Goal: Task Accomplishment & Management: Manage account settings

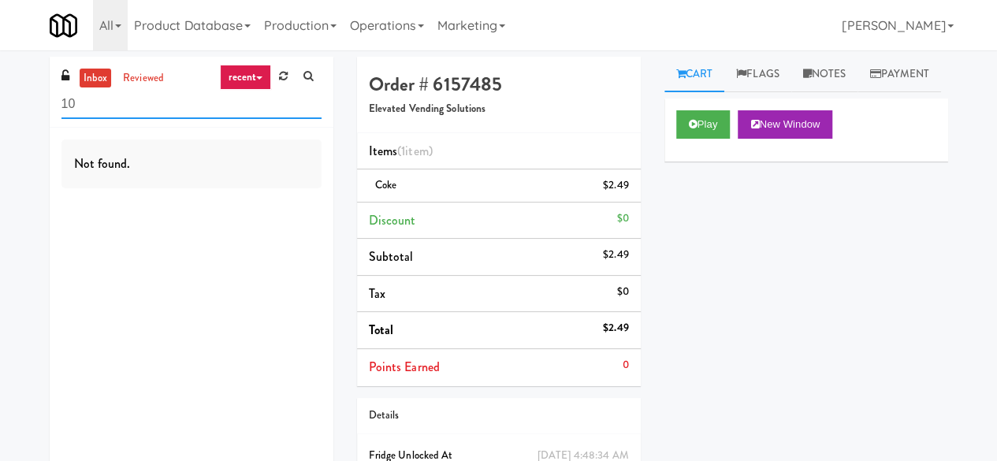
type input "1"
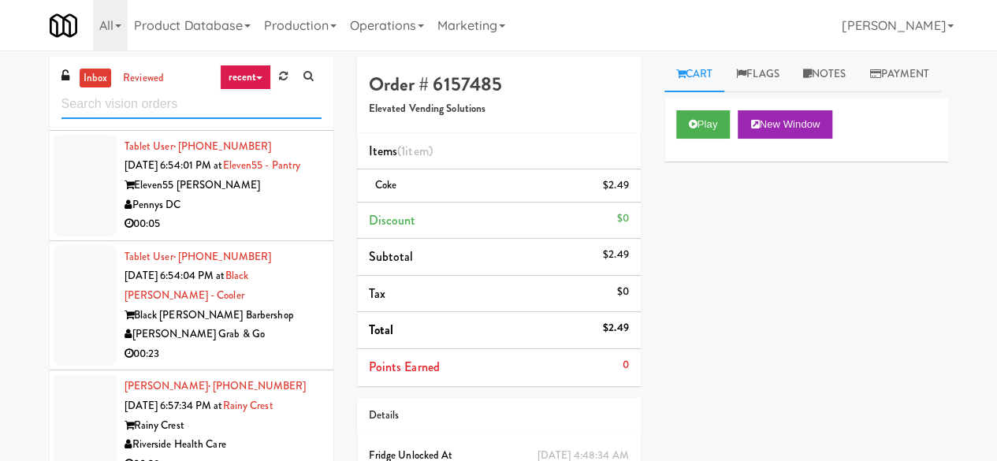
scroll to position [1813, 0]
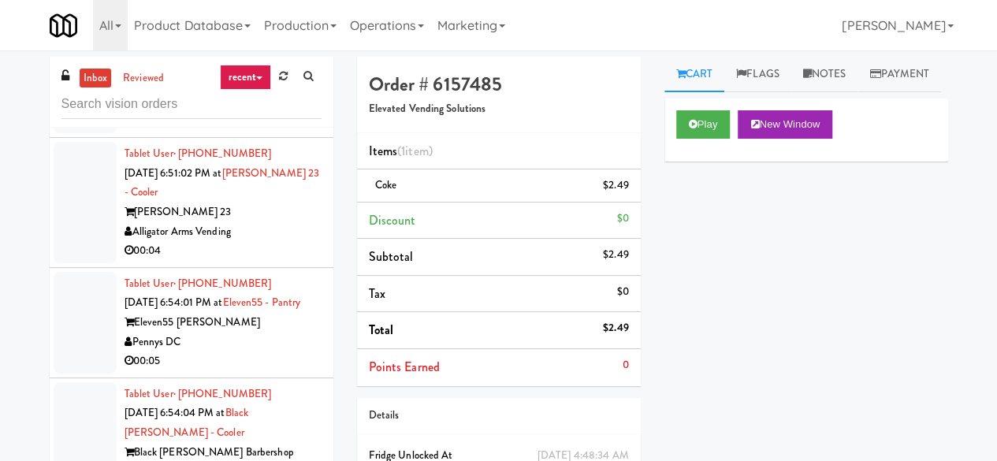
click at [263, 242] on div "Alligator Arms Vending" at bounding box center [223, 232] width 197 height 20
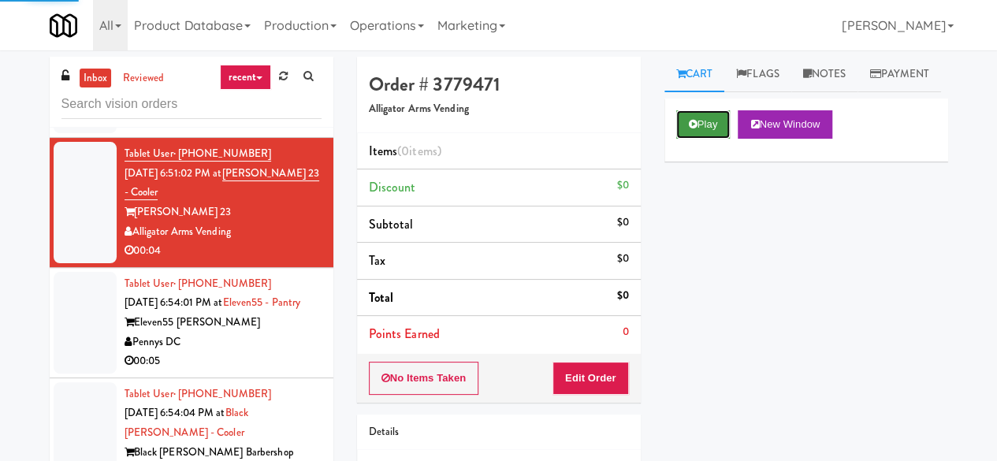
click at [708, 139] on button "Play" at bounding box center [703, 124] width 54 height 28
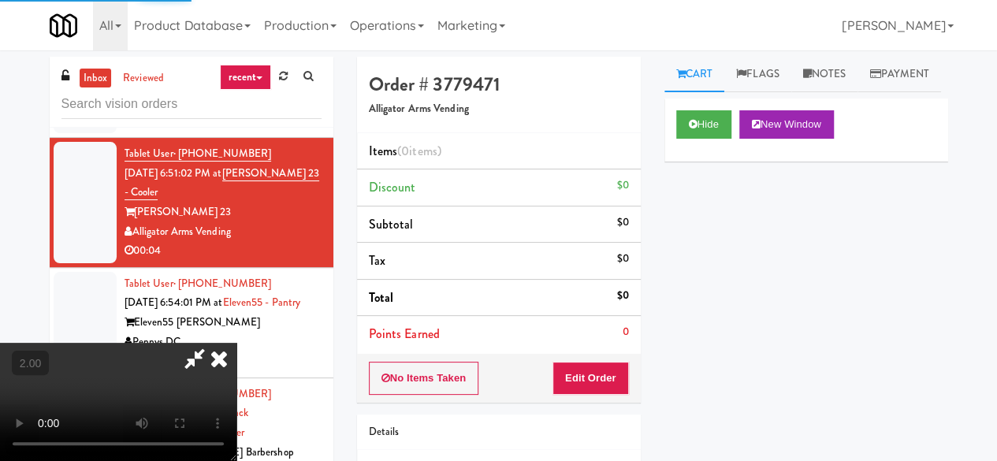
click at [628, 383] on div "No Items Taken Edit Order" at bounding box center [499, 378] width 284 height 49
click at [618, 372] on button "Edit Order" at bounding box center [590, 378] width 76 height 33
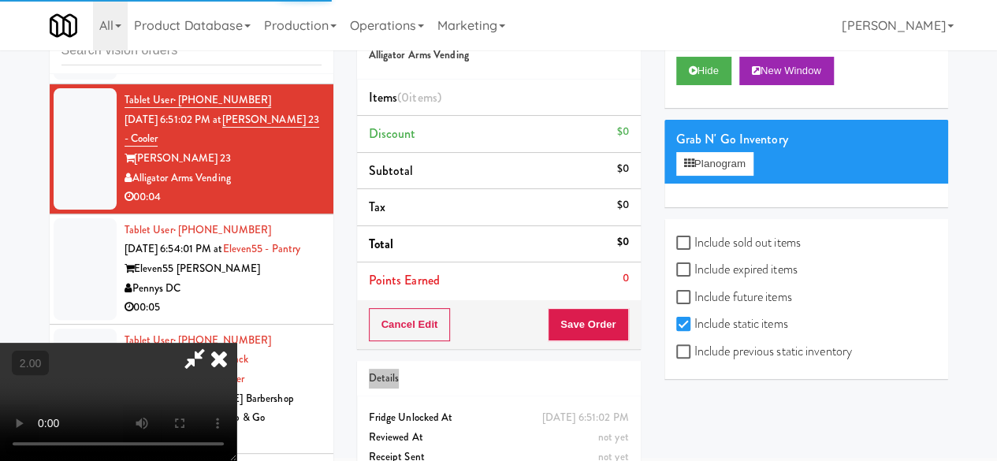
scroll to position [79, 0]
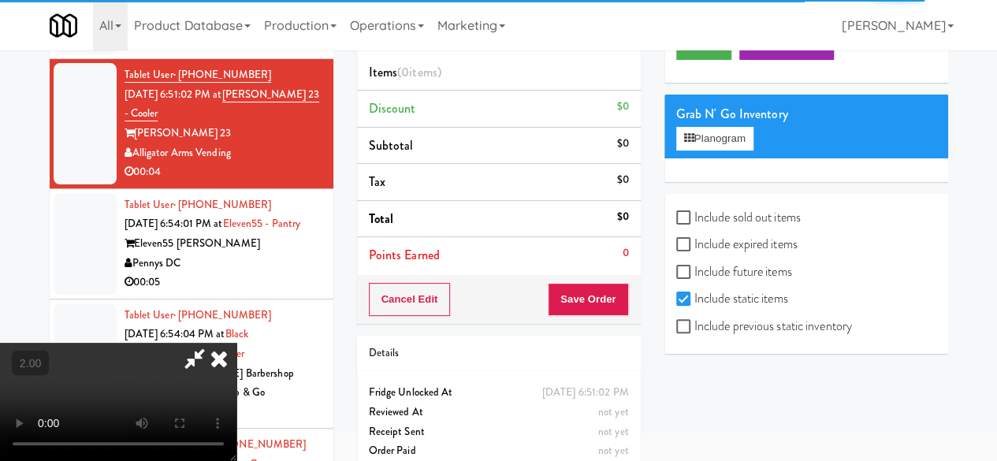
click at [221, 359] on icon at bounding box center [219, 359] width 35 height 32
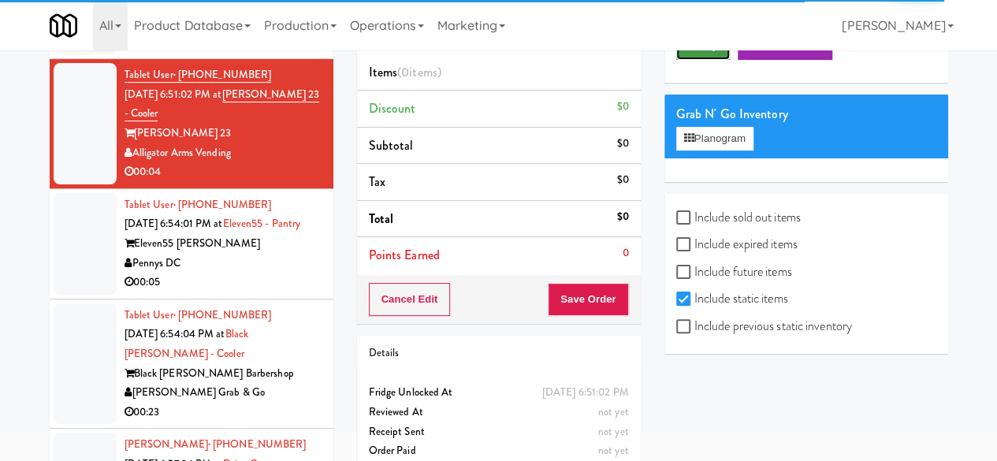
click at [679, 60] on button "Play" at bounding box center [703, 46] width 54 height 28
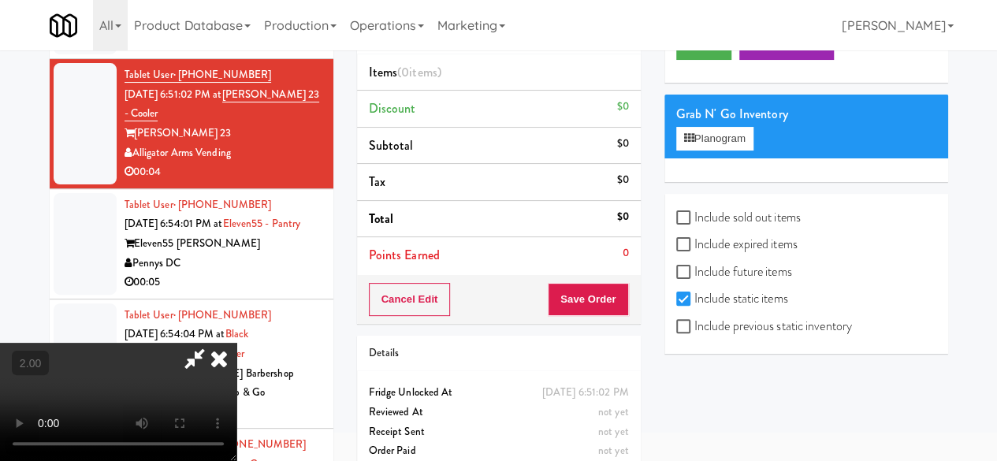
click at [225, 349] on icon at bounding box center [219, 359] width 35 height 32
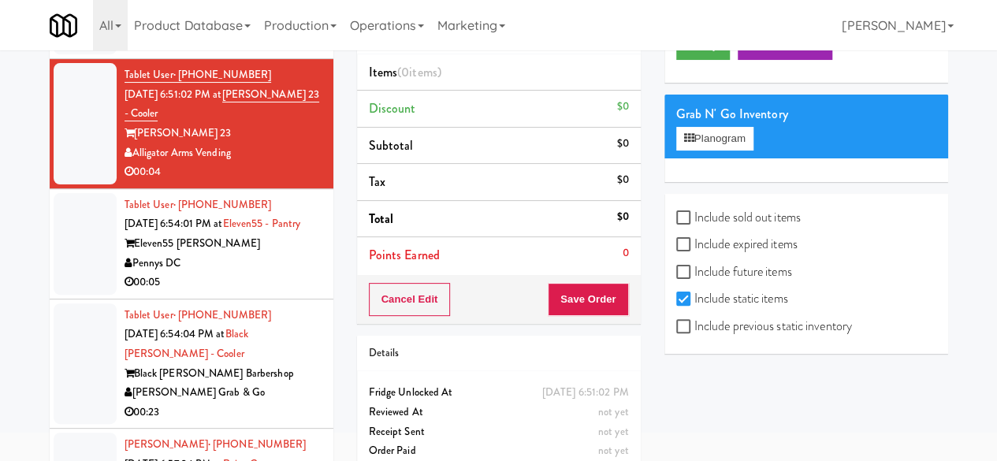
click at [270, 292] on div "00:05" at bounding box center [223, 283] width 197 height 20
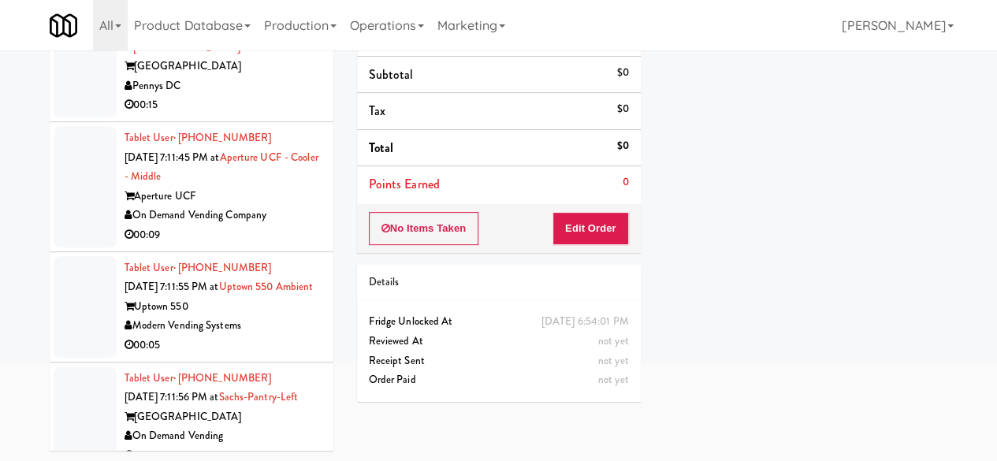
scroll to position [3310, 0]
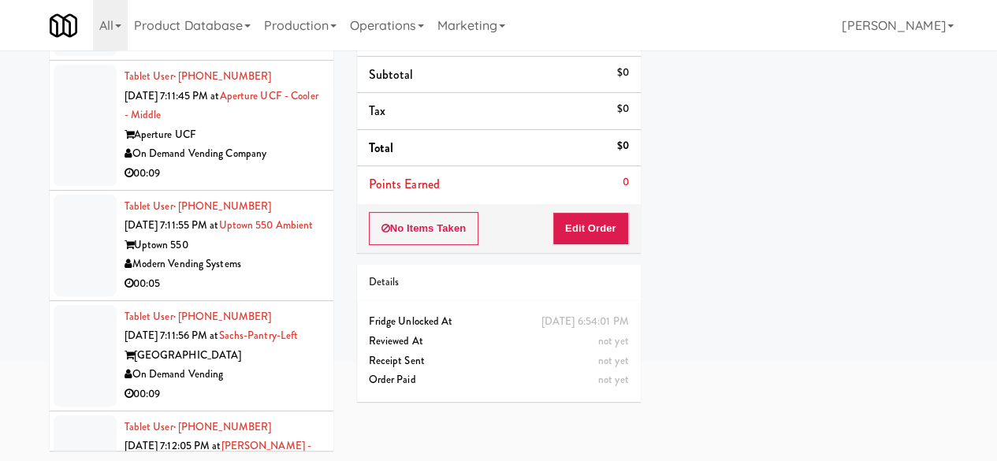
click at [274, 294] on div "00:05" at bounding box center [223, 284] width 197 height 20
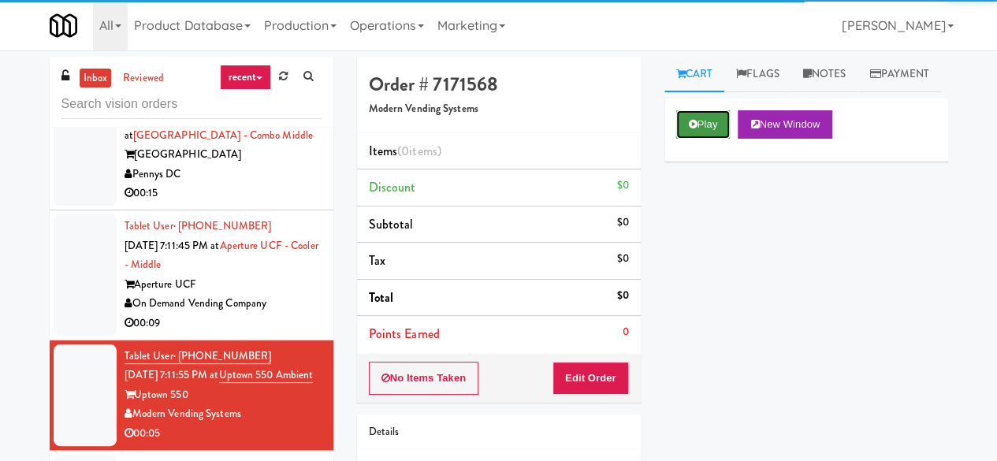
click at [720, 139] on button "Play" at bounding box center [703, 124] width 54 height 28
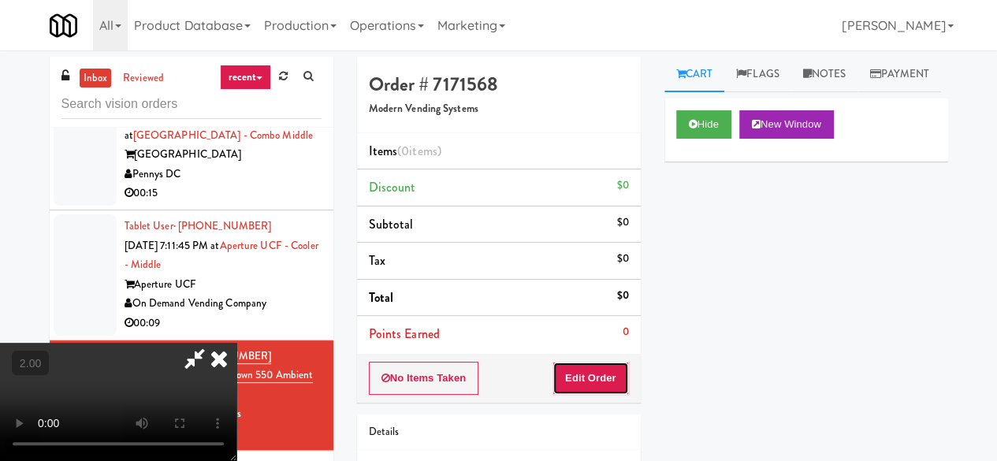
click at [605, 362] on button "Edit Order" at bounding box center [590, 378] width 76 height 33
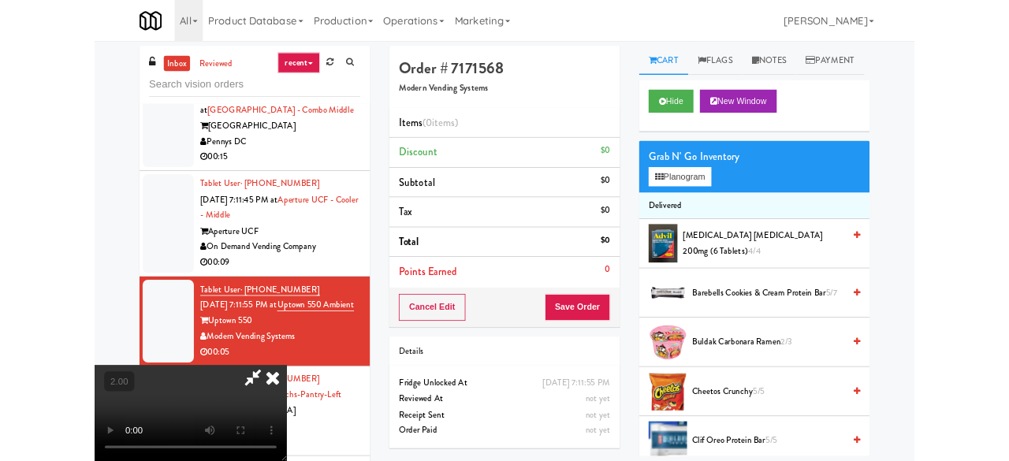
scroll to position [32, 0]
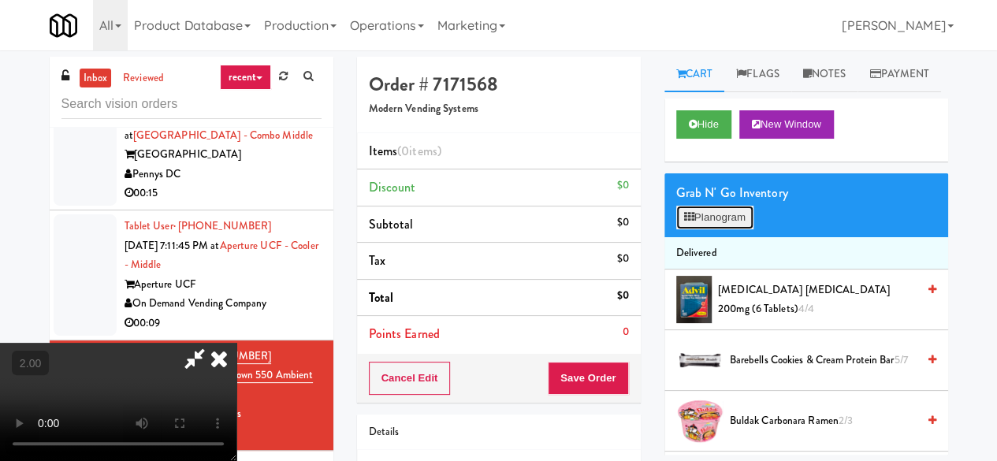
click at [691, 222] on icon at bounding box center [689, 217] width 10 height 10
click at [0, 0] on div at bounding box center [0, 0] width 0 height 0
click at [691, 222] on icon at bounding box center [689, 217] width 10 height 10
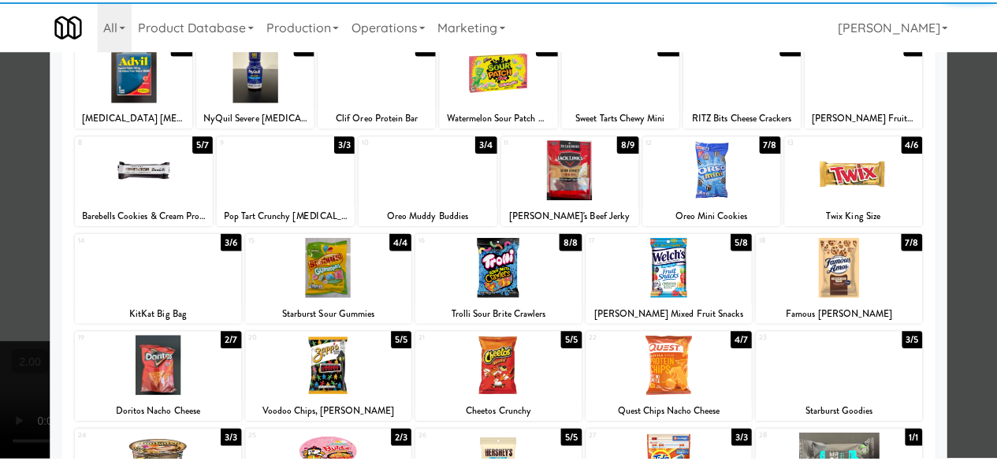
scroll to position [158, 0]
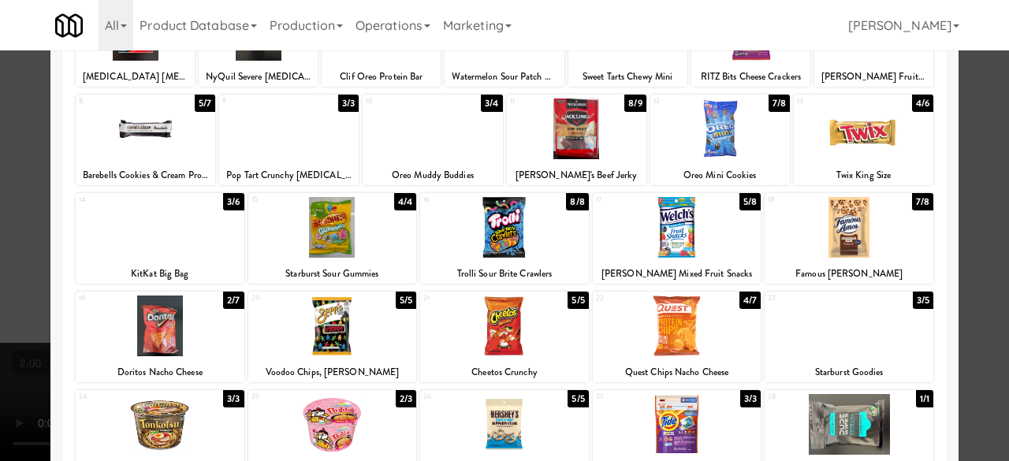
drag, startPoint x: 875, startPoint y: 245, endPoint x: 969, endPoint y: 193, distance: 107.9
click at [878, 243] on div at bounding box center [848, 227] width 169 height 61
drag, startPoint x: 972, startPoint y: 183, endPoint x: 932, endPoint y: 177, distance: 40.7
click at [972, 182] on div at bounding box center [504, 230] width 1009 height 461
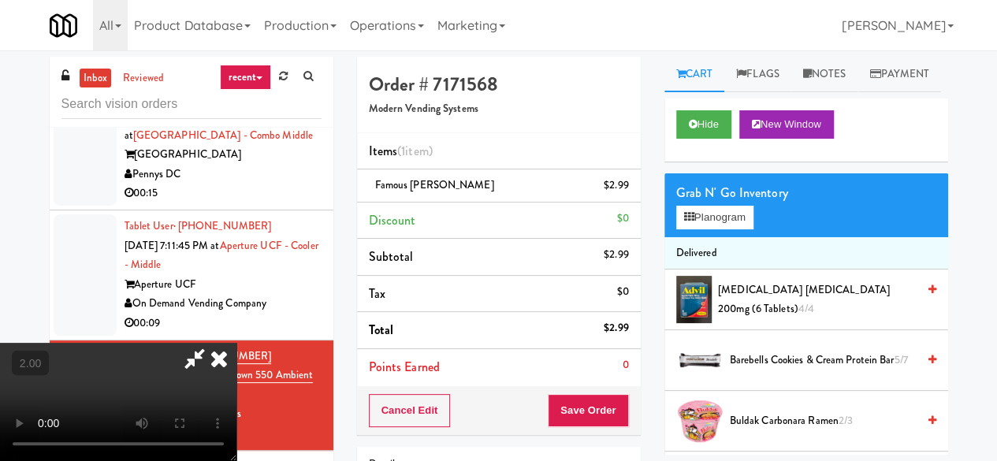
click at [213, 343] on icon at bounding box center [195, 359] width 36 height 32
click at [596, 411] on button "Save Order" at bounding box center [588, 410] width 80 height 33
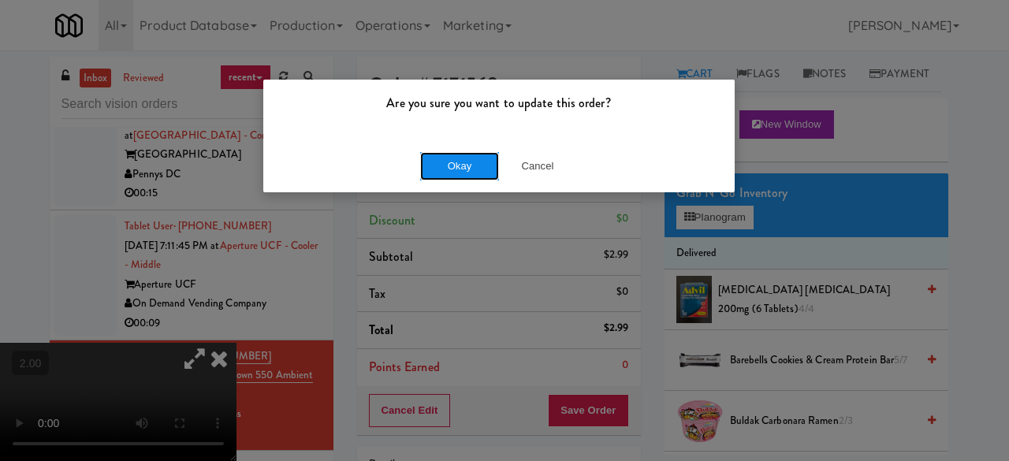
click at [456, 162] on button "Okay" at bounding box center [459, 166] width 79 height 28
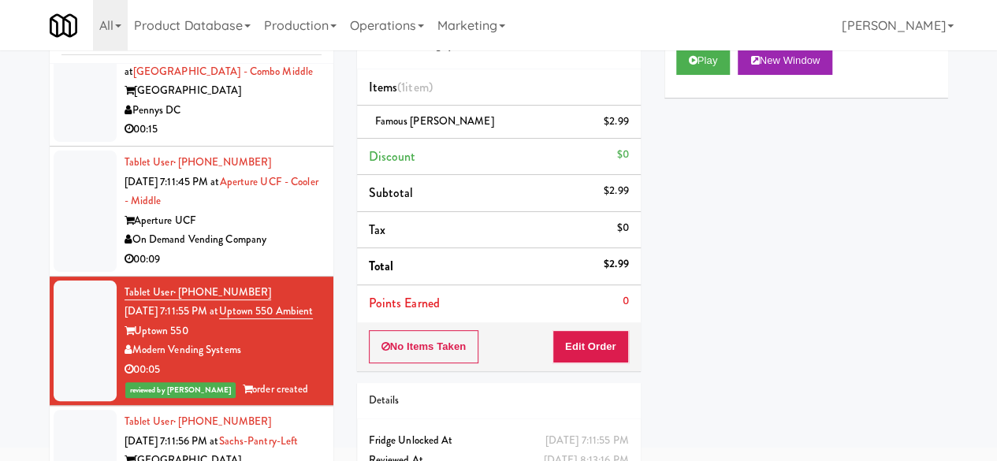
scroll to position [151, 0]
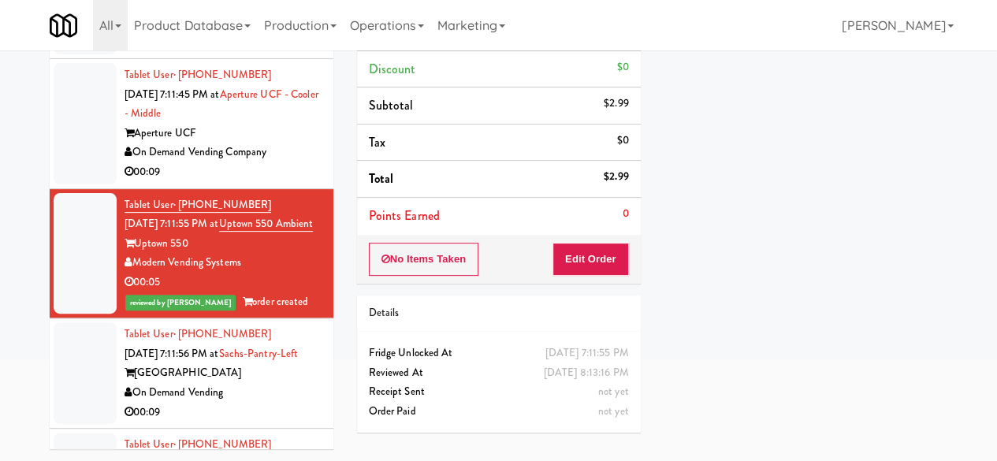
click at [280, 162] on div "On Demand Vending Company" at bounding box center [223, 153] width 197 height 20
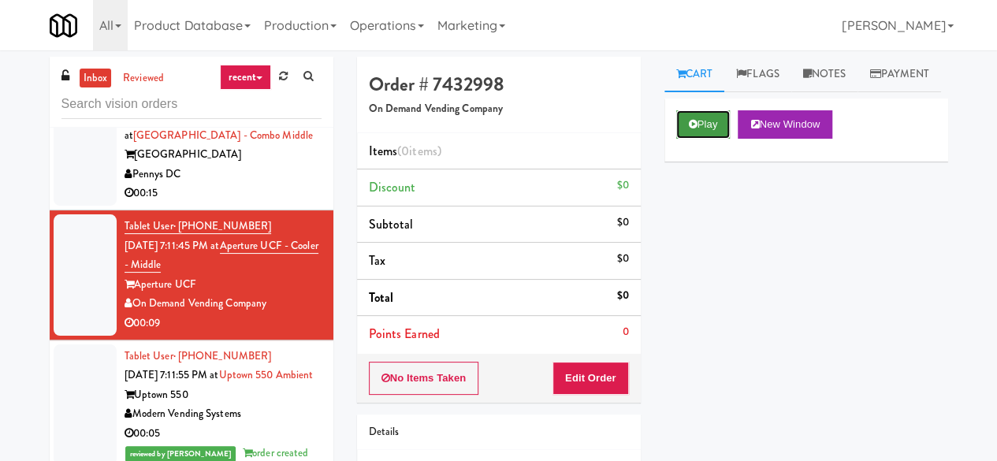
click at [695, 129] on icon at bounding box center [693, 124] width 9 height 10
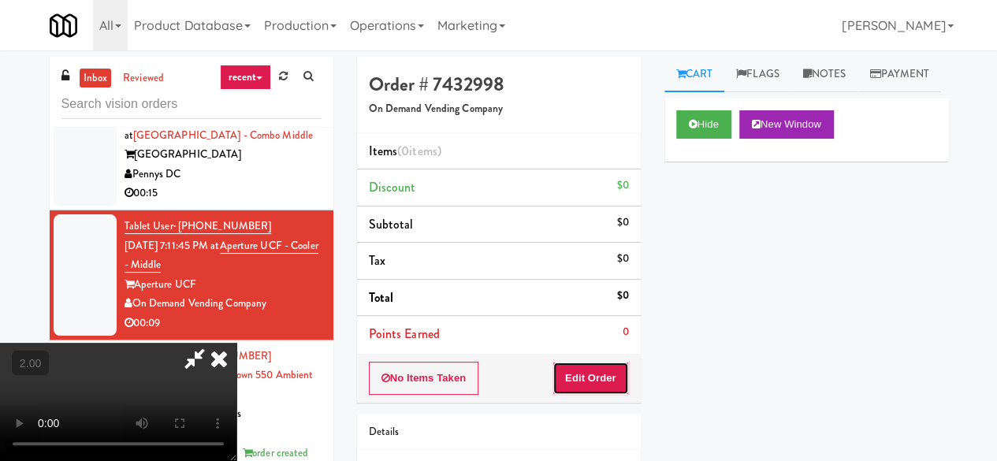
click at [610, 391] on button "Edit Order" at bounding box center [590, 378] width 76 height 33
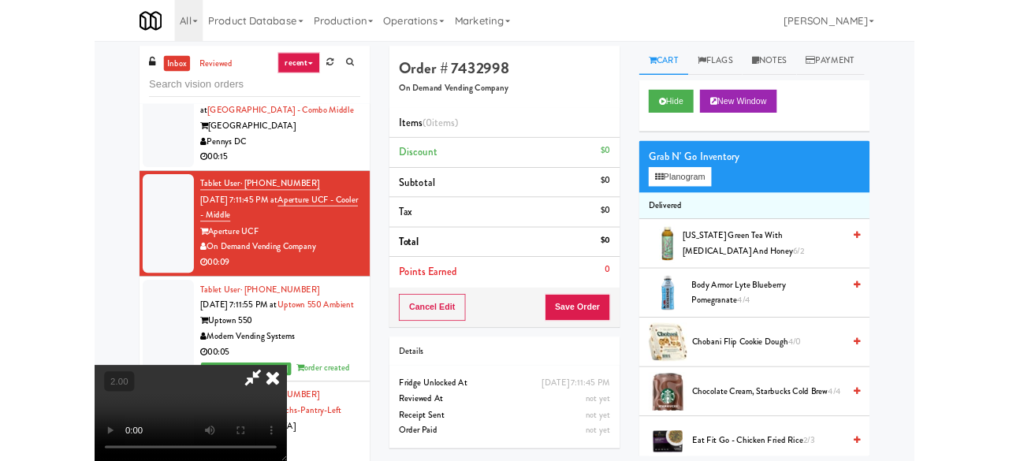
scroll to position [32, 0]
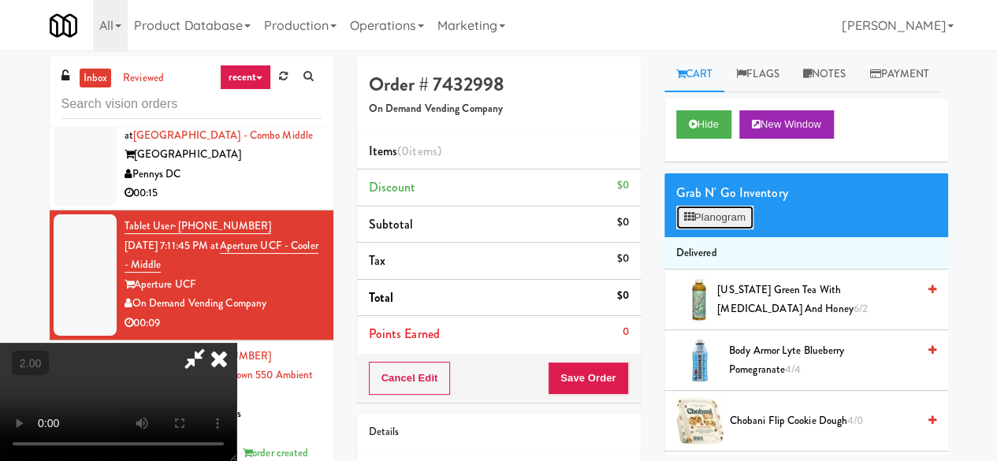
click at [717, 229] on button "Planogram" at bounding box center [714, 218] width 77 height 24
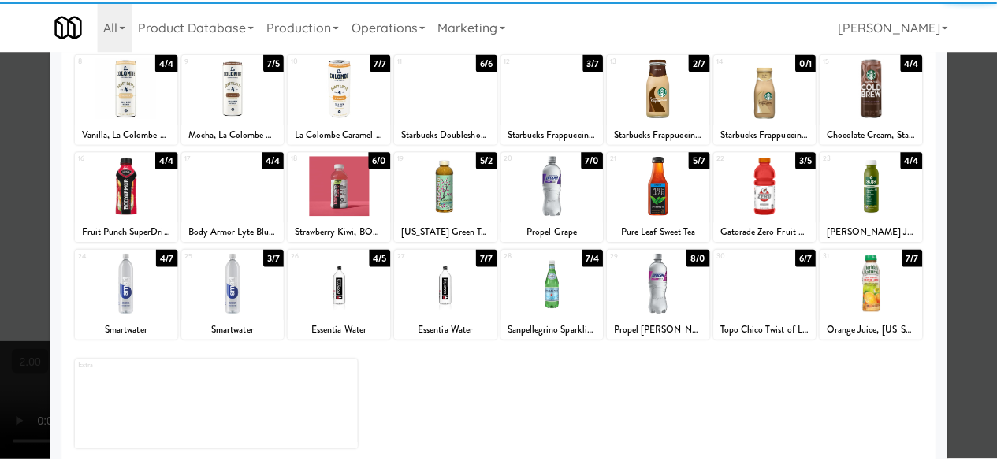
scroll to position [312, 0]
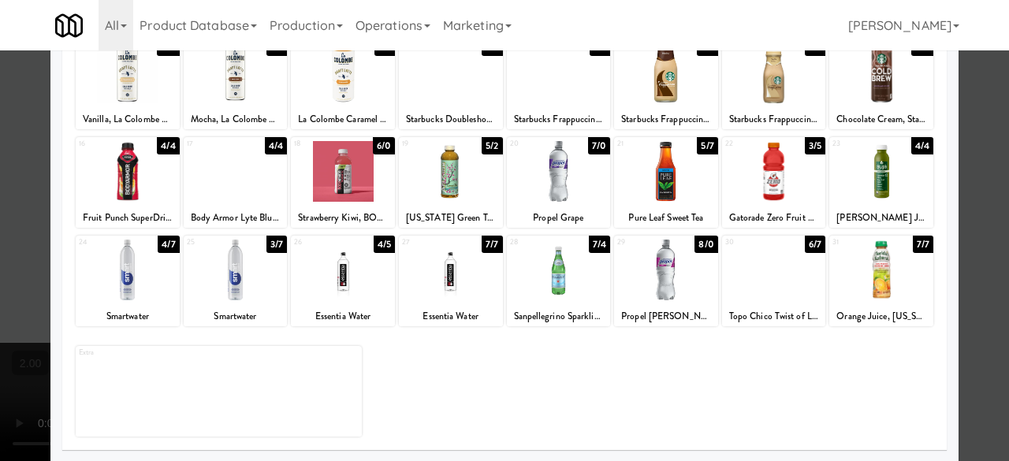
click at [462, 171] on div at bounding box center [451, 171] width 104 height 61
drag, startPoint x: 924, startPoint y: 152, endPoint x: 938, endPoint y: 148, distance: 14.7
click at [925, 152] on div "Applied Last applied [DATE] 4:33 pm 1 2/3 Eat Fit Go - Chicken Fried Rice 2 3/2…" at bounding box center [504, 127] width 884 height 648
click at [968, 123] on div at bounding box center [504, 230] width 1009 height 461
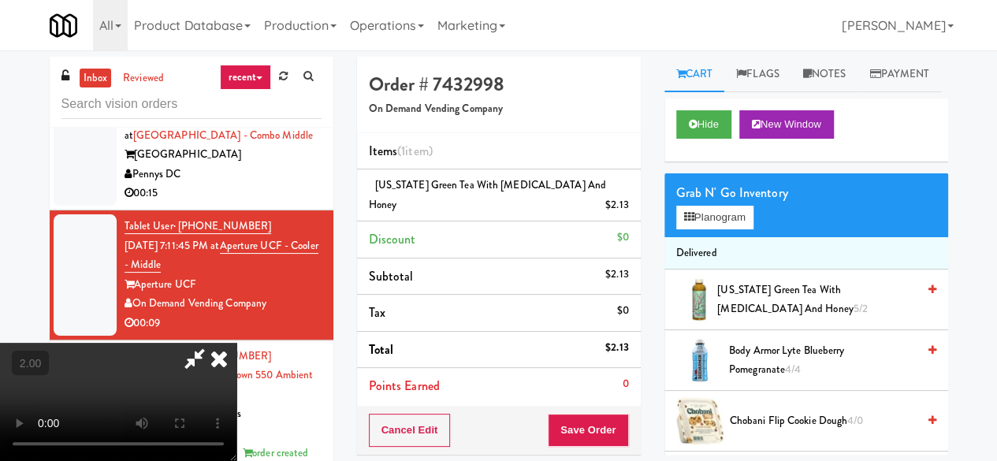
click at [236, 343] on icon at bounding box center [219, 359] width 35 height 32
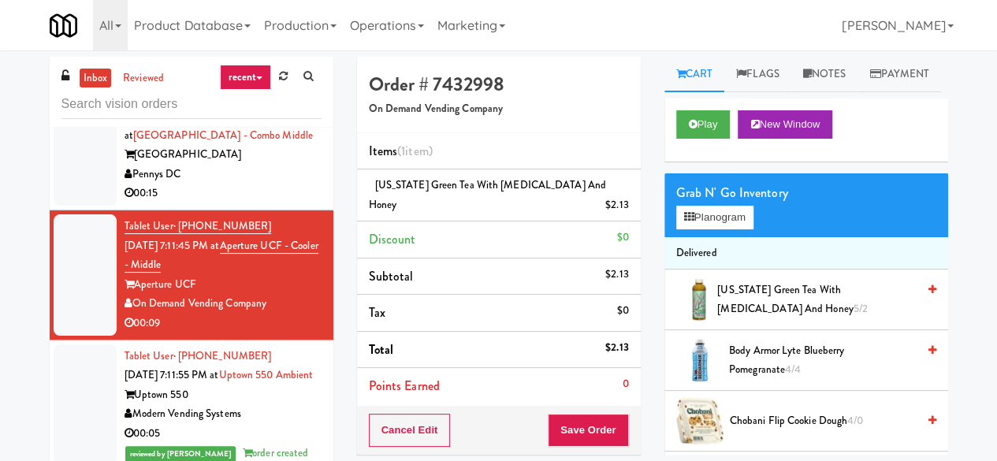
click at [255, 184] on div "Pennys DC" at bounding box center [223, 175] width 197 height 20
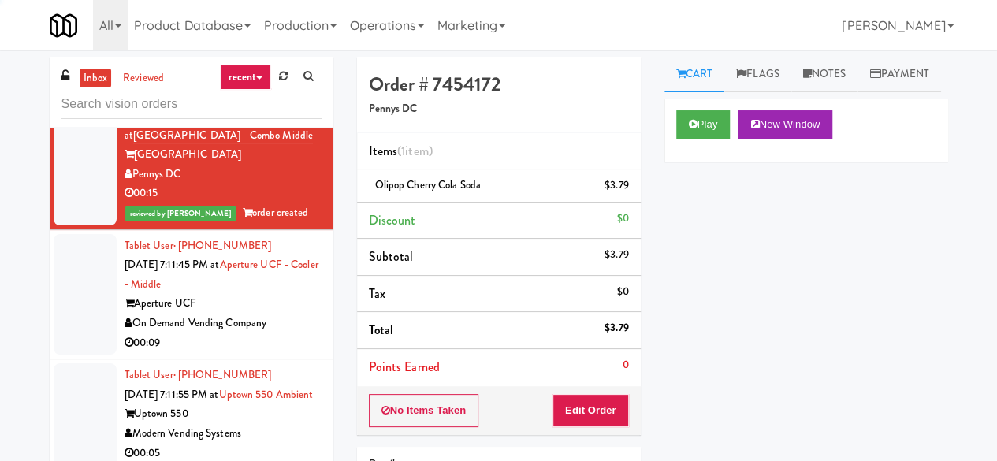
click at [247, 333] on div "On Demand Vending Company" at bounding box center [223, 324] width 197 height 20
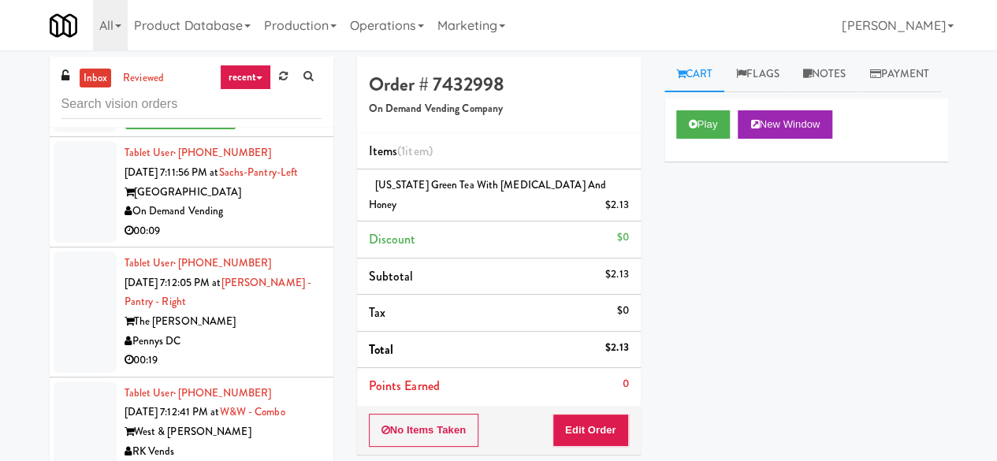
scroll to position [3704, 0]
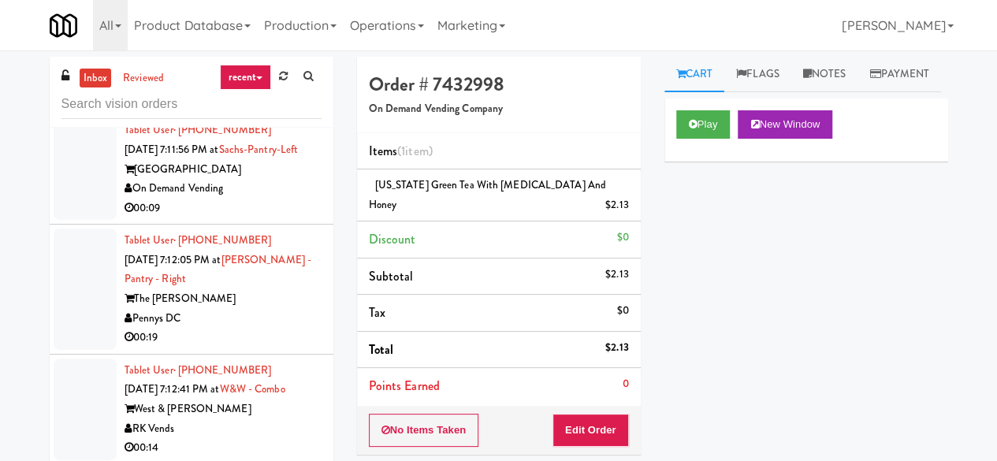
click at [282, 199] on div "On Demand Vending" at bounding box center [223, 189] width 197 height 20
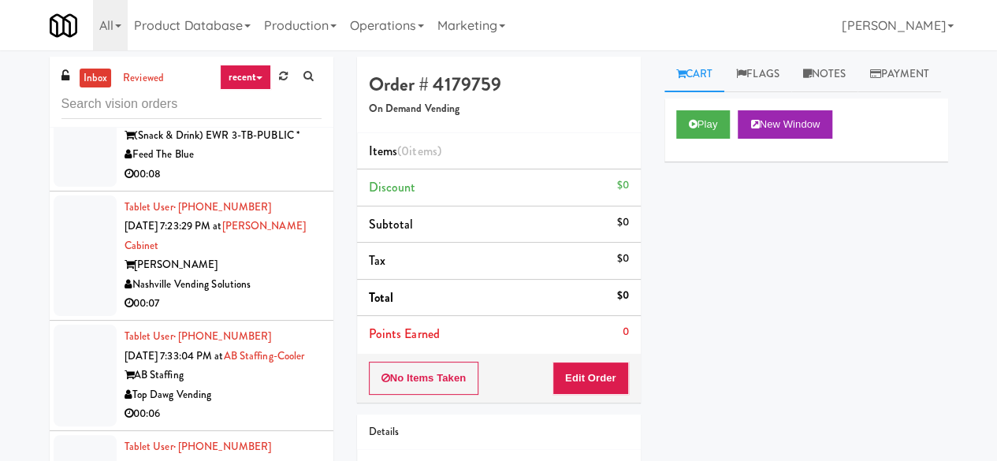
scroll to position [5044, 0]
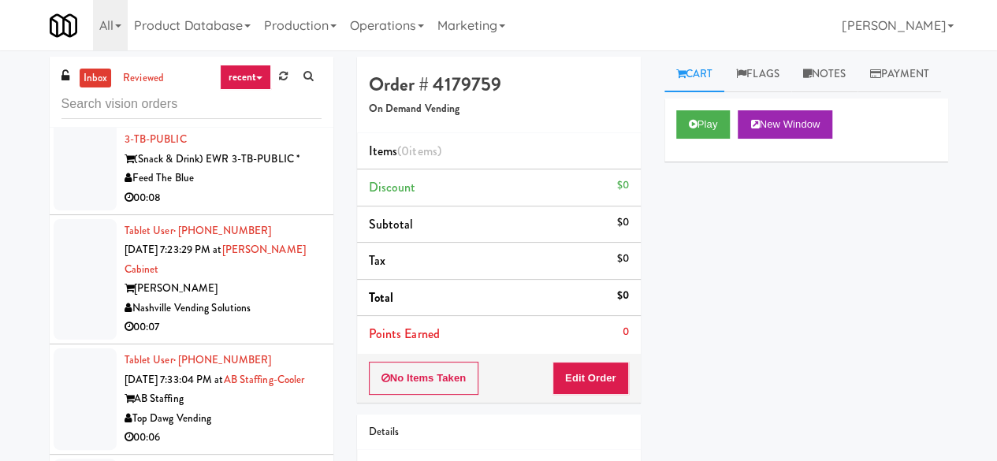
click at [251, 188] on div "Feed The Blue" at bounding box center [223, 179] width 197 height 20
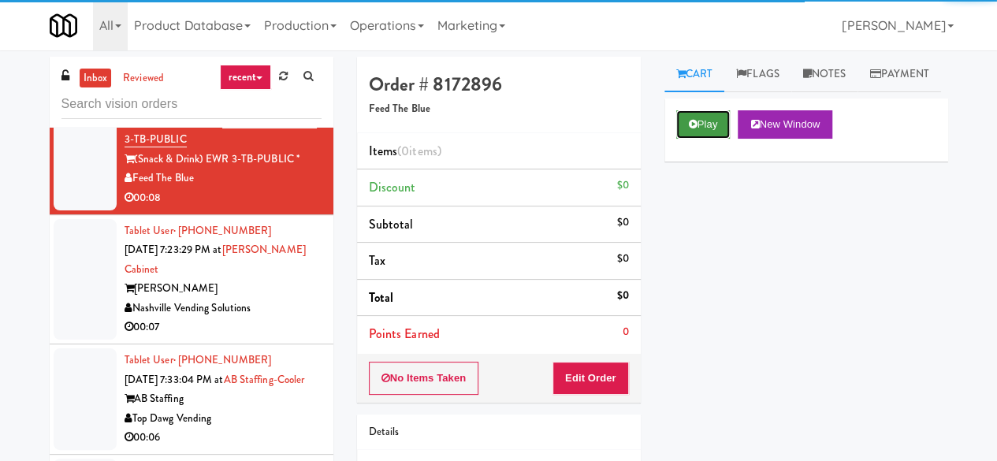
click at [685, 139] on button "Play" at bounding box center [703, 124] width 54 height 28
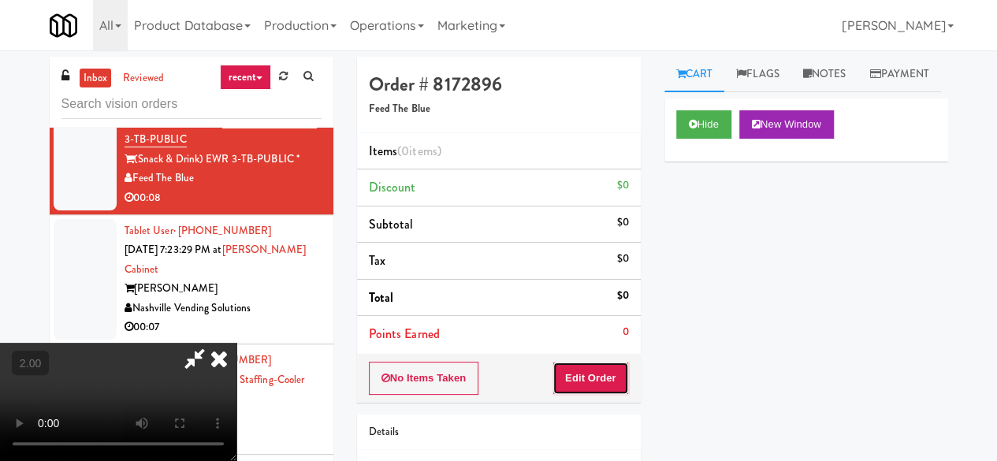
click at [590, 383] on button "Edit Order" at bounding box center [590, 378] width 76 height 33
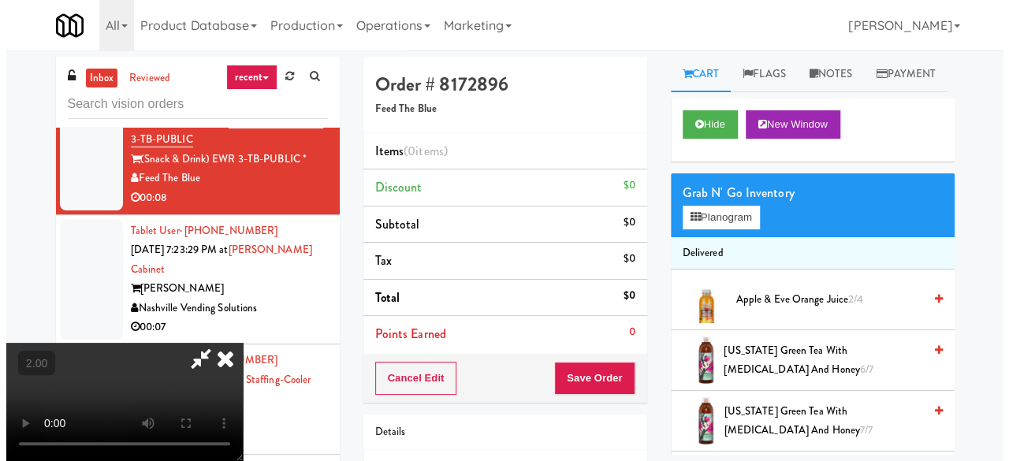
scroll to position [32, 0]
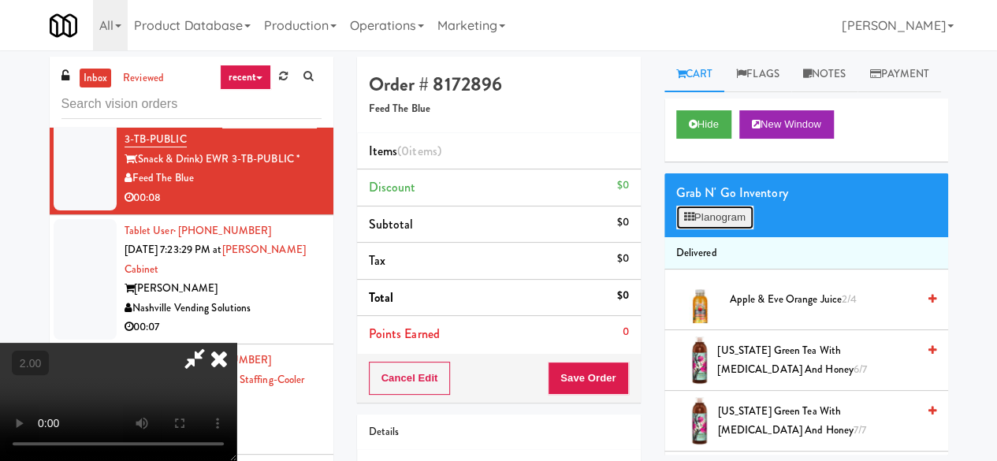
click at [740, 229] on button "Planogram" at bounding box center [714, 218] width 77 height 24
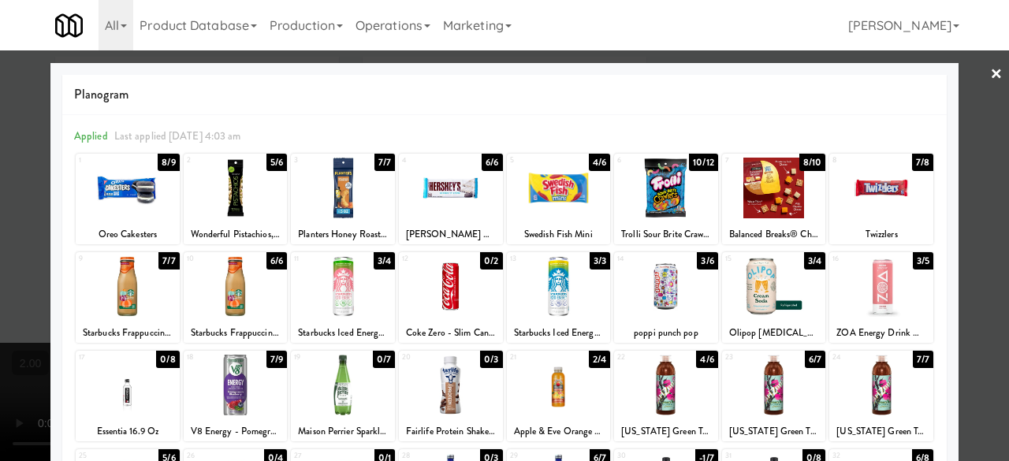
click at [241, 384] on div at bounding box center [236, 385] width 104 height 61
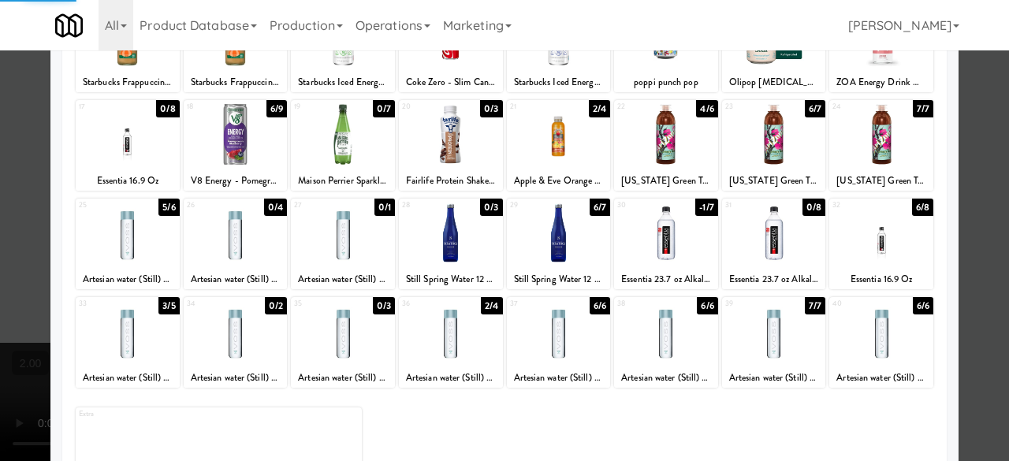
scroll to position [312, 0]
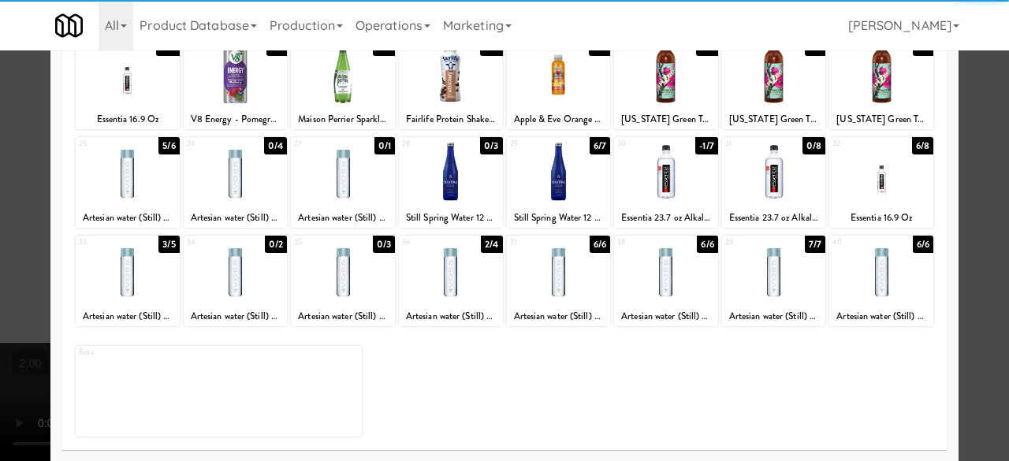
click at [883, 185] on div at bounding box center [881, 171] width 104 height 61
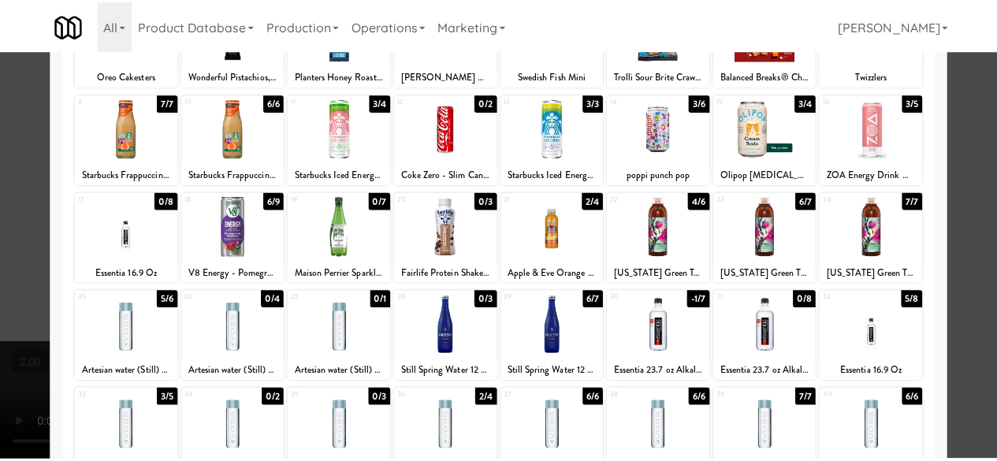
scroll to position [154, 0]
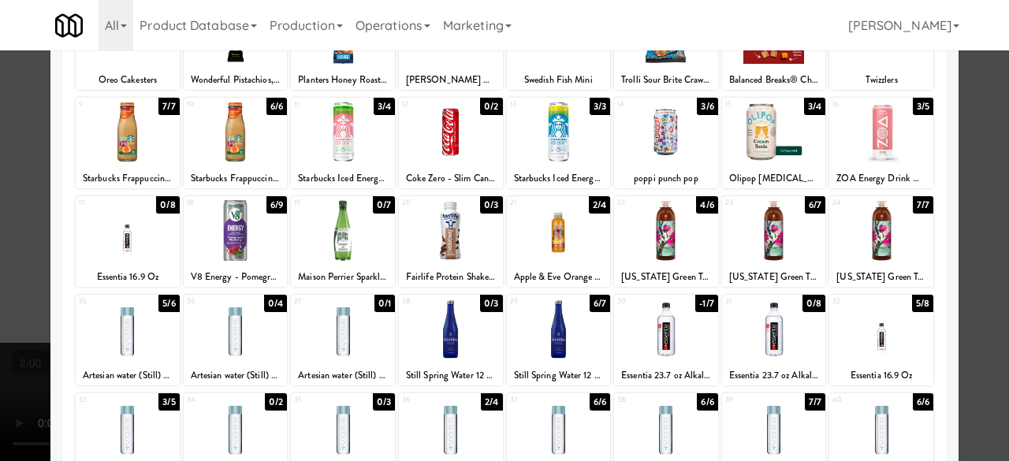
click at [986, 146] on div at bounding box center [504, 230] width 1009 height 461
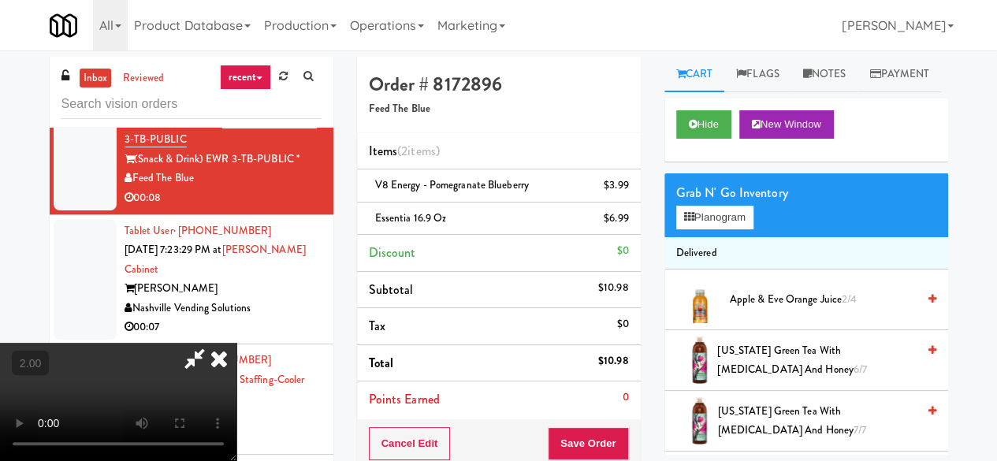
scroll to position [32, 0]
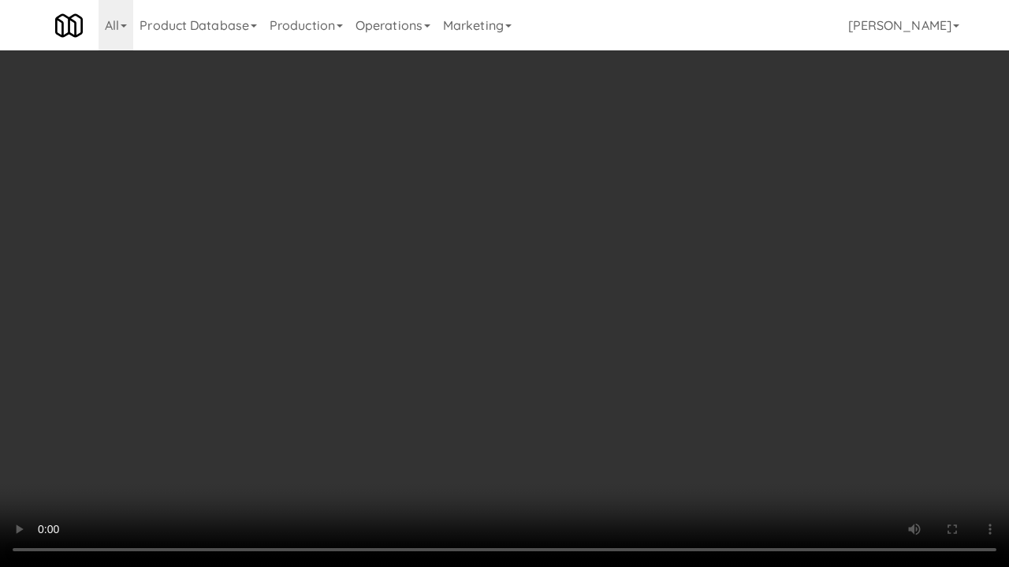
click at [443, 432] on video at bounding box center [504, 283] width 1009 height 567
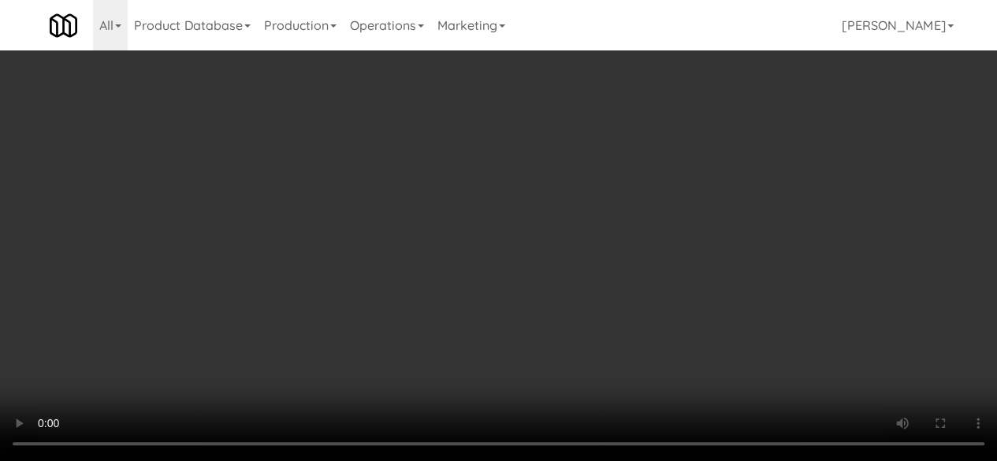
scroll to position [0, 0]
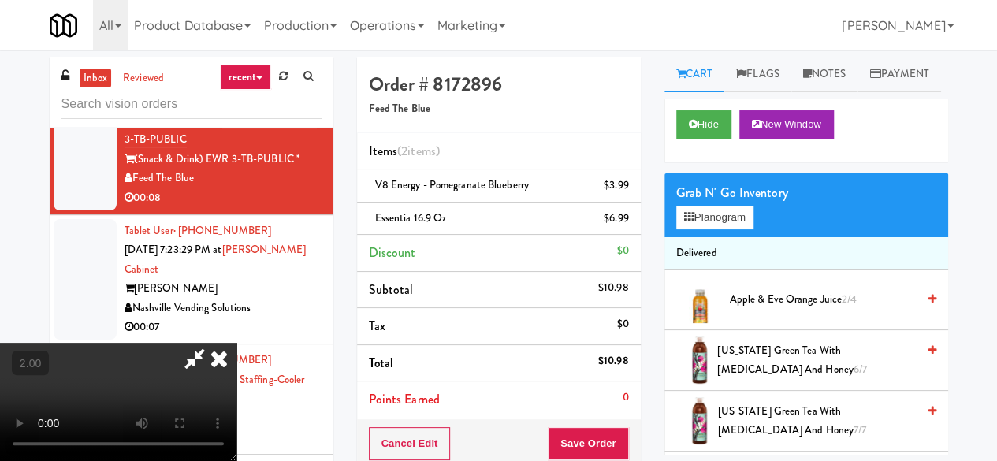
click at [213, 343] on icon at bounding box center [195, 359] width 36 height 32
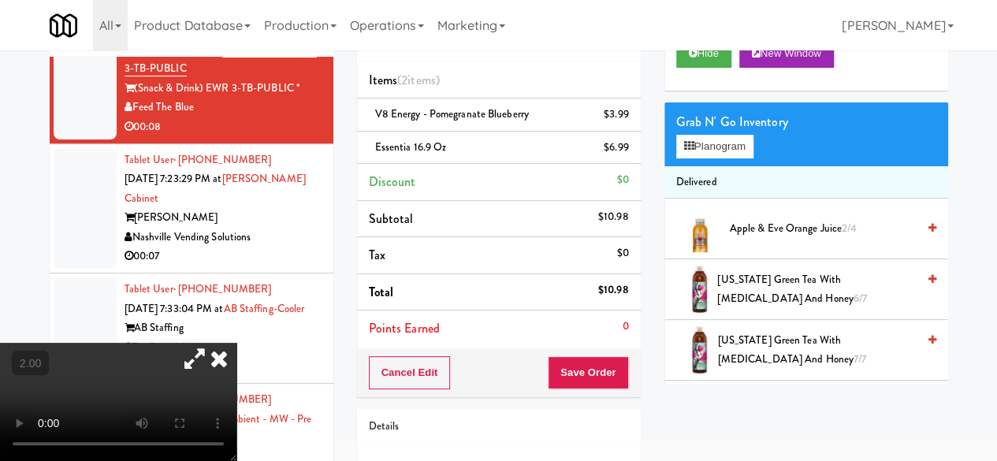
scroll to position [158, 0]
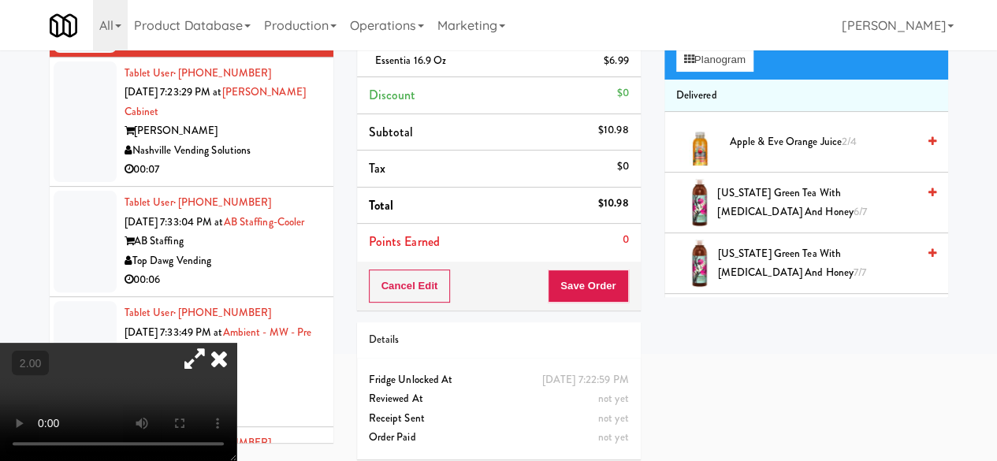
click at [547, 289] on div "Cancel Edit Save Order" at bounding box center [499, 286] width 284 height 49
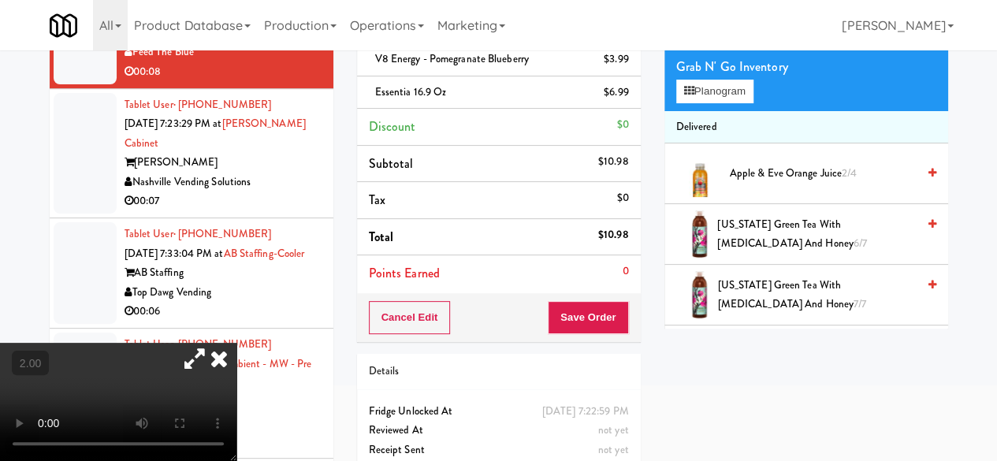
scroll to position [79, 0]
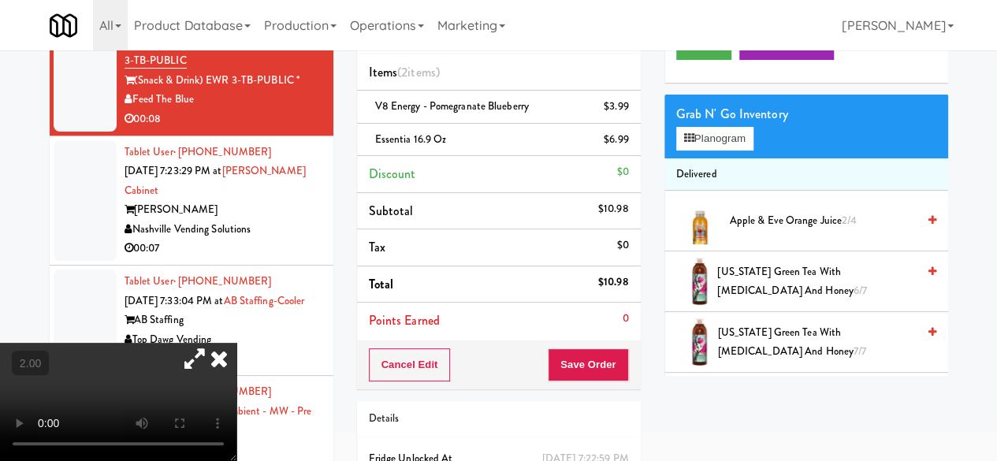
click at [566, 296] on li "Total $10.98" at bounding box center [499, 284] width 284 height 37
click at [599, 361] on button "Save Order" at bounding box center [588, 364] width 80 height 33
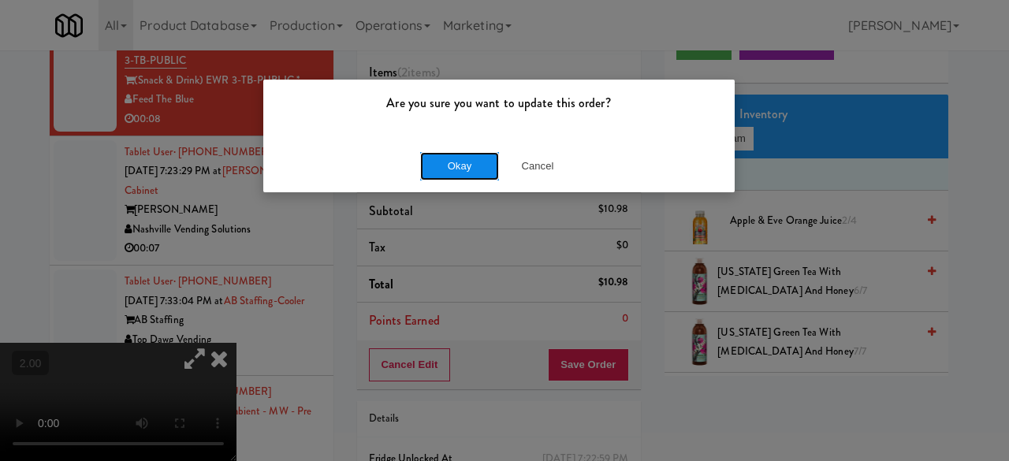
click at [470, 164] on button "Okay" at bounding box center [459, 166] width 79 height 28
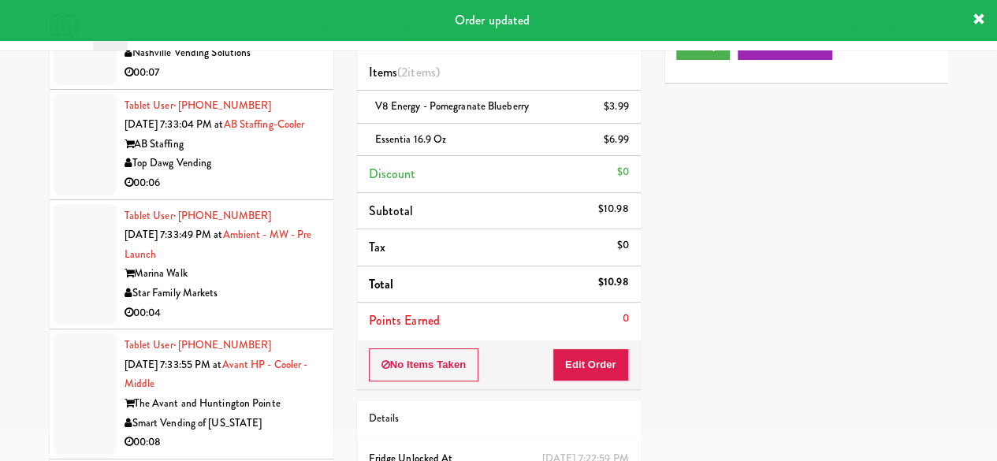
scroll to position [5280, 0]
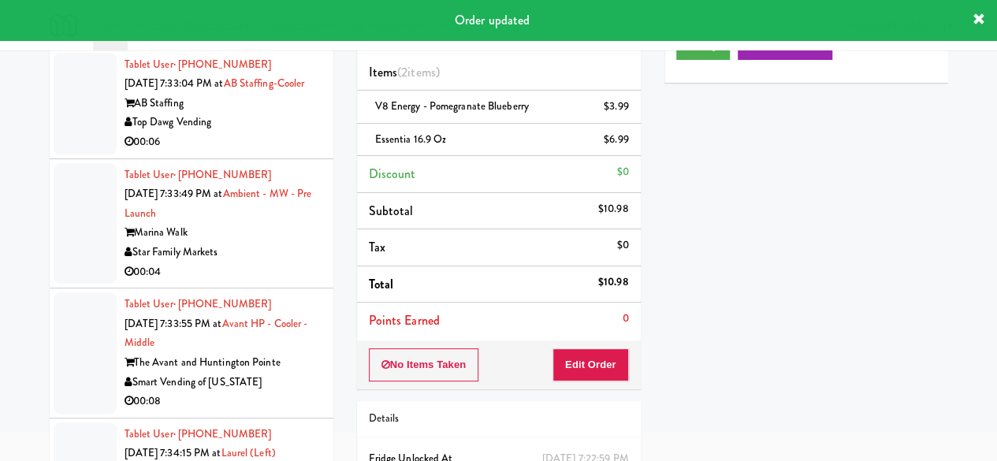
click at [258, 42] on div "00:07" at bounding box center [223, 32] width 197 height 20
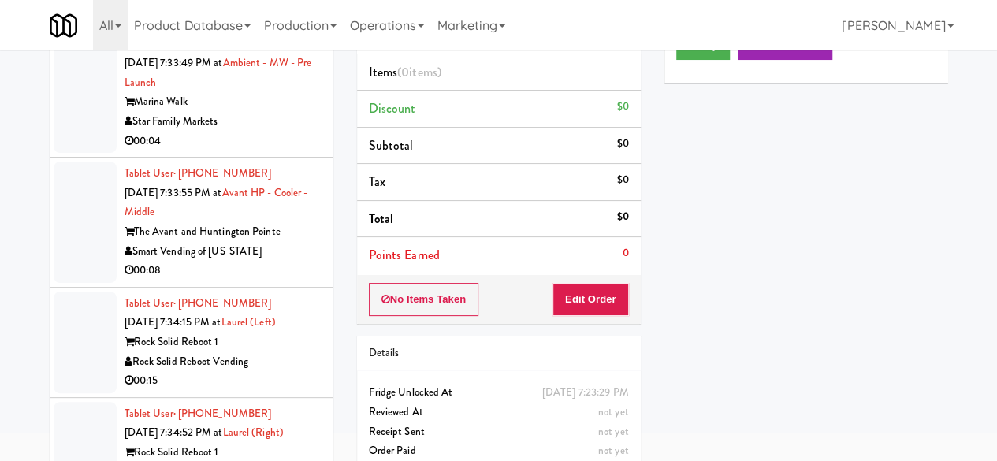
scroll to position [5517, 0]
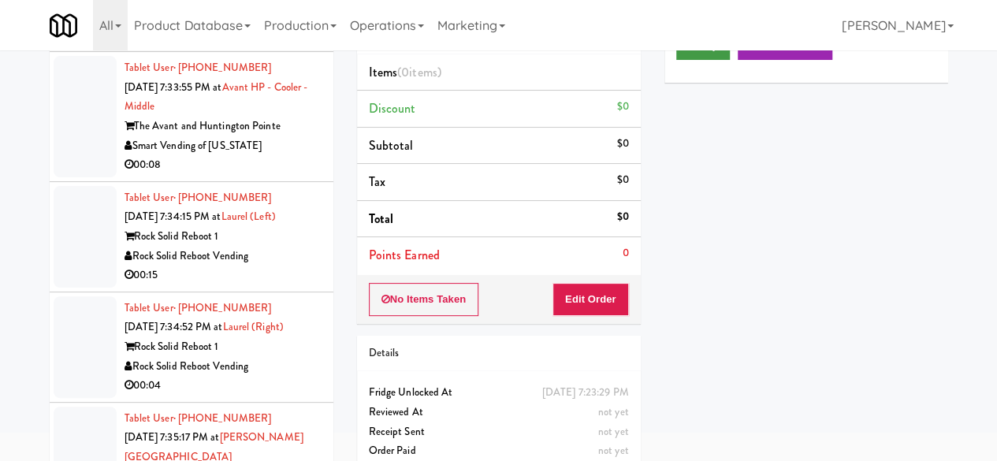
click at [677, 71] on div "Play New Window" at bounding box center [806, 51] width 284 height 63
click at [690, 50] on icon at bounding box center [693, 45] width 9 height 10
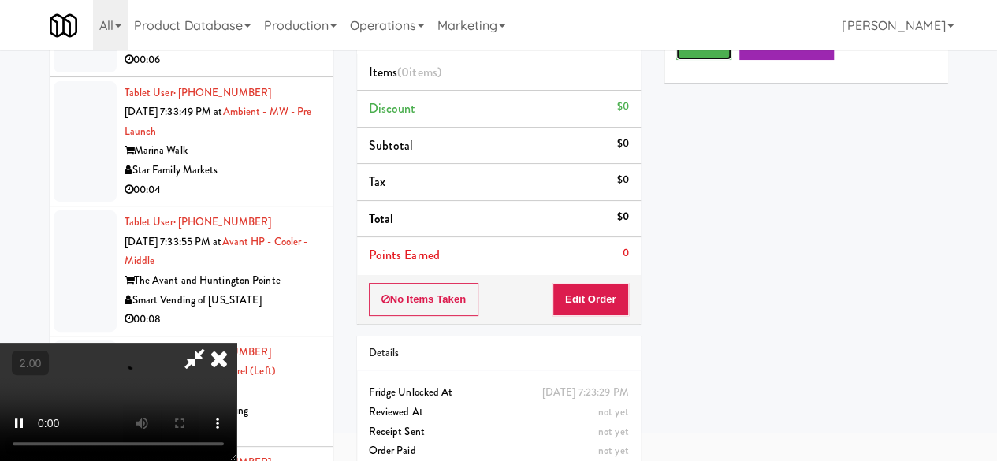
scroll to position [5359, 0]
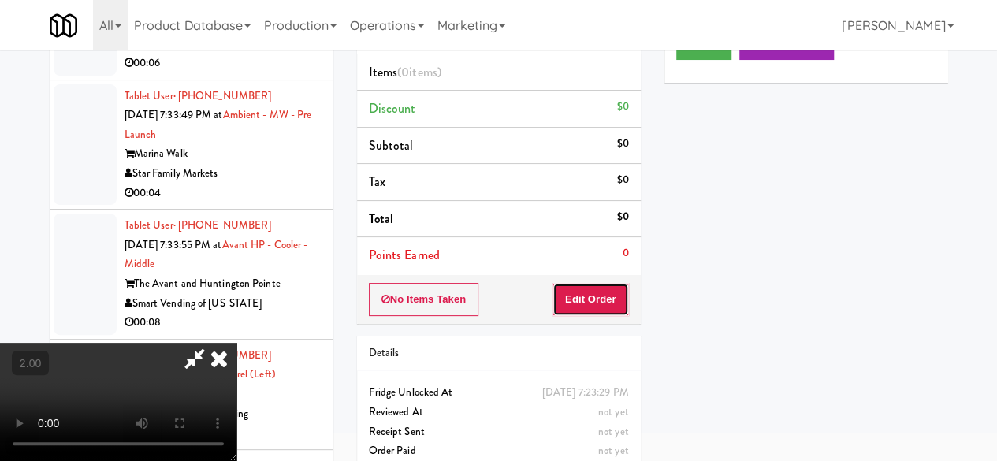
click at [577, 292] on button "Edit Order" at bounding box center [590, 299] width 76 height 33
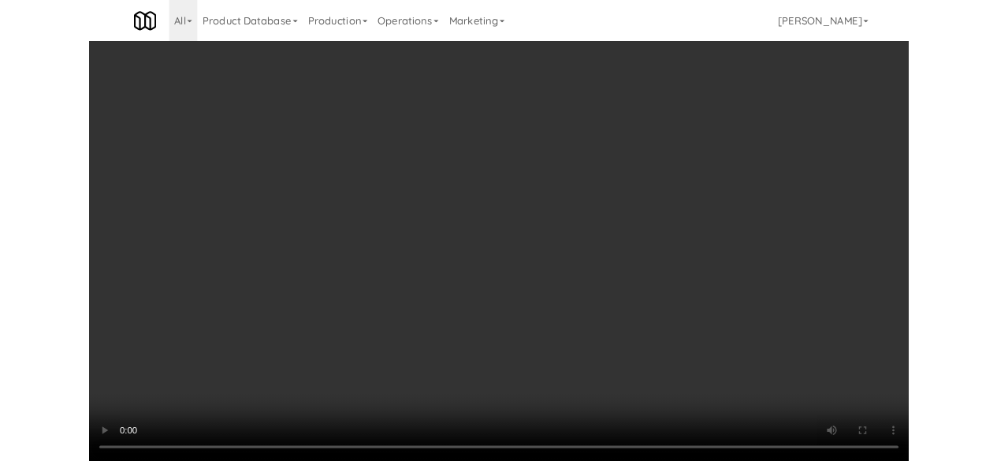
scroll to position [79, 0]
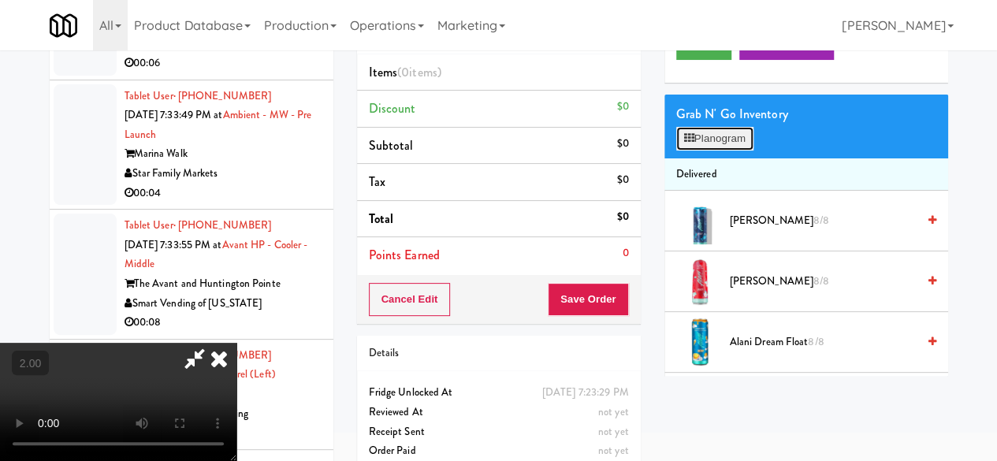
click at [709, 151] on button "Planogram" at bounding box center [714, 139] width 77 height 24
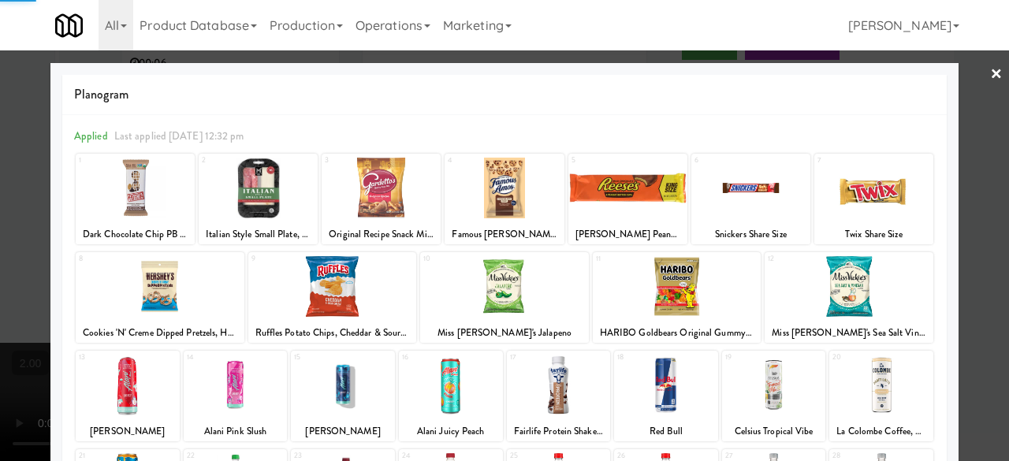
click at [857, 213] on div at bounding box center [873, 188] width 119 height 61
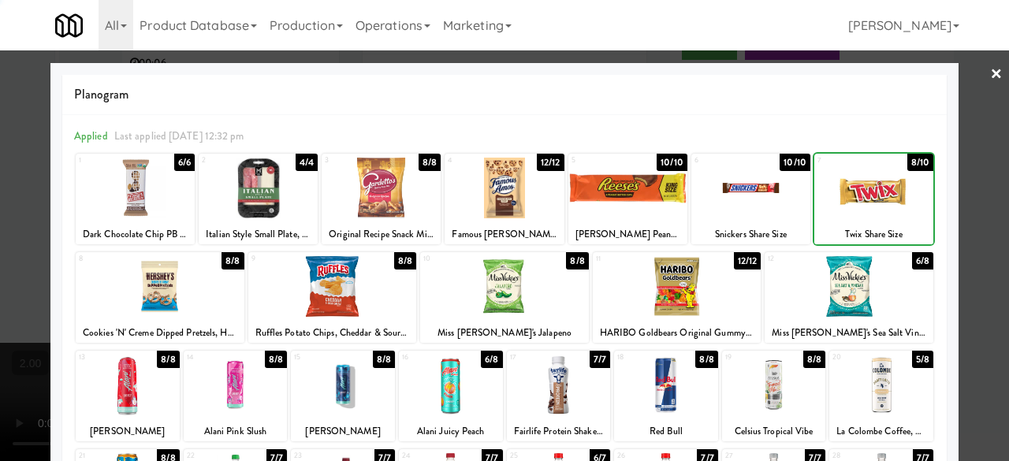
click at [857, 213] on div at bounding box center [873, 188] width 119 height 61
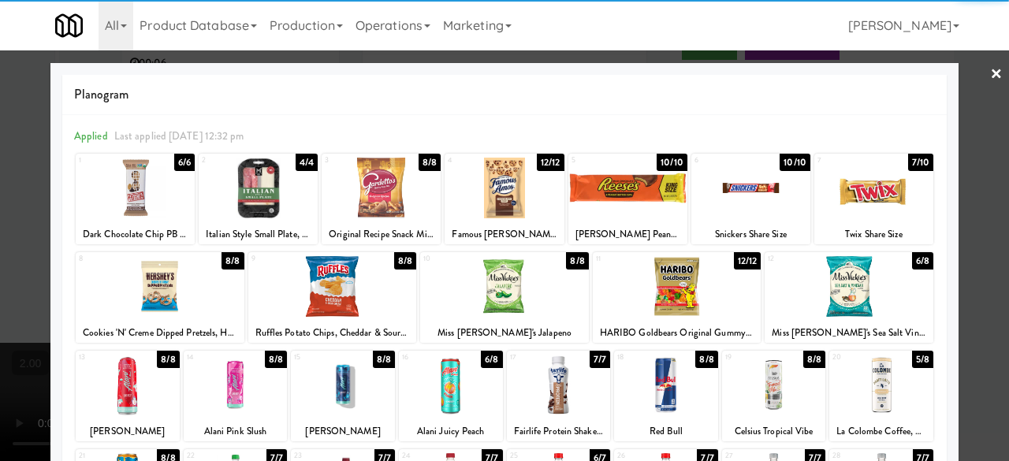
click at [897, 197] on div at bounding box center [873, 188] width 119 height 61
click at [960, 137] on div at bounding box center [504, 230] width 1009 height 461
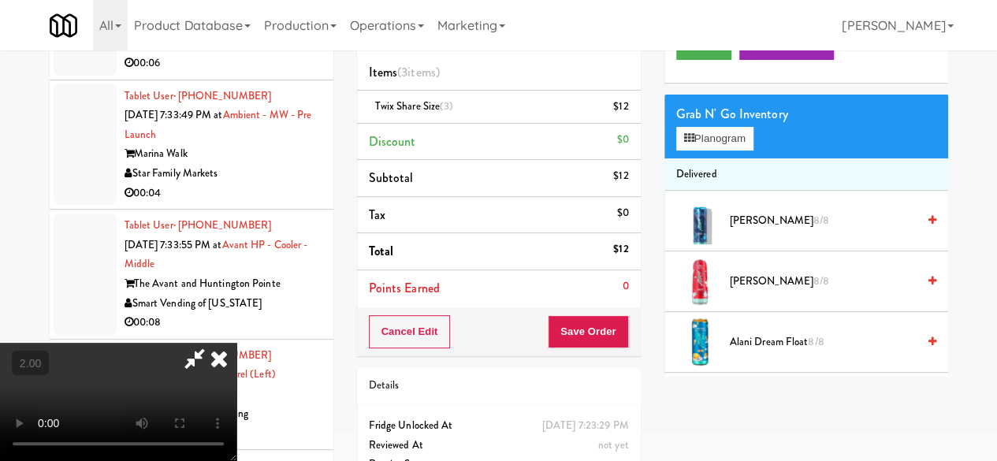
drag, startPoint x: 541, startPoint y: 67, endPoint x: 542, endPoint y: 76, distance: 9.5
click at [213, 343] on icon at bounding box center [195, 359] width 36 height 32
click at [626, 103] on link at bounding box center [626, 113] width 14 height 20
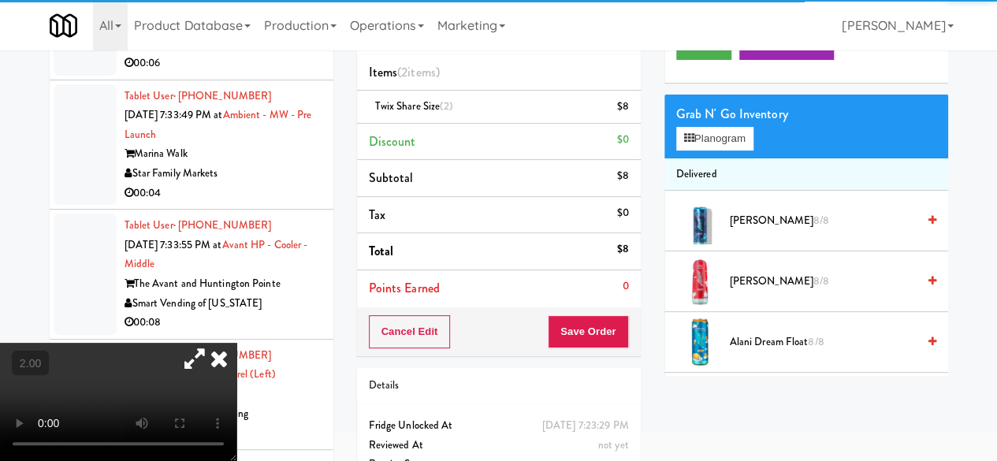
click at [590, 358] on div "Order # 2931109 Nashville Vending Solutions Items (2 items ) Twix Share Size (2…" at bounding box center [498, 247] width 307 height 539
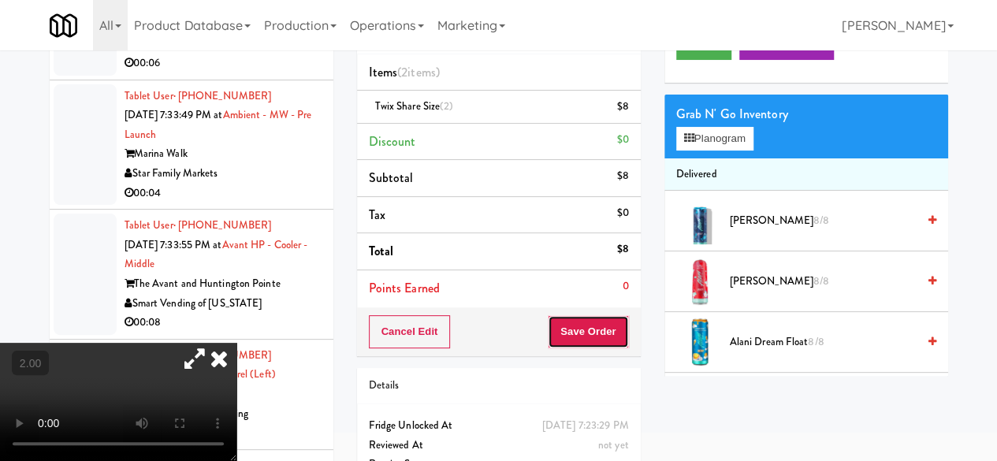
click at [579, 331] on button "Save Order" at bounding box center [588, 331] width 80 height 33
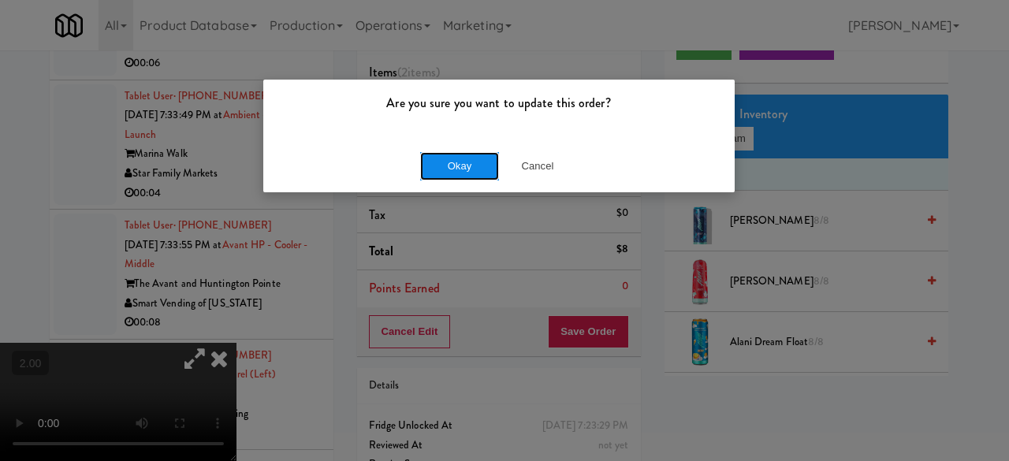
click at [459, 157] on button "Okay" at bounding box center [459, 166] width 79 height 28
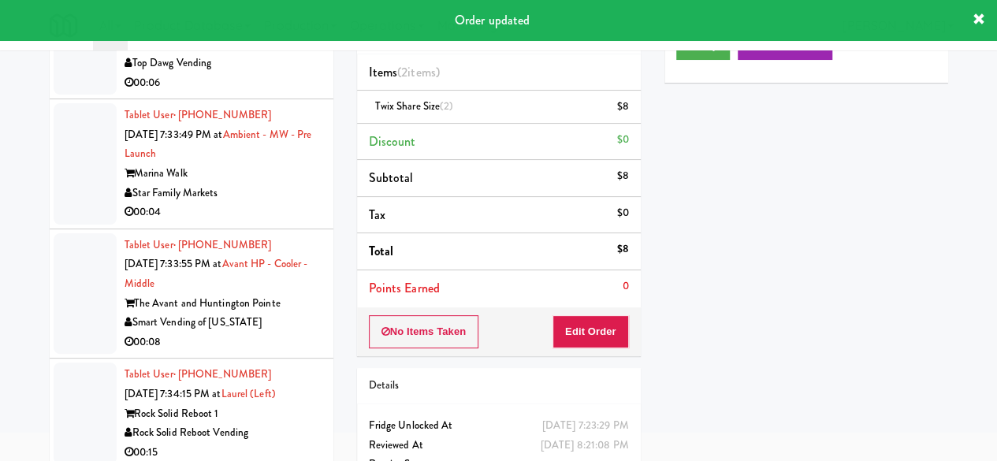
click at [255, 73] on div "Top Dawg Vending" at bounding box center [223, 64] width 197 height 20
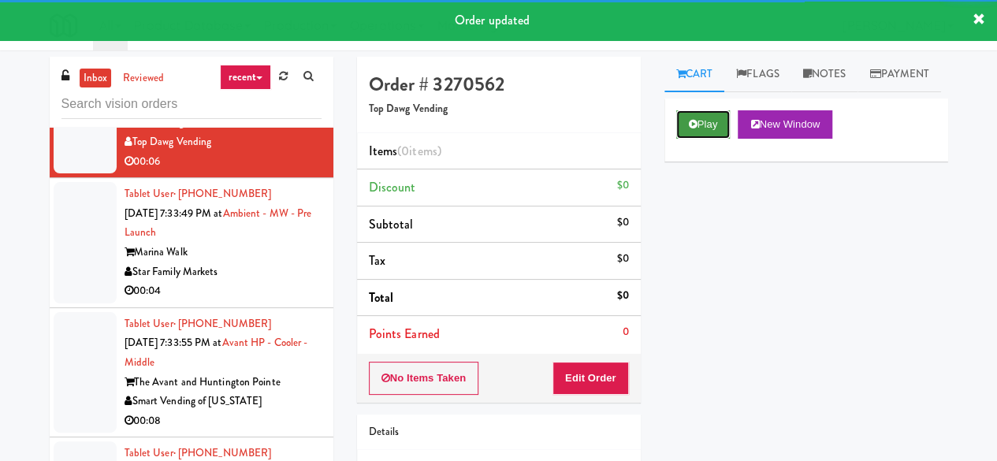
click at [700, 139] on button "Play" at bounding box center [703, 124] width 54 height 28
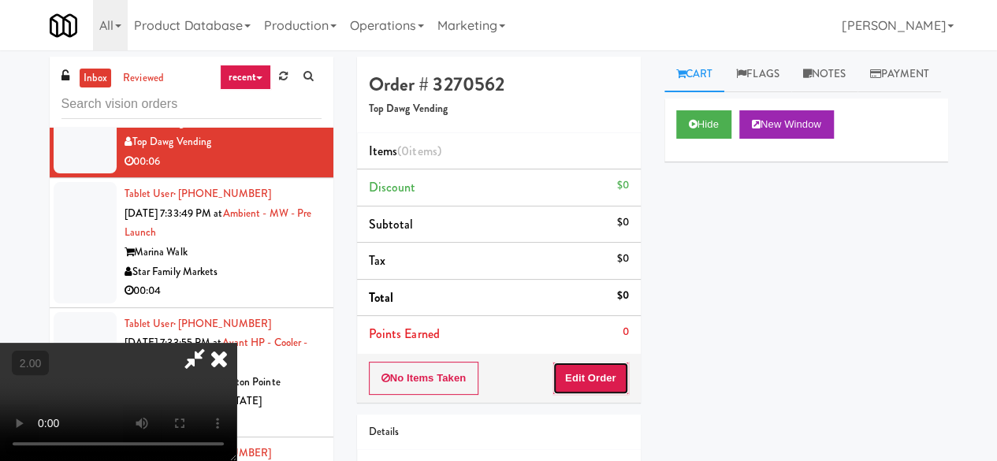
click at [613, 376] on button "Edit Order" at bounding box center [590, 378] width 76 height 33
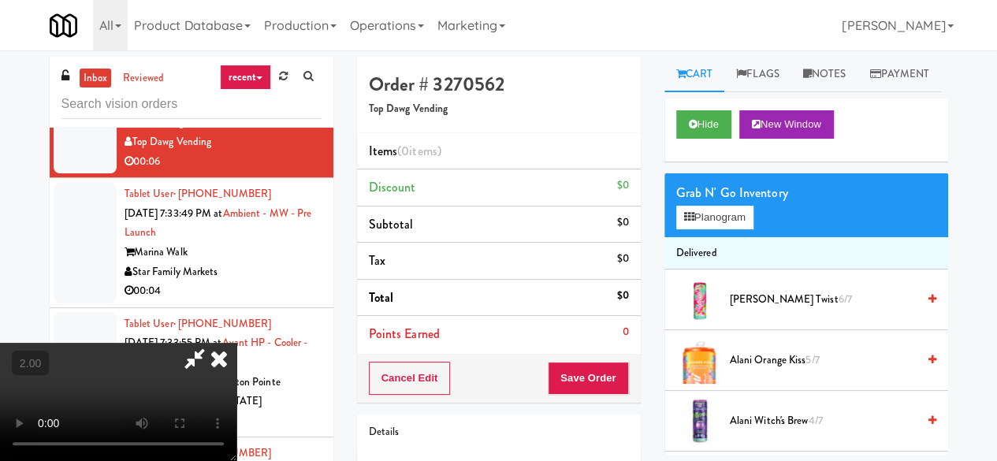
scroll to position [32, 0]
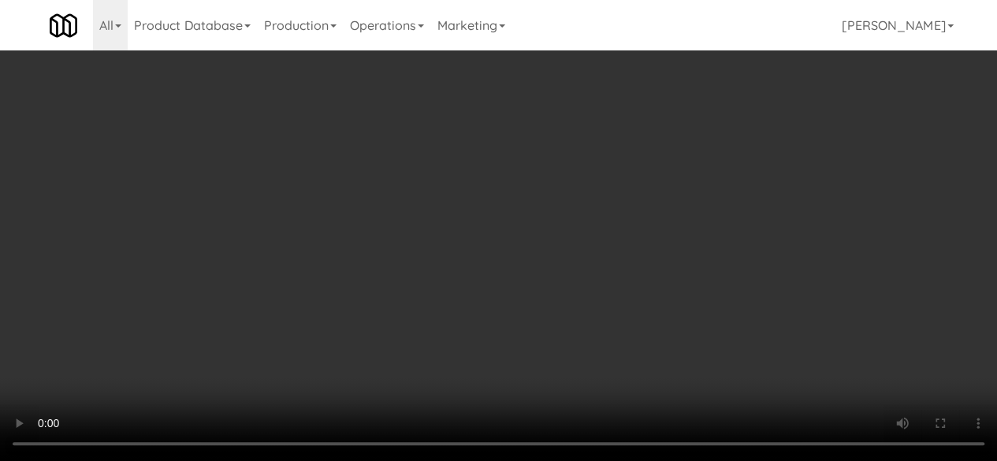
click at [718, 237] on div "Grab N' Go Inventory Planogram" at bounding box center [806, 205] width 284 height 64
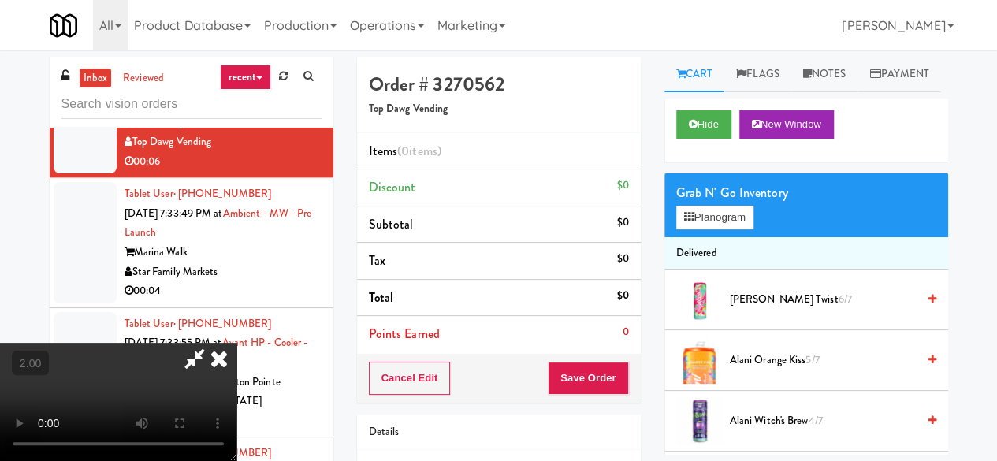
click at [718, 237] on div "Grab N' Go Inventory Planogram" at bounding box center [806, 205] width 284 height 64
click at [717, 229] on button "Planogram" at bounding box center [714, 218] width 77 height 24
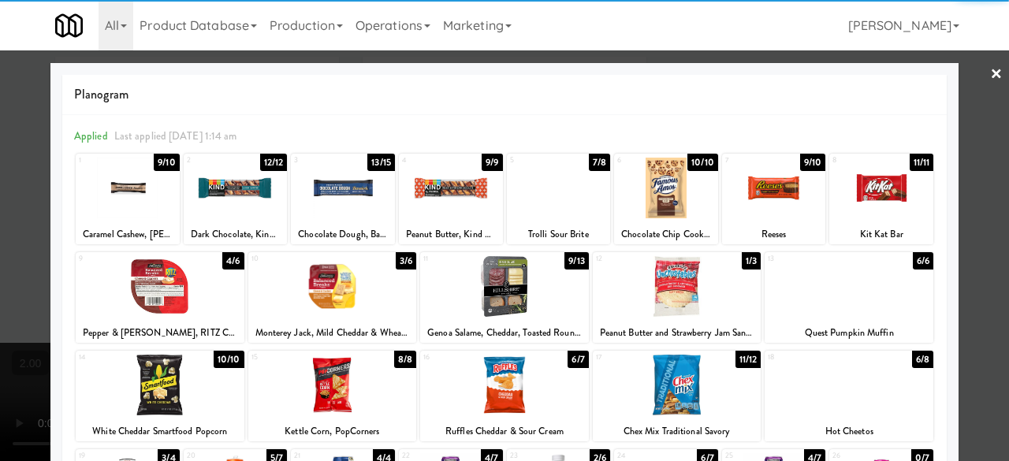
click at [558, 300] on div at bounding box center [504, 286] width 169 height 61
click at [955, 193] on div at bounding box center [504, 230] width 1009 height 461
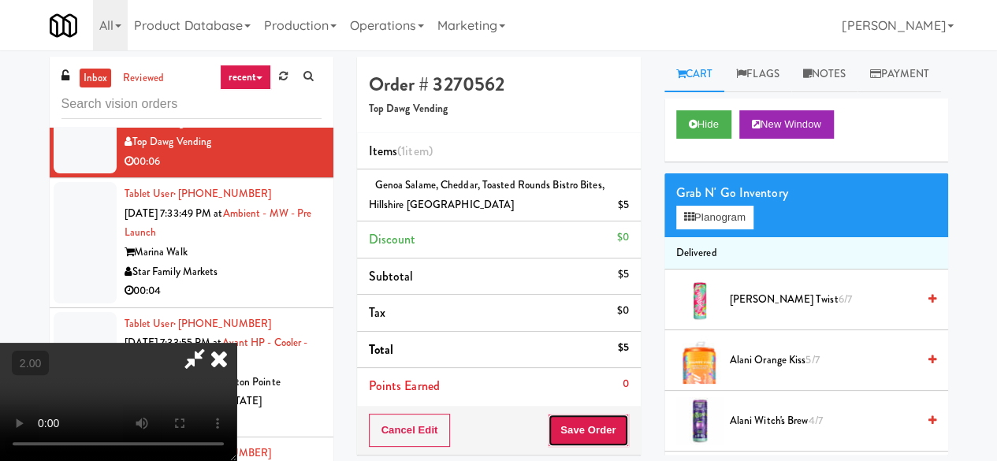
click at [625, 437] on button "Save Order" at bounding box center [588, 430] width 80 height 33
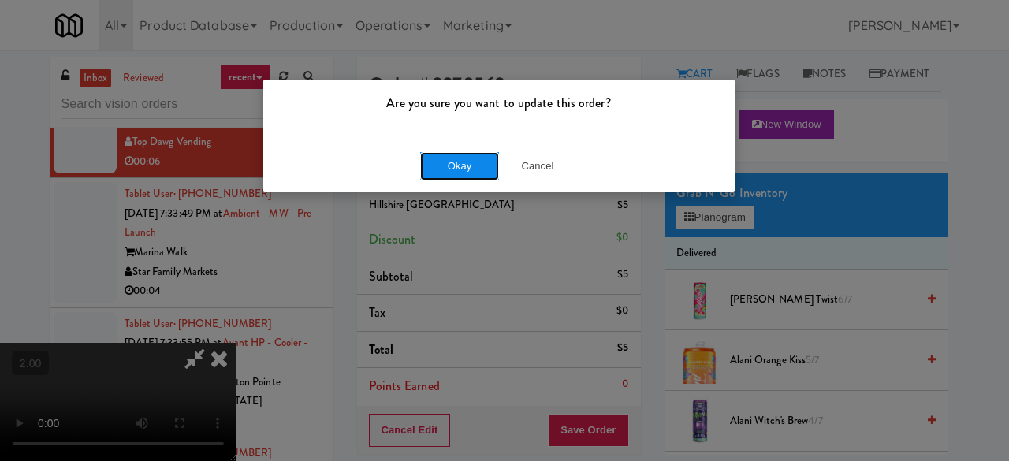
click at [473, 177] on button "Okay" at bounding box center [459, 166] width 79 height 28
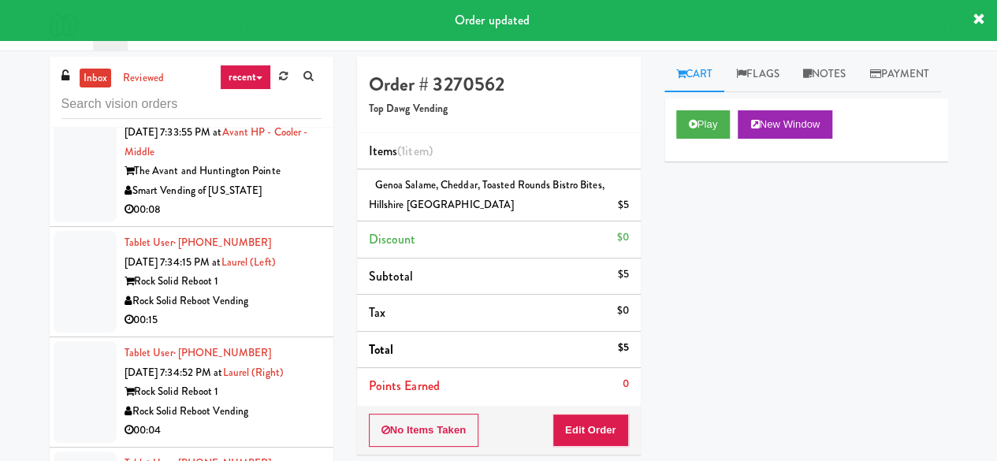
scroll to position [5596, 0]
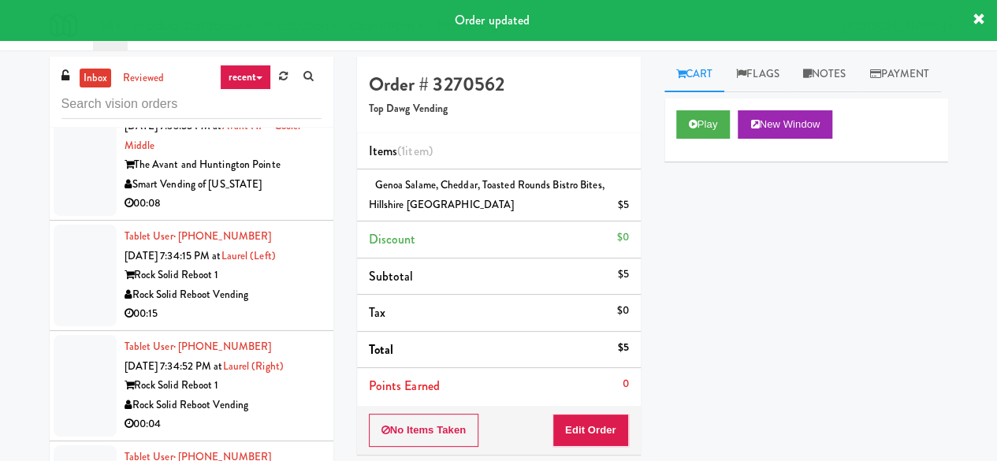
click at [275, 65] on div "Star Family Markets" at bounding box center [223, 55] width 197 height 20
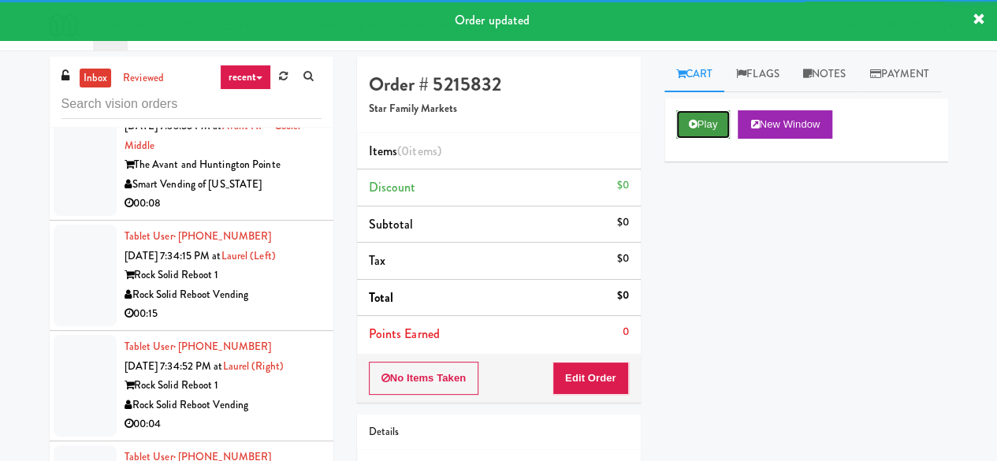
click at [696, 129] on icon at bounding box center [693, 124] width 9 height 10
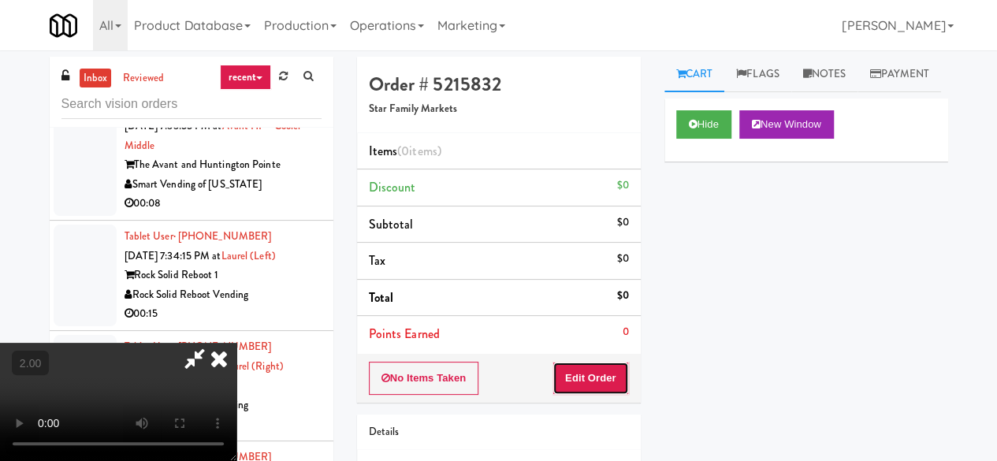
click at [610, 376] on button "Edit Order" at bounding box center [590, 378] width 76 height 33
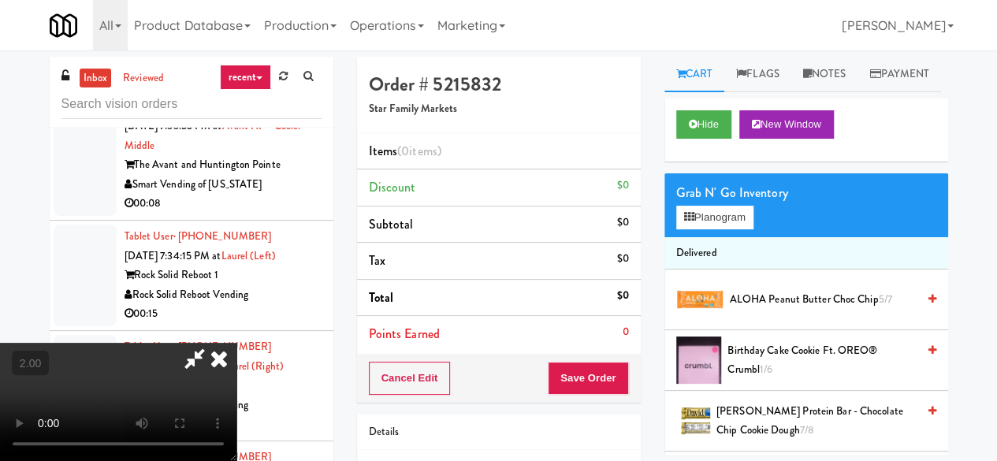
scroll to position [32, 0]
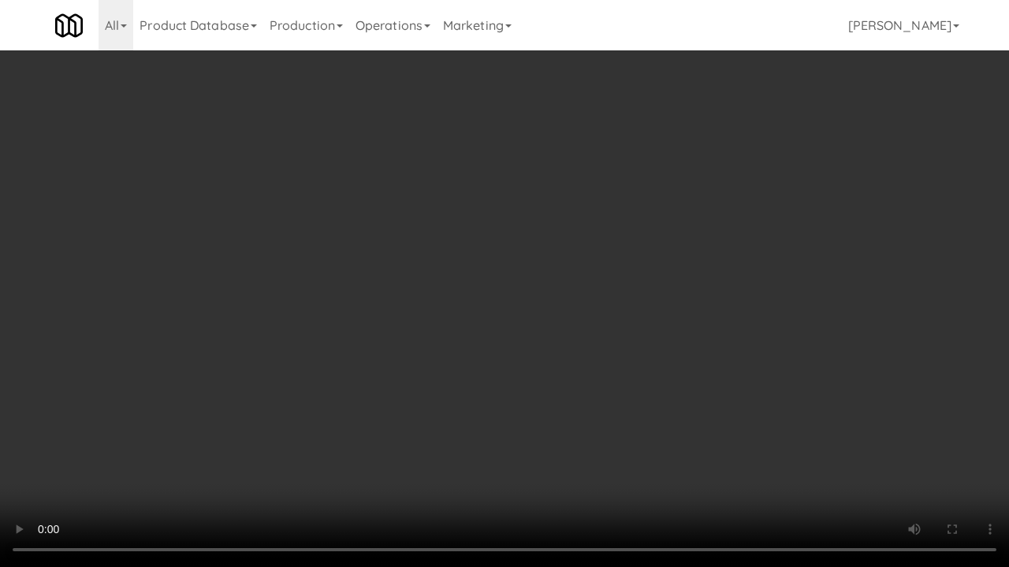
click at [425, 460] on video at bounding box center [504, 283] width 1009 height 567
click at [473, 452] on video at bounding box center [504, 283] width 1009 height 567
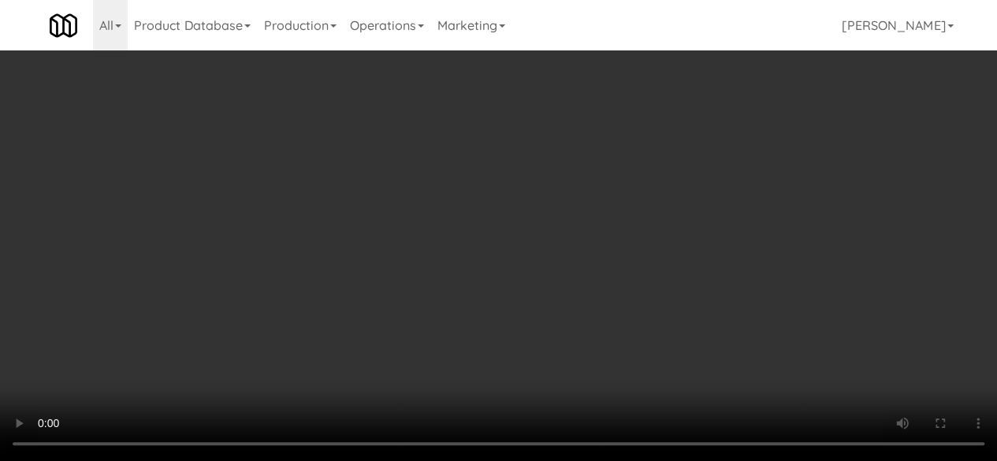
scroll to position [158, 0]
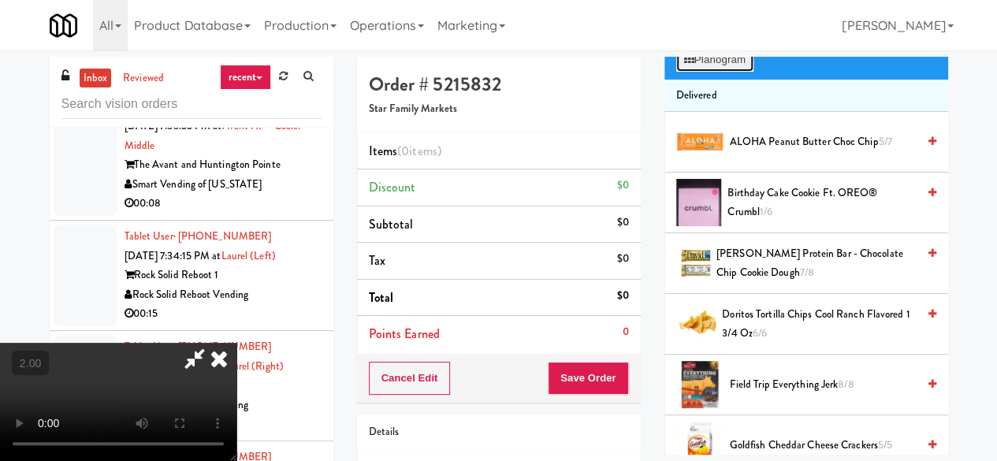
click at [718, 72] on button "Planogram" at bounding box center [714, 60] width 77 height 24
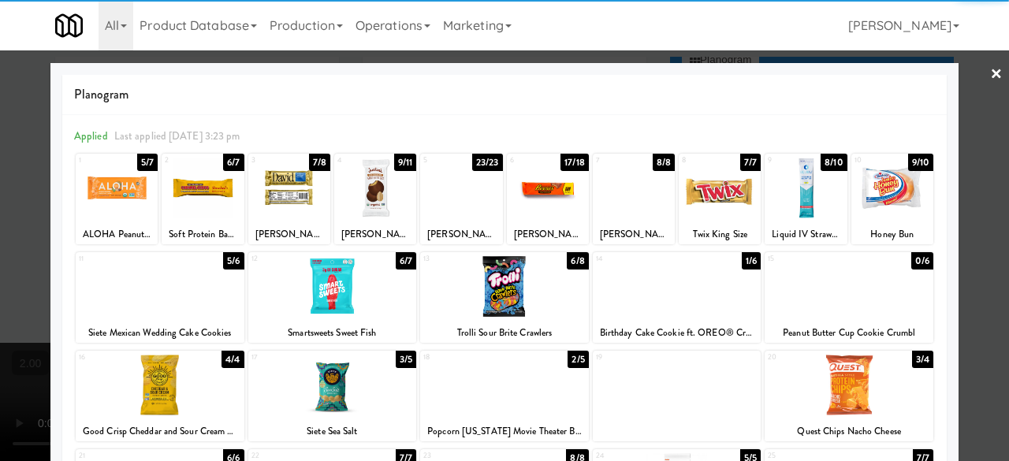
click at [675, 308] on div at bounding box center [677, 286] width 169 height 61
click at [972, 179] on div at bounding box center [504, 230] width 1009 height 461
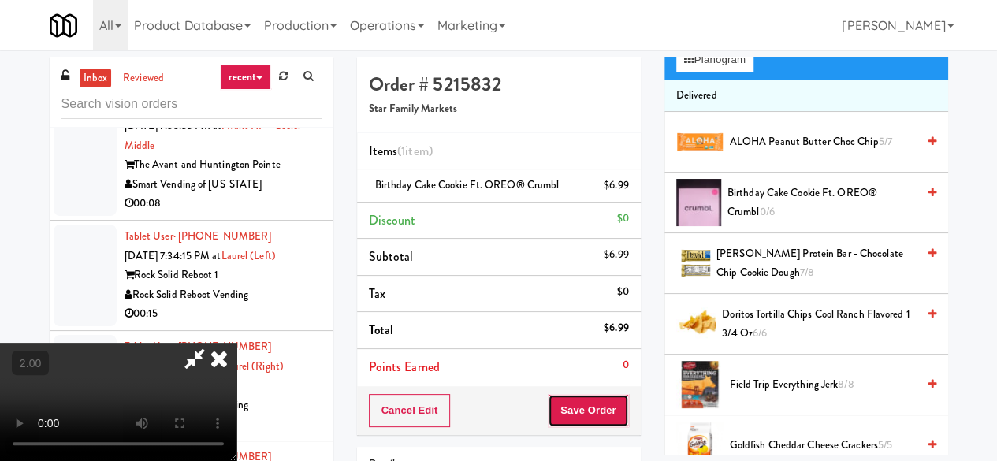
click at [613, 418] on button "Save Order" at bounding box center [588, 410] width 80 height 33
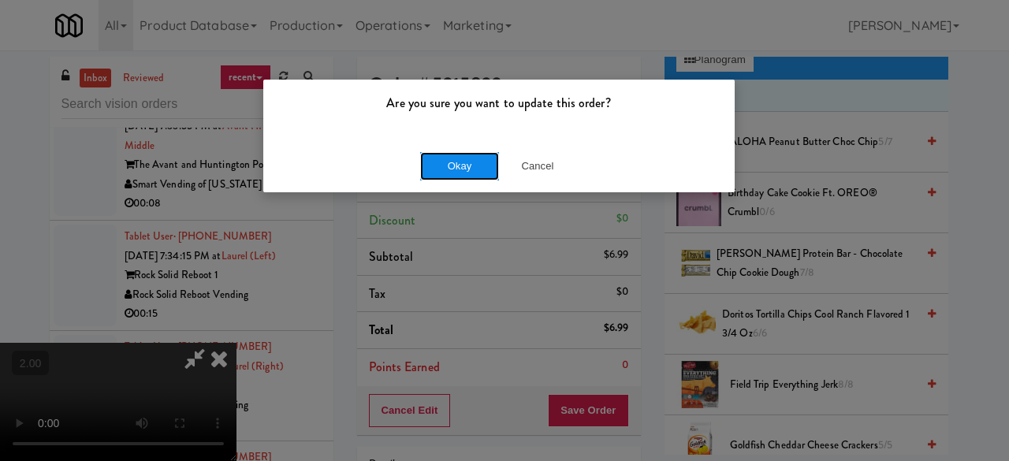
click at [446, 166] on button "Okay" at bounding box center [459, 166] width 79 height 28
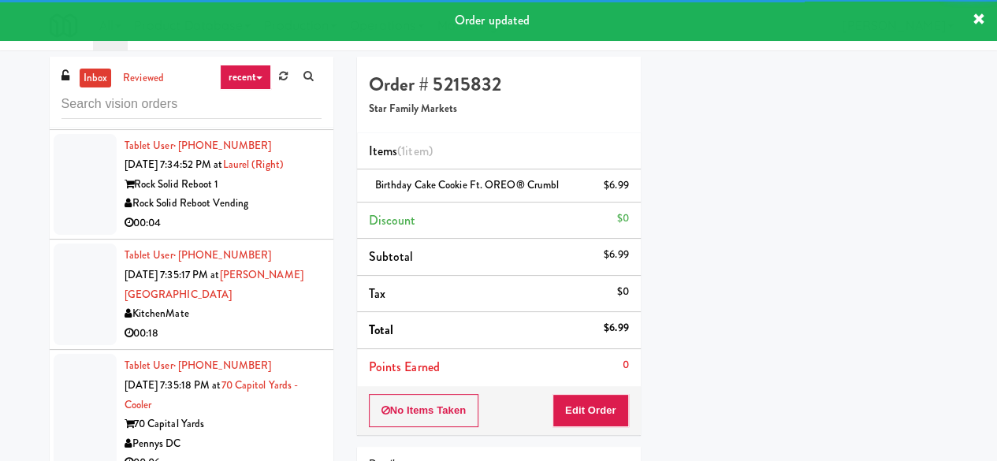
scroll to position [5832, 0]
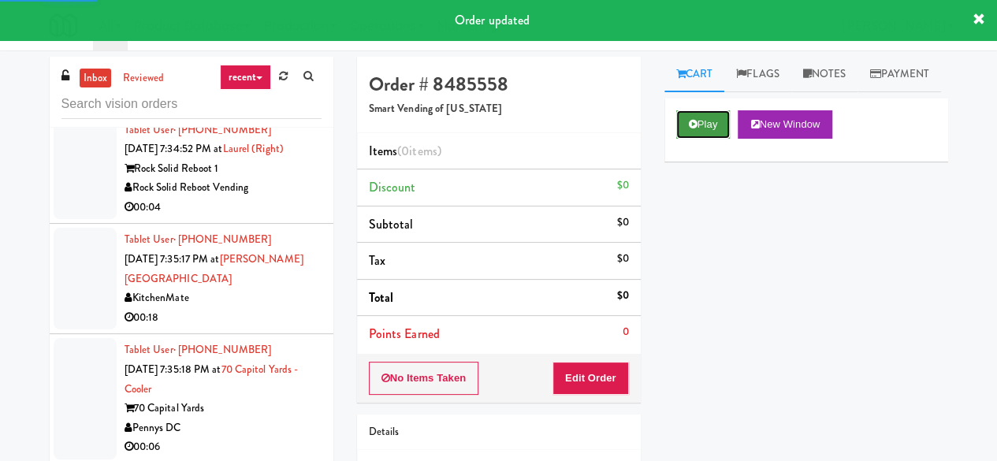
click at [712, 139] on button "Play" at bounding box center [703, 124] width 54 height 28
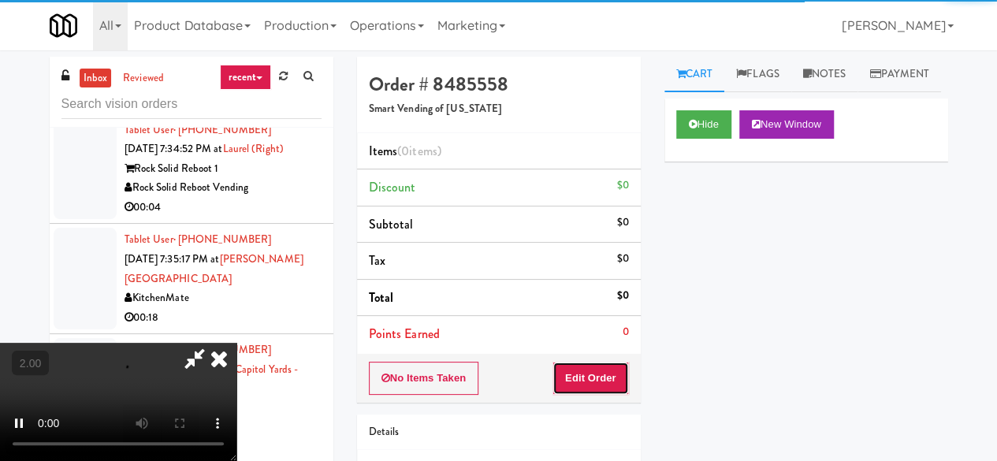
click at [604, 382] on button "Edit Order" at bounding box center [590, 378] width 76 height 33
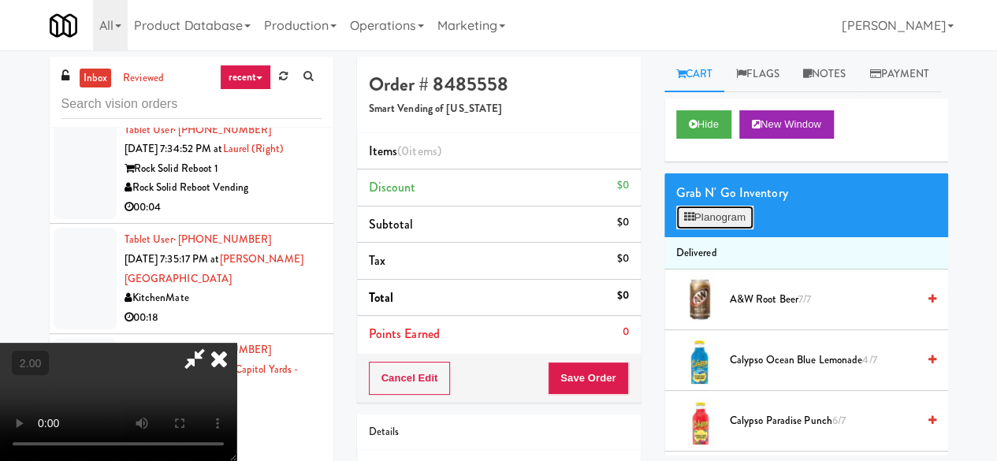
click at [744, 229] on button "Planogram" at bounding box center [714, 218] width 77 height 24
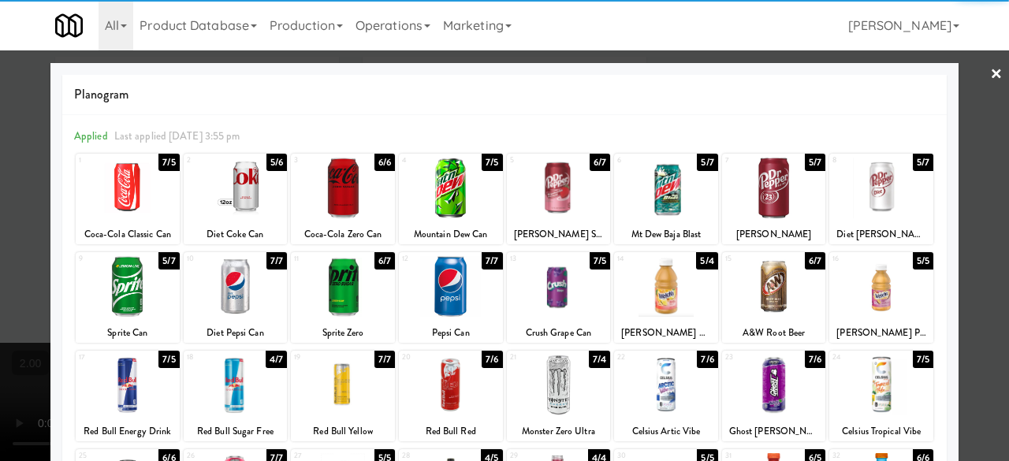
click at [764, 279] on div at bounding box center [774, 286] width 104 height 61
click at [865, 206] on div at bounding box center [881, 188] width 104 height 61
click at [973, 129] on div at bounding box center [504, 230] width 1009 height 461
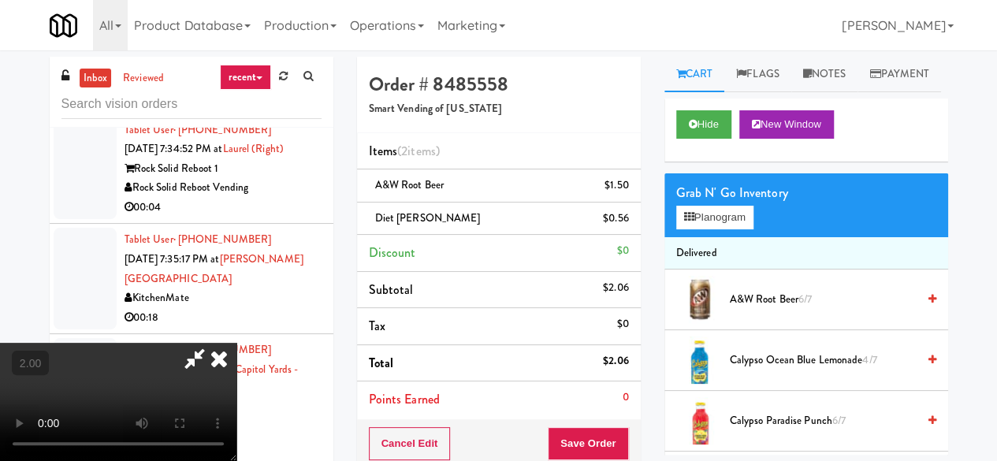
drag, startPoint x: 590, startPoint y: 139, endPoint x: 556, endPoint y: 145, distance: 33.6
click at [236, 343] on icon at bounding box center [219, 359] width 35 height 32
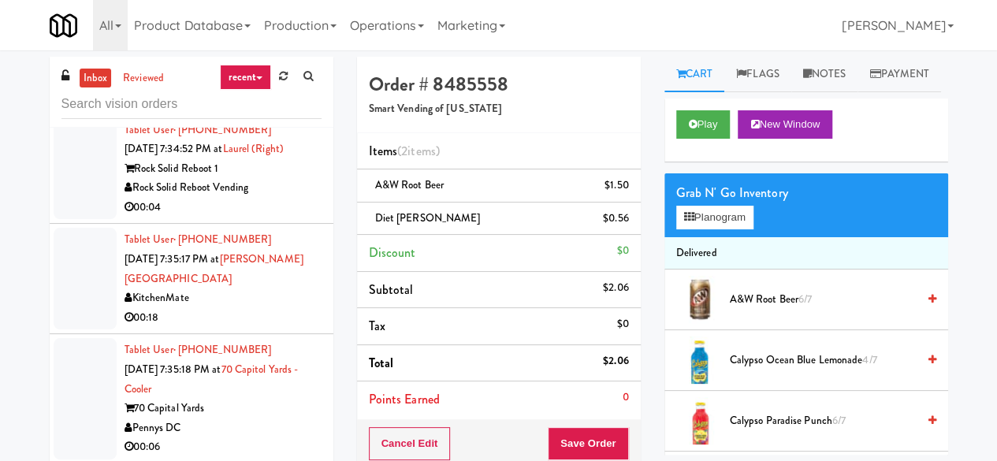
click at [276, 87] on div "Rock Solid Reboot Vending" at bounding box center [223, 78] width 197 height 20
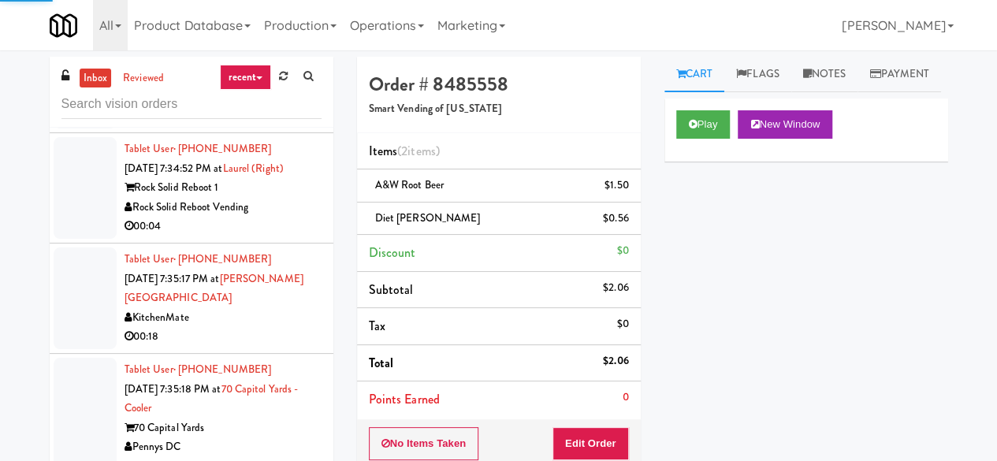
click at [285, 127] on div "00:15" at bounding box center [223, 117] width 197 height 20
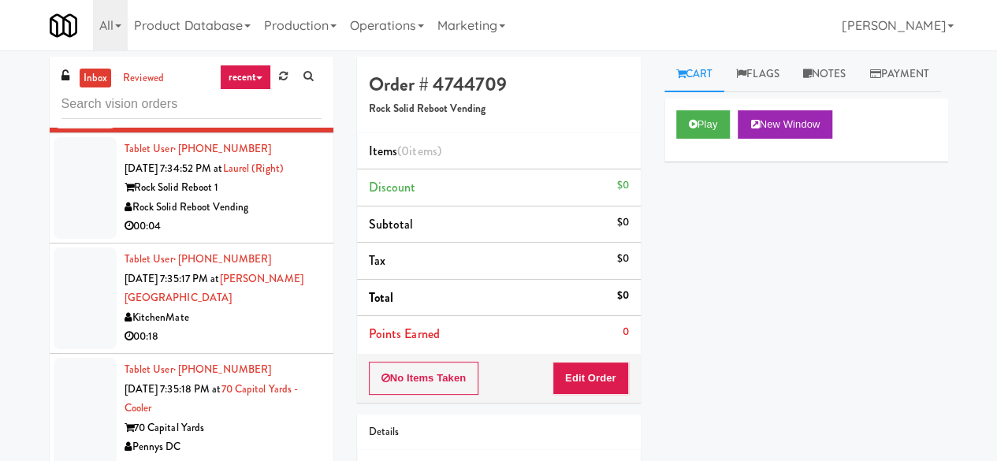
click at [698, 162] on div "Play New Window" at bounding box center [806, 130] width 284 height 63
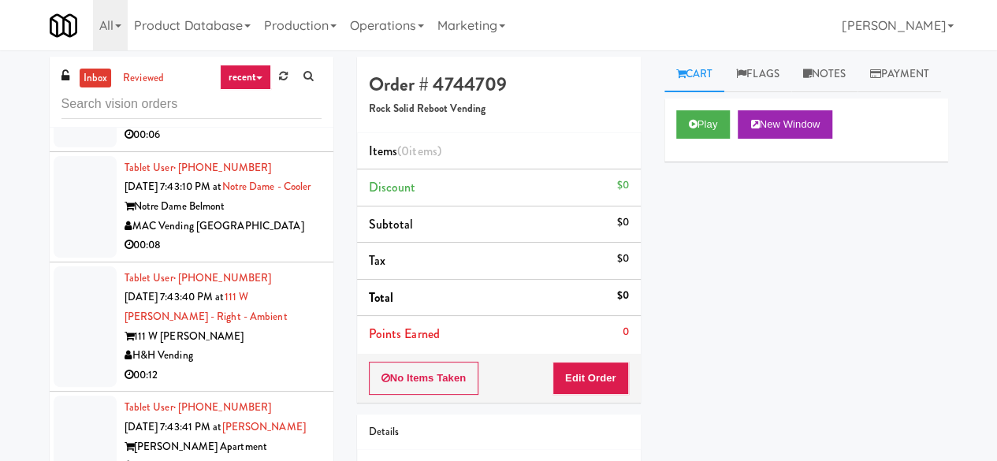
scroll to position [7408, 0]
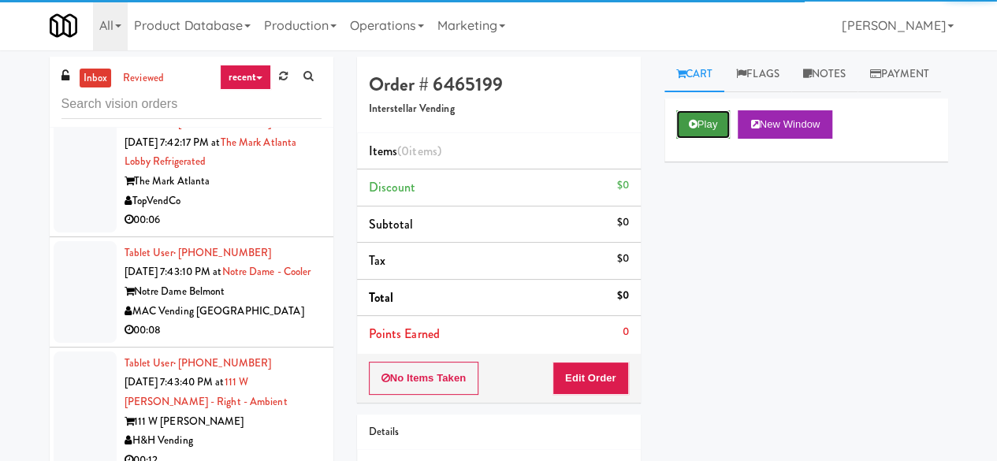
click at [701, 139] on button "Play" at bounding box center [703, 124] width 54 height 28
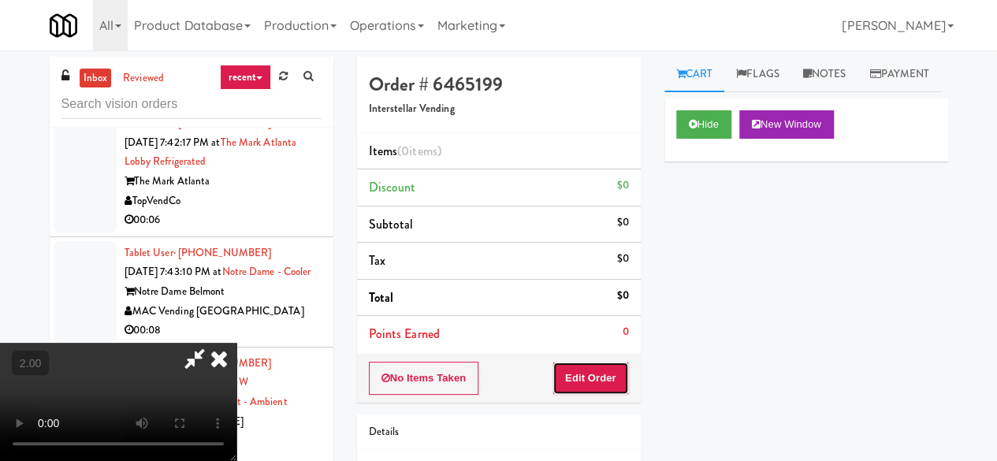
click at [593, 373] on button "Edit Order" at bounding box center [590, 378] width 76 height 33
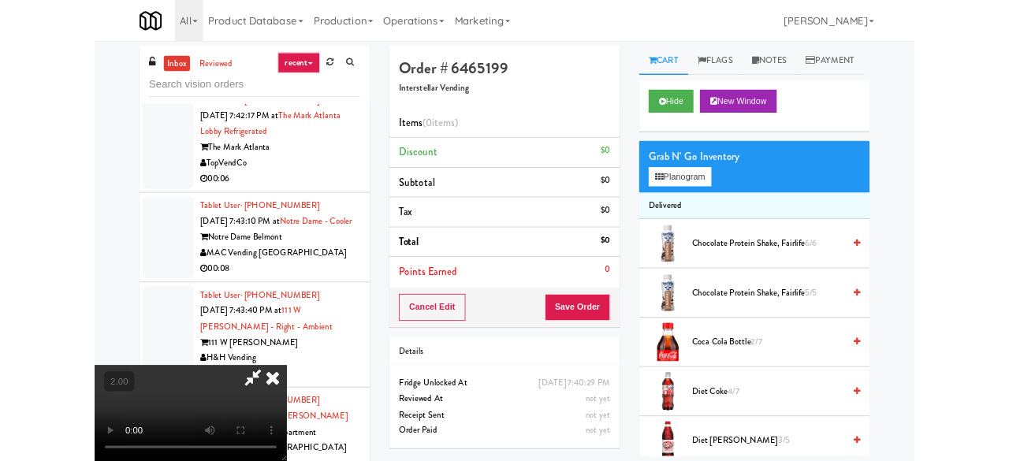
scroll to position [32, 0]
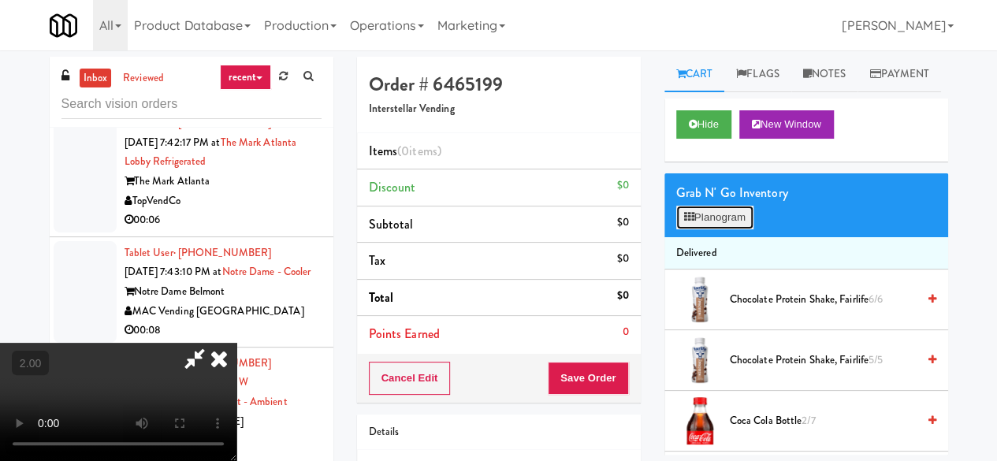
click at [703, 229] on button "Planogram" at bounding box center [714, 218] width 77 height 24
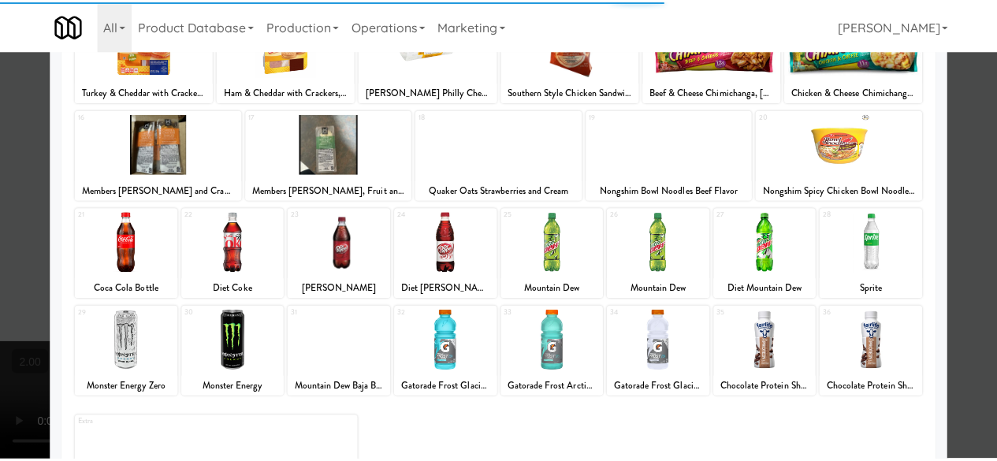
scroll to position [312, 0]
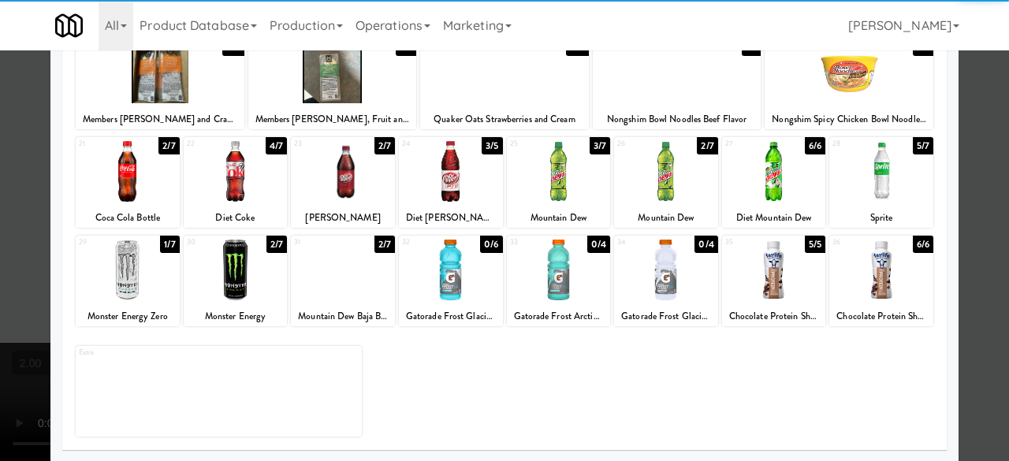
click at [322, 275] on div at bounding box center [343, 270] width 104 height 61
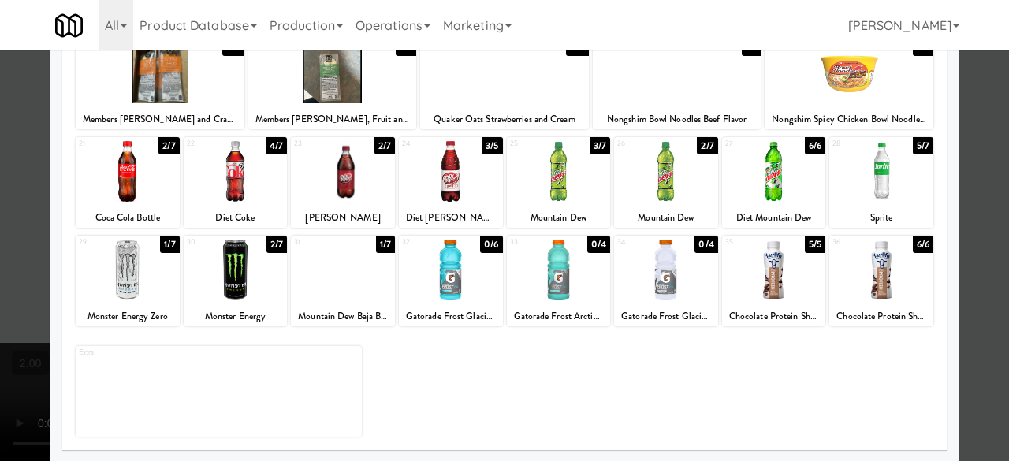
click at [961, 139] on div at bounding box center [504, 230] width 1009 height 461
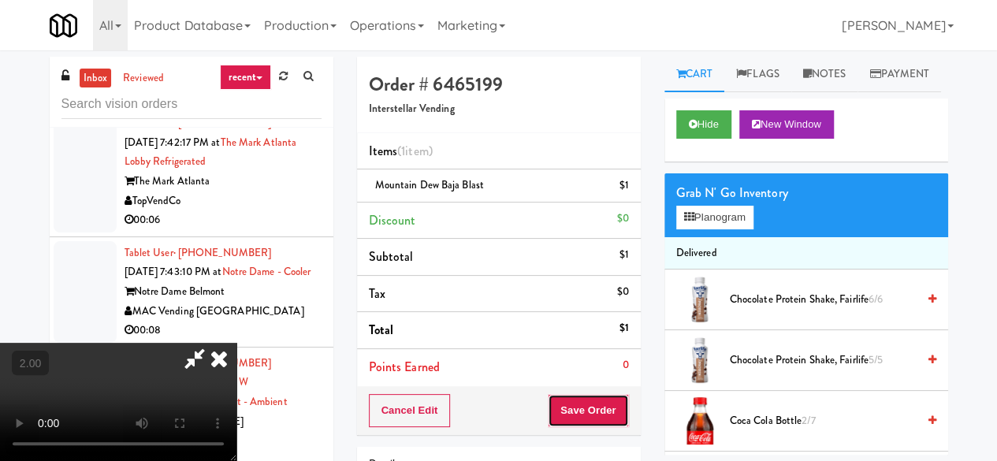
click at [620, 406] on button "Save Order" at bounding box center [588, 410] width 80 height 33
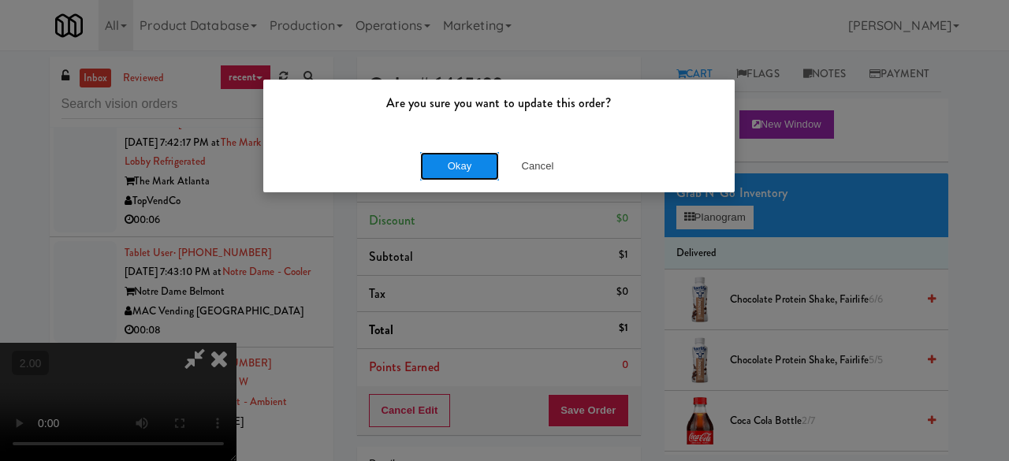
click at [467, 166] on button "Okay" at bounding box center [459, 166] width 79 height 28
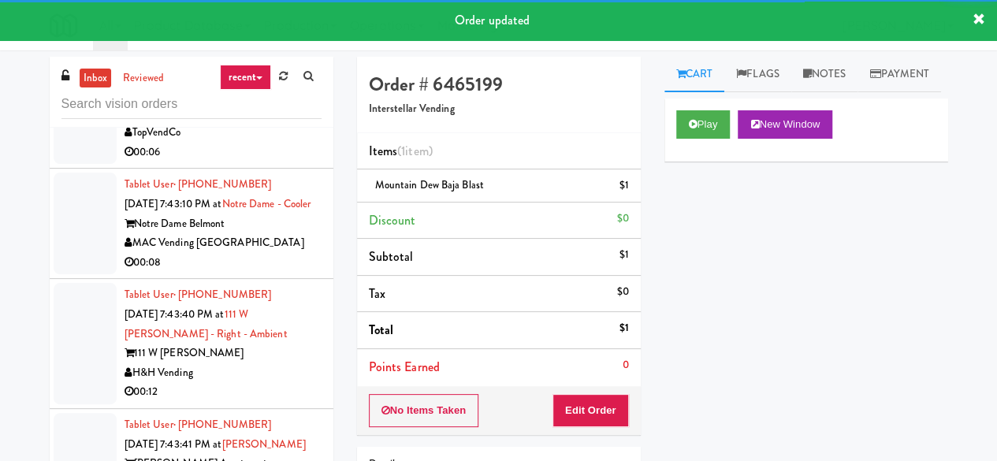
scroll to position [7566, 0]
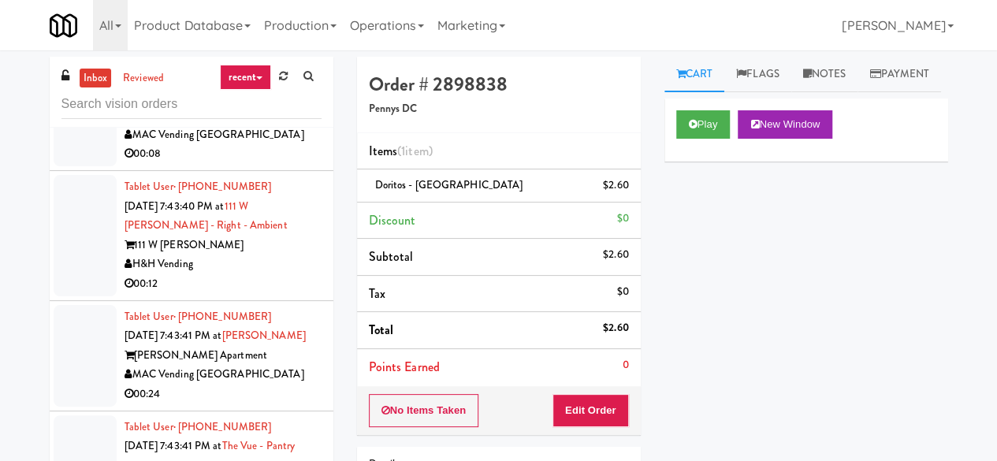
scroll to position [7645, 0]
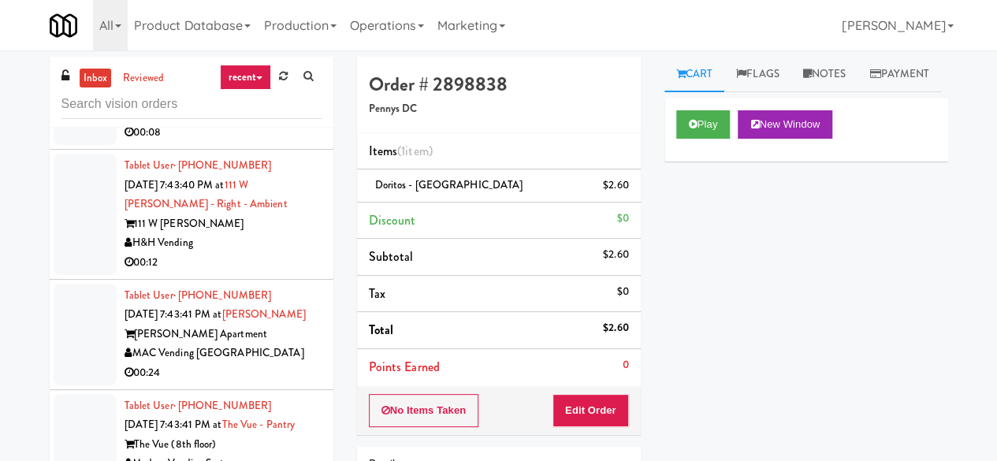
click at [270, 32] on div "00:06" at bounding box center [223, 23] width 197 height 20
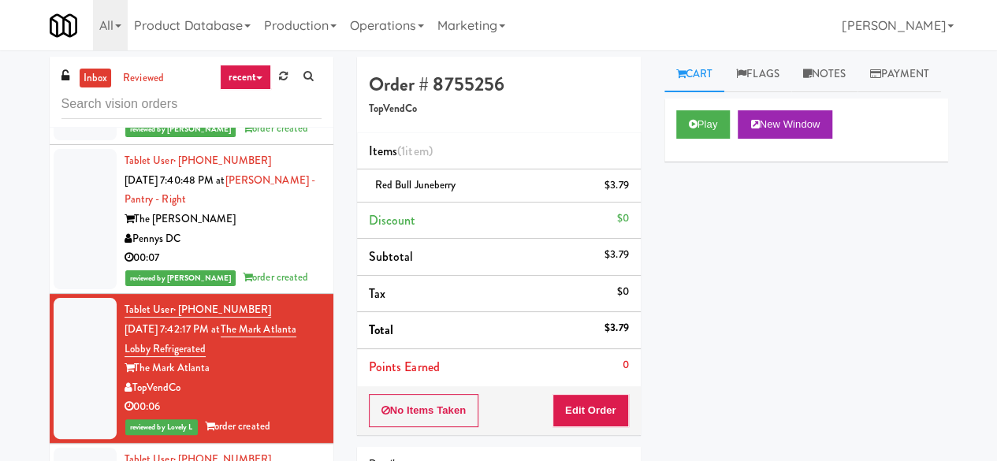
scroll to position [7172, 0]
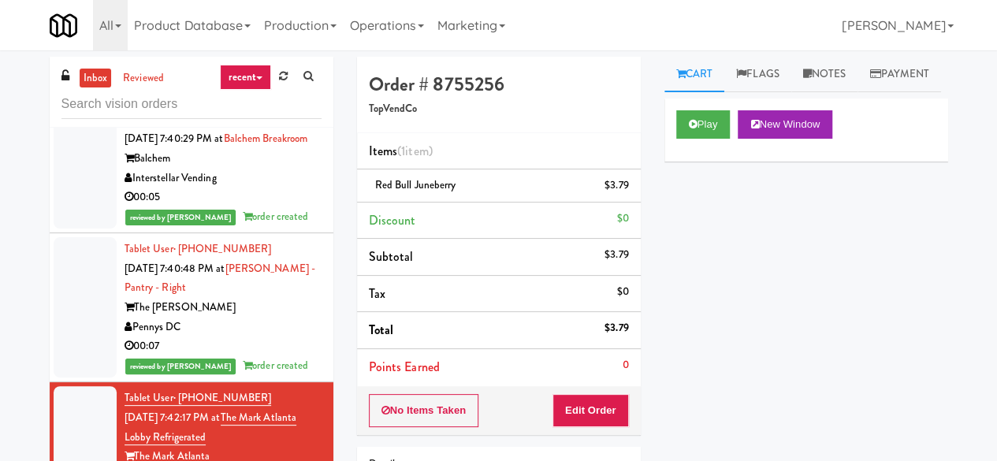
click at [267, 78] on div "901 Smrt Mrkt" at bounding box center [223, 68] width 197 height 20
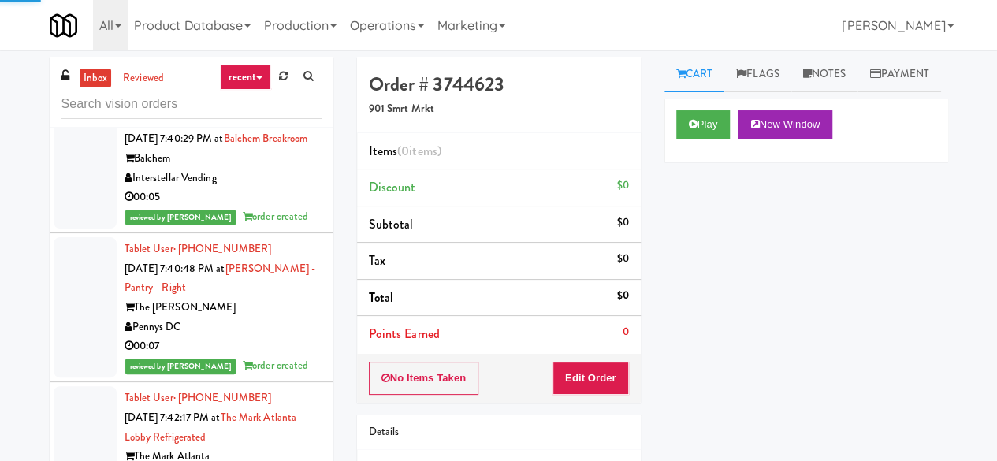
scroll to position [7093, 0]
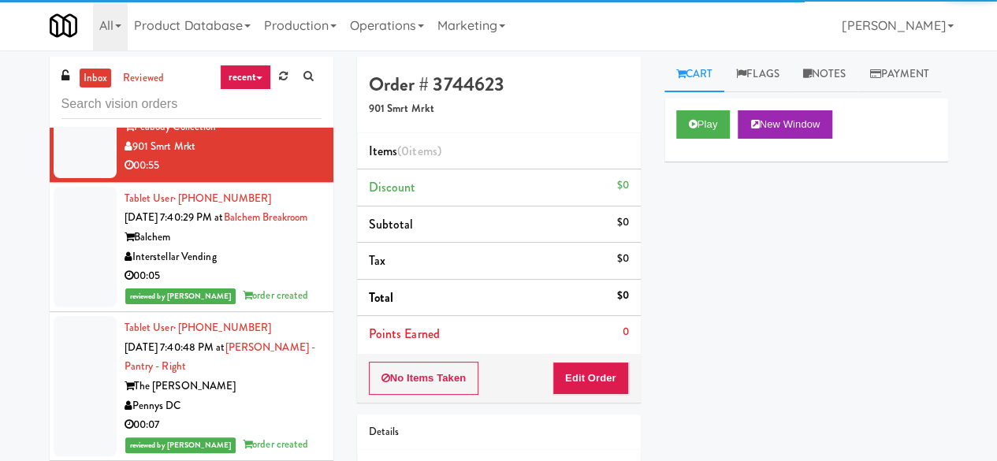
click at [269, 73] on li "Tablet User · (678) 378-9051 [DATE] 7:36:46 PM at [GEOGRAPHIC_DATA] - Combo Tre…" at bounding box center [192, 17] width 284 height 110
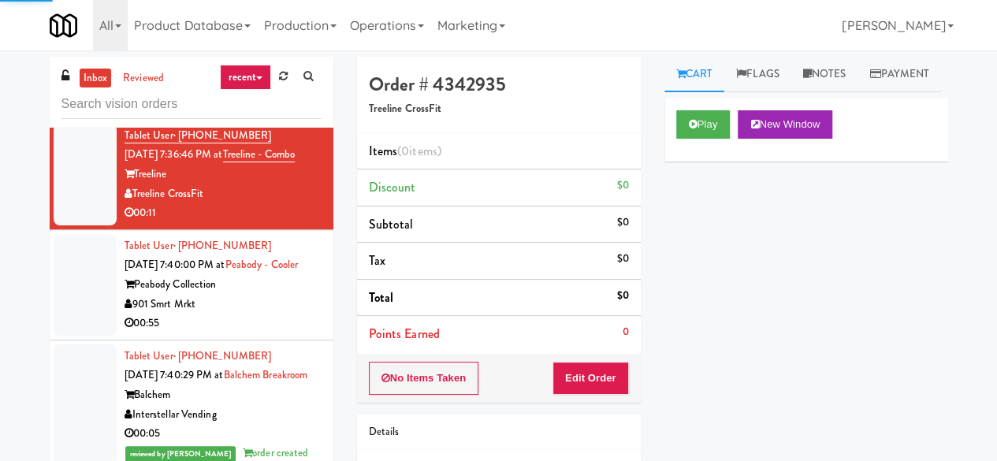
click at [265, 113] on div "Tablet User · (256) 783-5340 [DATE] 7:36:37 PM at 1730 N [PERSON_NAME] -Left - …" at bounding box center [223, 54] width 197 height 117
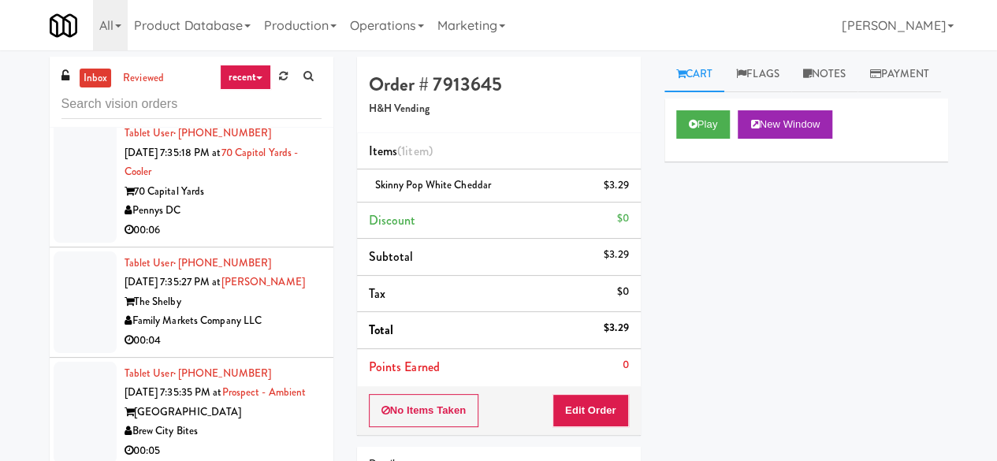
scroll to position [5911, 0]
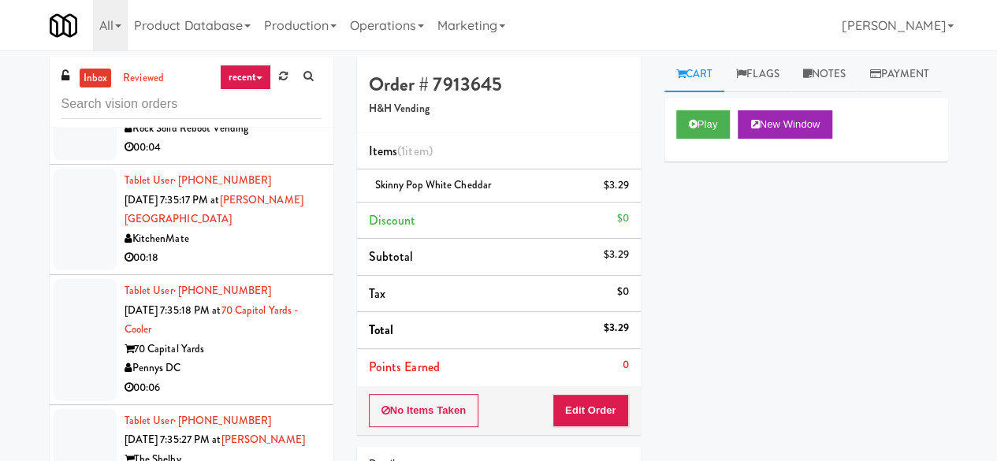
click at [292, 48] on div "00:15" at bounding box center [223, 38] width 197 height 20
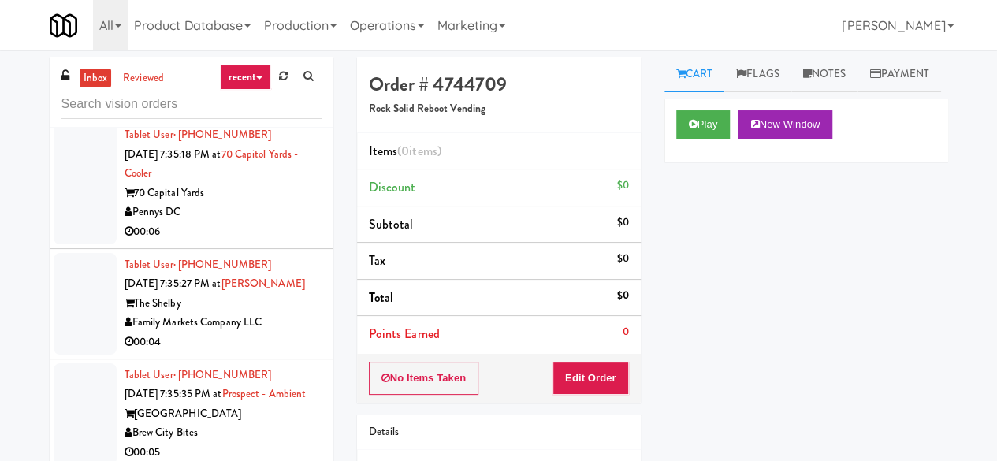
scroll to position [6068, 0]
click at [244, 91] on div "KitchenMate" at bounding box center [223, 82] width 197 height 20
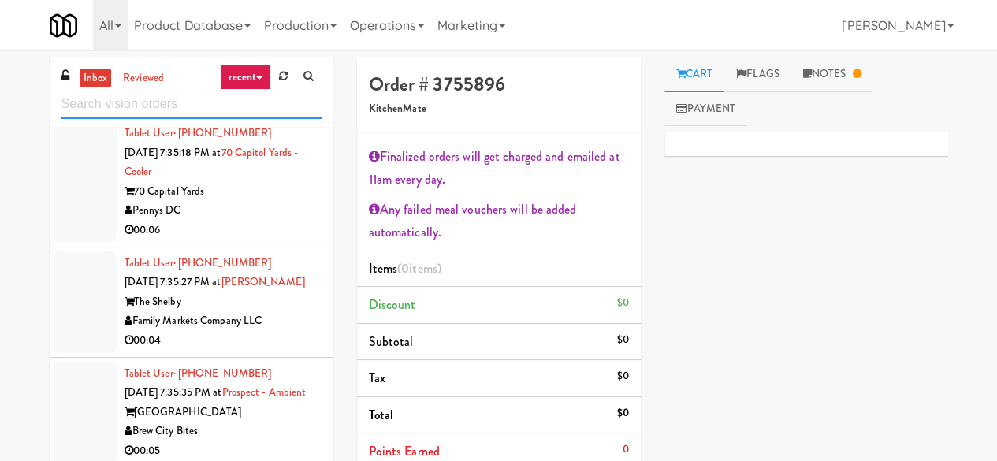
click at [166, 102] on input "text" at bounding box center [191, 104] width 260 height 29
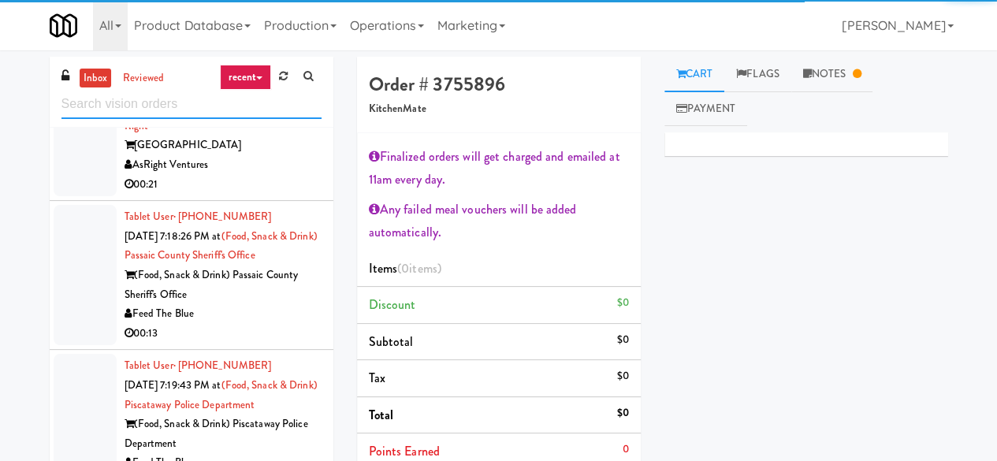
scroll to position [3805, 0]
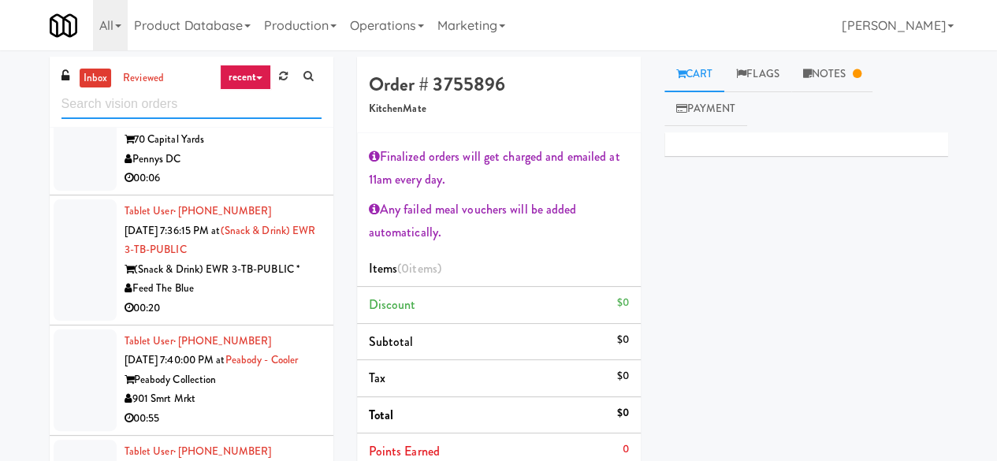
click at [112, 103] on input "text" at bounding box center [191, 104] width 260 height 29
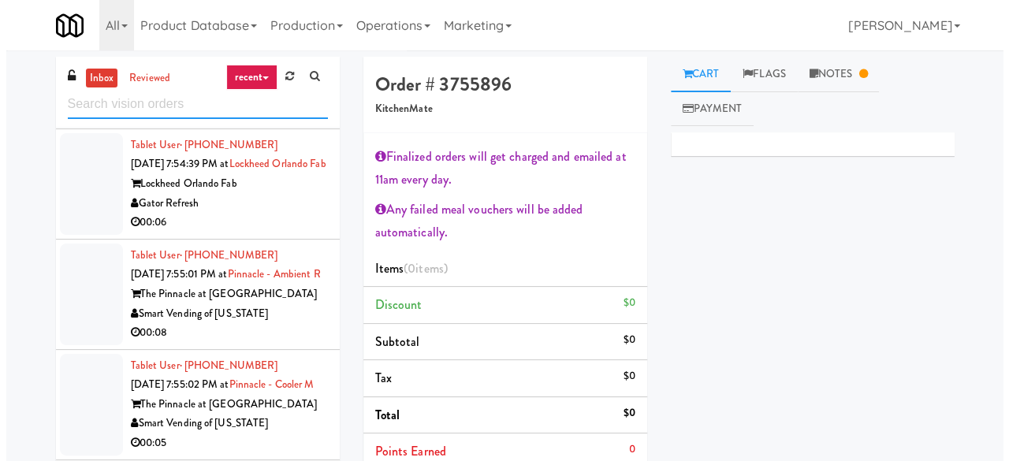
scroll to position [5567, 0]
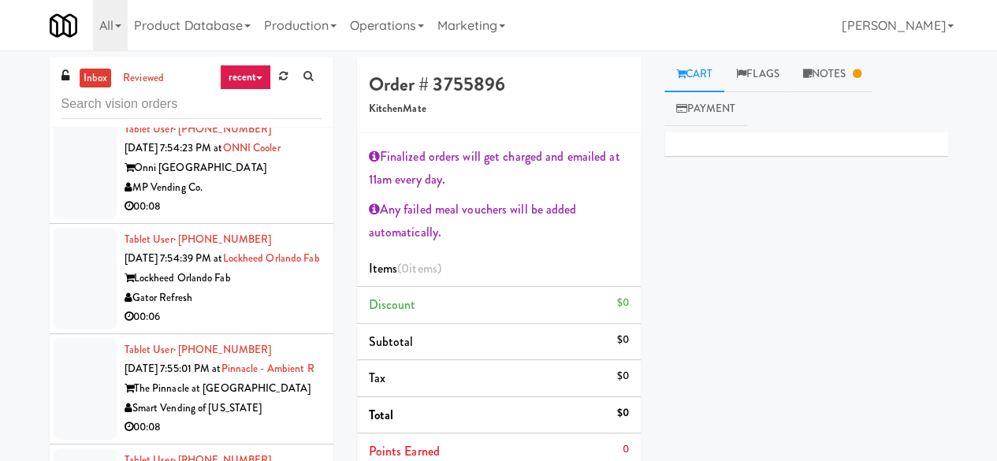
click at [275, 87] on div "Backcountry Vending LLC" at bounding box center [223, 78] width 197 height 20
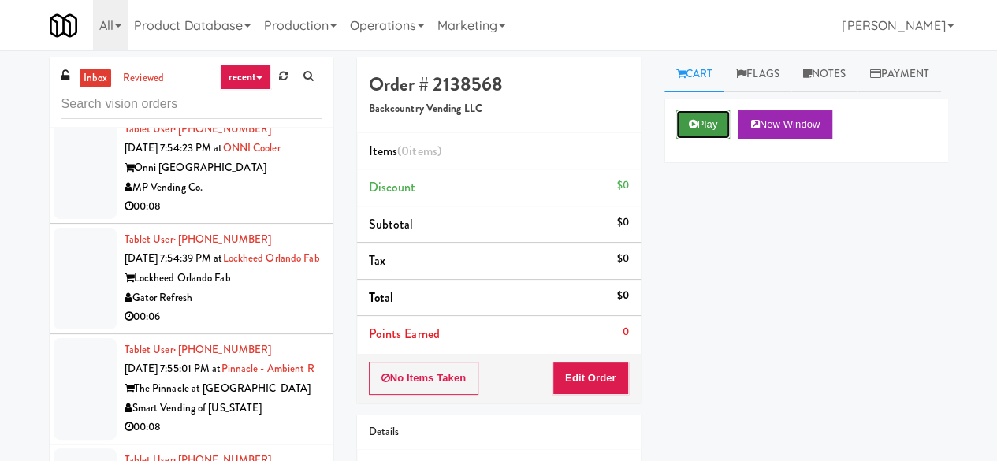
click at [690, 129] on icon at bounding box center [693, 124] width 9 height 10
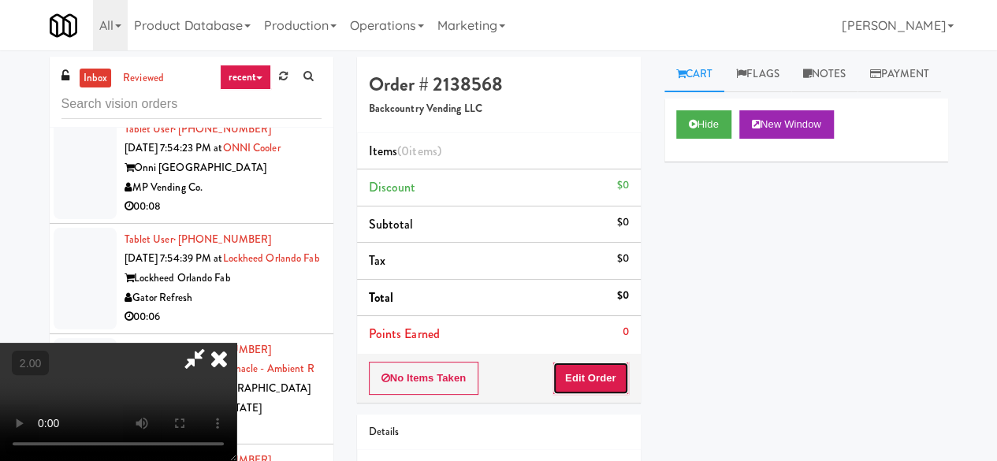
click at [590, 378] on button "Edit Order" at bounding box center [590, 378] width 76 height 33
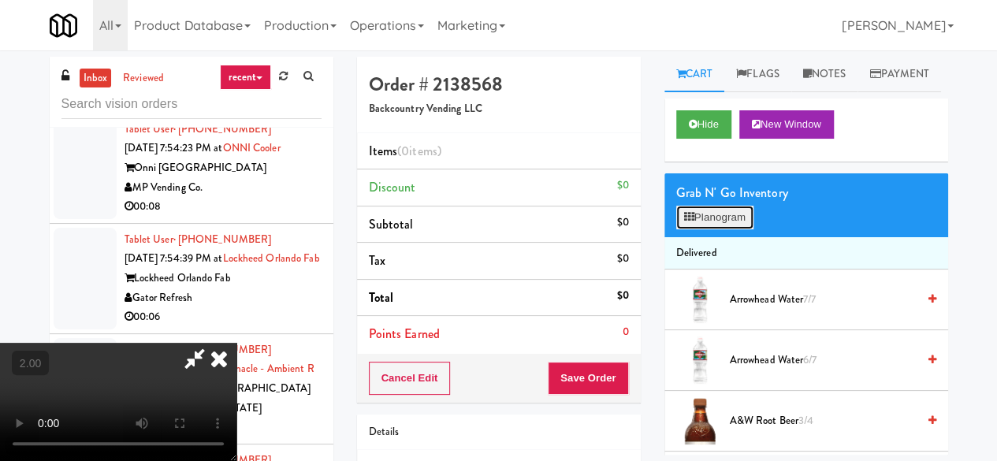
click at [716, 229] on button "Planogram" at bounding box center [714, 218] width 77 height 24
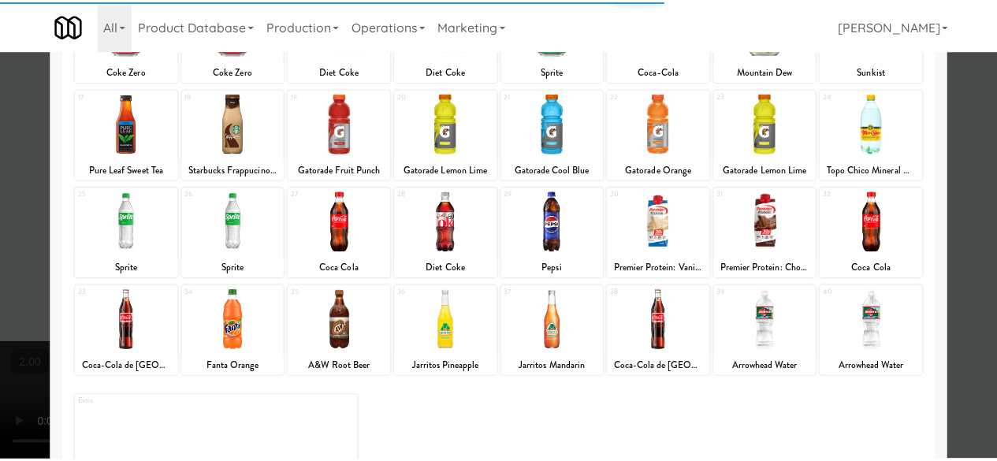
scroll to position [312, 0]
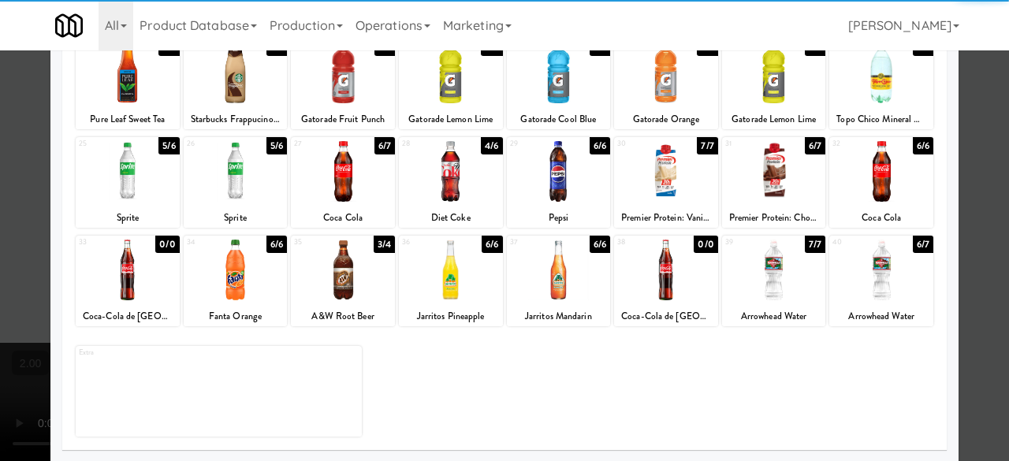
click at [333, 202] on div "27 6/7 Coca Cola" at bounding box center [343, 182] width 104 height 91
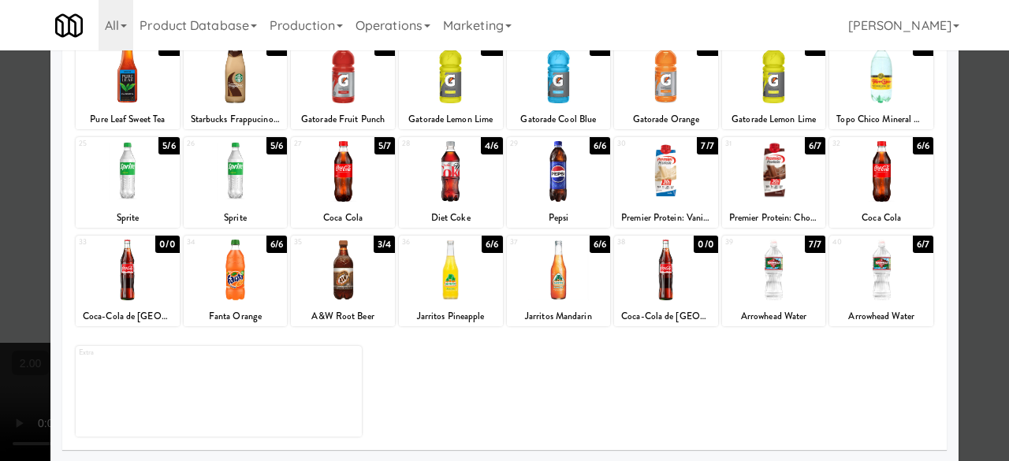
drag, startPoint x: 978, startPoint y: 111, endPoint x: 923, endPoint y: 127, distance: 57.4
click at [977, 111] on div at bounding box center [504, 230] width 1009 height 461
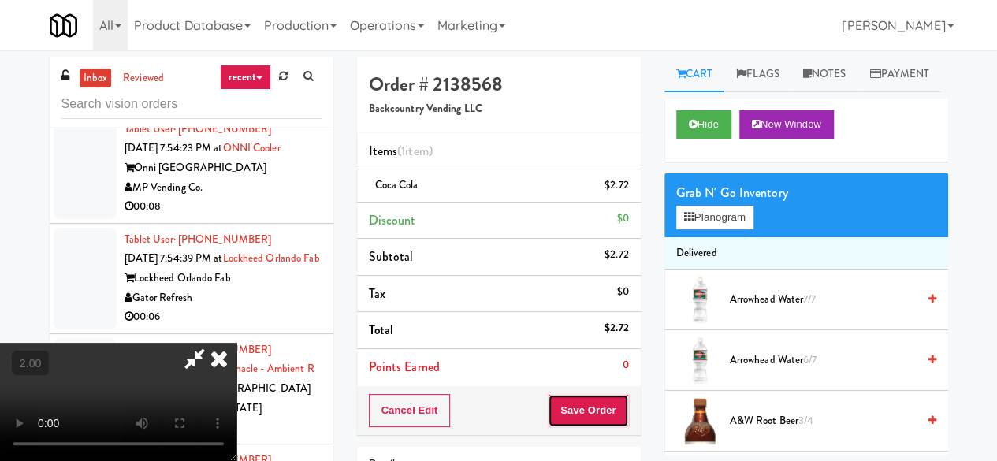
click at [605, 406] on button "Save Order" at bounding box center [588, 410] width 80 height 33
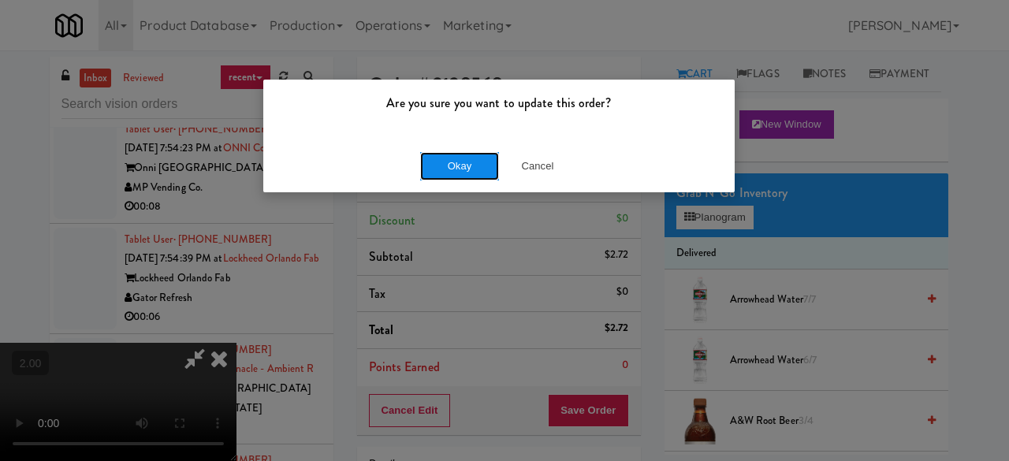
click at [485, 169] on button "Okay" at bounding box center [459, 166] width 79 height 28
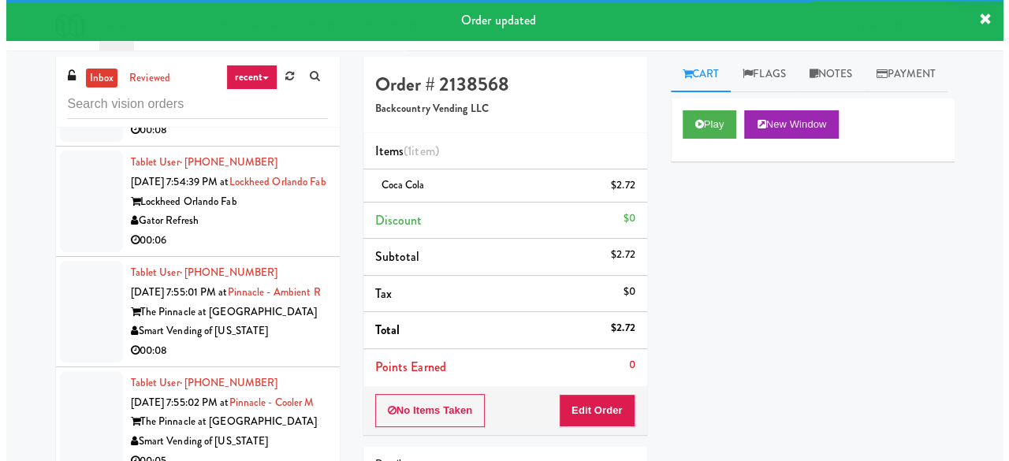
scroll to position [5725, 0]
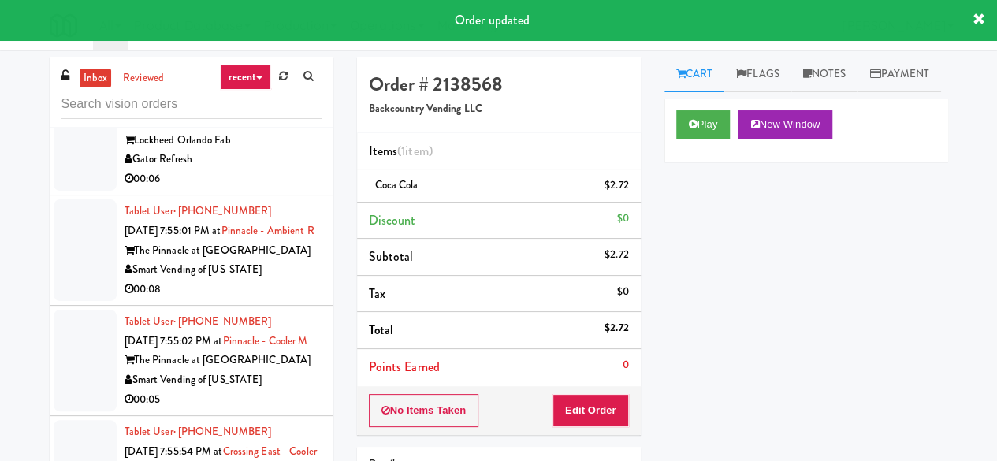
click at [277, 79] on div "00:08" at bounding box center [223, 69] width 197 height 20
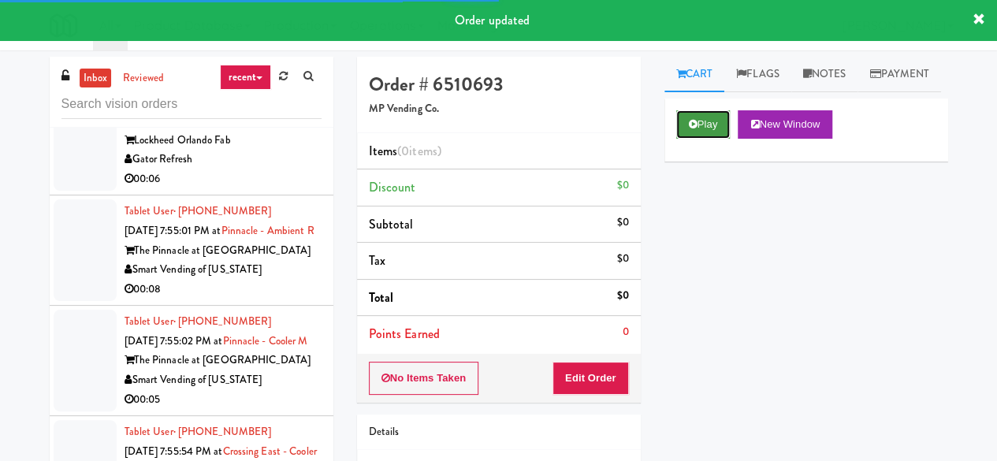
click at [701, 139] on button "Play" at bounding box center [703, 124] width 54 height 28
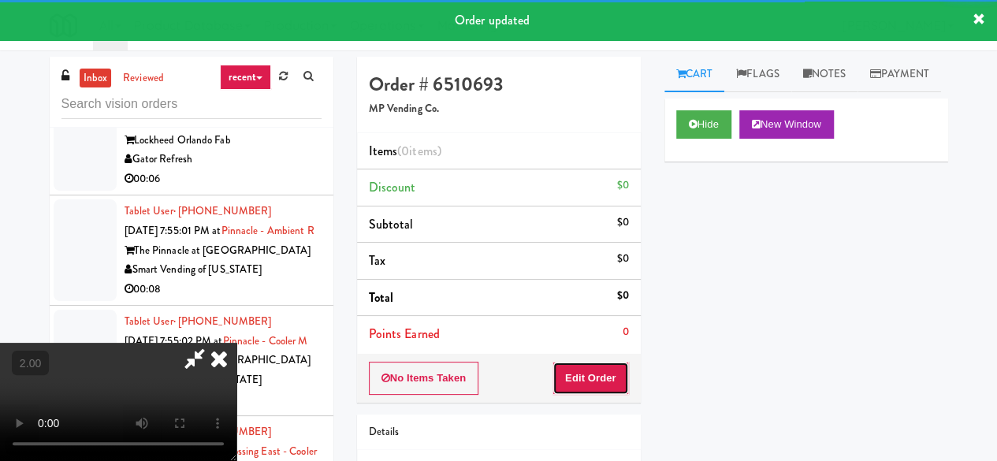
click at [604, 373] on button "Edit Order" at bounding box center [590, 378] width 76 height 33
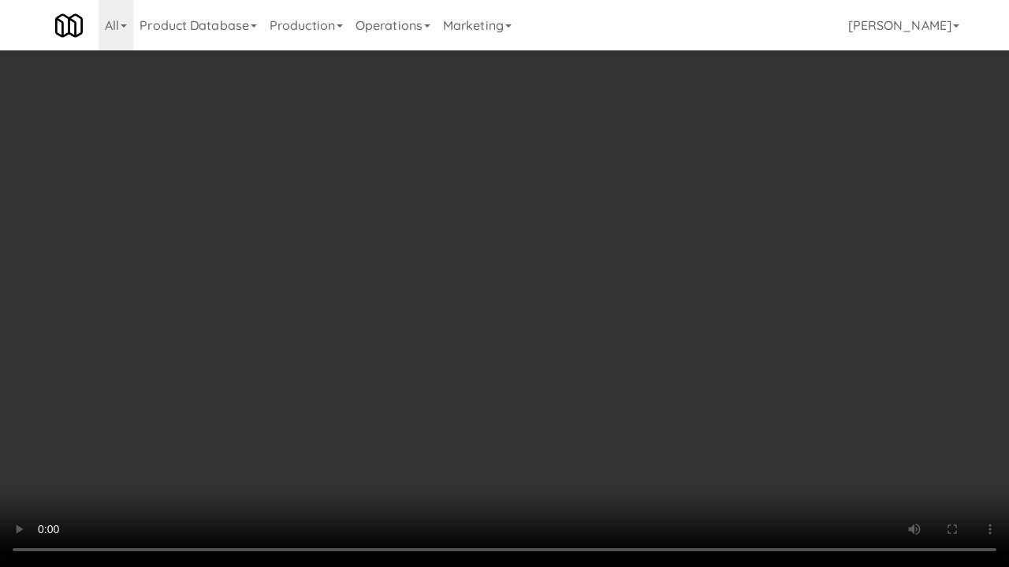
click at [542, 418] on video at bounding box center [504, 283] width 1009 height 567
click at [536, 368] on video at bounding box center [504, 283] width 1009 height 567
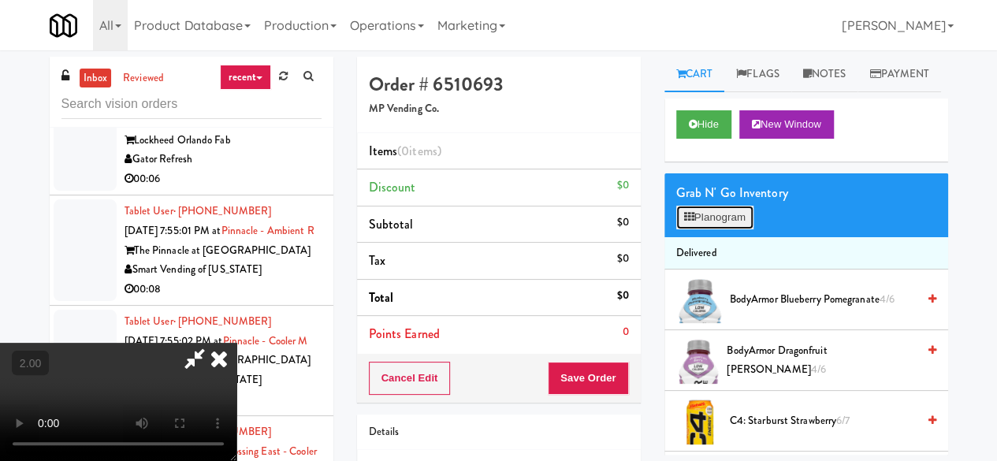
click at [696, 229] on button "Planogram" at bounding box center [714, 218] width 77 height 24
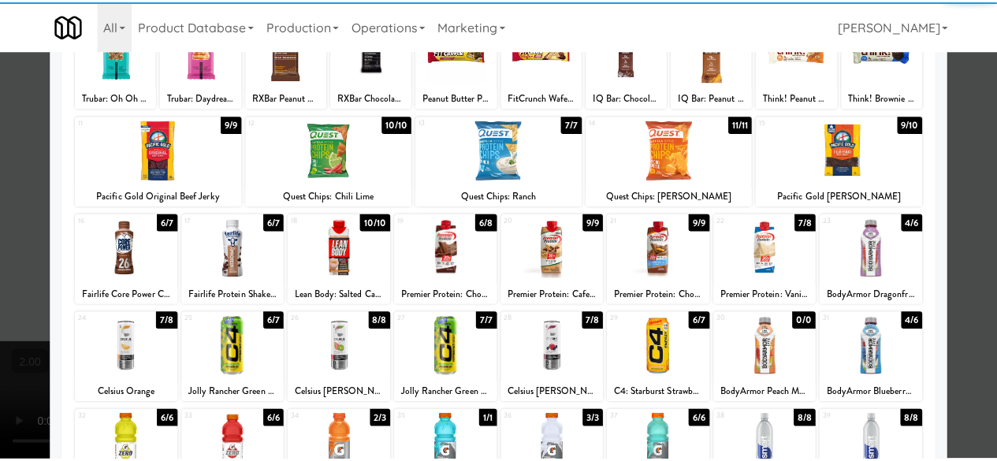
scroll to position [158, 0]
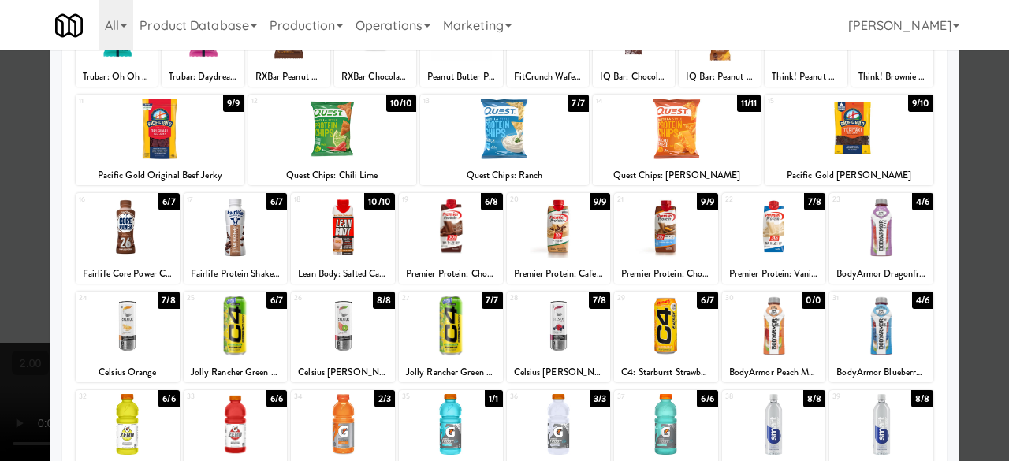
click at [892, 229] on div at bounding box center [881, 227] width 104 height 61
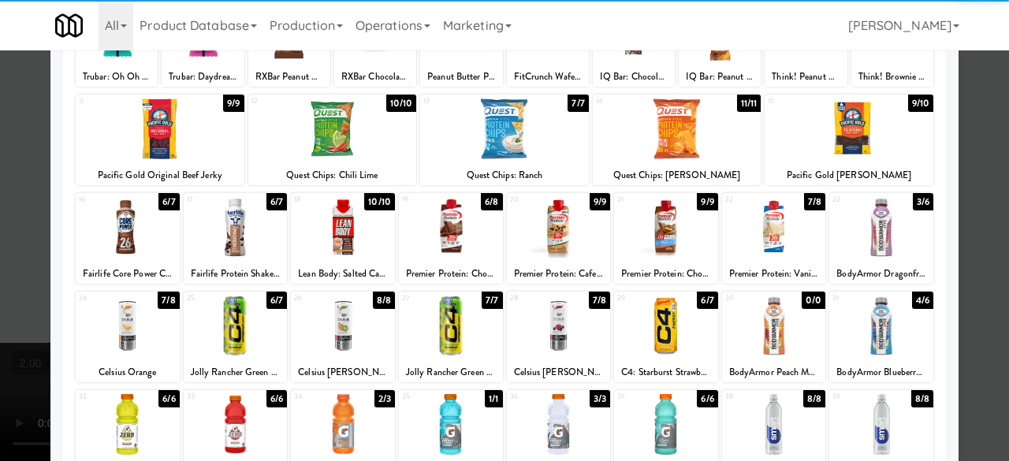
click at [657, 243] on div at bounding box center [666, 227] width 104 height 61
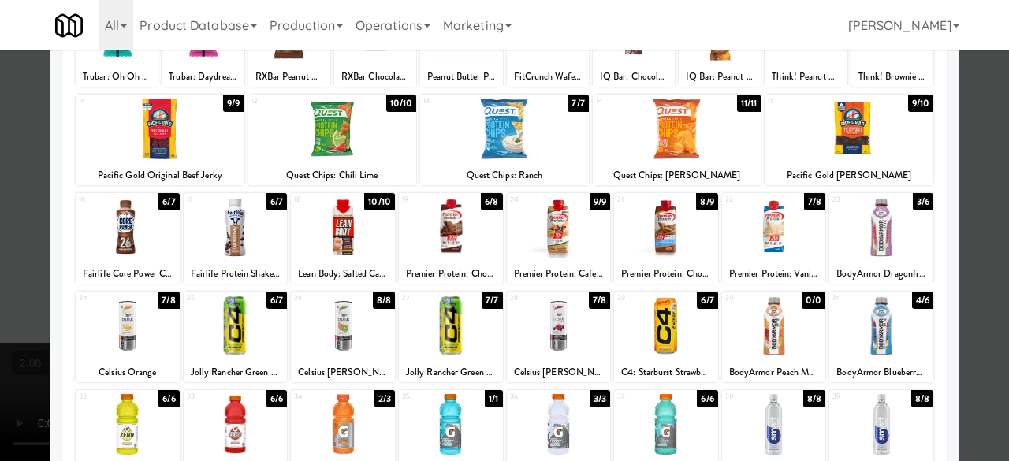
click at [966, 169] on div at bounding box center [504, 230] width 1009 height 461
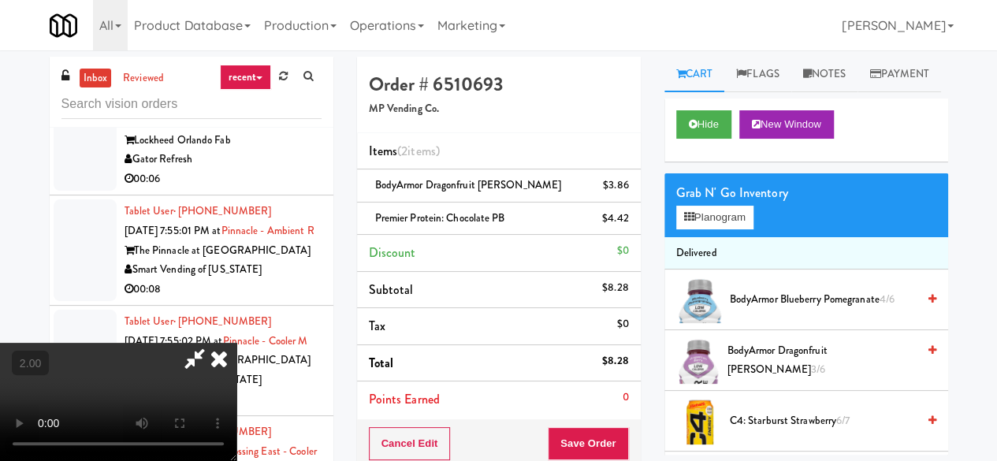
click at [236, 460] on video at bounding box center [118, 402] width 236 height 118
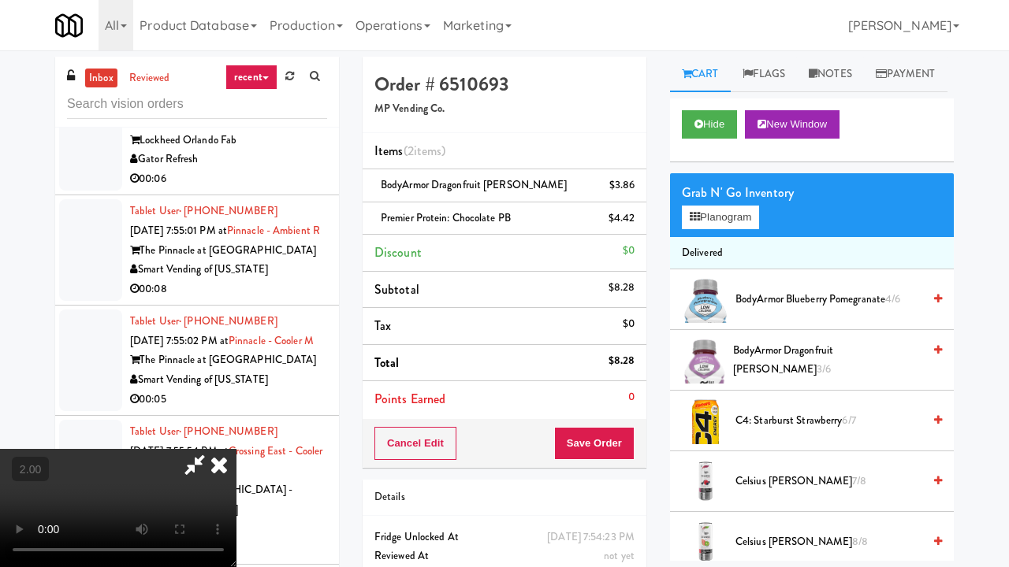
click at [236, 449] on video at bounding box center [118, 508] width 236 height 118
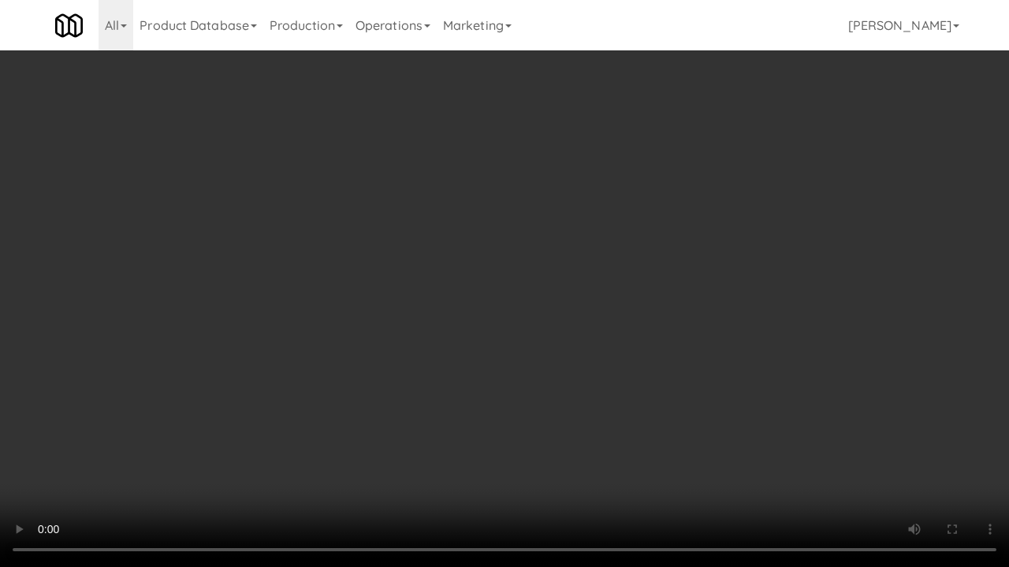
click at [642, 299] on video at bounding box center [504, 283] width 1009 height 567
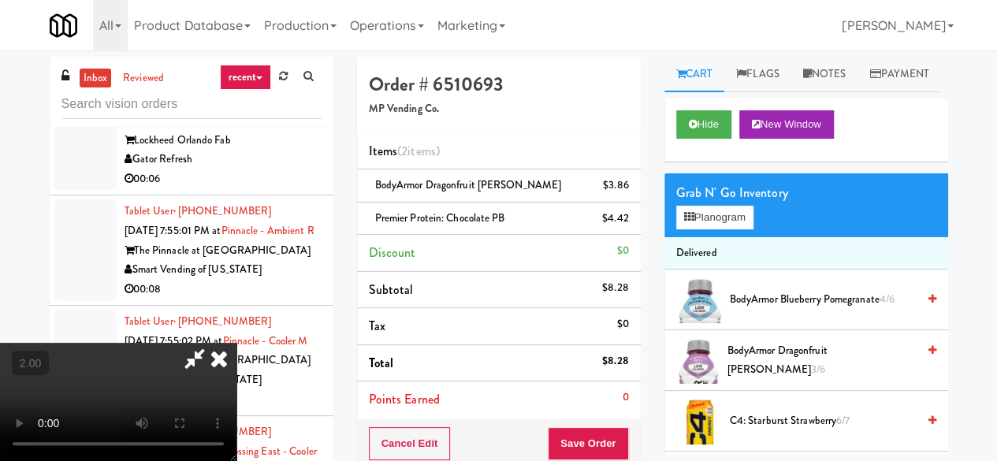
click at [236, 343] on icon at bounding box center [219, 359] width 35 height 32
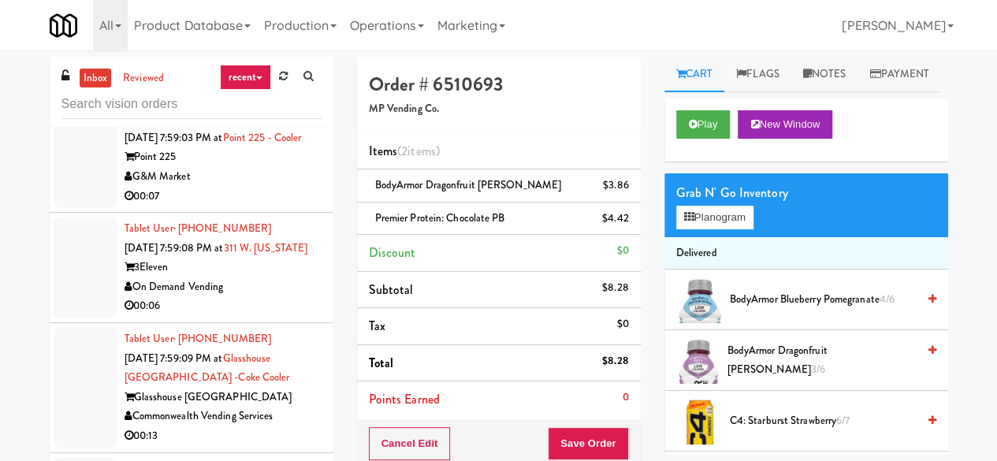
scroll to position [7143, 0]
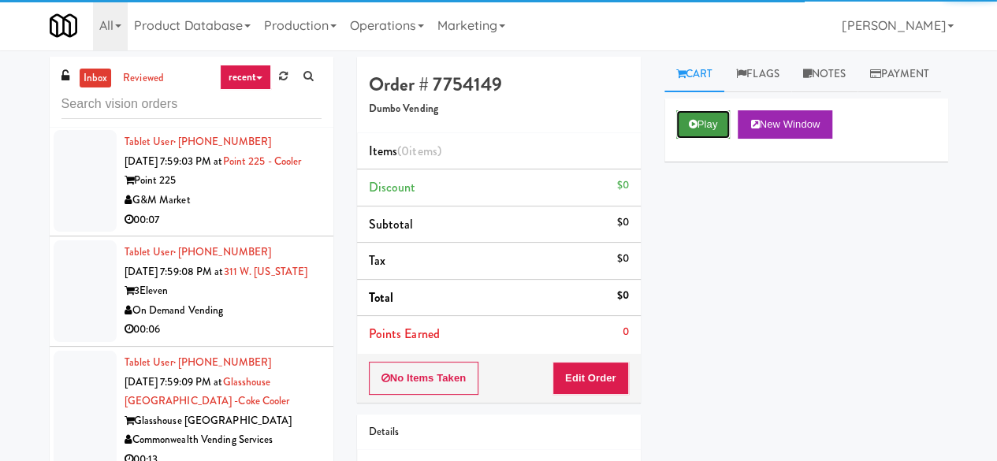
click at [701, 139] on button "Play" at bounding box center [703, 124] width 54 height 28
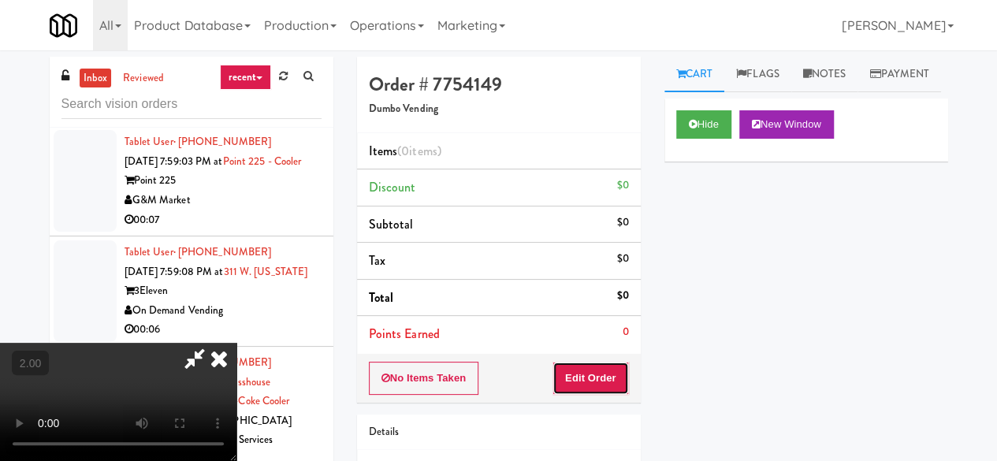
click at [586, 366] on button "Edit Order" at bounding box center [590, 378] width 76 height 33
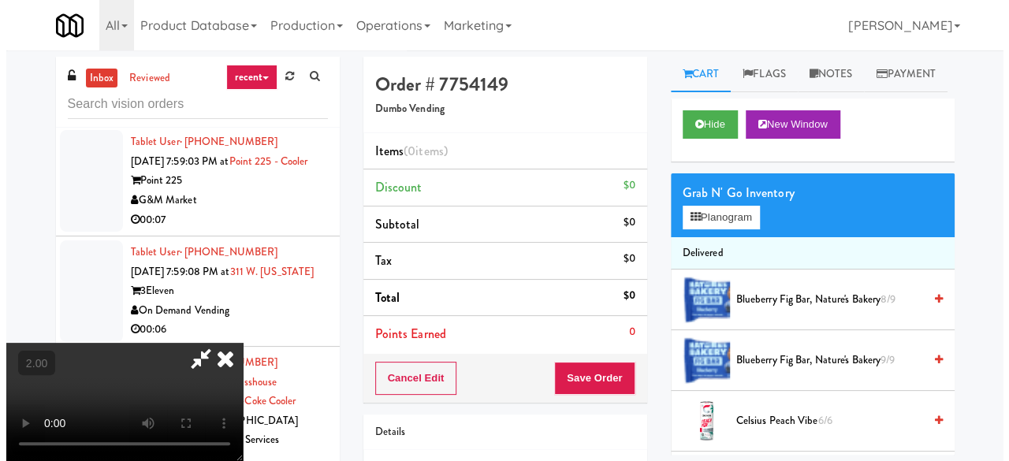
scroll to position [32, 0]
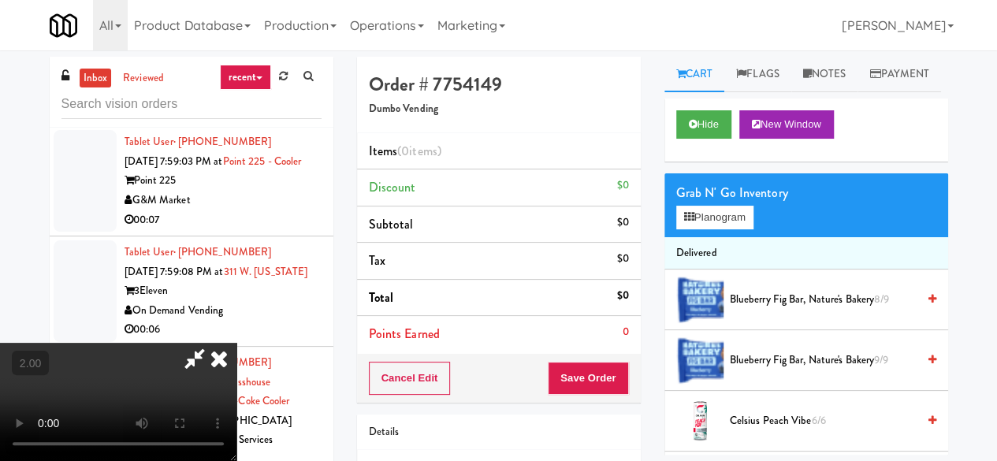
click at [723, 237] on div "Grab N' Go Inventory Planogram" at bounding box center [806, 205] width 284 height 64
click at [723, 229] on button "Planogram" at bounding box center [714, 218] width 77 height 24
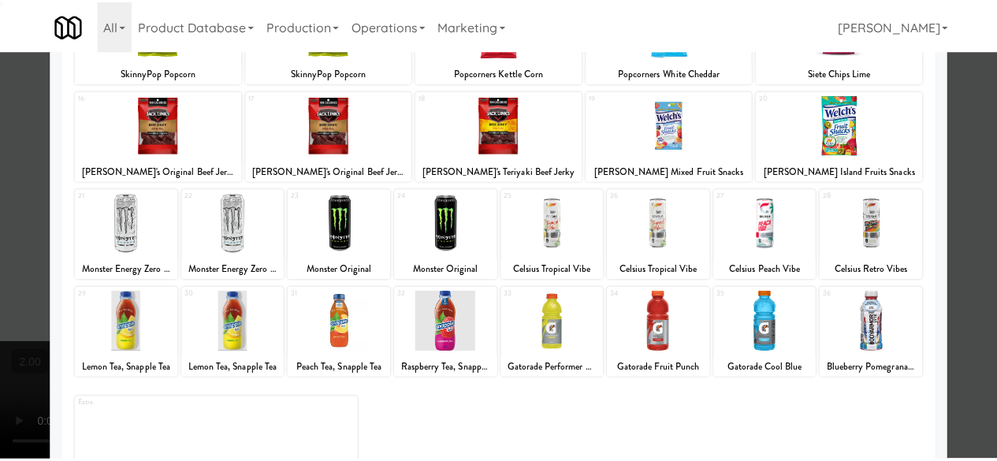
scroll to position [312, 0]
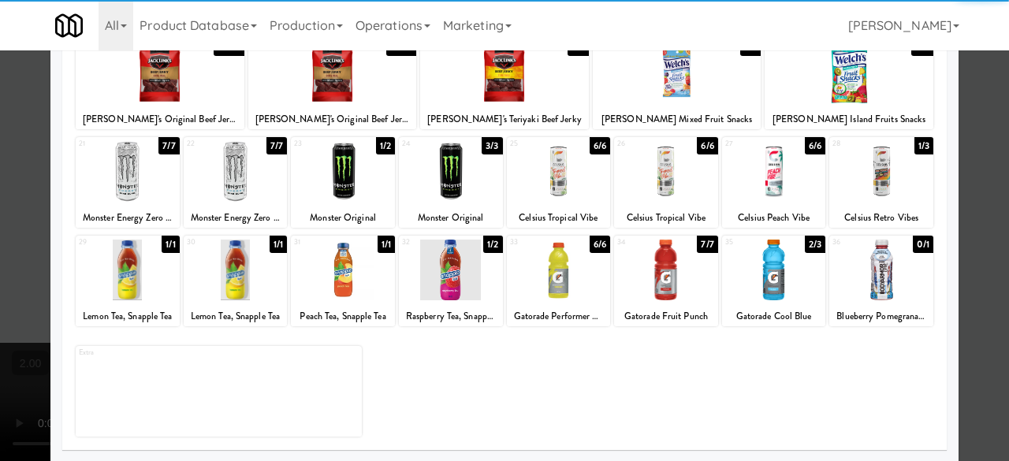
click at [433, 280] on div at bounding box center [451, 270] width 104 height 61
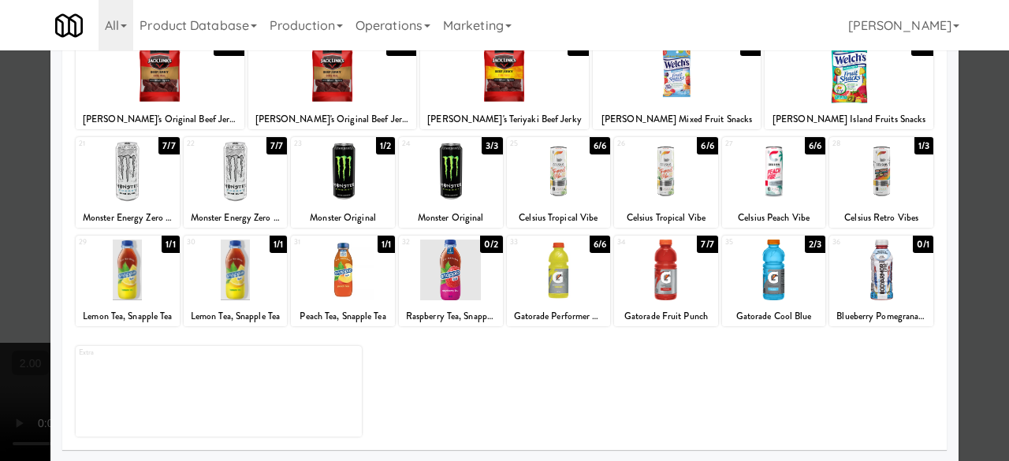
click at [976, 133] on div at bounding box center [504, 230] width 1009 height 461
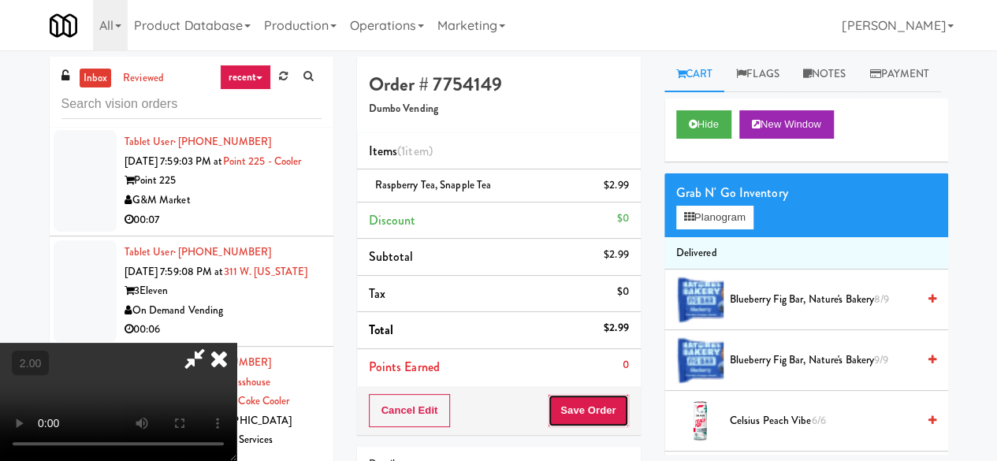
click at [616, 398] on button "Save Order" at bounding box center [588, 410] width 80 height 33
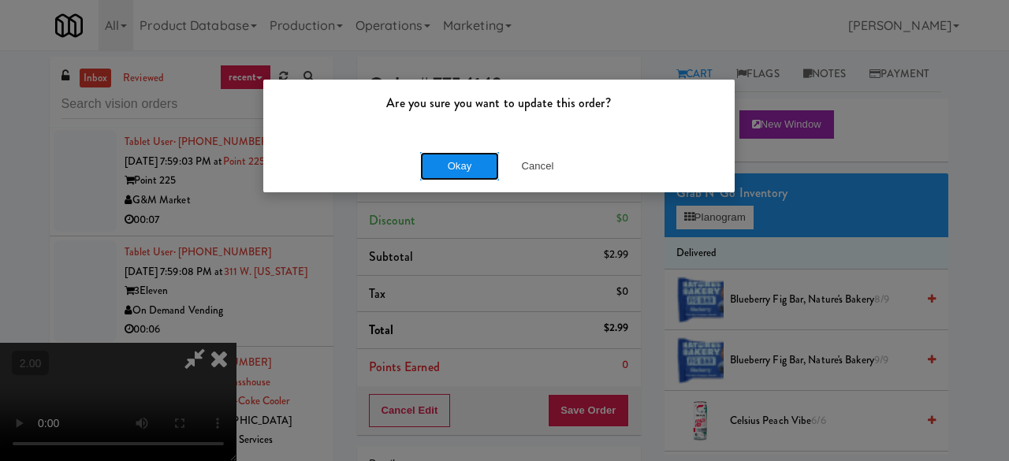
click at [482, 171] on button "Okay" at bounding box center [459, 166] width 79 height 28
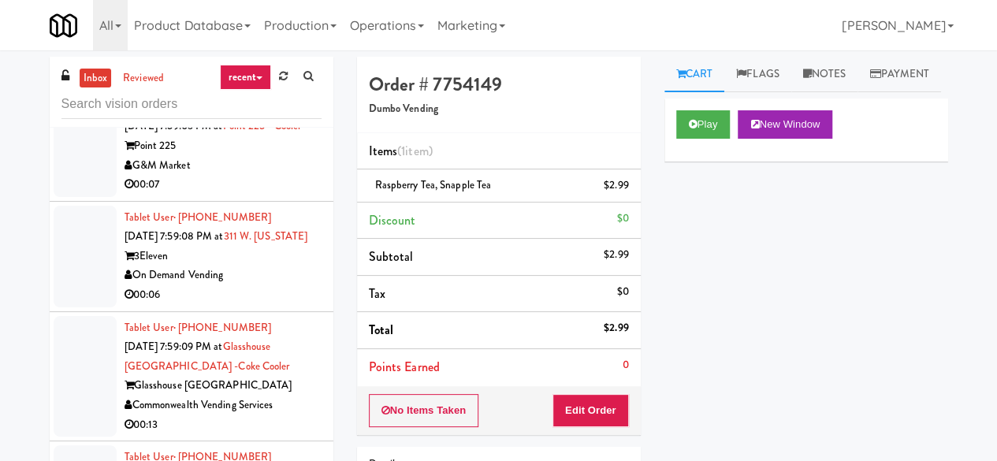
scroll to position [7222, 0]
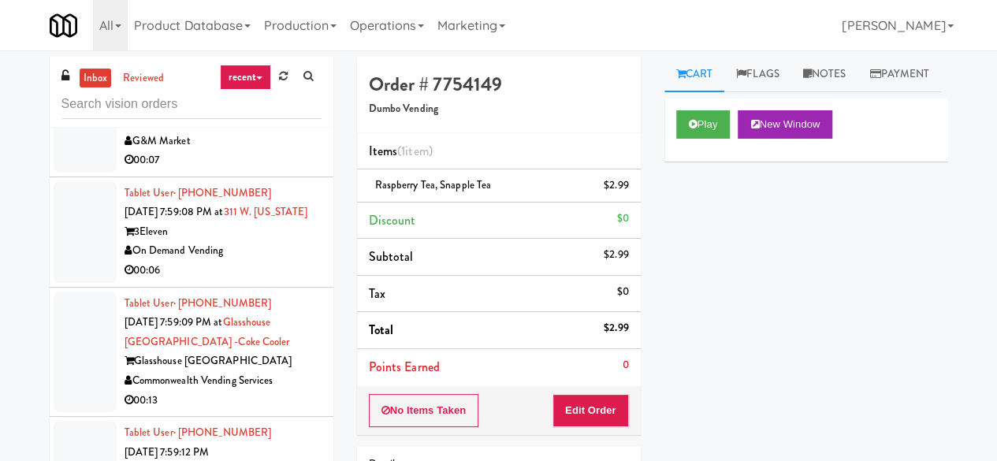
click at [276, 21] on div "[GEOGRAPHIC_DATA]" at bounding box center [223, 12] width 197 height 20
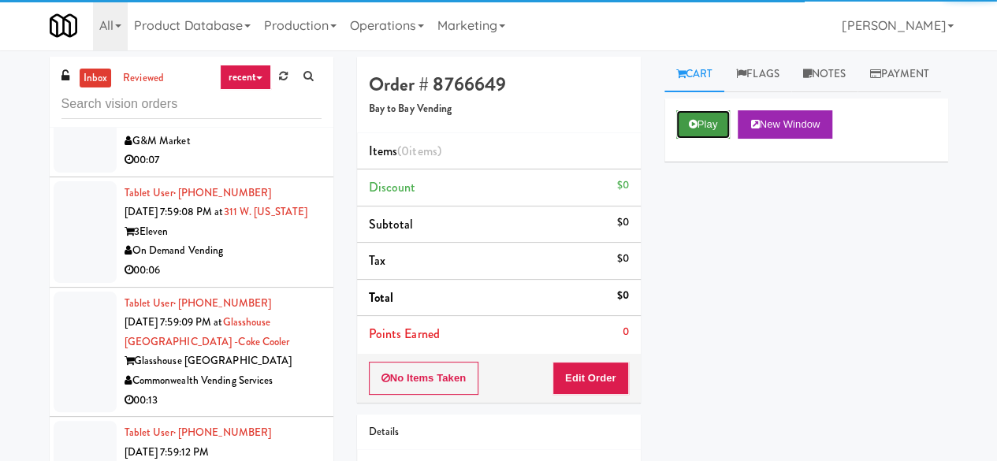
click at [686, 139] on button "Play" at bounding box center [703, 124] width 54 height 28
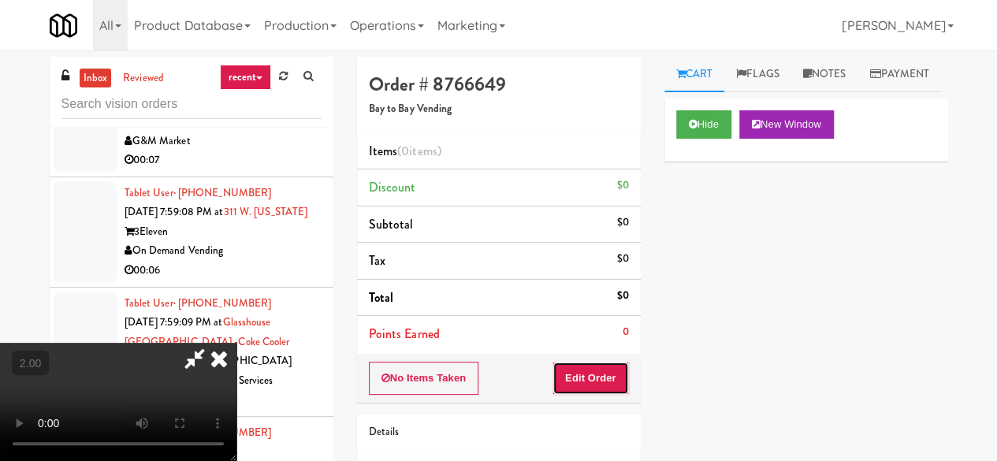
click at [616, 374] on button "Edit Order" at bounding box center [590, 378] width 76 height 33
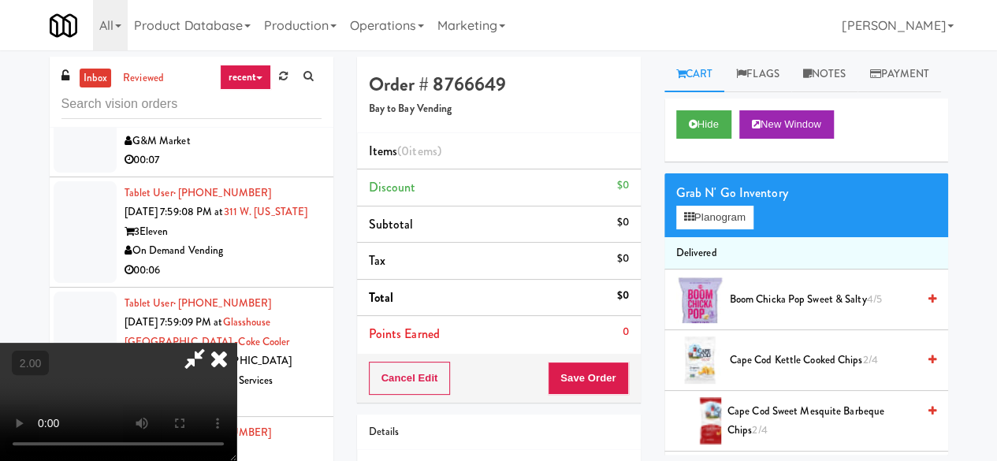
scroll to position [32, 0]
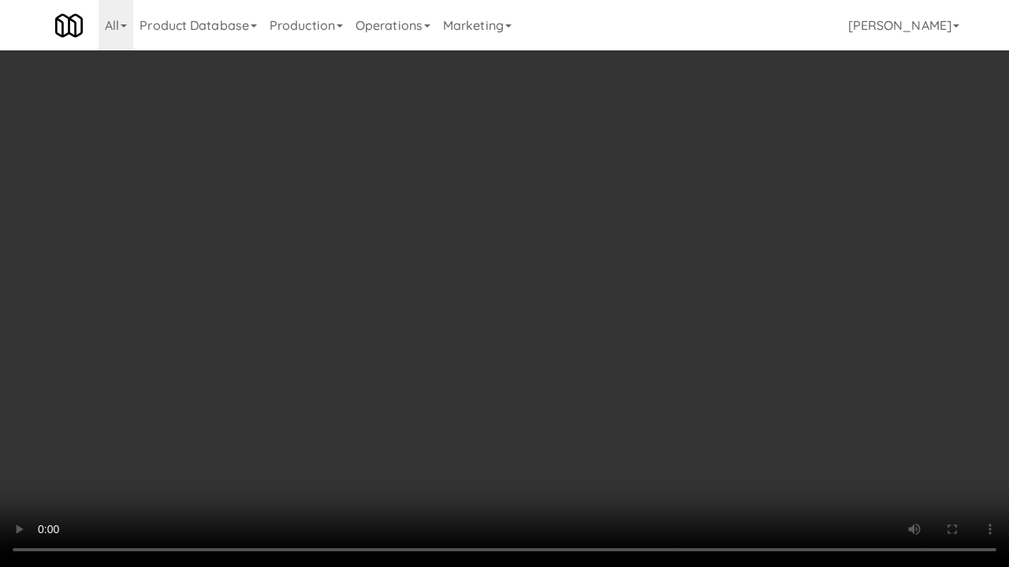
click at [478, 398] on video at bounding box center [504, 283] width 1009 height 567
click at [510, 444] on video at bounding box center [504, 283] width 1009 height 567
click at [511, 430] on video at bounding box center [504, 283] width 1009 height 567
click at [504, 418] on video at bounding box center [504, 283] width 1009 height 567
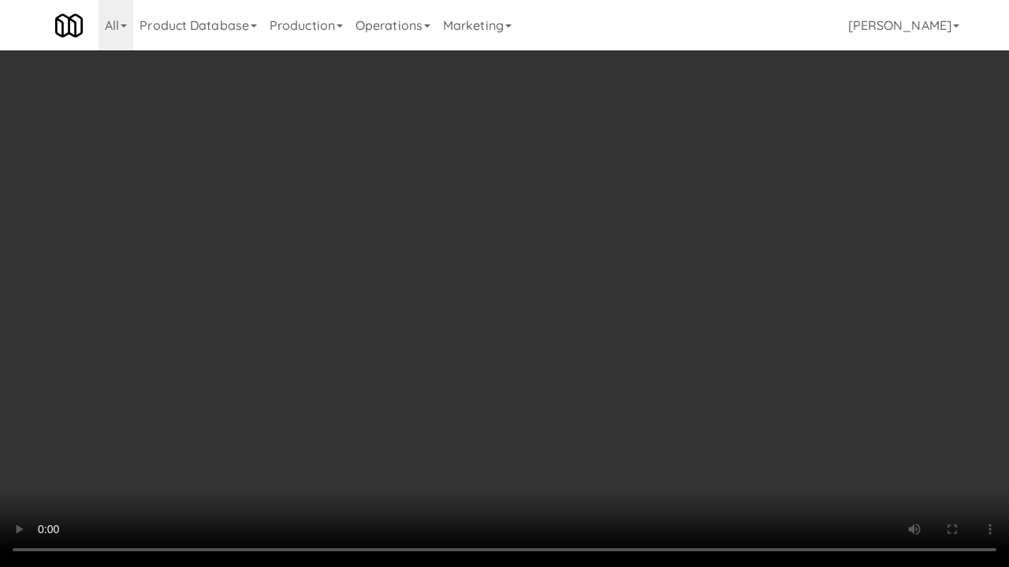
click at [504, 418] on video at bounding box center [504, 283] width 1009 height 567
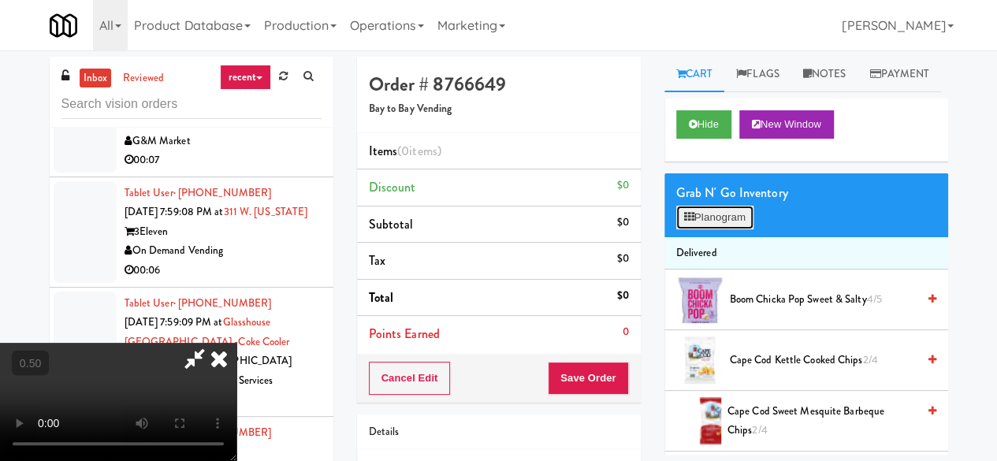
click at [712, 229] on button "Planogram" at bounding box center [714, 218] width 77 height 24
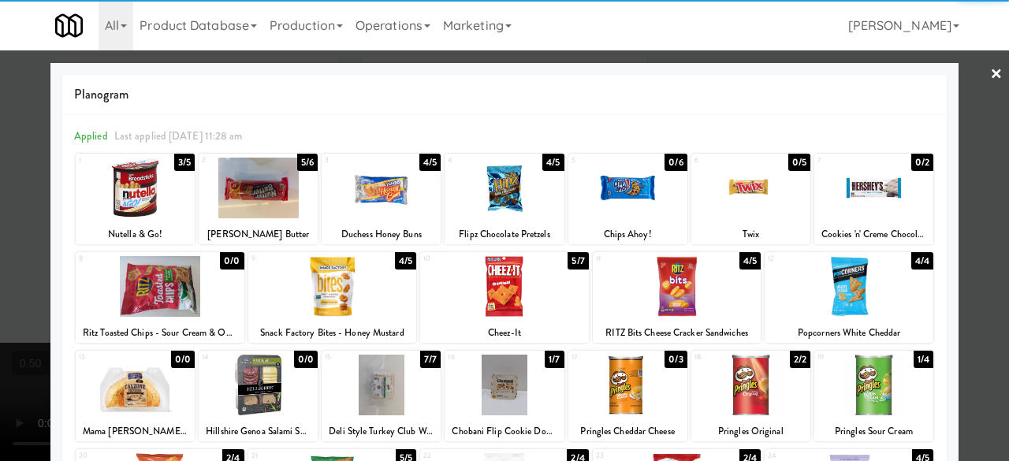
click at [266, 199] on div at bounding box center [258, 188] width 119 height 61
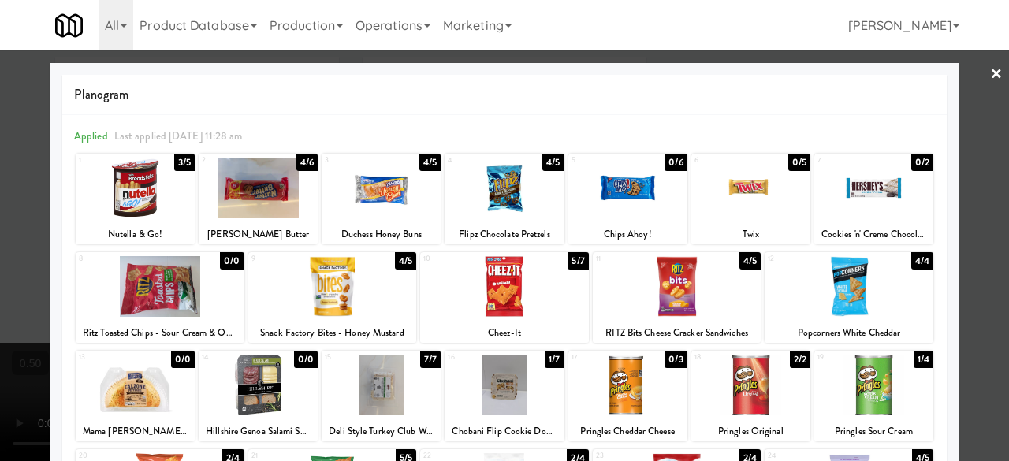
click at [963, 89] on div at bounding box center [504, 230] width 1009 height 461
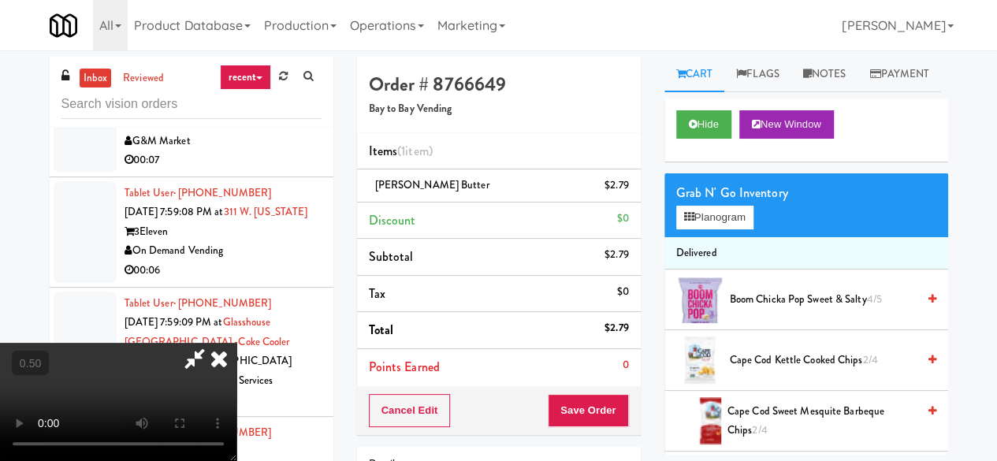
click at [213, 343] on icon at bounding box center [195, 359] width 36 height 32
click at [559, 417] on button "Save Order" at bounding box center [588, 410] width 80 height 33
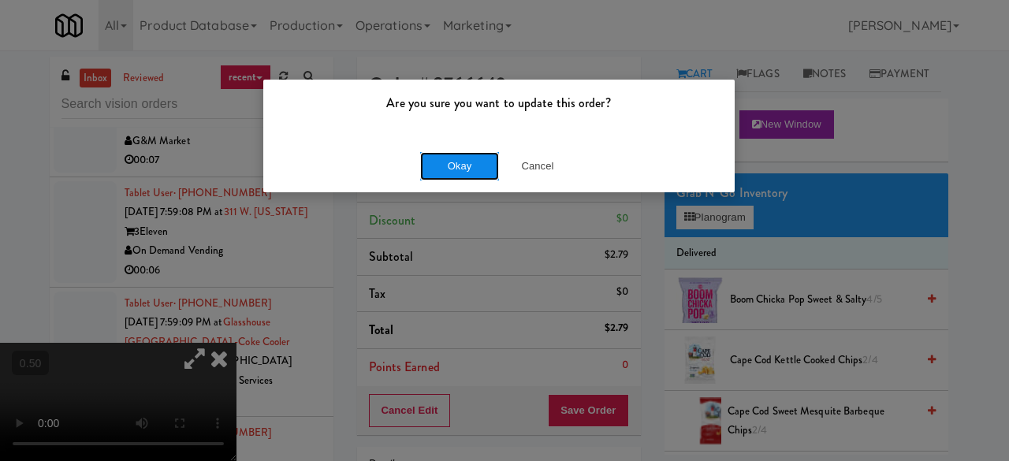
click at [475, 173] on button "Okay" at bounding box center [459, 166] width 79 height 28
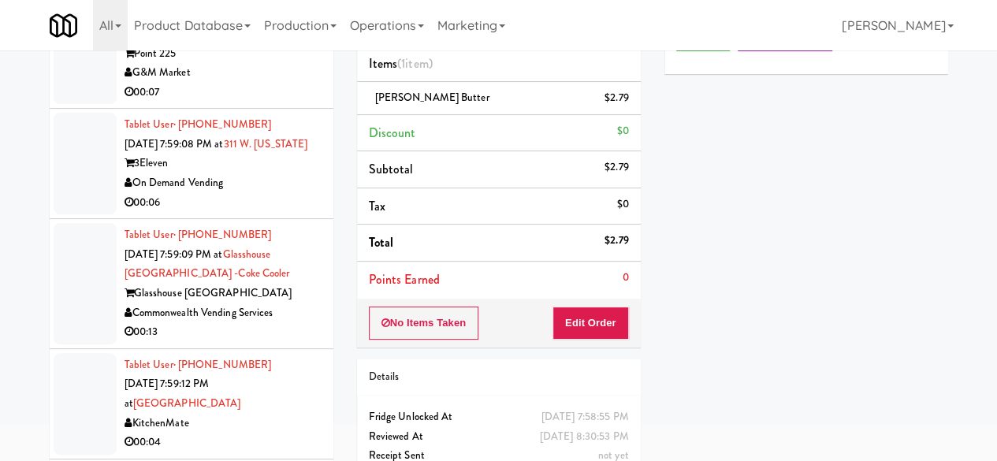
scroll to position [151, 0]
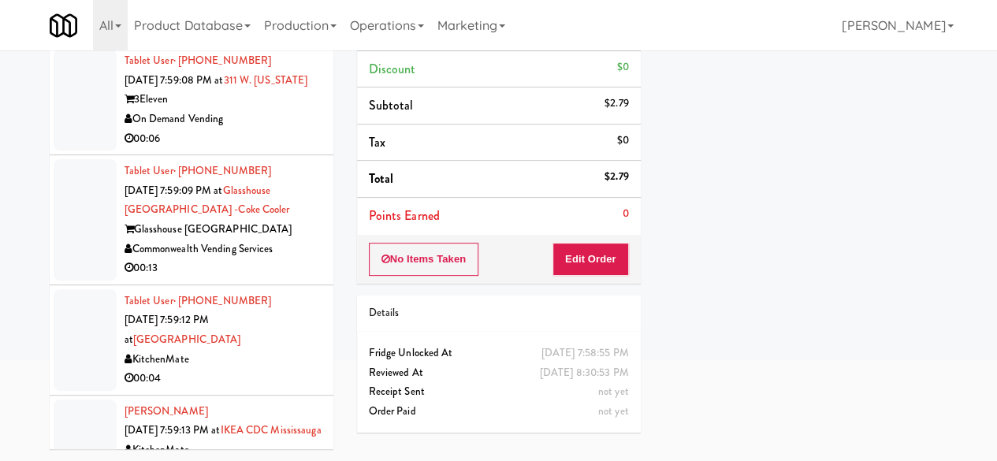
click at [252, 39] on div "00:07" at bounding box center [223, 29] width 197 height 20
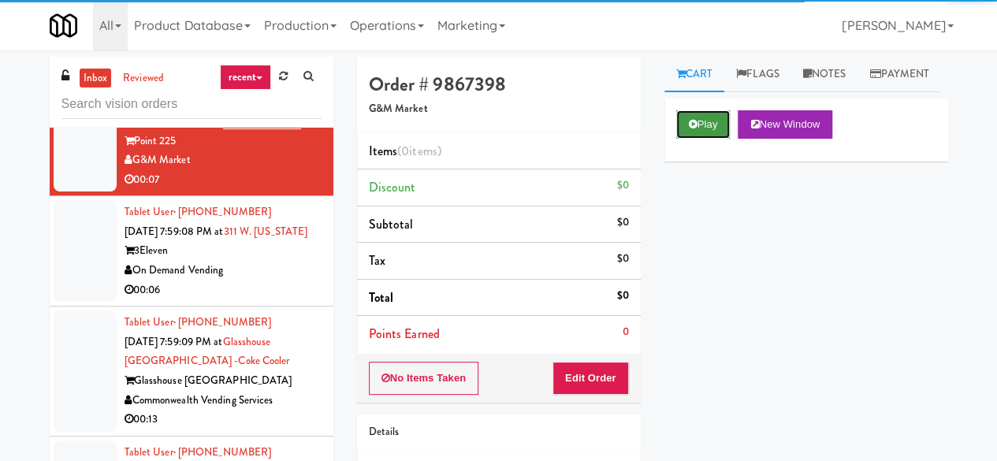
click at [720, 139] on button "Play" at bounding box center [703, 124] width 54 height 28
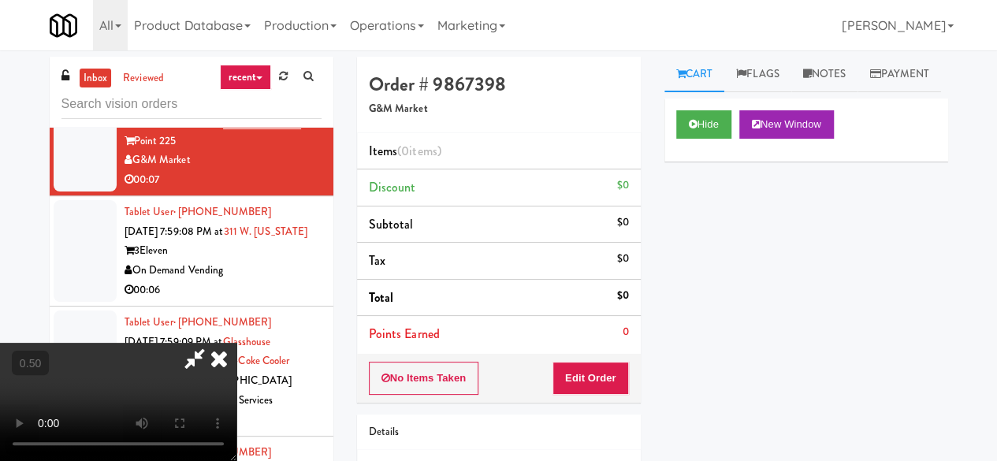
scroll to position [32, 0]
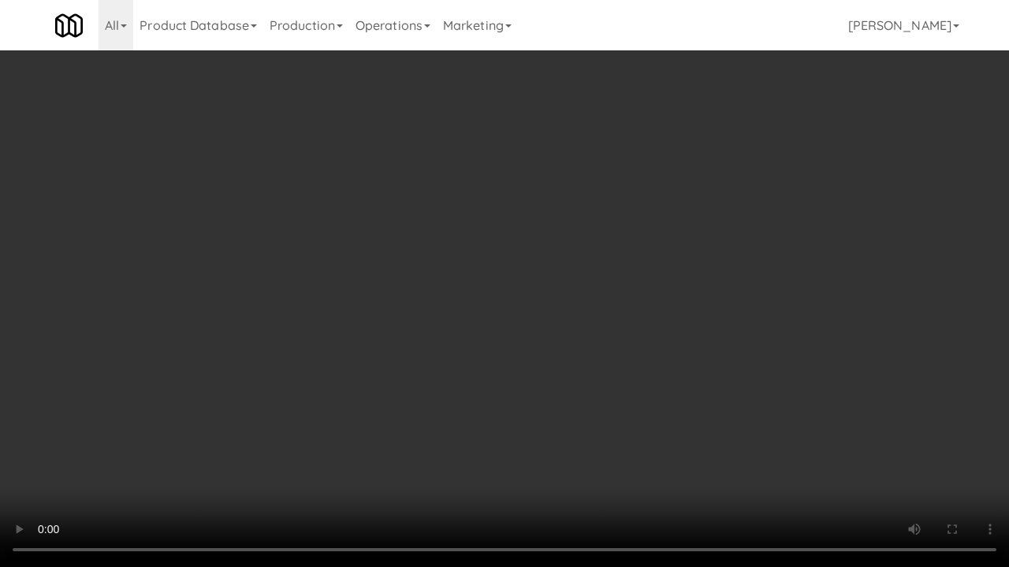
click at [525, 422] on video at bounding box center [504, 283] width 1009 height 567
click at [544, 392] on video at bounding box center [504, 283] width 1009 height 567
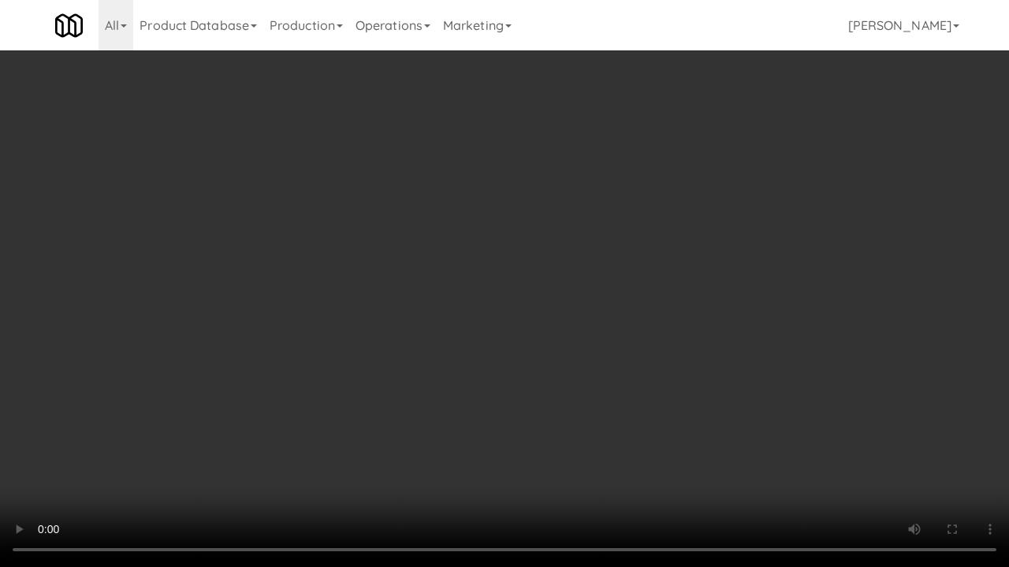
click at [717, 183] on video at bounding box center [504, 283] width 1009 height 567
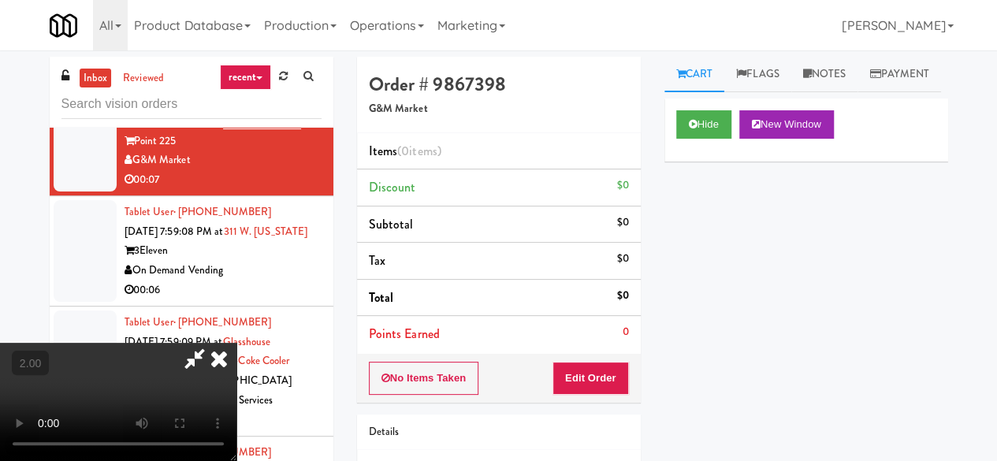
click at [608, 395] on div "No Items Taken Edit Order" at bounding box center [499, 378] width 284 height 49
click at [621, 374] on button "Edit Order" at bounding box center [590, 378] width 76 height 33
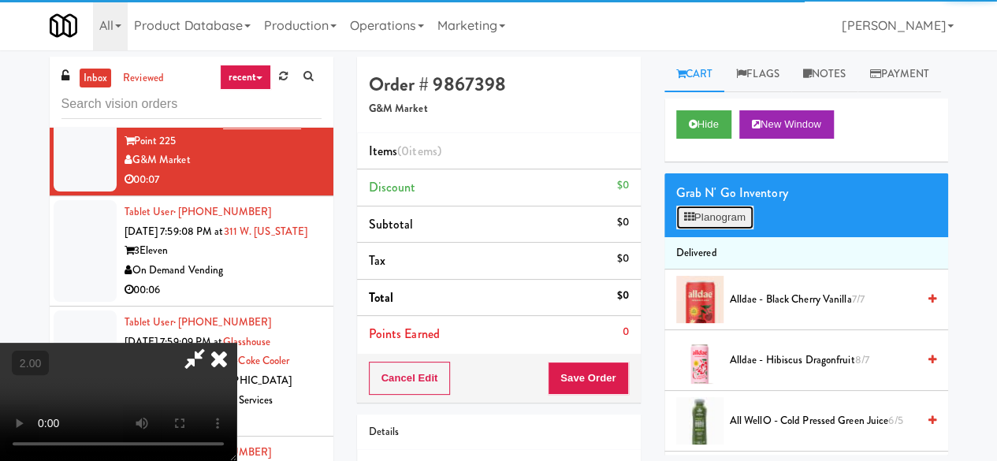
click at [708, 229] on button "Planogram" at bounding box center [714, 218] width 77 height 24
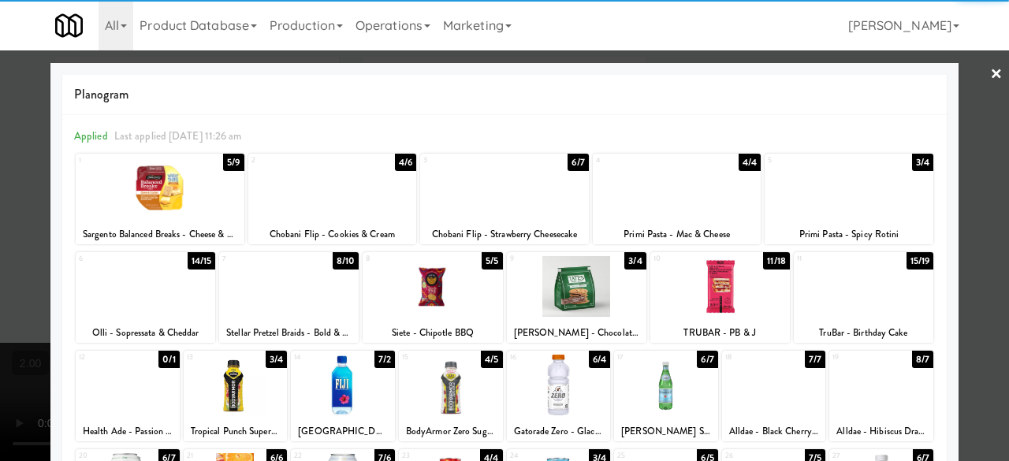
click at [280, 300] on div at bounding box center [288, 286] width 139 height 61
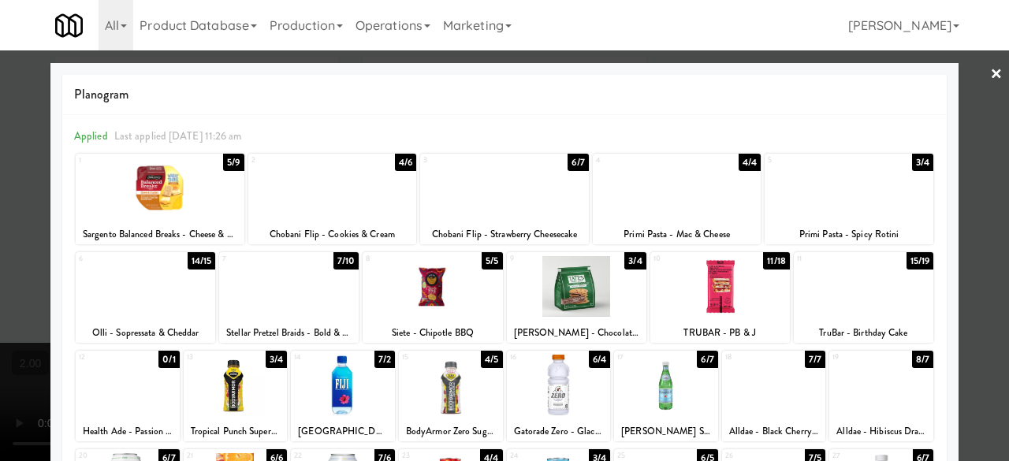
drag, startPoint x: 543, startPoint y: 387, endPoint x: 566, endPoint y: 401, distance: 26.9
click at [547, 392] on div at bounding box center [559, 385] width 104 height 61
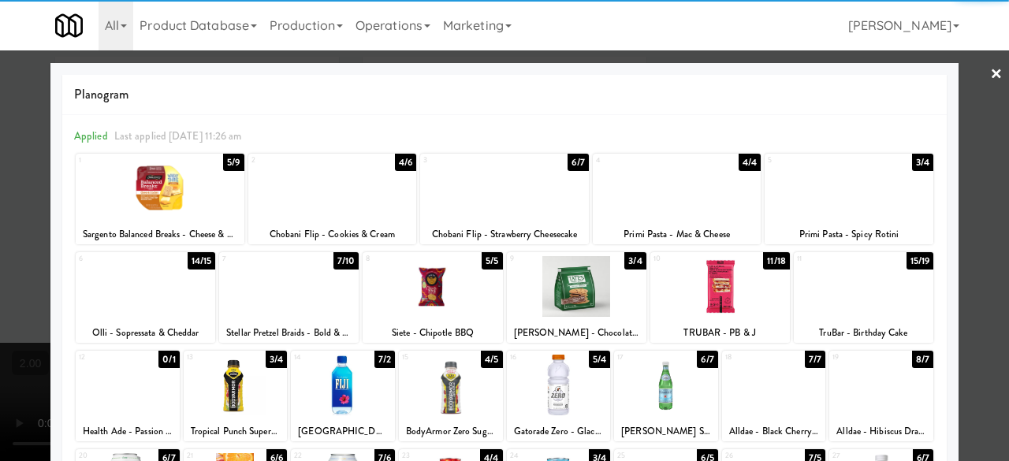
click at [973, 189] on div at bounding box center [504, 230] width 1009 height 461
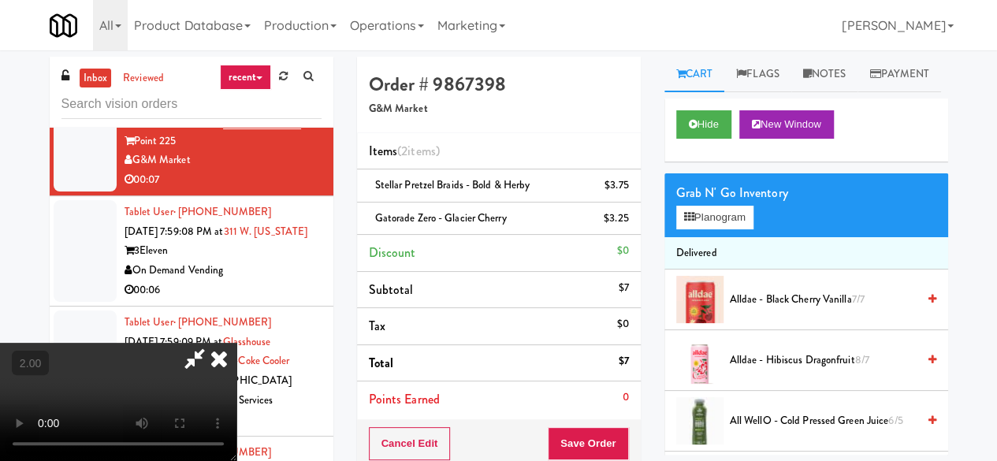
click at [213, 343] on icon at bounding box center [195, 359] width 36 height 32
click at [441, 183] on span "Stellar Pretzel Braids - Bold & Herby" at bounding box center [452, 184] width 155 height 15
click at [443, 183] on span "Stellar Pretzel Braids - Bold & Herby" at bounding box center [452, 184] width 155 height 15
drag, startPoint x: 471, startPoint y: 169, endPoint x: 511, endPoint y: 176, distance: 41.6
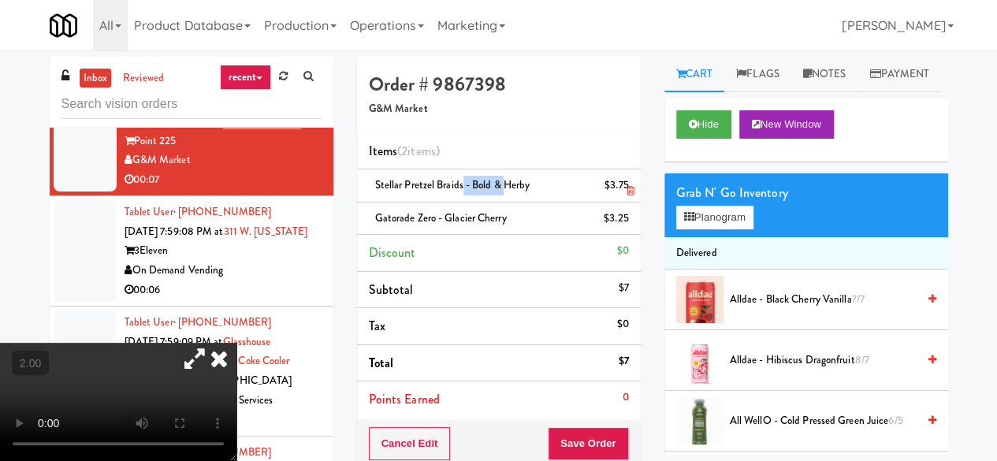
click at [504, 175] on li "Stellar Pretzel Braids - Bold & Herby $3.75" at bounding box center [499, 185] width 284 height 33
click at [517, 176] on div "Stellar Pretzel Braids - Bold & Herby $3.75" at bounding box center [499, 186] width 260 height 20
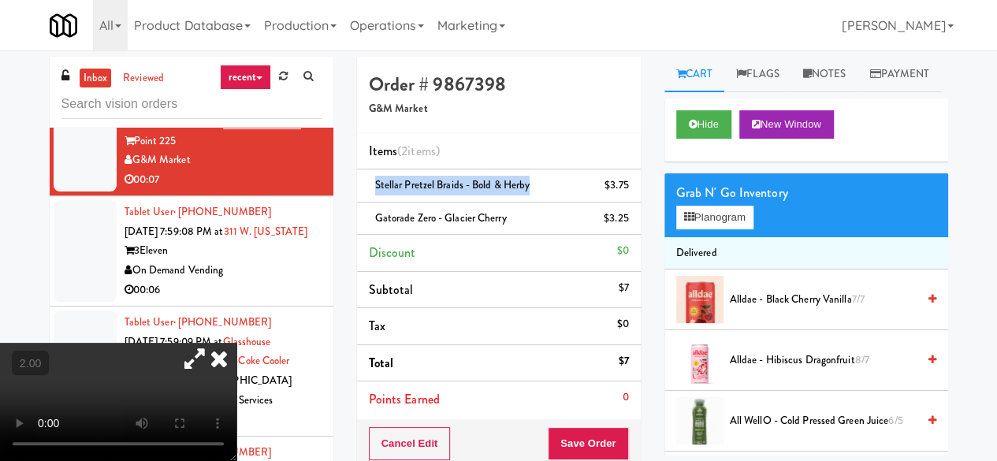
click at [236, 460] on video at bounding box center [118, 402] width 236 height 118
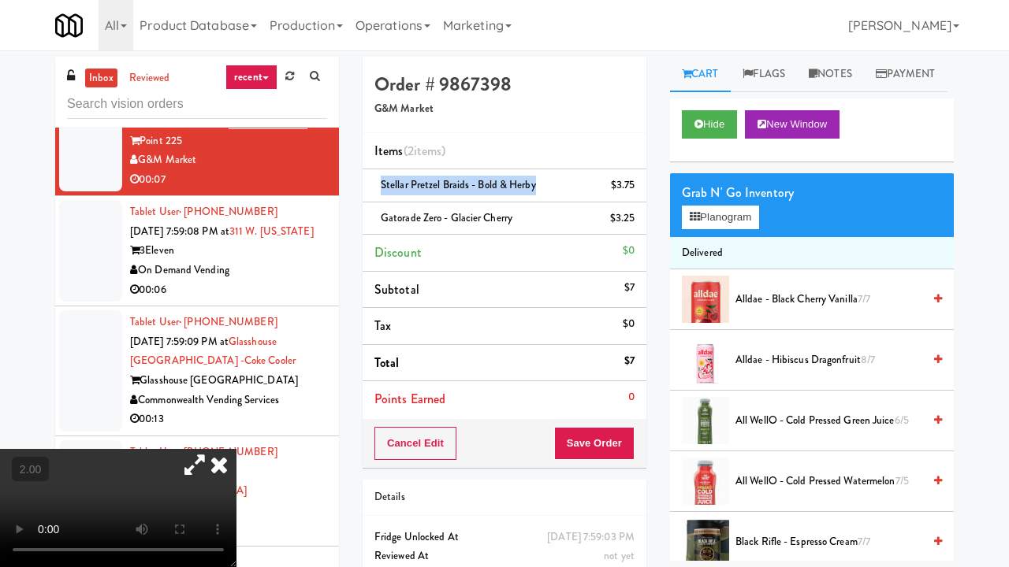
click at [236, 449] on video at bounding box center [118, 508] width 236 height 118
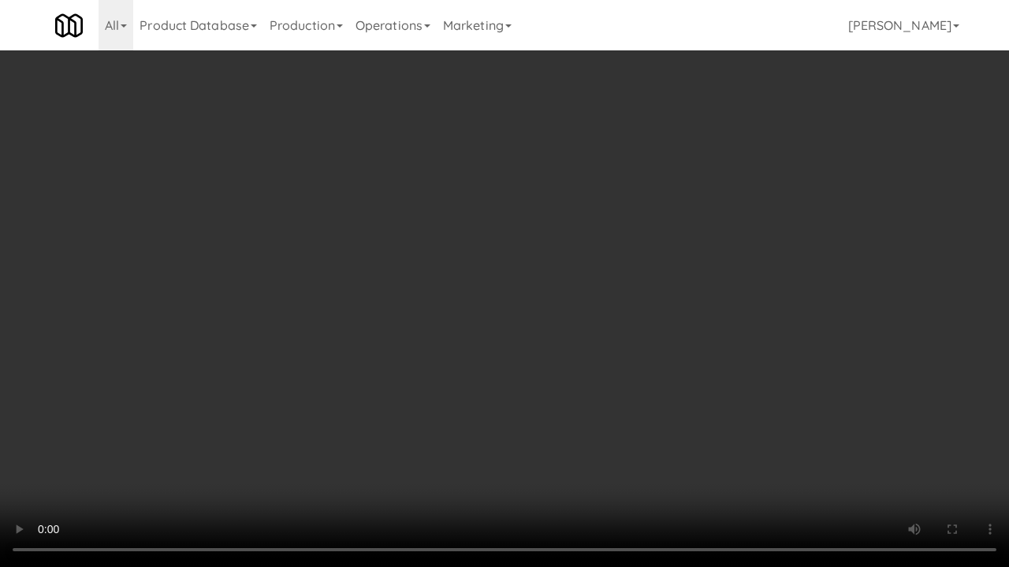
click at [416, 399] on video at bounding box center [504, 283] width 1009 height 567
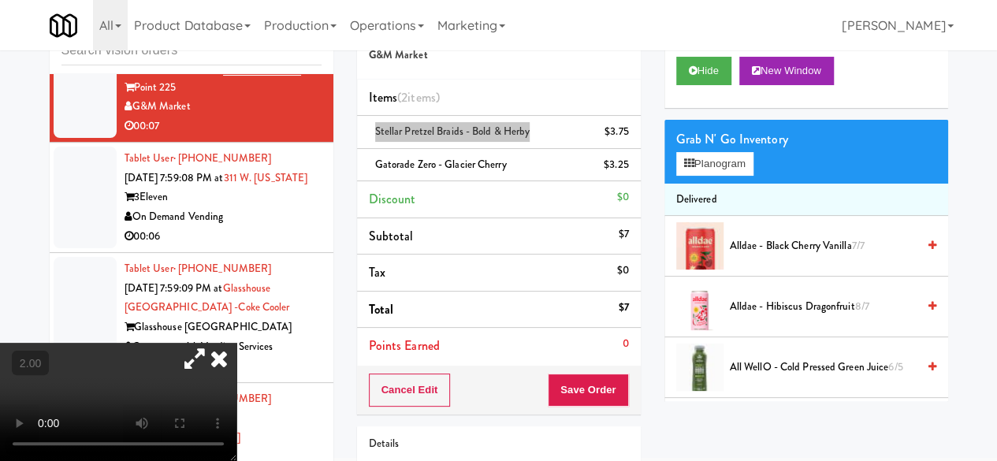
scroll to position [79, 0]
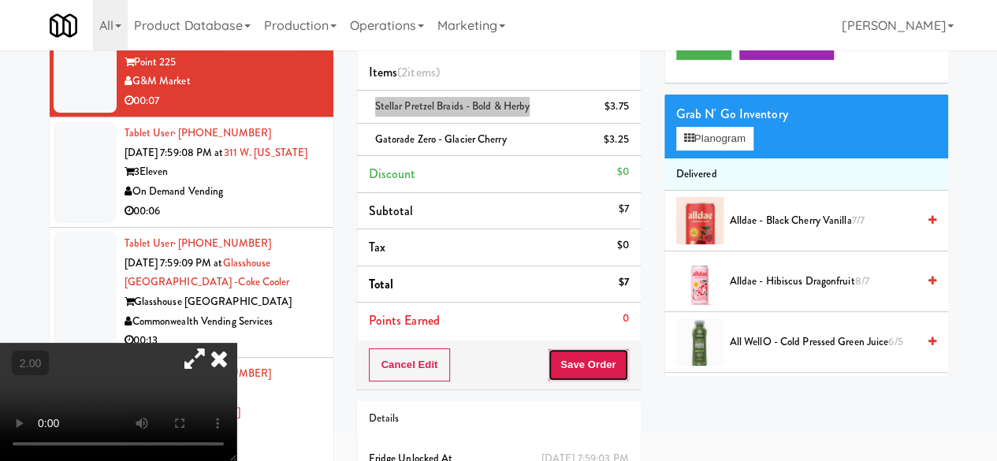
click at [593, 348] on button "Save Order" at bounding box center [588, 364] width 80 height 33
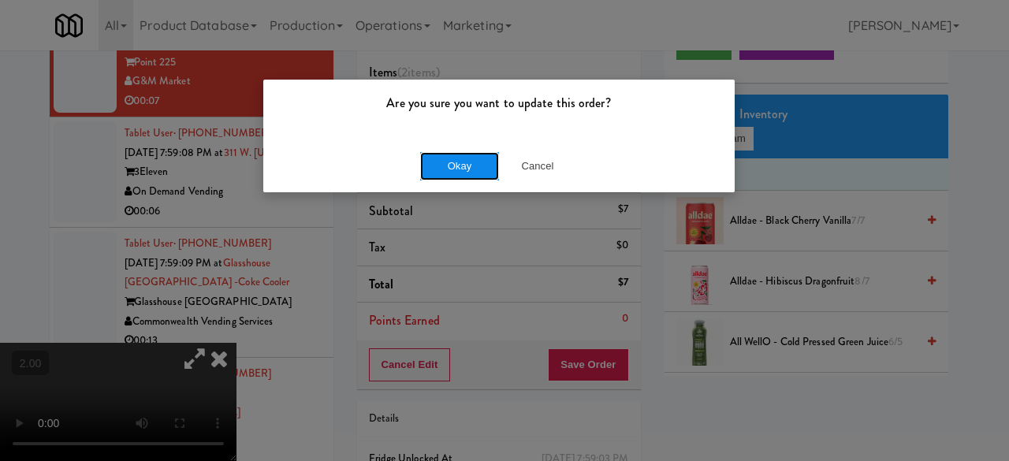
click at [446, 156] on button "Okay" at bounding box center [459, 166] width 79 height 28
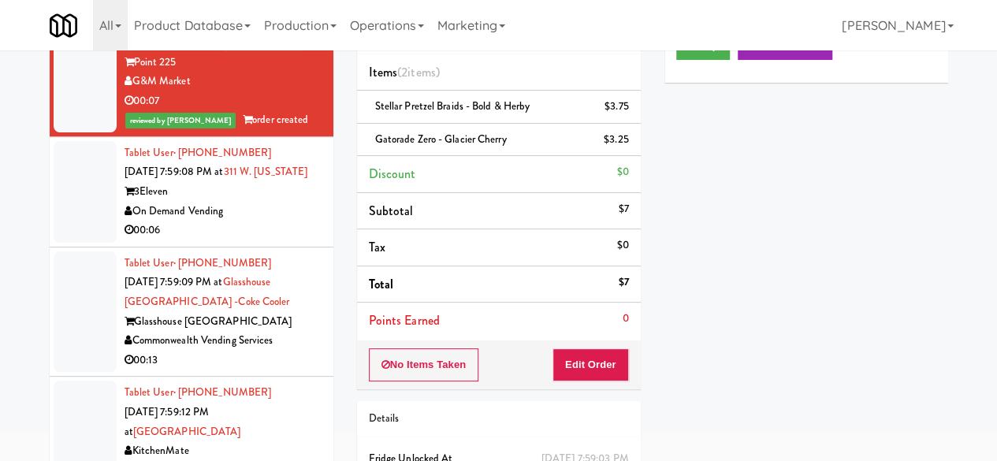
scroll to position [7459, 0]
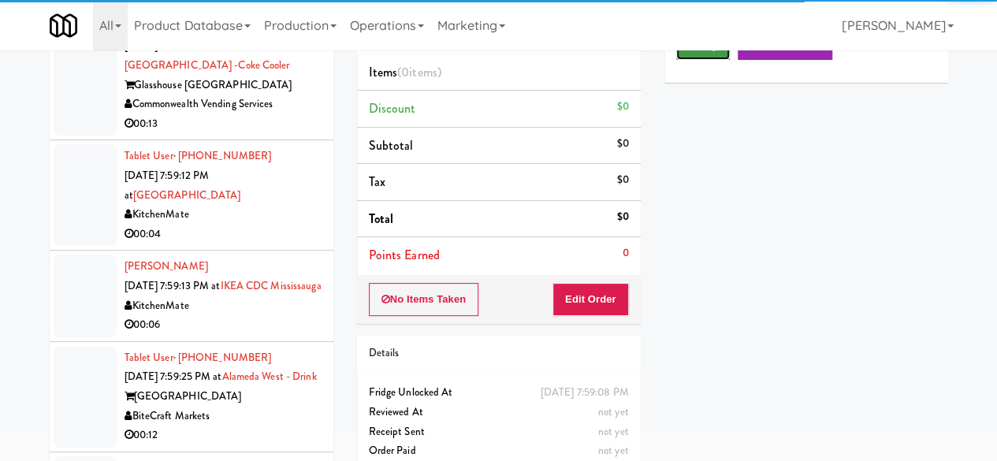
click at [691, 60] on button "Play" at bounding box center [703, 46] width 54 height 28
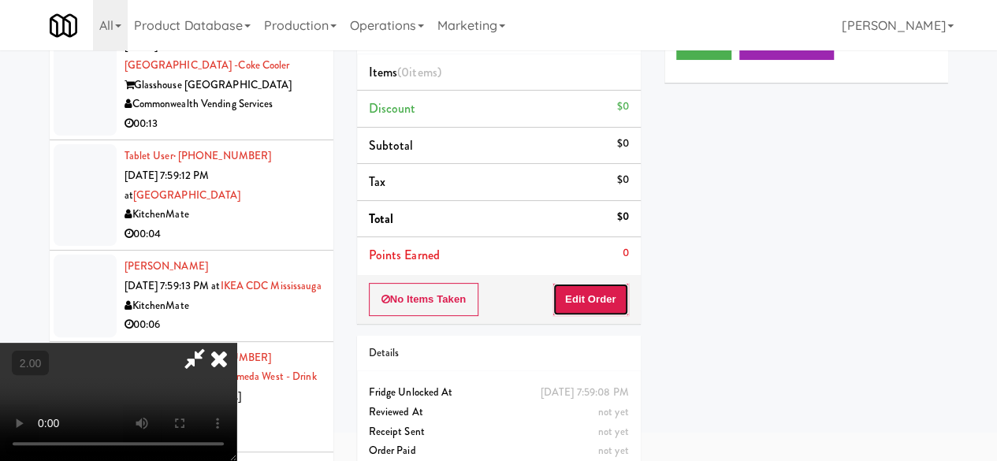
click at [612, 283] on button "Edit Order" at bounding box center [590, 299] width 76 height 33
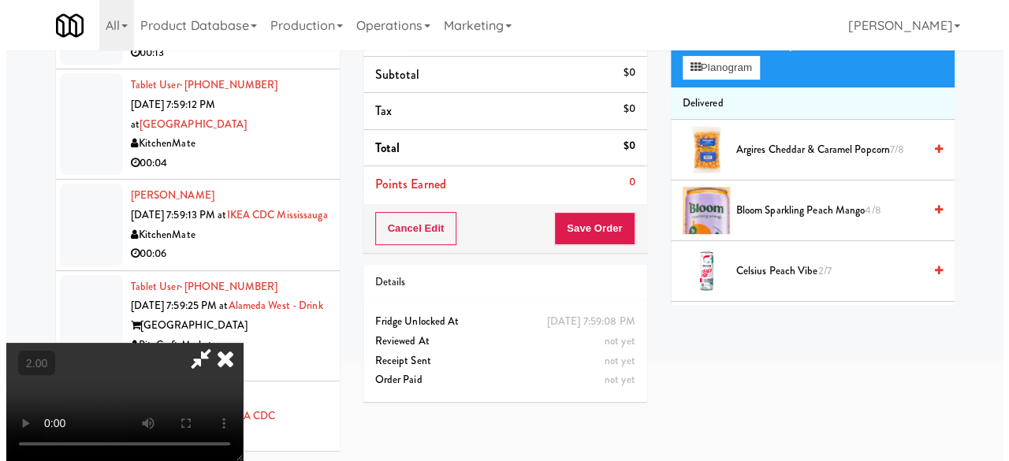
scroll to position [50, 0]
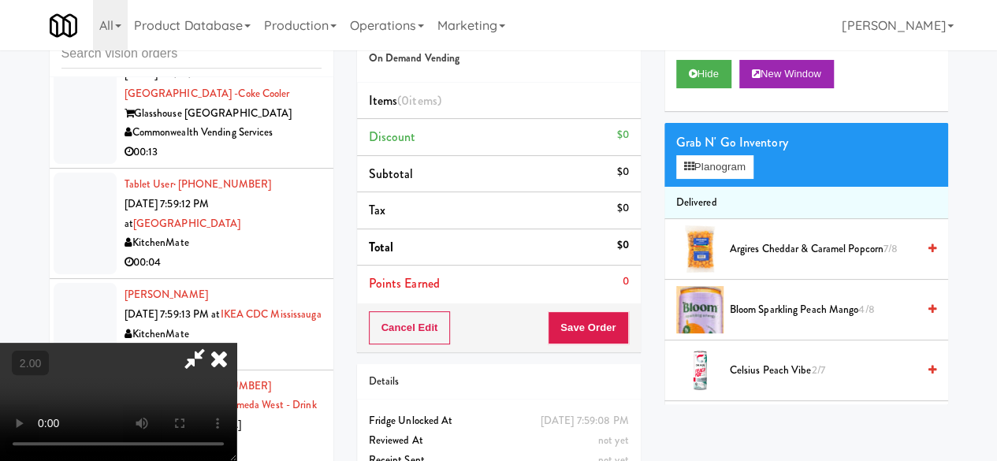
click at [738, 187] on div "Grab N' Go Inventory Planogram" at bounding box center [806, 155] width 284 height 64
click at [735, 179] on button "Planogram" at bounding box center [714, 167] width 77 height 24
click at [0, 0] on div at bounding box center [0, 0] width 0 height 0
click at [728, 179] on button "Planogram" at bounding box center [714, 167] width 77 height 24
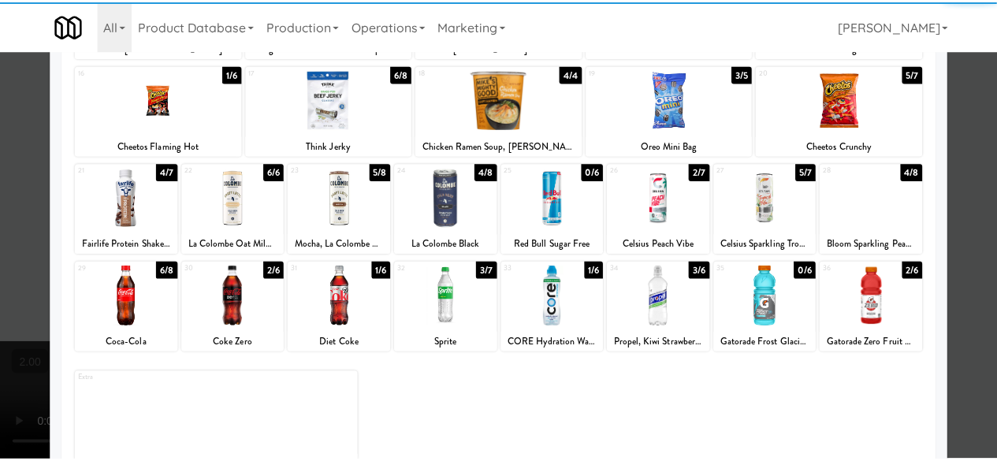
scroll to position [312, 0]
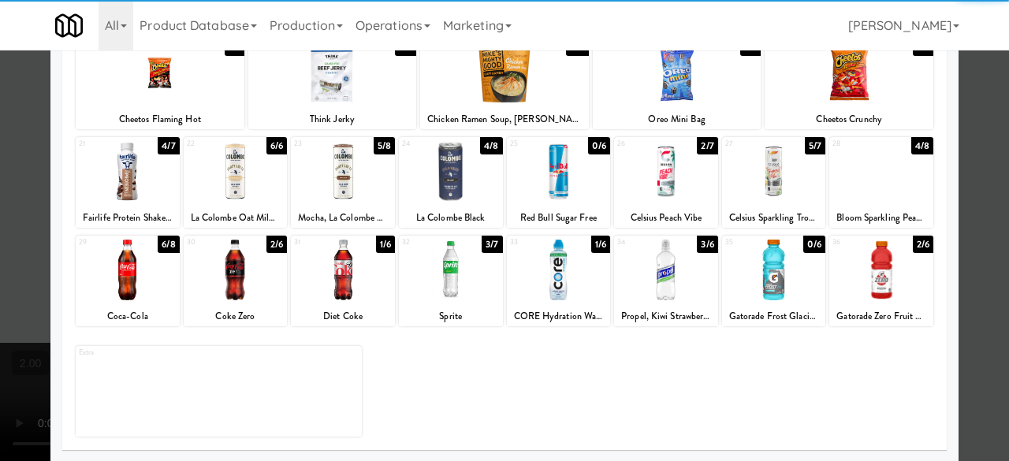
click at [454, 292] on div at bounding box center [451, 270] width 104 height 61
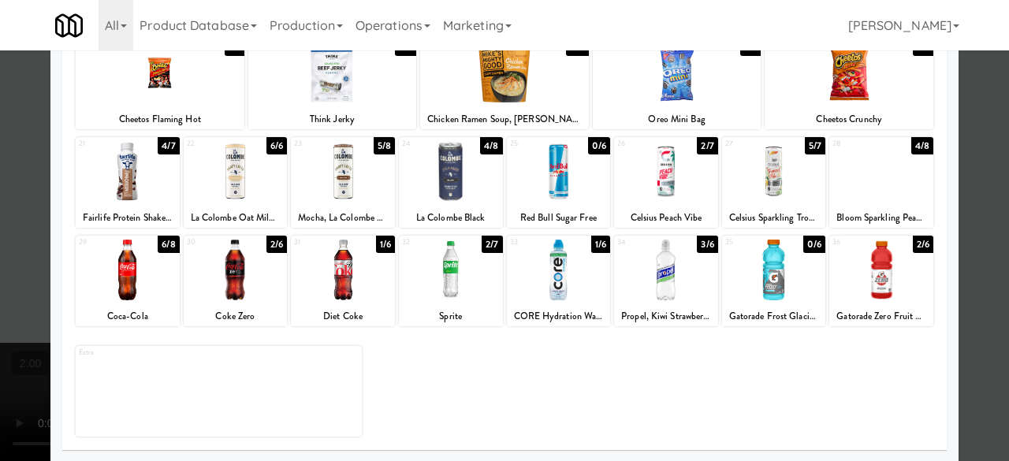
click at [893, 269] on div at bounding box center [881, 270] width 104 height 61
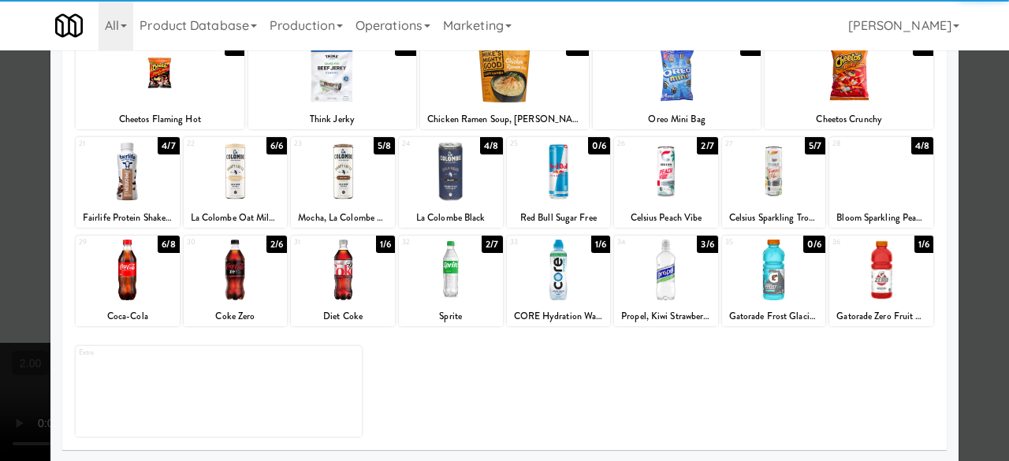
click at [977, 203] on div at bounding box center [504, 230] width 1009 height 461
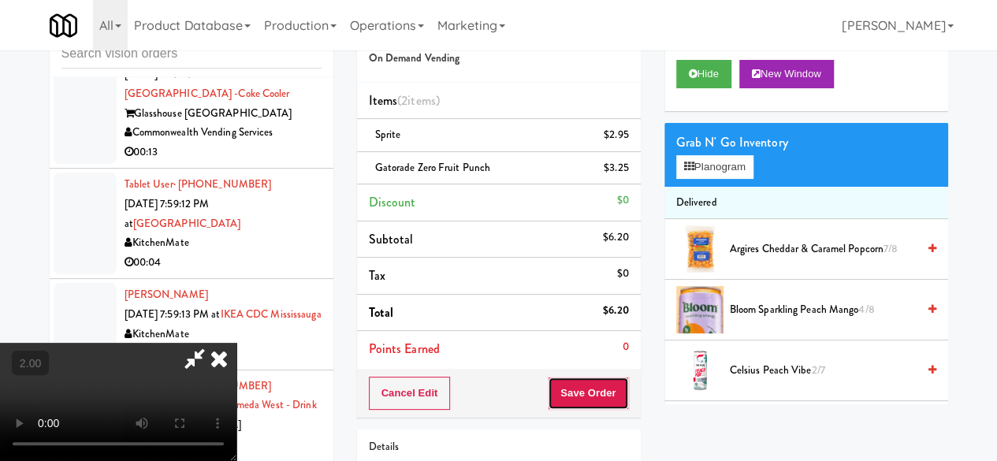
click at [610, 400] on button "Save Order" at bounding box center [588, 393] width 80 height 33
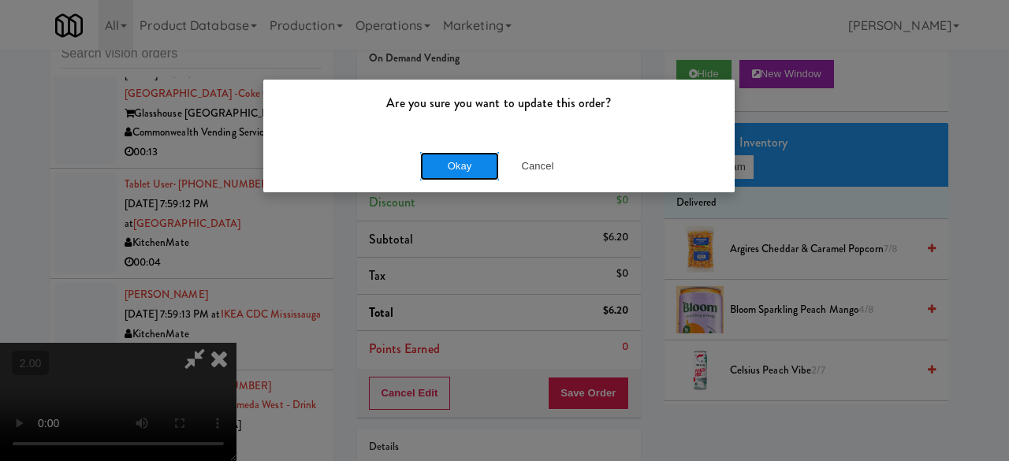
click at [461, 175] on button "Okay" at bounding box center [459, 166] width 79 height 28
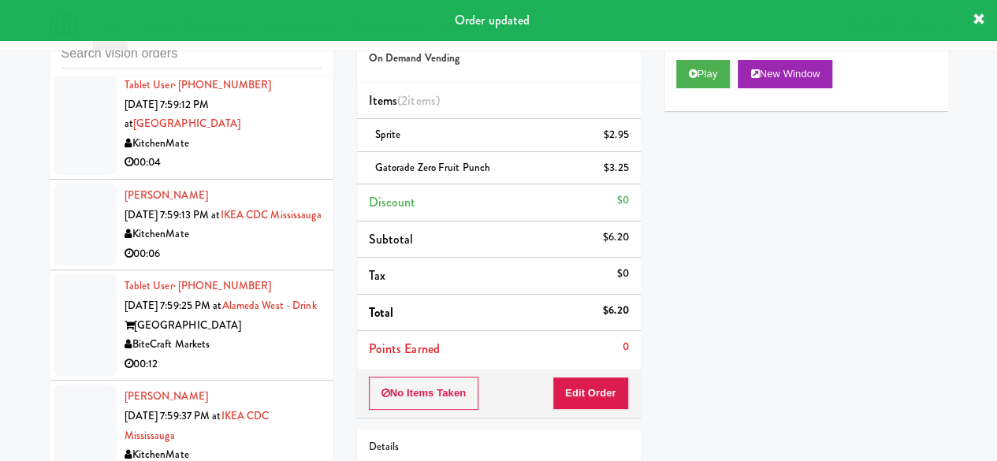
scroll to position [7695, 0]
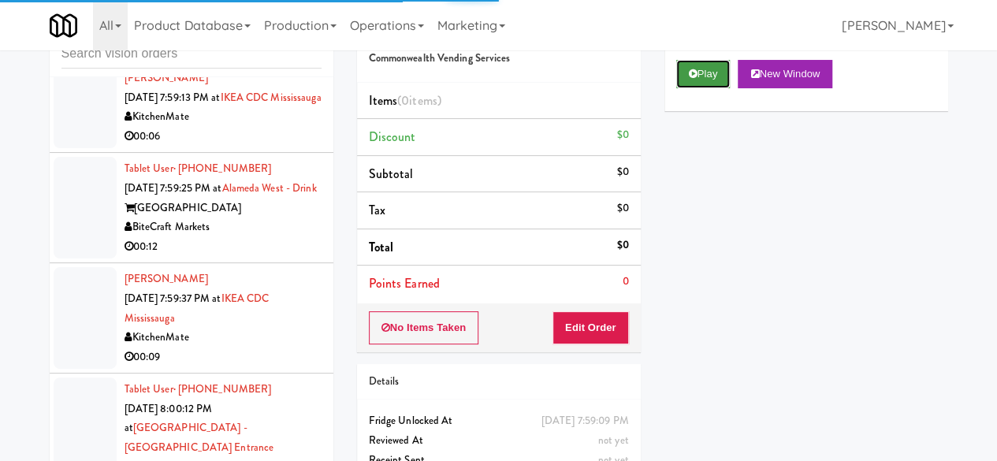
click at [698, 88] on button "Play" at bounding box center [703, 74] width 54 height 28
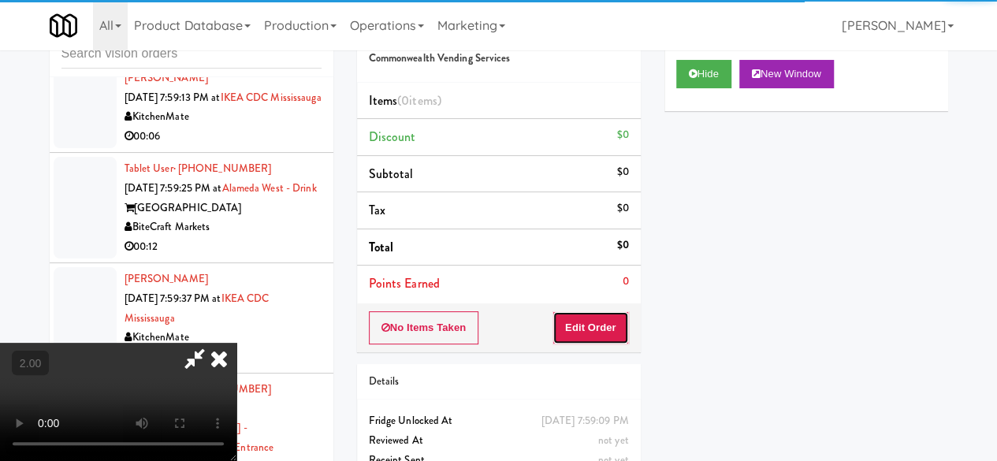
click at [612, 318] on button "Edit Order" at bounding box center [590, 327] width 76 height 33
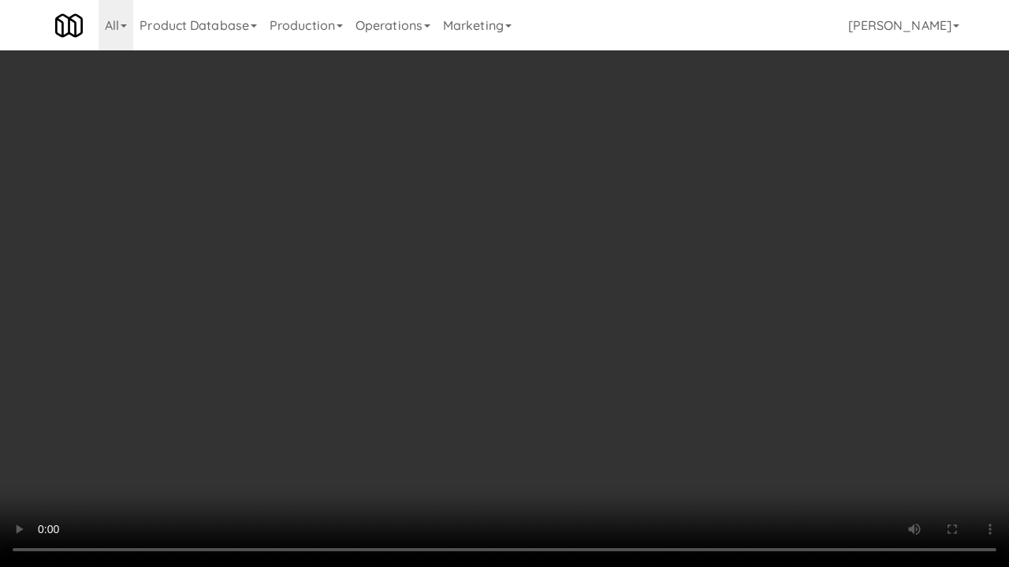
scroll to position [32, 0]
click at [963, 456] on div "inbox reviewed recent all unclear take inventory issue suspicious failed recent…" at bounding box center [504, 284] width 1009 height 556
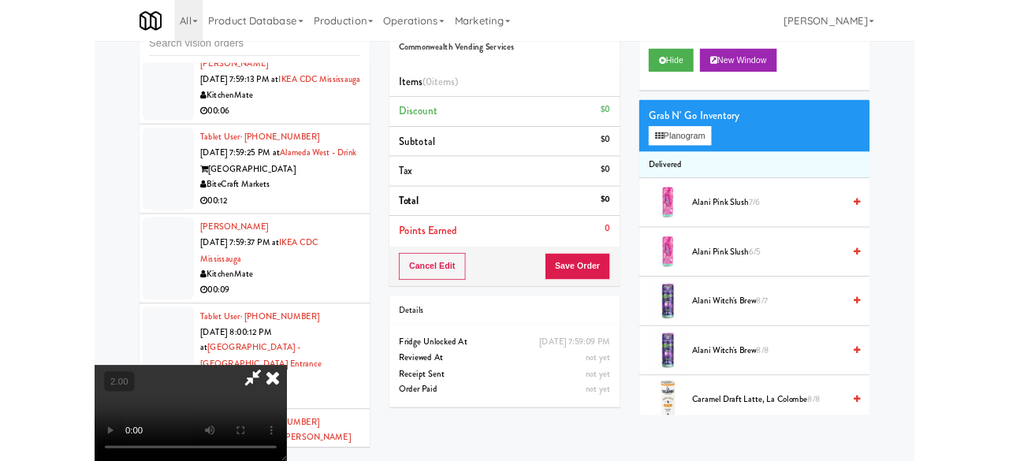
scroll to position [129, 0]
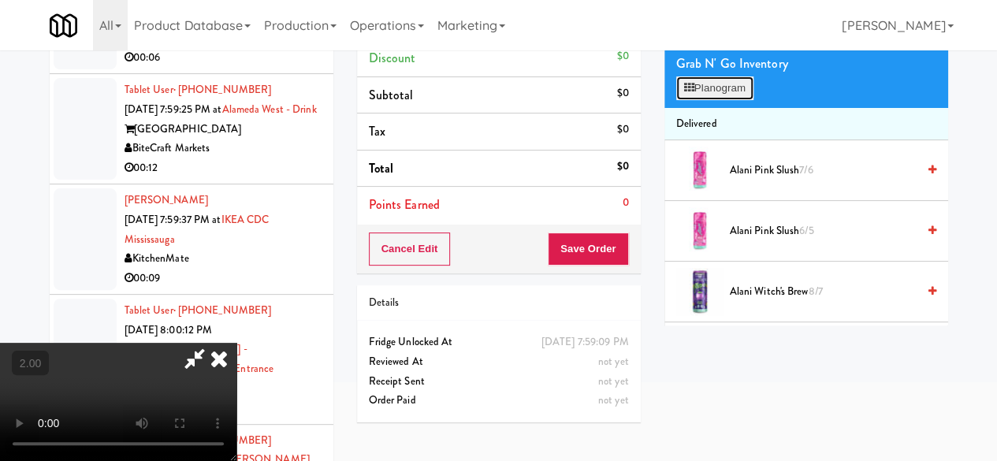
click at [725, 100] on button "Planogram" at bounding box center [714, 88] width 77 height 24
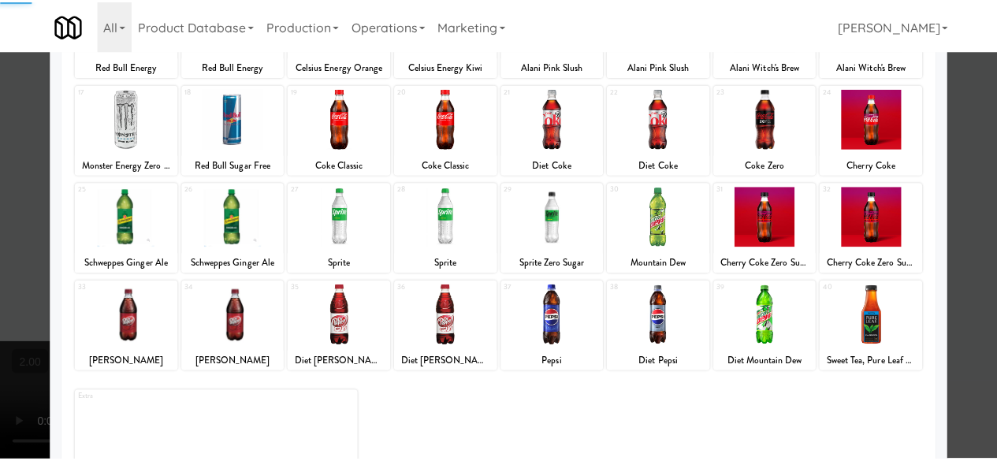
scroll to position [312, 0]
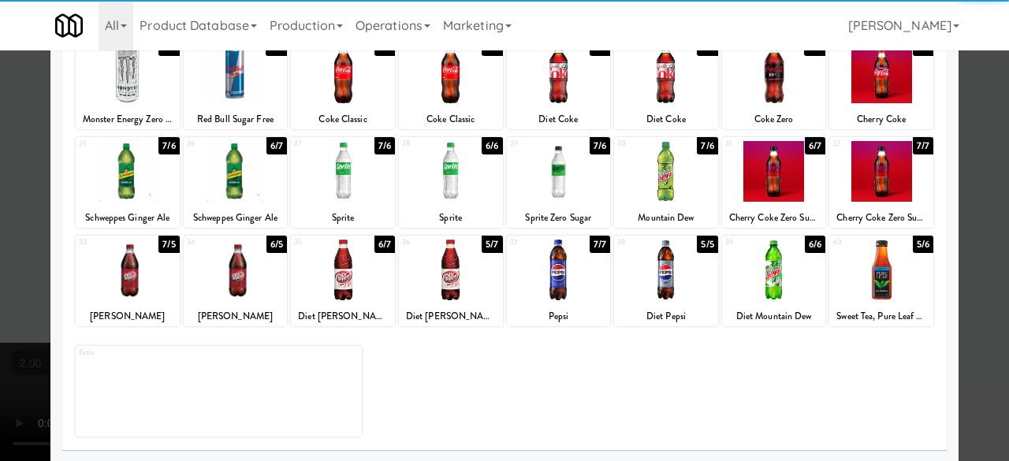
click at [755, 186] on div at bounding box center [774, 171] width 104 height 61
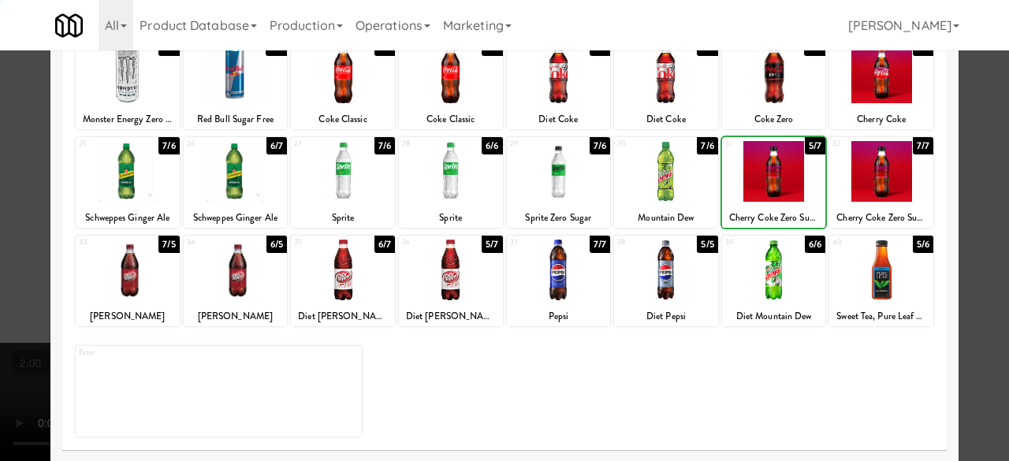
click at [755, 186] on div at bounding box center [774, 171] width 104 height 61
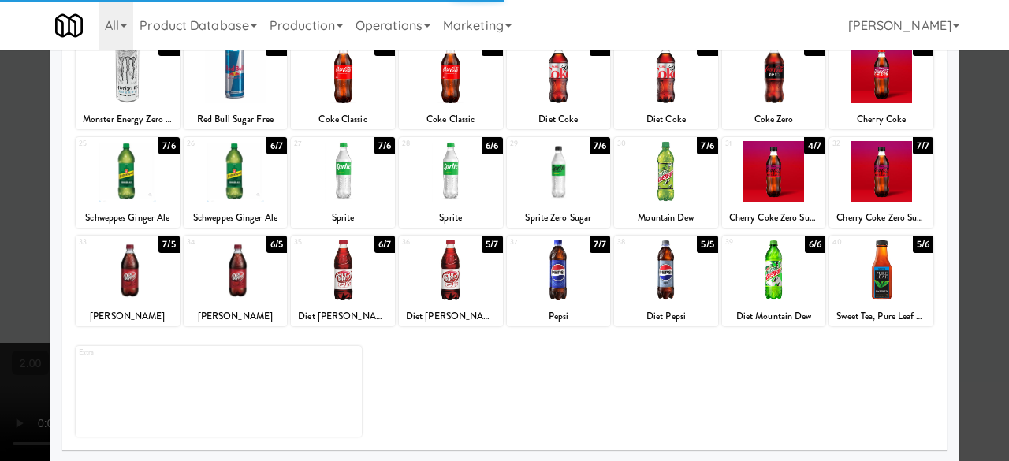
click at [966, 117] on div at bounding box center [504, 230] width 1009 height 461
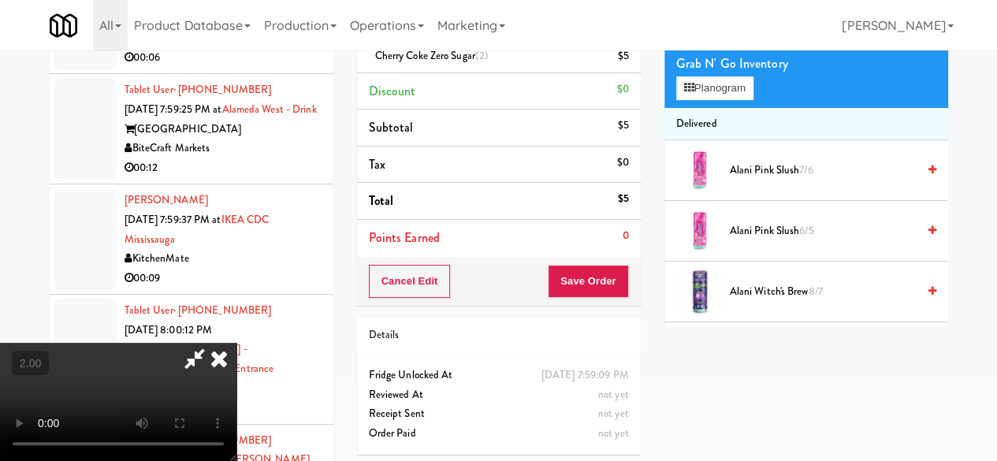
click at [213, 343] on icon at bounding box center [195, 359] width 36 height 32
click at [604, 267] on button "Save Order" at bounding box center [588, 281] width 80 height 33
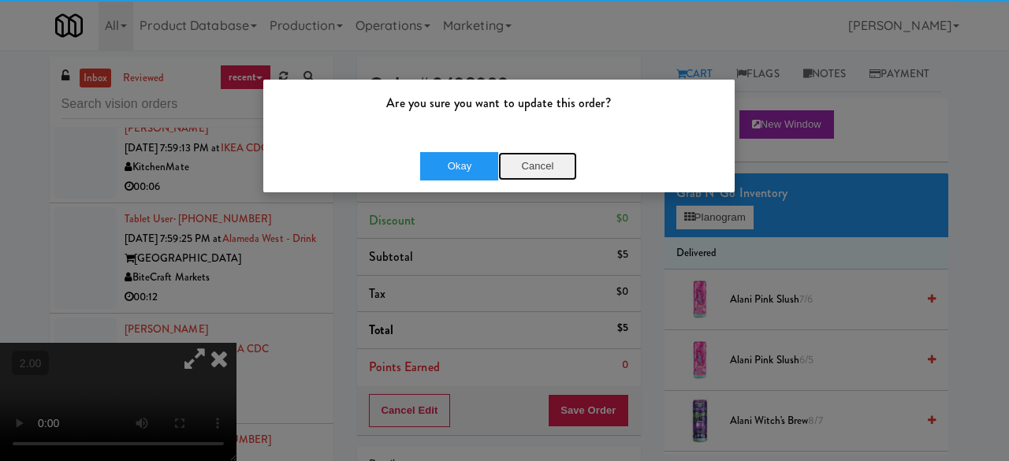
click at [509, 158] on button "Cancel" at bounding box center [537, 166] width 79 height 28
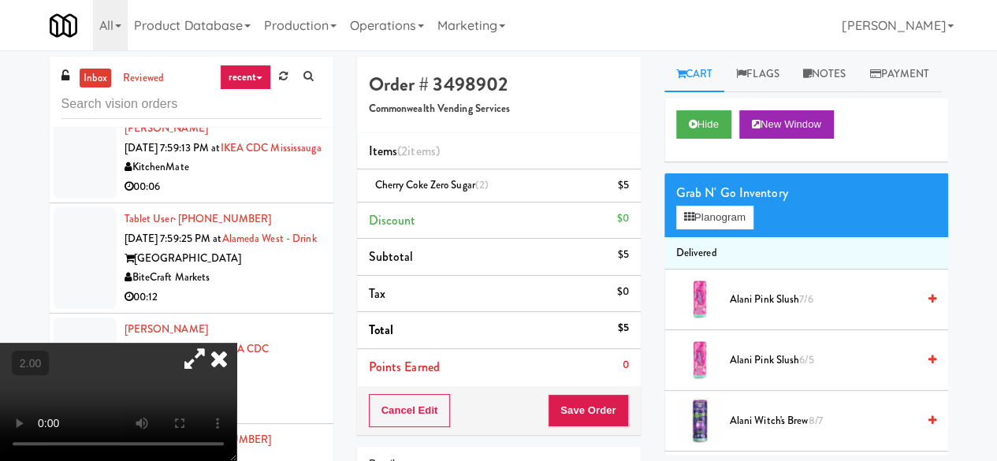
drag, startPoint x: 571, startPoint y: 389, endPoint x: 585, endPoint y: 406, distance: 21.3
click at [574, 390] on div "Cancel Edit Save Order" at bounding box center [499, 410] width 284 height 49
click at [586, 411] on button "Save Order" at bounding box center [588, 410] width 80 height 33
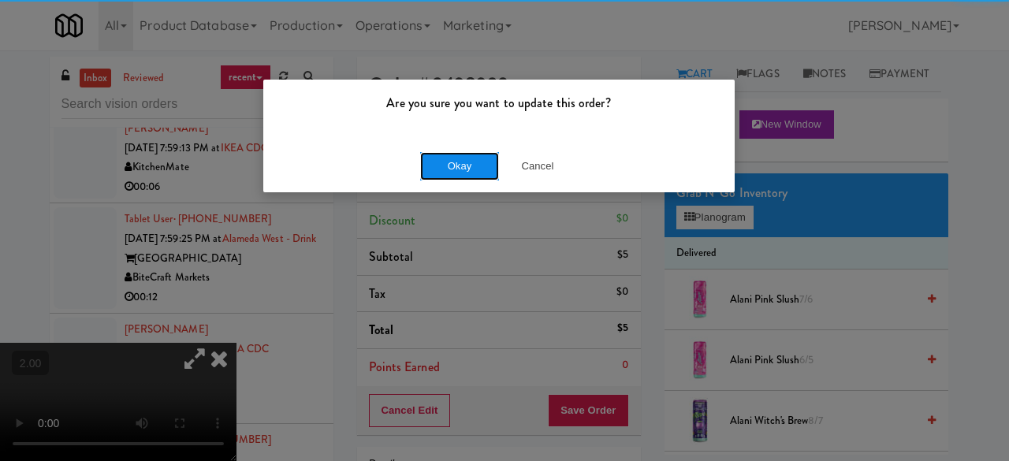
click at [463, 154] on button "Okay" at bounding box center [459, 166] width 79 height 28
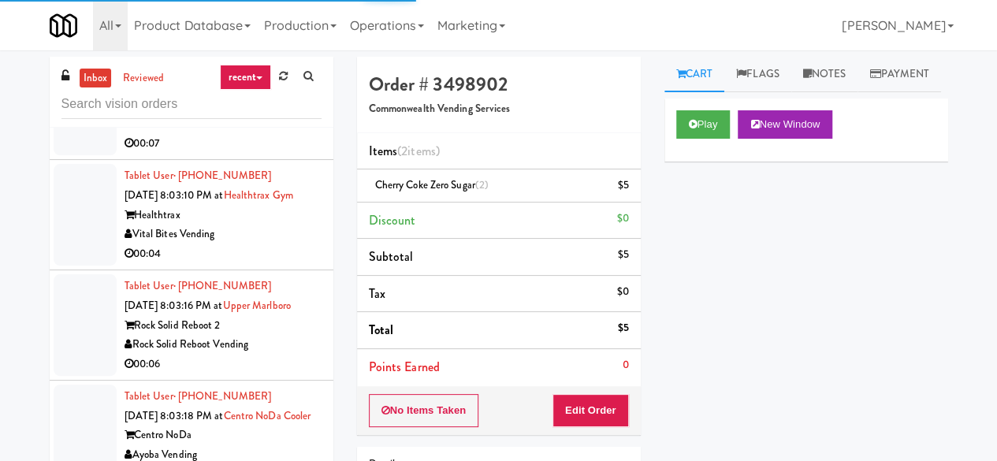
scroll to position [9114, 0]
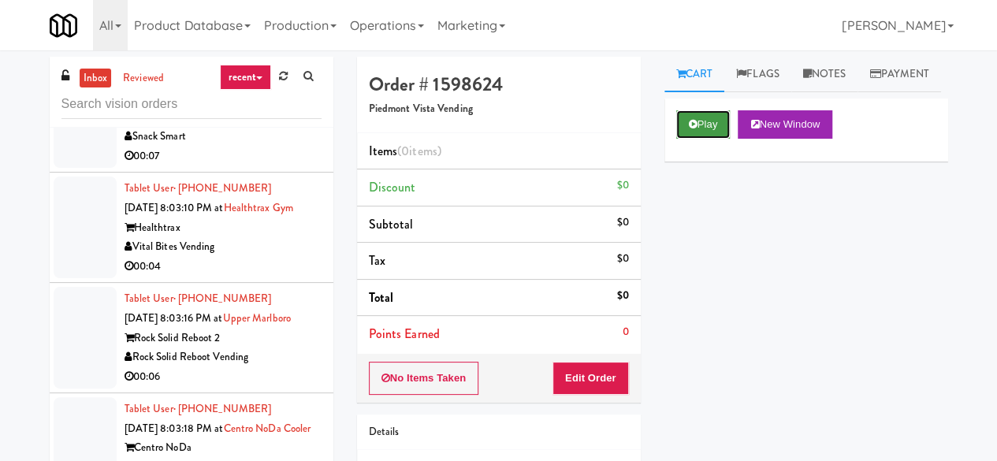
click at [695, 139] on button "Play" at bounding box center [703, 124] width 54 height 28
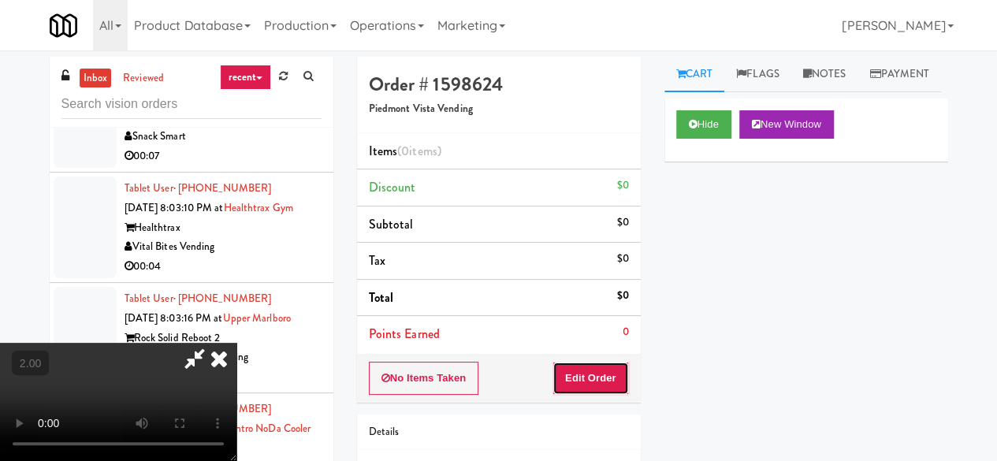
click at [620, 370] on button "Edit Order" at bounding box center [590, 378] width 76 height 33
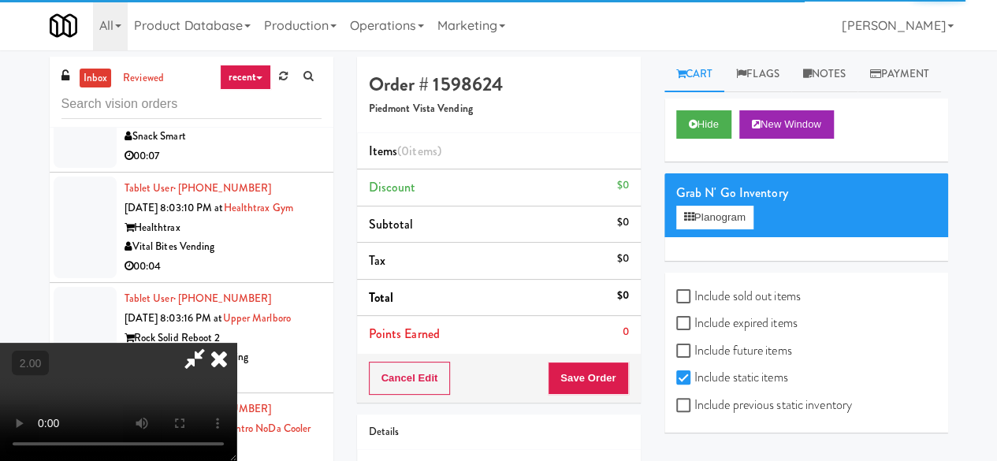
click at [226, 359] on icon at bounding box center [219, 359] width 35 height 32
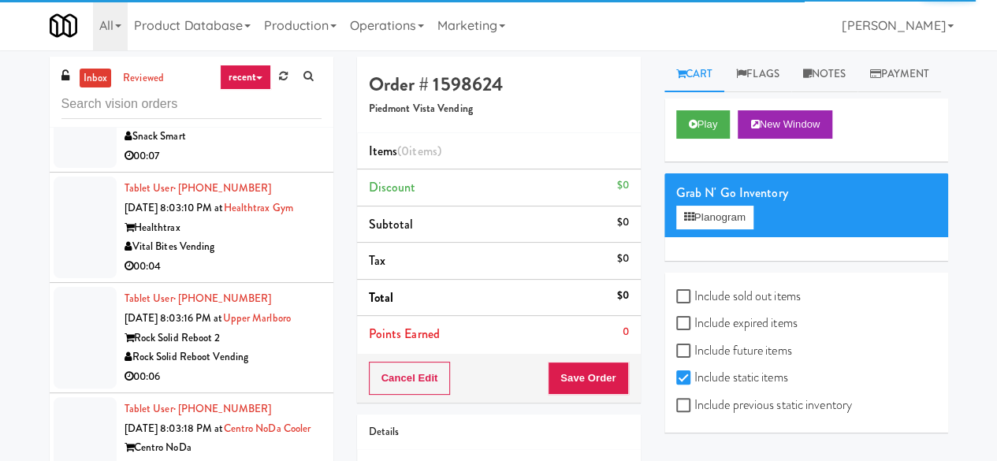
click at [249, 17] on div "00:05" at bounding box center [223, 8] width 197 height 20
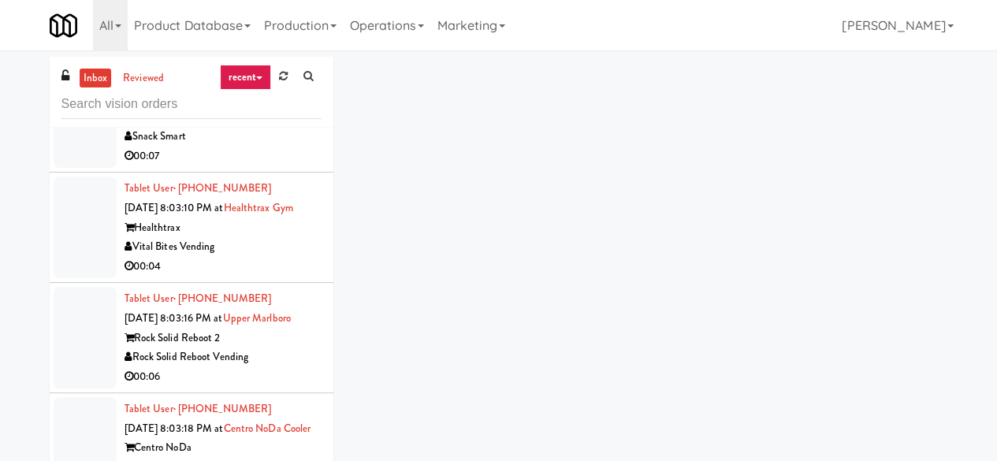
click at [551, 198] on div "inbox reviewed recent all unclear take inventory issue suspicious failed recent…" at bounding box center [499, 335] width 922 height 556
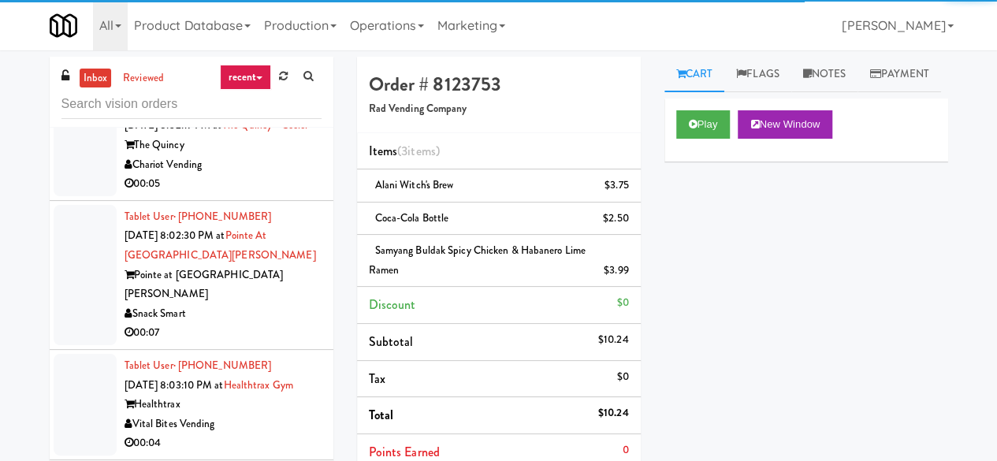
click at [287, 45] on div "[PERSON_NAME] Knights" at bounding box center [223, 35] width 197 height 20
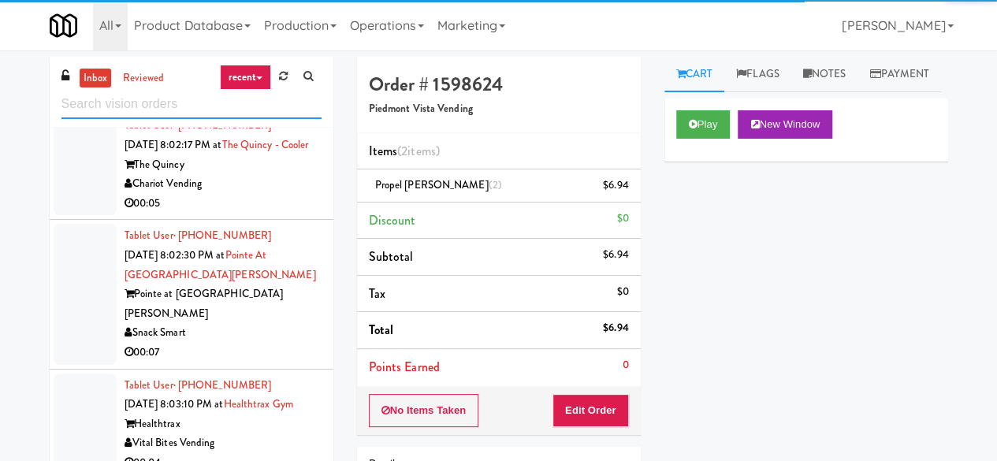
click at [186, 110] on input "text" at bounding box center [191, 104] width 260 height 29
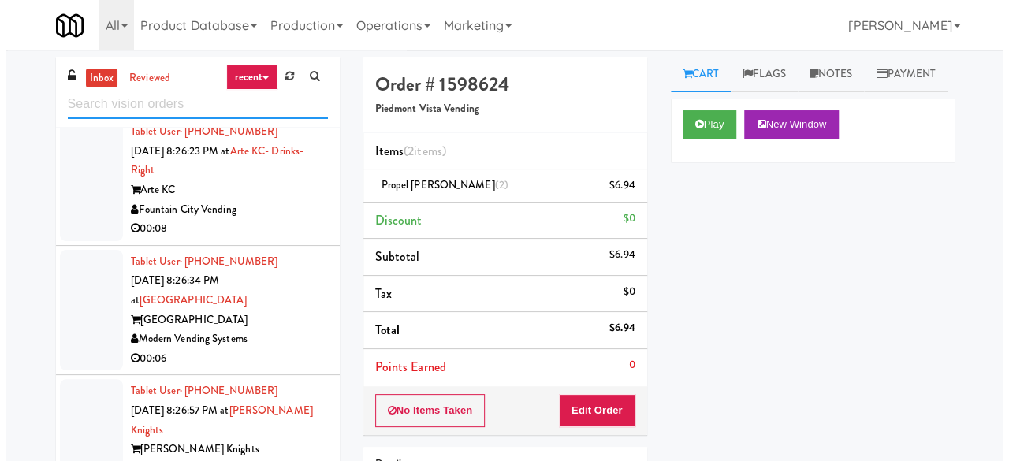
scroll to position [7329, 0]
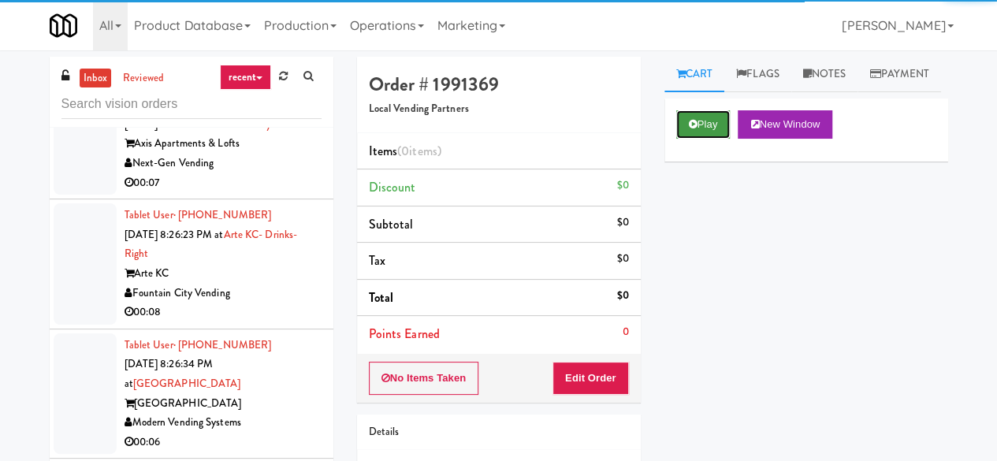
click at [696, 129] on icon at bounding box center [693, 124] width 9 height 10
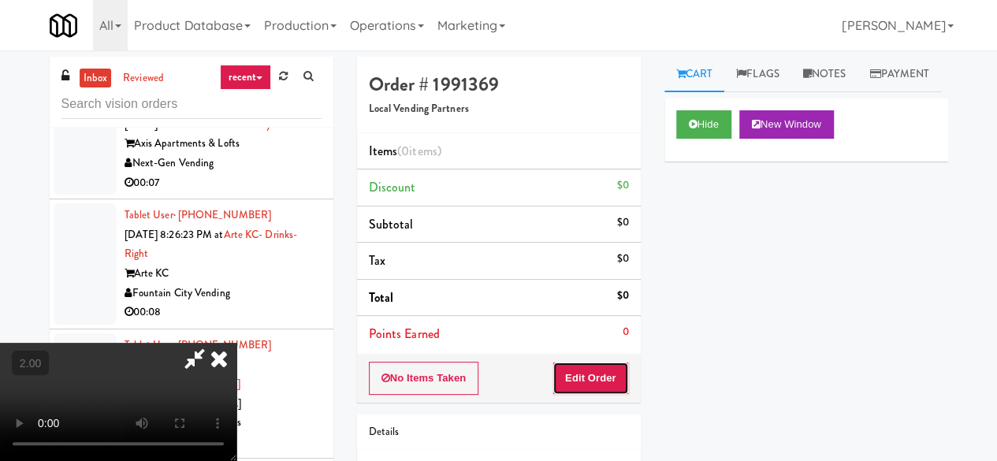
click at [594, 379] on button "Edit Order" at bounding box center [590, 378] width 76 height 33
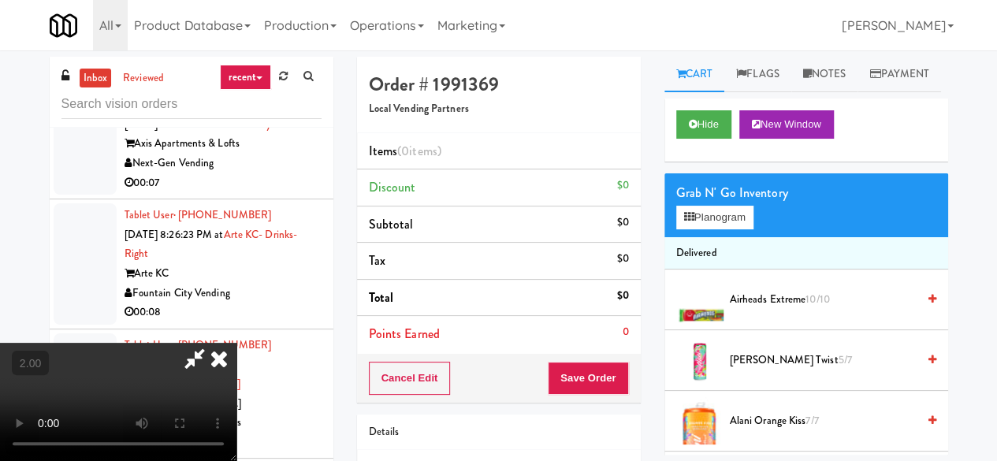
click at [741, 205] on div "Grab N' Go Inventory" at bounding box center [806, 193] width 260 height 24
click at [730, 229] on button "Planogram" at bounding box center [714, 218] width 77 height 24
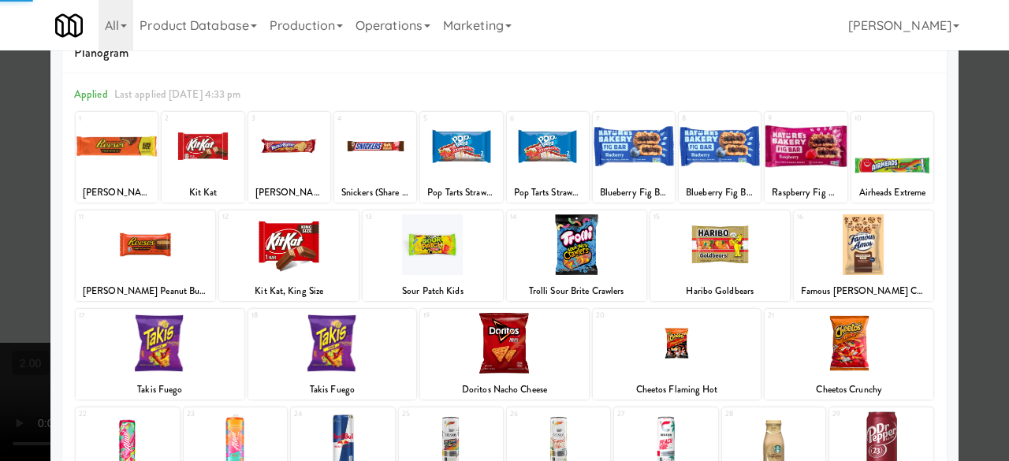
scroll to position [158, 0]
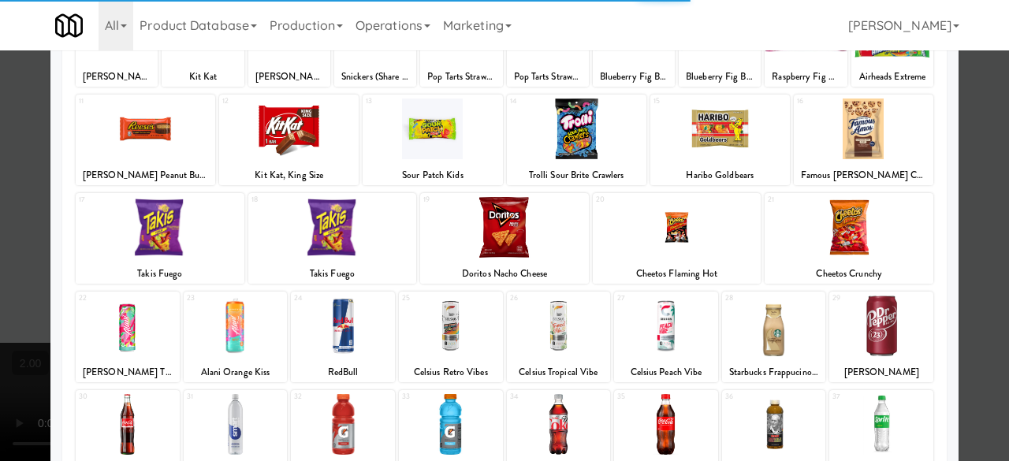
click at [687, 240] on div at bounding box center [677, 227] width 169 height 61
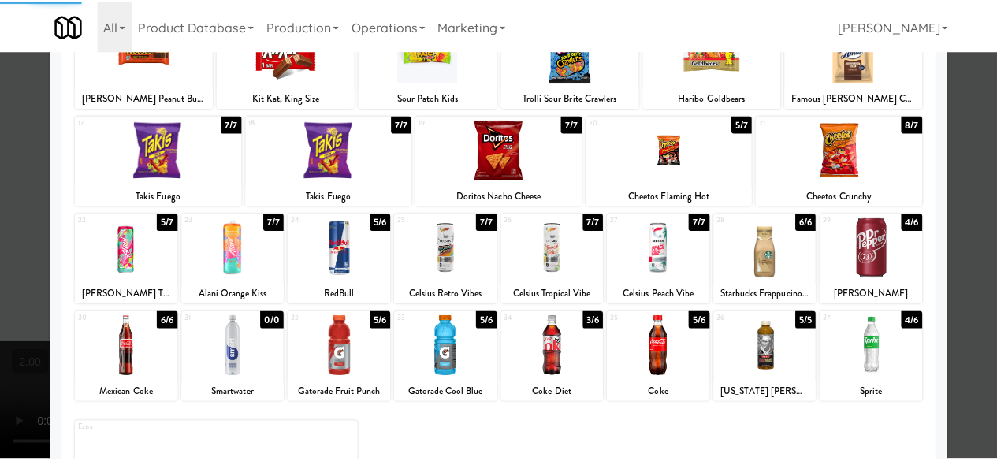
scroll to position [312, 0]
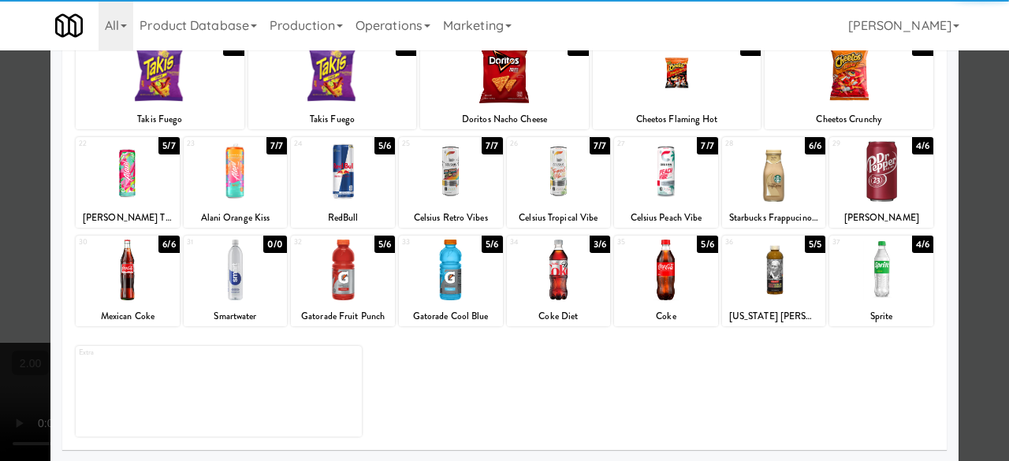
click at [561, 264] on div at bounding box center [559, 270] width 104 height 61
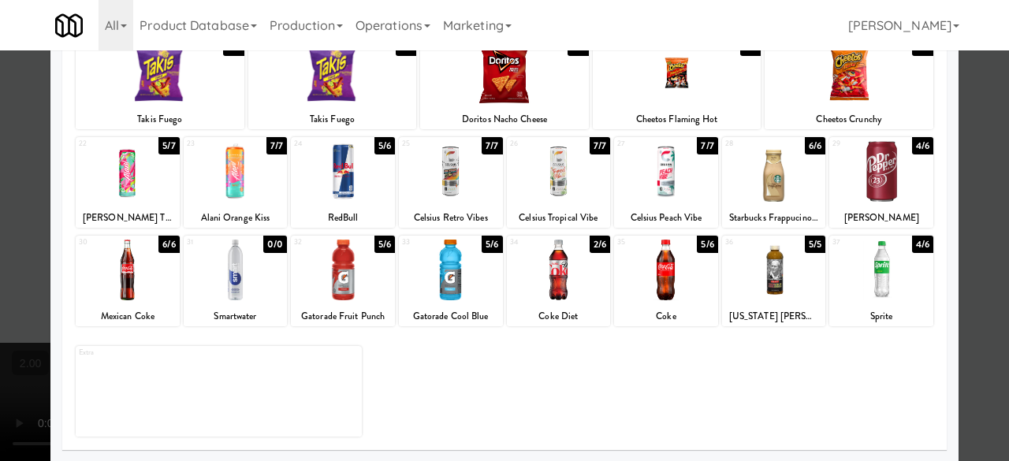
drag, startPoint x: 953, startPoint y: 152, endPoint x: 970, endPoint y: 149, distance: 17.6
click at [960, 152] on div at bounding box center [504, 230] width 1009 height 461
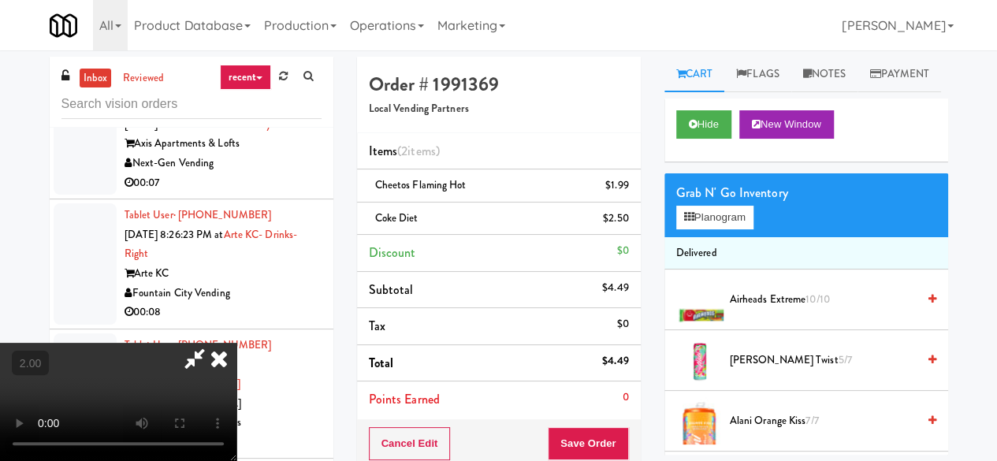
click at [213, 343] on icon at bounding box center [195, 359] width 36 height 32
click at [584, 441] on button "Save Order" at bounding box center [588, 443] width 80 height 33
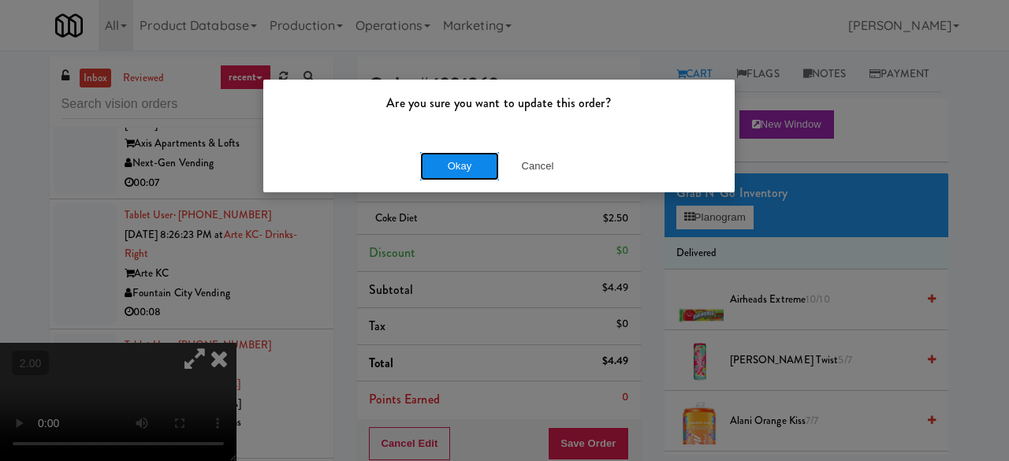
click at [473, 167] on button "Okay" at bounding box center [459, 166] width 79 height 28
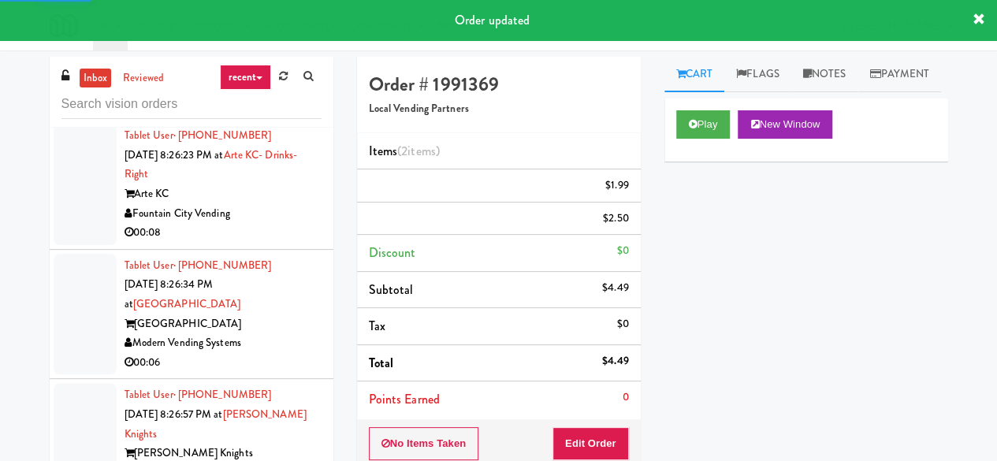
scroll to position [7487, 0]
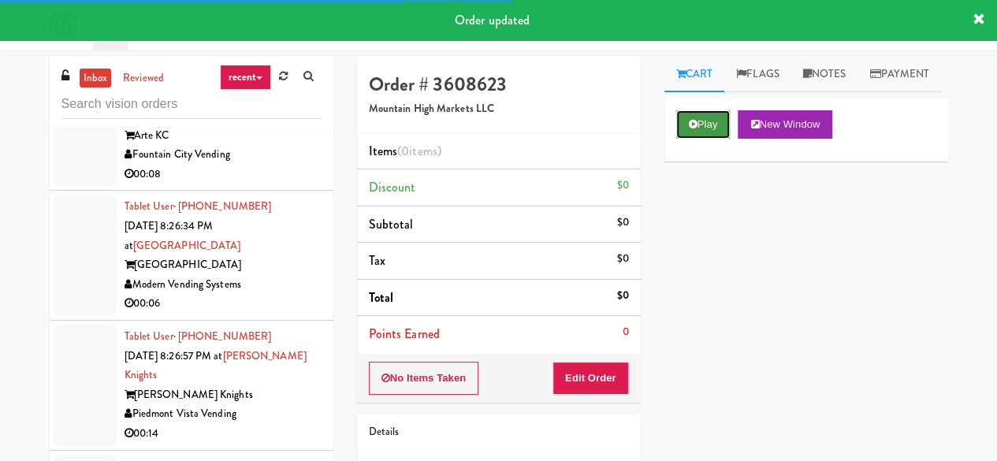
click at [705, 139] on button "Play" at bounding box center [703, 124] width 54 height 28
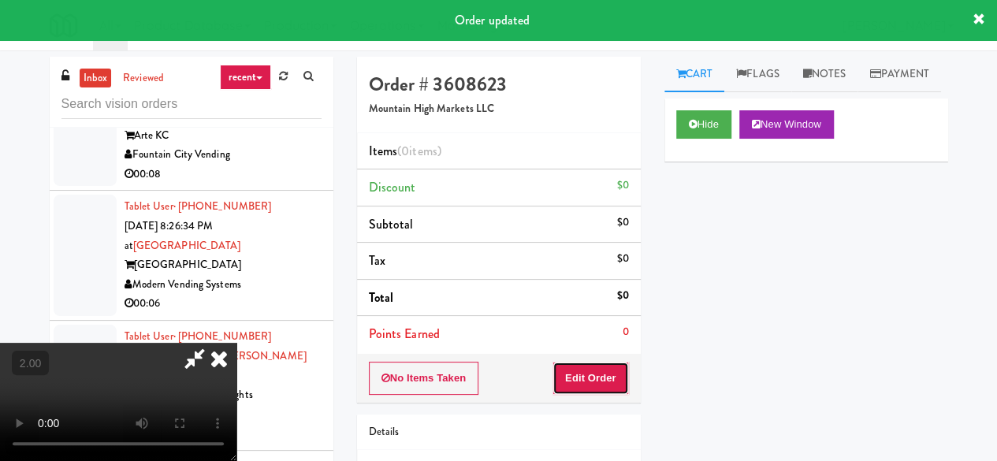
click at [613, 366] on button "Edit Order" at bounding box center [590, 378] width 76 height 33
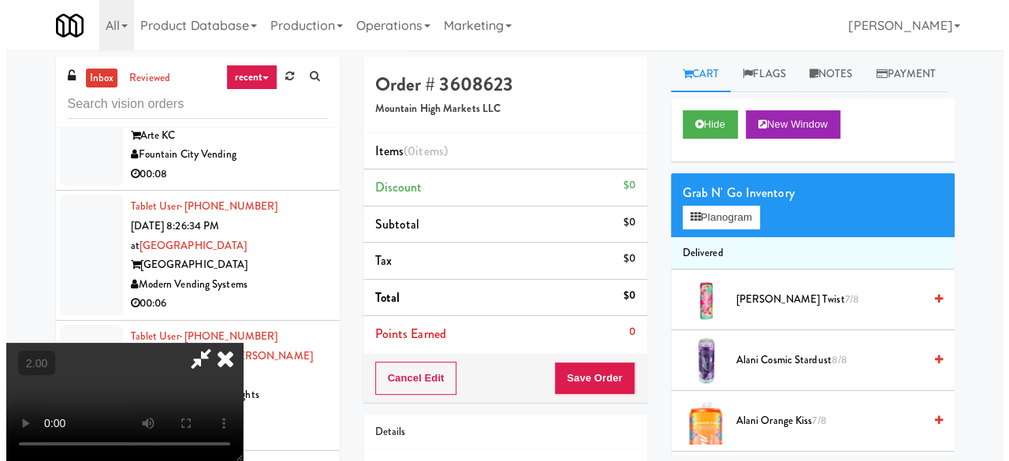
scroll to position [32, 0]
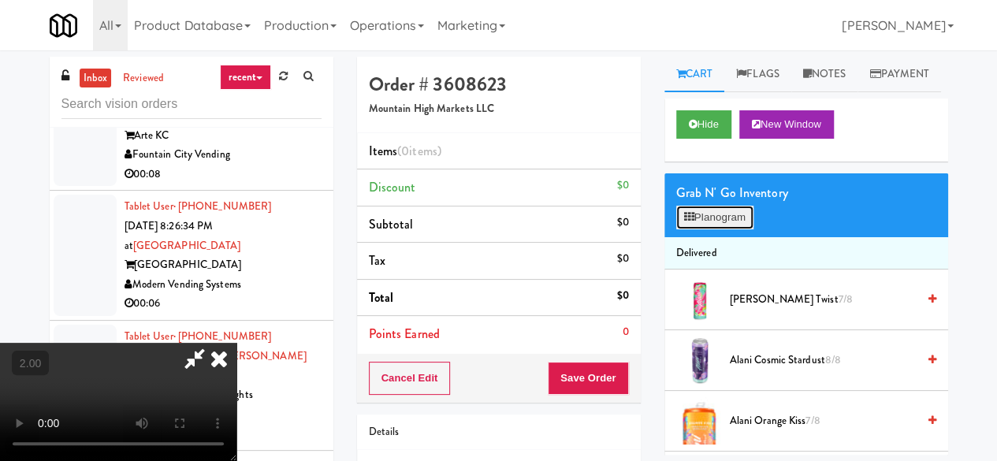
click at [730, 229] on button "Planogram" at bounding box center [714, 218] width 77 height 24
click at [0, 0] on div at bounding box center [0, 0] width 0 height 0
click at [730, 229] on button "Planogram" at bounding box center [714, 218] width 77 height 24
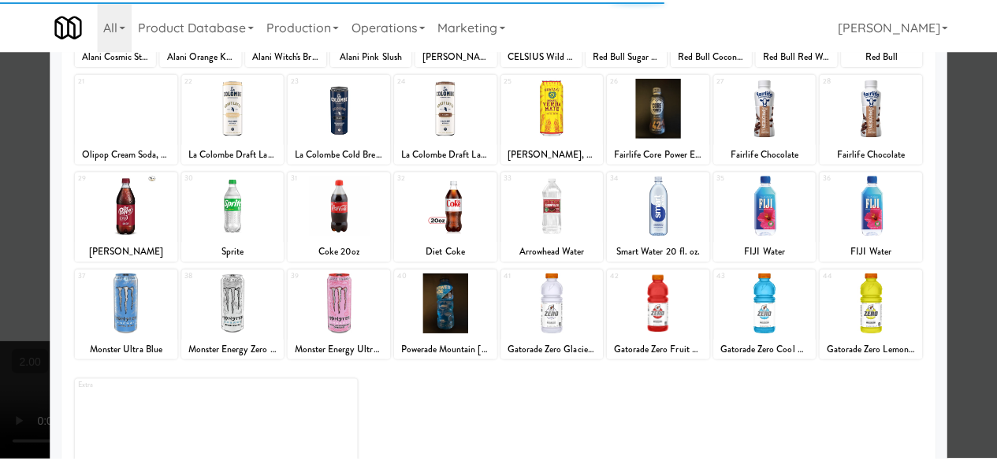
scroll to position [312, 0]
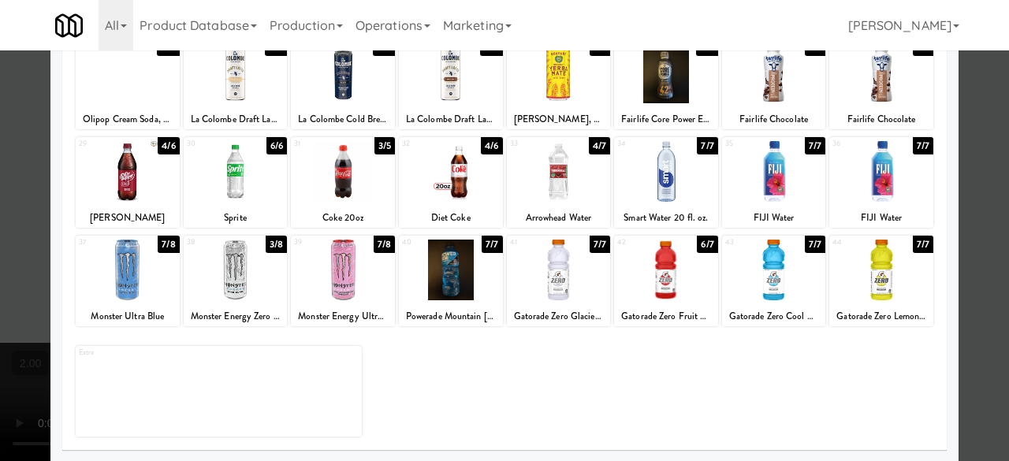
click at [558, 280] on div at bounding box center [559, 270] width 104 height 61
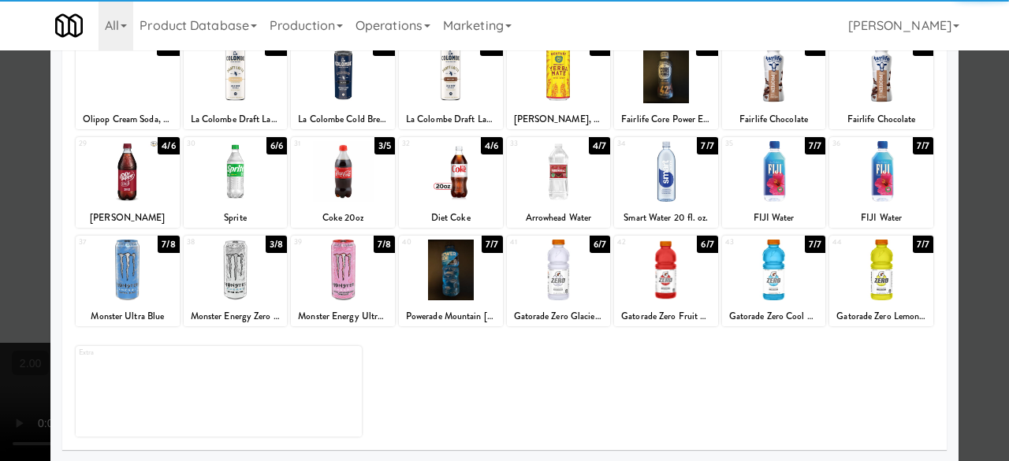
click at [949, 163] on div at bounding box center [504, 230] width 1009 height 461
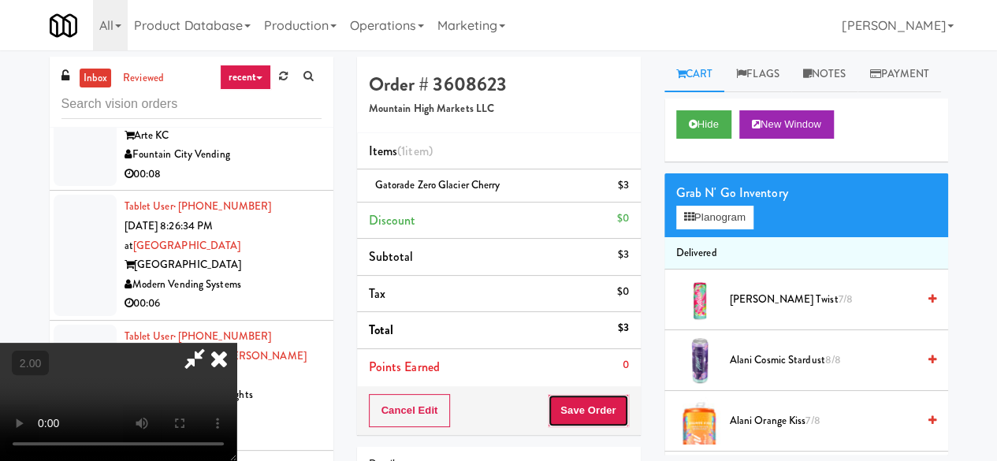
click at [622, 398] on button "Save Order" at bounding box center [588, 410] width 80 height 33
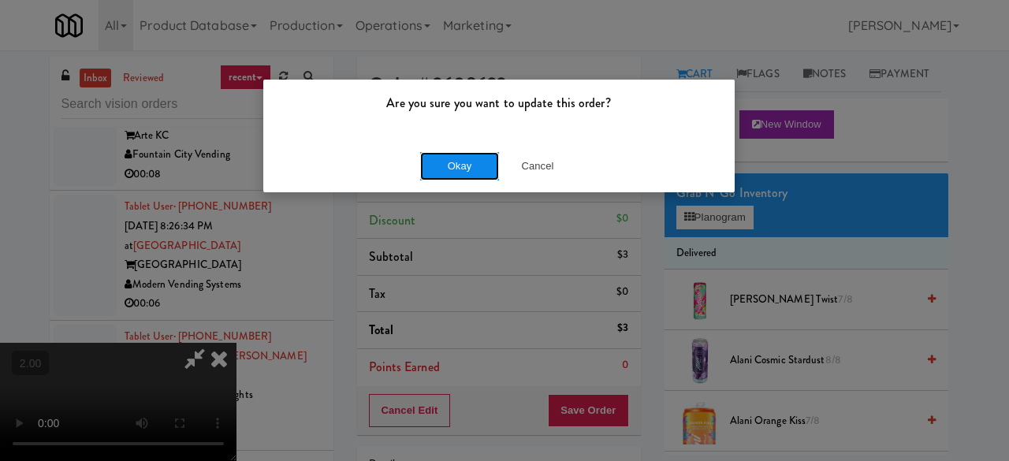
click at [443, 169] on button "Okay" at bounding box center [459, 166] width 79 height 28
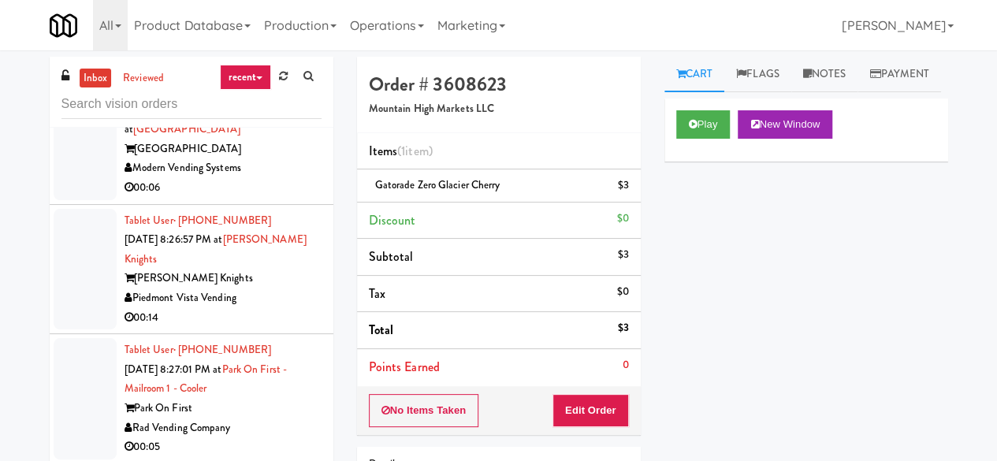
scroll to position [7566, 0]
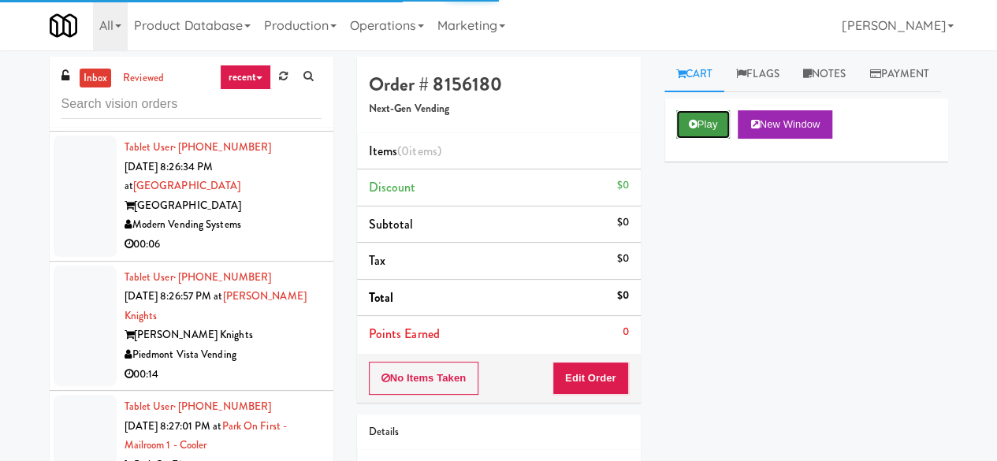
click at [681, 139] on button "Play" at bounding box center [703, 124] width 54 height 28
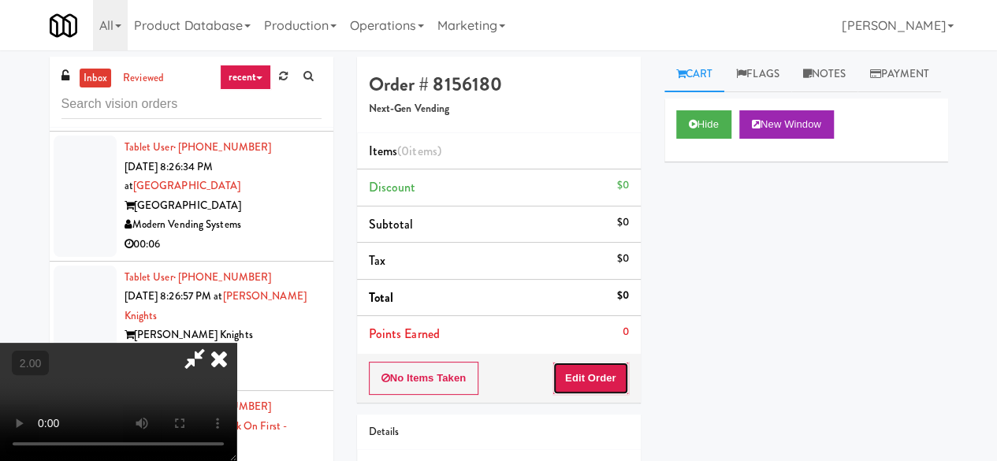
click at [590, 376] on button "Edit Order" at bounding box center [590, 378] width 76 height 33
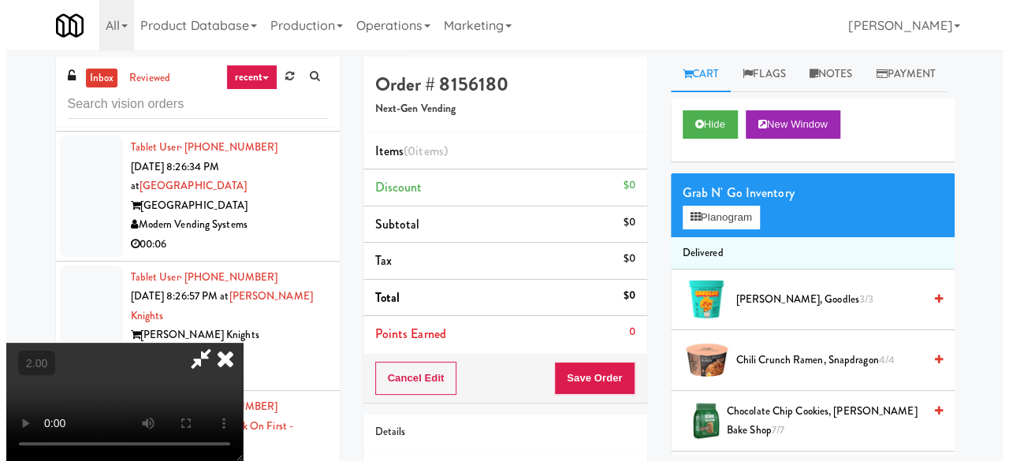
scroll to position [32, 0]
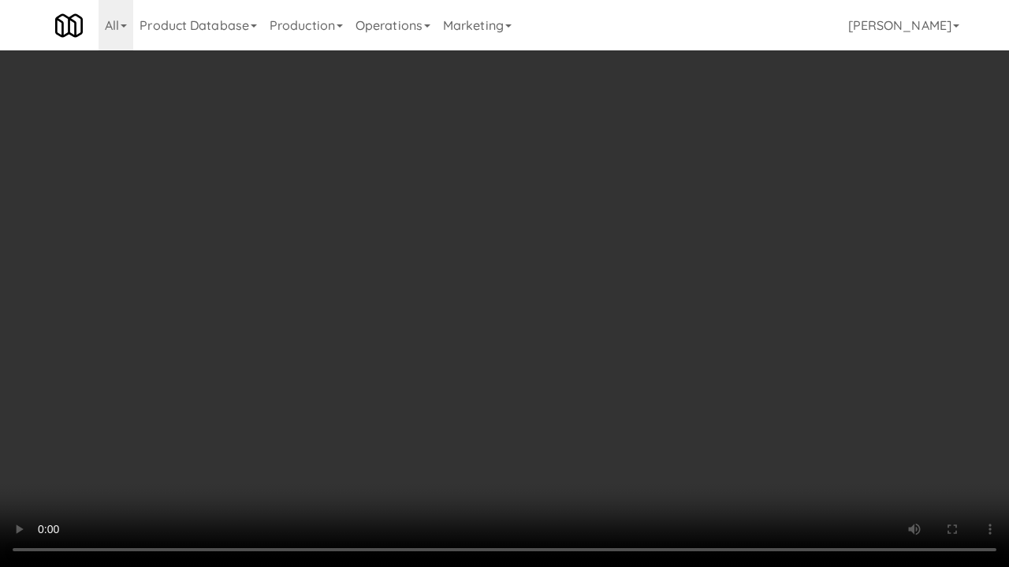
click at [553, 323] on video at bounding box center [504, 283] width 1009 height 567
click at [556, 314] on video at bounding box center [504, 283] width 1009 height 567
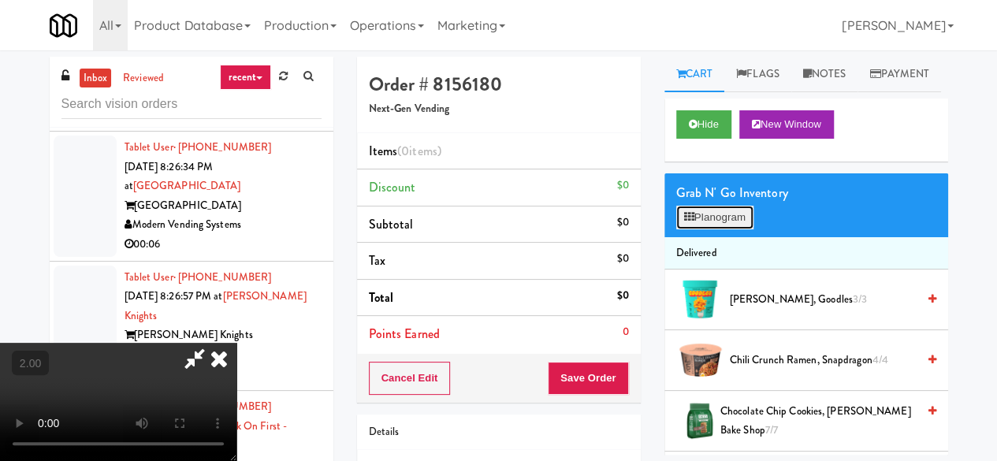
click at [717, 229] on button "Planogram" at bounding box center [714, 218] width 77 height 24
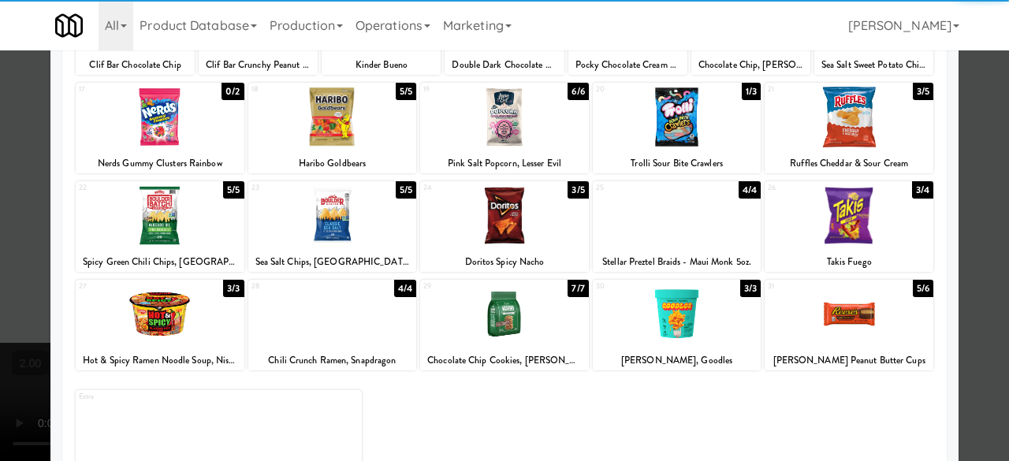
scroll to position [312, 0]
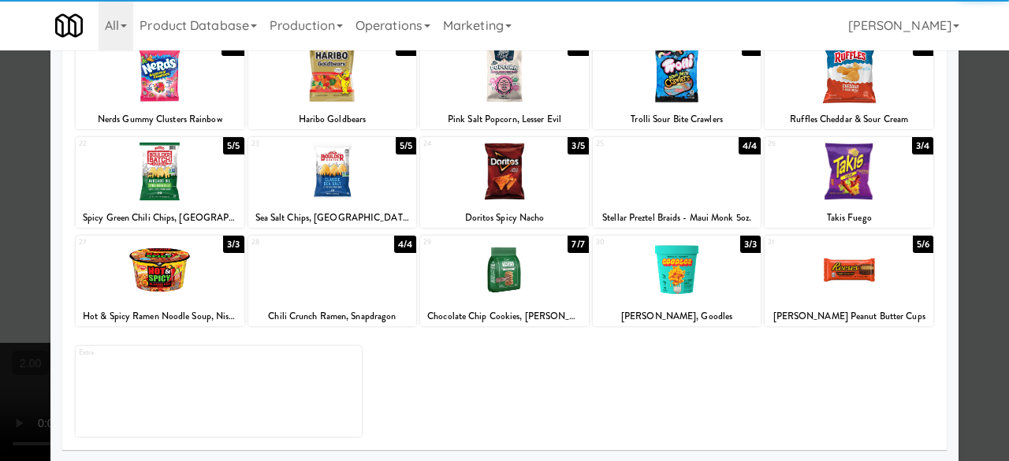
click at [462, 180] on div at bounding box center [504, 171] width 169 height 61
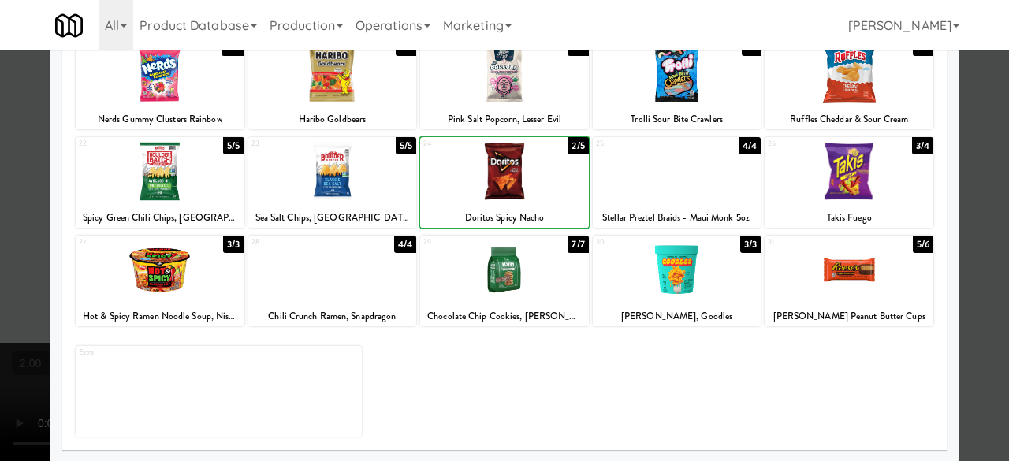
click at [470, 184] on div at bounding box center [504, 171] width 169 height 61
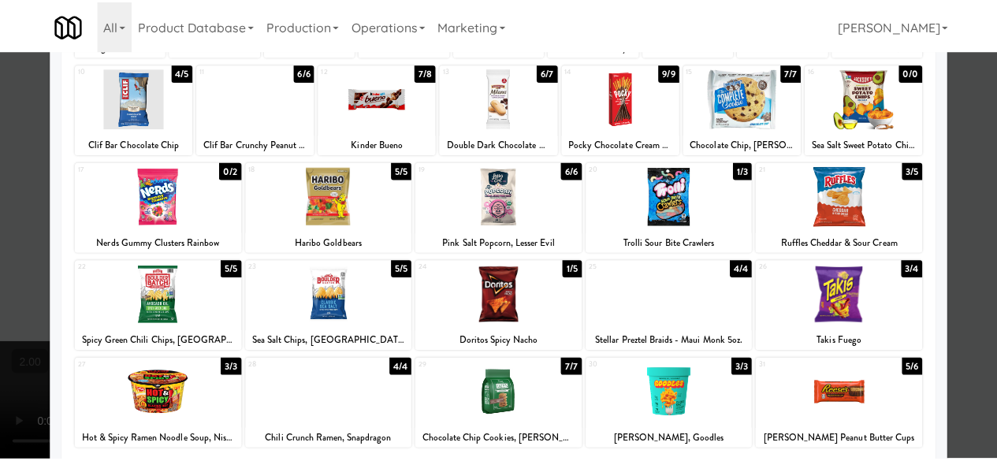
scroll to position [0, 0]
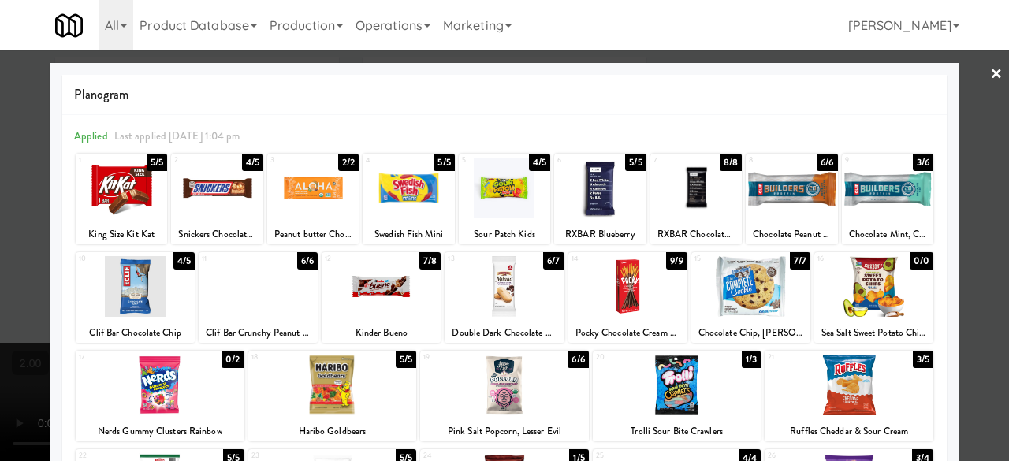
click at [514, 277] on div at bounding box center [503, 286] width 119 height 61
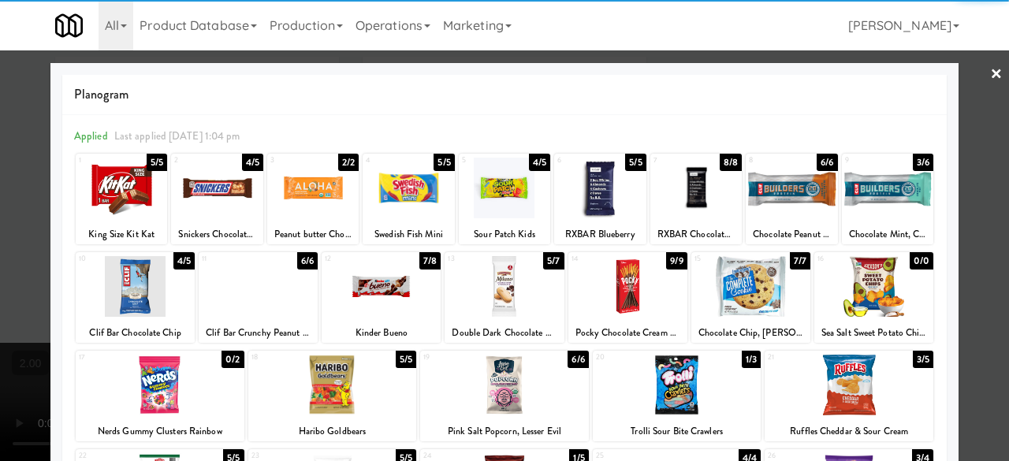
click at [966, 165] on div at bounding box center [504, 230] width 1009 height 461
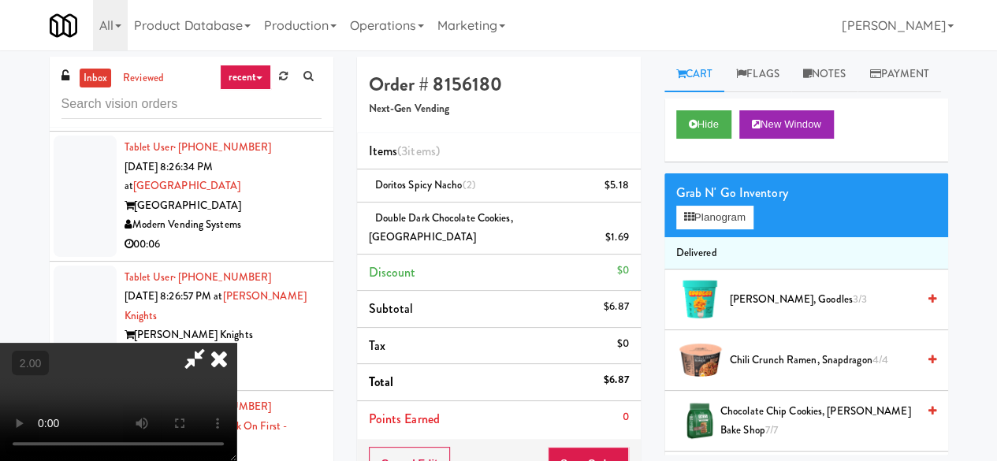
click at [213, 343] on icon at bounding box center [195, 359] width 36 height 32
click at [601, 447] on button "Save Order" at bounding box center [588, 463] width 80 height 33
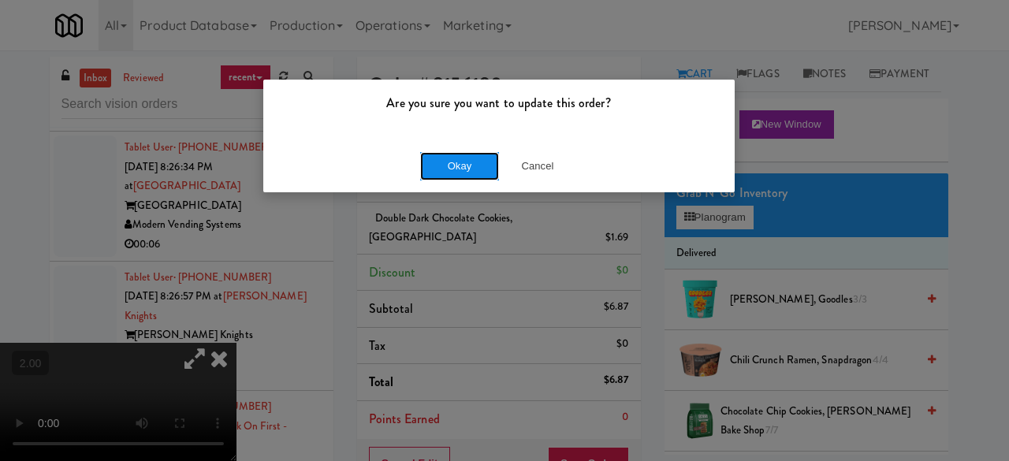
click at [474, 162] on button "Okay" at bounding box center [459, 166] width 79 height 28
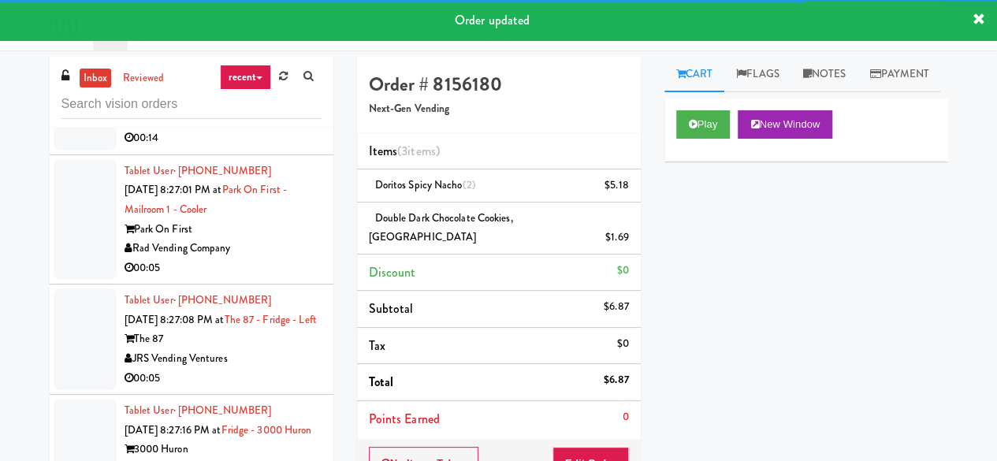
scroll to position [7821, 0]
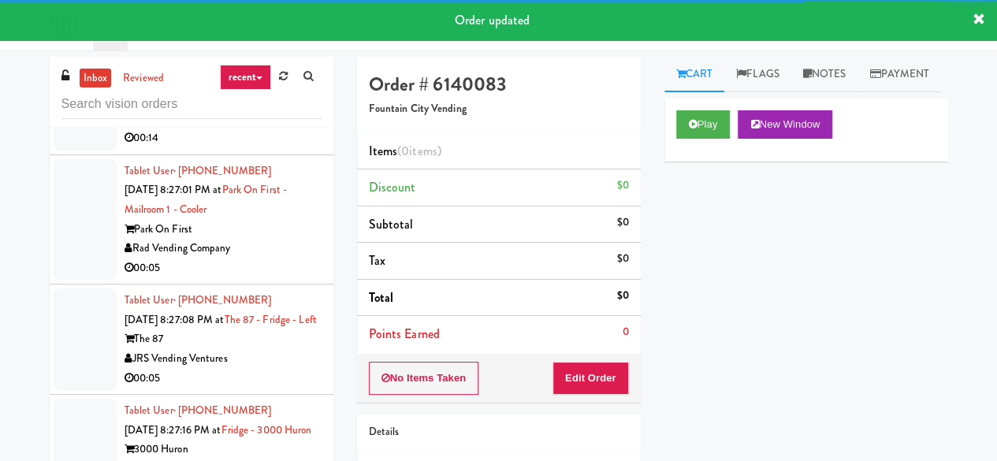
click at [709, 162] on div "Play New Window" at bounding box center [806, 130] width 284 height 63
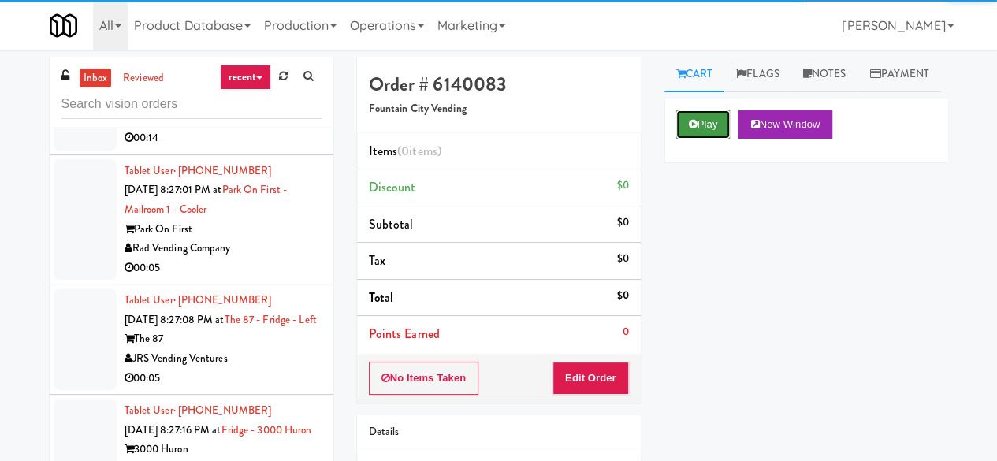
click at [699, 139] on button "Play" at bounding box center [703, 124] width 54 height 28
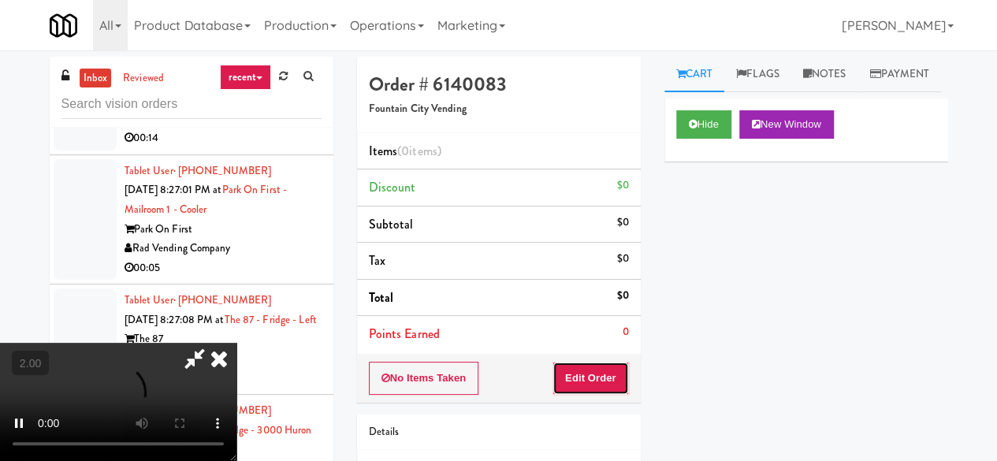
click at [589, 368] on button "Edit Order" at bounding box center [590, 378] width 76 height 33
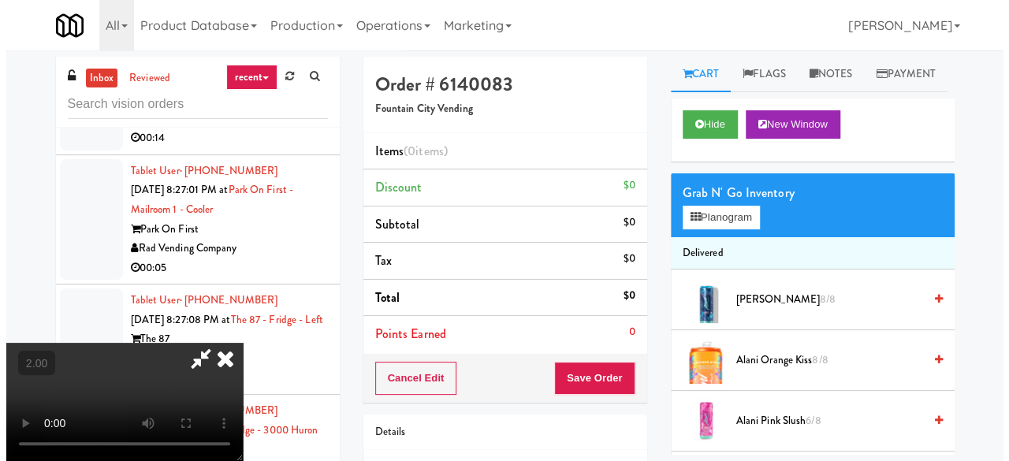
scroll to position [32, 0]
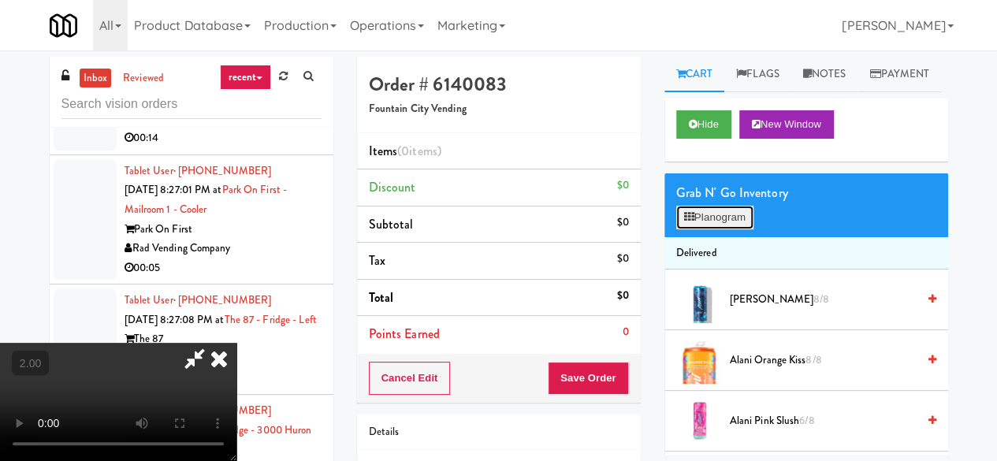
click at [741, 229] on button "Planogram" at bounding box center [714, 218] width 77 height 24
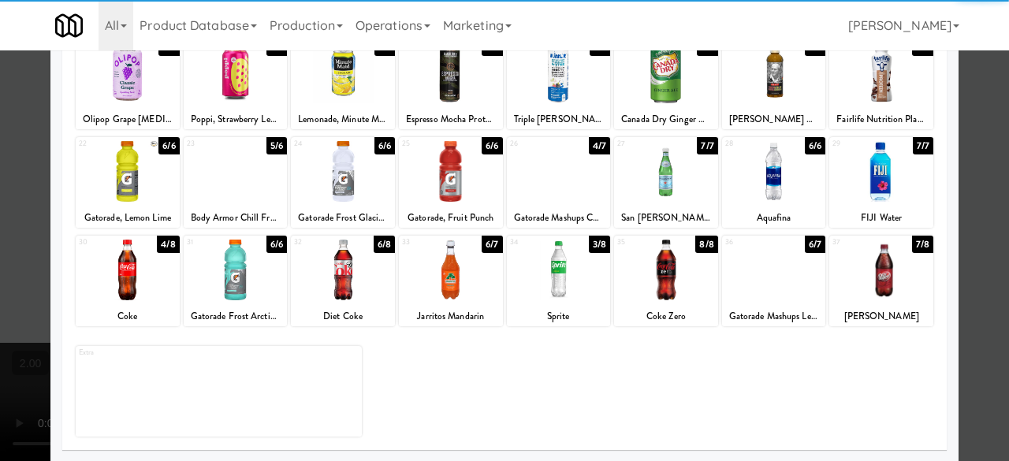
click at [645, 283] on div at bounding box center [666, 270] width 104 height 61
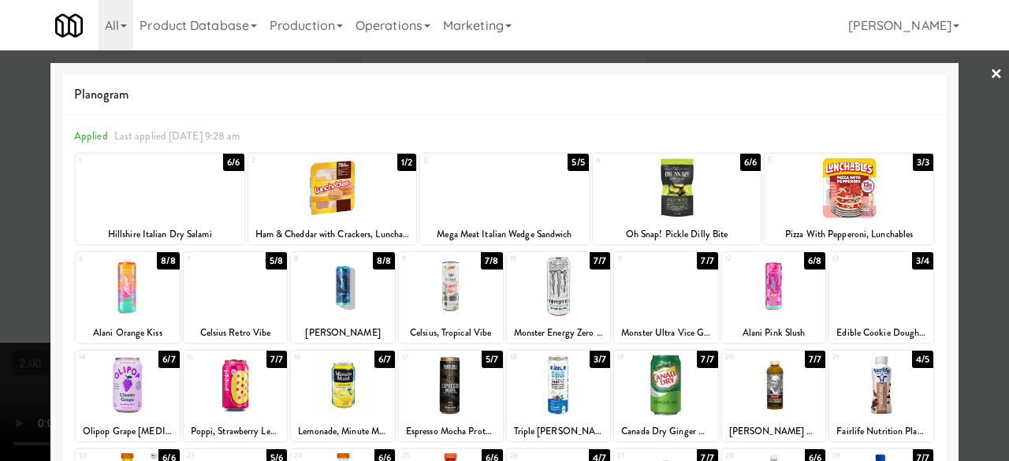
click at [870, 297] on div at bounding box center [881, 286] width 104 height 61
click at [963, 254] on div at bounding box center [504, 230] width 1009 height 461
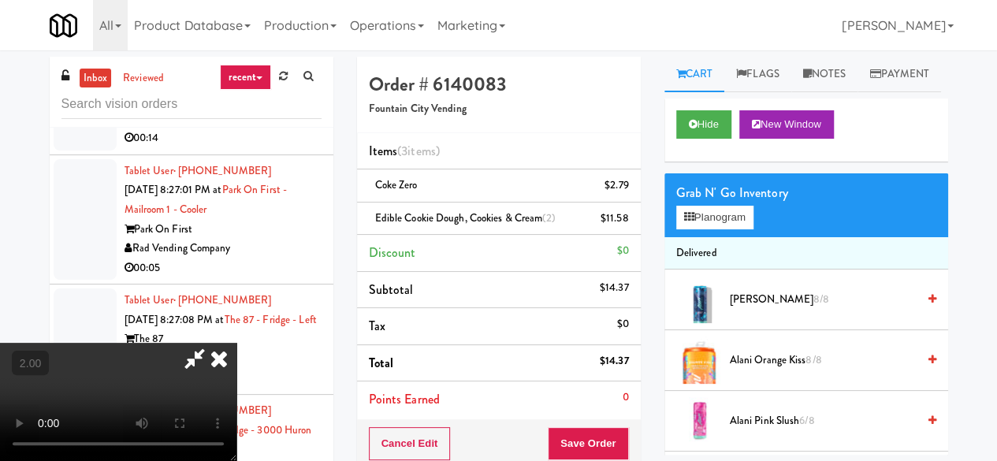
scroll to position [32, 0]
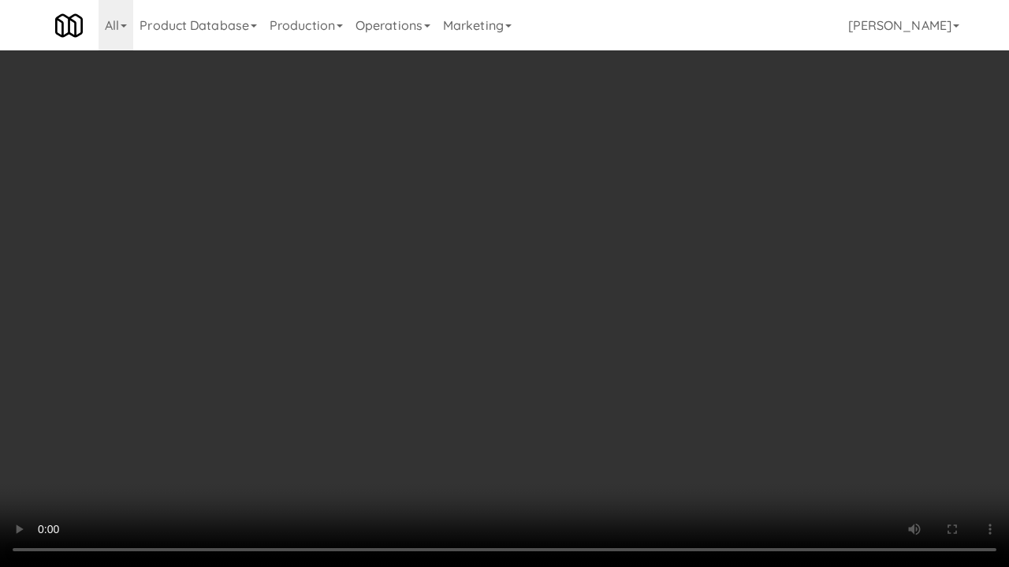
click at [561, 309] on video at bounding box center [504, 283] width 1009 height 567
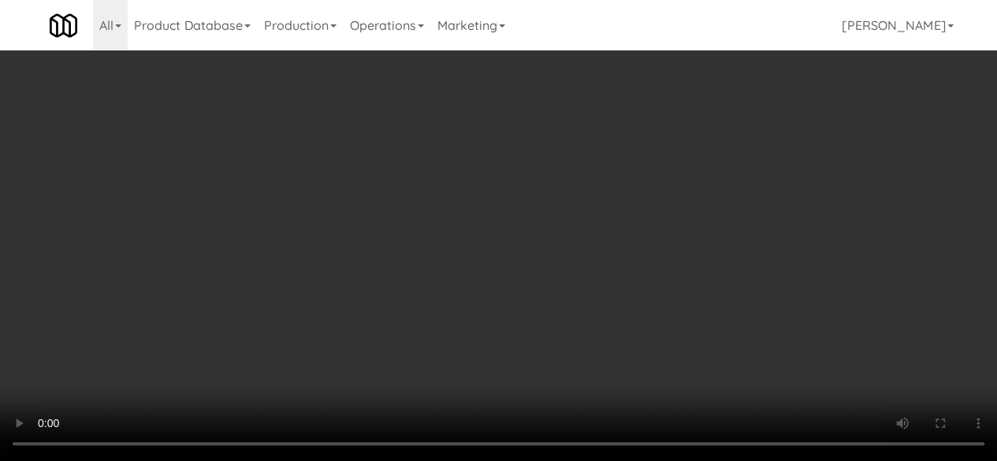
scroll to position [0, 0]
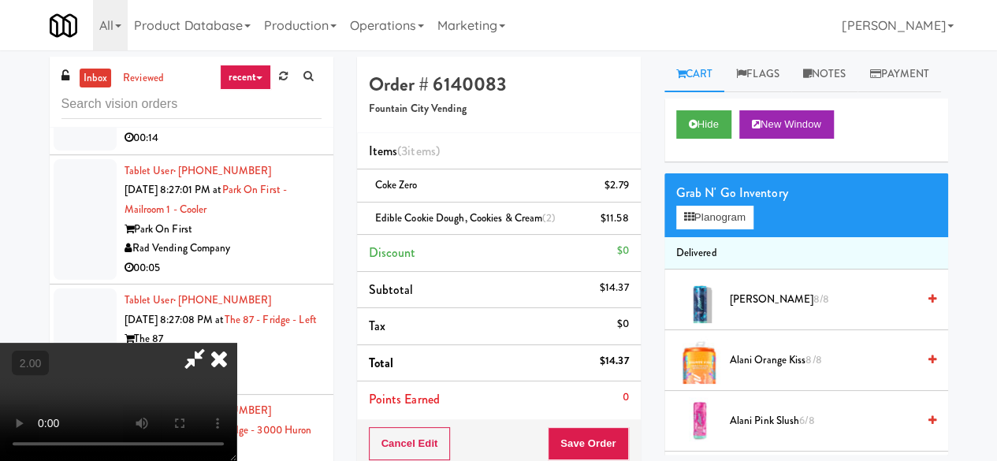
click at [213, 343] on icon at bounding box center [195, 359] width 36 height 32
click at [631, 223] on icon at bounding box center [630, 224] width 8 height 10
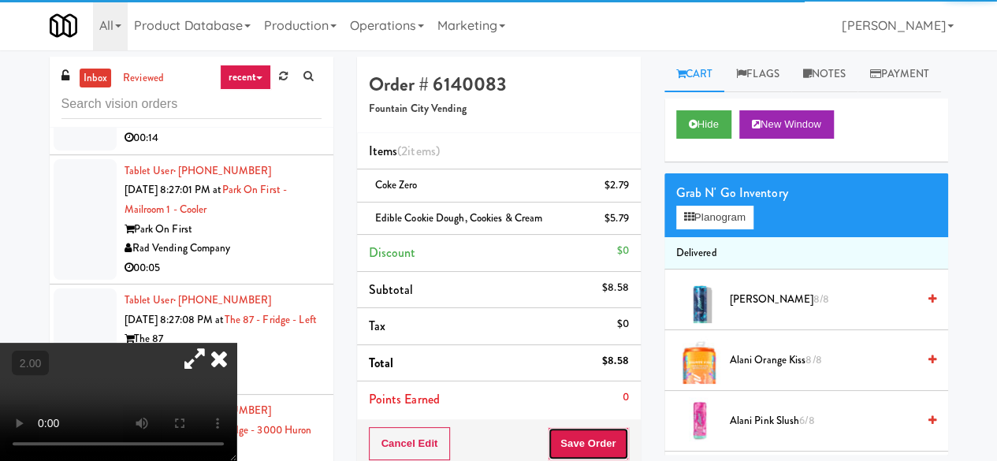
click at [569, 436] on button "Save Order" at bounding box center [588, 443] width 80 height 33
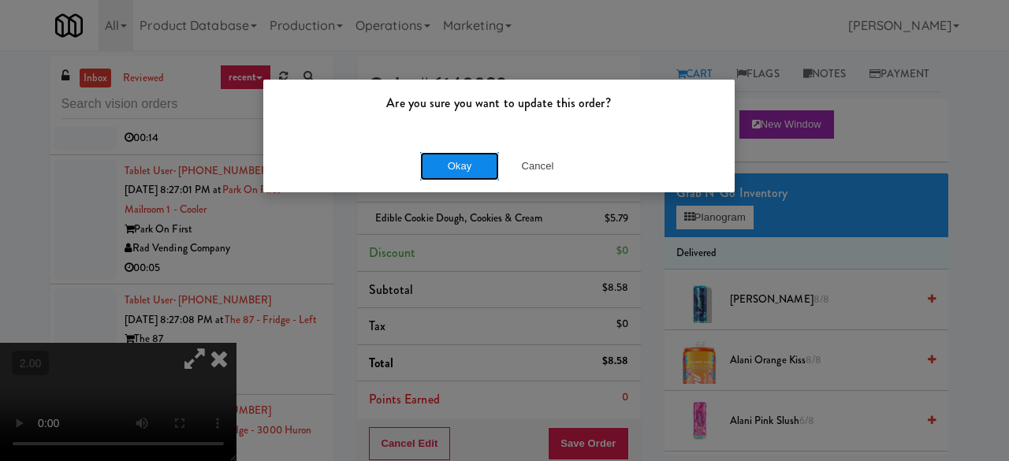
click at [446, 160] on button "Okay" at bounding box center [459, 166] width 79 height 28
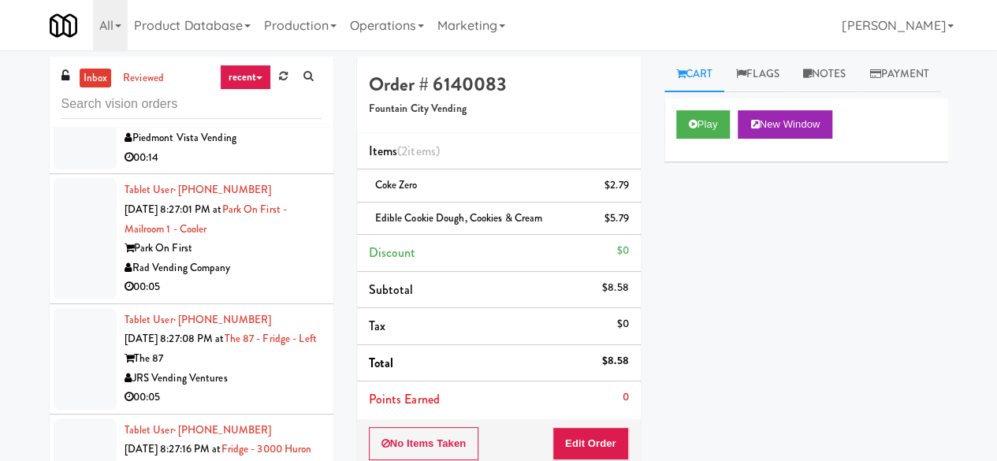
scroll to position [7900, 0]
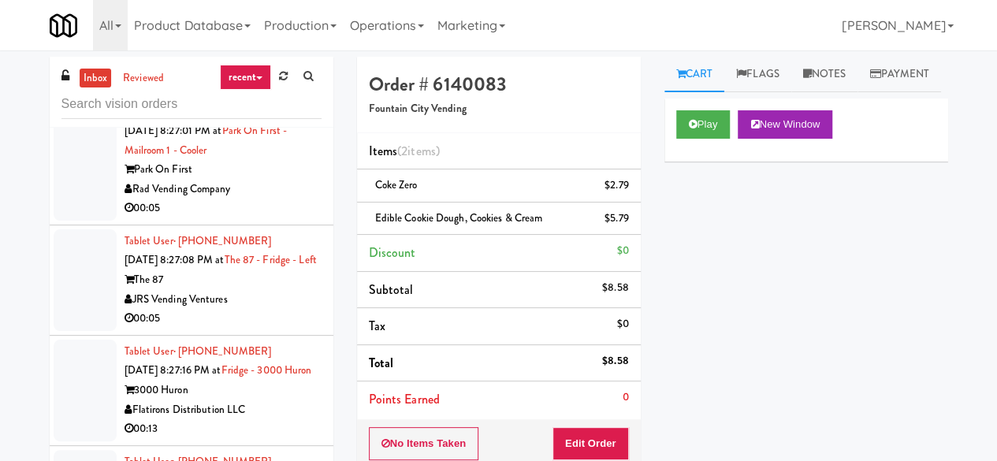
click at [264, 96] on li "Tablet User · (240) 538-1476 [DATE] 8:26:57 PM at [PERSON_NAME] Knights [PERSON…" at bounding box center [192, 31] width 284 height 130
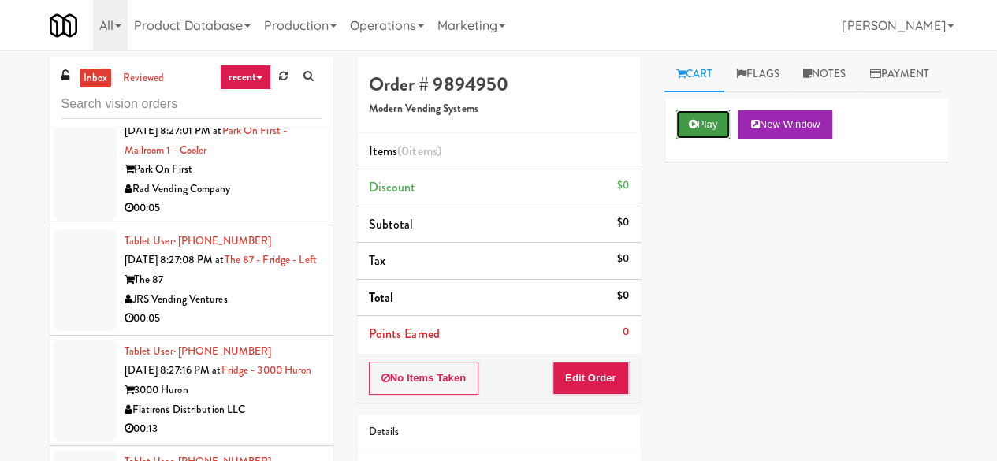
click at [711, 139] on button "Play" at bounding box center [703, 124] width 54 height 28
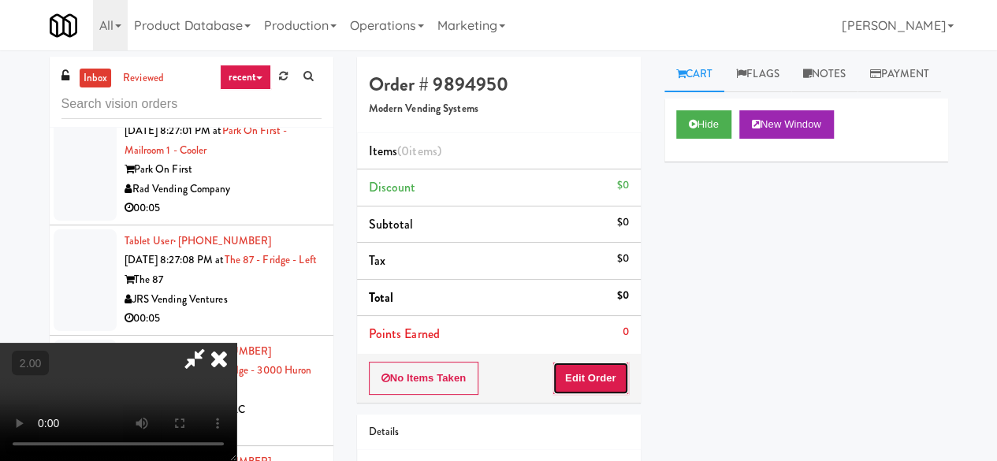
click at [613, 381] on button "Edit Order" at bounding box center [590, 378] width 76 height 33
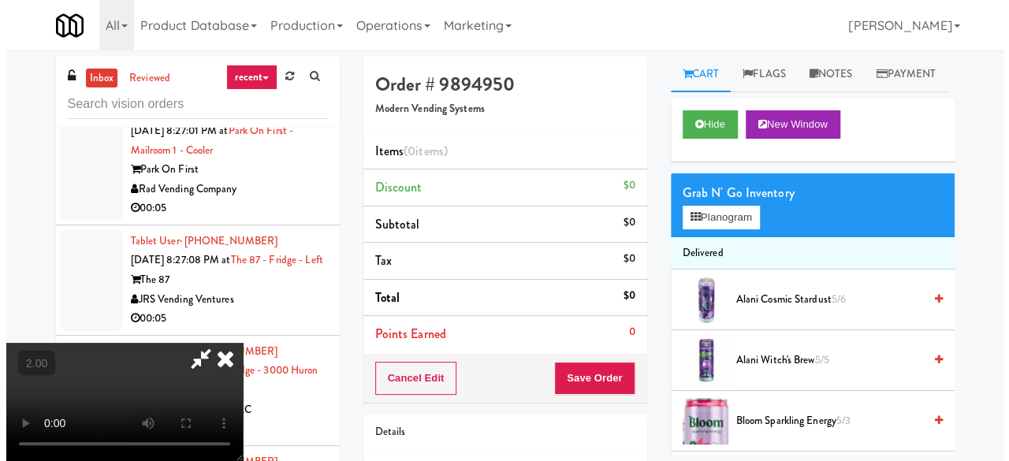
scroll to position [32, 0]
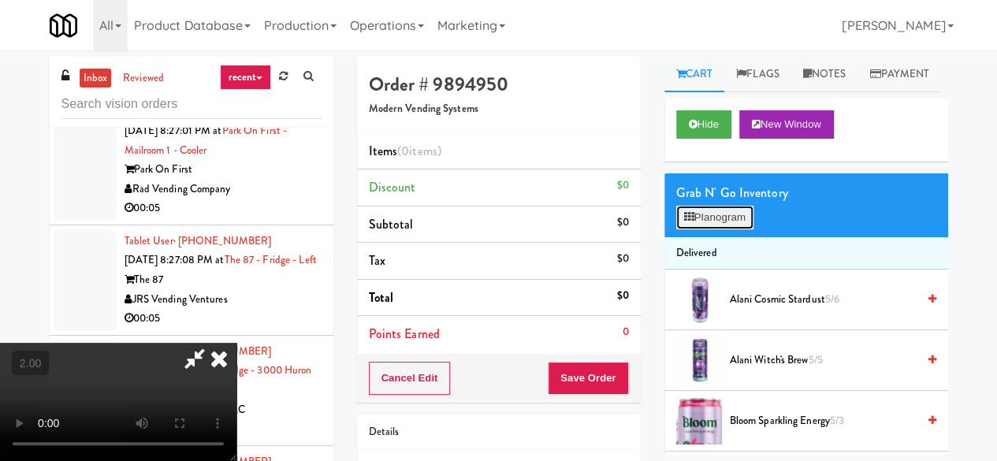
click at [720, 229] on button "Planogram" at bounding box center [714, 218] width 77 height 24
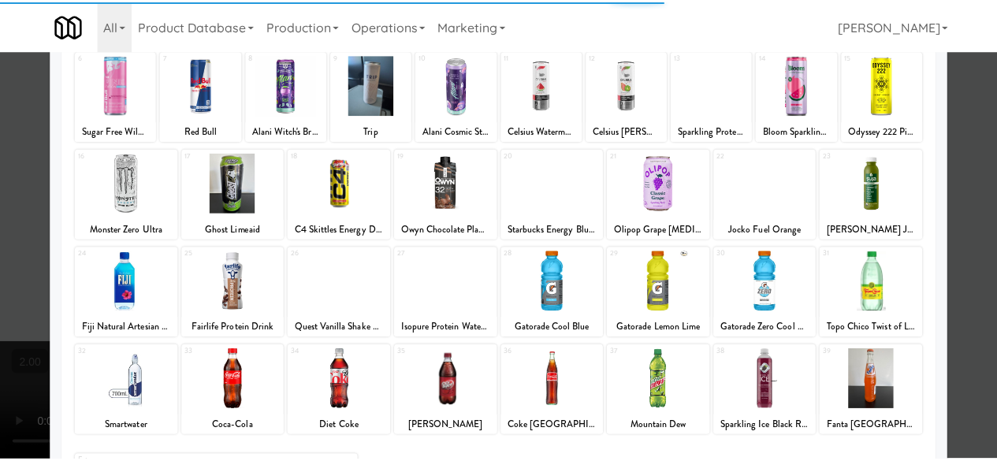
scroll to position [312, 0]
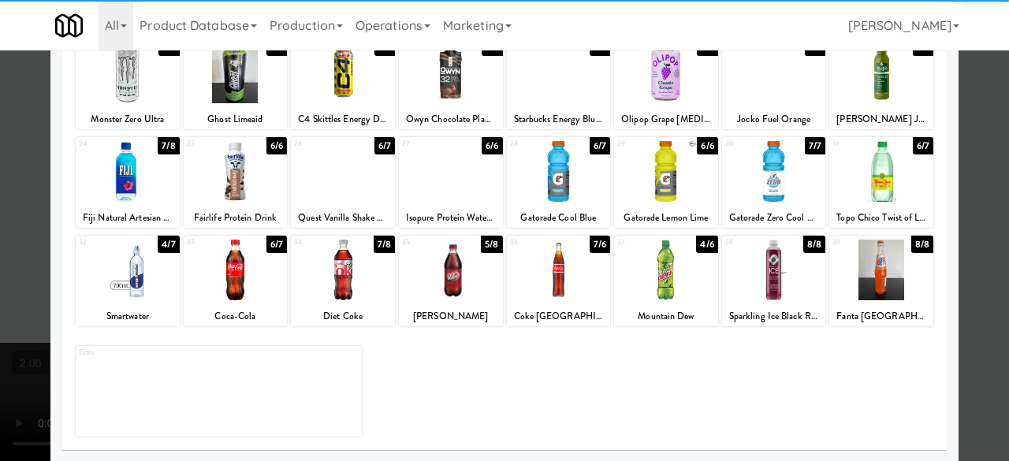
click at [154, 292] on div at bounding box center [128, 270] width 104 height 61
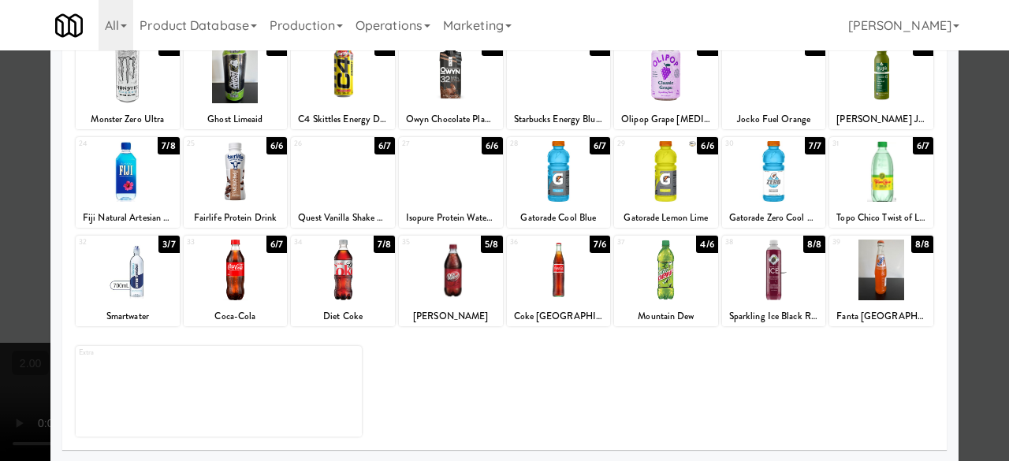
click at [968, 178] on div at bounding box center [504, 230] width 1009 height 461
click at [968, 178] on div "inbox reviewed recent all unclear take inventory issue suspicious failed recent…" at bounding box center [504, 335] width 1009 height 556
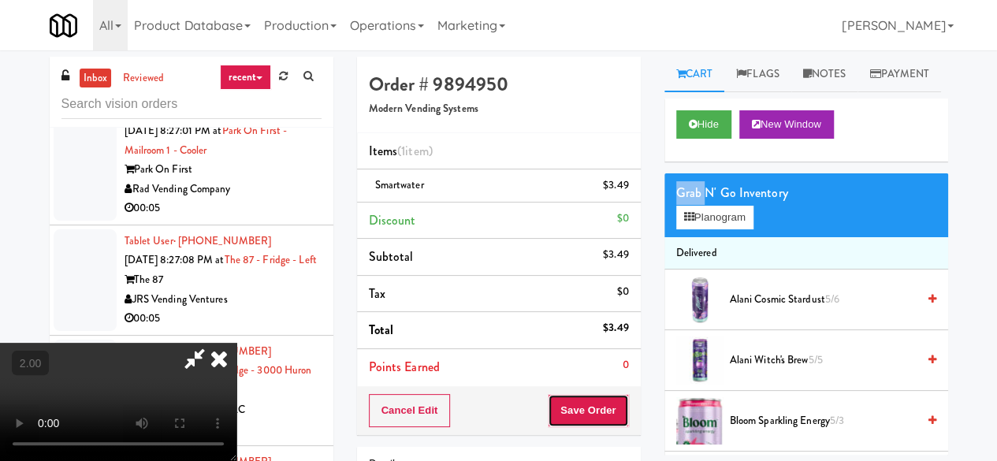
click at [616, 404] on button "Save Order" at bounding box center [588, 410] width 80 height 33
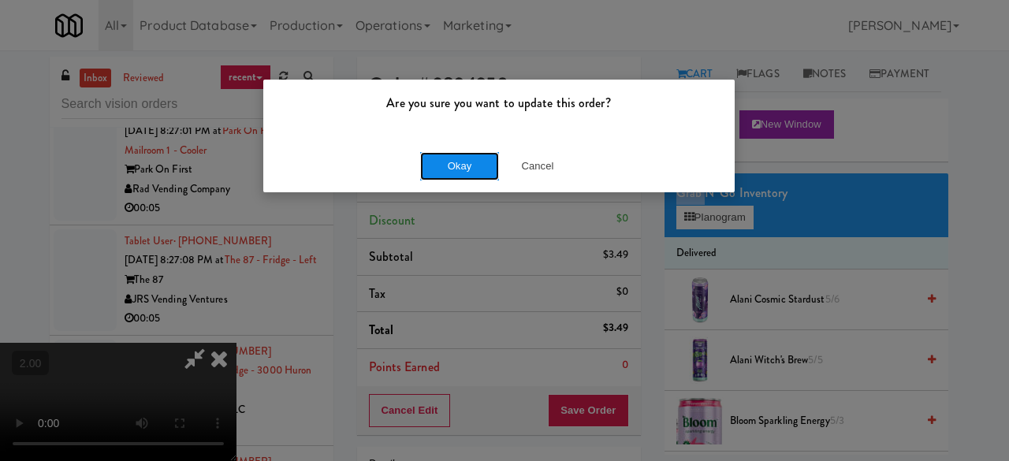
click at [471, 171] on button "Okay" at bounding box center [459, 166] width 79 height 28
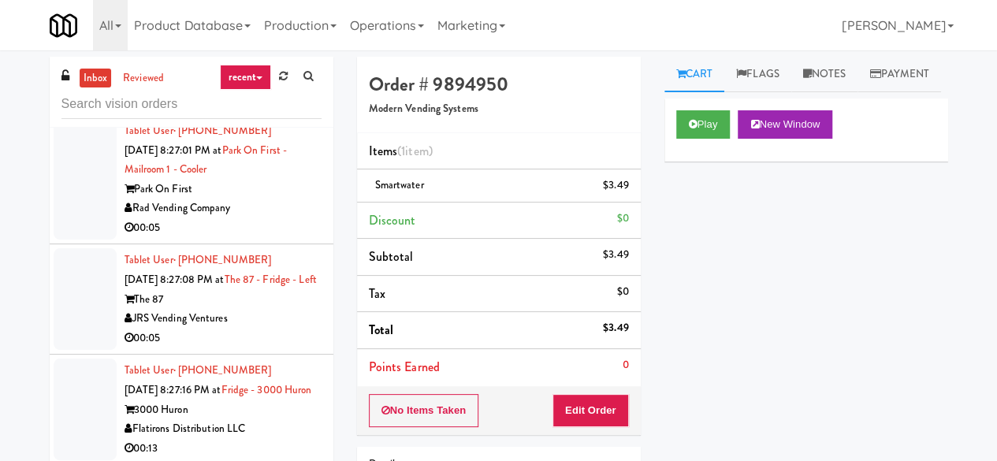
scroll to position [8058, 0]
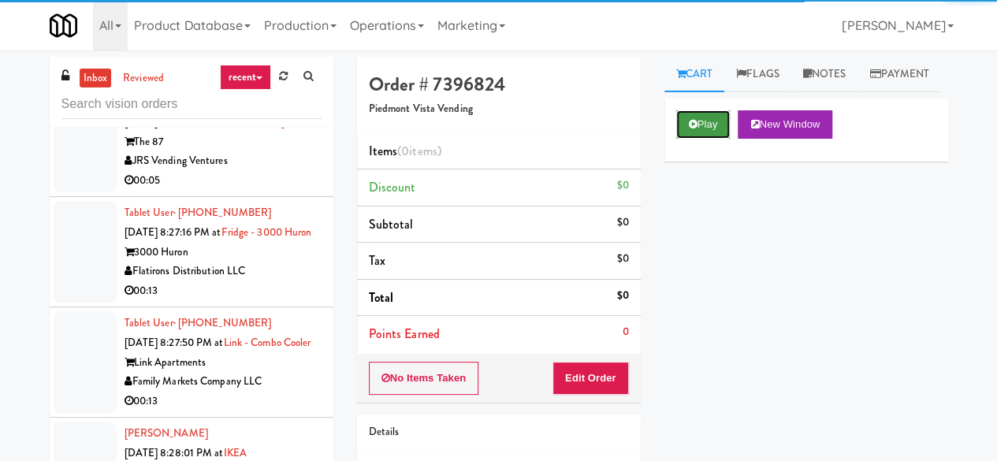
click at [694, 129] on icon at bounding box center [693, 124] width 9 height 10
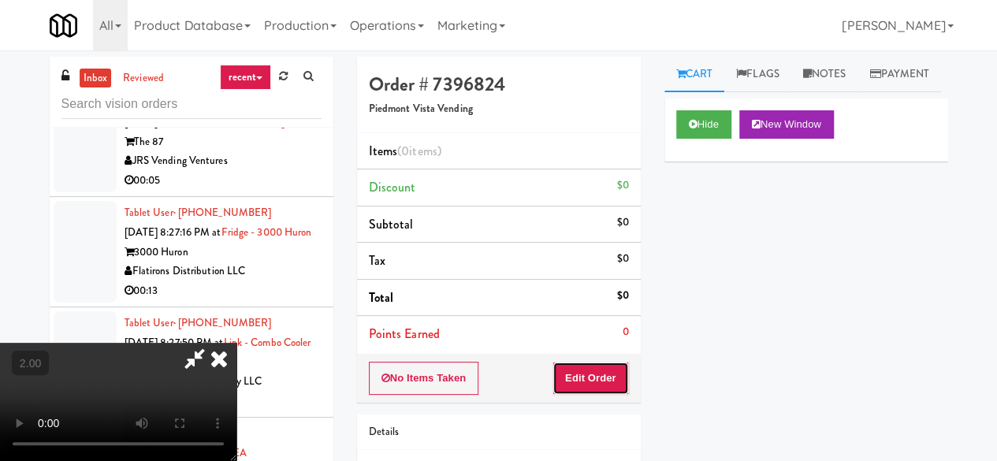
click at [602, 373] on button "Edit Order" at bounding box center [590, 378] width 76 height 33
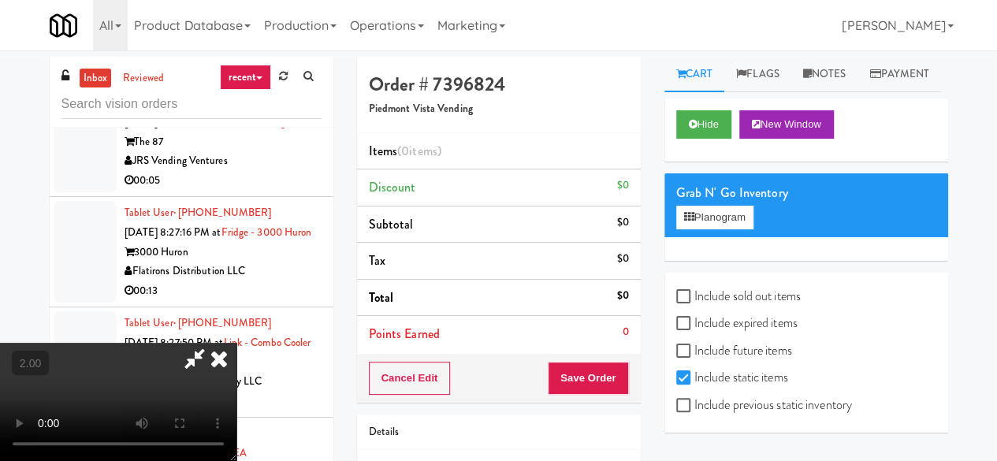
scroll to position [32, 0]
click at [697, 229] on button "Planogram" at bounding box center [714, 218] width 77 height 24
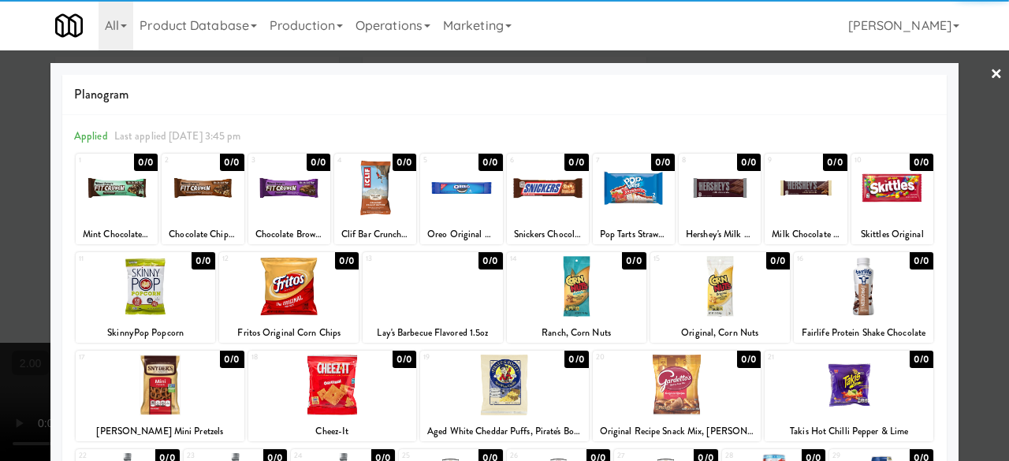
click at [709, 206] on div at bounding box center [720, 188] width 82 height 61
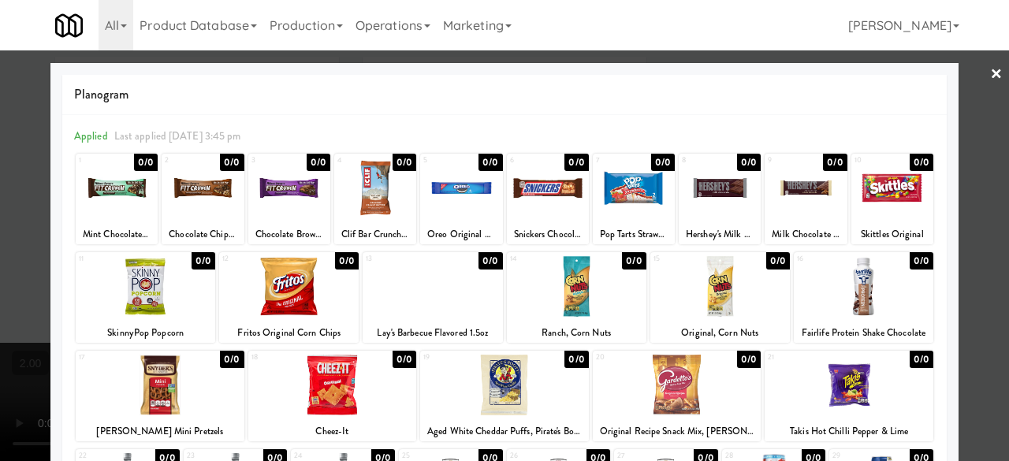
click at [985, 136] on div at bounding box center [504, 230] width 1009 height 461
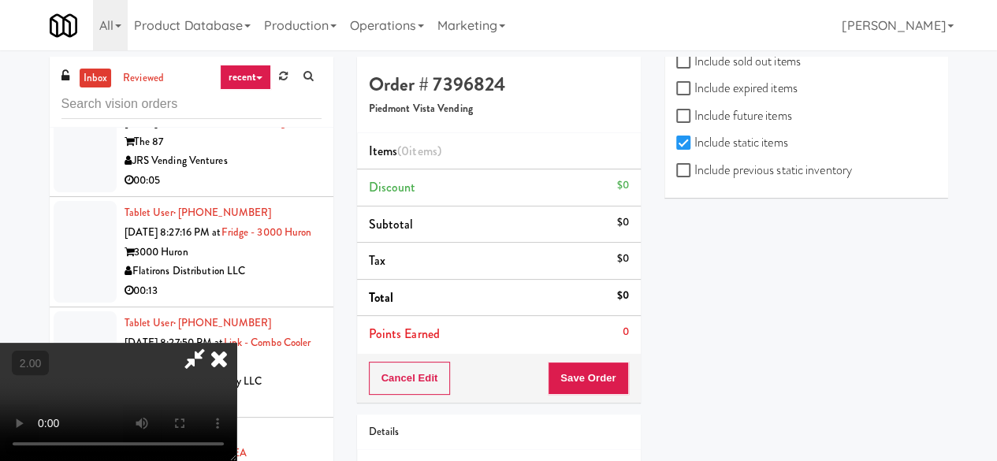
scroll to position [268, 0]
click at [760, 171] on label "Include previous static inventory" at bounding box center [764, 170] width 176 height 24
click at [694, 171] on input "Include previous static inventory" at bounding box center [685, 171] width 18 height 13
checkbox input "true"
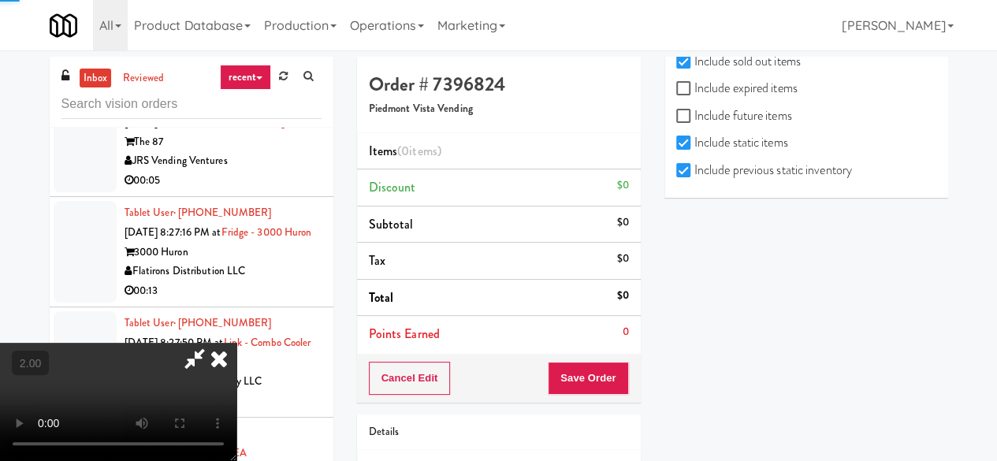
scroll to position [0, 0]
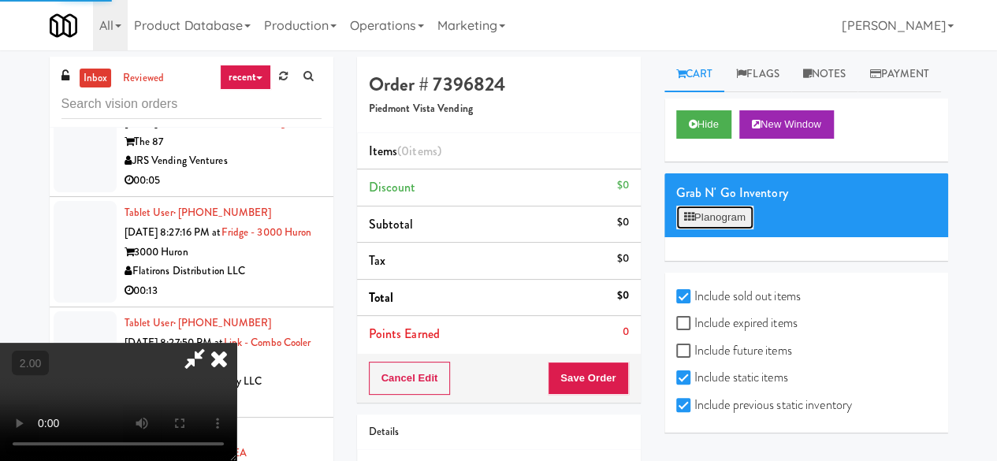
click at [717, 229] on button "Planogram" at bounding box center [714, 218] width 77 height 24
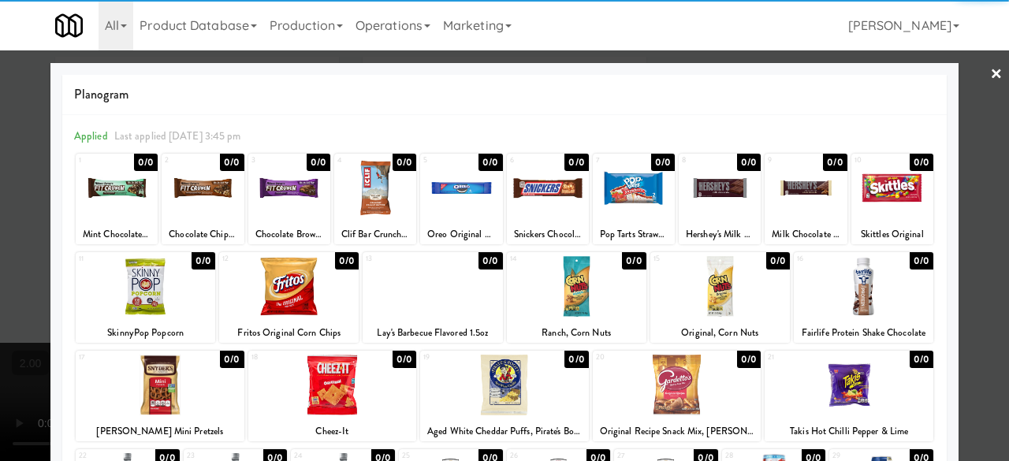
drag, startPoint x: 709, startPoint y: 199, endPoint x: 757, endPoint y: 206, distance: 47.8
click at [711, 200] on div at bounding box center [720, 188] width 82 height 61
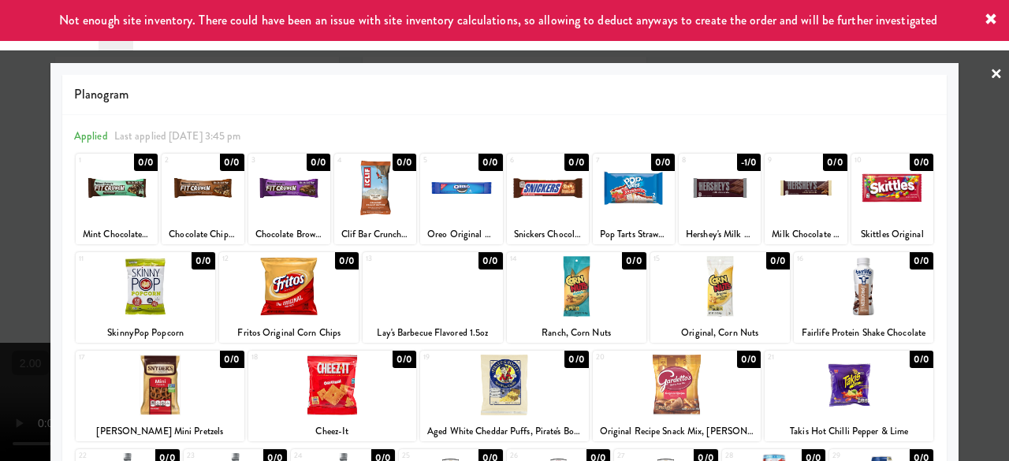
drag, startPoint x: 977, startPoint y: 83, endPoint x: 903, endPoint y: 94, distance: 74.9
click at [990, 83] on link "×" at bounding box center [996, 74] width 13 height 49
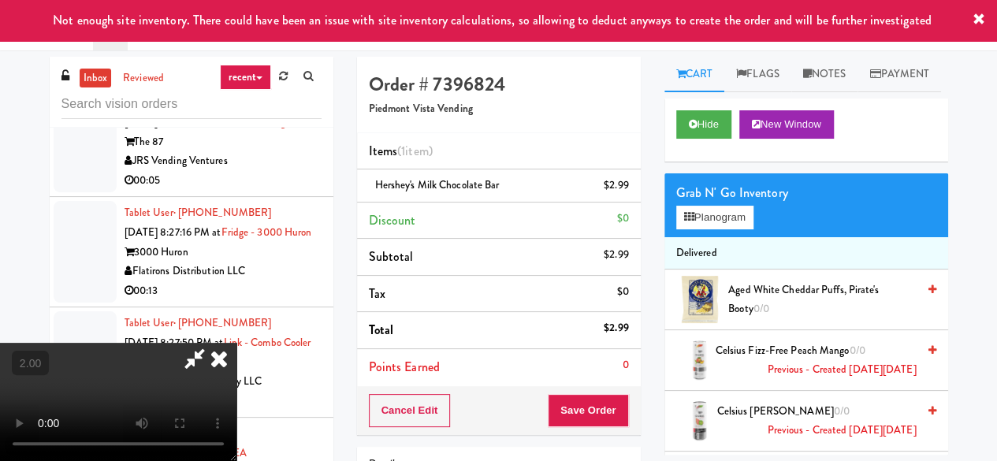
click at [213, 343] on icon at bounding box center [195, 359] width 36 height 32
click at [597, 403] on button "Save Order" at bounding box center [588, 410] width 80 height 33
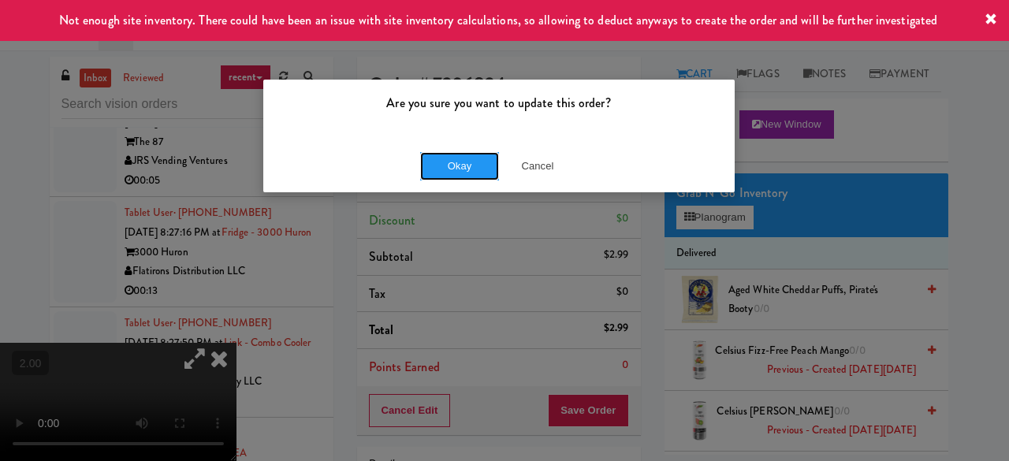
click at [462, 172] on button "Okay" at bounding box center [459, 166] width 79 height 28
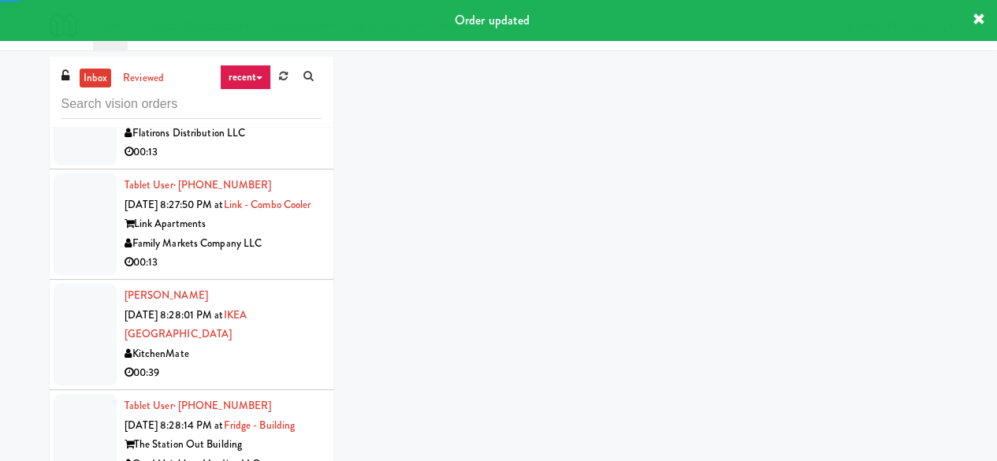
scroll to position [8373, 0]
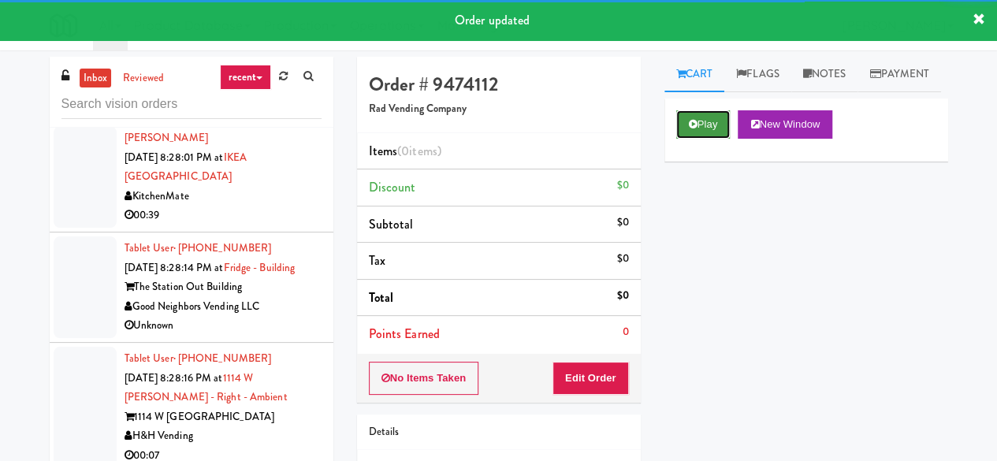
click at [711, 139] on button "Play" at bounding box center [703, 124] width 54 height 28
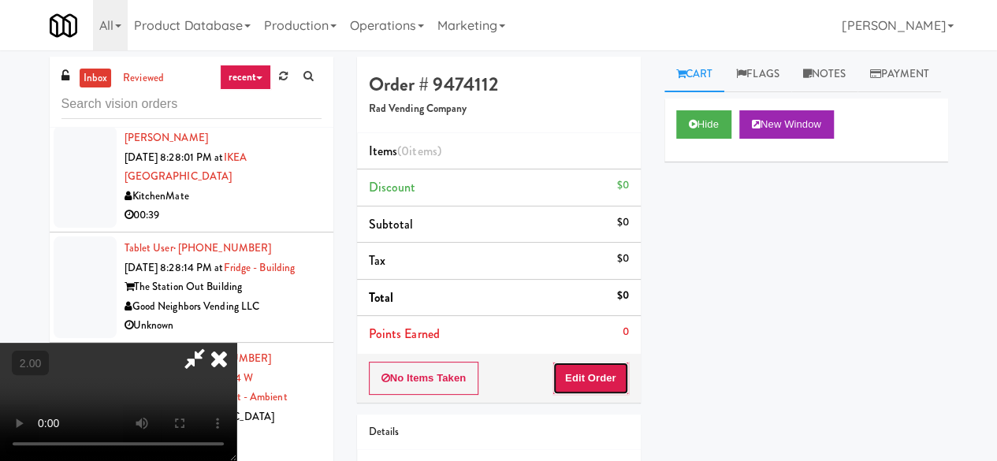
click at [616, 374] on button "Edit Order" at bounding box center [590, 378] width 76 height 33
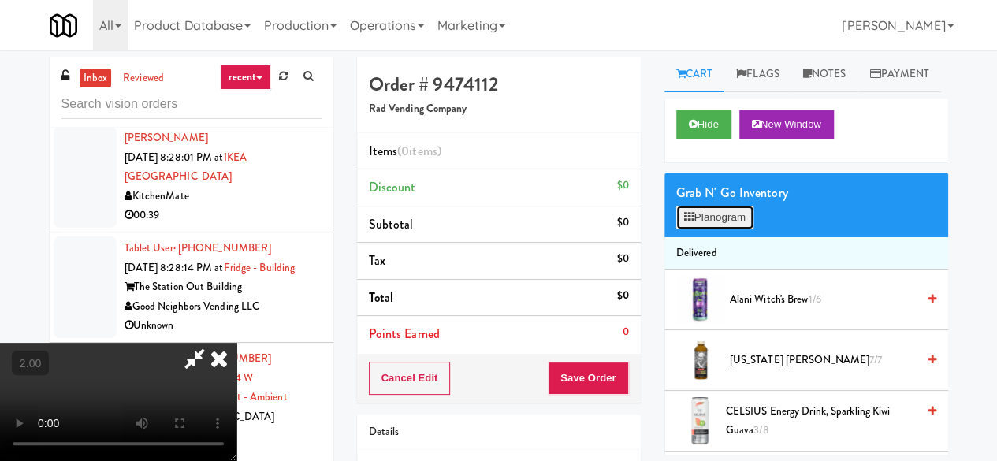
click at [730, 229] on button "Planogram" at bounding box center [714, 218] width 77 height 24
click at [0, 0] on div at bounding box center [0, 0] width 0 height 0
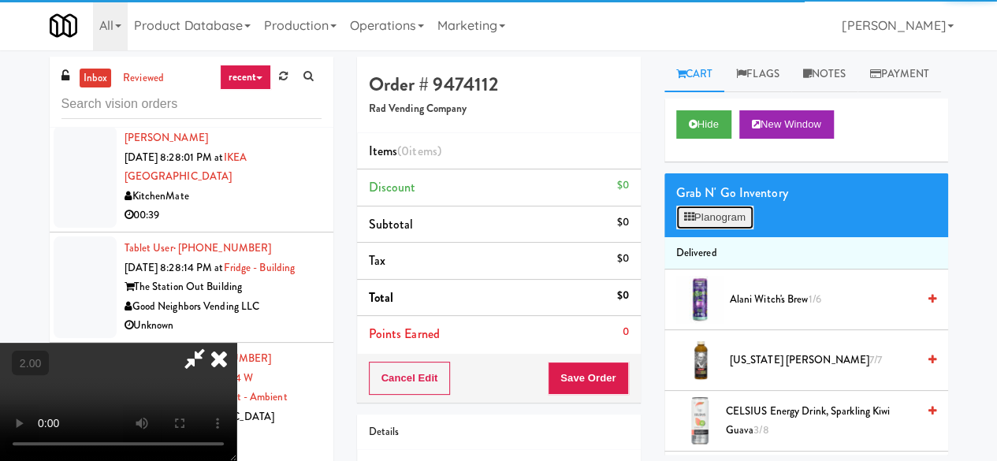
click at [719, 229] on button "Planogram" at bounding box center [714, 218] width 77 height 24
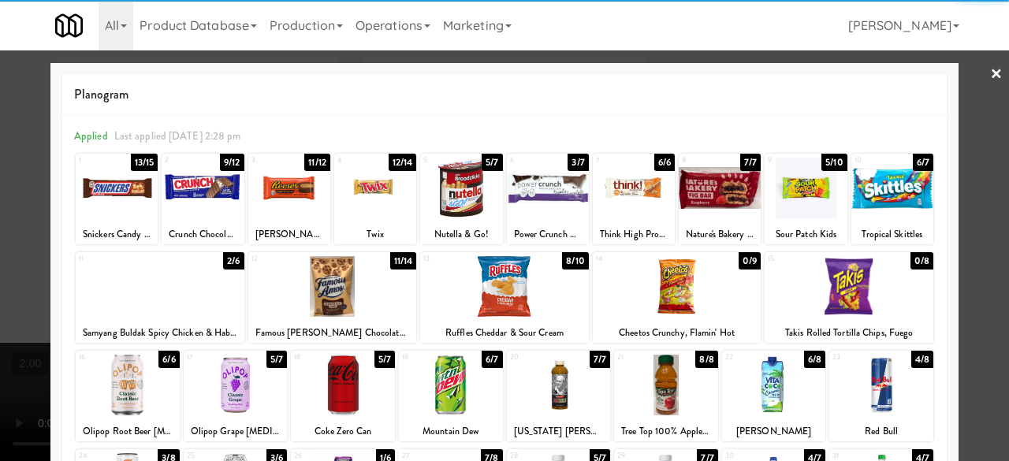
click at [451, 203] on div at bounding box center [461, 188] width 82 height 61
drag, startPoint x: 991, startPoint y: 70, endPoint x: 705, endPoint y: 99, distance: 288.3
click at [986, 73] on div "× Planogram Applied Last applied [DATE] 2:28 pm 1 13/15 Snickers Candy Bars 2 9…" at bounding box center [504, 230] width 1009 height 461
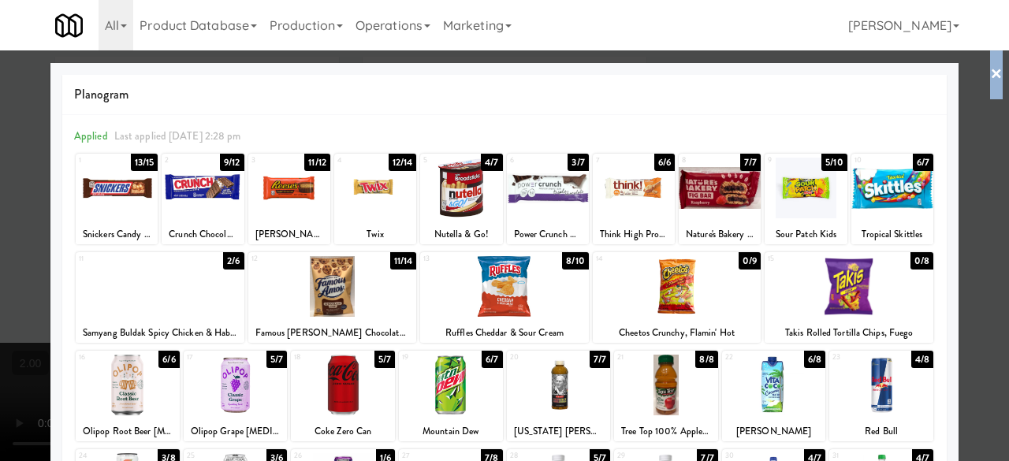
click at [990, 88] on link "×" at bounding box center [996, 74] width 13 height 49
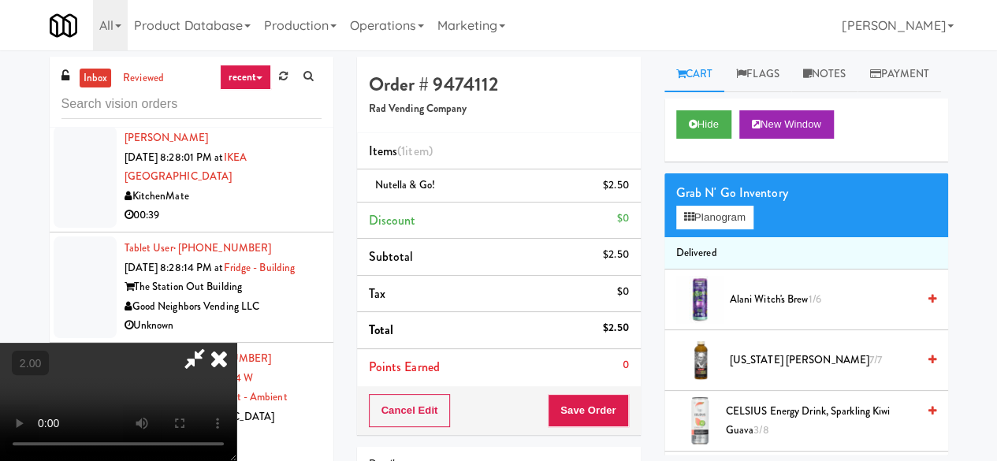
click at [213, 343] on icon at bounding box center [195, 359] width 36 height 32
click at [555, 398] on button "Save Order" at bounding box center [588, 410] width 80 height 33
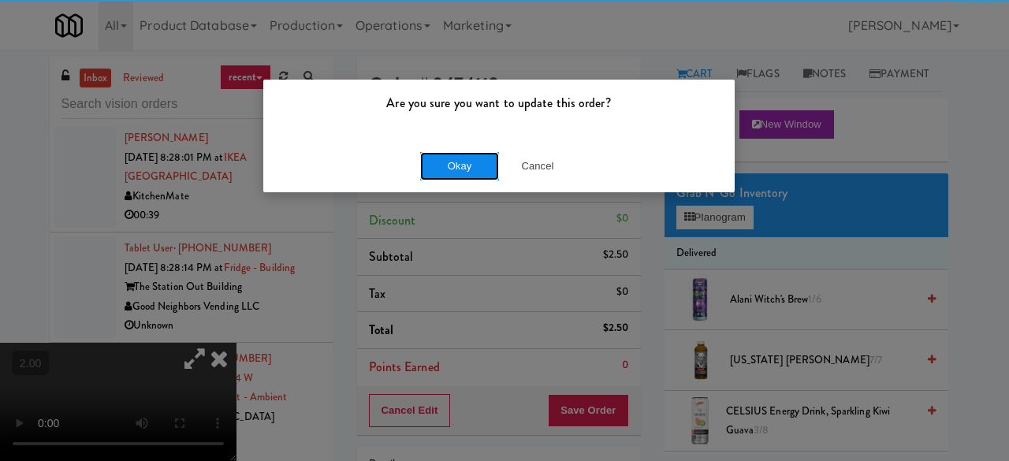
click at [475, 177] on button "Okay" at bounding box center [459, 166] width 79 height 28
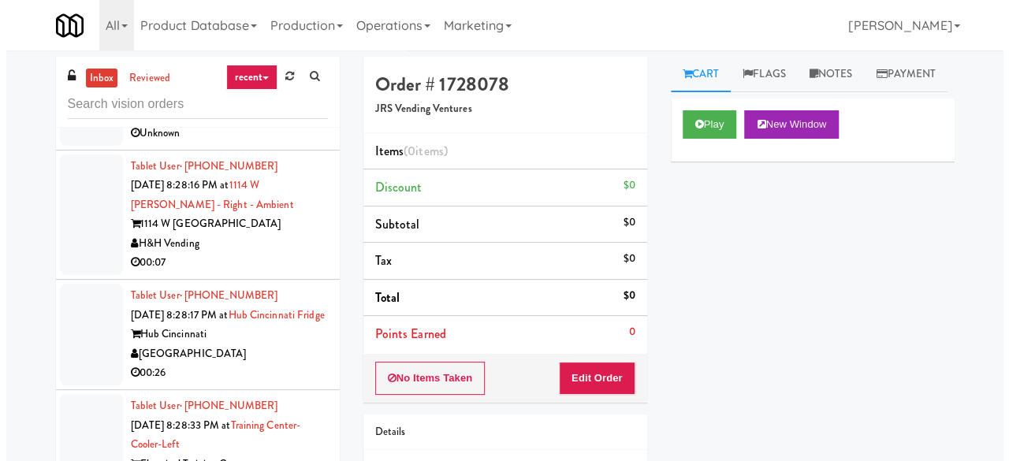
scroll to position [8609, 0]
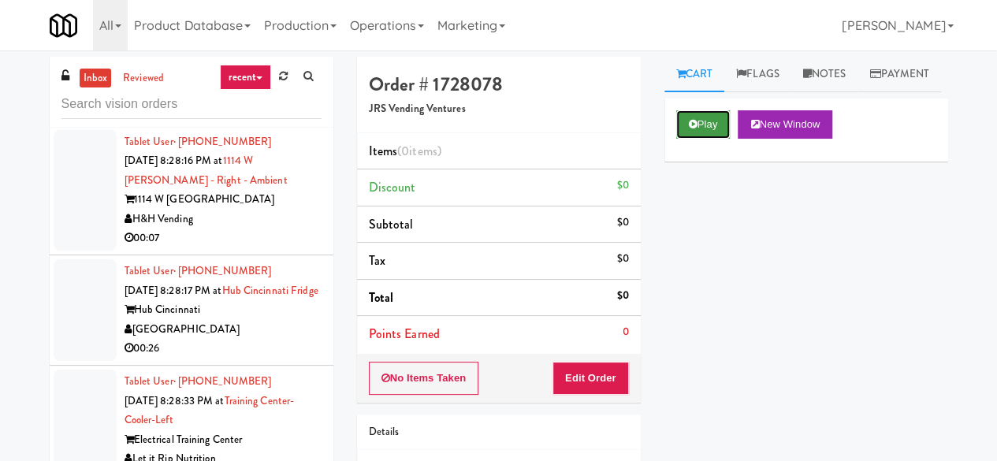
click at [694, 139] on button "Play" at bounding box center [703, 124] width 54 height 28
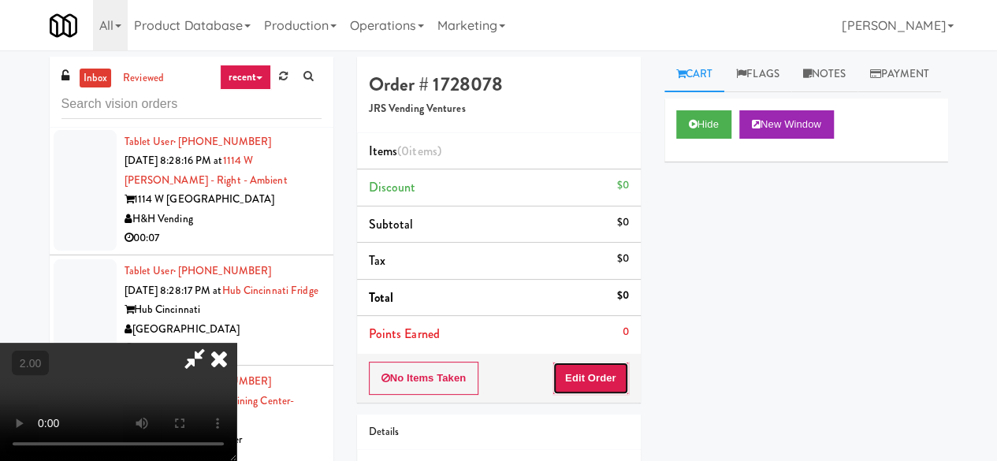
click at [599, 381] on button "Edit Order" at bounding box center [590, 378] width 76 height 33
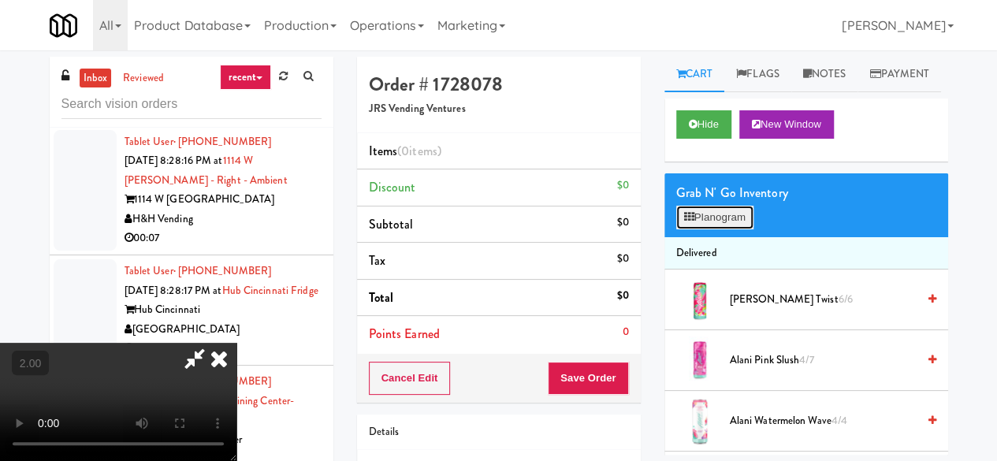
click at [705, 229] on button "Planogram" at bounding box center [714, 218] width 77 height 24
click at [0, 0] on div at bounding box center [0, 0] width 0 height 0
click at [711, 229] on button "Planogram" at bounding box center [714, 218] width 77 height 24
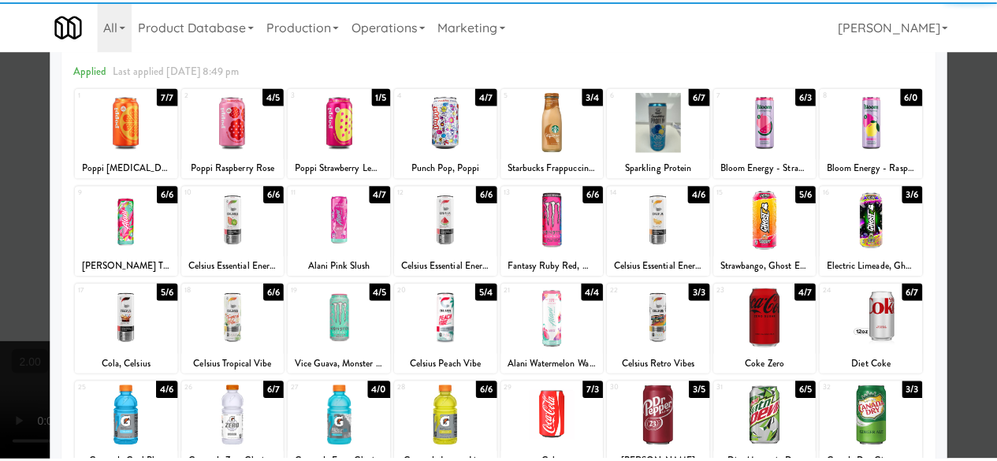
scroll to position [79, 0]
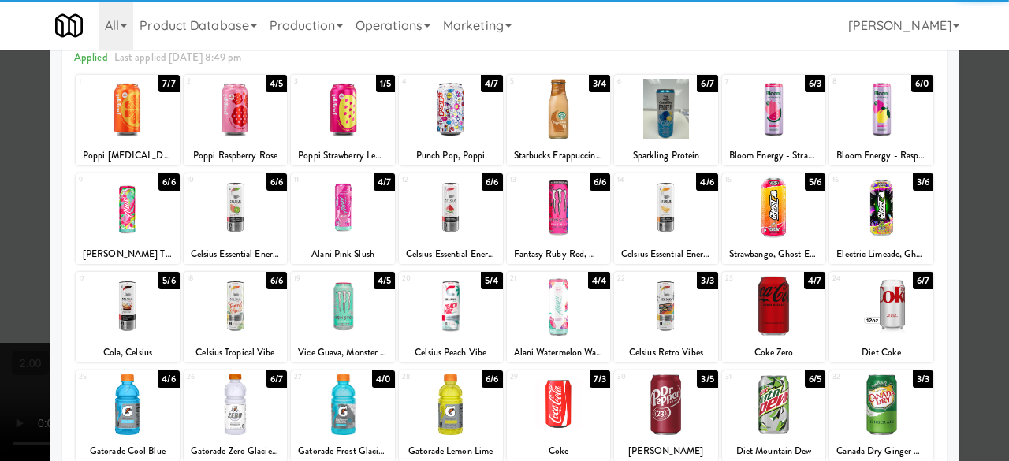
click at [760, 312] on div at bounding box center [774, 306] width 104 height 61
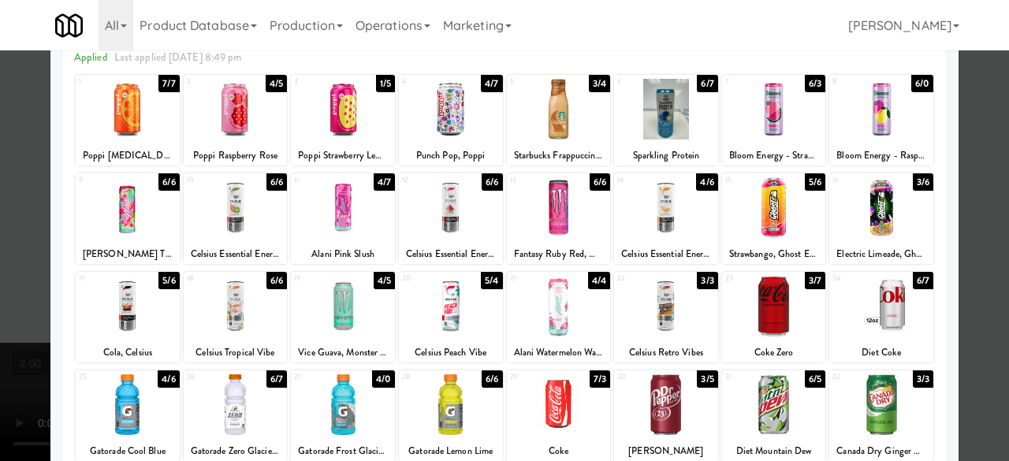
click at [975, 216] on div at bounding box center [504, 230] width 1009 height 461
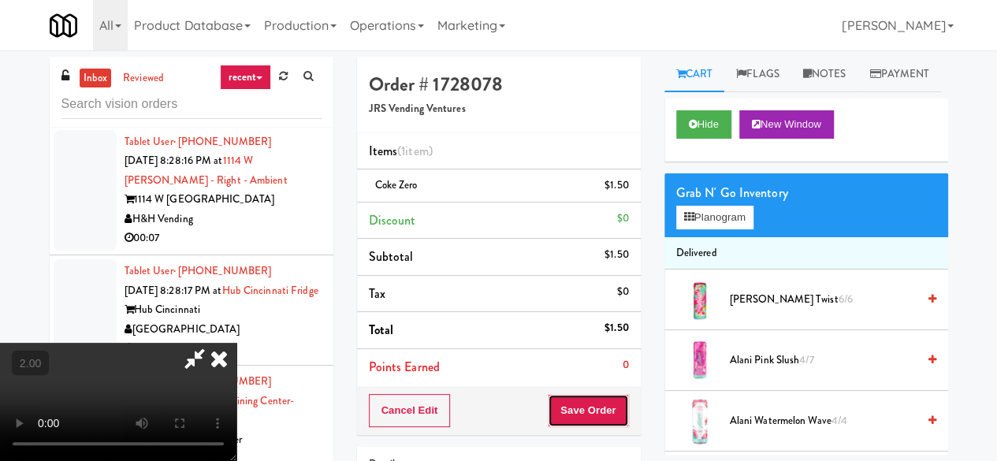
click at [613, 412] on button "Save Order" at bounding box center [588, 410] width 80 height 33
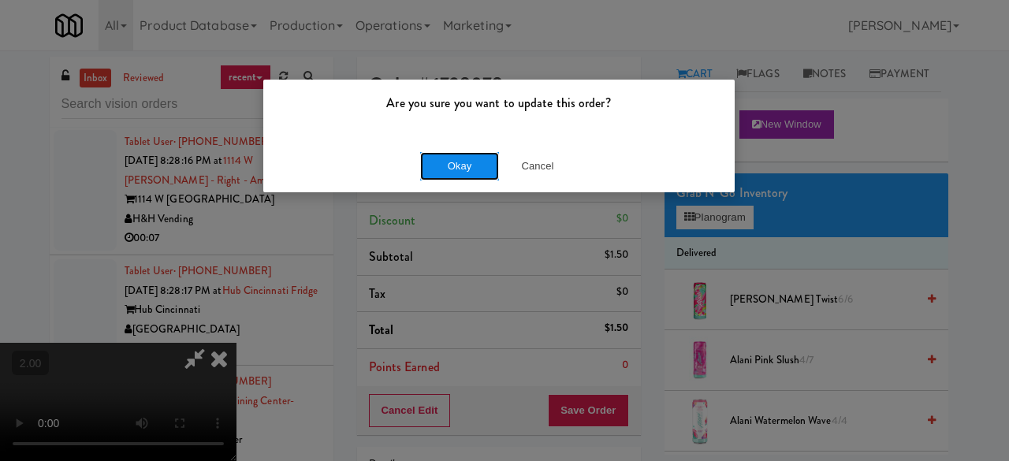
click at [448, 166] on button "Okay" at bounding box center [459, 166] width 79 height 28
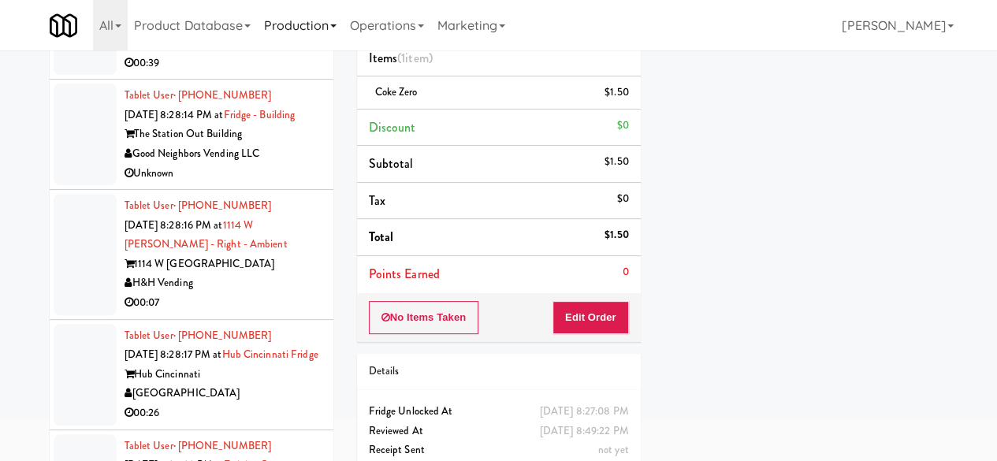
scroll to position [73, 0]
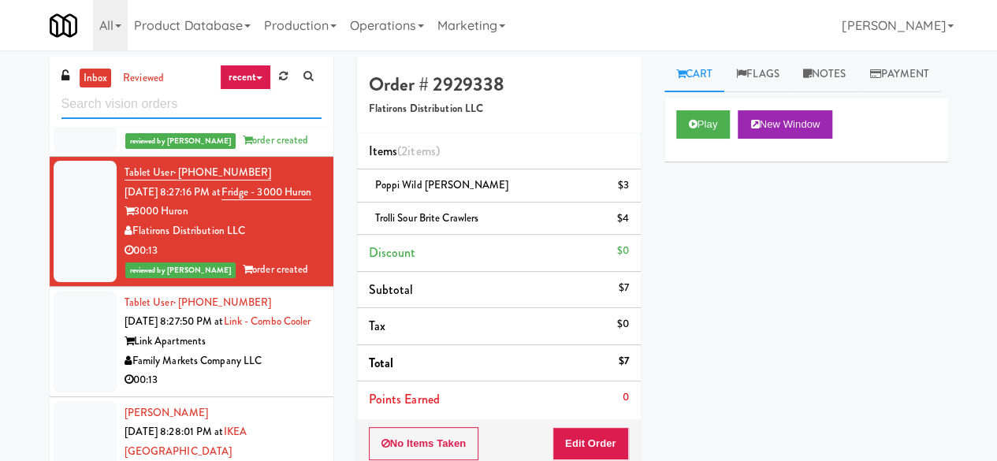
click at [227, 110] on input "text" at bounding box center [191, 104] width 260 height 29
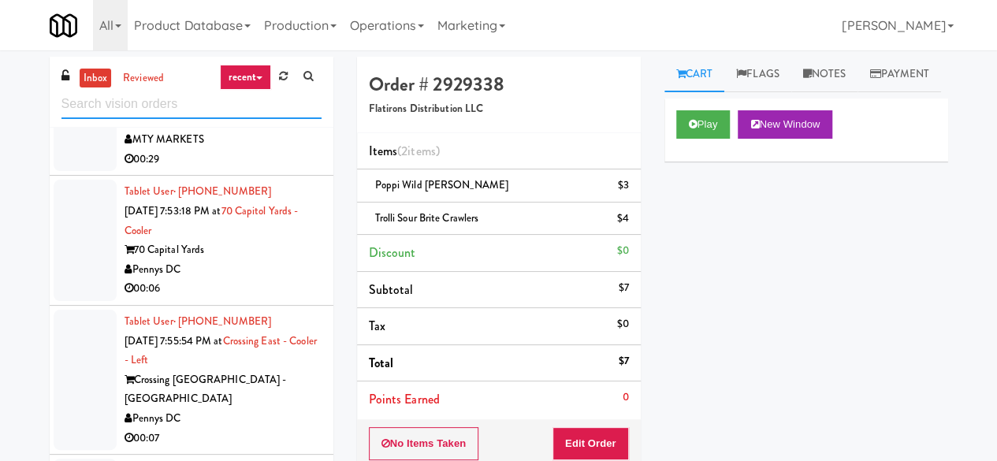
scroll to position [1340, 0]
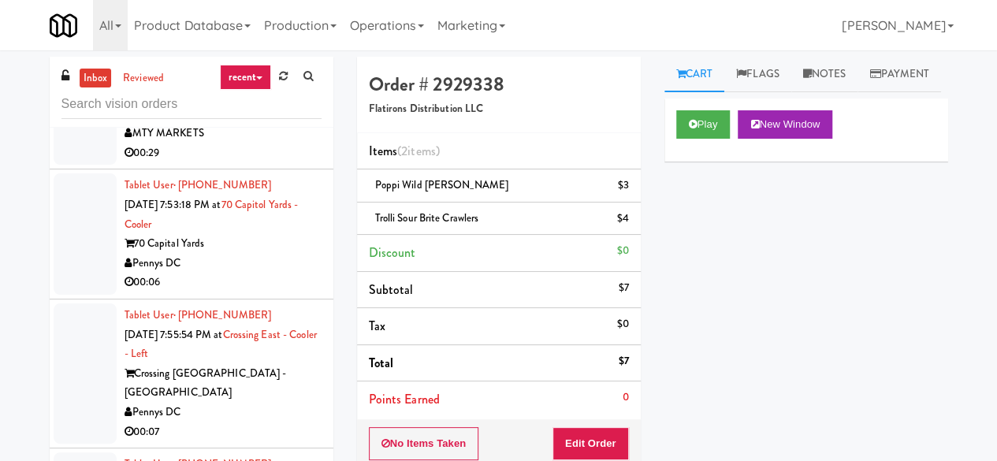
click at [268, 273] on div "Pennys DC" at bounding box center [223, 264] width 197 height 20
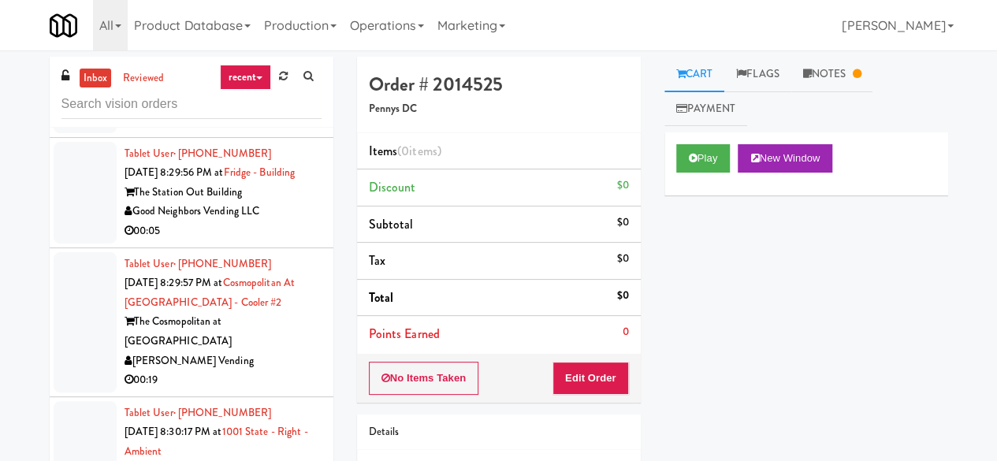
scroll to position [2837, 0]
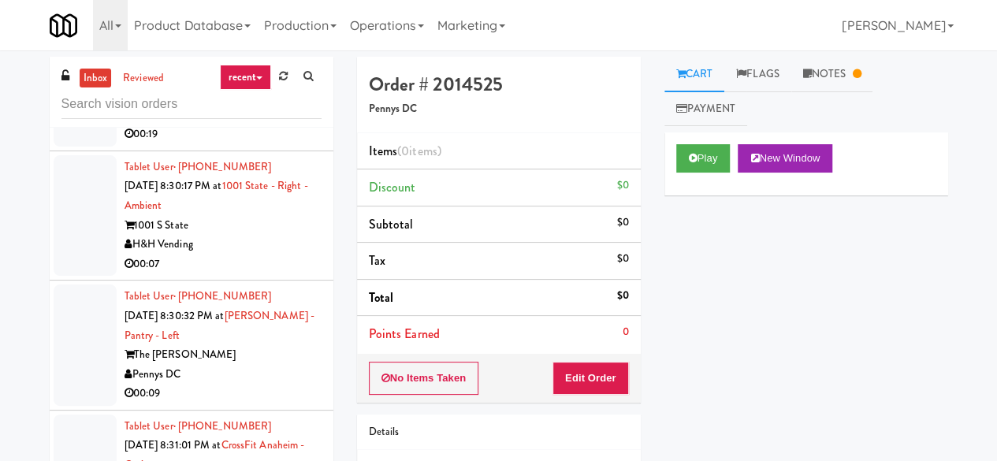
click at [268, 255] on div "H&H Vending" at bounding box center [223, 245] width 197 height 20
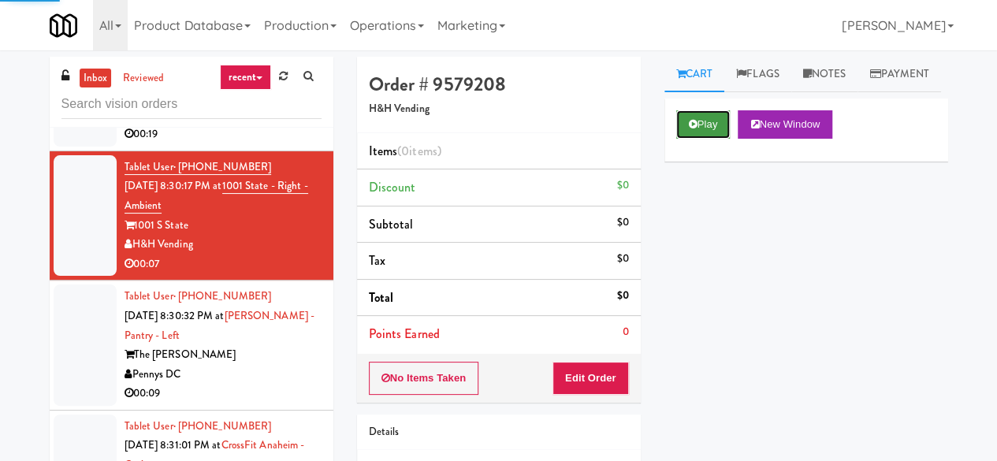
click at [712, 139] on button "Play" at bounding box center [703, 124] width 54 height 28
click at [686, 139] on button "Play" at bounding box center [703, 124] width 54 height 28
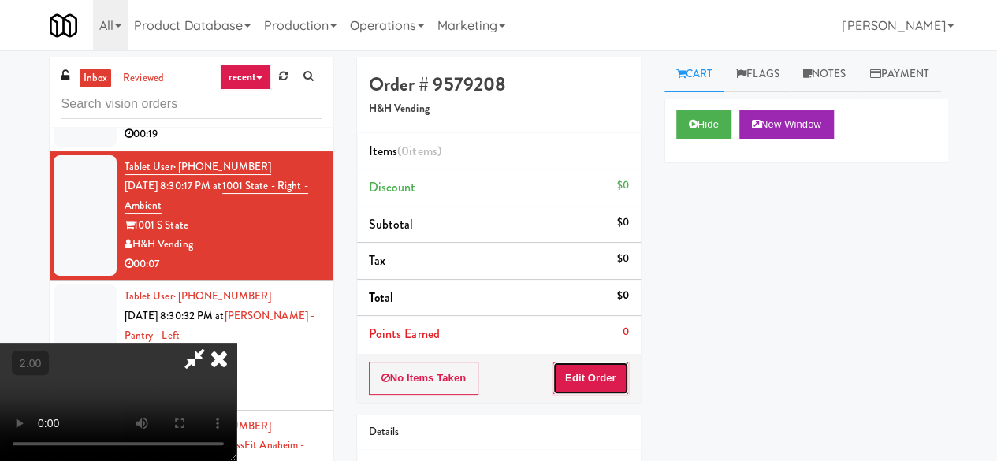
click at [597, 366] on button "Edit Order" at bounding box center [590, 378] width 76 height 33
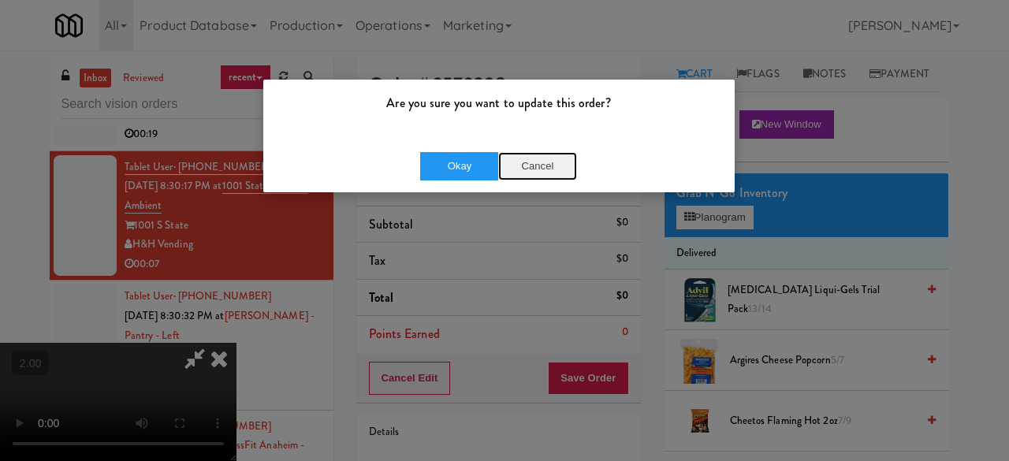
click at [552, 162] on button "Cancel" at bounding box center [537, 166] width 79 height 28
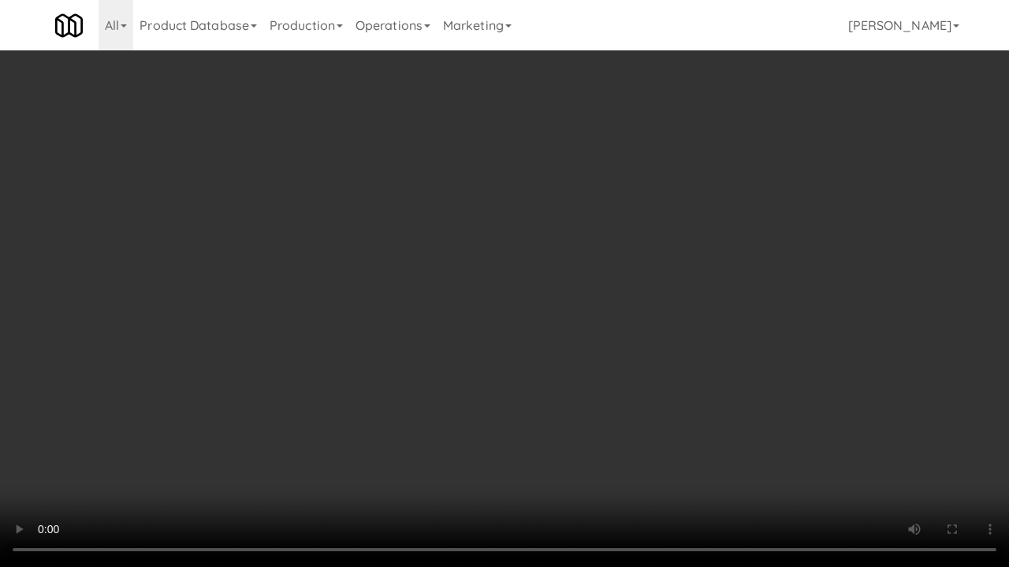
click at [610, 369] on video at bounding box center [504, 283] width 1009 height 567
click at [638, 319] on video at bounding box center [504, 283] width 1009 height 567
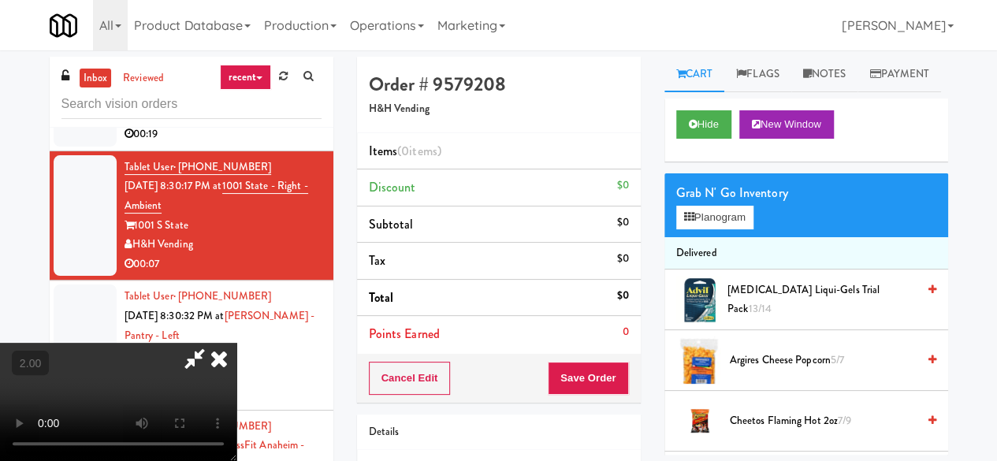
click at [236, 343] on video at bounding box center [118, 402] width 236 height 118
click at [686, 222] on icon at bounding box center [689, 217] width 10 height 10
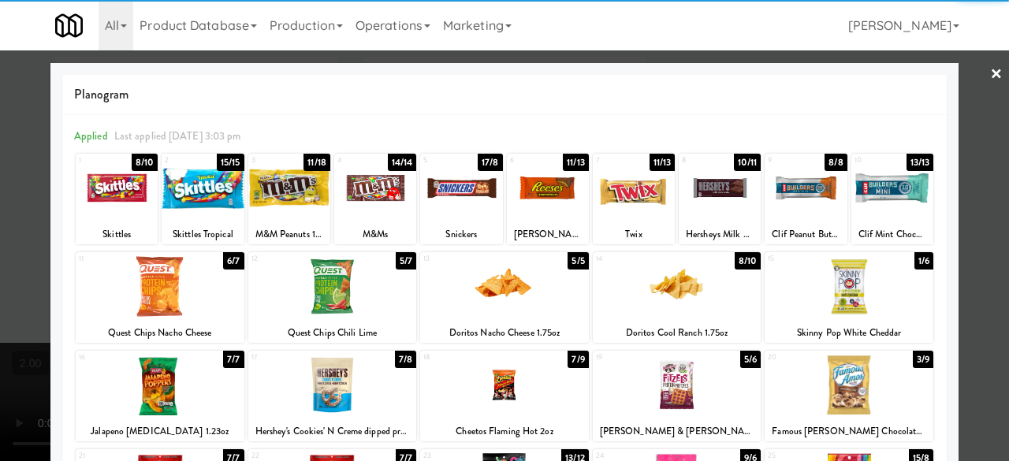
drag, startPoint x: 177, startPoint y: 299, endPoint x: 273, endPoint y: 314, distance: 96.4
click at [180, 302] on div at bounding box center [160, 286] width 169 height 61
click at [184, 304] on div at bounding box center [160, 286] width 169 height 61
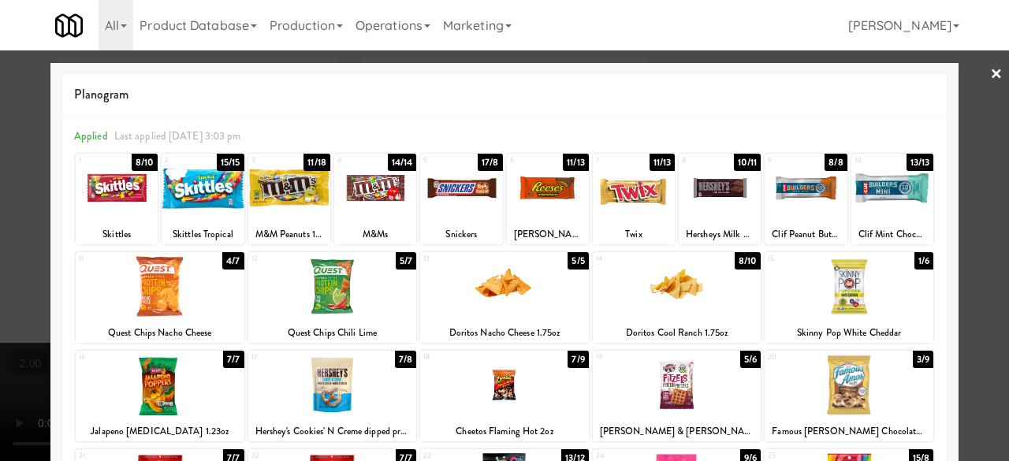
click at [500, 288] on div at bounding box center [504, 286] width 169 height 61
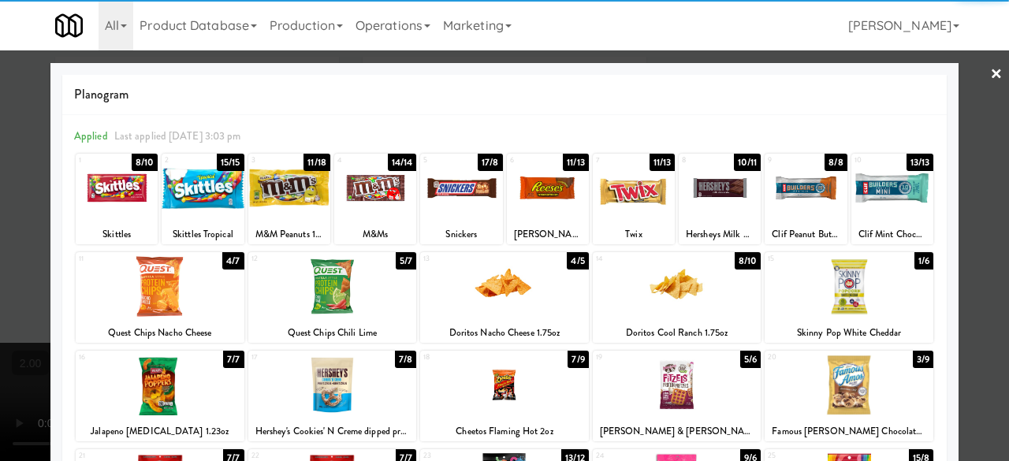
click at [957, 108] on div at bounding box center [504, 230] width 1009 height 461
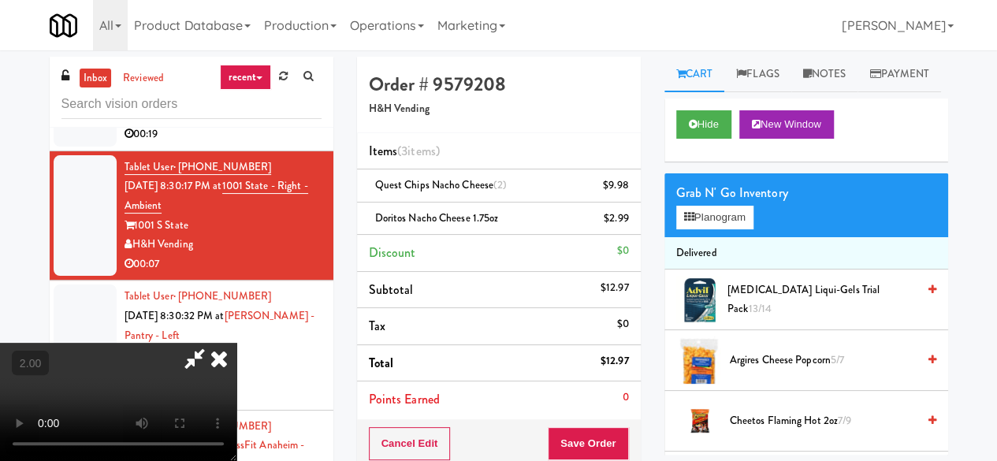
click at [213, 343] on icon at bounding box center [195, 359] width 36 height 32
click at [626, 187] on icon at bounding box center [630, 191] width 8 height 10
click at [573, 456] on button "Save Order" at bounding box center [588, 443] width 80 height 33
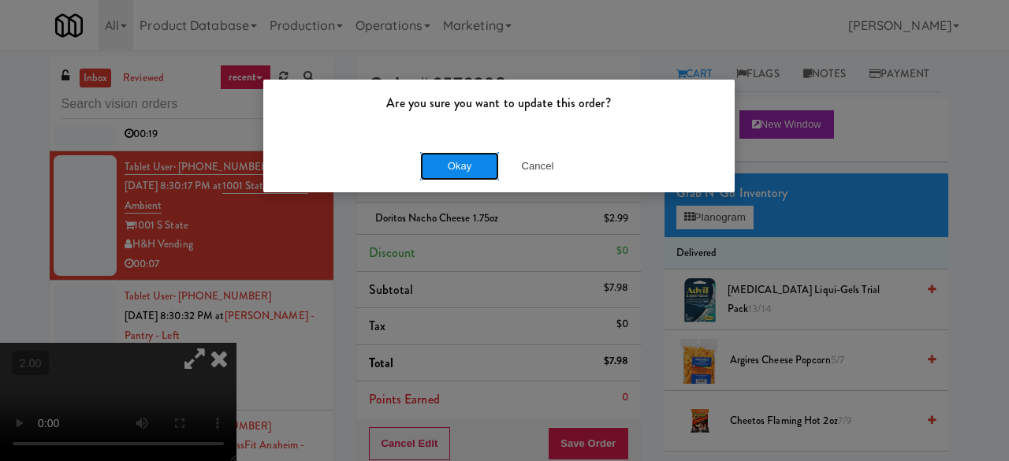
click at [456, 171] on button "Okay" at bounding box center [459, 166] width 79 height 28
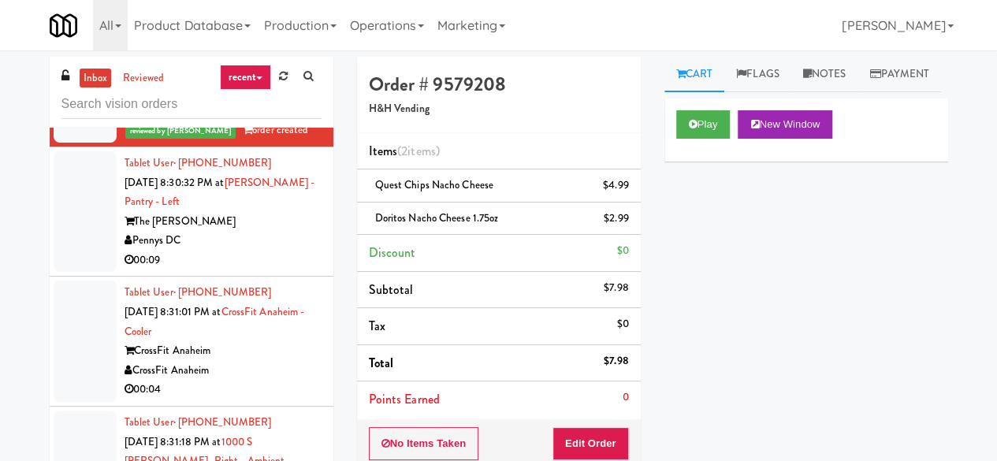
scroll to position [2995, 0]
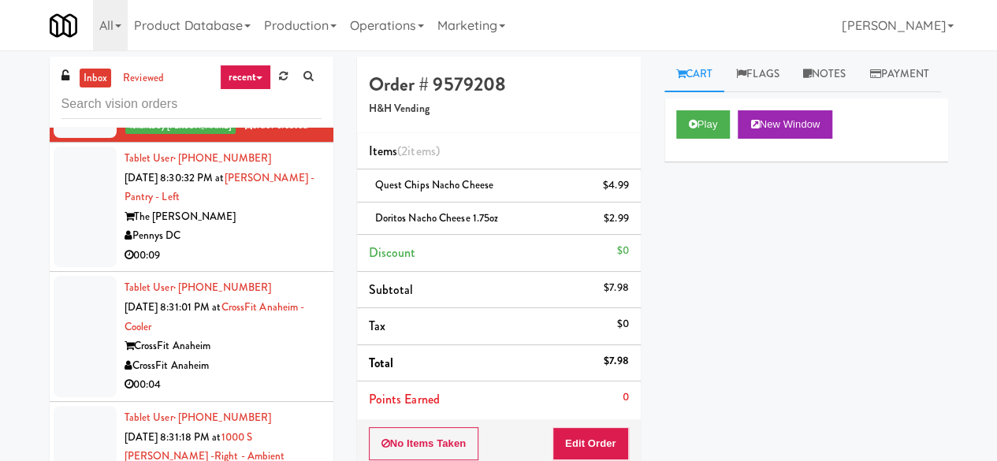
click at [238, 246] on div "Pennys DC" at bounding box center [223, 236] width 197 height 20
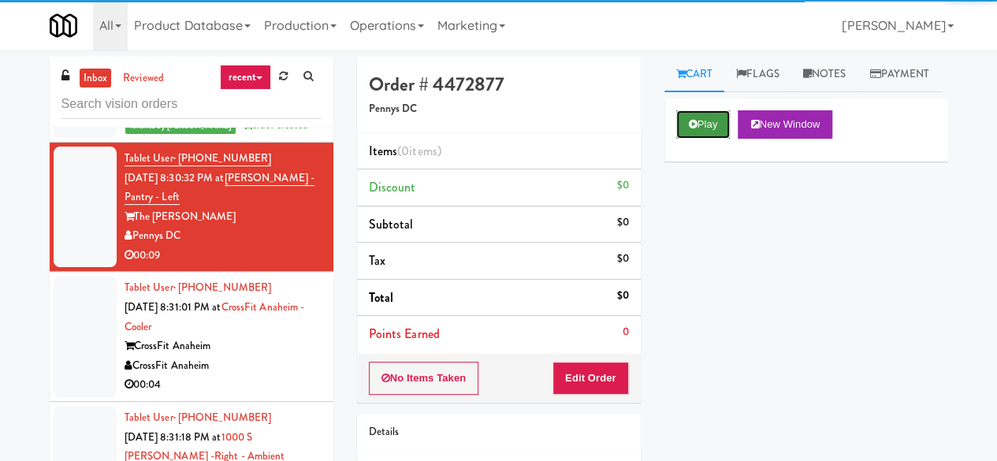
click at [697, 129] on icon at bounding box center [693, 124] width 9 height 10
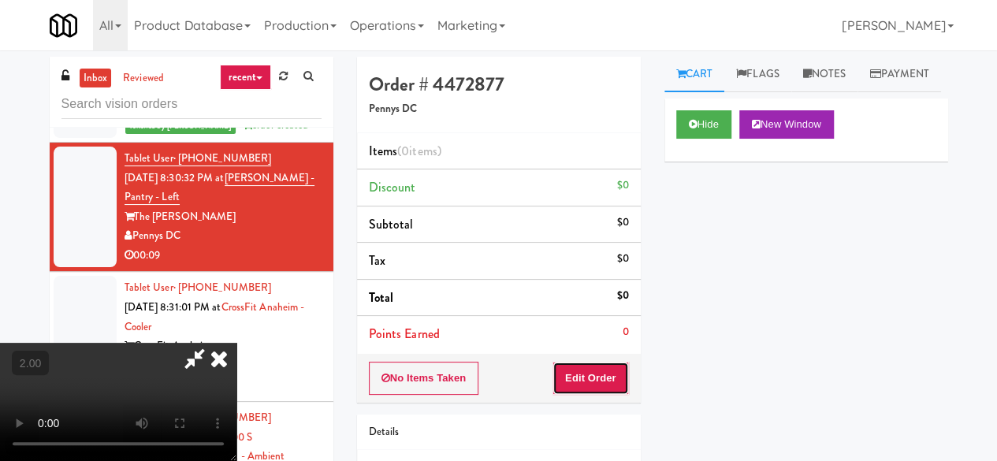
click at [592, 374] on button "Edit Order" at bounding box center [590, 378] width 76 height 33
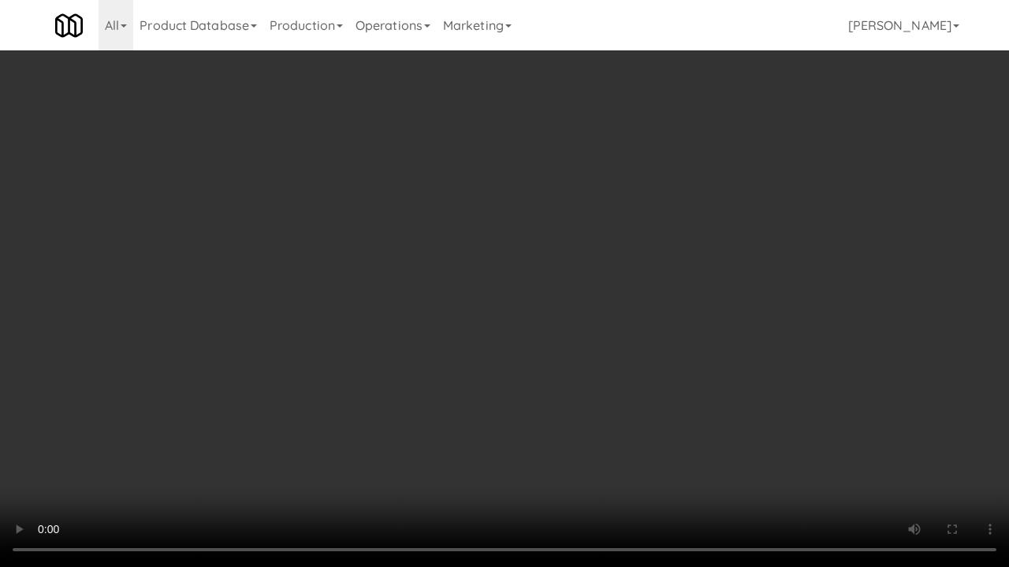
click at [819, 417] on video at bounding box center [504, 283] width 1009 height 567
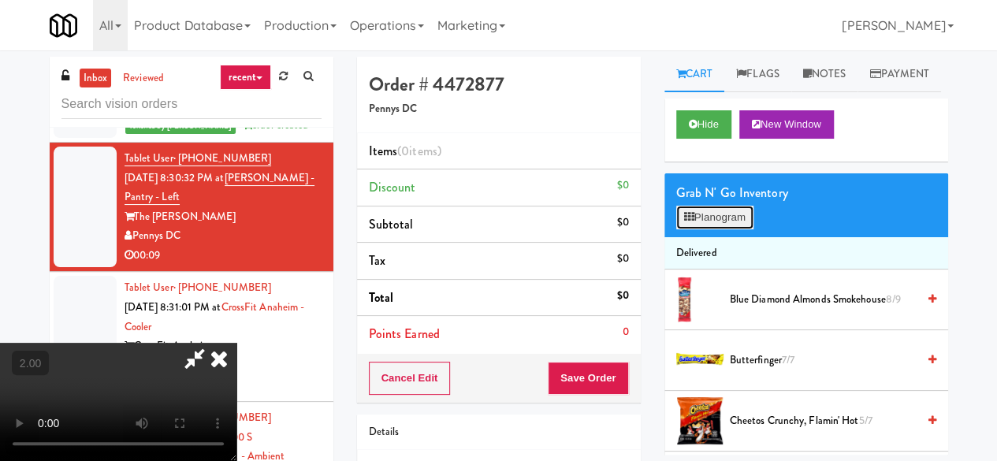
click at [728, 229] on button "Planogram" at bounding box center [714, 218] width 77 height 24
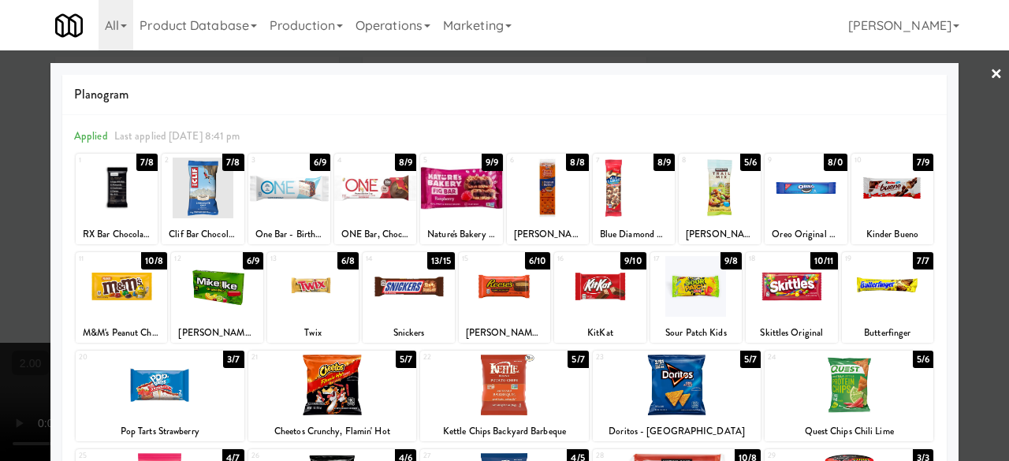
click at [229, 299] on div at bounding box center [216, 286] width 91 height 61
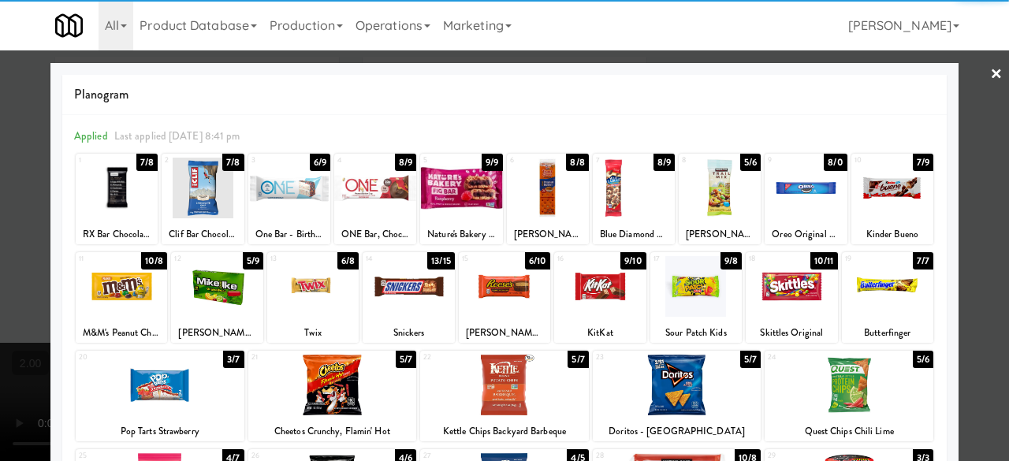
click at [314, 299] on div at bounding box center [312, 286] width 91 height 61
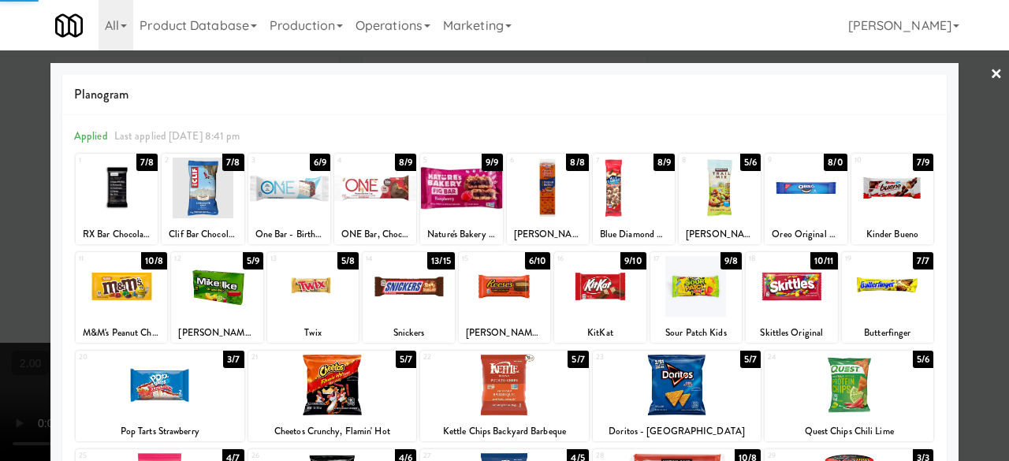
click at [494, 309] on div at bounding box center [504, 286] width 91 height 61
click at [986, 178] on div at bounding box center [504, 230] width 1009 height 461
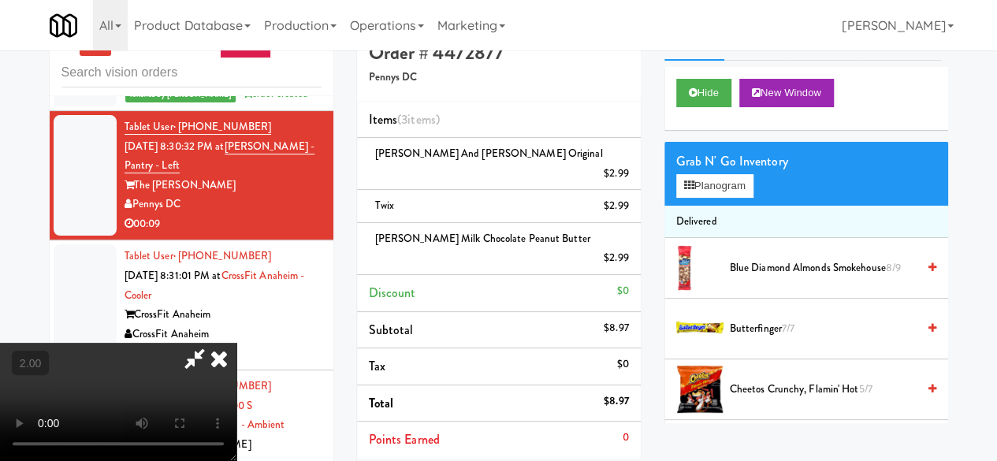
scroll to position [79, 0]
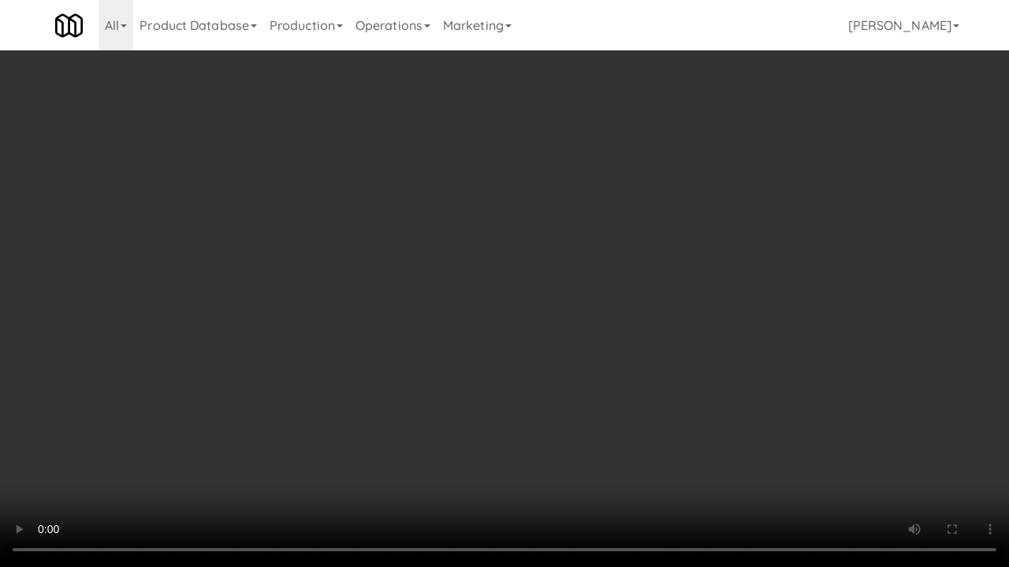
click at [520, 358] on video at bounding box center [504, 283] width 1009 height 567
click at [551, 337] on video at bounding box center [504, 283] width 1009 height 567
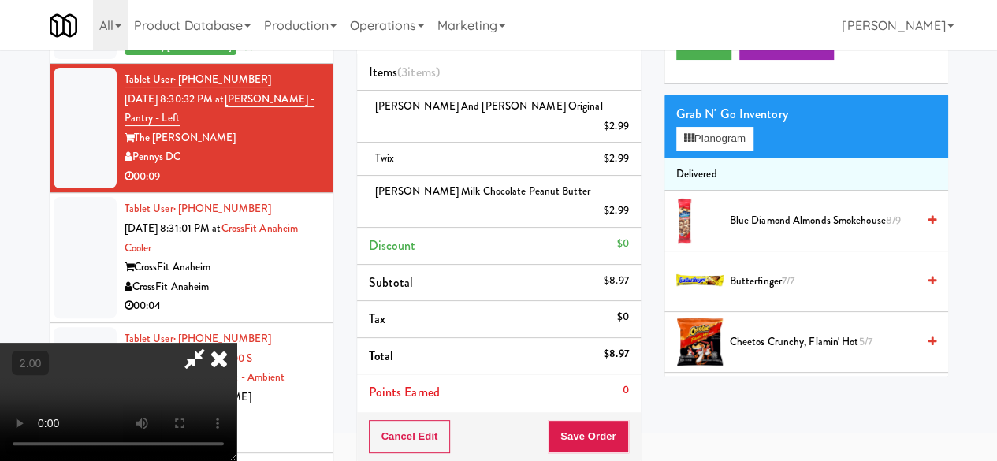
click at [213, 343] on icon at bounding box center [195, 359] width 36 height 32
click at [593, 420] on button "Save Order" at bounding box center [588, 436] width 80 height 33
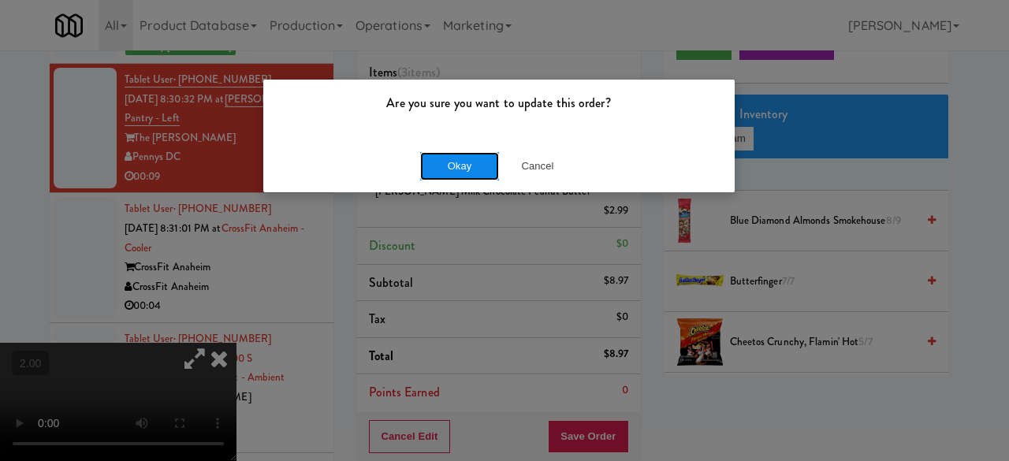
click at [473, 171] on button "Okay" at bounding box center [459, 166] width 79 height 28
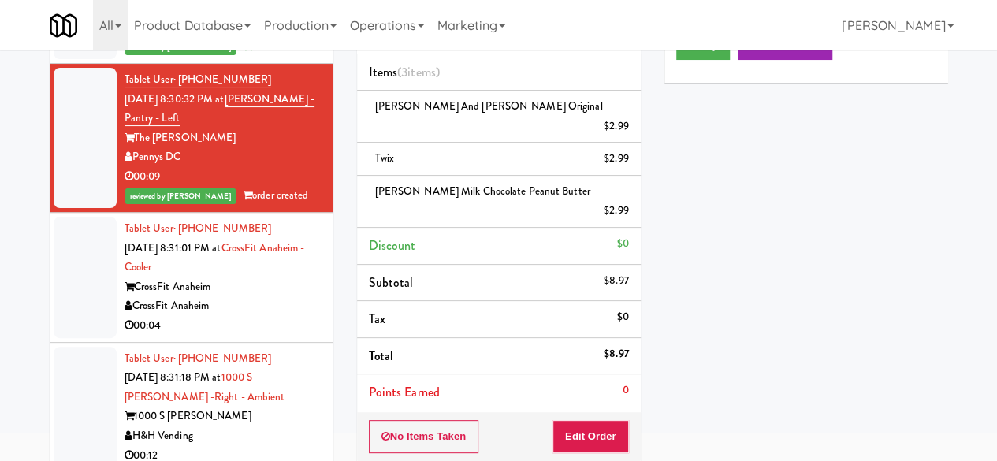
scroll to position [3152, 0]
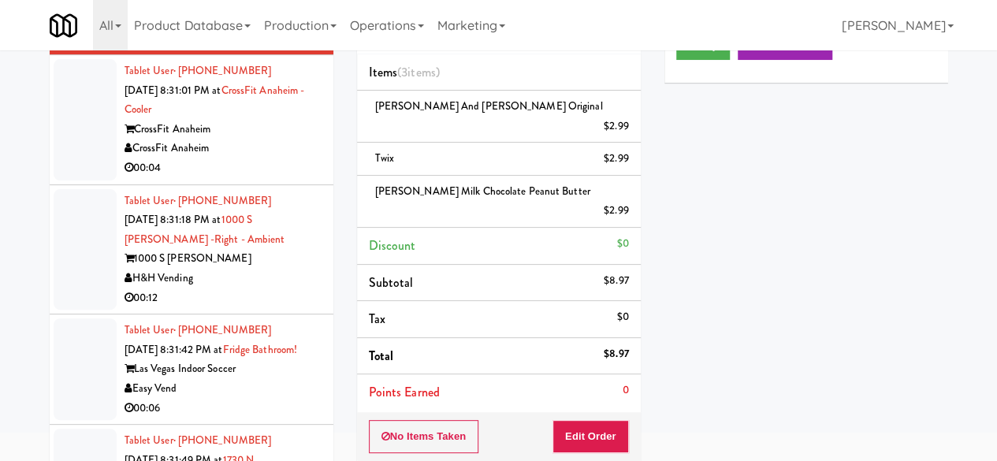
click at [248, 158] on div "CrossFit Anaheim" at bounding box center [223, 149] width 197 height 20
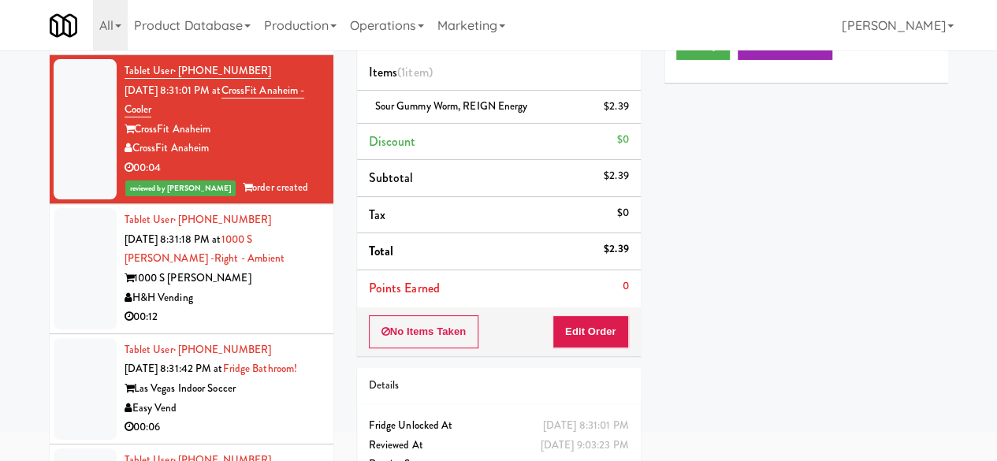
scroll to position [3231, 0]
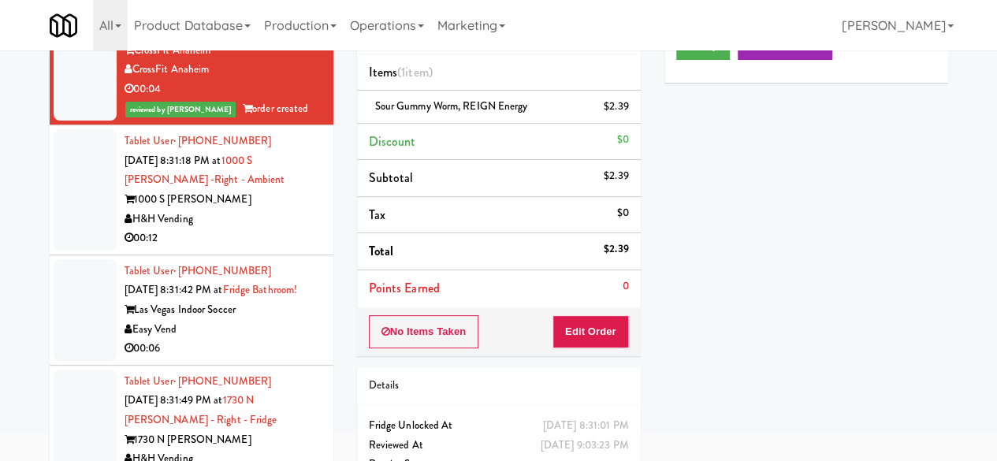
click at [270, 210] on div "1000 S [PERSON_NAME]" at bounding box center [223, 200] width 197 height 20
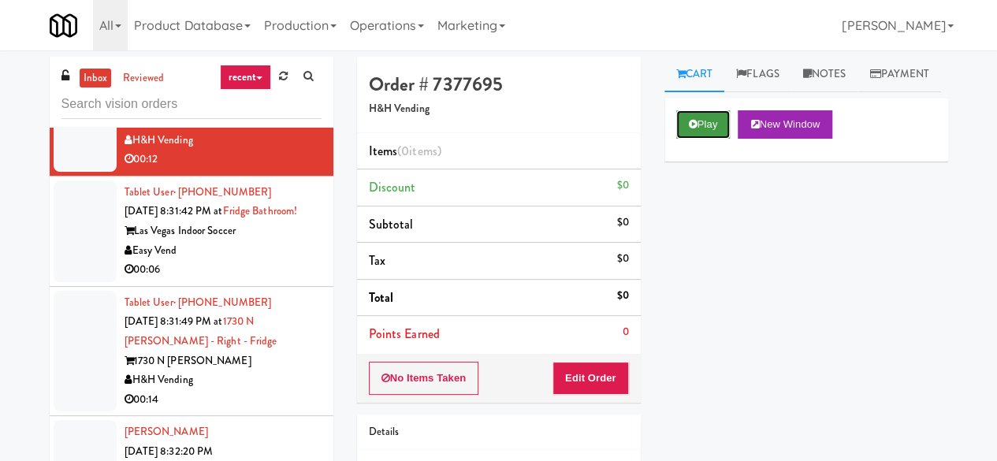
click at [690, 129] on icon at bounding box center [693, 124] width 9 height 10
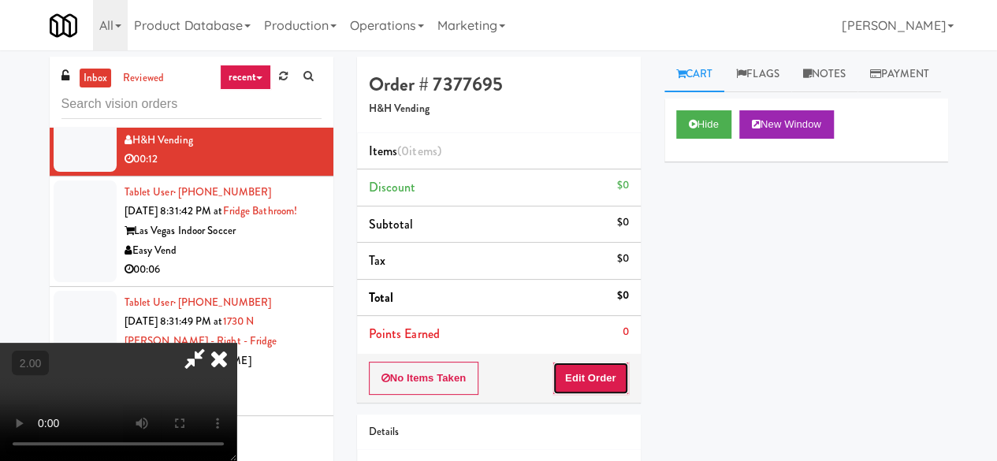
click at [590, 382] on button "Edit Order" at bounding box center [590, 378] width 76 height 33
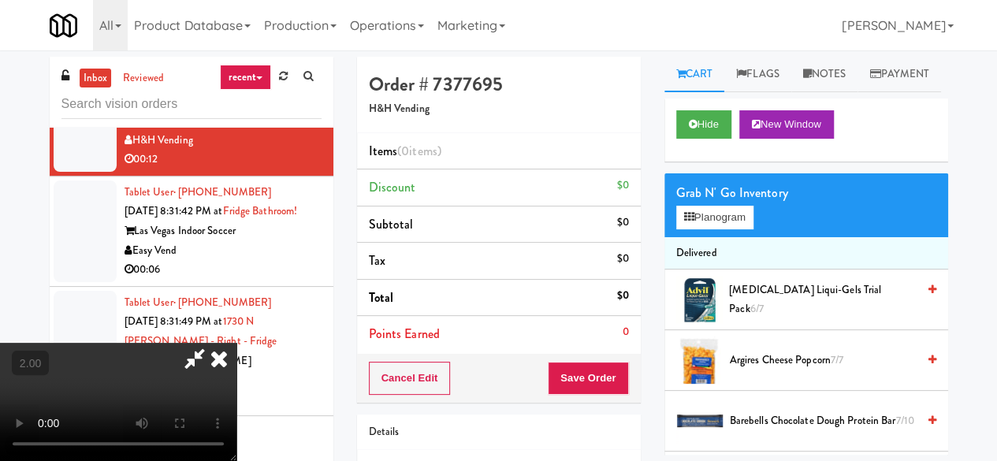
click at [236, 460] on video at bounding box center [118, 402] width 236 height 118
click at [719, 237] on div "Grab N' Go Inventory Planogram" at bounding box center [806, 205] width 284 height 64
click at [718, 229] on button "Planogram" at bounding box center [714, 218] width 77 height 24
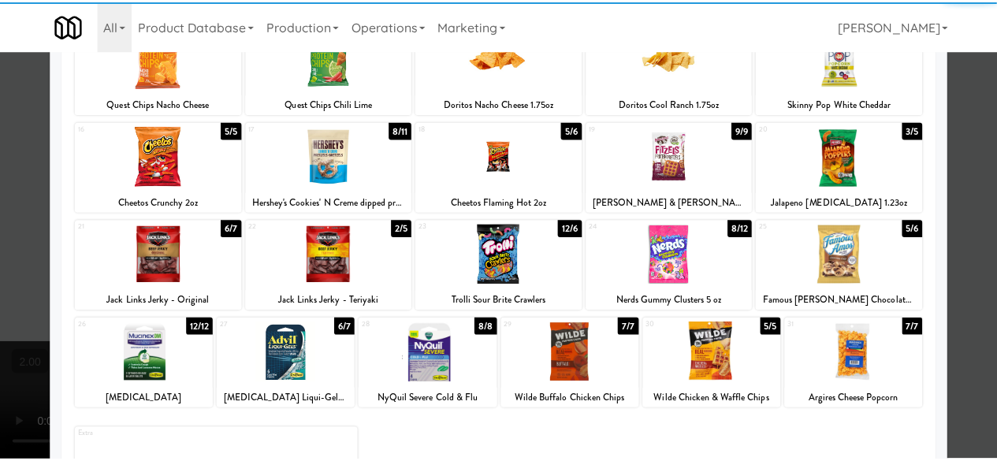
scroll to position [312, 0]
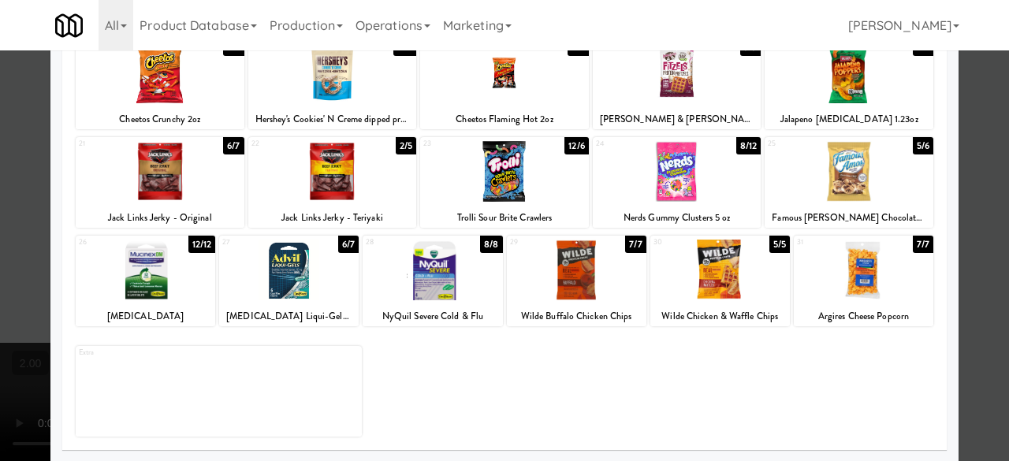
click at [870, 169] on div at bounding box center [848, 171] width 169 height 61
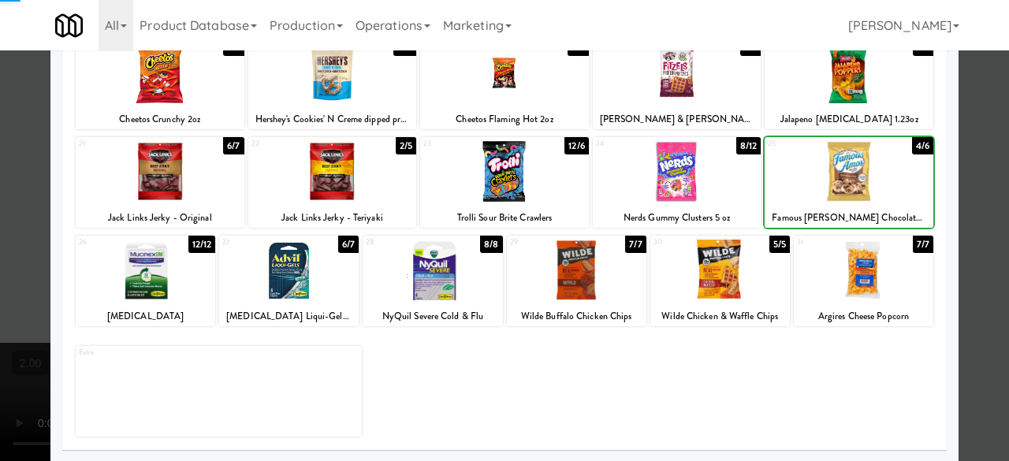
click at [870, 169] on div at bounding box center [848, 171] width 169 height 61
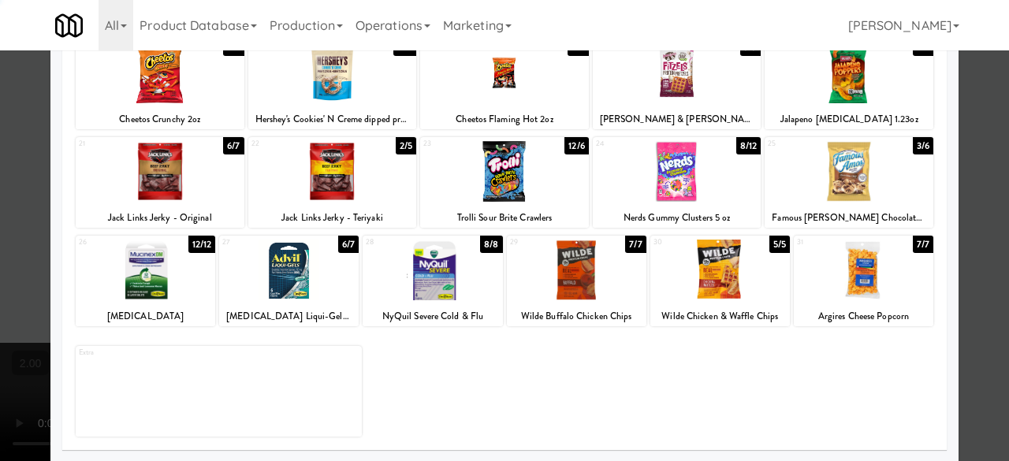
click at [976, 152] on div at bounding box center [504, 230] width 1009 height 461
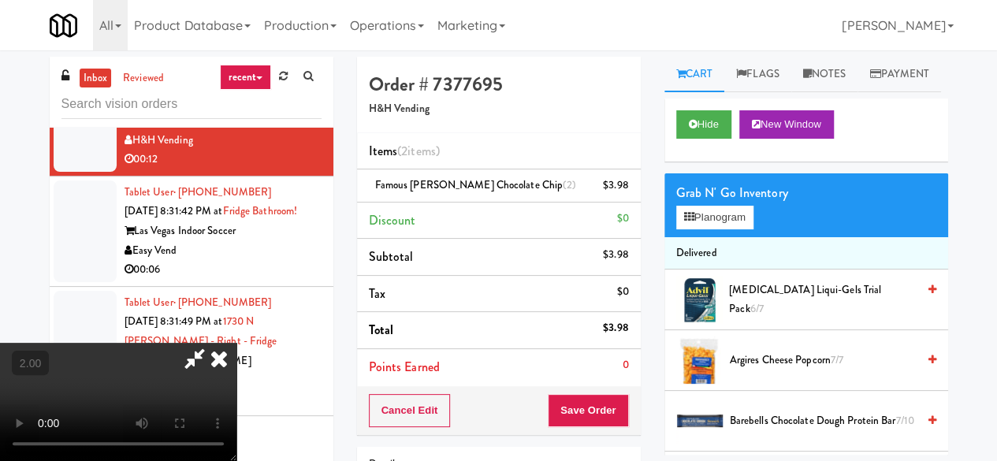
click at [213, 343] on icon at bounding box center [195, 359] width 36 height 32
click at [591, 404] on button "Save Order" at bounding box center [588, 410] width 80 height 33
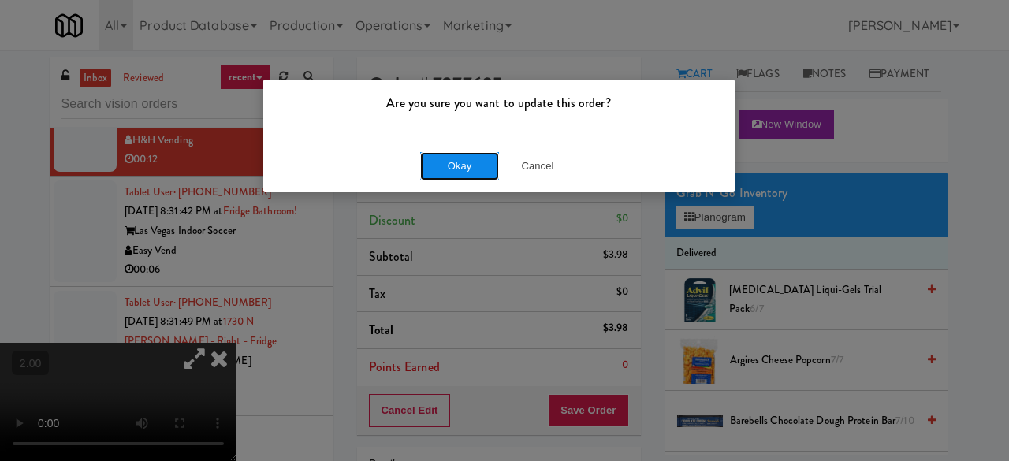
click at [454, 163] on button "Okay" at bounding box center [459, 166] width 79 height 28
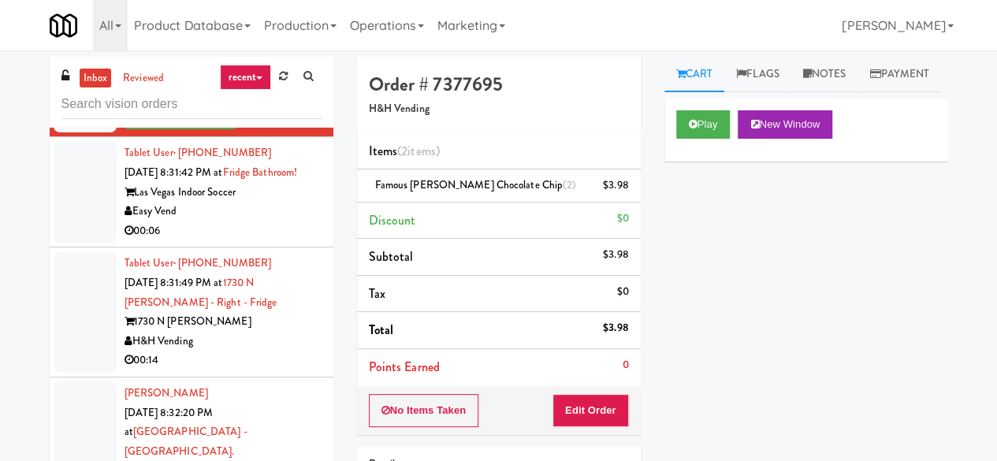
scroll to position [3468, 0]
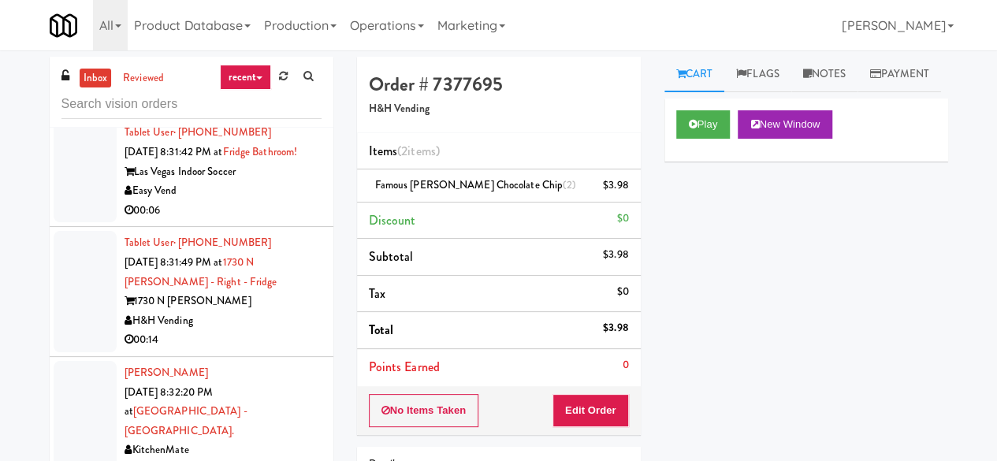
click at [281, 201] on div "Easy Vend" at bounding box center [223, 191] width 197 height 20
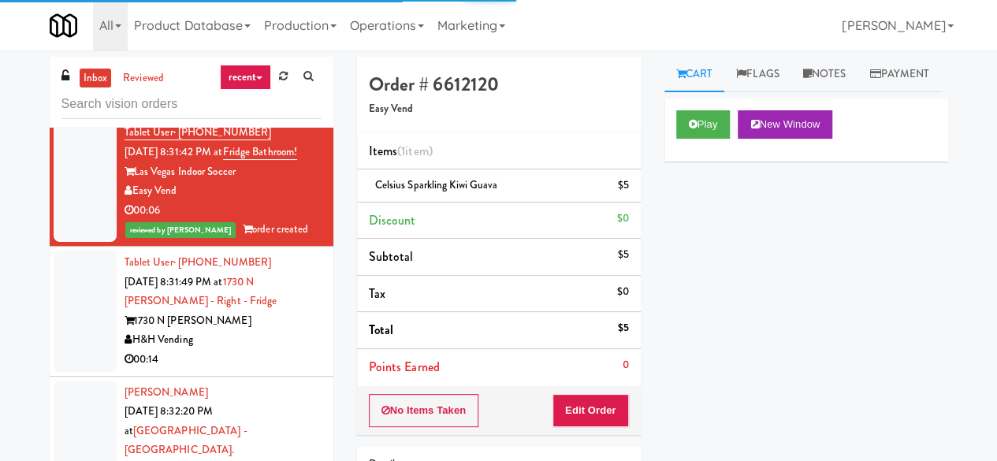
scroll to position [3547, 0]
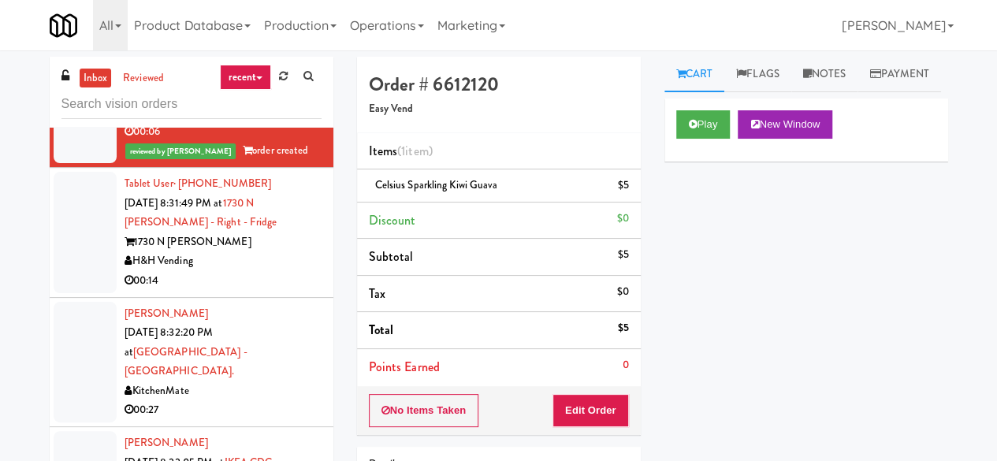
click at [283, 271] on div "H&H Vending" at bounding box center [223, 261] width 197 height 20
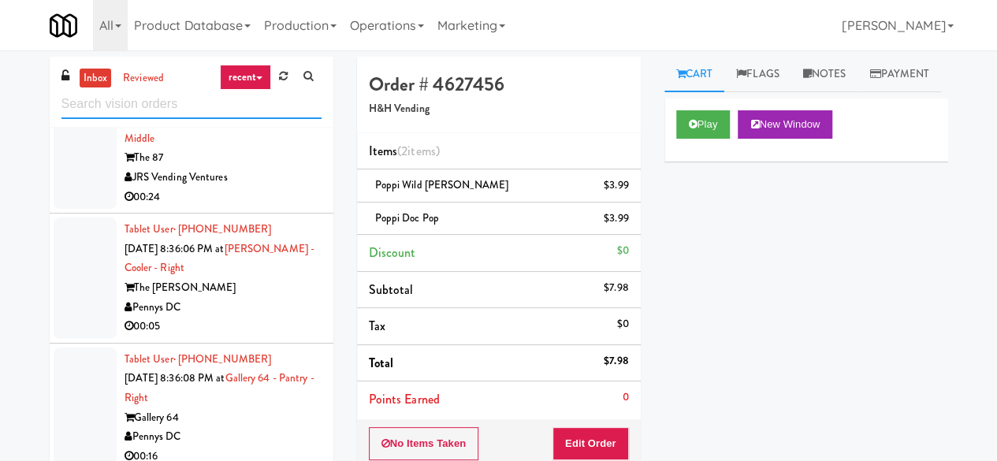
click at [184, 110] on input "text" at bounding box center [191, 104] width 260 height 29
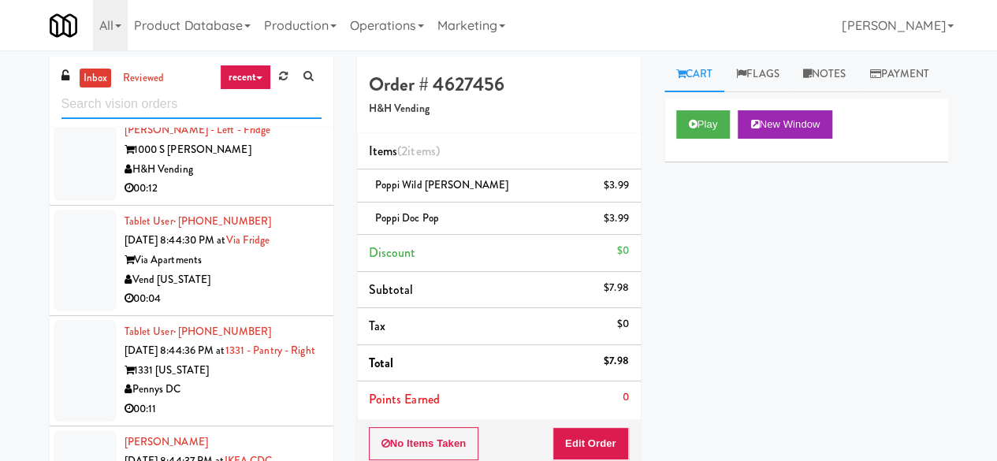
scroll to position [2207, 0]
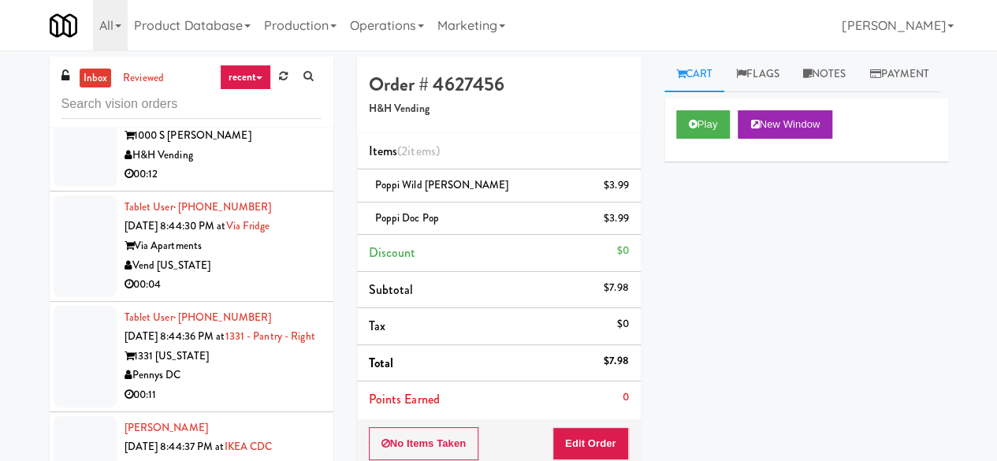
click at [285, 276] on div "Vend [US_STATE]" at bounding box center [223, 266] width 197 height 20
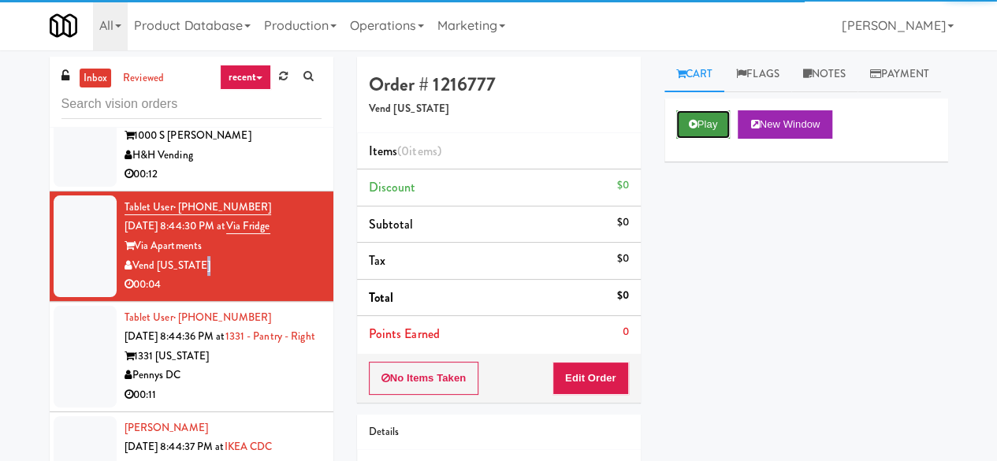
click at [686, 139] on button "Play" at bounding box center [703, 124] width 54 height 28
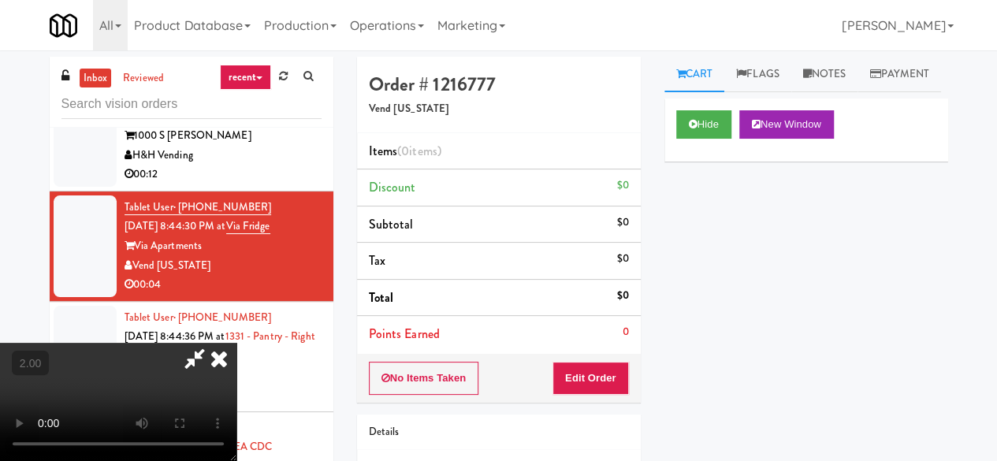
click at [601, 359] on div "No Items Taken Edit Order" at bounding box center [499, 378] width 284 height 49
click at [604, 369] on button "Edit Order" at bounding box center [590, 378] width 76 height 33
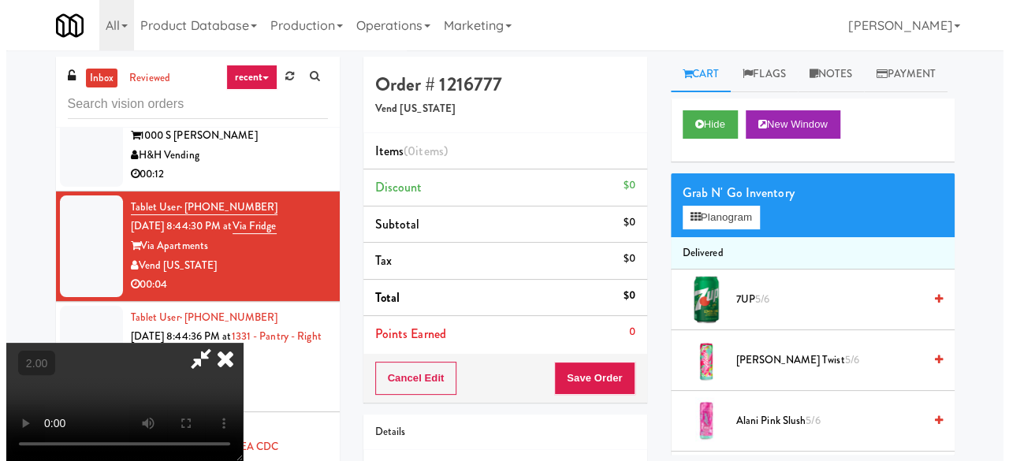
scroll to position [32, 0]
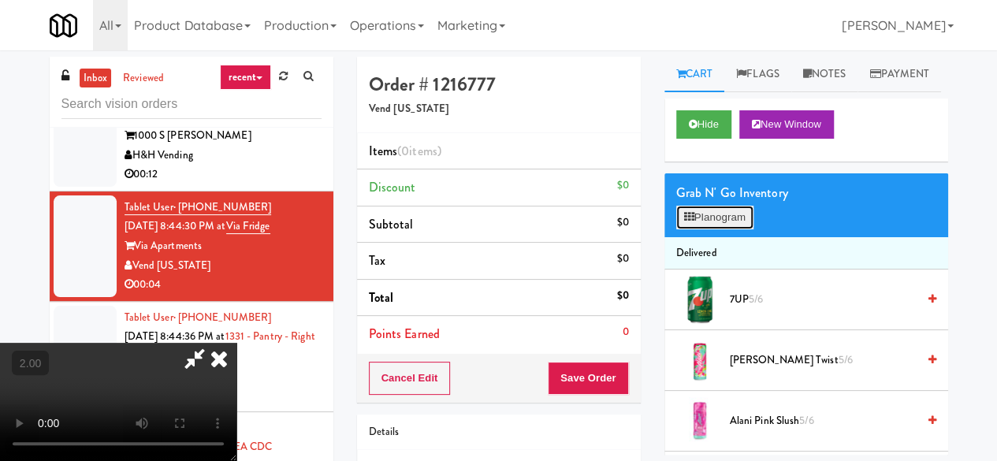
click at [701, 229] on button "Planogram" at bounding box center [714, 218] width 77 height 24
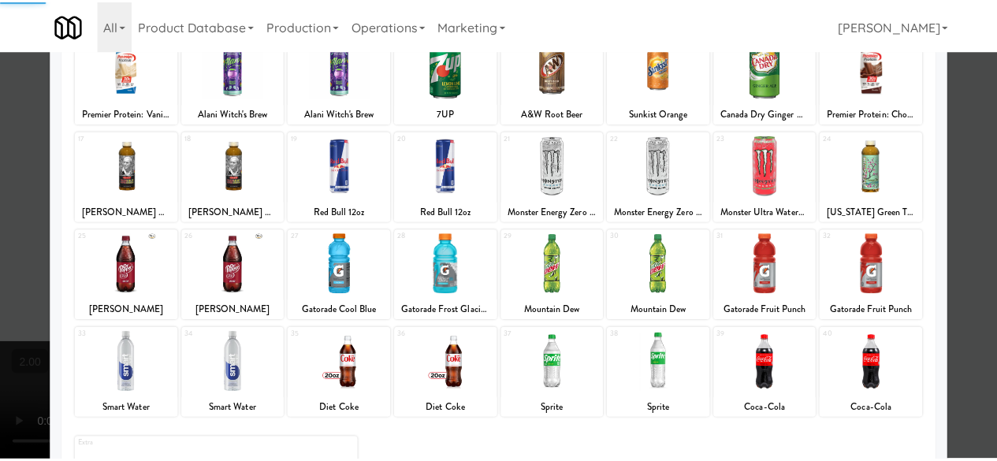
scroll to position [312, 0]
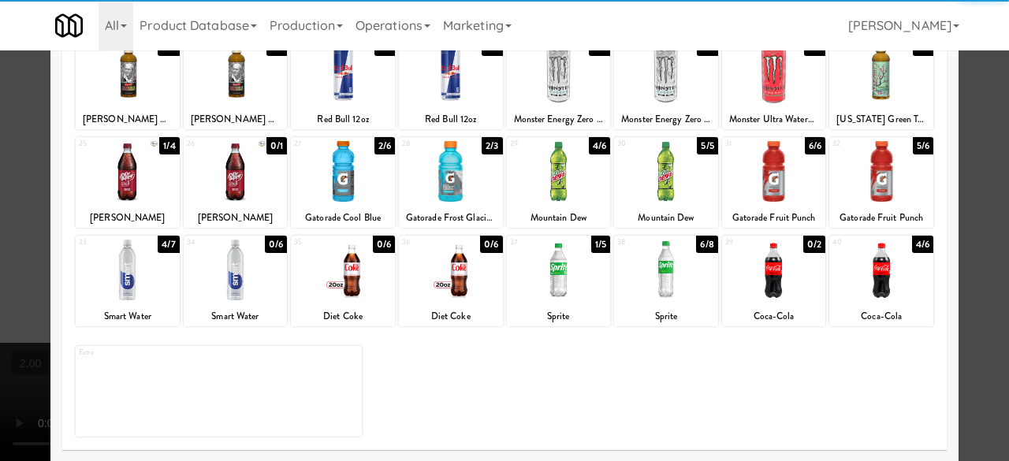
drag, startPoint x: 548, startPoint y: 274, endPoint x: 746, endPoint y: 307, distance: 200.4
click at [548, 275] on div at bounding box center [559, 270] width 104 height 61
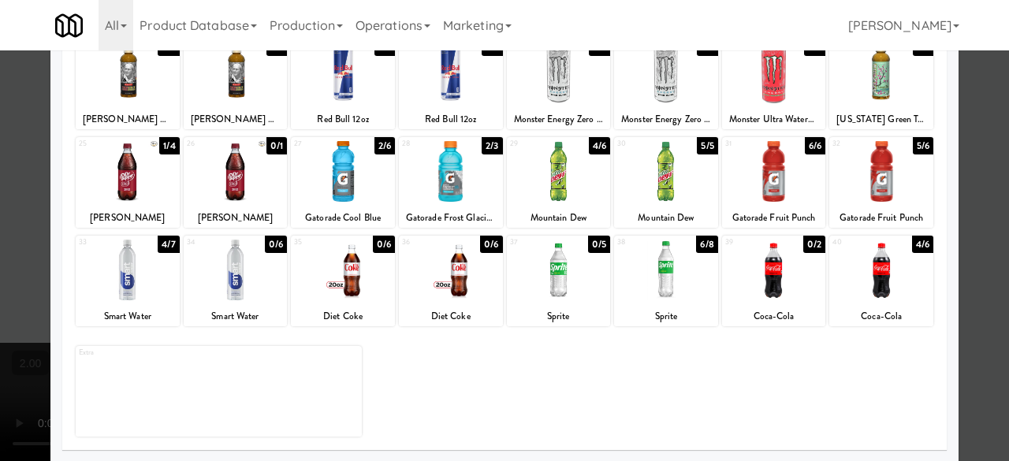
click at [955, 184] on div at bounding box center [504, 230] width 1009 height 461
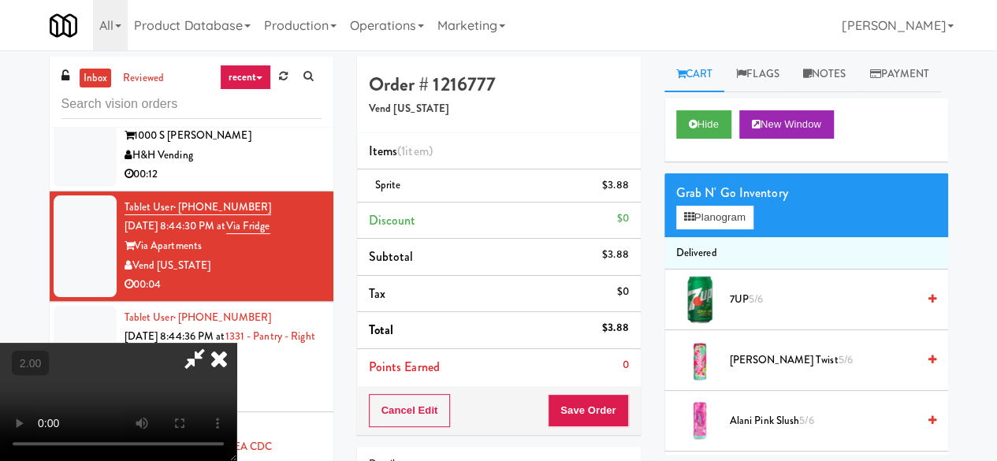
click at [630, 430] on div "Cancel Edit Save Order" at bounding box center [499, 410] width 284 height 49
click at [620, 415] on button "Save Order" at bounding box center [588, 410] width 80 height 33
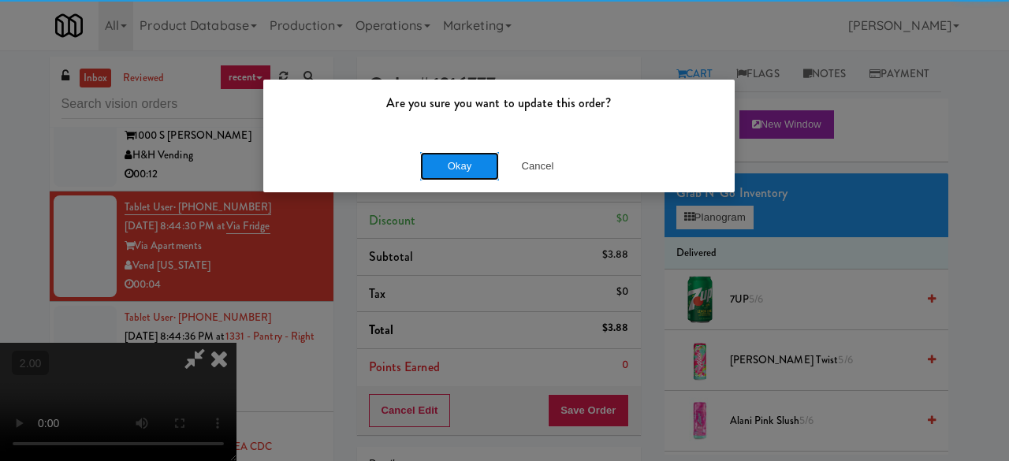
click at [458, 170] on button "Okay" at bounding box center [459, 166] width 79 height 28
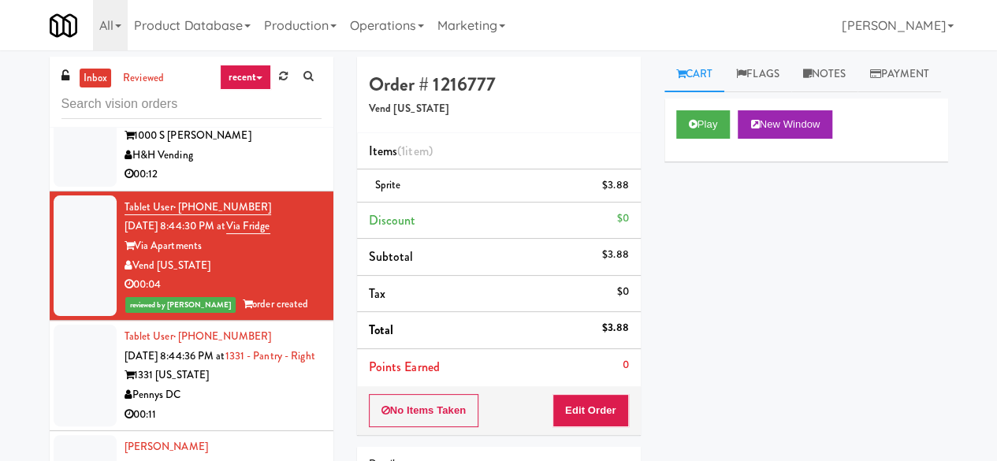
scroll to position [2364, 0]
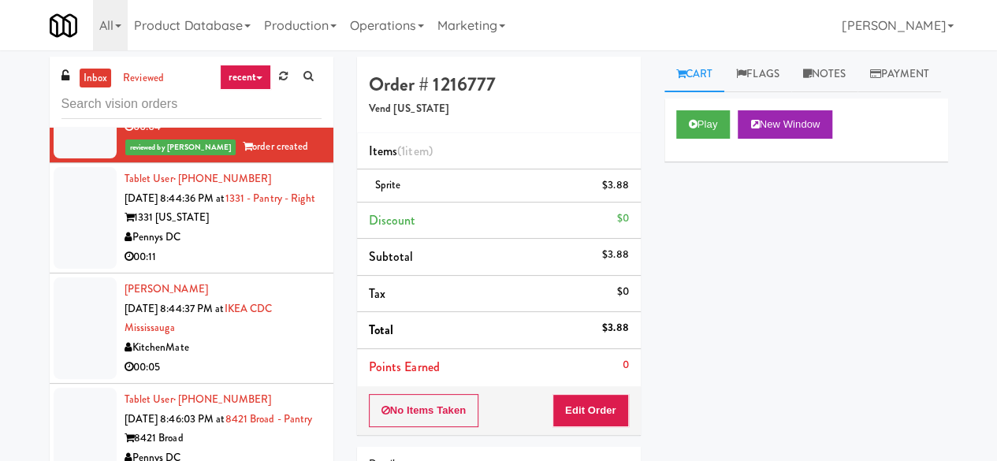
click at [267, 267] on div "00:11" at bounding box center [223, 257] width 197 height 20
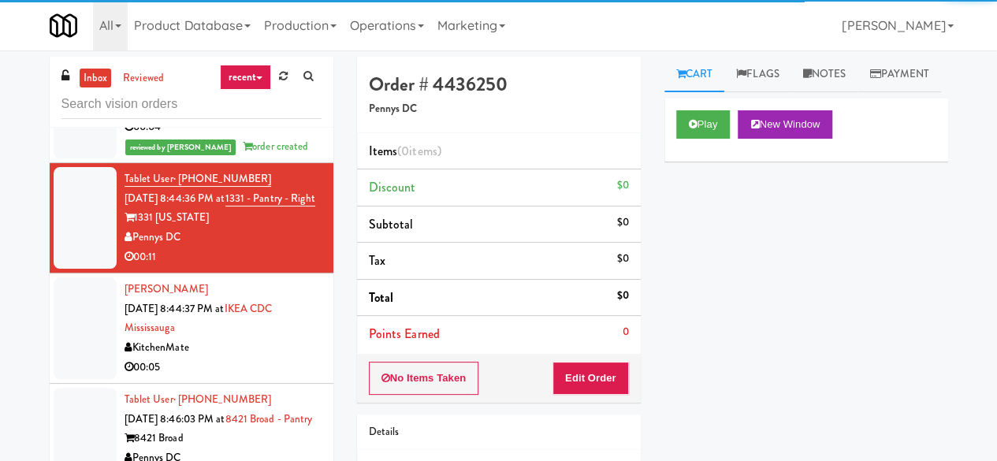
click at [249, 378] on div "00:05" at bounding box center [223, 368] width 197 height 20
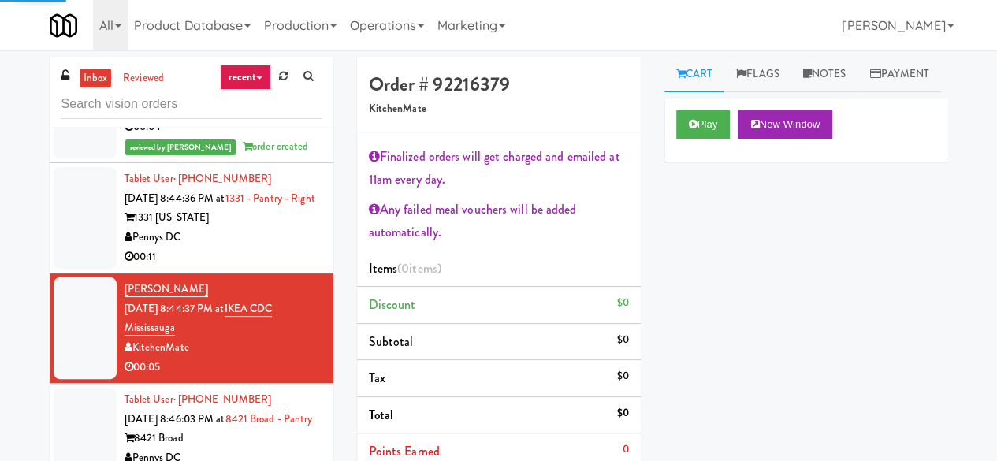
click at [251, 267] on div "00:11" at bounding box center [223, 257] width 197 height 20
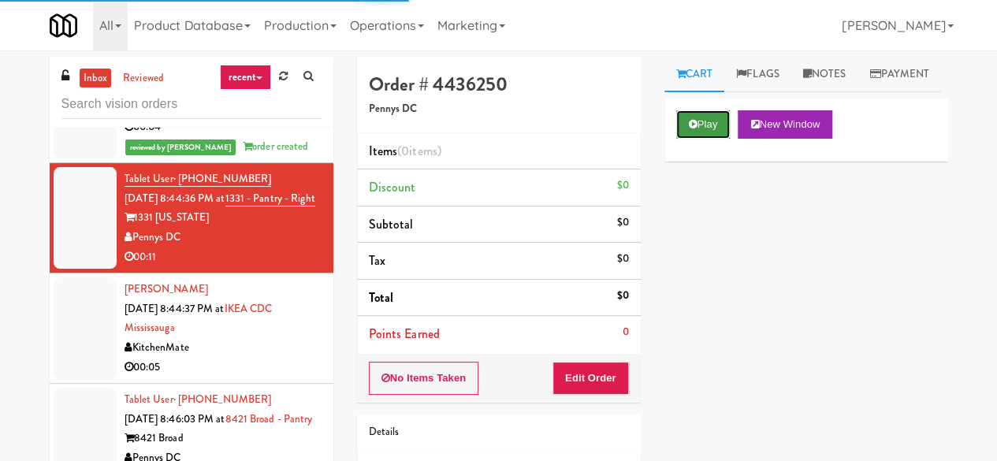
click at [711, 139] on button "Play" at bounding box center [703, 124] width 54 height 28
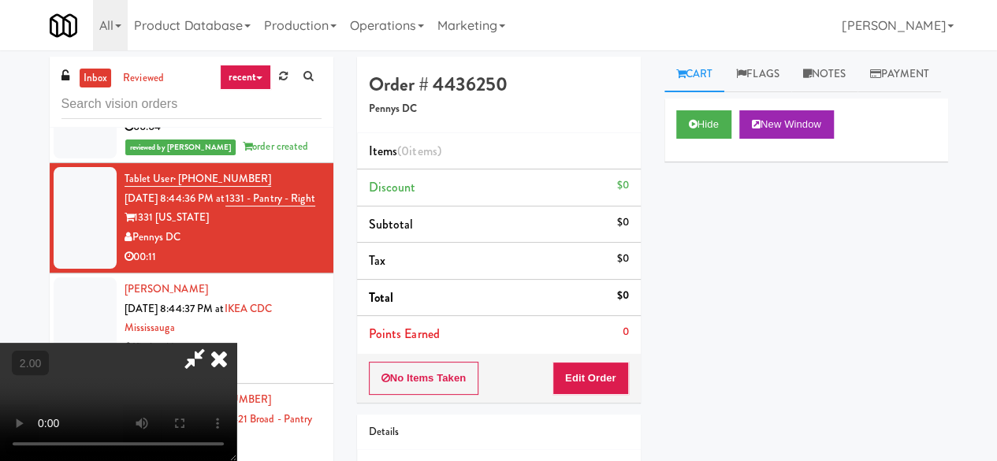
click at [605, 381] on button "Edit Order" at bounding box center [590, 378] width 76 height 33
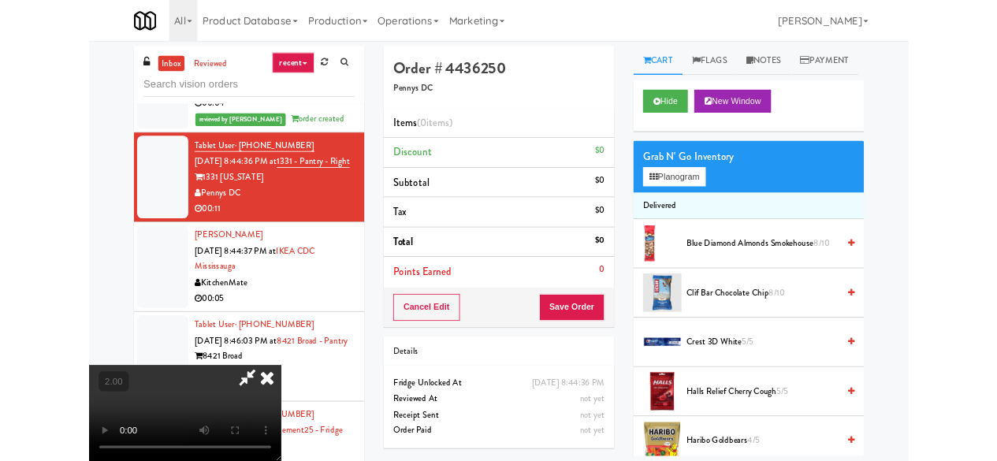
scroll to position [32, 0]
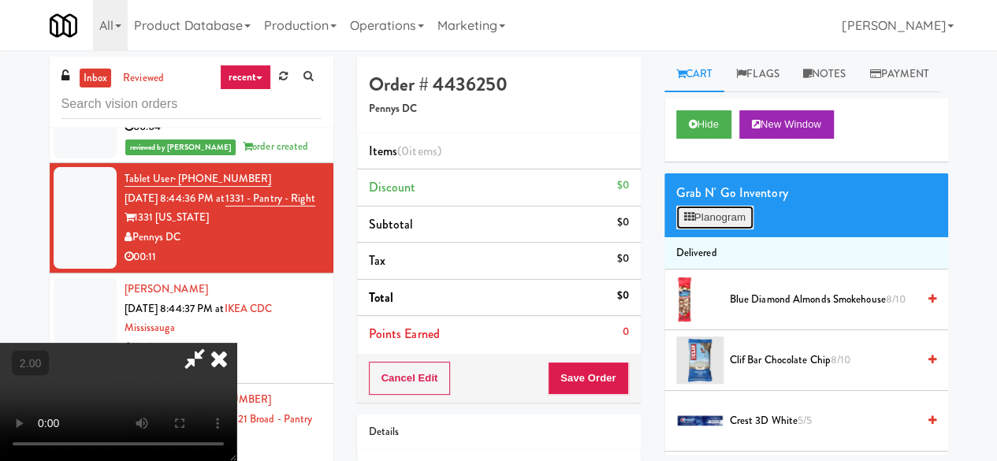
click at [742, 229] on button "Planogram" at bounding box center [714, 218] width 77 height 24
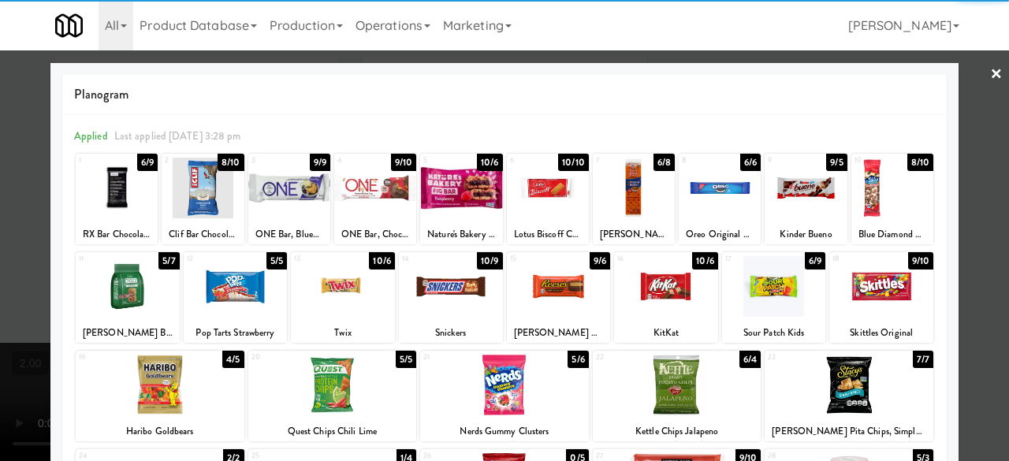
click at [252, 308] on div at bounding box center [236, 286] width 104 height 61
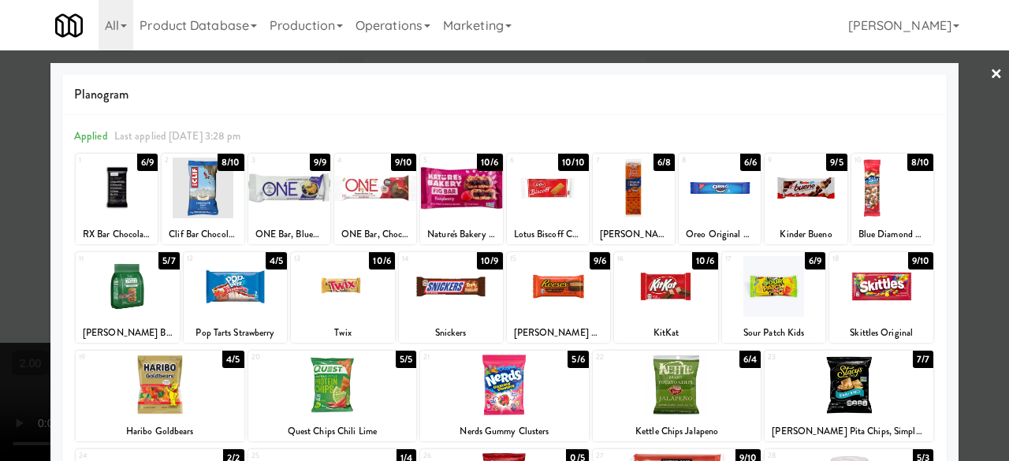
click at [993, 125] on div at bounding box center [504, 230] width 1009 height 461
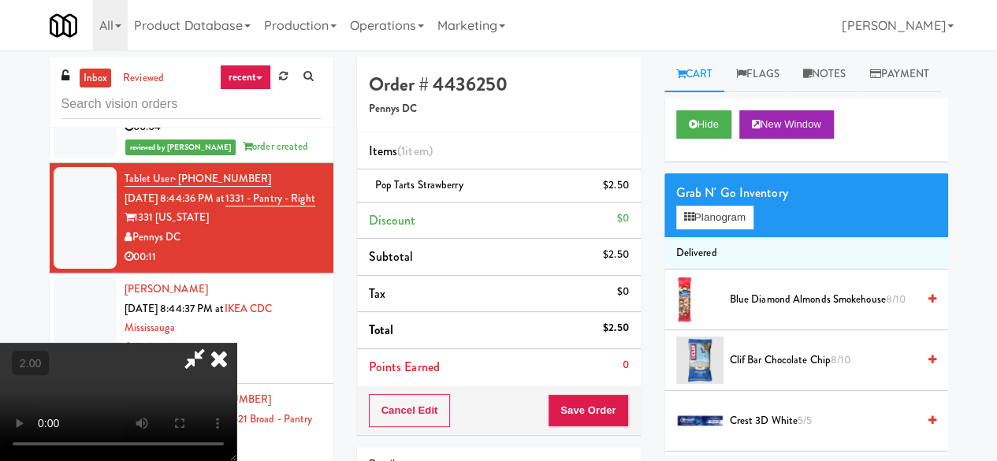
click at [236, 460] on video at bounding box center [118, 402] width 236 height 118
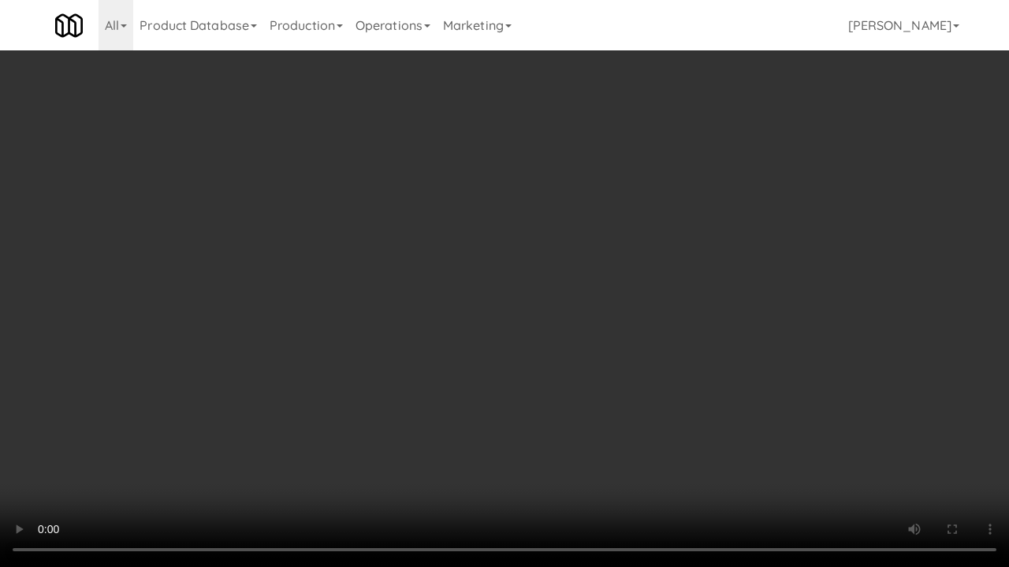
click at [522, 284] on video at bounding box center [504, 283] width 1009 height 567
click at [558, 273] on video at bounding box center [504, 283] width 1009 height 567
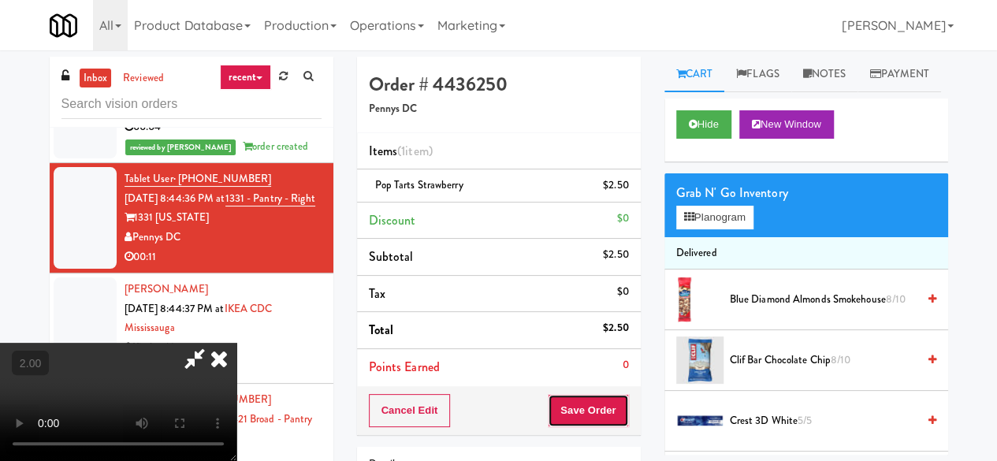
click at [604, 406] on button "Save Order" at bounding box center [588, 410] width 80 height 33
click at [615, 411] on button "Save Order" at bounding box center [588, 410] width 80 height 33
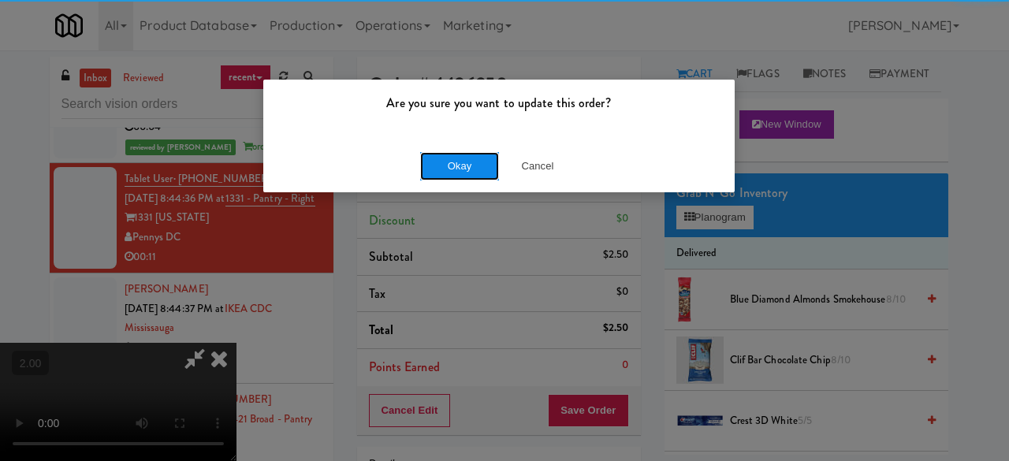
drag, startPoint x: 453, startPoint y: 179, endPoint x: 452, endPoint y: 170, distance: 8.7
click at [452, 171] on button "Okay" at bounding box center [459, 166] width 79 height 28
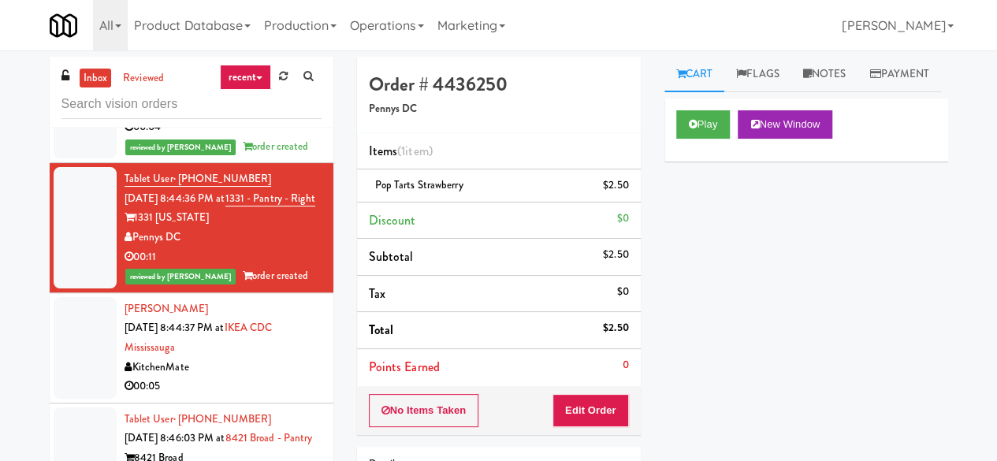
scroll to position [2443, 0]
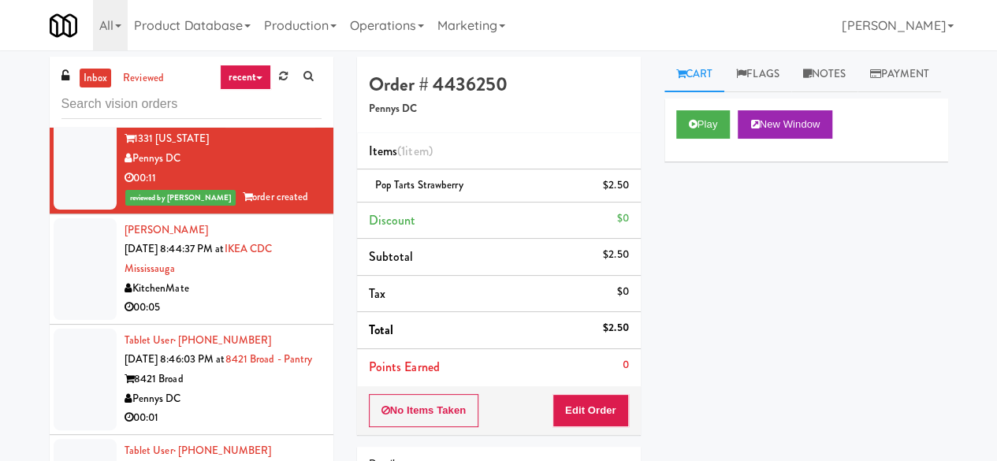
click at [262, 318] on div "00:05" at bounding box center [223, 308] width 197 height 20
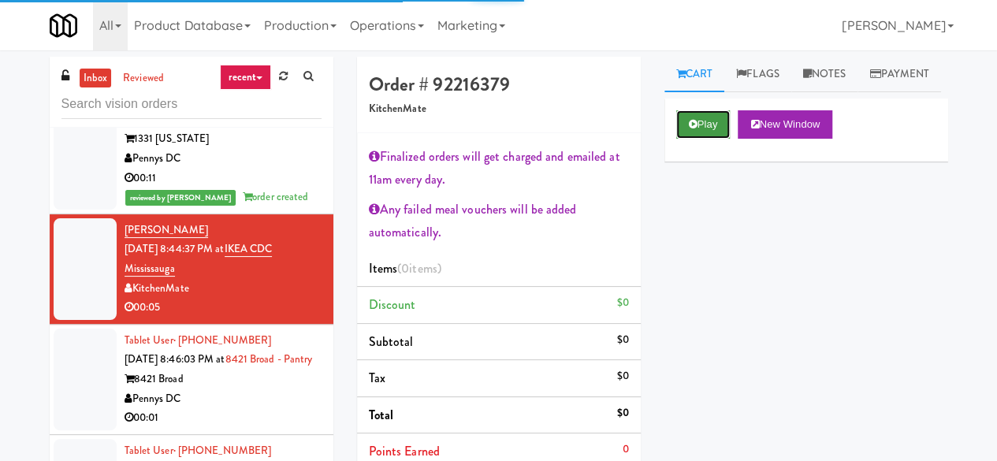
click at [709, 139] on button "Play" at bounding box center [703, 124] width 54 height 28
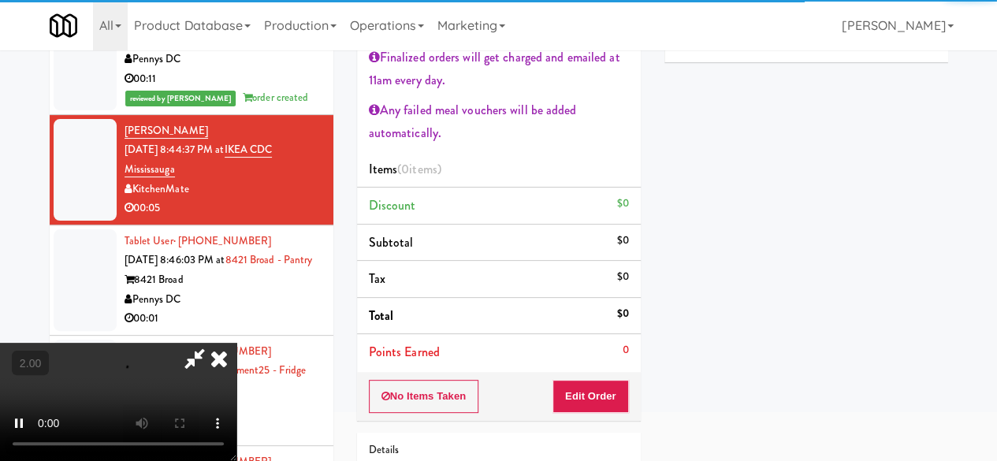
scroll to position [158, 0]
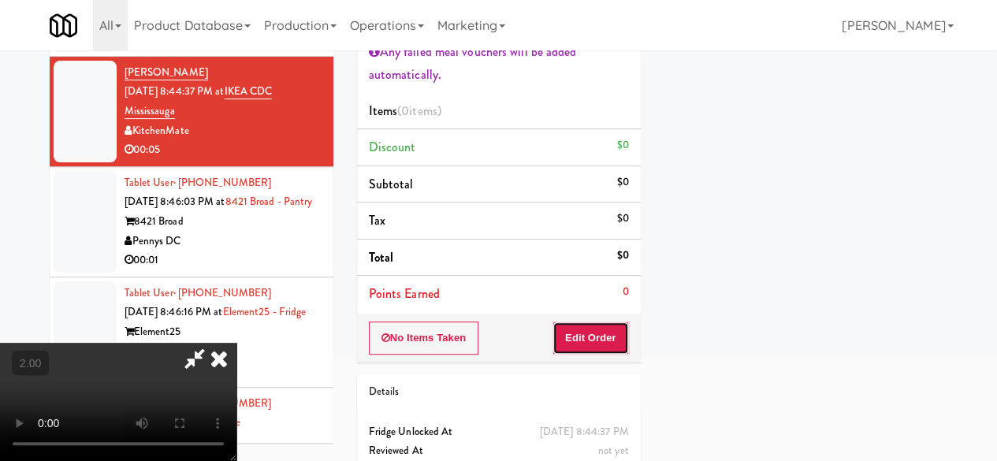
click at [578, 340] on button "Edit Order" at bounding box center [590, 338] width 76 height 33
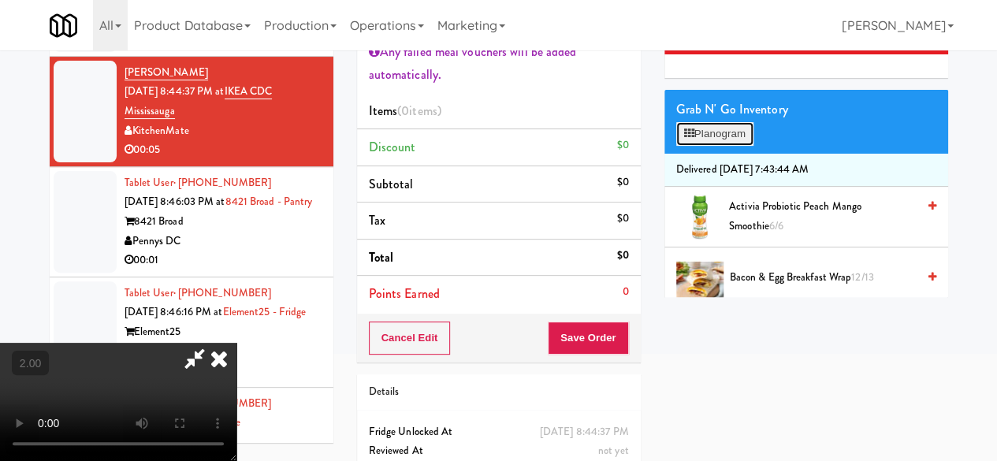
click at [726, 146] on button "Planogram" at bounding box center [714, 134] width 77 height 24
click at [0, 0] on div at bounding box center [0, 0] width 0 height 0
click at [735, 146] on button "Planogram" at bounding box center [714, 134] width 77 height 24
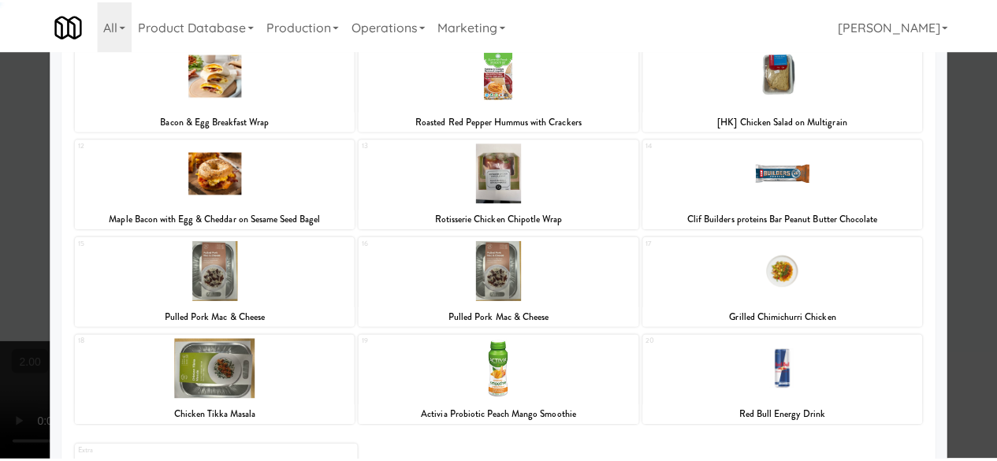
scroll to position [411, 0]
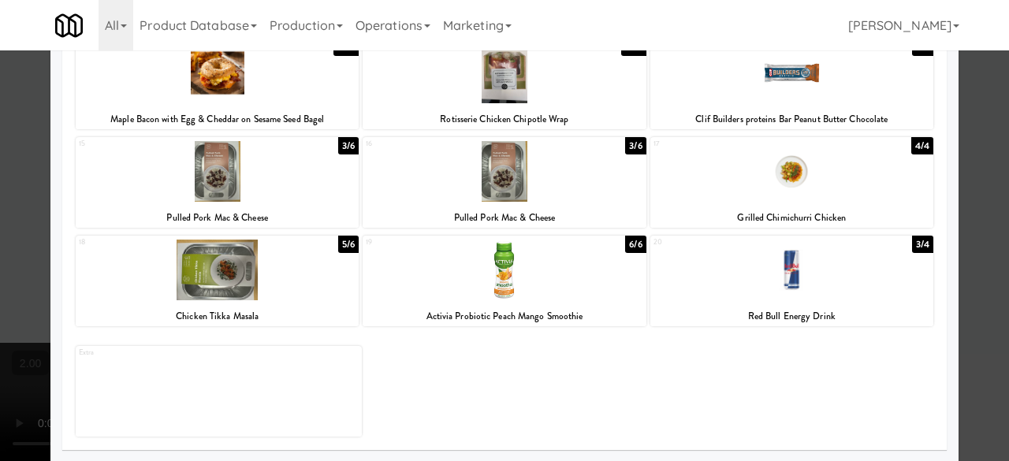
click at [504, 278] on div at bounding box center [504, 270] width 283 height 61
click at [979, 149] on div at bounding box center [504, 230] width 1009 height 461
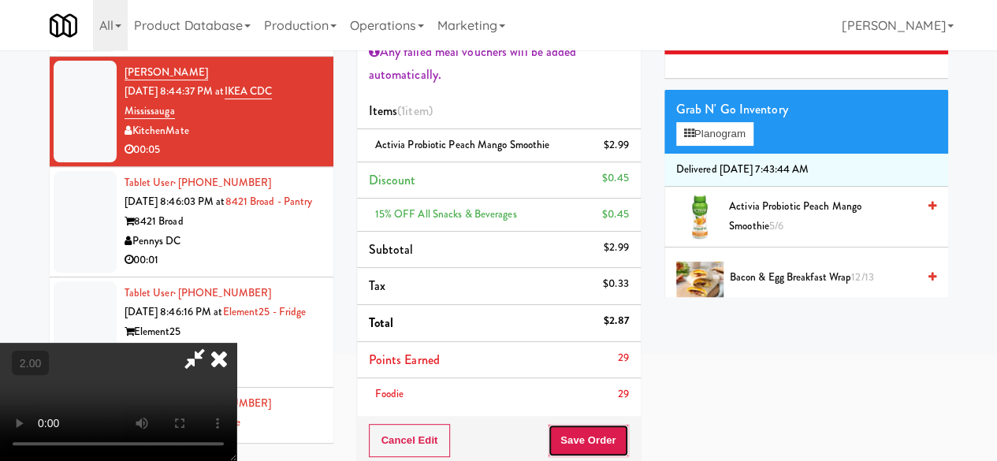
click at [612, 444] on button "Save Order" at bounding box center [588, 440] width 80 height 33
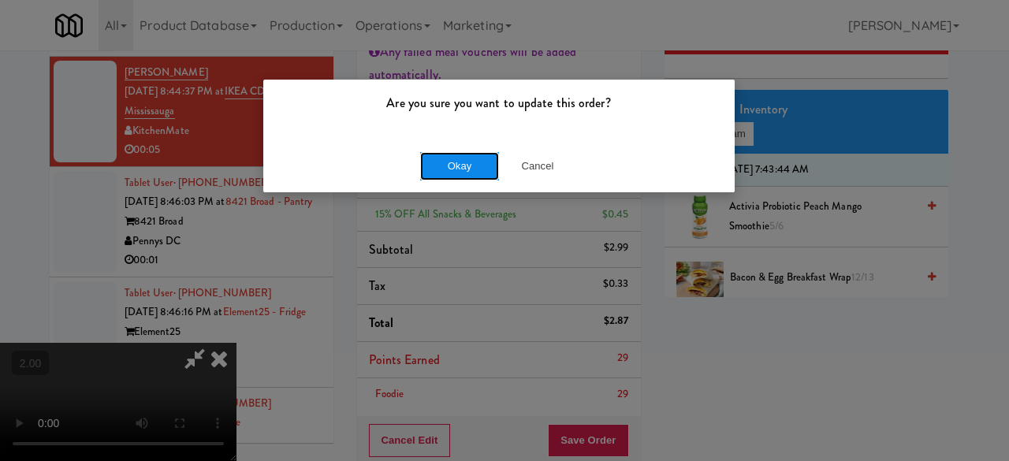
click at [461, 163] on button "Okay" at bounding box center [459, 166] width 79 height 28
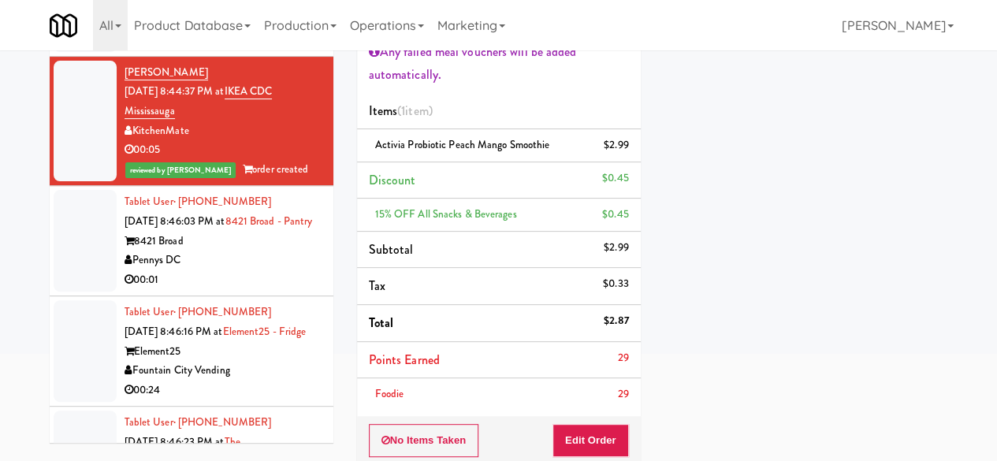
scroll to position [2522, 0]
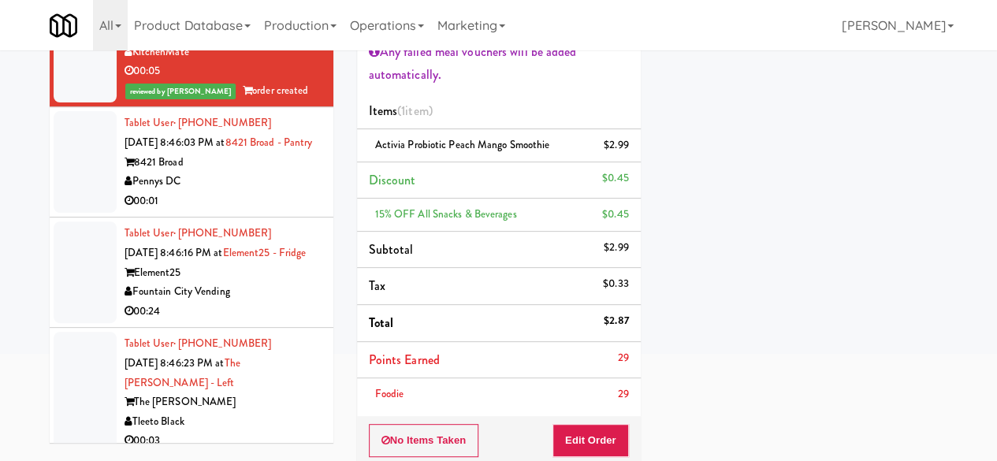
click at [257, 211] on div "00:01" at bounding box center [223, 202] width 197 height 20
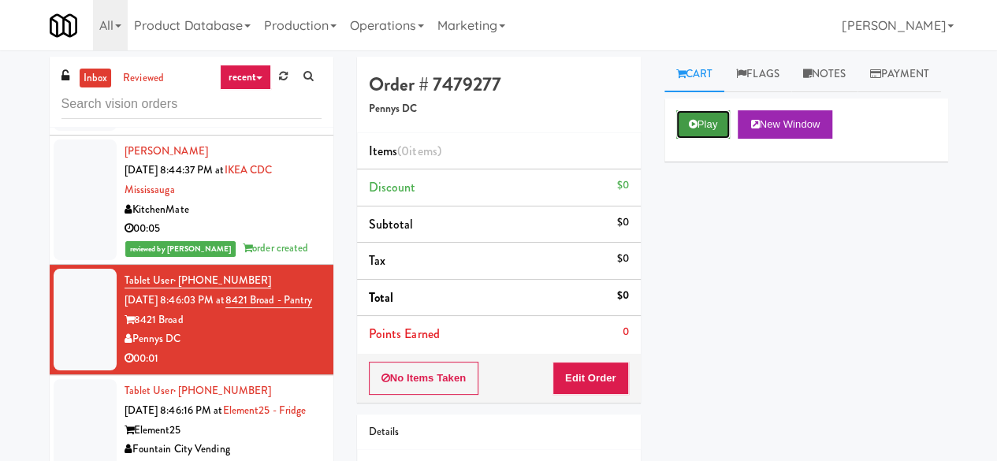
click at [695, 139] on button "Play" at bounding box center [703, 124] width 54 height 28
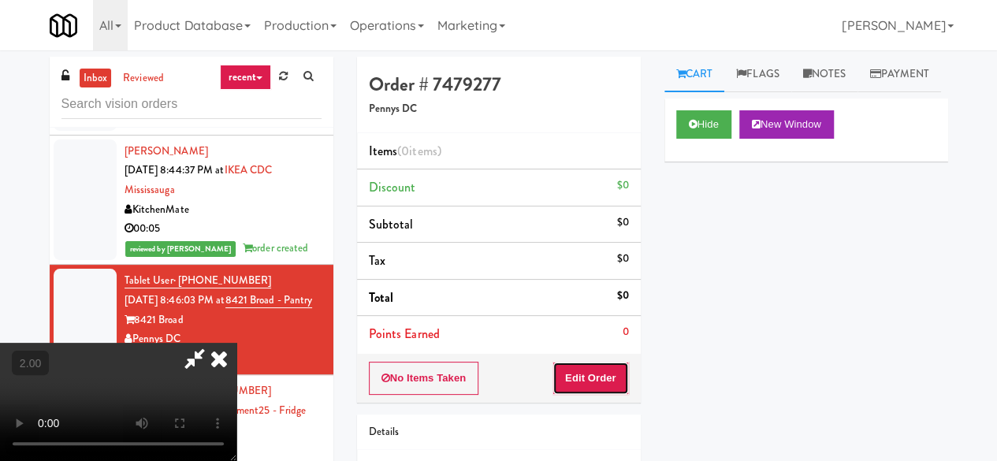
click at [600, 362] on button "Edit Order" at bounding box center [590, 378] width 76 height 33
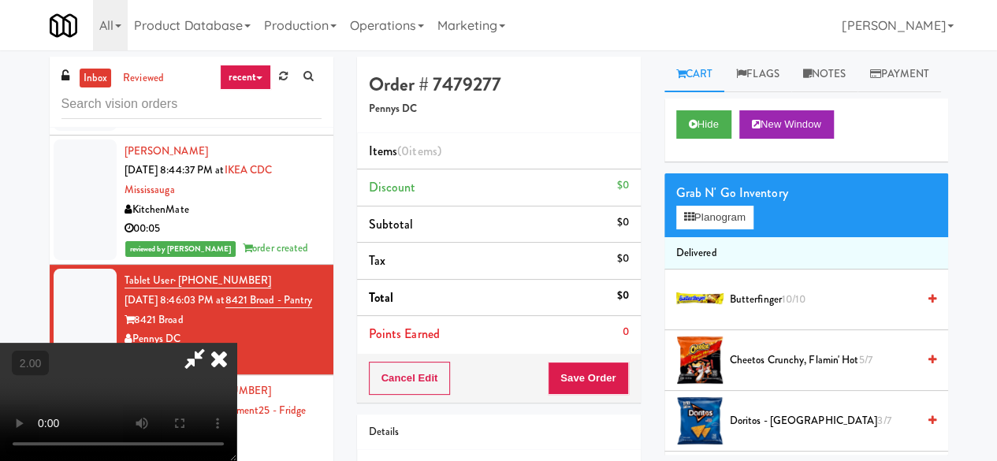
click at [213, 343] on icon at bounding box center [195, 359] width 36 height 32
click at [414, 391] on button "Cancel Edit" at bounding box center [410, 378] width 82 height 33
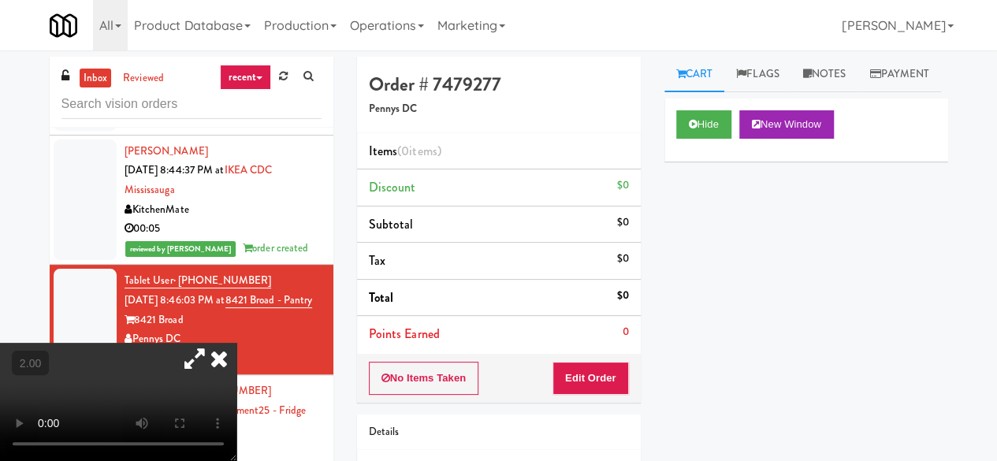
click at [413, 390] on button "No Items Taken" at bounding box center [424, 378] width 110 height 33
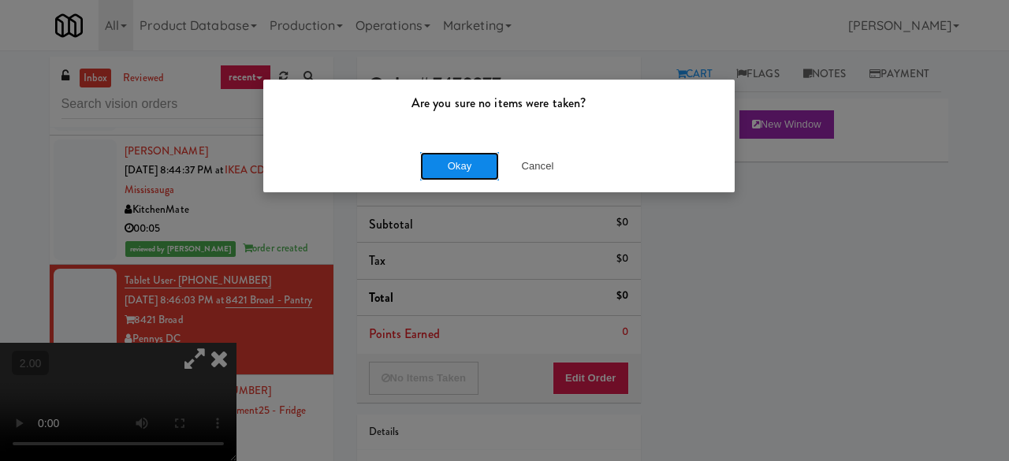
click at [448, 159] on button "Okay" at bounding box center [459, 166] width 79 height 28
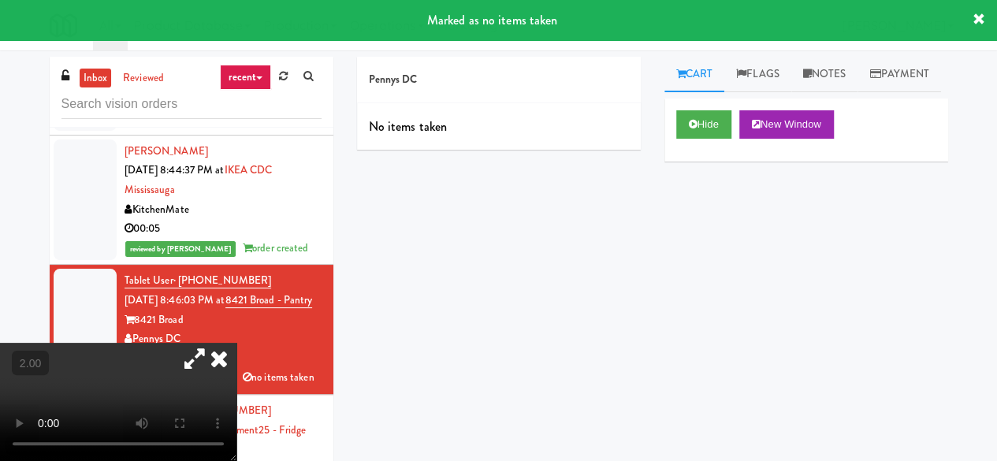
click at [236, 343] on icon at bounding box center [219, 359] width 35 height 32
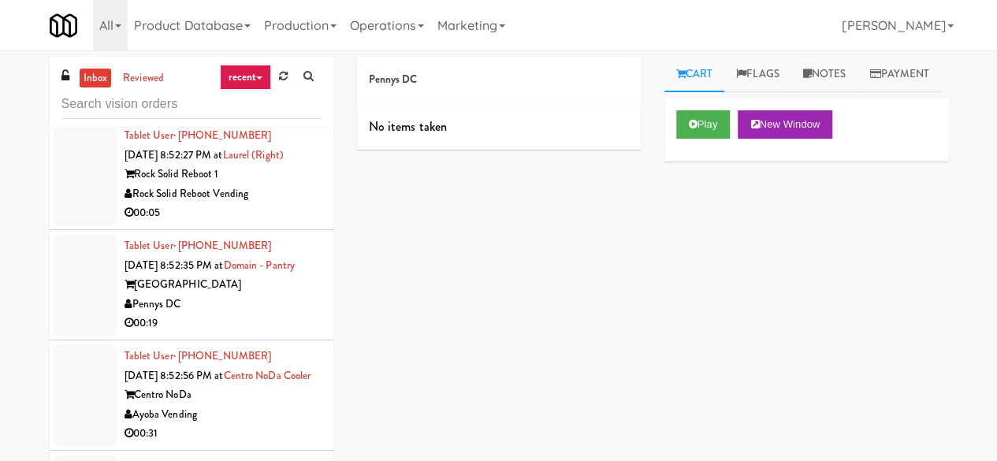
scroll to position [3389, 0]
click at [582, 243] on div "Pennys DC No items taken Cart Flags Notes Payment Play New Window Primary Flag …" at bounding box center [652, 256] width 615 height 398
click at [582, 242] on div "Pennys DC No items taken Cart Flags Notes Payment Play New Window Primary Flag …" at bounding box center [652, 256] width 615 height 398
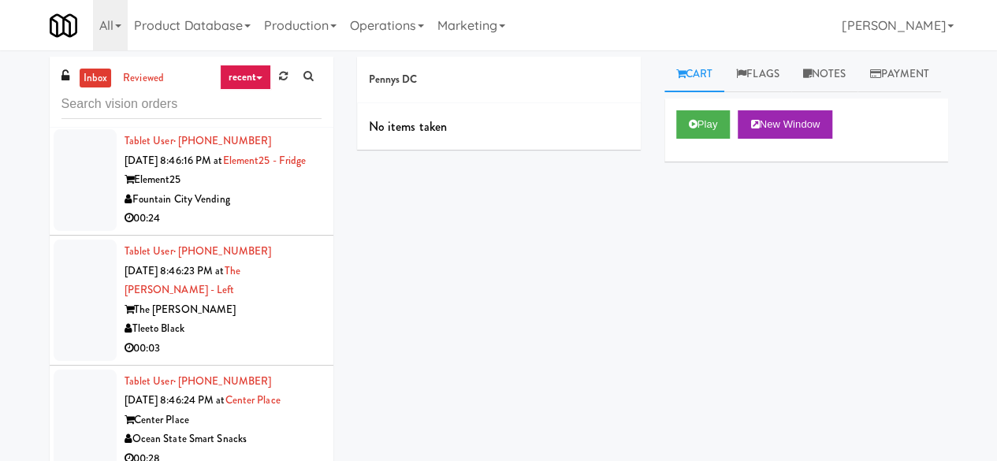
scroll to position [2758, 0]
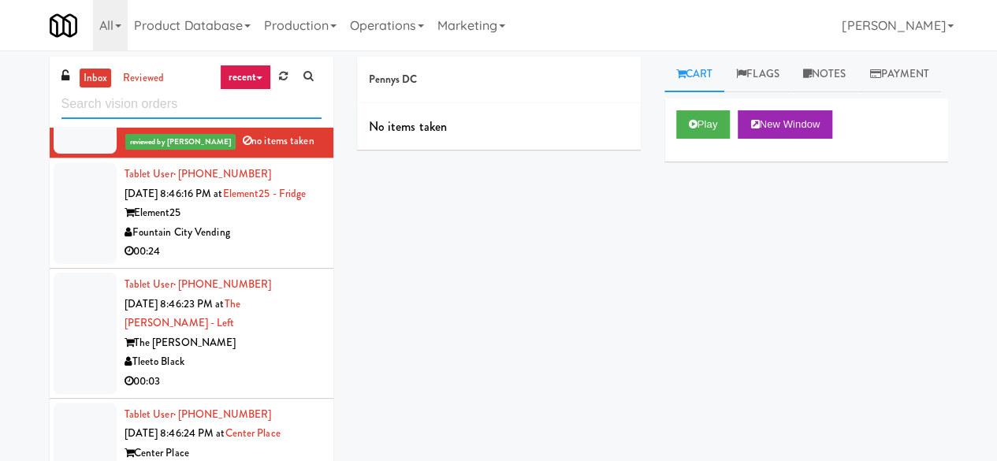
click at [195, 100] on input "text" at bounding box center [191, 104] width 260 height 29
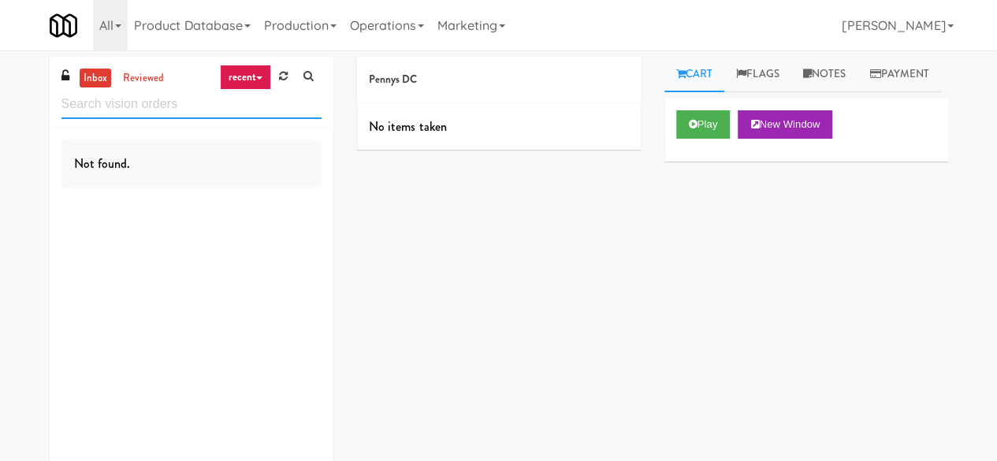
scroll to position [0, 0]
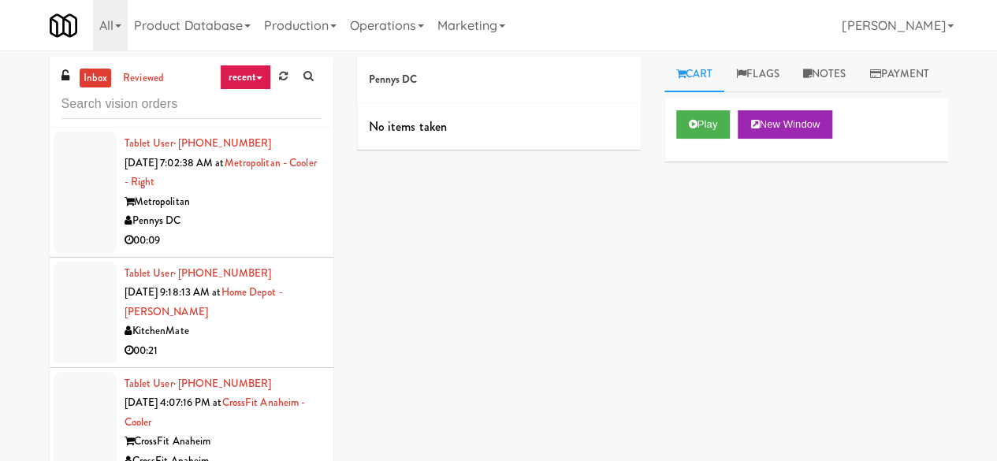
click at [260, 223] on div "Pennys DC" at bounding box center [223, 221] width 197 height 20
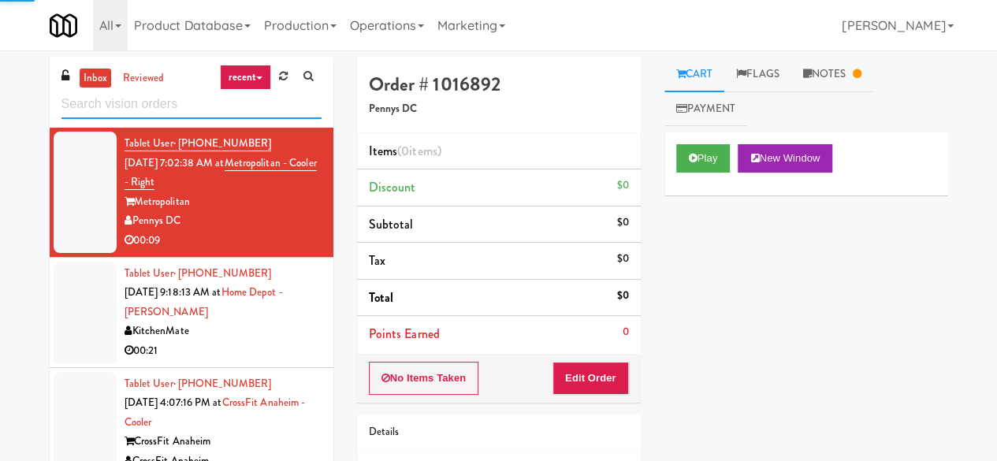
click at [154, 110] on input "text" at bounding box center [191, 104] width 260 height 29
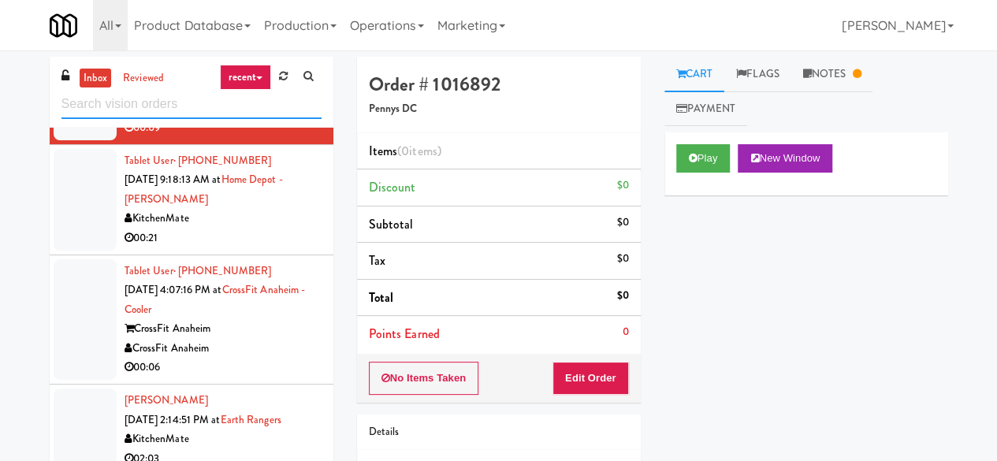
scroll to position [315, 0]
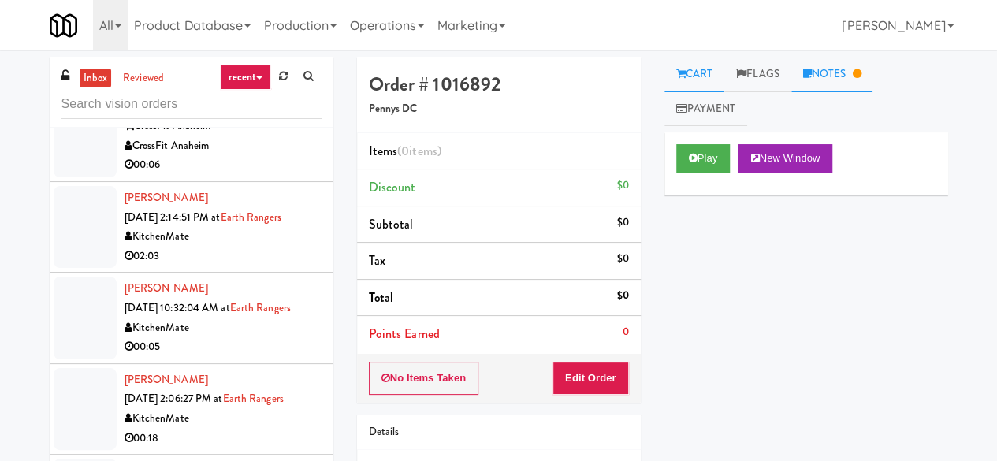
click at [842, 81] on link "Notes" at bounding box center [832, 74] width 82 height 35
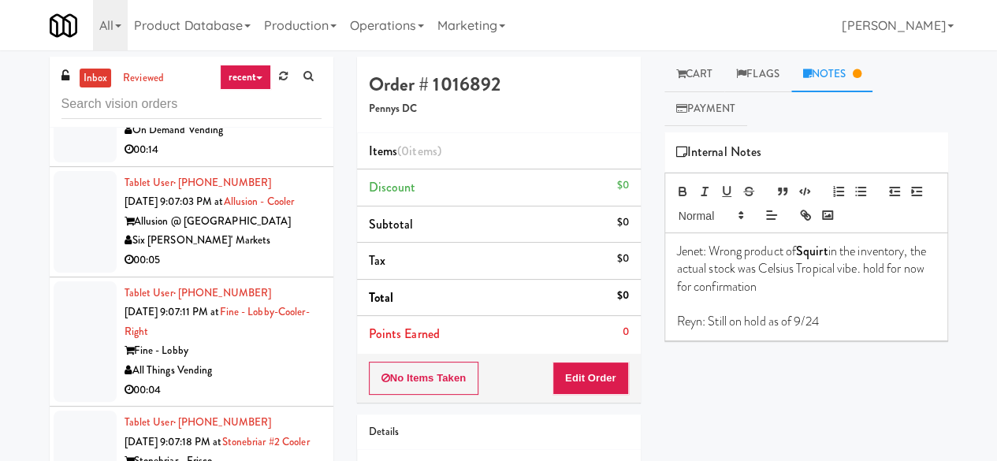
scroll to position [6068, 0]
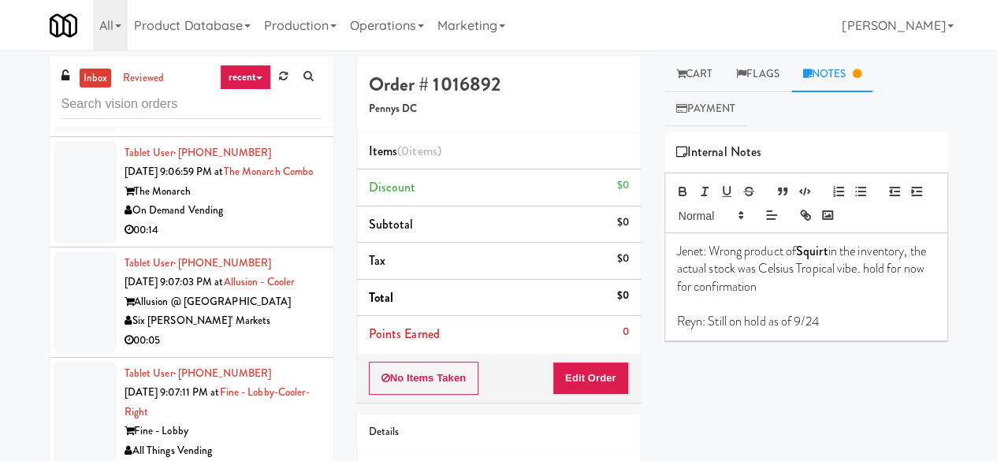
click at [270, 110] on div "[PERSON_NAME] Provisions" at bounding box center [223, 101] width 197 height 20
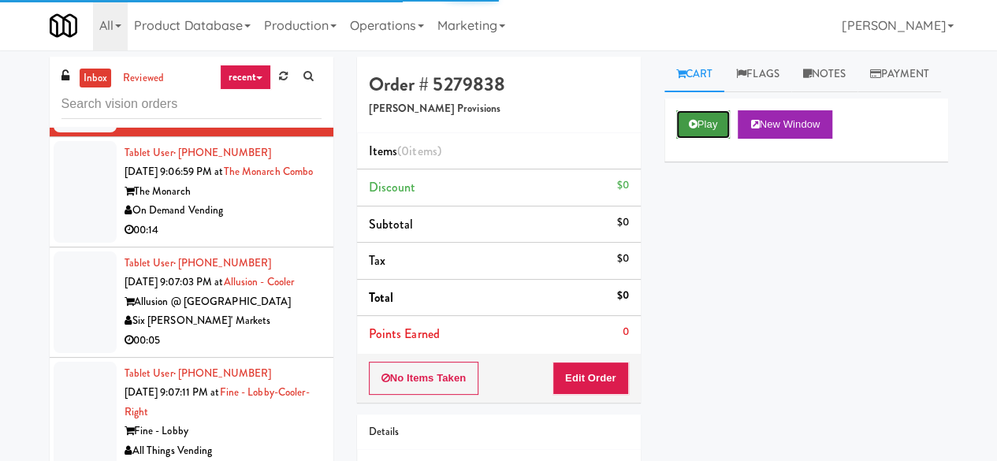
click at [710, 139] on button "Play" at bounding box center [703, 124] width 54 height 28
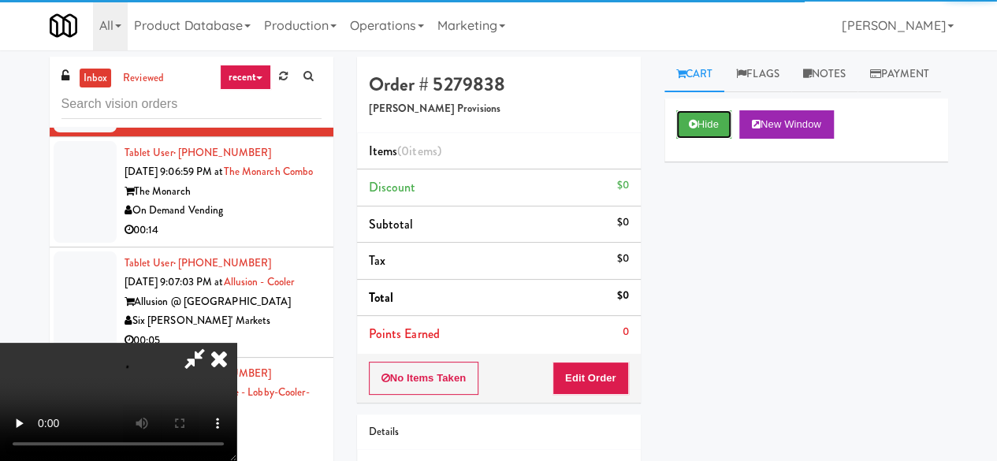
drag, startPoint x: 710, startPoint y: 154, endPoint x: 686, endPoint y: 192, distance: 45.3
click at [710, 139] on button "Hide" at bounding box center [703, 124] width 55 height 28
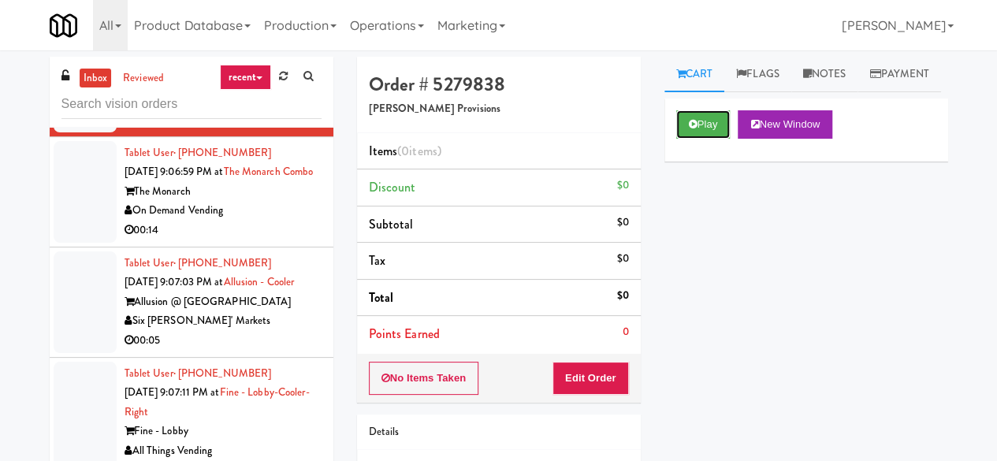
click at [680, 139] on button "Play" at bounding box center [703, 124] width 54 height 28
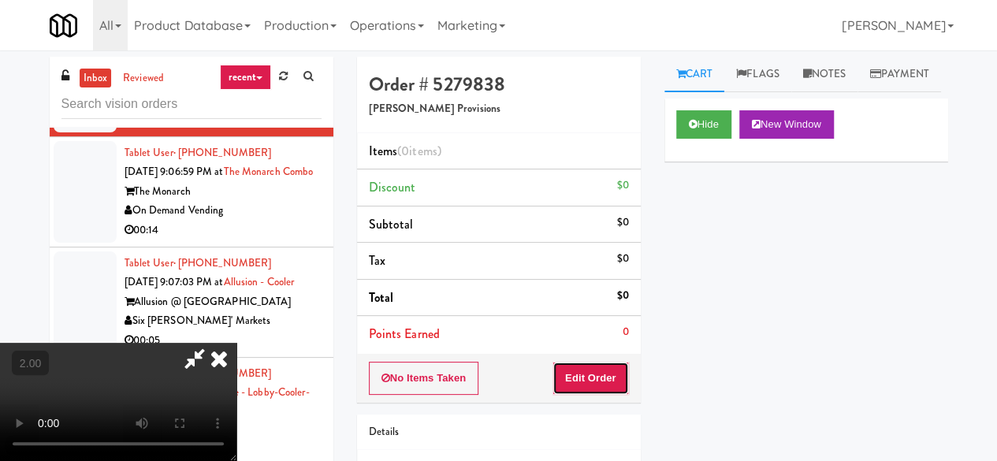
click at [612, 366] on button "Edit Order" at bounding box center [590, 378] width 76 height 33
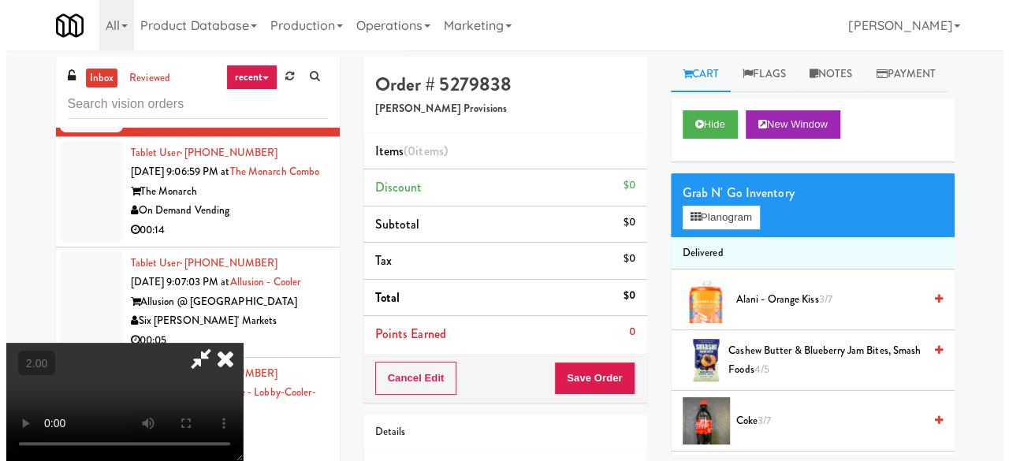
scroll to position [32, 0]
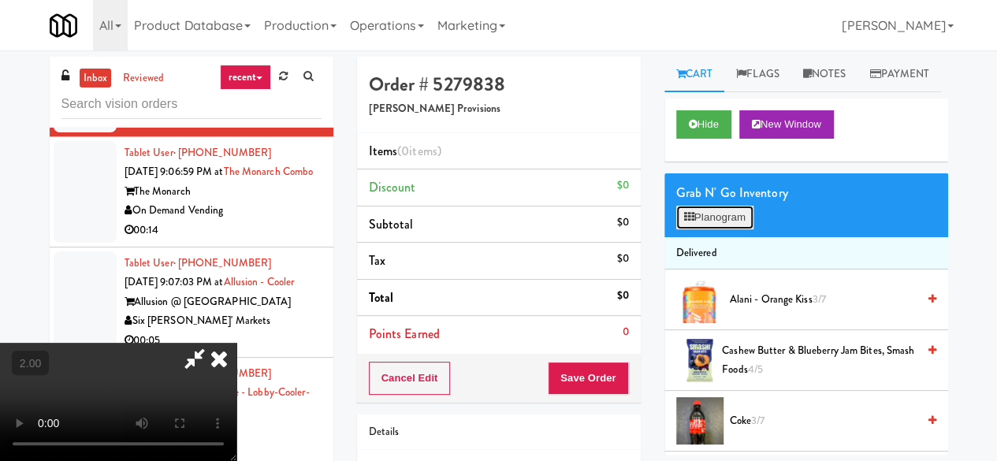
click at [713, 229] on button "Planogram" at bounding box center [714, 218] width 77 height 24
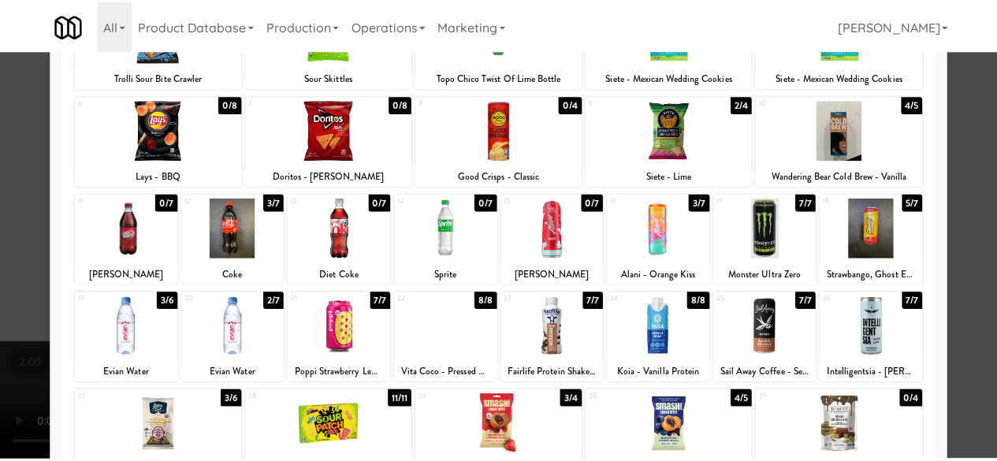
scroll to position [154, 0]
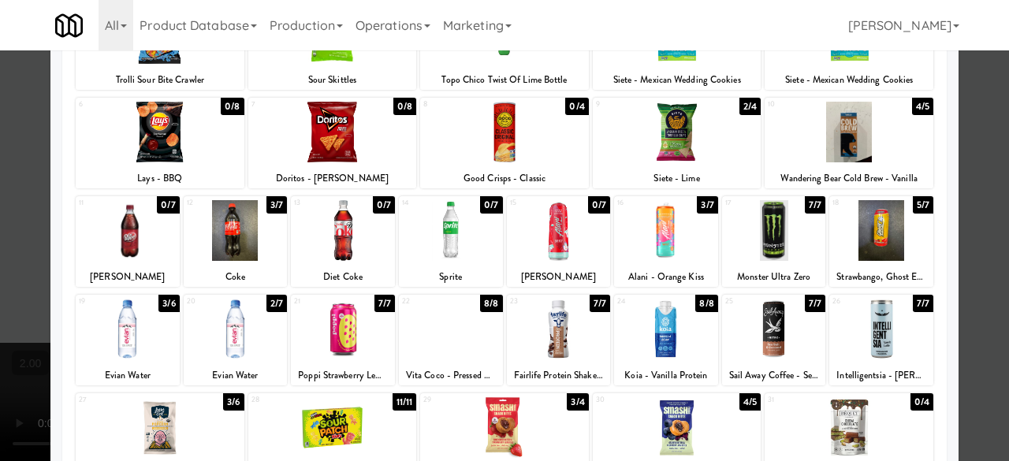
click at [232, 266] on div "12 3/7 Coke" at bounding box center [236, 241] width 104 height 91
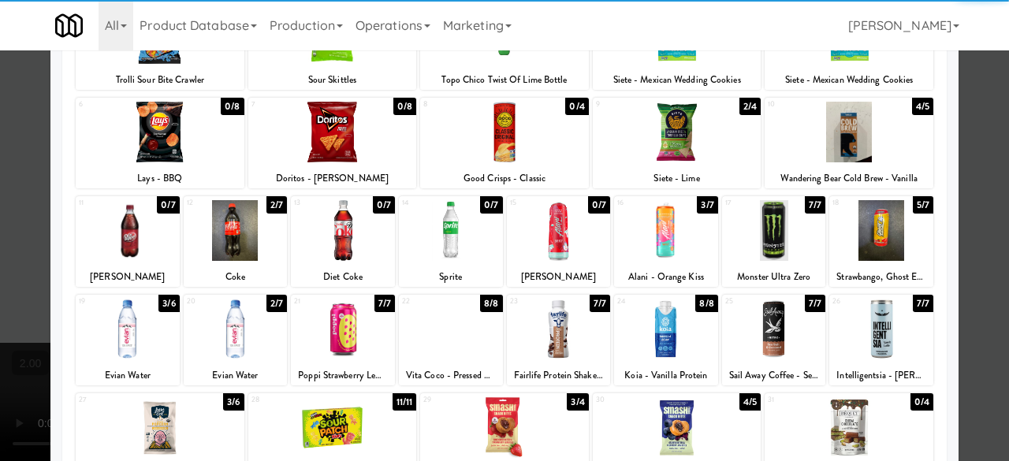
drag, startPoint x: 957, startPoint y: 114, endPoint x: 948, endPoint y: 121, distance: 11.2
click at [958, 116] on div at bounding box center [504, 230] width 1009 height 461
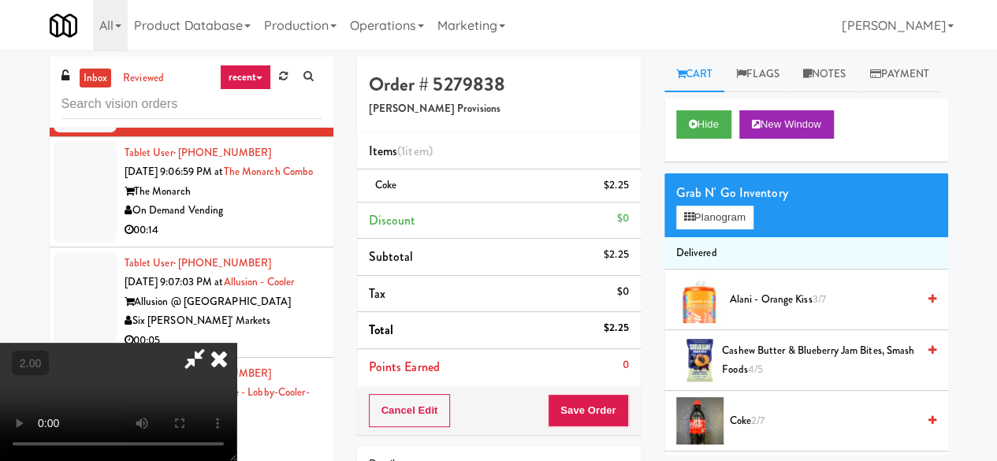
click at [213, 343] on icon at bounding box center [195, 359] width 36 height 32
click at [595, 390] on div "Cancel Edit Save Order" at bounding box center [499, 410] width 284 height 49
click at [595, 401] on button "Save Order" at bounding box center [588, 410] width 80 height 33
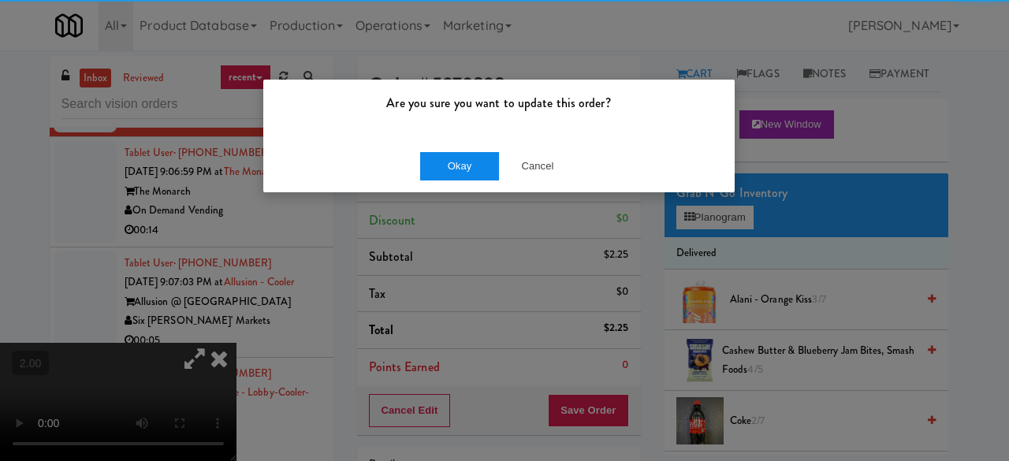
click at [458, 164] on button "Okay" at bounding box center [459, 166] width 79 height 28
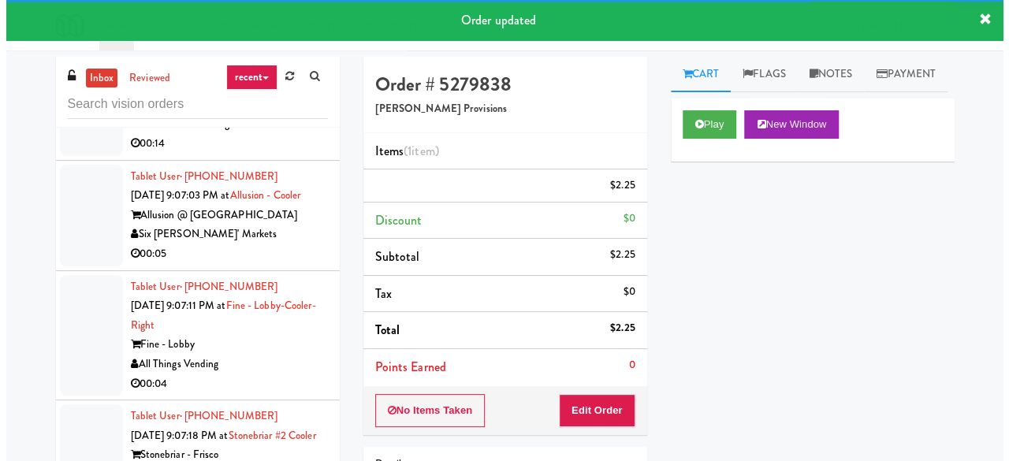
scroll to position [6245, 0]
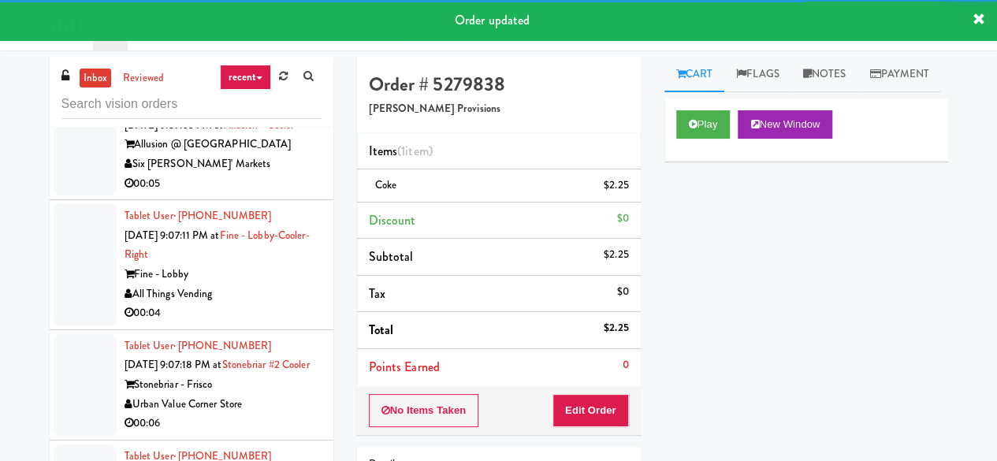
click at [254, 44] on div "The Monarch" at bounding box center [223, 34] width 197 height 20
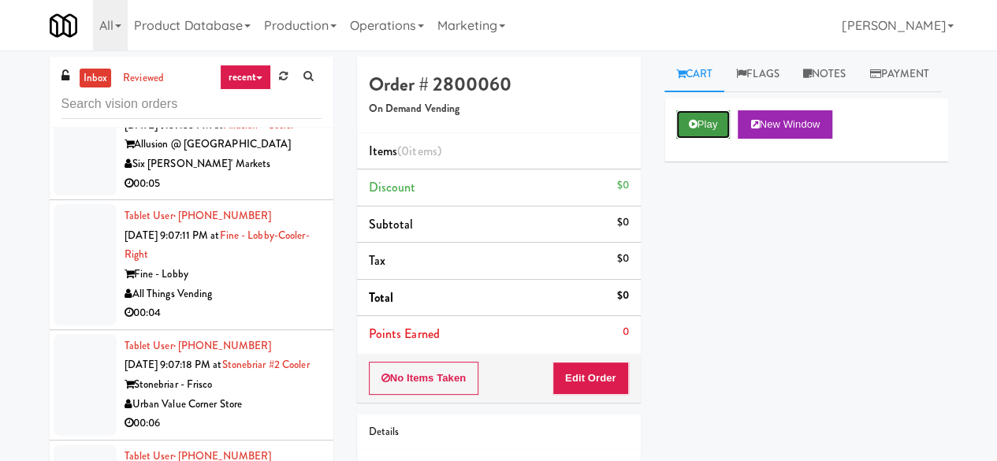
click at [731, 139] on button "Play" at bounding box center [703, 124] width 54 height 28
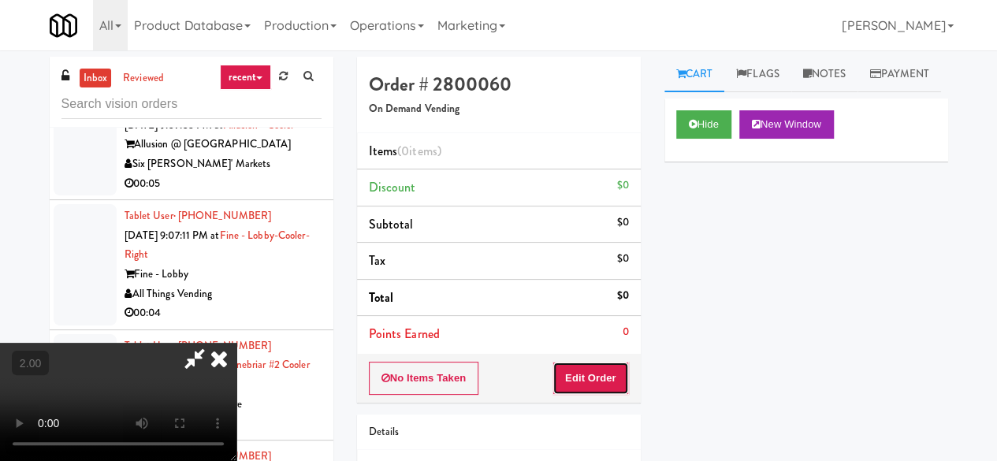
click at [597, 379] on button "Edit Order" at bounding box center [590, 378] width 76 height 33
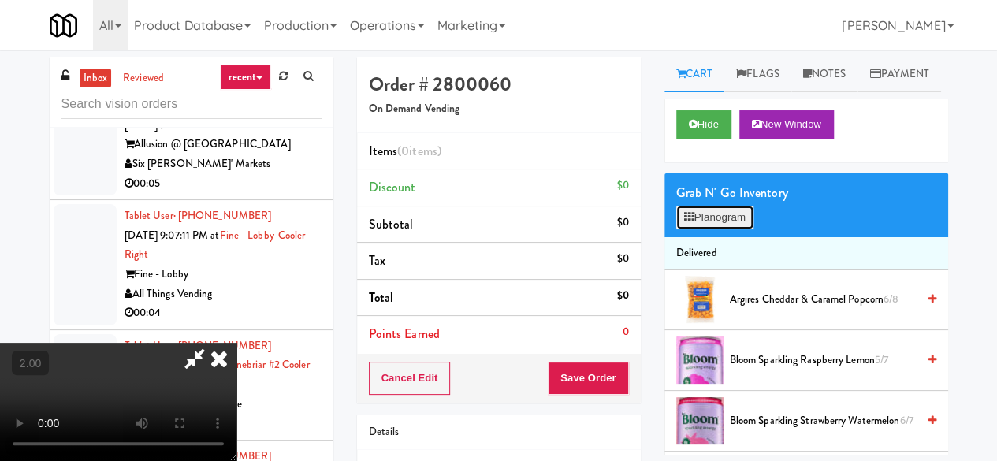
click at [689, 222] on icon at bounding box center [689, 217] width 10 height 10
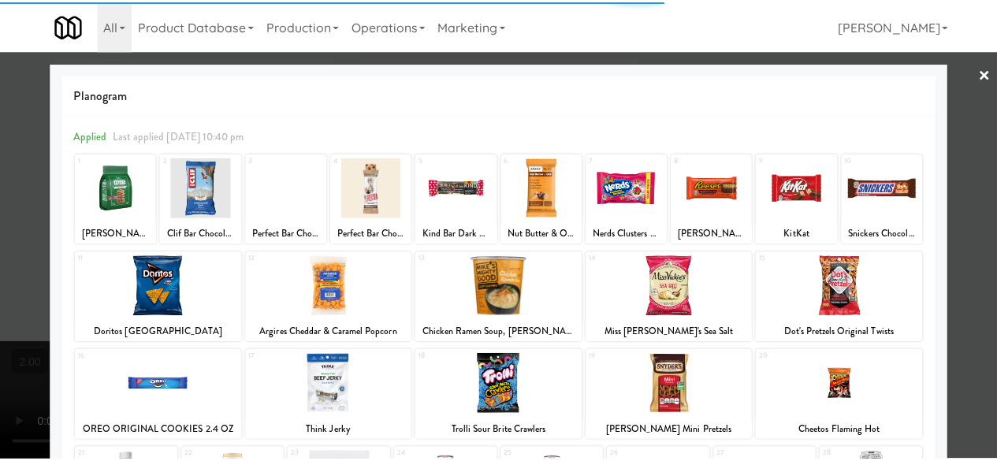
scroll to position [158, 0]
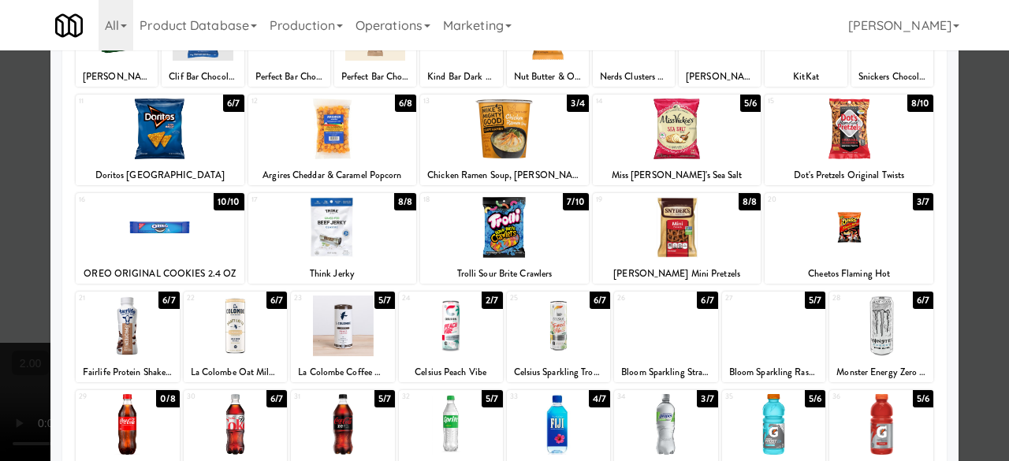
click at [851, 236] on div at bounding box center [848, 227] width 169 height 61
click at [965, 199] on div at bounding box center [504, 230] width 1009 height 461
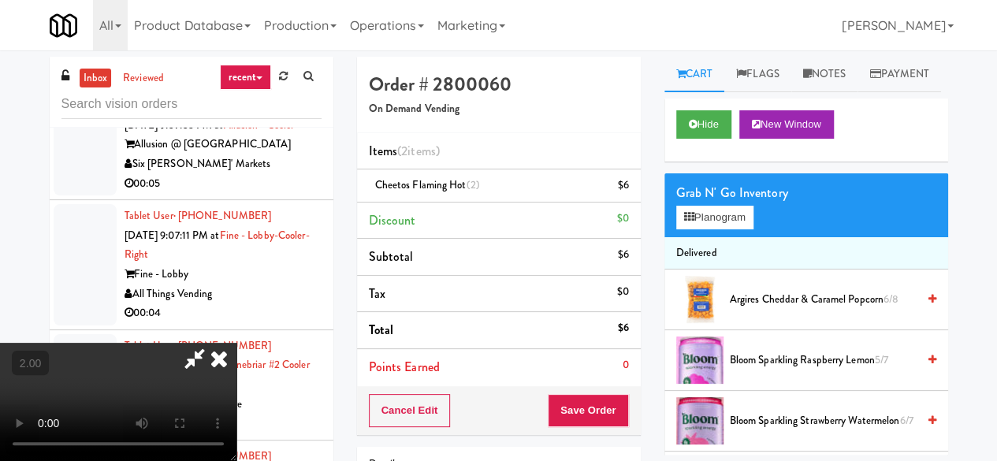
scroll to position [32, 0]
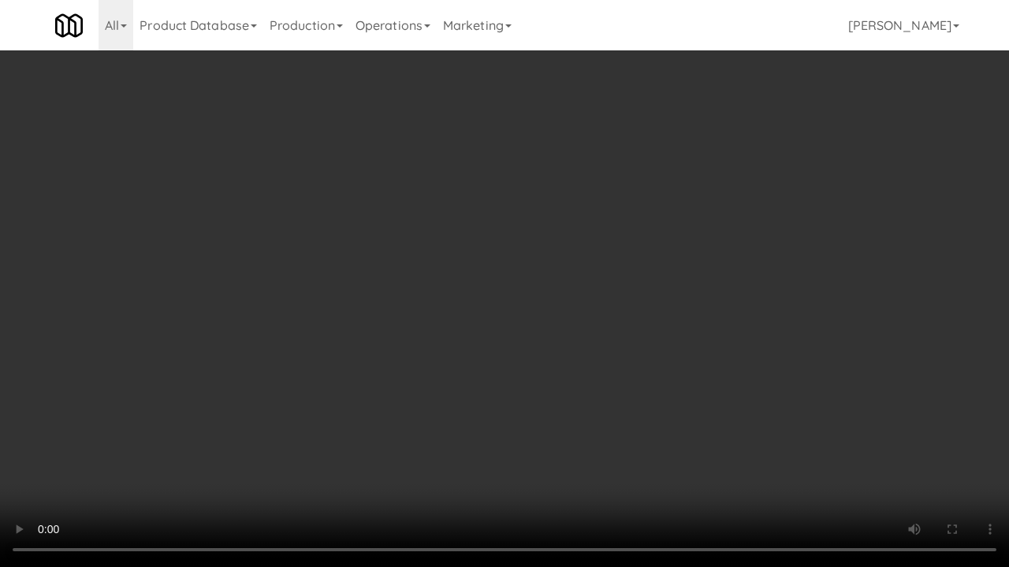
drag, startPoint x: 561, startPoint y: 440, endPoint x: 593, endPoint y: 415, distance: 40.4
click at [563, 437] on video at bounding box center [504, 283] width 1009 height 567
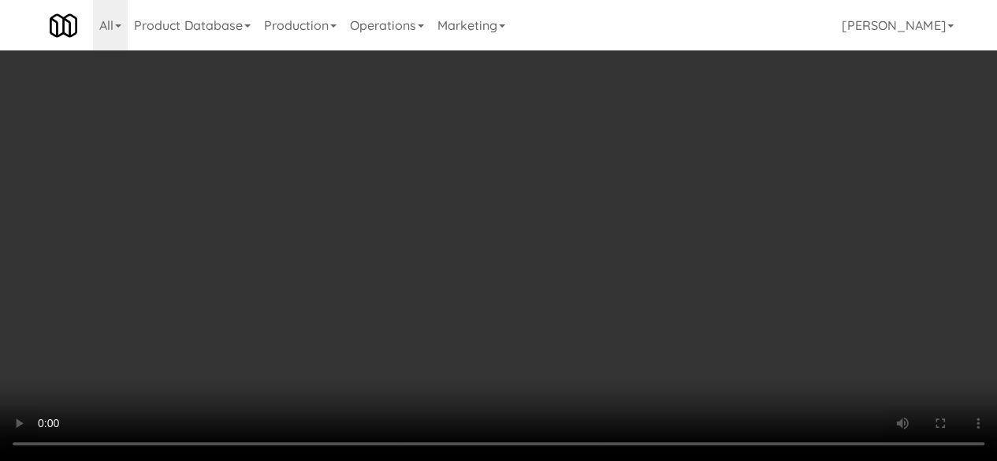
scroll to position [0, 0]
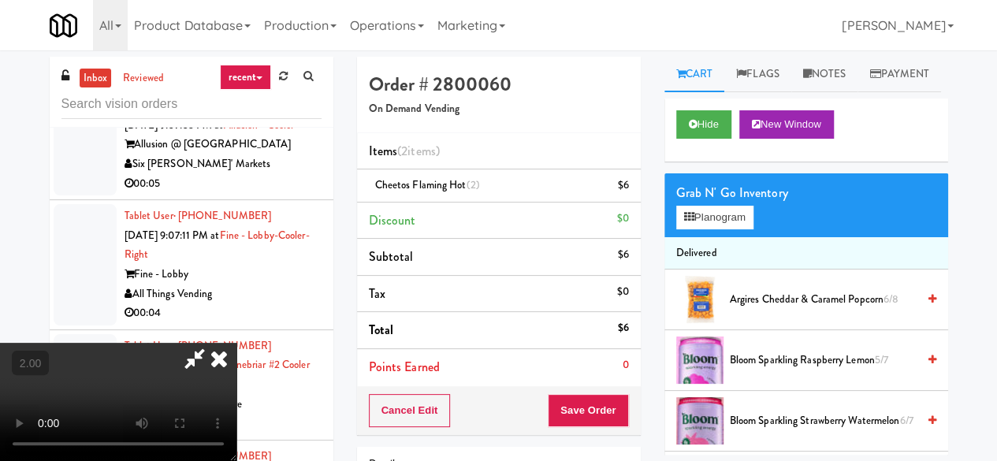
click at [213, 343] on icon at bounding box center [195, 359] width 36 height 32
click at [630, 192] on icon at bounding box center [630, 191] width 8 height 10
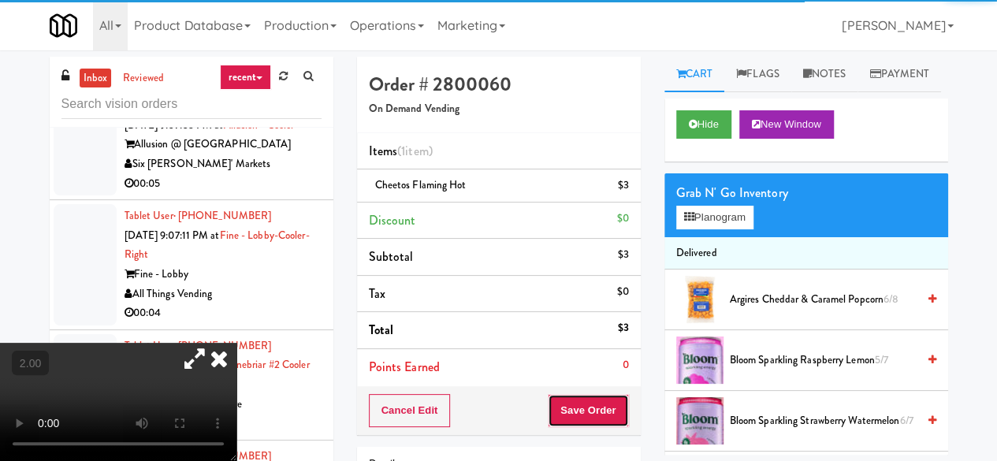
click at [591, 409] on button "Save Order" at bounding box center [588, 410] width 80 height 33
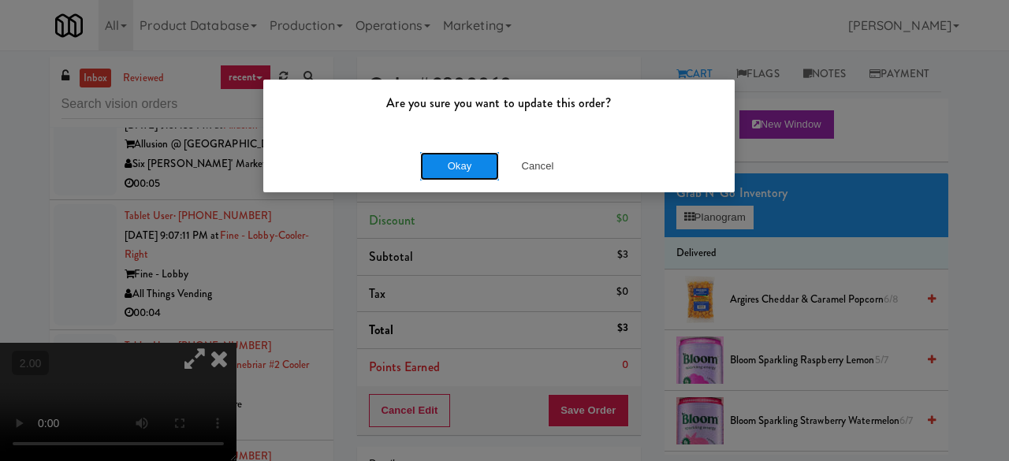
click at [448, 177] on button "Okay" at bounding box center [459, 166] width 79 height 28
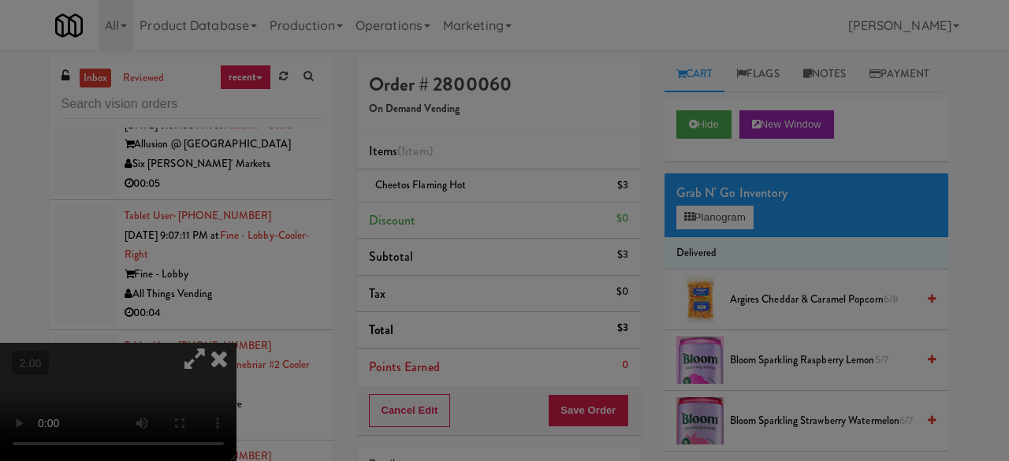
click at [448, 151] on button "Okay" at bounding box center [459, 137] width 79 height 28
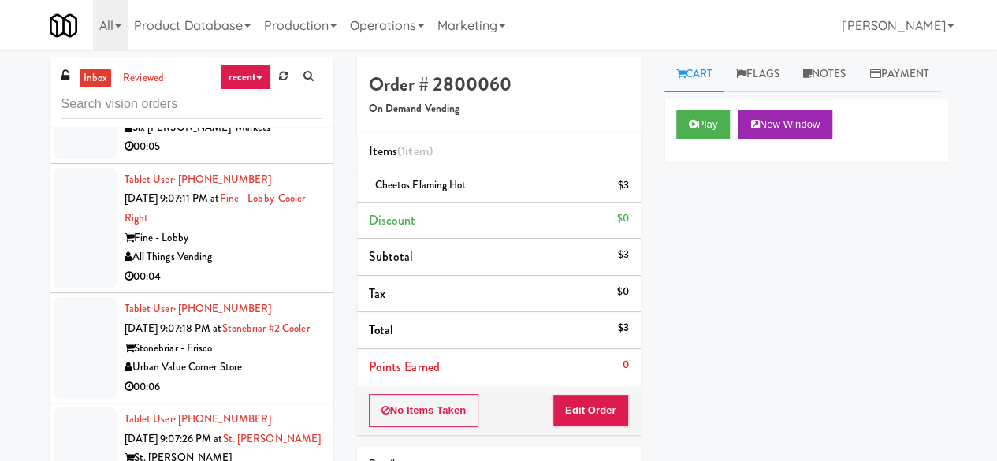
scroll to position [6324, 0]
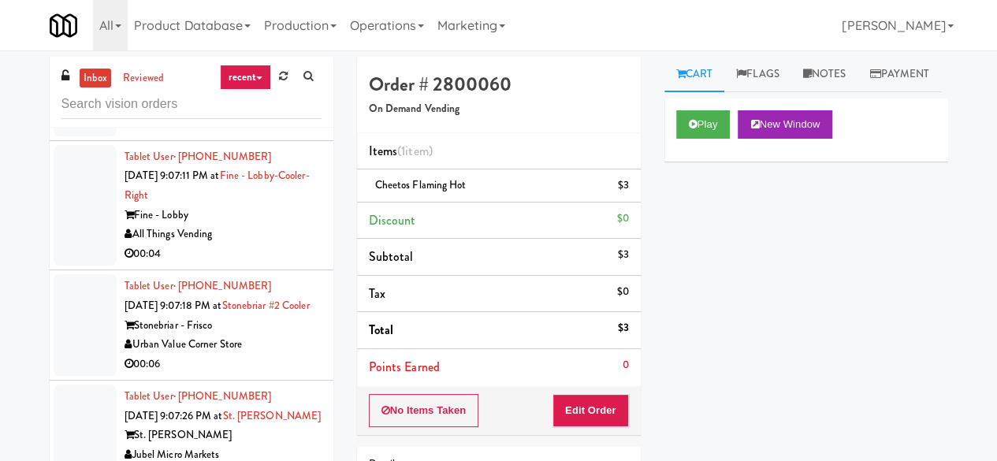
click at [270, 115] on div "Six [PERSON_NAME]' Markets" at bounding box center [223, 105] width 197 height 20
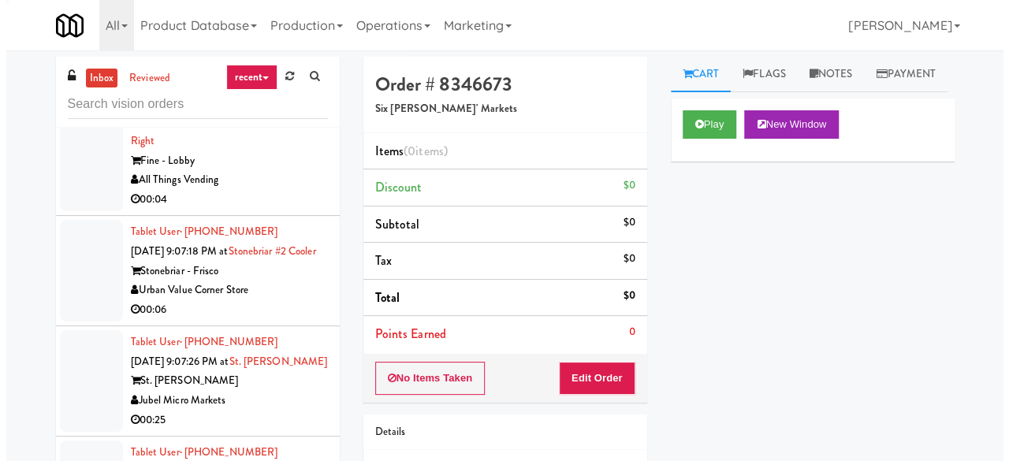
scroll to position [6403, 0]
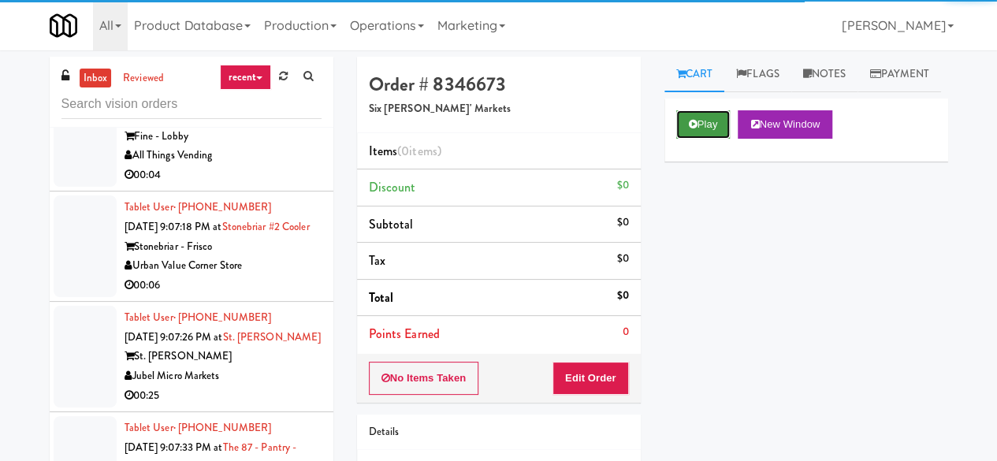
click at [697, 139] on button "Play" at bounding box center [703, 124] width 54 height 28
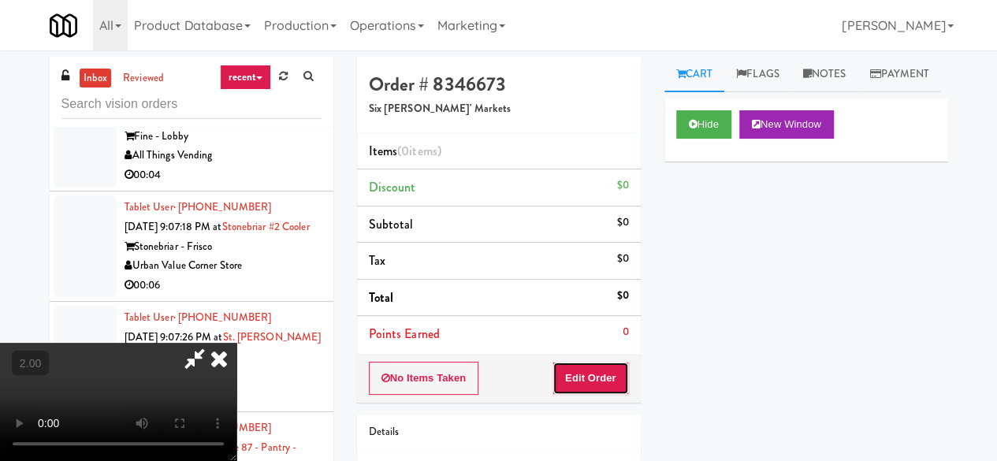
click at [605, 366] on button "Edit Order" at bounding box center [590, 378] width 76 height 33
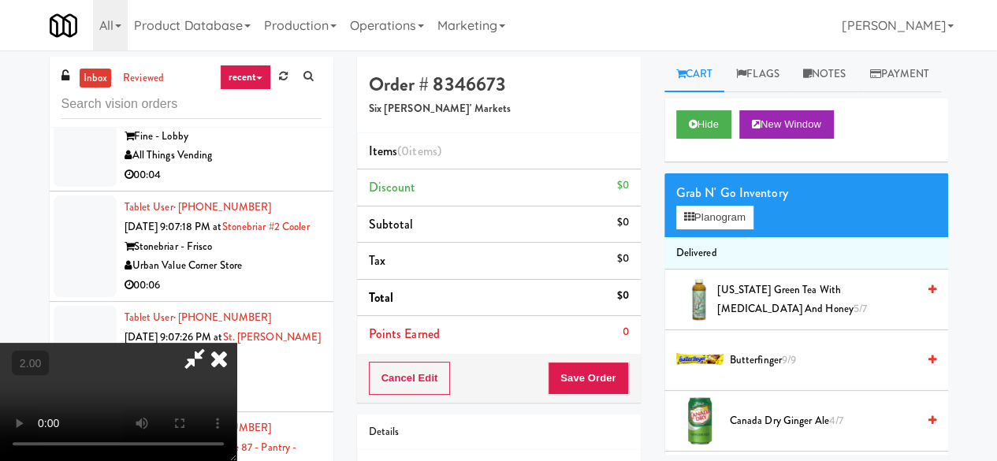
click at [236, 460] on video at bounding box center [118, 402] width 236 height 118
click at [701, 229] on button "Planogram" at bounding box center [714, 218] width 77 height 24
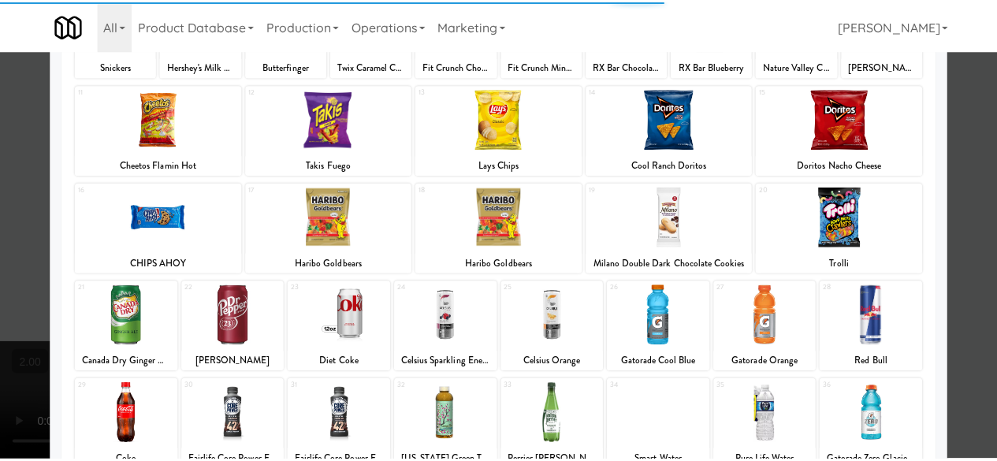
scroll to position [312, 0]
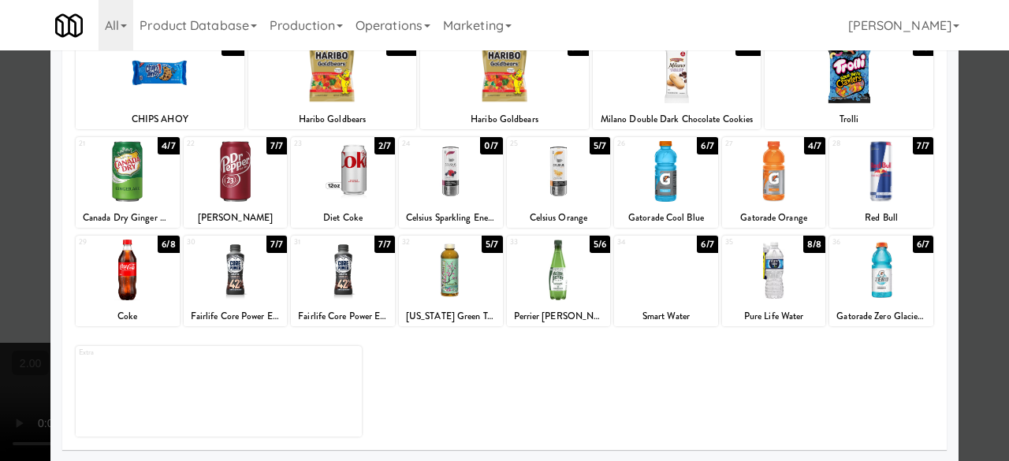
click at [225, 195] on div at bounding box center [236, 171] width 104 height 61
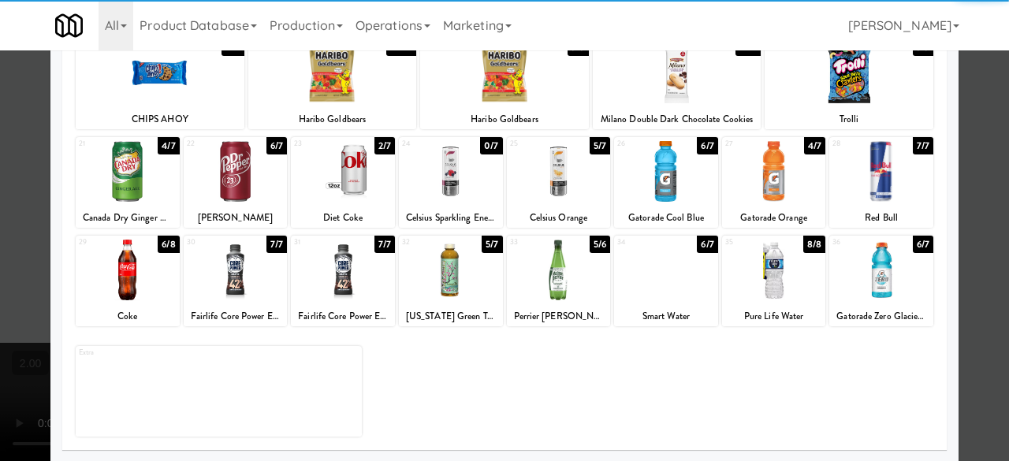
drag, startPoint x: 971, startPoint y: 188, endPoint x: 742, endPoint y: 222, distance: 231.1
click at [968, 188] on div at bounding box center [504, 230] width 1009 height 461
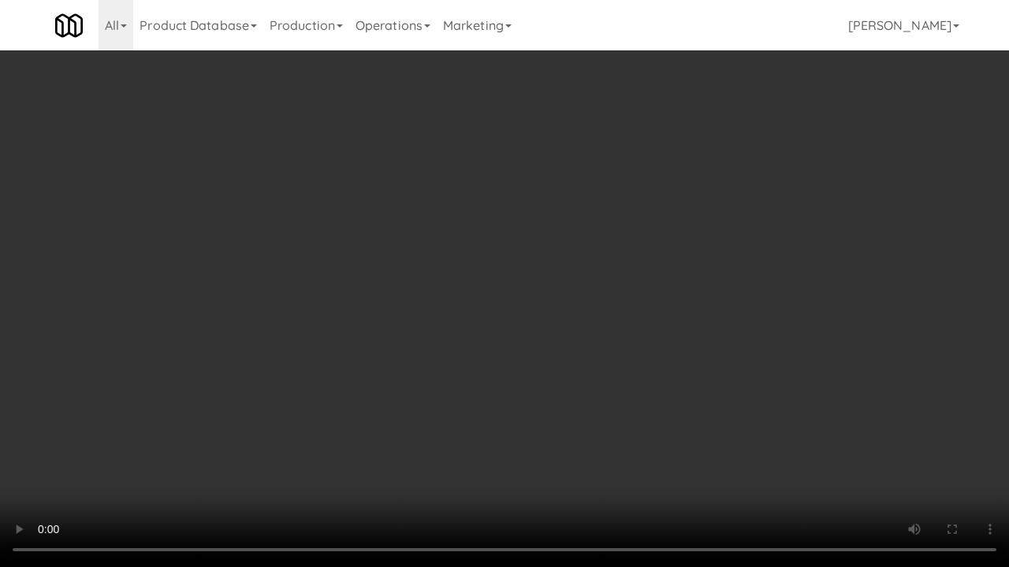
click at [657, 408] on video at bounding box center [504, 283] width 1009 height 567
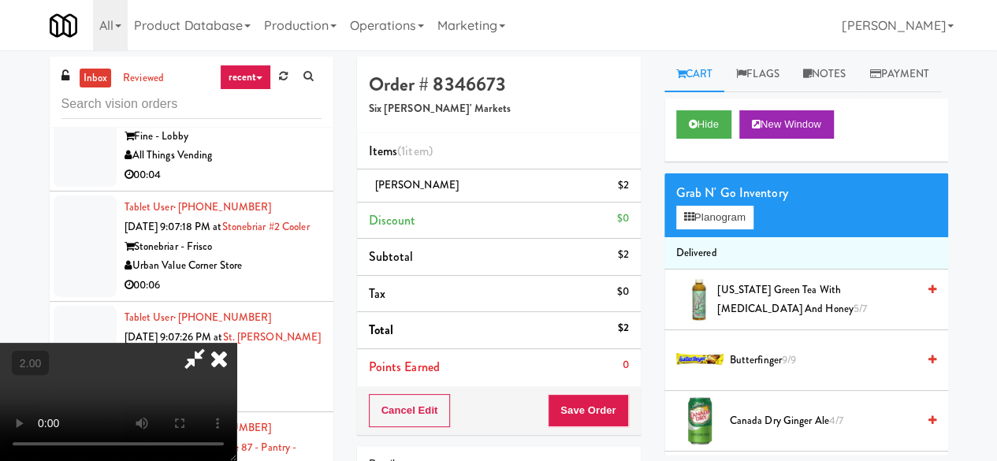
click at [213, 343] on icon at bounding box center [195, 359] width 36 height 32
click at [579, 407] on button "Save Order" at bounding box center [588, 410] width 80 height 33
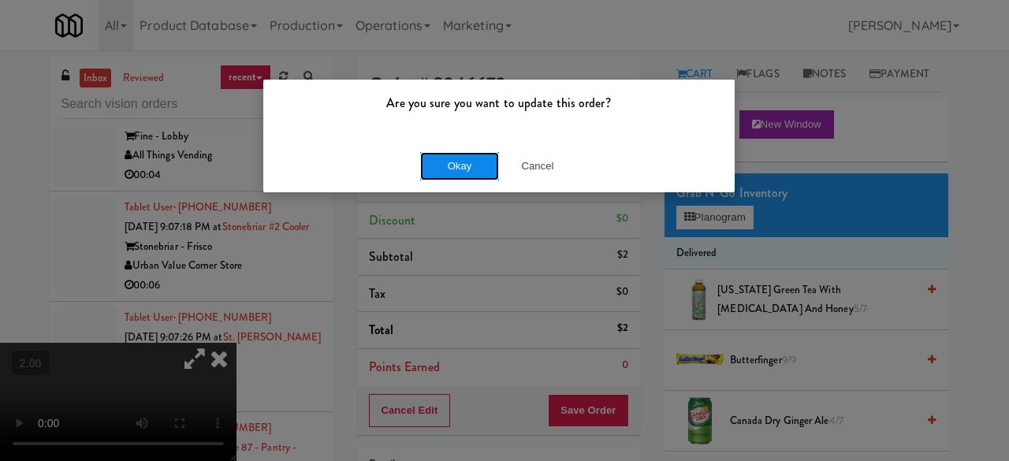
click at [454, 171] on button "Okay" at bounding box center [459, 166] width 79 height 28
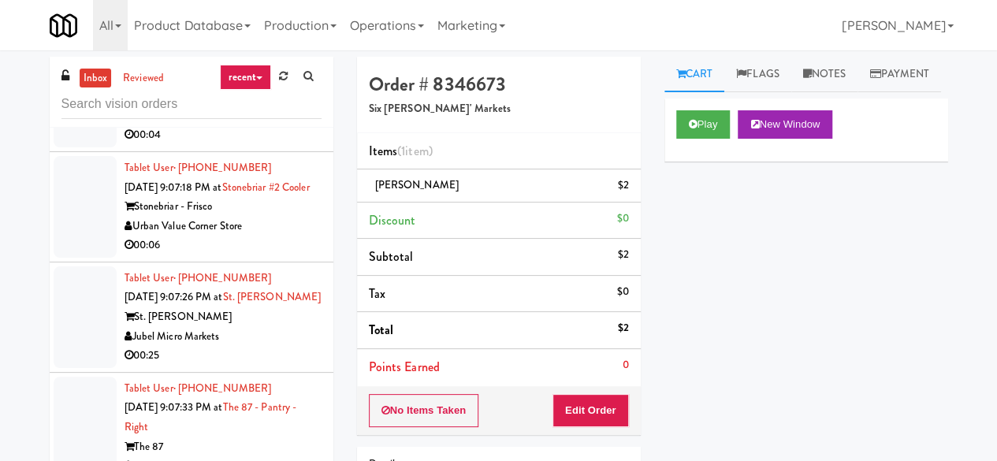
scroll to position [6560, 0]
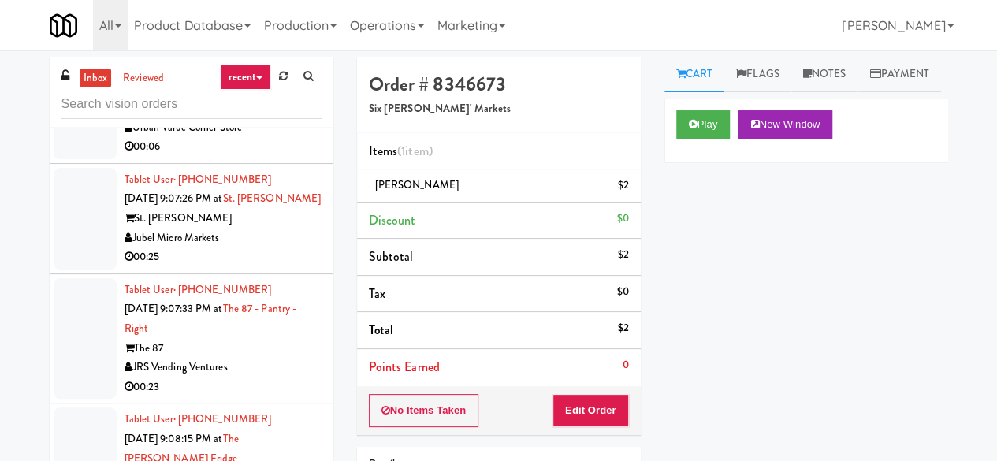
click at [274, 28] on div "All Things Vending" at bounding box center [223, 18] width 197 height 20
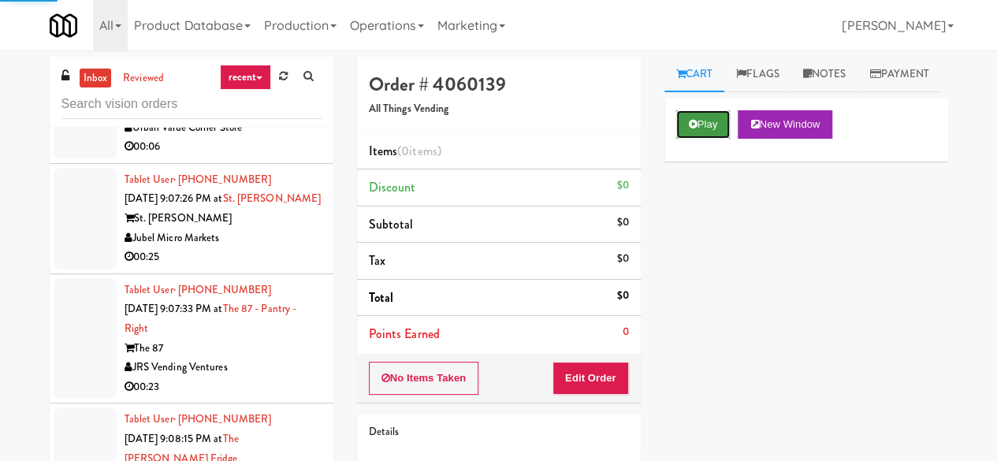
click at [686, 139] on button "Play" at bounding box center [703, 124] width 54 height 28
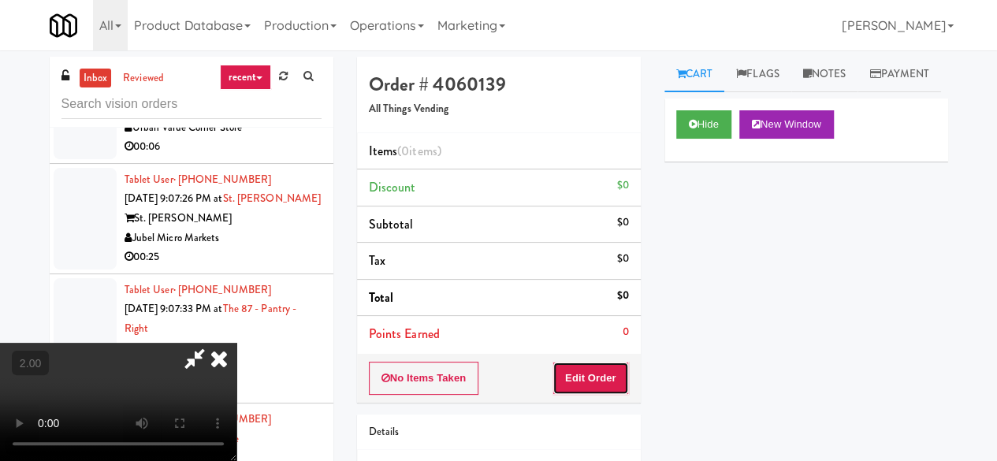
click at [609, 376] on button "Edit Order" at bounding box center [590, 378] width 76 height 33
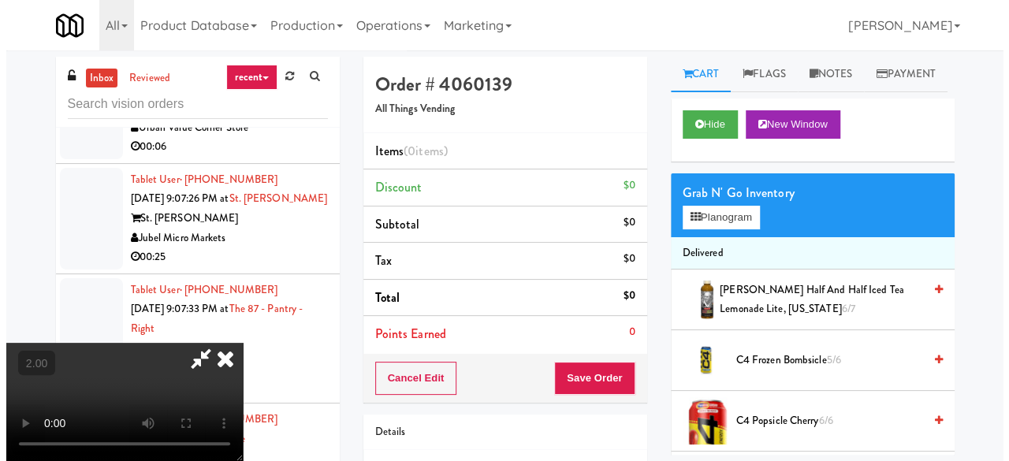
scroll to position [32, 0]
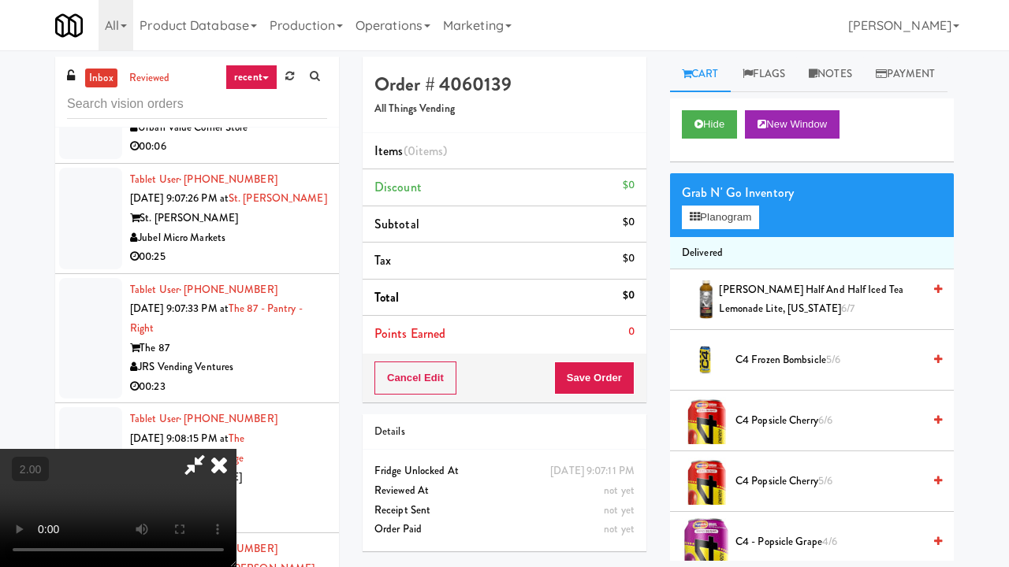
click at [960, 450] on div "inbox reviewed recent all unclear take inventory issue suspicious failed recent…" at bounding box center [504, 335] width 1009 height 556
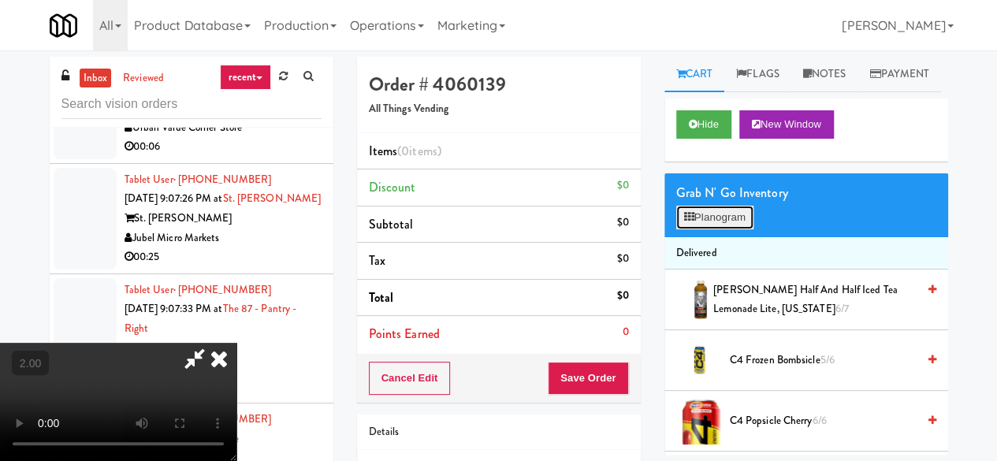
click at [720, 229] on button "Planogram" at bounding box center [714, 218] width 77 height 24
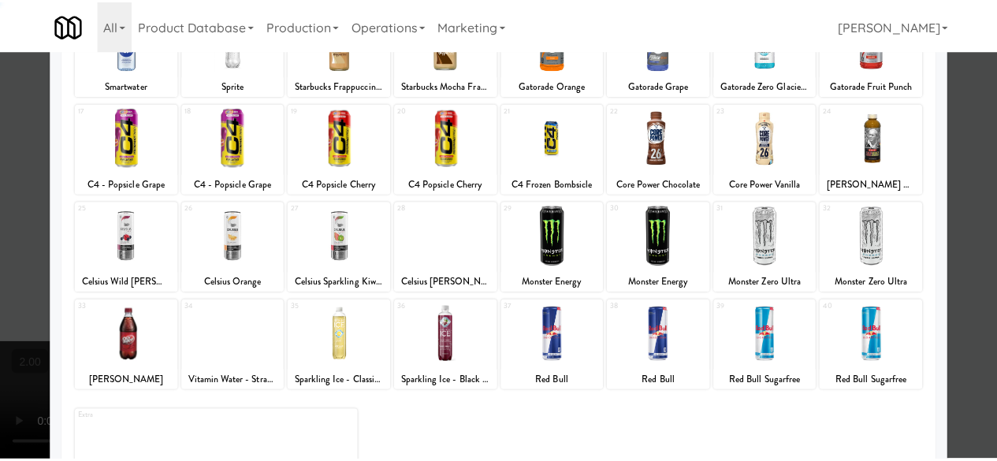
scroll to position [312, 0]
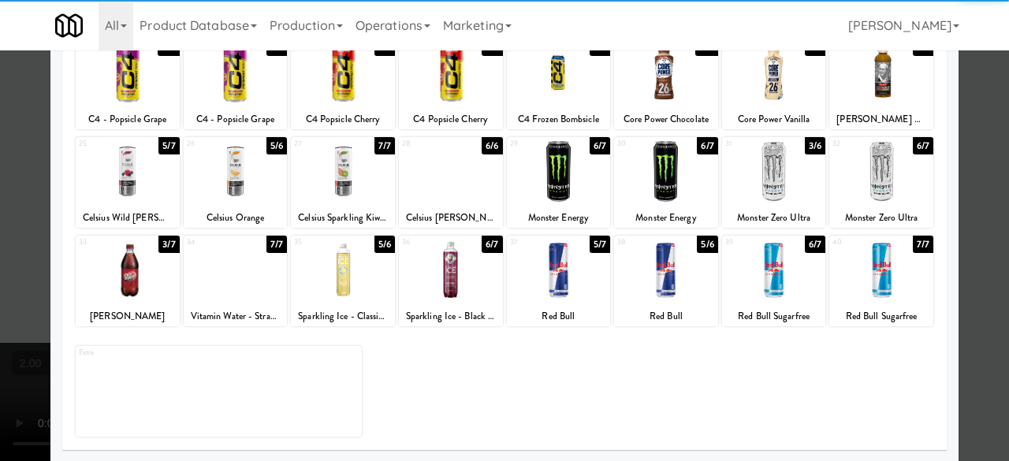
click at [122, 278] on div at bounding box center [128, 270] width 104 height 61
drag, startPoint x: 964, startPoint y: 135, endPoint x: 831, endPoint y: 146, distance: 133.6
click at [965, 135] on div at bounding box center [504, 230] width 1009 height 461
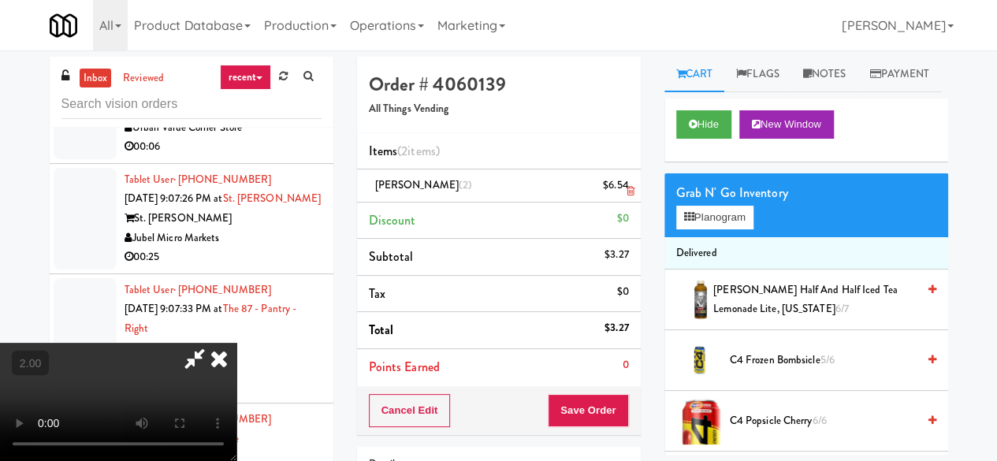
click at [626, 190] on icon at bounding box center [630, 191] width 8 height 10
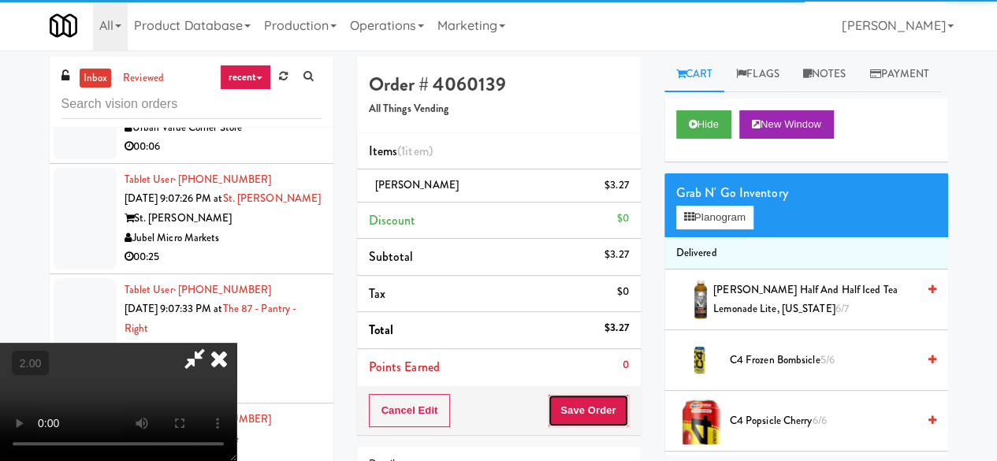
click at [616, 411] on button "Save Order" at bounding box center [588, 410] width 80 height 33
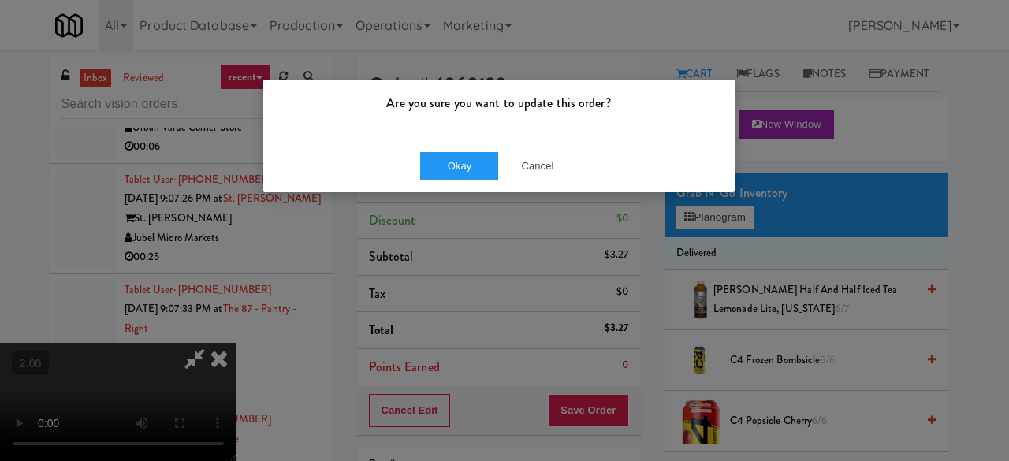
click at [472, 185] on div "Okay Cancel" at bounding box center [498, 165] width 471 height 53
click at [472, 171] on button "Okay" at bounding box center [459, 166] width 79 height 28
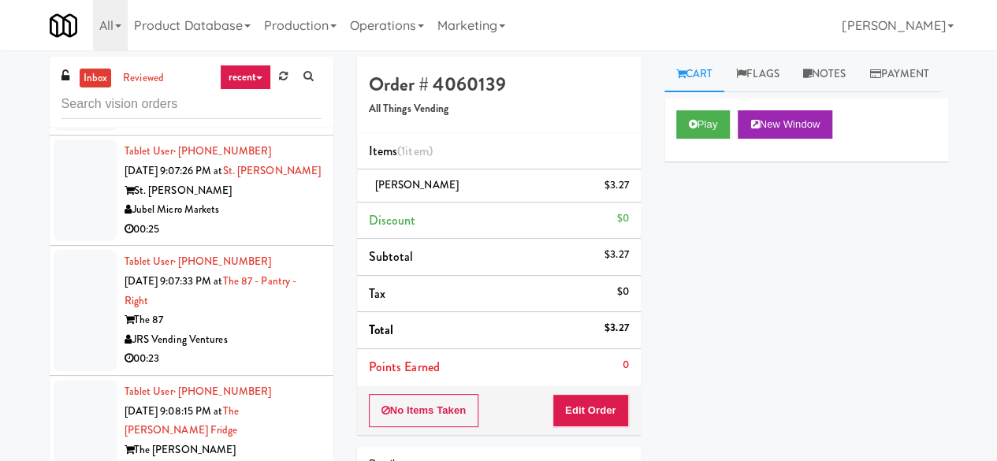
scroll to position [6639, 0]
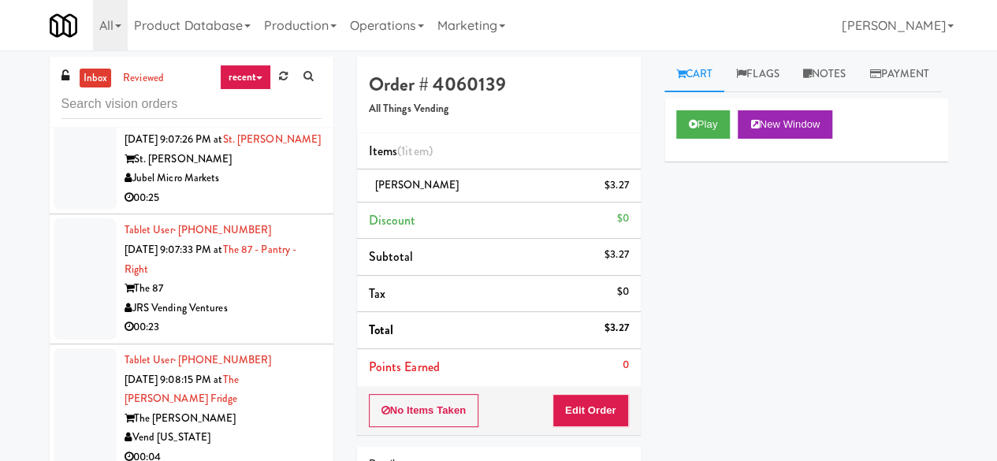
click at [251, 78] on div "Urban Value Corner Store" at bounding box center [223, 68] width 197 height 20
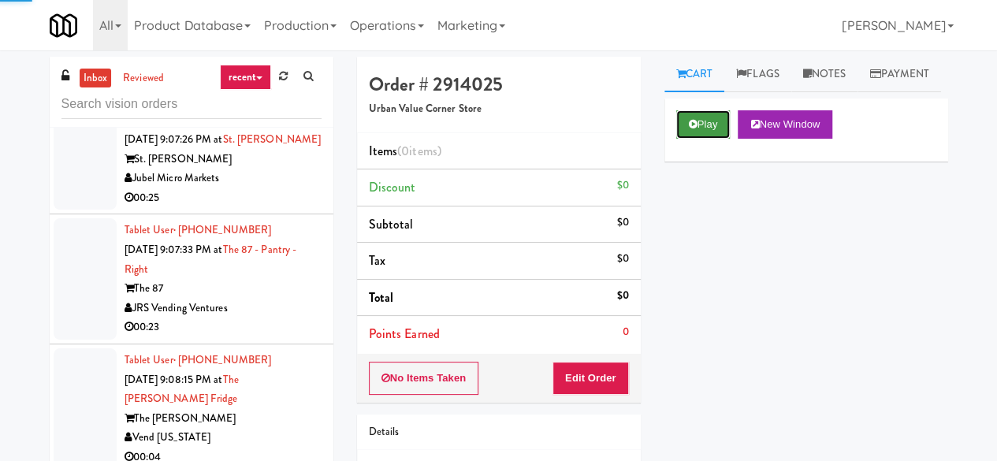
click at [681, 139] on button "Play" at bounding box center [703, 124] width 54 height 28
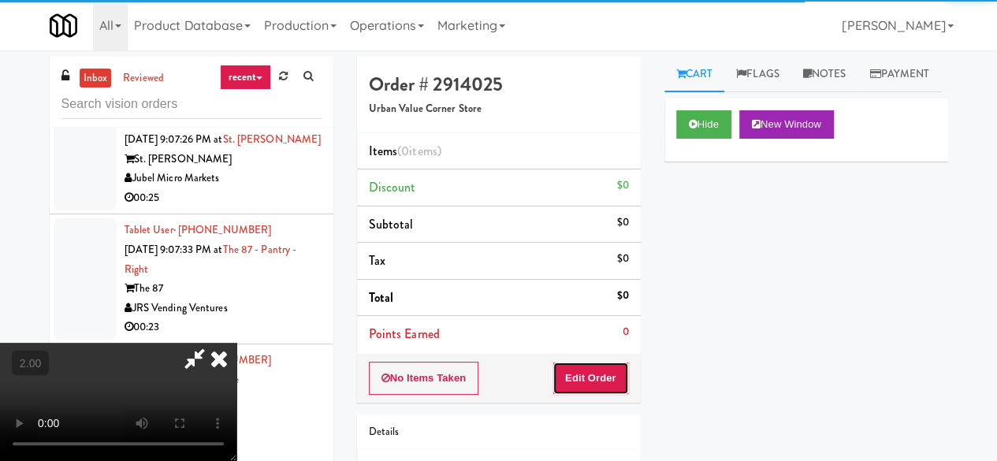
click at [590, 377] on button "Edit Order" at bounding box center [590, 378] width 76 height 33
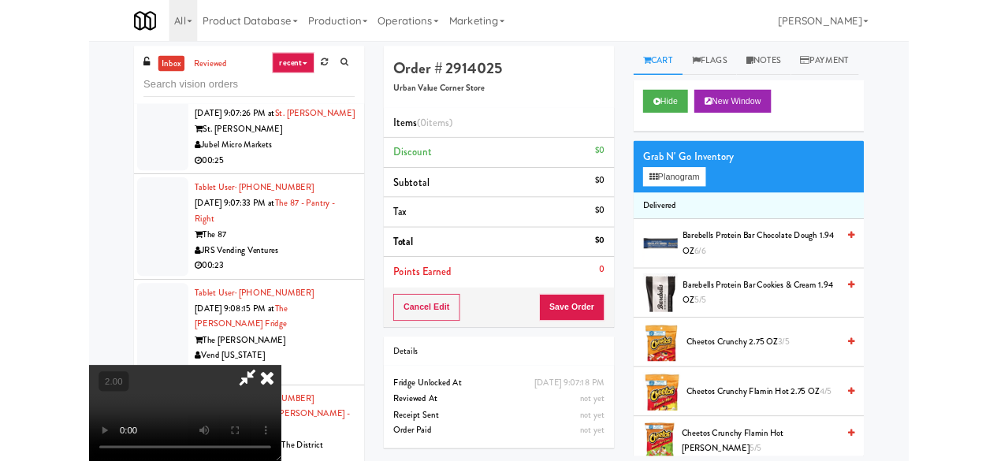
scroll to position [32, 0]
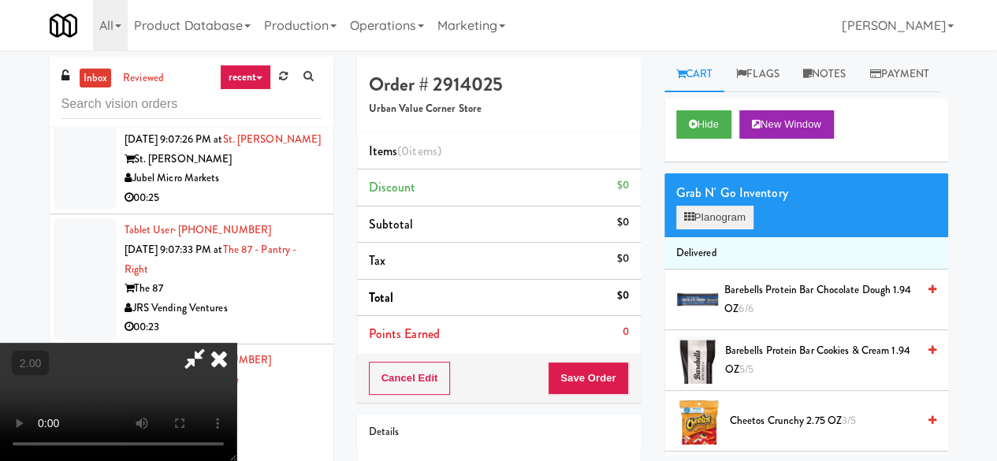
drag, startPoint x: 741, startPoint y: 237, endPoint x: 747, endPoint y: 256, distance: 19.9
click at [741, 237] on div "Grab N' Go Inventory Planogram" at bounding box center [806, 205] width 284 height 64
click at [747, 229] on button "Planogram" at bounding box center [714, 218] width 77 height 24
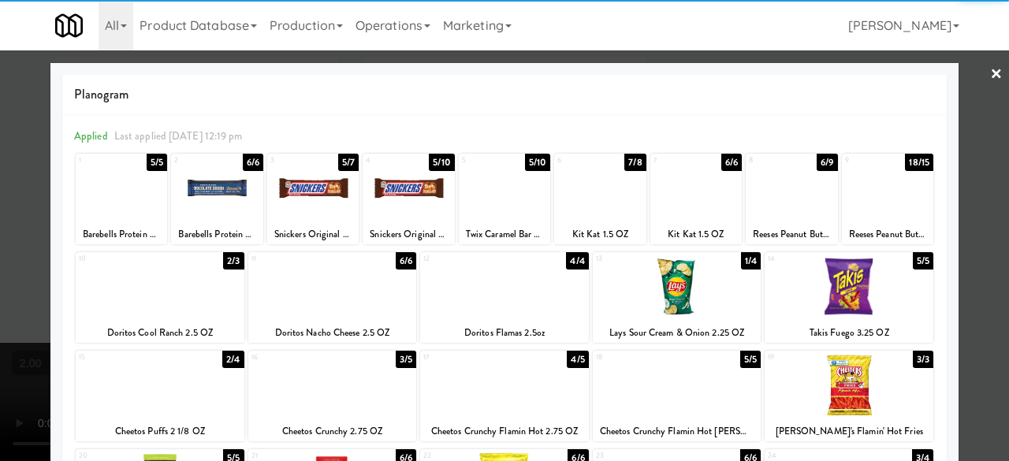
click at [680, 285] on div at bounding box center [677, 286] width 169 height 61
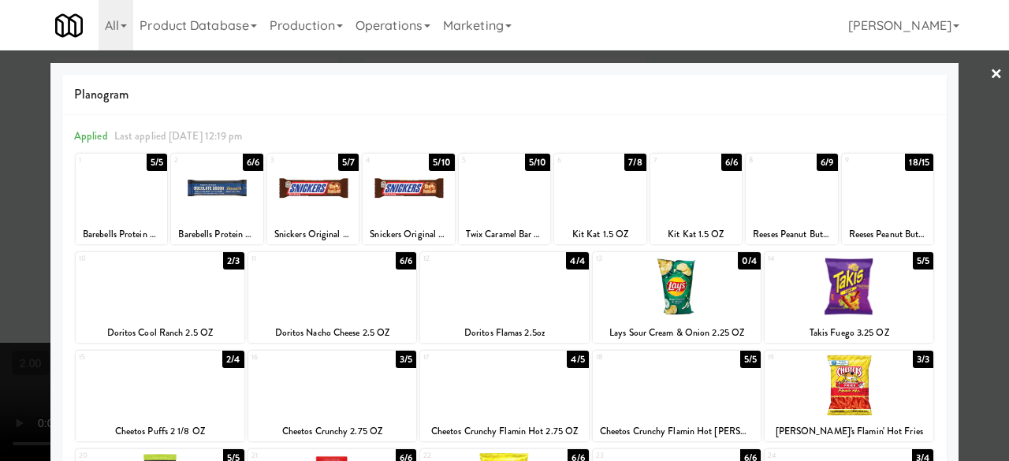
drag, startPoint x: 975, startPoint y: 136, endPoint x: 723, endPoint y: 135, distance: 252.2
click at [973, 136] on div at bounding box center [504, 230] width 1009 height 461
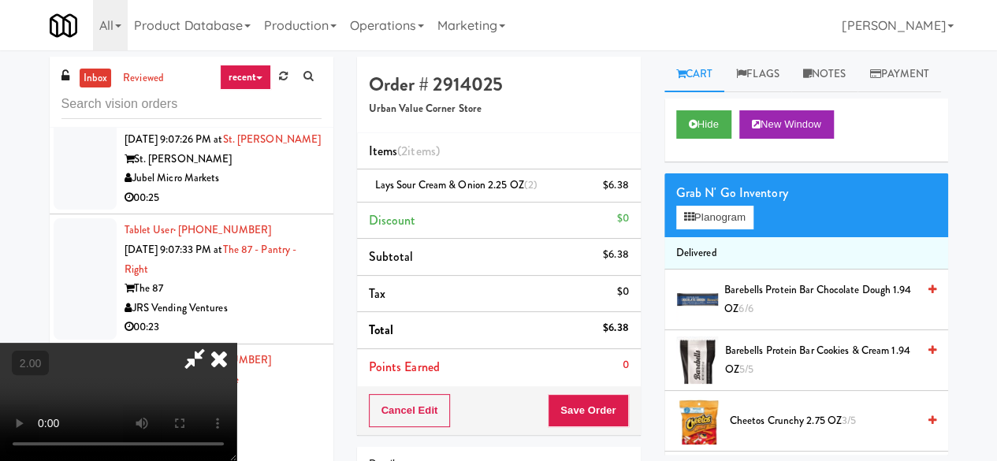
drag, startPoint x: 547, startPoint y: 64, endPoint x: 532, endPoint y: 89, distance: 29.3
click at [213, 343] on icon at bounding box center [195, 359] width 36 height 32
click at [629, 190] on icon at bounding box center [630, 191] width 8 height 10
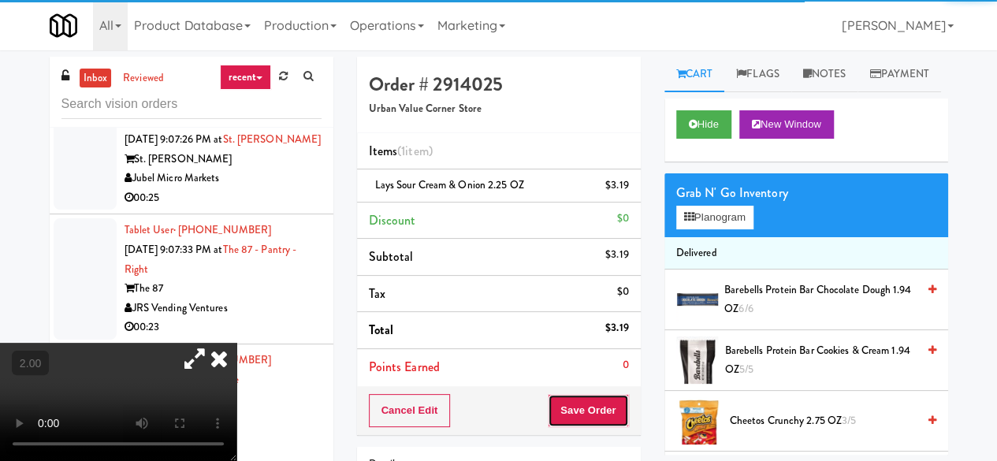
click at [597, 401] on button "Save Order" at bounding box center [588, 410] width 80 height 33
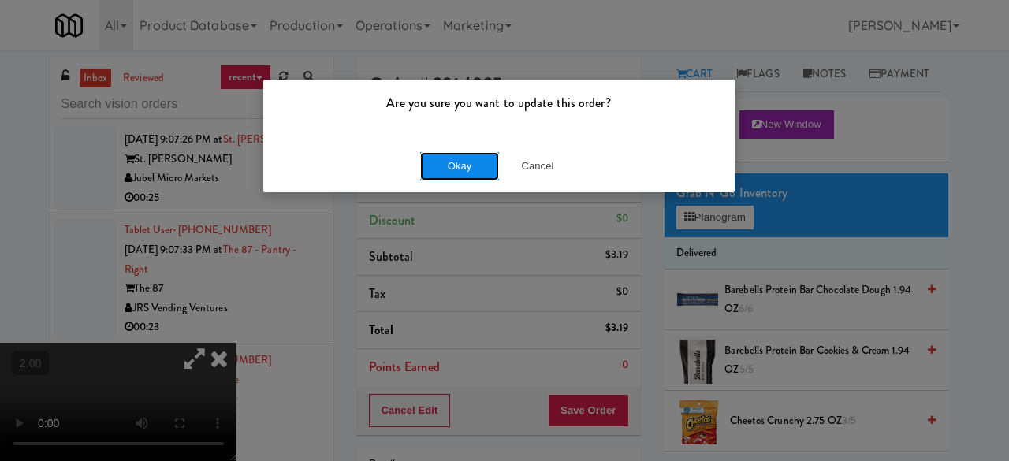
click at [472, 164] on button "Okay" at bounding box center [459, 166] width 79 height 28
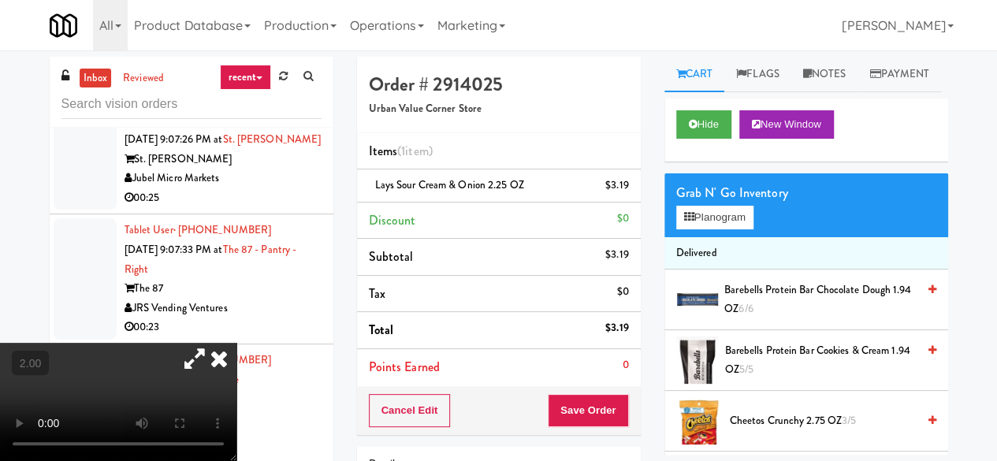
click at [213, 343] on icon at bounding box center [195, 359] width 36 height 32
click at [236, 343] on icon at bounding box center [219, 359] width 35 height 32
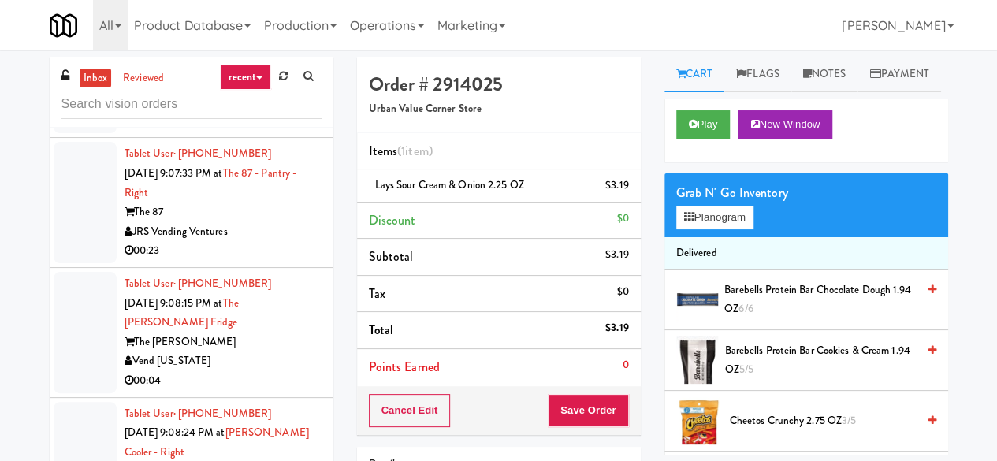
scroll to position [6639, 0]
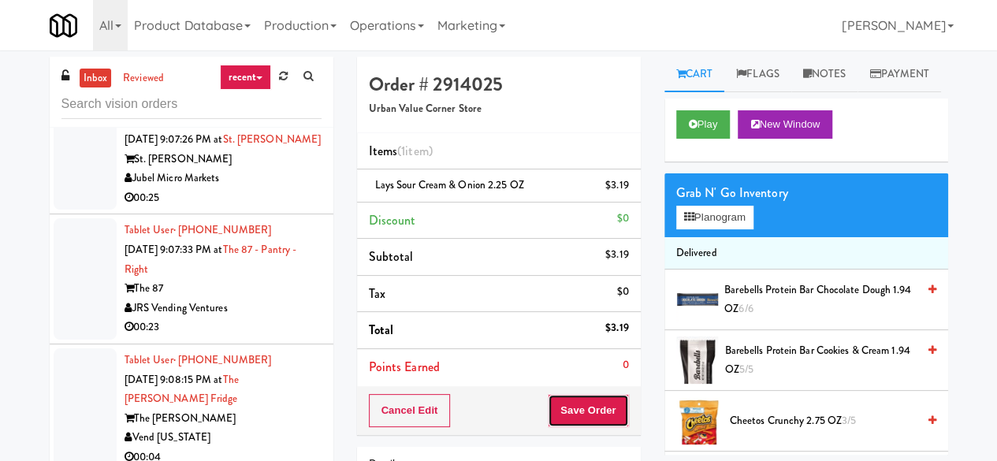
click at [593, 409] on button "Save Order" at bounding box center [588, 410] width 80 height 33
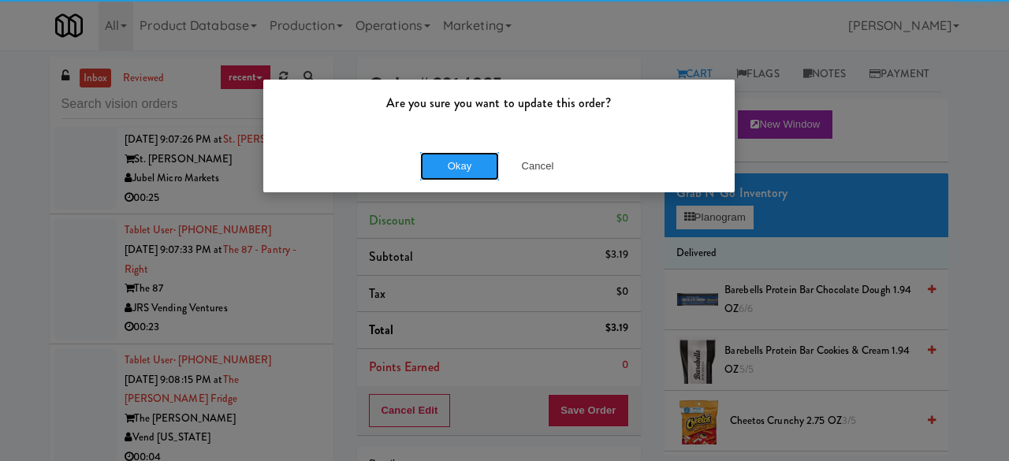
click at [432, 158] on button "Okay" at bounding box center [459, 166] width 79 height 28
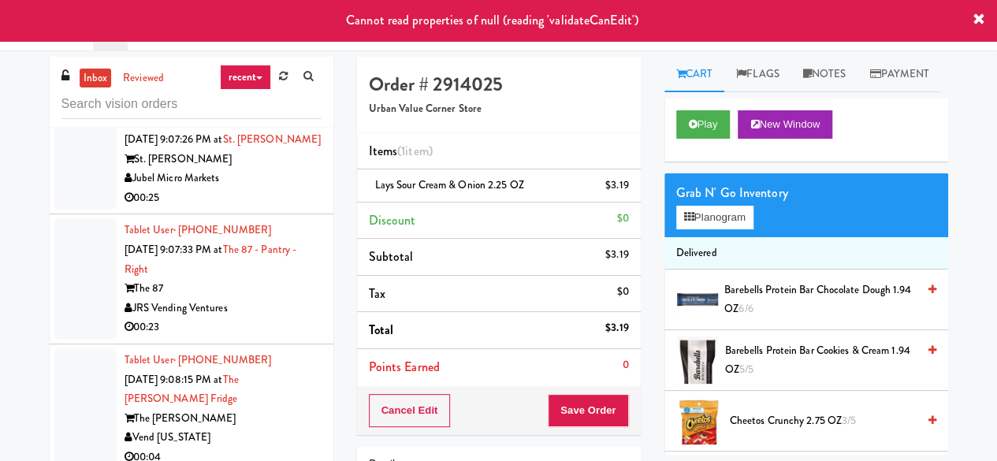
click at [274, 169] on div "St. [PERSON_NAME]" at bounding box center [223, 160] width 197 height 20
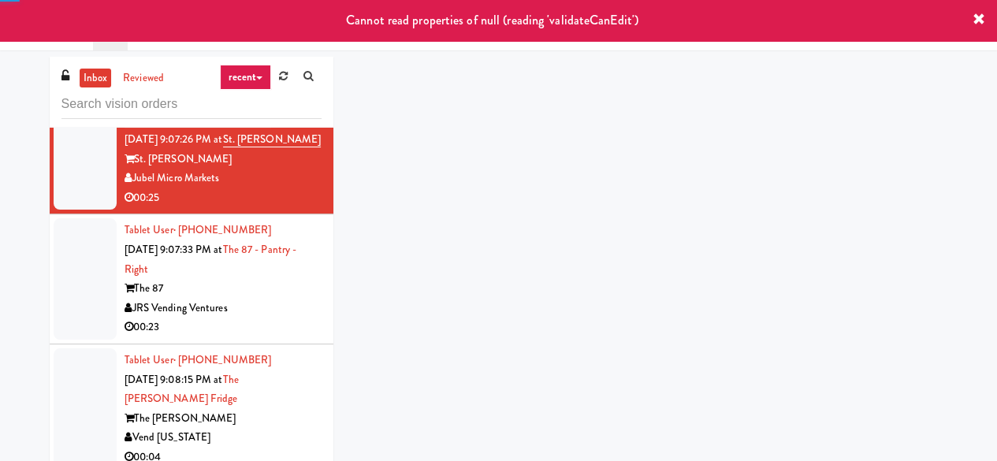
click at [289, 78] on div "Urban Value Corner Store" at bounding box center [223, 68] width 197 height 20
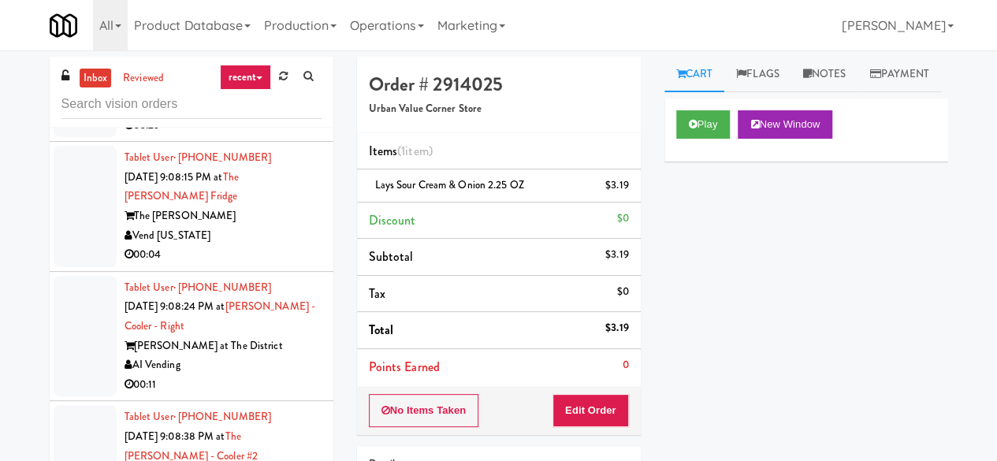
scroll to position [7033, 0]
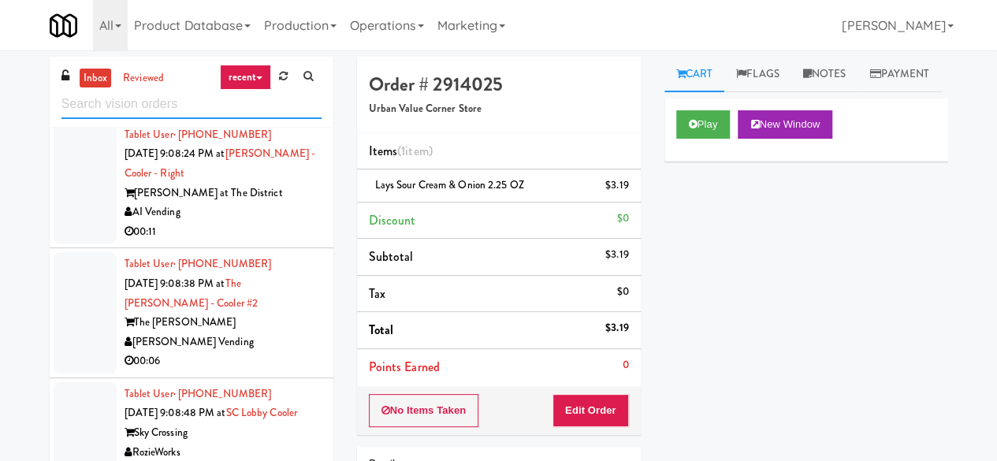
click at [189, 111] on input "text" at bounding box center [191, 104] width 260 height 29
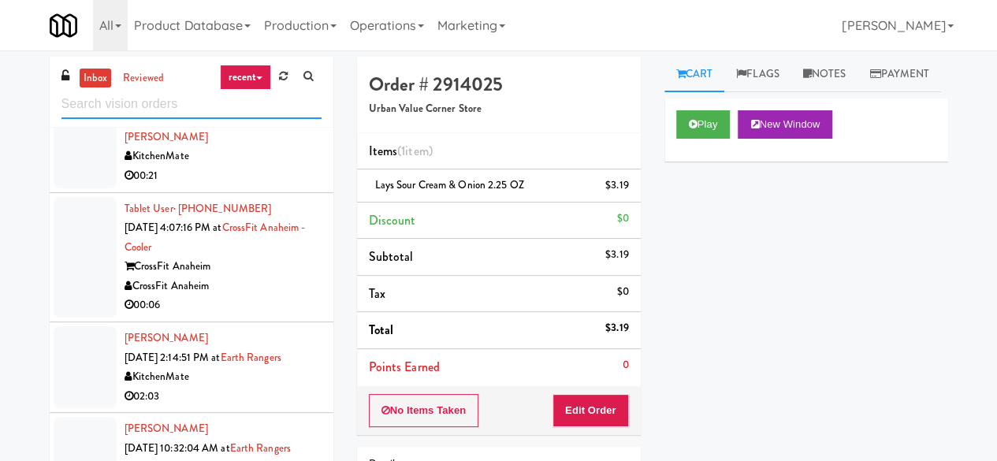
scroll to position [236, 0]
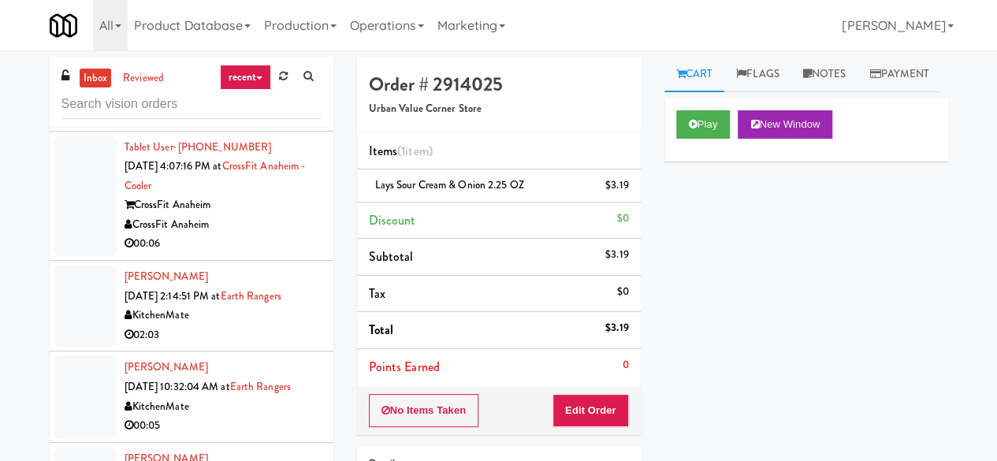
click at [288, 234] on div "00:06" at bounding box center [223, 244] width 197 height 20
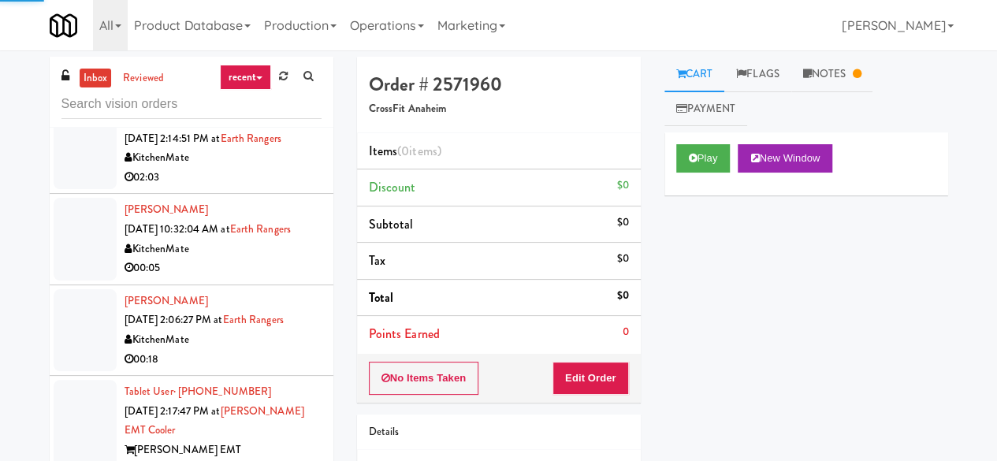
click at [279, 259] on div "KitchenMate" at bounding box center [223, 250] width 197 height 20
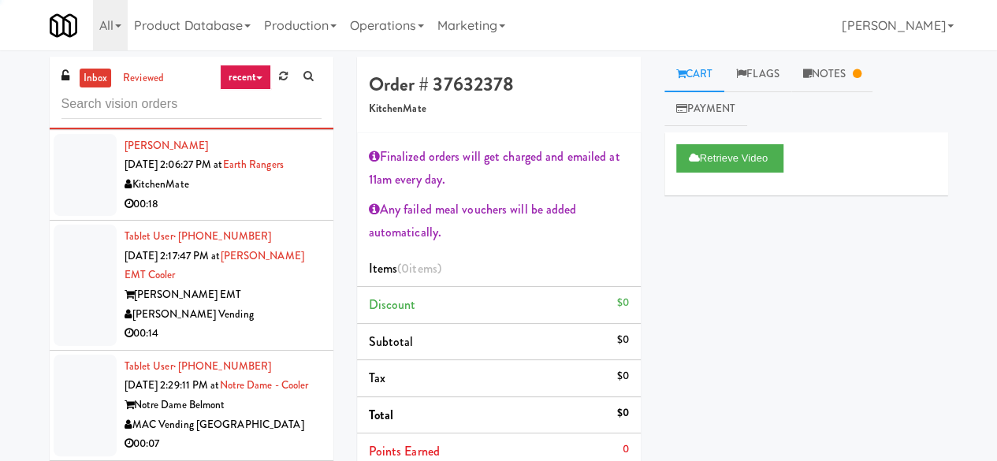
scroll to position [552, 0]
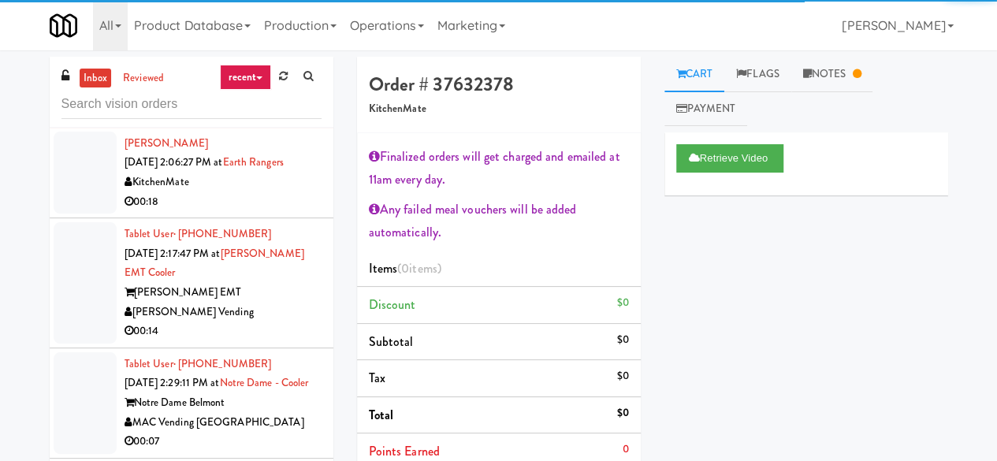
click at [266, 302] on div "[PERSON_NAME] EMT" at bounding box center [223, 293] width 197 height 20
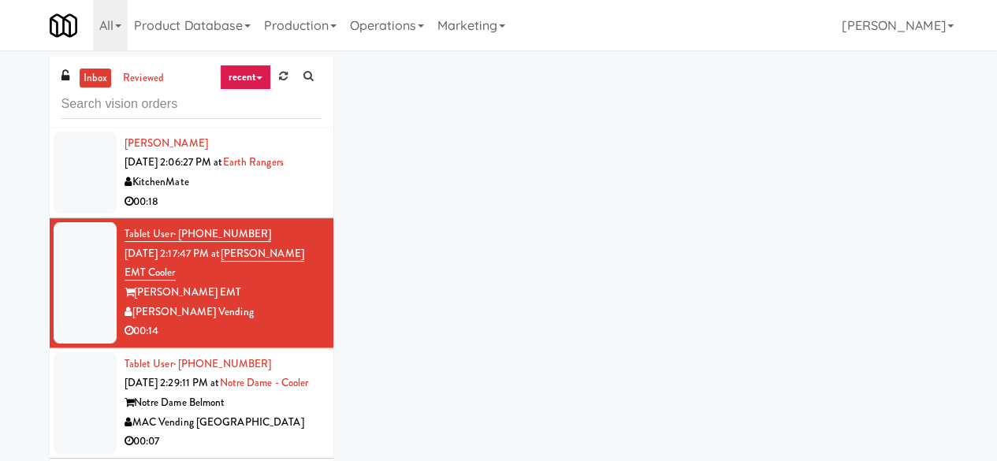
scroll to position [630, 0]
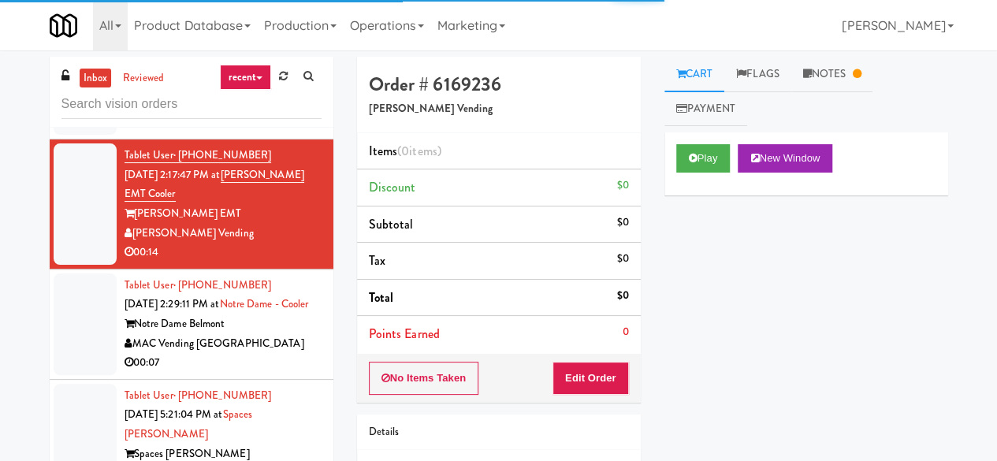
click at [273, 354] on div "MAC Vending [GEOGRAPHIC_DATA]" at bounding box center [223, 344] width 197 height 20
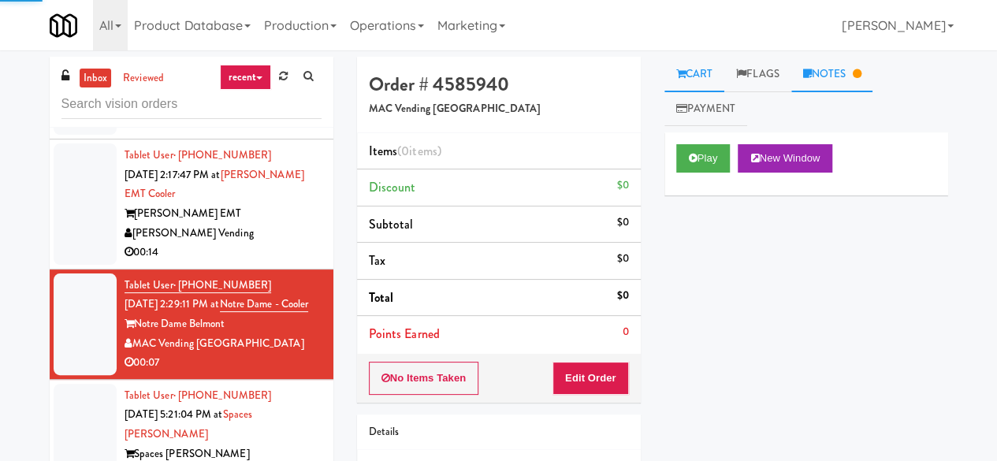
click at [842, 72] on link "Notes" at bounding box center [832, 74] width 82 height 35
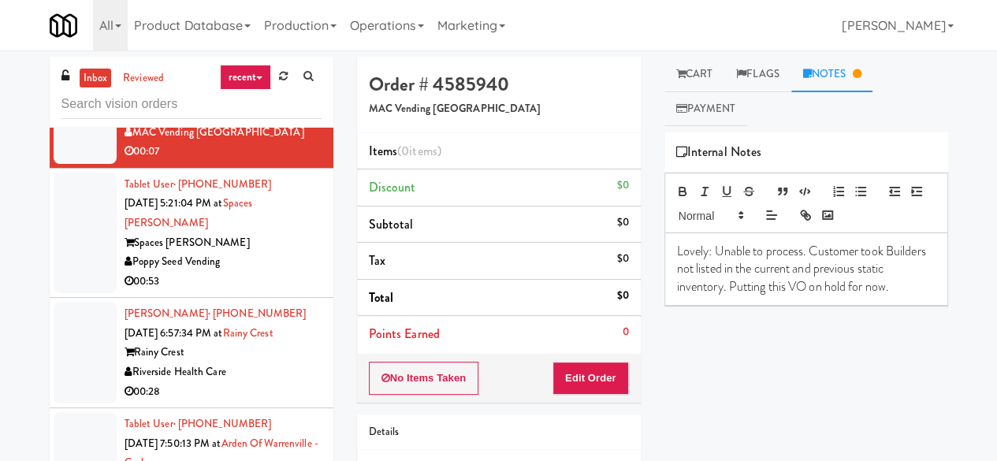
scroll to position [867, 0]
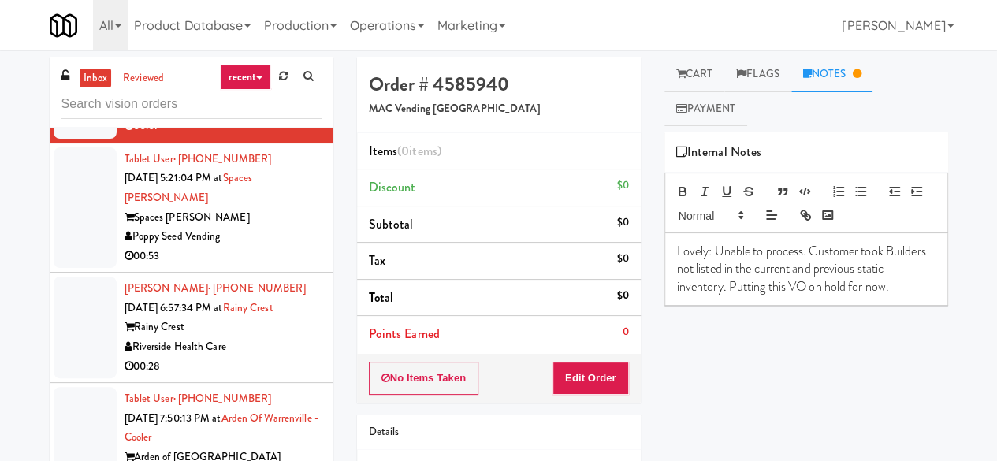
click at [262, 247] on div "Poppy Seed Vending" at bounding box center [223, 237] width 197 height 20
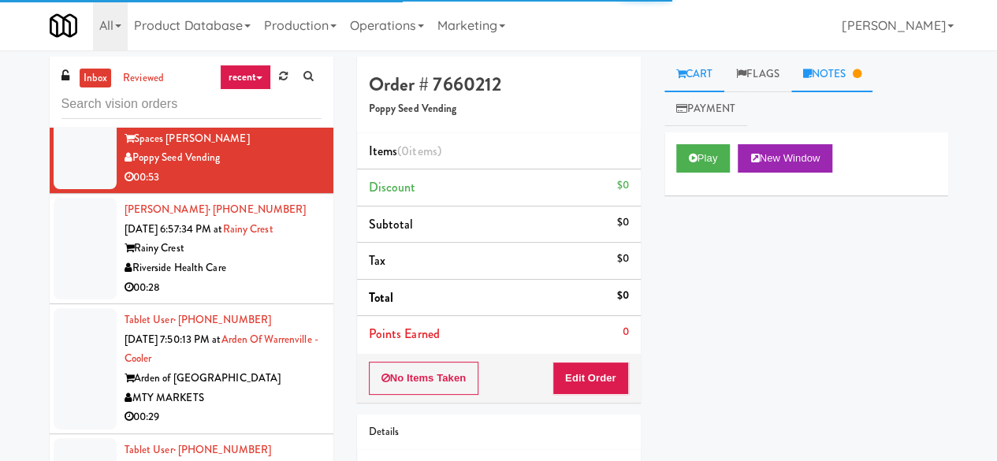
click at [840, 69] on link "Notes" at bounding box center [832, 74] width 82 height 35
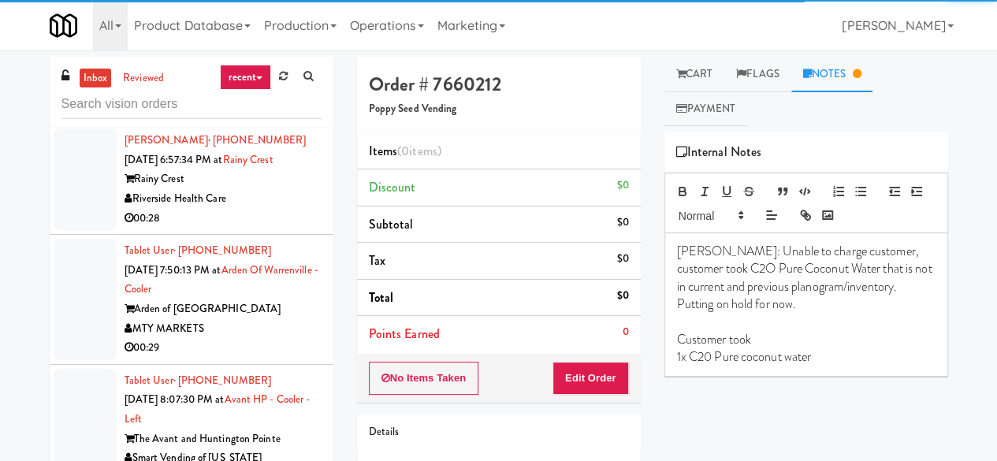
scroll to position [1103, 0]
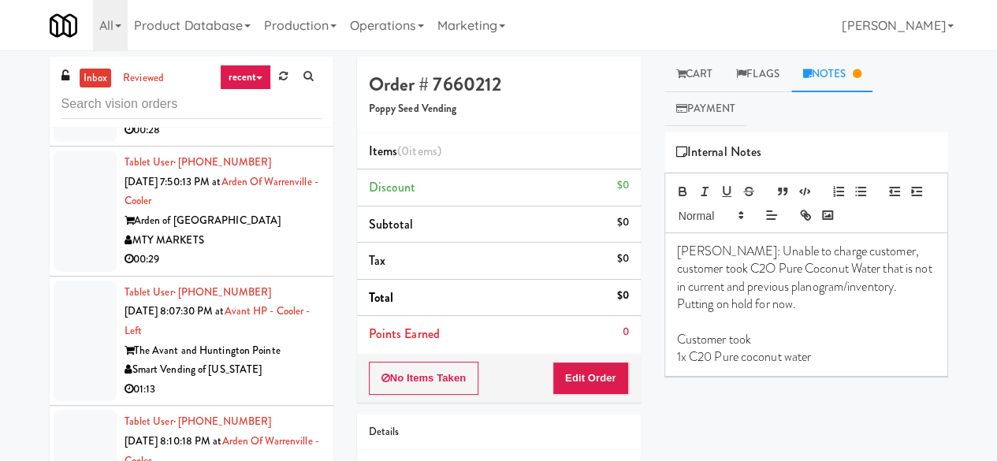
click at [255, 147] on li "[PERSON_NAME] · (306) 891-4025 [DATE] 6:57:34 PM at [GEOGRAPHIC_DATA] Health Ca…" at bounding box center [192, 91] width 284 height 110
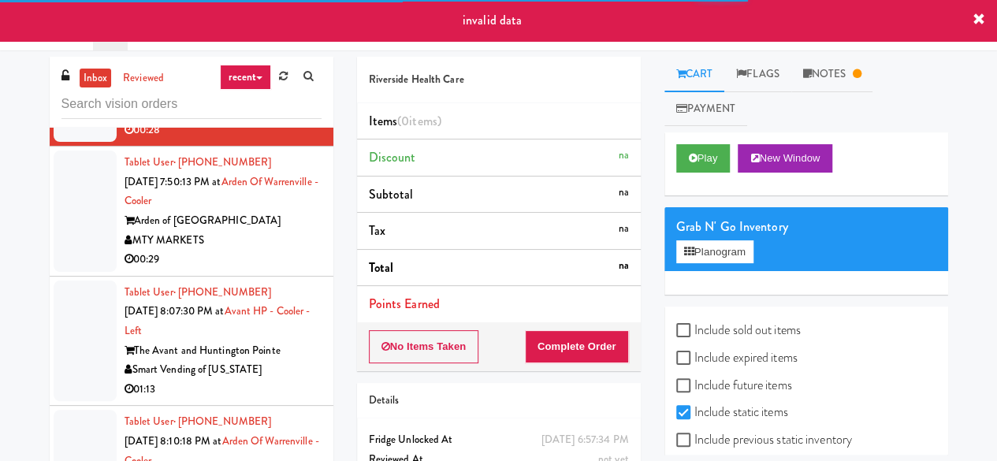
click at [278, 251] on div "MTY MARKETS" at bounding box center [223, 241] width 197 height 20
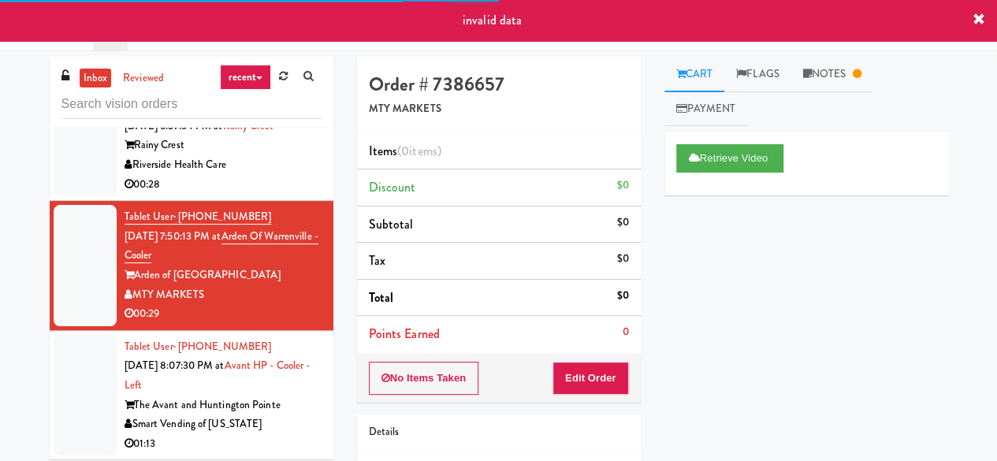
scroll to position [1025, 0]
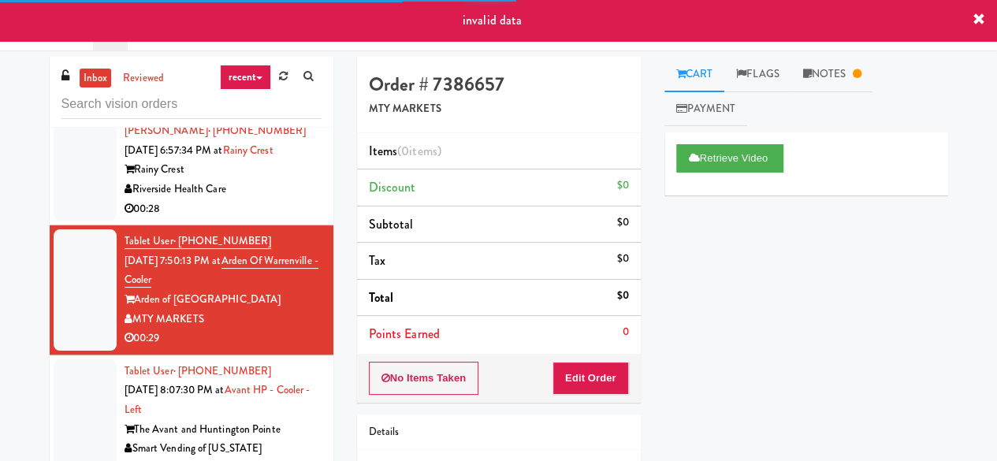
click at [262, 199] on div "Riverside Health Care" at bounding box center [223, 190] width 197 height 20
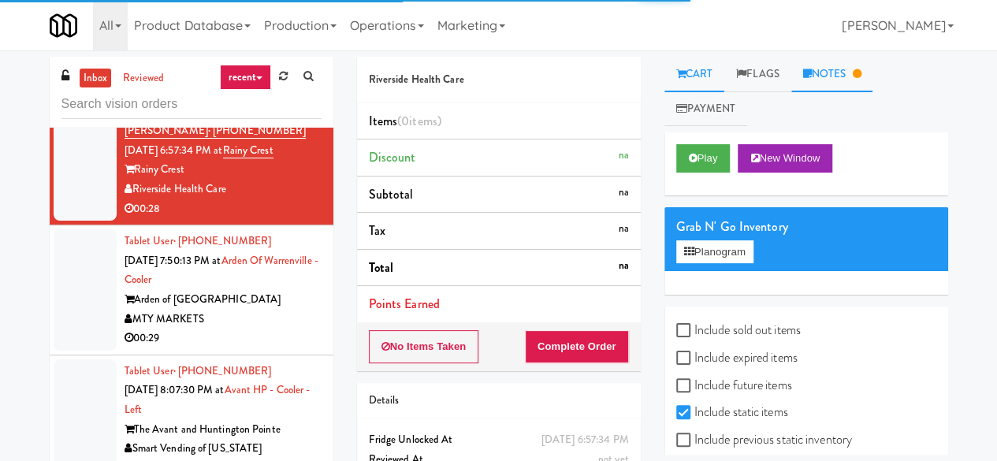
click at [842, 83] on link "Notes" at bounding box center [832, 74] width 82 height 35
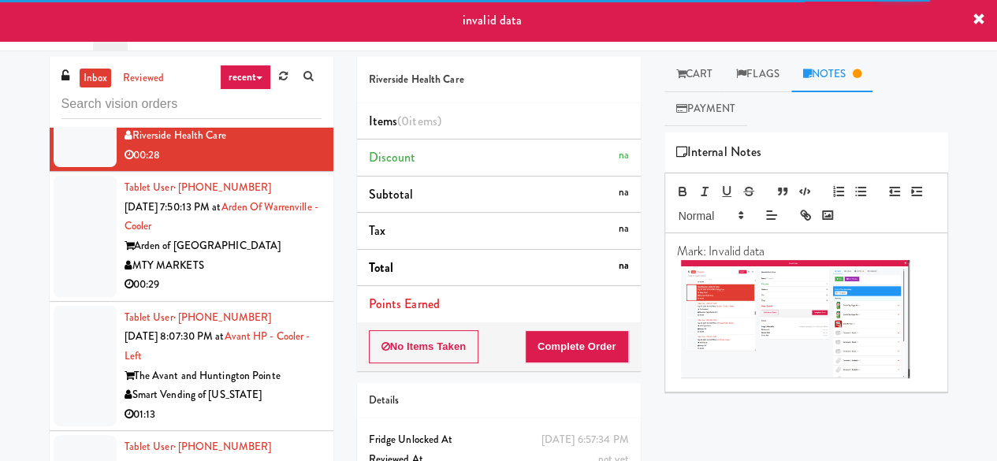
scroll to position [1103, 0]
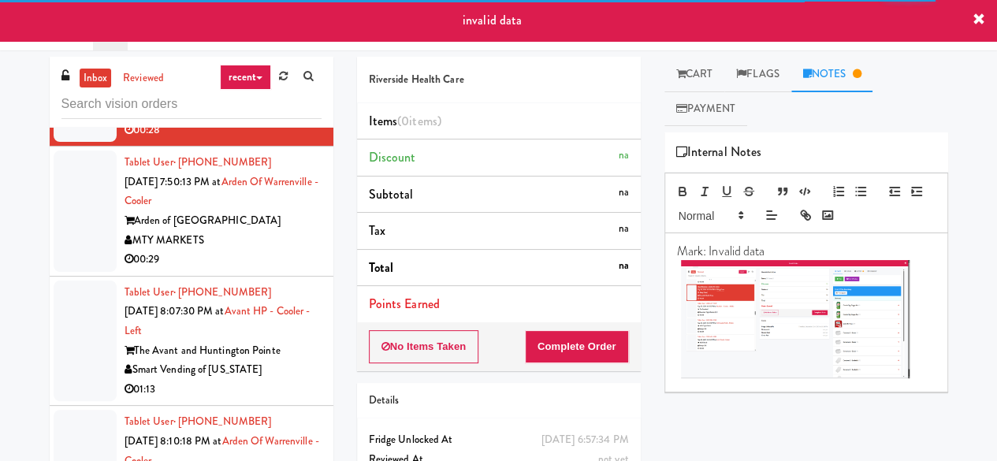
click at [287, 251] on div "MTY MARKETS" at bounding box center [223, 241] width 197 height 20
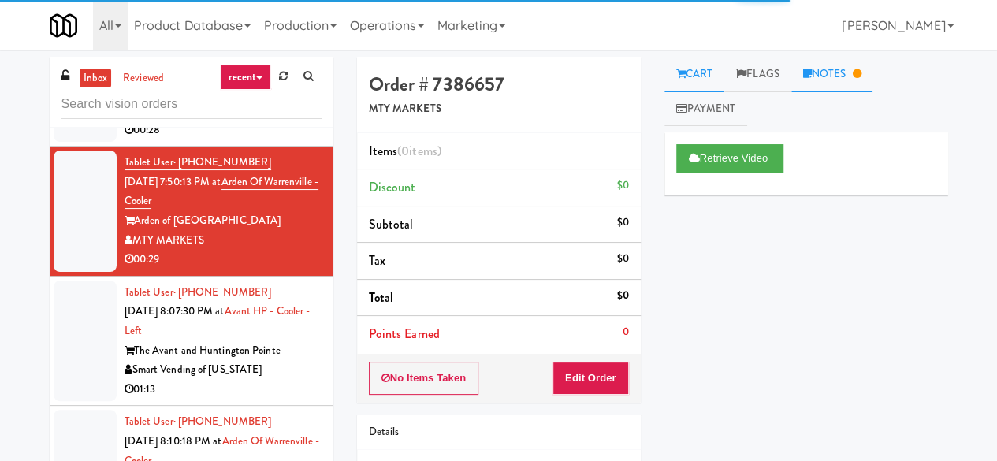
click at [836, 61] on link "Notes" at bounding box center [832, 74] width 82 height 35
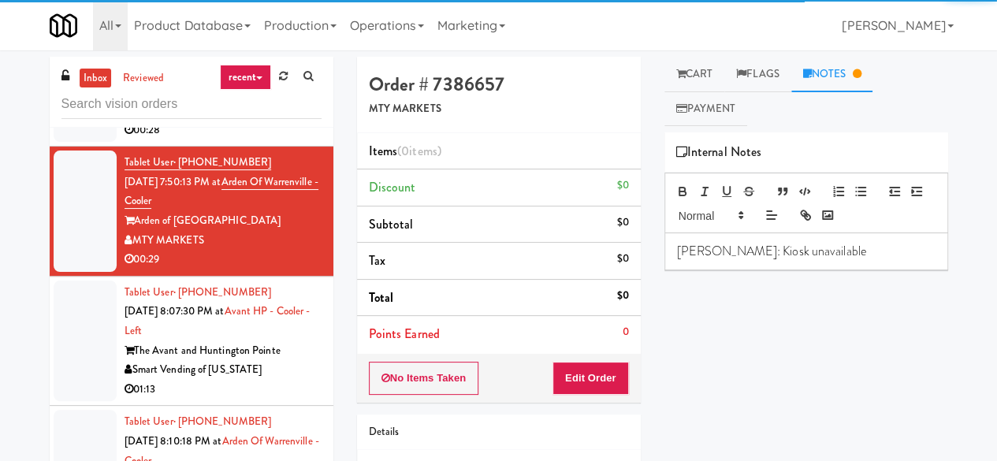
scroll to position [1261, 0]
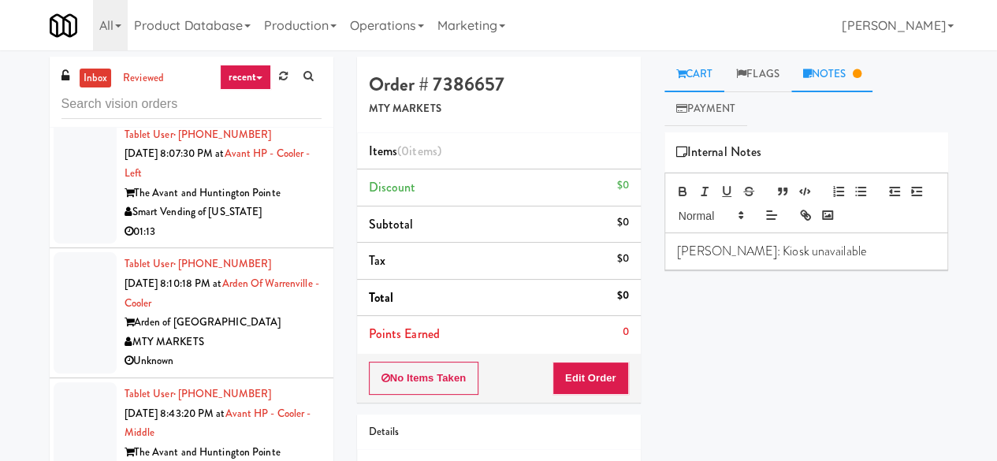
click at [664, 76] on div "Cart Flags Notes Payment Retrieve Video Primary Flag Clear Flag if unable to de…" at bounding box center [806, 256] width 307 height 398
click at [681, 76] on icon at bounding box center [680, 74] width 9 height 10
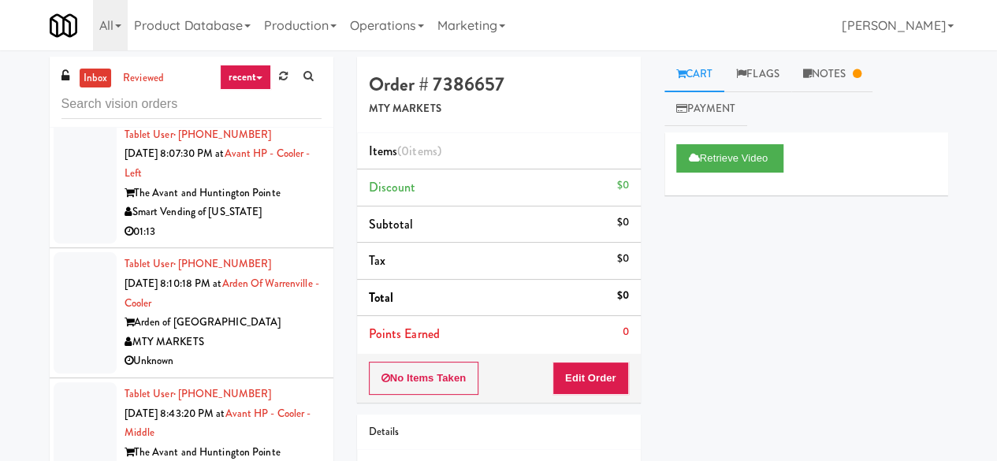
click at [271, 222] on div "Smart Vending of [US_STATE]" at bounding box center [223, 213] width 197 height 20
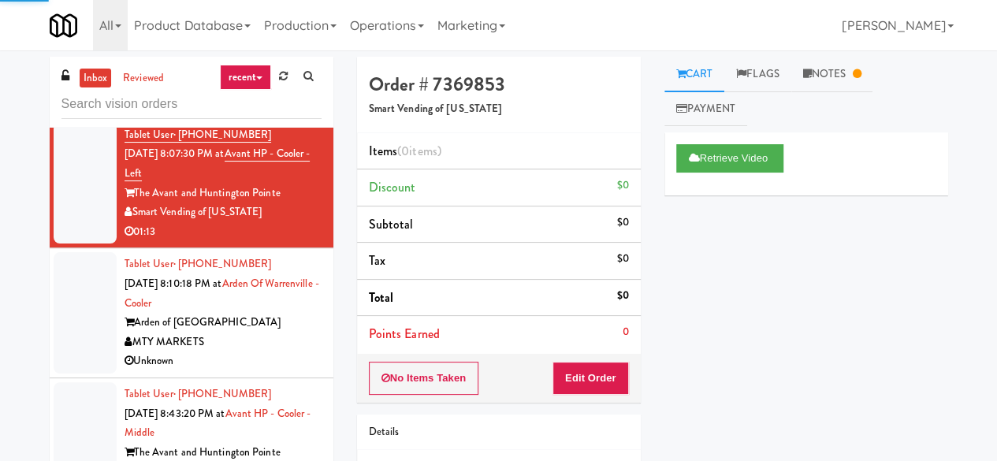
scroll to position [1419, 0]
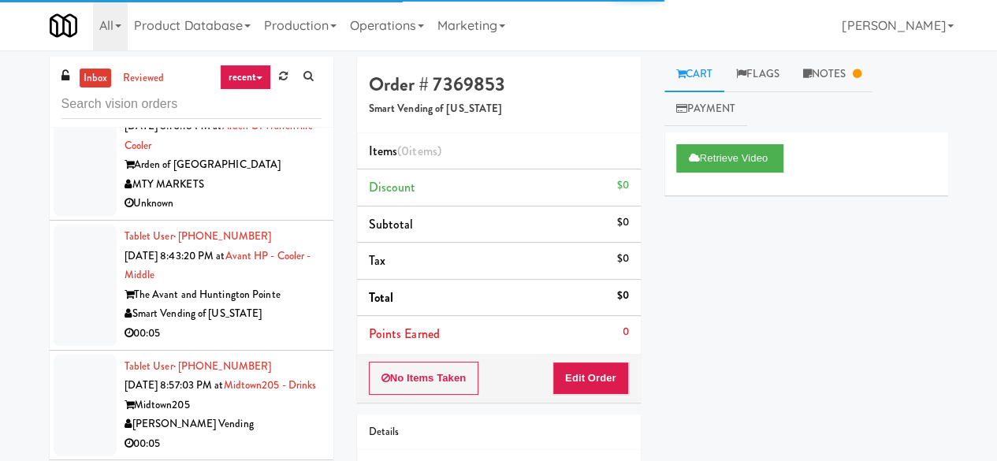
click at [274, 195] on div "MTY MARKETS" at bounding box center [223, 185] width 197 height 20
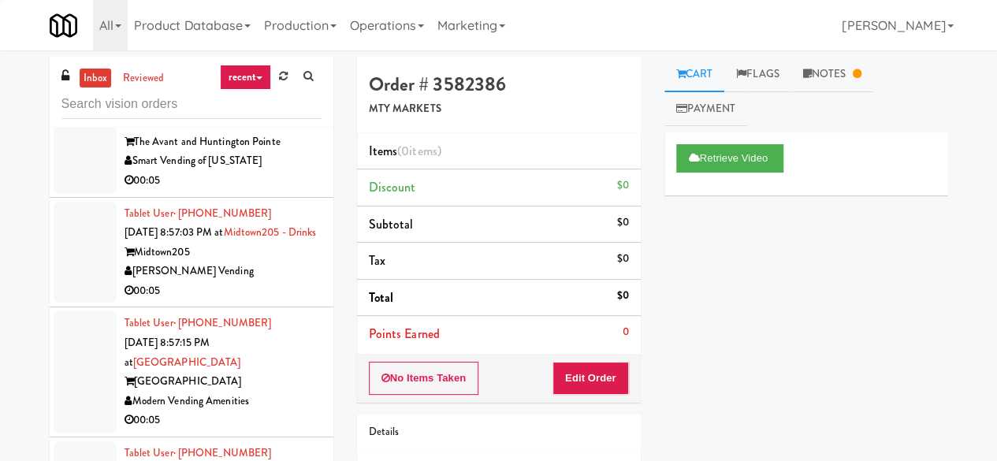
scroll to position [1576, 0]
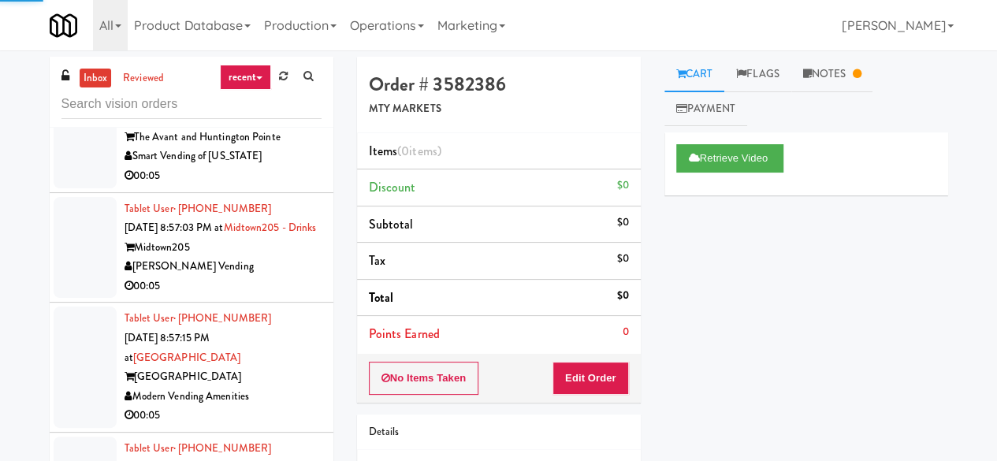
click at [272, 186] on div "00:05" at bounding box center [223, 176] width 197 height 20
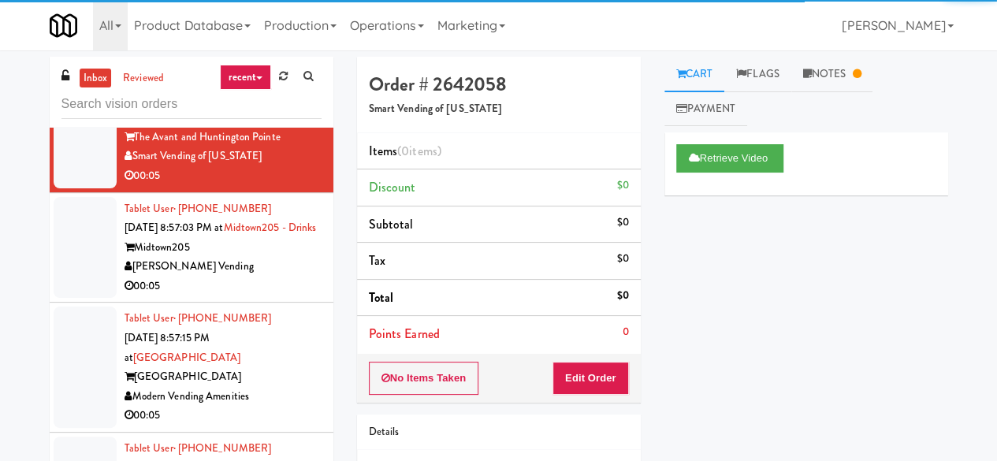
scroll to position [1734, 0]
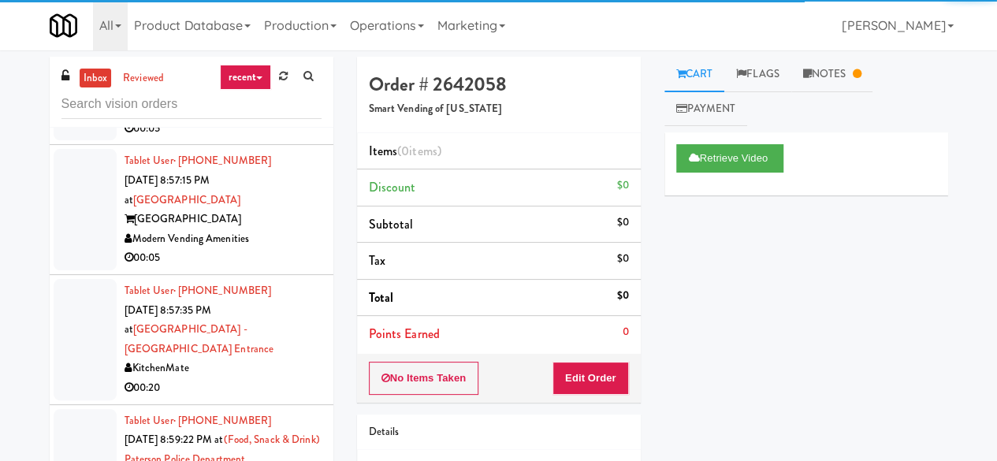
click at [271, 139] on div "00:05" at bounding box center [223, 129] width 197 height 20
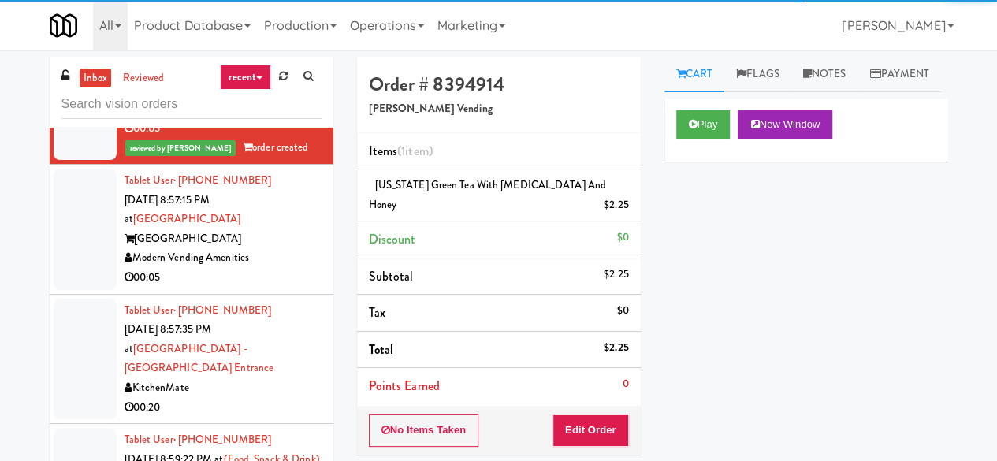
scroll to position [1813, 0]
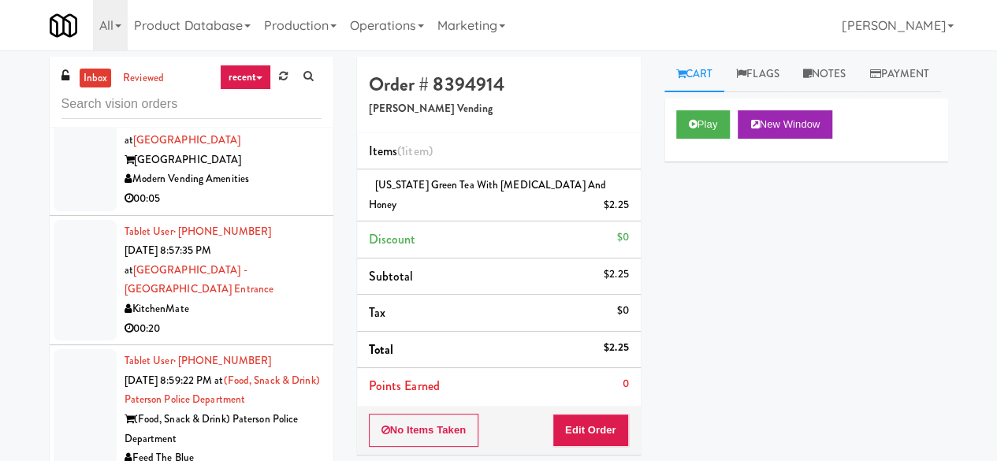
click at [289, 189] on div "Modern Vending Amenities" at bounding box center [223, 179] width 197 height 20
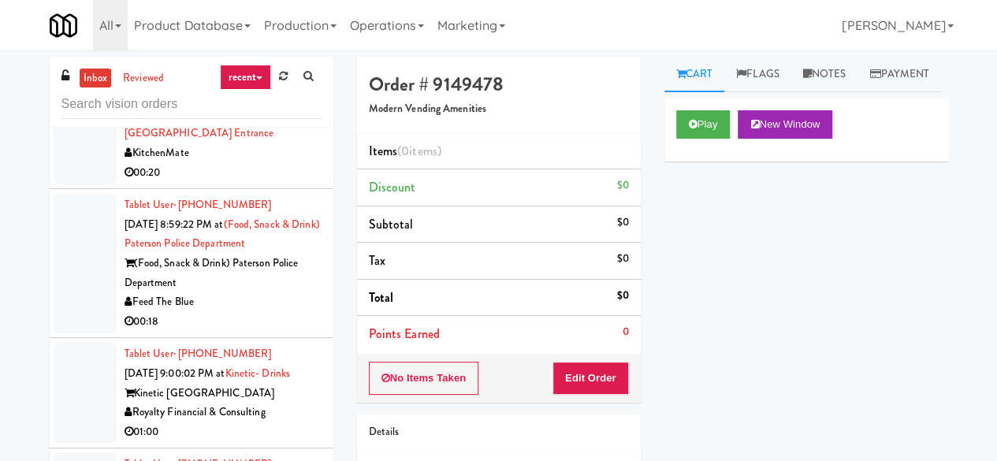
scroll to position [1970, 0]
click at [250, 179] on div "00:20" at bounding box center [223, 172] width 197 height 20
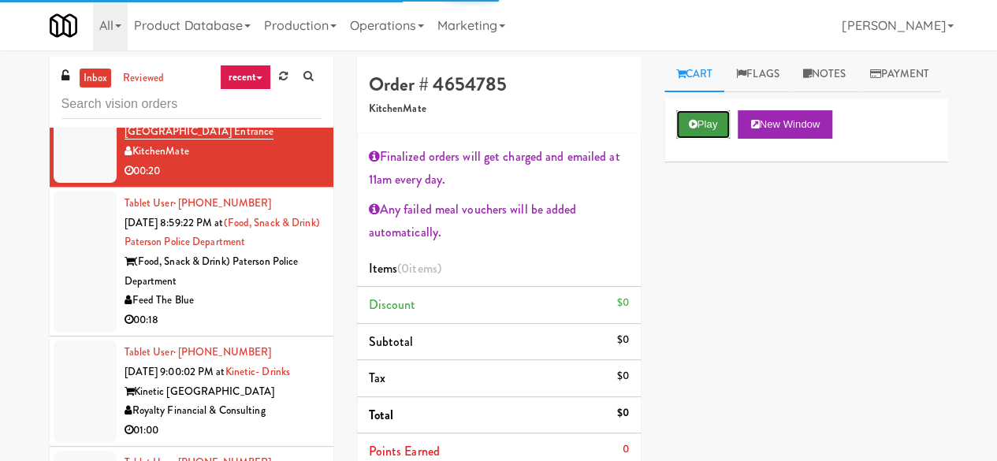
click at [686, 139] on button "Play" at bounding box center [703, 124] width 54 height 28
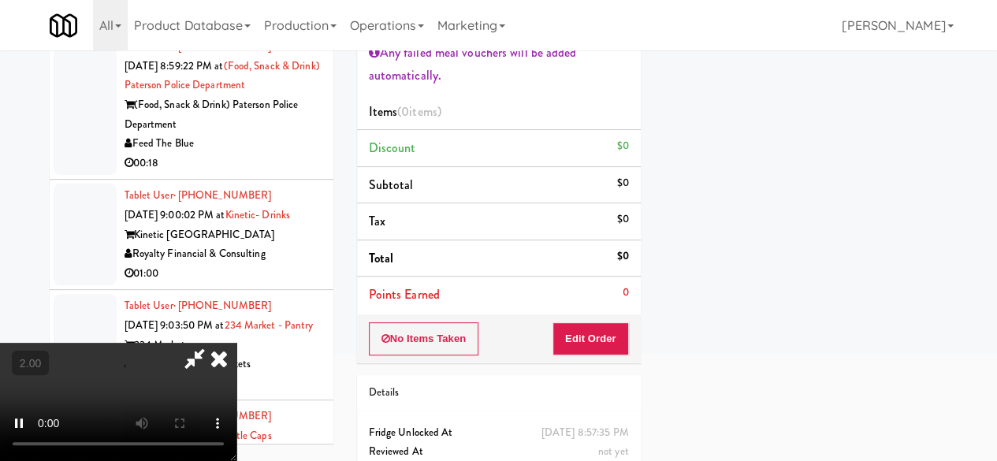
scroll to position [158, 0]
click at [591, 330] on button "Edit Order" at bounding box center [590, 338] width 76 height 33
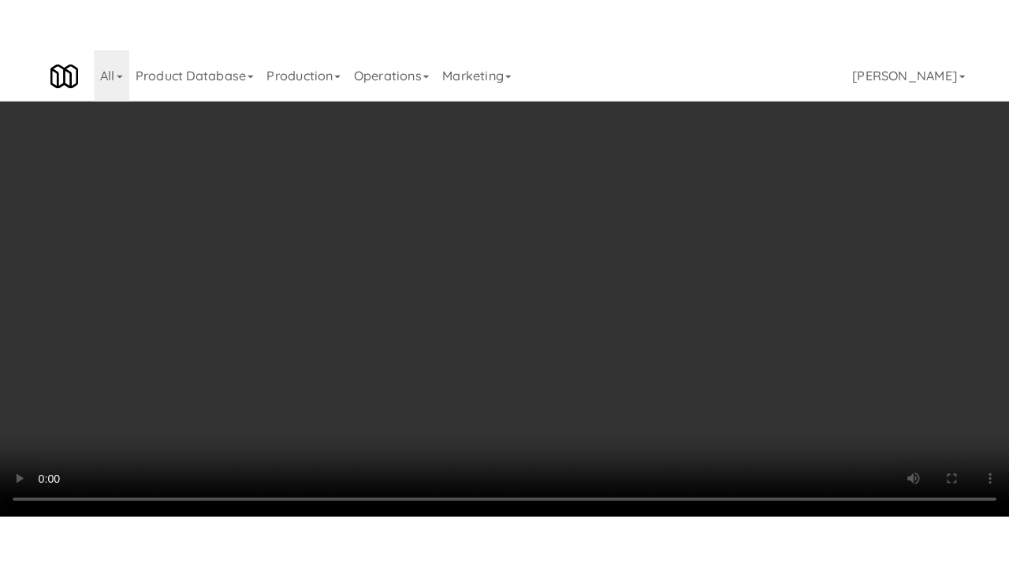
scroll to position [32, 0]
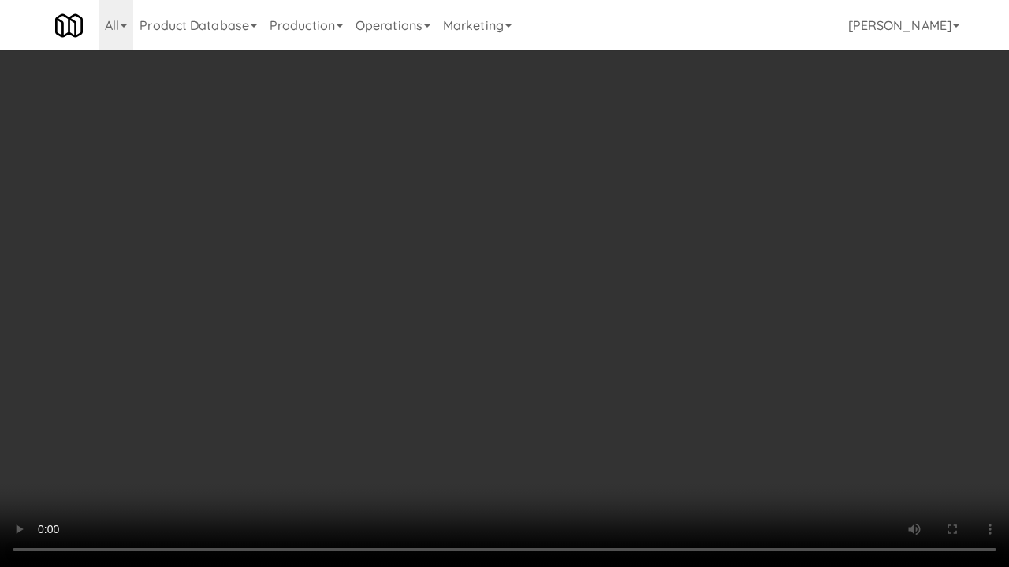
click at [939, 458] on div "Order # 4654785 KitchenMate Finalized orders will get charged and emailed at 11…" at bounding box center [658, 255] width 615 height 624
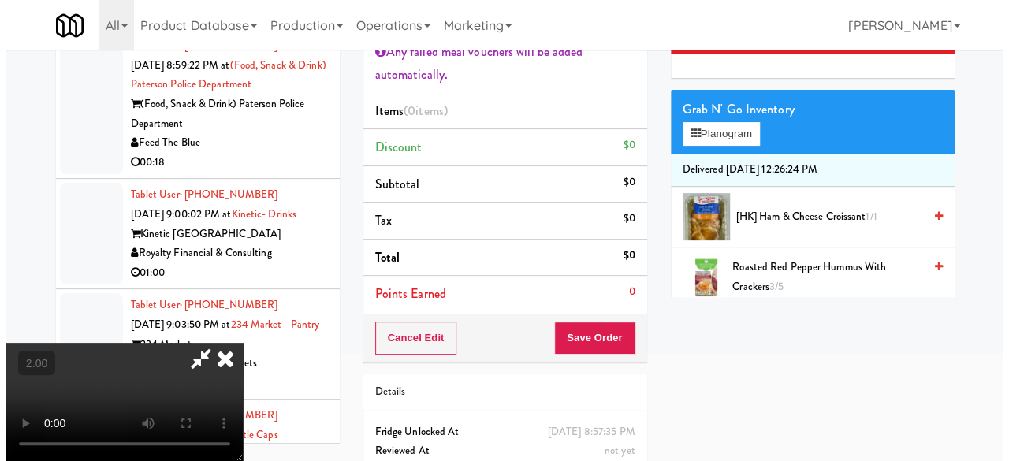
scroll to position [0, 0]
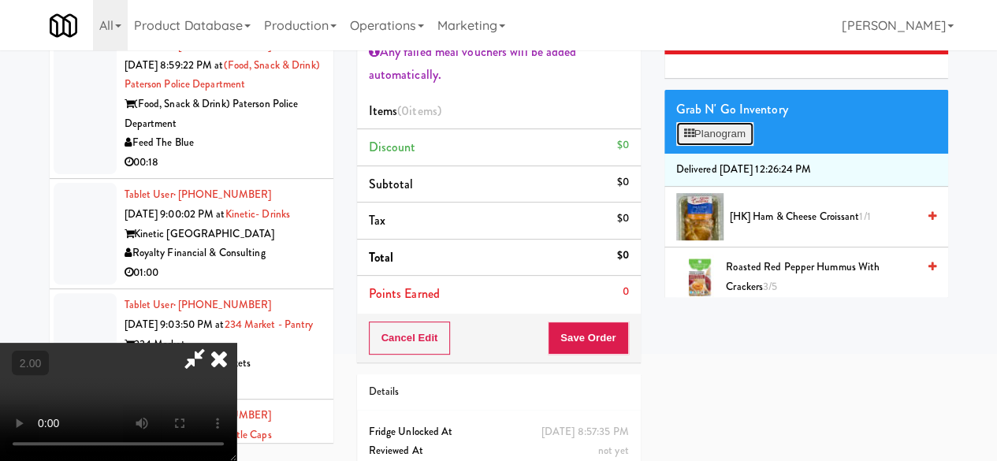
click at [719, 146] on button "Planogram" at bounding box center [714, 134] width 77 height 24
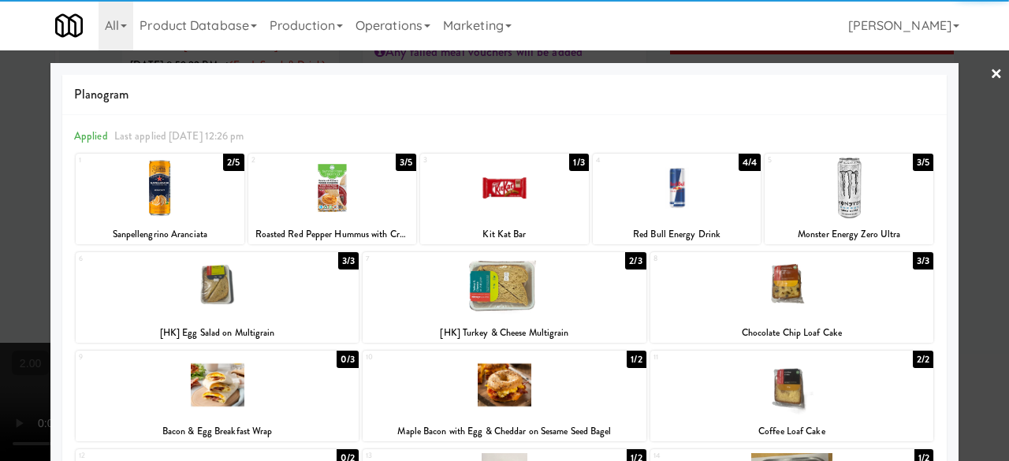
click at [783, 292] on div at bounding box center [791, 286] width 283 height 61
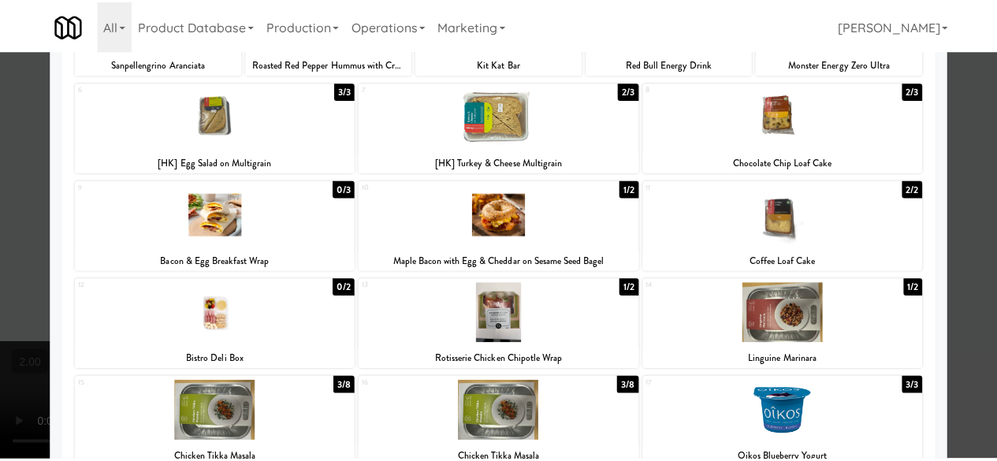
scroll to position [158, 0]
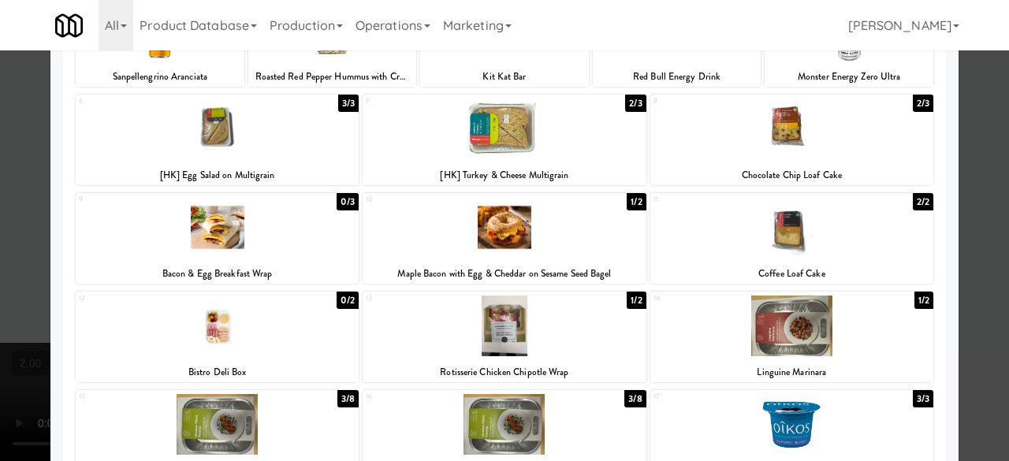
drag, startPoint x: 971, startPoint y: 141, endPoint x: 963, endPoint y: 139, distance: 8.2
click at [973, 140] on div at bounding box center [504, 230] width 1009 height 461
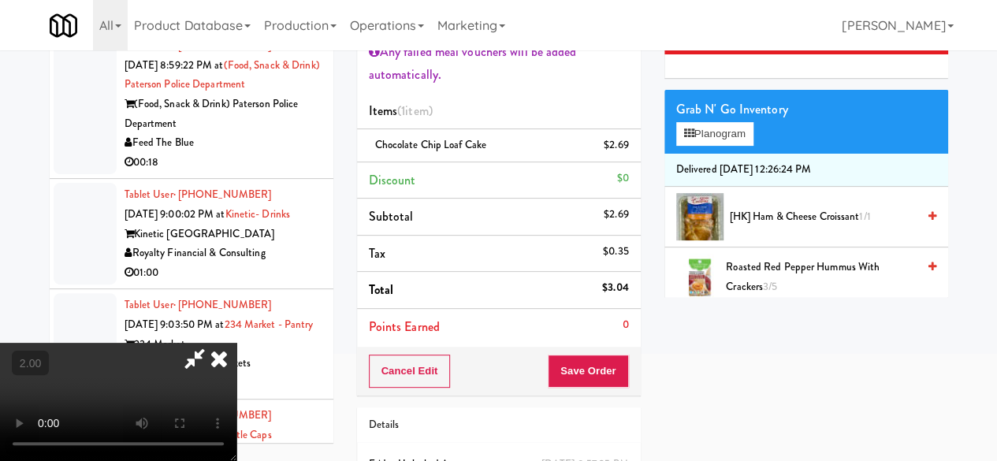
scroll to position [32, 0]
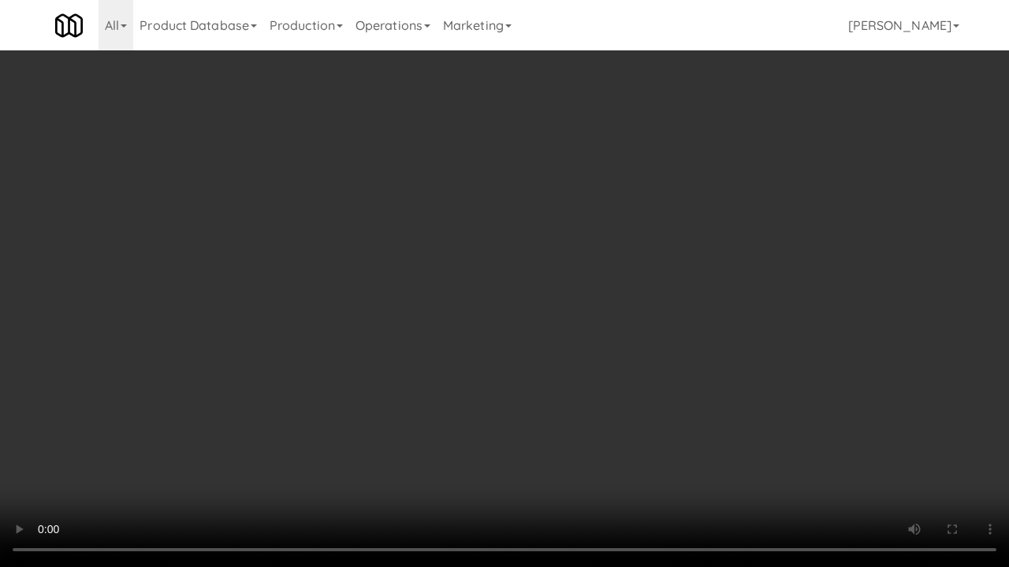
click at [585, 410] on video at bounding box center [504, 283] width 1009 height 567
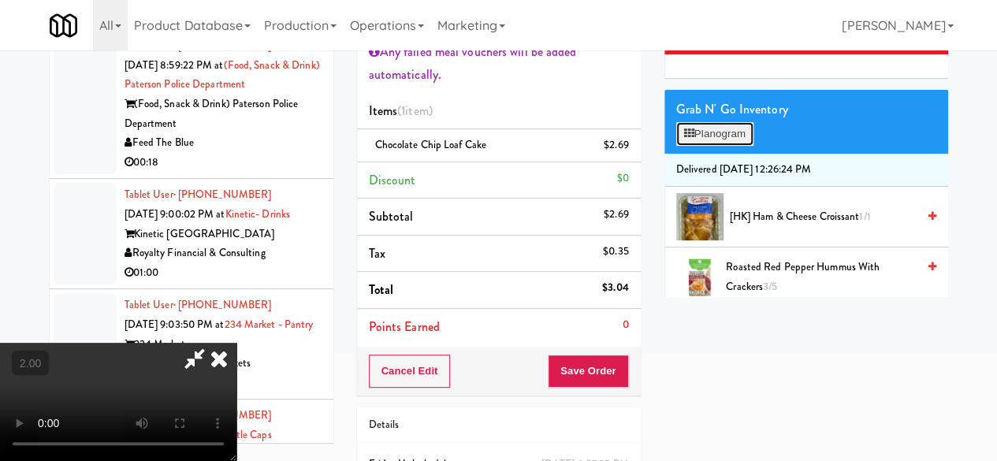
click at [705, 146] on button "Planogram" at bounding box center [714, 134] width 77 height 24
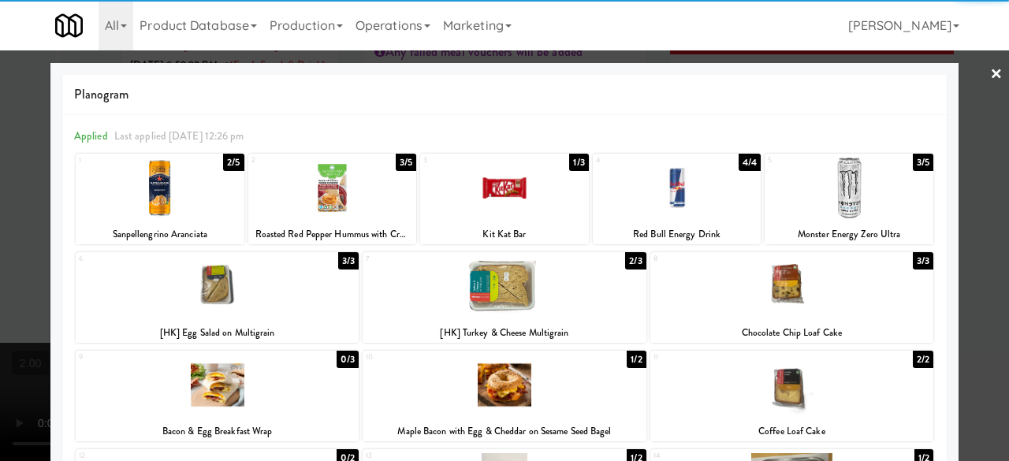
click at [252, 298] on div at bounding box center [217, 286] width 283 height 61
click at [985, 153] on div at bounding box center [504, 230] width 1009 height 461
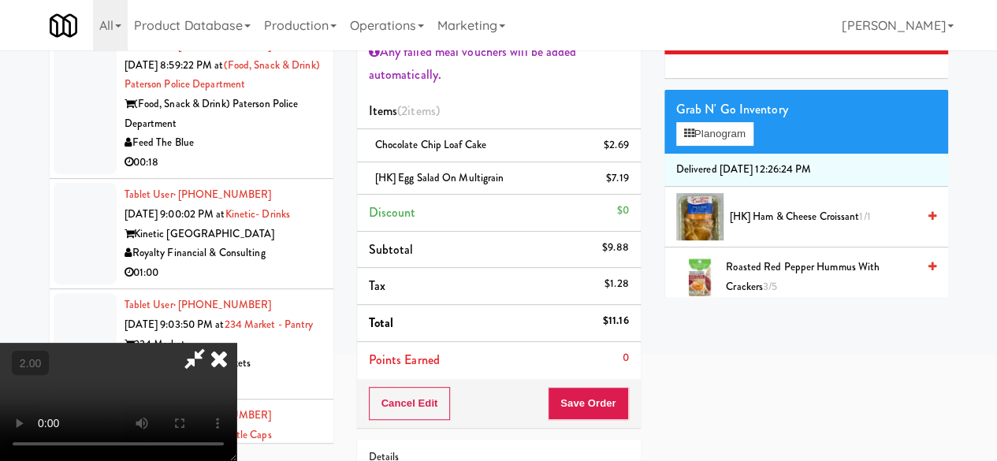
drag, startPoint x: 548, startPoint y: 67, endPoint x: 539, endPoint y: 106, distance: 40.3
click at [213, 343] on icon at bounding box center [195, 359] width 36 height 32
click at [585, 420] on div "Cancel Edit Save Order" at bounding box center [499, 403] width 284 height 49
click at [581, 407] on button "Save Order" at bounding box center [588, 403] width 80 height 33
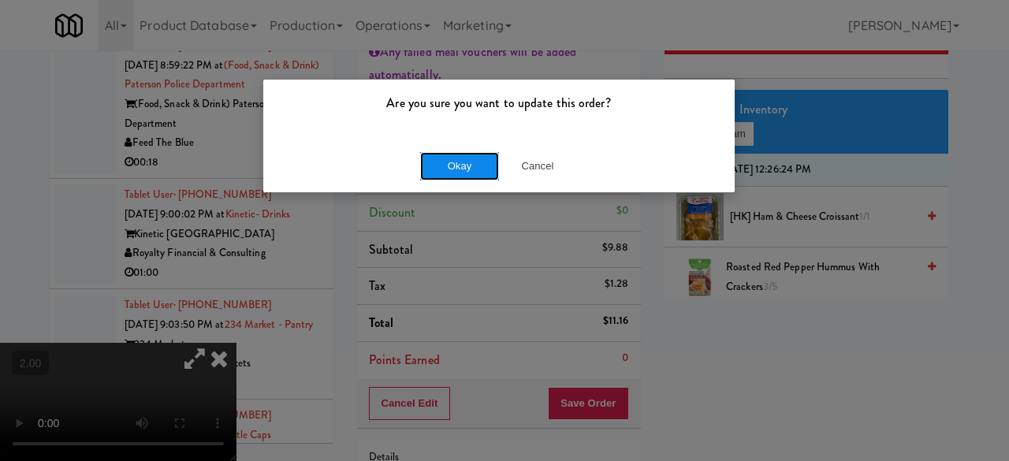
click at [427, 167] on button "Okay" at bounding box center [459, 166] width 79 height 28
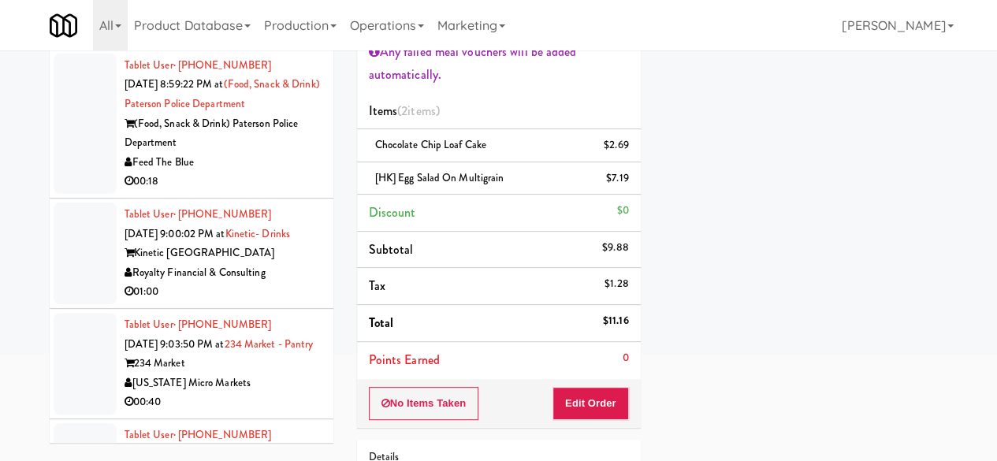
click at [256, 192] on div "00:18" at bounding box center [223, 182] width 197 height 20
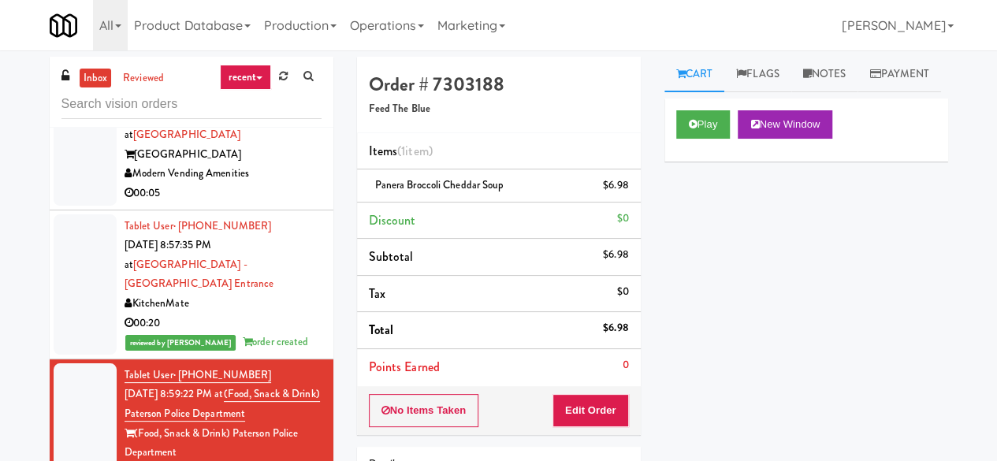
scroll to position [1813, 0]
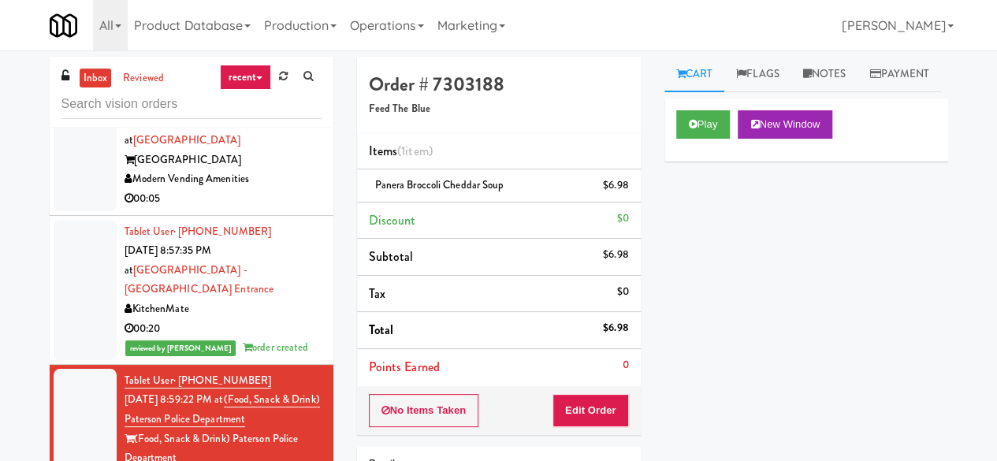
click at [258, 209] on div "00:05" at bounding box center [223, 199] width 197 height 20
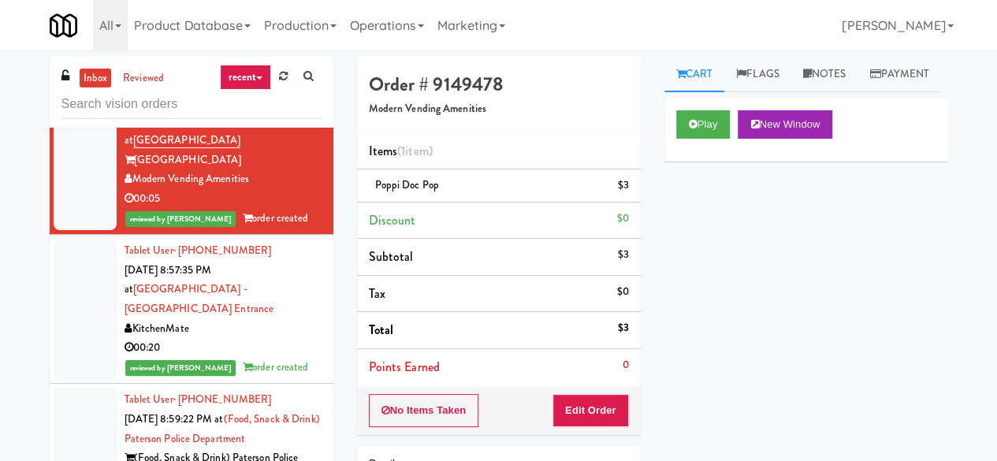
drag, startPoint x: 277, startPoint y: 217, endPoint x: 0, endPoint y: 296, distance: 287.9
click at [0, 296] on div "inbox reviewed recent all unclear take inventory issue suspicious failed recent…" at bounding box center [498, 335] width 997 height 556
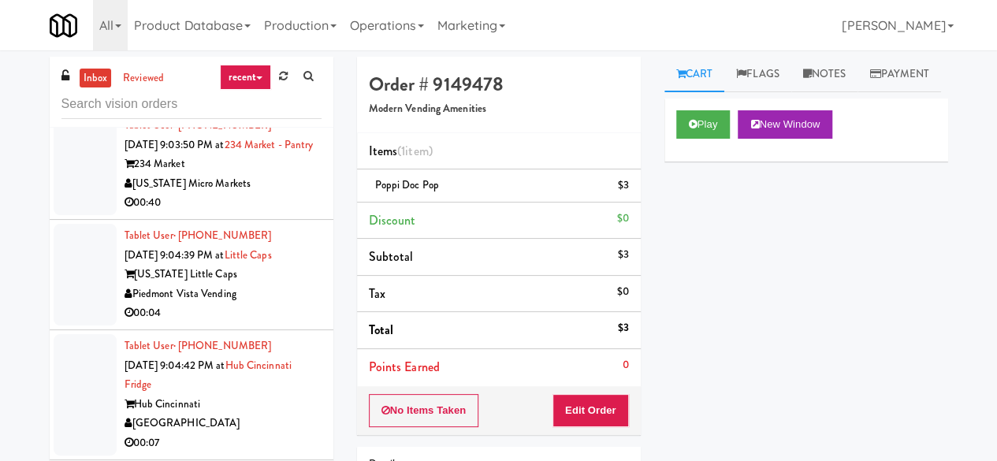
scroll to position [2758, 0]
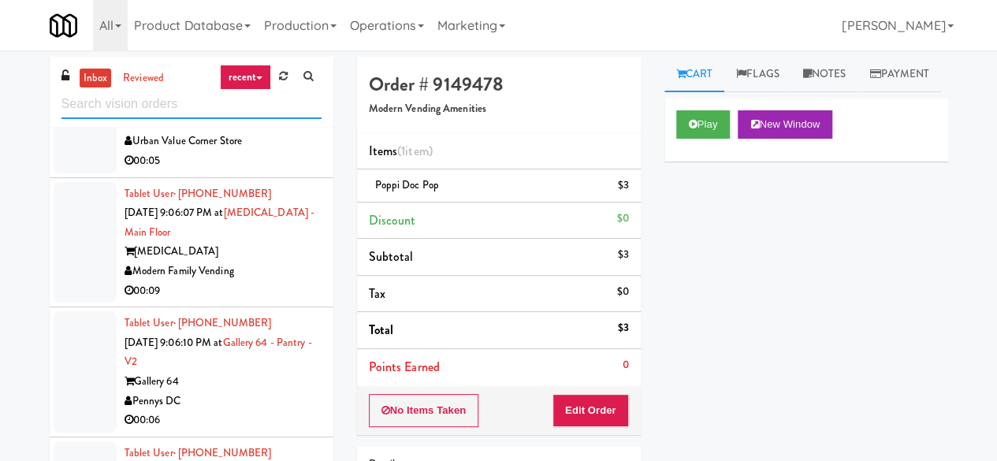
click at [200, 103] on input "text" at bounding box center [191, 104] width 260 height 29
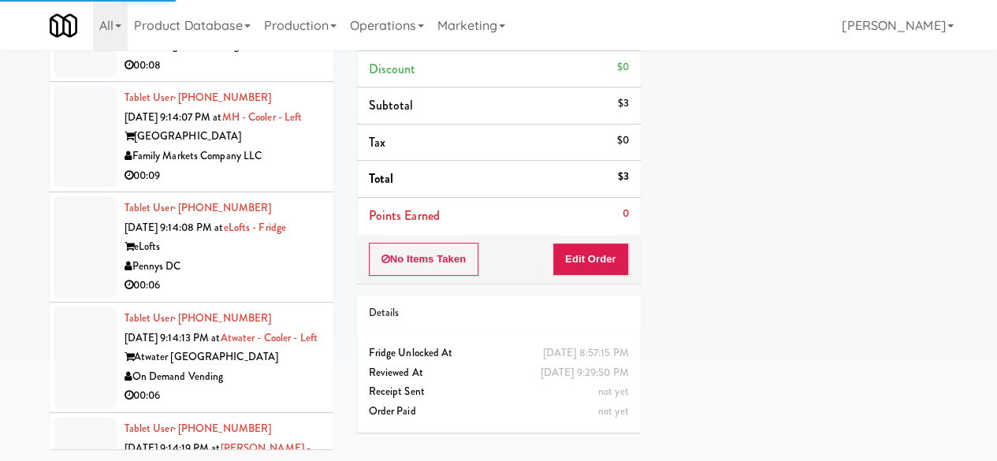
scroll to position [3547, 0]
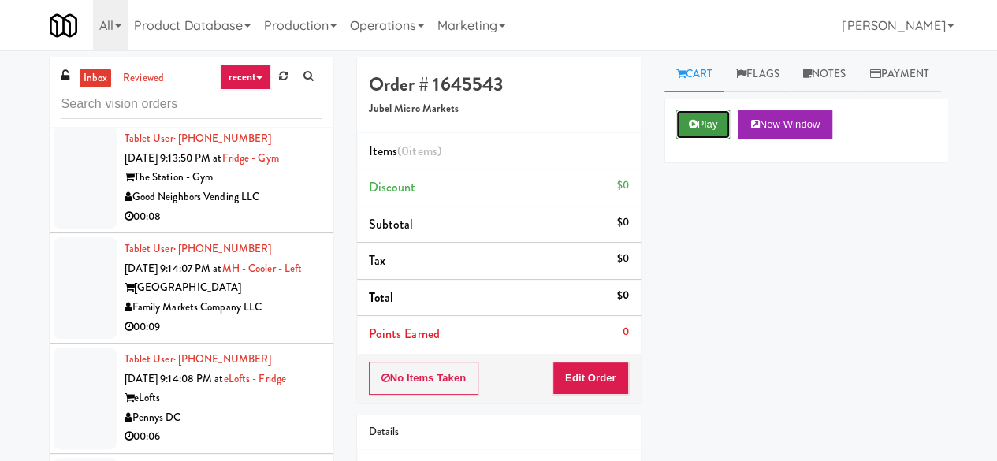
click at [707, 139] on button "Play" at bounding box center [703, 124] width 54 height 28
click at [685, 139] on button "Play" at bounding box center [703, 124] width 54 height 28
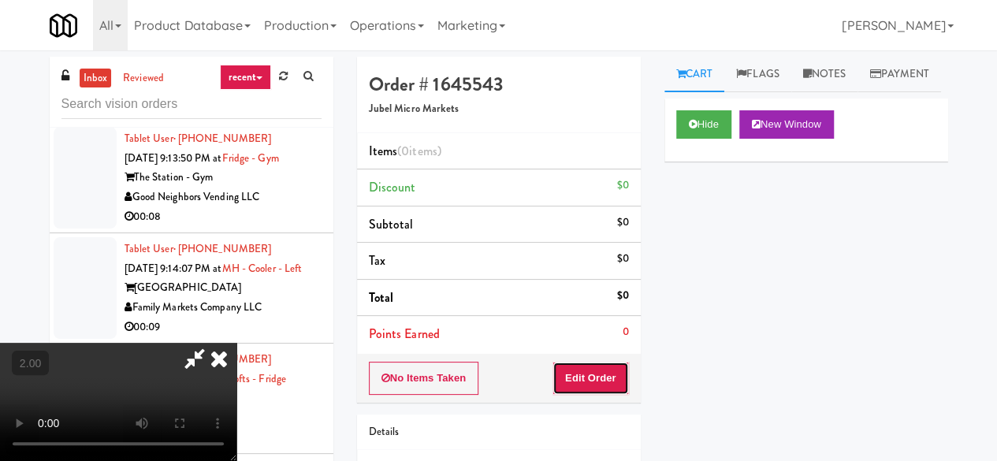
click at [608, 373] on button "Edit Order" at bounding box center [590, 378] width 76 height 33
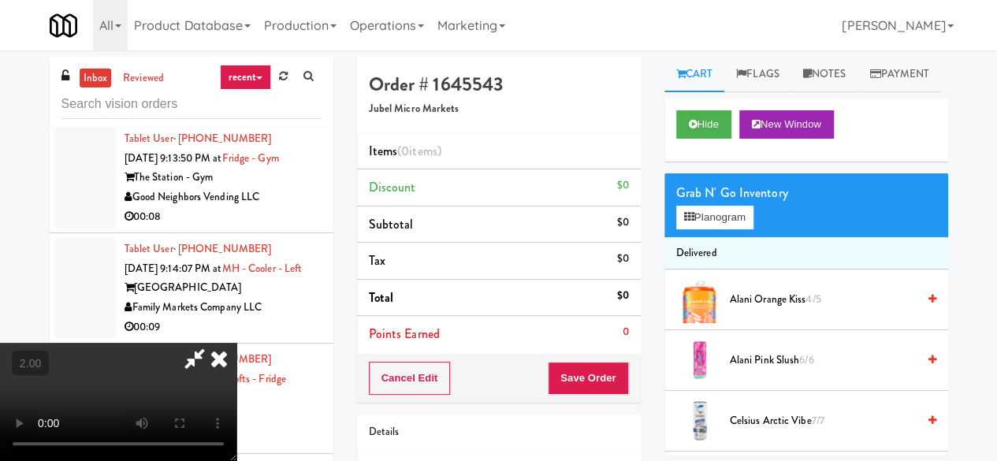
scroll to position [32, 0]
click at [709, 237] on div "Grab N' Go Inventory Planogram" at bounding box center [806, 205] width 284 height 64
click at [706, 229] on button "Planogram" at bounding box center [714, 218] width 77 height 24
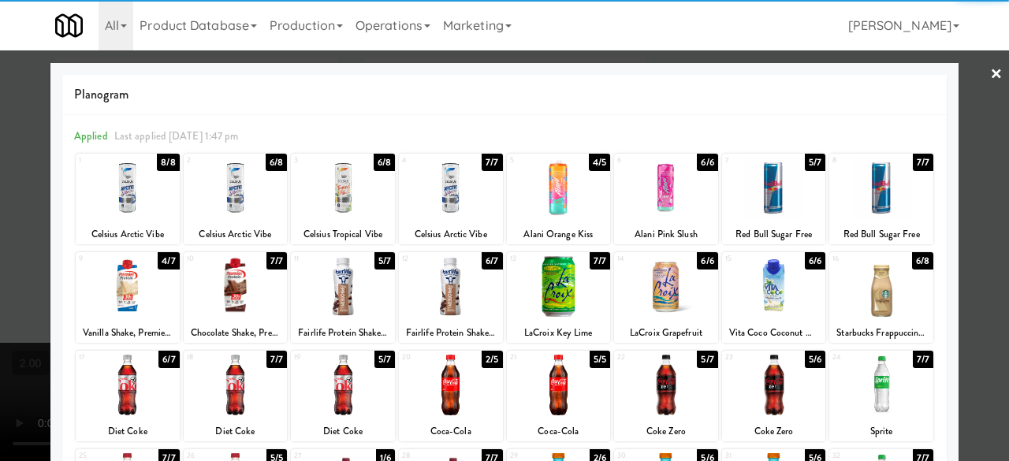
click at [340, 382] on div at bounding box center [343, 385] width 104 height 61
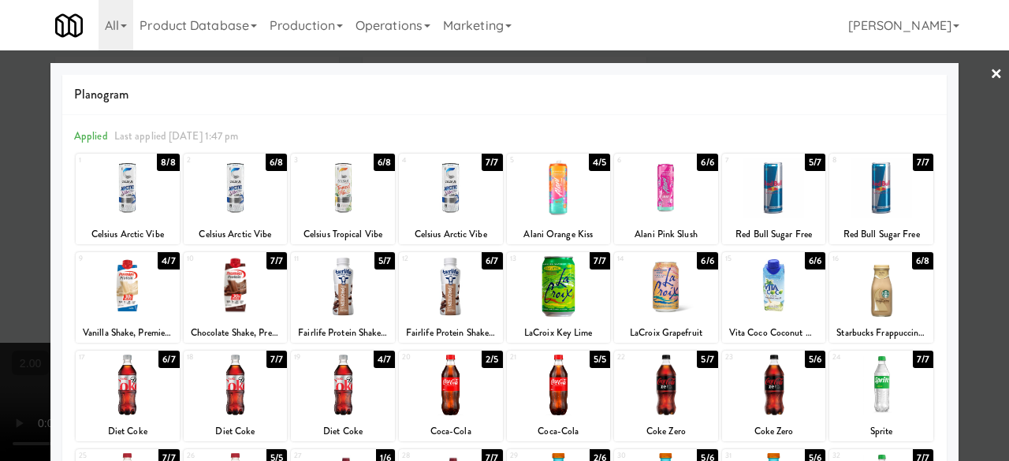
click at [969, 139] on div at bounding box center [504, 230] width 1009 height 461
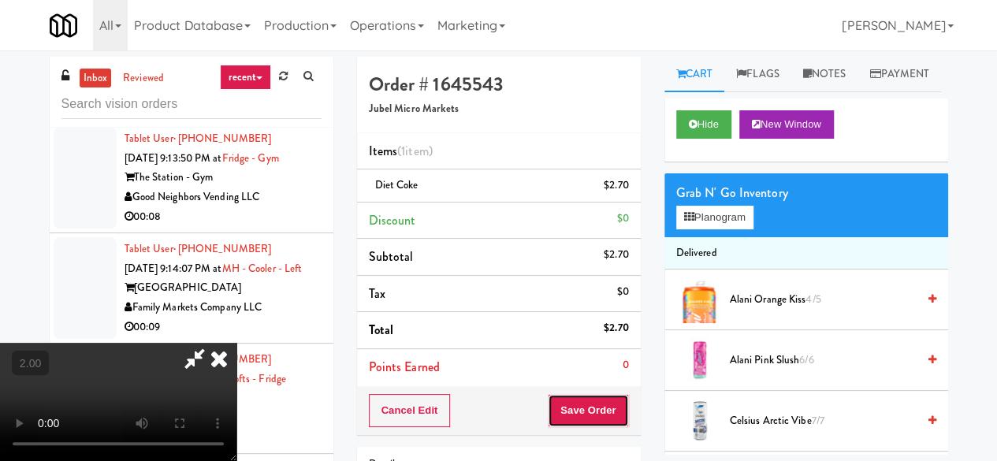
click at [612, 399] on button "Save Order" at bounding box center [588, 410] width 80 height 33
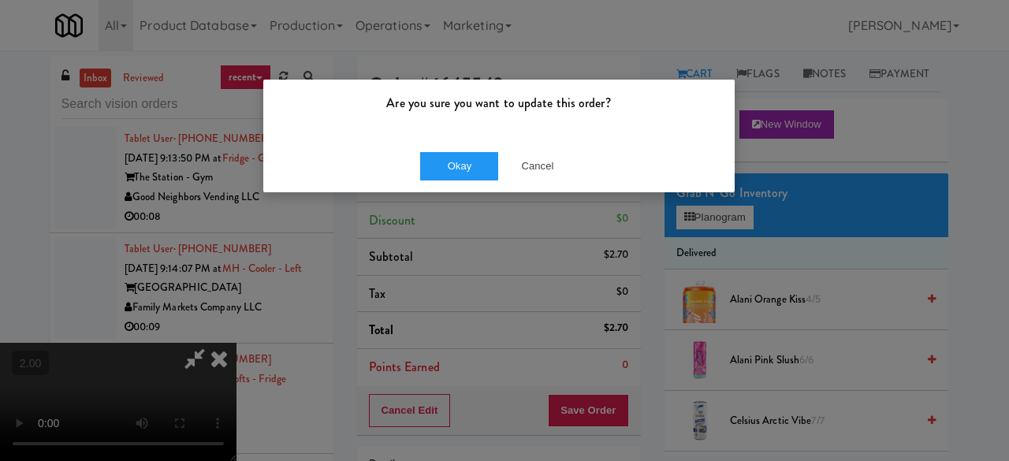
click at [443, 184] on div "Okay Cancel" at bounding box center [498, 165] width 471 height 53
click at [447, 175] on button "Okay" at bounding box center [459, 166] width 79 height 28
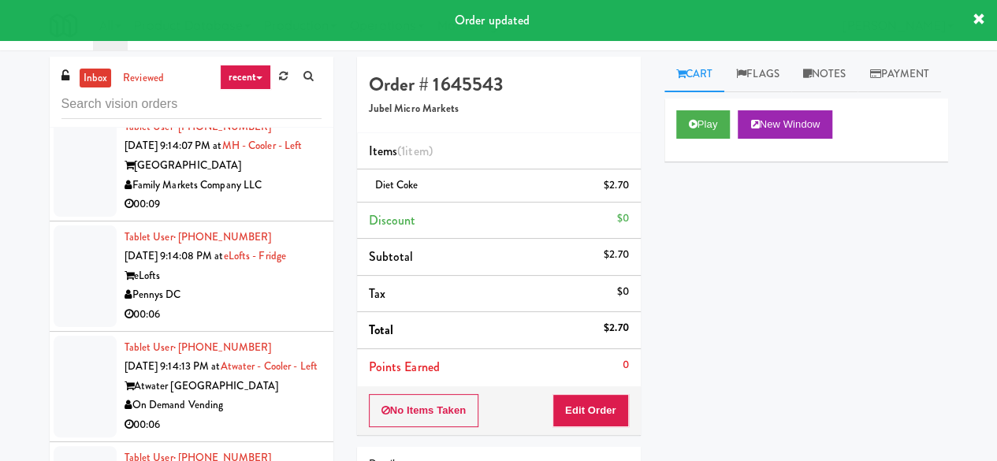
scroll to position [3704, 0]
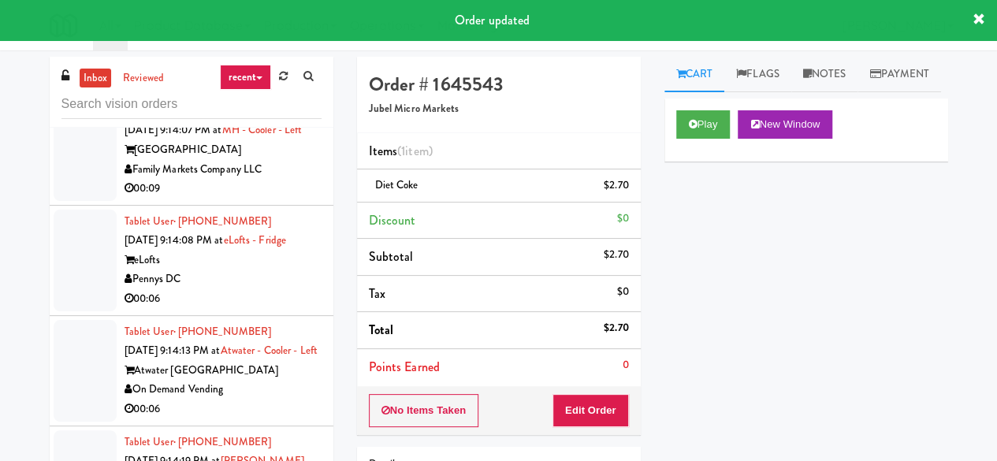
click at [307, 95] on li "Tablet User · (716) 612-0042 [DATE] 9:13:50 PM at [GEOGRAPHIC_DATA] - Gym Good …" at bounding box center [192, 40] width 284 height 110
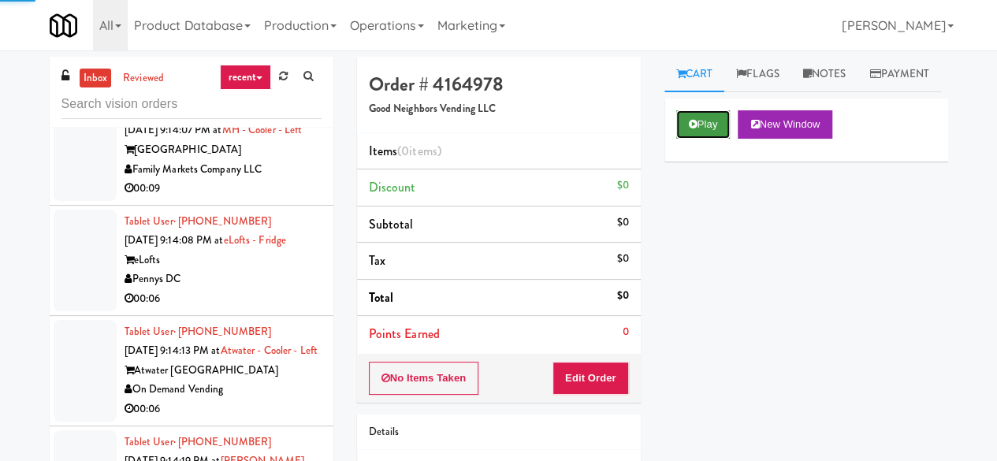
click at [702, 139] on button "Play" at bounding box center [703, 124] width 54 height 28
click at [690, 142] on div "Play New Window" at bounding box center [806, 130] width 284 height 63
click at [686, 139] on button "Play" at bounding box center [703, 124] width 54 height 28
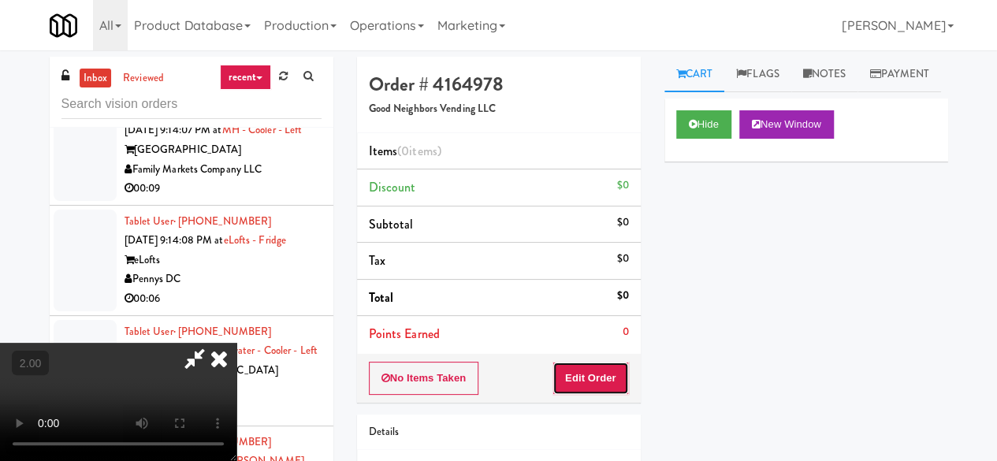
click at [619, 367] on button "Edit Order" at bounding box center [590, 378] width 76 height 33
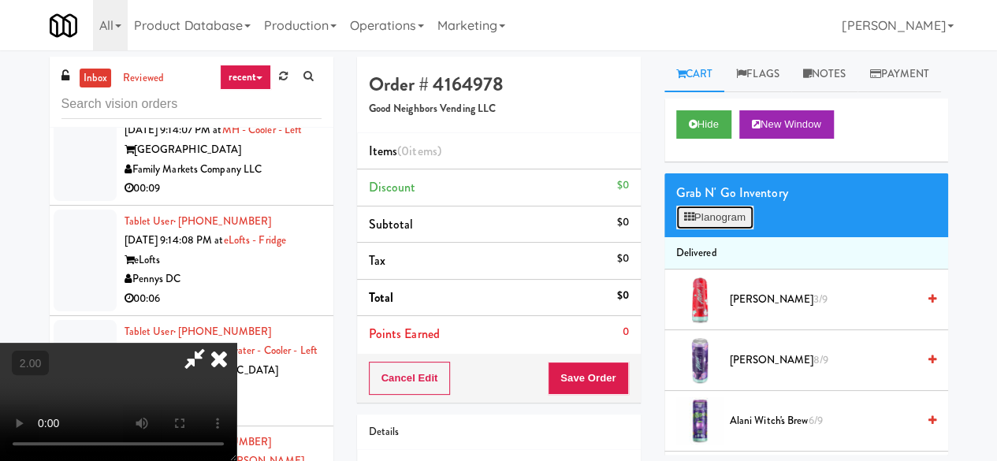
click at [731, 229] on button "Planogram" at bounding box center [714, 218] width 77 height 24
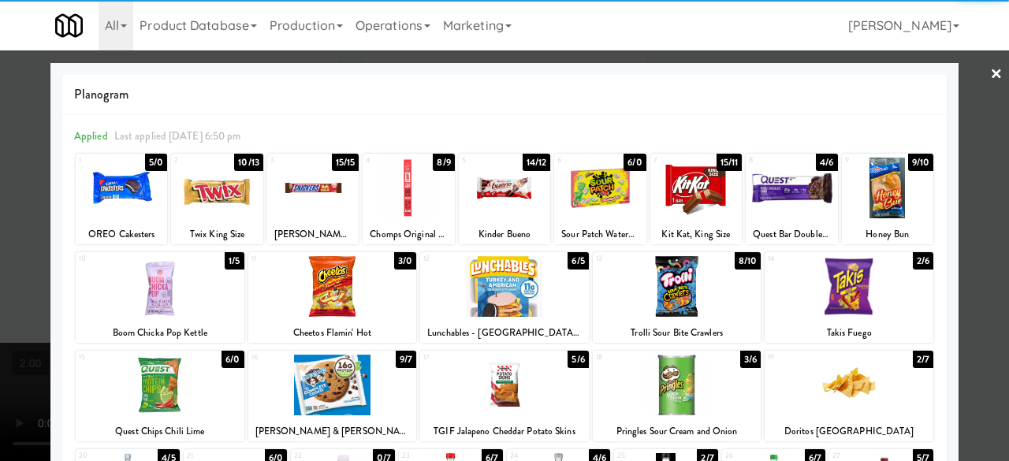
click at [690, 203] on div at bounding box center [695, 188] width 91 height 61
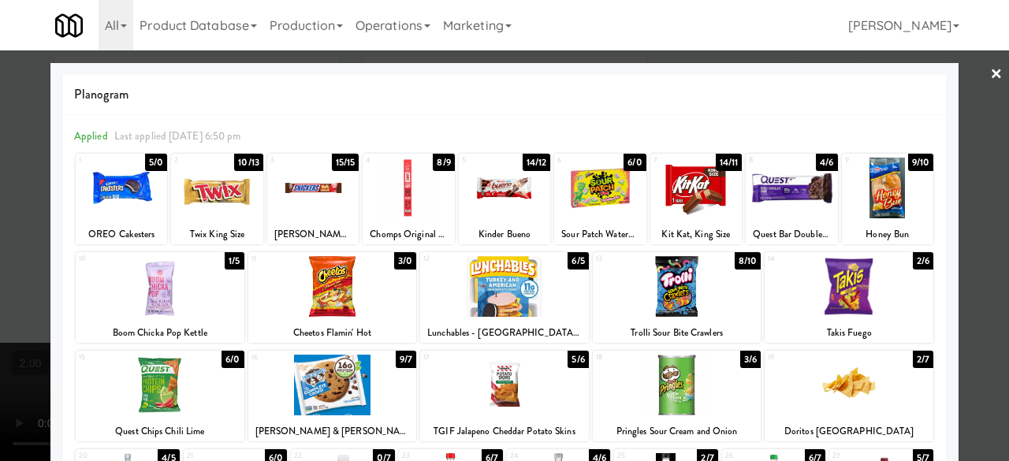
click at [990, 80] on link "×" at bounding box center [996, 74] width 13 height 49
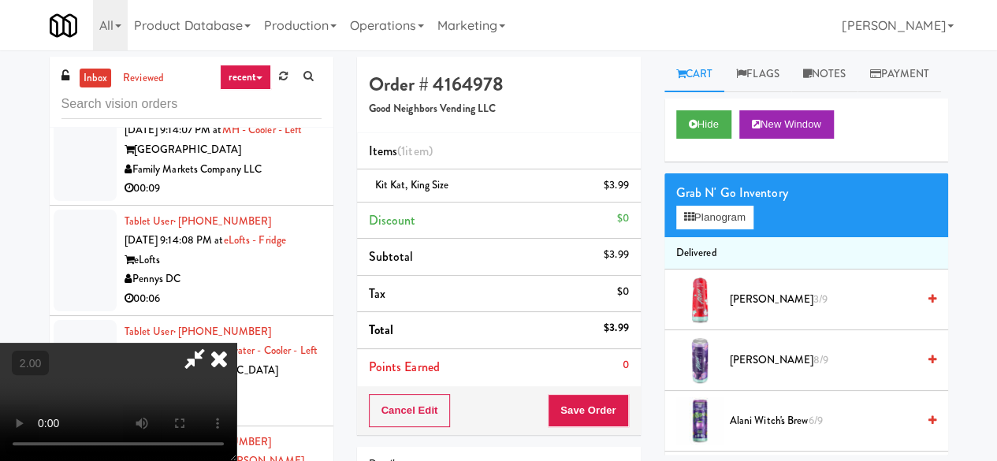
click at [213, 343] on icon at bounding box center [195, 359] width 36 height 32
click at [571, 406] on button "Save Order" at bounding box center [588, 410] width 80 height 33
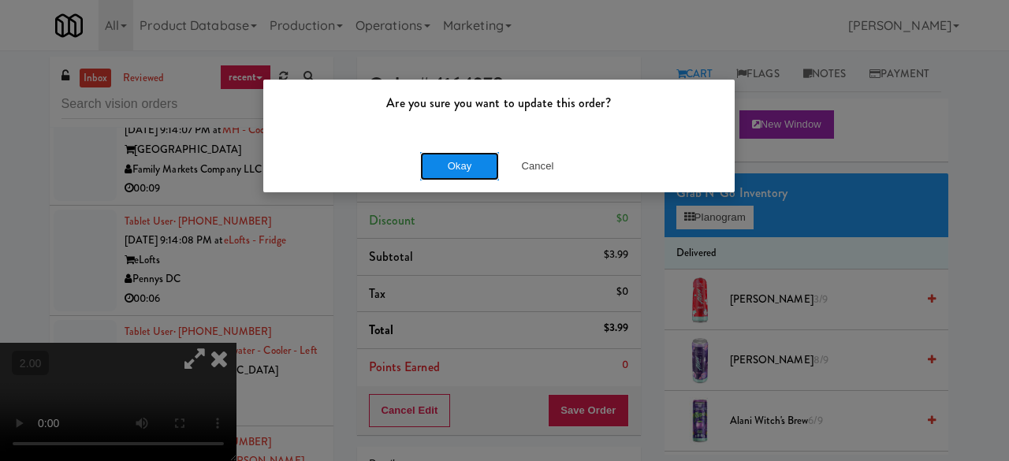
click at [471, 162] on button "Okay" at bounding box center [459, 166] width 79 height 28
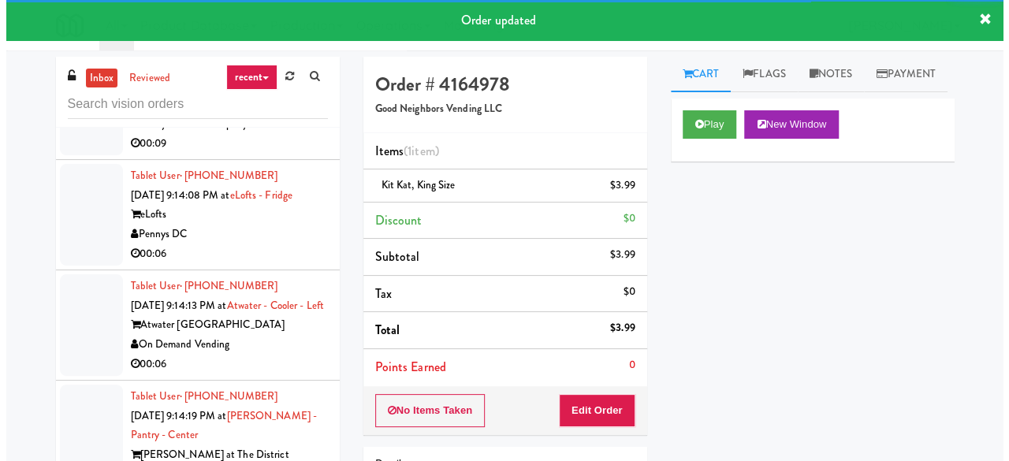
scroll to position [3783, 0]
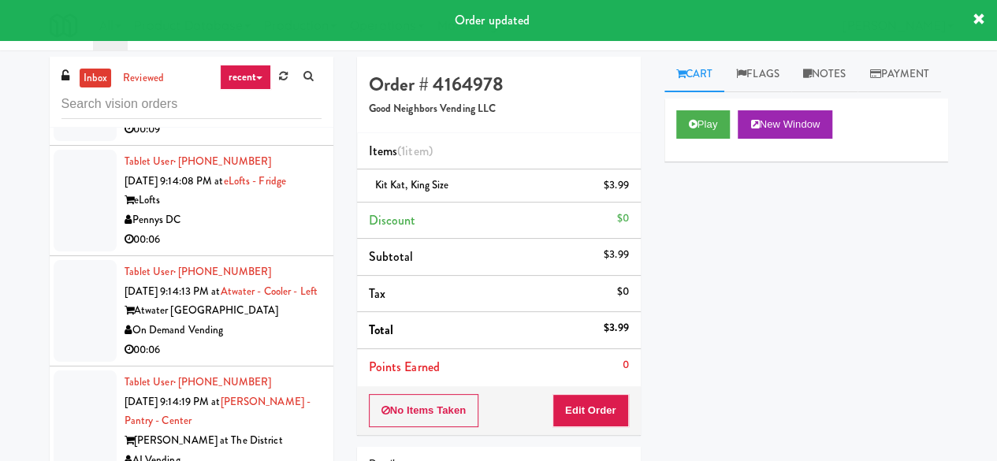
click at [279, 120] on div "Family Markets Company LLC" at bounding box center [223, 110] width 197 height 20
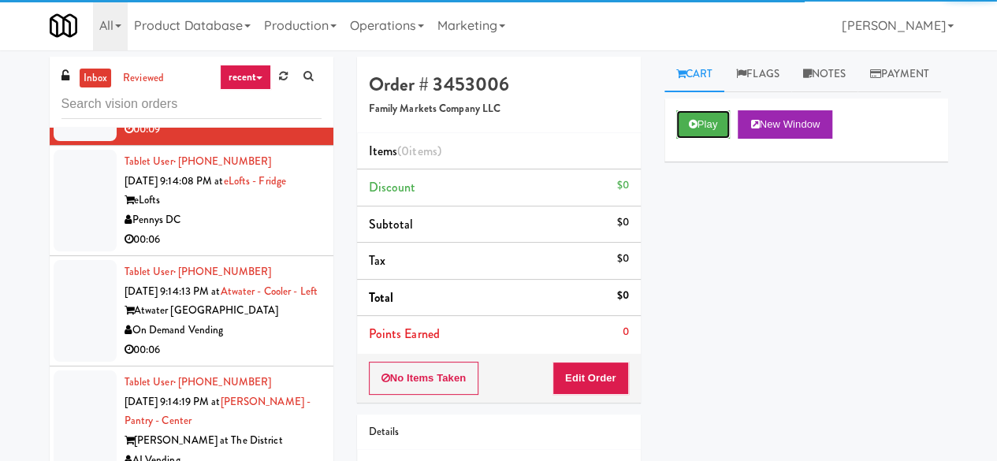
drag, startPoint x: 684, startPoint y: 160, endPoint x: 665, endPoint y: 187, distance: 32.8
click at [685, 139] on button "Play" at bounding box center [703, 124] width 54 height 28
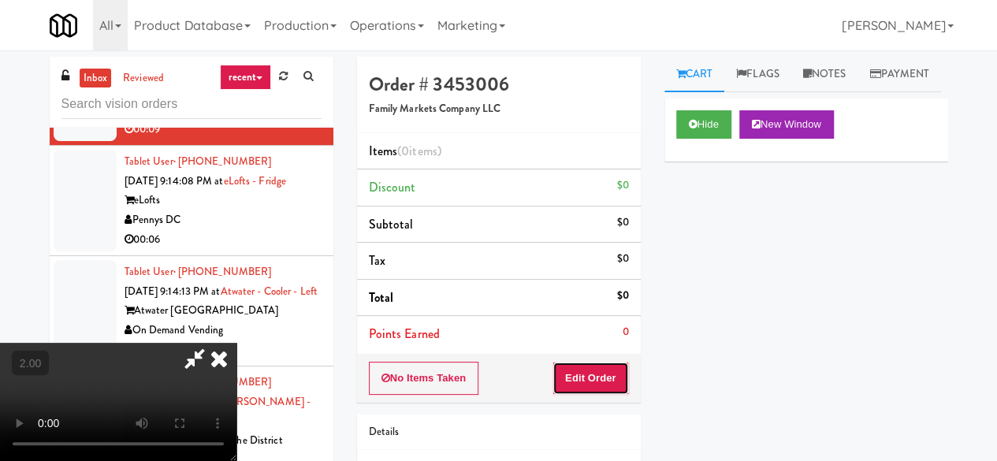
click at [604, 363] on button "Edit Order" at bounding box center [590, 378] width 76 height 33
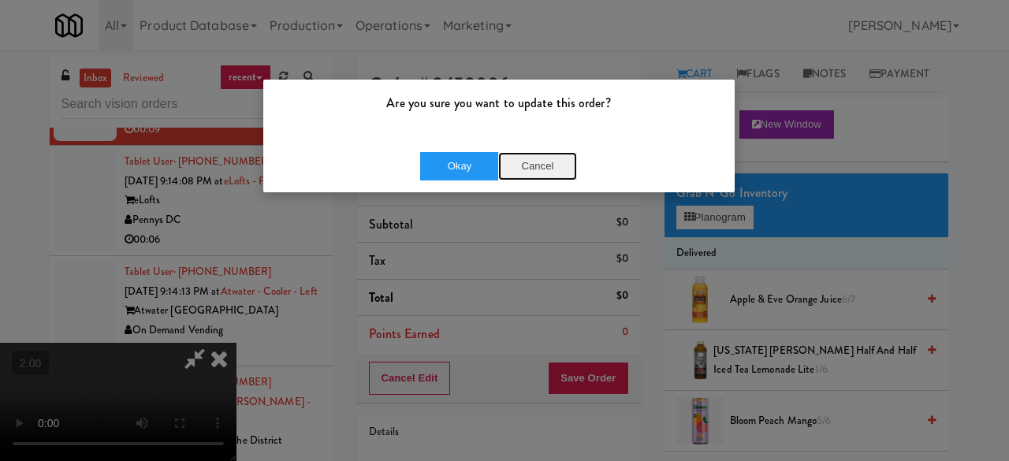
click at [545, 162] on button "Cancel" at bounding box center [537, 166] width 79 height 28
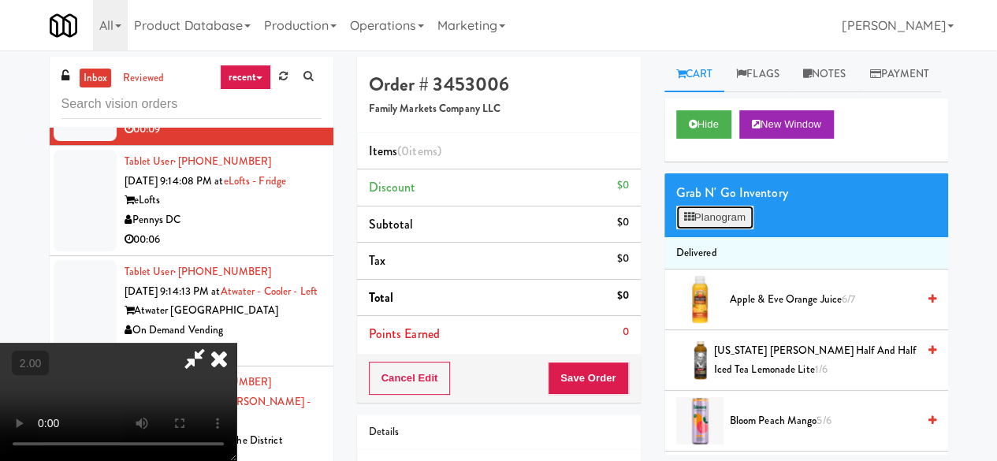
click at [697, 229] on button "Planogram" at bounding box center [714, 218] width 77 height 24
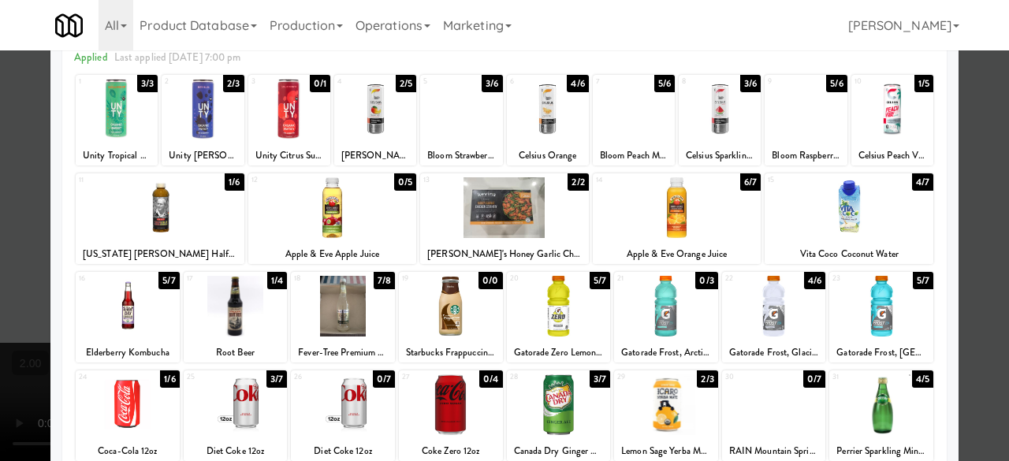
drag, startPoint x: 175, startPoint y: 221, endPoint x: 187, endPoint y: 223, distance: 11.9
click at [175, 221] on div at bounding box center [160, 207] width 169 height 61
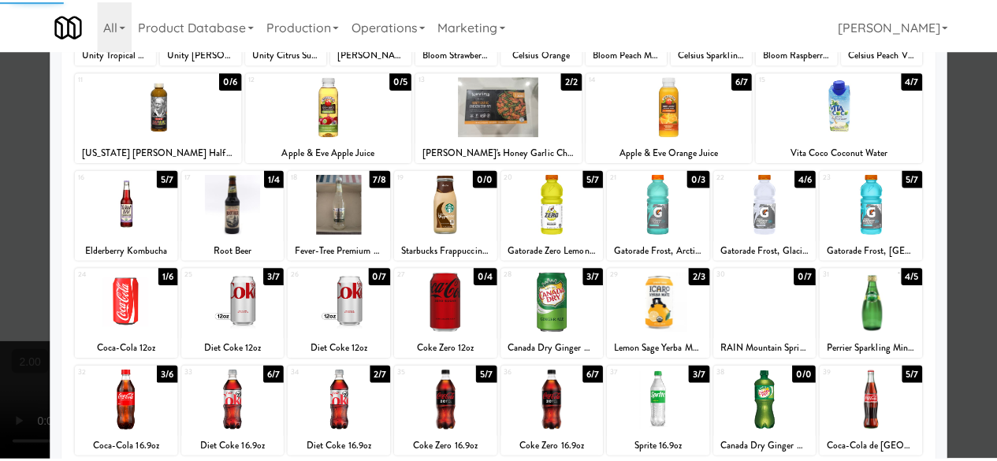
scroll to position [236, 0]
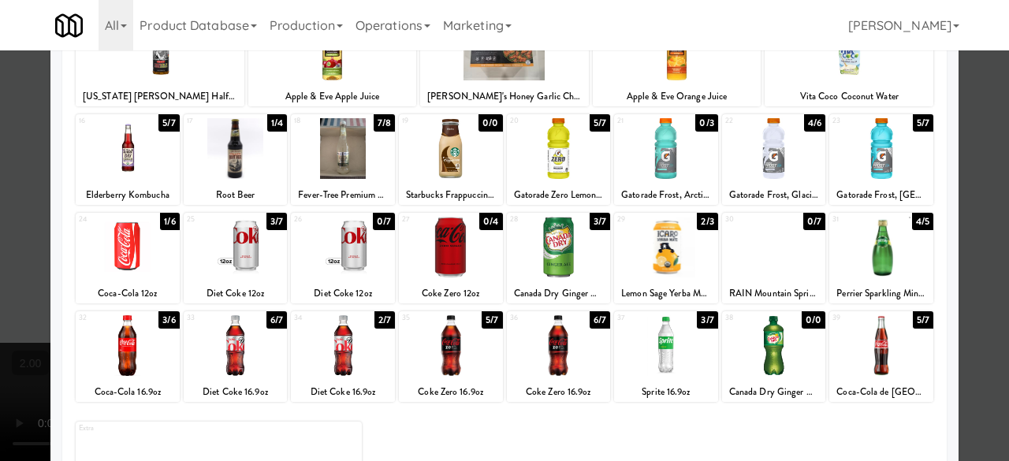
click at [974, 198] on div at bounding box center [504, 230] width 1009 height 461
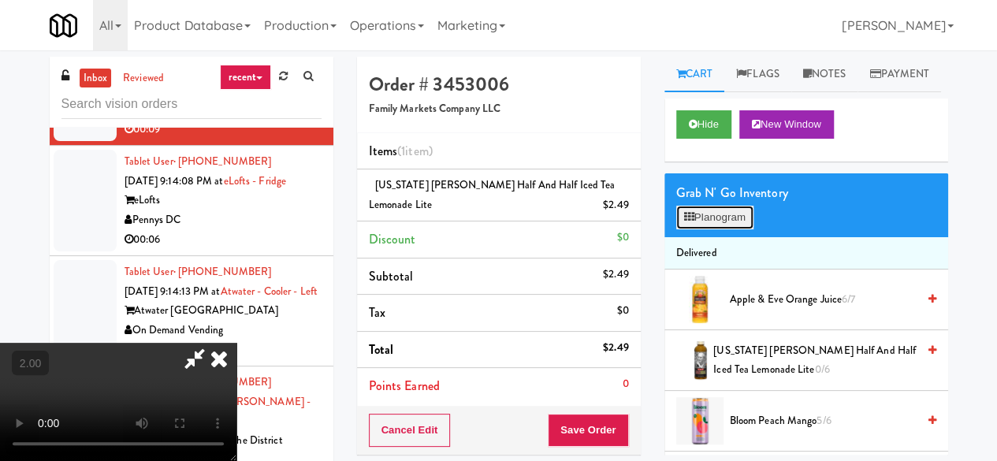
click at [711, 229] on button "Planogram" at bounding box center [714, 218] width 77 height 24
click at [0, 0] on div at bounding box center [0, 0] width 0 height 0
click at [711, 229] on button "Planogram" at bounding box center [714, 218] width 77 height 24
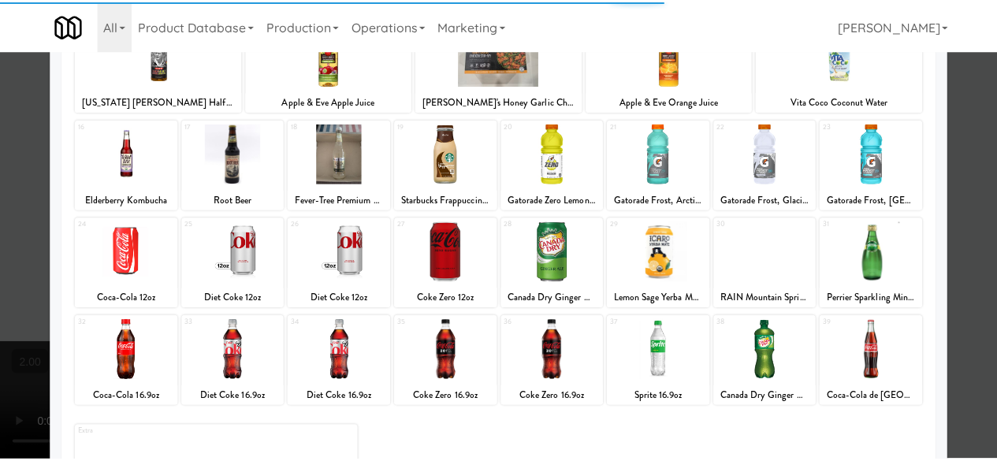
scroll to position [312, 0]
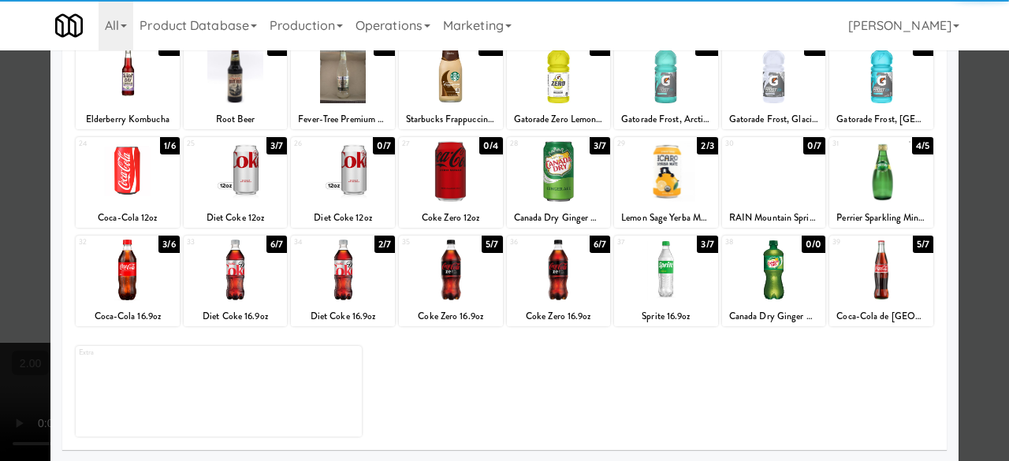
click at [866, 261] on div at bounding box center [881, 270] width 104 height 61
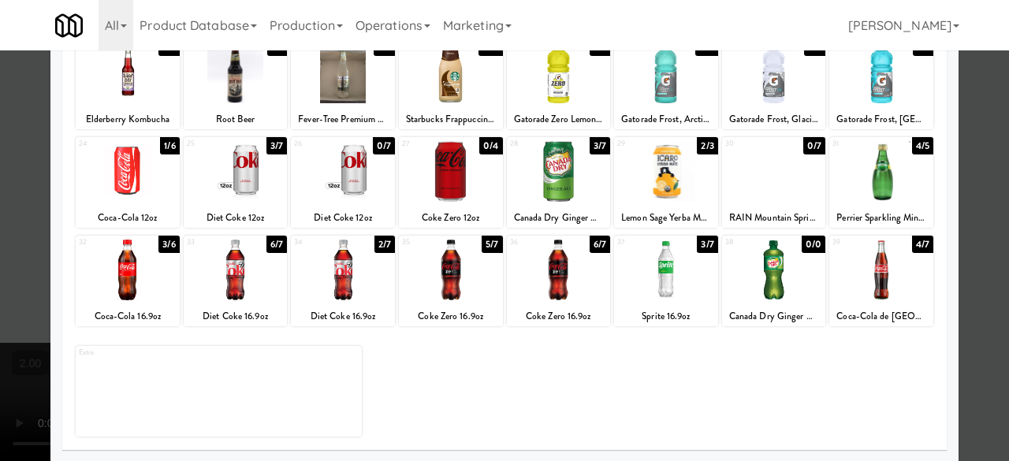
click at [976, 195] on div at bounding box center [504, 230] width 1009 height 461
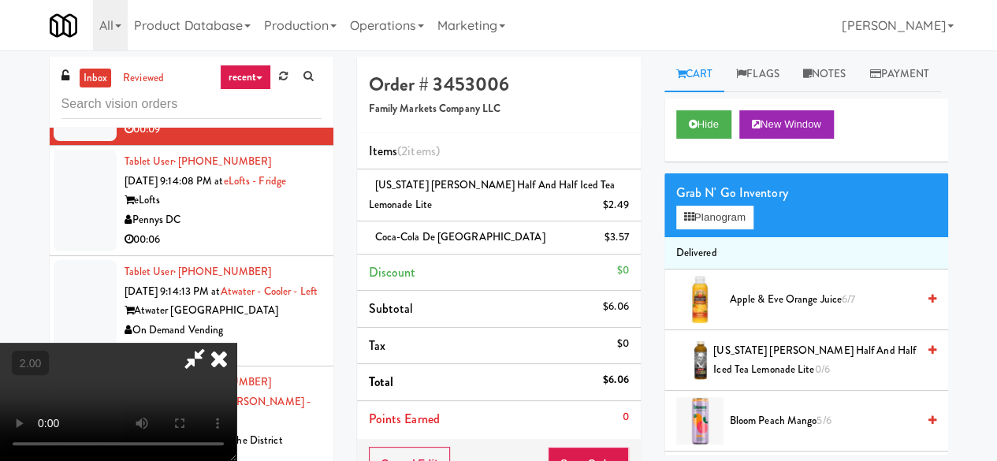
click at [213, 343] on icon at bounding box center [195, 359] width 36 height 32
click at [590, 448] on button "Save Order" at bounding box center [588, 463] width 80 height 33
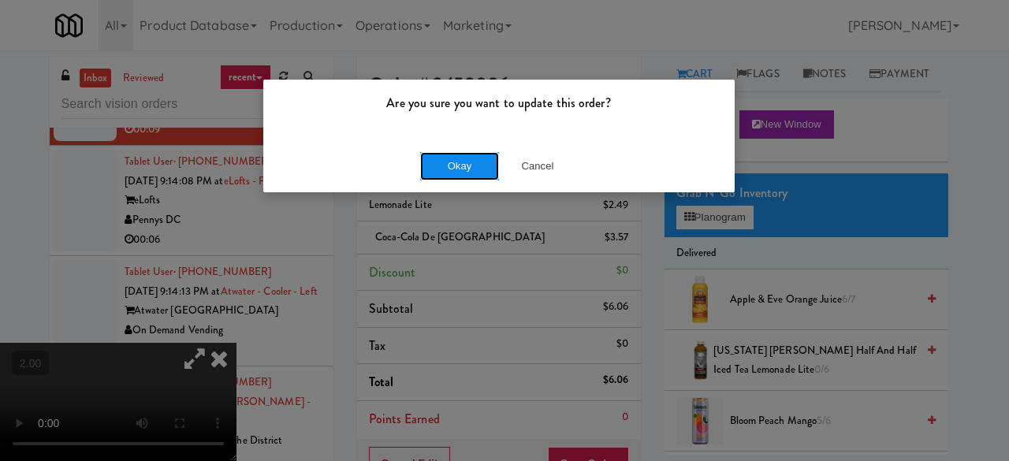
click at [461, 168] on button "Okay" at bounding box center [459, 166] width 79 height 28
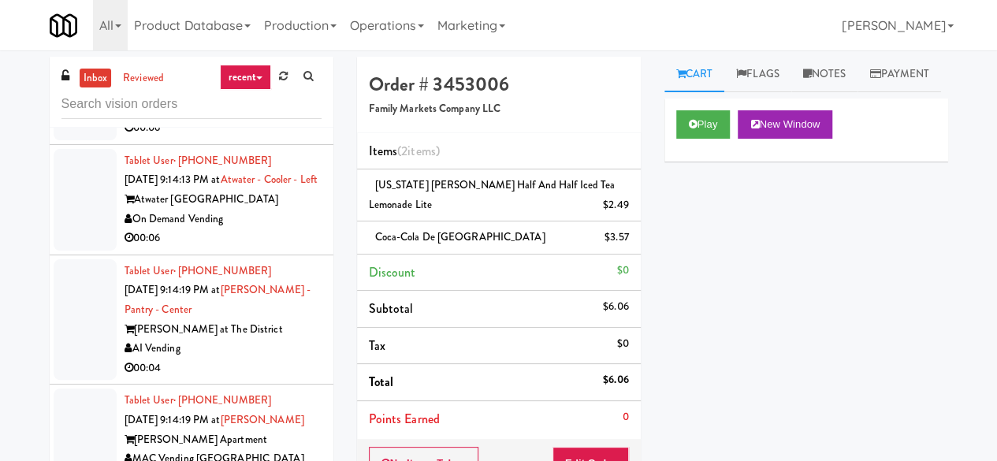
scroll to position [4019, 0]
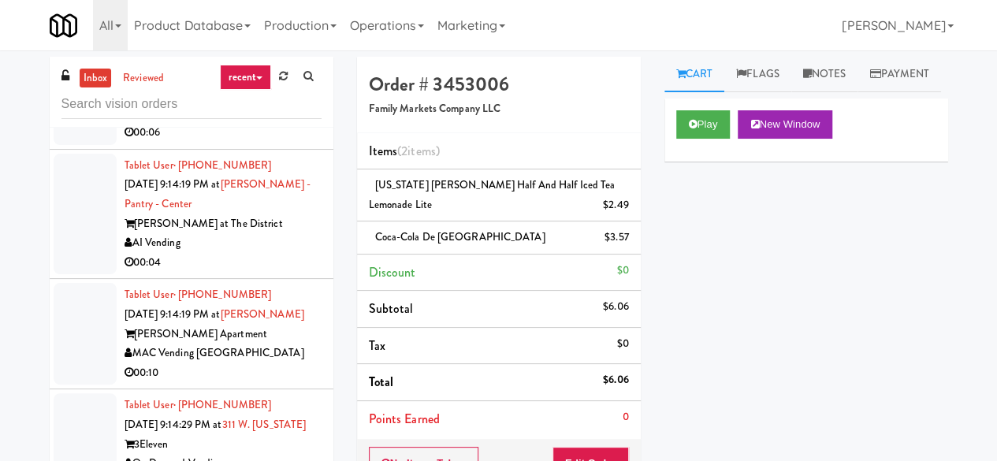
click at [270, 13] on div "Pennys DC" at bounding box center [223, 4] width 197 height 20
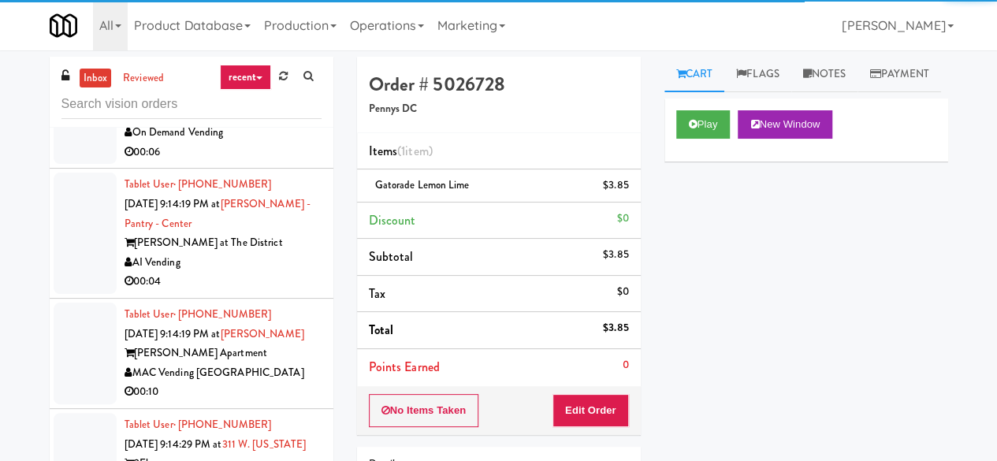
click at [282, 162] on div "00:06" at bounding box center [223, 153] width 197 height 20
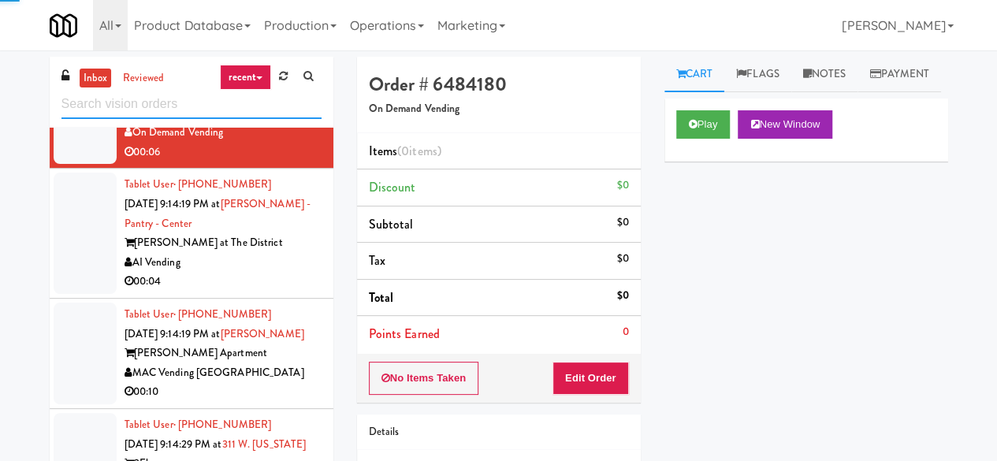
click at [165, 106] on input "text" at bounding box center [191, 104] width 260 height 29
click at [701, 139] on button "Play" at bounding box center [703, 124] width 54 height 28
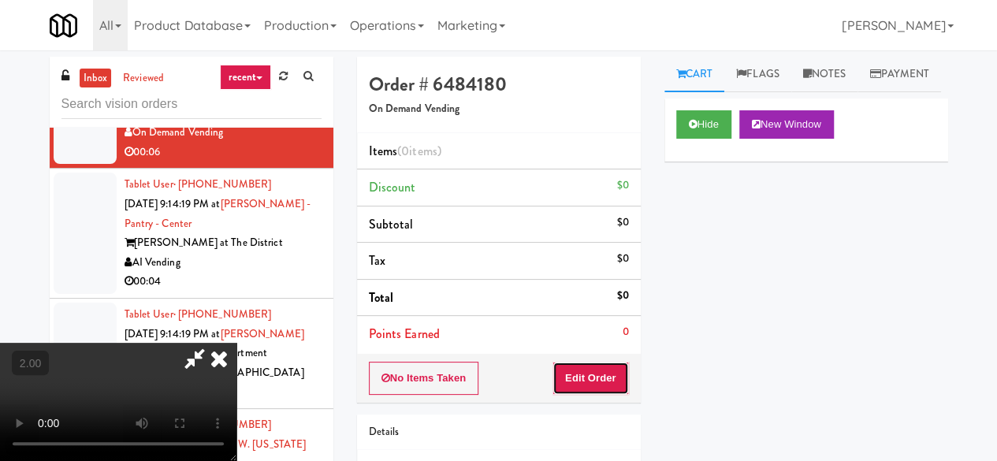
drag, startPoint x: 616, startPoint y: 367, endPoint x: 608, endPoint y: 243, distance: 124.7
click at [615, 368] on button "Edit Order" at bounding box center [590, 378] width 76 height 33
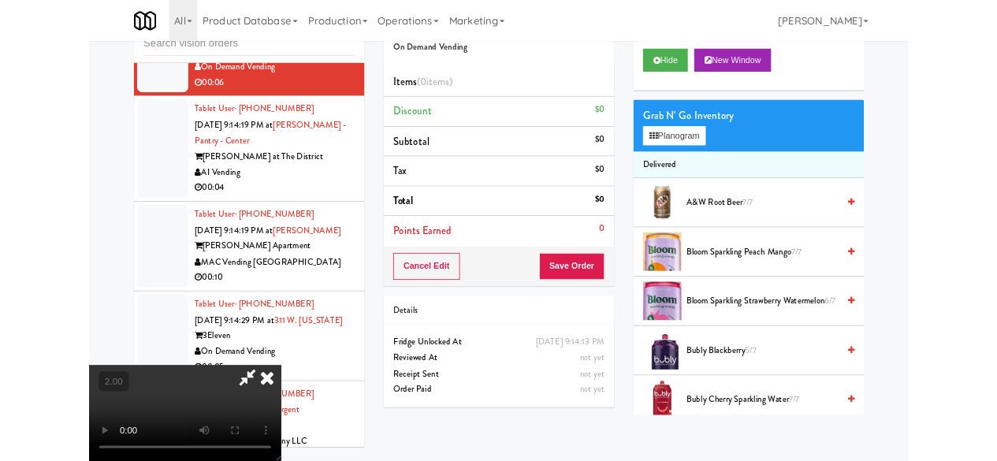
scroll to position [150, 0]
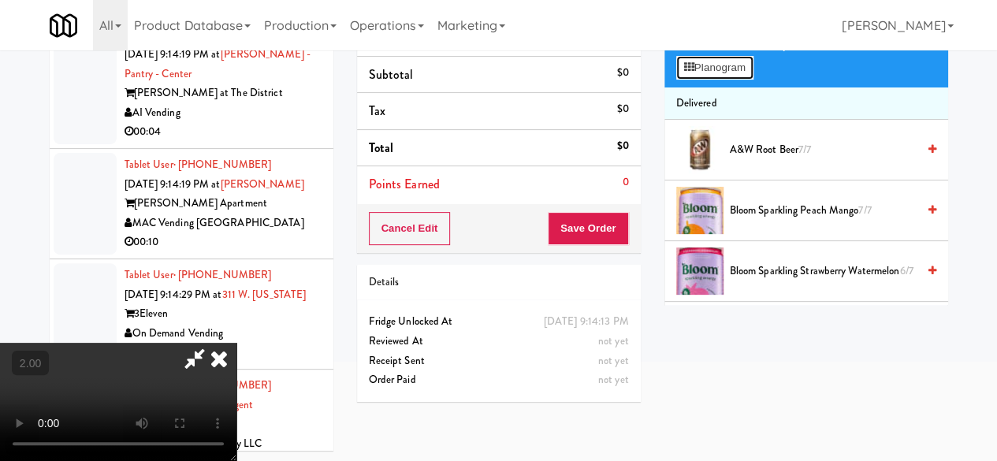
click at [719, 80] on button "Planogram" at bounding box center [714, 68] width 77 height 24
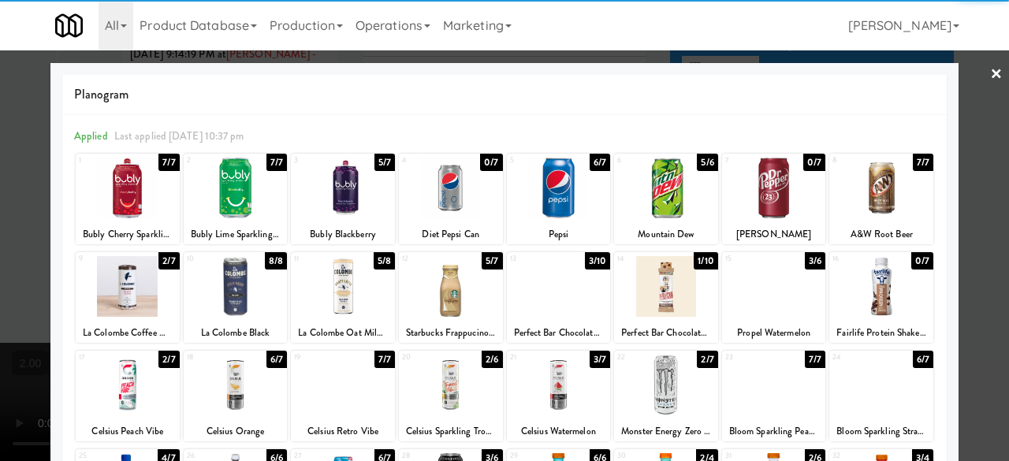
click at [766, 310] on div at bounding box center [774, 286] width 104 height 61
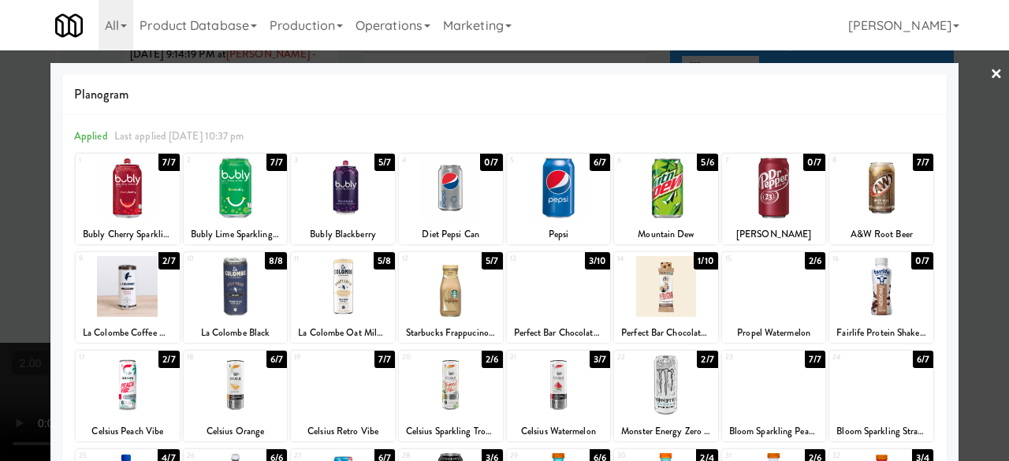
drag, startPoint x: 958, startPoint y: 147, endPoint x: 950, endPoint y: 147, distance: 8.7
click at [959, 147] on div at bounding box center [504, 230] width 1009 height 461
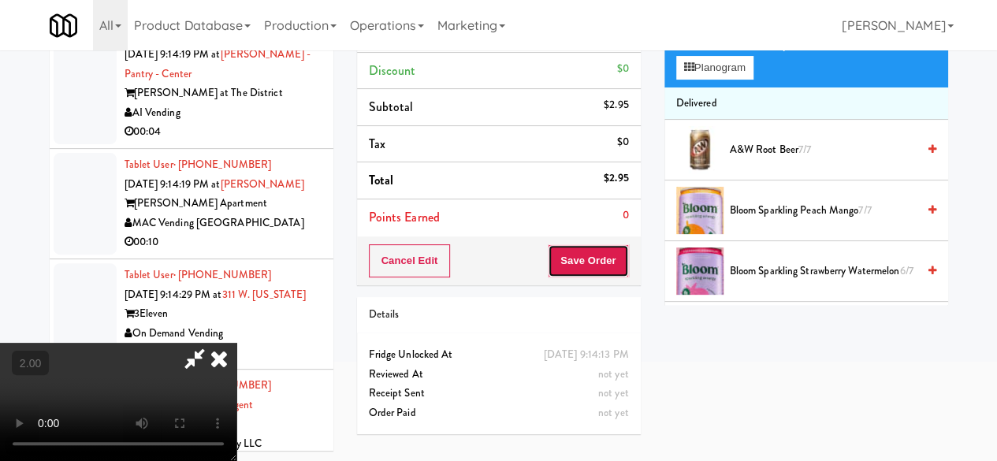
click at [619, 255] on button "Save Order" at bounding box center [588, 260] width 80 height 33
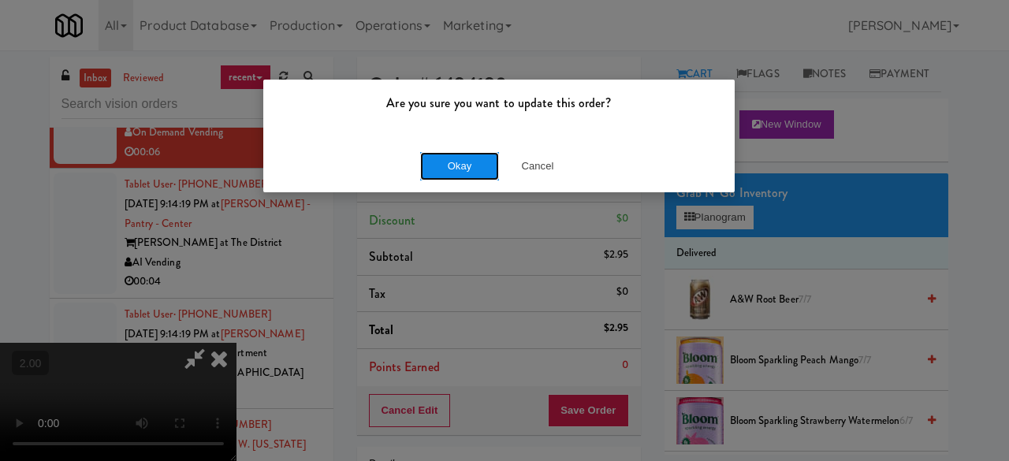
click at [465, 169] on button "Okay" at bounding box center [459, 166] width 79 height 28
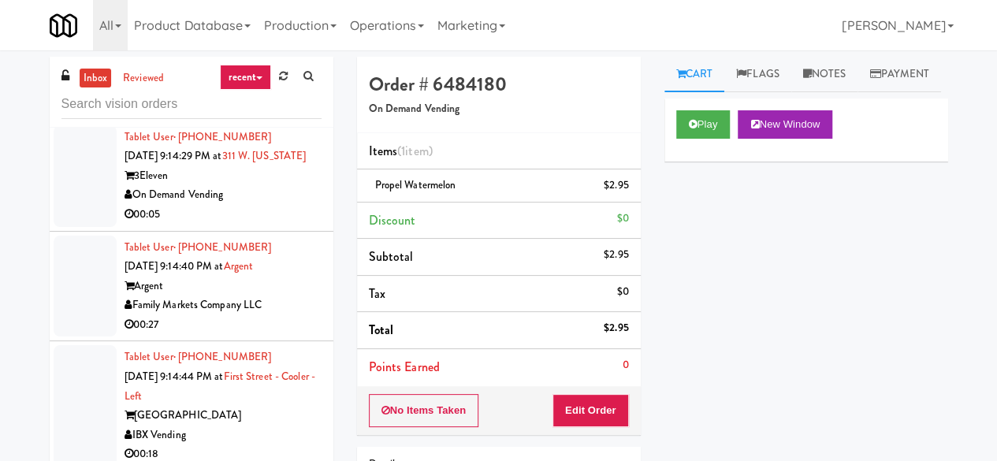
scroll to position [4335, 0]
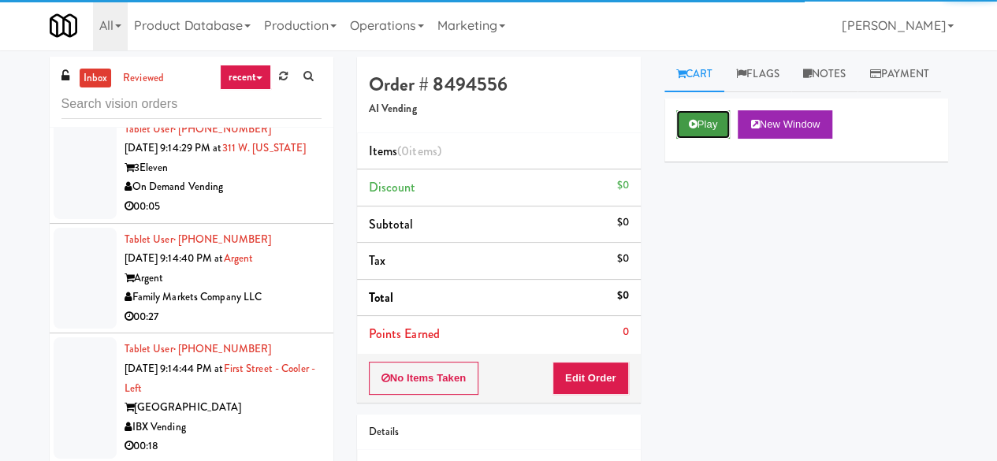
click at [690, 139] on button "Play" at bounding box center [703, 124] width 54 height 28
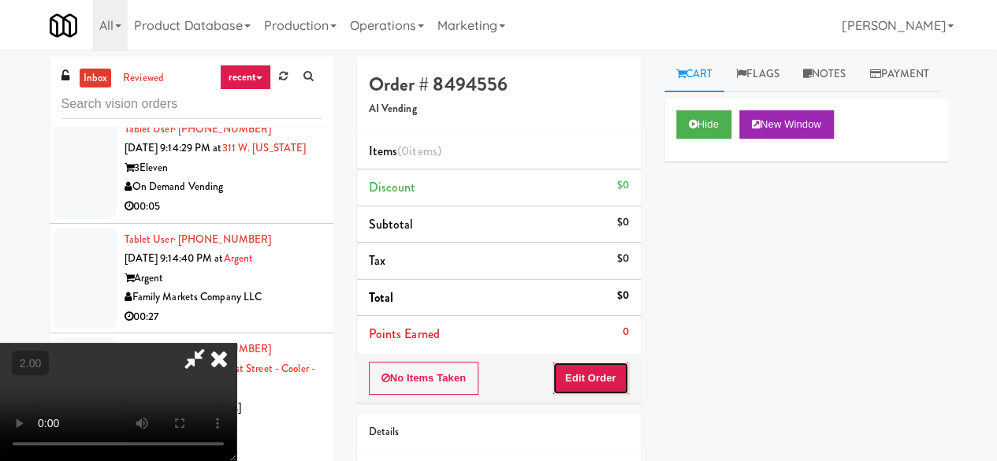
click at [595, 371] on button "Edit Order" at bounding box center [590, 378] width 76 height 33
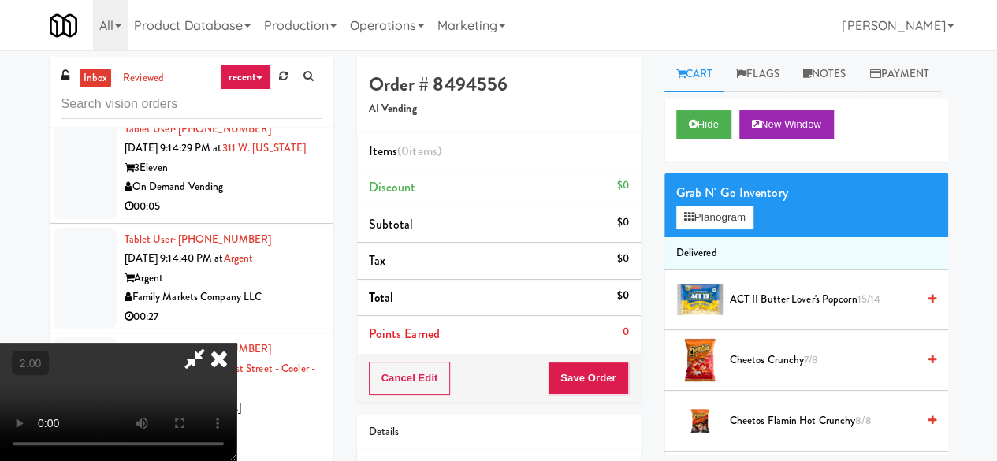
scroll to position [32, 0]
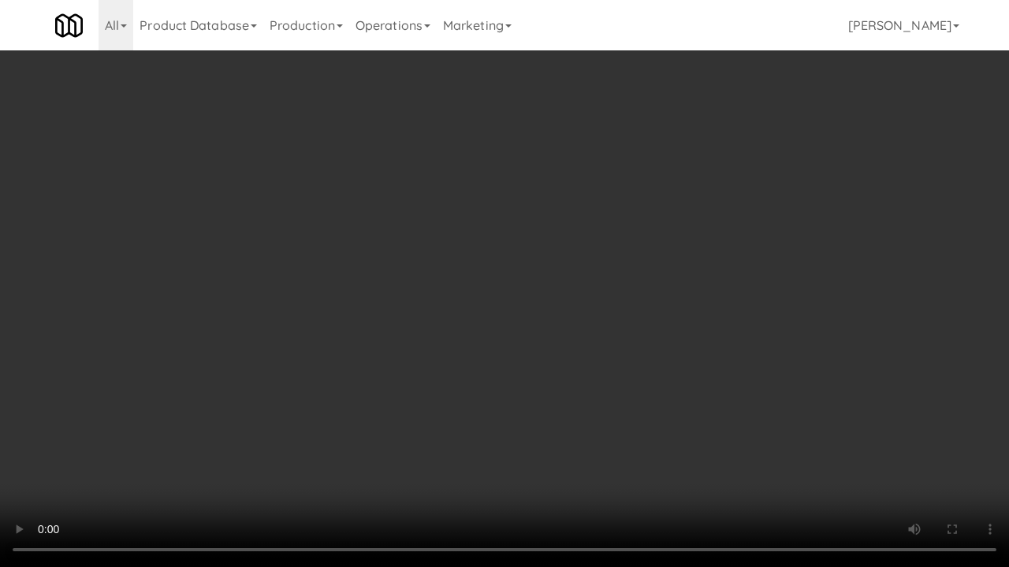
click at [433, 346] on video at bounding box center [504, 283] width 1009 height 567
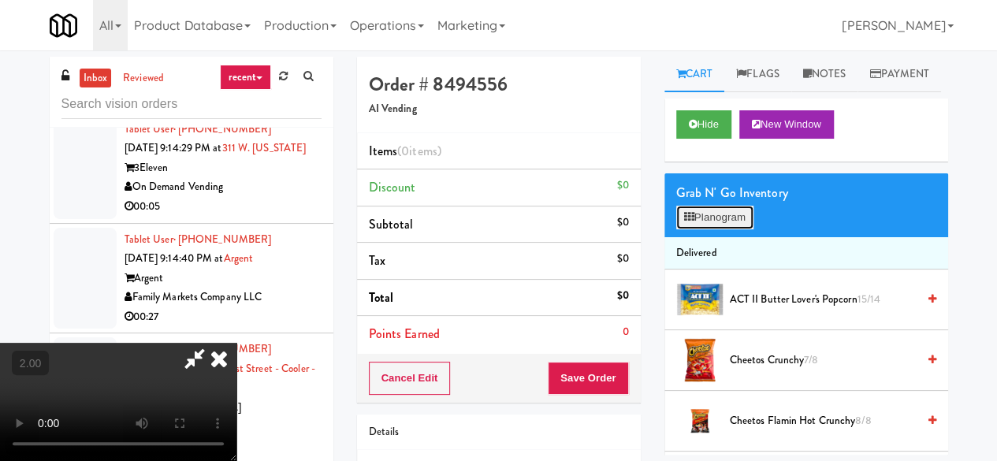
click at [735, 229] on button "Planogram" at bounding box center [714, 218] width 77 height 24
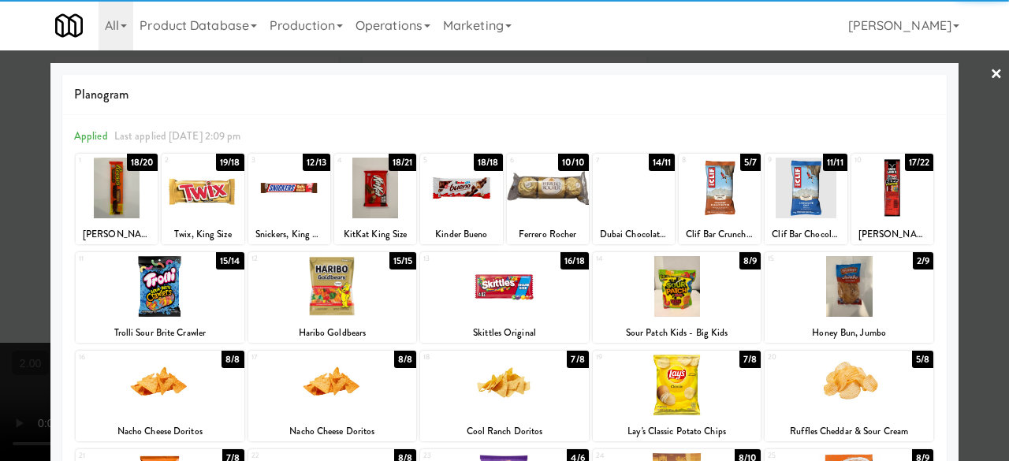
click at [517, 199] on div at bounding box center [548, 188] width 82 height 61
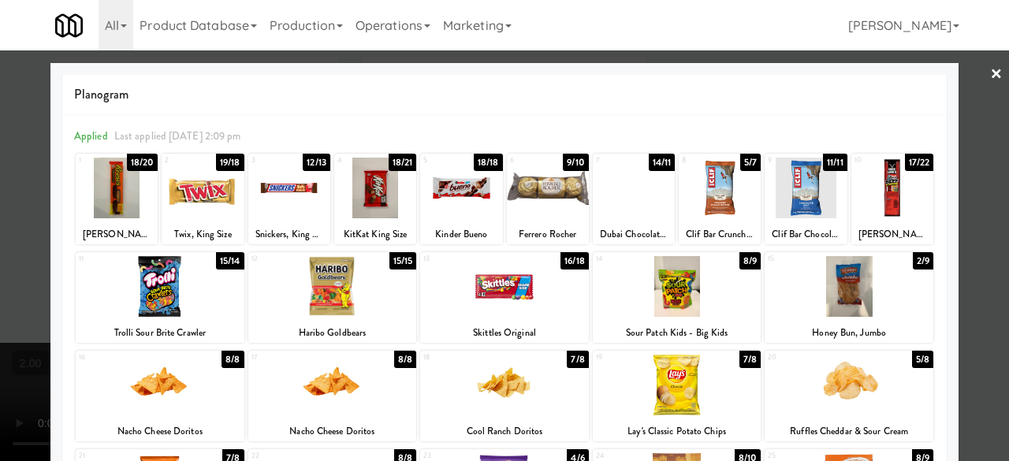
click at [995, 97] on div at bounding box center [504, 230] width 1009 height 461
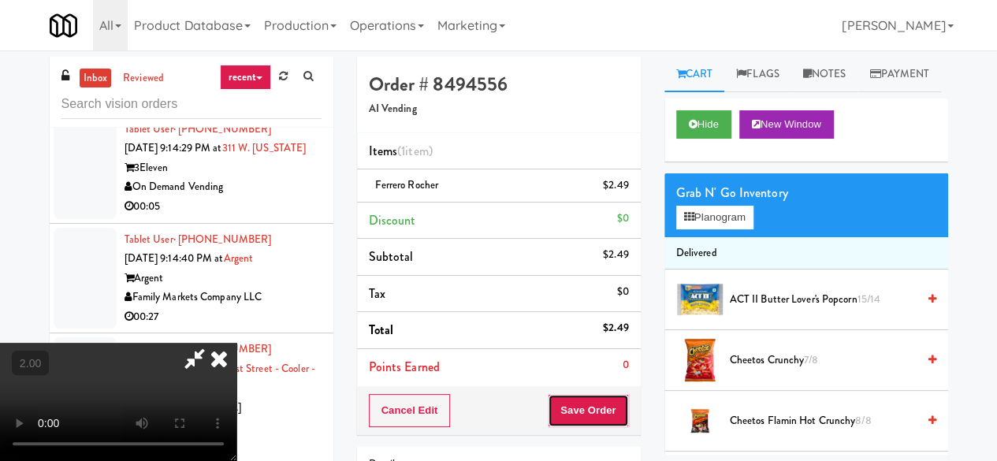
click at [605, 404] on button "Save Order" at bounding box center [588, 410] width 80 height 33
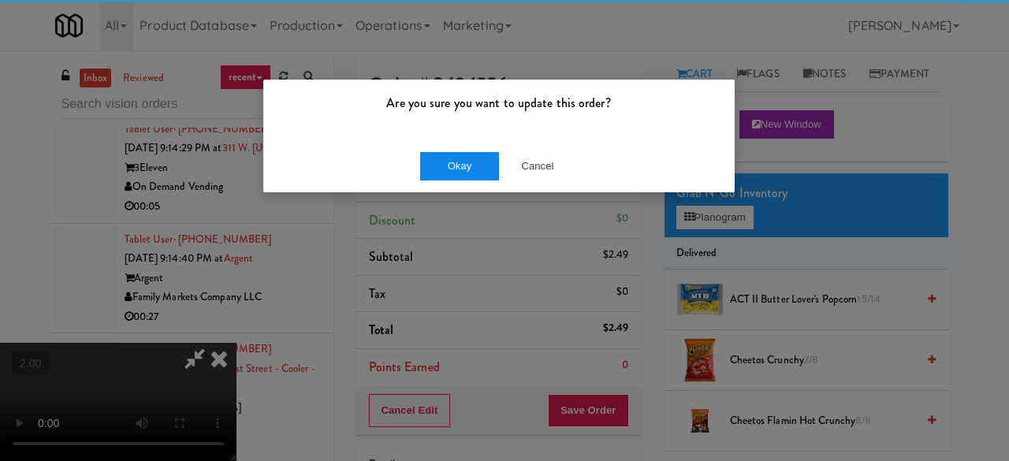
click at [445, 151] on div "Okay Cancel" at bounding box center [498, 165] width 471 height 53
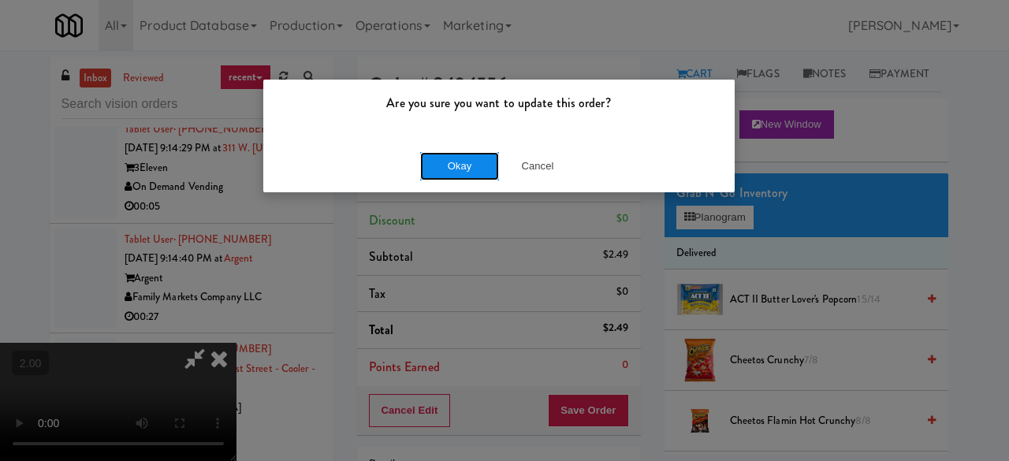
click at [450, 154] on button "Okay" at bounding box center [459, 166] width 79 height 28
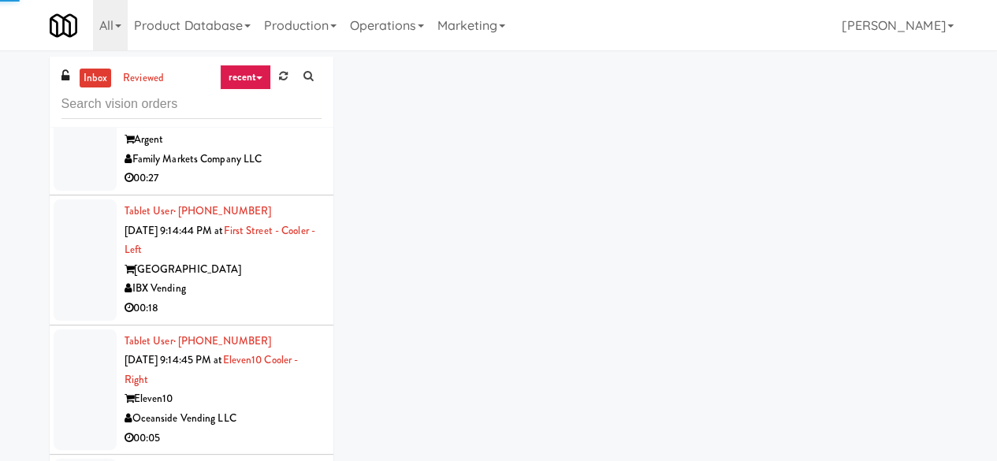
scroll to position [4335, 0]
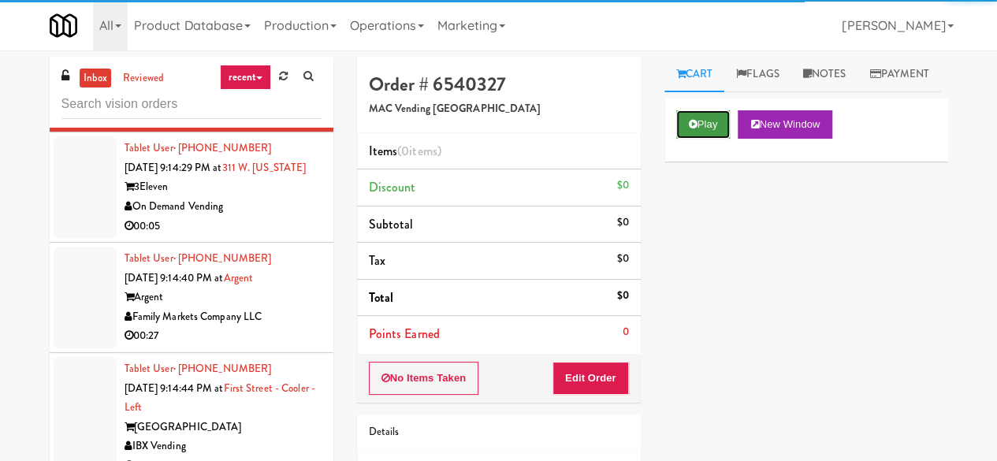
click at [686, 139] on button "Play" at bounding box center [703, 124] width 54 height 28
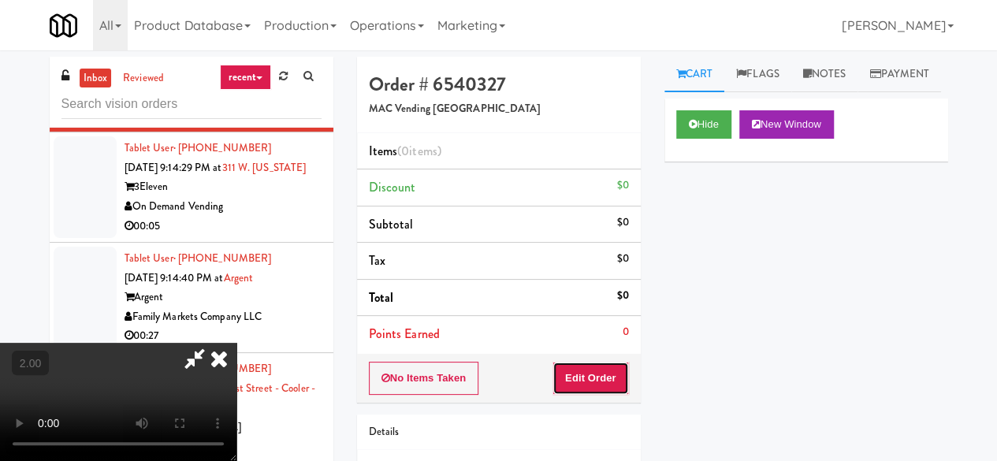
click at [597, 392] on button "Edit Order" at bounding box center [590, 378] width 76 height 33
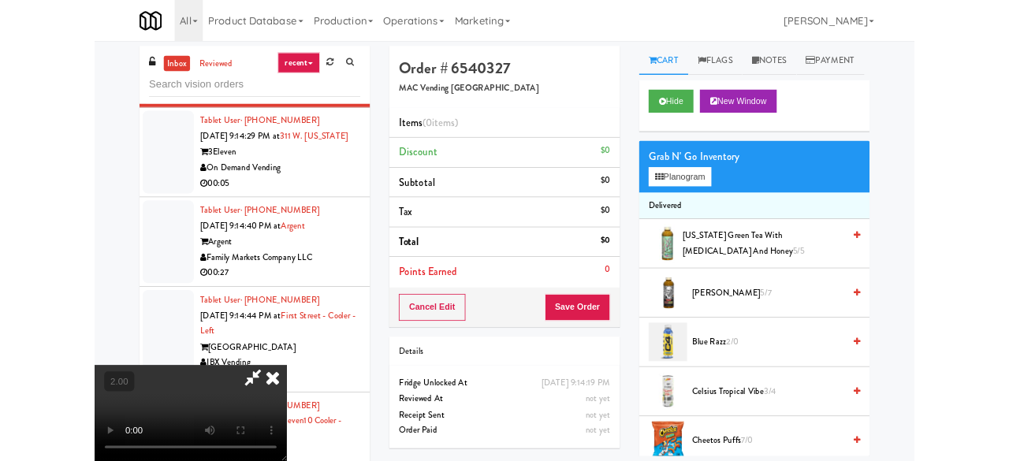
scroll to position [32, 0]
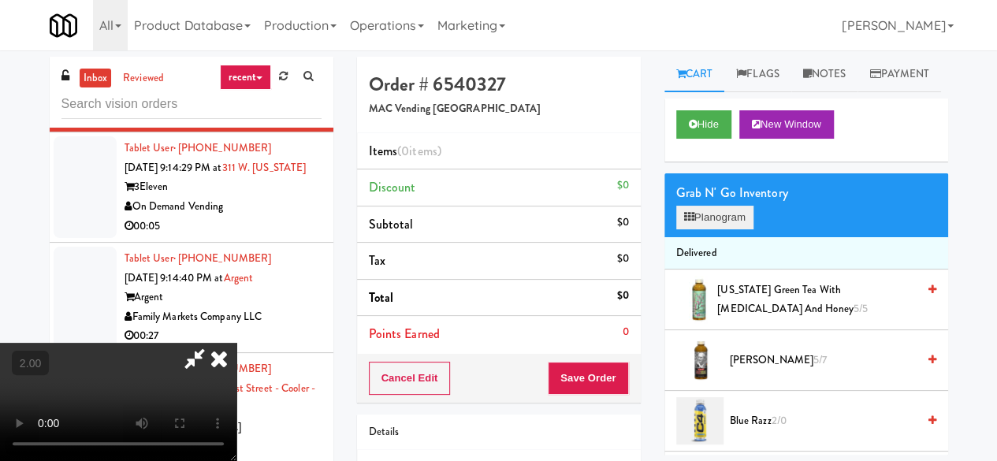
click at [757, 237] on div "Grab N' Go Inventory Planogram" at bounding box center [806, 205] width 284 height 64
click at [745, 229] on button "Planogram" at bounding box center [714, 218] width 77 height 24
click at [0, 0] on div at bounding box center [0, 0] width 0 height 0
click at [732, 229] on button "Planogram" at bounding box center [714, 218] width 77 height 24
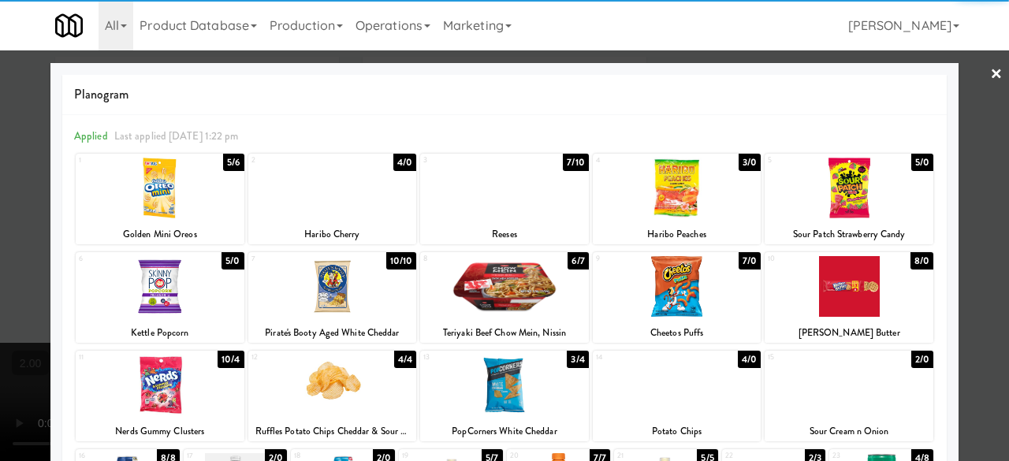
click at [509, 201] on div at bounding box center [504, 188] width 169 height 61
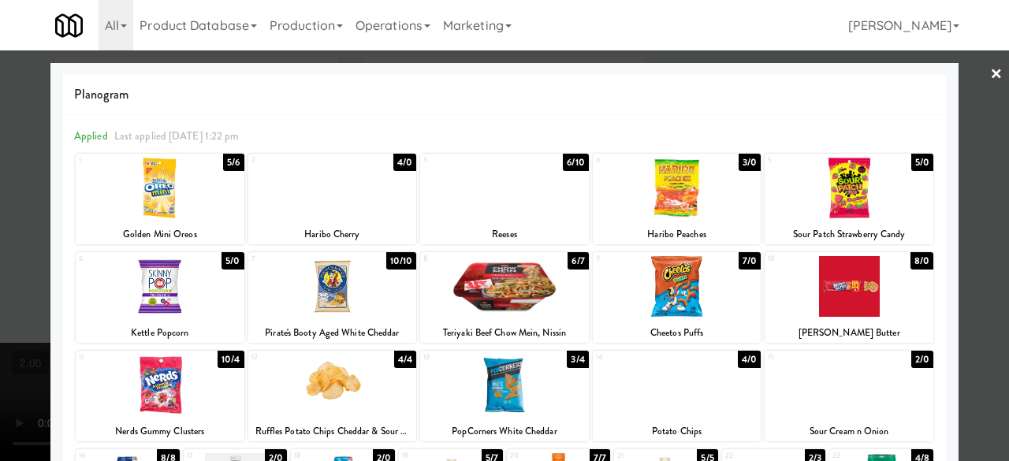
click at [519, 288] on div at bounding box center [504, 286] width 169 height 61
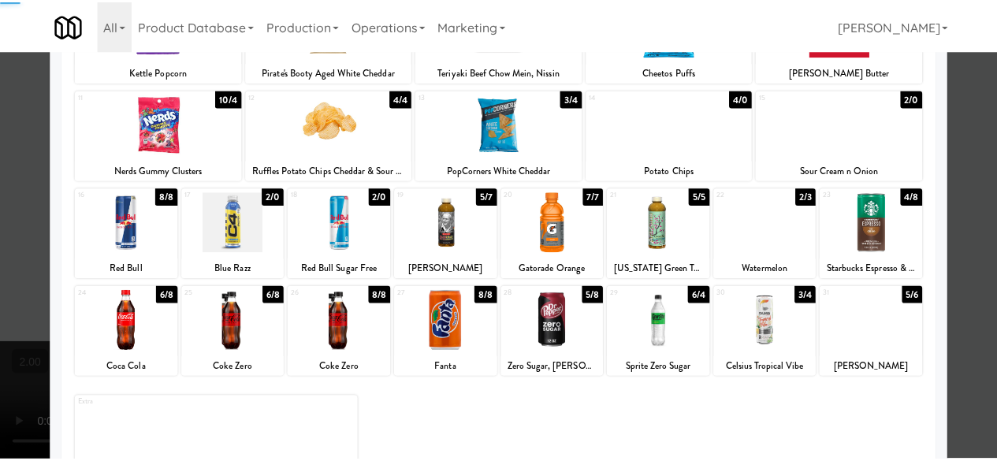
scroll to position [312, 0]
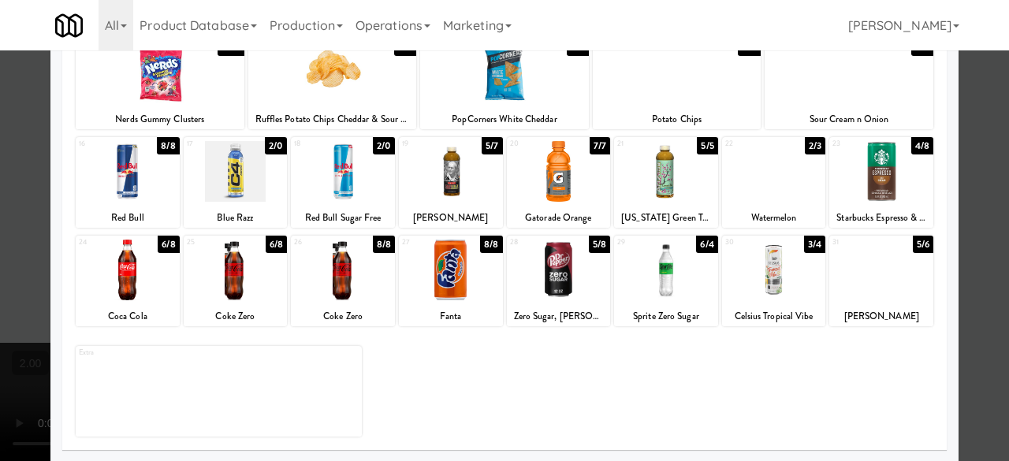
click at [889, 177] on div at bounding box center [881, 171] width 104 height 61
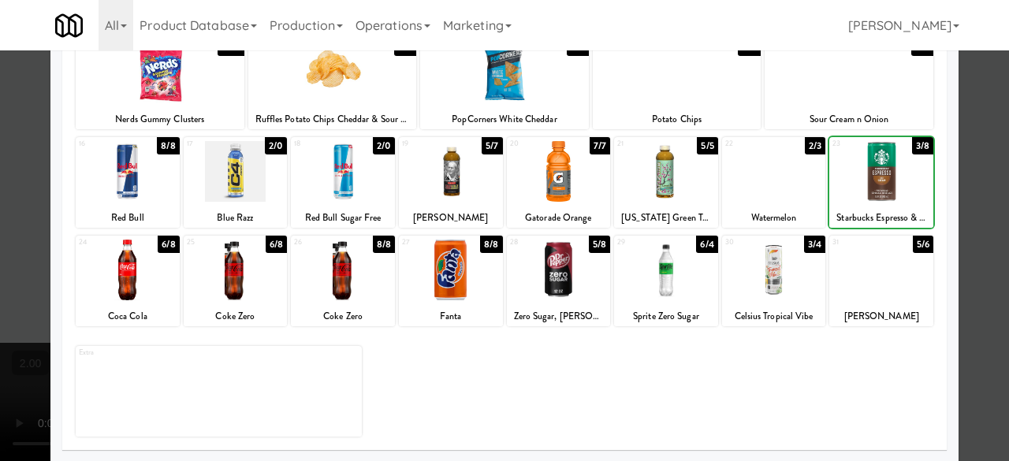
click at [962, 150] on div at bounding box center [504, 230] width 1009 height 461
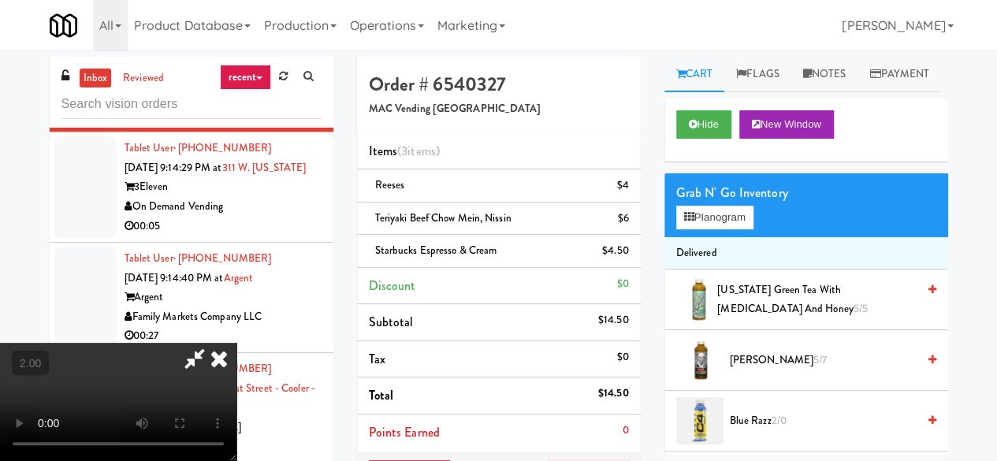
click at [213, 343] on icon at bounding box center [195, 359] width 36 height 32
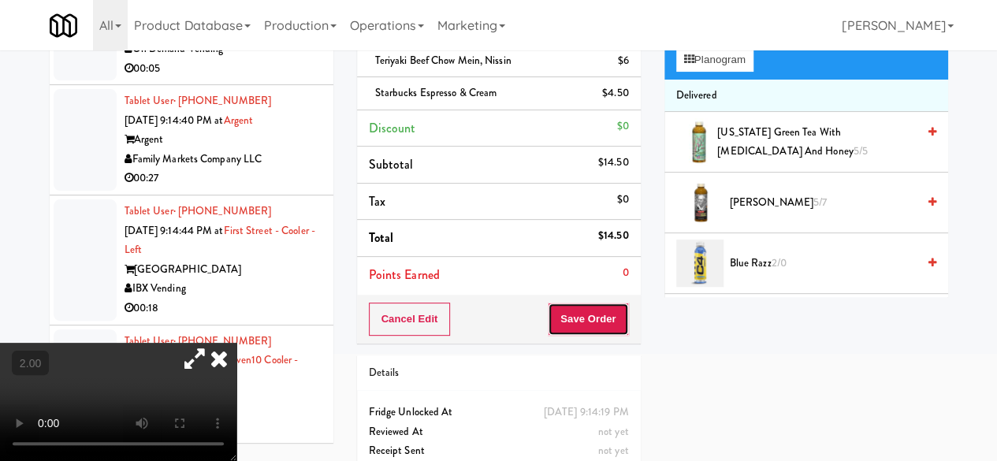
click at [593, 327] on button "Save Order" at bounding box center [588, 319] width 80 height 33
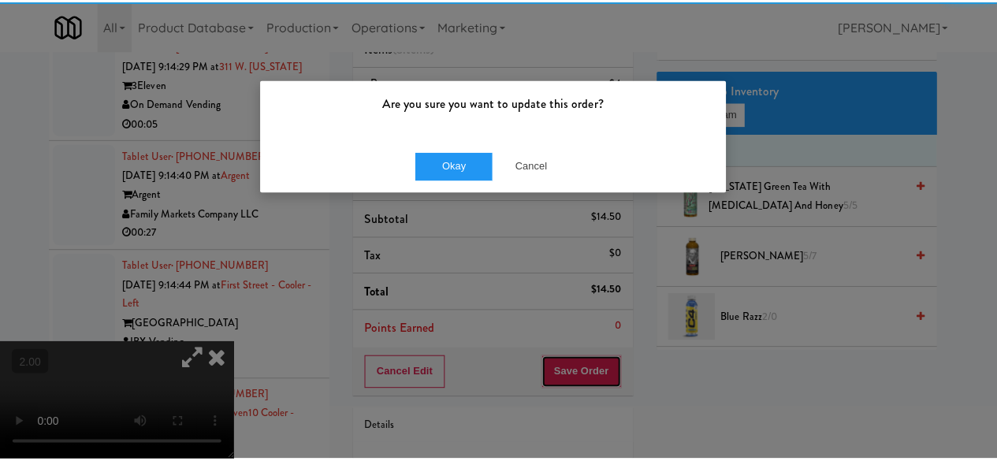
scroll to position [79, 0]
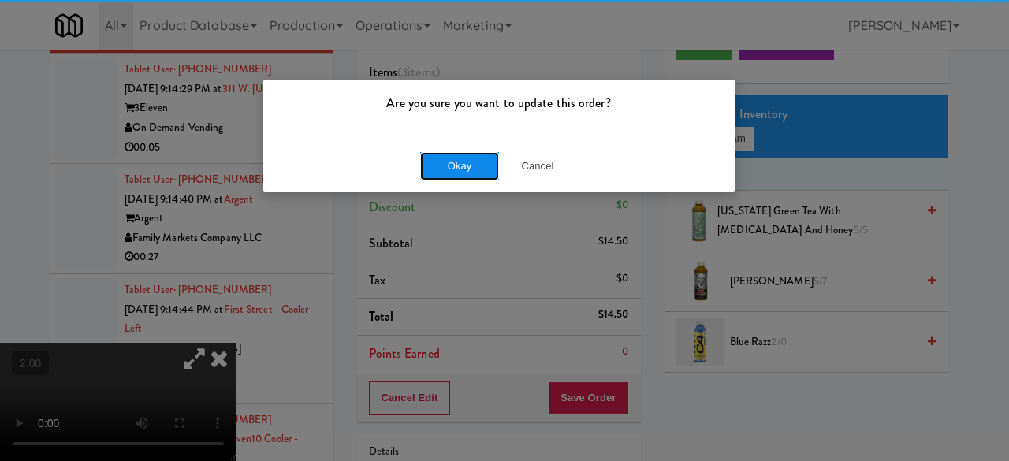
click at [473, 165] on button "Okay" at bounding box center [459, 166] width 79 height 28
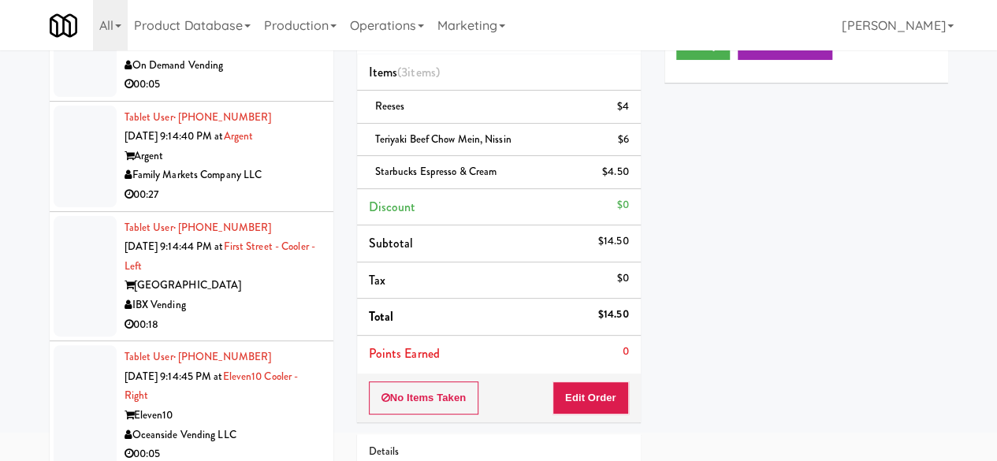
scroll to position [4492, 0]
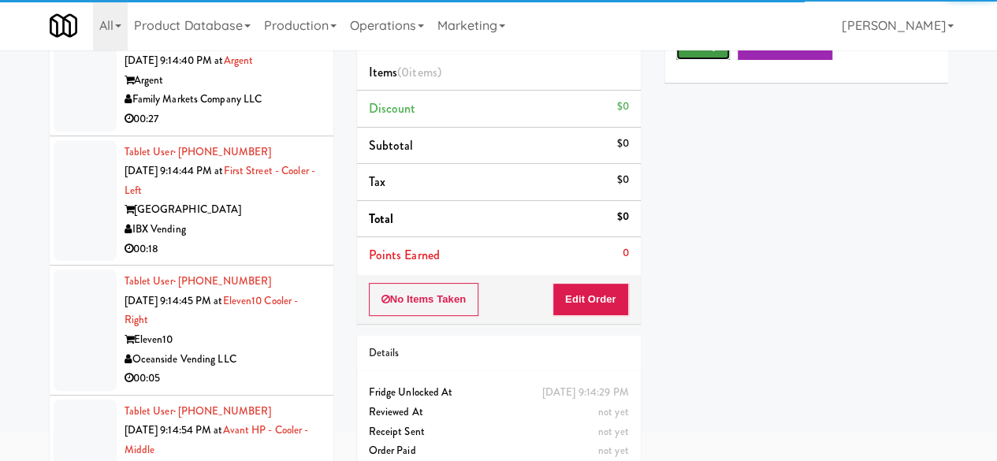
click at [701, 60] on button "Play" at bounding box center [703, 46] width 54 height 28
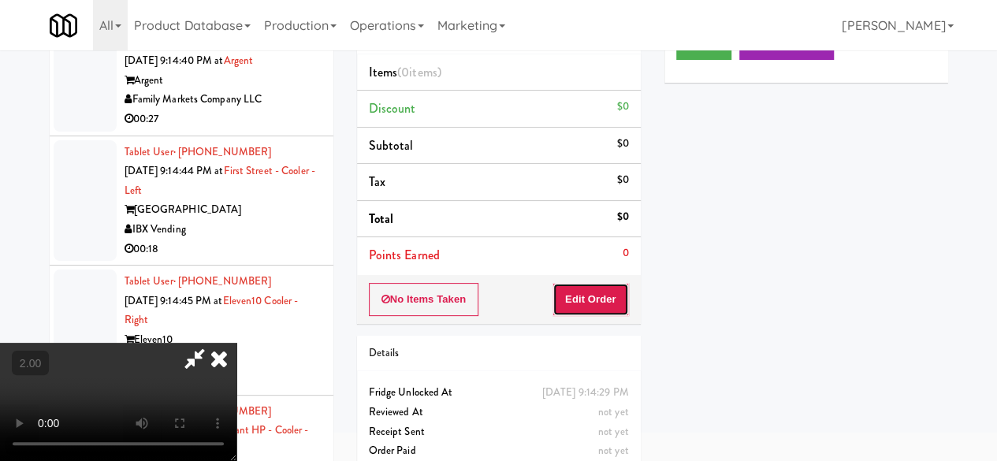
click at [590, 296] on button "Edit Order" at bounding box center [590, 299] width 76 height 33
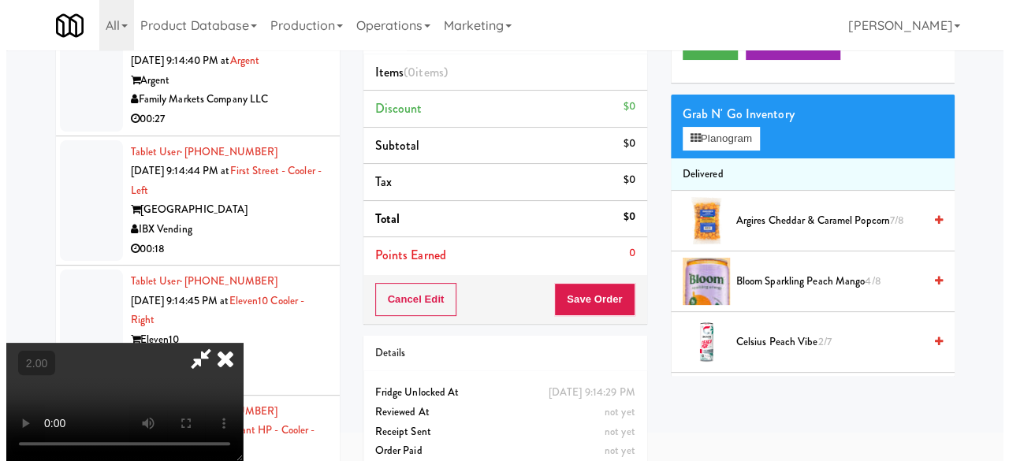
scroll to position [50, 0]
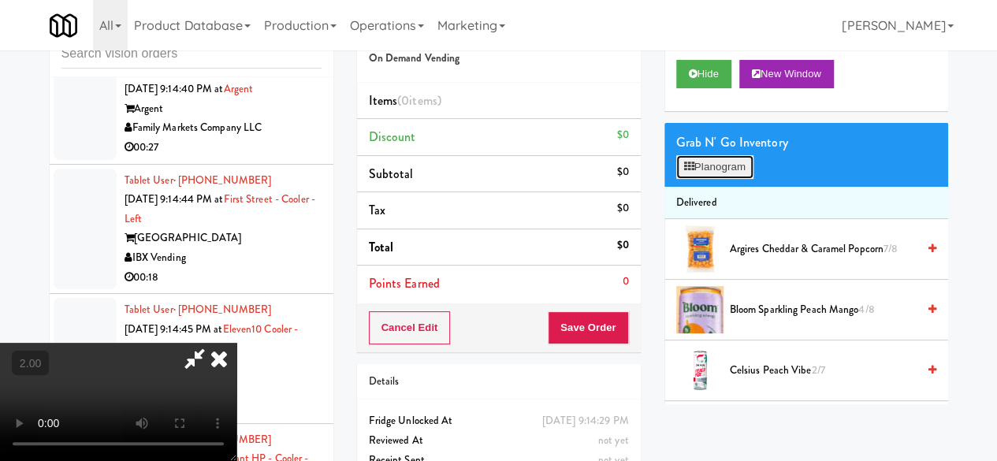
click at [706, 179] on button "Planogram" at bounding box center [714, 167] width 77 height 24
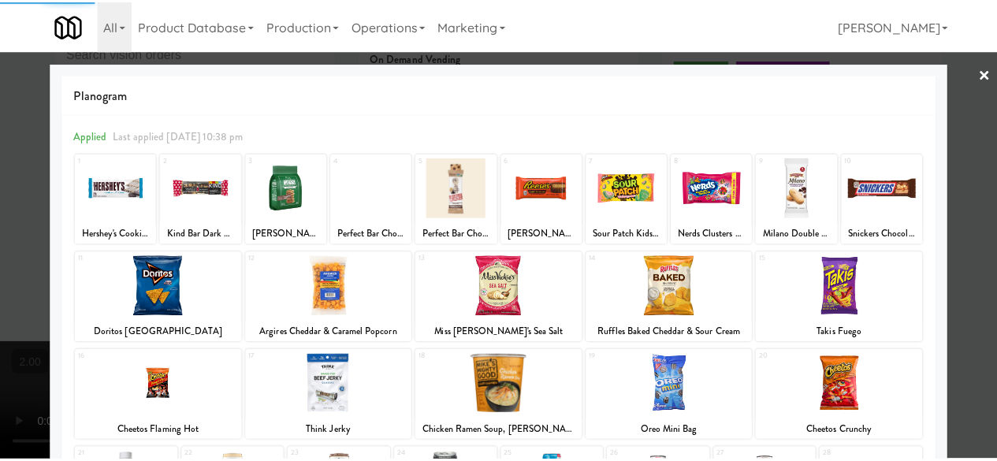
scroll to position [312, 0]
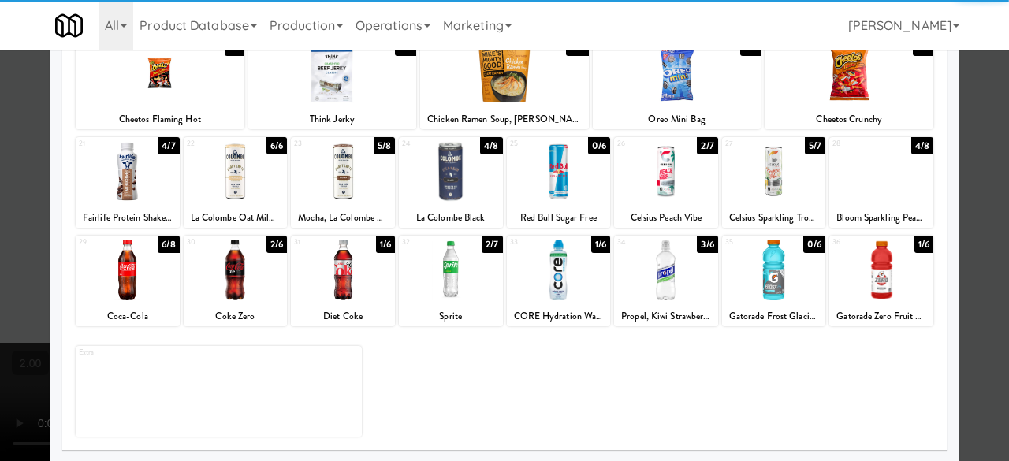
click at [434, 184] on div at bounding box center [451, 171] width 104 height 61
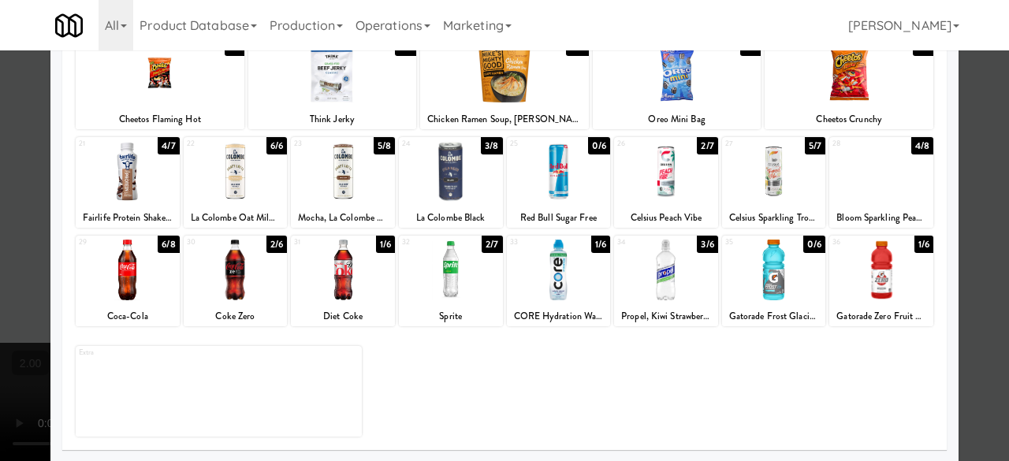
drag, startPoint x: 973, startPoint y: 106, endPoint x: 817, endPoint y: 226, distance: 196.1
click at [973, 106] on div at bounding box center [504, 230] width 1009 height 461
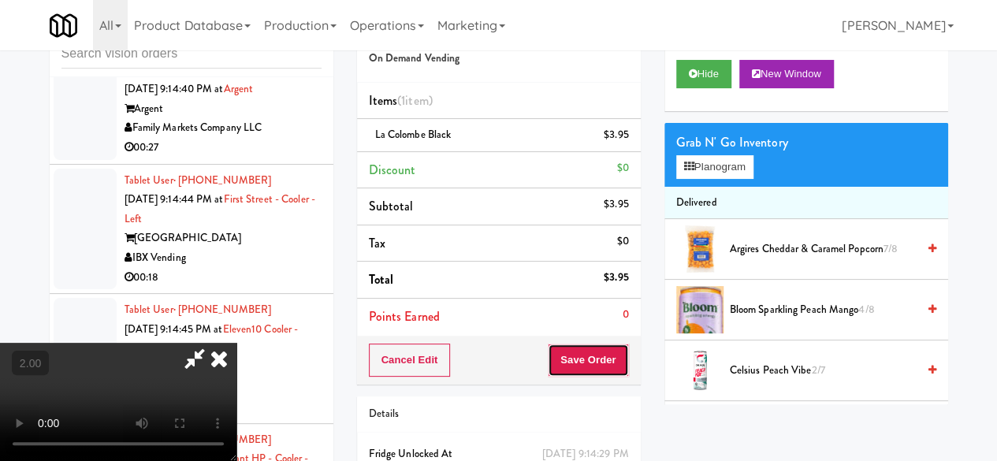
click at [618, 369] on button "Save Order" at bounding box center [588, 360] width 80 height 33
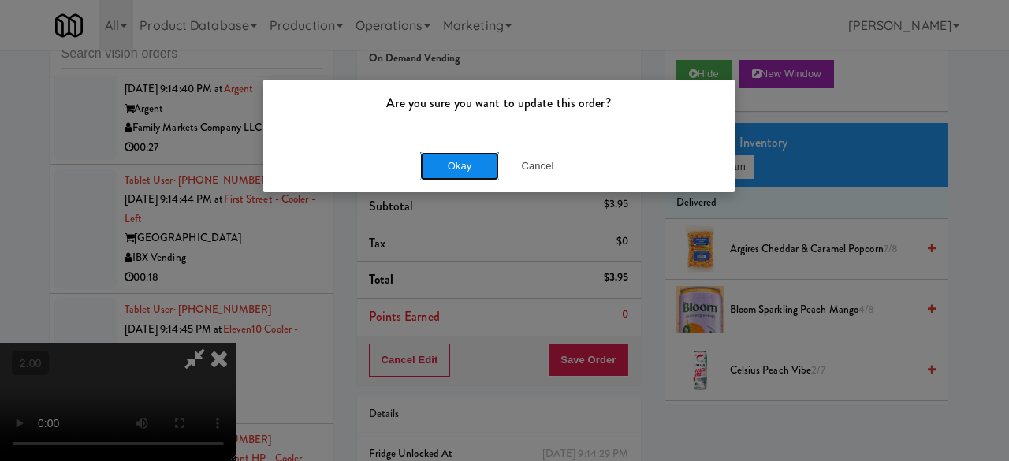
click at [446, 168] on button "Okay" at bounding box center [459, 166] width 79 height 28
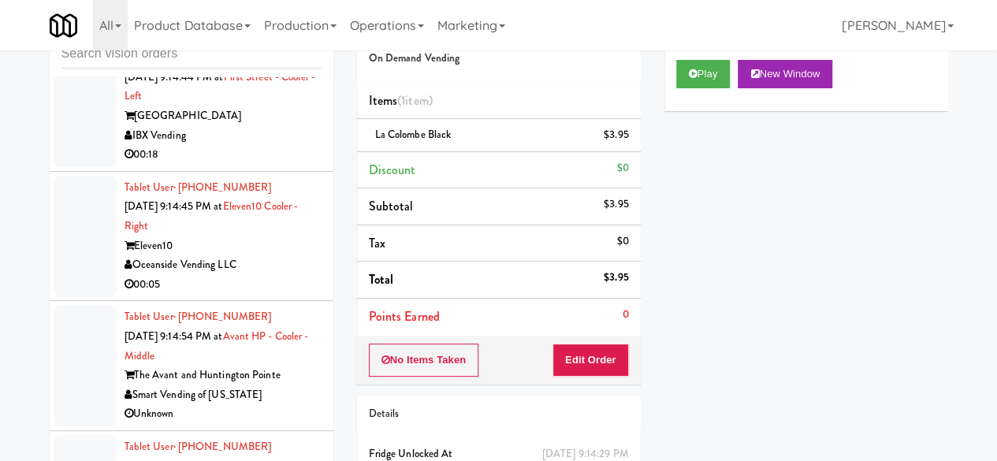
scroll to position [4650, 0]
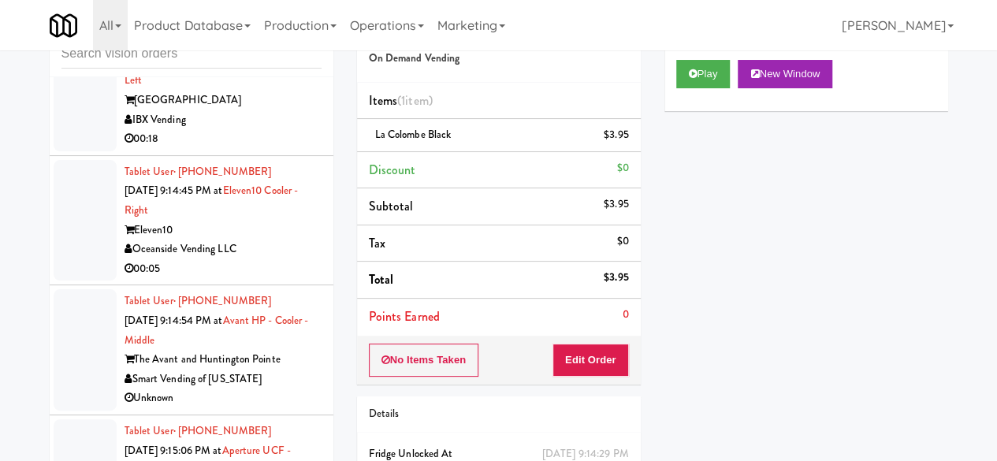
click at [279, 20] on div "00:27" at bounding box center [223, 10] width 197 height 20
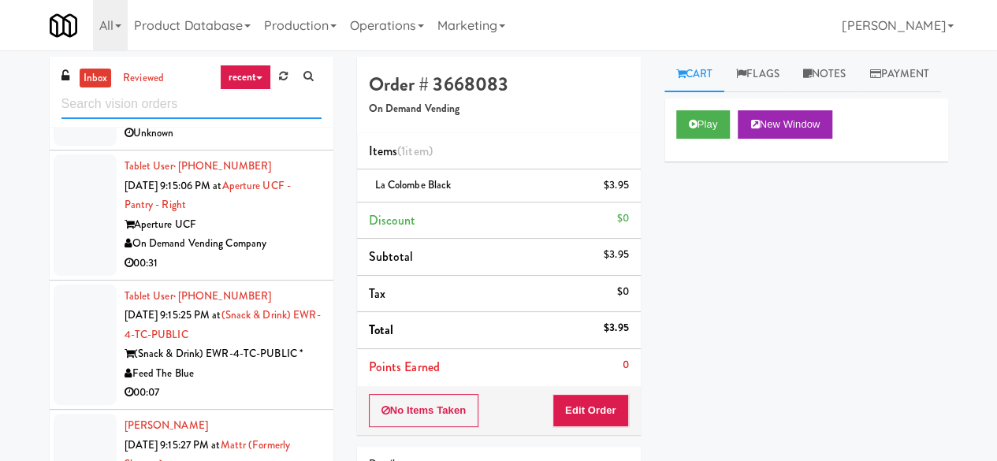
click at [213, 111] on input "text" at bounding box center [191, 104] width 260 height 29
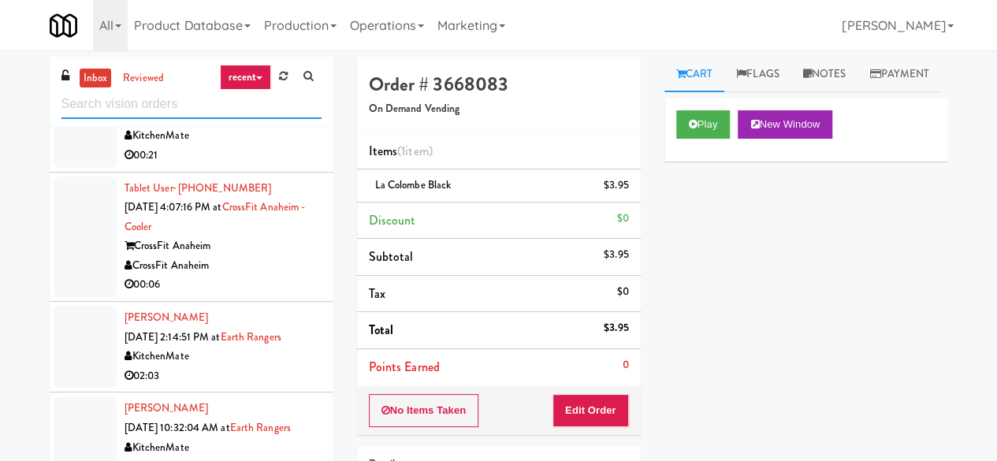
scroll to position [236, 0]
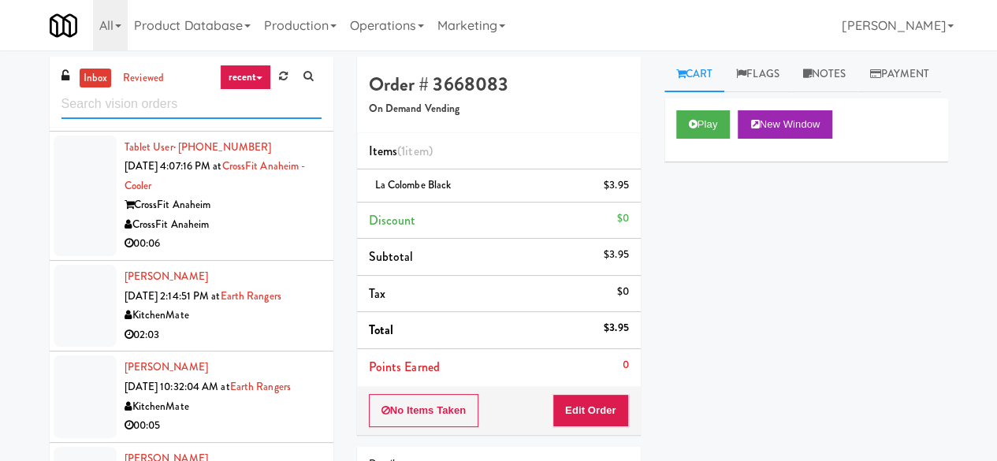
click at [207, 105] on input "text" at bounding box center [191, 104] width 260 height 29
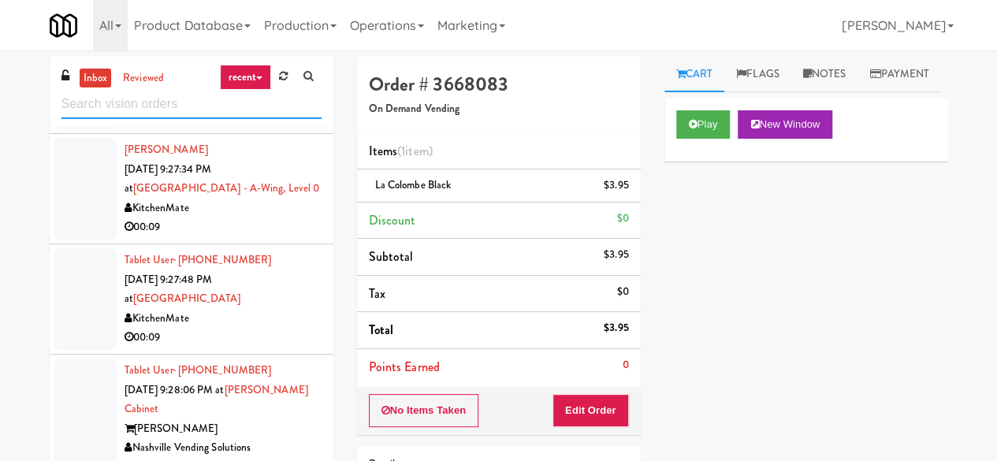
scroll to position [3547, 0]
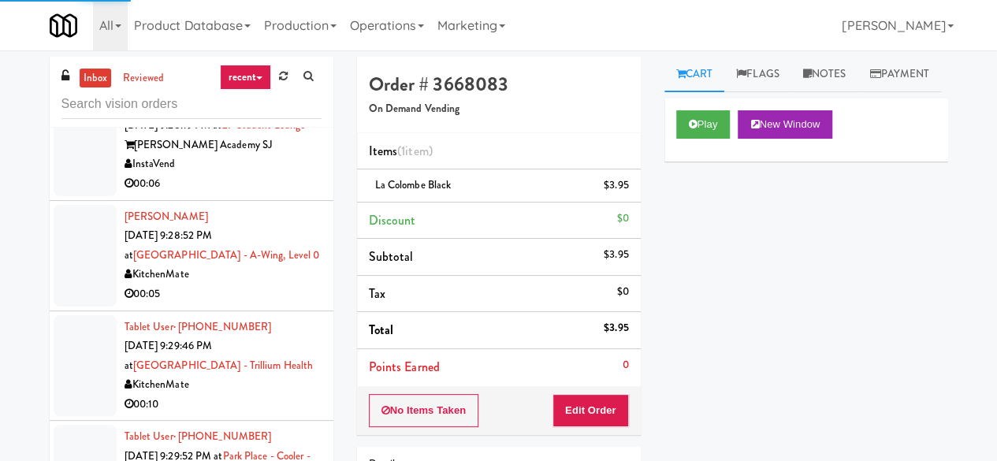
click at [270, 304] on div "00:05" at bounding box center [223, 295] width 197 height 20
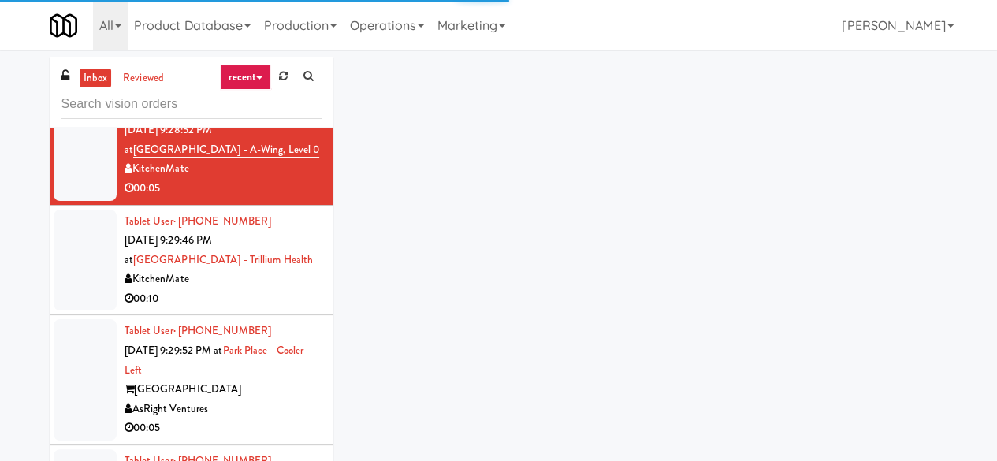
scroll to position [3776, 0]
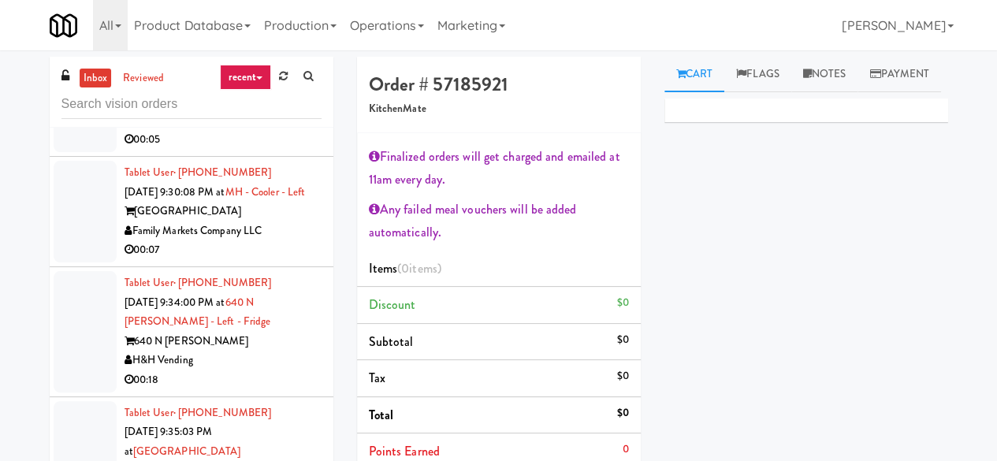
scroll to position [3862, 0]
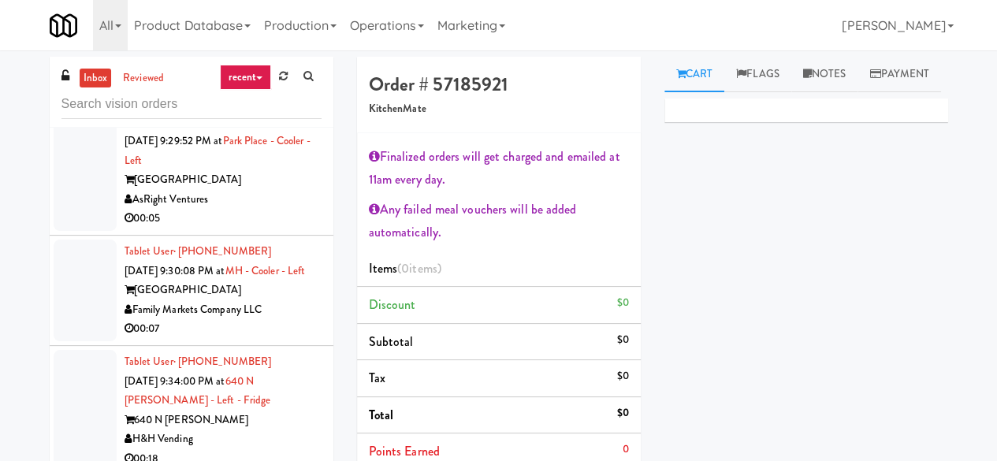
click at [266, 210] on div "AsRight Ventures" at bounding box center [223, 200] width 197 height 20
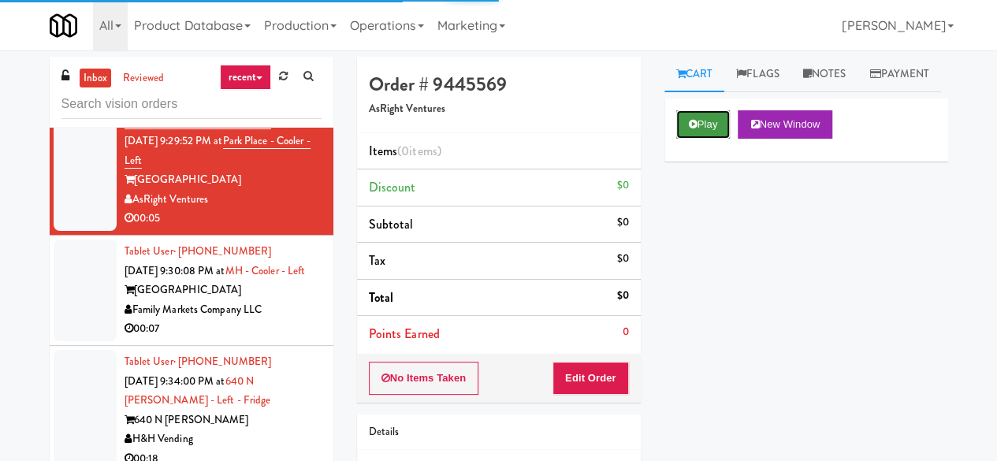
click at [705, 139] on button "Play" at bounding box center [703, 124] width 54 height 28
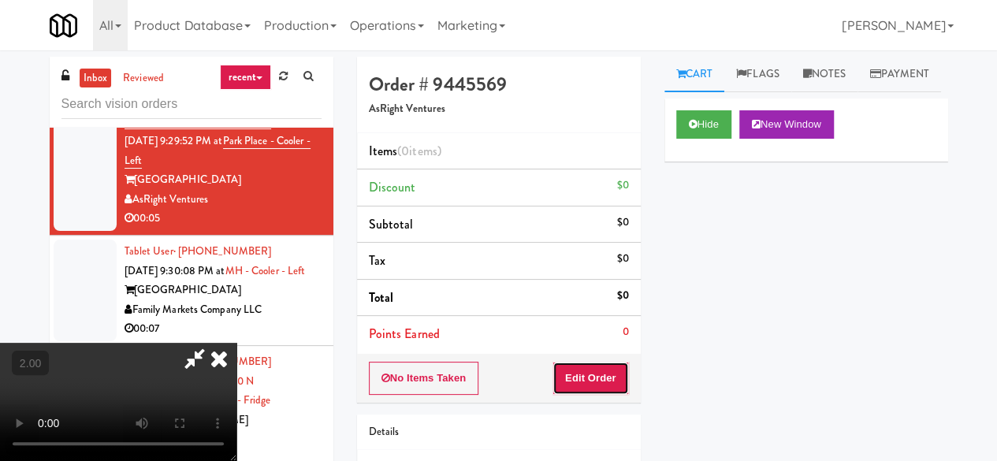
click at [622, 371] on button "Edit Order" at bounding box center [590, 378] width 76 height 33
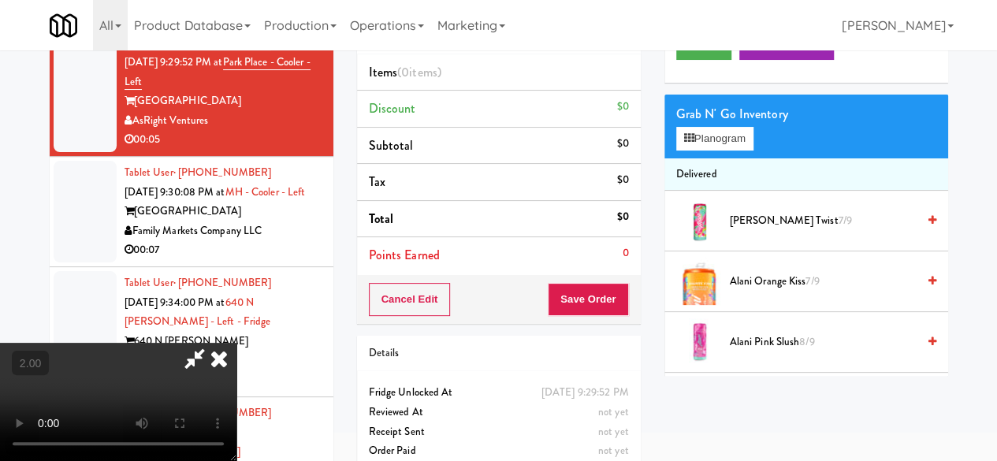
scroll to position [50, 0]
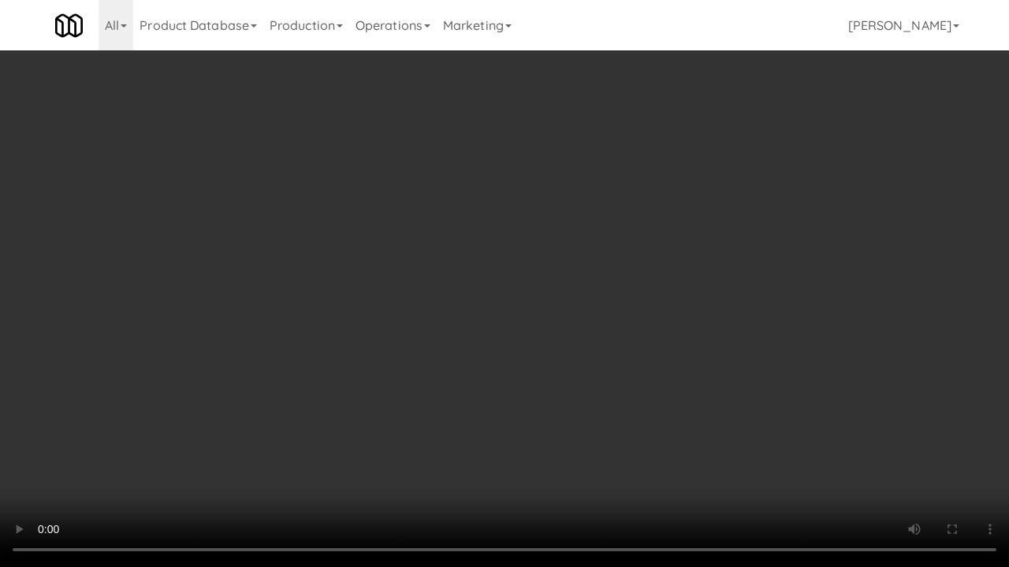
click at [596, 426] on video at bounding box center [504, 283] width 1009 height 567
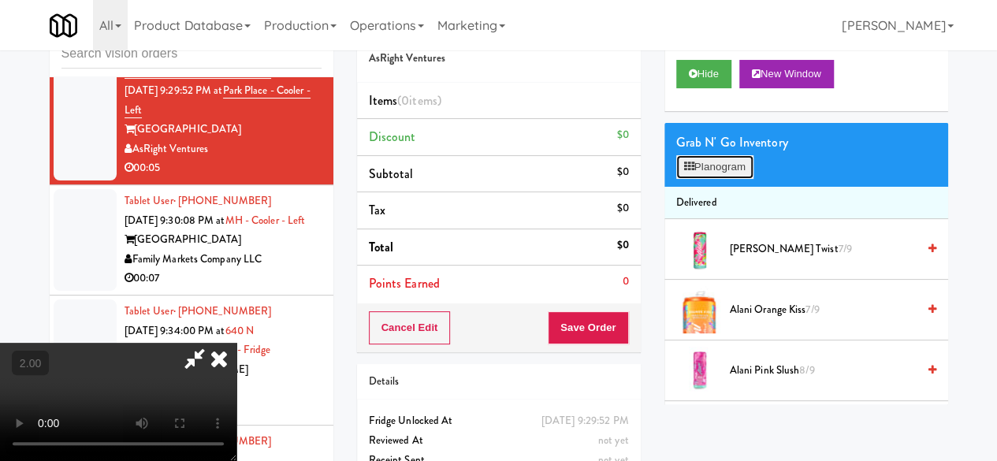
click at [707, 179] on button "Planogram" at bounding box center [714, 167] width 77 height 24
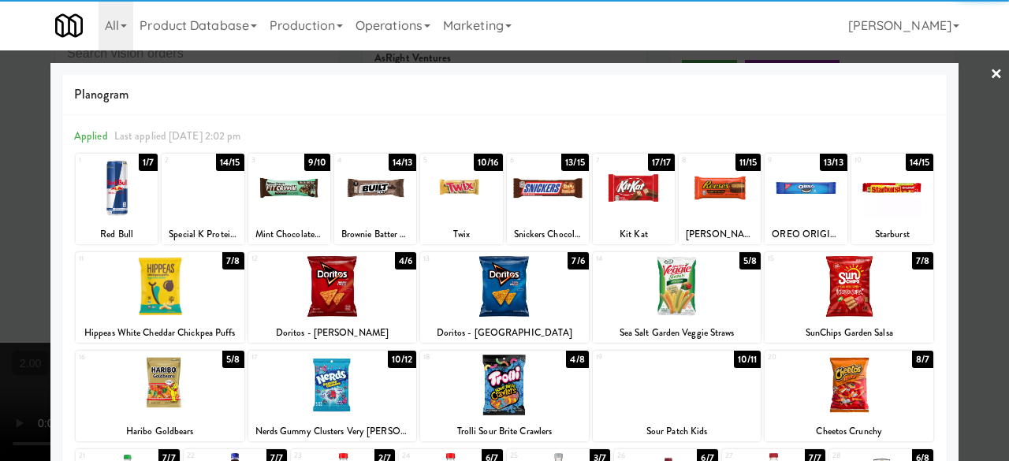
click at [634, 210] on div at bounding box center [634, 188] width 82 height 61
click at [958, 87] on div at bounding box center [504, 230] width 1009 height 461
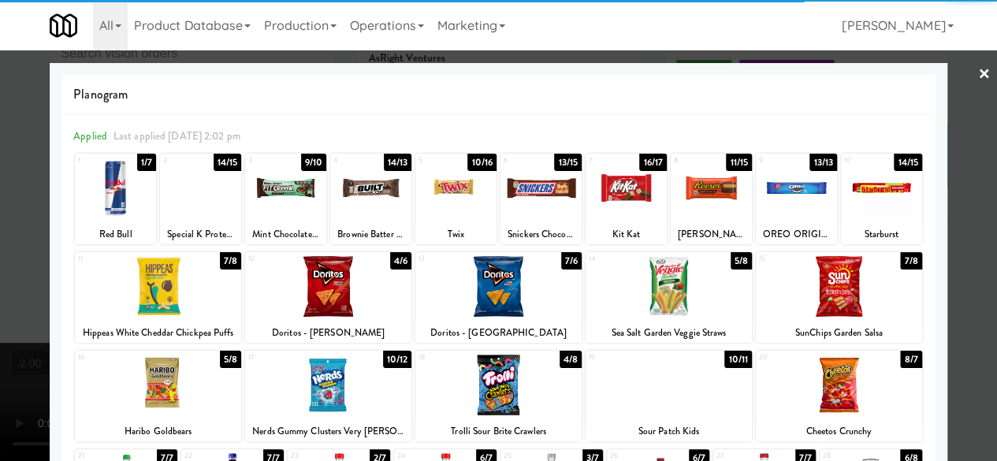
scroll to position [348, 0]
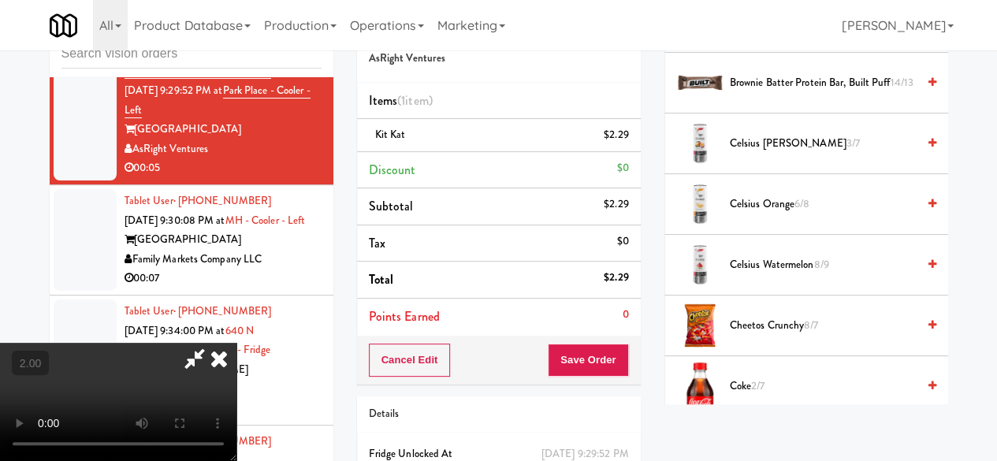
click at [213, 343] on icon at bounding box center [195, 359] width 36 height 32
click at [567, 147] on div "Order # 9445569 AsRight Ventures Items (1 item ) Kit Kat $2.29 Discount $0 Subt…" at bounding box center [652, 275] width 591 height 539
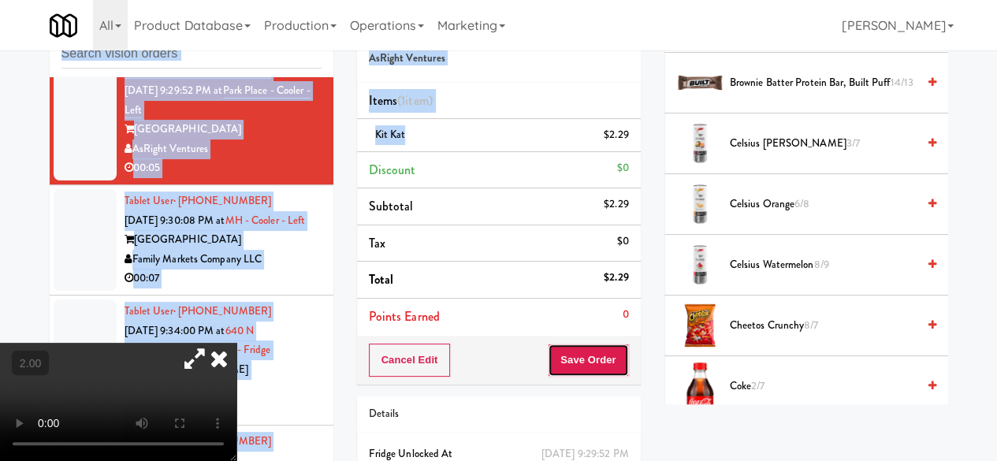
click at [585, 355] on button "Save Order" at bounding box center [588, 360] width 80 height 33
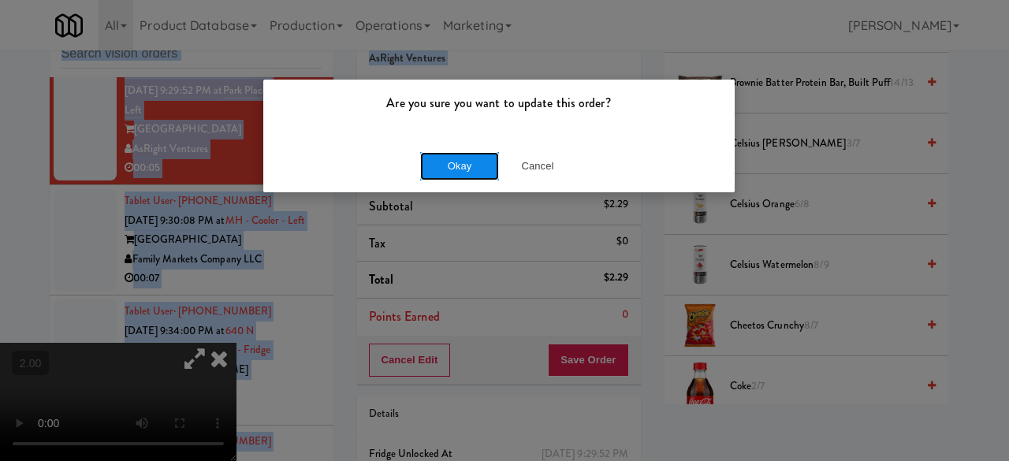
click at [447, 163] on button "Okay" at bounding box center [459, 166] width 79 height 28
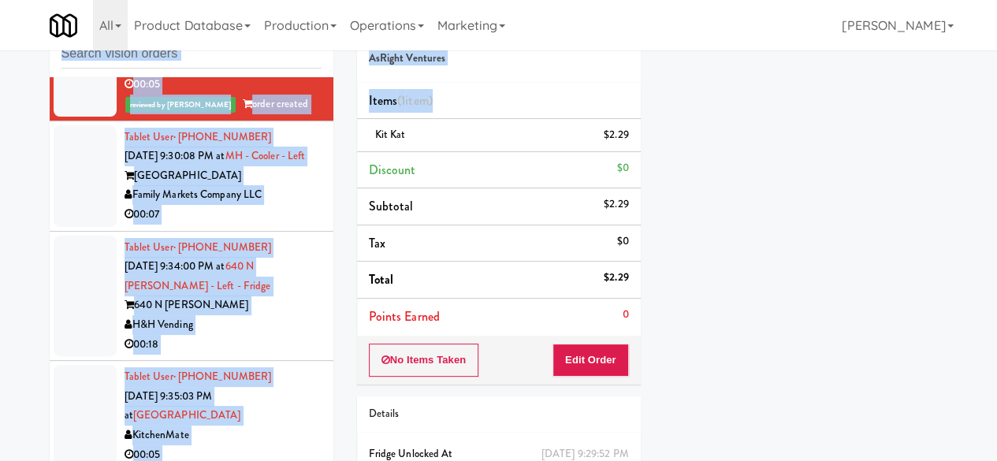
scroll to position [3941, 0]
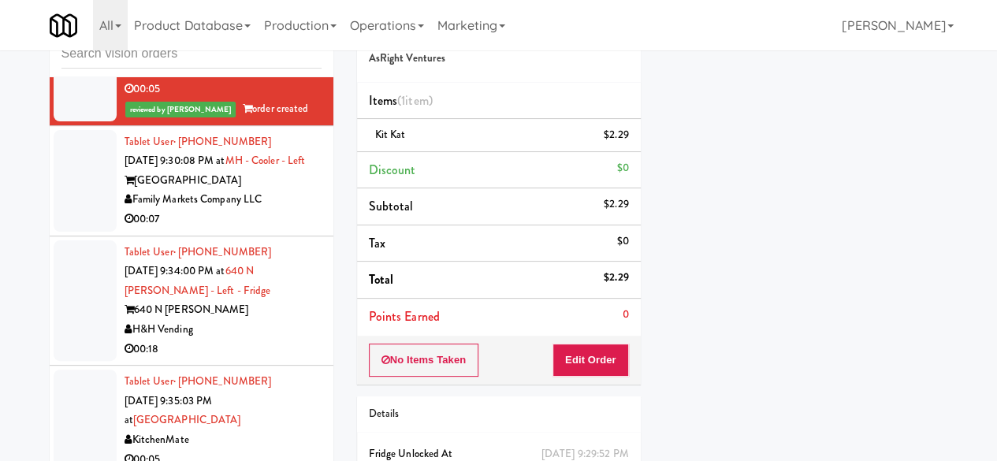
click at [312, 236] on li "Tablet User · (410) 330-9728 Sep 25, 2025 9:30:08 PM at MH - Cooler - Left Mark…" at bounding box center [192, 181] width 284 height 110
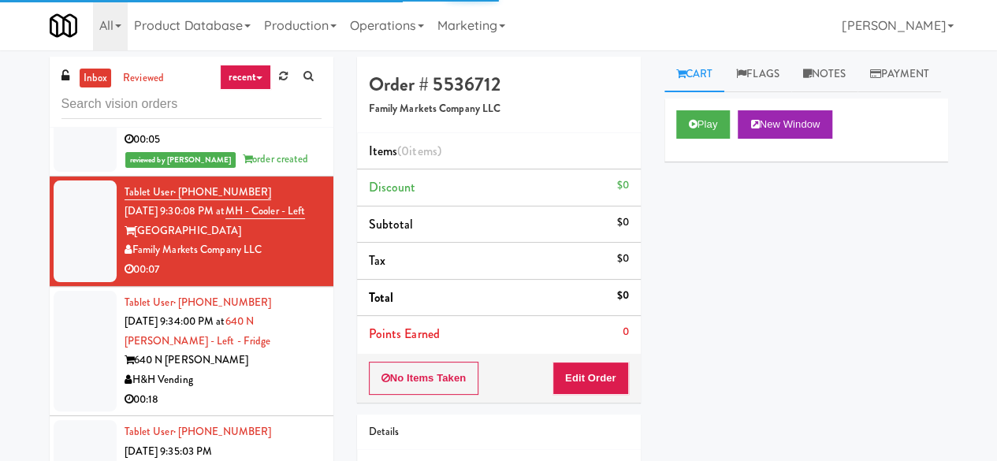
click at [671, 158] on div "Play New Window" at bounding box center [806, 130] width 284 height 63
click at [672, 158] on div "Play New Window" at bounding box center [806, 130] width 284 height 63
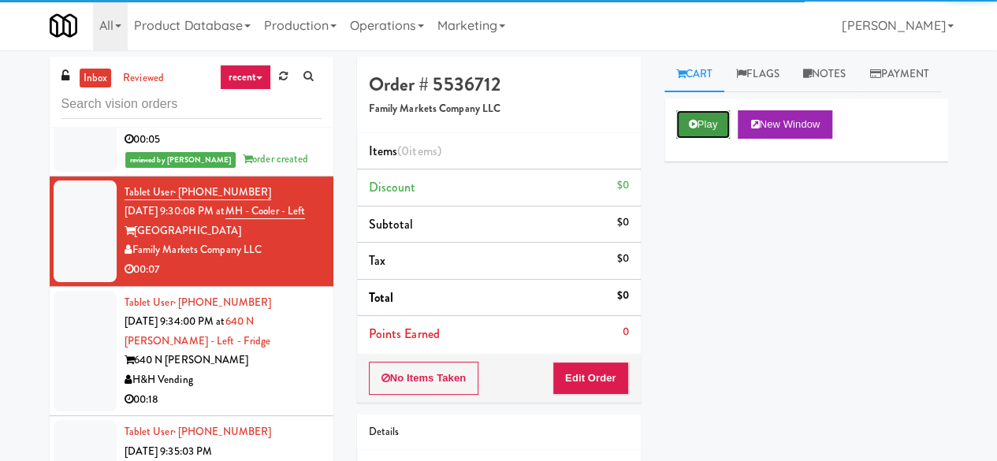
click at [685, 139] on button "Play" at bounding box center [703, 124] width 54 height 28
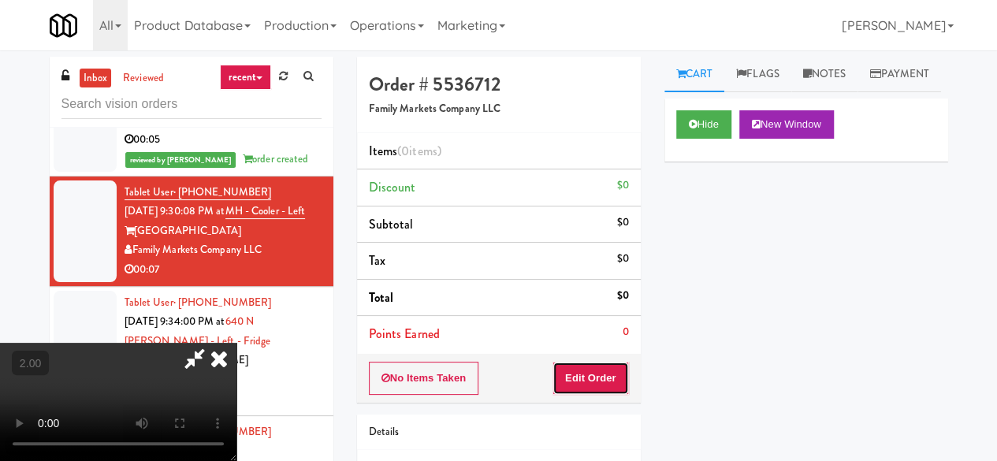
click at [611, 376] on button "Edit Order" at bounding box center [590, 378] width 76 height 33
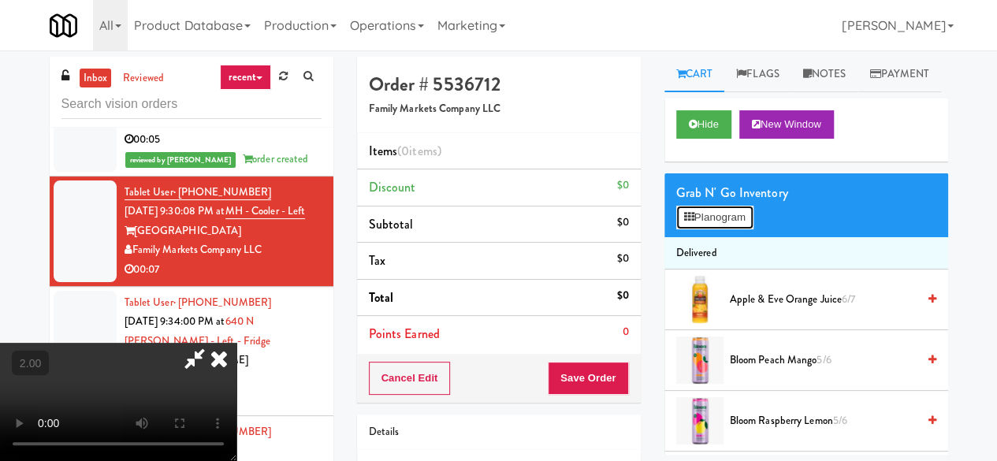
click at [705, 229] on button "Planogram" at bounding box center [714, 218] width 77 height 24
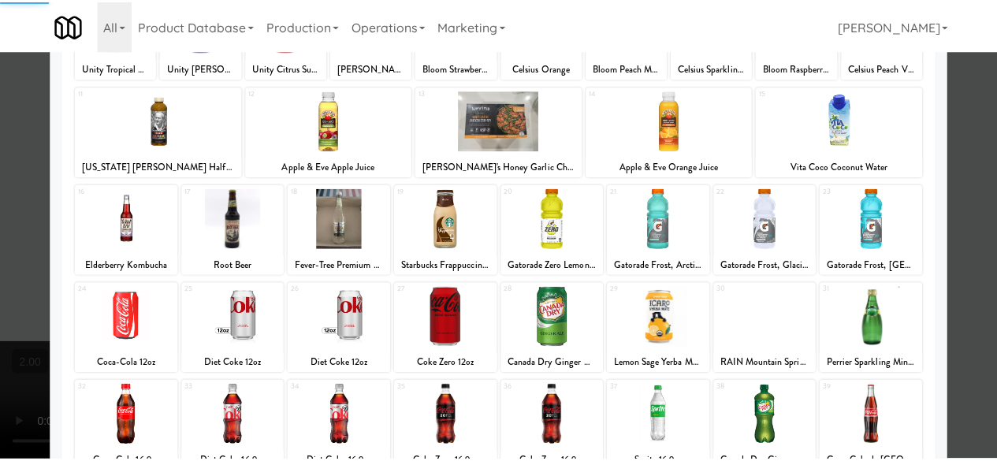
scroll to position [312, 0]
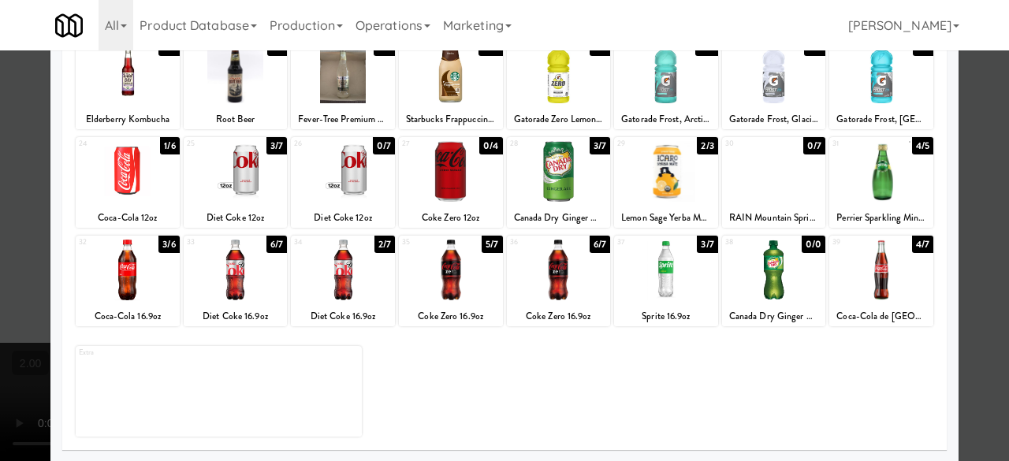
drag, startPoint x: 435, startPoint y: 282, endPoint x: 578, endPoint y: 273, distance: 143.7
click at [436, 283] on div at bounding box center [451, 270] width 104 height 61
click at [583, 267] on div at bounding box center [559, 270] width 104 height 61
click at [973, 125] on div at bounding box center [504, 230] width 1009 height 461
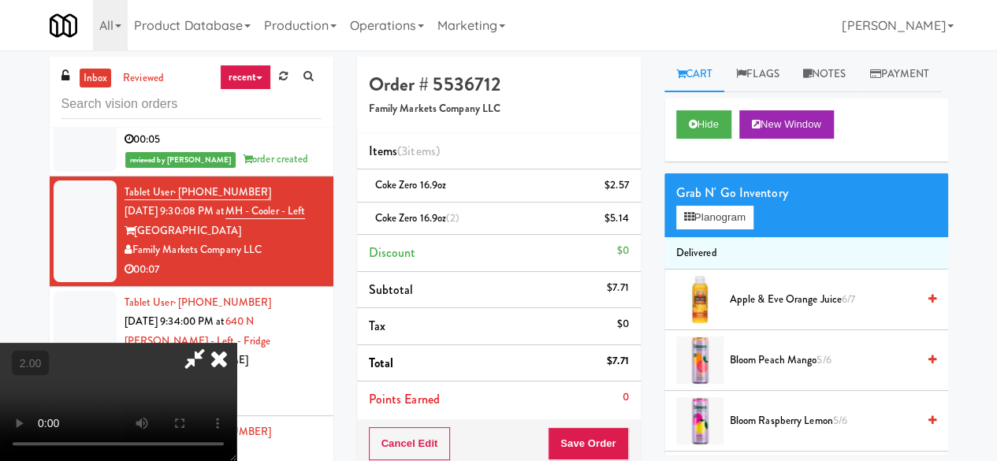
click at [213, 343] on icon at bounding box center [195, 359] width 36 height 32
click at [596, 434] on button "Save Order" at bounding box center [588, 443] width 80 height 33
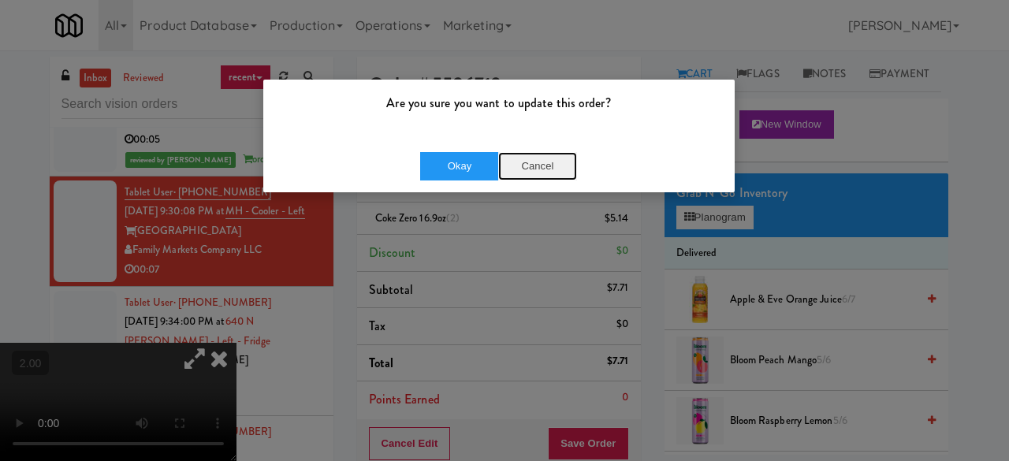
click at [539, 177] on button "Cancel" at bounding box center [537, 166] width 79 height 28
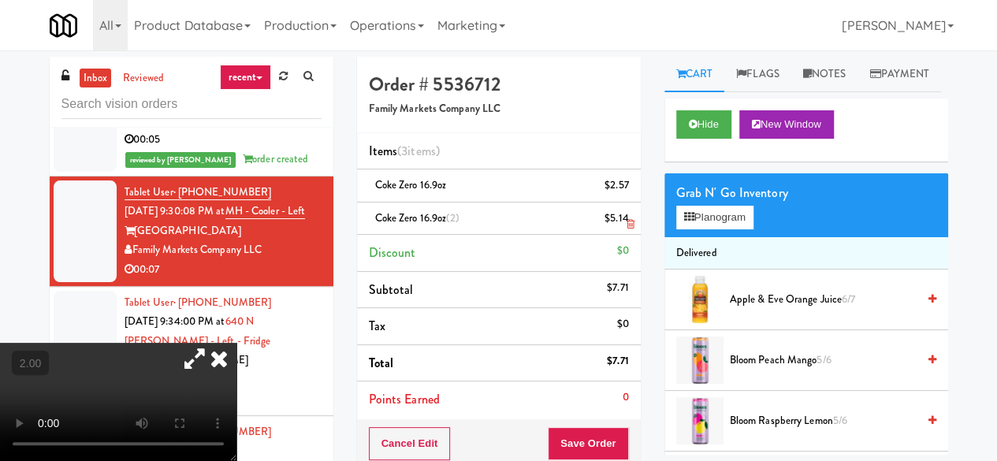
click at [623, 218] on link at bounding box center [626, 225] width 14 height 20
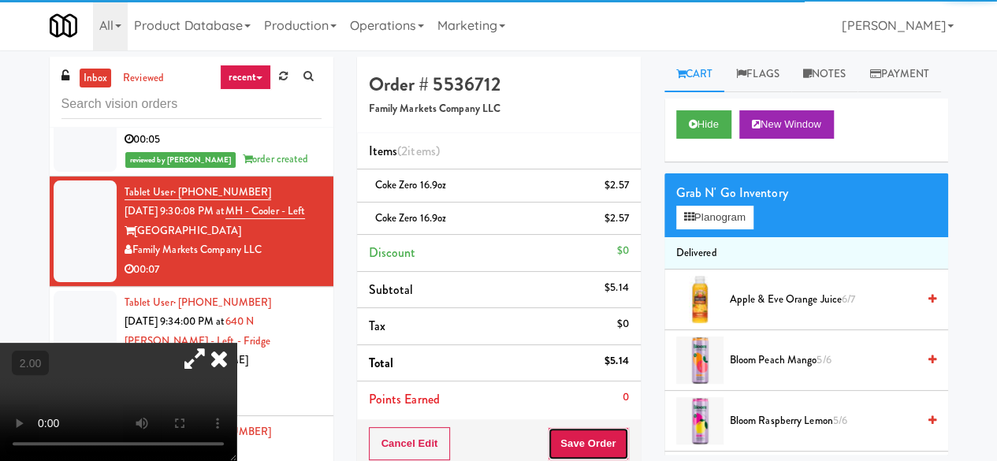
click at [582, 427] on button "Save Order" at bounding box center [588, 443] width 80 height 33
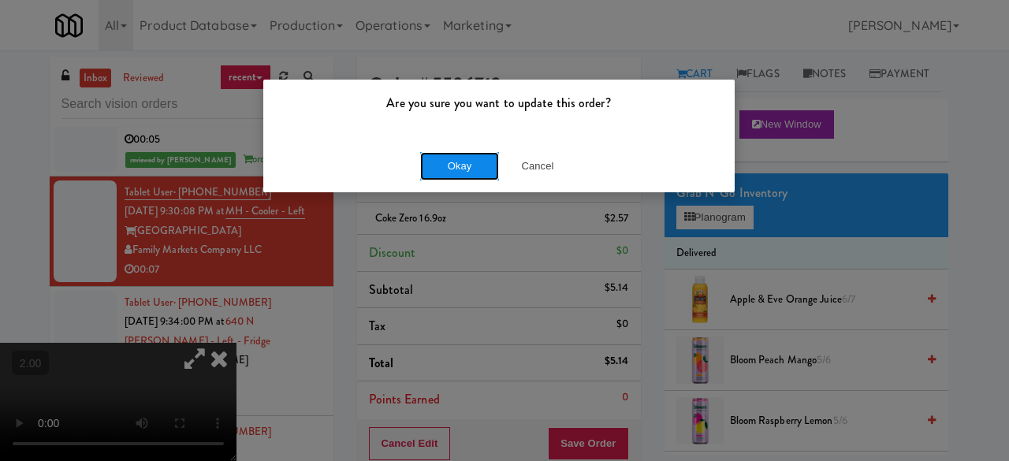
click at [454, 171] on button "Okay" at bounding box center [459, 166] width 79 height 28
drag, startPoint x: 454, startPoint y: 171, endPoint x: 468, endPoint y: 203, distance: 35.3
click at [454, 171] on button "Okay" at bounding box center [459, 166] width 79 height 28
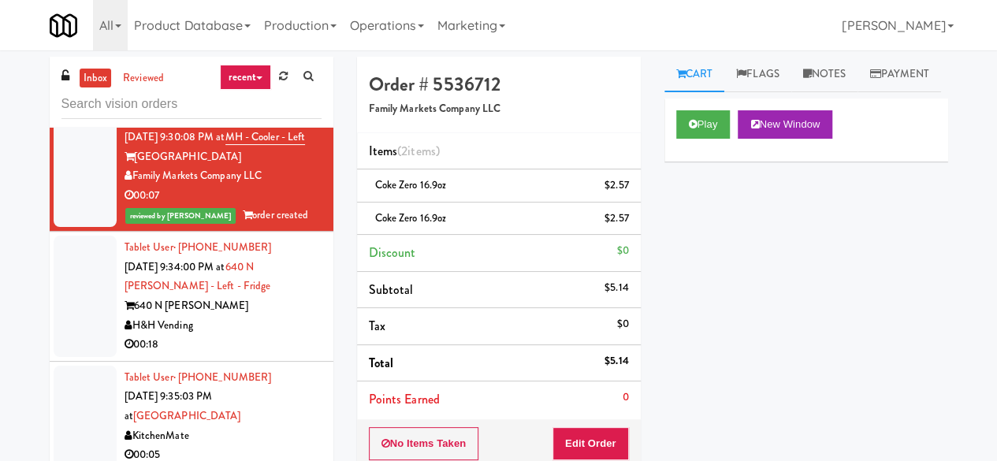
scroll to position [4098, 0]
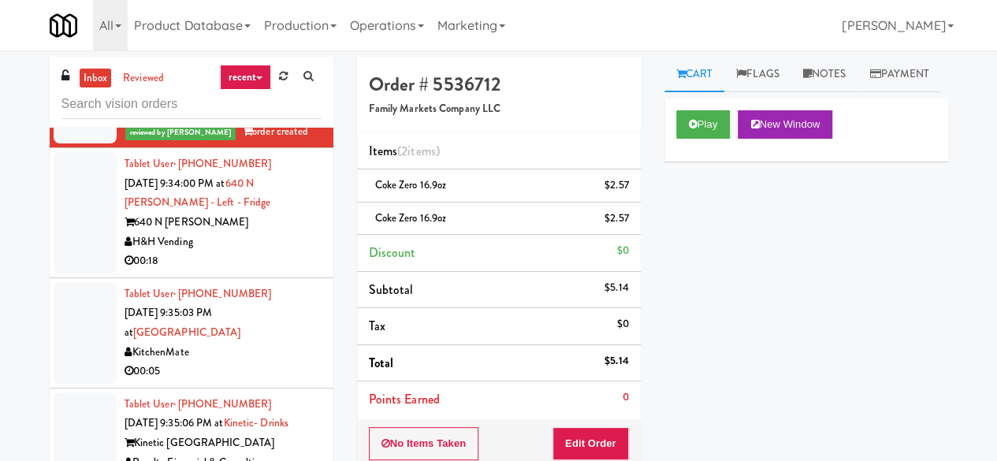
click at [247, 252] on div "H&H Vending" at bounding box center [223, 242] width 197 height 20
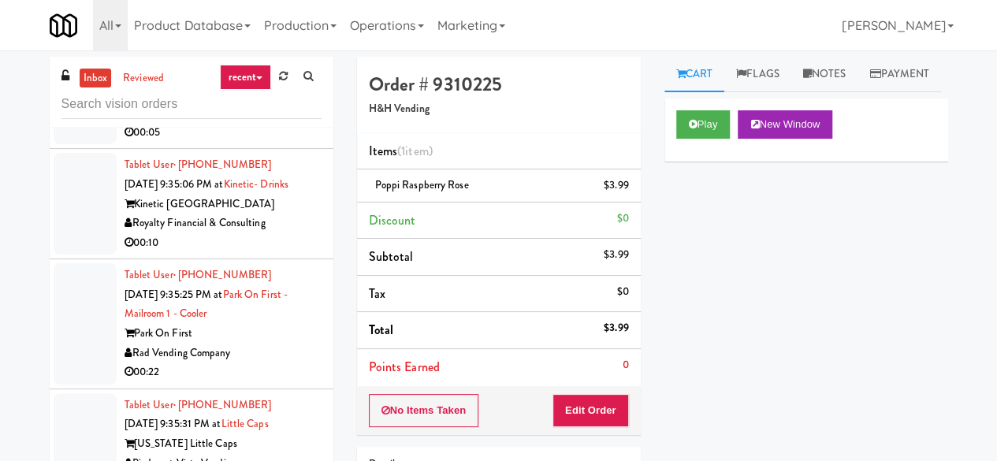
scroll to position [4256, 0]
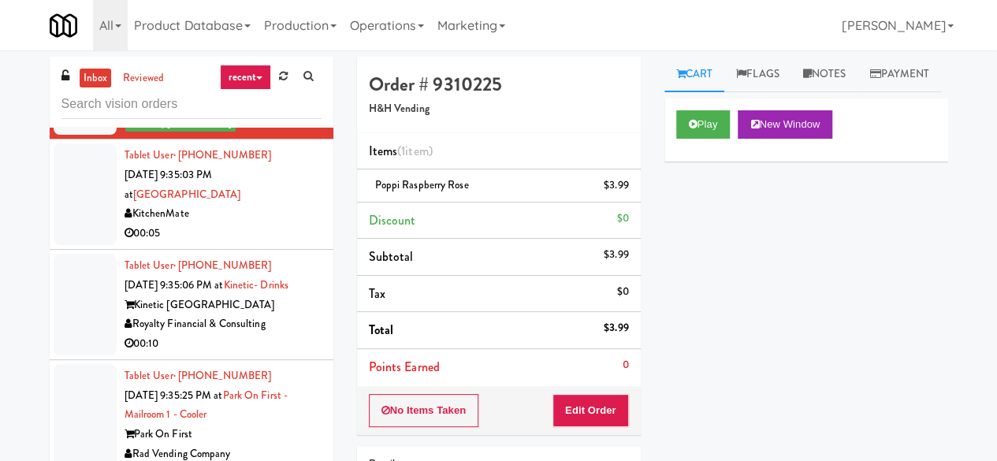
click at [262, 224] on div "KitchenMate" at bounding box center [223, 214] width 197 height 20
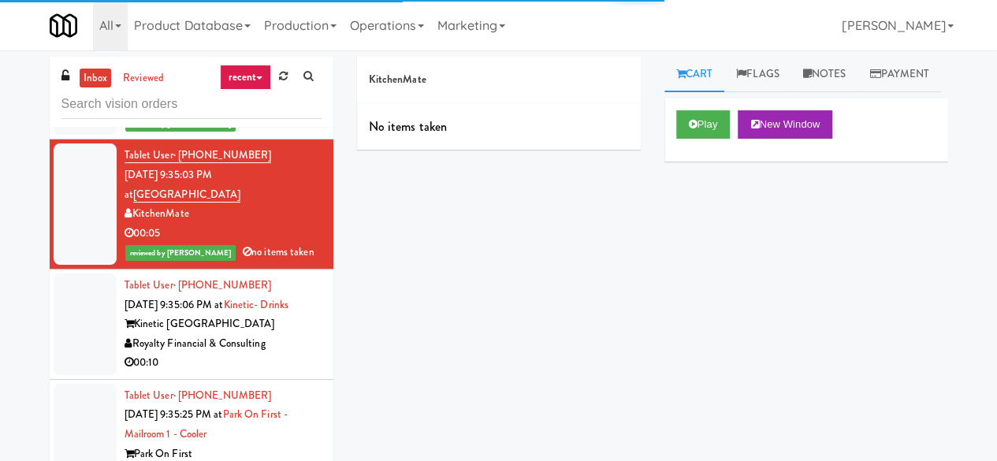
scroll to position [4413, 0]
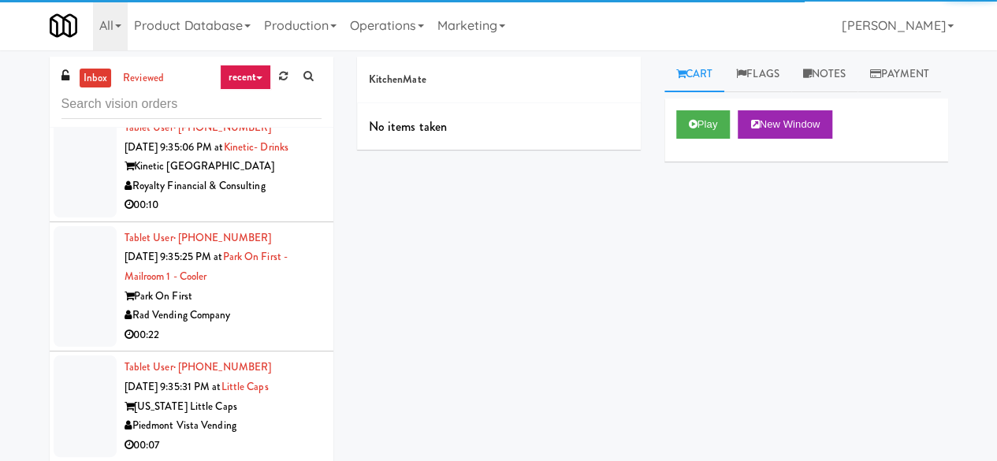
click at [277, 196] on div "Royalty Financial & Consulting" at bounding box center [223, 187] width 197 height 20
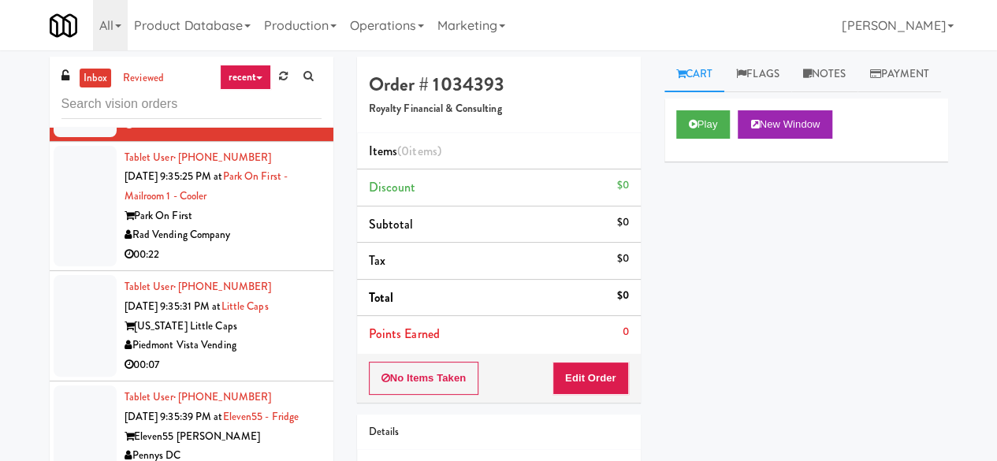
scroll to position [4571, 0]
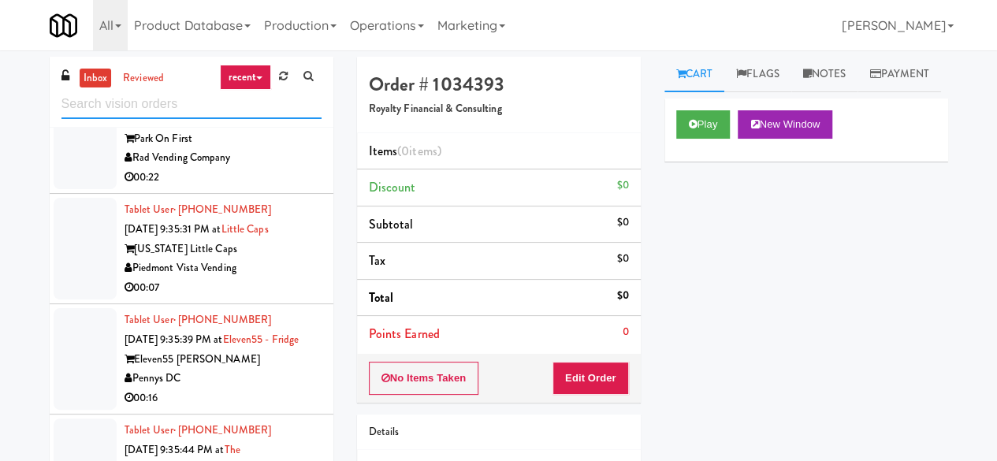
click at [194, 103] on input "text" at bounding box center [191, 104] width 260 height 29
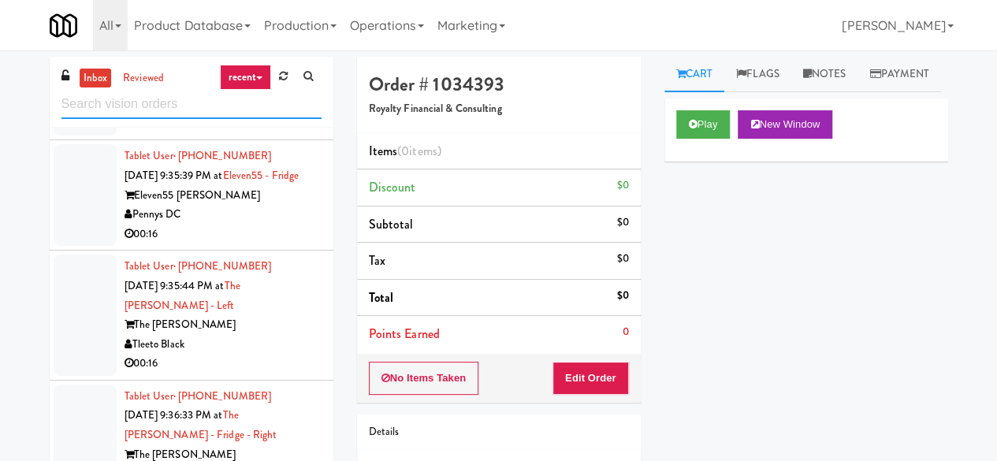
scroll to position [3574, 0]
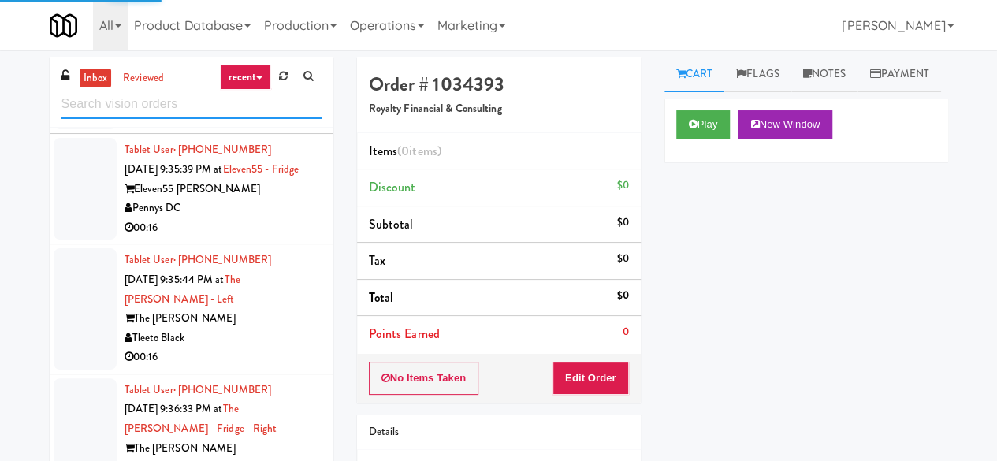
click at [243, 111] on input "text" at bounding box center [191, 104] width 260 height 29
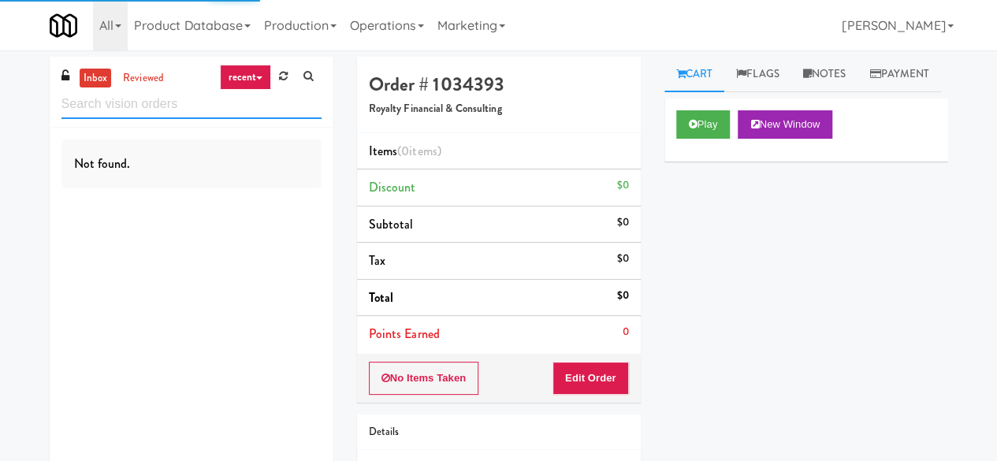
scroll to position [0, 0]
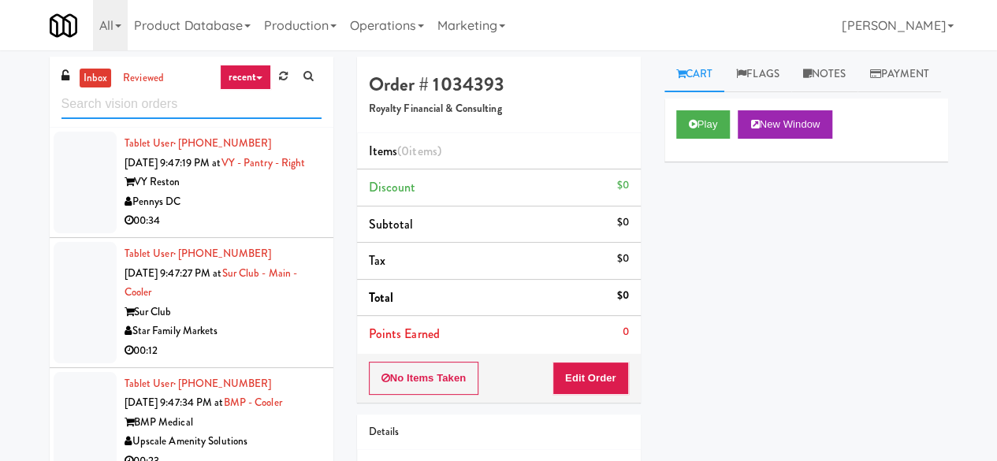
click at [242, 110] on input "text" at bounding box center [191, 104] width 260 height 29
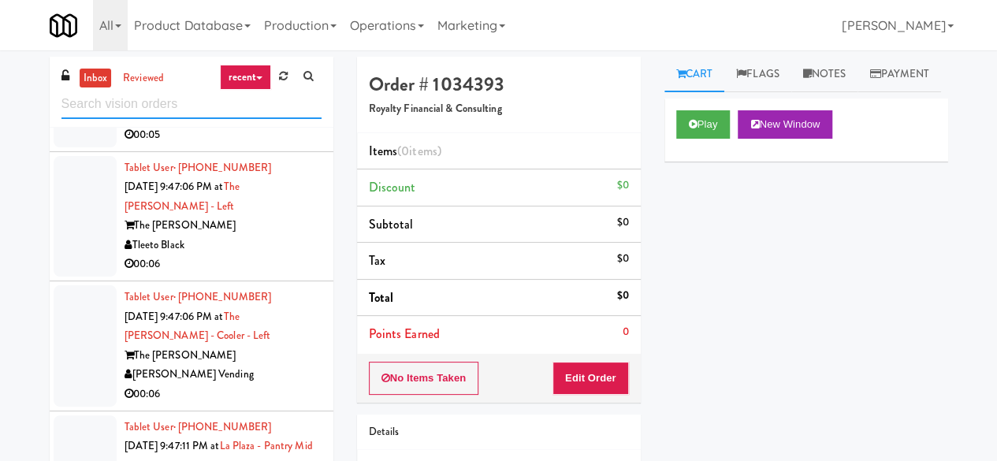
scroll to position [4249, 0]
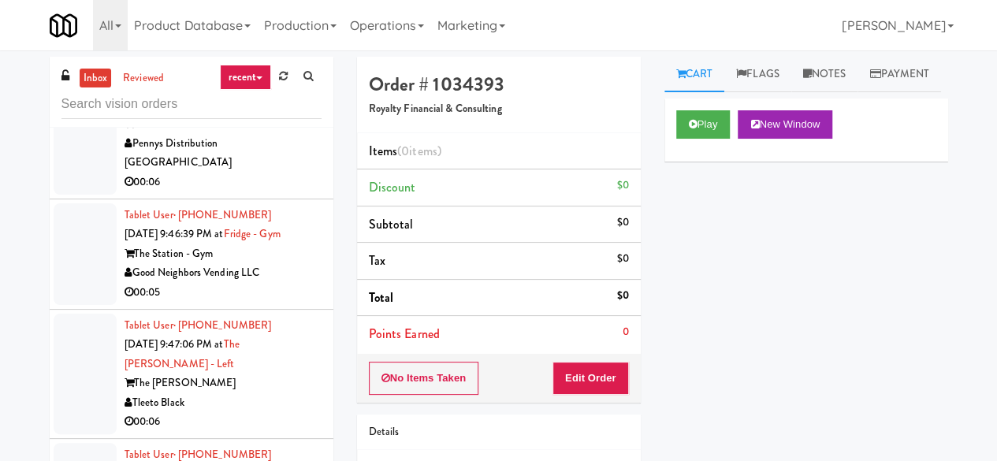
click at [282, 173] on div "Pennys Distribution [GEOGRAPHIC_DATA]" at bounding box center [223, 153] width 197 height 39
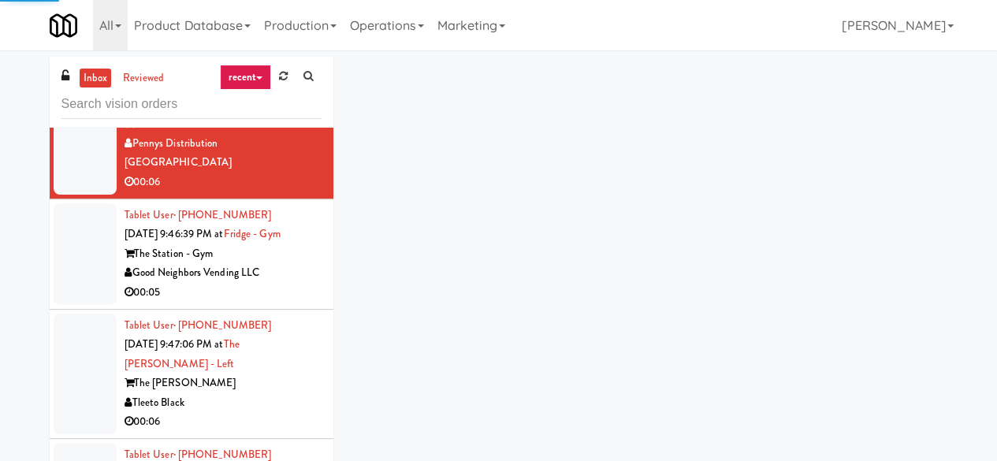
click at [266, 43] on div "[GEOGRAPHIC_DATA]" at bounding box center [223, 34] width 197 height 20
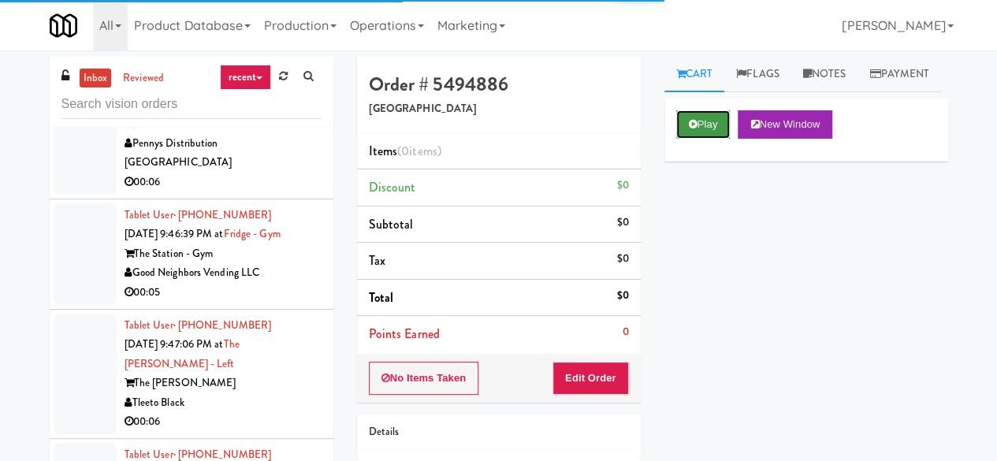
click at [684, 139] on button "Play" at bounding box center [703, 124] width 54 height 28
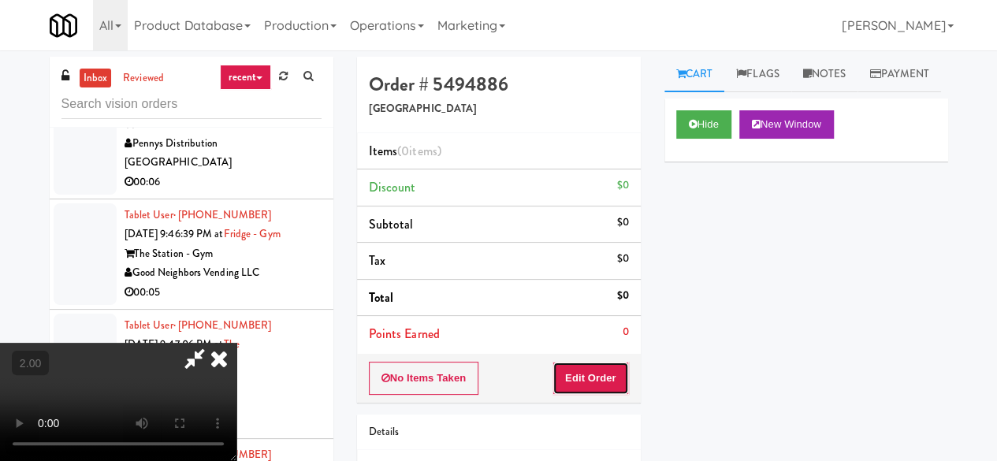
click at [612, 374] on button "Edit Order" at bounding box center [590, 378] width 76 height 33
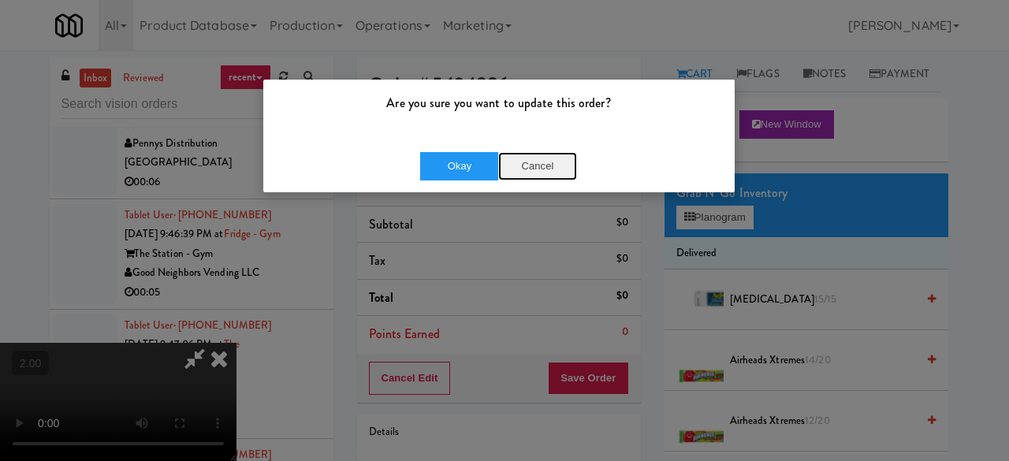
click at [533, 171] on button "Cancel" at bounding box center [537, 166] width 79 height 28
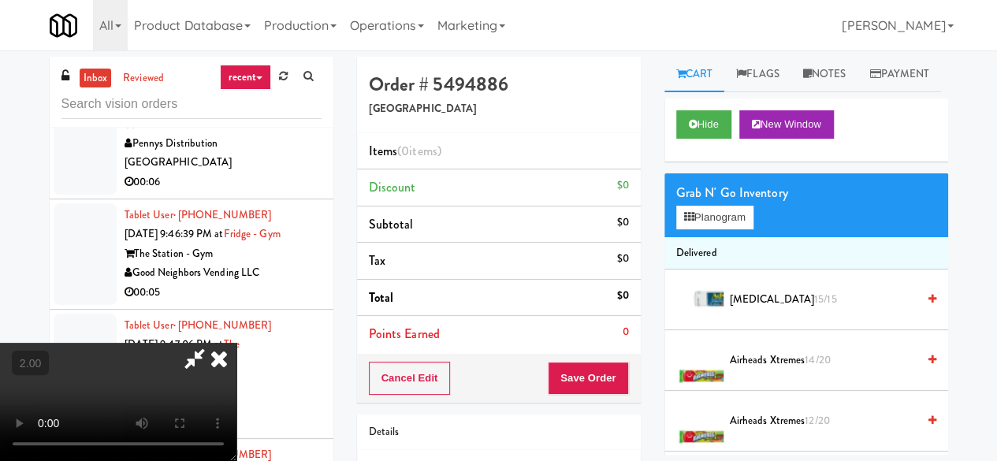
scroll to position [32, 0]
click at [718, 205] on div "Grab N' Go Inventory" at bounding box center [806, 193] width 260 height 24
click at [719, 229] on button "Planogram" at bounding box center [714, 218] width 77 height 24
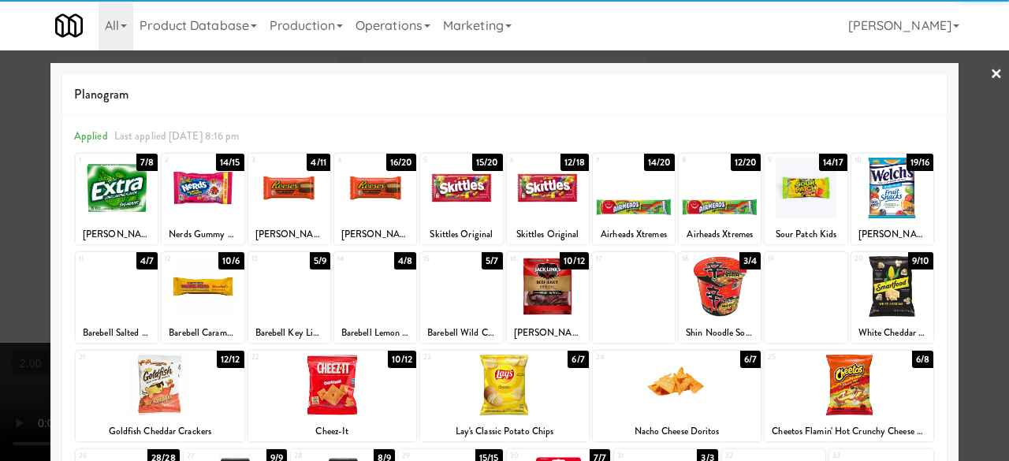
click at [886, 193] on div at bounding box center [892, 188] width 82 height 61
drag, startPoint x: 979, startPoint y: 154, endPoint x: 686, endPoint y: 143, distance: 293.4
click at [978, 154] on div at bounding box center [504, 230] width 1009 height 461
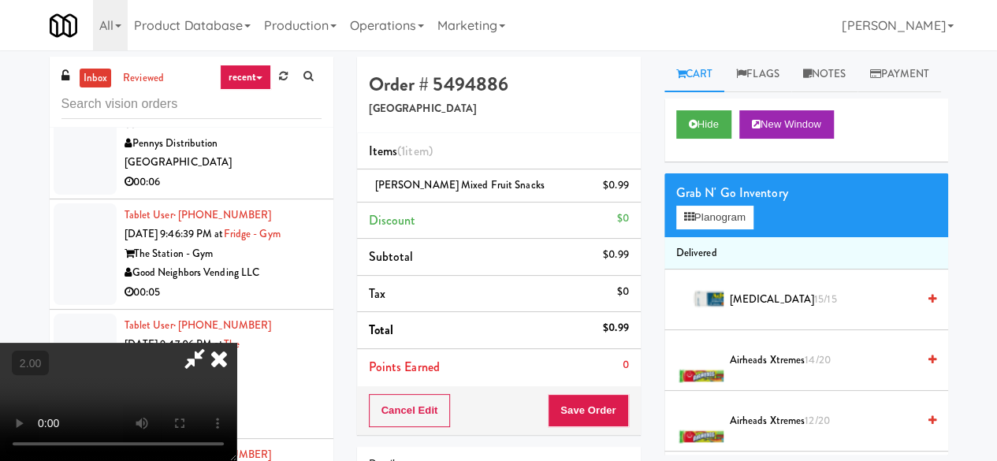
click at [236, 343] on video at bounding box center [118, 402] width 236 height 118
click at [213, 343] on icon at bounding box center [195, 359] width 36 height 32
click at [594, 416] on button "Save Order" at bounding box center [588, 410] width 80 height 33
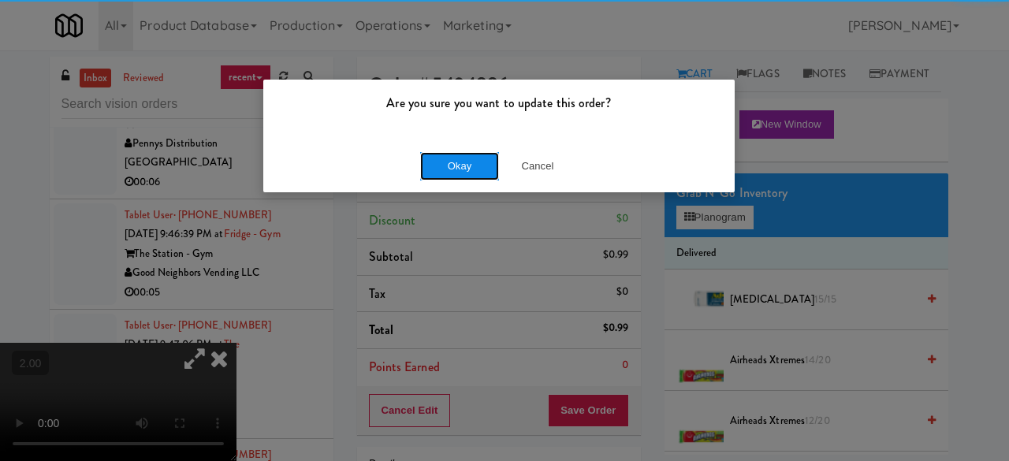
click at [471, 160] on button "Okay" at bounding box center [459, 166] width 79 height 28
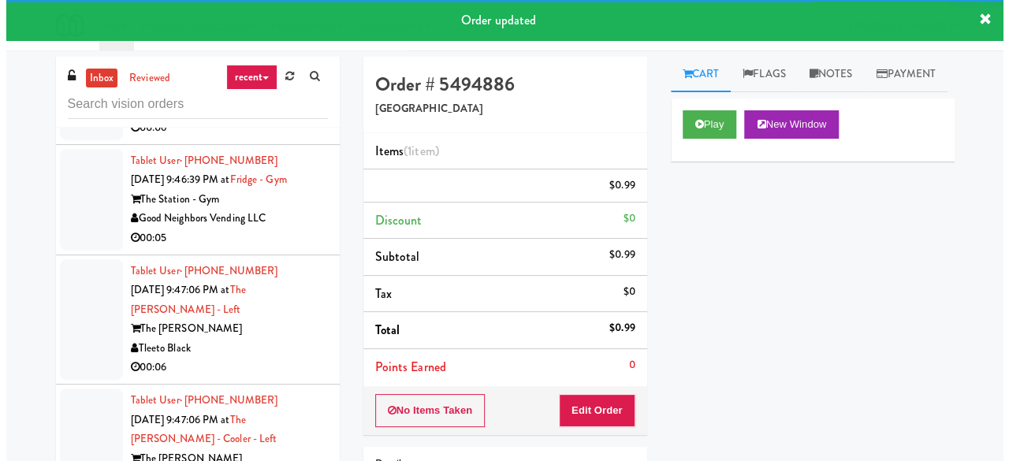
scroll to position [4347, 0]
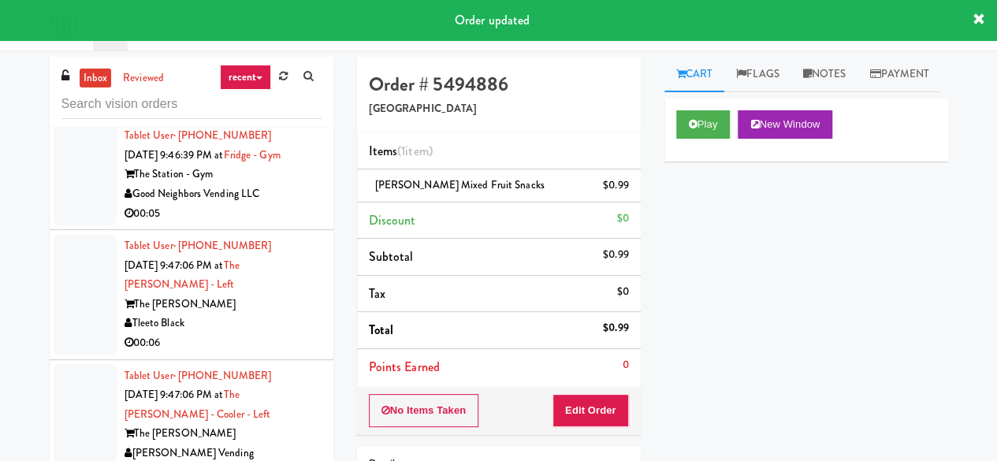
click at [266, 113] on div "00:06" at bounding box center [223, 104] width 197 height 20
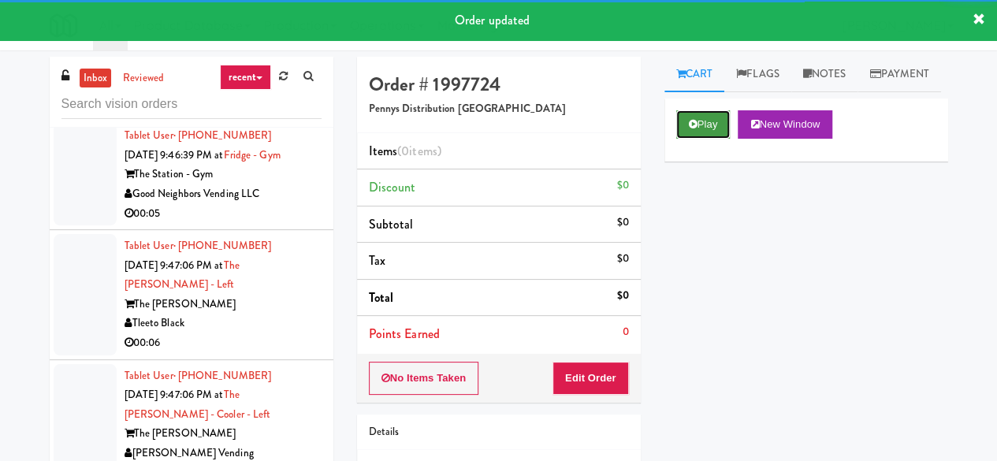
click at [697, 139] on button "Play" at bounding box center [703, 124] width 54 height 28
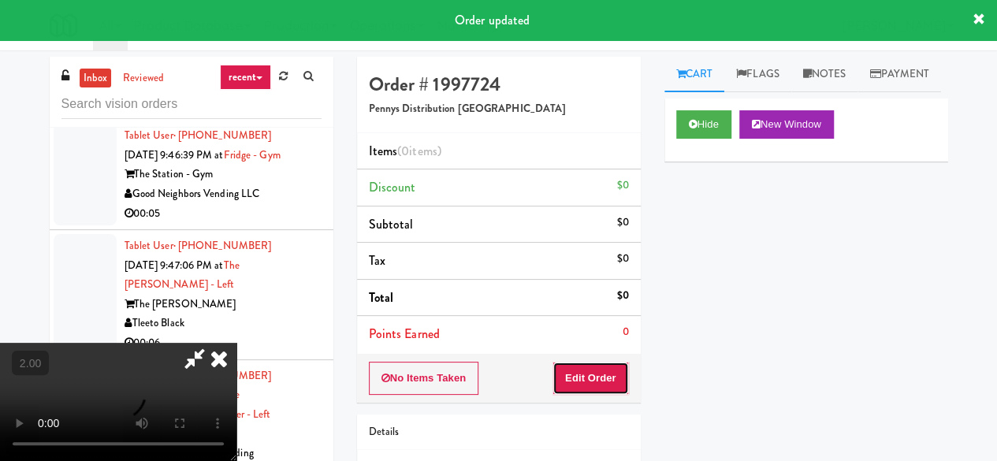
click at [601, 388] on button "Edit Order" at bounding box center [590, 378] width 76 height 33
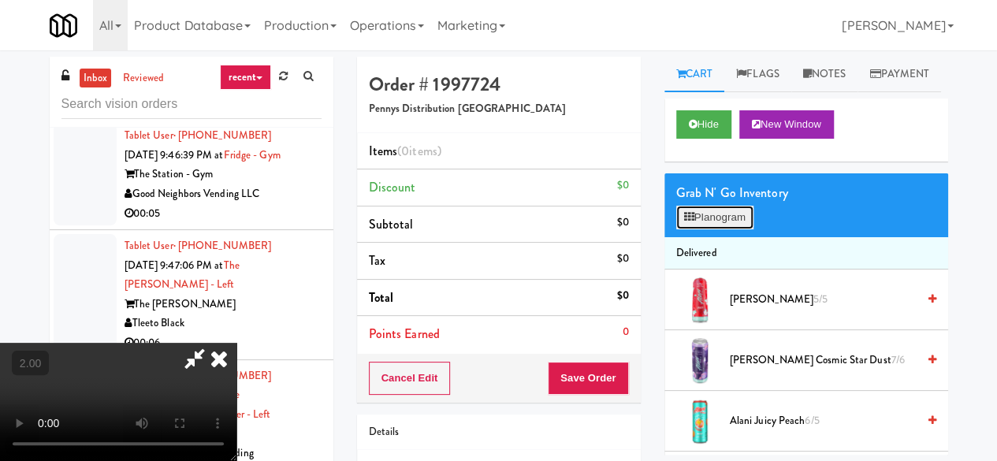
click at [745, 229] on button "Planogram" at bounding box center [714, 218] width 77 height 24
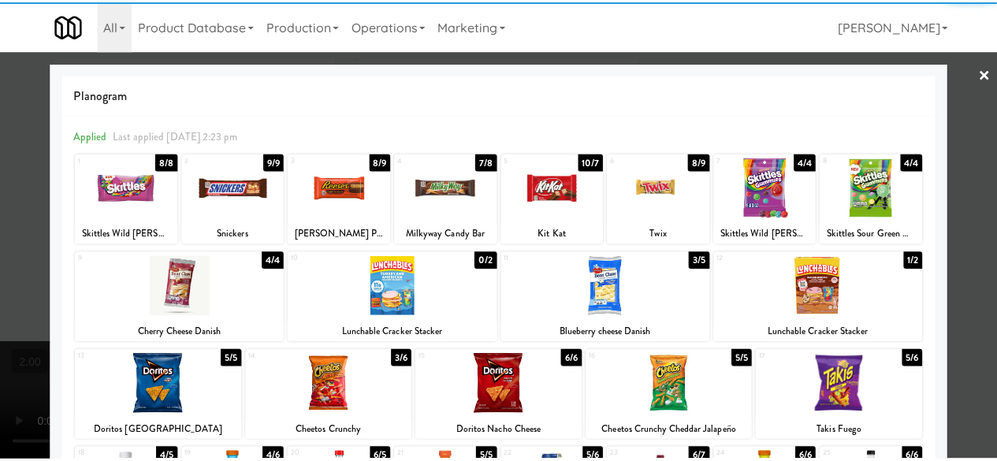
scroll to position [312, 0]
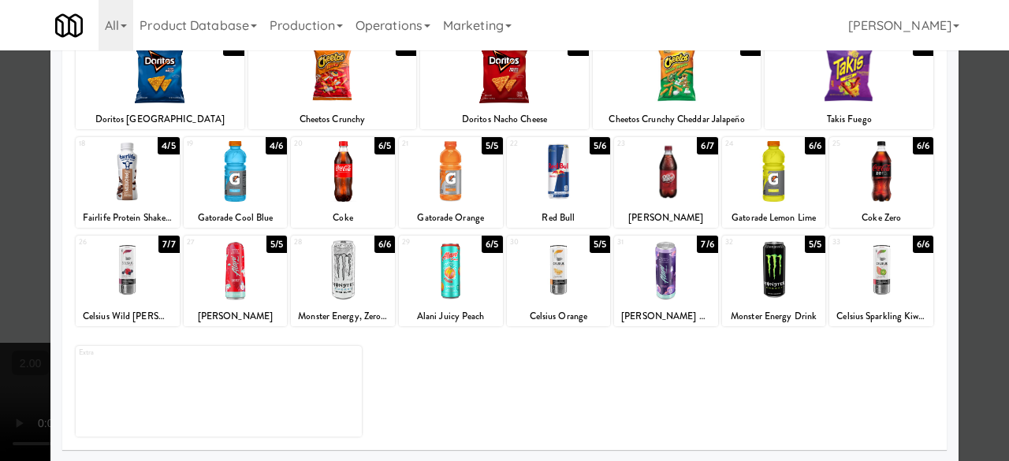
click at [248, 186] on div at bounding box center [236, 171] width 104 height 61
drag, startPoint x: 985, startPoint y: 142, endPoint x: 950, endPoint y: 151, distance: 35.7
click at [984, 141] on div at bounding box center [504, 230] width 1009 height 461
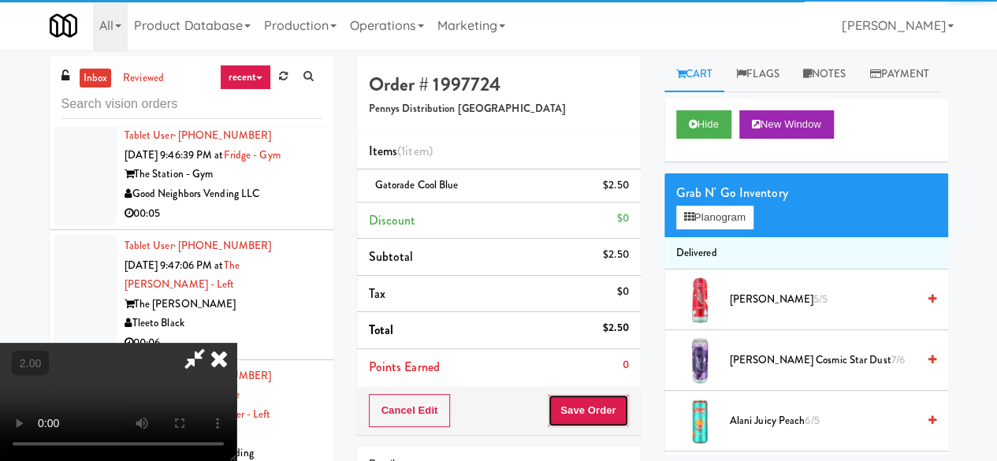
click at [615, 401] on button "Save Order" at bounding box center [588, 410] width 80 height 33
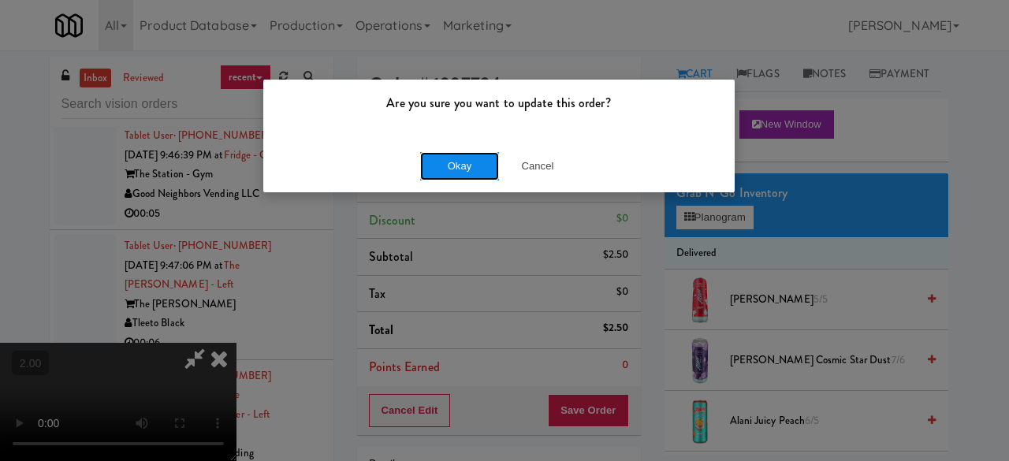
click at [468, 156] on button "Okay" at bounding box center [459, 166] width 79 height 28
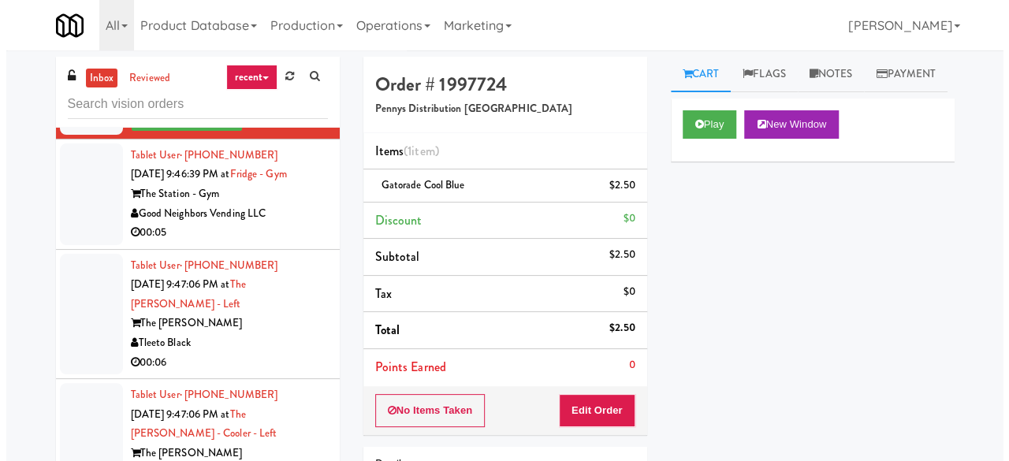
scroll to position [4426, 0]
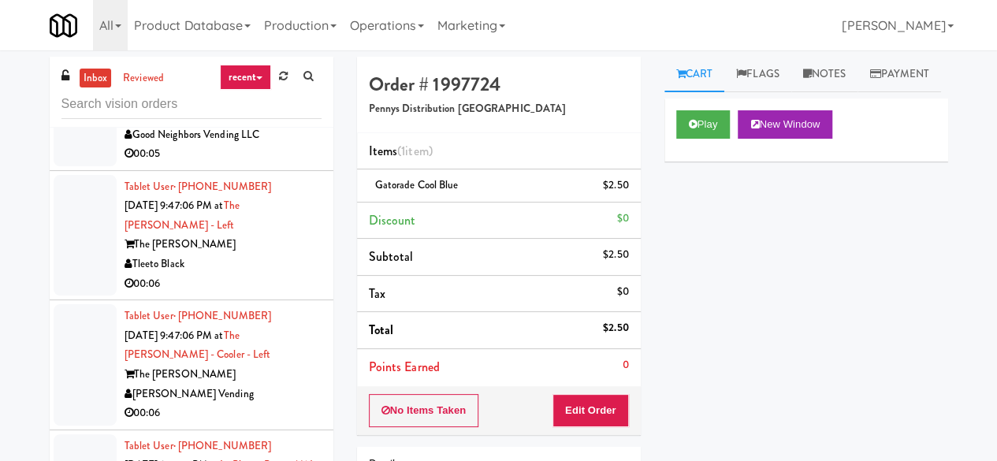
click at [276, 145] on div "Good Neighbors Vending LLC" at bounding box center [223, 135] width 197 height 20
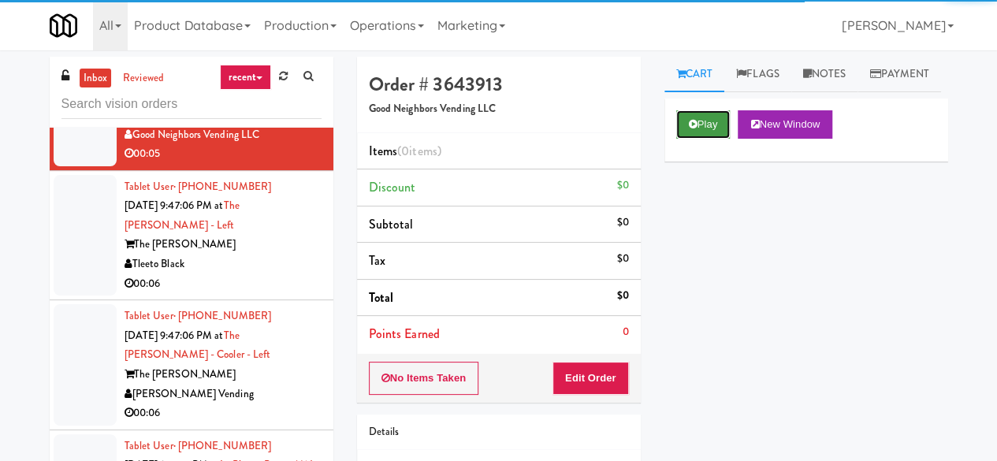
click at [708, 139] on button "Play" at bounding box center [703, 124] width 54 height 28
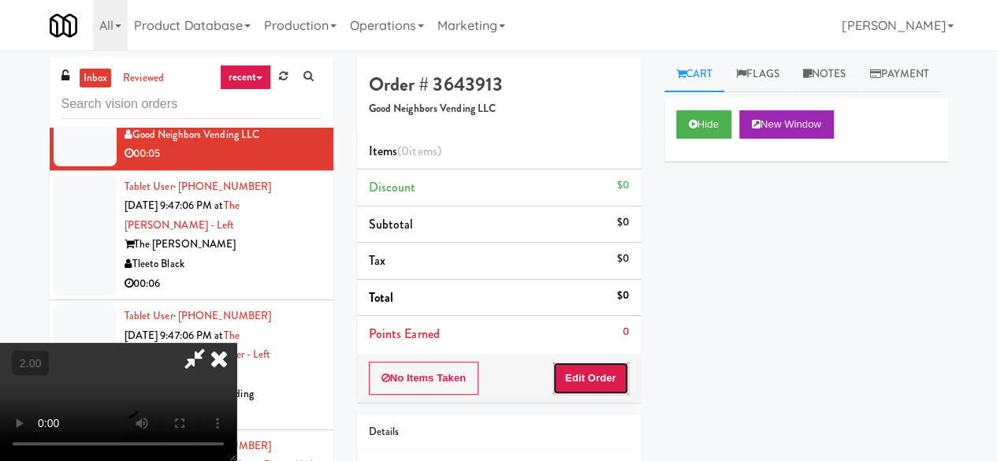
click at [585, 379] on button "Edit Order" at bounding box center [590, 378] width 76 height 33
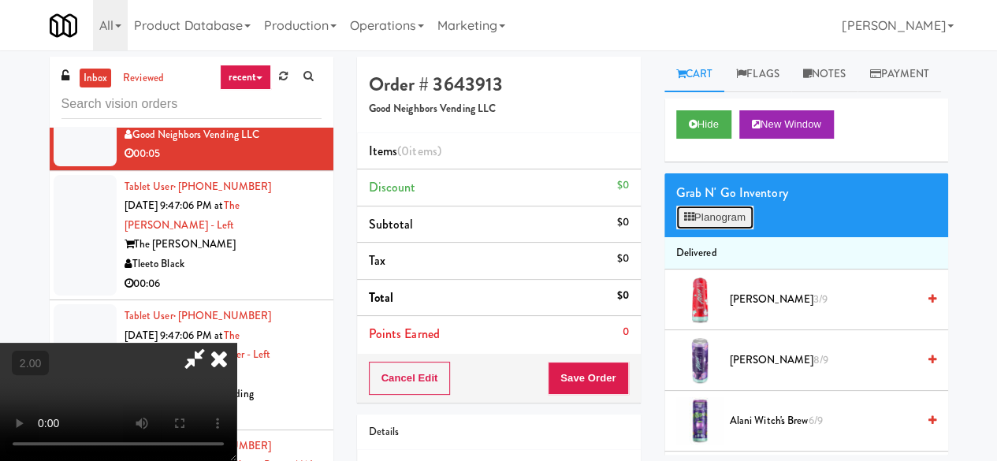
click at [699, 229] on button "Planogram" at bounding box center [714, 218] width 77 height 24
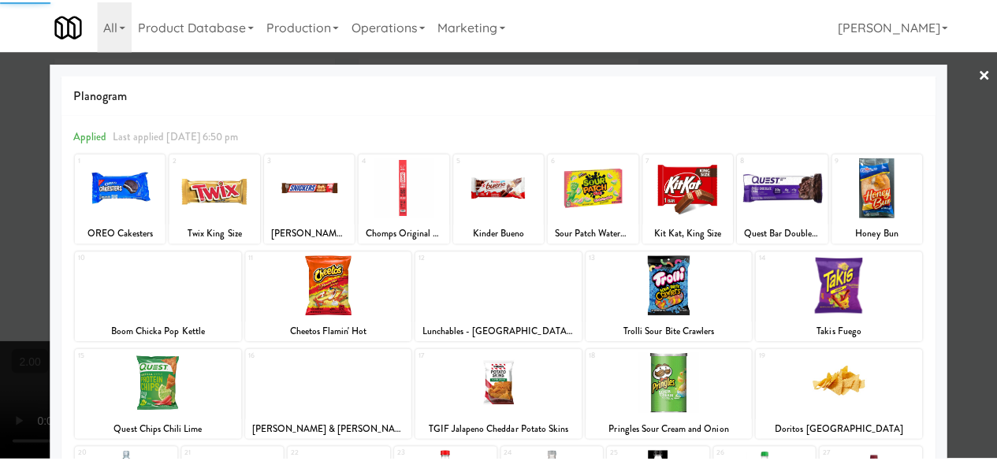
scroll to position [312, 0]
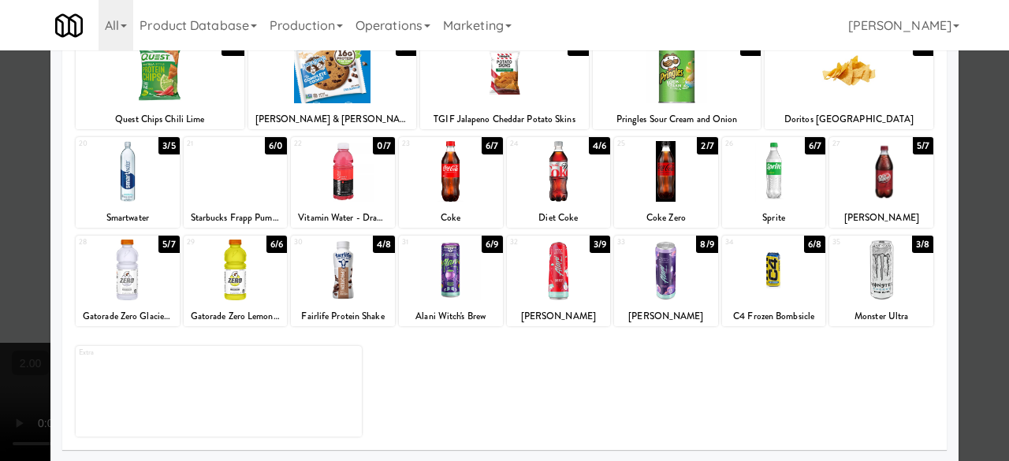
drag, startPoint x: 651, startPoint y: 190, endPoint x: 716, endPoint y: 203, distance: 66.6
click at [651, 191] on div at bounding box center [666, 171] width 104 height 61
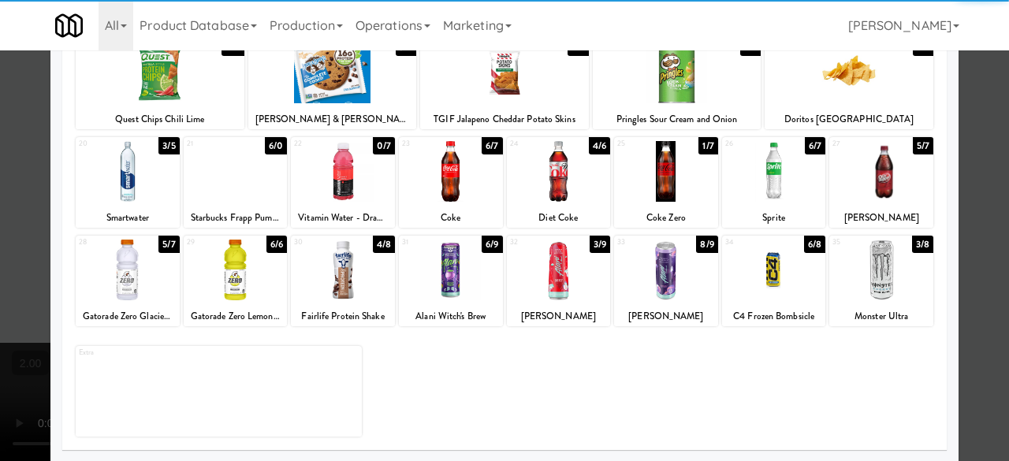
click at [982, 123] on div at bounding box center [504, 230] width 1009 height 461
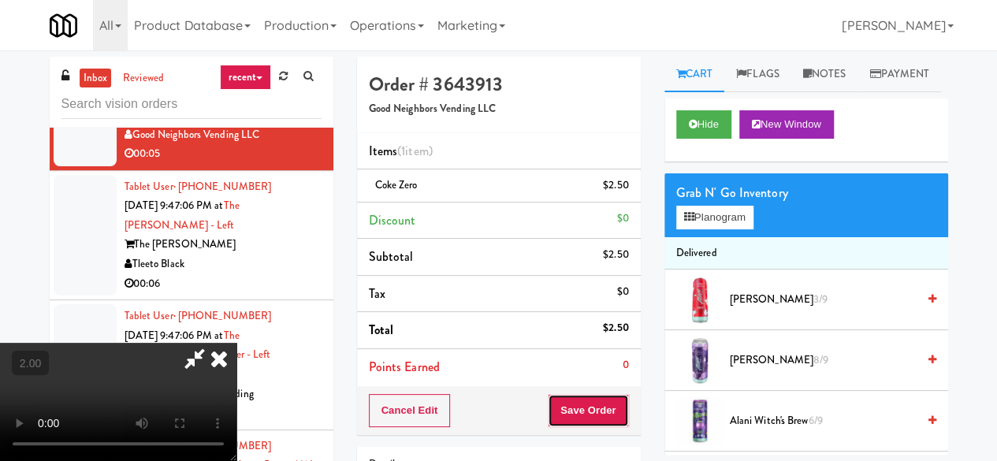
click at [620, 401] on button "Save Order" at bounding box center [588, 410] width 80 height 33
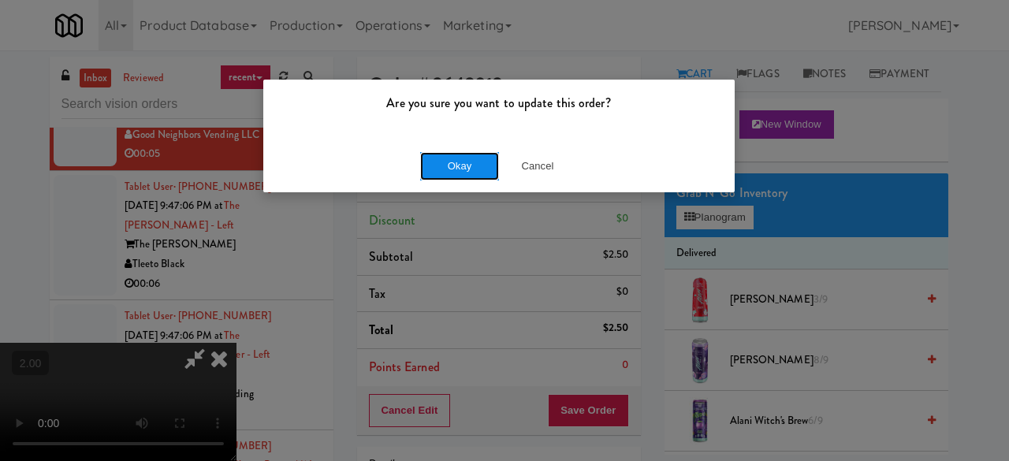
click at [471, 173] on button "Okay" at bounding box center [459, 166] width 79 height 28
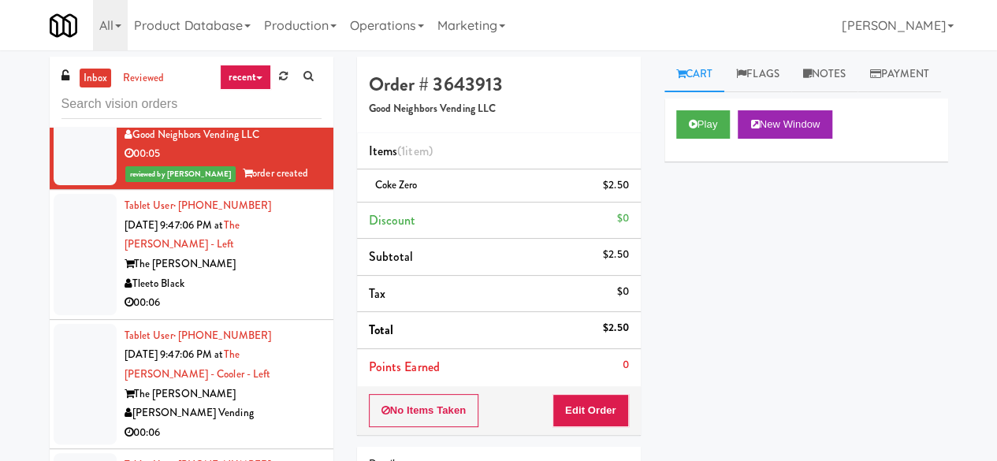
scroll to position [4584, 0]
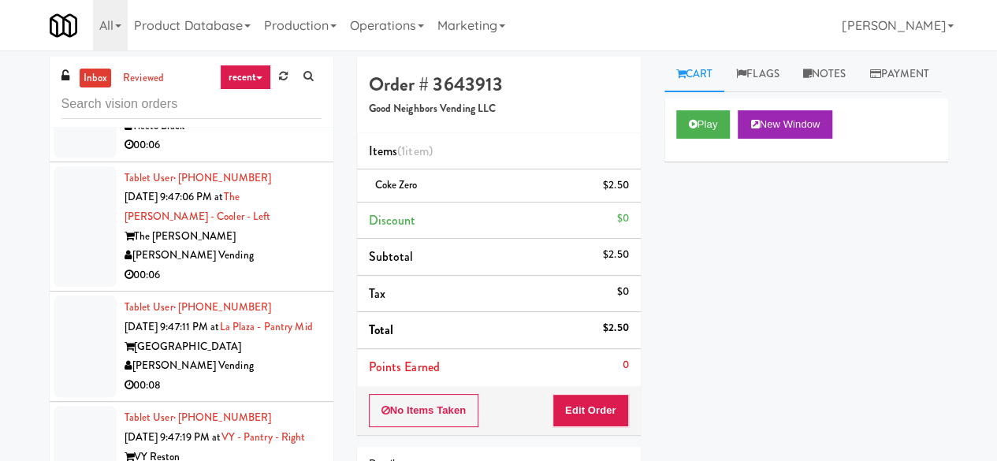
click at [264, 136] on div "Tleeto Black" at bounding box center [223, 127] width 197 height 20
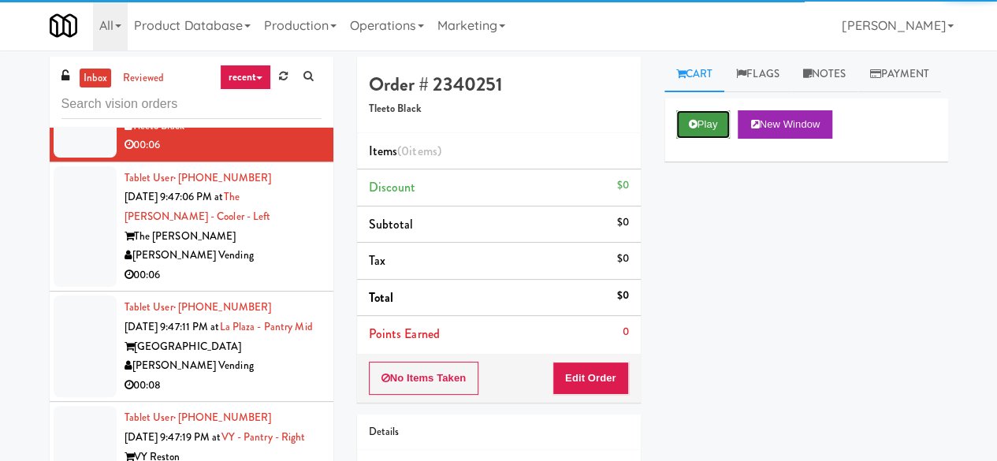
click at [697, 139] on button "Play" at bounding box center [703, 124] width 54 height 28
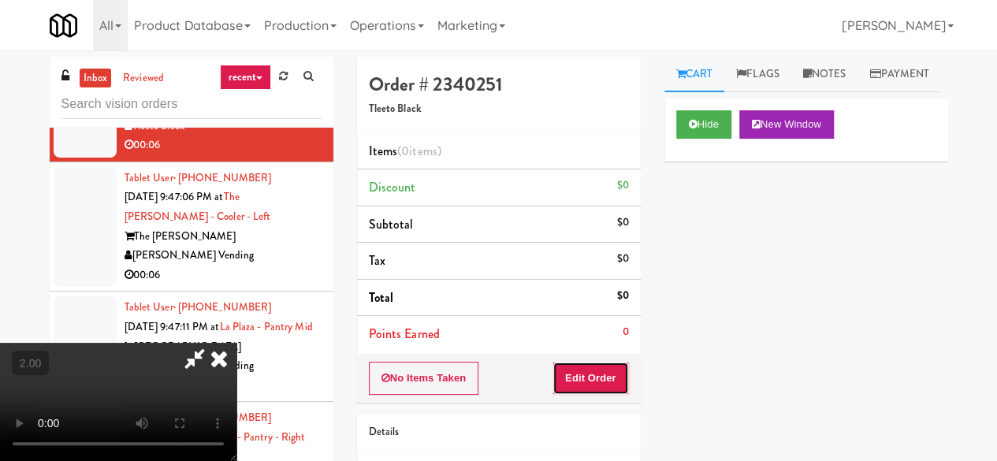
click at [603, 376] on button "Edit Order" at bounding box center [590, 378] width 76 height 33
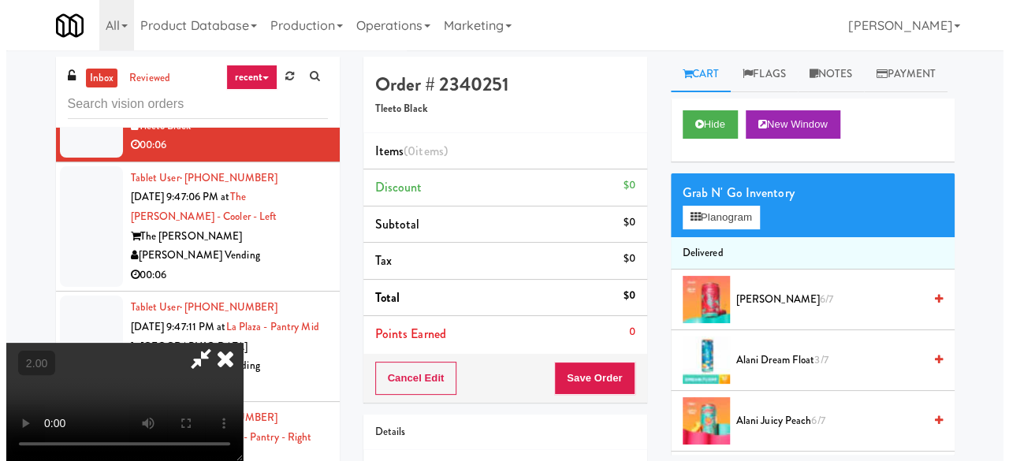
scroll to position [32, 0]
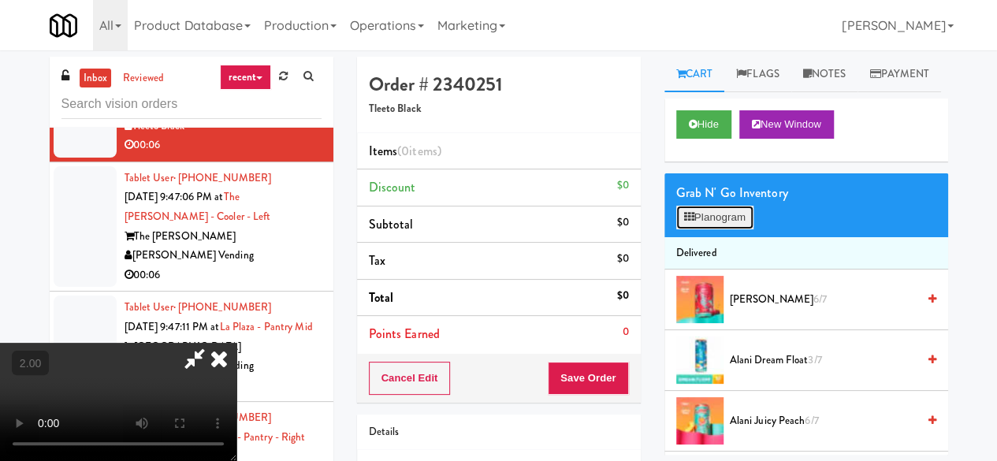
click at [695, 229] on button "Planogram" at bounding box center [714, 218] width 77 height 24
click at [0, 0] on div at bounding box center [0, 0] width 0 height 0
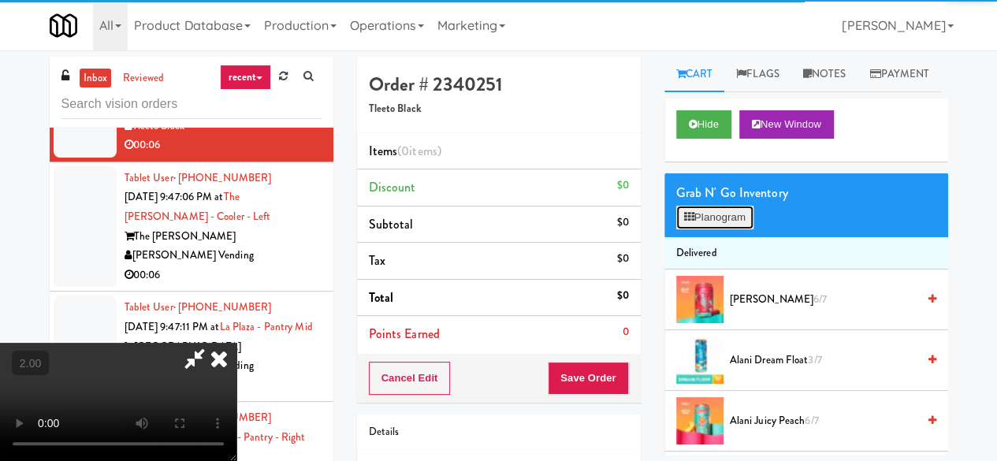
click at [690, 229] on button "Planogram" at bounding box center [714, 218] width 77 height 24
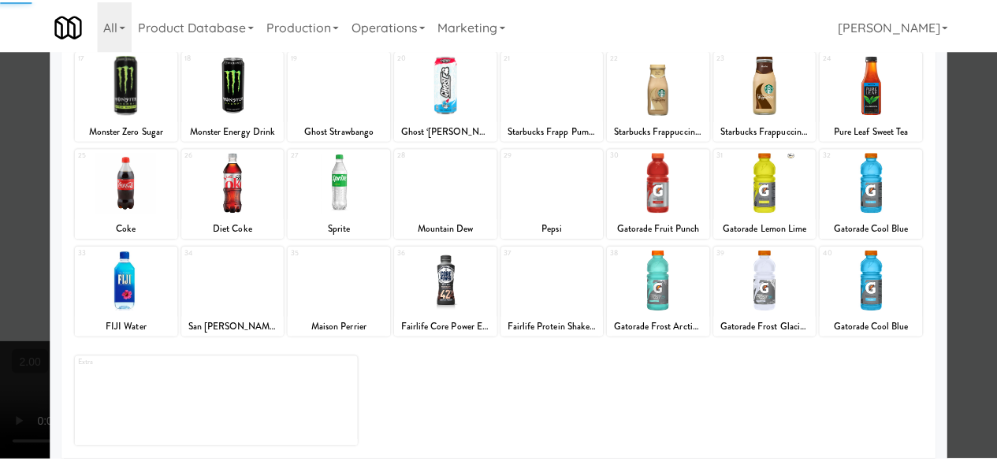
scroll to position [312, 0]
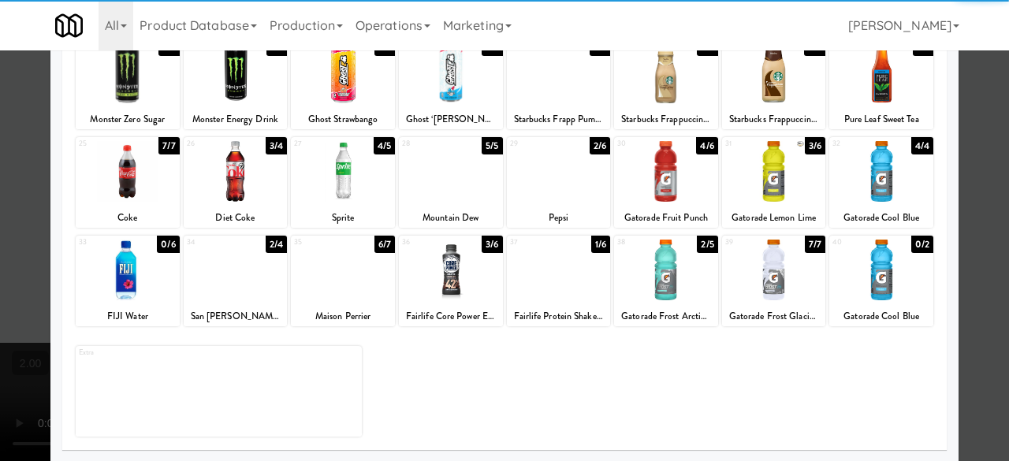
drag, startPoint x: 430, startPoint y: 202, endPoint x: 501, endPoint y: 215, distance: 72.2
click at [432, 201] on div "28 5/5 Mountain Dew" at bounding box center [451, 182] width 104 height 91
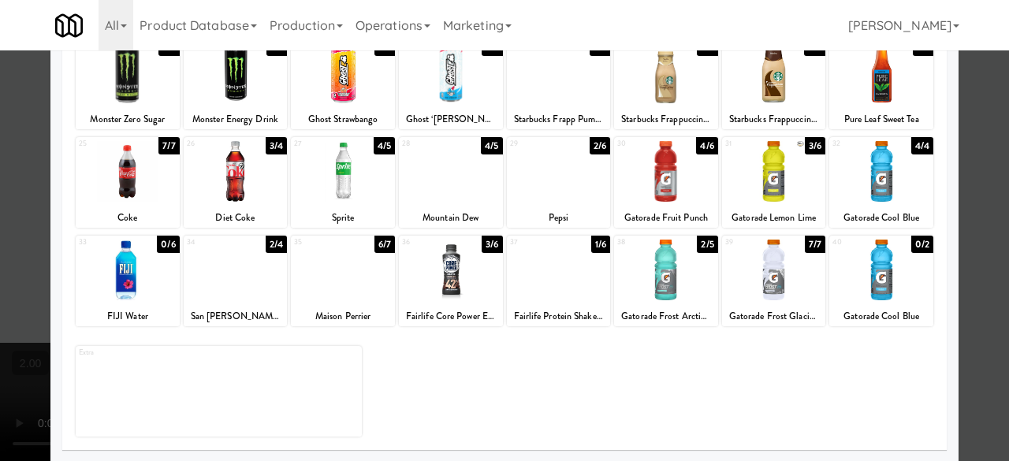
click at [995, 173] on div at bounding box center [504, 230] width 1009 height 461
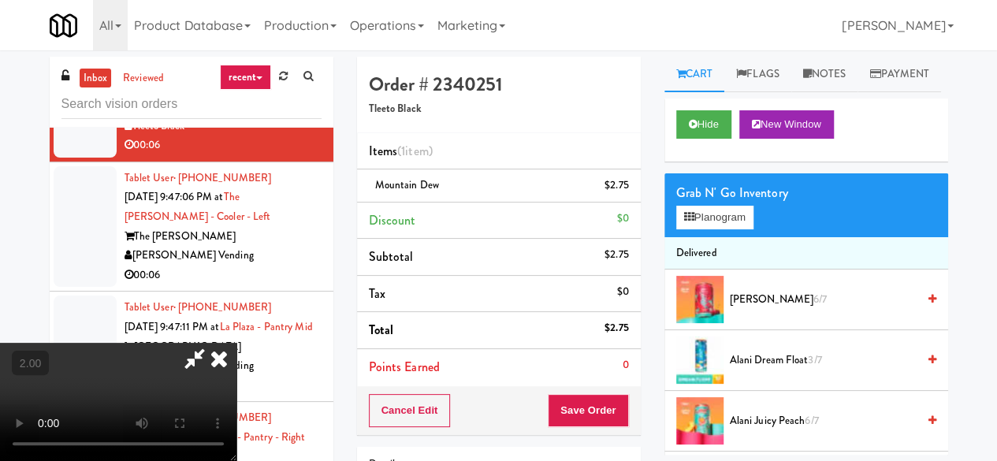
click at [213, 343] on icon at bounding box center [195, 359] width 36 height 32
click at [578, 430] on div "Cancel Edit Save Order" at bounding box center [499, 410] width 284 height 49
click at [597, 410] on button "Save Order" at bounding box center [588, 410] width 80 height 33
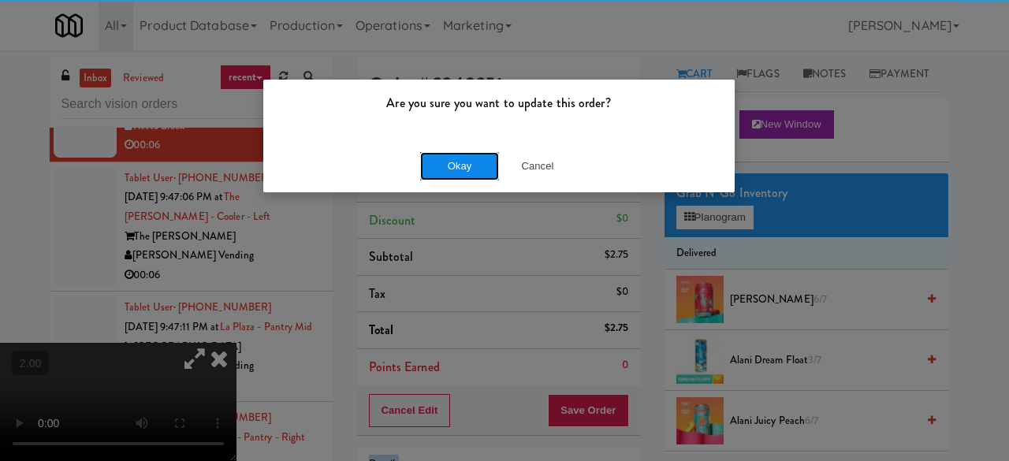
click at [438, 160] on button "Okay" at bounding box center [459, 166] width 79 height 28
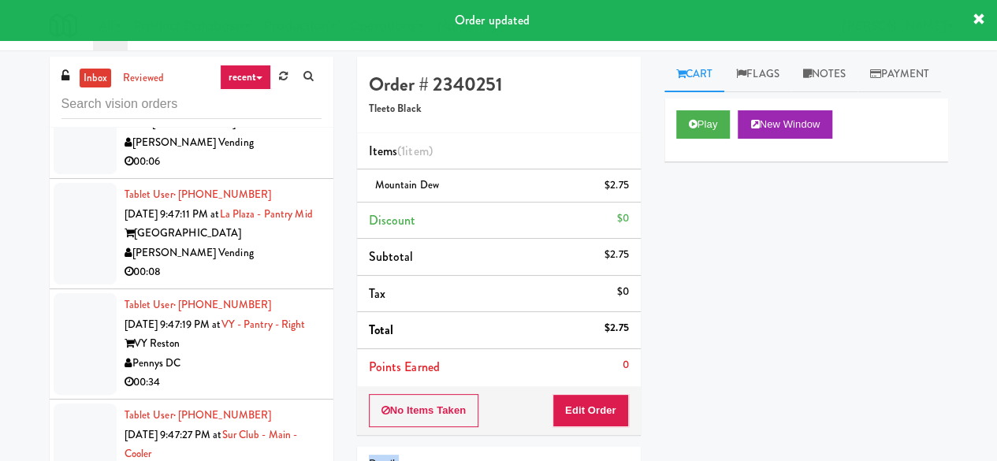
scroll to position [4741, 0]
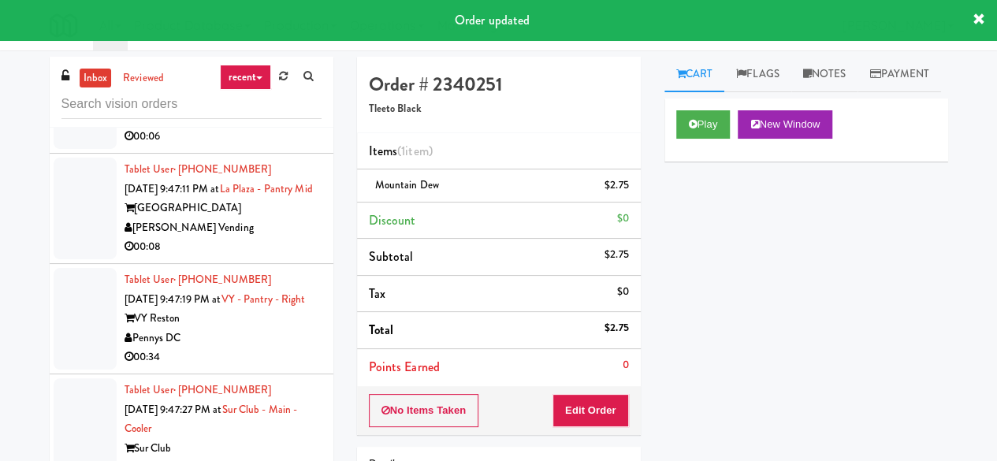
click at [270, 147] on div "00:06" at bounding box center [223, 137] width 197 height 20
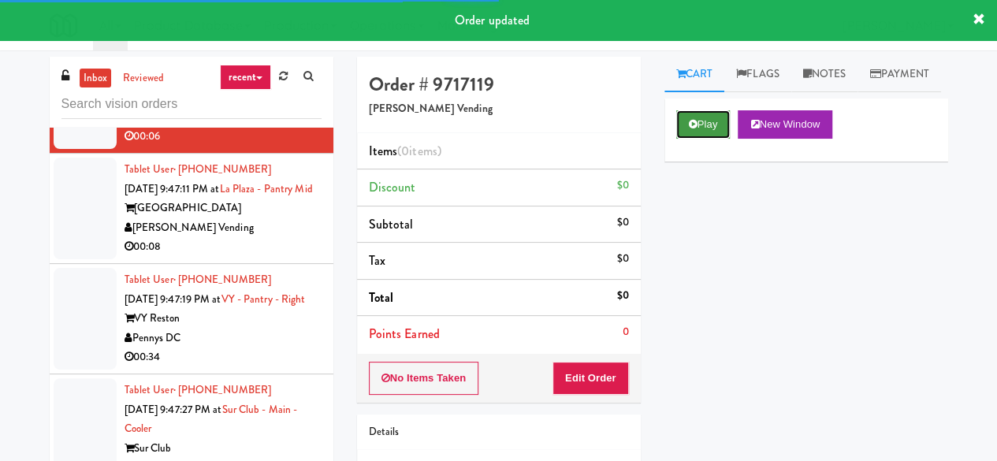
click at [698, 139] on button "Play" at bounding box center [703, 124] width 54 height 28
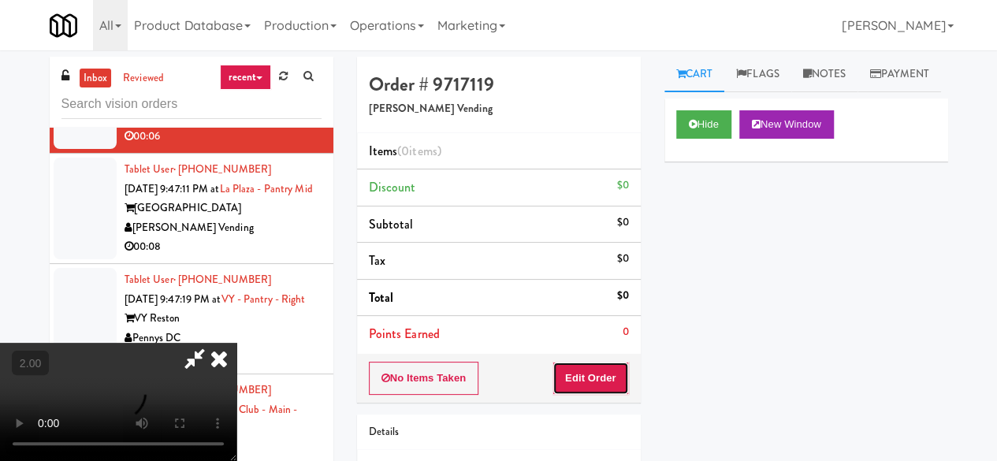
click at [586, 378] on button "Edit Order" at bounding box center [590, 378] width 76 height 33
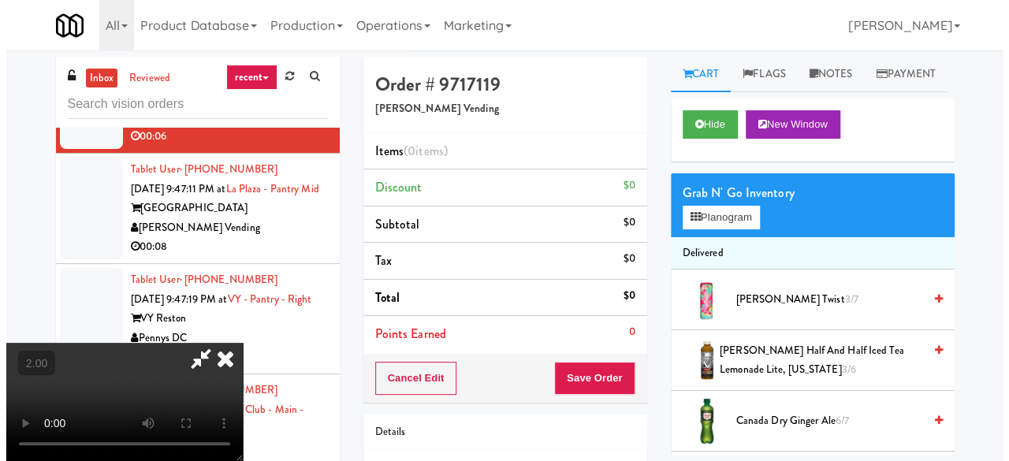
scroll to position [32, 0]
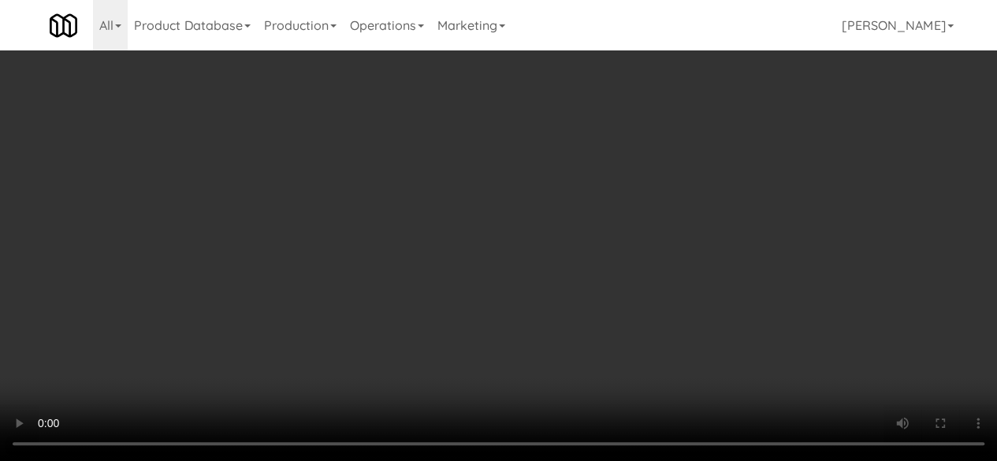
click at [724, 205] on div "Grab N' Go Inventory" at bounding box center [806, 193] width 260 height 24
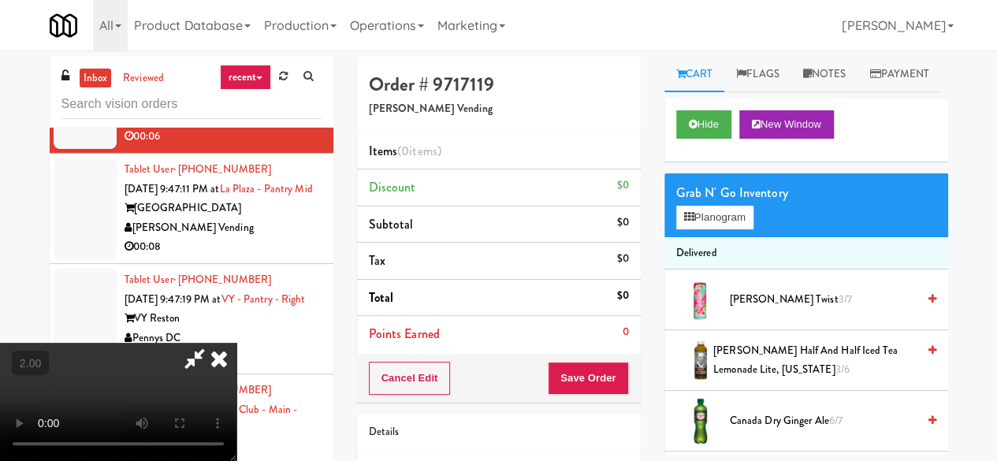
click at [724, 205] on div "Grab N' Go Inventory" at bounding box center [806, 193] width 260 height 24
click at [720, 229] on button "Planogram" at bounding box center [714, 218] width 77 height 24
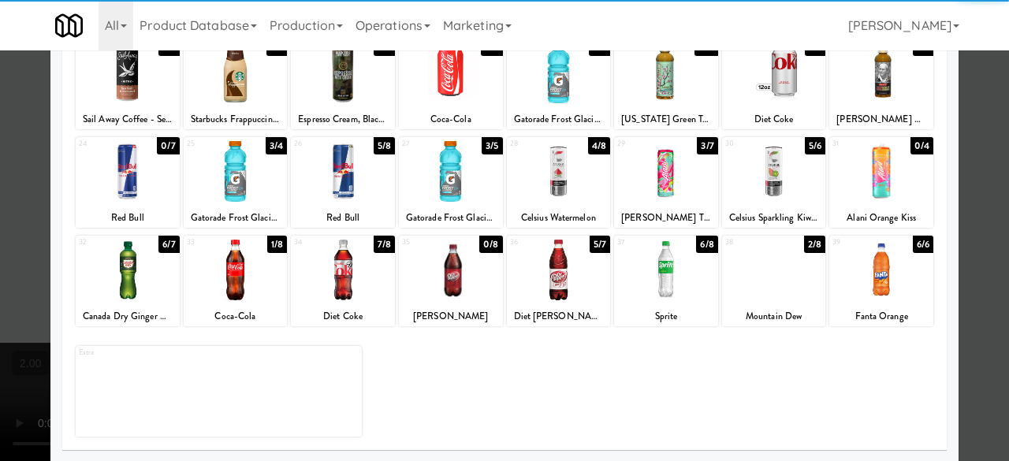
click at [233, 195] on div at bounding box center [236, 171] width 104 height 61
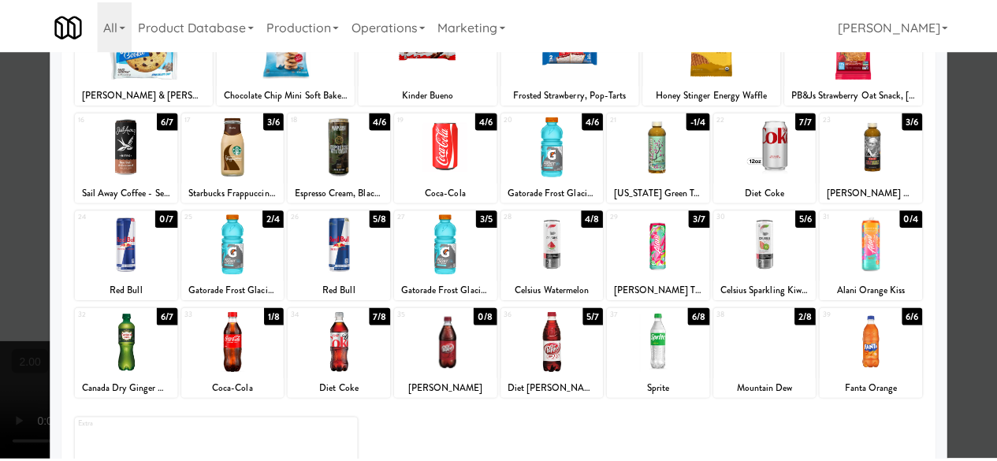
scroll to position [154, 0]
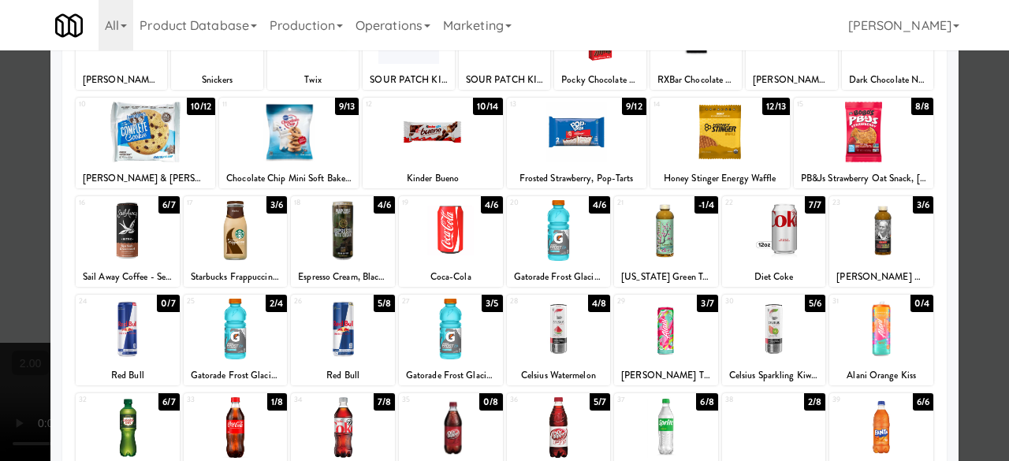
click at [541, 250] on div at bounding box center [559, 230] width 104 height 61
click at [962, 122] on div at bounding box center [504, 230] width 1009 height 461
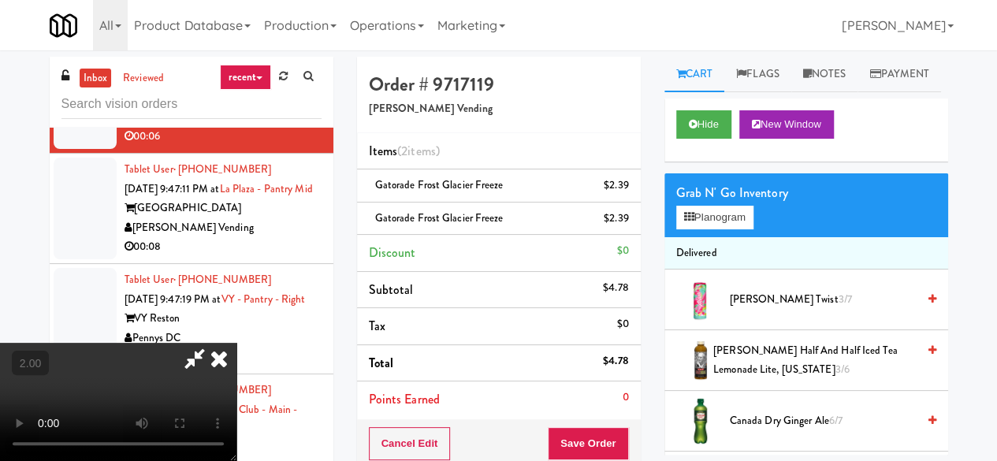
click at [213, 343] on icon at bounding box center [195, 359] width 36 height 32
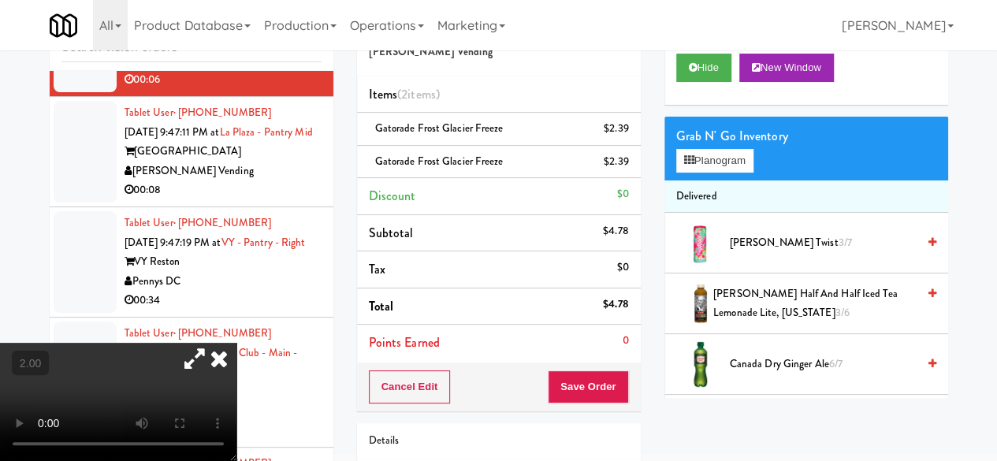
scroll to position [79, 0]
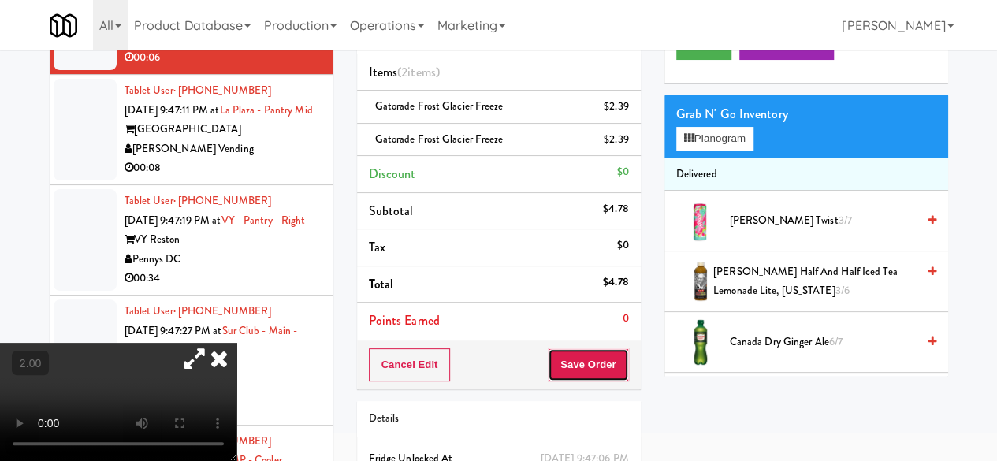
click at [597, 348] on button "Save Order" at bounding box center [588, 364] width 80 height 33
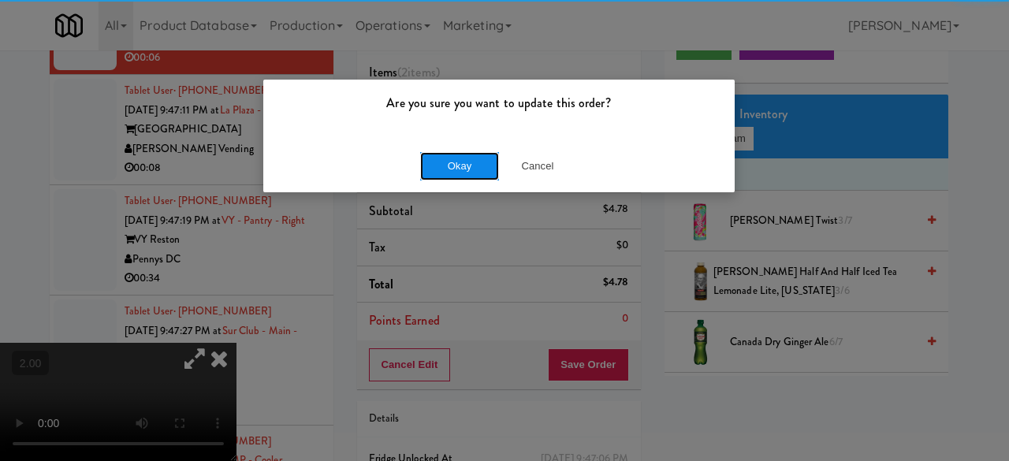
click at [425, 154] on button "Okay" at bounding box center [459, 166] width 79 height 28
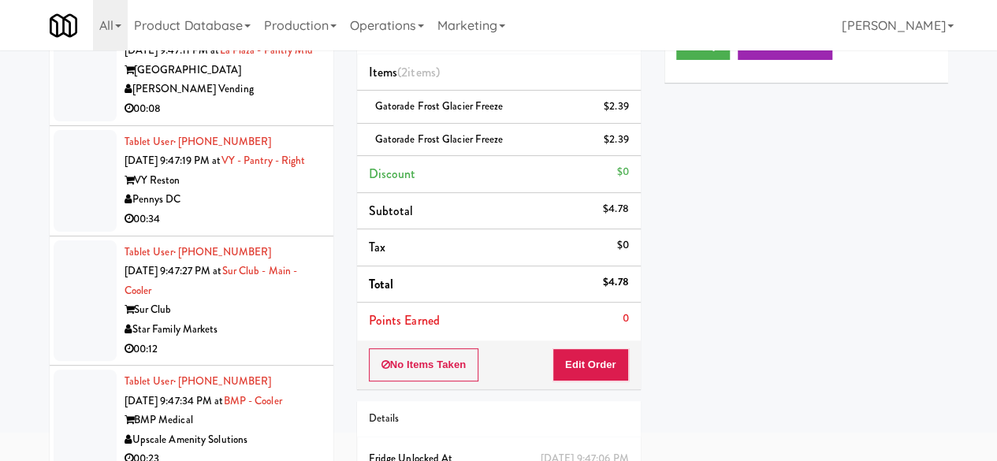
click at [244, 80] on div "[GEOGRAPHIC_DATA]" at bounding box center [223, 71] width 197 height 20
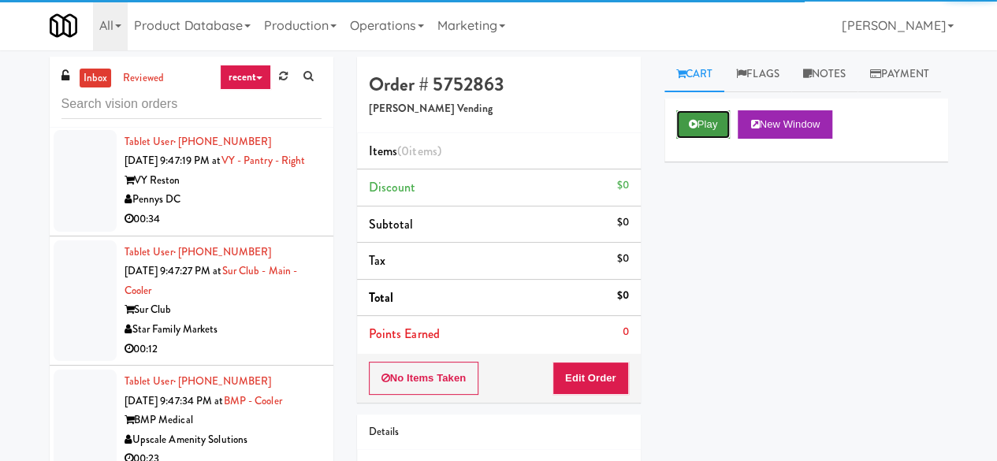
click at [679, 139] on button "Play" at bounding box center [703, 124] width 54 height 28
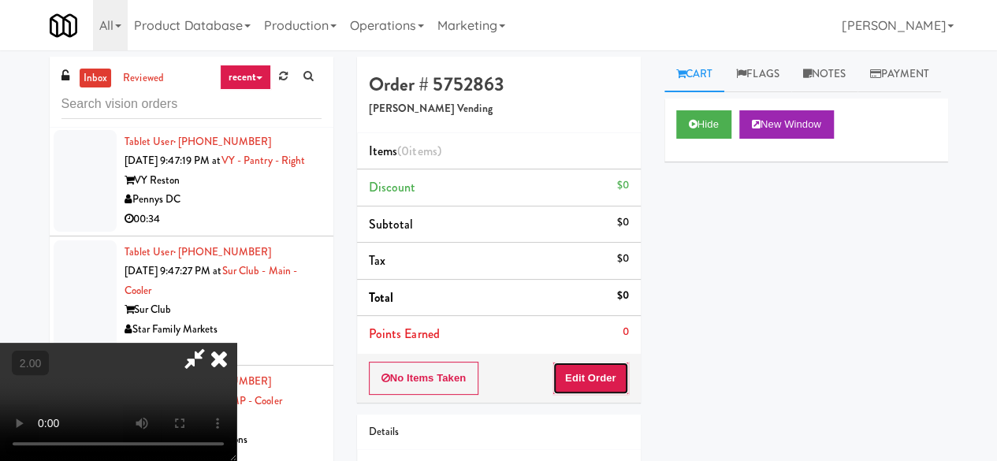
click at [597, 366] on button "Edit Order" at bounding box center [590, 378] width 76 height 33
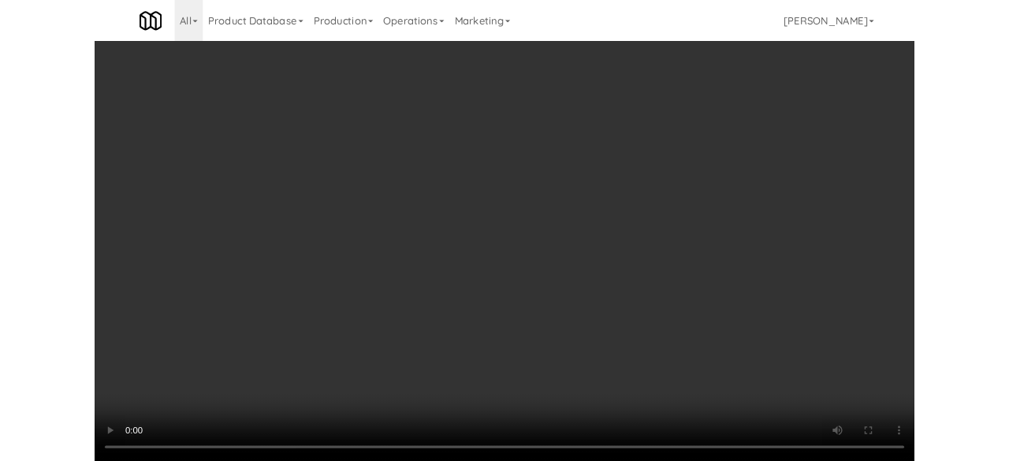
scroll to position [150, 0]
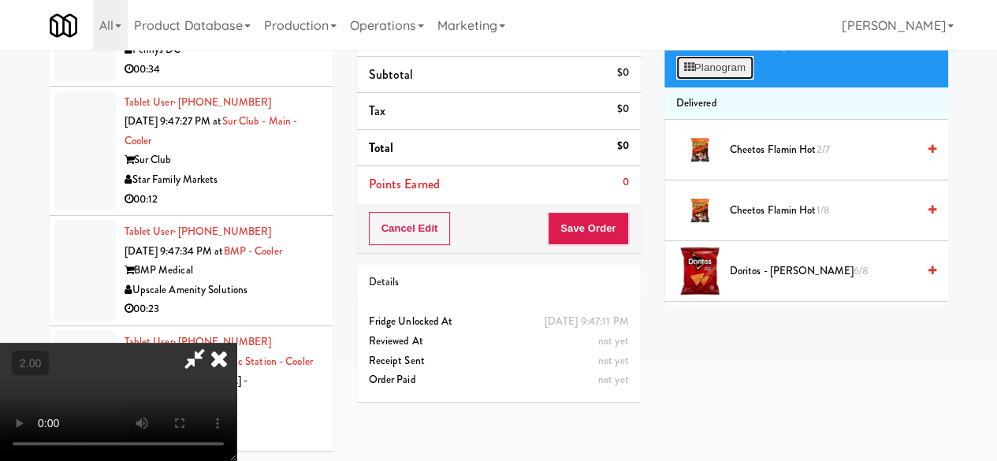
click at [697, 80] on button "Planogram" at bounding box center [714, 68] width 77 height 24
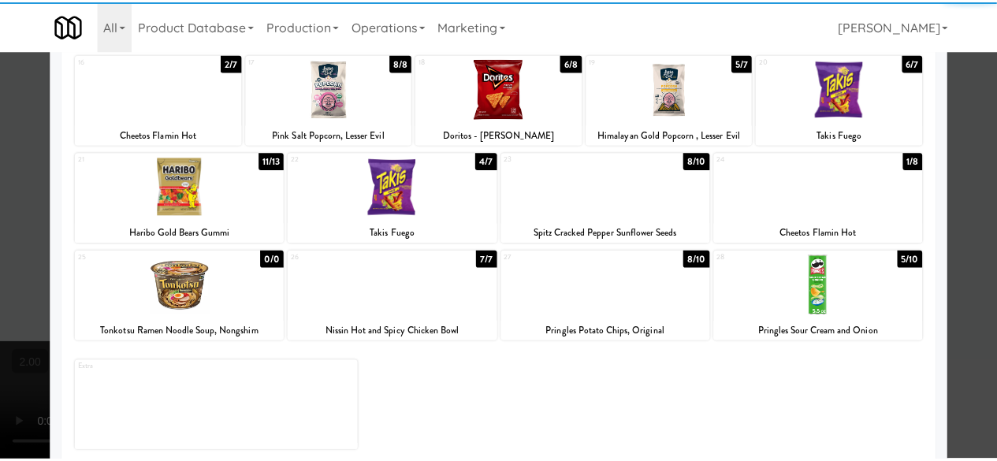
scroll to position [312, 0]
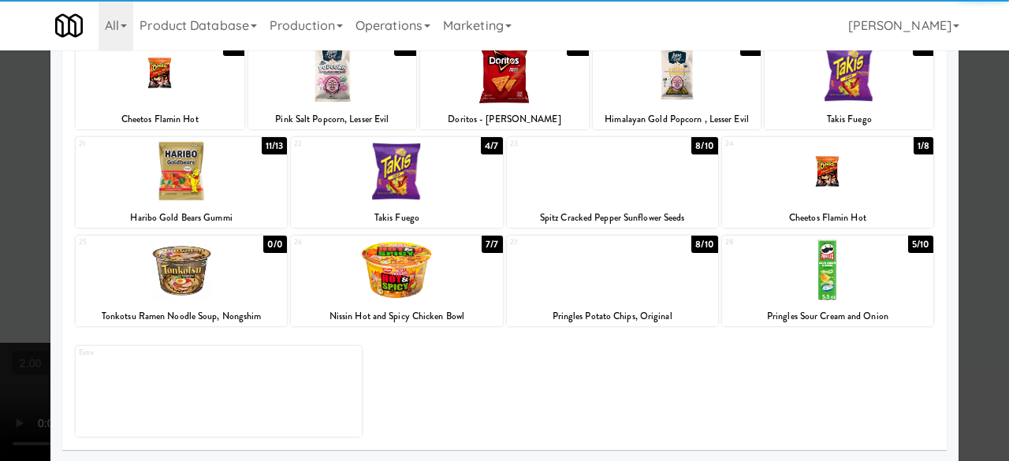
click at [842, 184] on div at bounding box center [827, 171] width 211 height 61
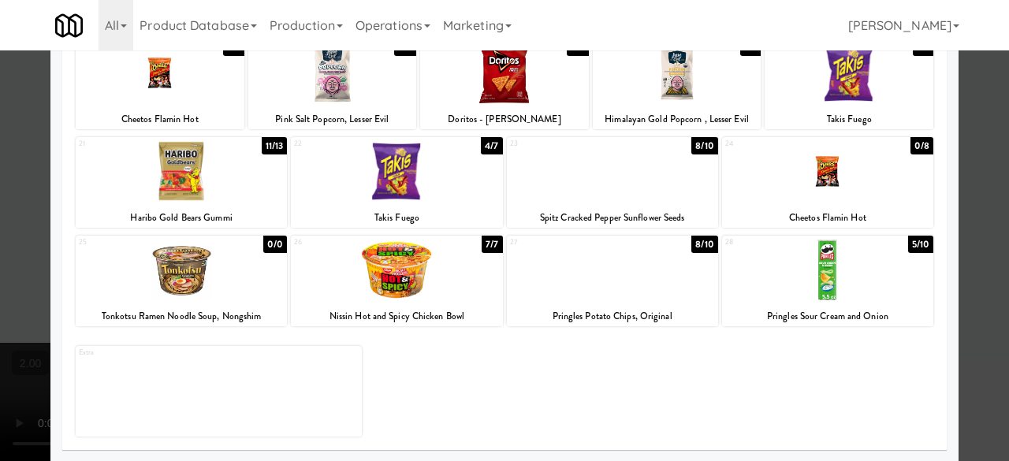
click at [449, 276] on div at bounding box center [396, 270] width 211 height 61
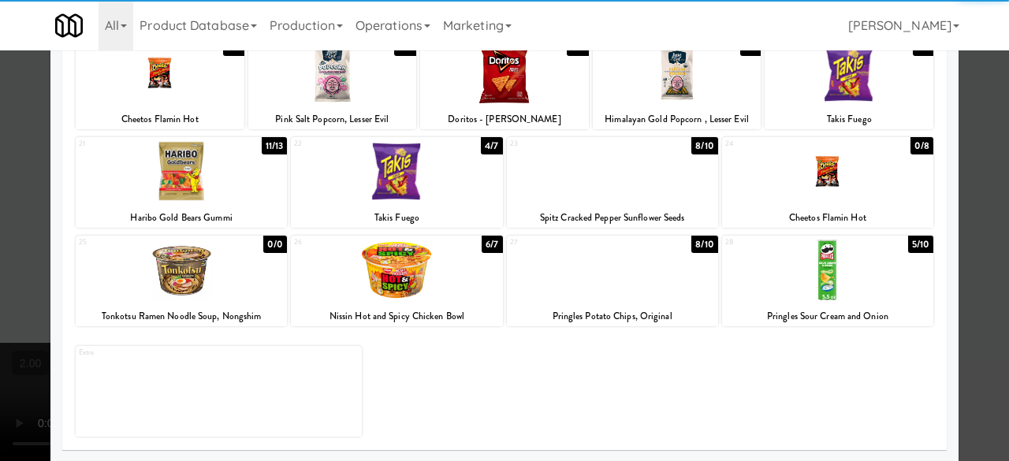
click at [979, 140] on div at bounding box center [504, 230] width 1009 height 461
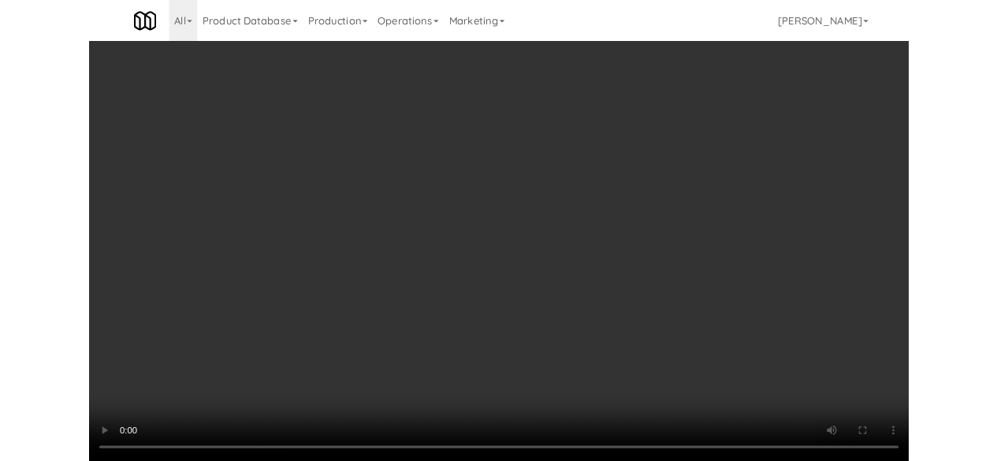
scroll to position [32, 0]
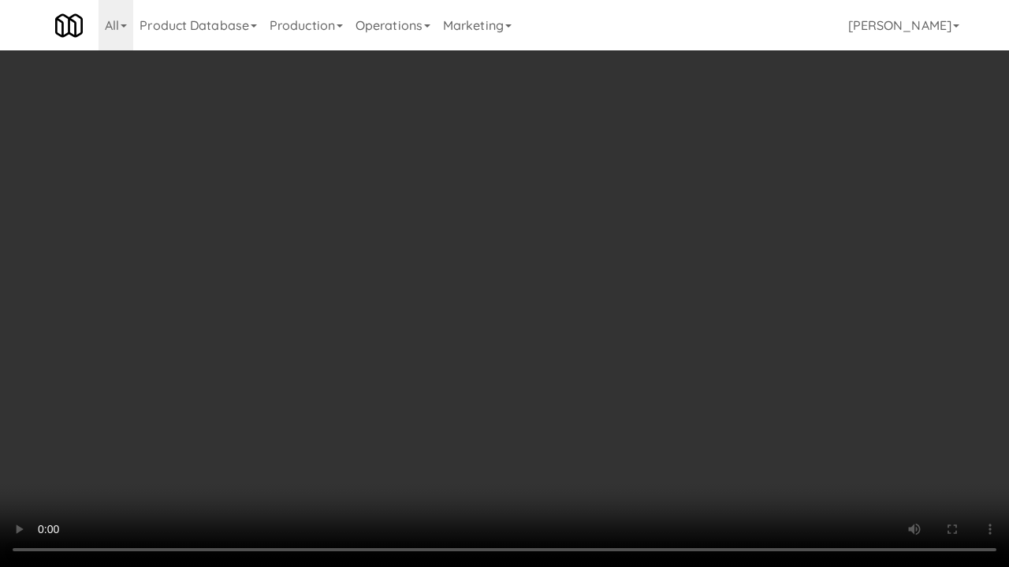
click at [515, 437] on video at bounding box center [504, 283] width 1009 height 567
click at [522, 337] on video at bounding box center [504, 283] width 1009 height 567
click at [511, 322] on video at bounding box center [504, 283] width 1009 height 567
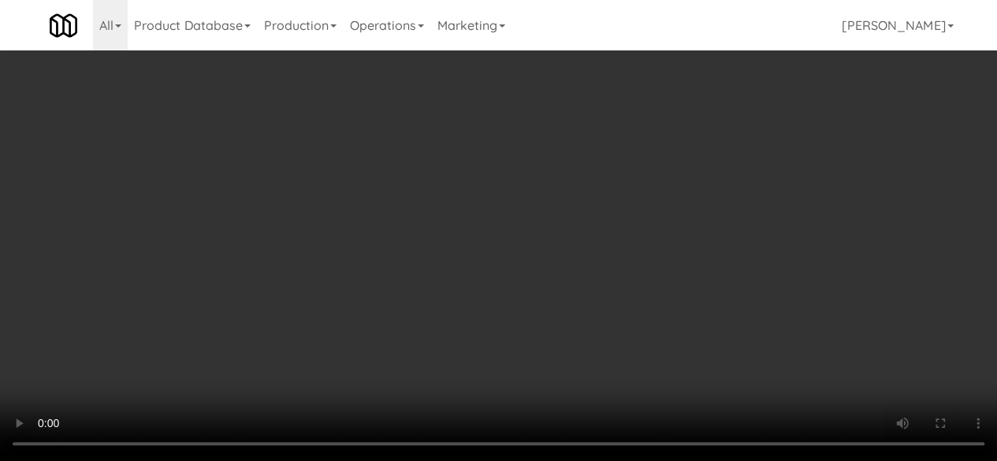
scroll to position [0, 0]
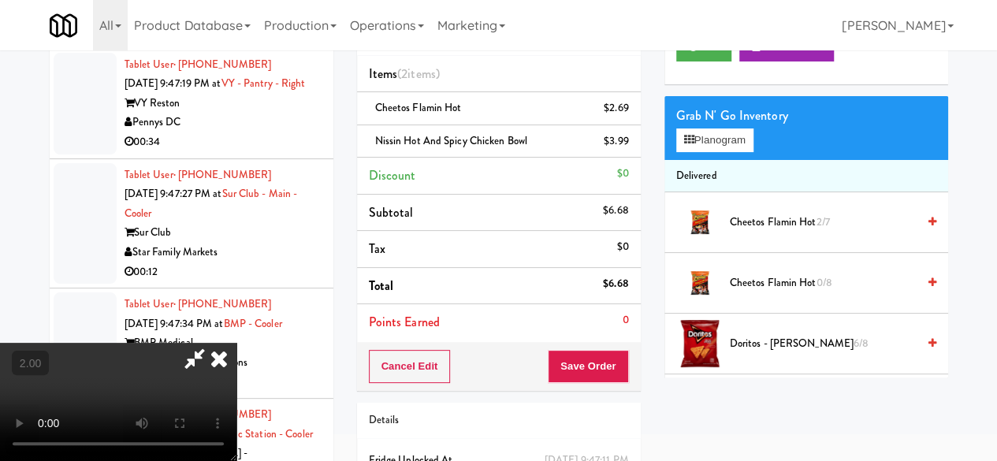
click at [213, 343] on icon at bounding box center [195, 359] width 36 height 32
click at [582, 355] on button "Save Order" at bounding box center [588, 366] width 80 height 33
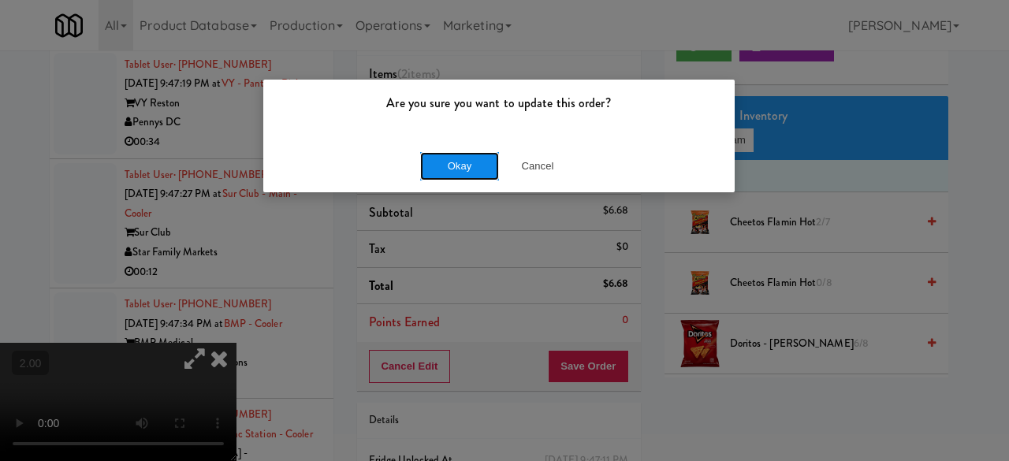
click at [460, 172] on button "Okay" at bounding box center [459, 166] width 79 height 28
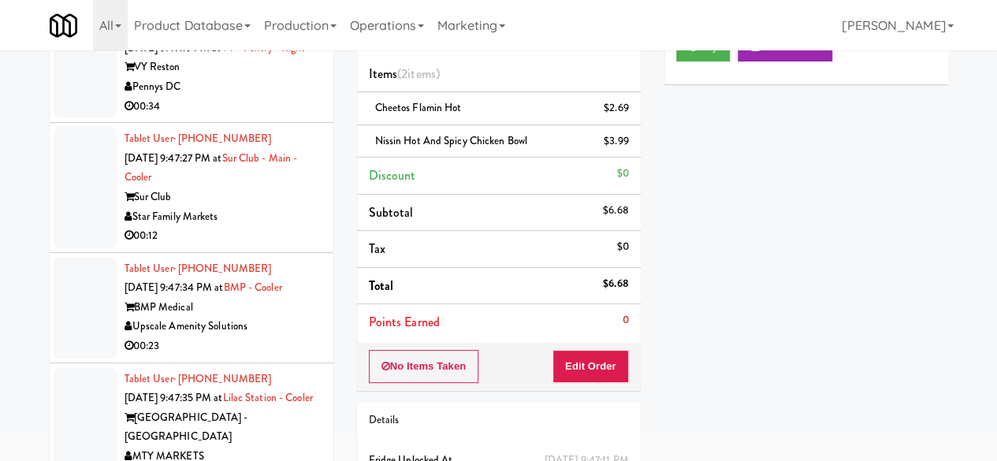
scroll to position [4978, 0]
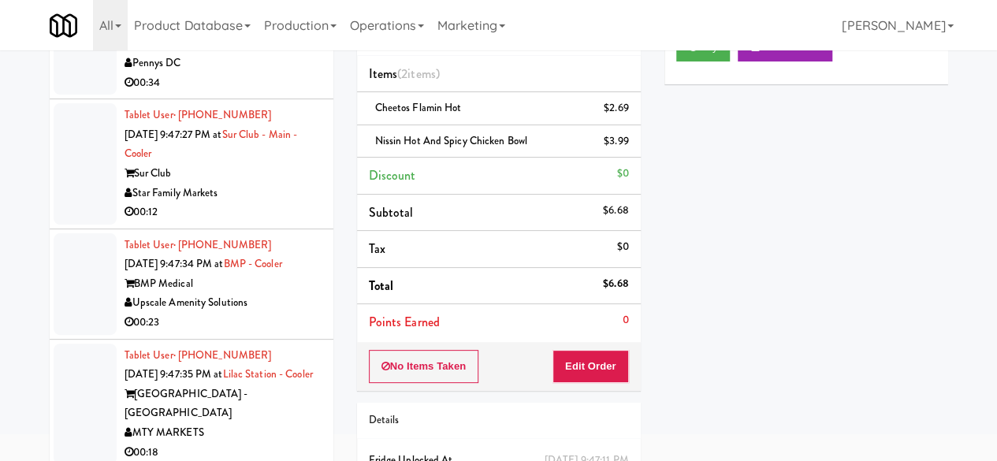
click at [246, 73] on div "Pennys DC" at bounding box center [223, 64] width 197 height 20
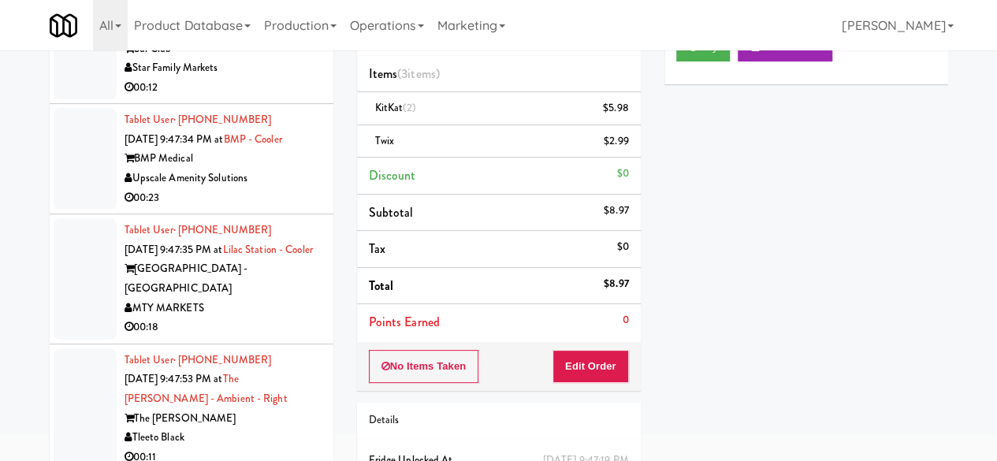
scroll to position [5135, 0]
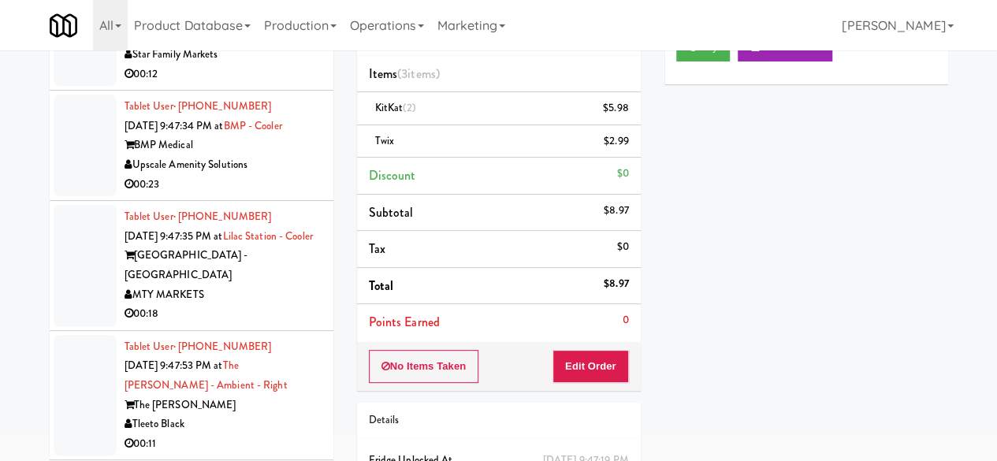
click at [290, 65] on div "Star Family Markets" at bounding box center [223, 55] width 197 height 20
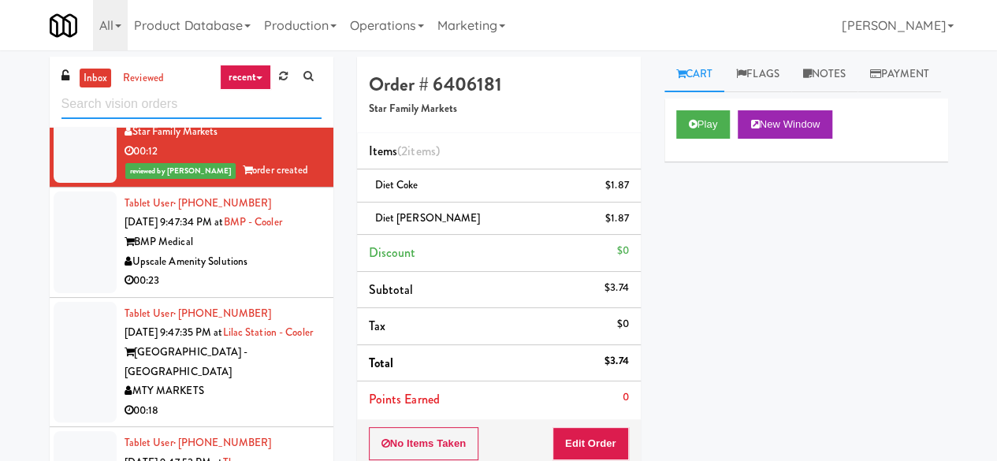
click at [254, 106] on input "text" at bounding box center [191, 104] width 260 height 29
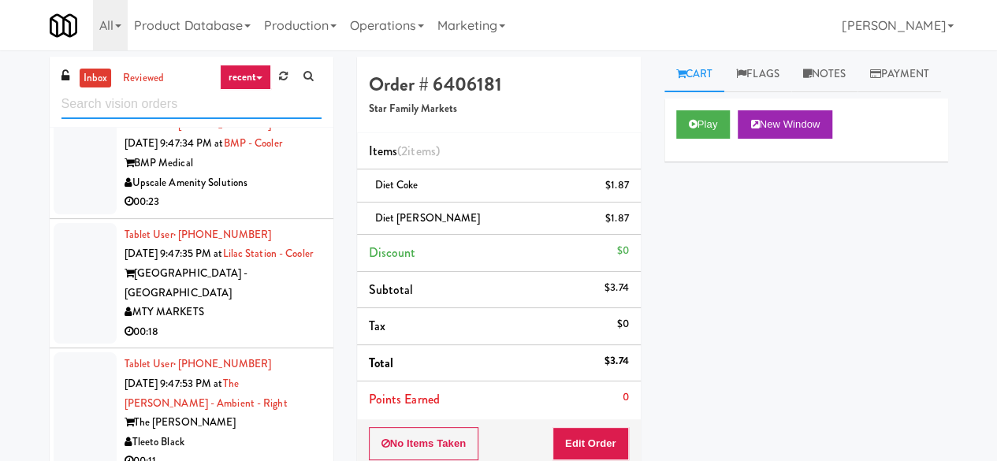
click at [91, 102] on input "text" at bounding box center [191, 104] width 260 height 29
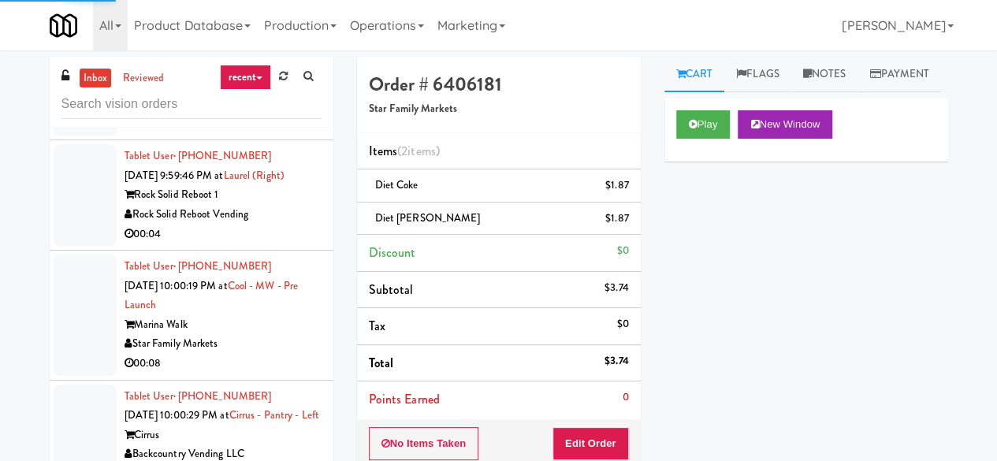
scroll to position [4453, 0]
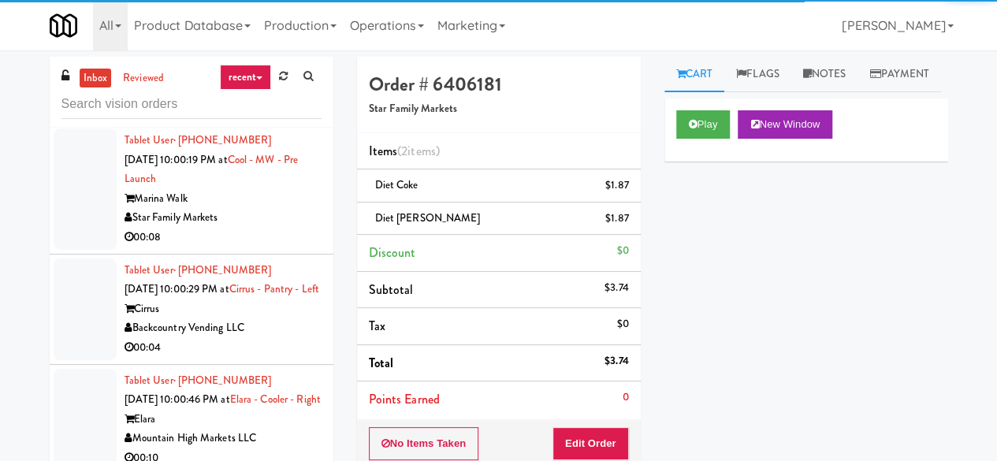
click at [281, 118] on div "00:04" at bounding box center [223, 109] width 197 height 20
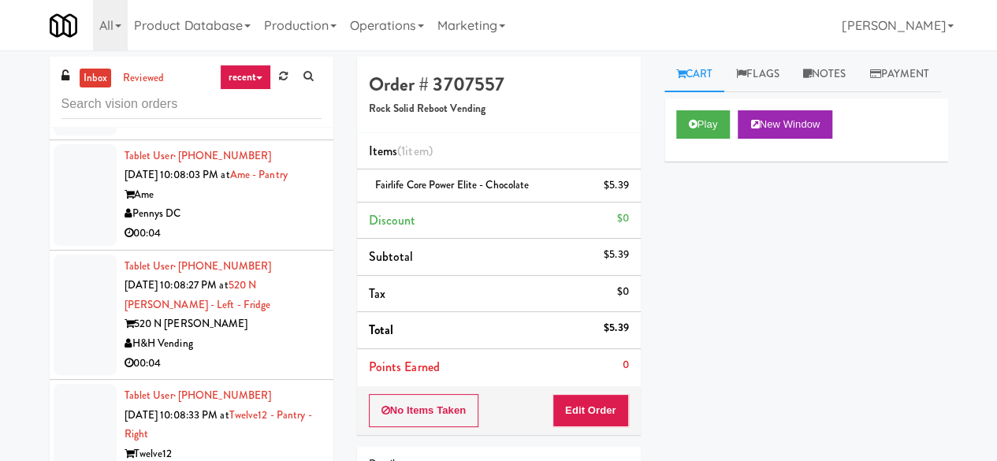
scroll to position [6660, 0]
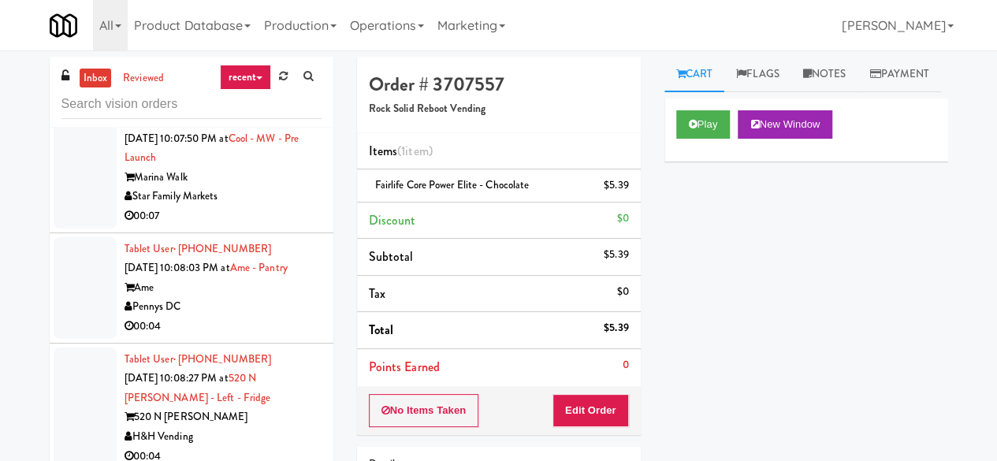
click at [281, 96] on div "00:05" at bounding box center [223, 86] width 197 height 20
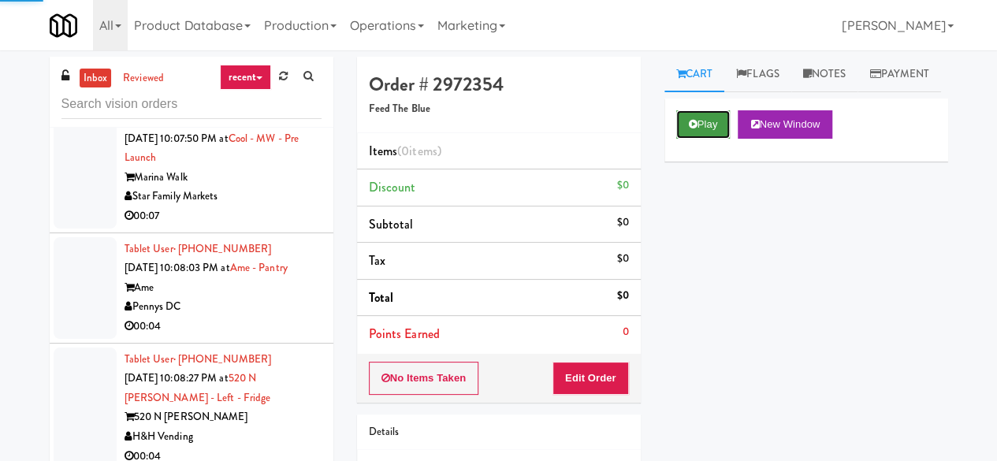
click at [690, 129] on icon at bounding box center [693, 124] width 9 height 10
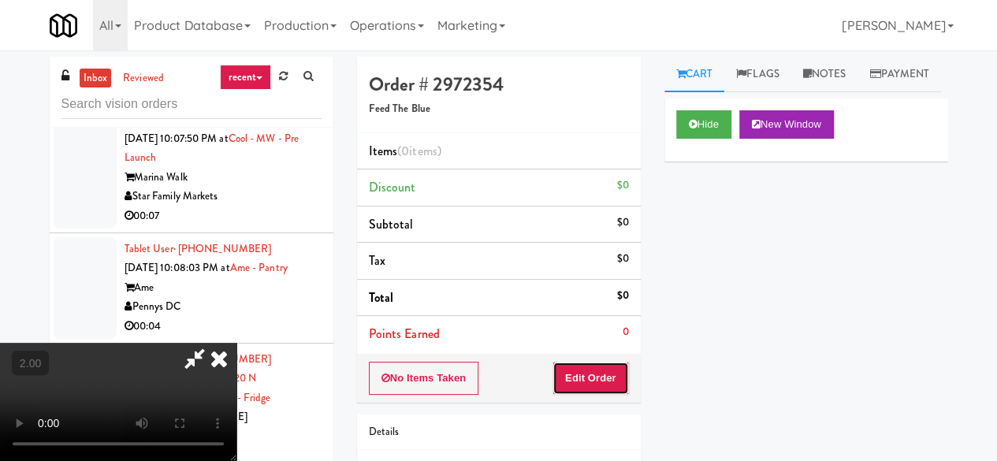
click at [597, 366] on button "Edit Order" at bounding box center [590, 378] width 76 height 33
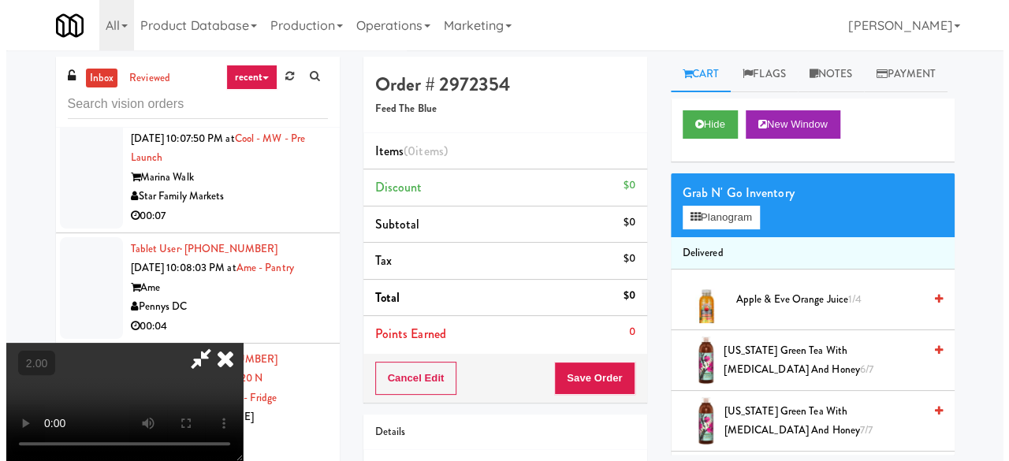
scroll to position [32, 0]
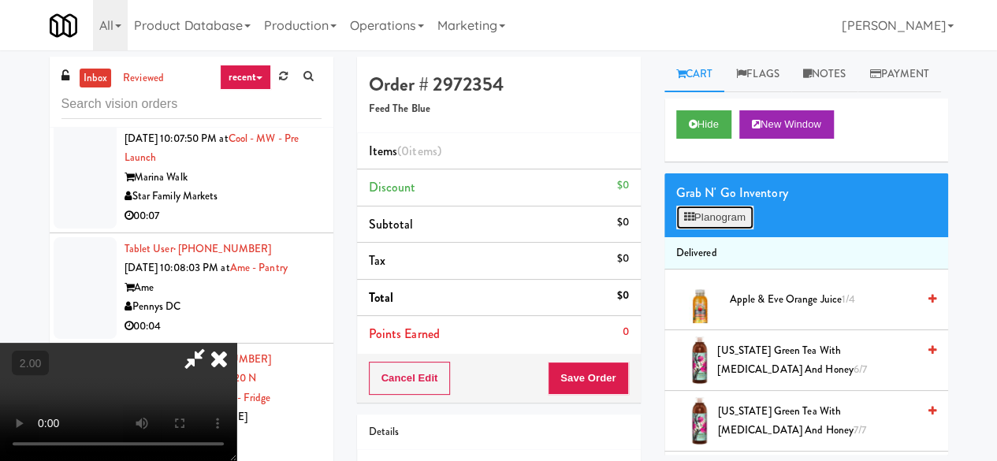
click at [735, 229] on button "Planogram" at bounding box center [714, 218] width 77 height 24
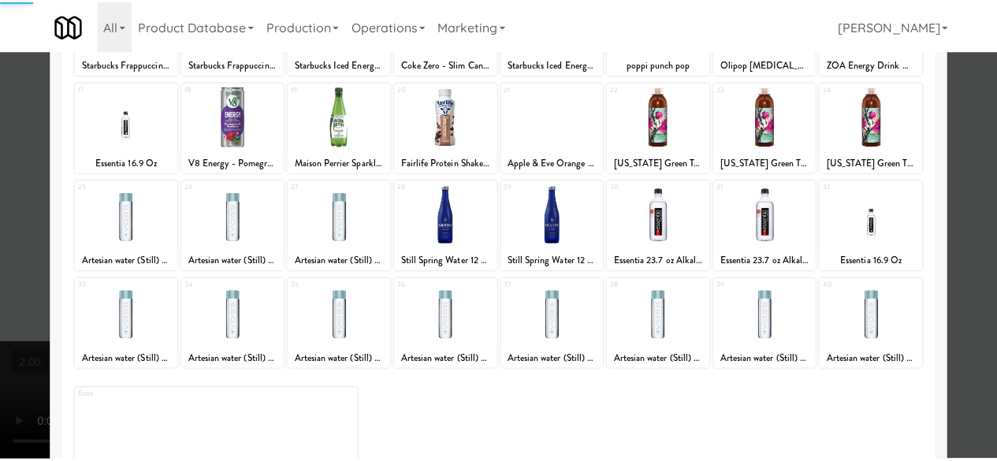
scroll to position [312, 0]
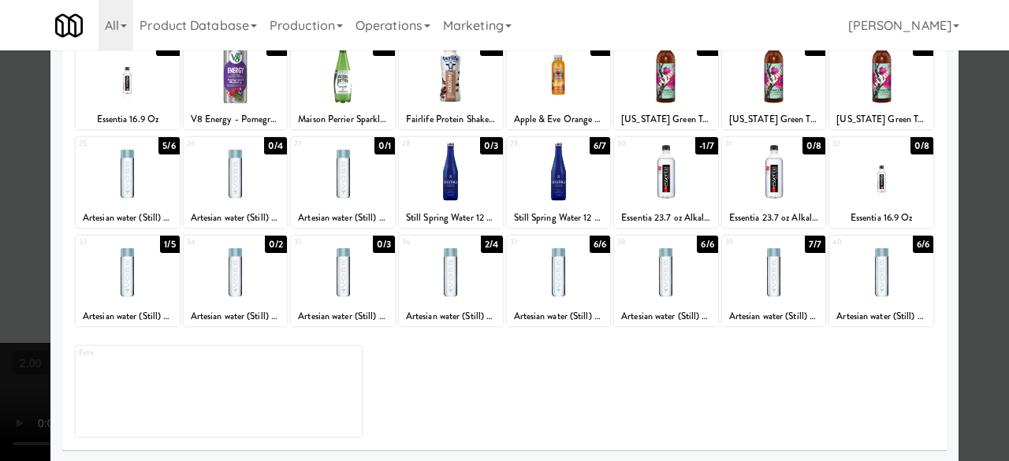
click at [437, 273] on div at bounding box center [451, 270] width 104 height 61
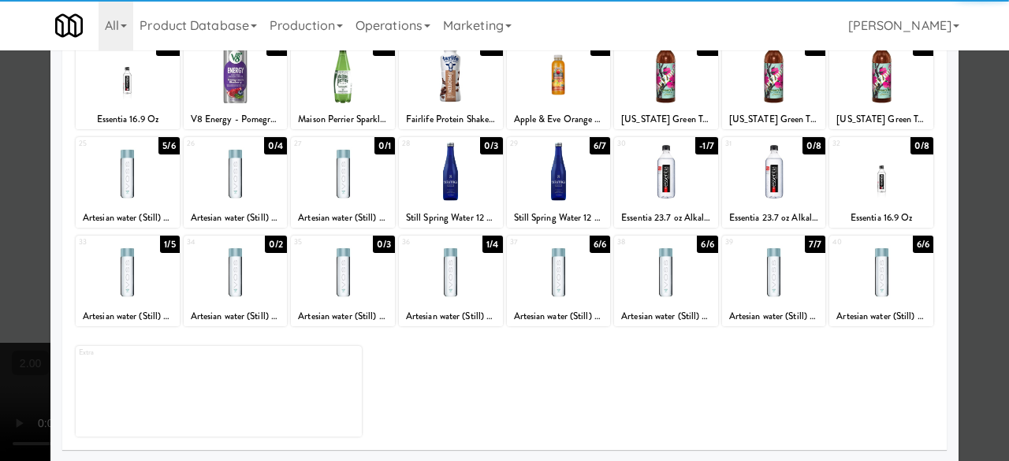
drag, startPoint x: 985, startPoint y: 188, endPoint x: 939, endPoint y: 200, distance: 47.2
click at [984, 188] on div at bounding box center [504, 230] width 1009 height 461
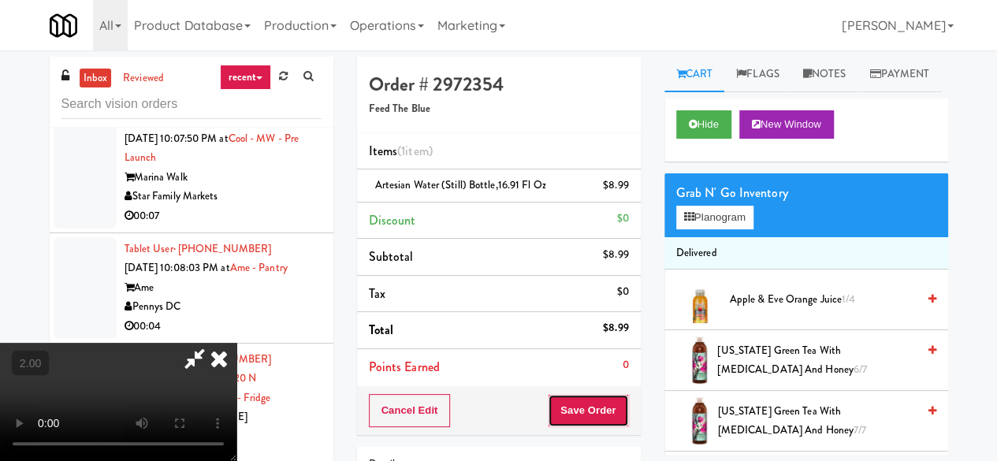
click at [614, 416] on button "Save Order" at bounding box center [588, 410] width 80 height 33
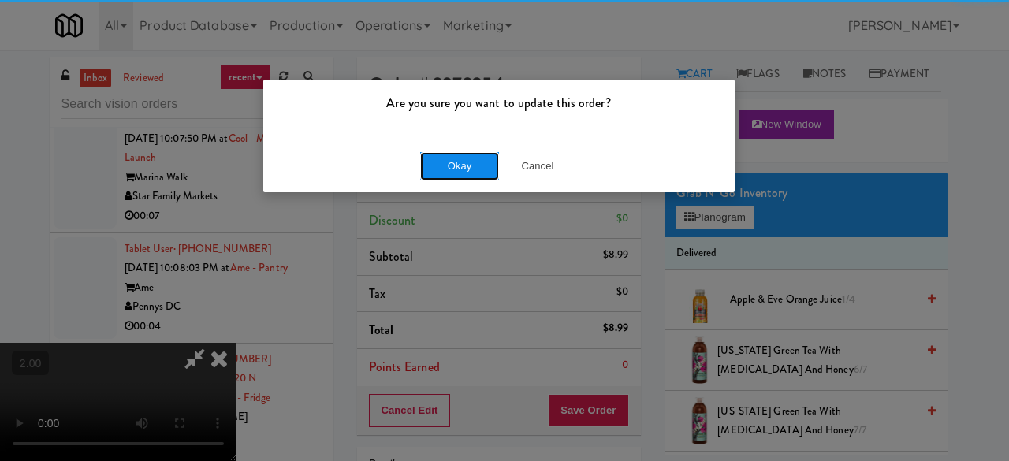
click at [443, 163] on button "Okay" at bounding box center [459, 166] width 79 height 28
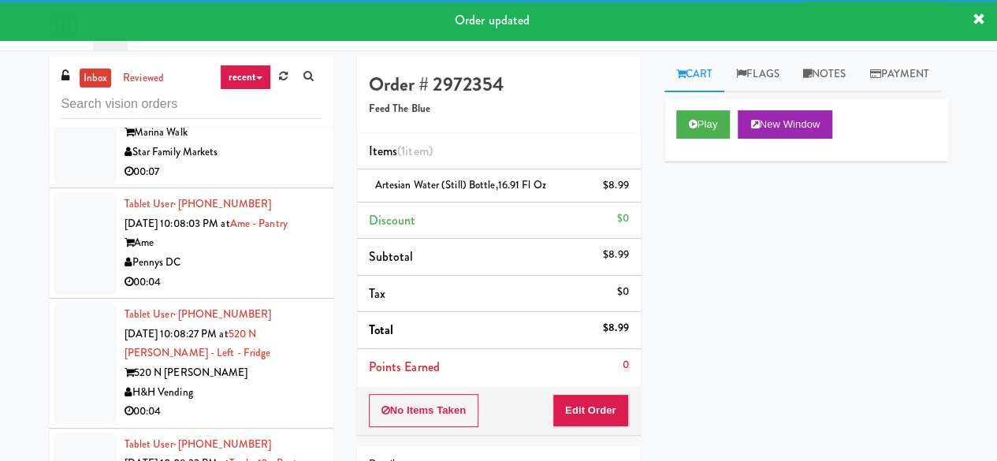
scroll to position [6738, 0]
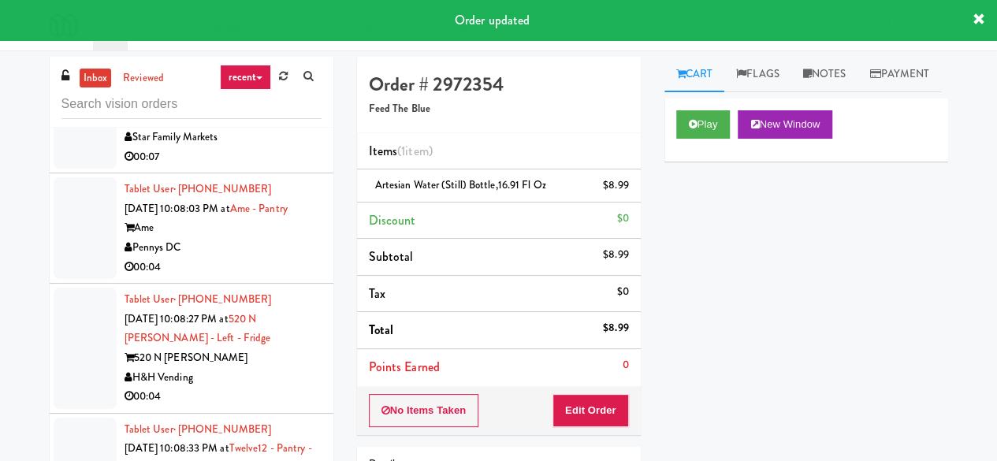
click at [269, 147] on div "Star Family Markets" at bounding box center [223, 138] width 197 height 20
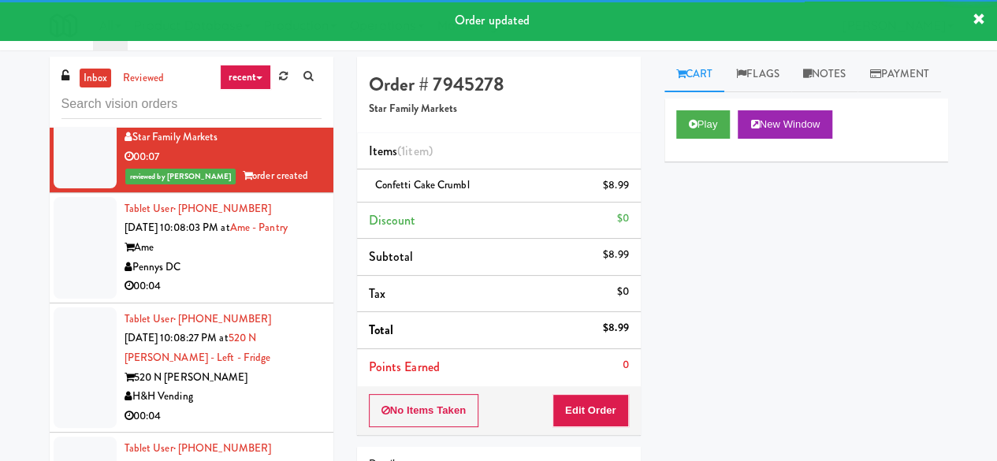
scroll to position [6896, 0]
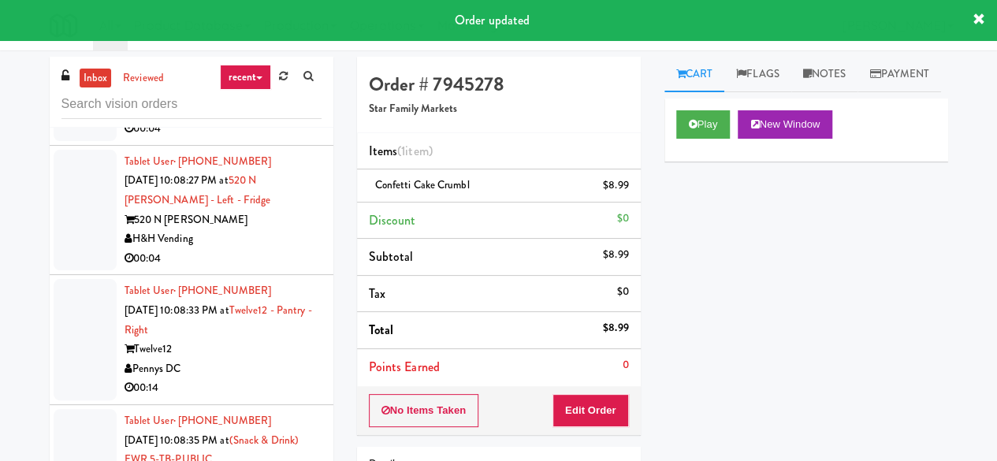
click at [280, 139] on div "00:04" at bounding box center [223, 129] width 197 height 20
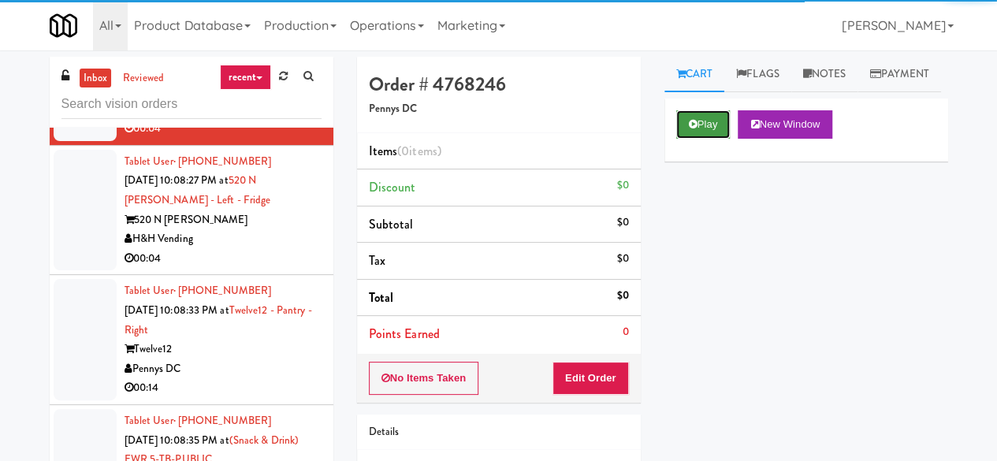
click at [712, 139] on button "Play" at bounding box center [703, 124] width 54 height 28
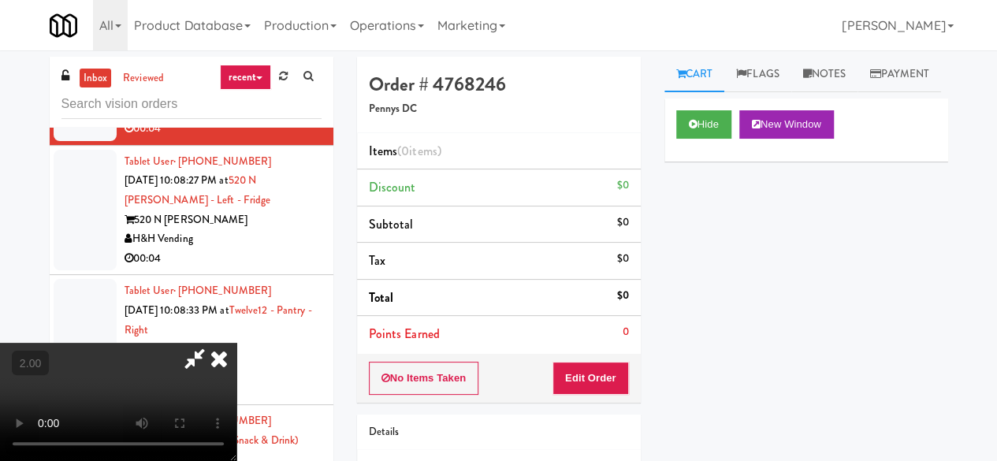
click at [608, 357] on div "No Items Taken Edit Order" at bounding box center [499, 378] width 284 height 49
click at [607, 370] on button "Edit Order" at bounding box center [590, 378] width 76 height 33
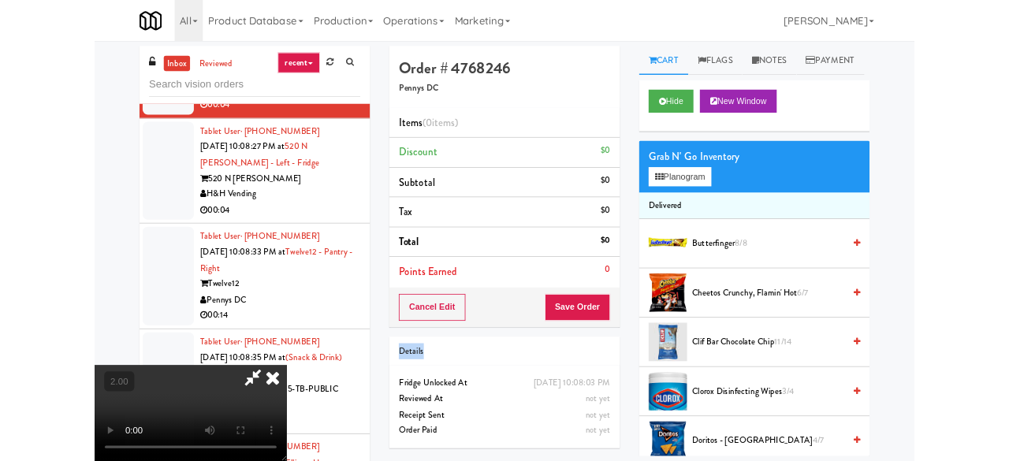
scroll to position [32, 0]
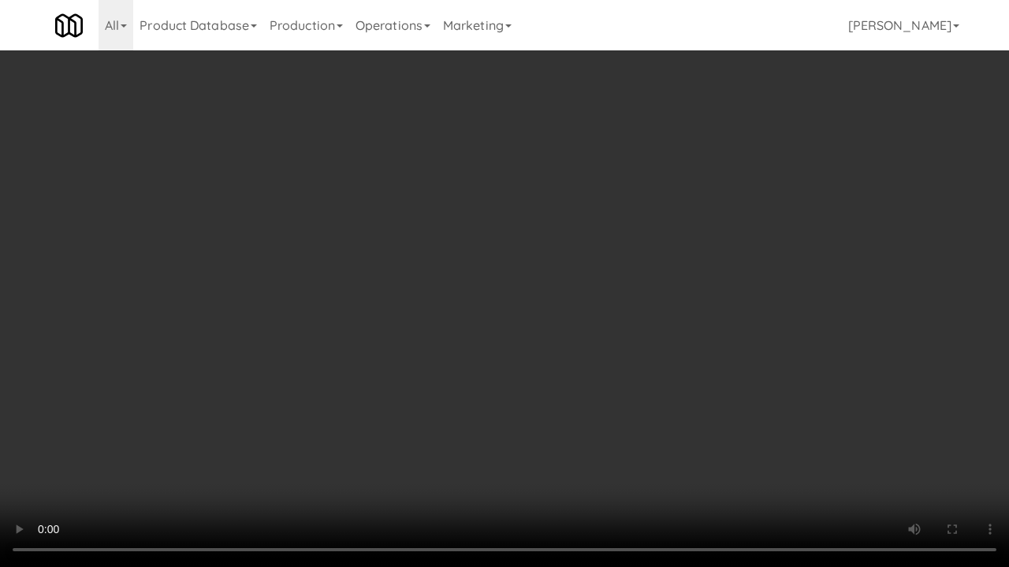
click at [495, 460] on video at bounding box center [504, 283] width 1009 height 567
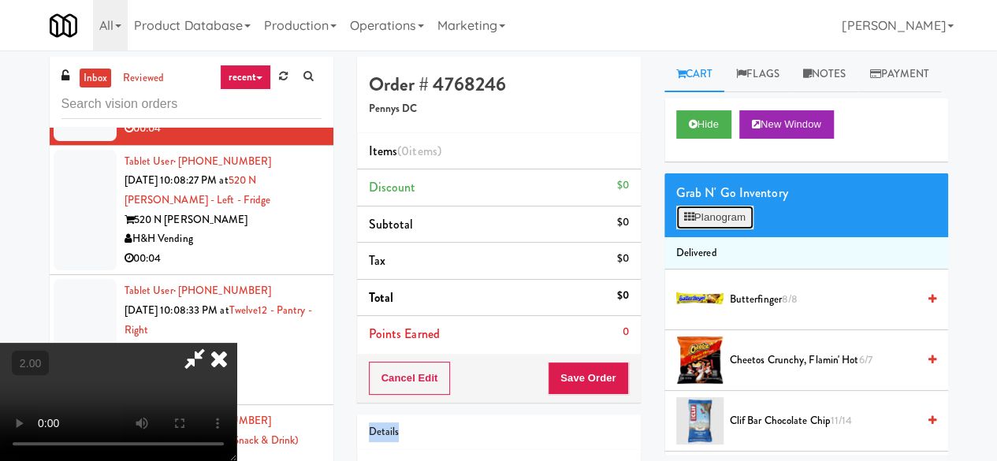
click at [710, 229] on button "Planogram" at bounding box center [714, 218] width 77 height 24
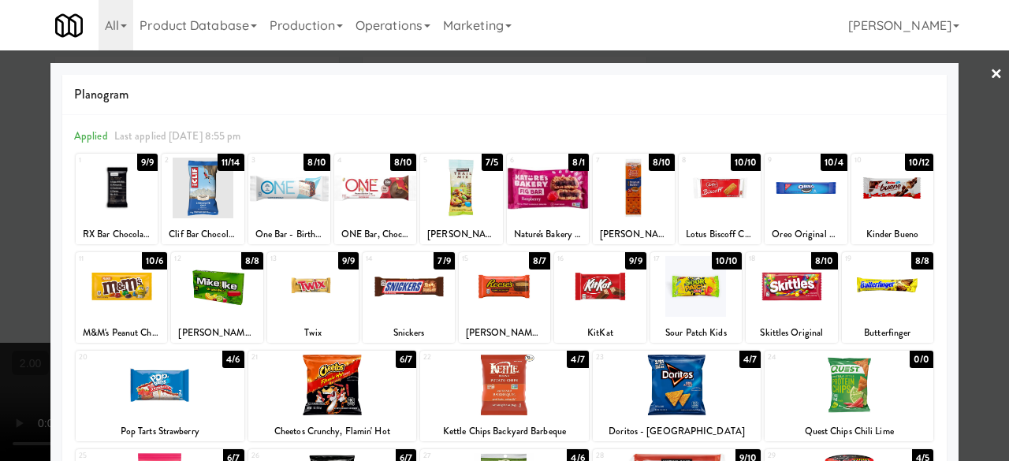
click at [213, 284] on div at bounding box center [216, 286] width 91 height 61
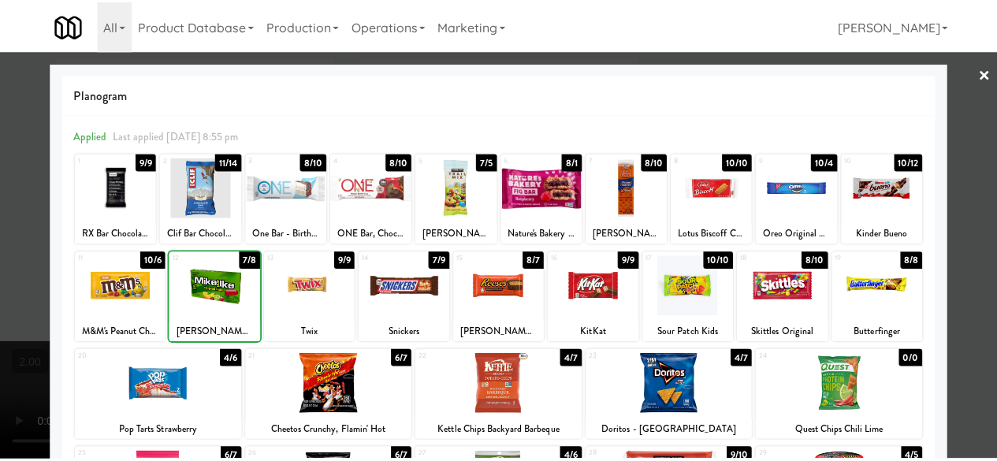
scroll to position [236, 0]
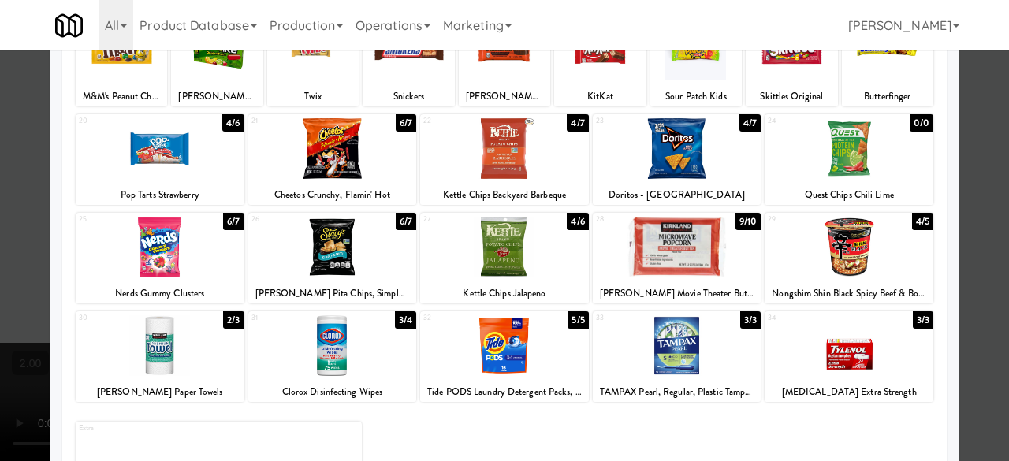
drag, startPoint x: 982, startPoint y: 179, endPoint x: 843, endPoint y: 187, distance: 138.9
click at [980, 179] on div at bounding box center [504, 230] width 1009 height 461
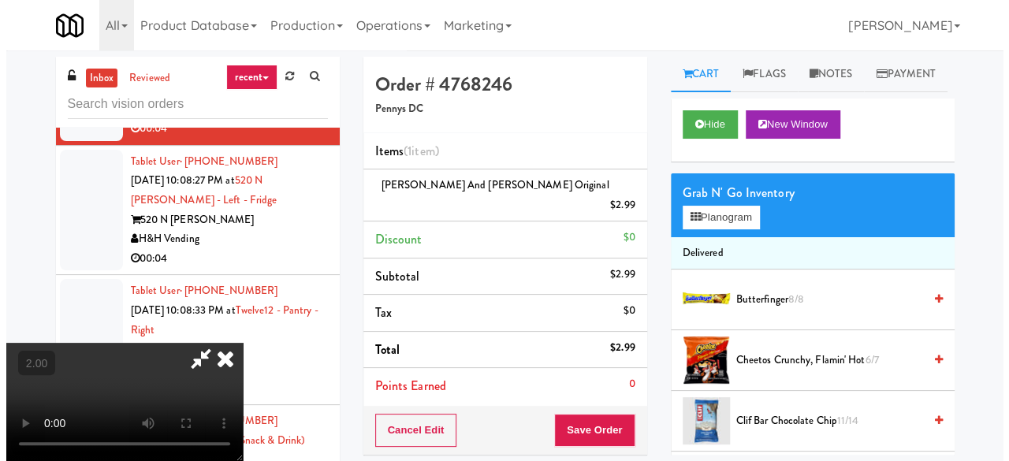
scroll to position [32, 0]
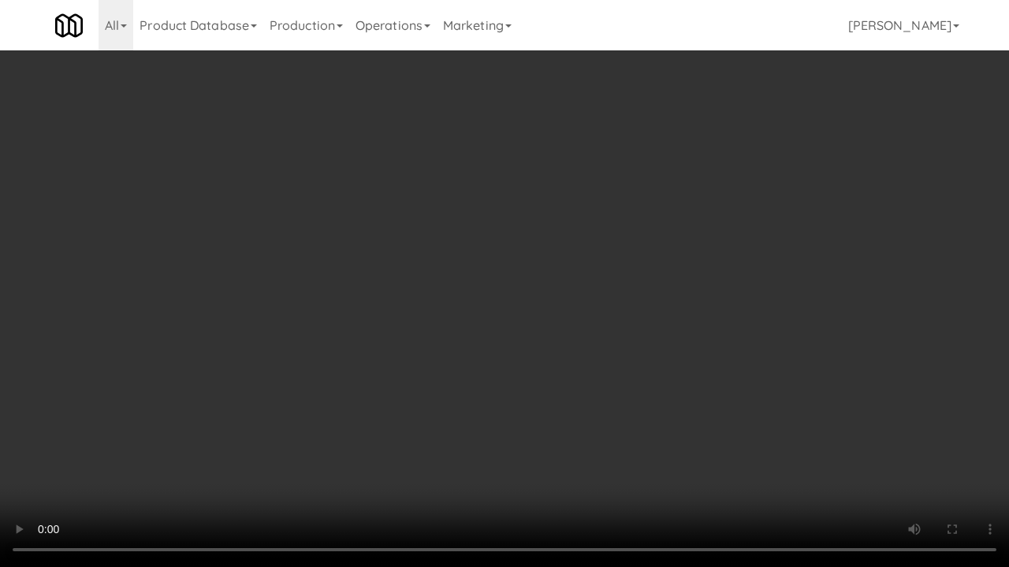
click at [586, 437] on video at bounding box center [504, 283] width 1009 height 567
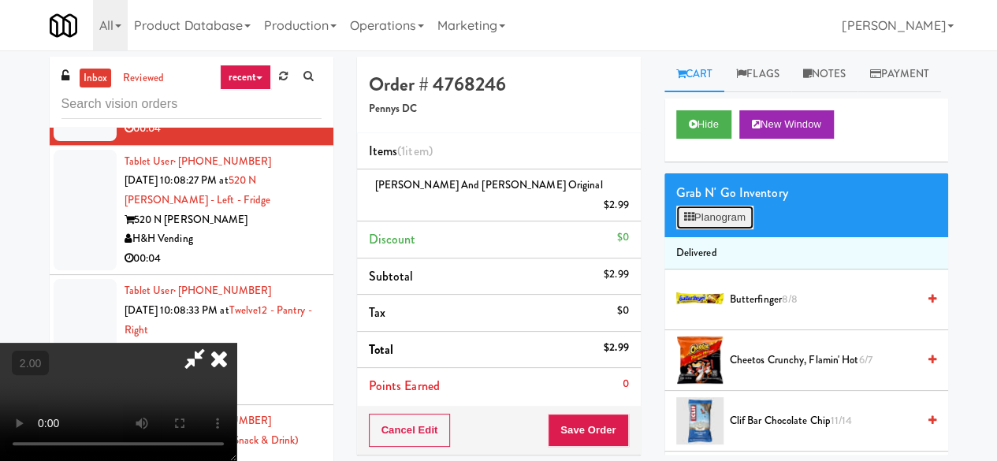
click at [722, 229] on button "Planogram" at bounding box center [714, 218] width 77 height 24
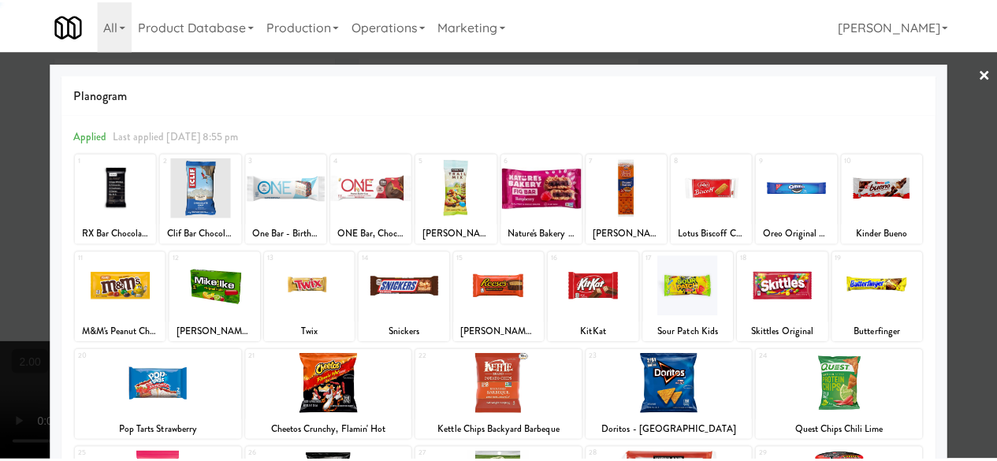
scroll to position [312, 0]
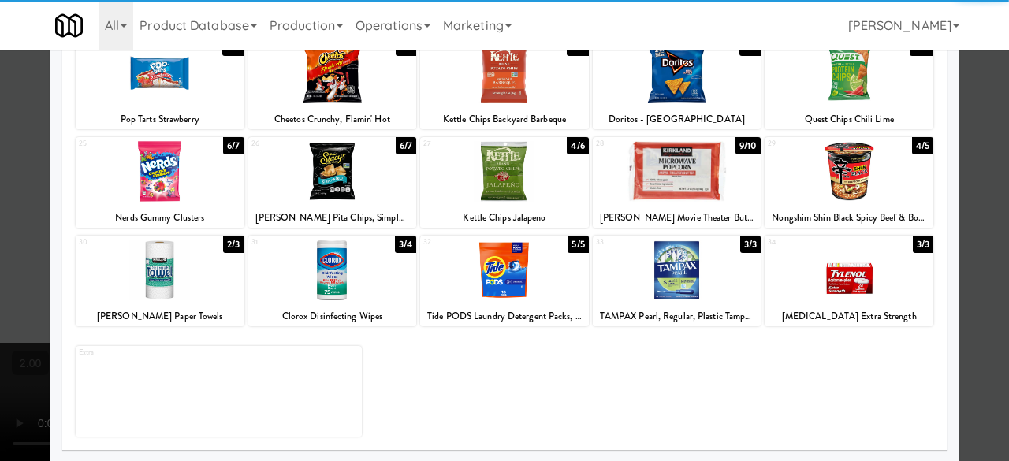
click at [342, 188] on div at bounding box center [332, 171] width 169 height 61
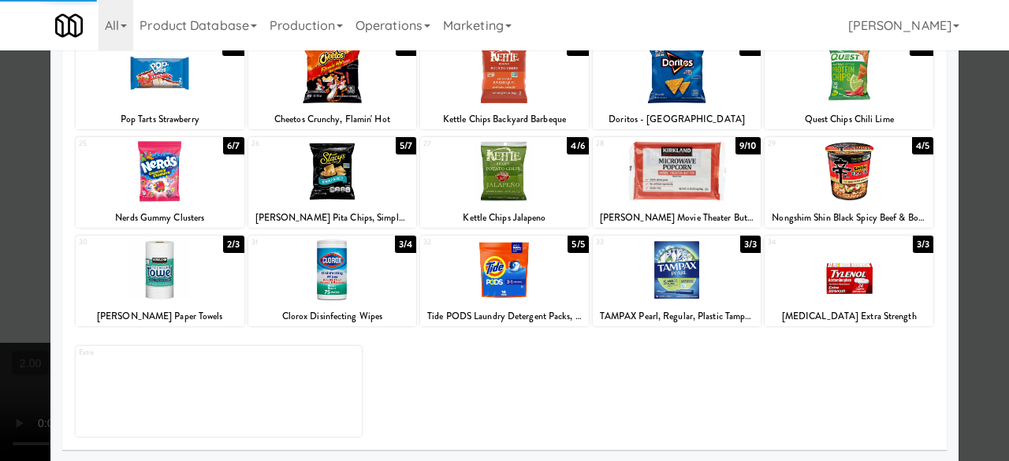
click at [954, 138] on div at bounding box center [504, 230] width 1009 height 461
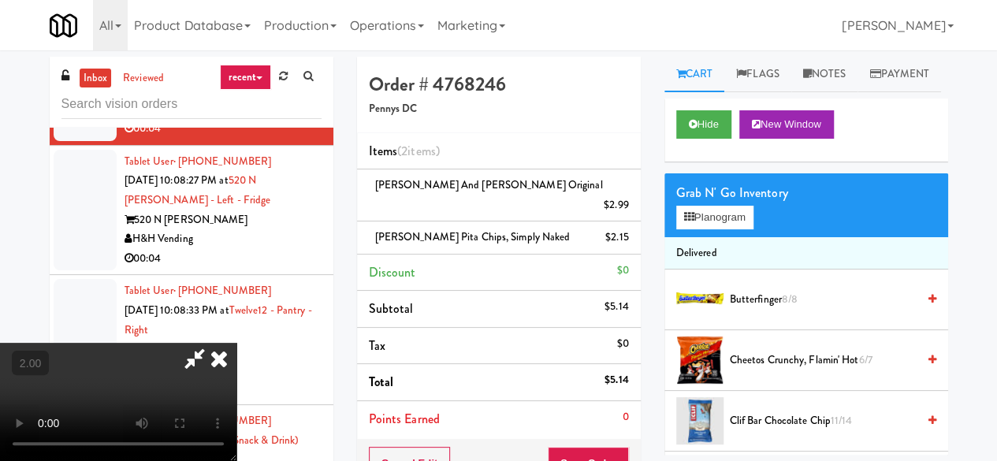
click at [213, 343] on icon at bounding box center [195, 359] width 36 height 32
click at [583, 447] on button "Save Order" at bounding box center [588, 463] width 80 height 33
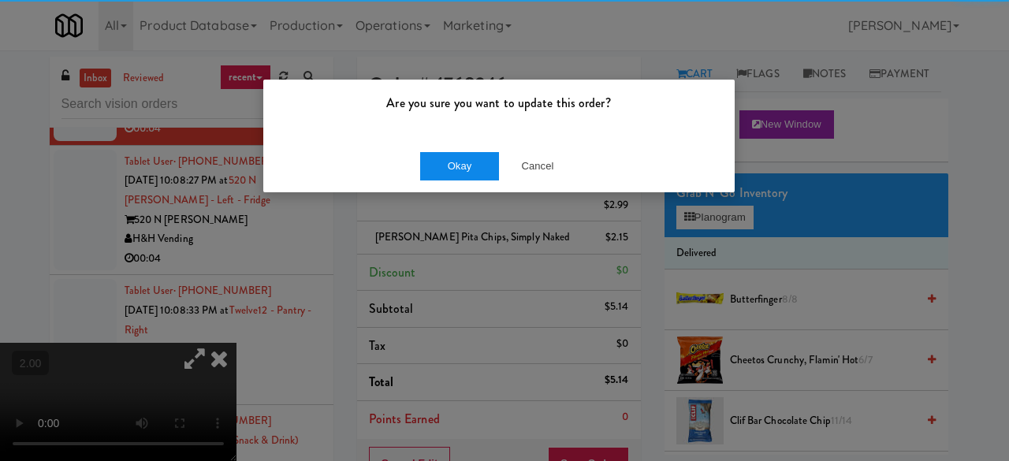
click at [455, 183] on div "Okay Cancel" at bounding box center [498, 165] width 471 height 53
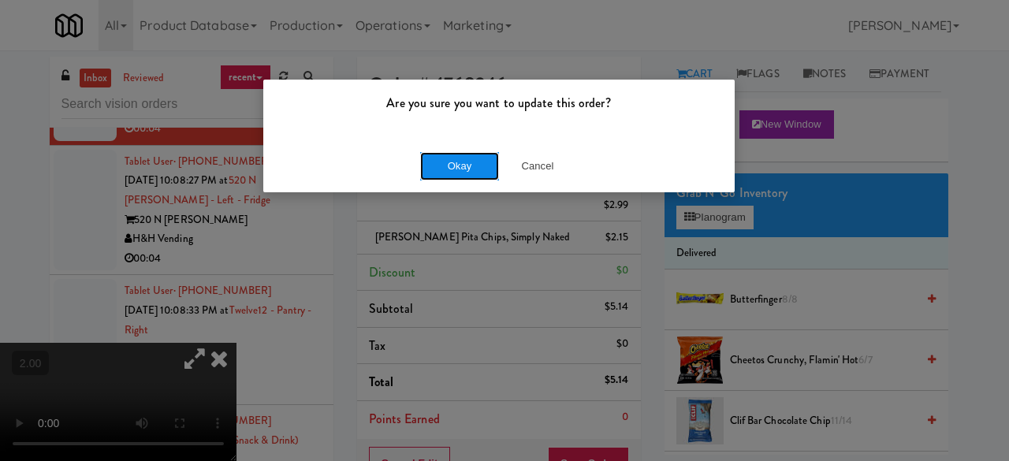
click at [459, 175] on button "Okay" at bounding box center [459, 166] width 79 height 28
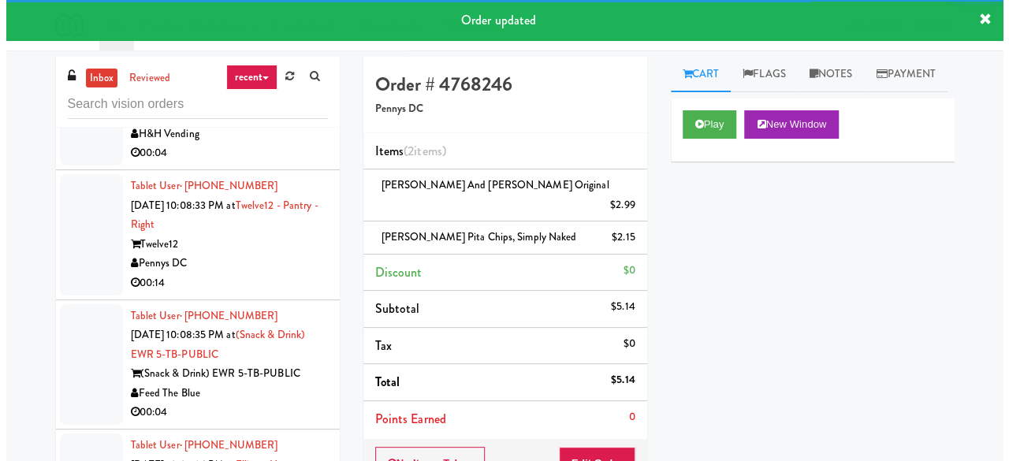
scroll to position [7054, 0]
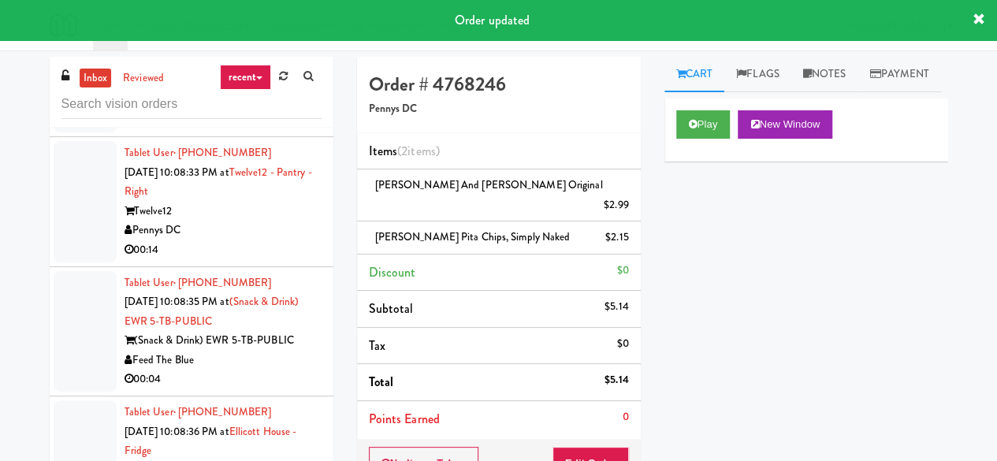
click at [260, 137] on li "Tablet User · (414) 801-9315 Sep 25, 2025 10:08:27 PM at 520 N Kingsbury - Left…" at bounding box center [192, 72] width 284 height 130
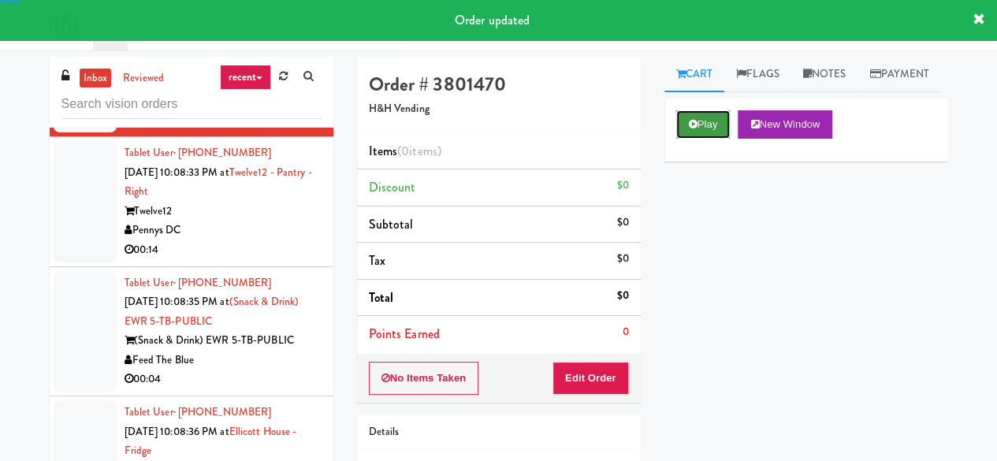
click at [697, 139] on button "Play" at bounding box center [703, 124] width 54 height 28
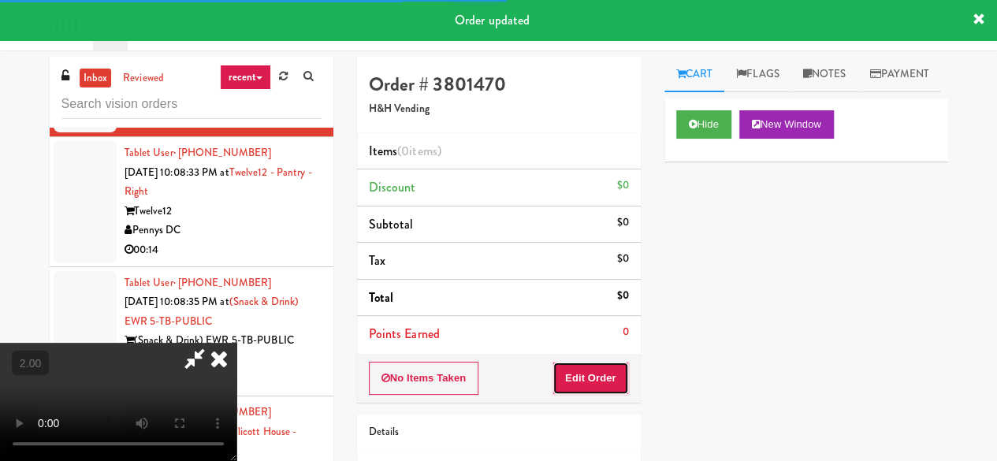
click at [619, 370] on button "Edit Order" at bounding box center [590, 378] width 76 height 33
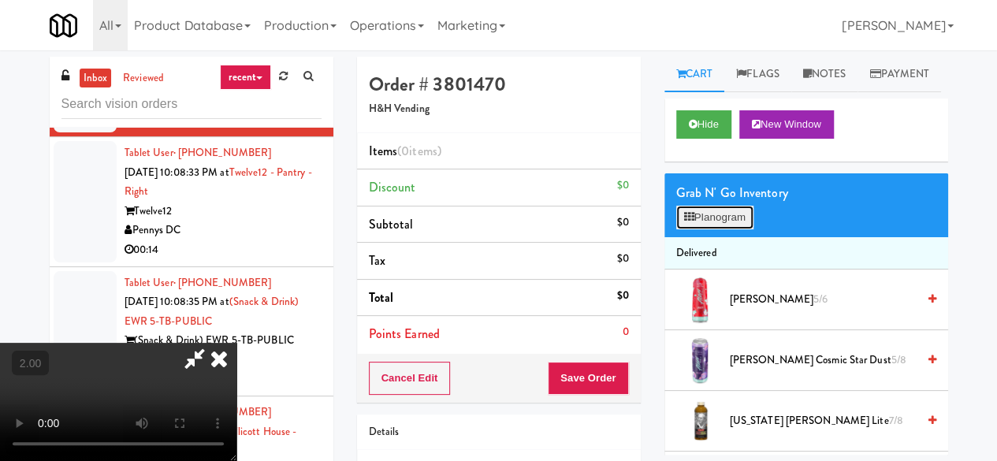
click at [714, 229] on button "Planogram" at bounding box center [714, 218] width 77 height 24
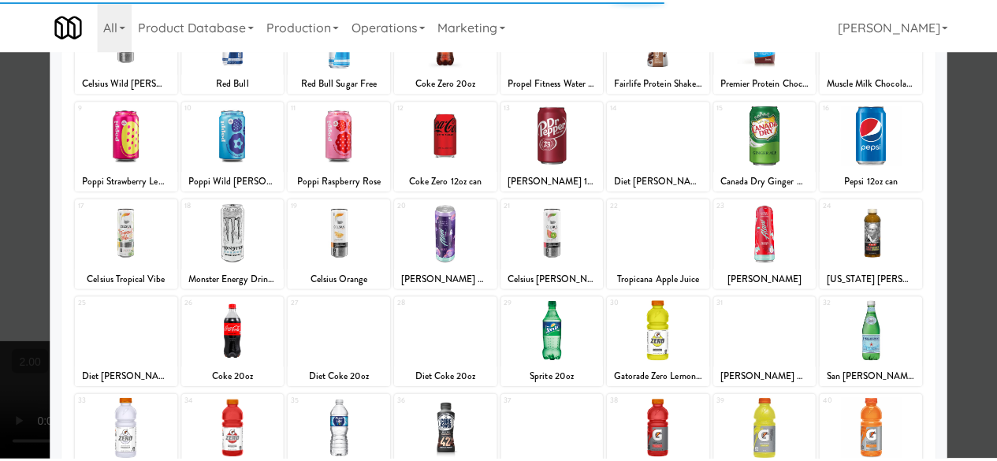
scroll to position [236, 0]
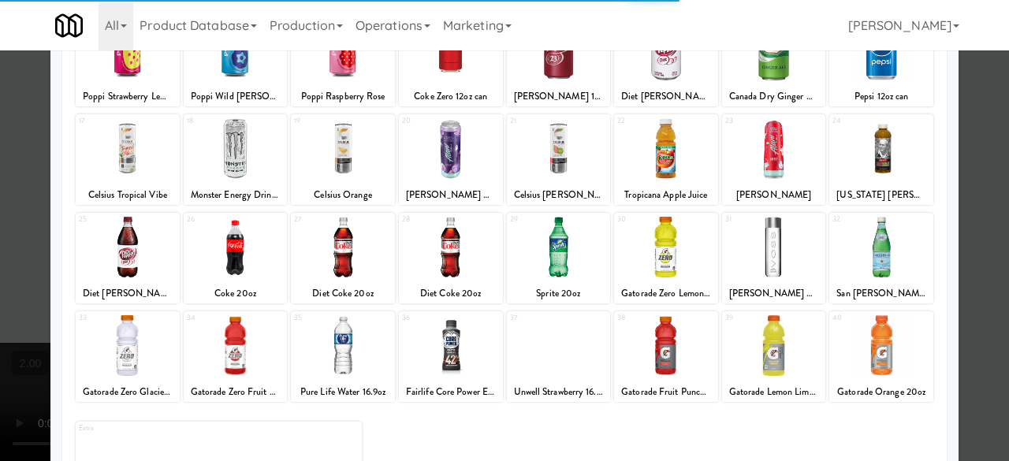
click at [660, 337] on div at bounding box center [666, 345] width 104 height 61
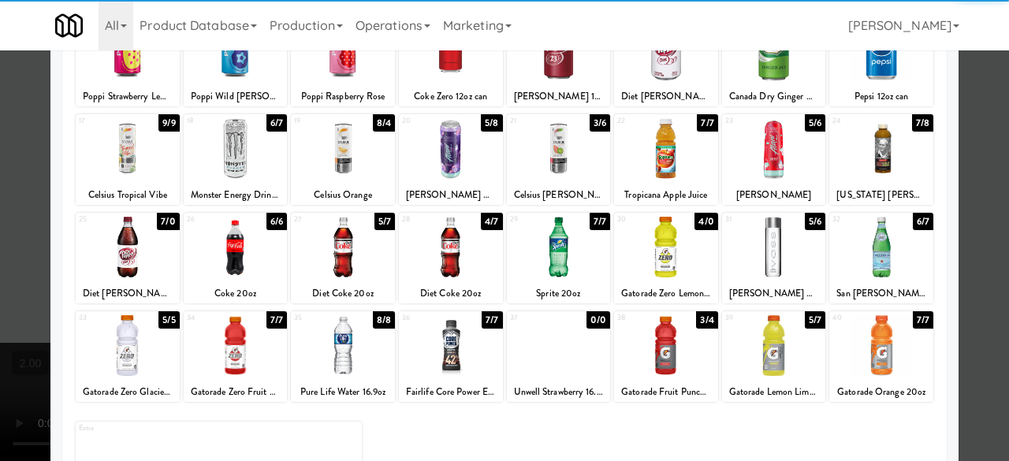
drag, startPoint x: 959, startPoint y: 191, endPoint x: 813, endPoint y: 188, distance: 146.6
click at [957, 190] on div at bounding box center [504, 230] width 1009 height 461
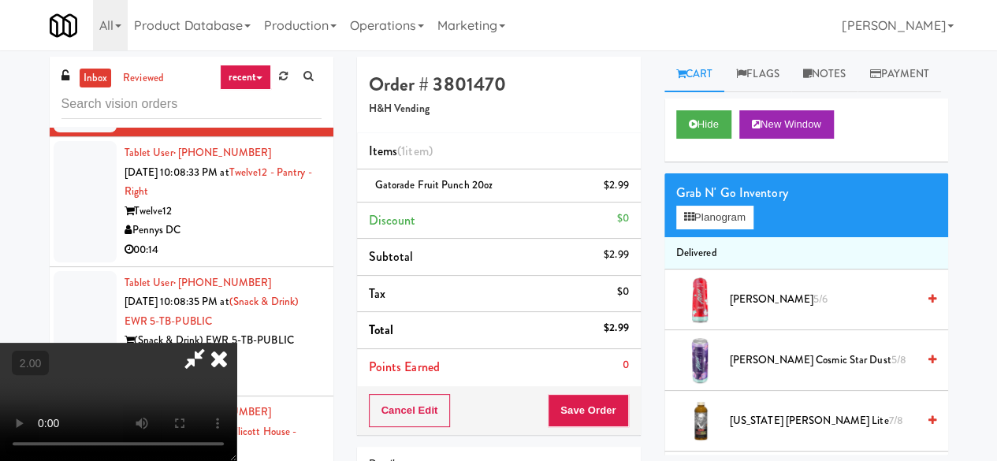
click at [213, 343] on icon at bounding box center [195, 359] width 36 height 32
click at [594, 406] on button "Save Order" at bounding box center [588, 410] width 80 height 33
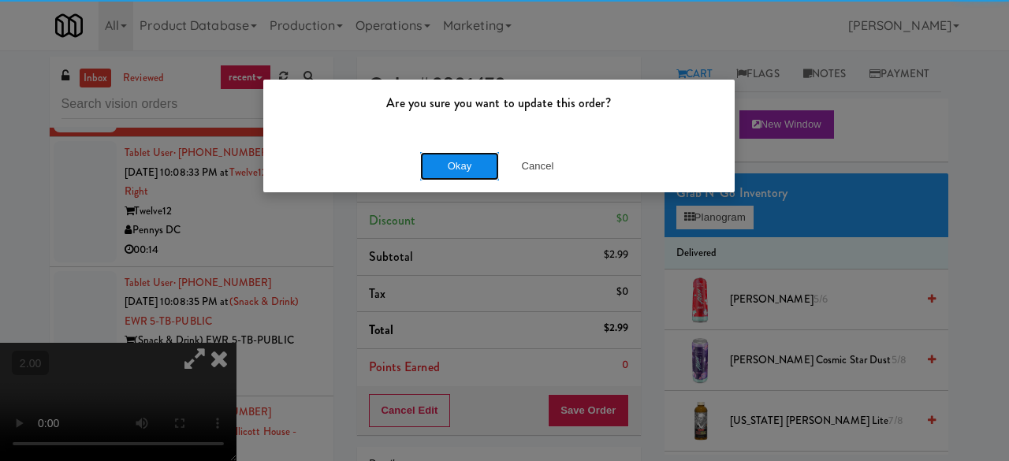
click at [491, 179] on button "Okay" at bounding box center [459, 166] width 79 height 28
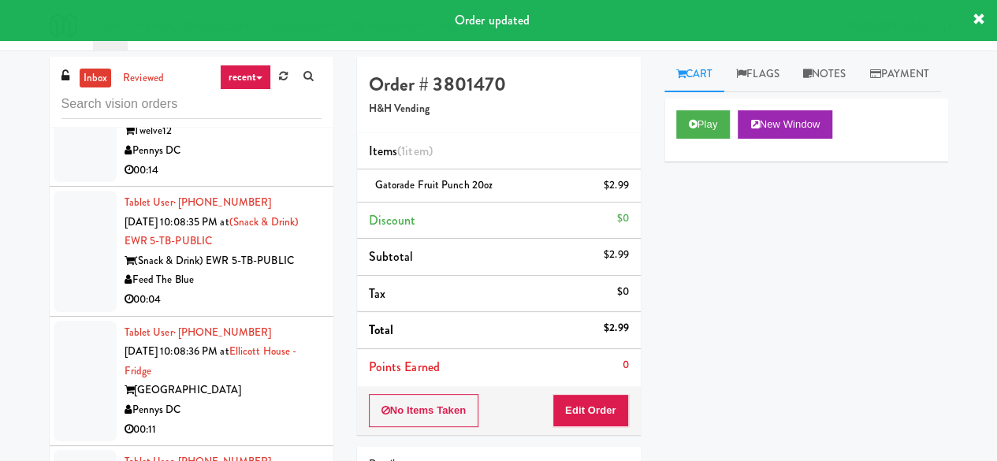
scroll to position [7152, 0]
click at [288, 162] on div "Pennys DC" at bounding box center [223, 152] width 197 height 20
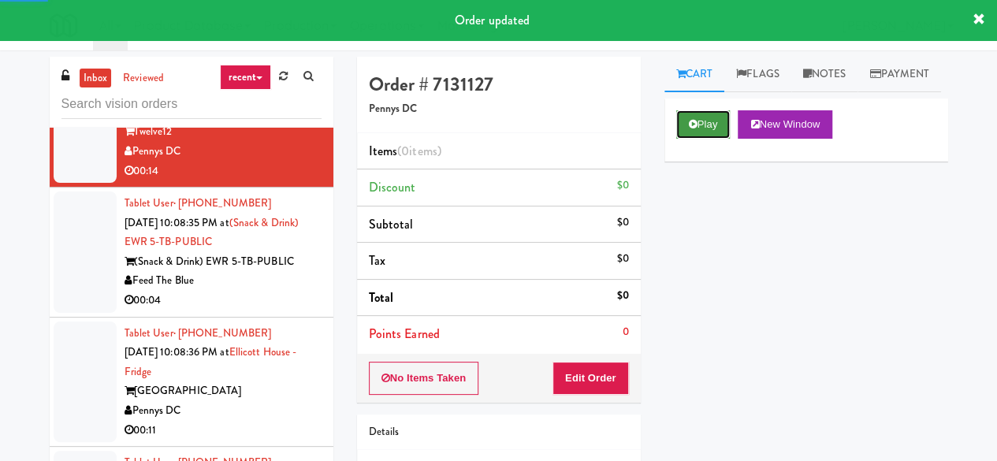
click at [697, 139] on button "Play" at bounding box center [703, 124] width 54 height 28
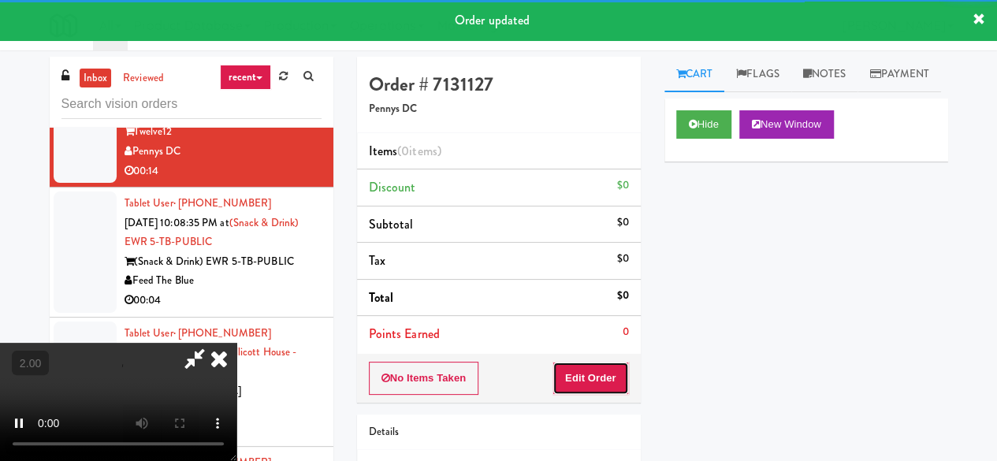
click at [611, 371] on button "Edit Order" at bounding box center [590, 378] width 76 height 33
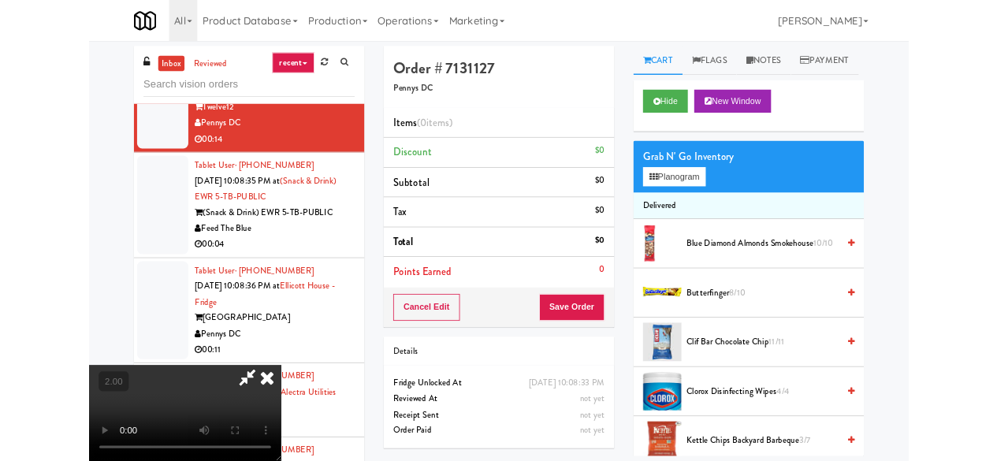
scroll to position [32, 0]
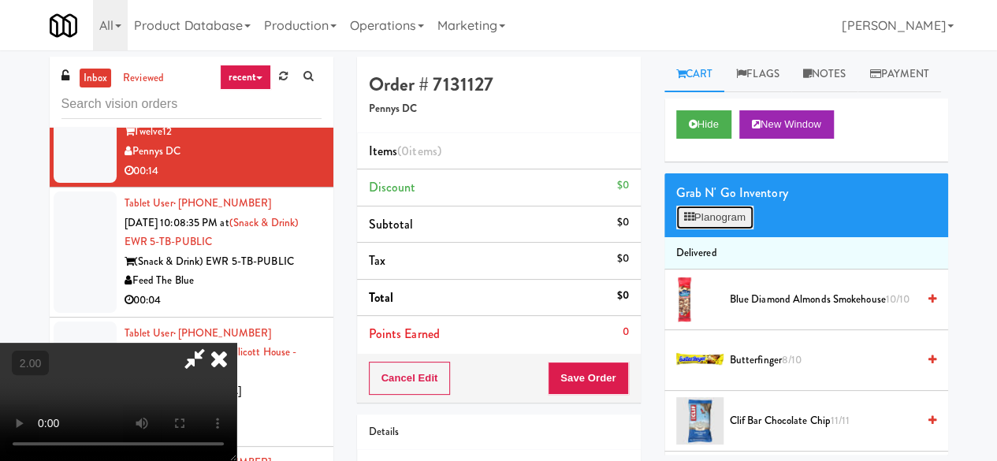
click at [694, 222] on icon at bounding box center [689, 217] width 10 height 10
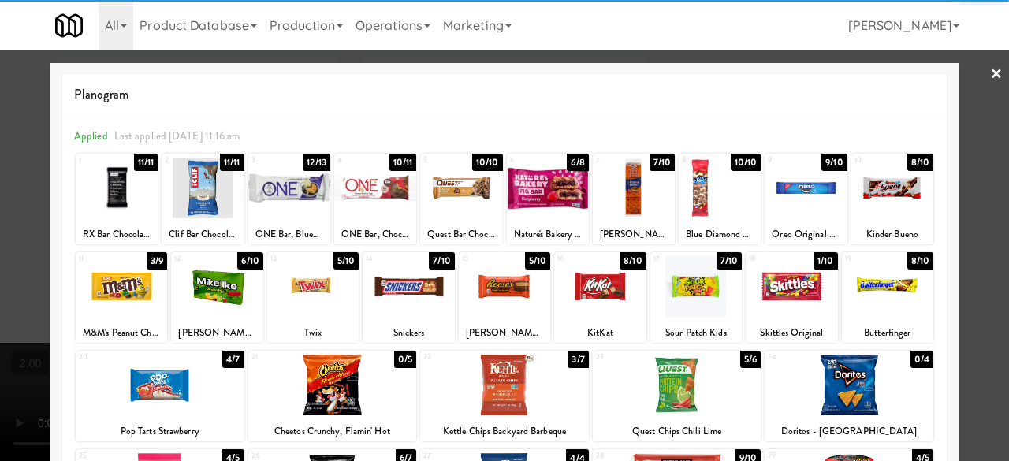
drag, startPoint x: 805, startPoint y: 294, endPoint x: 838, endPoint y: 303, distance: 33.7
click at [808, 300] on div at bounding box center [791, 286] width 91 height 61
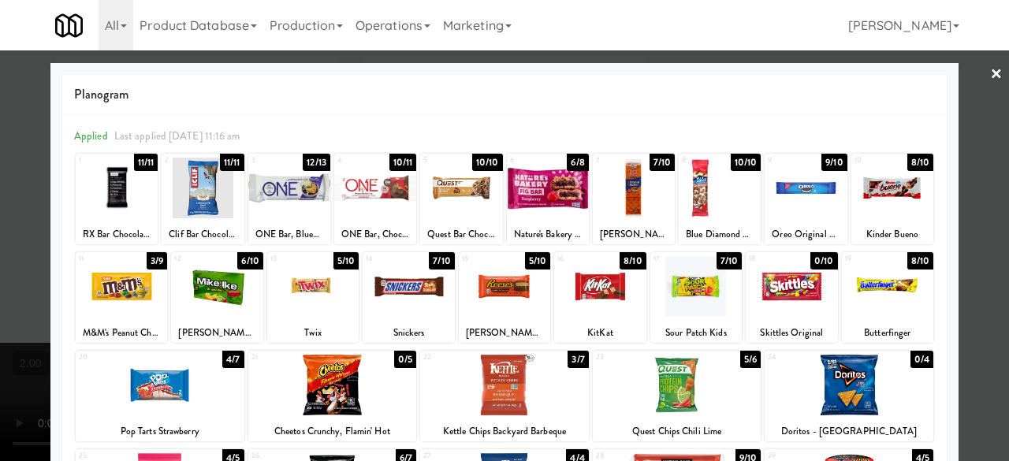
click at [968, 170] on div at bounding box center [504, 230] width 1009 height 461
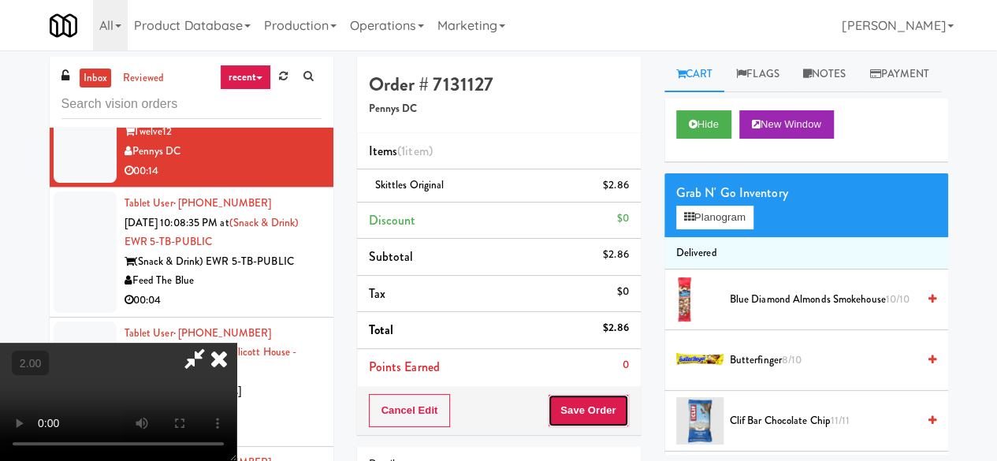
click at [618, 404] on button "Save Order" at bounding box center [588, 410] width 80 height 33
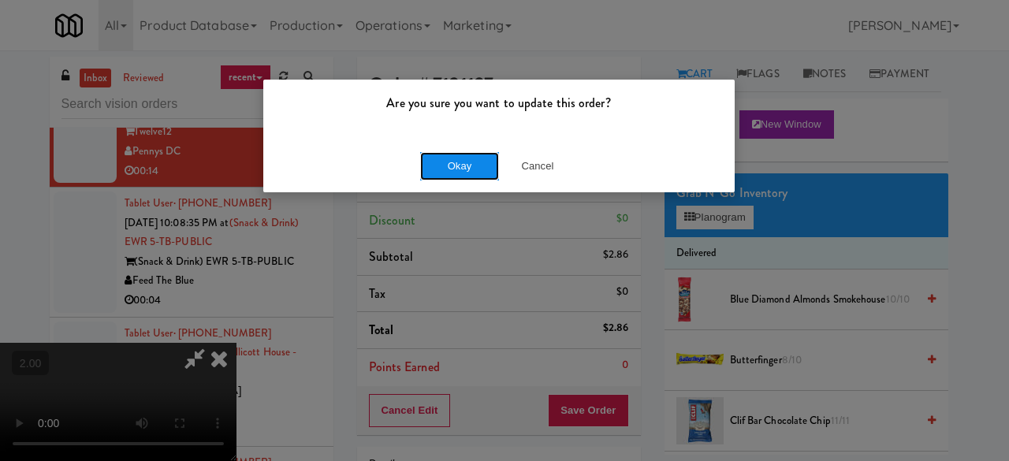
click at [454, 171] on button "Okay" at bounding box center [459, 166] width 79 height 28
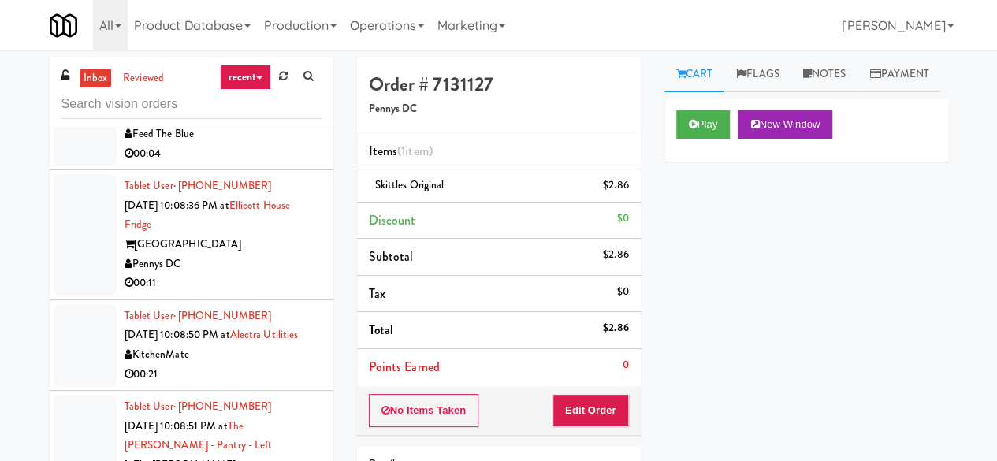
scroll to position [7389, 0]
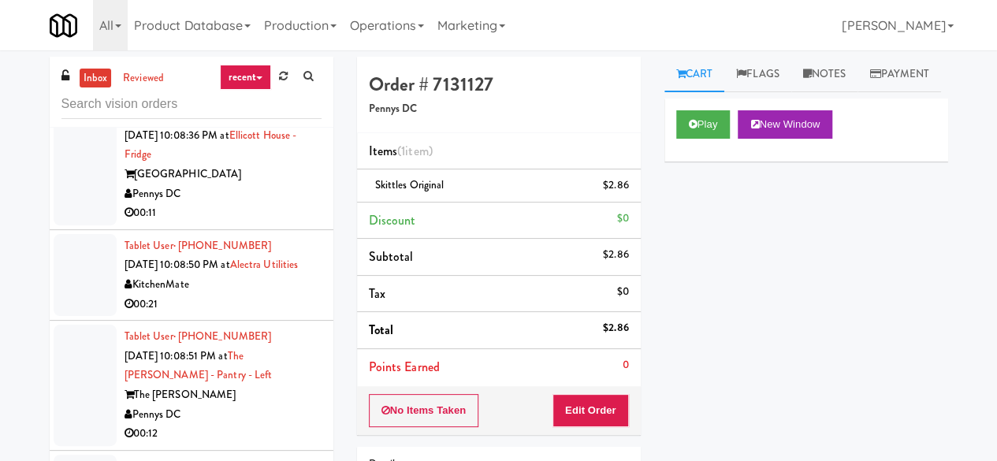
click at [281, 94] on div "00:04" at bounding box center [223, 84] width 197 height 20
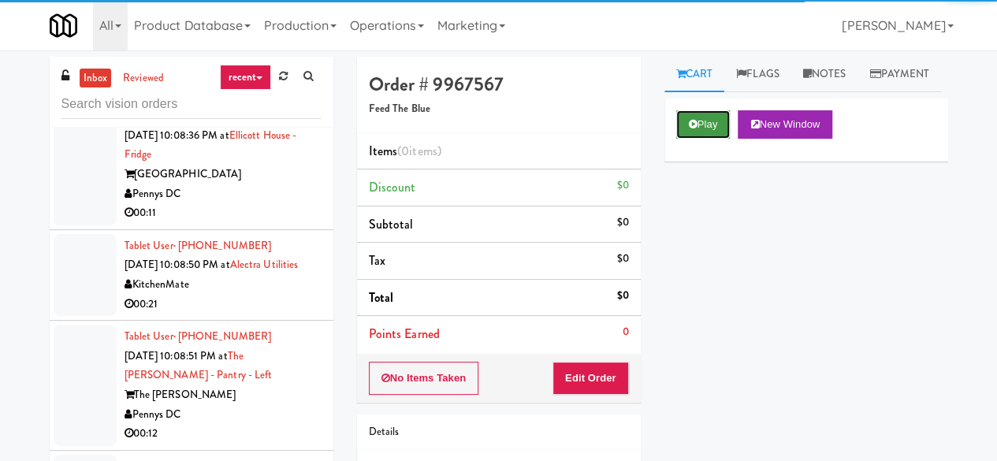
click at [692, 129] on icon at bounding box center [693, 124] width 9 height 10
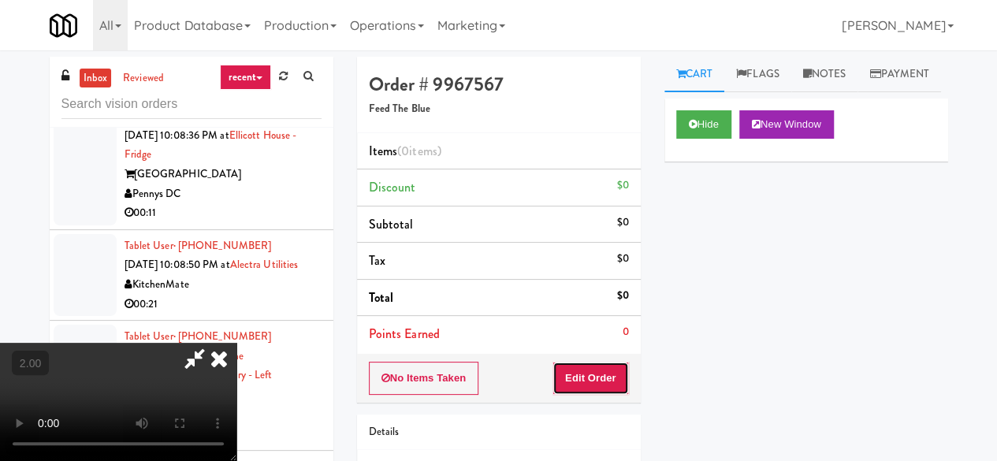
click at [597, 366] on button "Edit Order" at bounding box center [590, 378] width 76 height 33
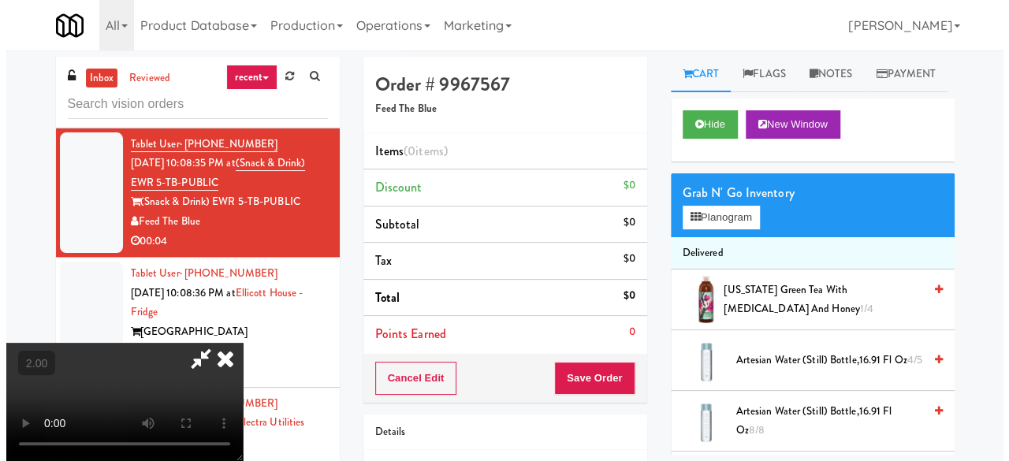
scroll to position [32, 0]
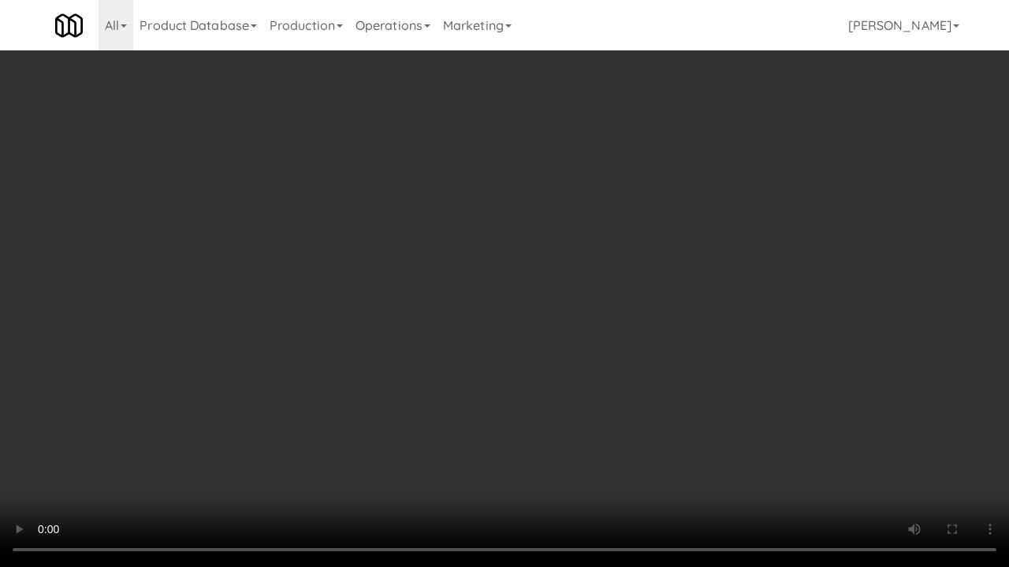
click at [564, 342] on video at bounding box center [504, 283] width 1009 height 567
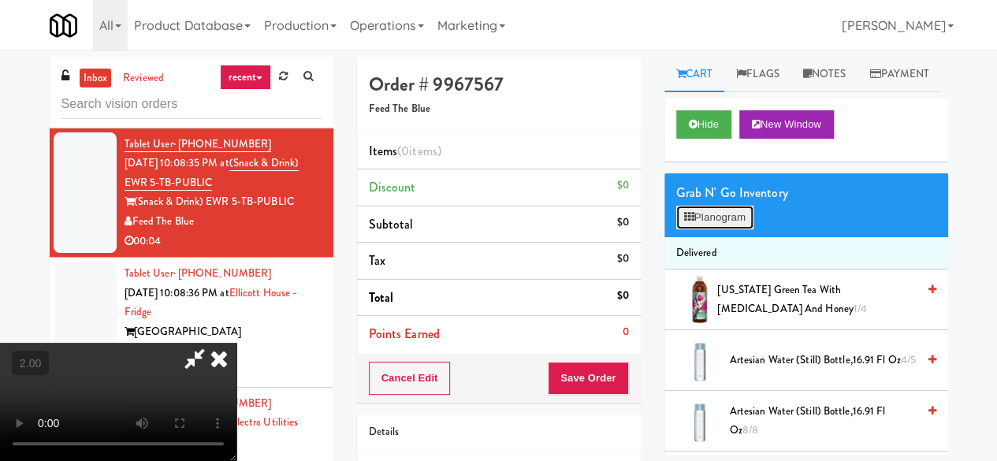
click at [700, 229] on button "Planogram" at bounding box center [714, 218] width 77 height 24
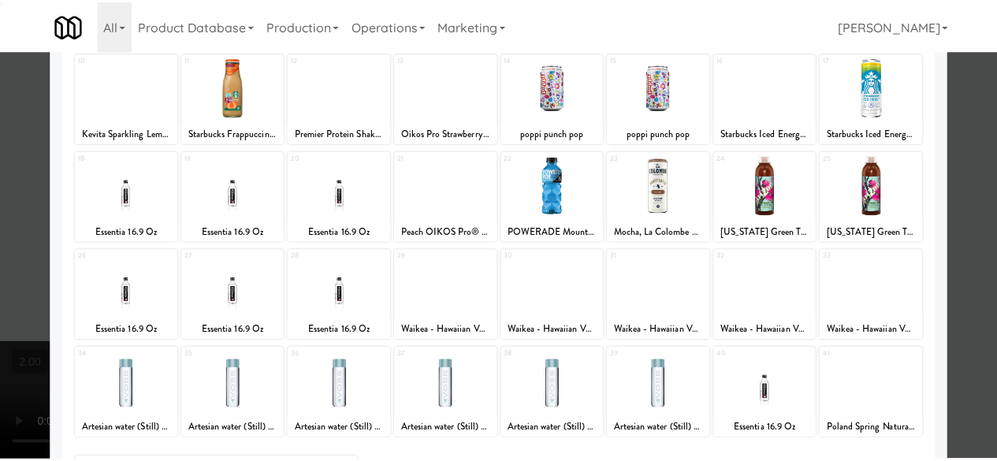
scroll to position [312, 0]
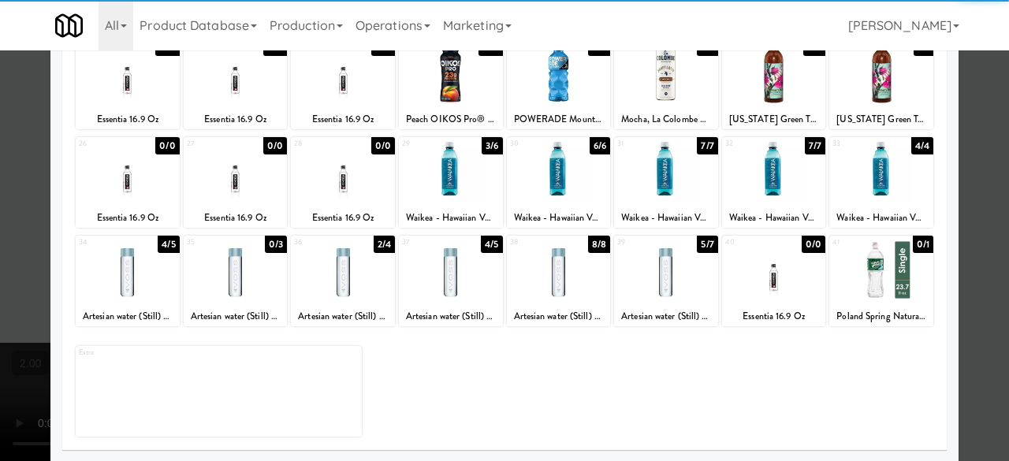
click at [334, 193] on div at bounding box center [343, 171] width 104 height 61
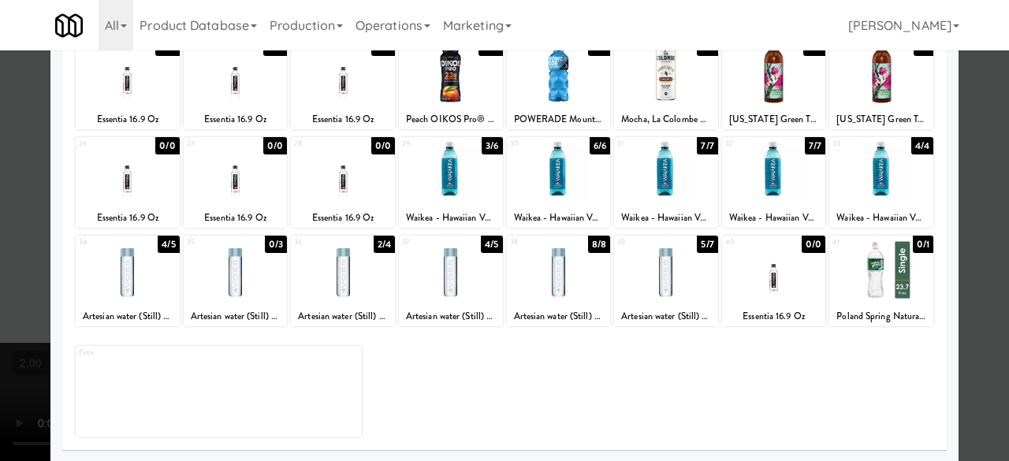
click at [973, 166] on div at bounding box center [504, 230] width 1009 height 461
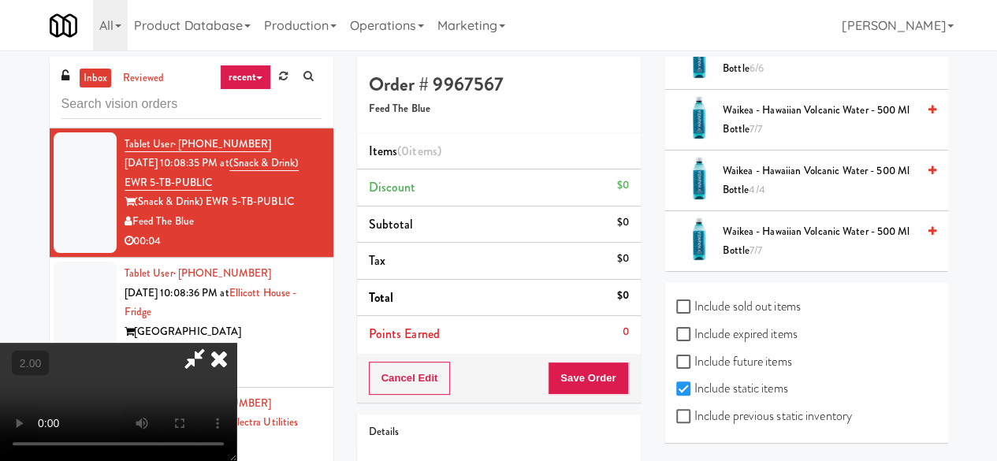
click at [799, 423] on label "Include previous static inventory" at bounding box center [764, 416] width 176 height 24
click at [694, 423] on input "Include previous static inventory" at bounding box center [685, 417] width 18 height 13
checkbox input "true"
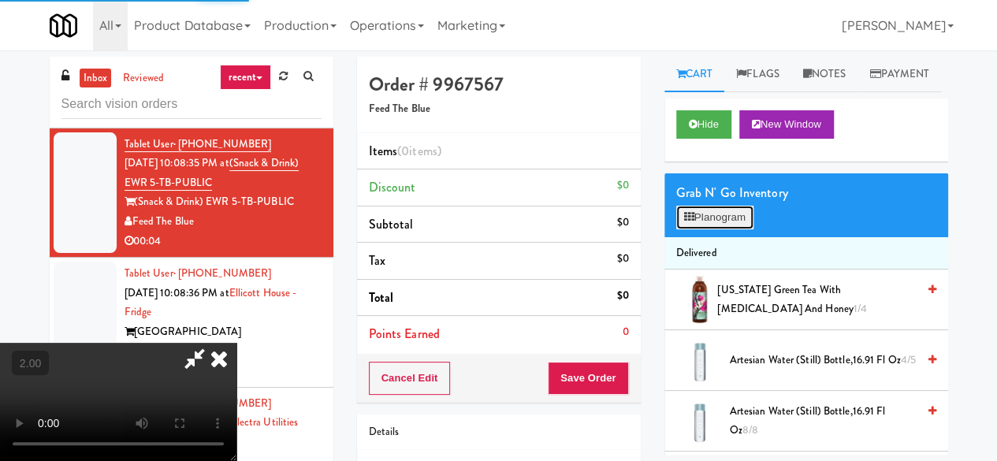
click at [729, 229] on button "Planogram" at bounding box center [714, 218] width 77 height 24
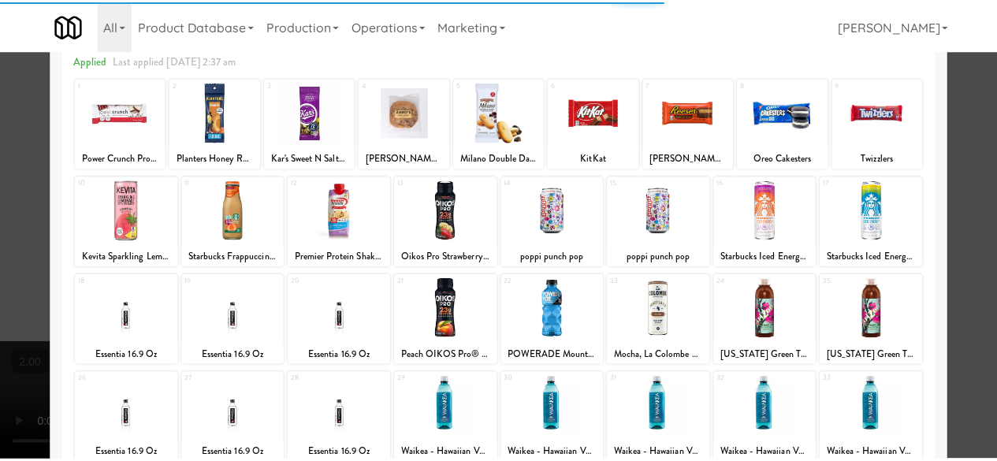
scroll to position [236, 0]
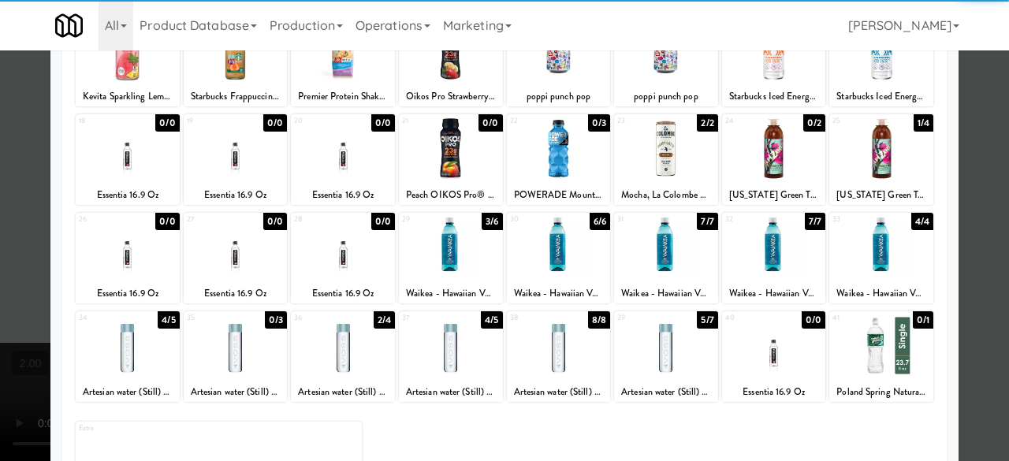
click at [337, 262] on div at bounding box center [343, 247] width 104 height 61
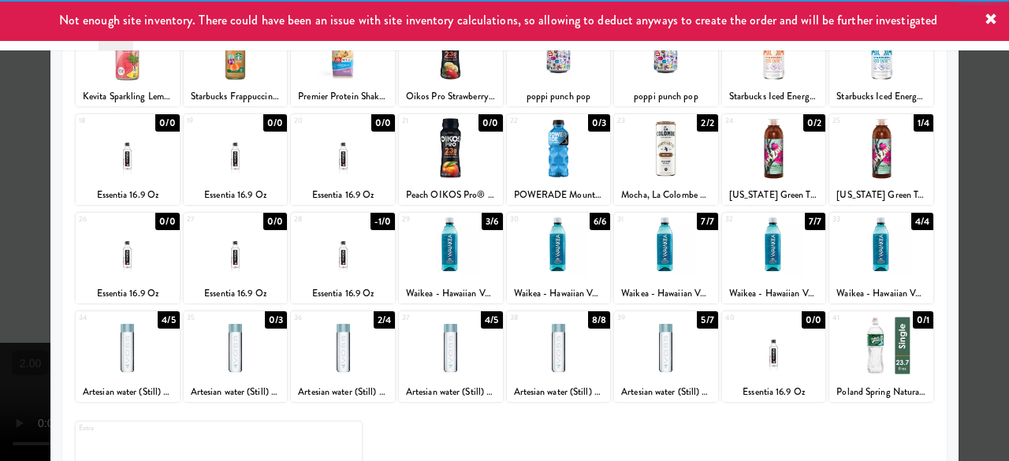
click at [978, 121] on div at bounding box center [504, 230] width 1009 height 461
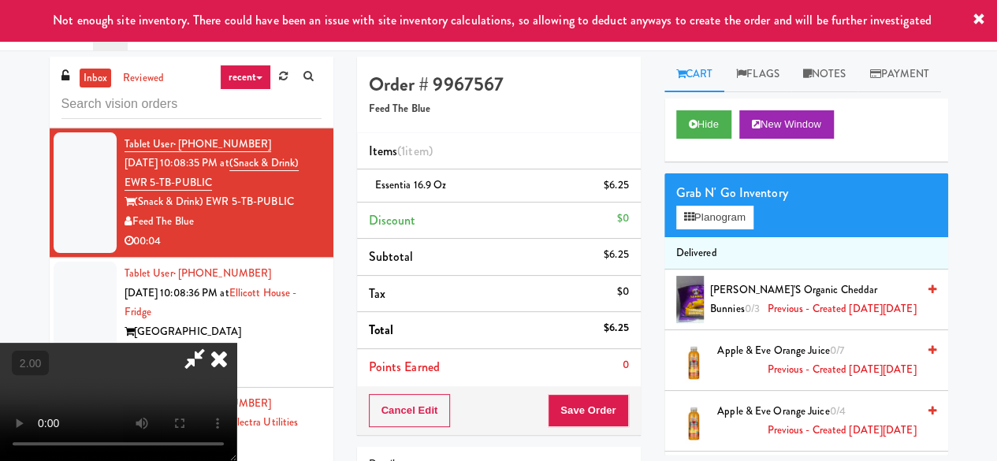
click at [213, 343] on icon at bounding box center [195, 359] width 36 height 32
click at [584, 413] on button "Save Order" at bounding box center [588, 410] width 80 height 33
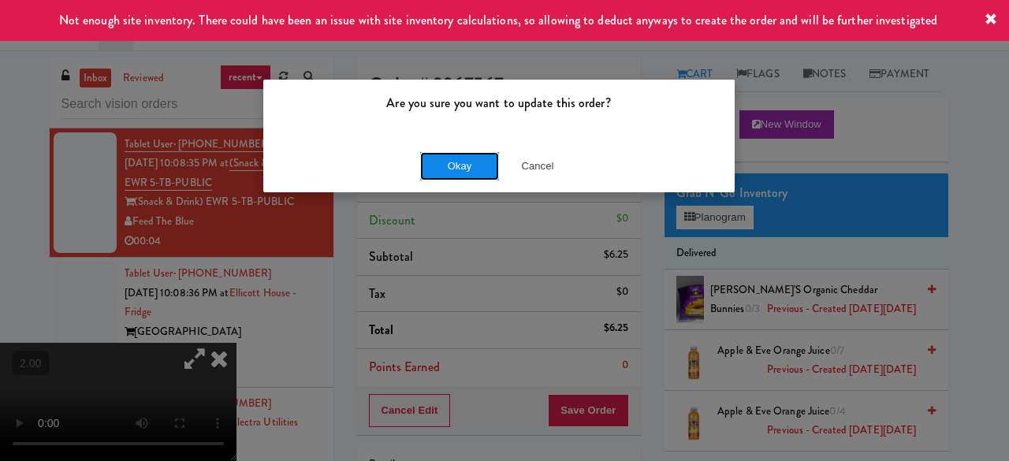
click at [473, 170] on button "Okay" at bounding box center [459, 166] width 79 height 28
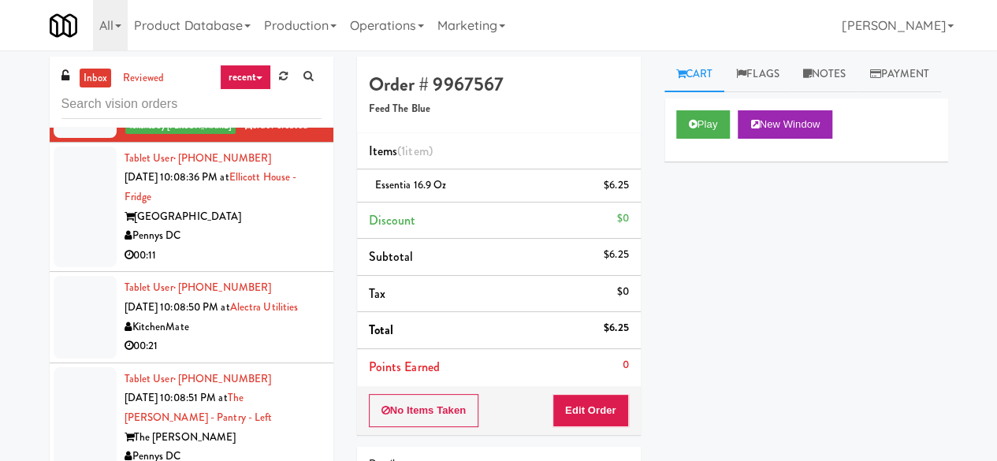
scroll to position [7467, 0]
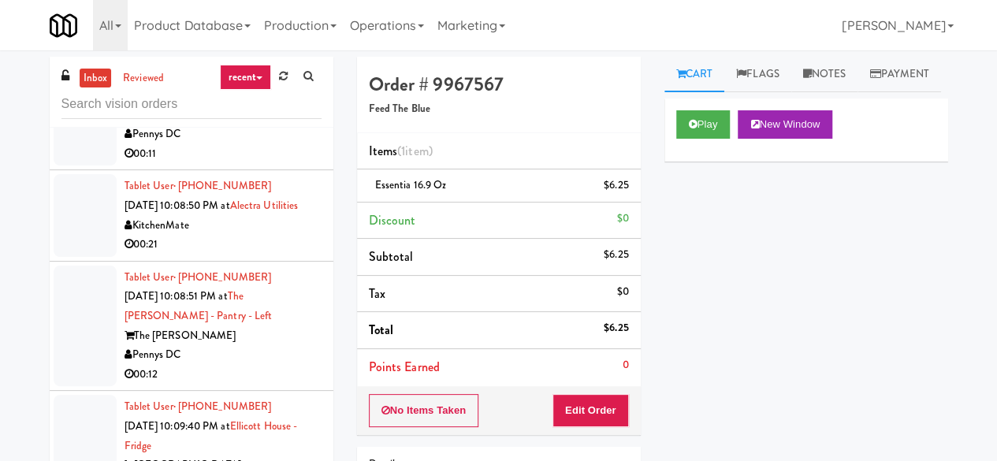
click at [271, 125] on div "[GEOGRAPHIC_DATA]" at bounding box center [223, 116] width 197 height 20
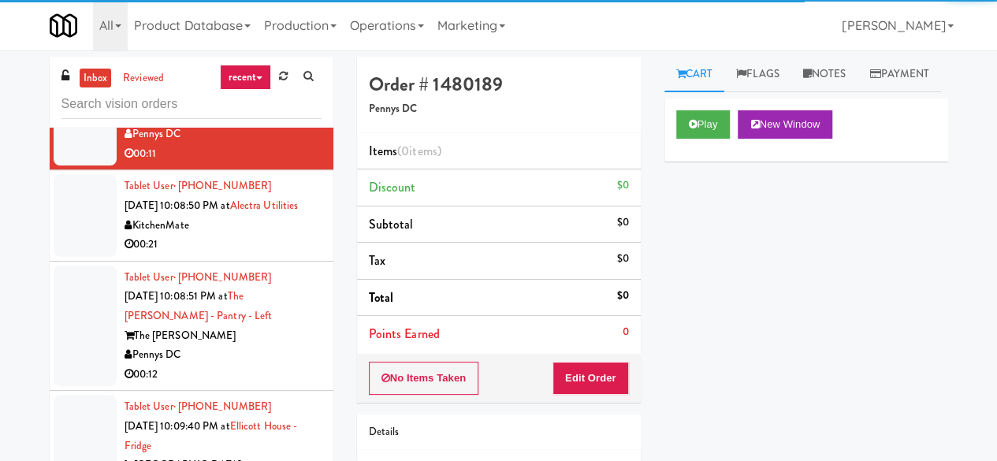
click at [733, 139] on div "Play New Window" at bounding box center [806, 124] width 260 height 28
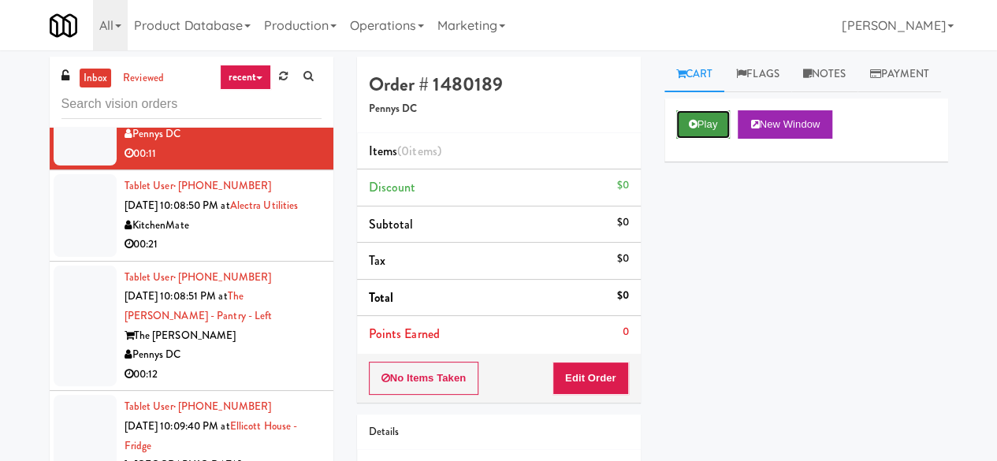
drag, startPoint x: 719, startPoint y: 154, endPoint x: 703, endPoint y: 163, distance: 18.4
click at [717, 139] on button "Play" at bounding box center [703, 124] width 54 height 28
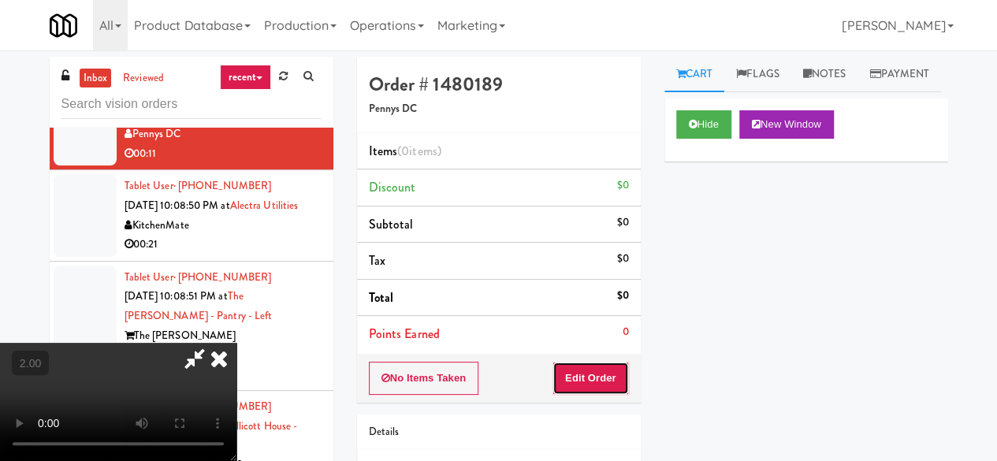
click at [603, 378] on button "Edit Order" at bounding box center [590, 378] width 76 height 33
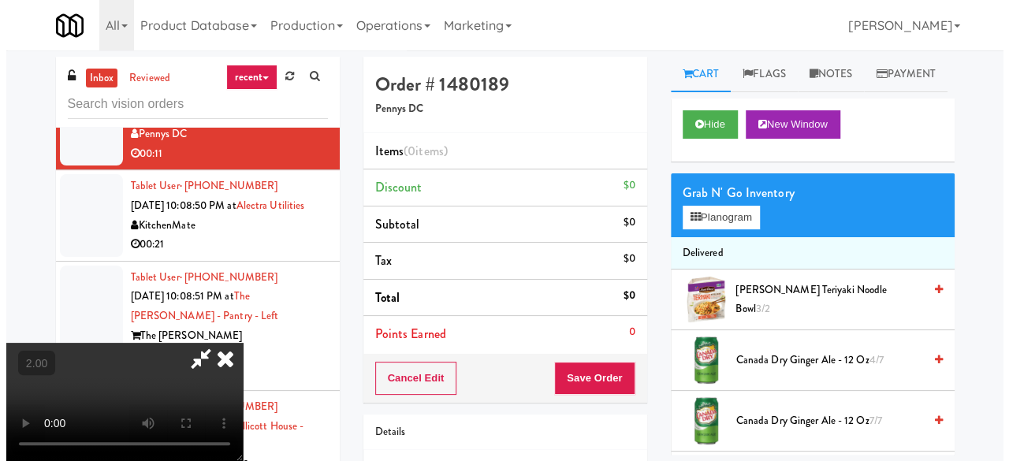
scroll to position [32, 0]
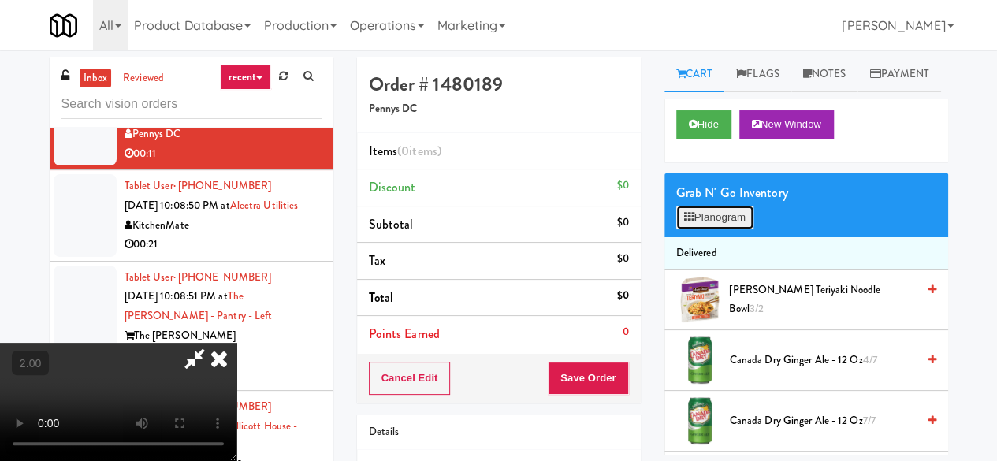
click at [691, 229] on button "Planogram" at bounding box center [714, 218] width 77 height 24
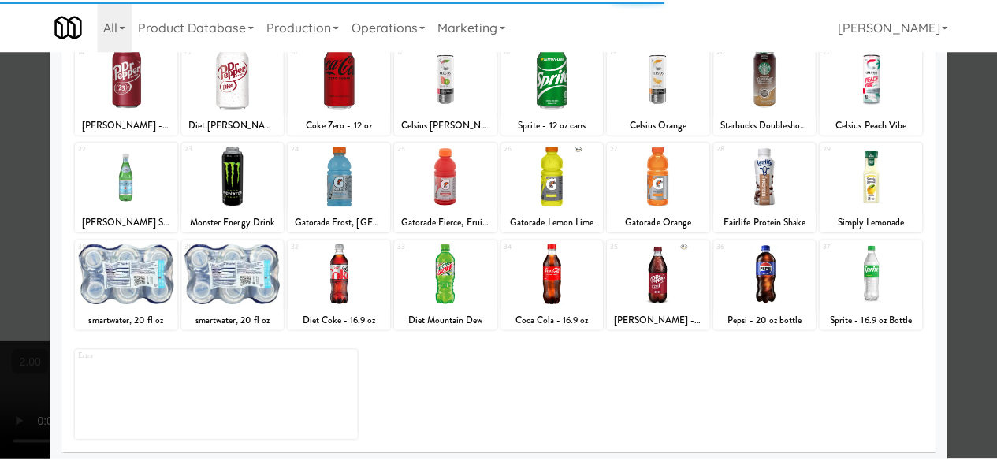
scroll to position [312, 0]
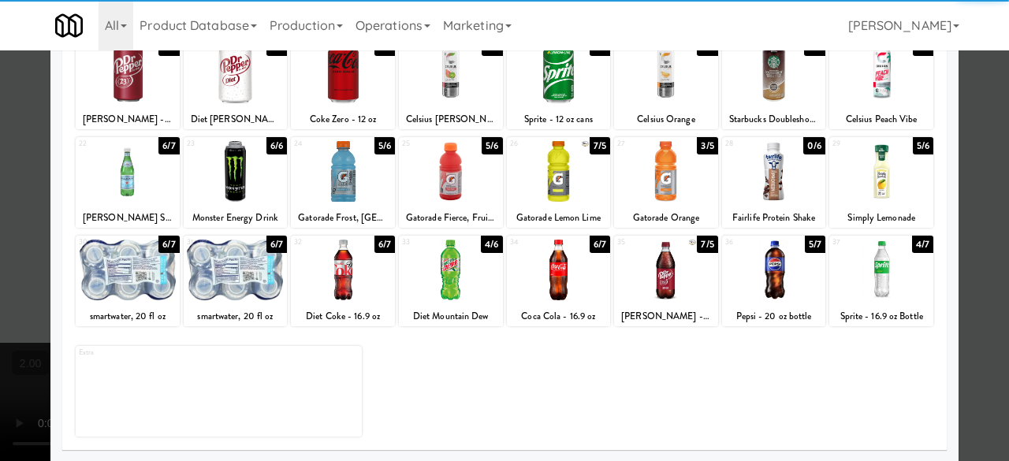
click at [448, 189] on div at bounding box center [451, 171] width 104 height 61
click at [973, 121] on div at bounding box center [504, 230] width 1009 height 461
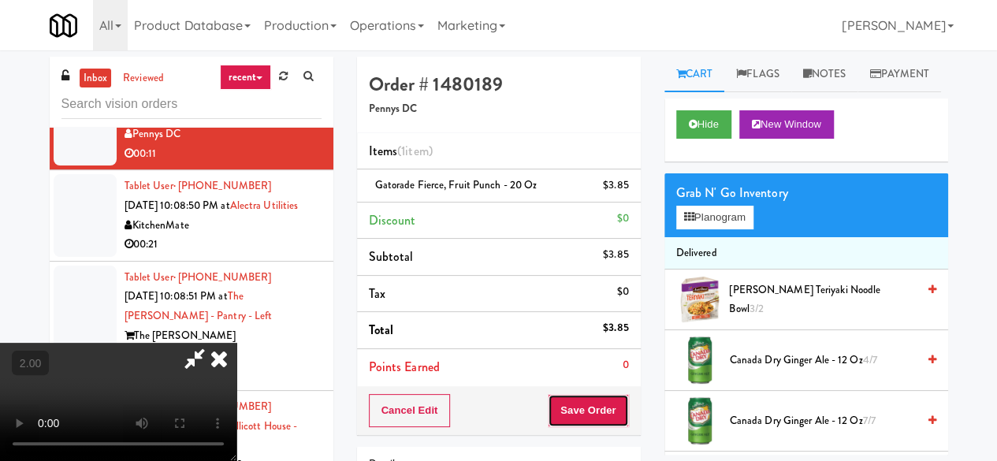
click at [612, 406] on button "Save Order" at bounding box center [588, 410] width 80 height 33
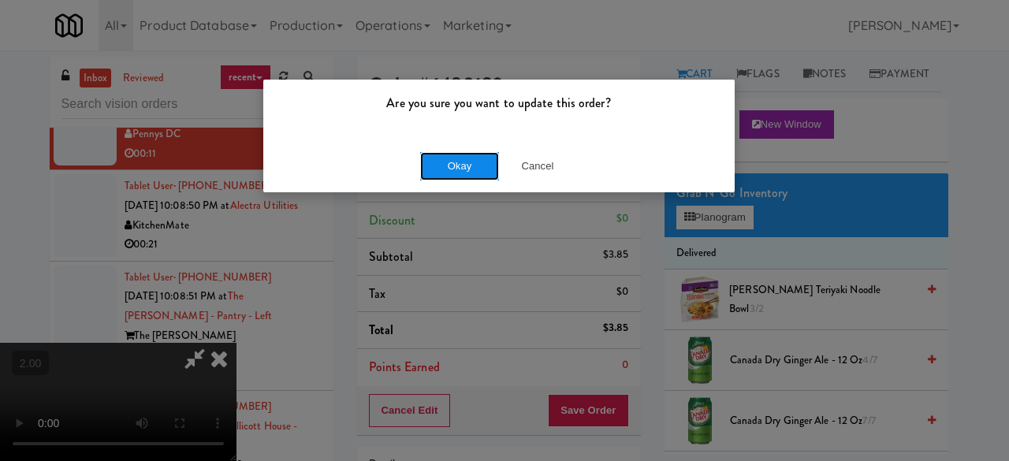
click at [465, 163] on button "Okay" at bounding box center [459, 166] width 79 height 28
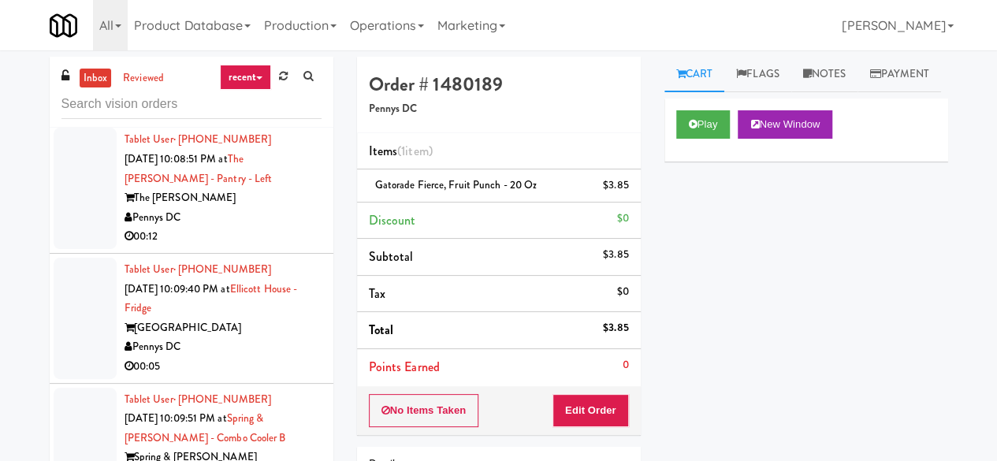
scroll to position [7625, 0]
click at [256, 97] on div "KitchenMate" at bounding box center [223, 87] width 197 height 20
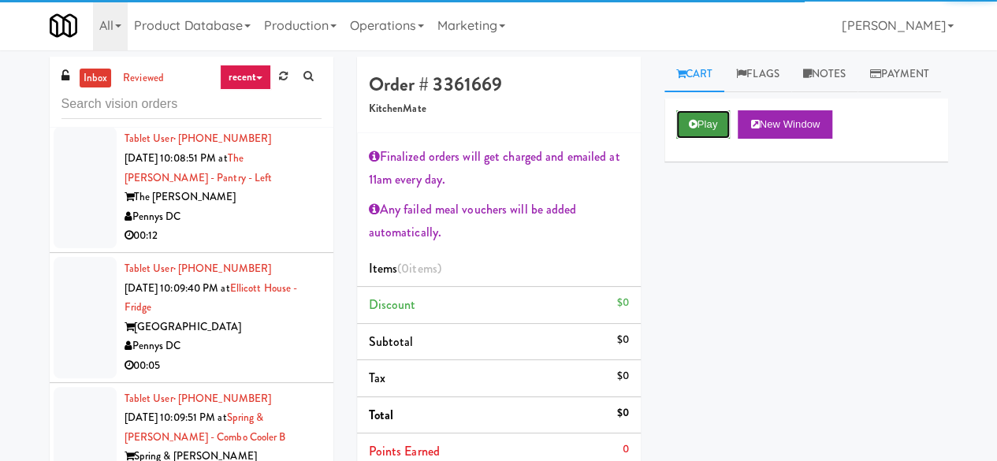
click at [724, 139] on button "Play" at bounding box center [703, 124] width 54 height 28
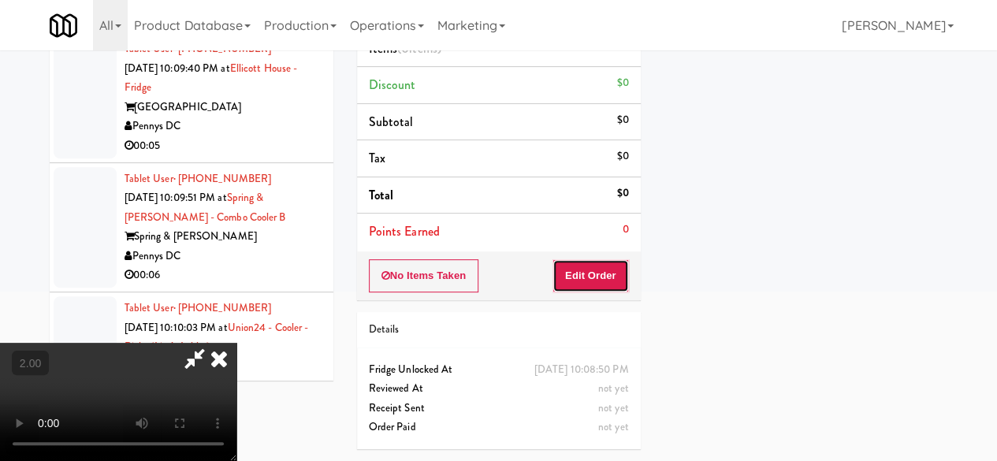
click at [605, 259] on button "Edit Order" at bounding box center [590, 275] width 76 height 33
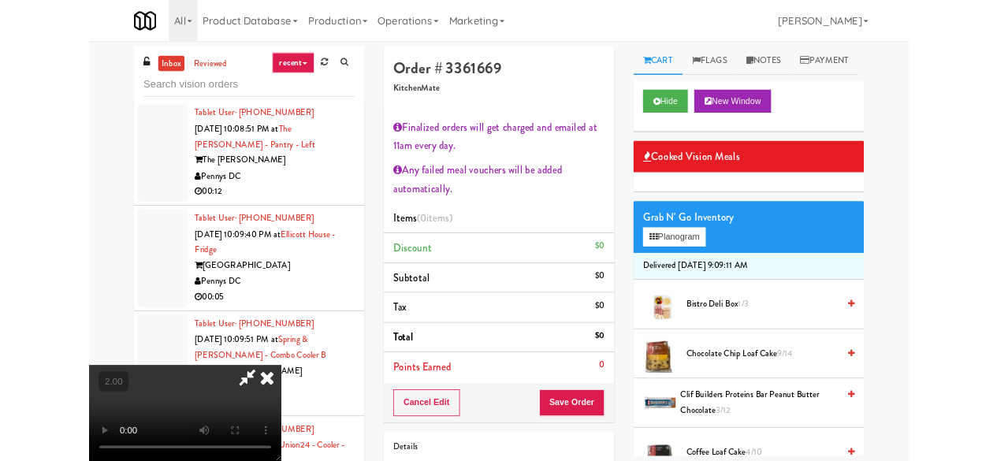
scroll to position [32, 0]
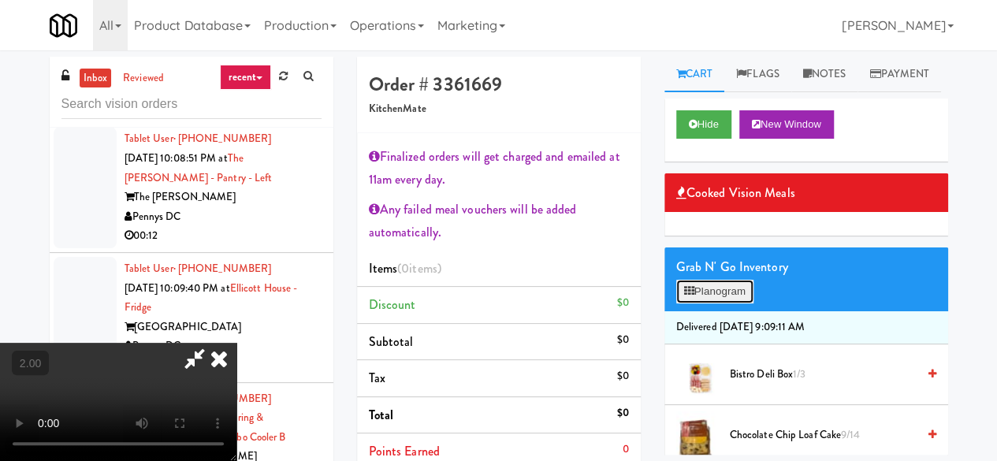
click at [717, 303] on button "Planogram" at bounding box center [714, 292] width 77 height 24
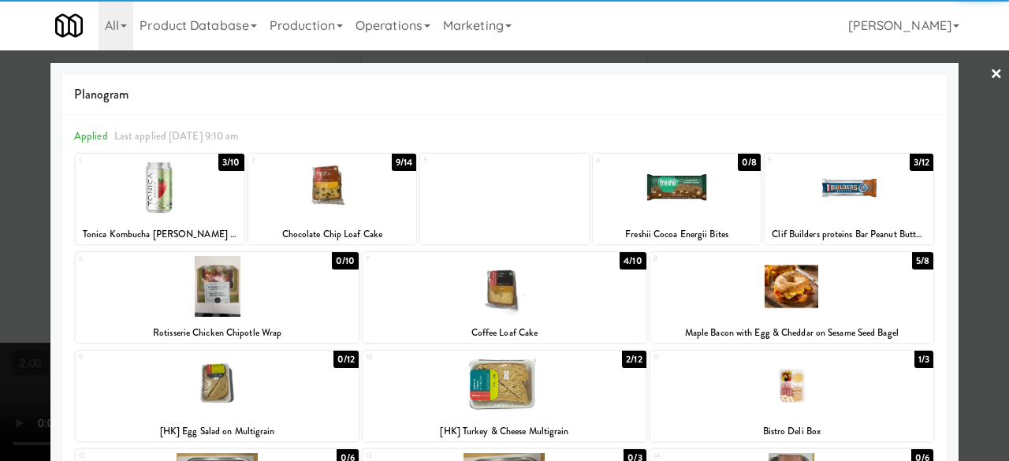
click at [834, 192] on div at bounding box center [848, 188] width 169 height 61
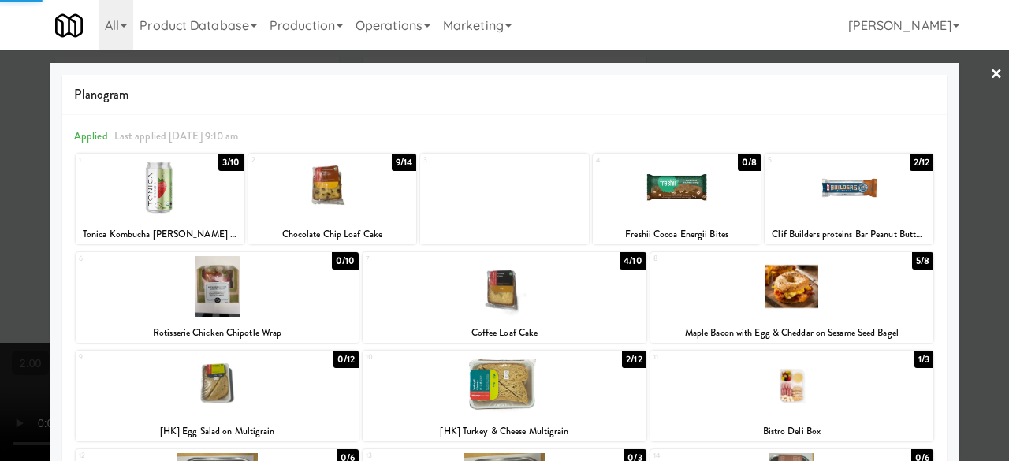
click at [969, 116] on div at bounding box center [504, 230] width 1009 height 461
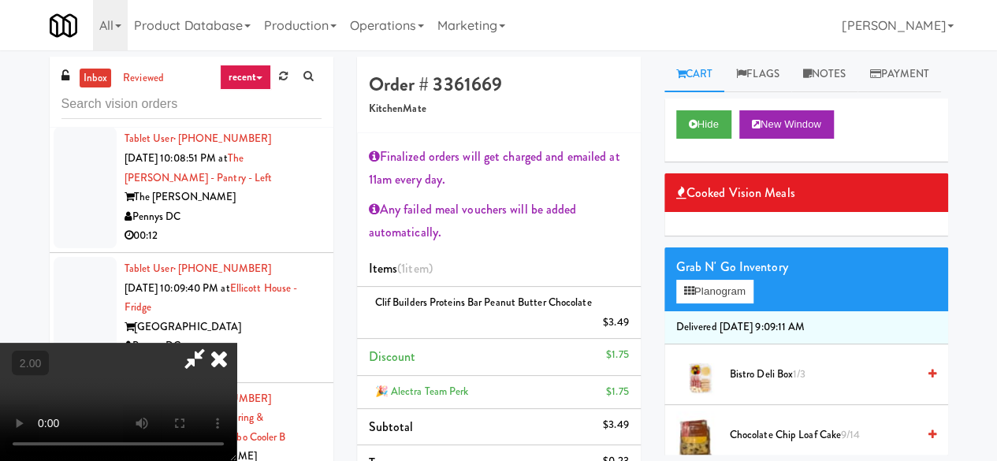
click at [213, 343] on icon at bounding box center [195, 359] width 36 height 32
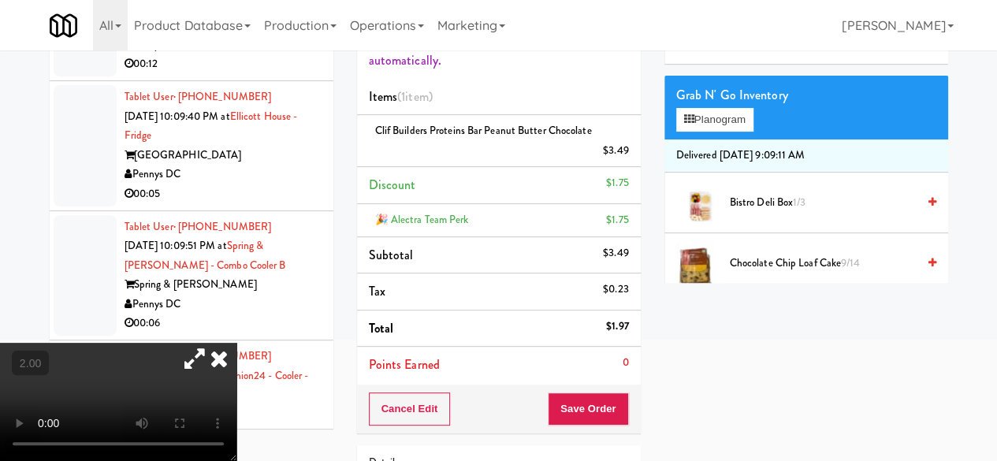
scroll to position [236, 0]
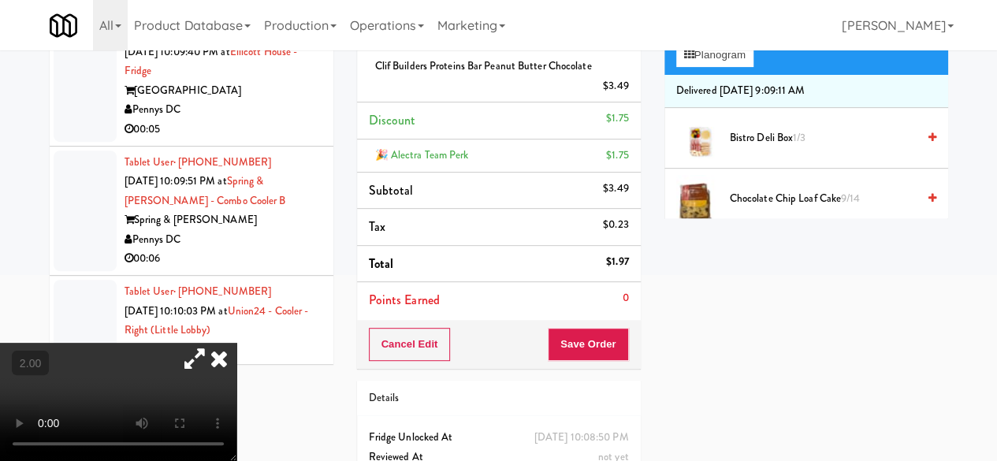
click at [603, 335] on button "Save Order" at bounding box center [588, 344] width 80 height 33
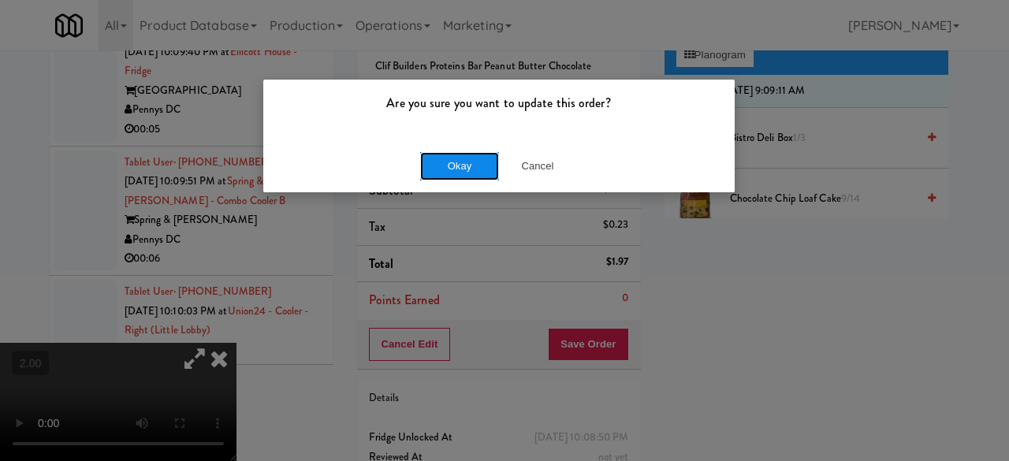
click at [449, 167] on button "Okay" at bounding box center [459, 166] width 79 height 28
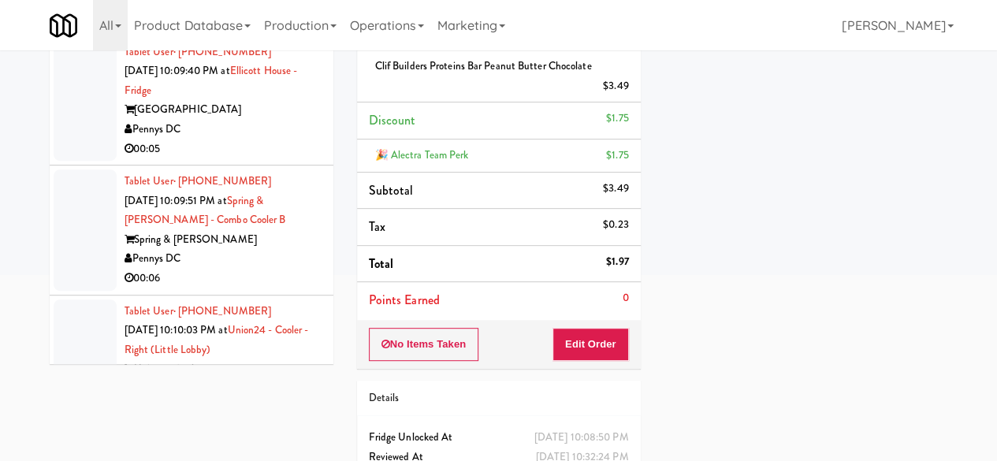
click at [265, 9] on div "Pennys DC" at bounding box center [223, 0] width 197 height 20
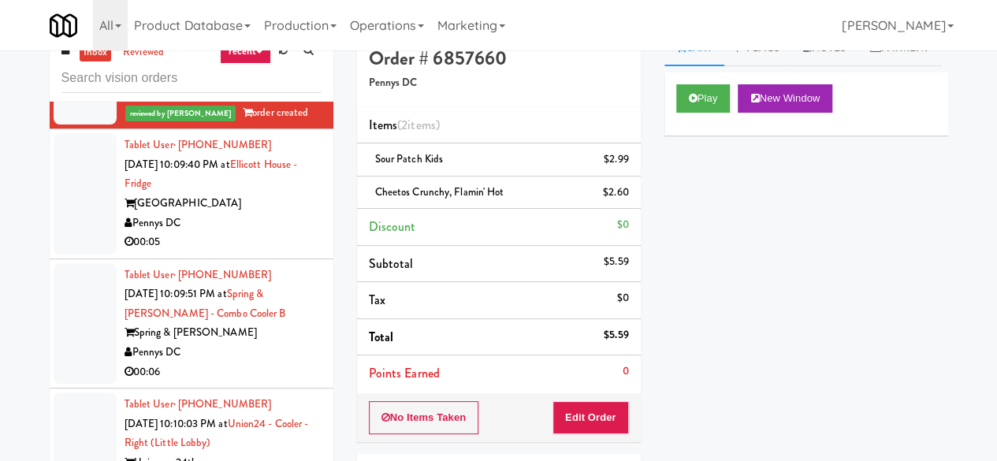
scroll to position [7783, 0]
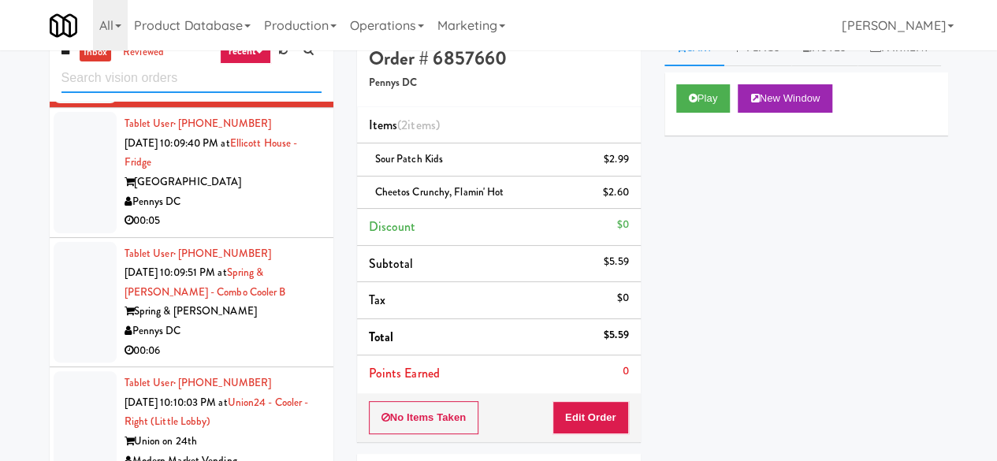
click at [196, 74] on input "text" at bounding box center [191, 78] width 260 height 29
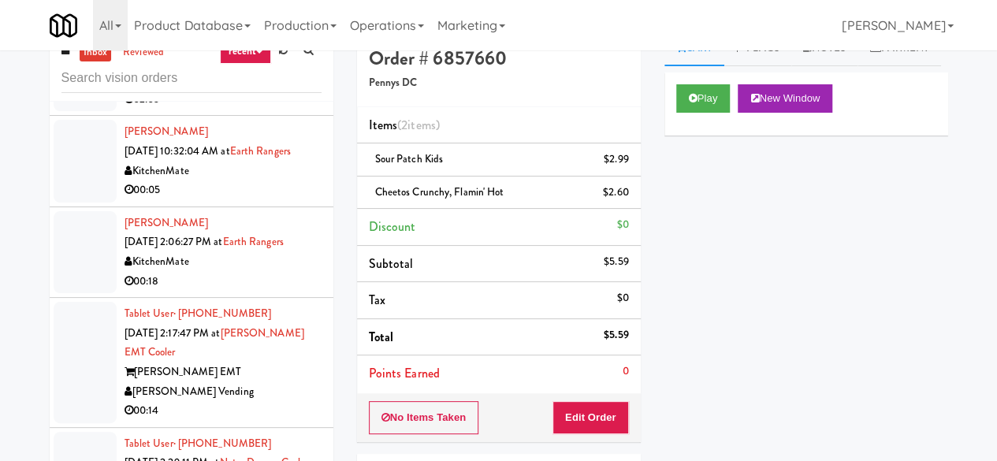
scroll to position [473, 0]
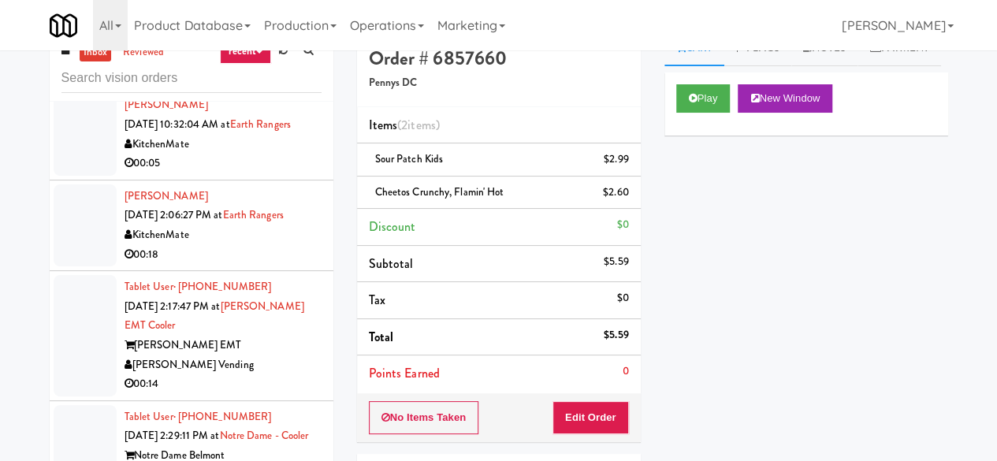
drag, startPoint x: 253, startPoint y: 225, endPoint x: 3, endPoint y: 188, distance: 252.4
click at [0, 199] on div "inbox reviewed recent all unclear take inventory issue suspicious failed recent…" at bounding box center [498, 317] width 997 height 572
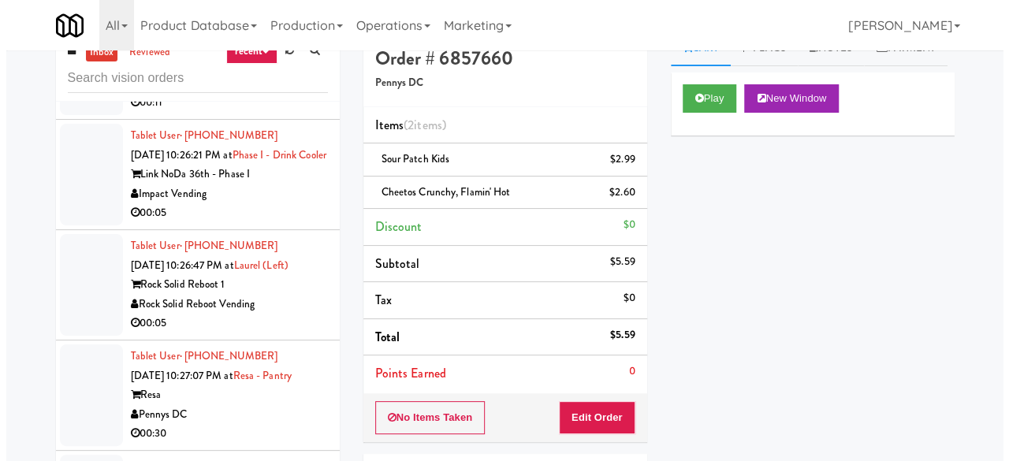
scroll to position [4886, 0]
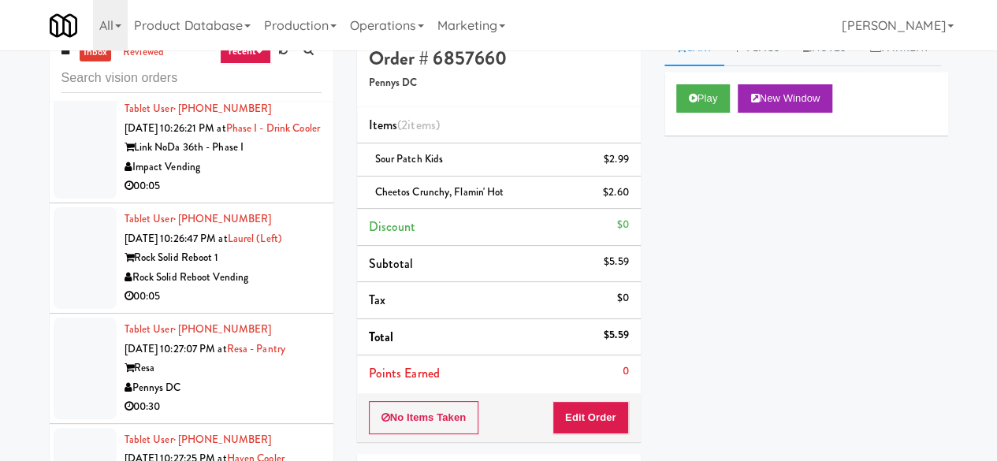
click at [293, 177] on div "Impact Vending" at bounding box center [223, 168] width 197 height 20
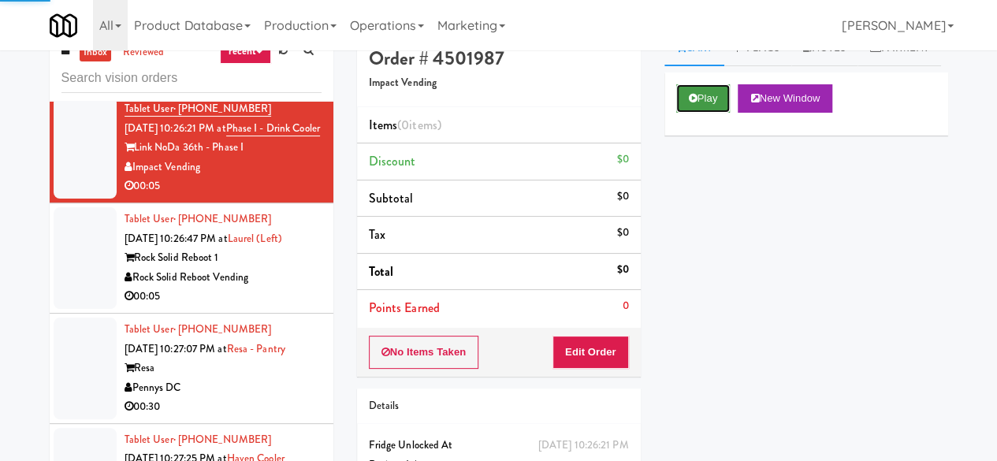
click at [706, 113] on button "Play" at bounding box center [703, 98] width 54 height 28
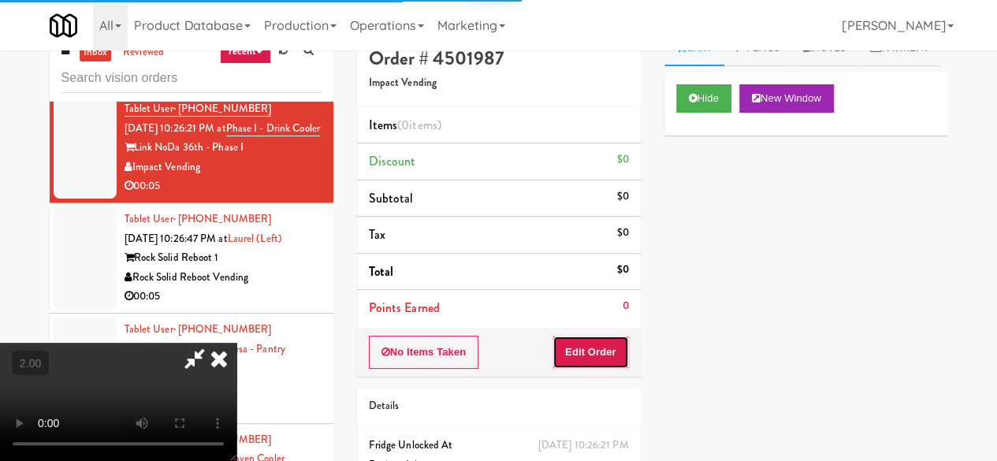
click at [588, 354] on button "Edit Order" at bounding box center [590, 352] width 76 height 33
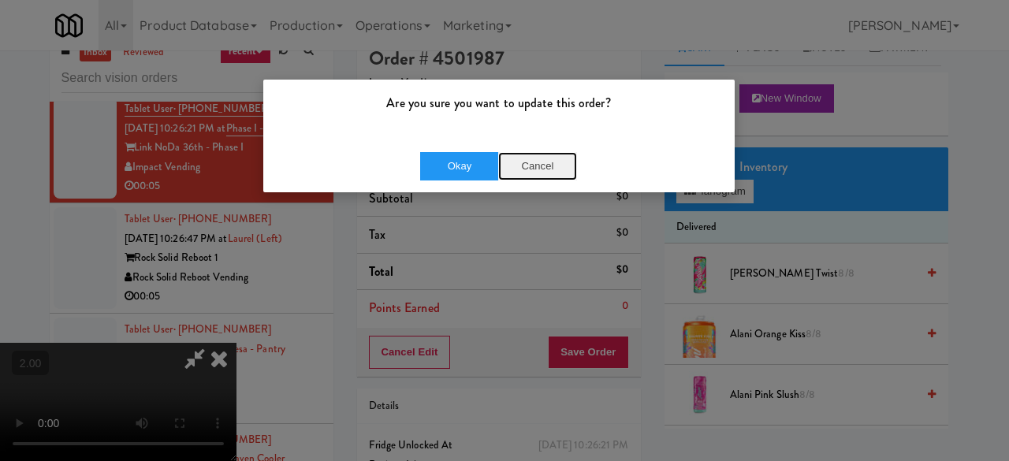
drag, startPoint x: 545, startPoint y: 165, endPoint x: 529, endPoint y: 184, distance: 24.6
click at [544, 164] on button "Cancel" at bounding box center [537, 166] width 79 height 28
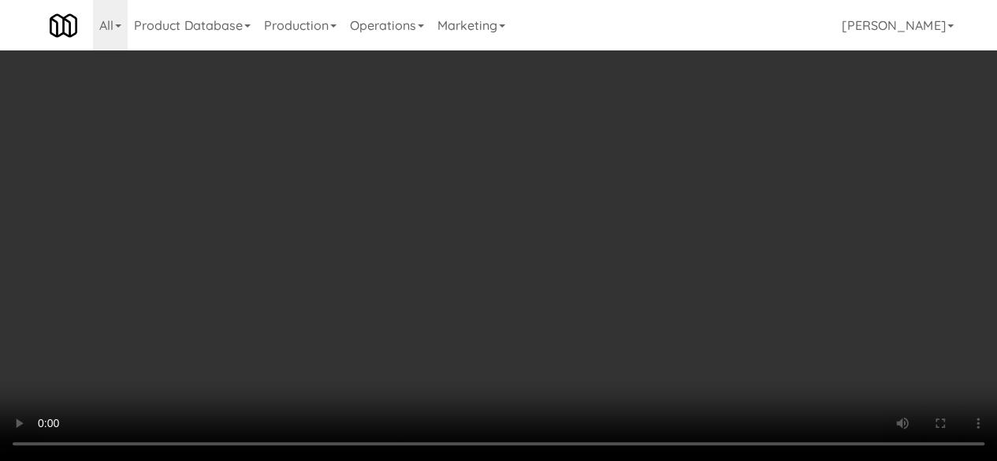
scroll to position [32, 0]
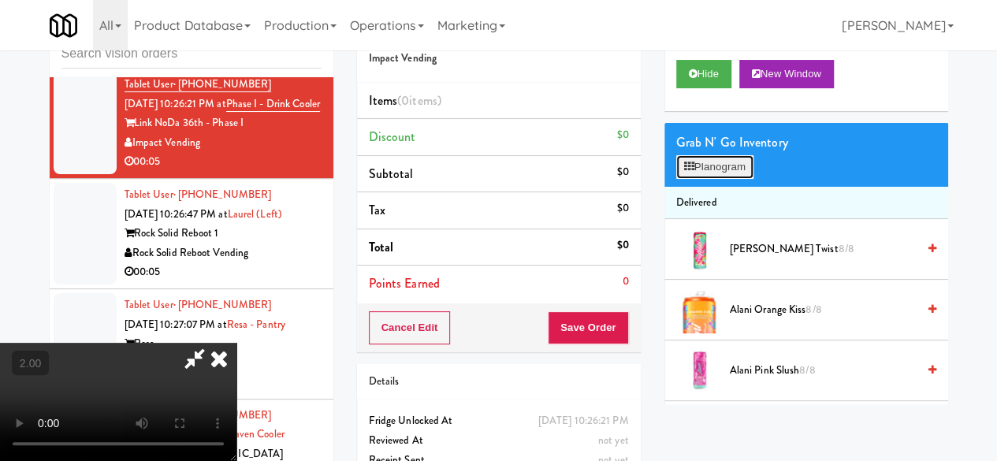
click at [707, 179] on button "Planogram" at bounding box center [714, 167] width 77 height 24
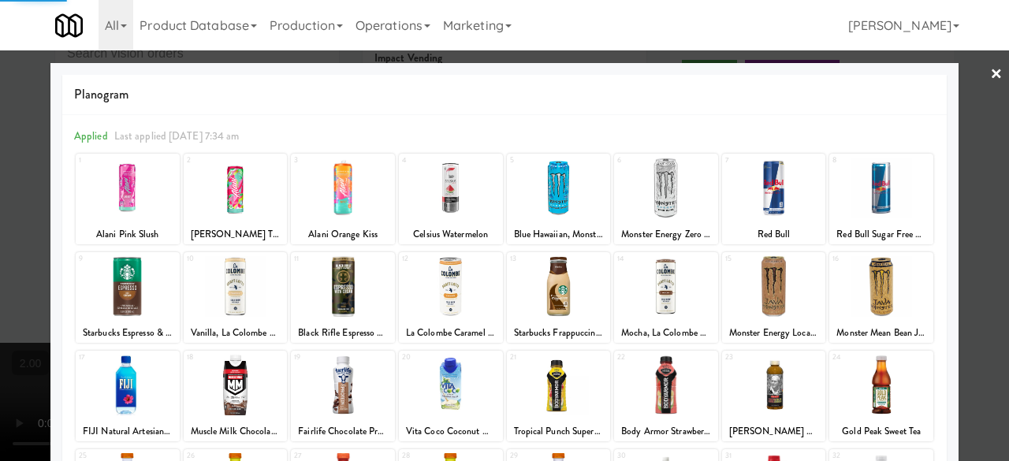
click at [539, 206] on div at bounding box center [559, 188] width 104 height 61
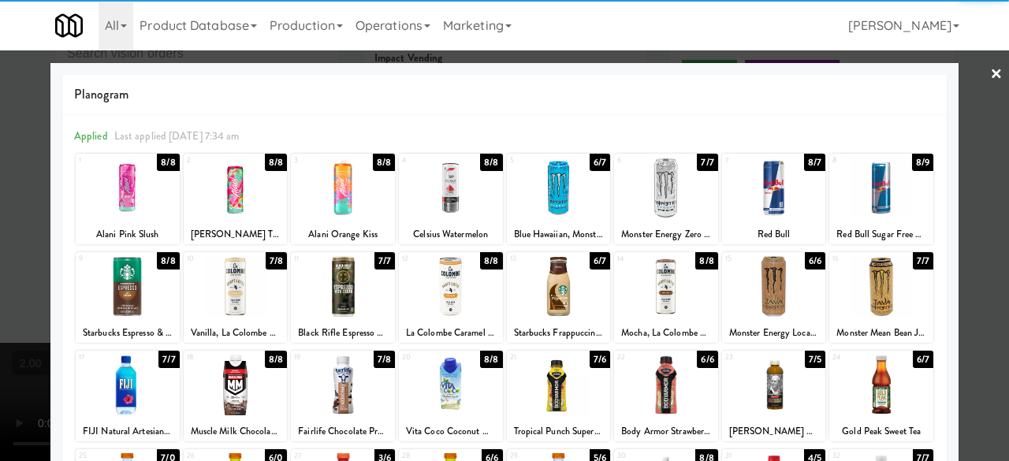
drag, startPoint x: 558, startPoint y: 206, endPoint x: 955, endPoint y: 216, distance: 397.3
click at [559, 207] on div at bounding box center [559, 188] width 104 height 61
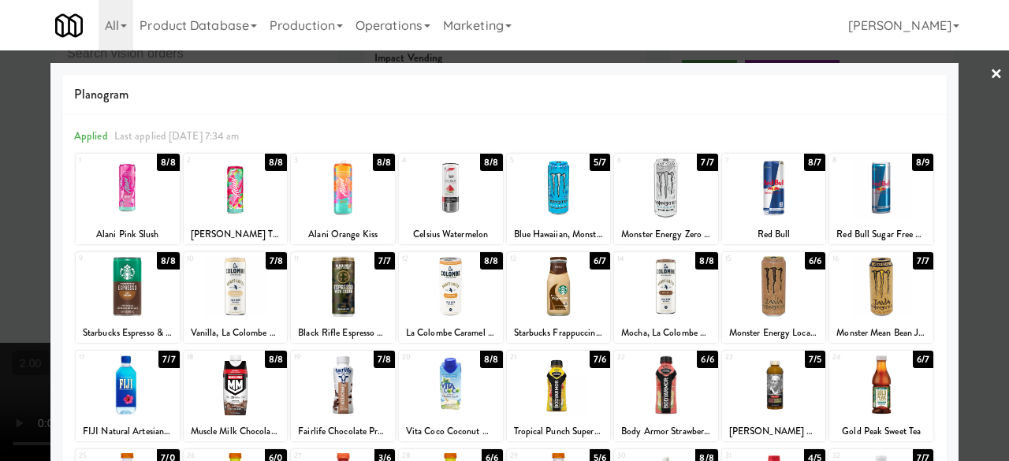
click at [988, 141] on div at bounding box center [504, 230] width 1009 height 461
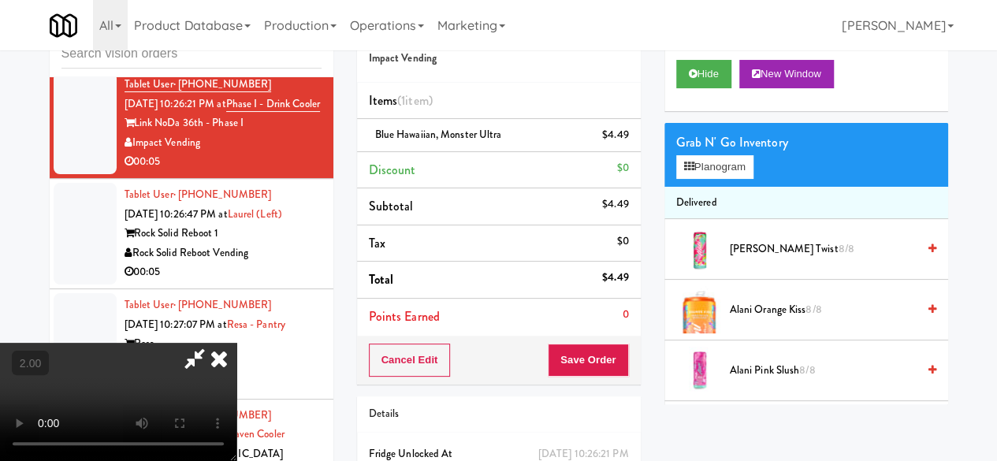
click at [213, 343] on icon at bounding box center [195, 359] width 36 height 32
click at [592, 357] on button "Save Order" at bounding box center [588, 360] width 80 height 33
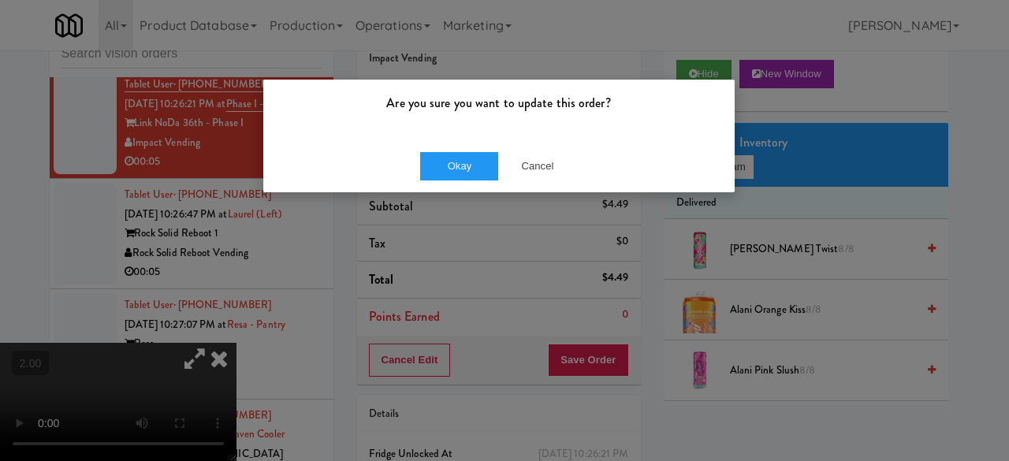
click at [475, 141] on div "Okay Cancel" at bounding box center [498, 165] width 471 height 53
click at [479, 165] on button "Okay" at bounding box center [459, 166] width 79 height 28
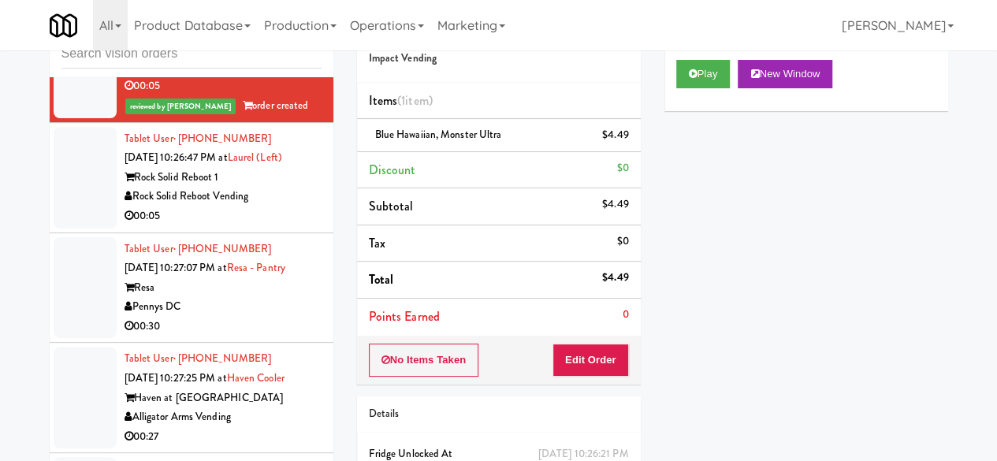
scroll to position [5044, 0]
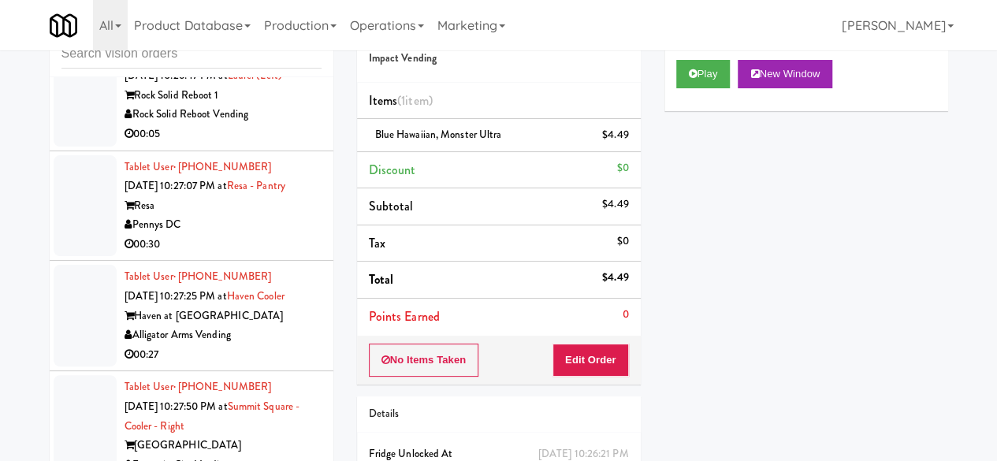
click at [270, 125] on div "Rock Solid Reboot Vending" at bounding box center [223, 115] width 197 height 20
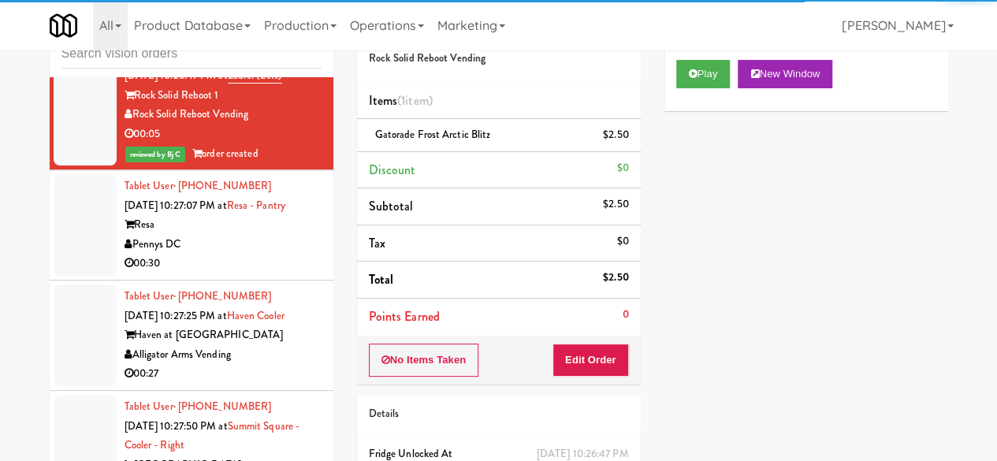
scroll to position [4886, 0]
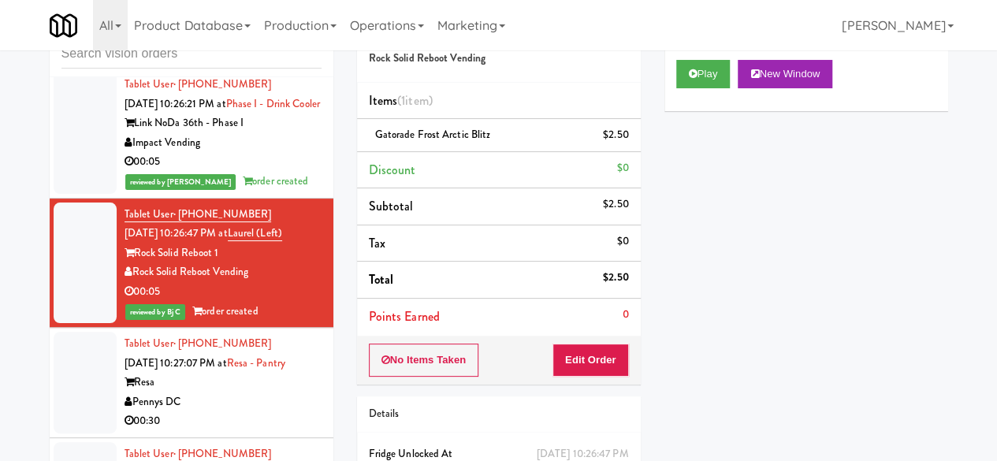
click at [294, 61] on div "00:11" at bounding box center [223, 52] width 197 height 20
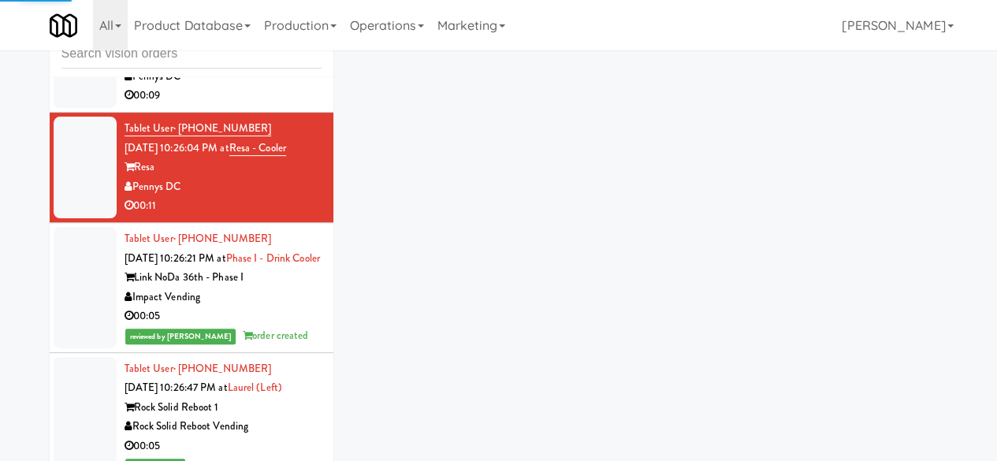
scroll to position [4729, 0]
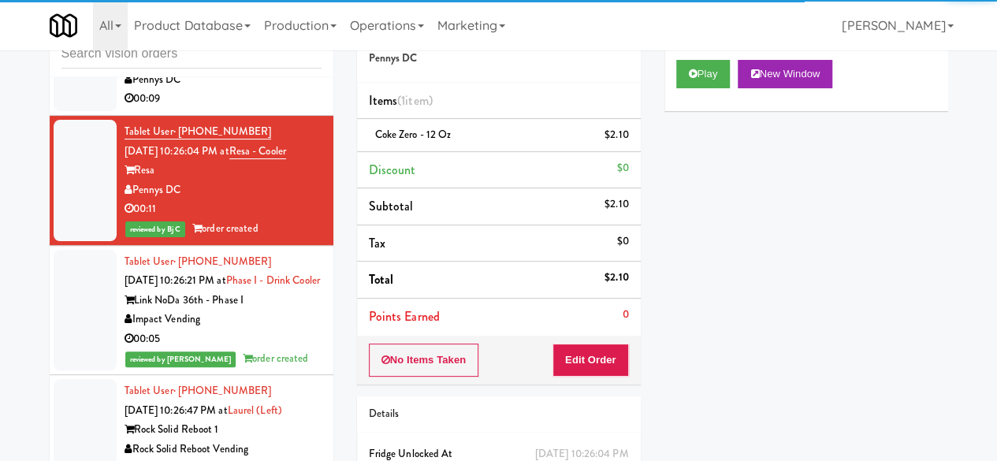
click at [279, 109] on div "00:09" at bounding box center [223, 99] width 197 height 20
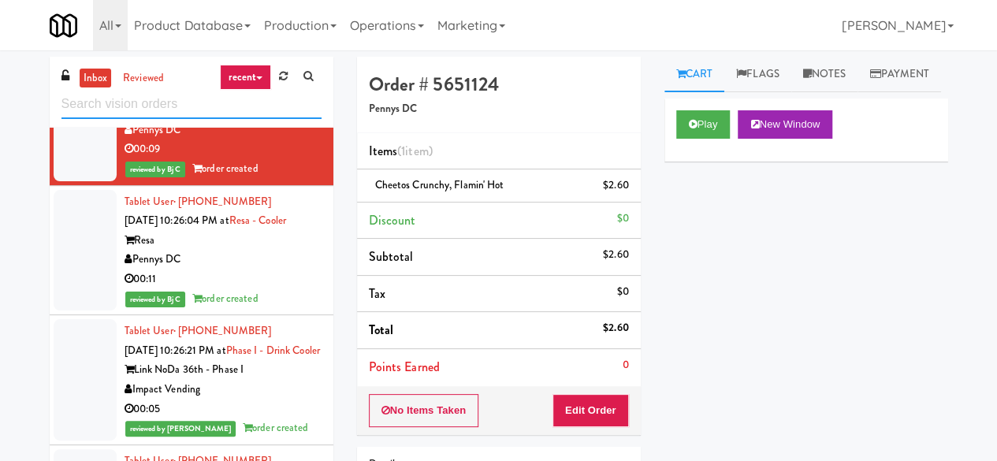
click at [199, 105] on input "text" at bounding box center [191, 104] width 260 height 29
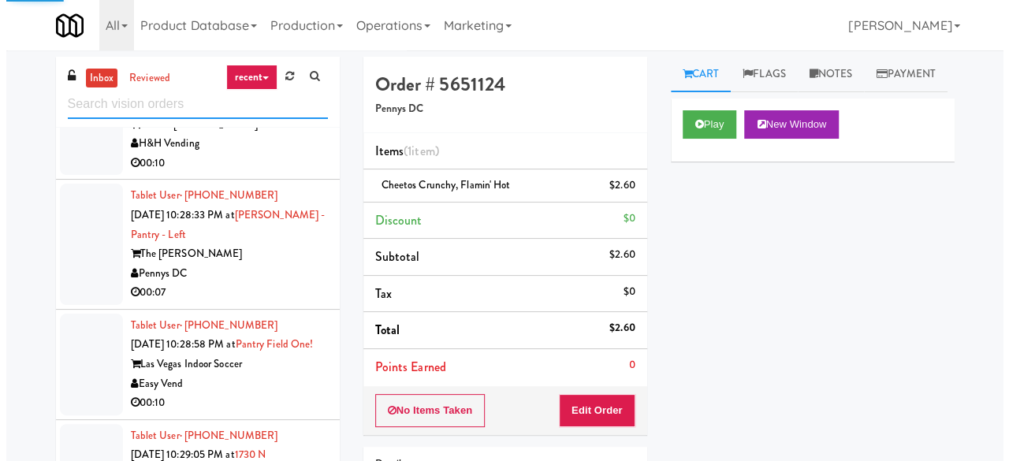
scroll to position [3704, 0]
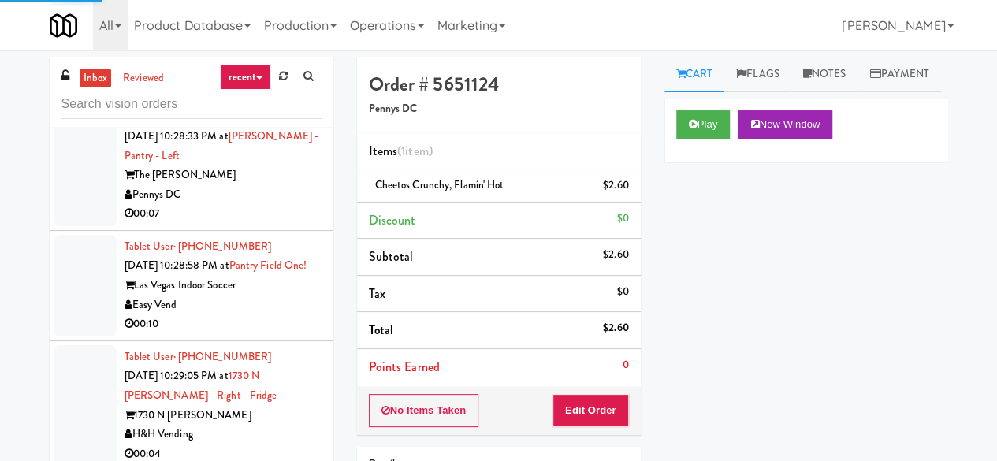
click at [287, 185] on div "Pennys DC" at bounding box center [223, 195] width 197 height 20
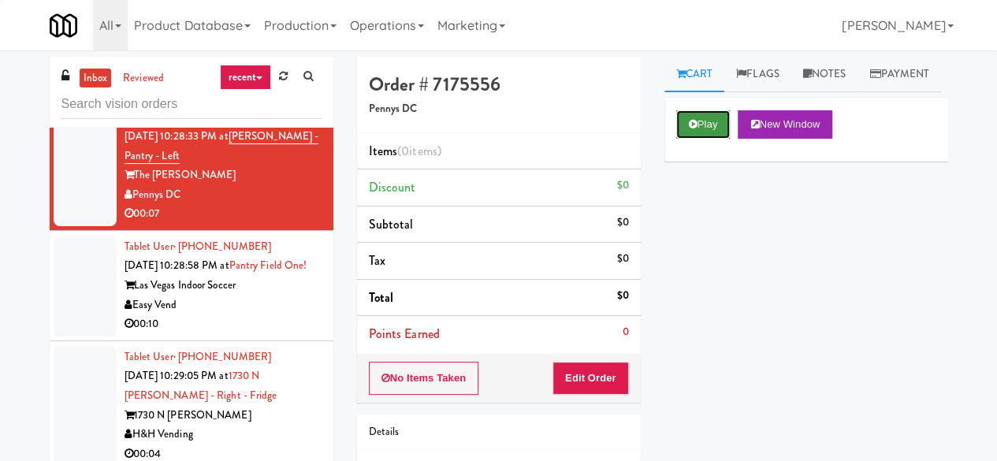
click at [705, 139] on button "Play" at bounding box center [703, 124] width 54 height 28
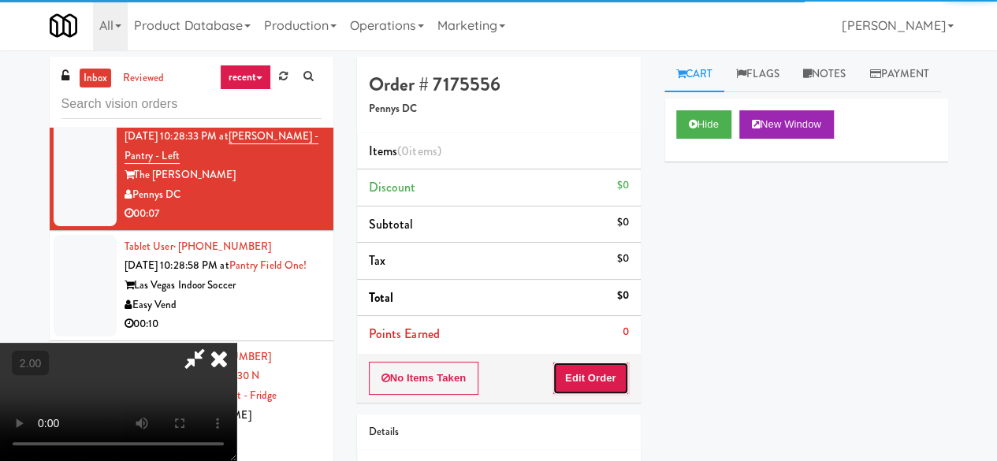
click at [626, 379] on button "Edit Order" at bounding box center [590, 378] width 76 height 33
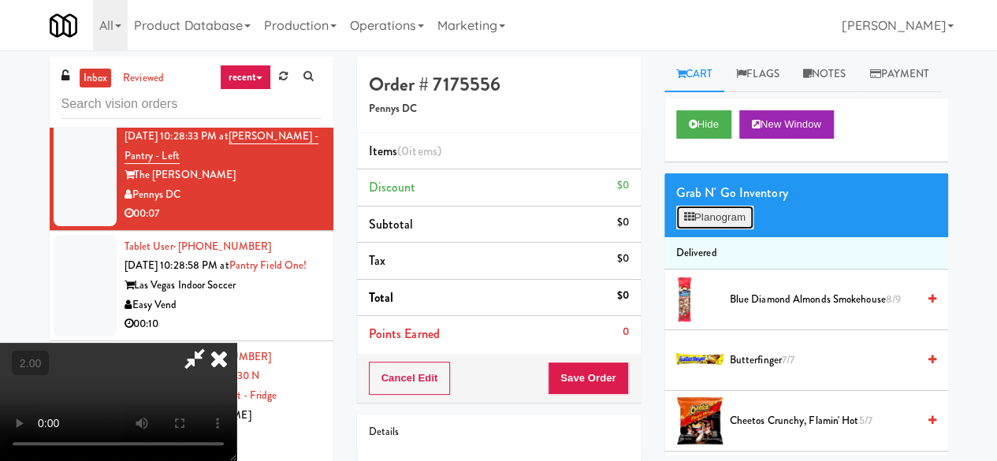
click at [694, 229] on button "Planogram" at bounding box center [714, 218] width 77 height 24
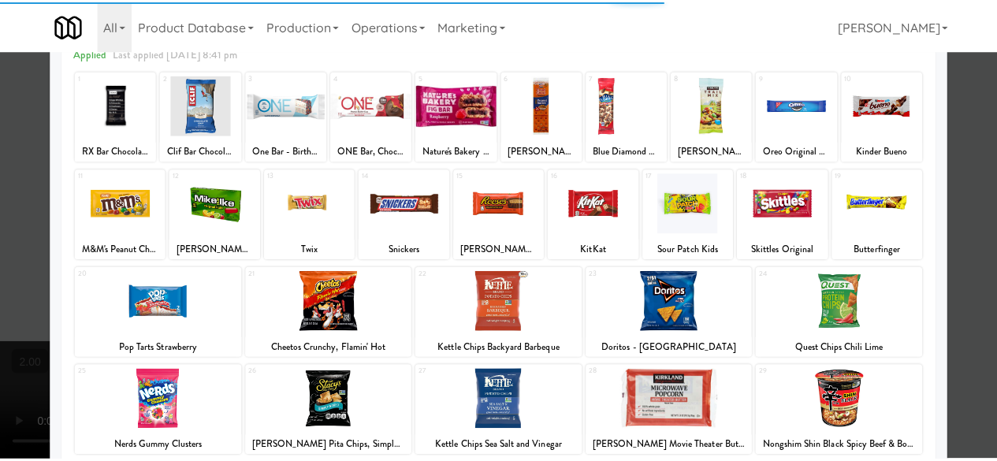
scroll to position [158, 0]
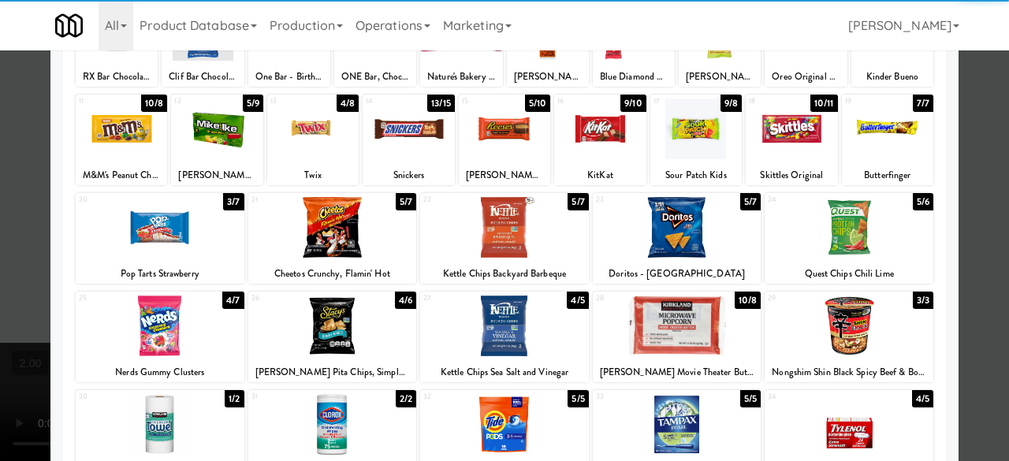
click at [332, 244] on div at bounding box center [332, 227] width 169 height 61
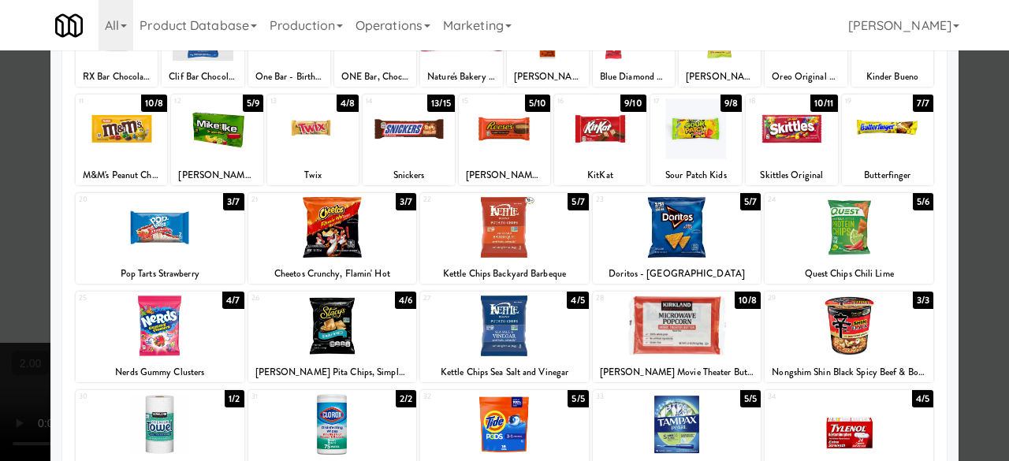
click at [981, 118] on div at bounding box center [504, 230] width 1009 height 461
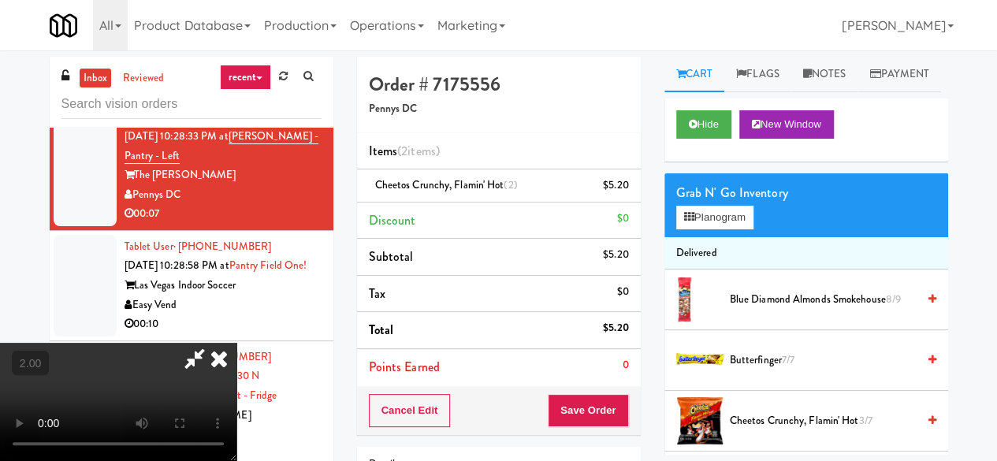
click at [213, 343] on icon at bounding box center [195, 359] width 36 height 32
click at [593, 396] on button "Save Order" at bounding box center [588, 410] width 80 height 33
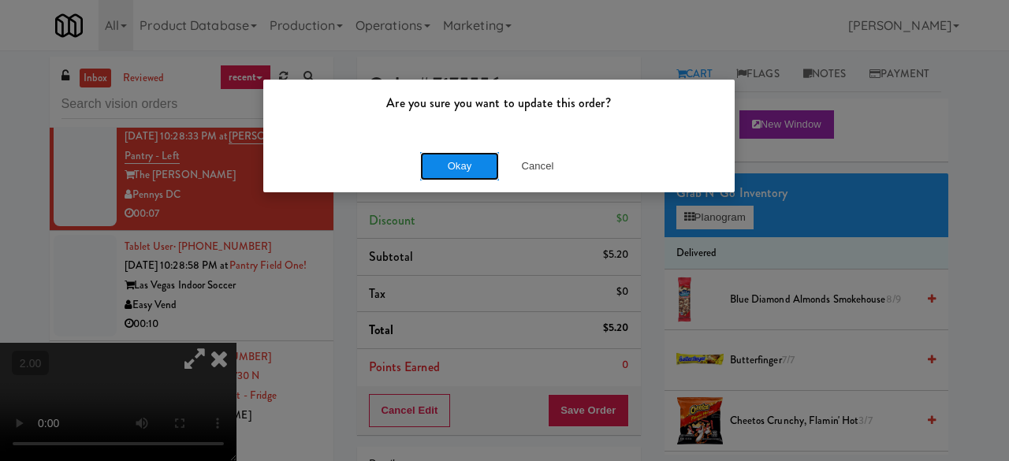
click at [455, 173] on button "Okay" at bounding box center [459, 166] width 79 height 28
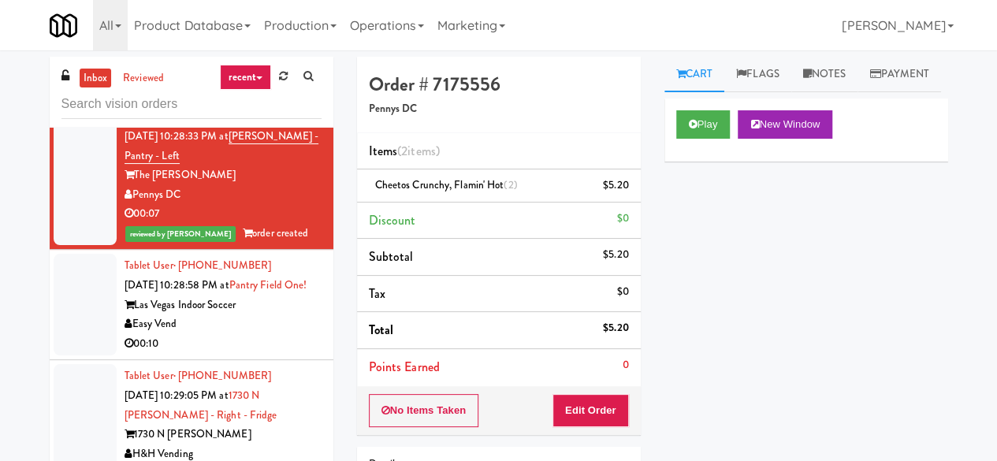
click at [259, 346] on div "00:10" at bounding box center [223, 344] width 197 height 20
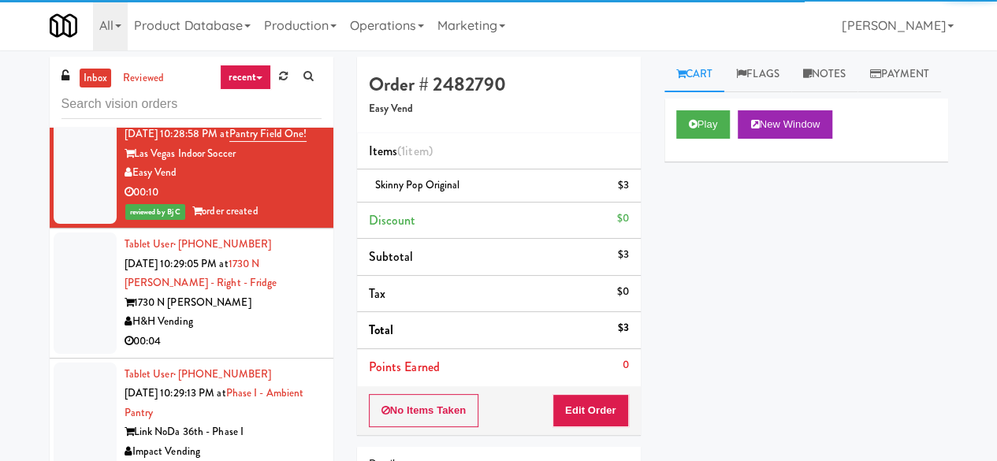
scroll to position [3862, 0]
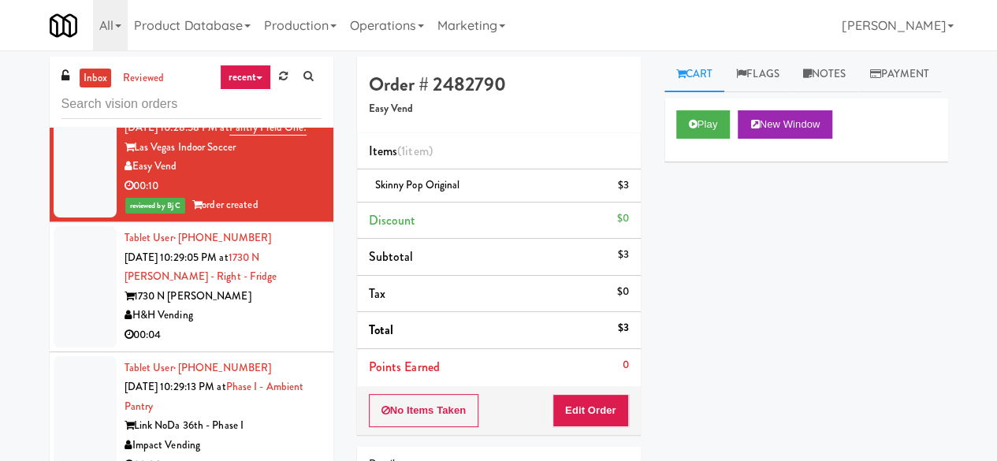
click at [255, 318] on div "H&H Vending" at bounding box center [223, 316] width 197 height 20
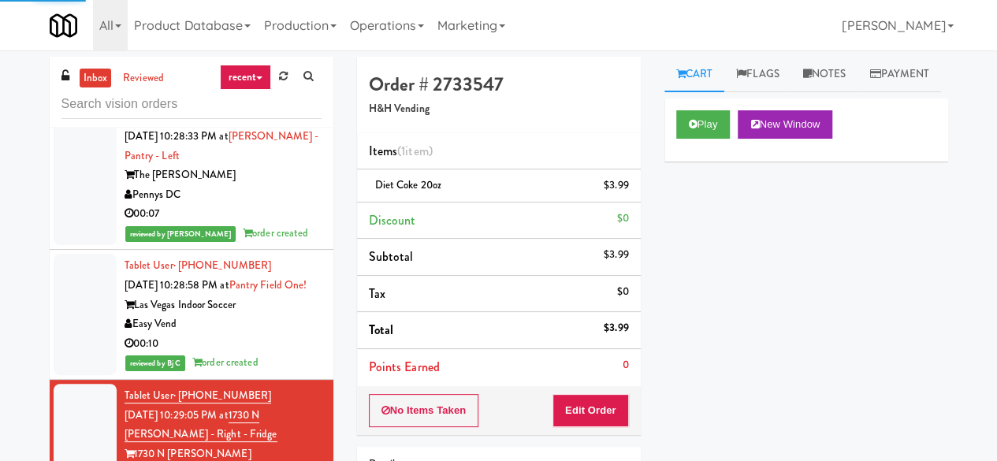
scroll to position [3547, 0]
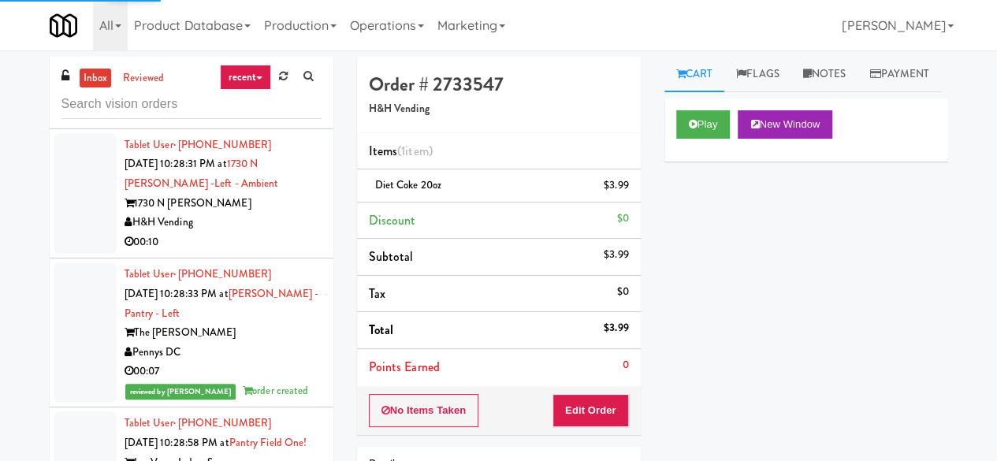
click at [247, 237] on div "00:10" at bounding box center [223, 242] width 197 height 20
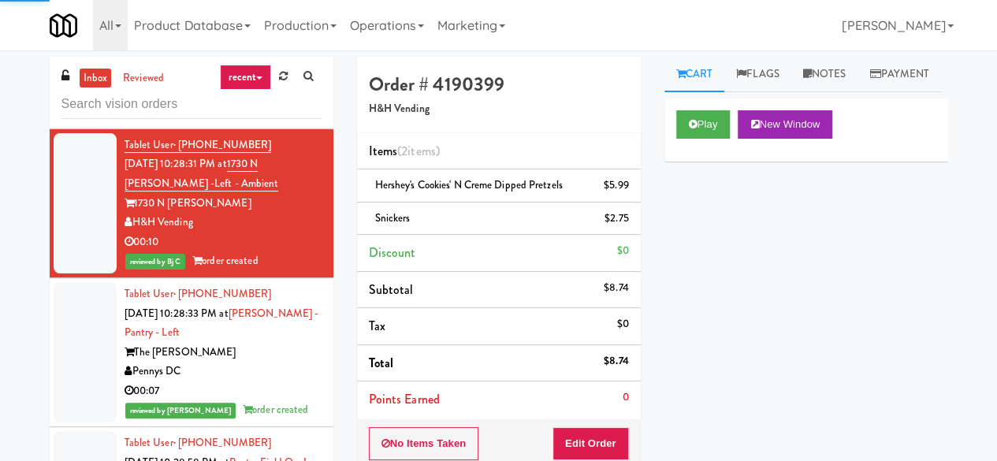
scroll to position [3389, 0]
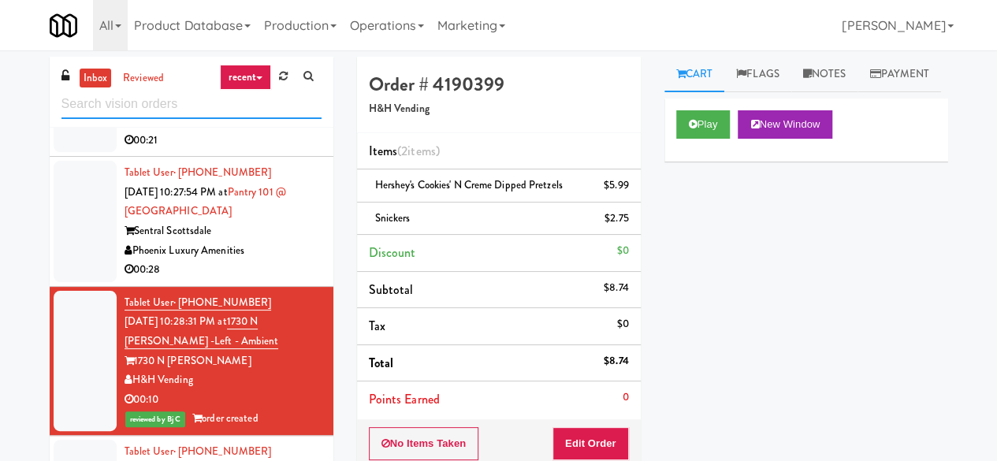
click at [200, 108] on input "text" at bounding box center [191, 104] width 260 height 29
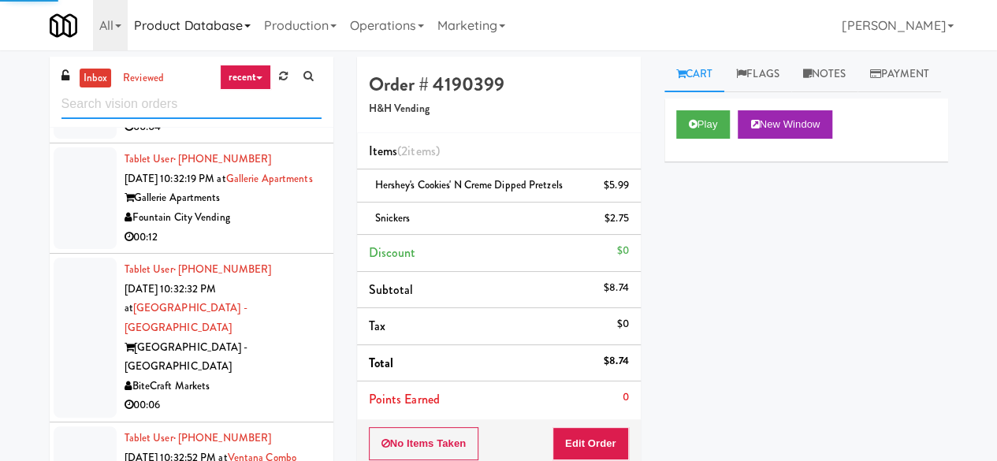
scroll to position [4256, 0]
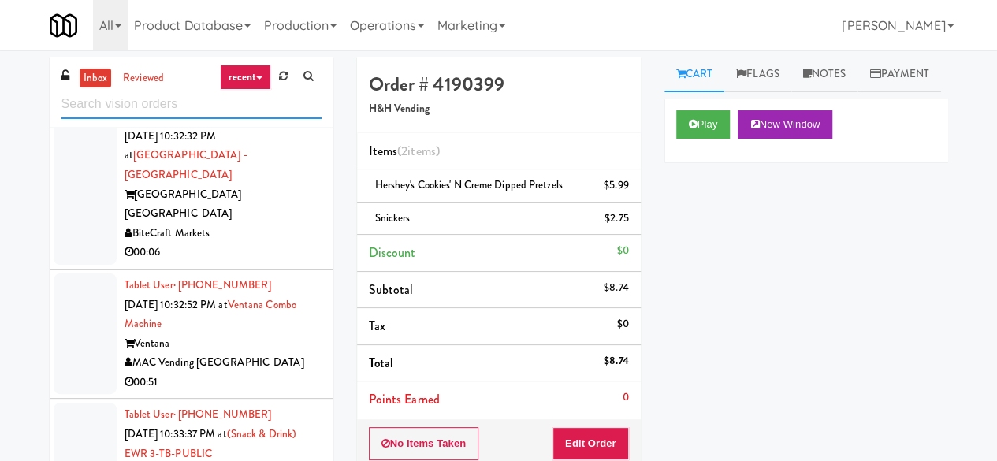
click at [181, 103] on input "text" at bounding box center [191, 104] width 260 height 29
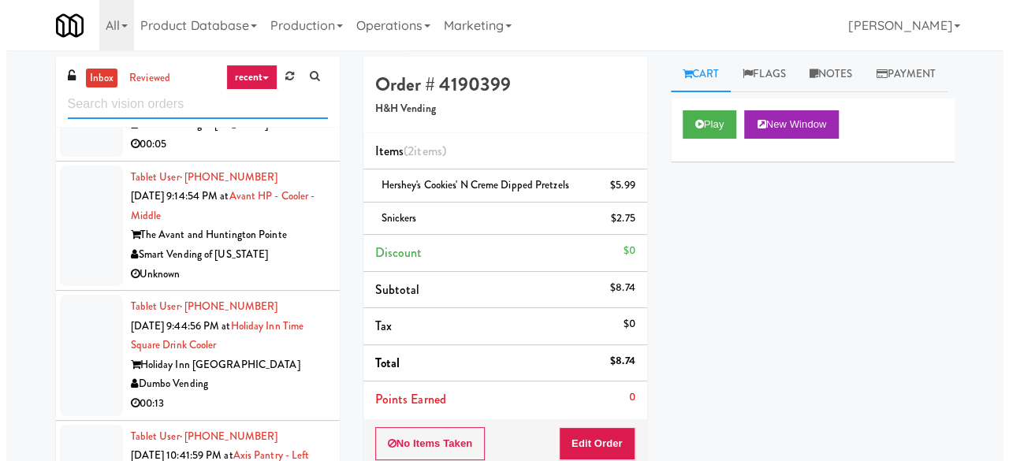
scroll to position [1970, 0]
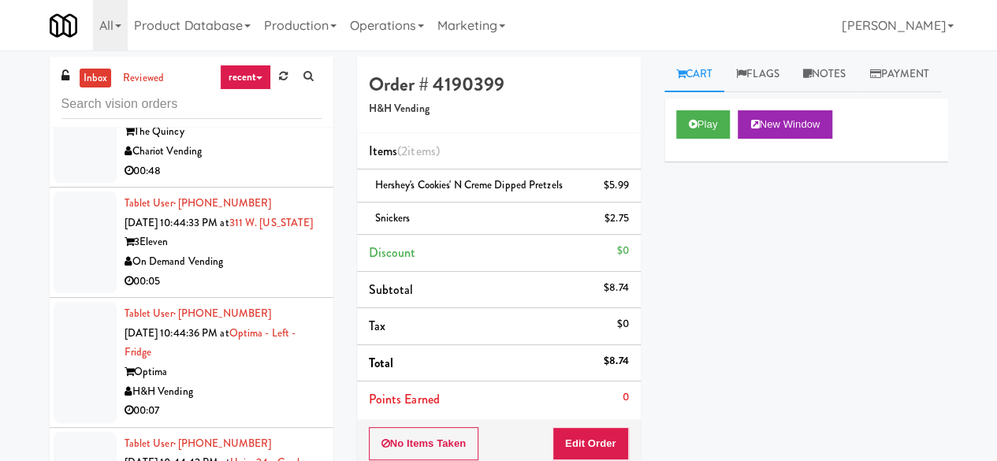
click at [285, 272] on div "On Demand Vending" at bounding box center [223, 262] width 197 height 20
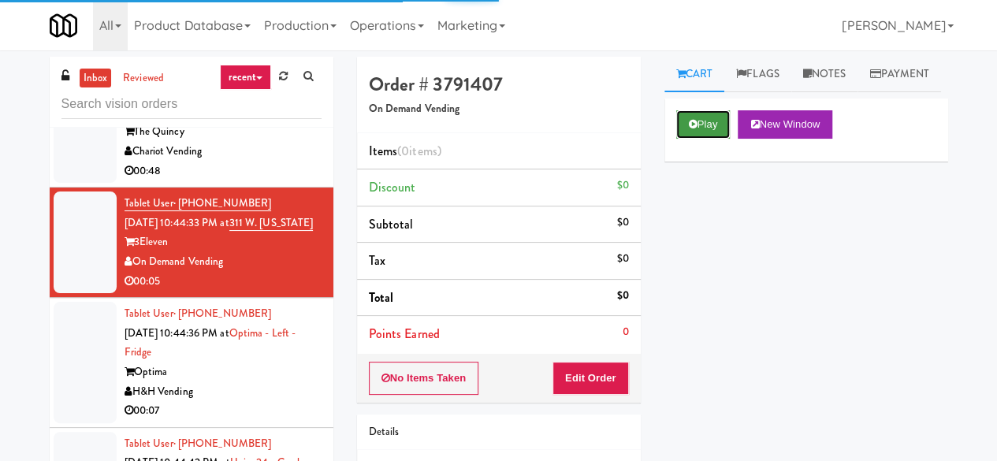
click at [705, 139] on button "Play" at bounding box center [703, 124] width 54 height 28
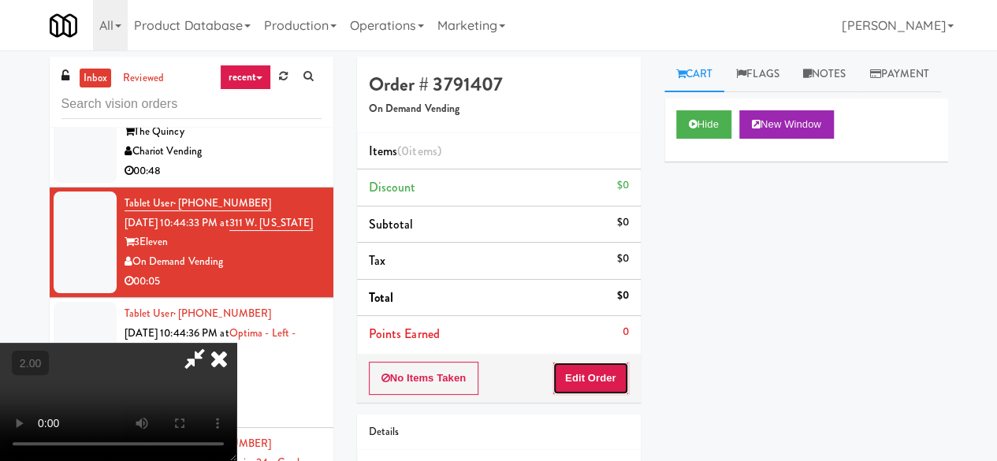
click at [608, 379] on button "Edit Order" at bounding box center [590, 378] width 76 height 33
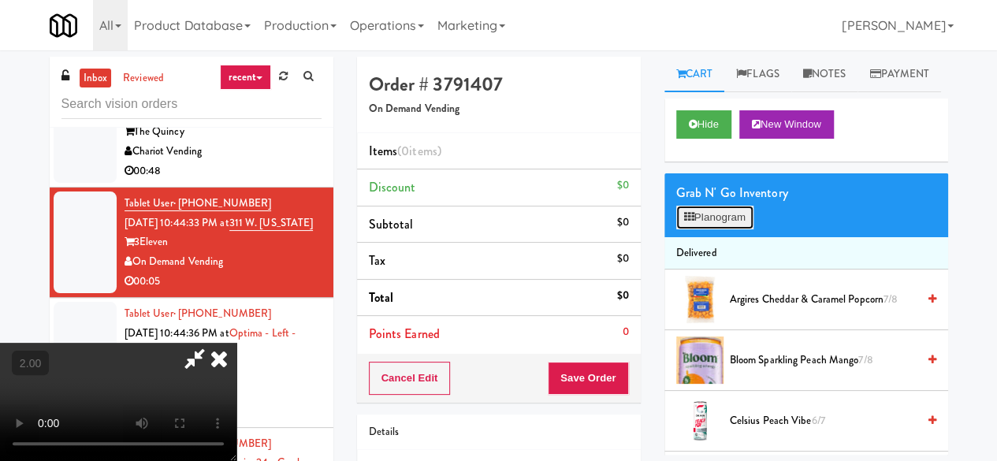
click at [722, 229] on button "Planogram" at bounding box center [714, 218] width 77 height 24
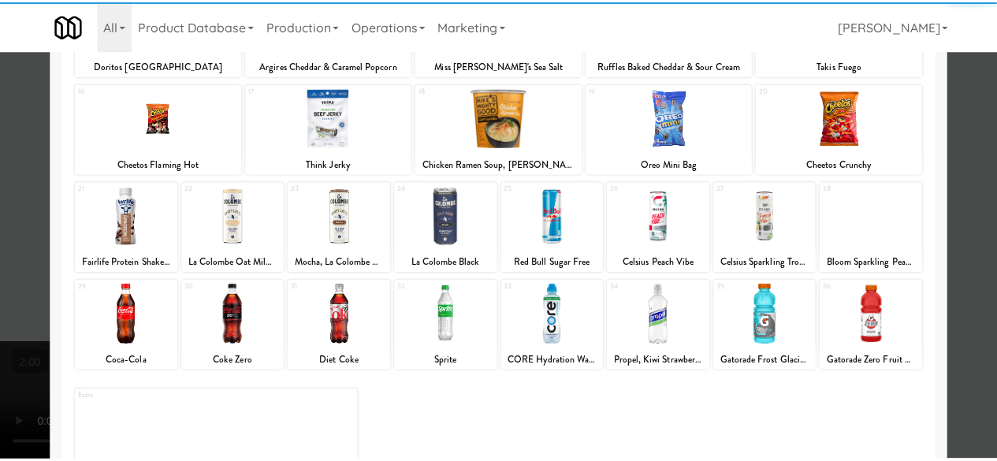
scroll to position [312, 0]
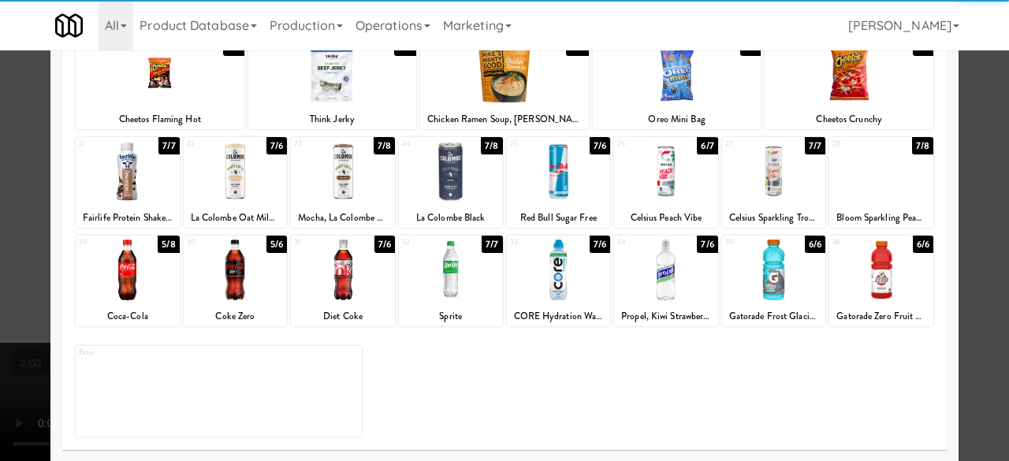
click at [355, 280] on div at bounding box center [343, 270] width 104 height 61
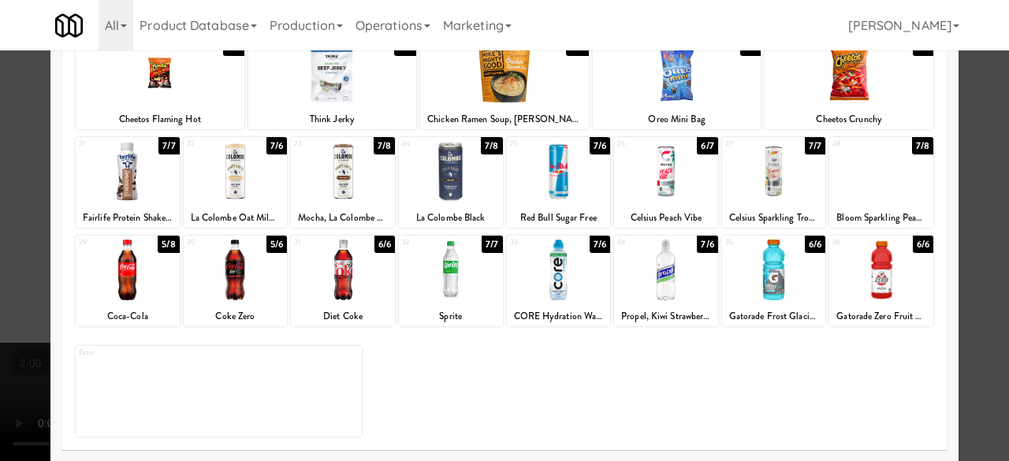
click at [955, 133] on div at bounding box center [504, 230] width 1009 height 461
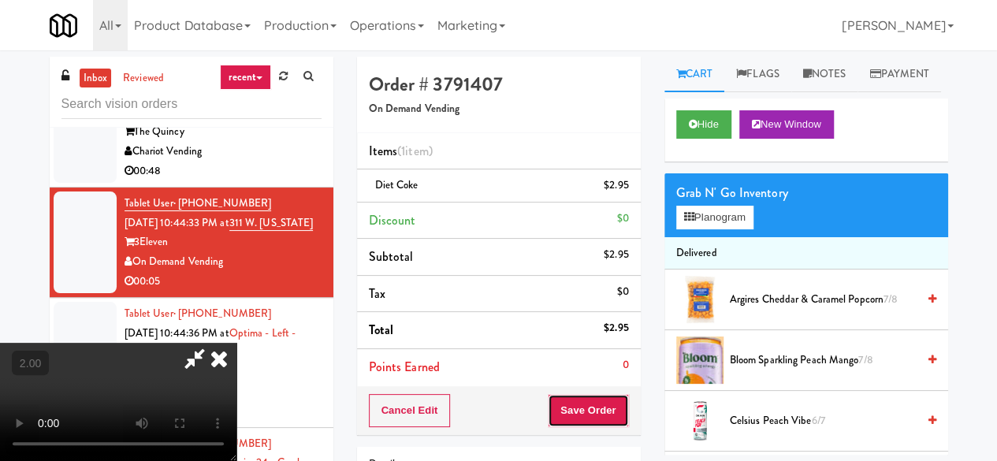
click at [618, 419] on button "Save Order" at bounding box center [588, 410] width 80 height 33
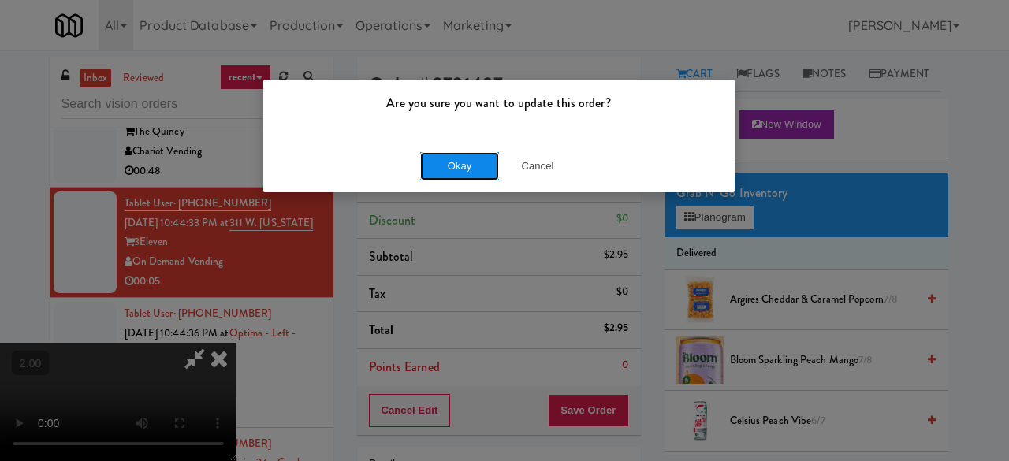
click at [443, 173] on button "Okay" at bounding box center [459, 166] width 79 height 28
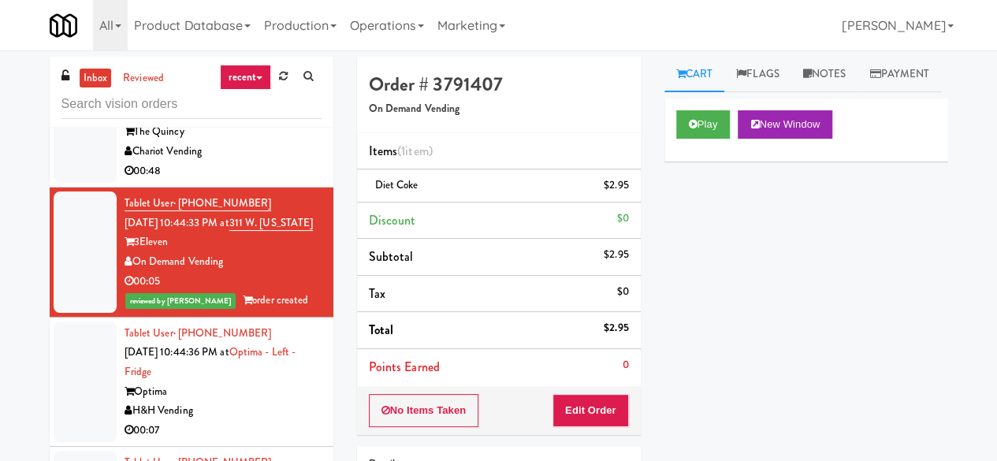
scroll to position [2128, 0]
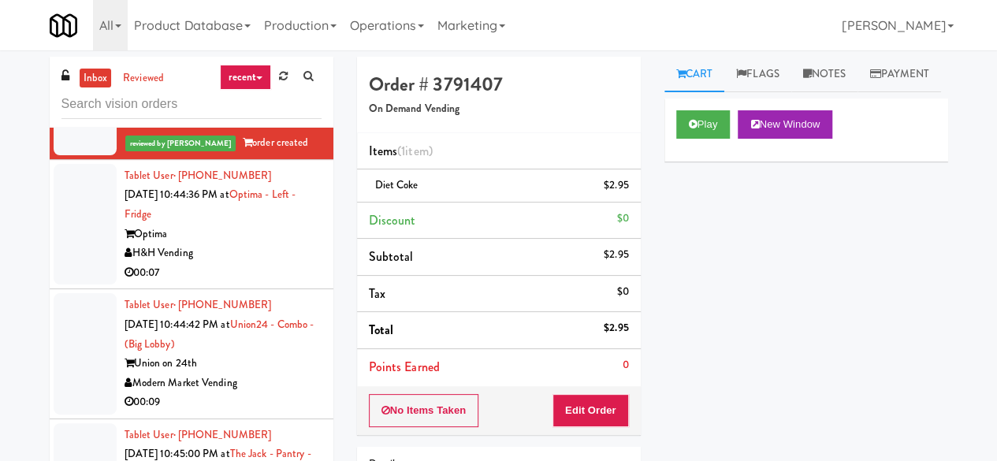
click at [249, 290] on li "Tablet User · (872) 757-8835 Sep 25, 2025 10:44:36 PM at Optima - Left - Fridge…" at bounding box center [192, 225] width 284 height 130
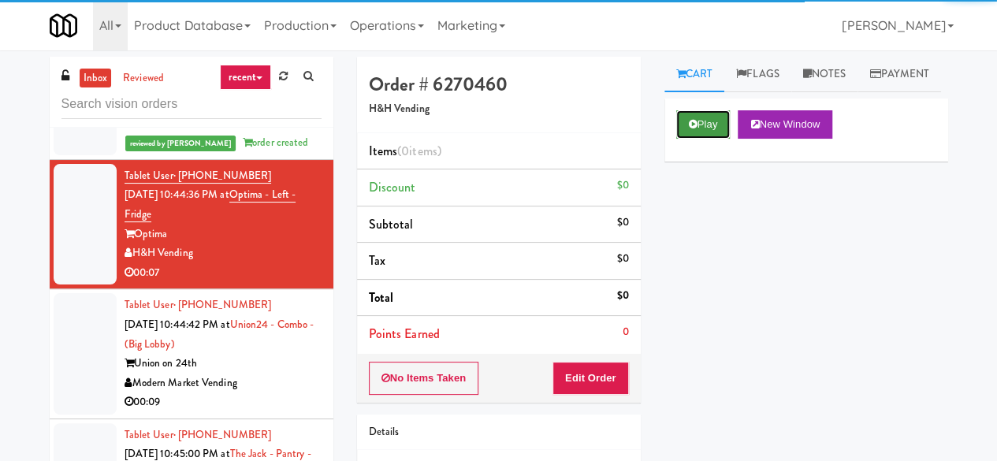
click at [720, 139] on button "Play" at bounding box center [703, 124] width 54 height 28
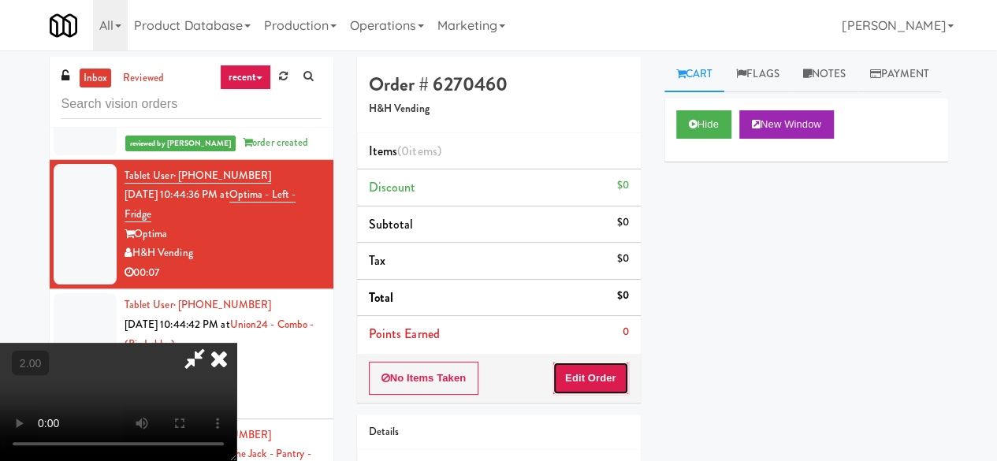
click at [599, 373] on button "Edit Order" at bounding box center [590, 378] width 76 height 33
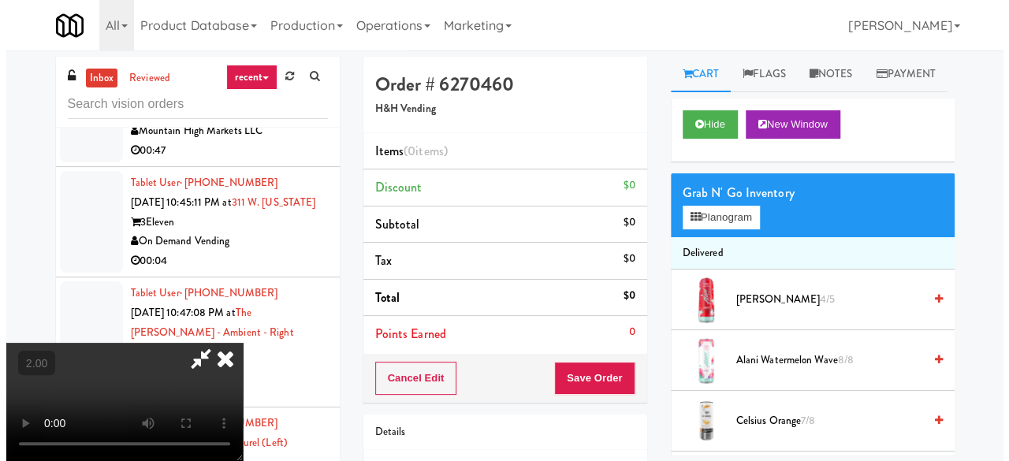
scroll to position [2601, 0]
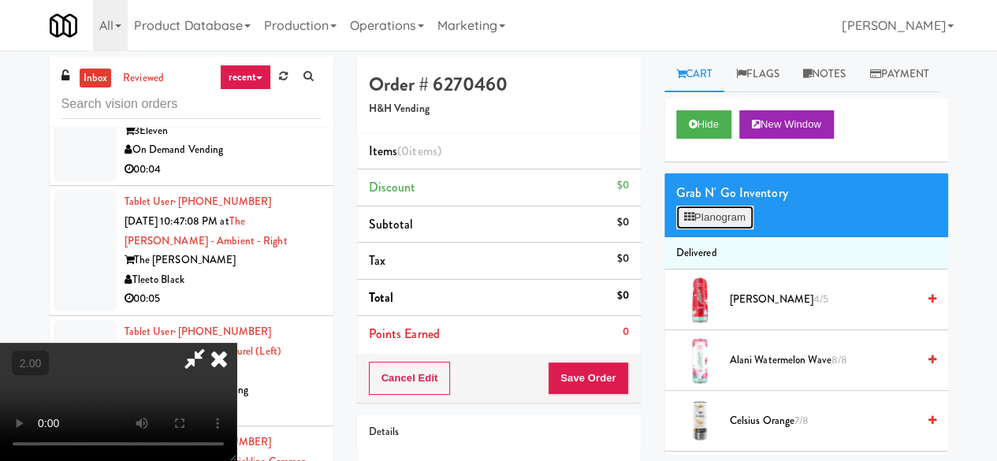
click at [687, 229] on button "Planogram" at bounding box center [714, 218] width 77 height 24
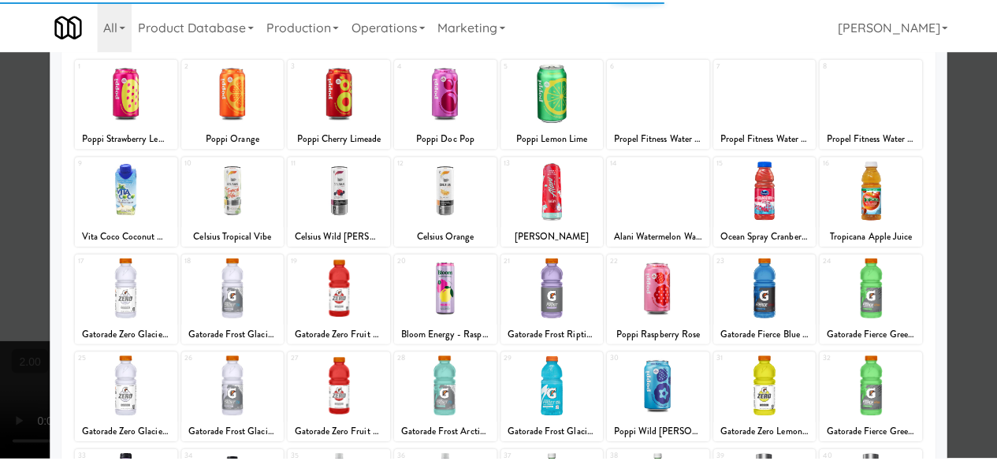
scroll to position [236, 0]
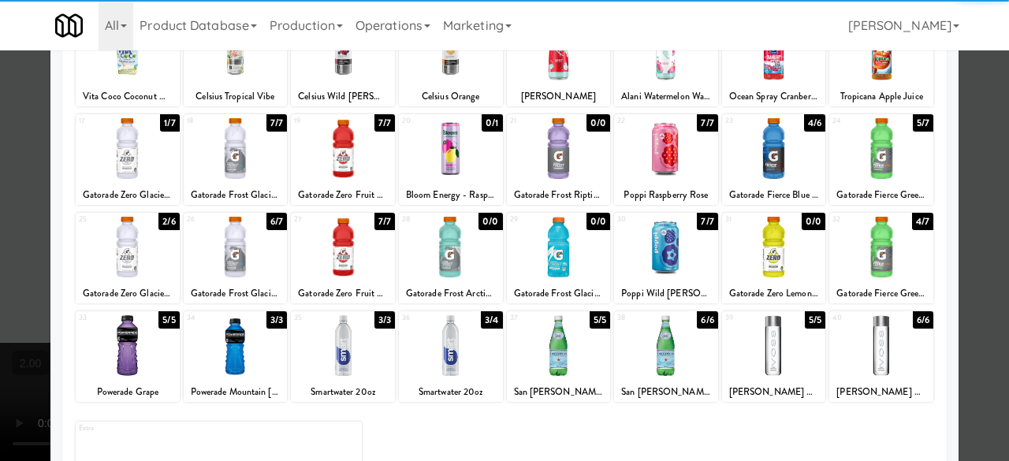
click at [246, 229] on div at bounding box center [236, 247] width 104 height 61
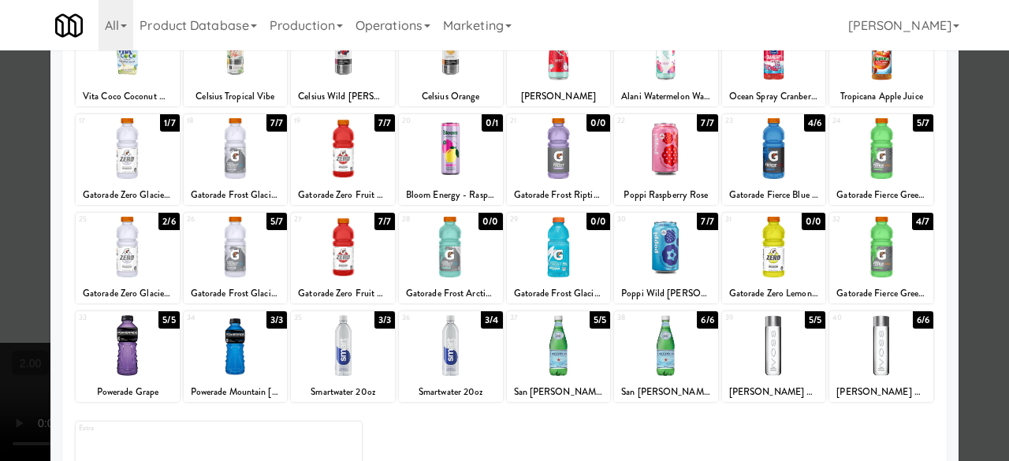
drag, startPoint x: 992, startPoint y: 131, endPoint x: 890, endPoint y: 199, distance: 123.3
click at [991, 131] on div at bounding box center [504, 230] width 1009 height 461
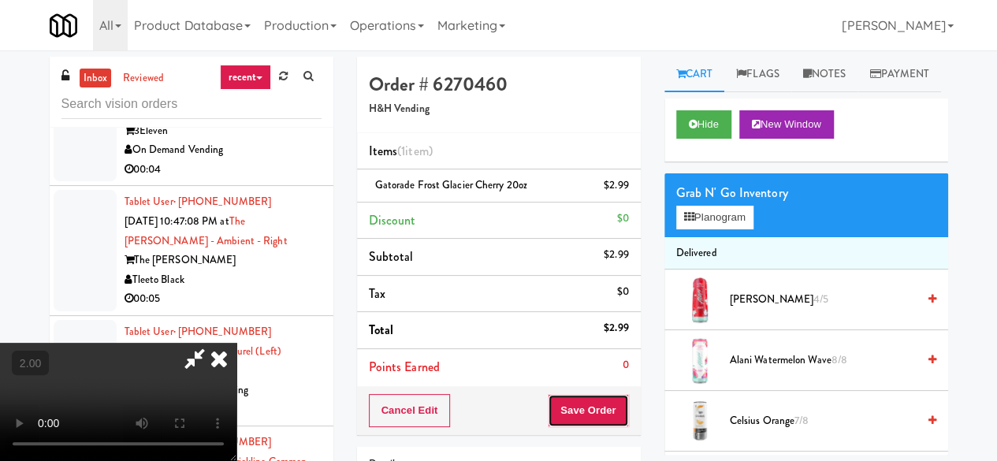
click at [617, 418] on button "Save Order" at bounding box center [588, 410] width 80 height 33
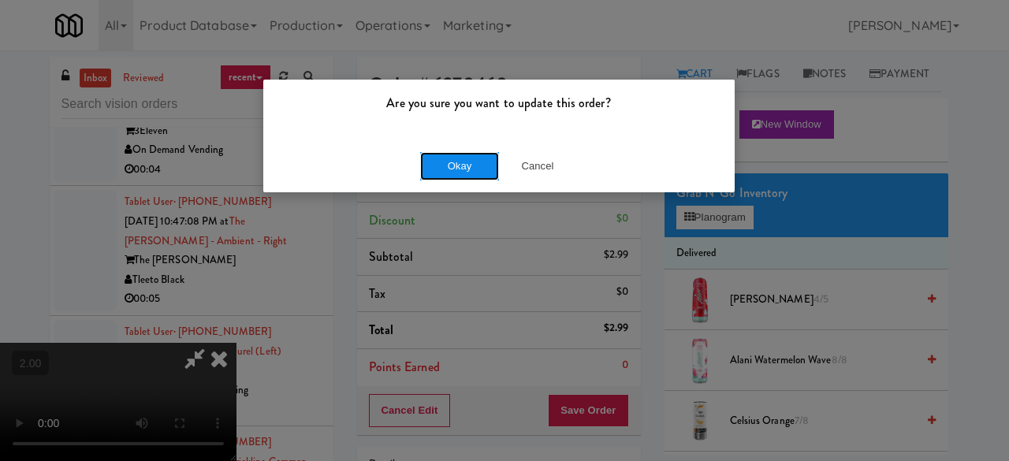
click at [436, 161] on button "Okay" at bounding box center [459, 166] width 79 height 28
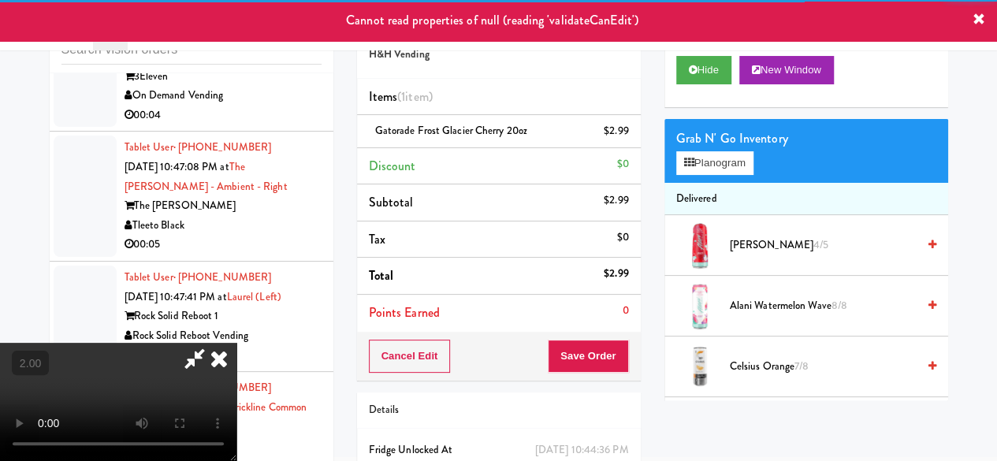
scroll to position [79, 0]
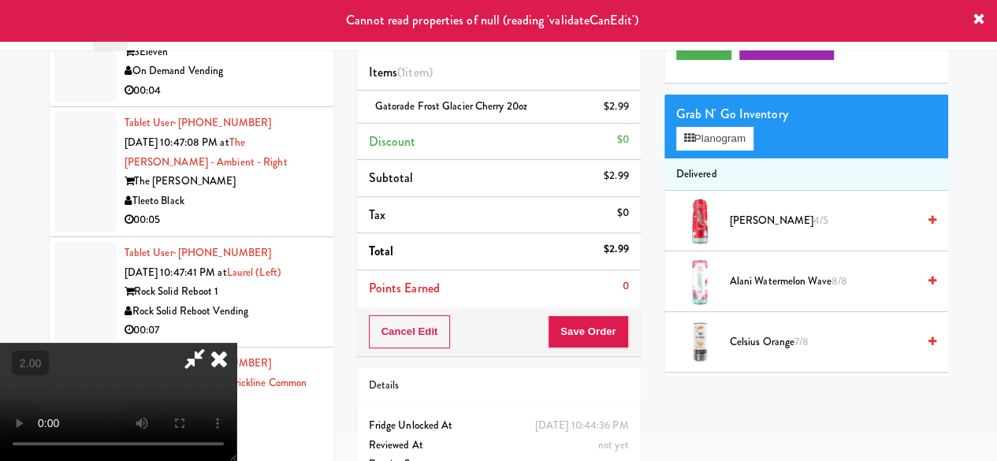
click at [236, 343] on icon at bounding box center [219, 359] width 35 height 32
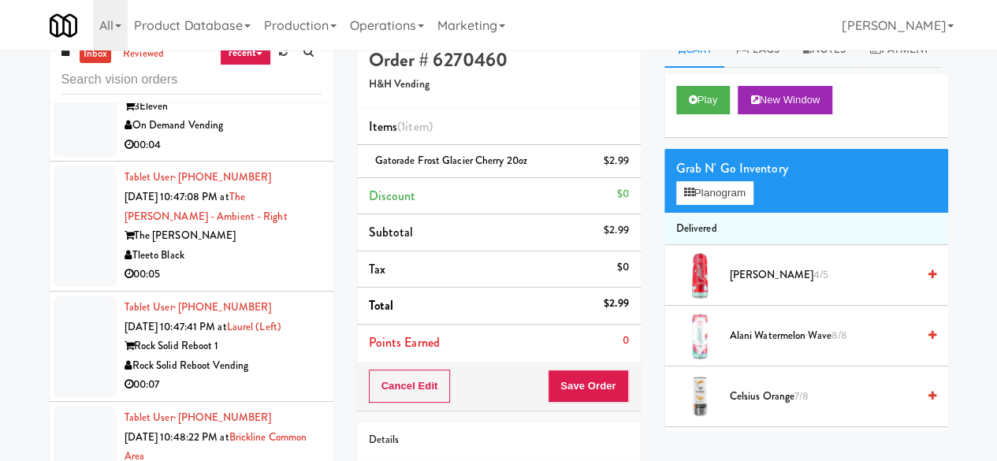
scroll to position [0, 0]
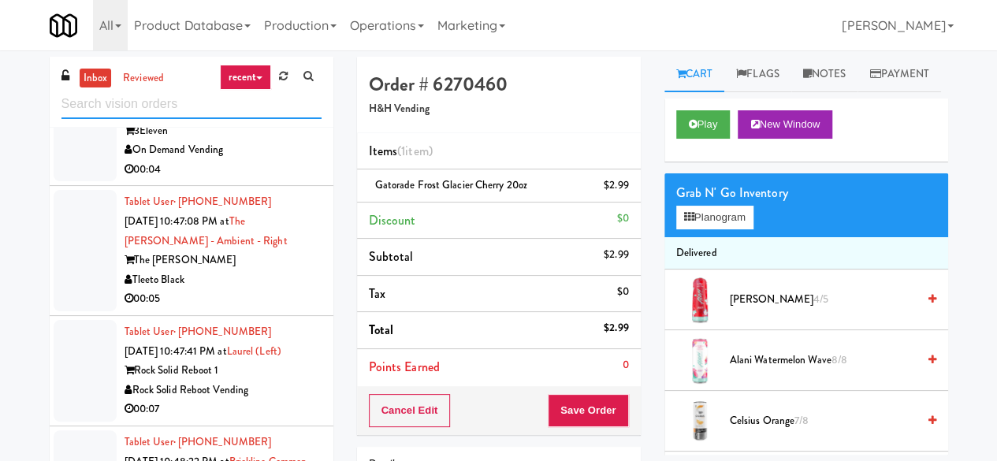
click at [214, 113] on input "text" at bounding box center [191, 104] width 260 height 29
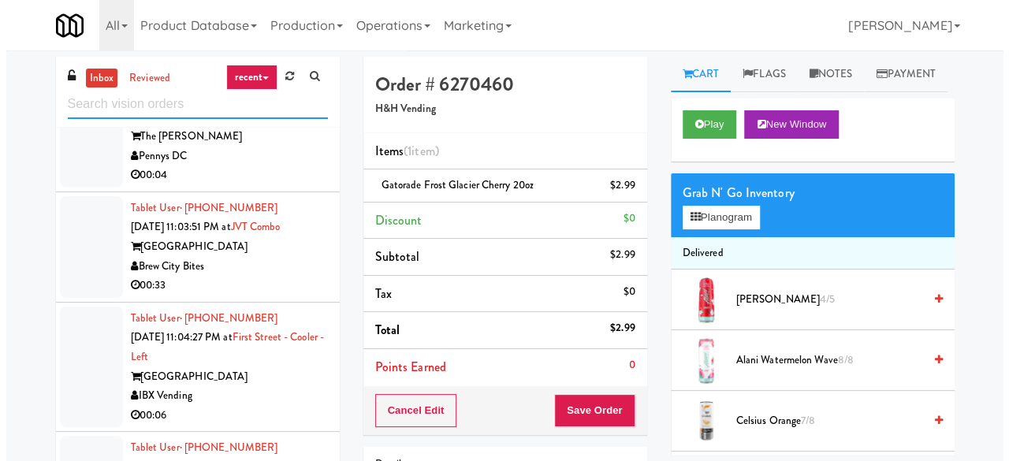
scroll to position [2837, 0]
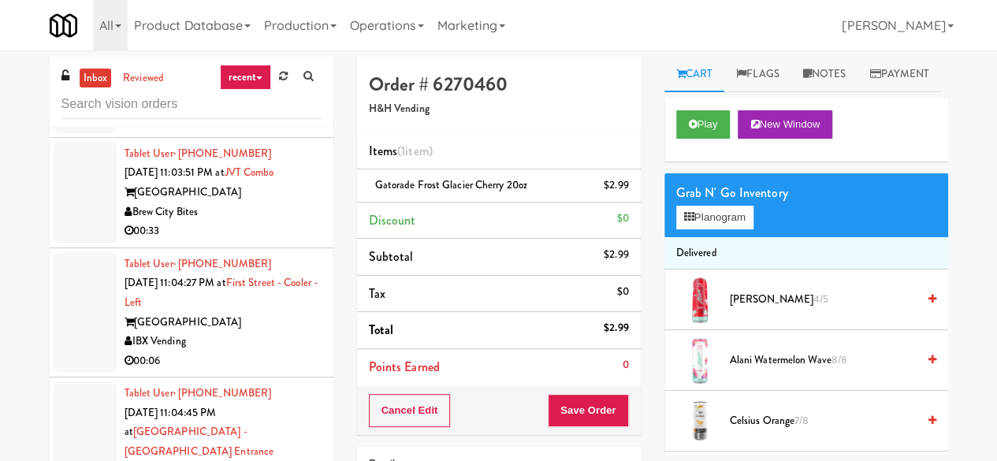
click at [275, 313] on div "[GEOGRAPHIC_DATA]" at bounding box center [223, 323] width 197 height 20
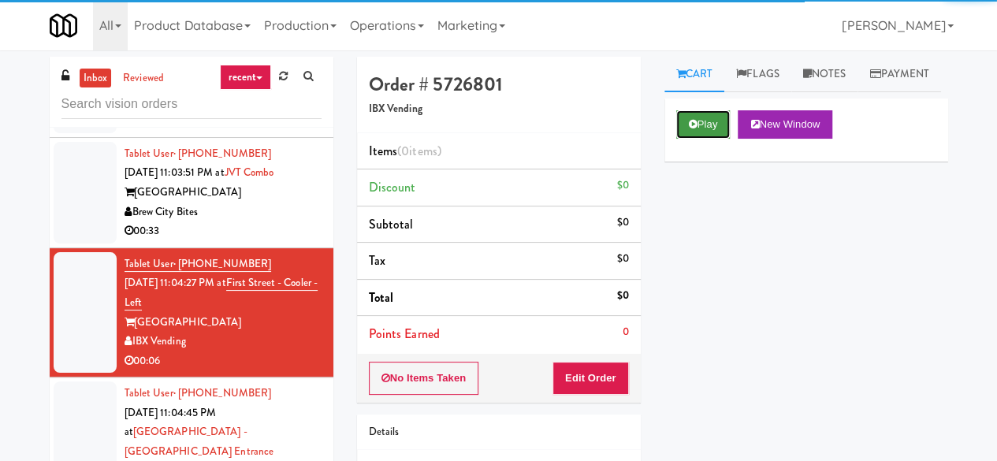
click at [712, 139] on button "Play" at bounding box center [703, 124] width 54 height 28
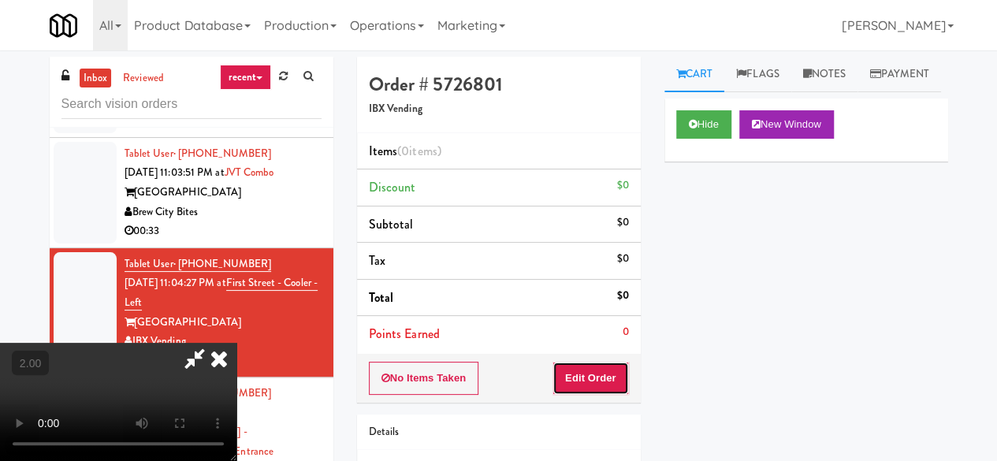
click at [613, 362] on button "Edit Order" at bounding box center [590, 378] width 76 height 33
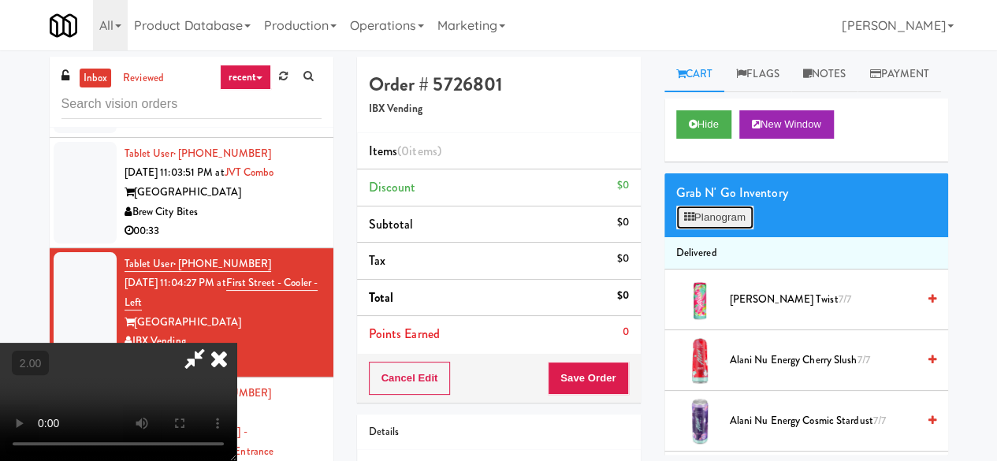
click at [706, 229] on button "Planogram" at bounding box center [714, 218] width 77 height 24
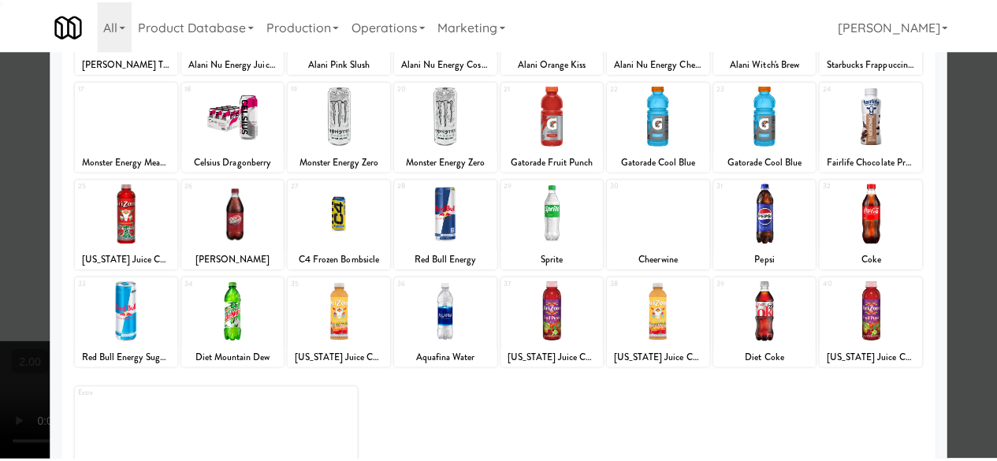
scroll to position [312, 0]
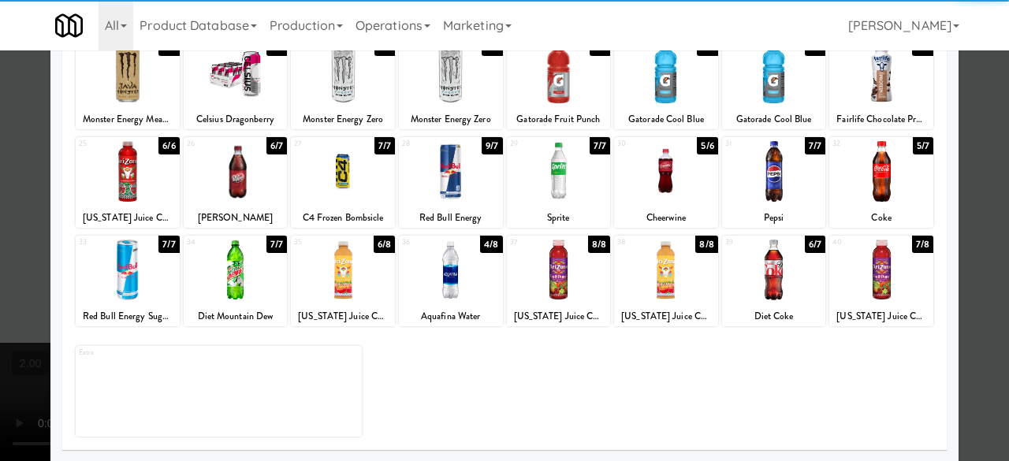
click at [455, 285] on div at bounding box center [451, 270] width 104 height 61
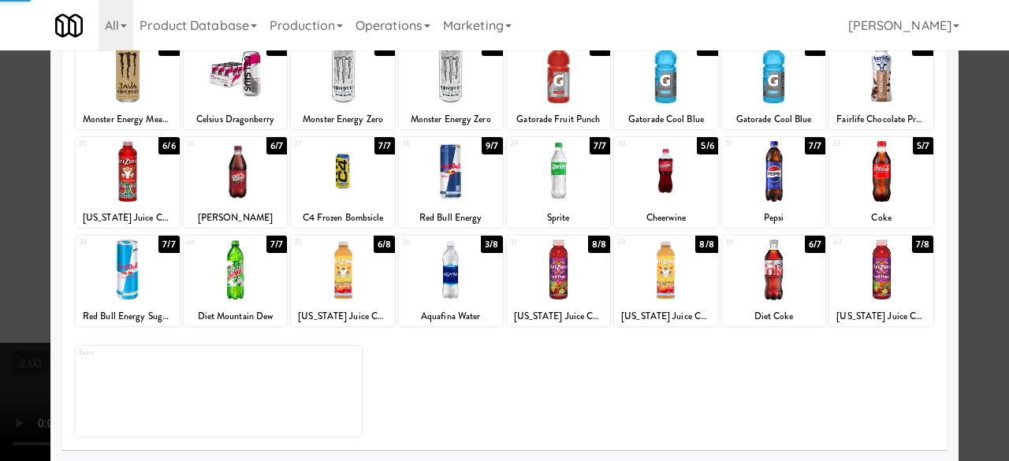
click at [961, 164] on div at bounding box center [504, 230] width 1009 height 461
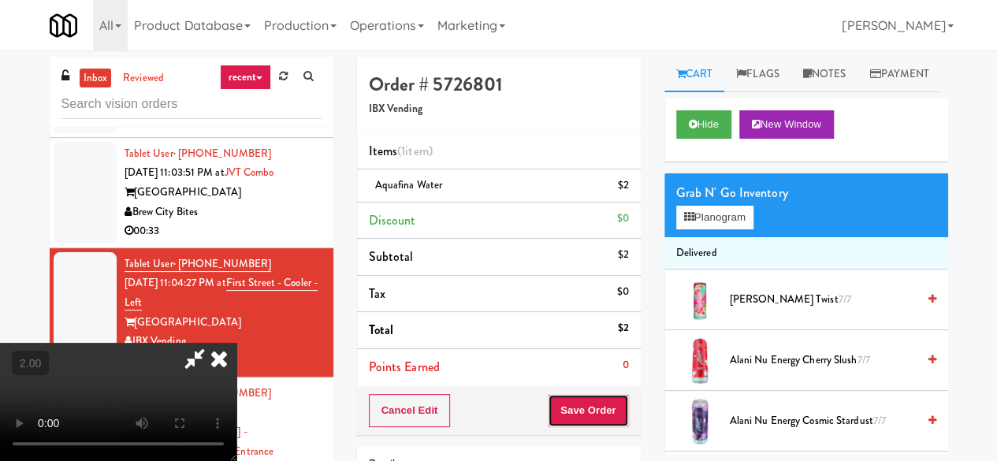
click at [610, 419] on button "Save Order" at bounding box center [588, 410] width 80 height 33
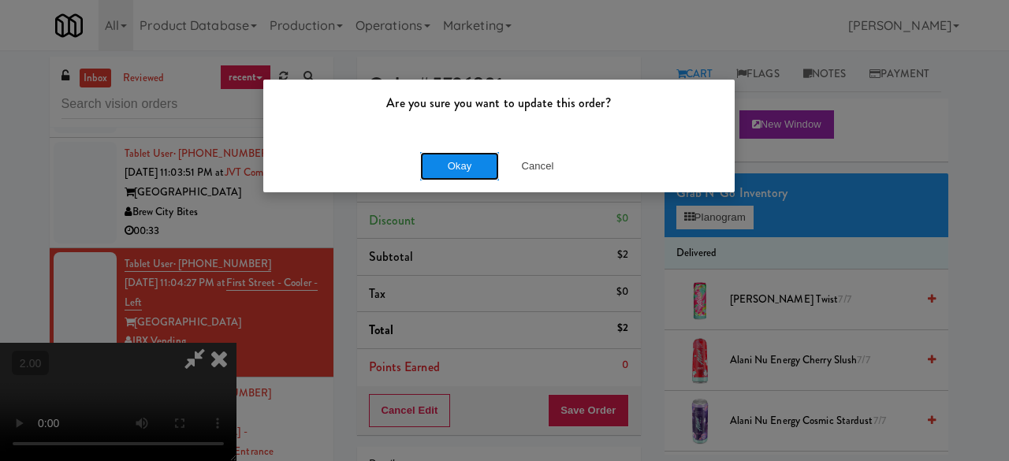
click at [468, 173] on button "Okay" at bounding box center [459, 166] width 79 height 28
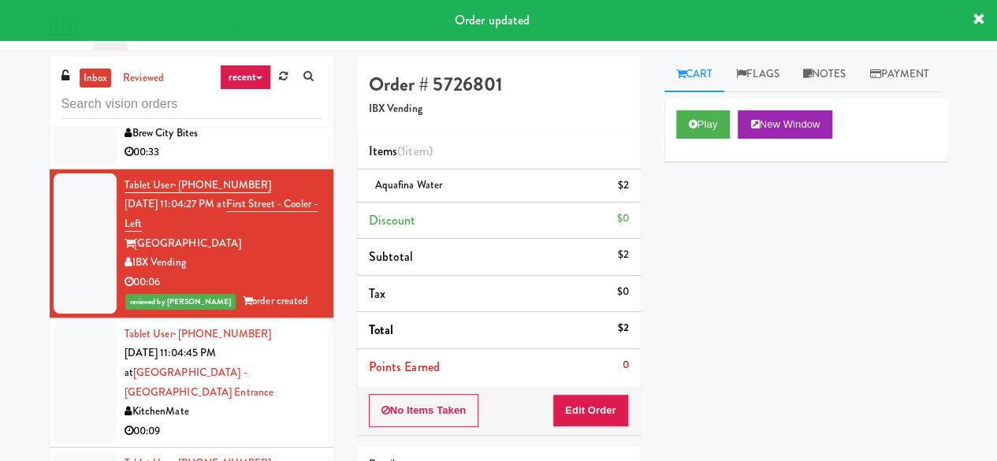
click at [279, 402] on div "KitchenMate" at bounding box center [223, 412] width 197 height 20
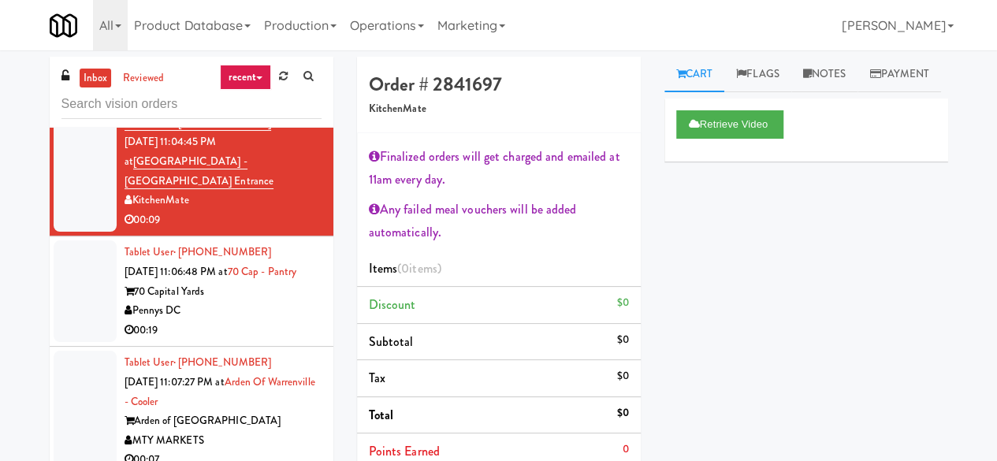
scroll to position [3152, 0]
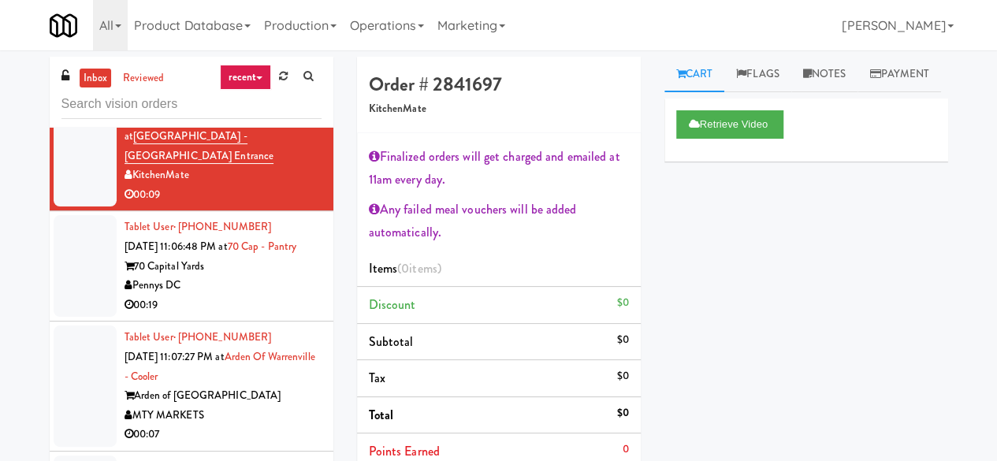
click at [276, 276] on div "Pennys DC" at bounding box center [223, 286] width 197 height 20
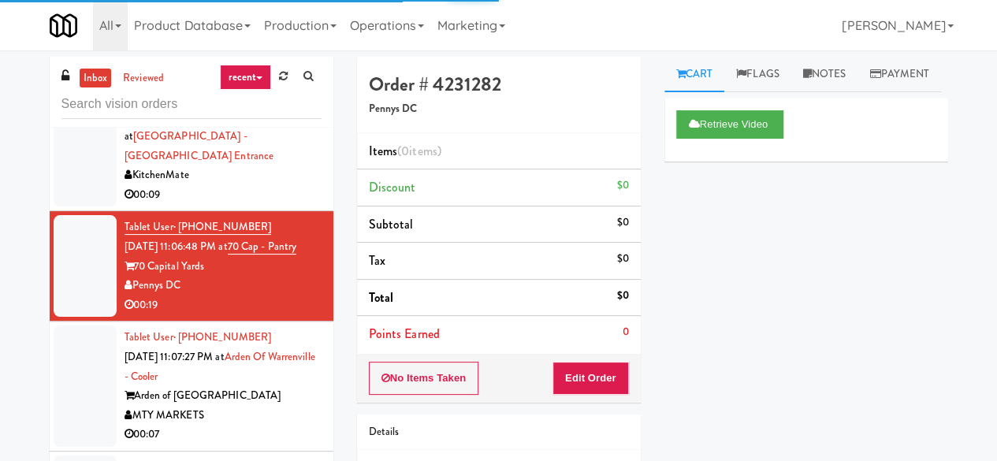
scroll to position [3231, 0]
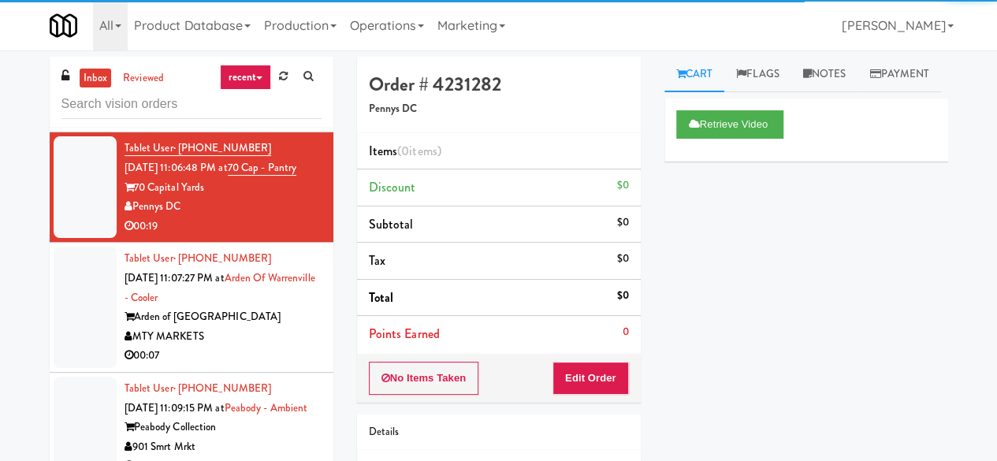
click at [273, 327] on div "MTY MARKETS" at bounding box center [223, 337] width 197 height 20
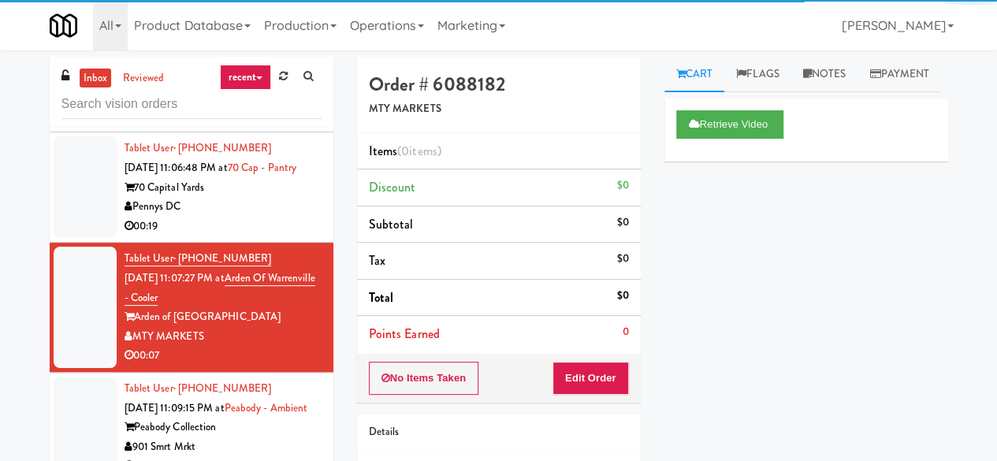
scroll to position [3389, 0]
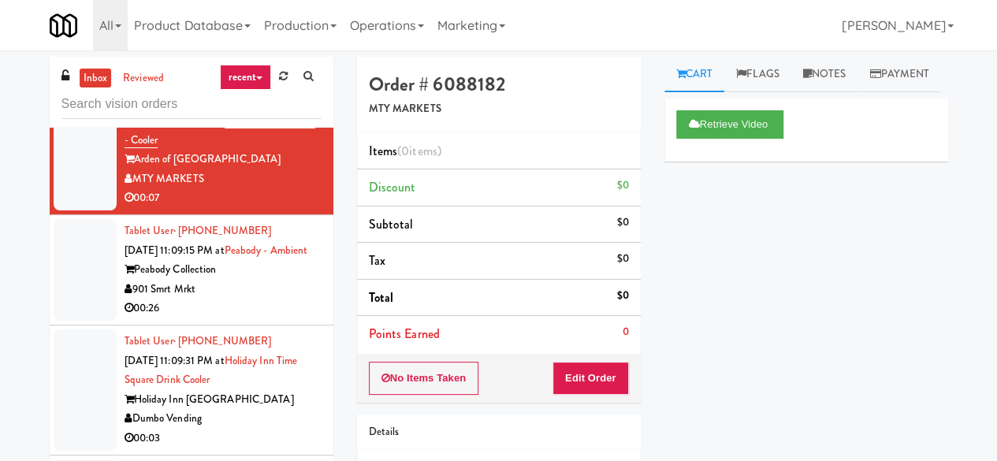
click at [301, 299] on div "00:26" at bounding box center [223, 309] width 197 height 20
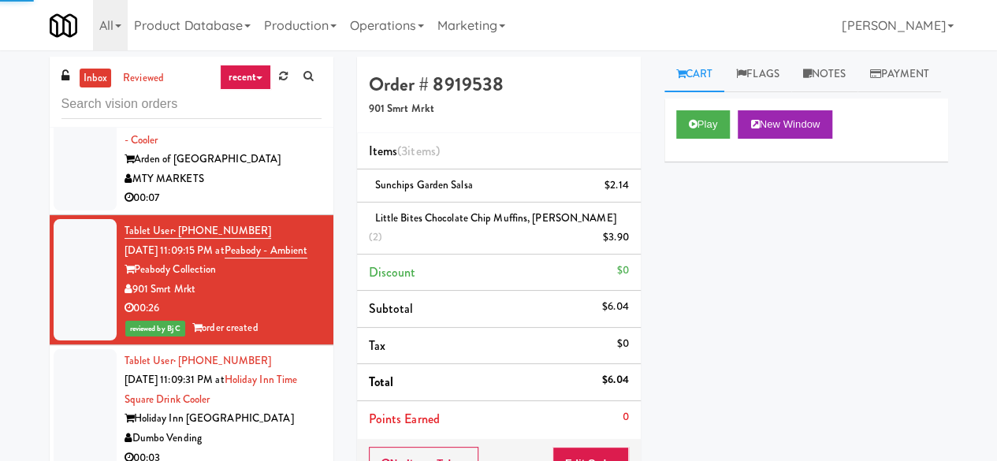
scroll to position [3468, 0]
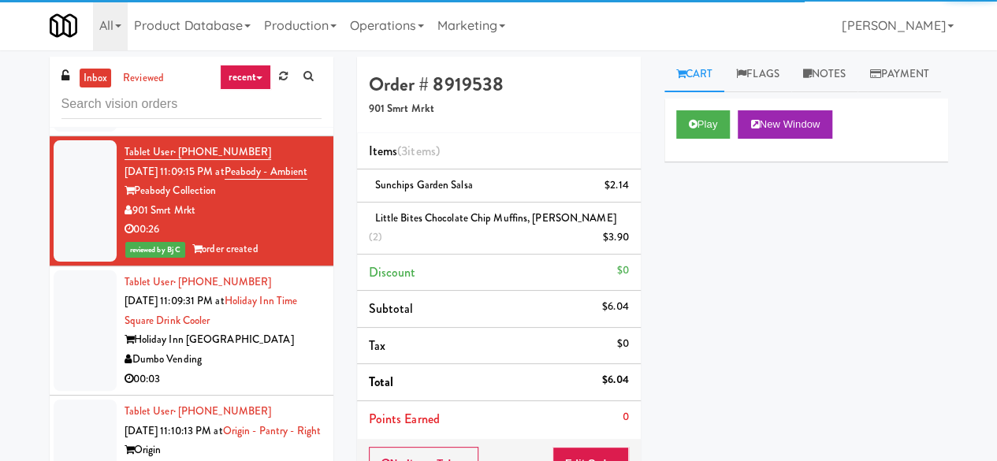
click at [265, 350] on div "Dumbo Vending" at bounding box center [223, 360] width 197 height 20
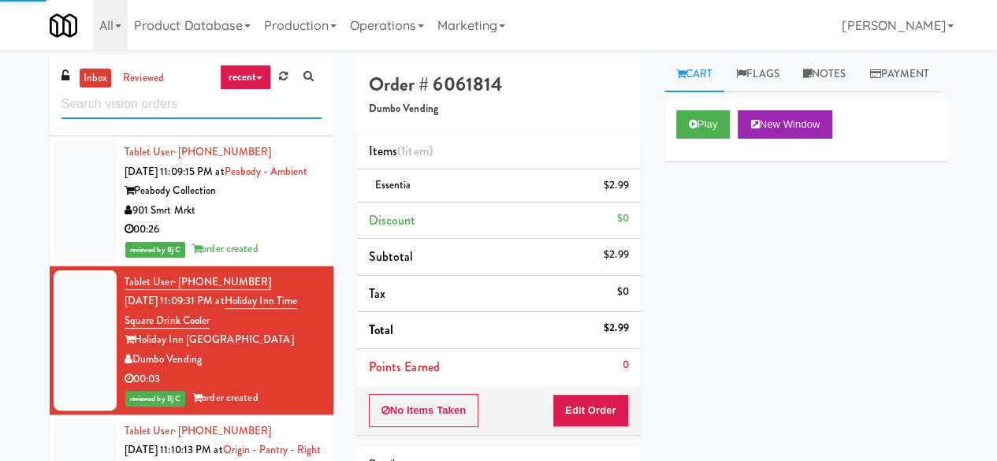
click at [175, 116] on input "text" at bounding box center [191, 104] width 260 height 29
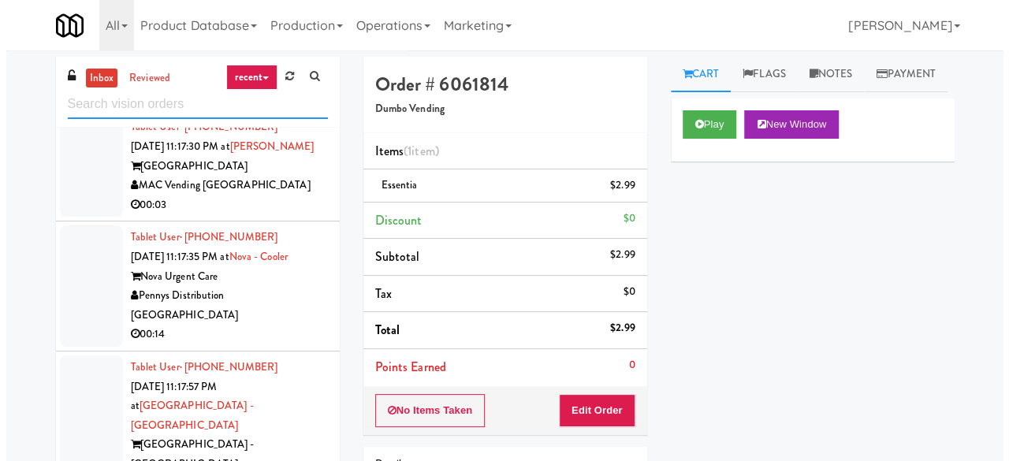
scroll to position [3487, 0]
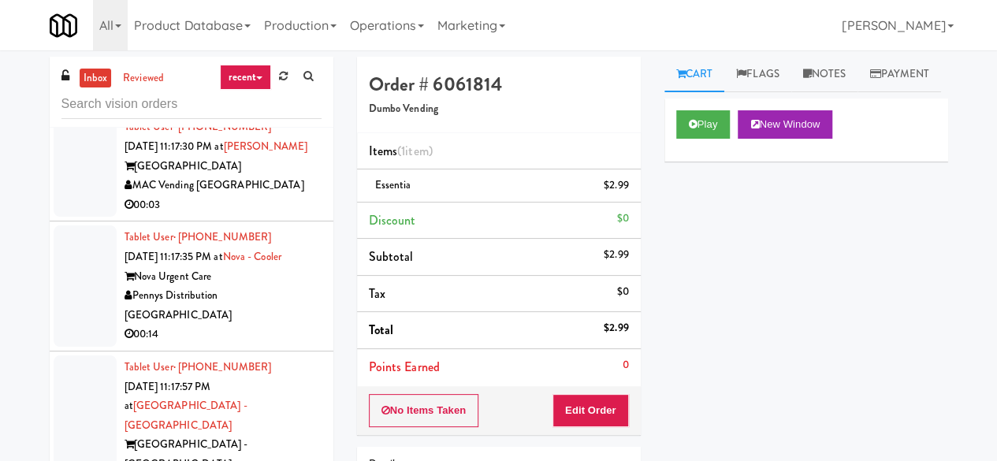
click at [287, 105] on div "00:03" at bounding box center [223, 95] width 197 height 20
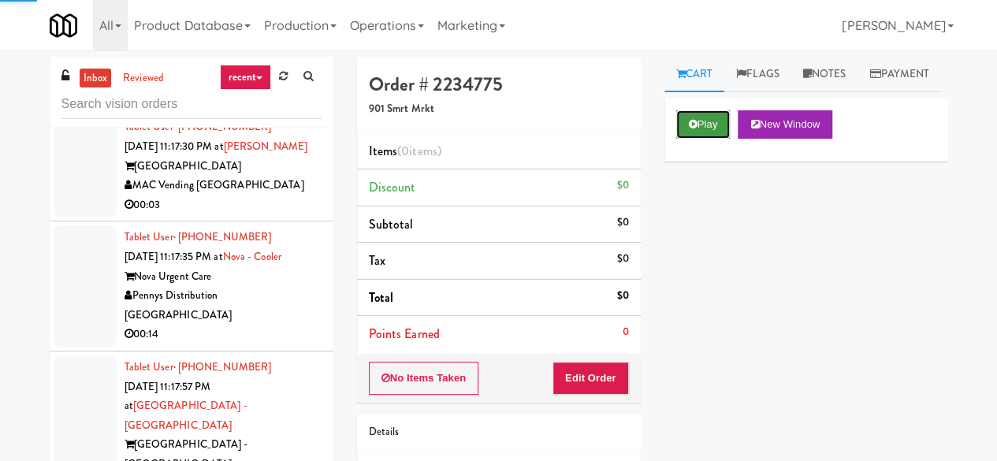
click at [689, 139] on button "Play" at bounding box center [703, 124] width 54 height 28
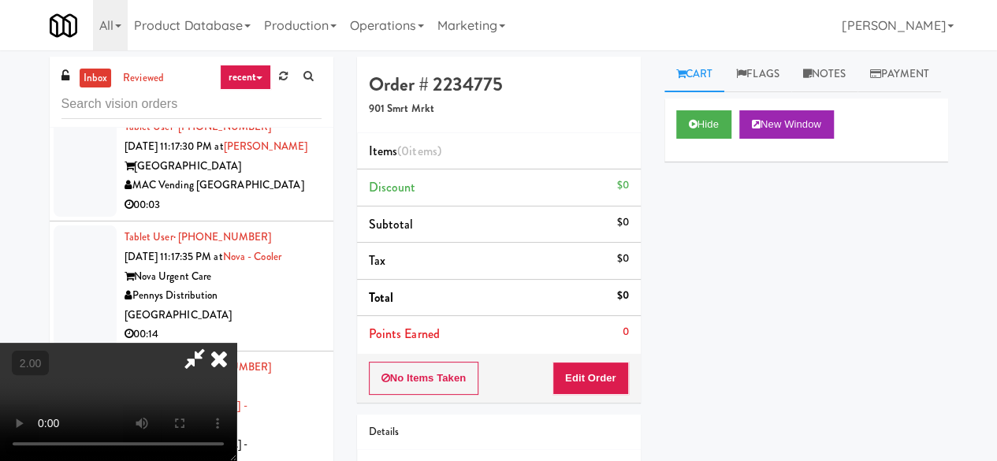
click at [584, 396] on div "No Items Taken Edit Order" at bounding box center [499, 378] width 284 height 49
click at [590, 368] on button "Edit Order" at bounding box center [590, 378] width 76 height 33
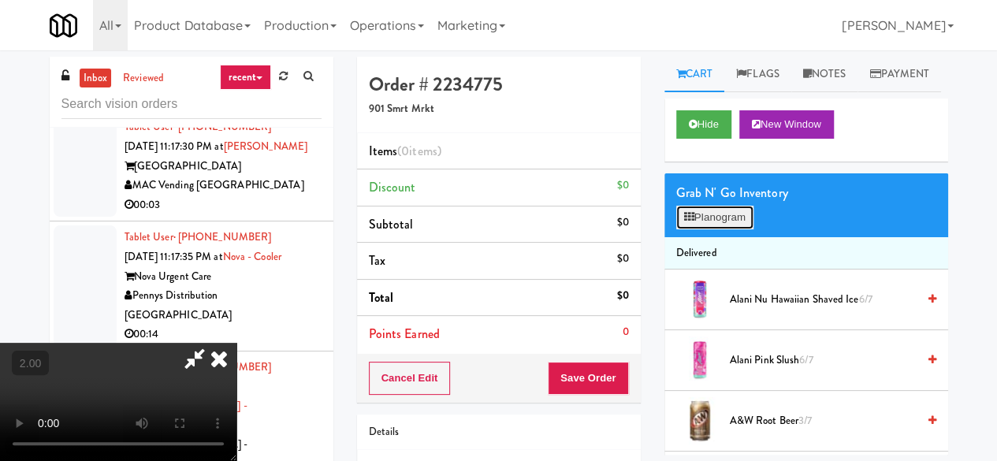
click at [745, 229] on button "Planogram" at bounding box center [714, 218] width 77 height 24
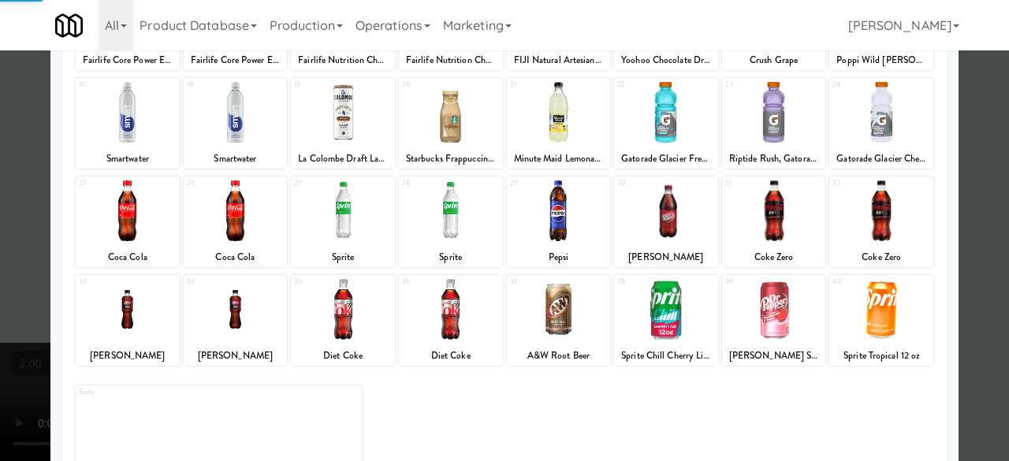
scroll to position [312, 0]
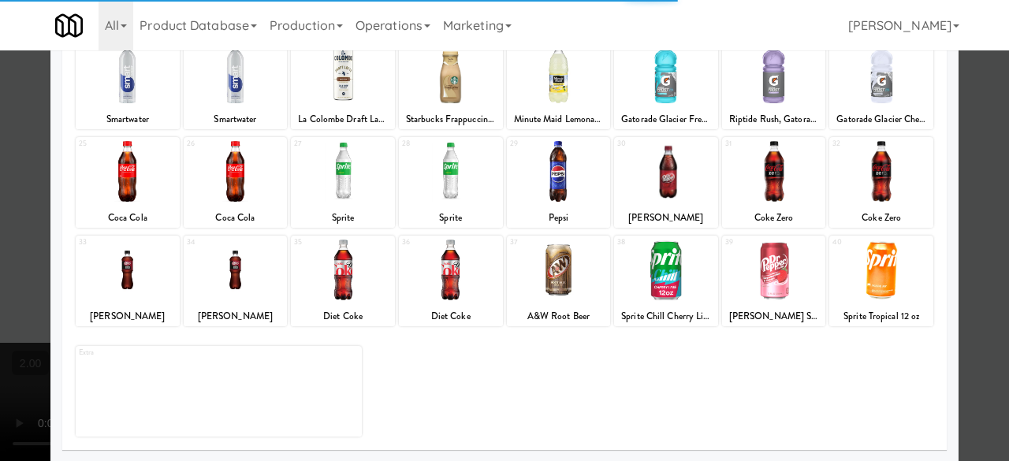
click at [225, 295] on div at bounding box center [236, 270] width 104 height 61
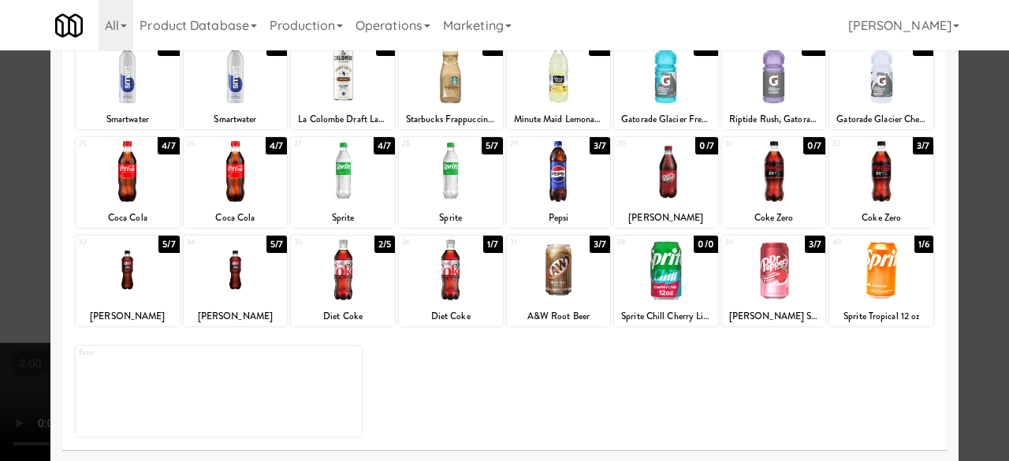
click at [955, 129] on div at bounding box center [504, 230] width 1009 height 461
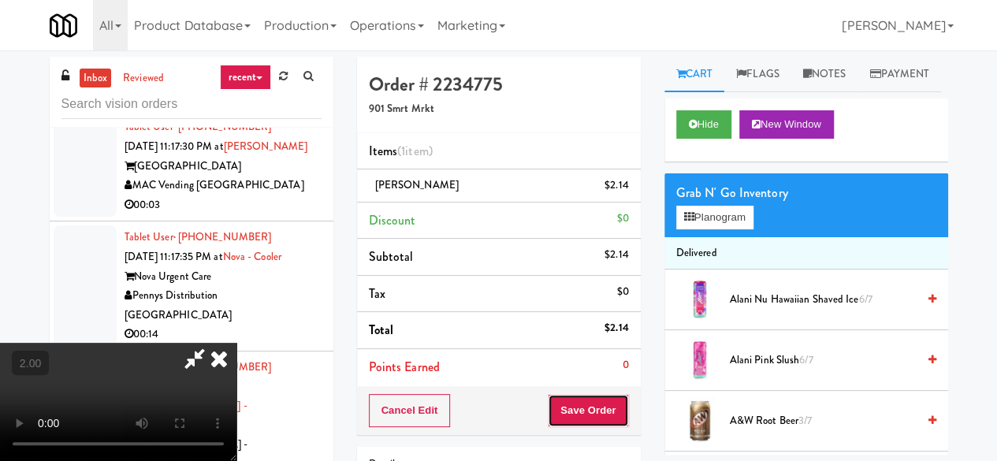
click at [615, 398] on button "Save Order" at bounding box center [588, 410] width 80 height 33
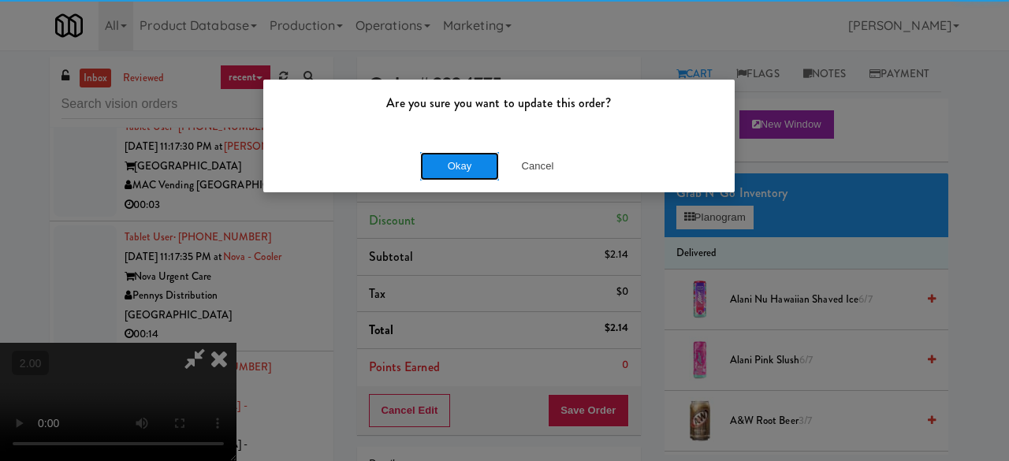
click at [444, 163] on button "Okay" at bounding box center [459, 166] width 79 height 28
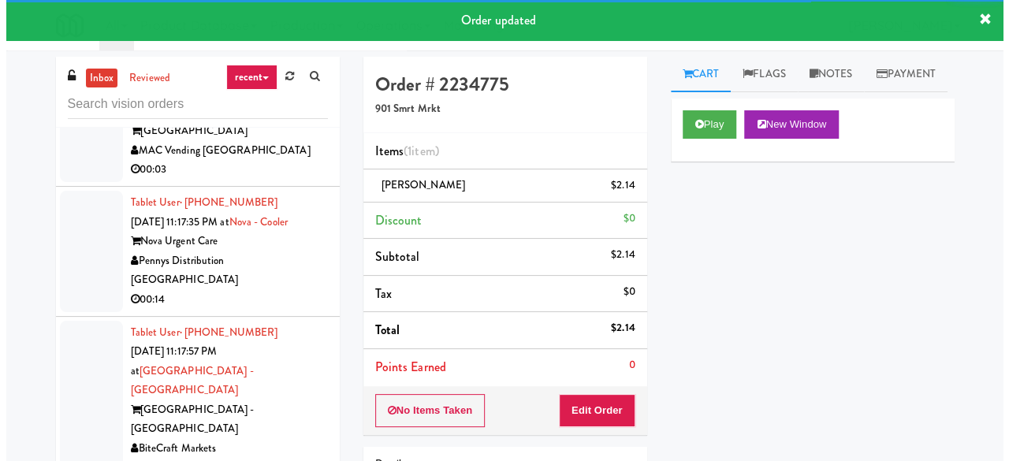
scroll to position [3565, 0]
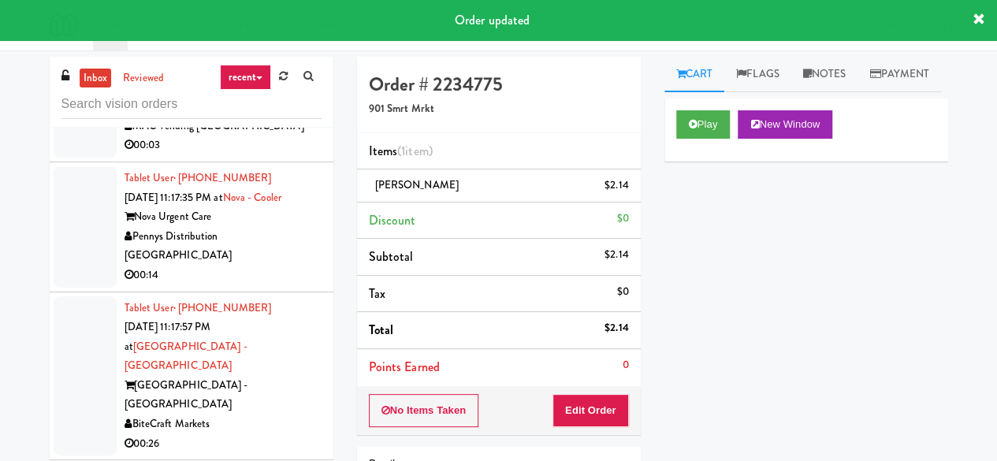
click at [285, 136] on div "MAC Vending [GEOGRAPHIC_DATA]" at bounding box center [223, 127] width 197 height 20
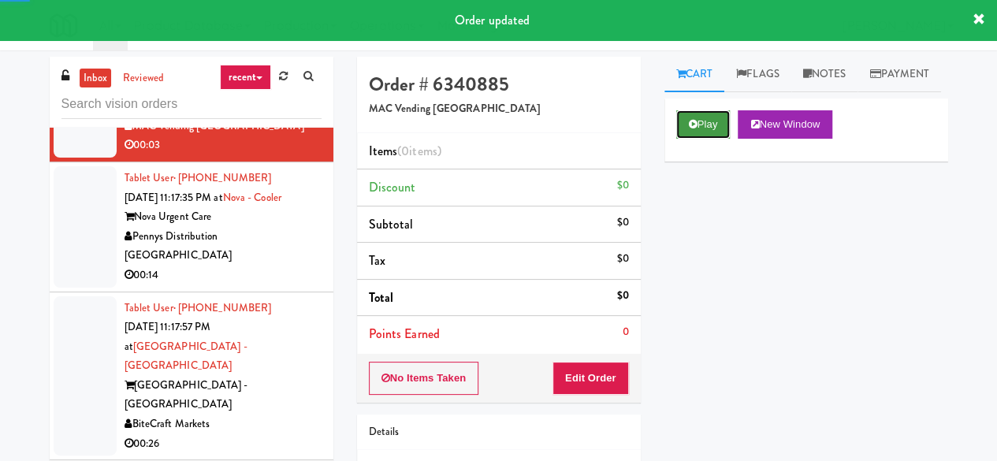
click at [701, 139] on button "Play" at bounding box center [703, 124] width 54 height 28
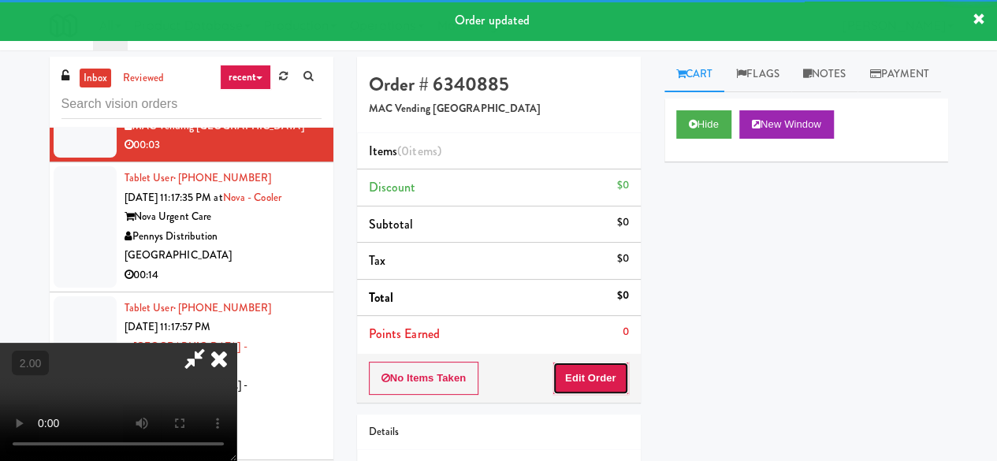
click at [592, 371] on button "Edit Order" at bounding box center [590, 378] width 76 height 33
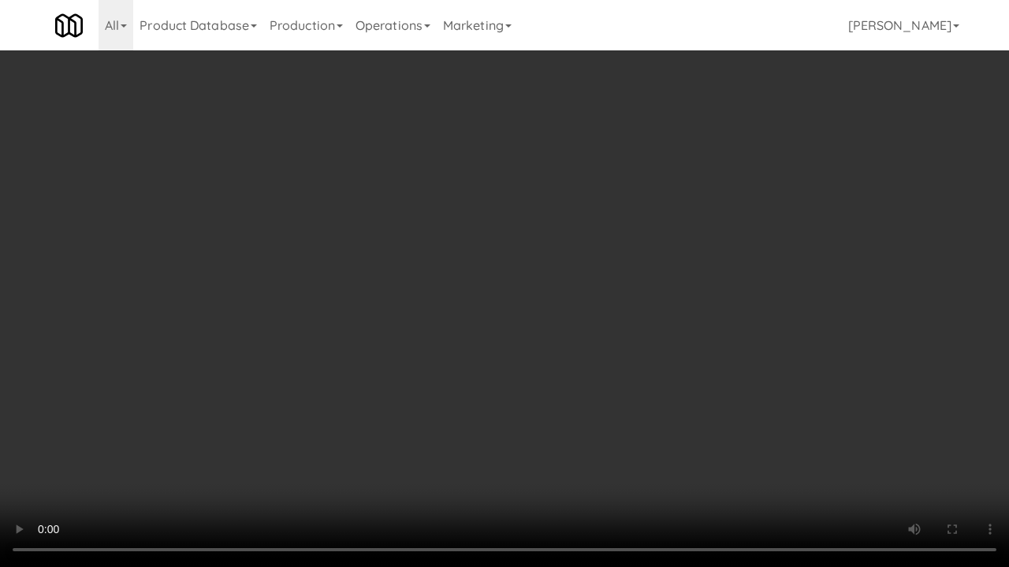
click at [421, 360] on video at bounding box center [504, 283] width 1009 height 567
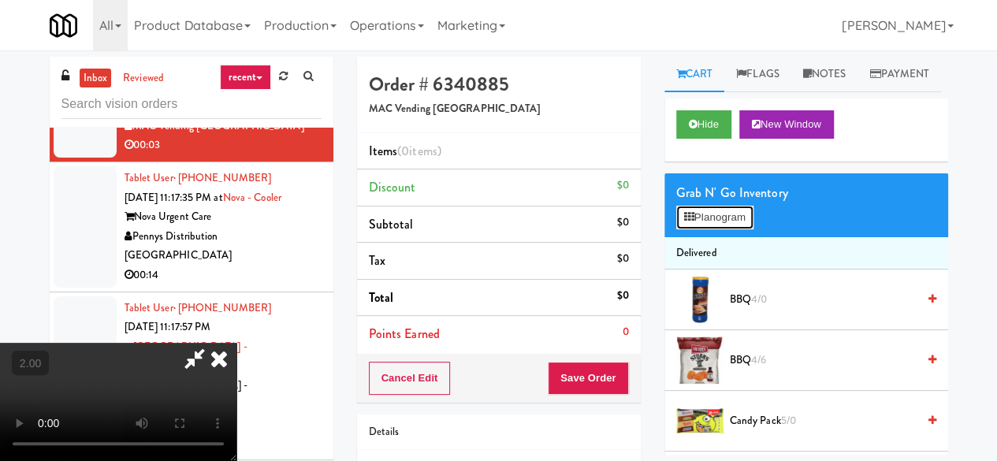
click at [703, 229] on button "Planogram" at bounding box center [714, 218] width 77 height 24
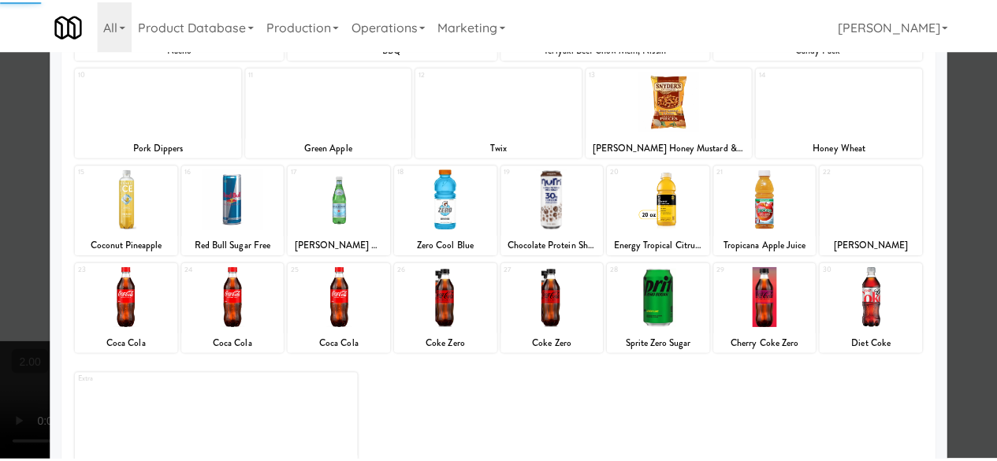
scroll to position [312, 0]
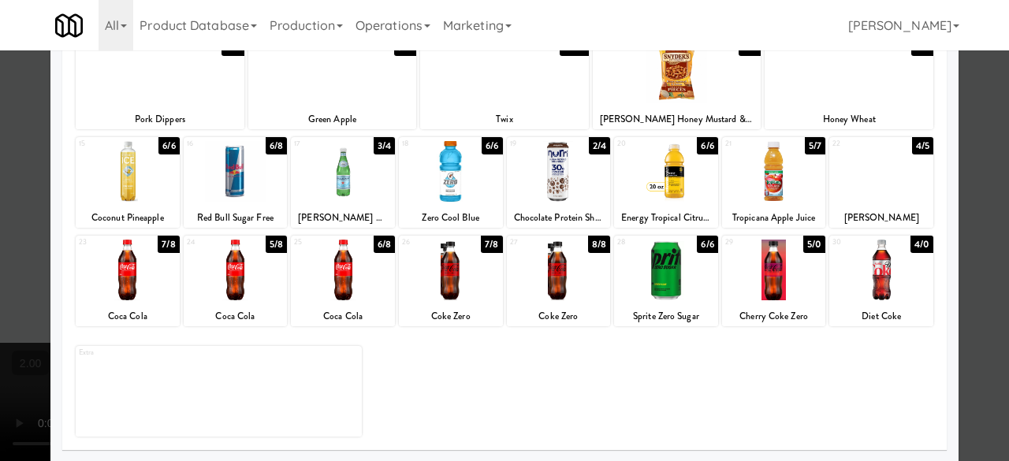
click at [548, 195] on div at bounding box center [559, 171] width 104 height 61
drag, startPoint x: 979, startPoint y: 165, endPoint x: 747, endPoint y: 163, distance: 231.7
click at [977, 165] on div at bounding box center [504, 230] width 1009 height 461
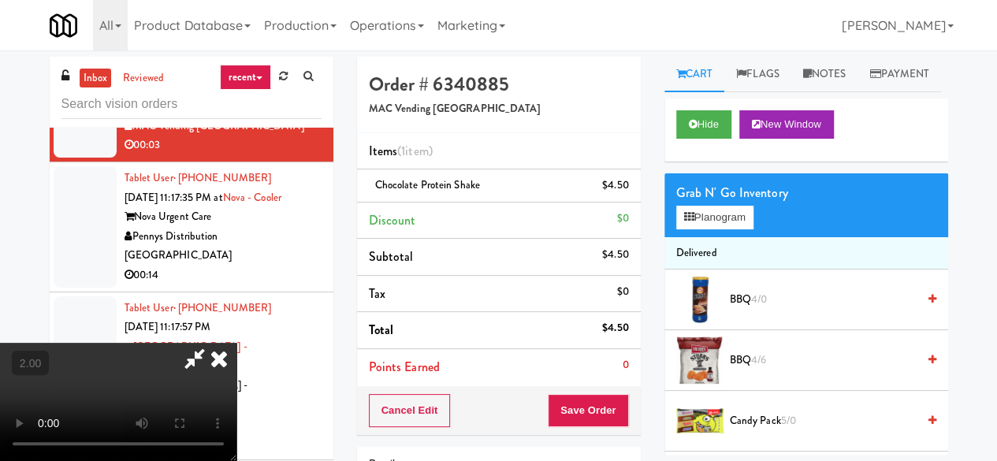
click at [213, 343] on icon at bounding box center [195, 359] width 36 height 32
click at [569, 411] on button "Save Order" at bounding box center [588, 410] width 80 height 33
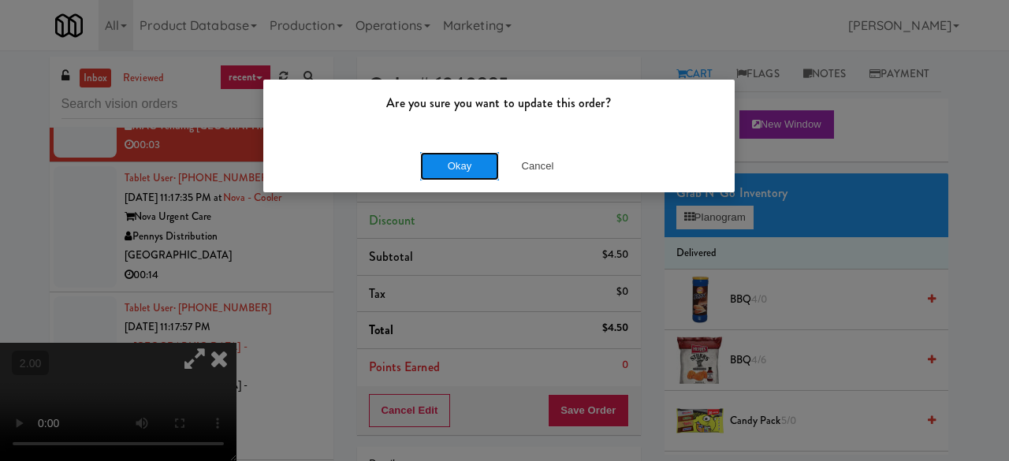
click at [476, 170] on button "Okay" at bounding box center [459, 166] width 79 height 28
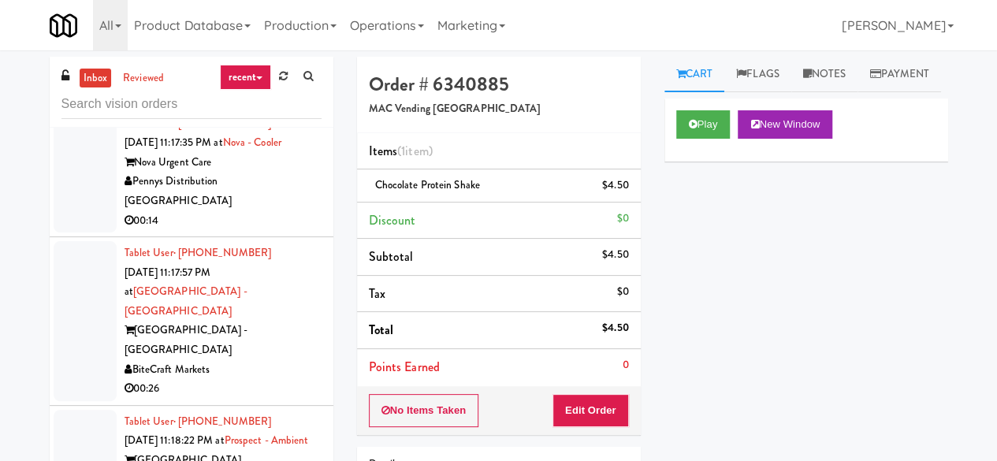
scroll to position [3664, 0]
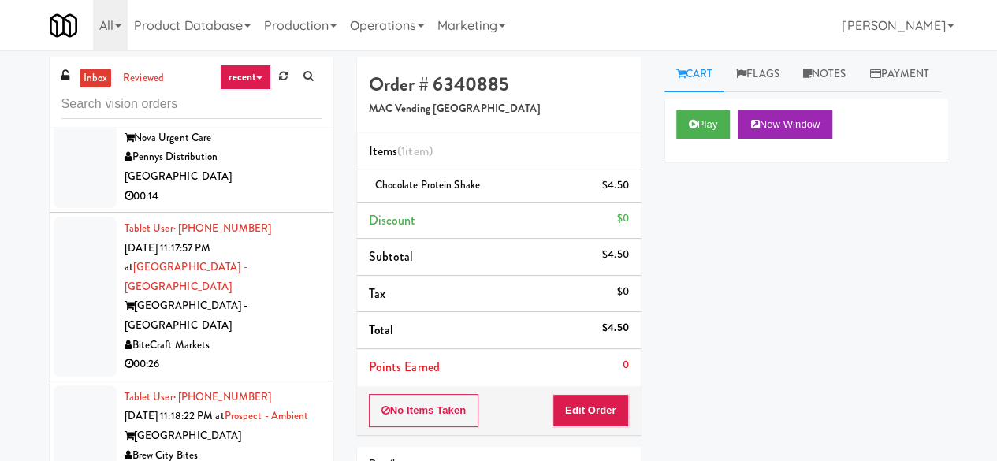
click at [290, 206] on div "00:14" at bounding box center [223, 197] width 197 height 20
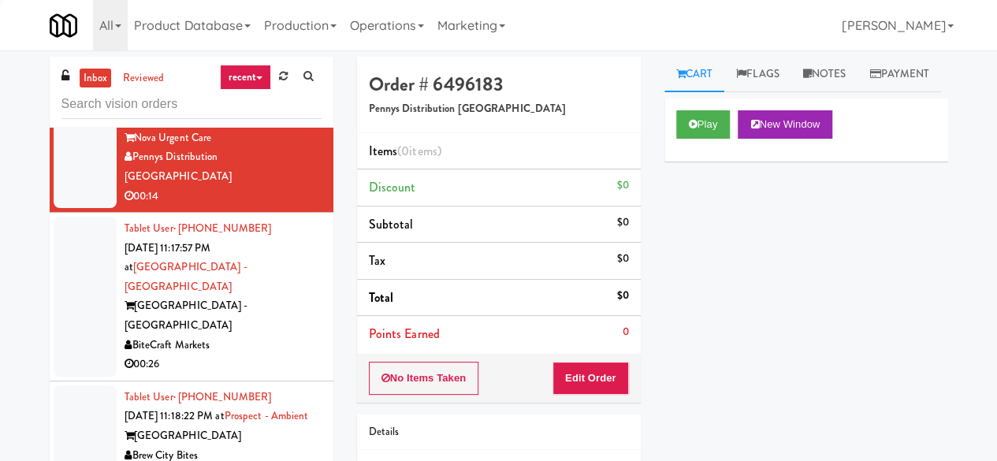
click at [671, 158] on div "Play New Window" at bounding box center [806, 130] width 284 height 63
click at [700, 139] on button "Play" at bounding box center [703, 124] width 54 height 28
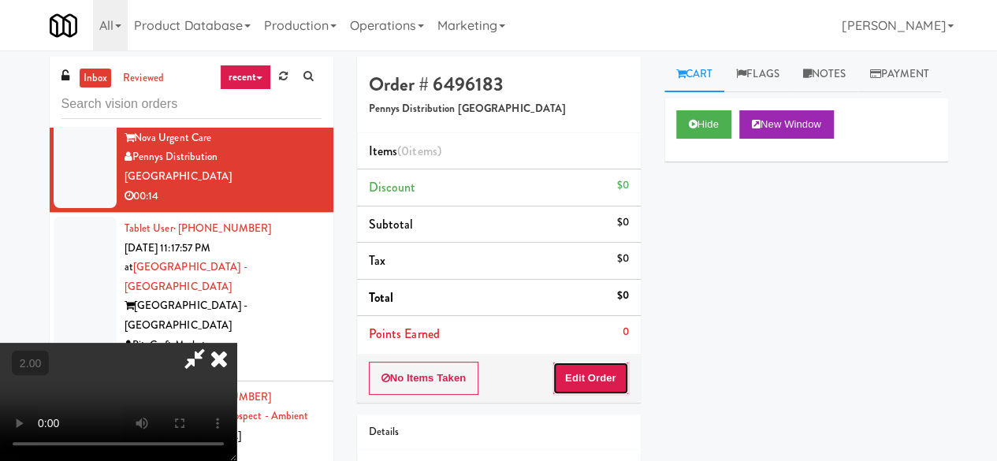
click at [572, 371] on button "Edit Order" at bounding box center [590, 378] width 76 height 33
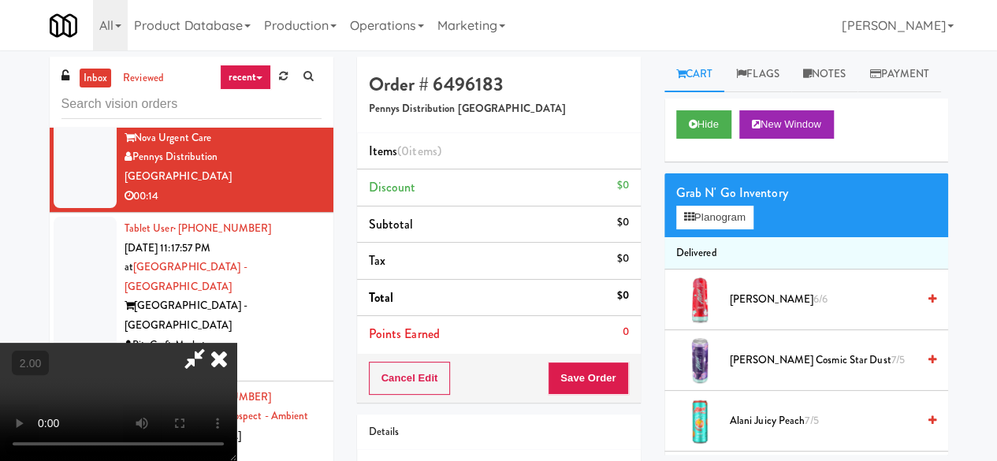
click at [236, 343] on icon at bounding box center [219, 359] width 35 height 32
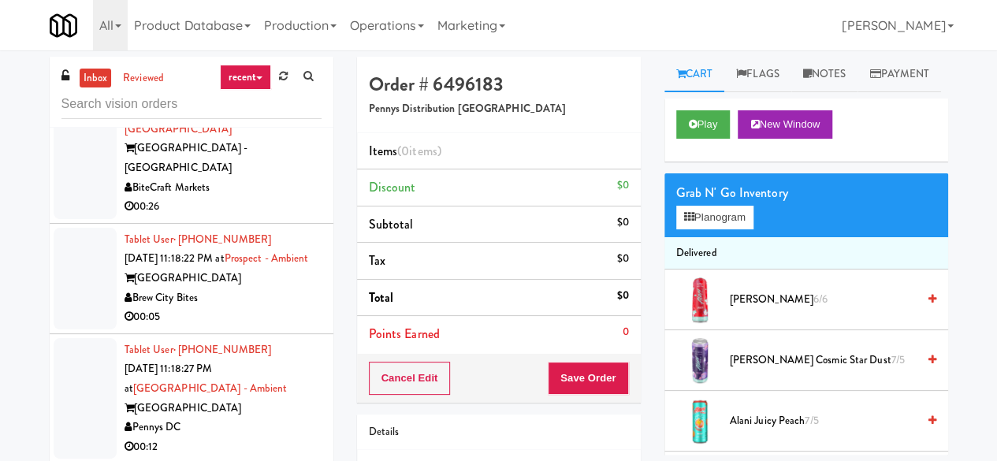
click at [290, 217] on div "00:26" at bounding box center [223, 207] width 197 height 20
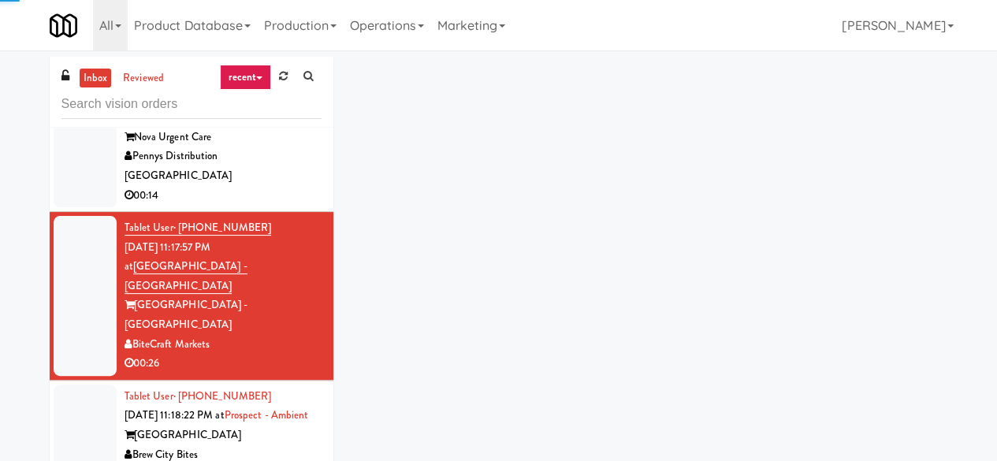
scroll to position [3664, 0]
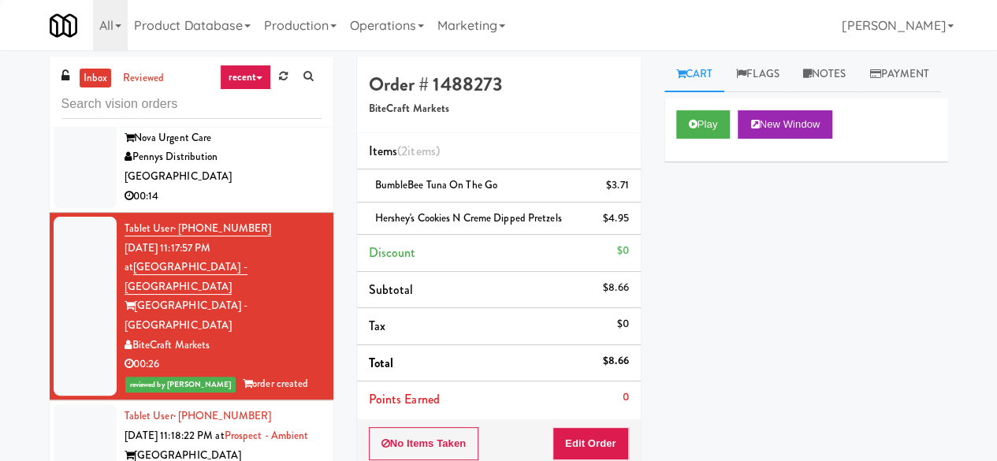
click at [282, 206] on div "00:14" at bounding box center [223, 197] width 197 height 20
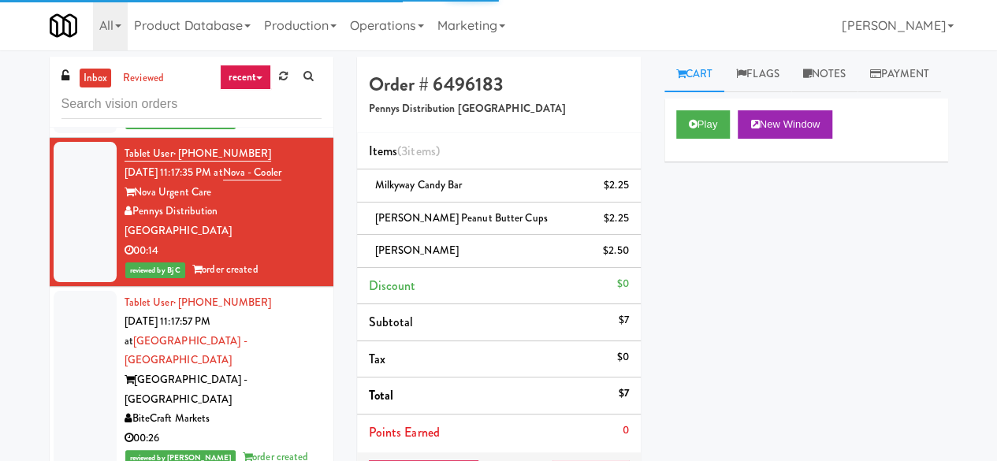
scroll to position [3585, 0]
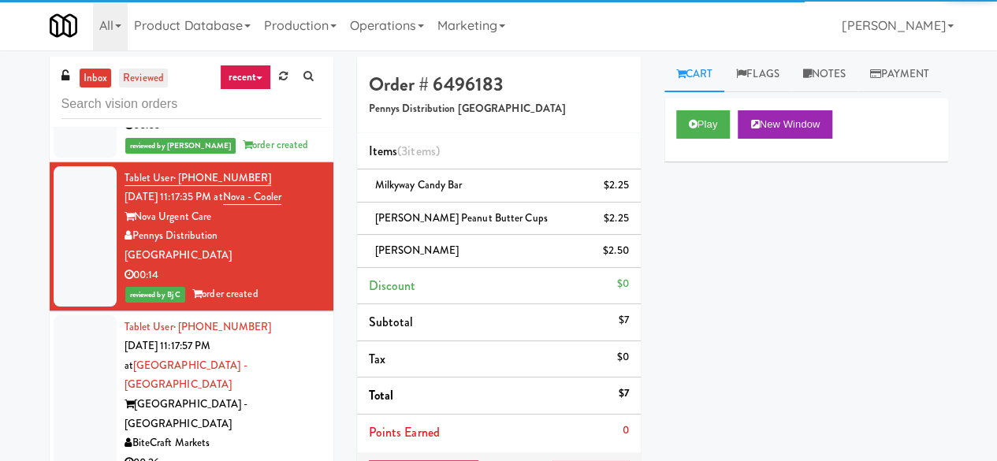
click at [152, 82] on link "reviewed" at bounding box center [143, 79] width 49 height 20
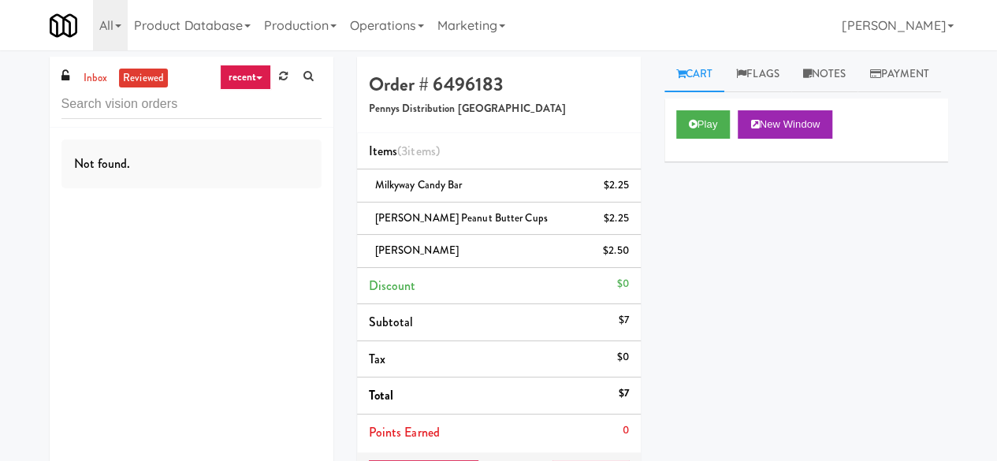
scroll to position [0, 0]
click at [91, 69] on link "inbox" at bounding box center [96, 79] width 32 height 20
click at [113, 100] on input "text" at bounding box center [191, 104] width 260 height 29
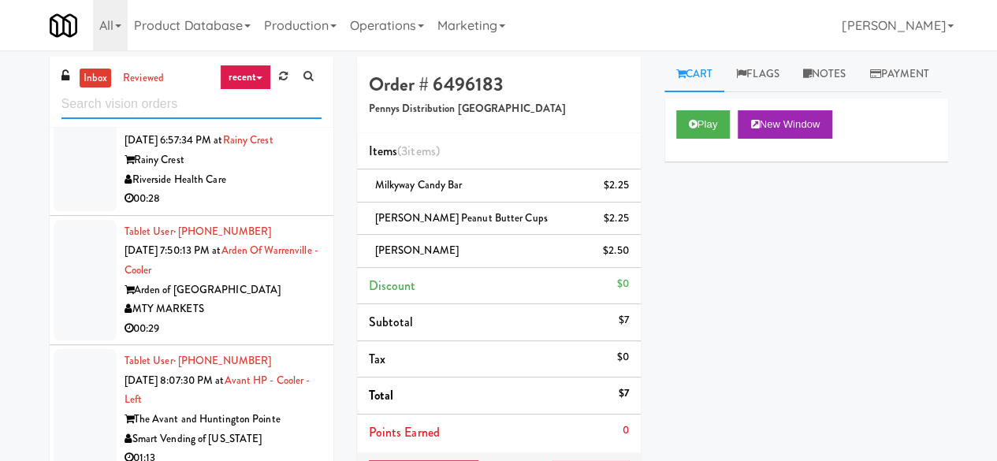
scroll to position [946, 0]
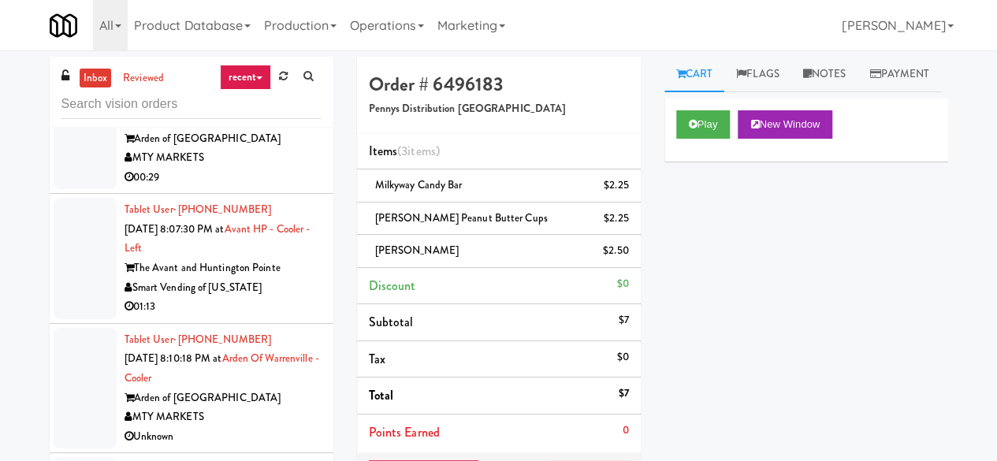
click at [293, 317] on div "01:13" at bounding box center [223, 307] width 197 height 20
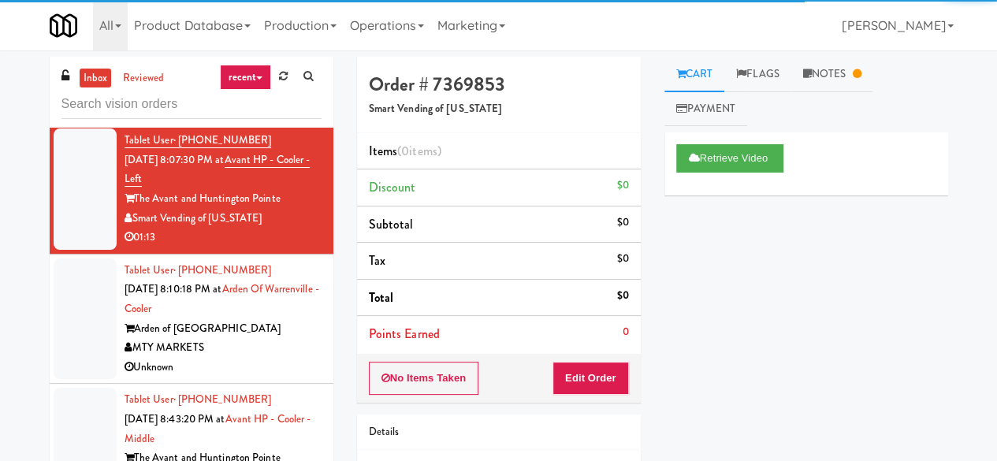
scroll to position [1103, 0]
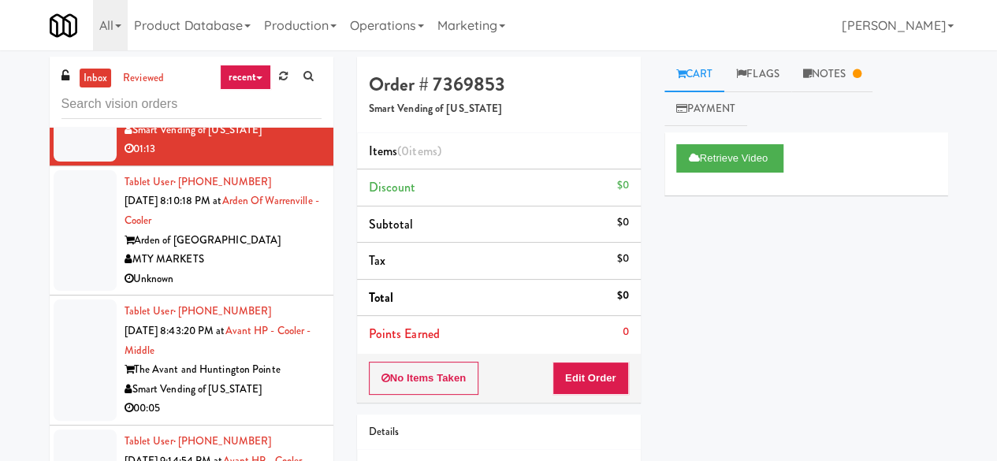
click at [278, 267] on div "MTY MARKETS" at bounding box center [223, 260] width 197 height 20
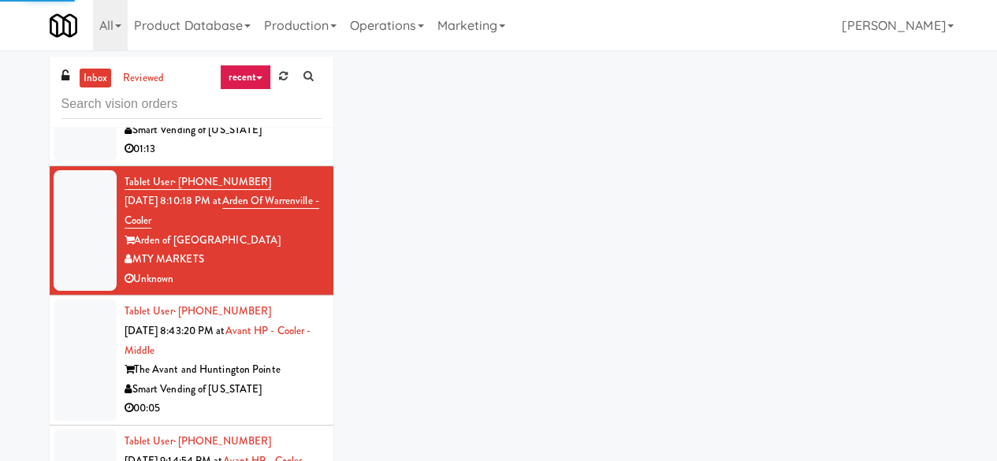
scroll to position [1261, 0]
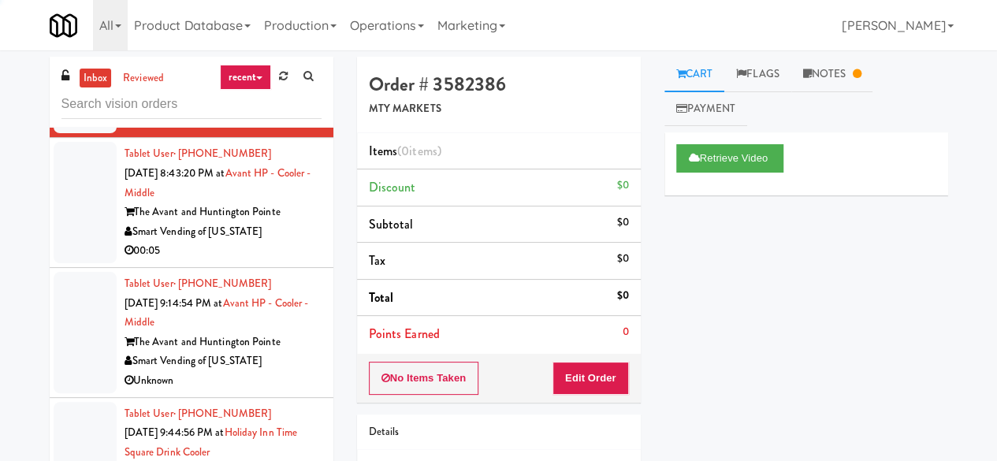
click at [274, 242] on div "Smart Vending of [US_STATE]" at bounding box center [223, 232] width 197 height 20
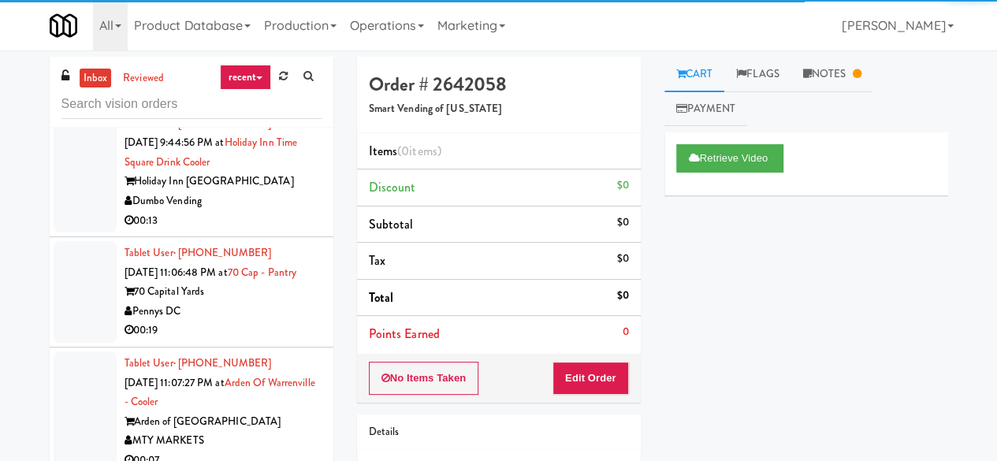
scroll to position [1576, 0]
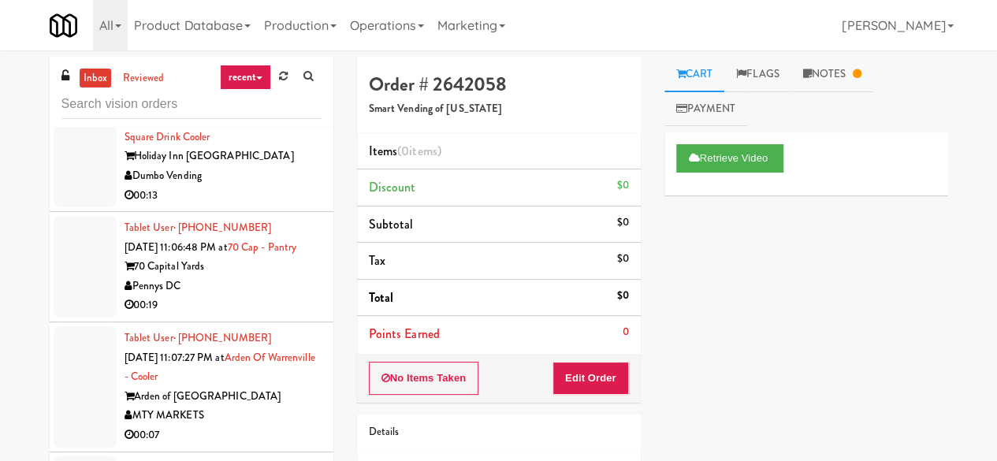
click at [298, 166] on div "Holiday Inn [GEOGRAPHIC_DATA]" at bounding box center [223, 157] width 197 height 20
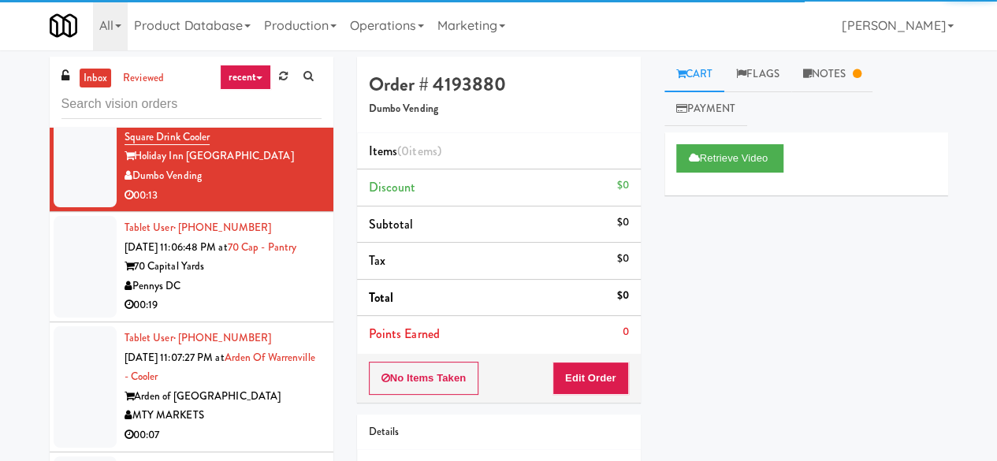
click at [264, 311] on div "Tablet User · (703) 595-3891 Sep 25, 2025 11:06:48 PM at 70 Cap - Pantry 70 Cap…" at bounding box center [223, 266] width 197 height 97
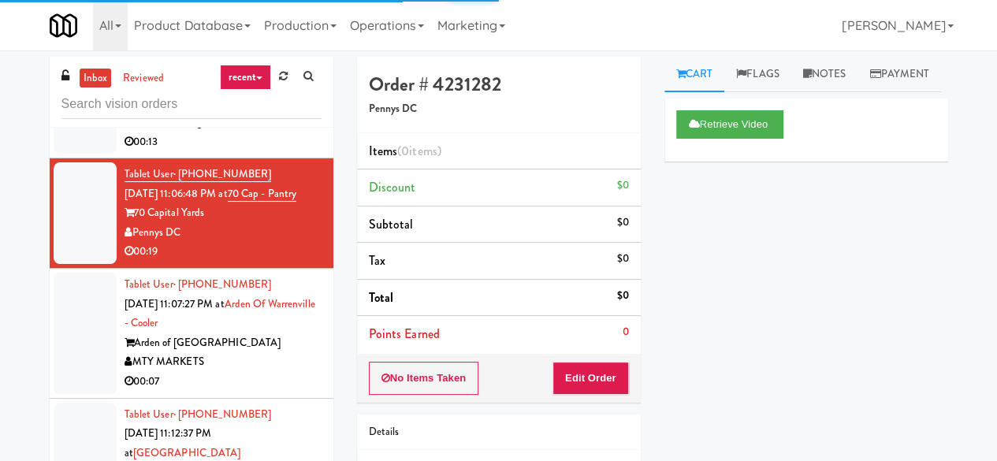
scroll to position [1655, 0]
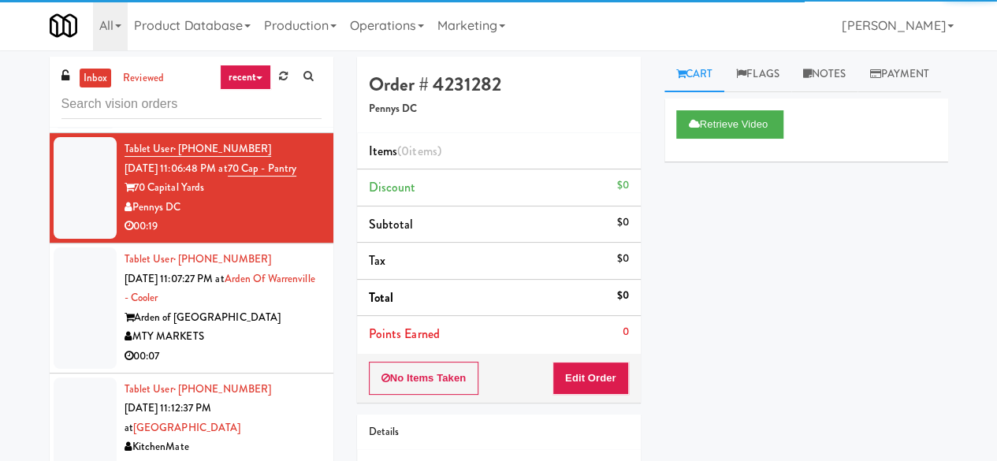
click at [285, 328] on div "Arden of [GEOGRAPHIC_DATA]" at bounding box center [223, 318] width 197 height 20
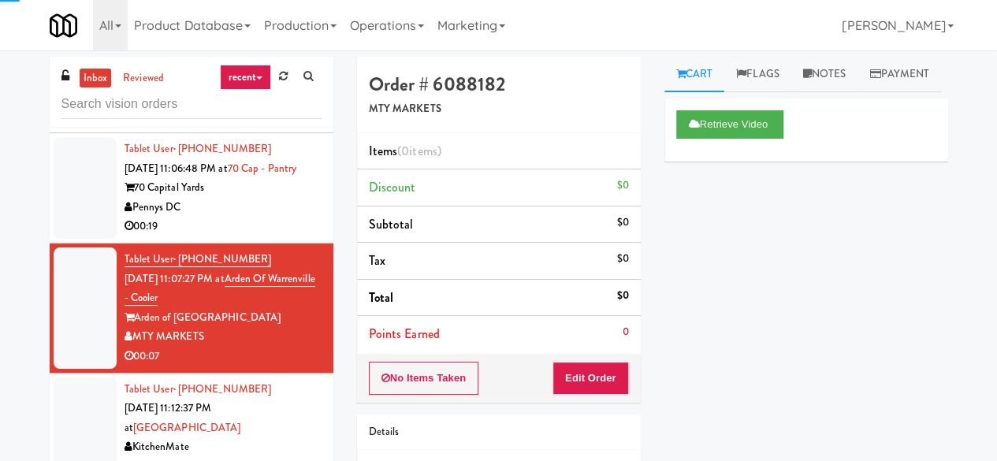
scroll to position [1734, 0]
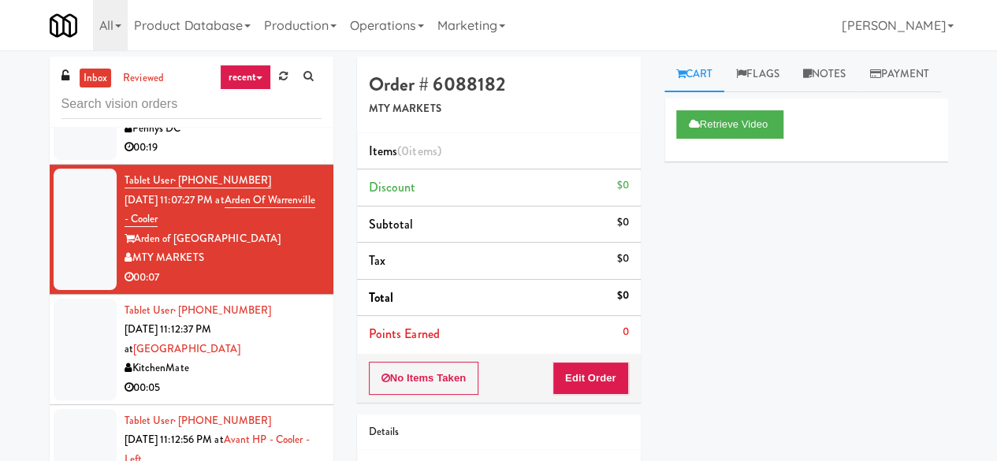
click at [266, 390] on div "Tablet User · (416) 888-5394 Sep 25, 2025 11:12:37 PM at St. Joseph's Health Ce…" at bounding box center [223, 349] width 197 height 97
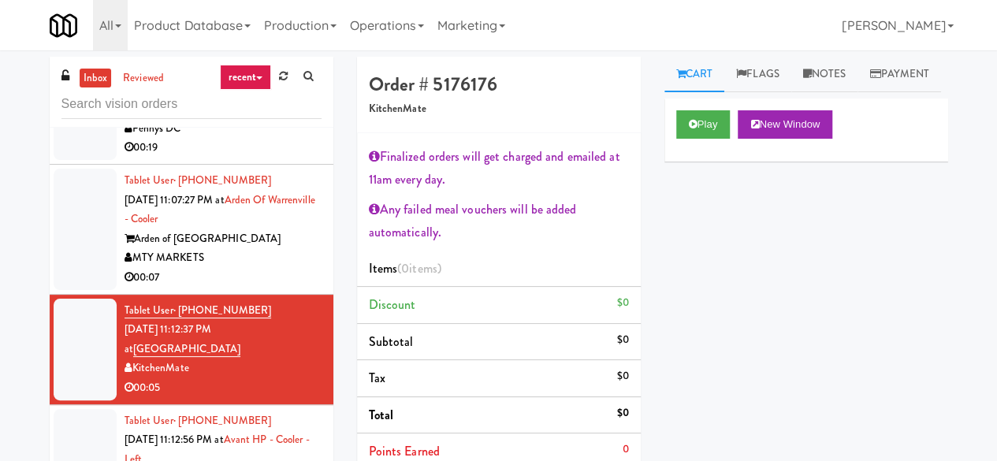
scroll to position [1813, 0]
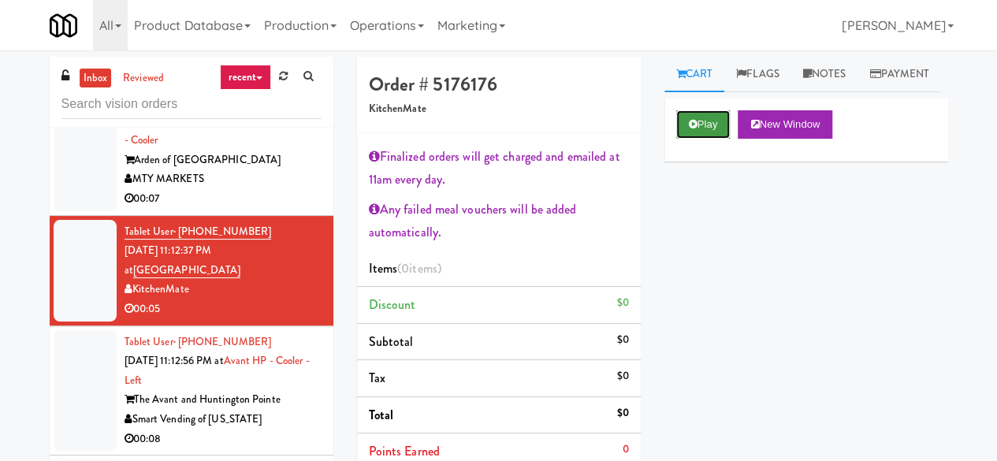
click at [716, 139] on button "Play" at bounding box center [703, 124] width 54 height 28
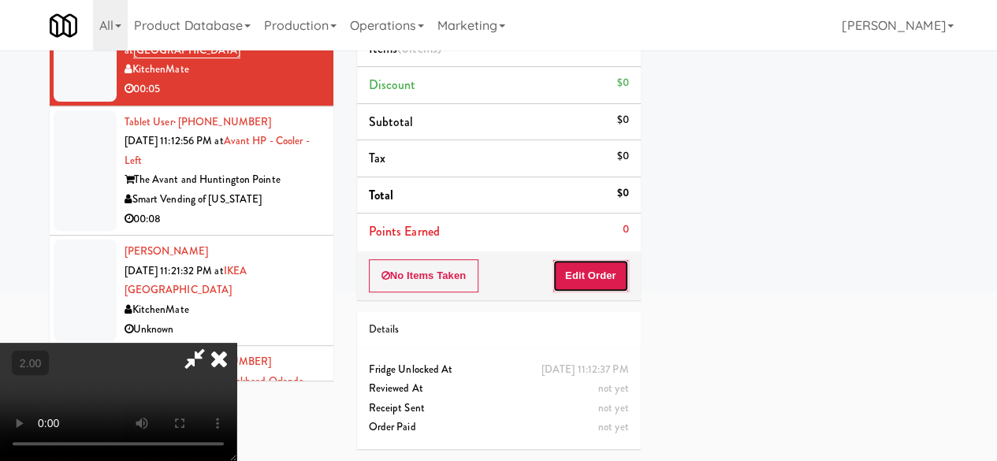
click at [598, 259] on button "Edit Order" at bounding box center [590, 275] width 76 height 33
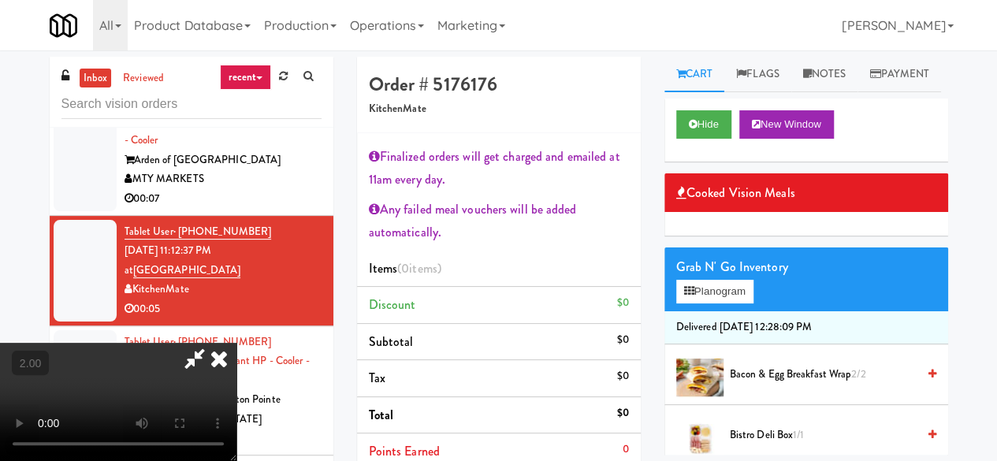
scroll to position [32, 0]
click at [703, 303] on button "Planogram" at bounding box center [714, 292] width 77 height 24
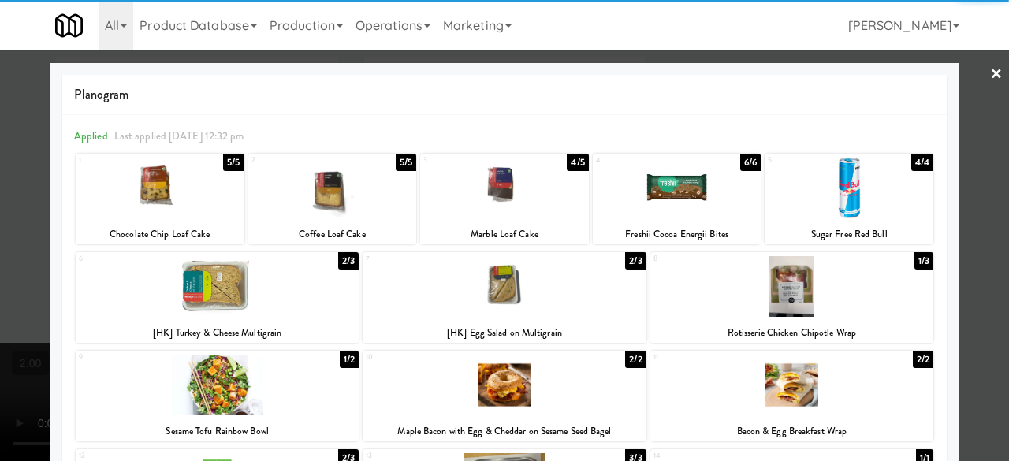
click at [267, 297] on div at bounding box center [217, 286] width 283 height 61
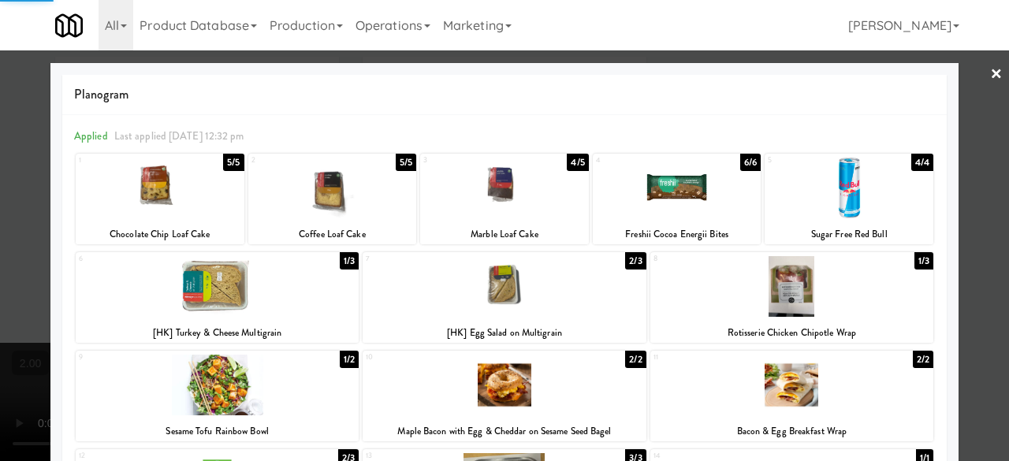
click at [952, 210] on div at bounding box center [504, 230] width 1009 height 461
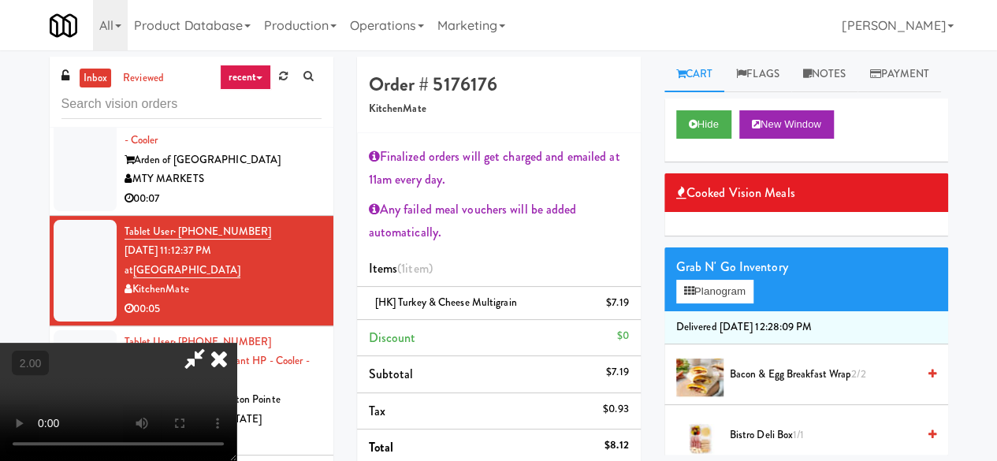
scroll to position [236, 0]
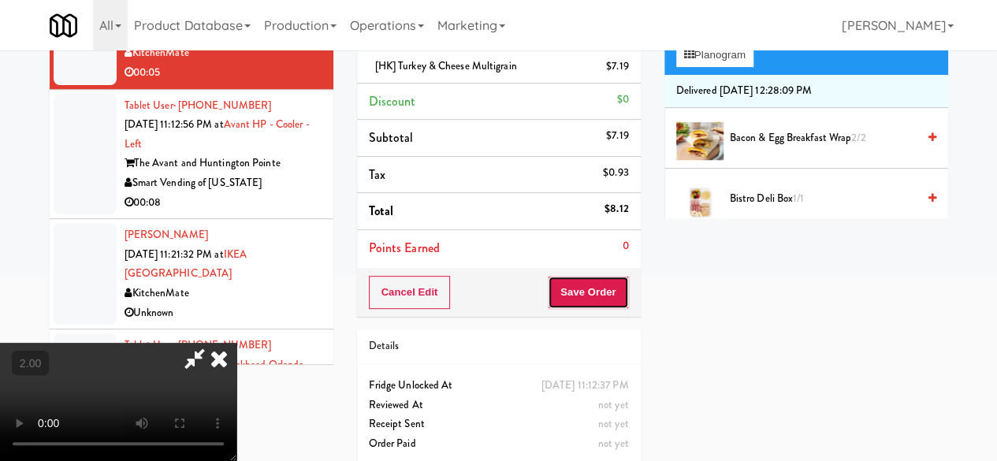
click at [604, 292] on button "Save Order" at bounding box center [588, 292] width 80 height 33
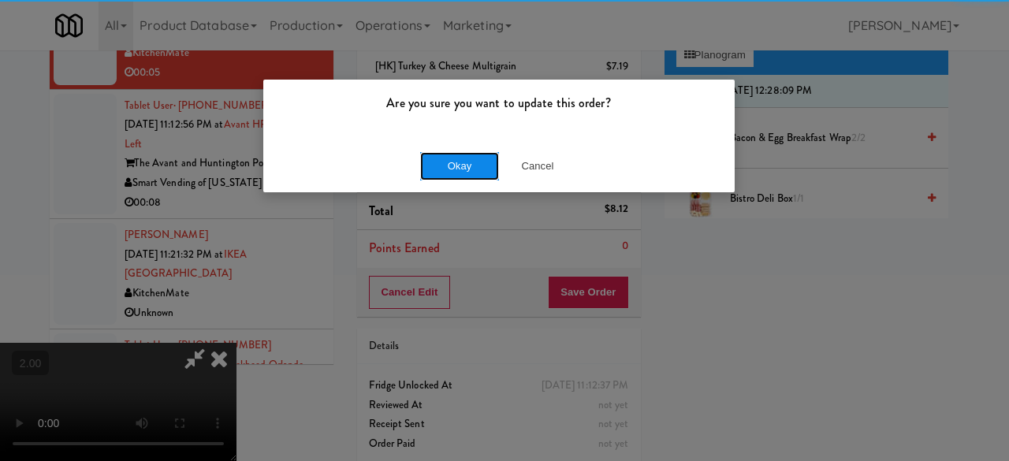
click at [425, 174] on button "Okay" at bounding box center [459, 166] width 79 height 28
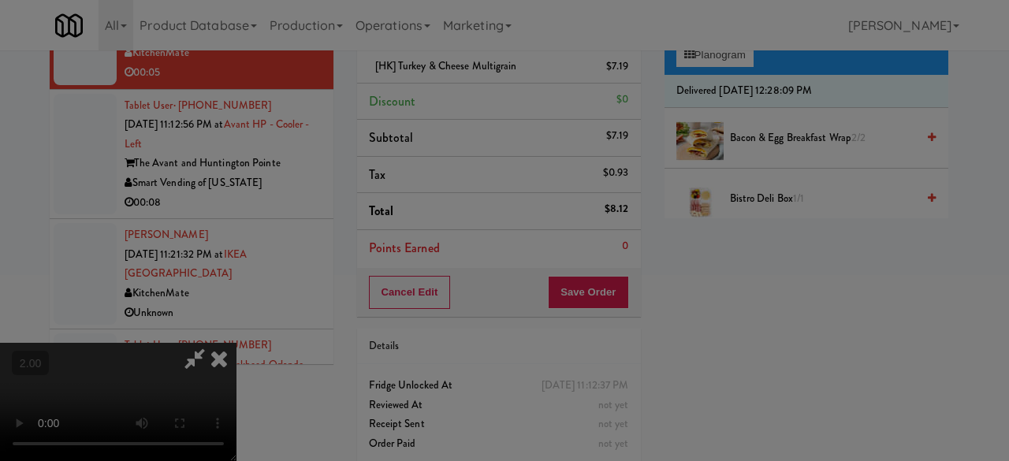
click at [429, 151] on button "Okay" at bounding box center [459, 137] width 79 height 28
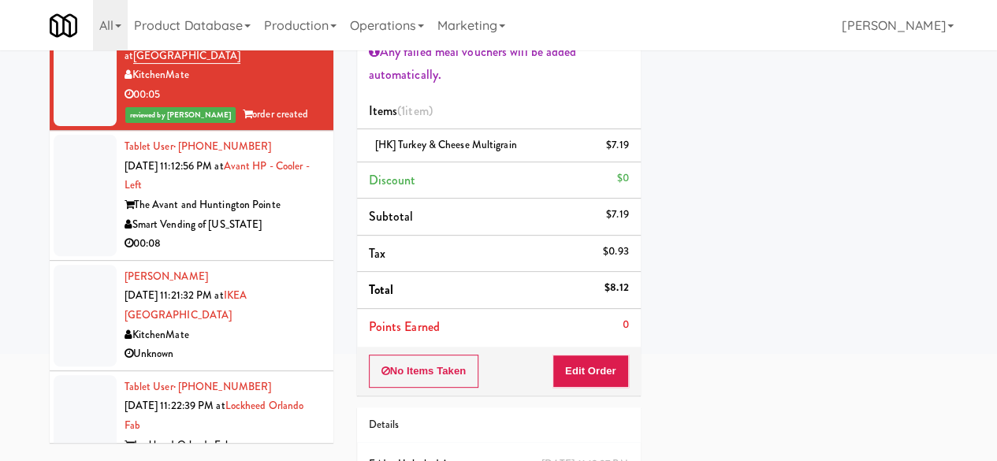
scroll to position [1891, 0]
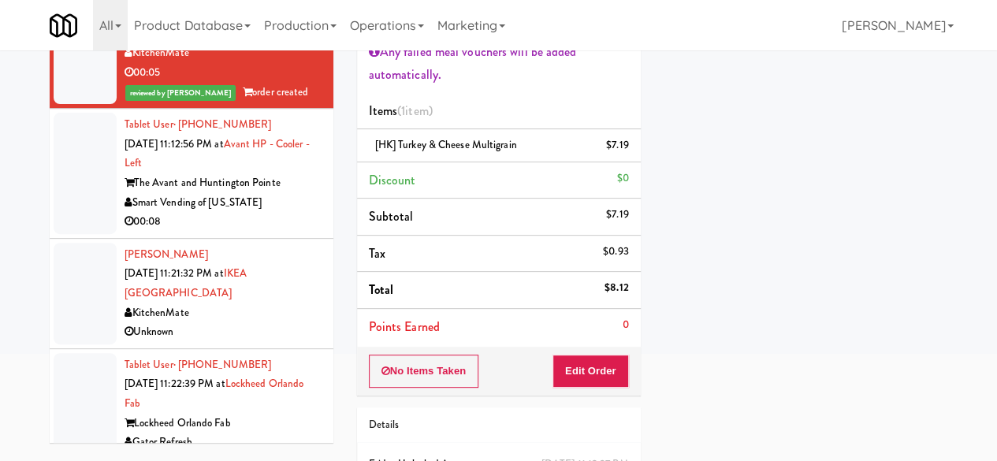
click at [287, 193] on div "The Avant and Huntington Pointe" at bounding box center [223, 183] width 197 height 20
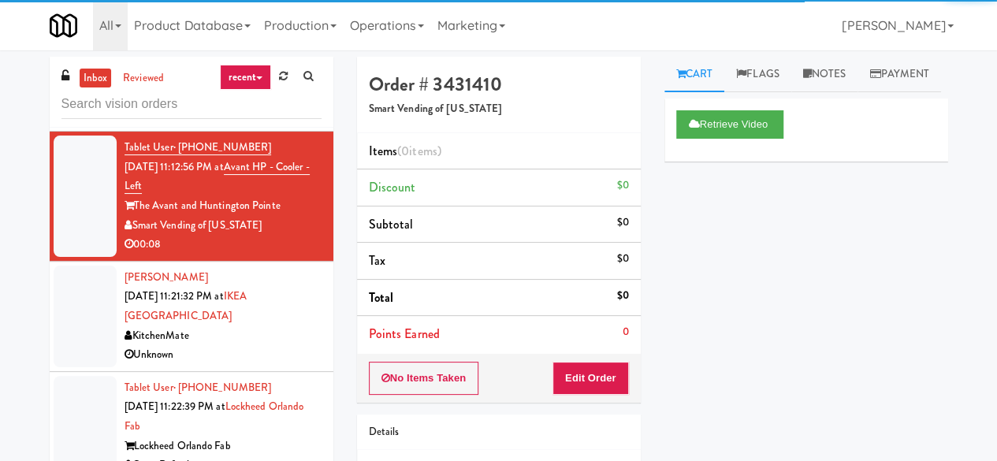
scroll to position [2049, 0]
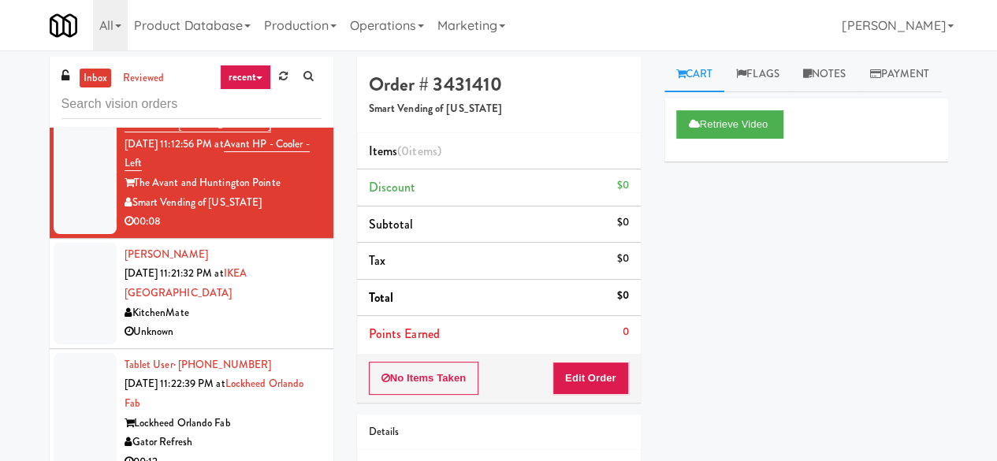
click at [285, 342] on div "Unknown" at bounding box center [223, 332] width 197 height 20
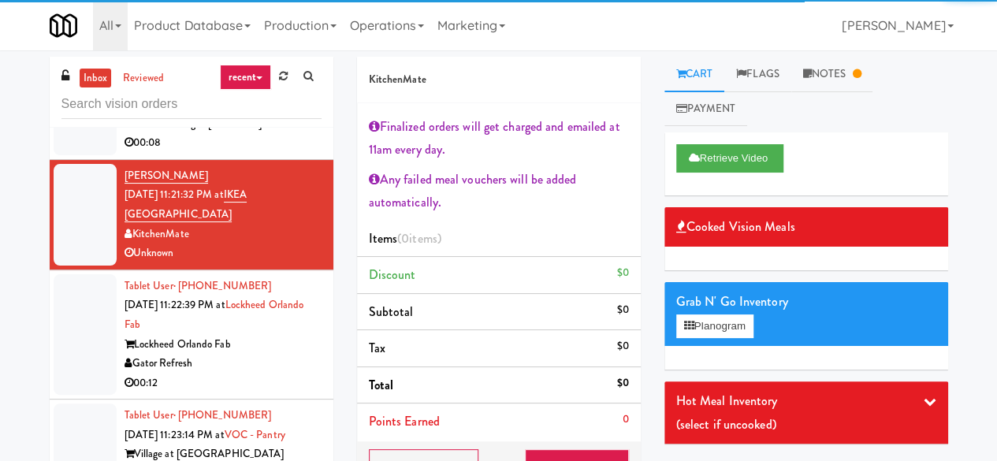
click at [292, 374] on div "Gator Refresh" at bounding box center [223, 364] width 197 height 20
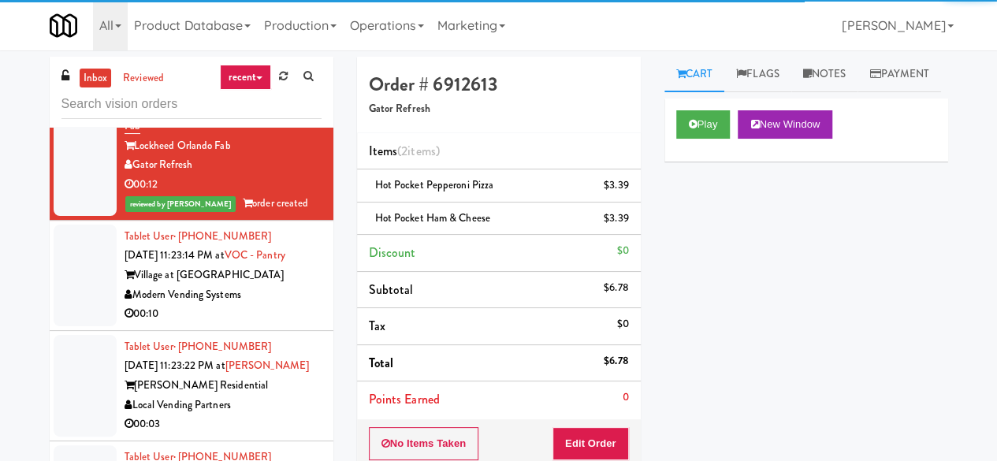
scroll to position [2364, 0]
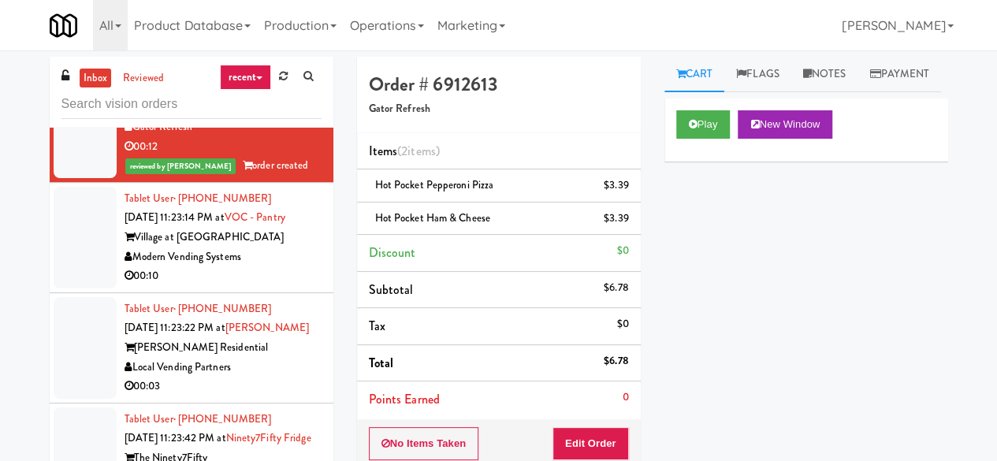
click at [279, 267] on div "Modern Vending Systems" at bounding box center [223, 257] width 197 height 20
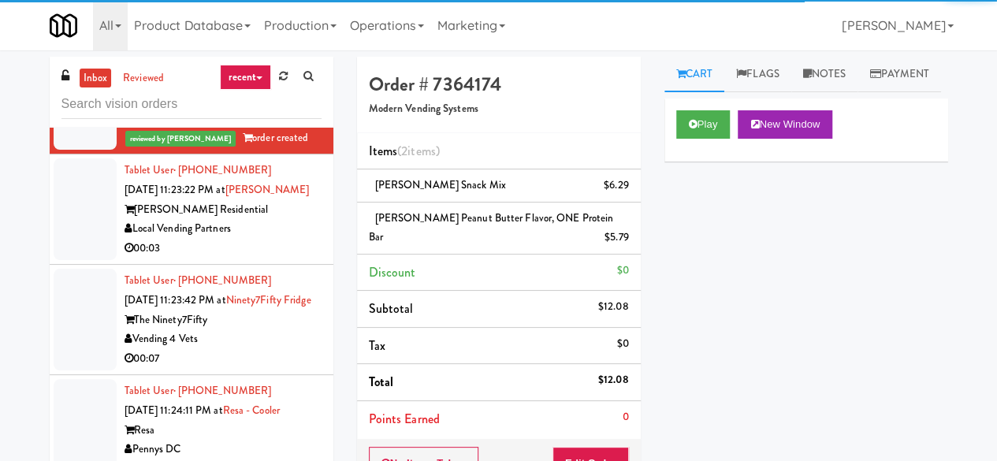
click at [266, 239] on div "Local Vending Partners" at bounding box center [223, 229] width 197 height 20
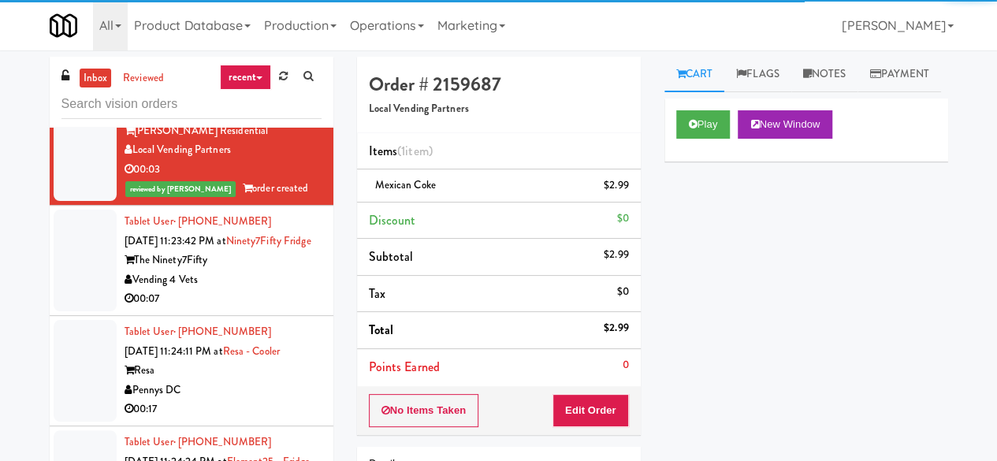
click at [269, 270] on div "The Ninety7Fifty" at bounding box center [223, 261] width 197 height 20
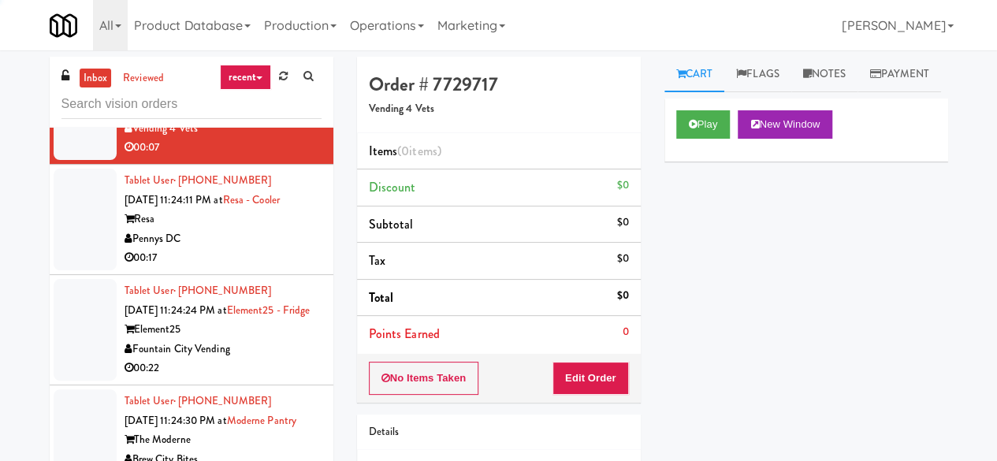
scroll to position [2758, 0]
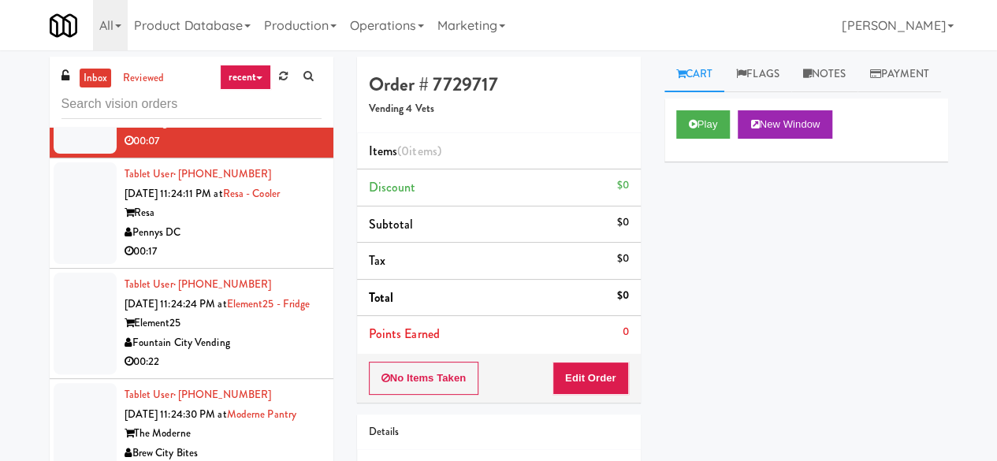
click at [273, 243] on div "Pennys DC" at bounding box center [223, 233] width 197 height 20
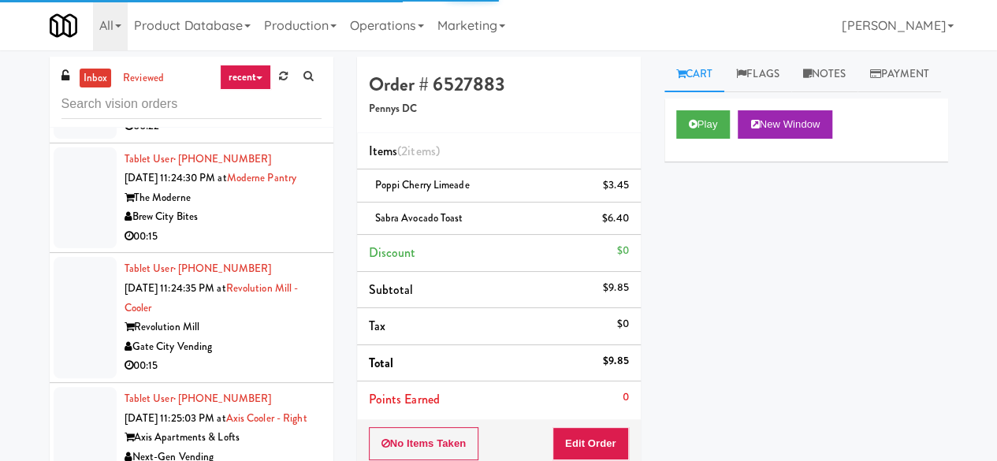
click at [286, 98] on div "Element25" at bounding box center [223, 88] width 197 height 20
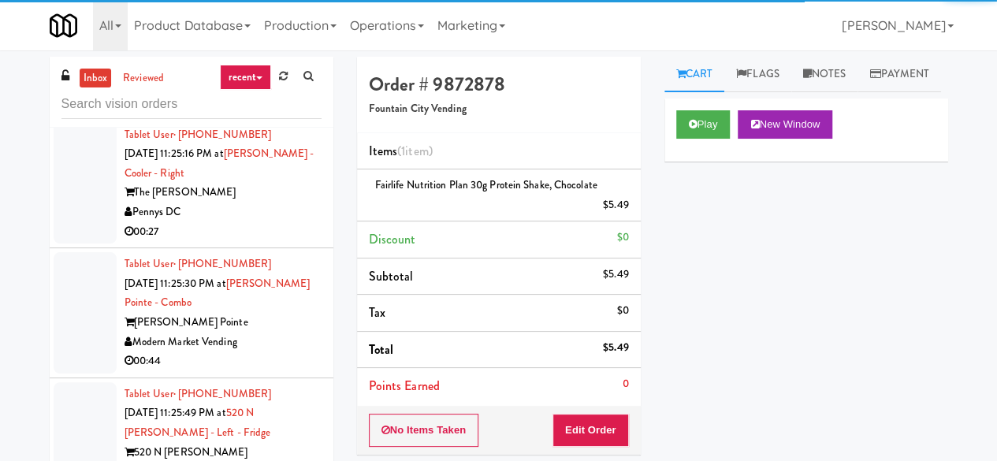
scroll to position [3506, 0]
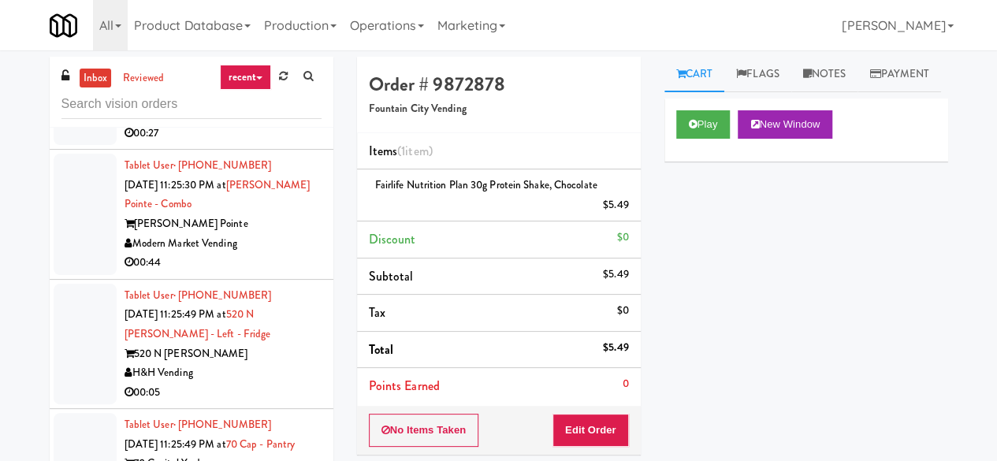
click at [261, 124] on div "Pennys DC" at bounding box center [223, 114] width 197 height 20
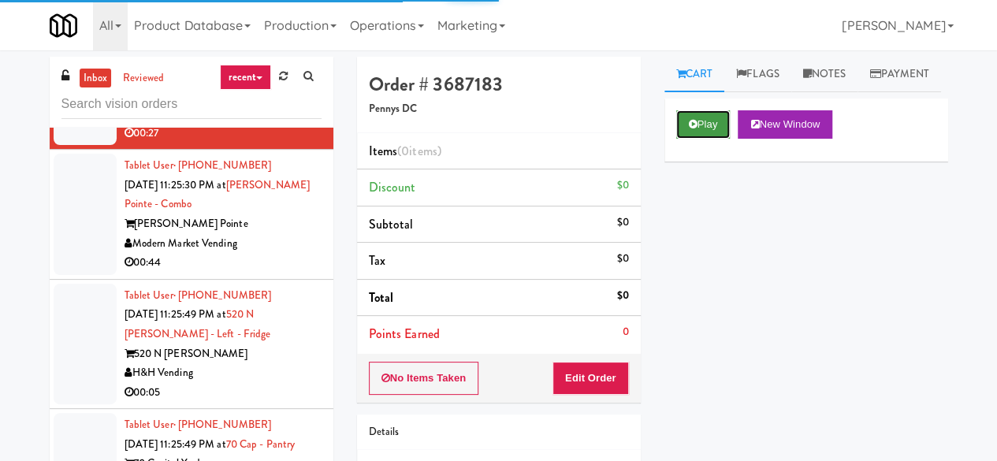
click at [683, 139] on button "Play" at bounding box center [703, 124] width 54 height 28
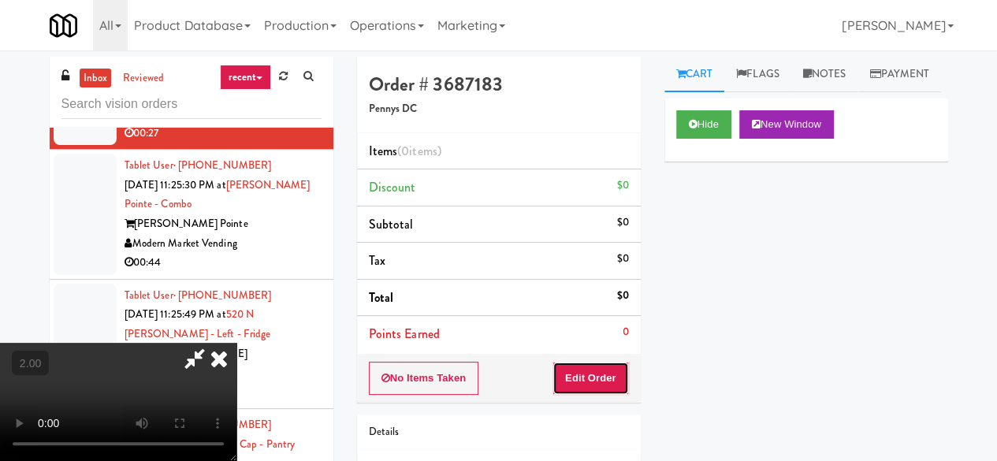
click at [613, 362] on button "Edit Order" at bounding box center [590, 378] width 76 height 33
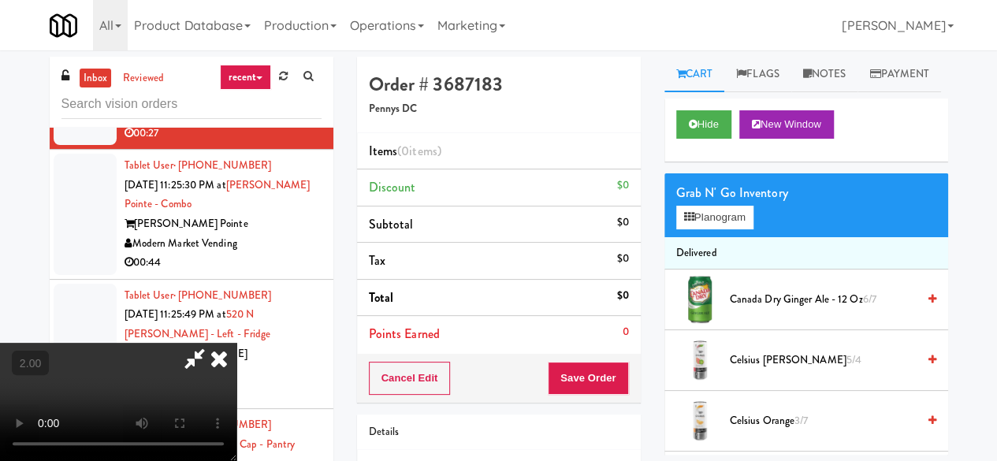
click at [236, 460] on video at bounding box center [118, 402] width 236 height 118
click at [731, 229] on button "Planogram" at bounding box center [714, 218] width 77 height 24
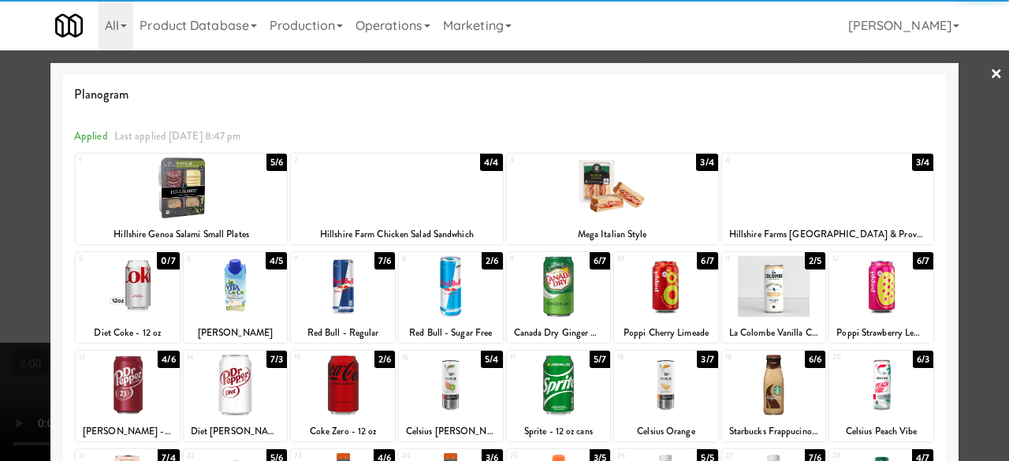
click at [348, 378] on div at bounding box center [343, 385] width 104 height 61
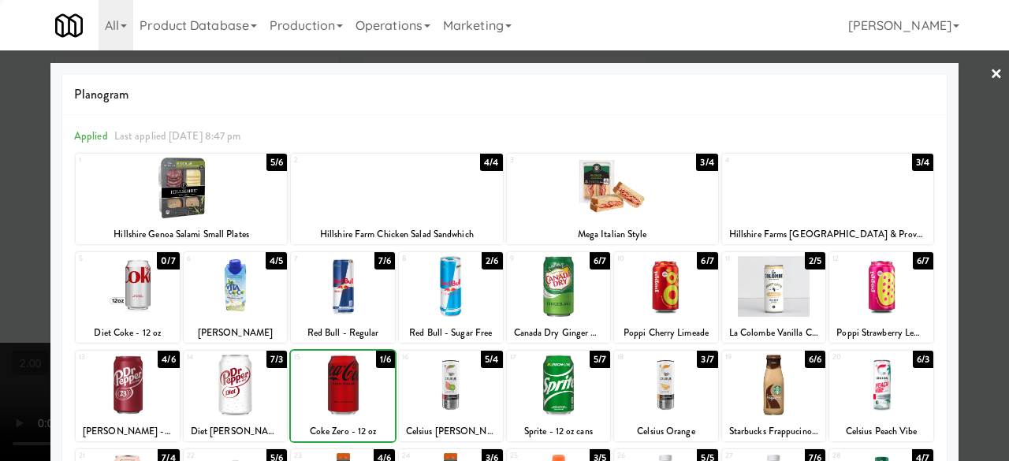
click at [230, 395] on div at bounding box center [236, 385] width 104 height 61
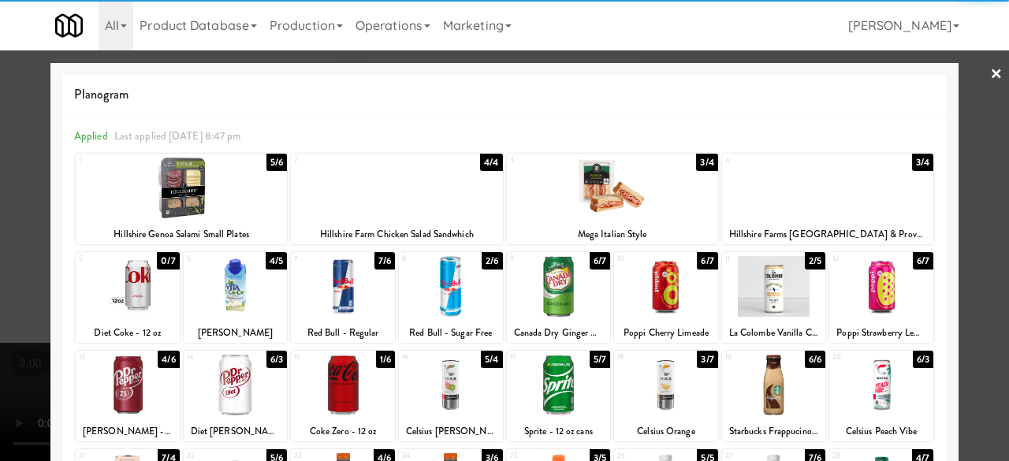
drag, startPoint x: 981, startPoint y: 196, endPoint x: 936, endPoint y: 195, distance: 44.9
click at [980, 195] on div at bounding box center [504, 230] width 1009 height 461
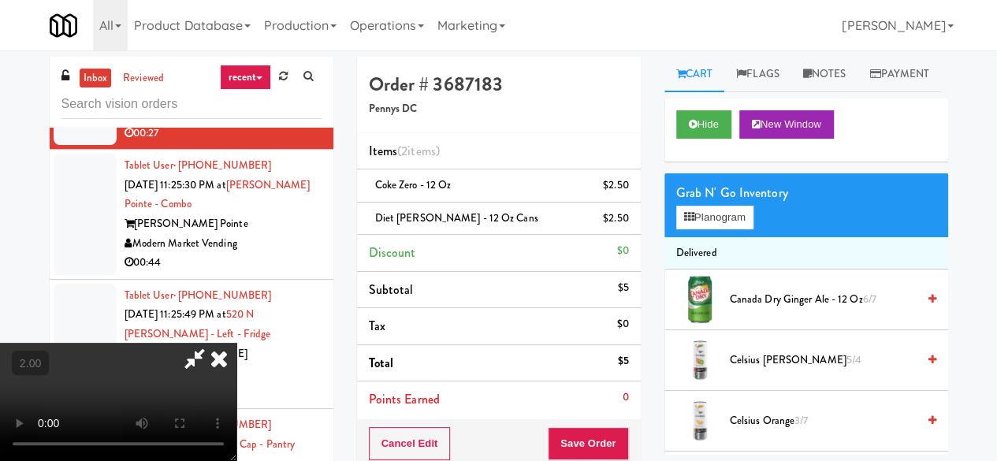
click at [213, 343] on icon at bounding box center [195, 359] width 36 height 32
click at [604, 430] on button "Save Order" at bounding box center [588, 443] width 80 height 33
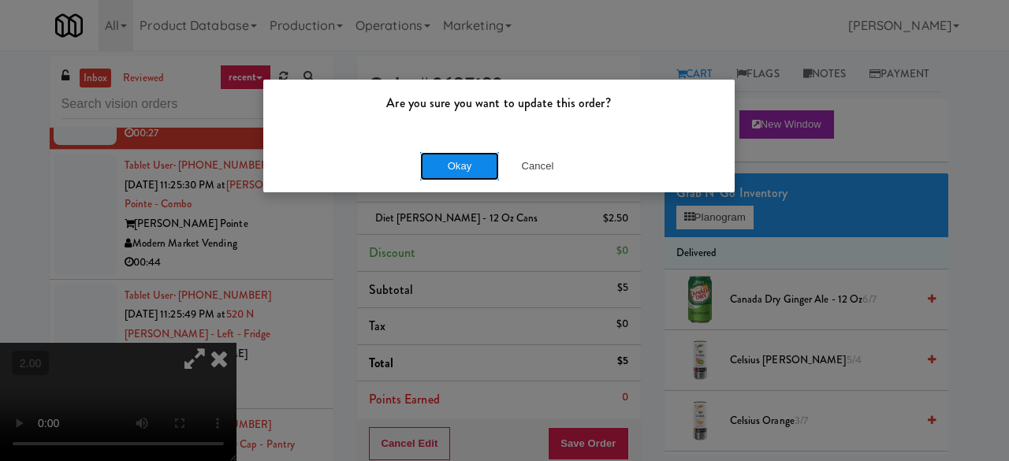
click at [443, 173] on button "Okay" at bounding box center [459, 166] width 79 height 28
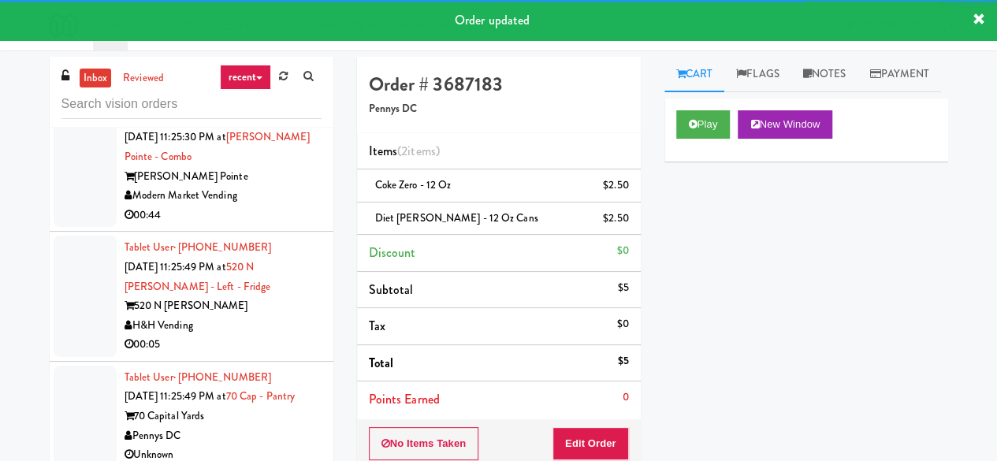
scroll to position [3664, 0]
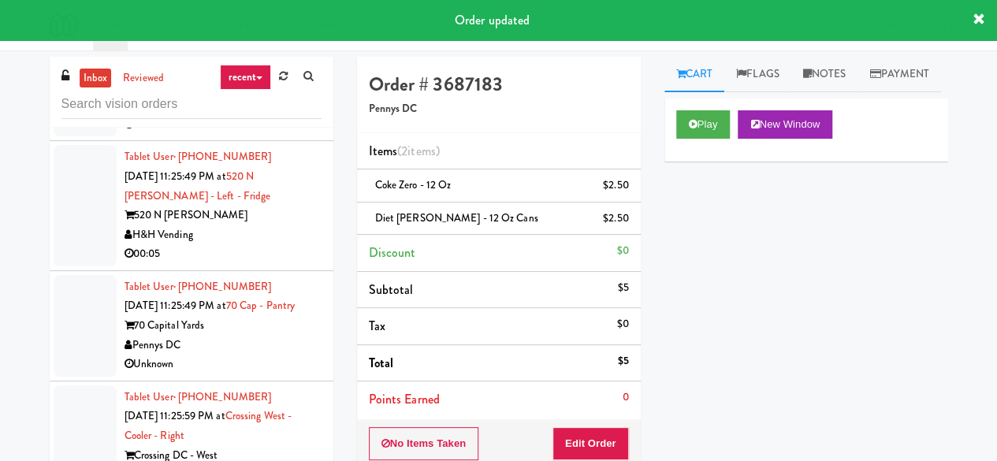
click at [271, 115] on div "Modern Market Vending" at bounding box center [223, 105] width 197 height 20
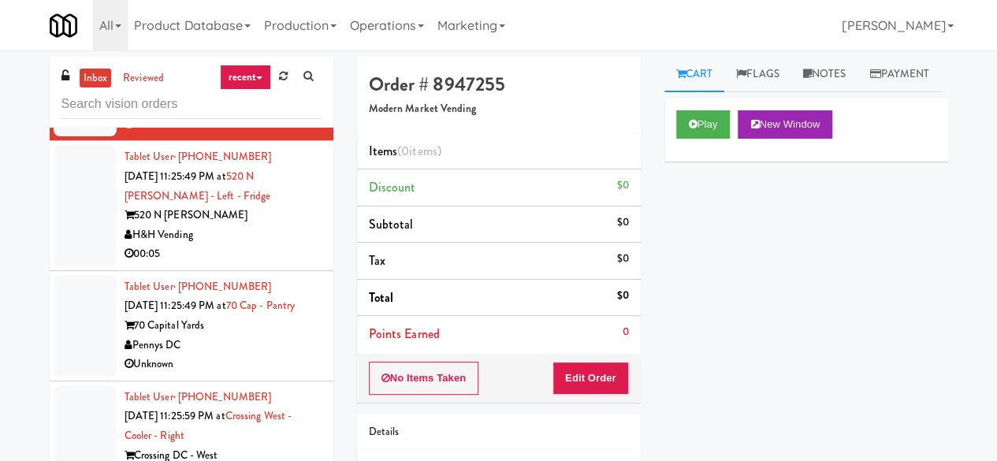
click at [243, 245] on div "H&H Vending" at bounding box center [223, 235] width 197 height 20
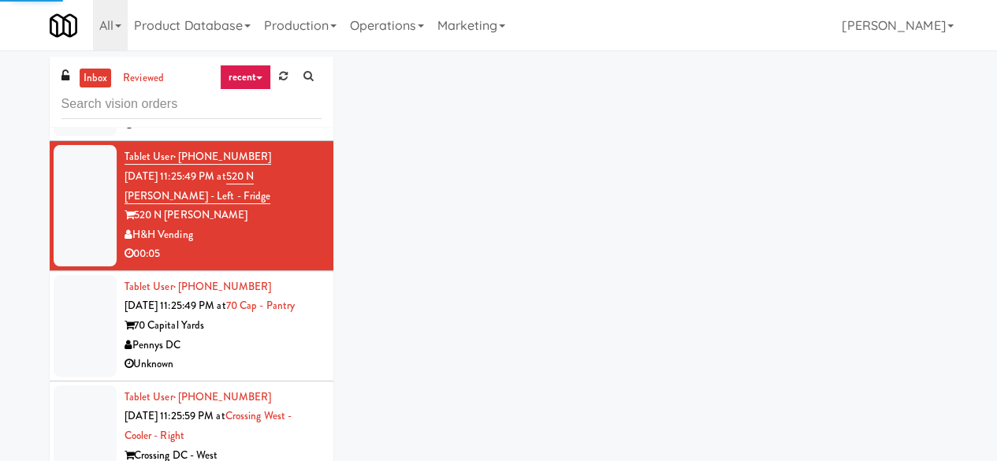
click at [281, 115] on div "Modern Market Vending" at bounding box center [223, 105] width 197 height 20
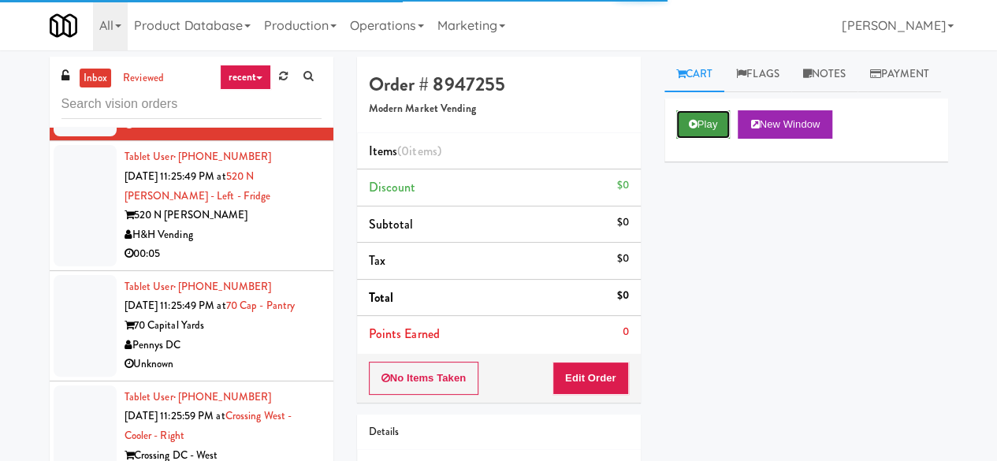
click at [716, 139] on button "Play" at bounding box center [703, 124] width 54 height 28
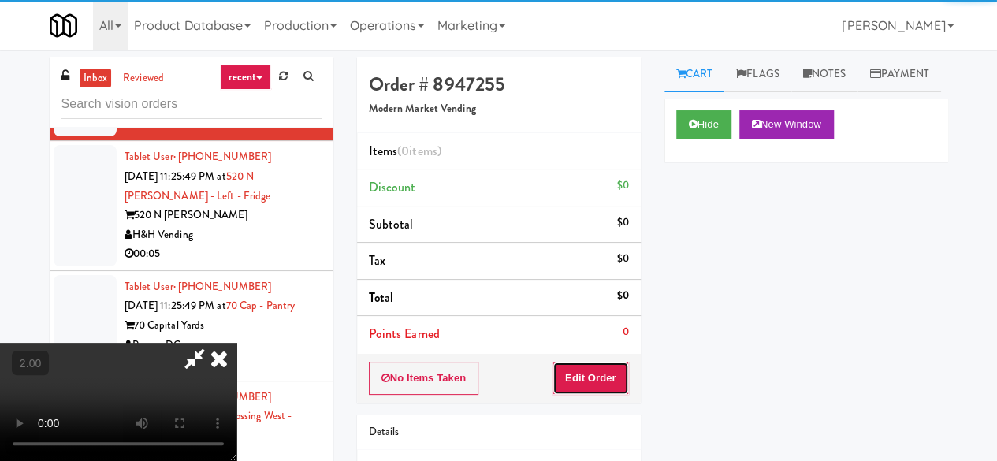
click at [616, 368] on button "Edit Order" at bounding box center [590, 378] width 76 height 33
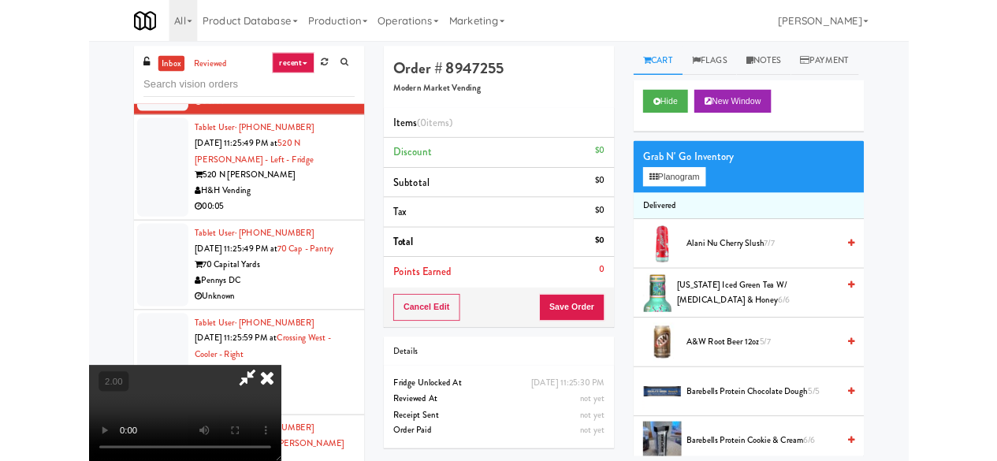
scroll to position [32, 0]
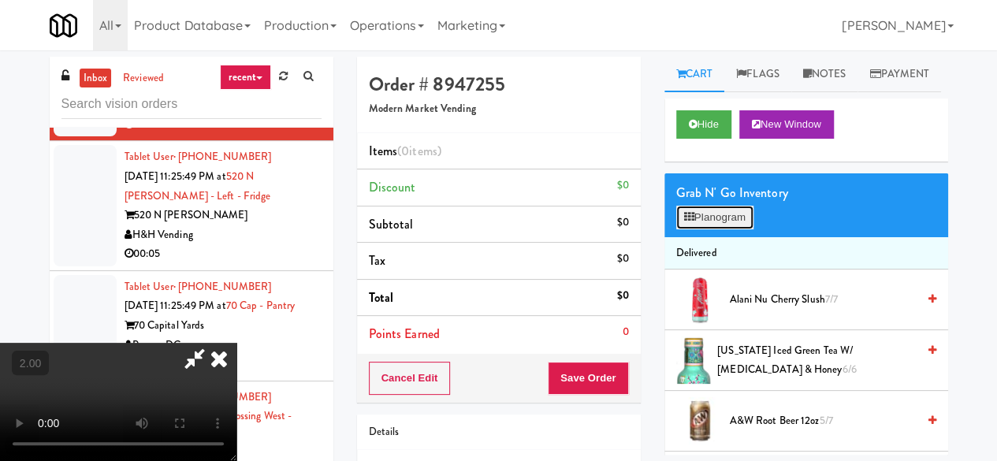
click at [735, 229] on button "Planogram" at bounding box center [714, 218] width 77 height 24
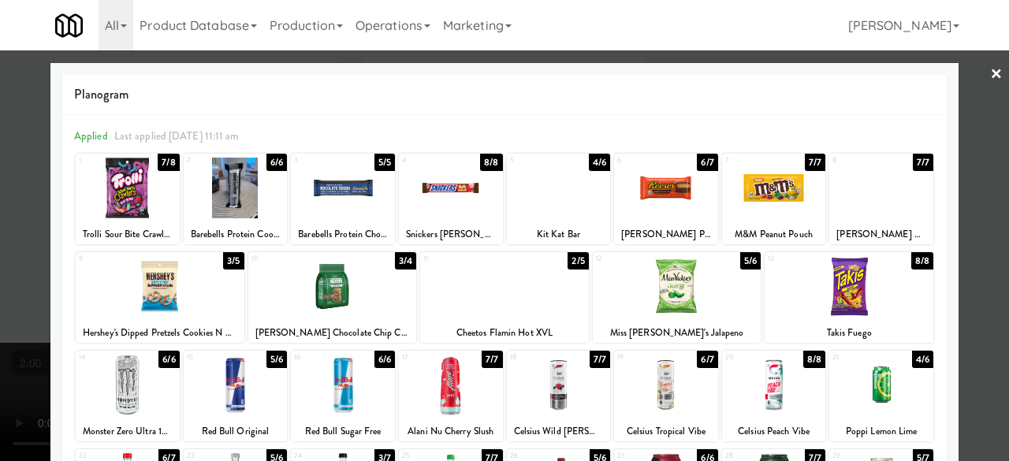
click at [188, 296] on div at bounding box center [160, 286] width 169 height 61
click at [876, 191] on div at bounding box center [881, 188] width 104 height 61
click at [962, 110] on div at bounding box center [504, 230] width 1009 height 461
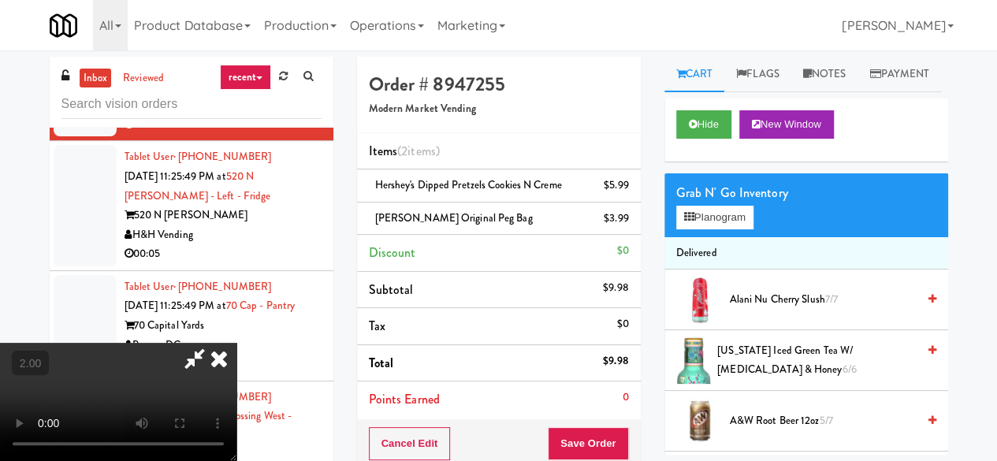
click at [213, 343] on icon at bounding box center [195, 359] width 36 height 32
click at [599, 433] on button "Save Order" at bounding box center [588, 443] width 80 height 33
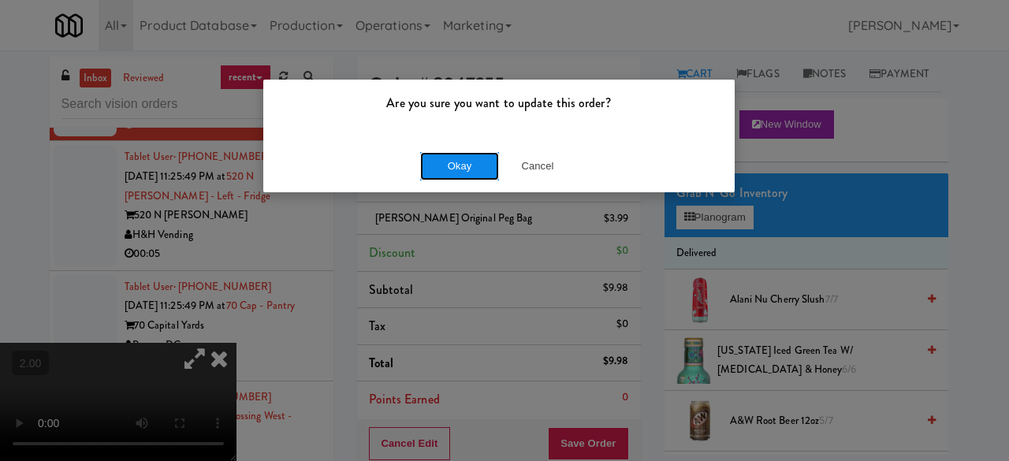
click at [462, 162] on button "Okay" at bounding box center [459, 166] width 79 height 28
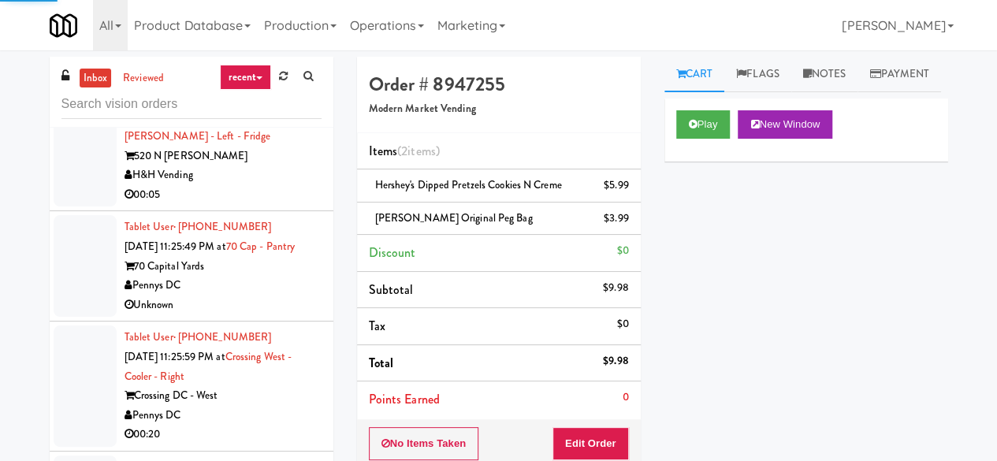
click at [285, 185] on div "H&H Vending" at bounding box center [223, 176] width 197 height 20
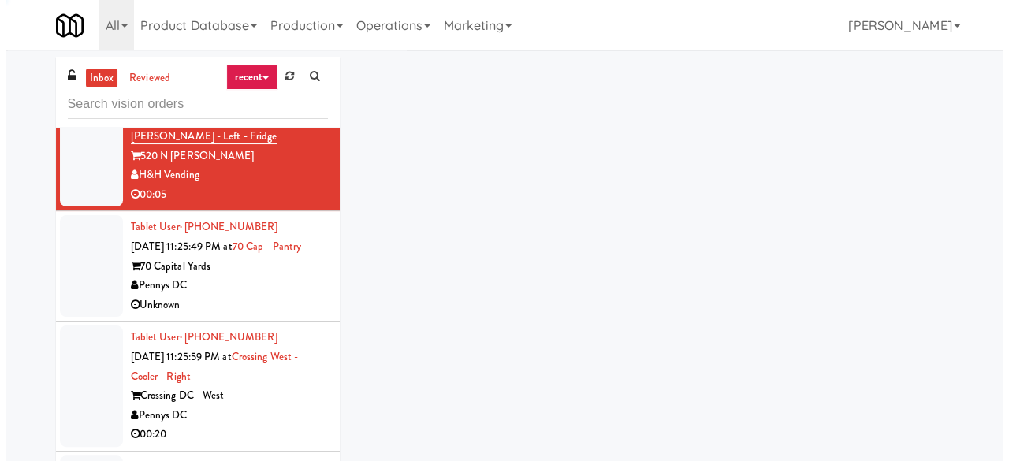
scroll to position [3900, 0]
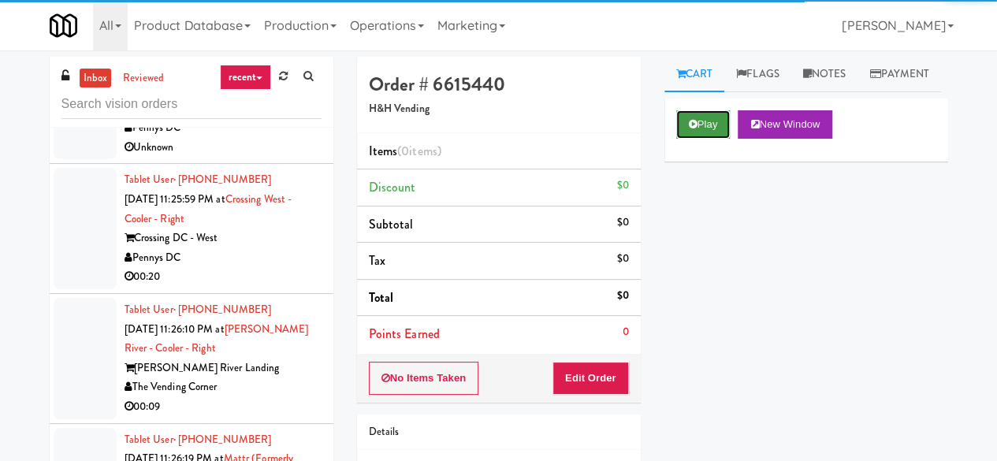
click at [694, 129] on icon at bounding box center [693, 124] width 9 height 10
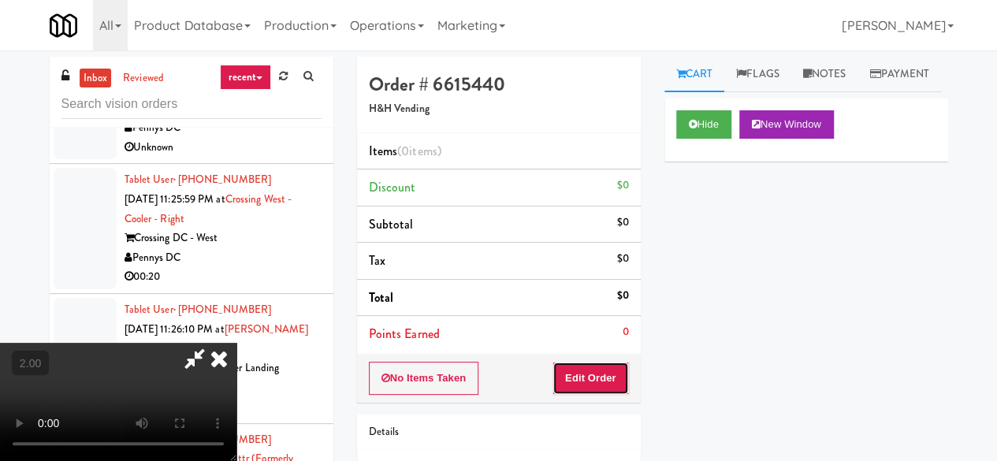
click at [602, 374] on button "Edit Order" at bounding box center [590, 378] width 76 height 33
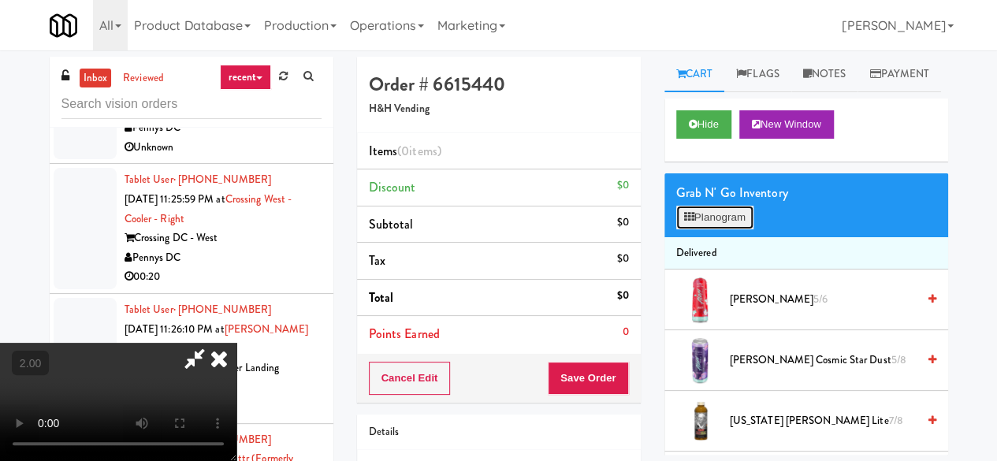
click at [727, 229] on button "Planogram" at bounding box center [714, 218] width 77 height 24
click at [0, 0] on div at bounding box center [0, 0] width 0 height 0
click at [718, 229] on button "Planogram" at bounding box center [714, 218] width 77 height 24
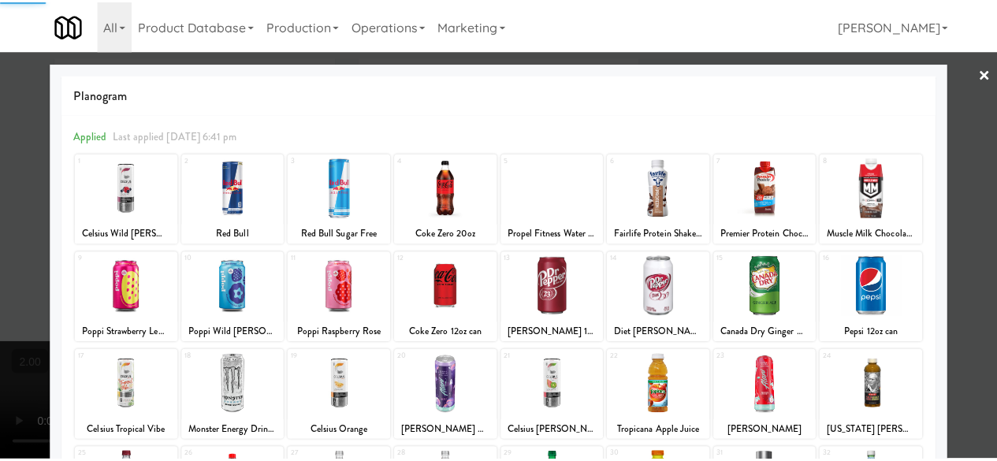
scroll to position [158, 0]
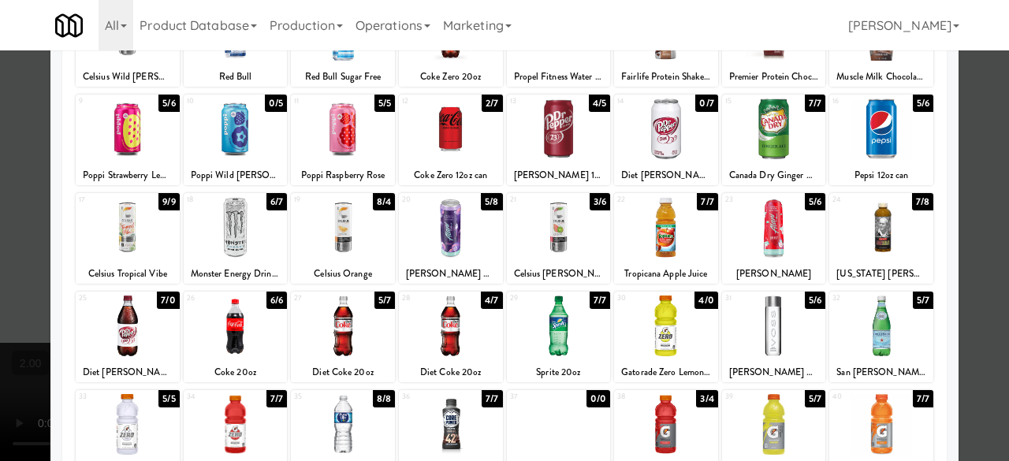
click at [371, 343] on div at bounding box center [343, 326] width 104 height 61
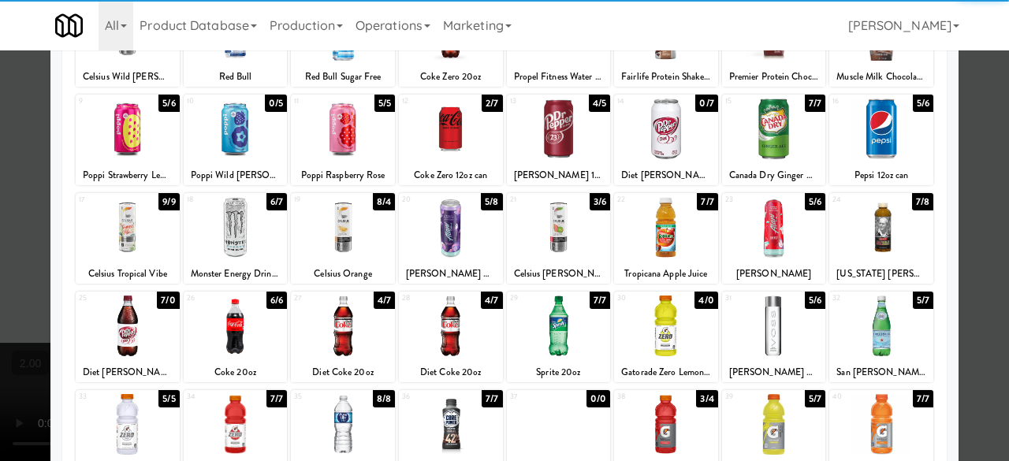
drag, startPoint x: 966, startPoint y: 187, endPoint x: 930, endPoint y: 176, distance: 37.9
click at [965, 186] on div at bounding box center [504, 230] width 1009 height 461
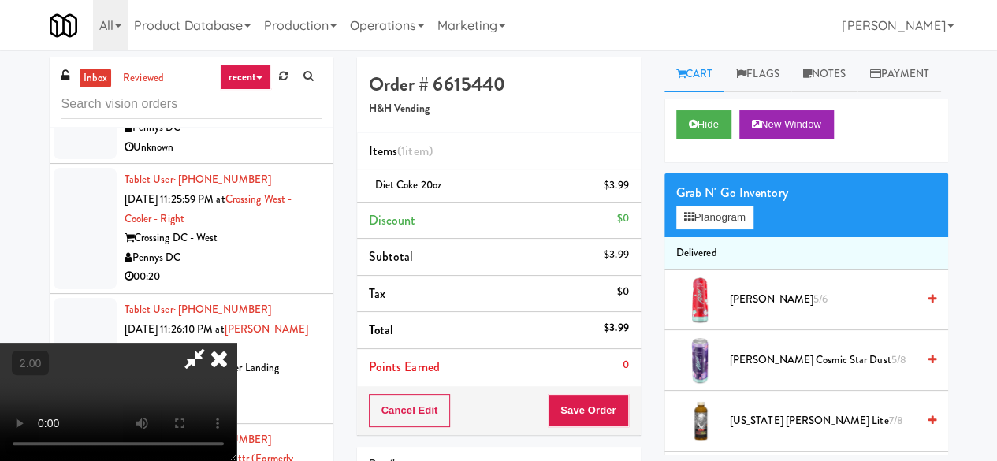
click at [213, 343] on icon at bounding box center [195, 359] width 36 height 32
click at [590, 412] on button "Save Order" at bounding box center [588, 410] width 80 height 33
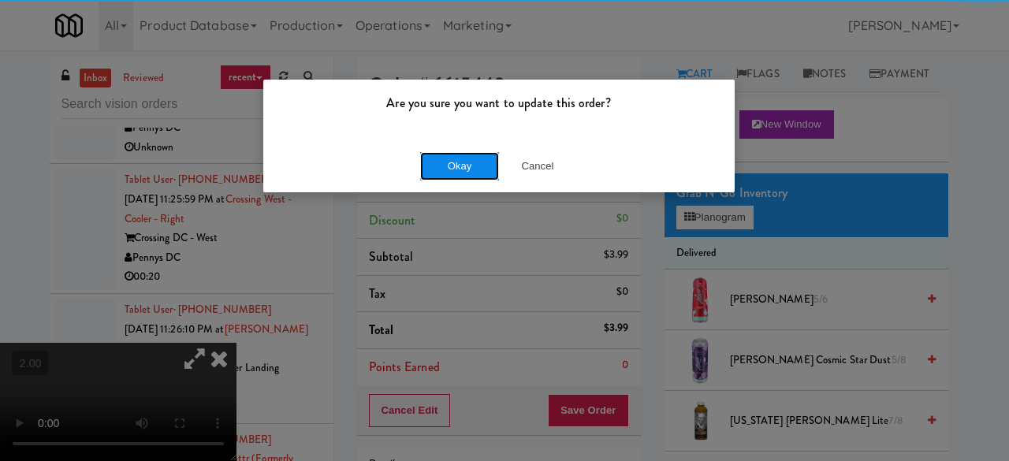
drag, startPoint x: 422, startPoint y: 152, endPoint x: 431, endPoint y: 157, distance: 9.9
click at [425, 153] on button "Okay" at bounding box center [459, 166] width 79 height 28
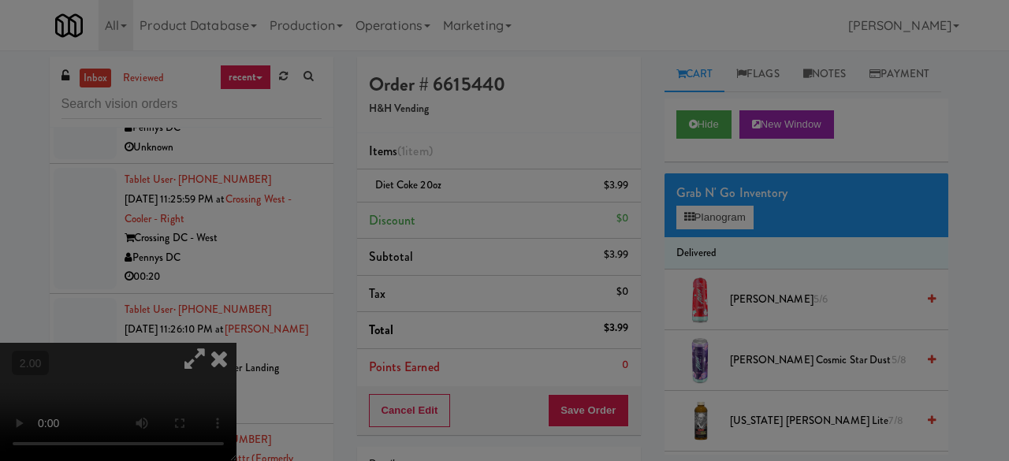
click at [448, 163] on div at bounding box center [504, 230] width 1009 height 461
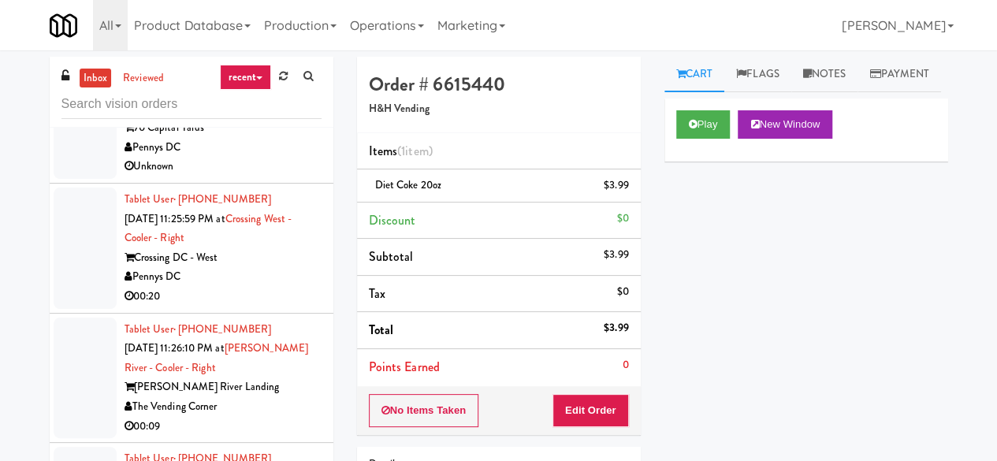
drag, startPoint x: 262, startPoint y: 303, endPoint x: 255, endPoint y: 296, distance: 9.5
click at [261, 138] on div "70 Capital Yards" at bounding box center [223, 128] width 197 height 20
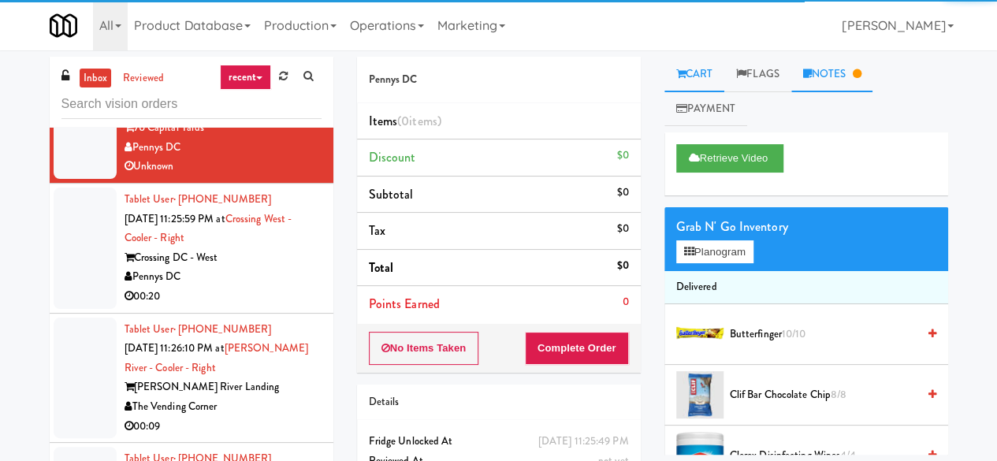
click at [801, 69] on link "Notes" at bounding box center [832, 74] width 82 height 35
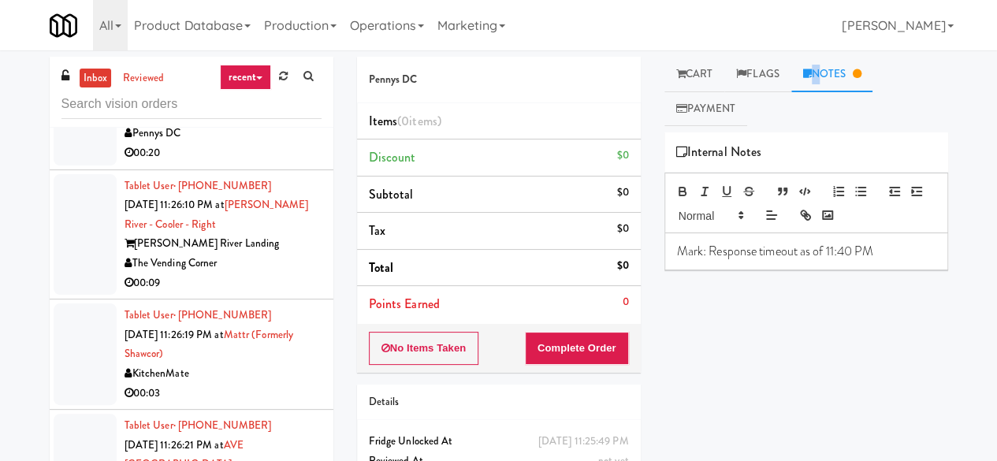
scroll to position [4058, 0]
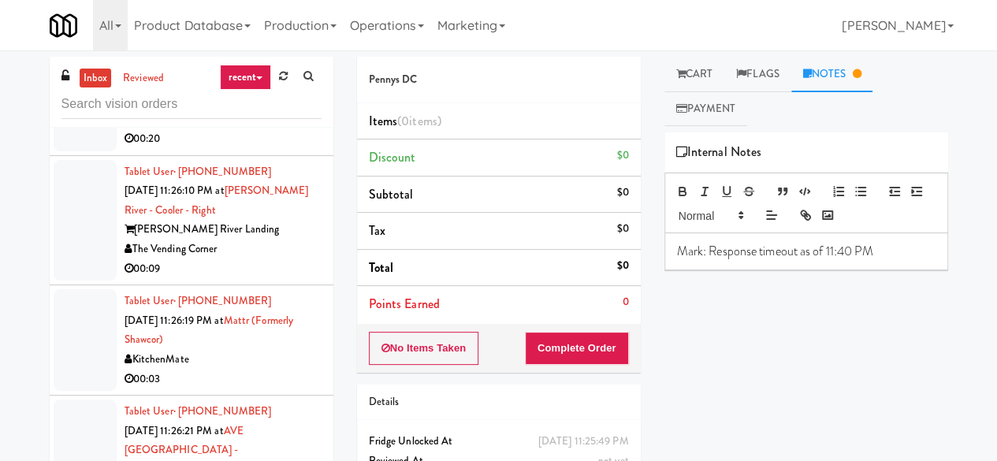
click at [273, 149] on div "00:20" at bounding box center [223, 139] width 197 height 20
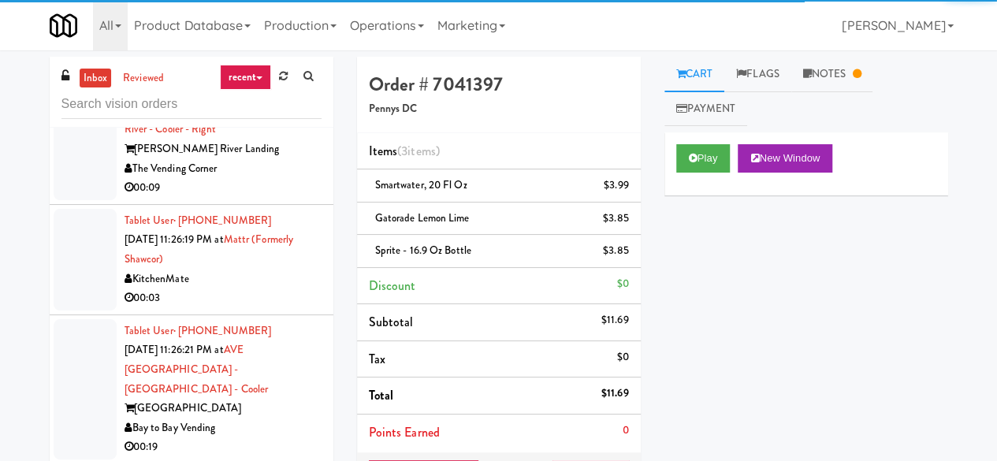
scroll to position [4216, 0]
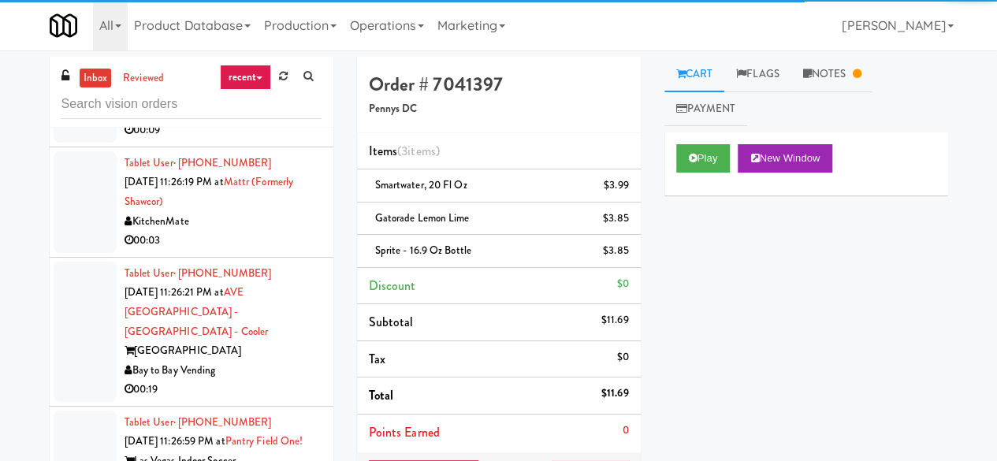
click at [285, 121] on div "The Vending Corner" at bounding box center [223, 112] width 197 height 20
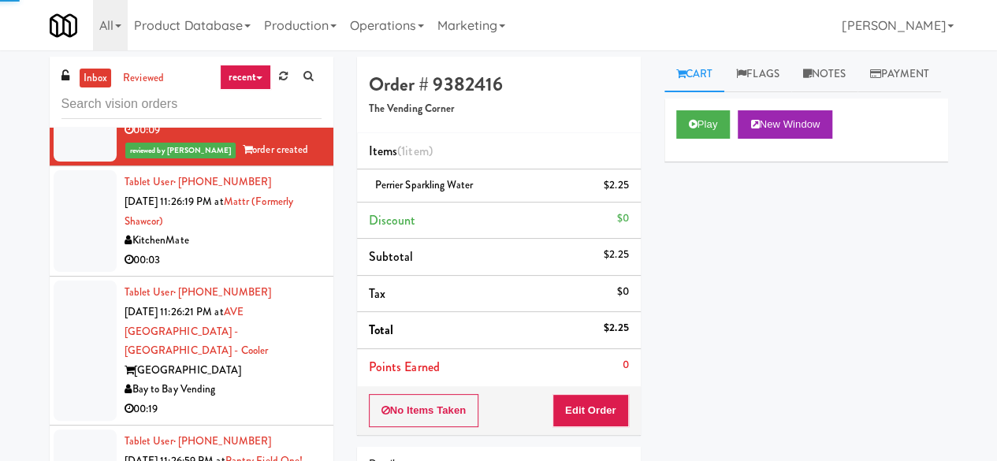
click at [269, 251] on div "KitchenMate" at bounding box center [223, 241] width 197 height 20
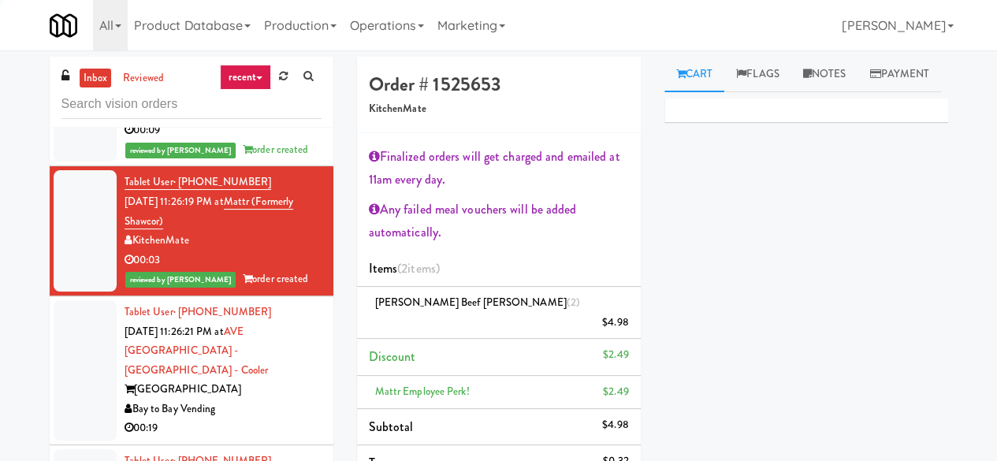
scroll to position [4373, 0]
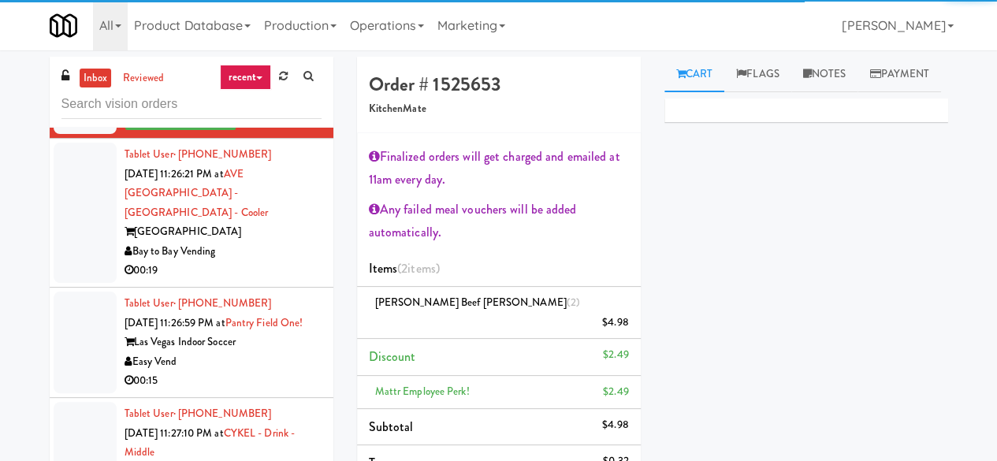
click at [278, 262] on div "Bay to Bay Vending" at bounding box center [223, 252] width 197 height 20
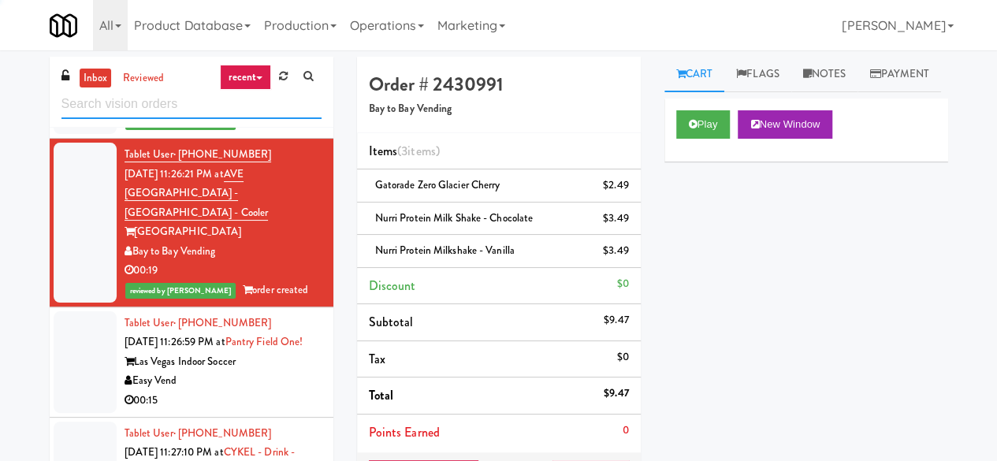
click at [195, 113] on input "text" at bounding box center [191, 104] width 260 height 29
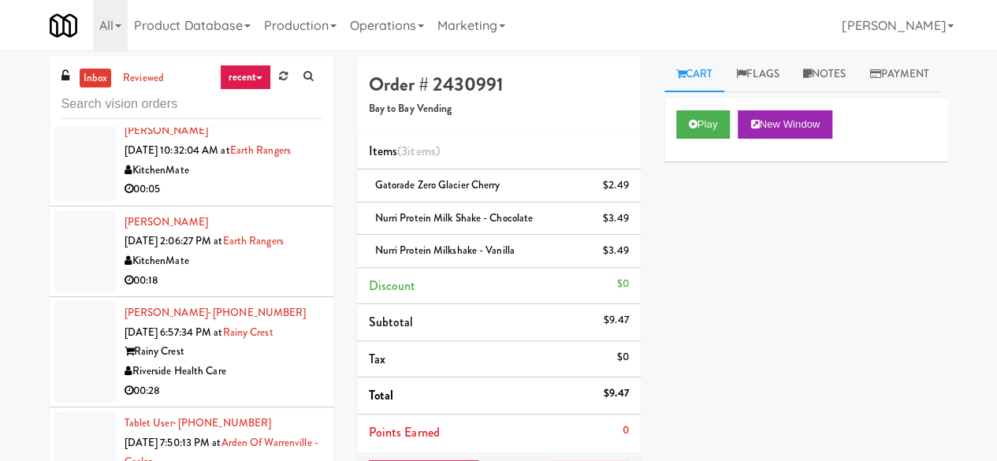
click at [273, 180] on div "KitchenMate" at bounding box center [223, 171] width 197 height 20
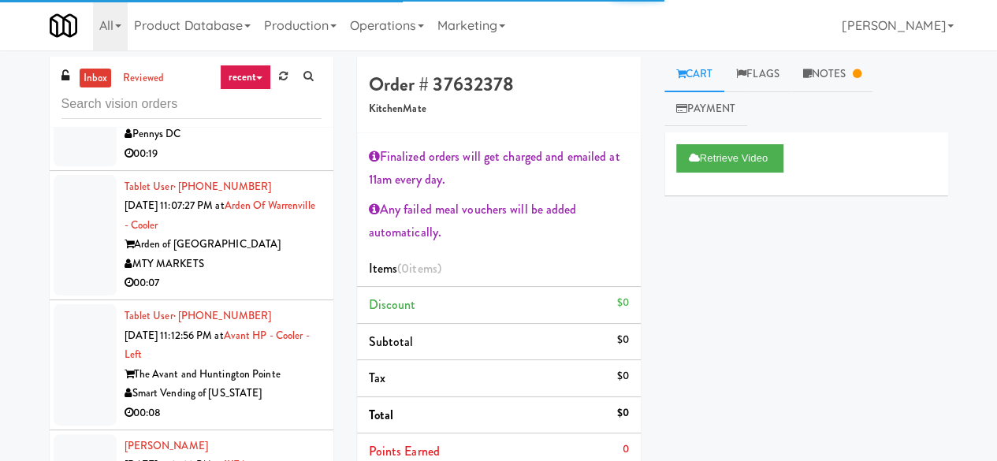
scroll to position [1813, 0]
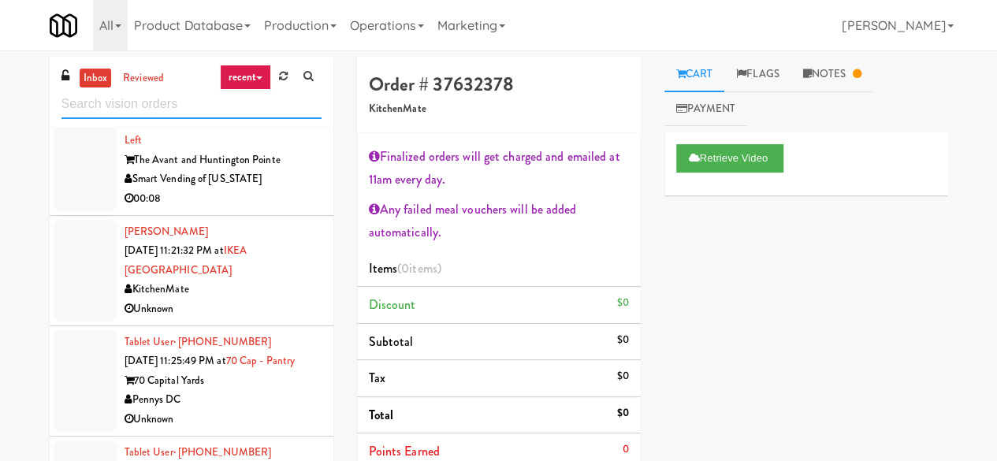
click at [222, 91] on input "text" at bounding box center [191, 104] width 260 height 29
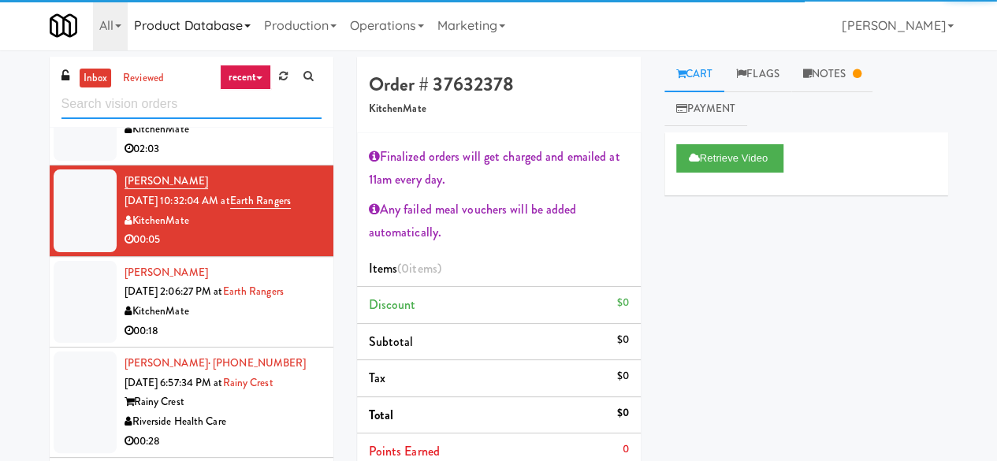
scroll to position [503, 0]
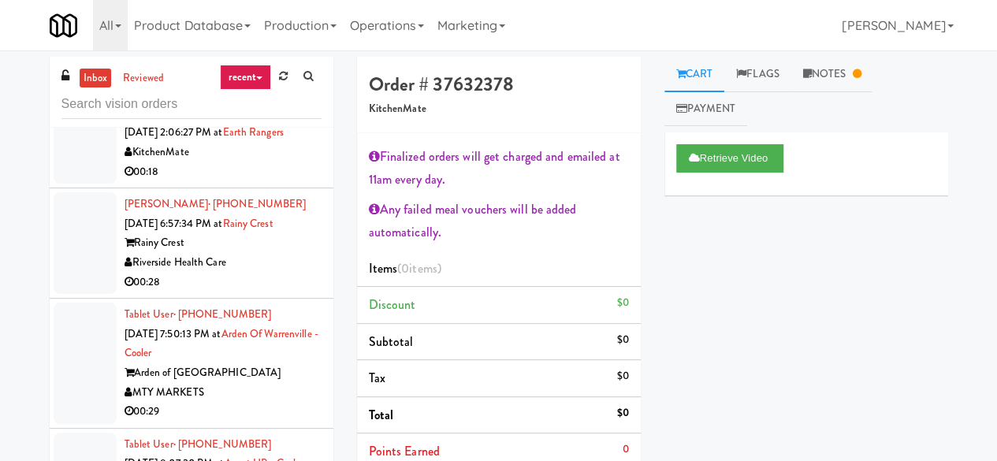
click at [244, 182] on div "00:18" at bounding box center [223, 172] width 197 height 20
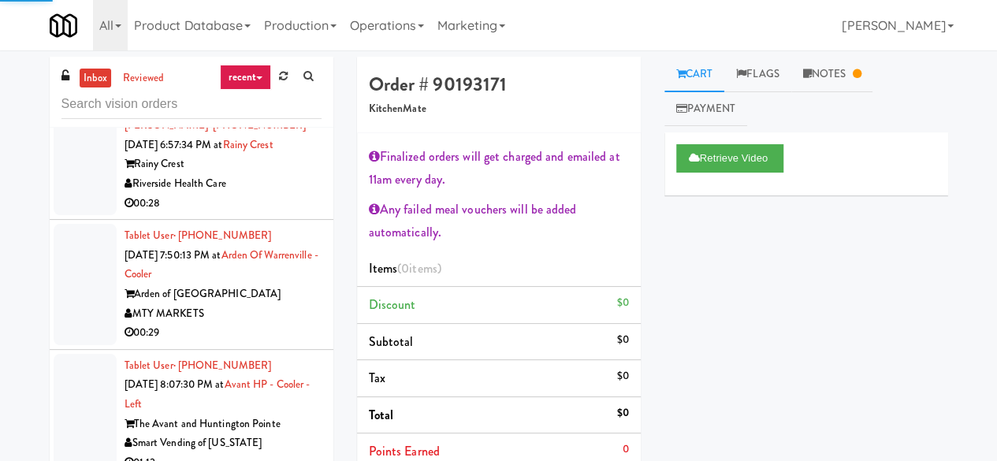
click at [266, 194] on div "Riverside Health Care" at bounding box center [223, 184] width 197 height 20
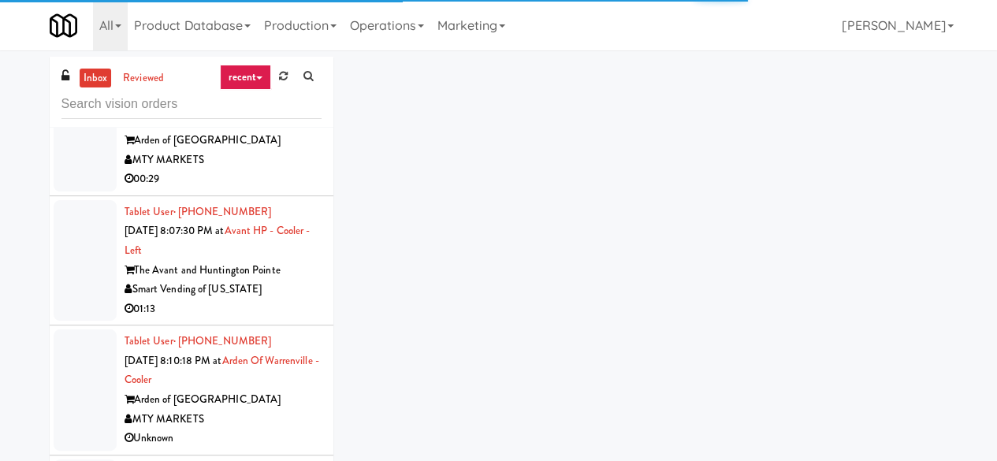
scroll to position [818, 0]
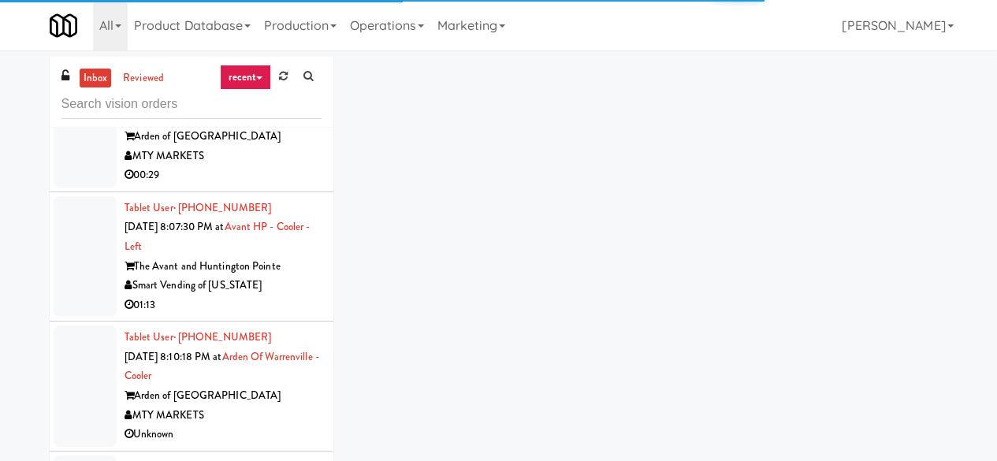
click at [290, 166] on div "MTY MARKETS" at bounding box center [223, 157] width 197 height 20
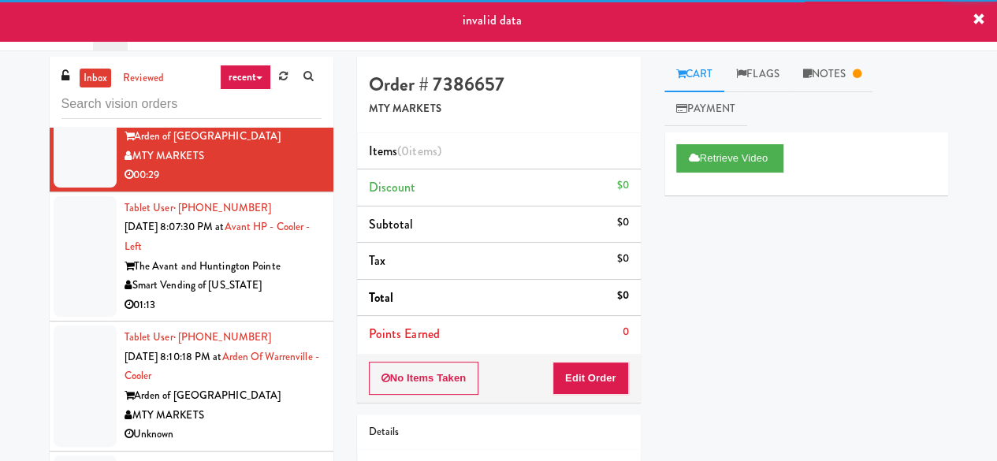
click at [296, 293] on div "Smart Vending of [US_STATE]" at bounding box center [223, 286] width 197 height 20
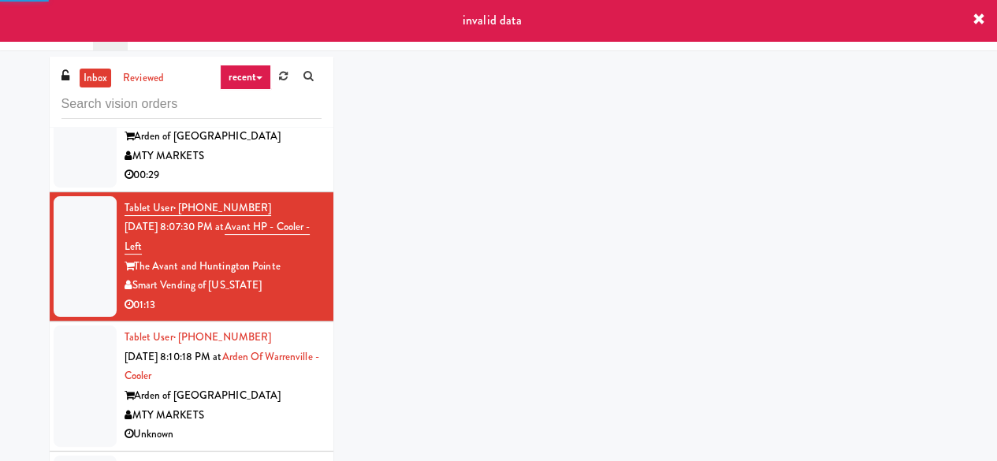
scroll to position [897, 0]
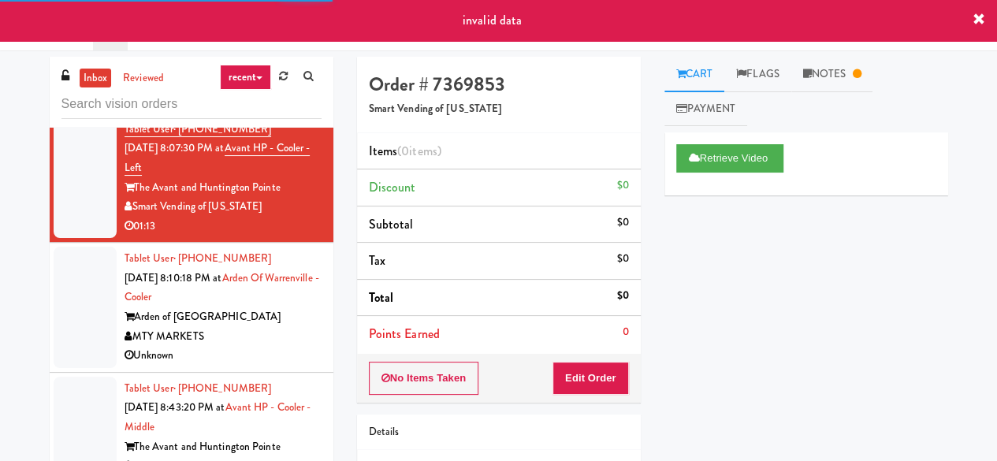
click at [282, 327] on div "Arden of [GEOGRAPHIC_DATA]" at bounding box center [223, 317] width 197 height 20
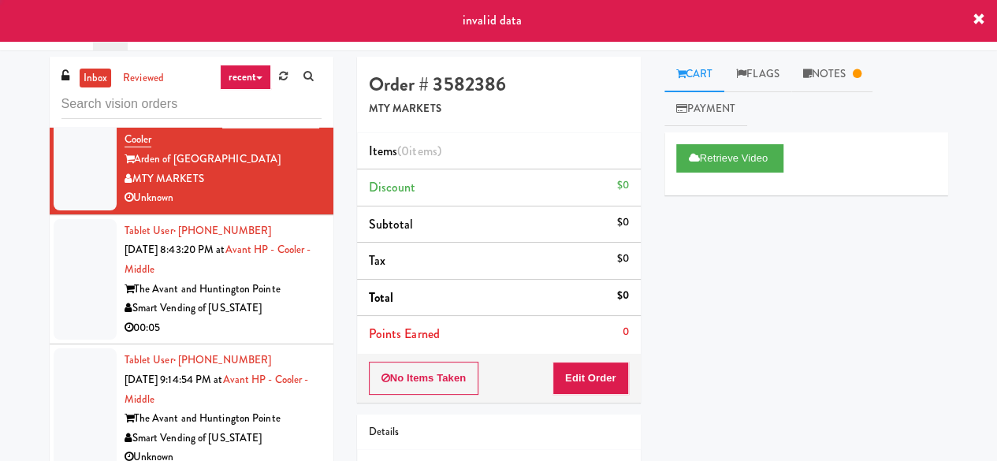
click at [282, 337] on div "00:05" at bounding box center [223, 328] width 197 height 20
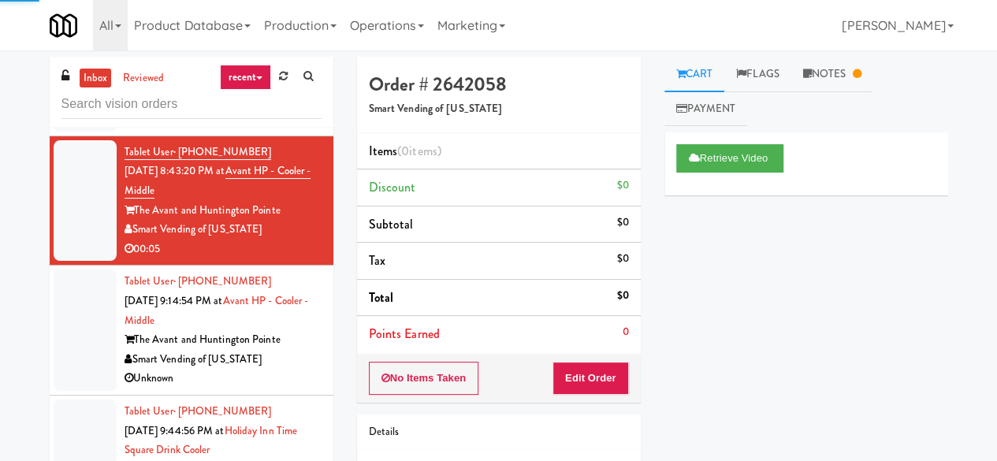
click at [290, 348] on div "The Avant and Huntington Pointe" at bounding box center [223, 340] width 197 height 20
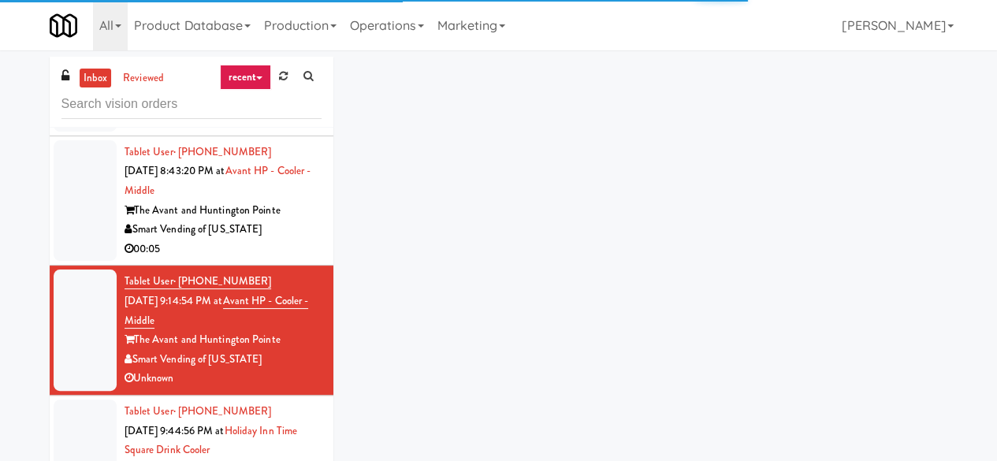
scroll to position [1370, 0]
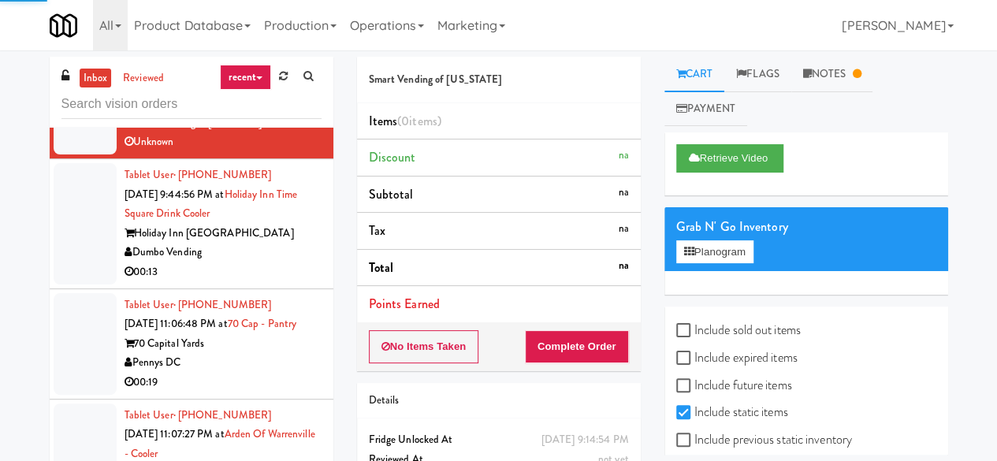
click at [278, 278] on div "00:13" at bounding box center [223, 272] width 197 height 20
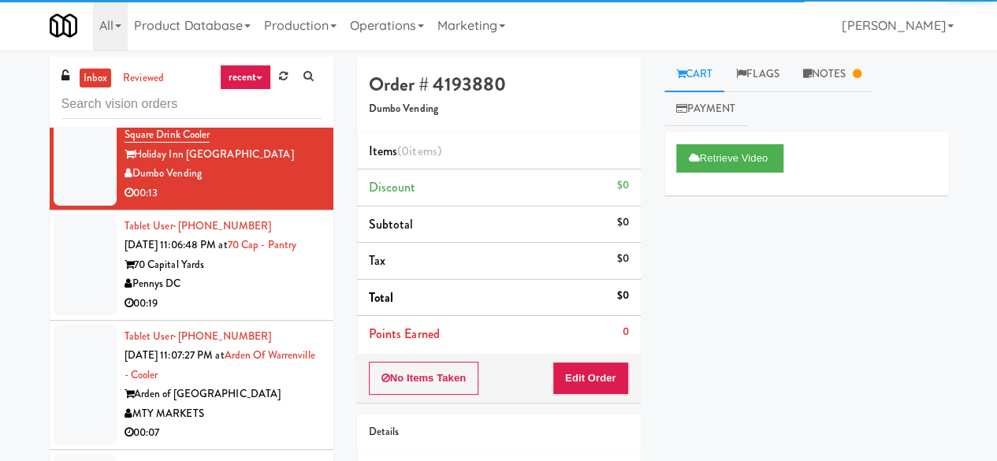
click at [274, 294] on div "Pennys DC" at bounding box center [223, 284] width 197 height 20
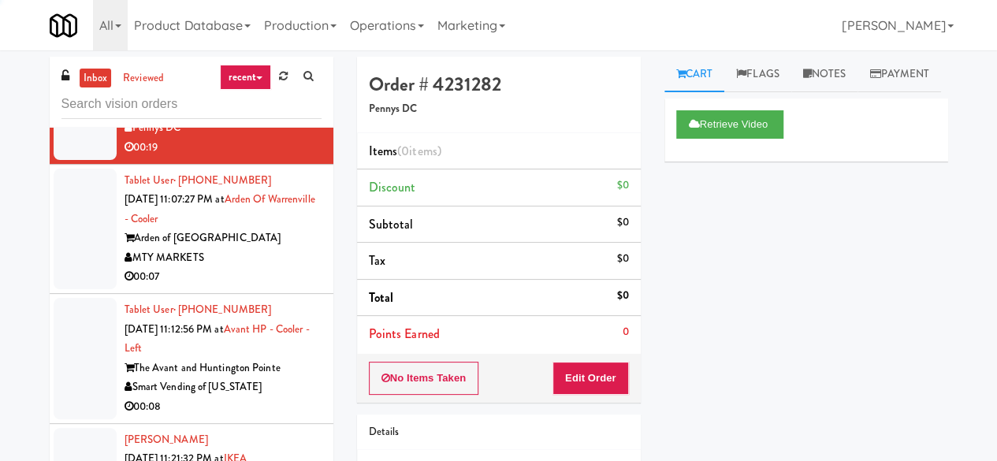
scroll to position [1606, 0]
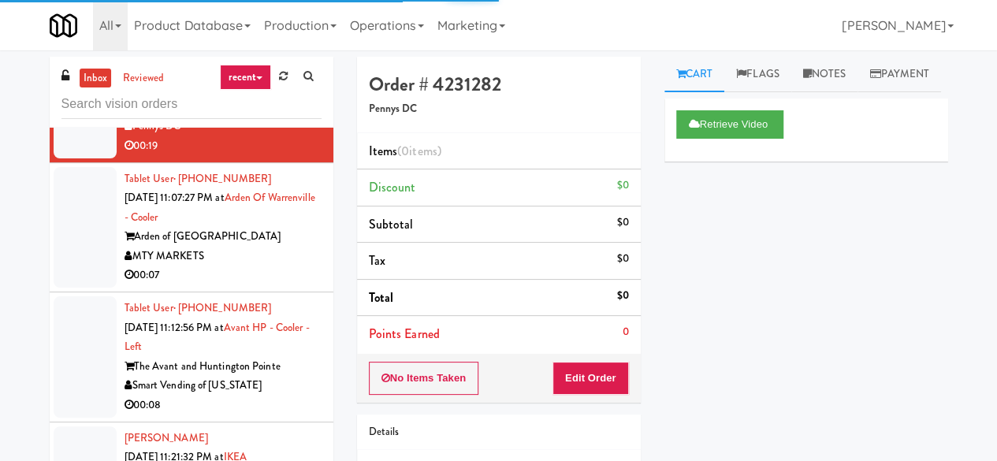
click at [277, 285] on div "00:07" at bounding box center [223, 276] width 197 height 20
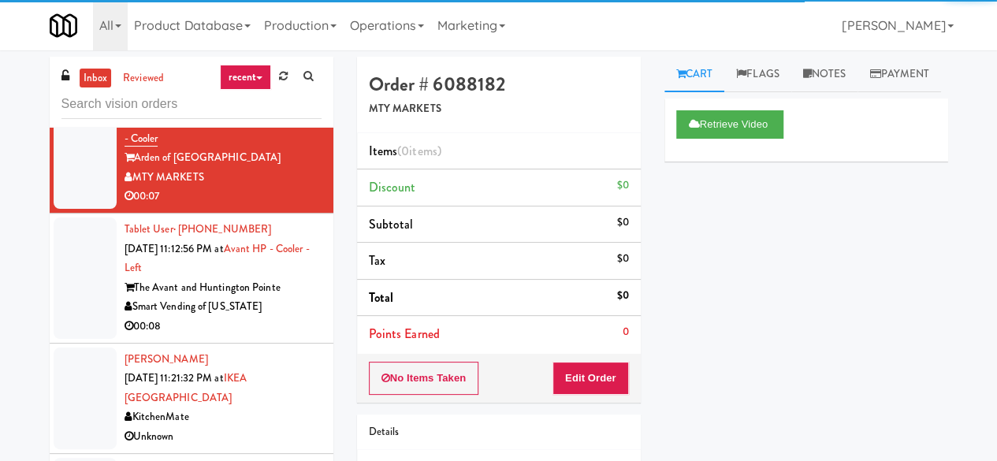
click at [292, 378] on li "Domenica Araujo Sep 25, 2025 11:21:32 PM at IKEA North York Store KitchenMate U…" at bounding box center [192, 399] width 284 height 110
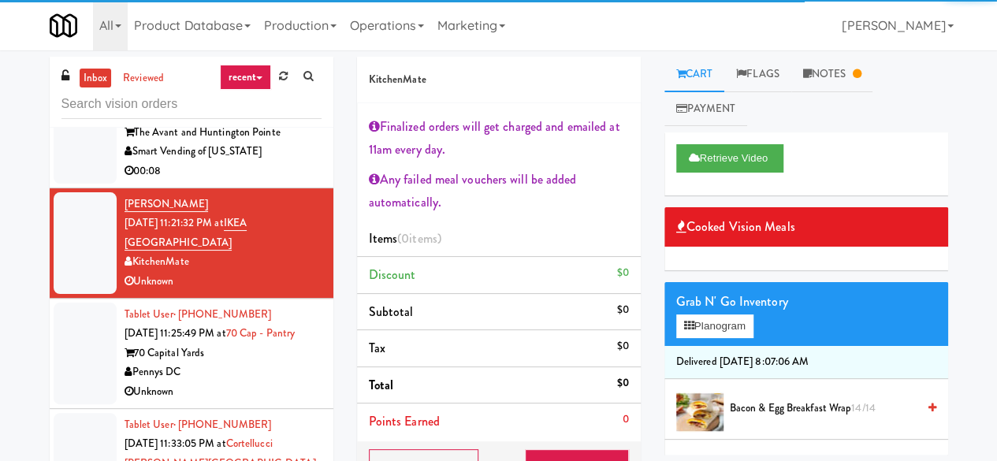
click at [292, 181] on div "00:08" at bounding box center [223, 172] width 197 height 20
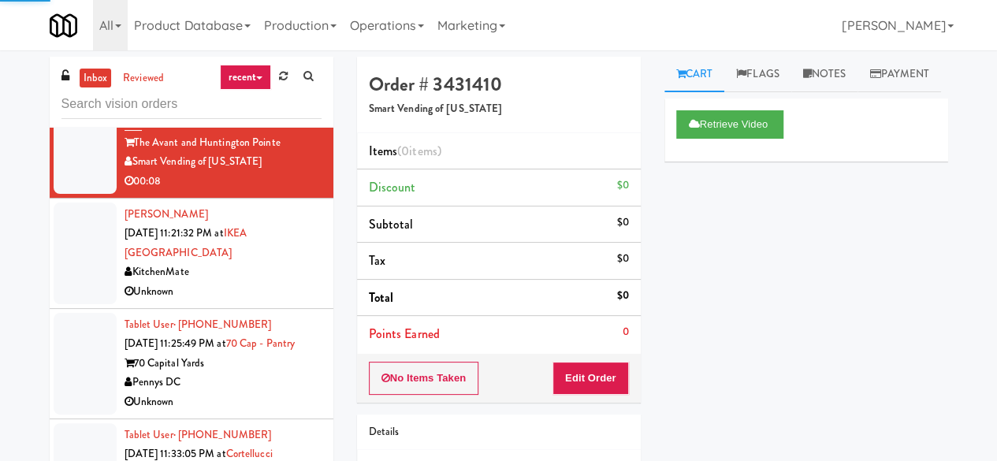
scroll to position [1998, 0]
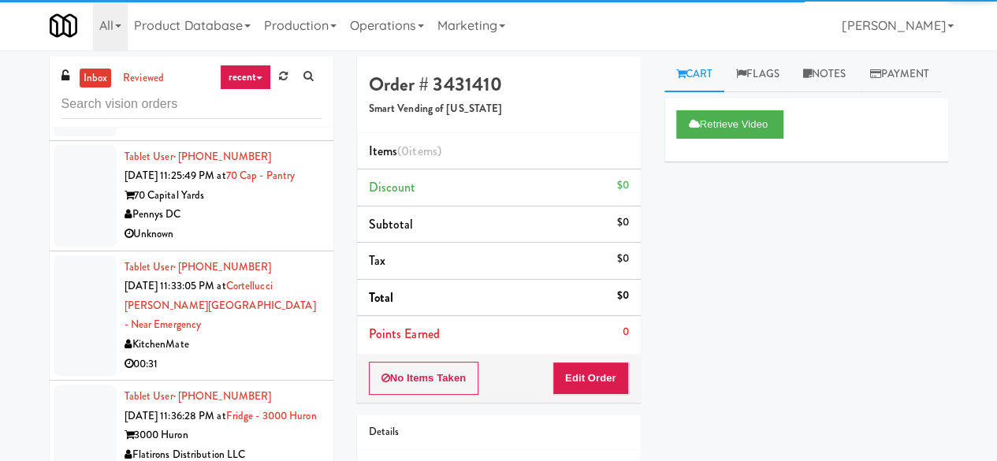
click at [284, 206] on div "70 Capital Yards" at bounding box center [223, 196] width 197 height 20
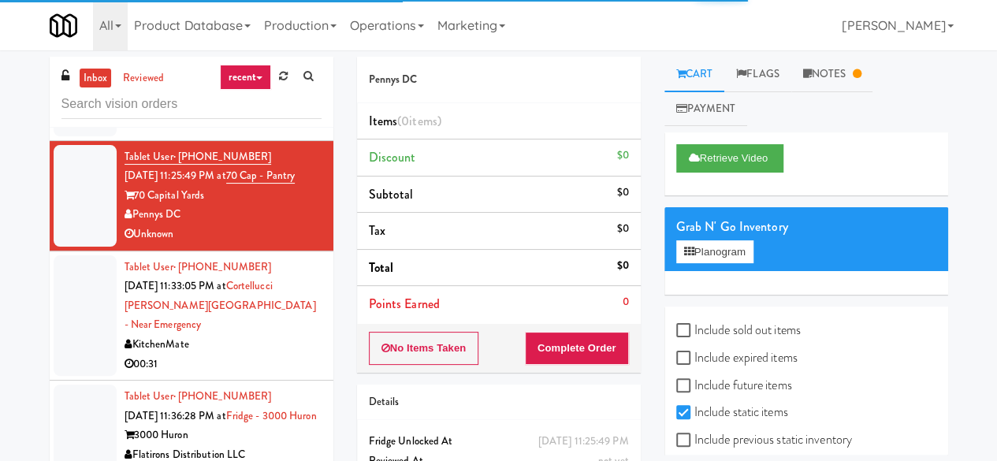
scroll to position [2155, 0]
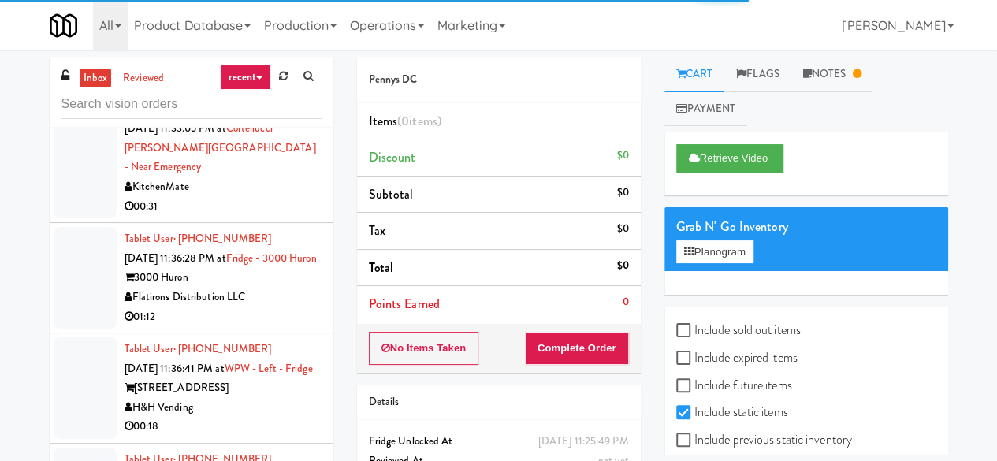
click at [282, 224] on li "Tablet User · (416) 525-7839 Sep 25, 2025 11:33:05 PM at Cortellucci Vaughan Ho…" at bounding box center [192, 159] width 284 height 130
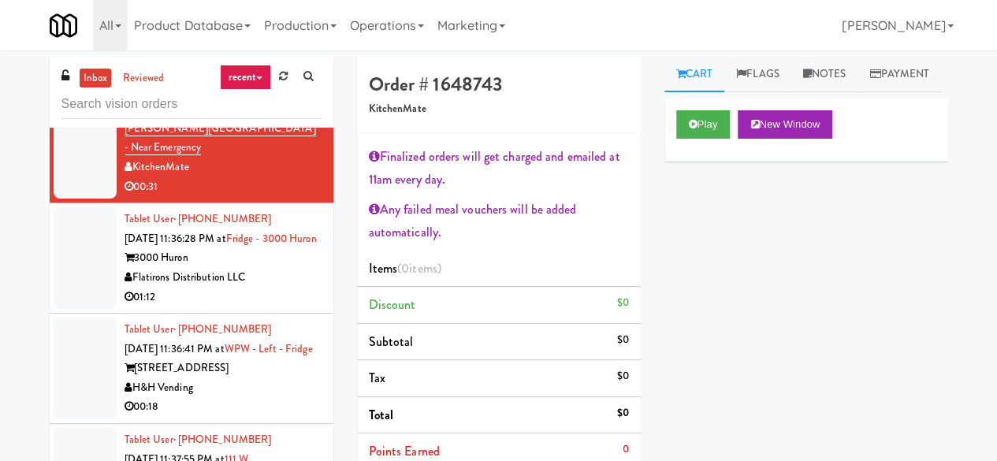
scroll to position [2155, 0]
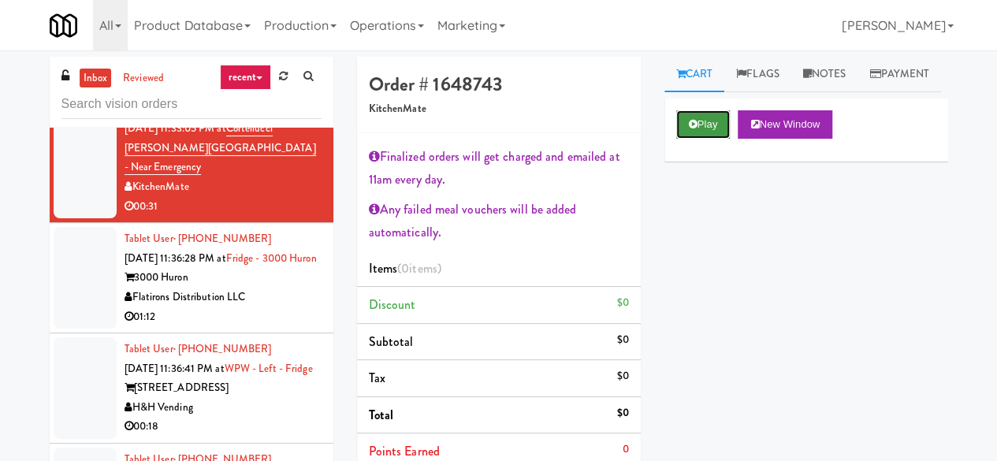
click at [723, 139] on button "Play" at bounding box center [703, 124] width 54 height 28
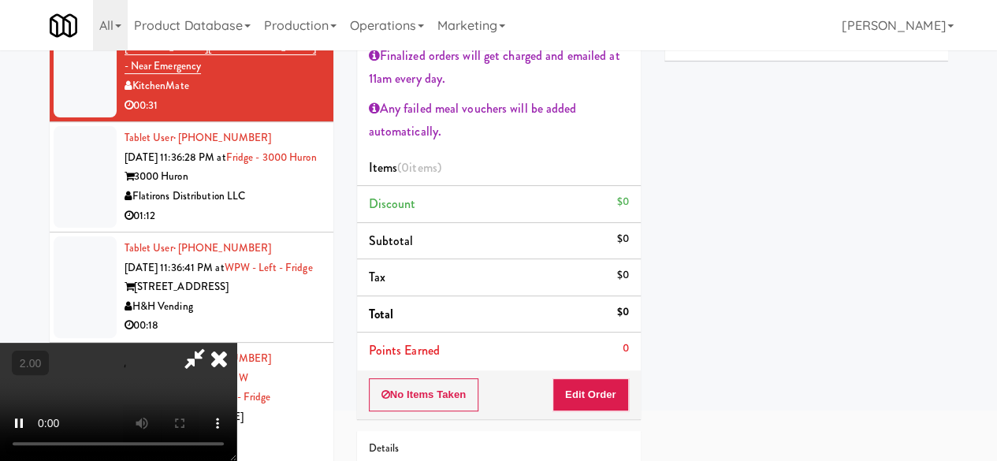
scroll to position [158, 0]
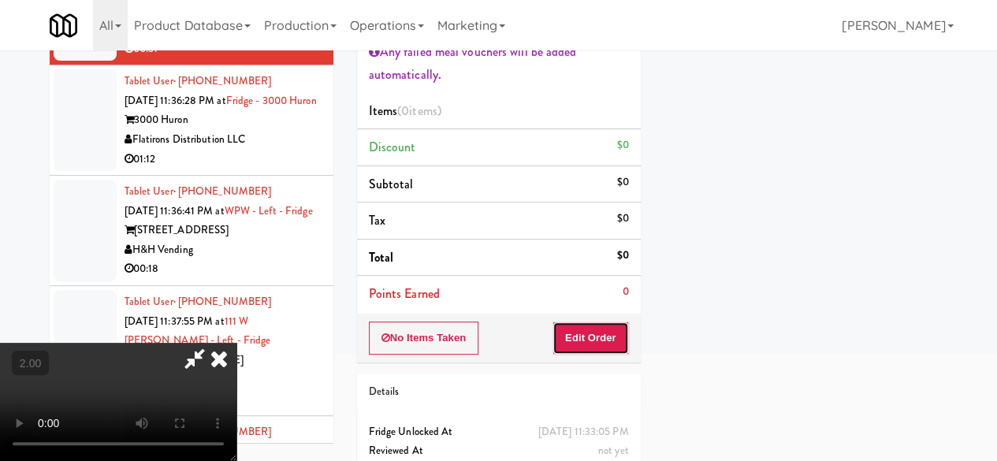
click at [601, 326] on button "Edit Order" at bounding box center [590, 338] width 76 height 33
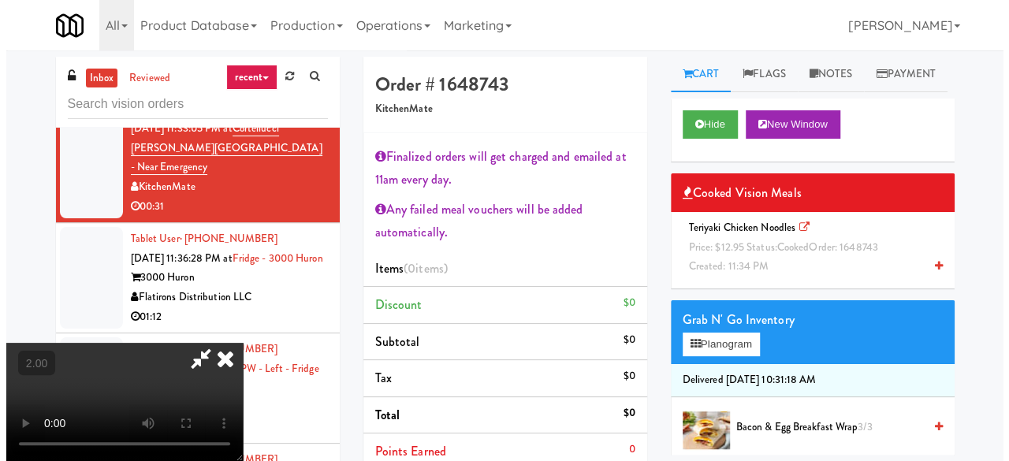
scroll to position [32, 0]
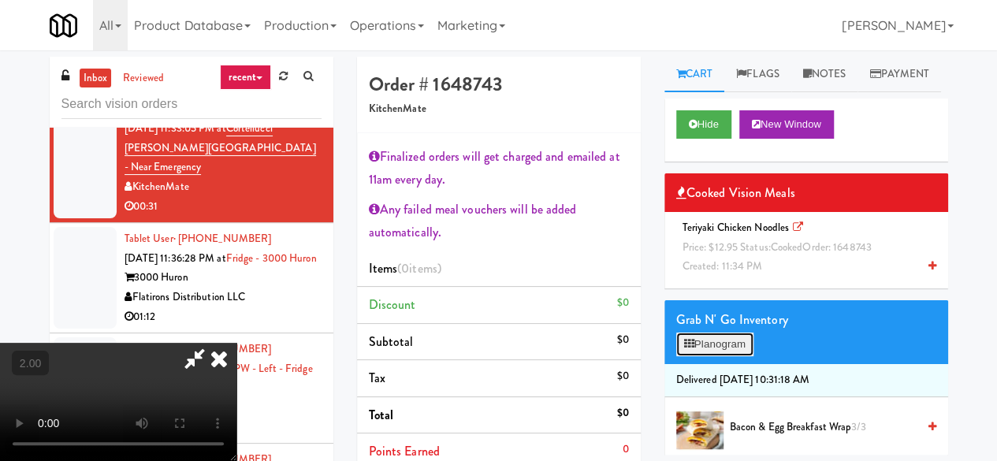
click at [720, 356] on button "Planogram" at bounding box center [714, 345] width 77 height 24
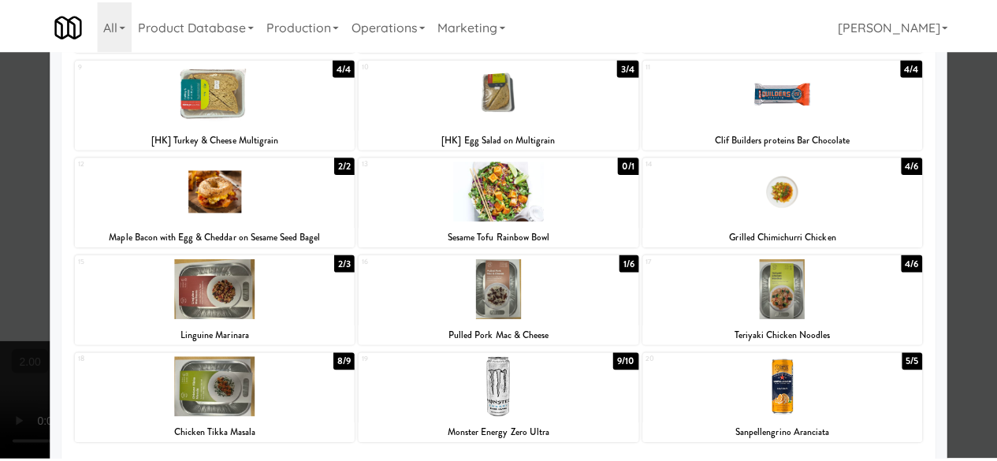
scroll to position [315, 0]
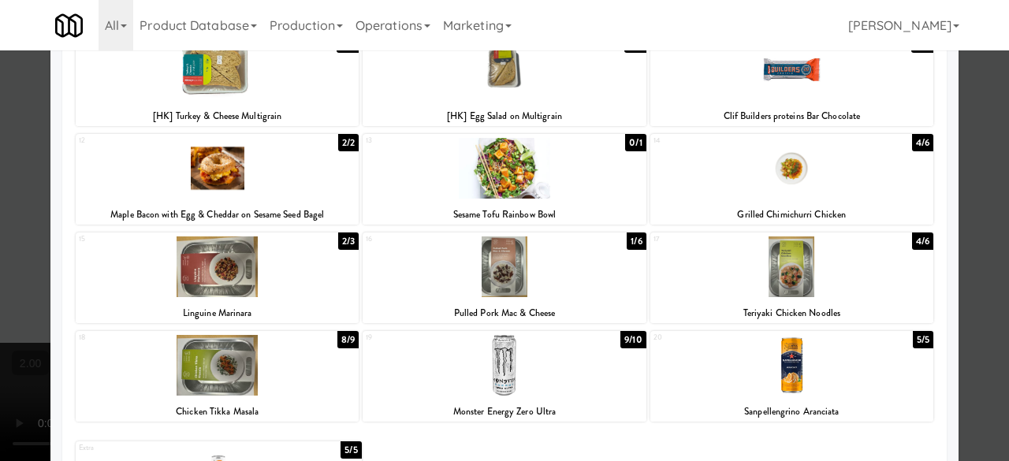
click at [816, 260] on div at bounding box center [791, 266] width 283 height 61
click at [961, 204] on div at bounding box center [504, 230] width 1009 height 461
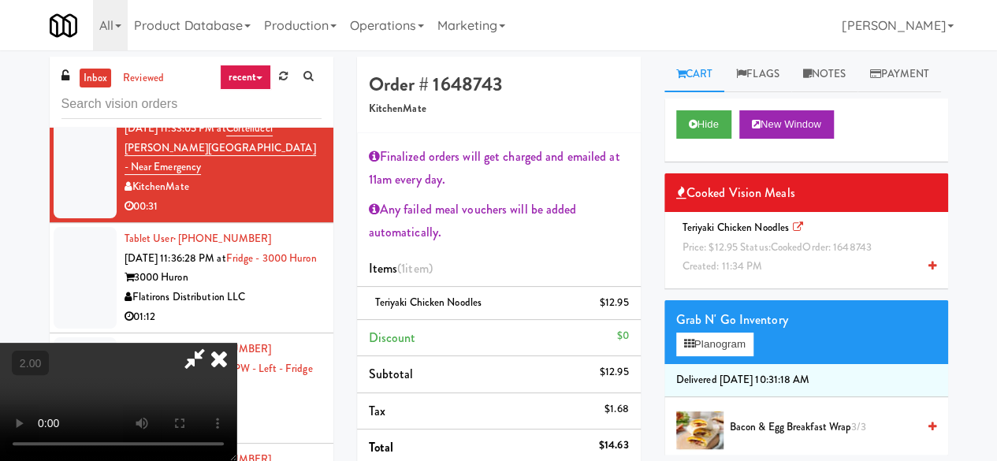
click at [213, 343] on icon at bounding box center [195, 359] width 36 height 32
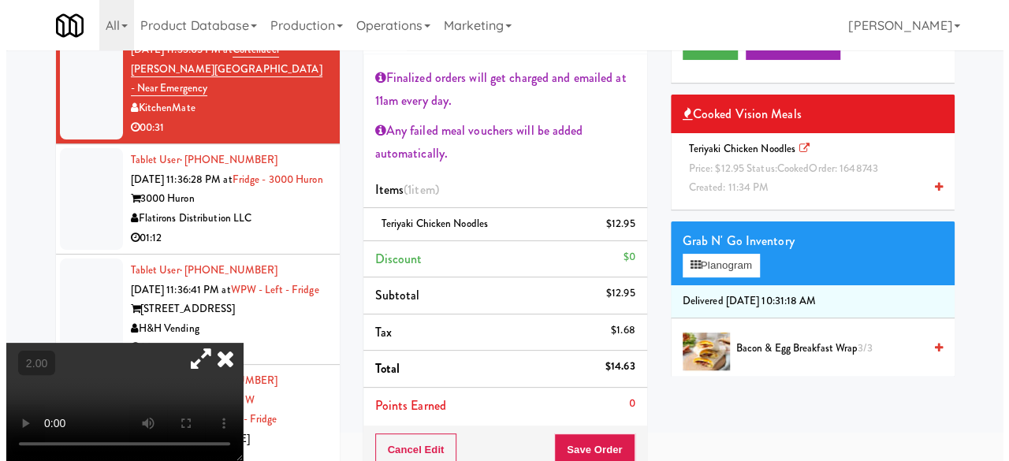
scroll to position [158, 0]
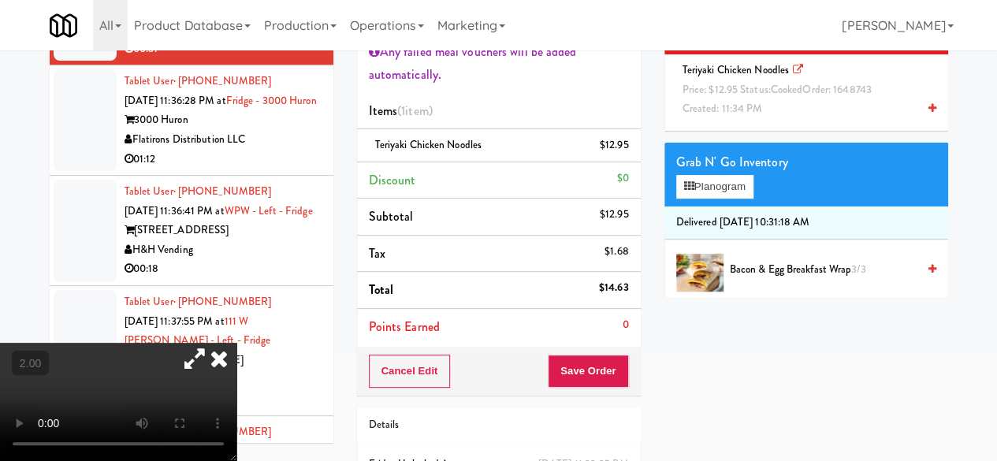
click at [599, 351] on div "Cancel Edit Save Order" at bounding box center [499, 371] width 284 height 49
click at [714, 199] on button "Planogram" at bounding box center [714, 187] width 77 height 24
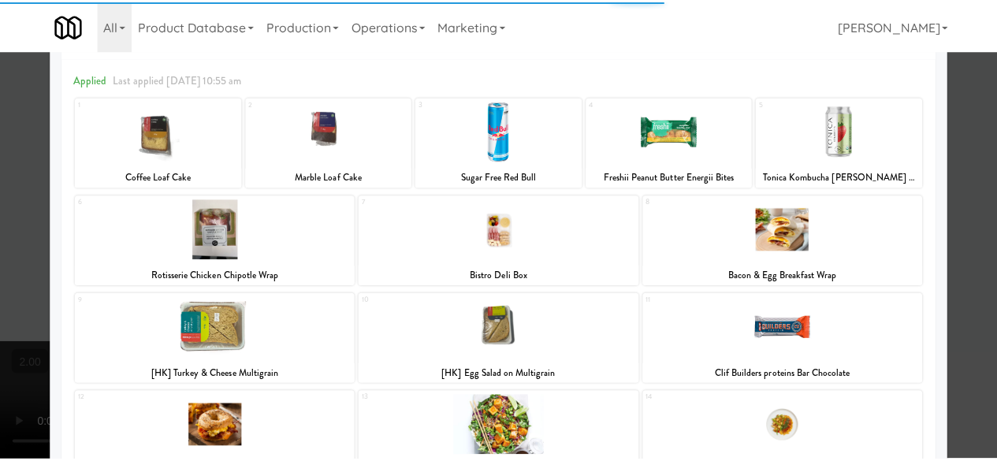
scroll to position [158, 0]
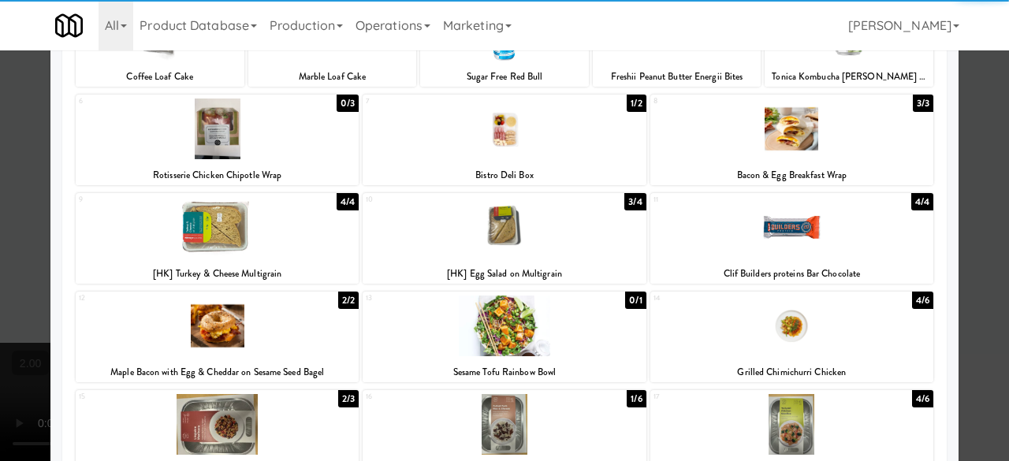
click at [964, 256] on div at bounding box center [504, 230] width 1009 height 461
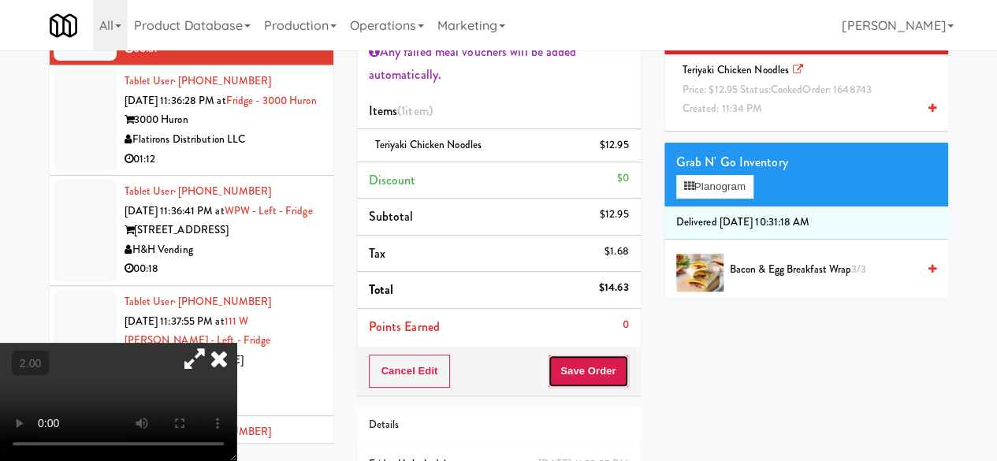
click at [597, 365] on button "Save Order" at bounding box center [588, 371] width 80 height 33
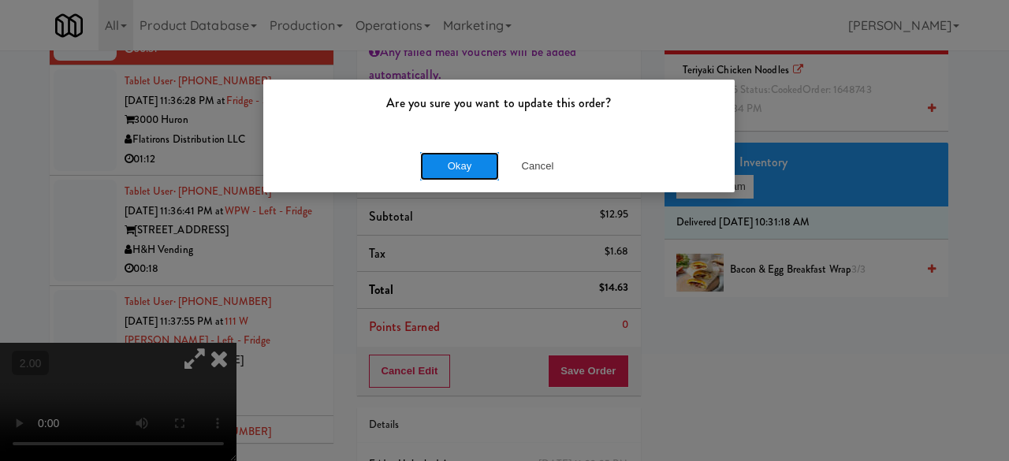
drag, startPoint x: 472, startPoint y: 176, endPoint x: 467, endPoint y: 162, distance: 15.2
click at [471, 176] on button "Okay" at bounding box center [459, 166] width 79 height 28
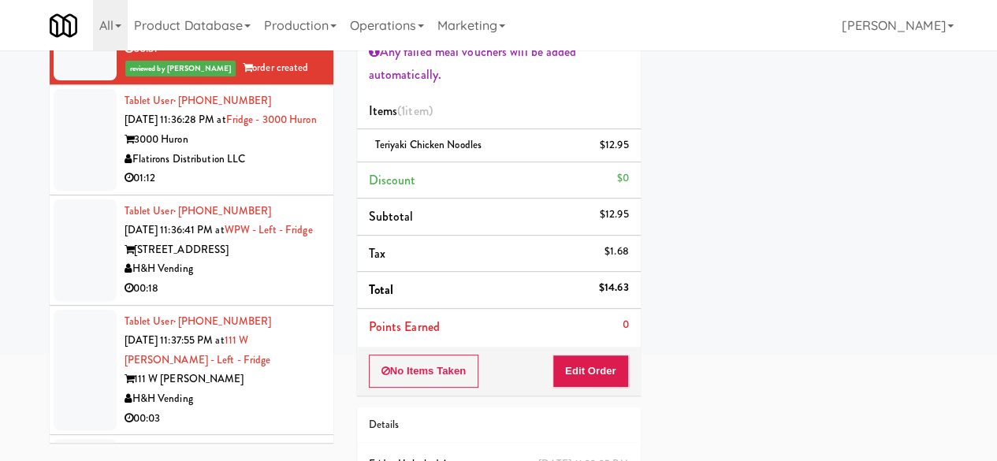
click at [288, 188] on div "01:12" at bounding box center [223, 179] width 197 height 20
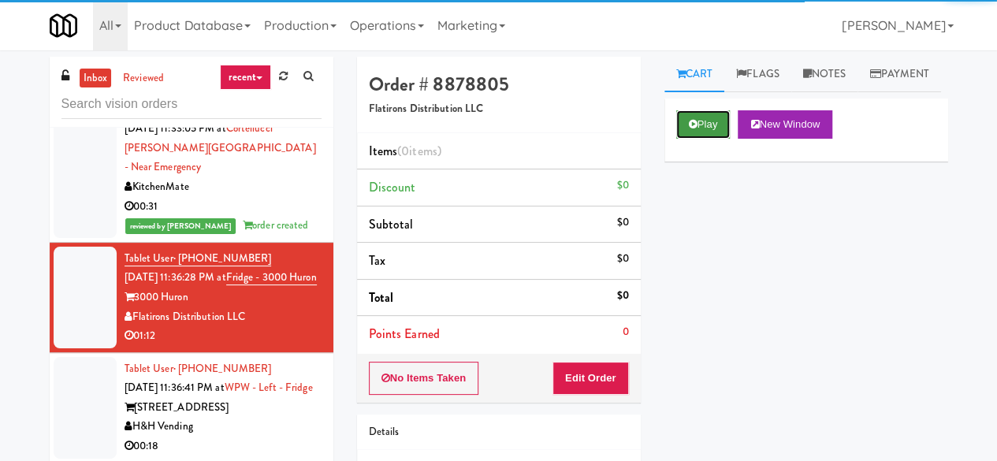
click at [712, 139] on button "Play" at bounding box center [703, 124] width 54 height 28
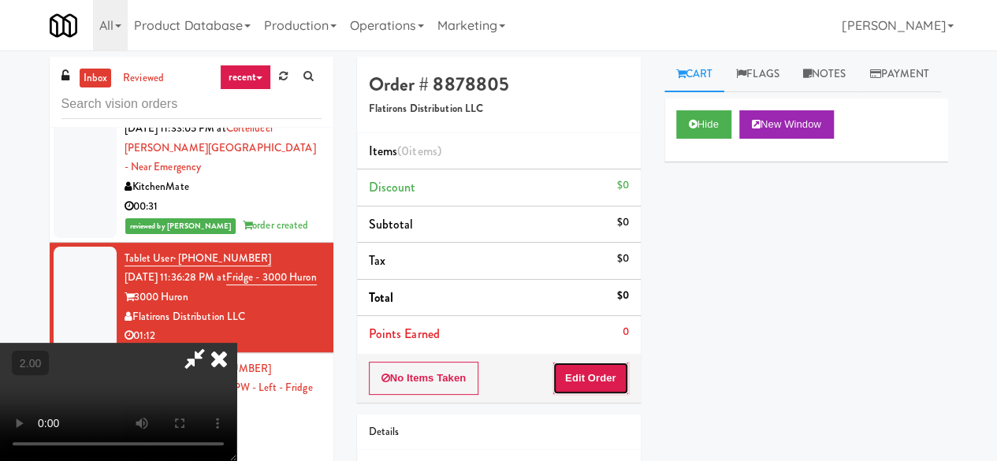
click at [616, 379] on button "Edit Order" at bounding box center [590, 378] width 76 height 33
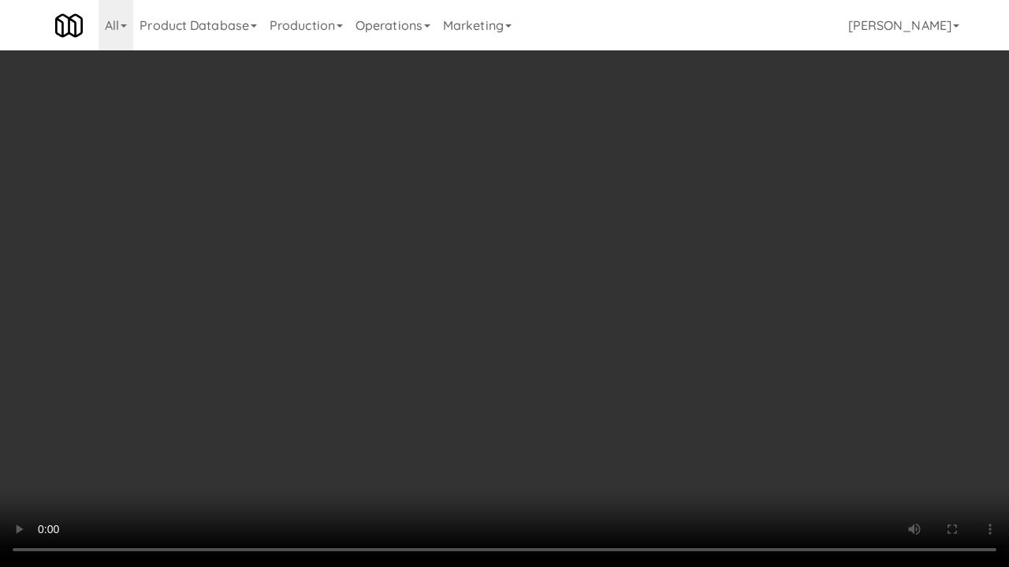
click at [375, 287] on video at bounding box center [504, 283] width 1009 height 567
click at [779, 292] on video at bounding box center [504, 283] width 1009 height 567
click at [707, 262] on video at bounding box center [504, 283] width 1009 height 567
click at [706, 260] on video at bounding box center [504, 283] width 1009 height 567
click at [665, 236] on video at bounding box center [504, 283] width 1009 height 567
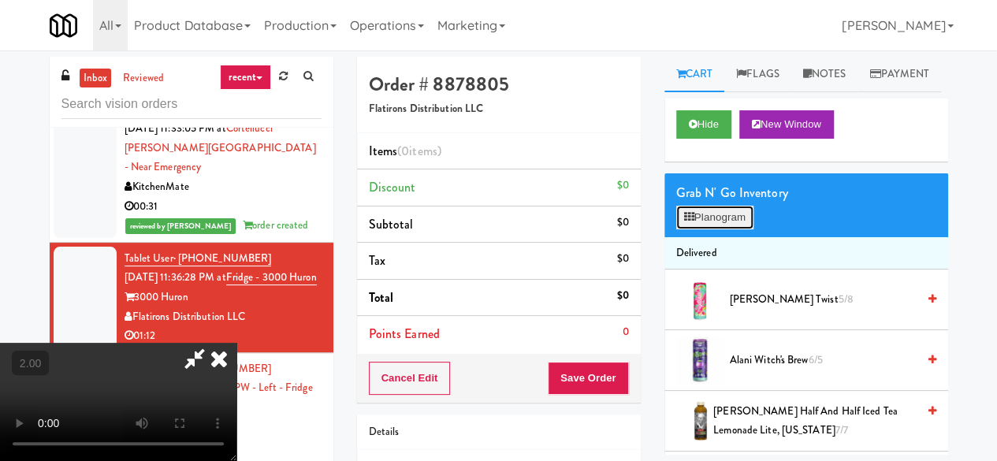
click at [735, 229] on button "Planogram" at bounding box center [714, 218] width 77 height 24
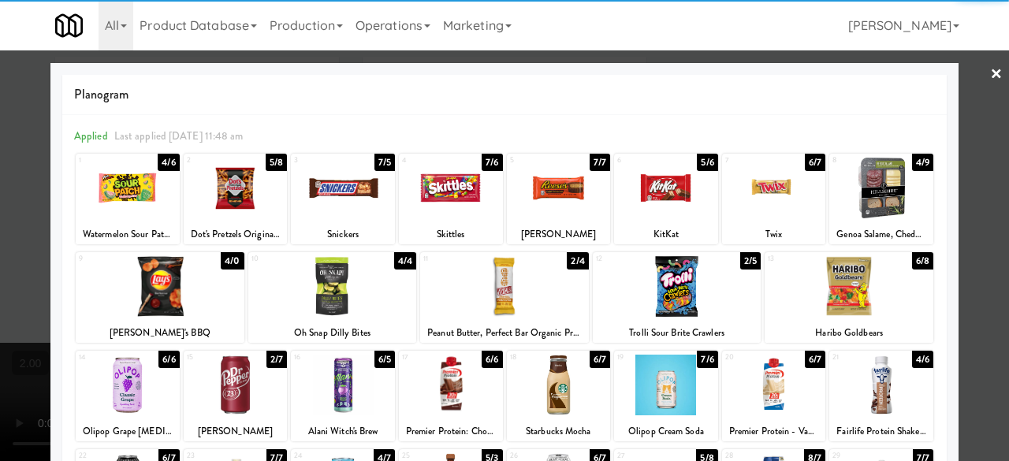
click at [139, 380] on div at bounding box center [128, 385] width 104 height 61
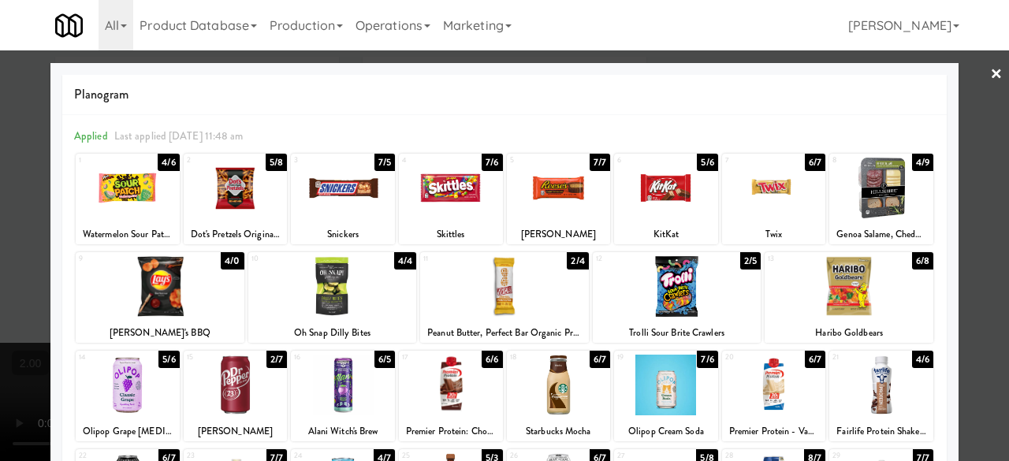
click at [902, 199] on div at bounding box center [881, 188] width 104 height 61
click at [656, 212] on div at bounding box center [666, 188] width 104 height 61
drag, startPoint x: 813, startPoint y: 289, endPoint x: 827, endPoint y: 292, distance: 13.8
click at [816, 289] on div at bounding box center [848, 286] width 169 height 61
click at [965, 224] on div at bounding box center [504, 230] width 1009 height 461
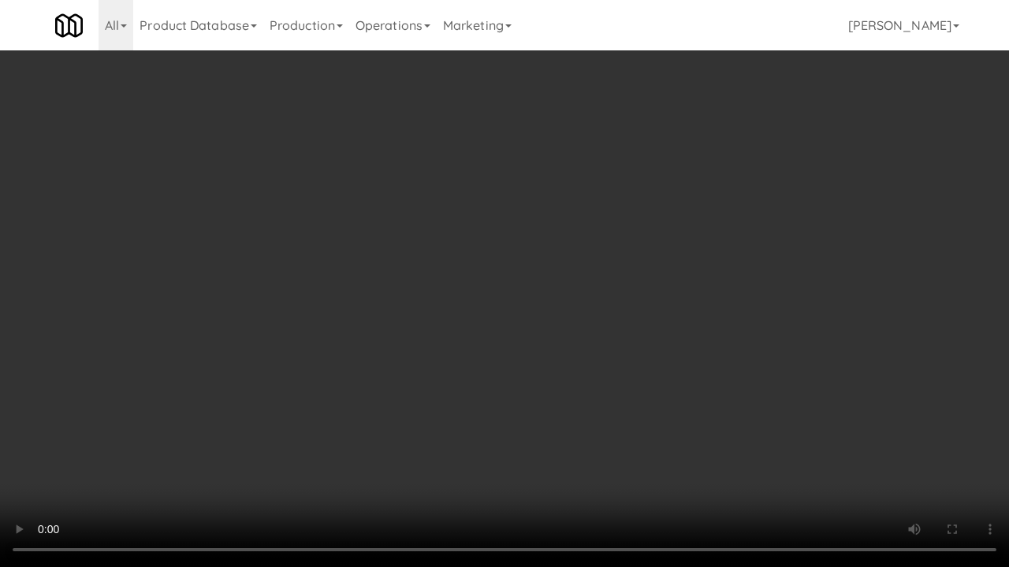
click at [519, 381] on video at bounding box center [504, 283] width 1009 height 567
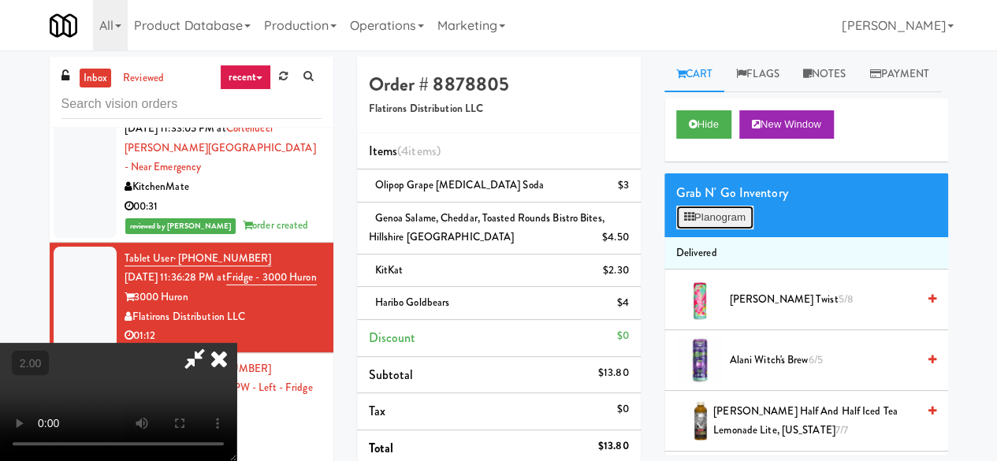
click at [730, 229] on button "Planogram" at bounding box center [714, 218] width 77 height 24
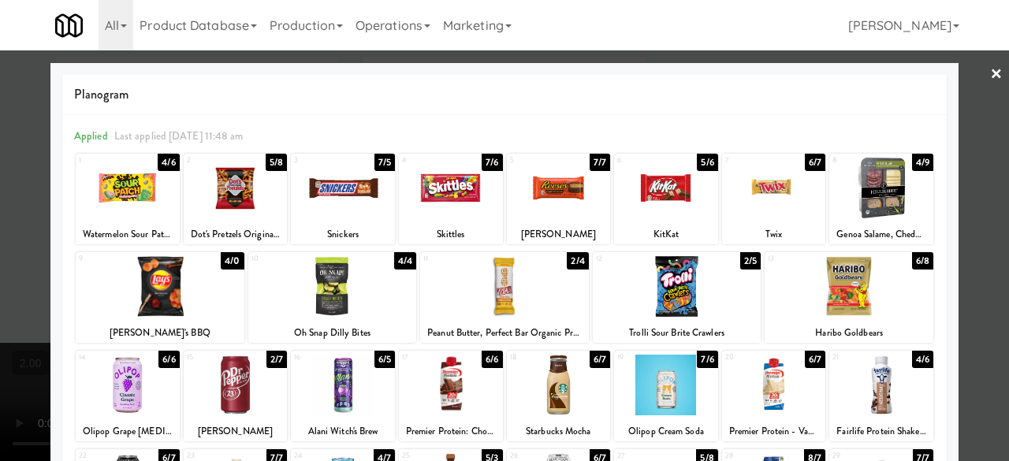
drag, startPoint x: 674, startPoint y: 404, endPoint x: 909, endPoint y: 340, distance: 244.1
click at [675, 405] on div at bounding box center [666, 385] width 104 height 61
click at [975, 174] on div at bounding box center [504, 230] width 1009 height 461
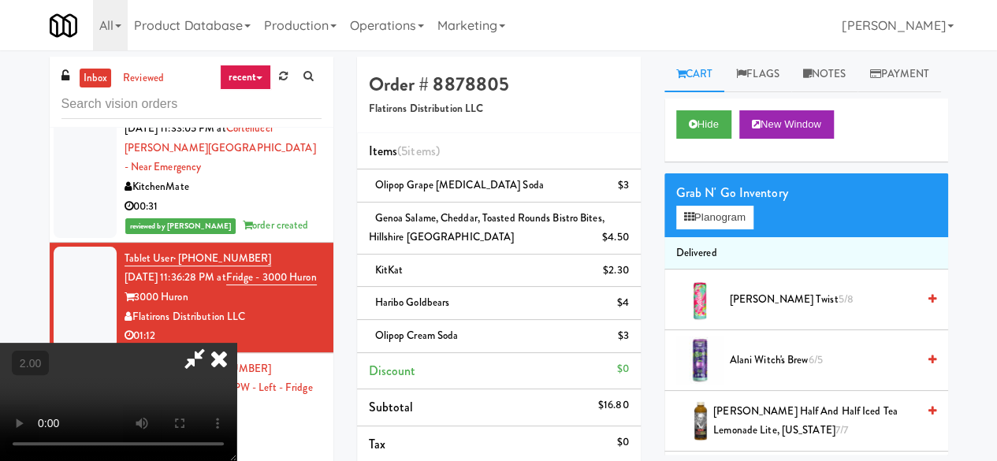
click at [213, 343] on icon at bounding box center [195, 359] width 36 height 32
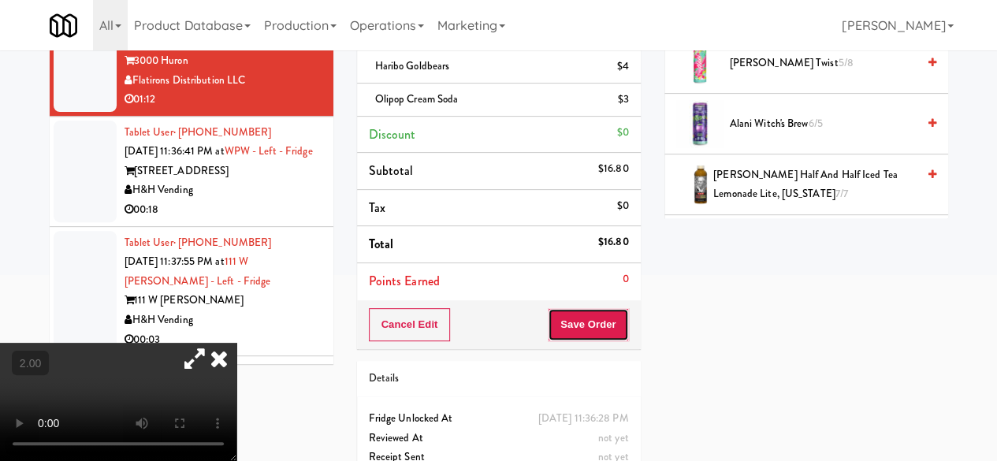
click at [583, 322] on button "Save Order" at bounding box center [588, 324] width 80 height 33
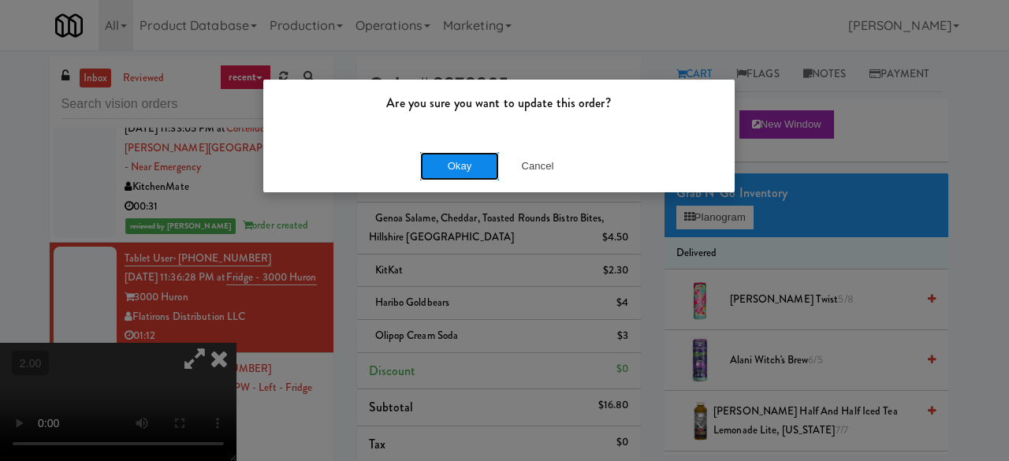
click at [467, 177] on button "Okay" at bounding box center [459, 166] width 79 height 28
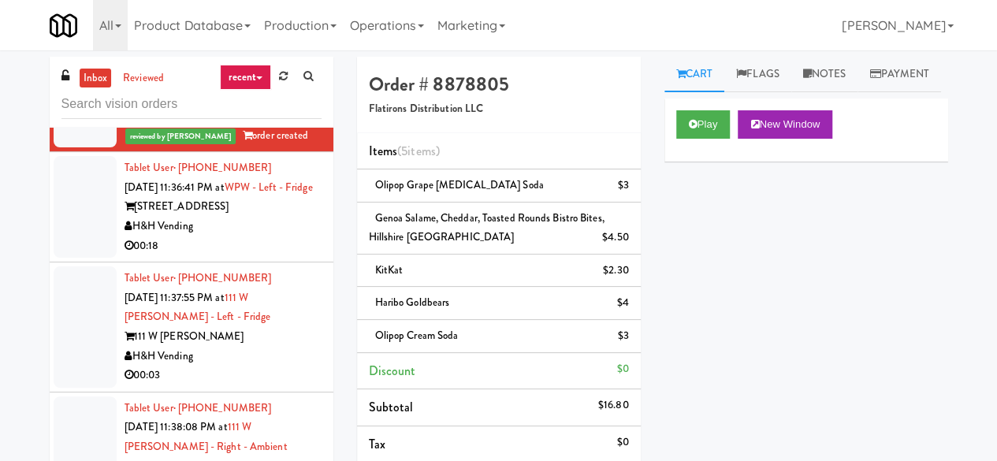
scroll to position [2471, 0]
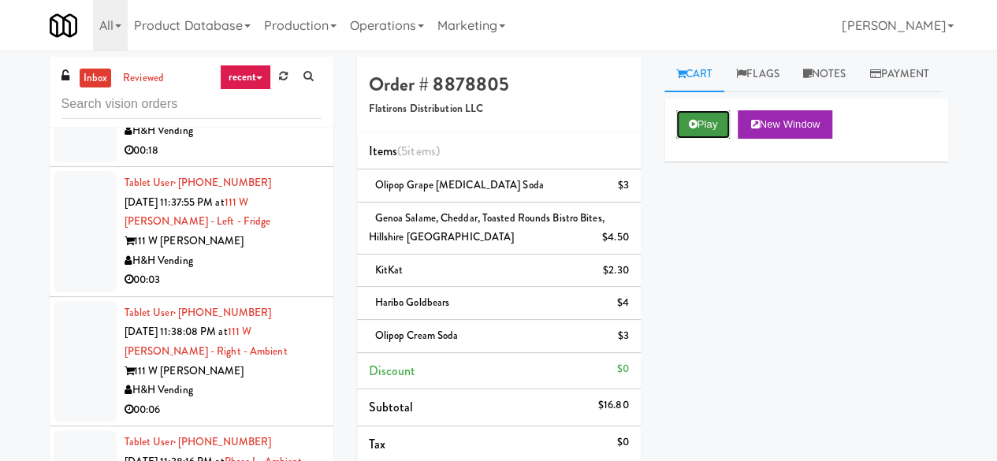
click at [697, 139] on button "Play" at bounding box center [703, 124] width 54 height 28
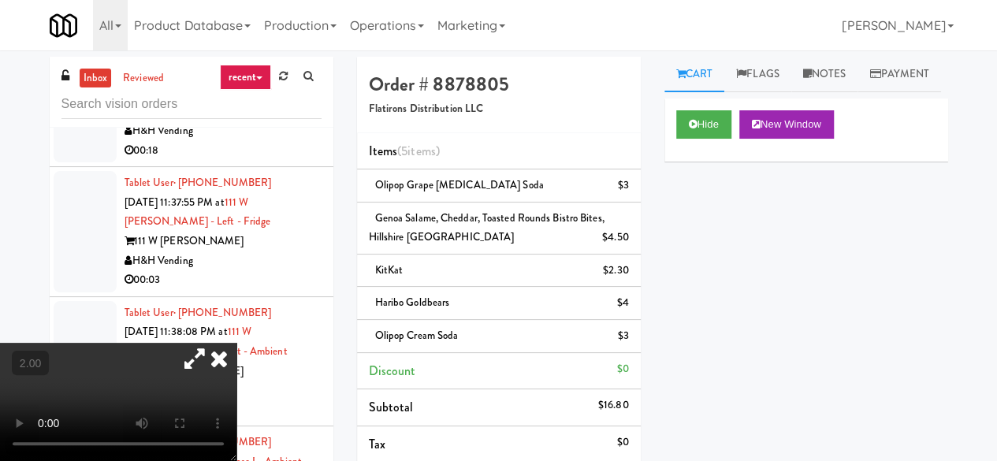
click at [236, 343] on icon at bounding box center [219, 359] width 35 height 32
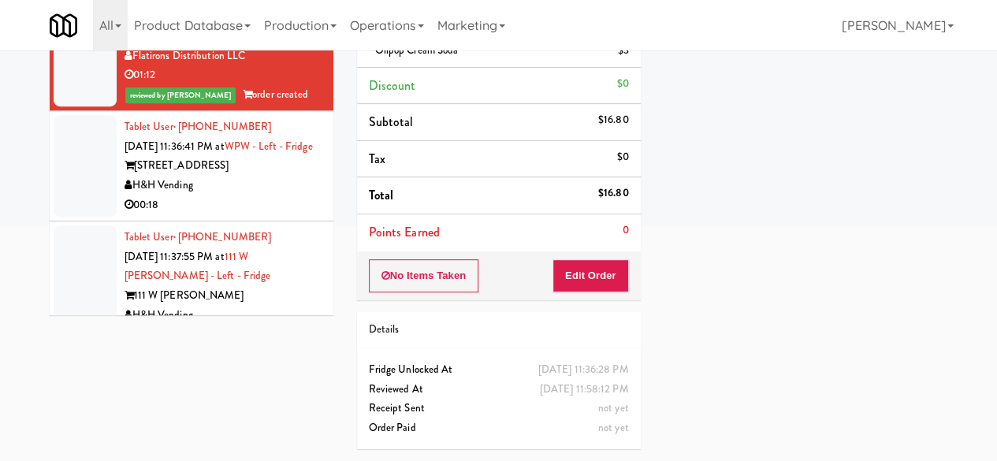
scroll to position [2155, 0]
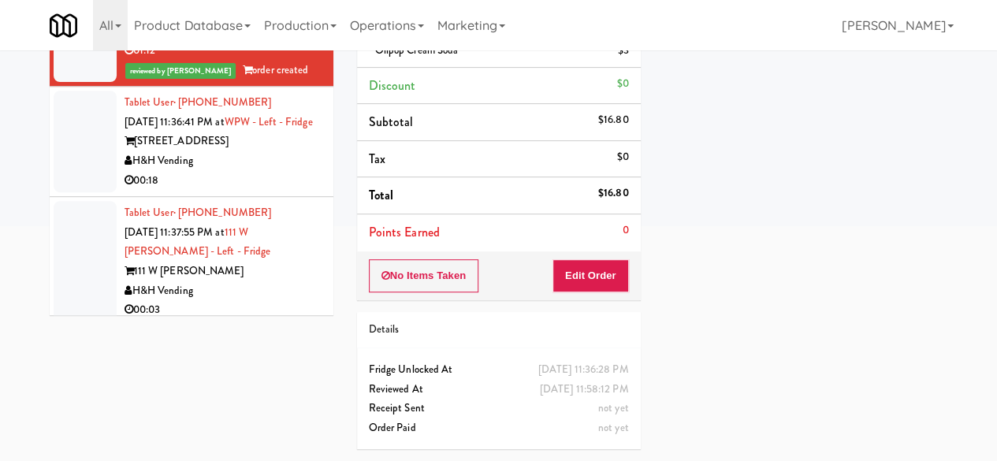
click at [265, 171] on div "H&H Vending" at bounding box center [223, 161] width 197 height 20
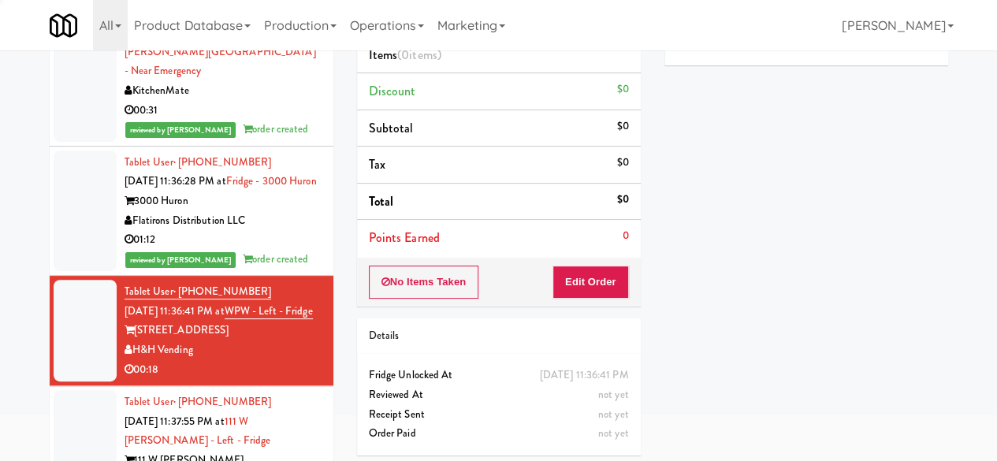
scroll to position [71, 0]
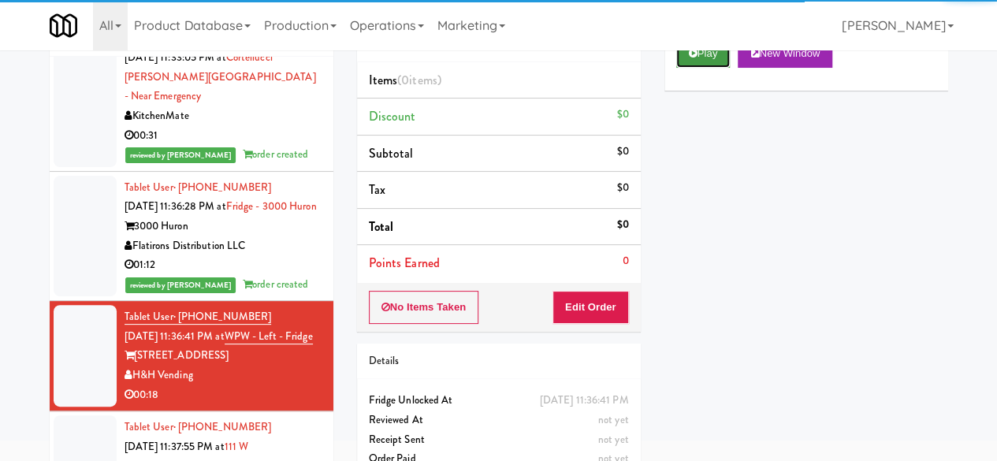
click at [698, 68] on button "Play" at bounding box center [703, 53] width 54 height 28
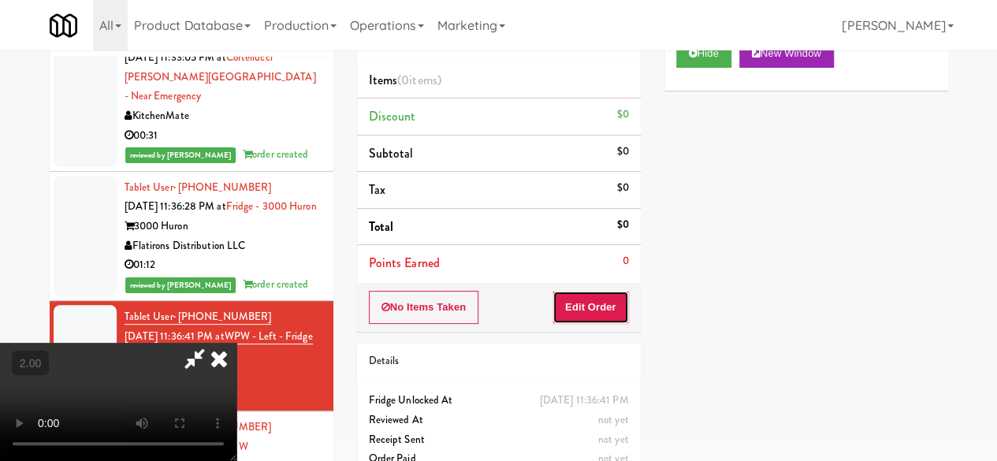
click at [582, 297] on button "Edit Order" at bounding box center [590, 307] width 76 height 33
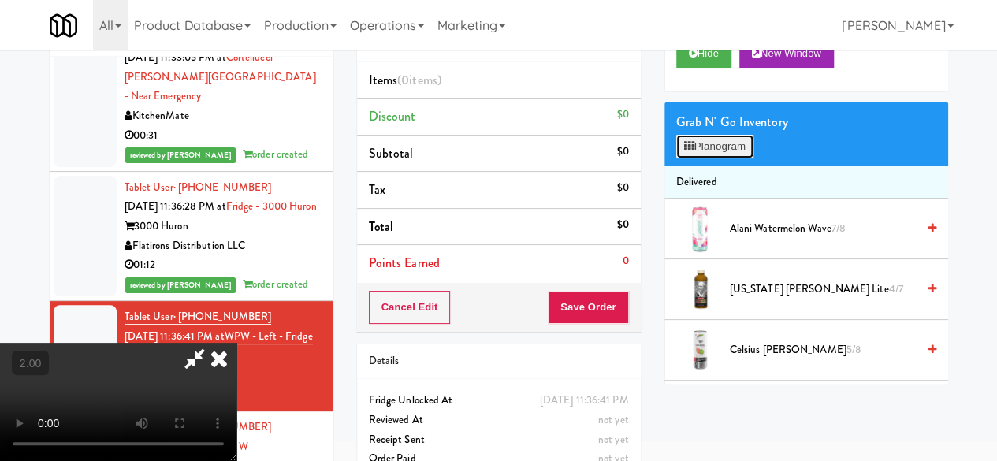
click at [701, 158] on button "Planogram" at bounding box center [714, 147] width 77 height 24
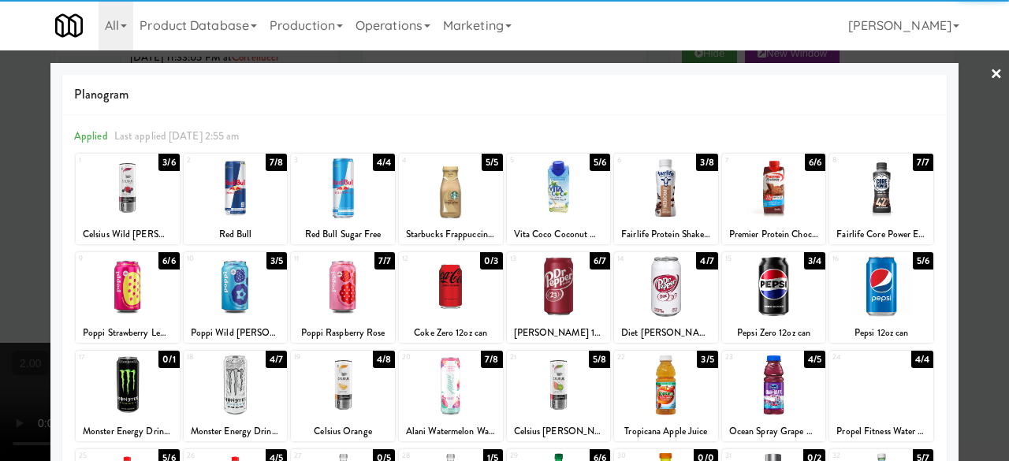
click at [339, 299] on div at bounding box center [343, 286] width 104 height 61
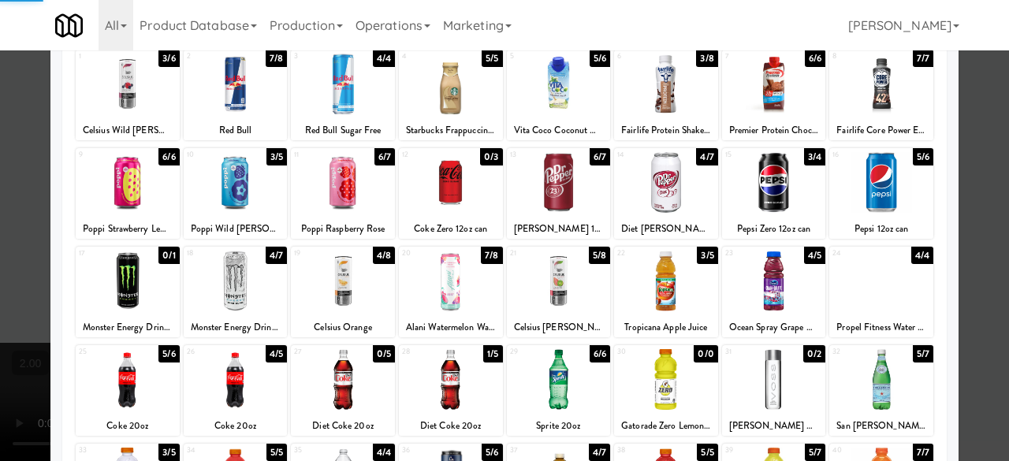
scroll to position [158, 0]
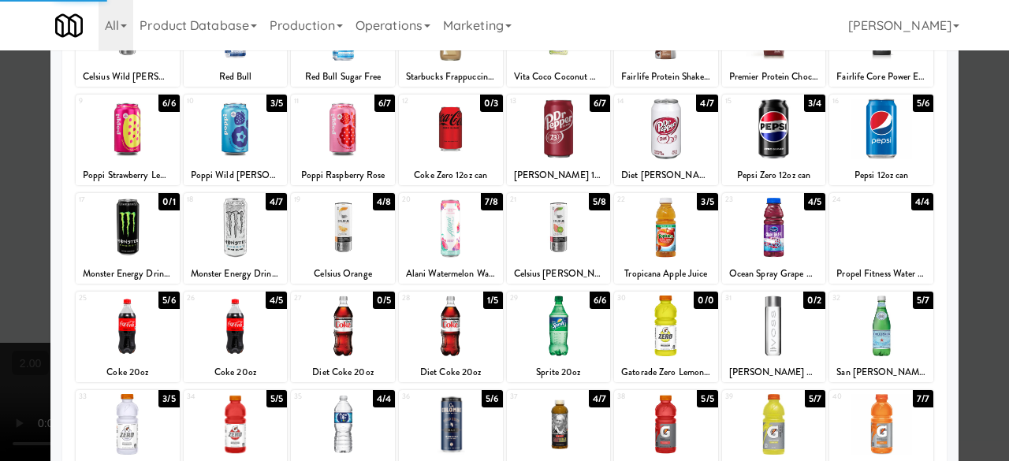
click at [259, 329] on div at bounding box center [236, 326] width 104 height 61
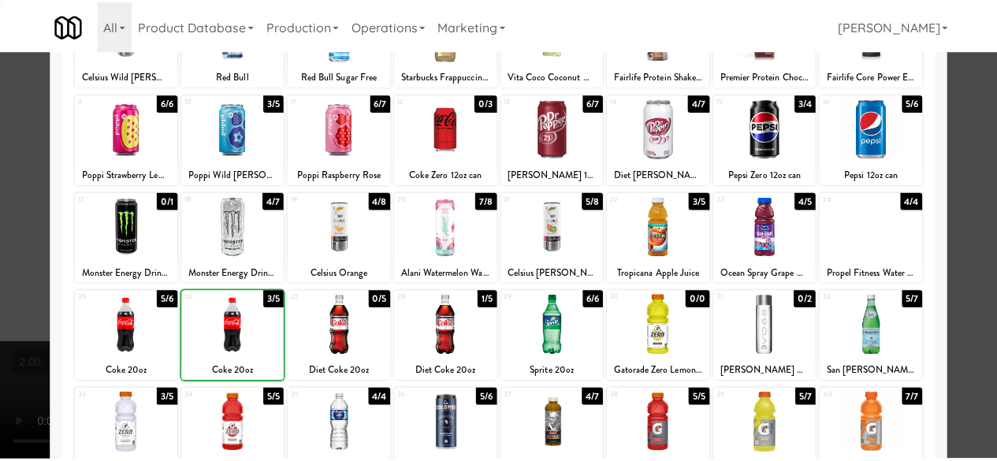
scroll to position [0, 0]
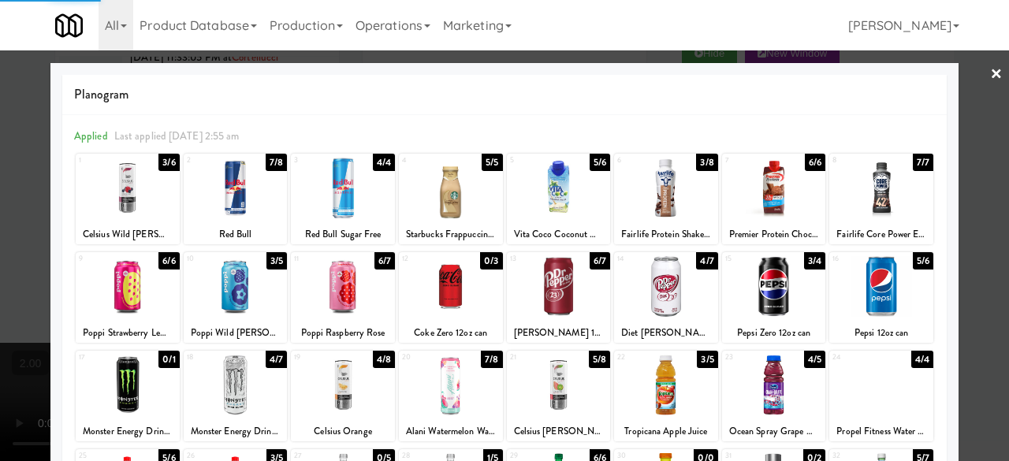
click at [976, 107] on div at bounding box center [504, 230] width 1009 height 461
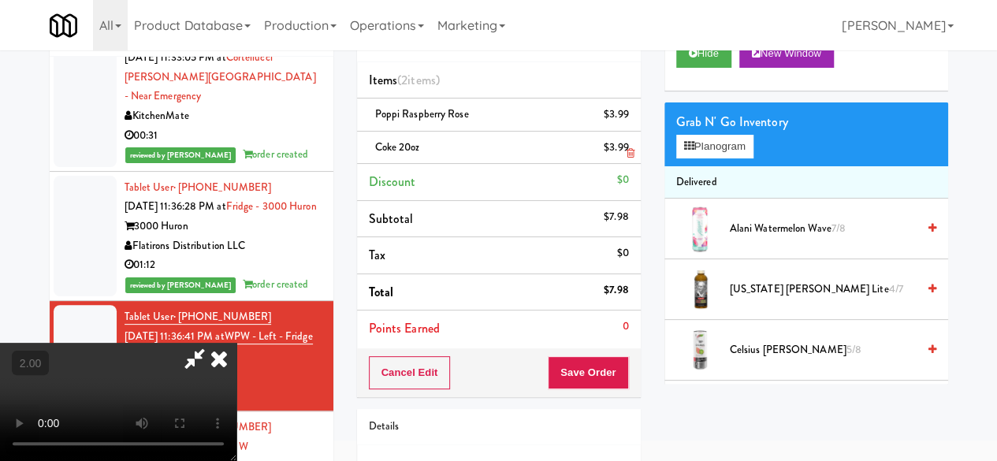
drag, startPoint x: 549, startPoint y: 139, endPoint x: 553, endPoint y: 147, distance: 8.8
click at [213, 343] on icon at bounding box center [195, 359] width 36 height 32
click at [582, 360] on button "Save Order" at bounding box center [588, 372] width 80 height 33
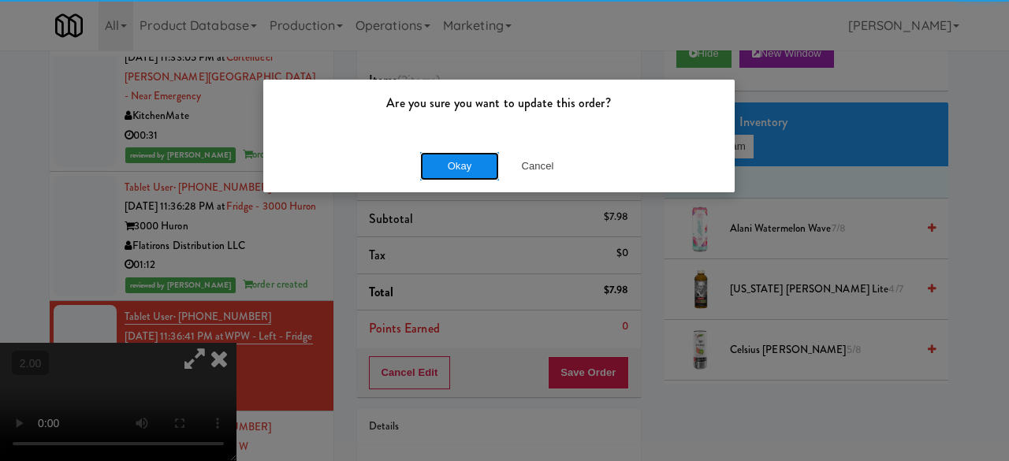
click at [481, 157] on button "Okay" at bounding box center [459, 166] width 79 height 28
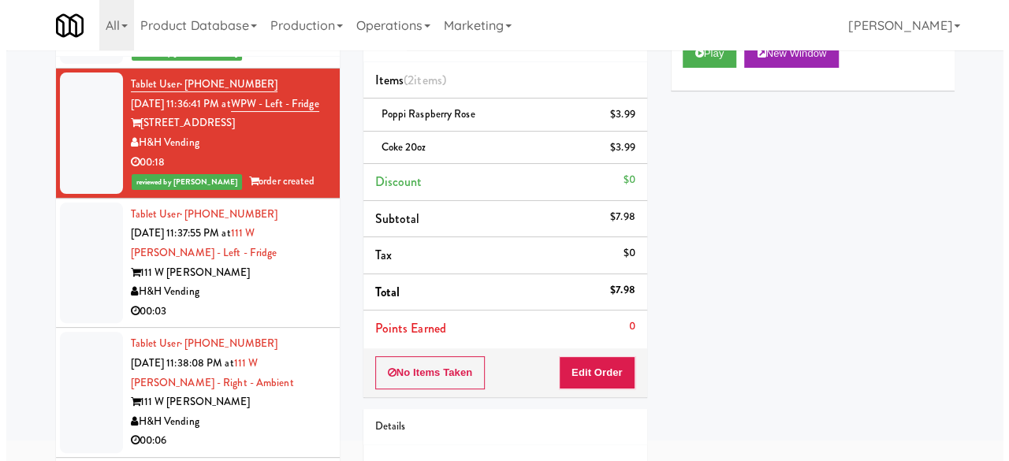
scroll to position [2550, 0]
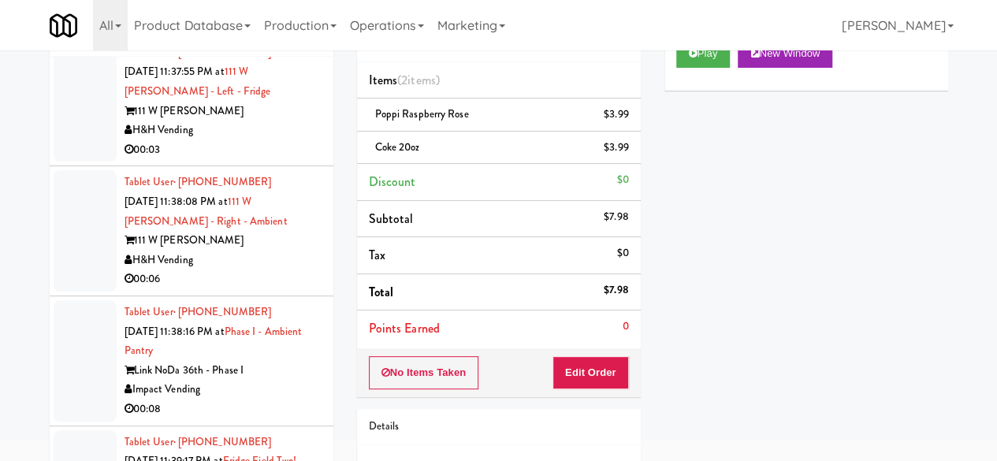
click at [252, 160] on div "00:03" at bounding box center [223, 150] width 197 height 20
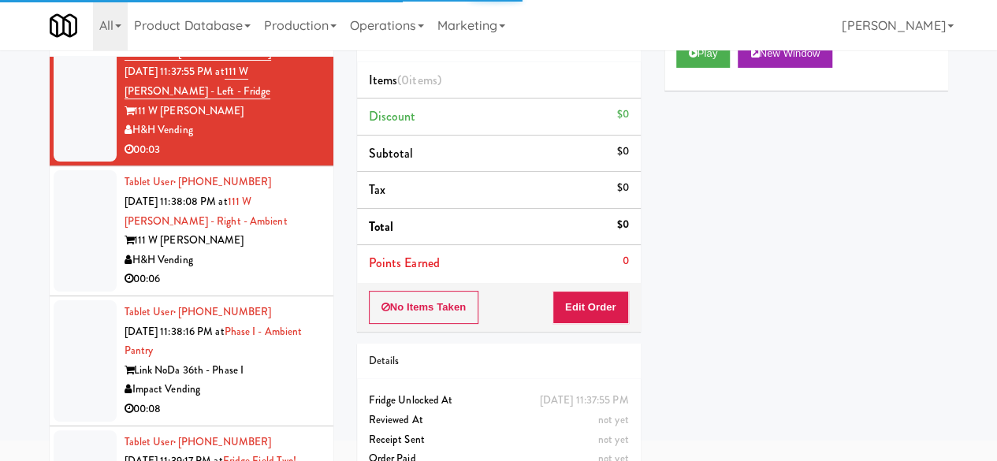
click at [673, 91] on div "Play New Window" at bounding box center [806, 59] width 284 height 63
click at [712, 68] on button "Play" at bounding box center [703, 53] width 54 height 28
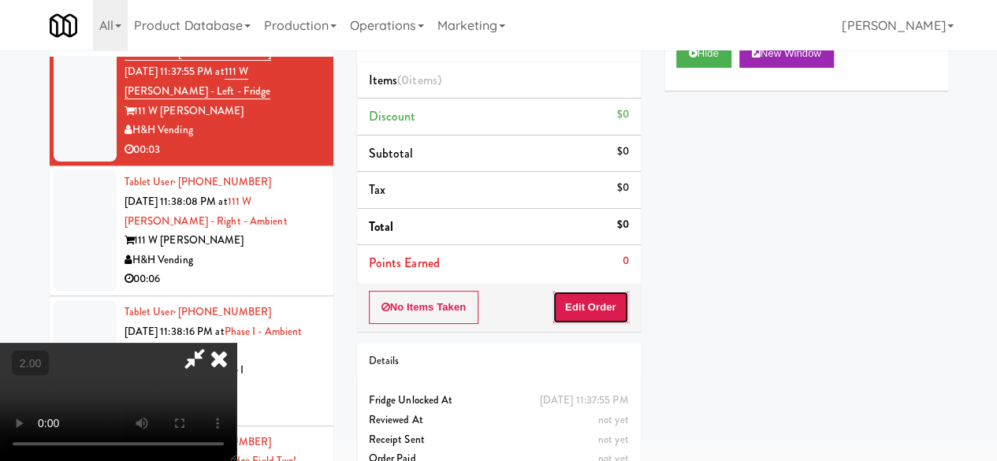
click at [618, 300] on button "Edit Order" at bounding box center [590, 307] width 76 height 33
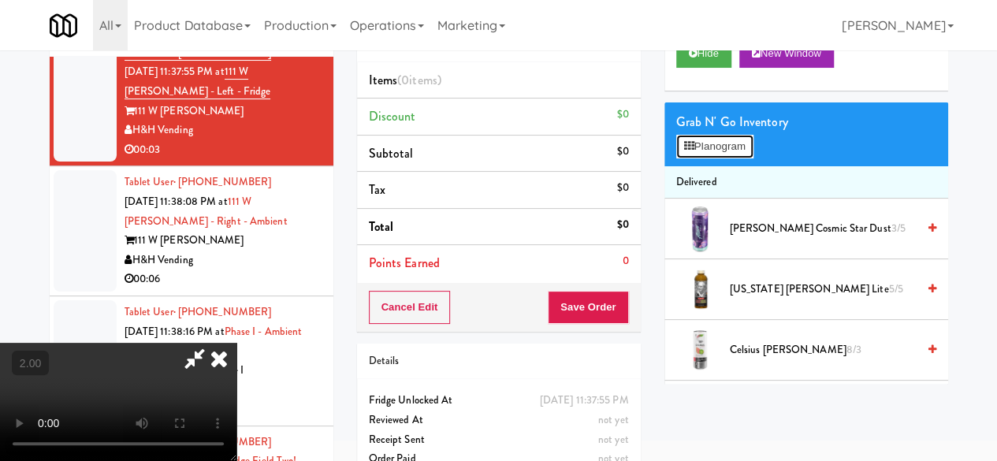
click at [691, 151] on icon at bounding box center [689, 146] width 10 height 10
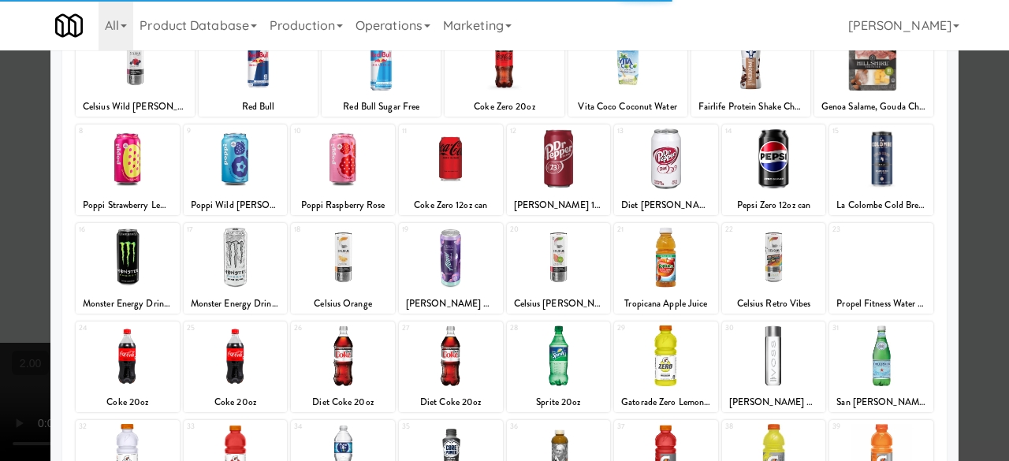
scroll to position [312, 0]
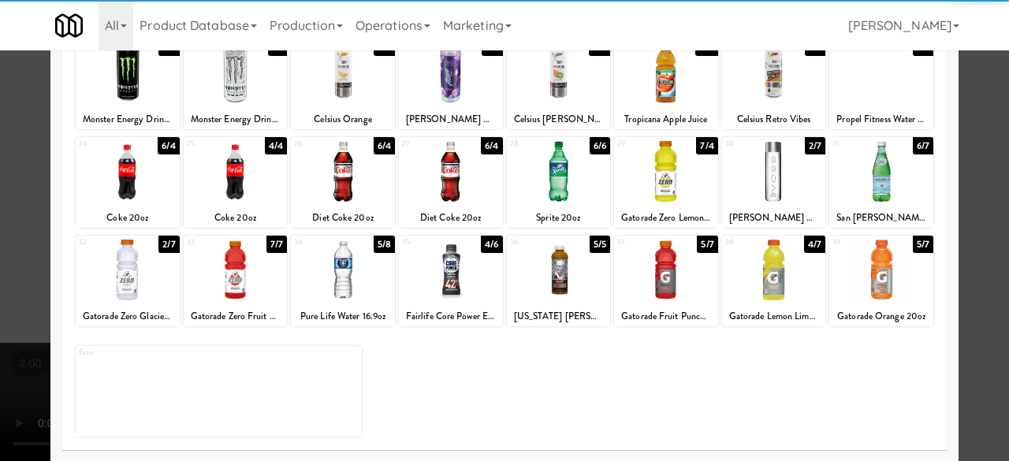
click at [348, 280] on div at bounding box center [343, 270] width 104 height 61
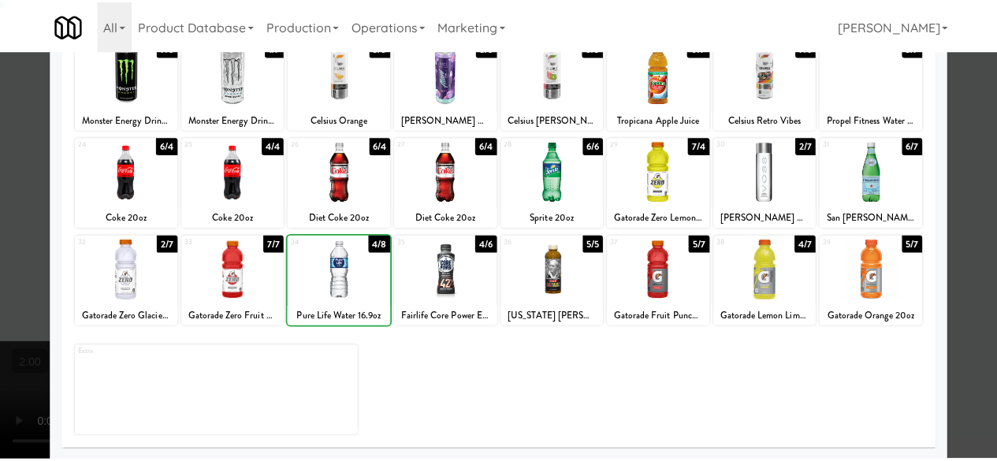
scroll to position [0, 0]
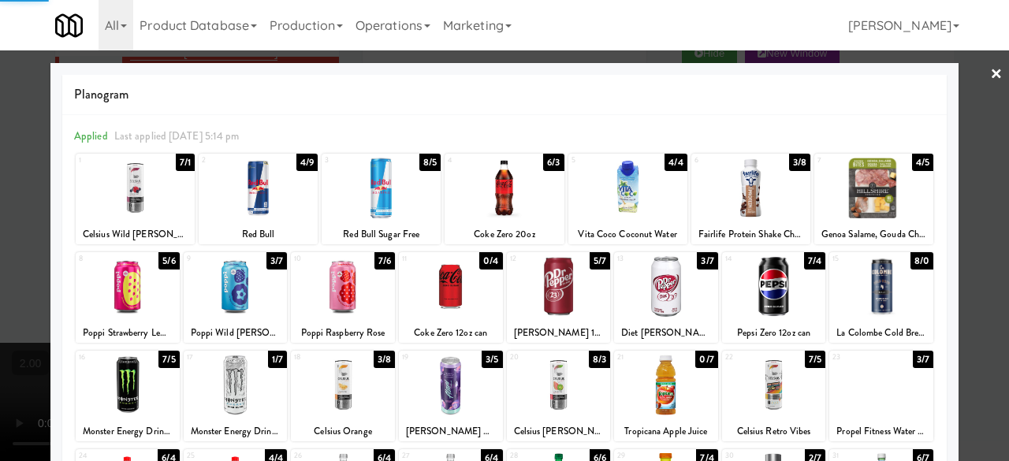
click at [969, 110] on div at bounding box center [504, 230] width 1009 height 461
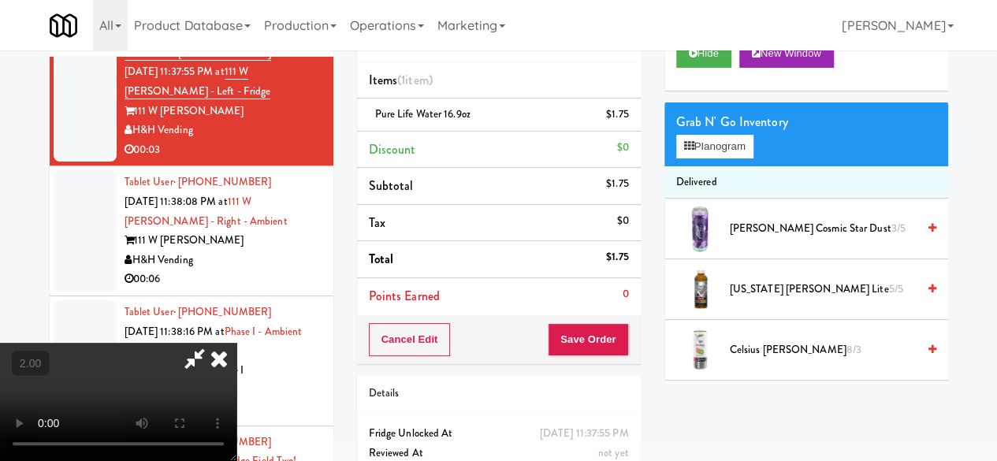
click at [213, 343] on icon at bounding box center [195, 359] width 36 height 32
click at [590, 344] on button "Save Order" at bounding box center [588, 339] width 80 height 33
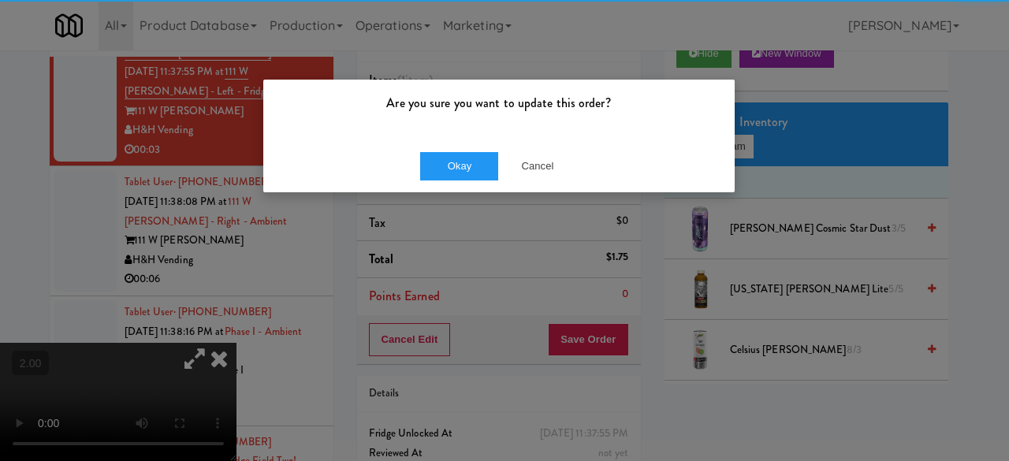
drag, startPoint x: 426, startPoint y: 141, endPoint x: 434, endPoint y: 149, distance: 11.1
click at [427, 140] on div "Okay Cancel" at bounding box center [498, 165] width 471 height 53
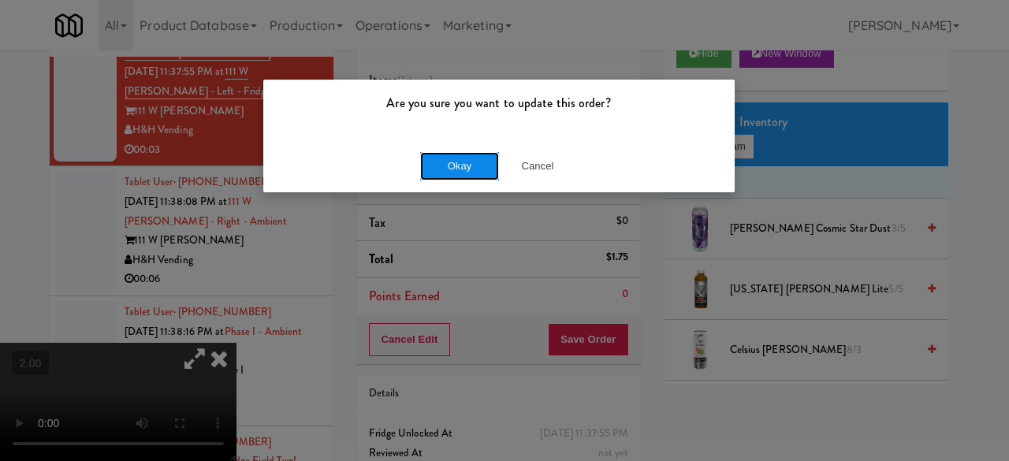
click at [441, 167] on button "Okay" at bounding box center [459, 166] width 79 height 28
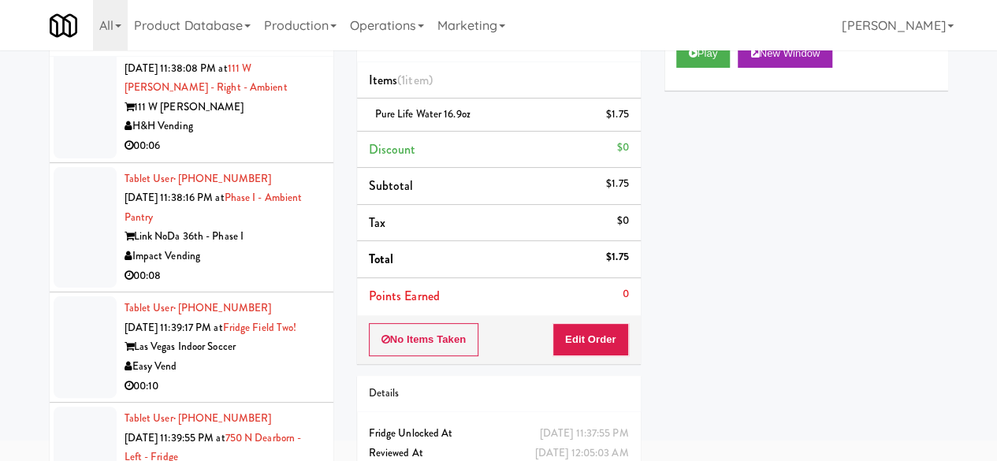
scroll to position [2707, 0]
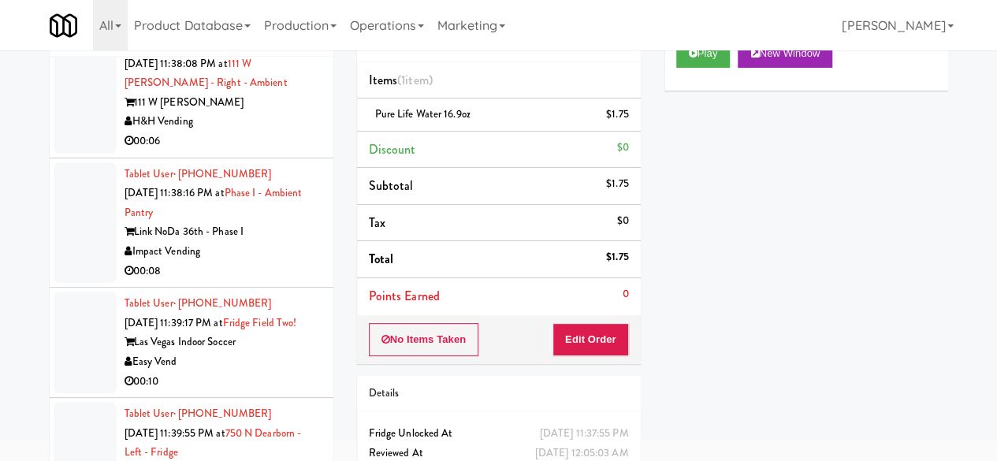
click at [262, 151] on div "00:06" at bounding box center [223, 142] width 197 height 20
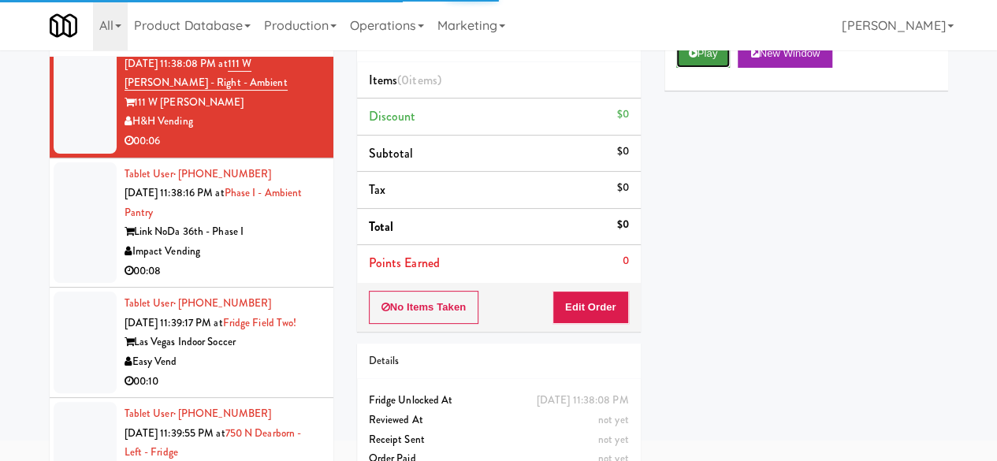
click at [700, 68] on button "Play" at bounding box center [703, 53] width 54 height 28
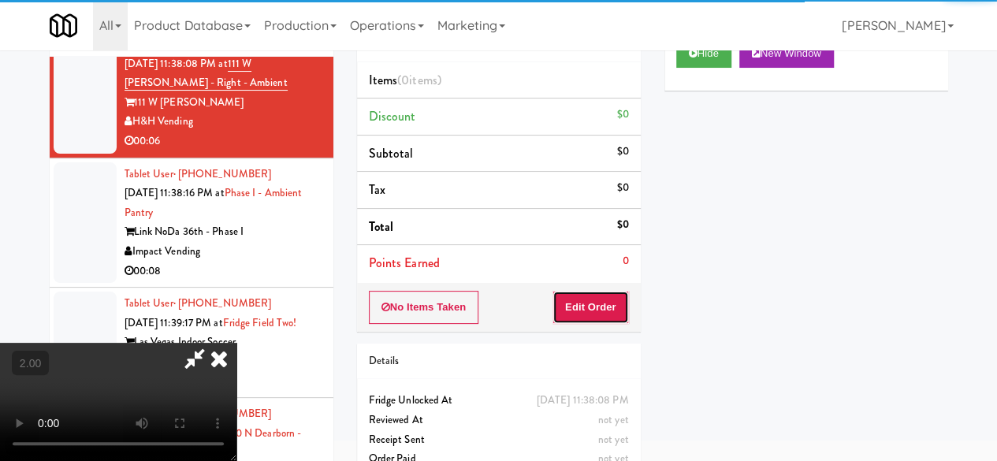
click at [605, 295] on button "Edit Order" at bounding box center [590, 307] width 76 height 33
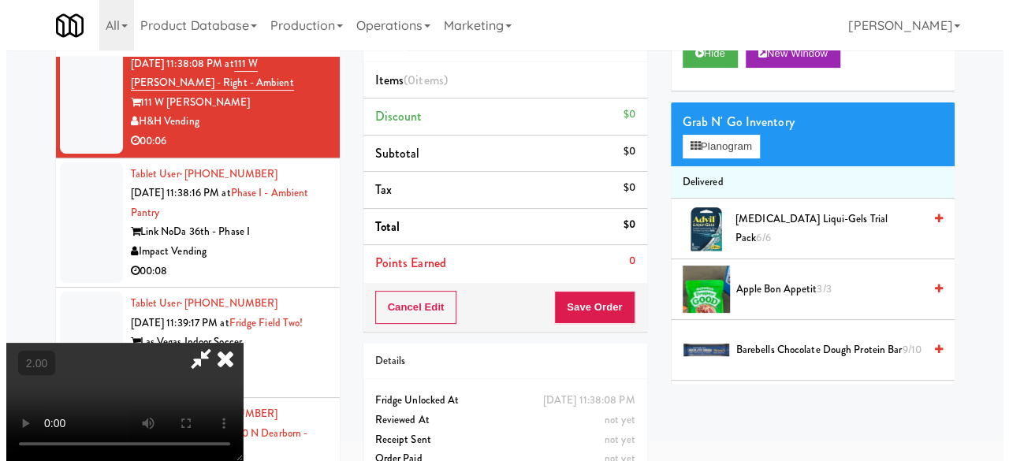
scroll to position [50, 0]
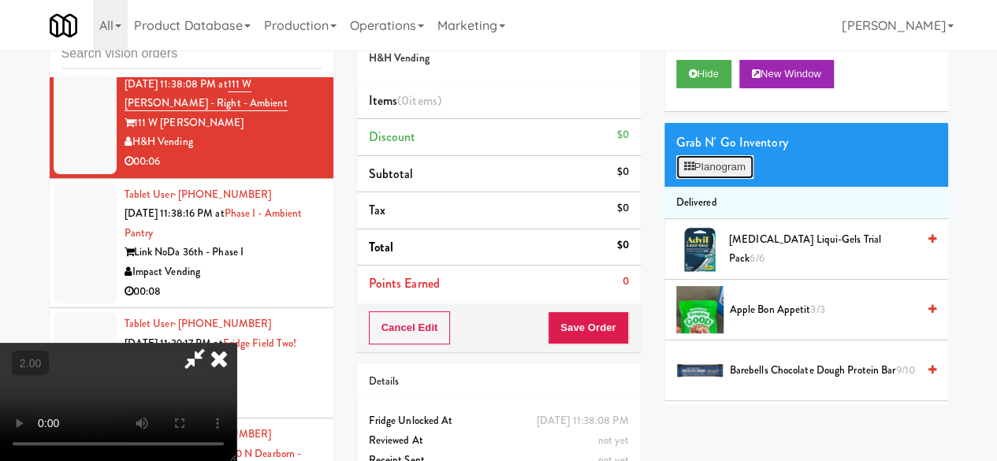
click at [738, 179] on button "Planogram" at bounding box center [714, 167] width 77 height 24
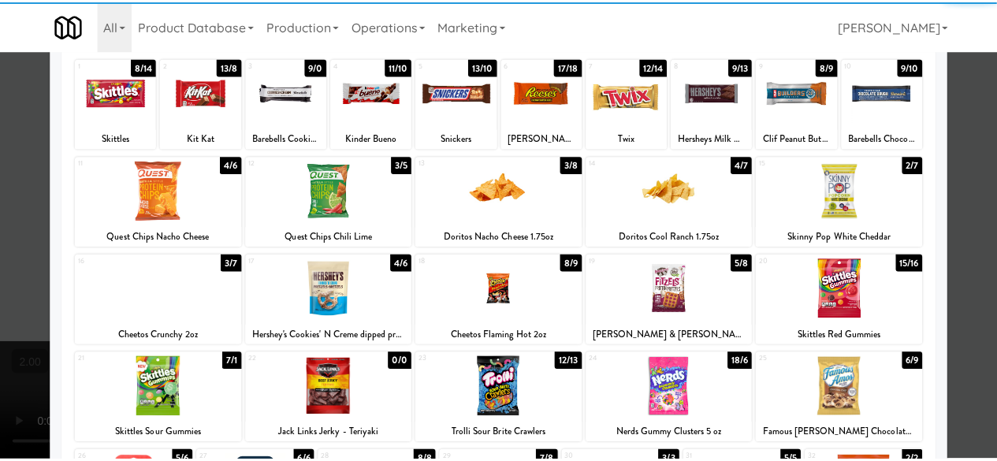
scroll to position [158, 0]
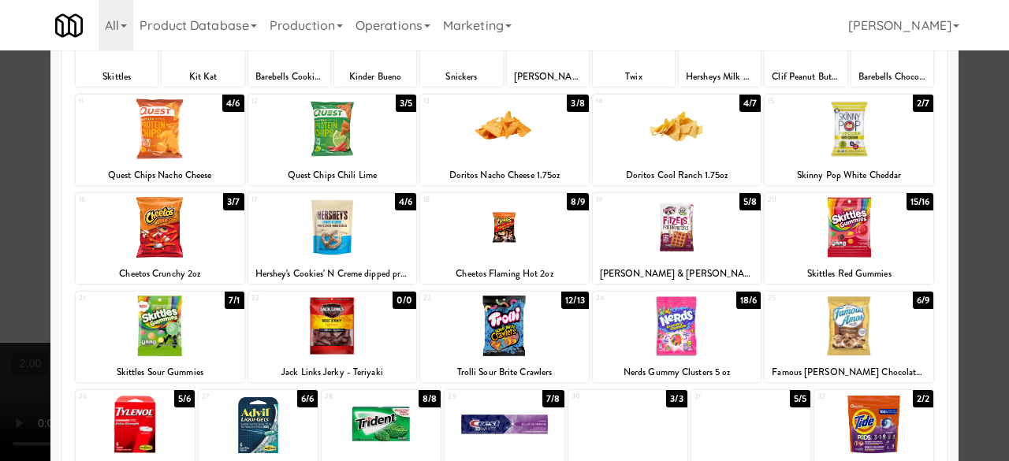
click at [530, 157] on div at bounding box center [504, 129] width 169 height 61
drag, startPoint x: 964, startPoint y: 140, endPoint x: 920, endPoint y: 139, distance: 44.1
click at [964, 140] on div at bounding box center [504, 230] width 1009 height 461
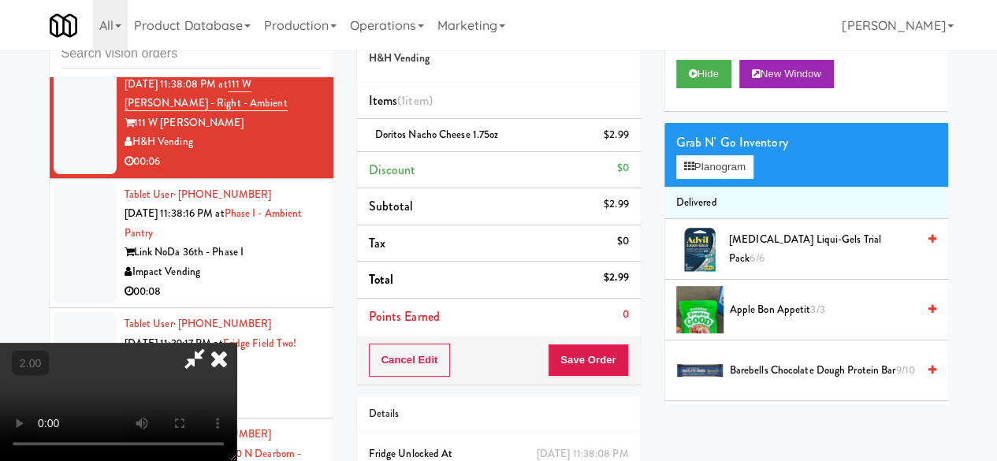
click at [213, 343] on icon at bounding box center [195, 359] width 36 height 32
click at [566, 355] on button "Save Order" at bounding box center [588, 360] width 80 height 33
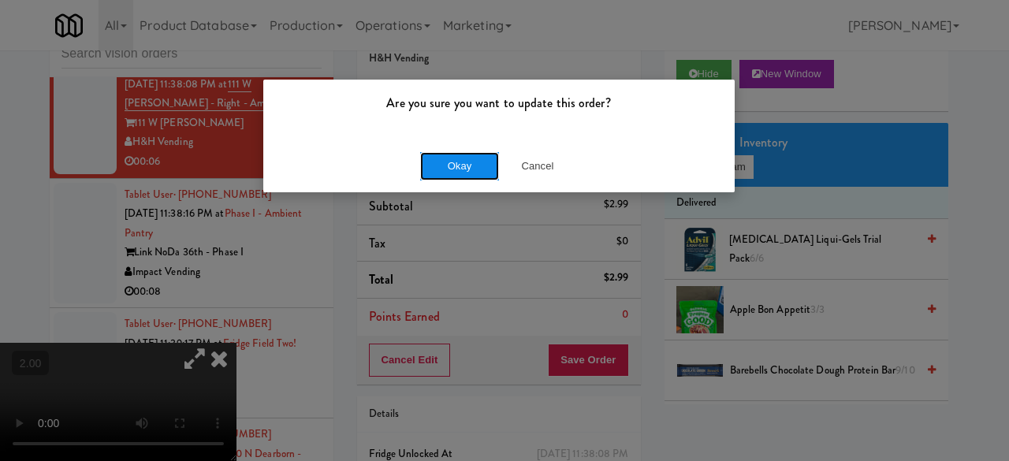
click at [450, 152] on button "Okay" at bounding box center [459, 166] width 79 height 28
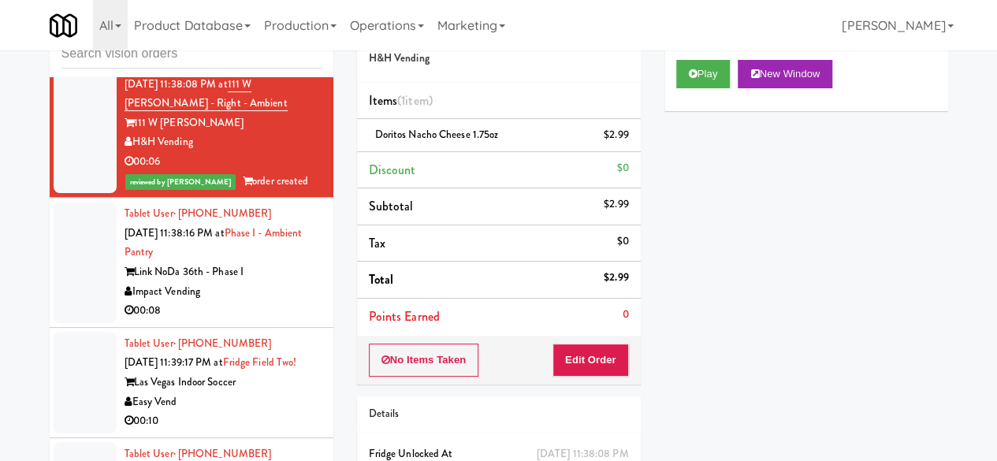
scroll to position [2786, 0]
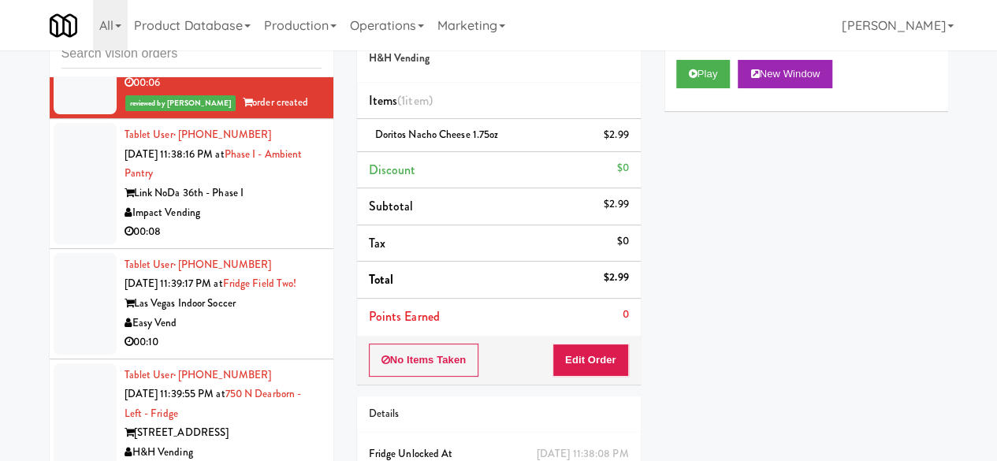
click at [285, 223] on div "Impact Vending" at bounding box center [223, 213] width 197 height 20
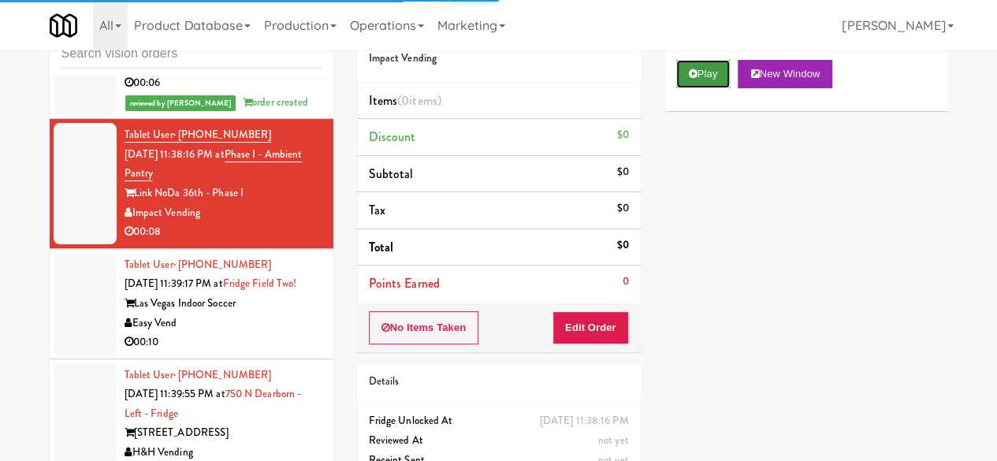
click at [708, 88] on button "Play" at bounding box center [703, 74] width 54 height 28
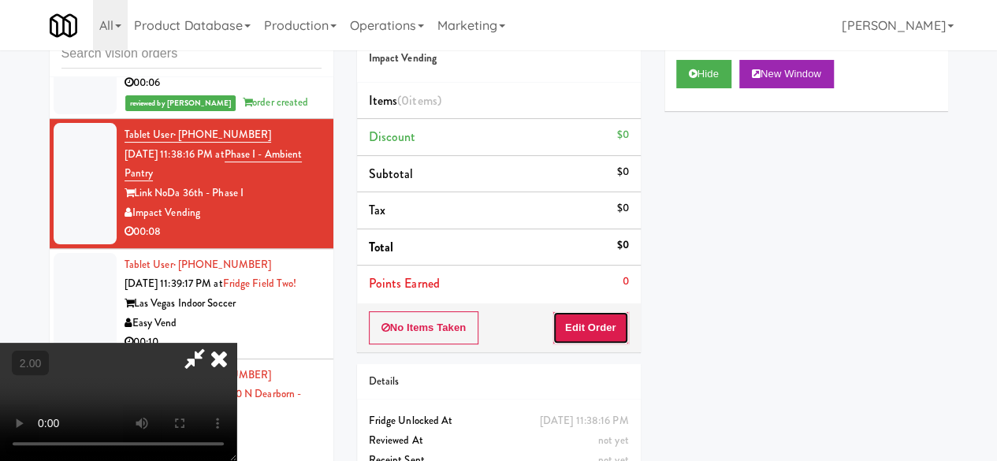
click at [615, 313] on button "Edit Order" at bounding box center [590, 327] width 76 height 33
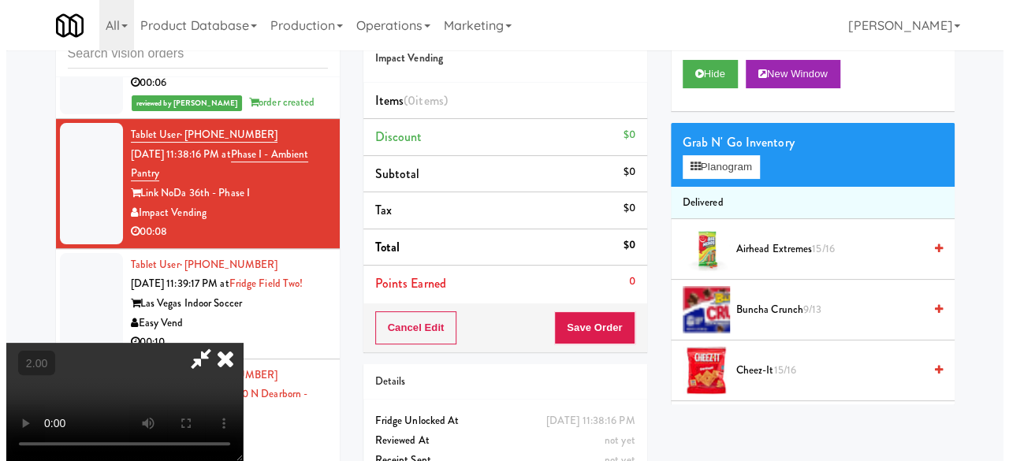
scroll to position [32, 0]
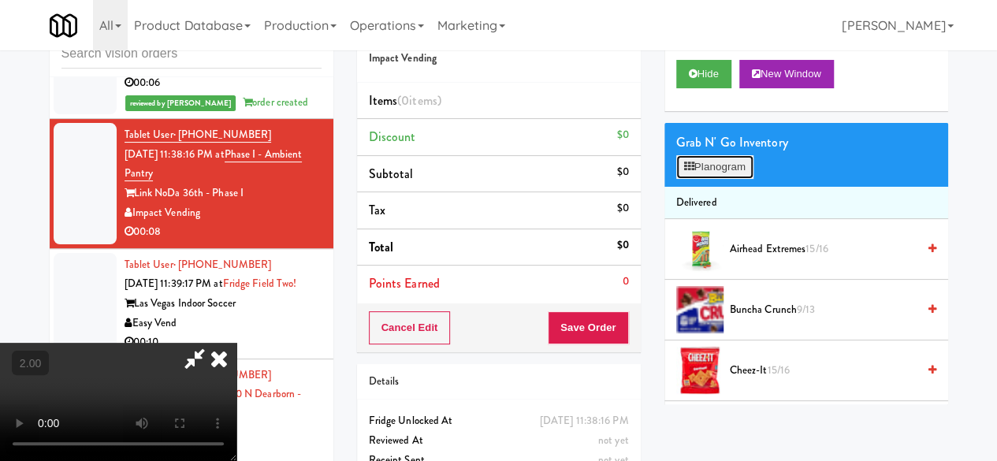
click at [712, 179] on button "Planogram" at bounding box center [714, 167] width 77 height 24
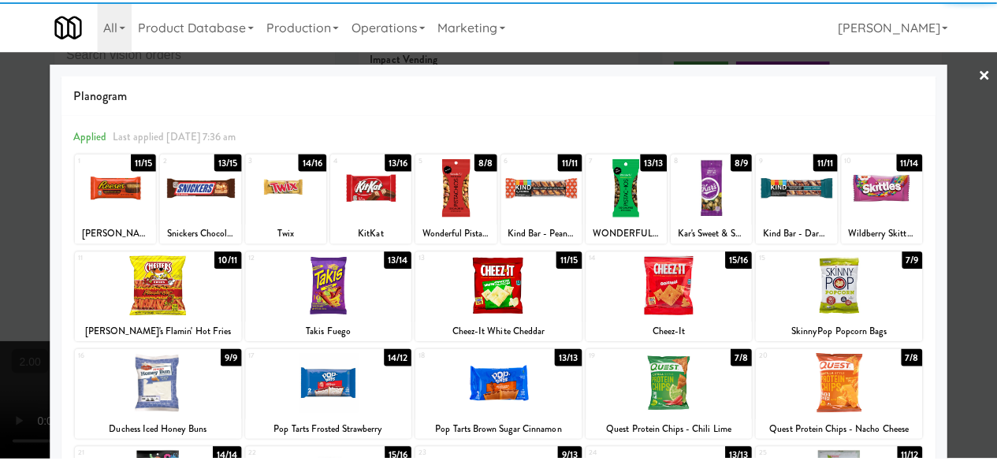
scroll to position [312, 0]
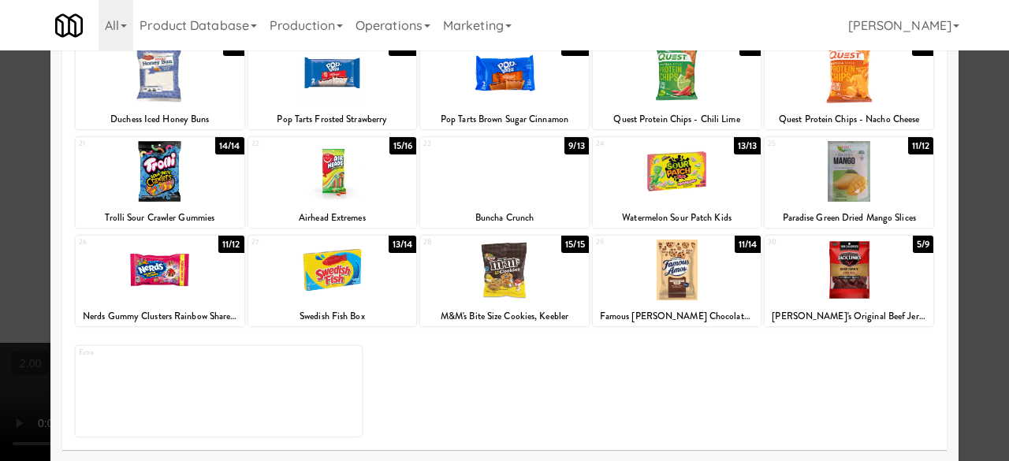
click at [513, 277] on div at bounding box center [504, 270] width 169 height 61
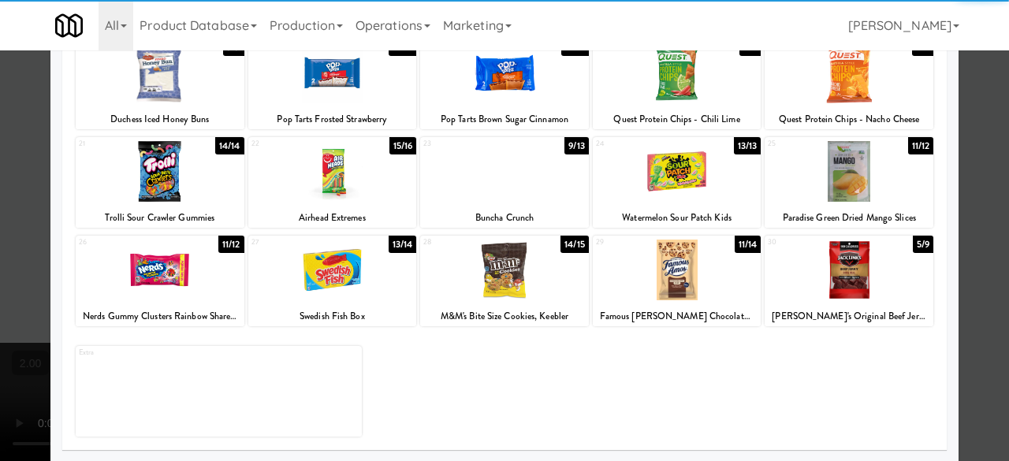
drag, startPoint x: 824, startPoint y: 272, endPoint x: 867, endPoint y: 277, distance: 42.9
click at [828, 273] on div at bounding box center [848, 270] width 169 height 61
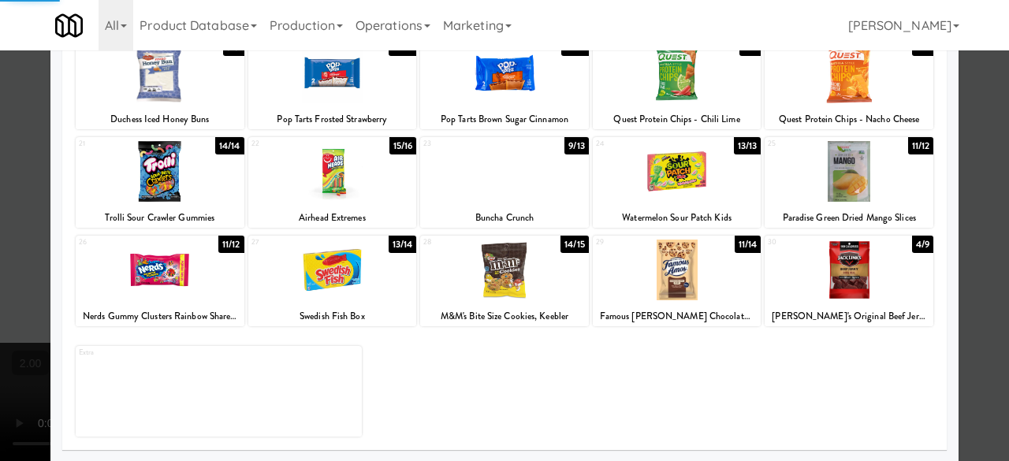
click at [962, 198] on div at bounding box center [504, 230] width 1009 height 461
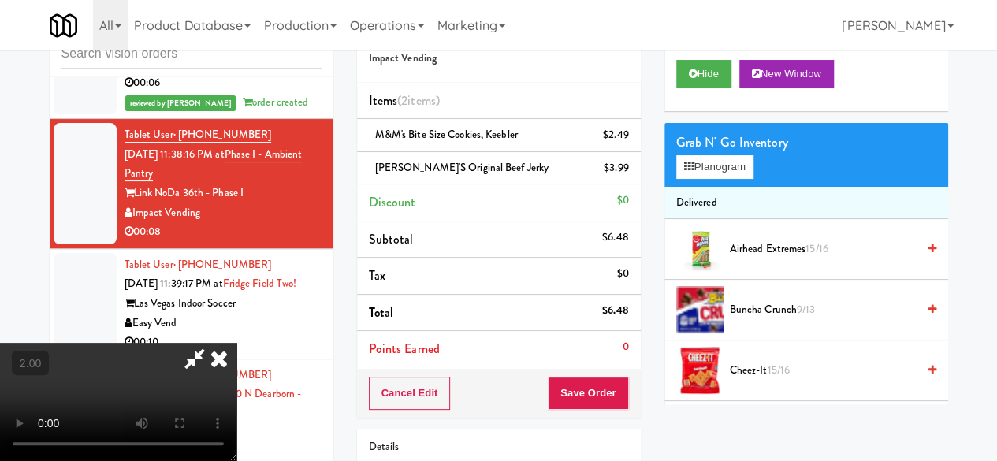
click at [213, 343] on icon at bounding box center [195, 359] width 36 height 32
click at [588, 387] on button "Save Order" at bounding box center [588, 393] width 80 height 33
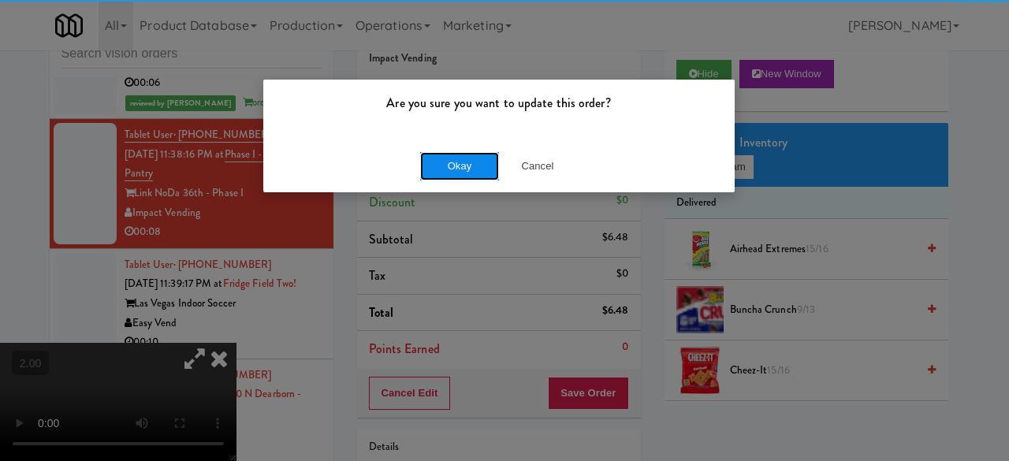
click at [469, 169] on button "Okay" at bounding box center [459, 166] width 79 height 28
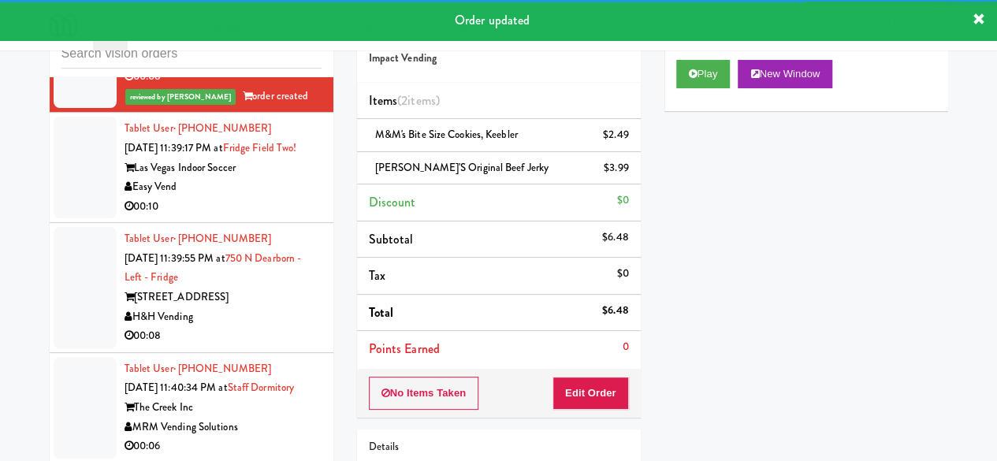
scroll to position [2944, 0]
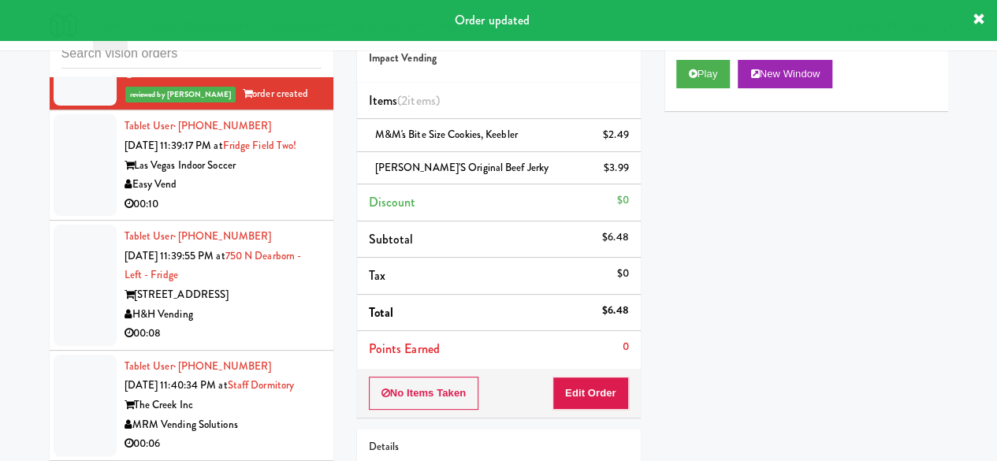
click at [270, 176] on div "Las Vegas Indoor Soccer" at bounding box center [223, 166] width 197 height 20
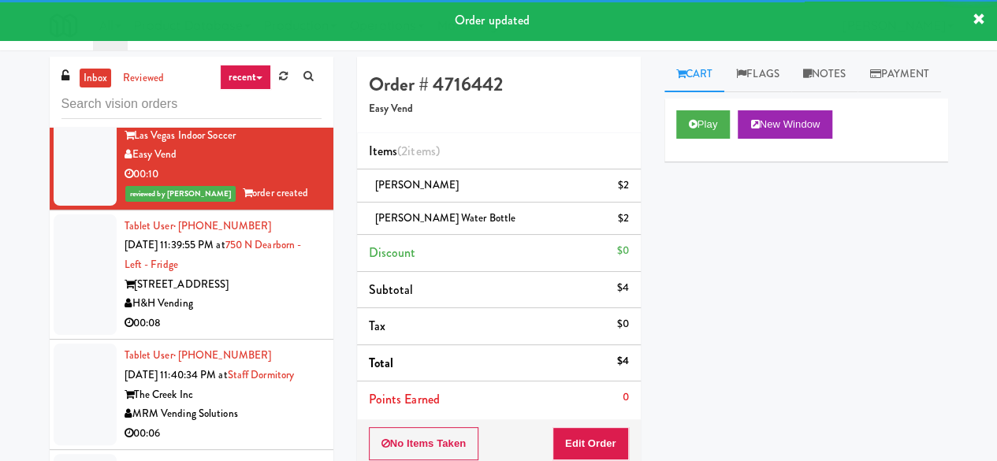
scroll to position [3101, 0]
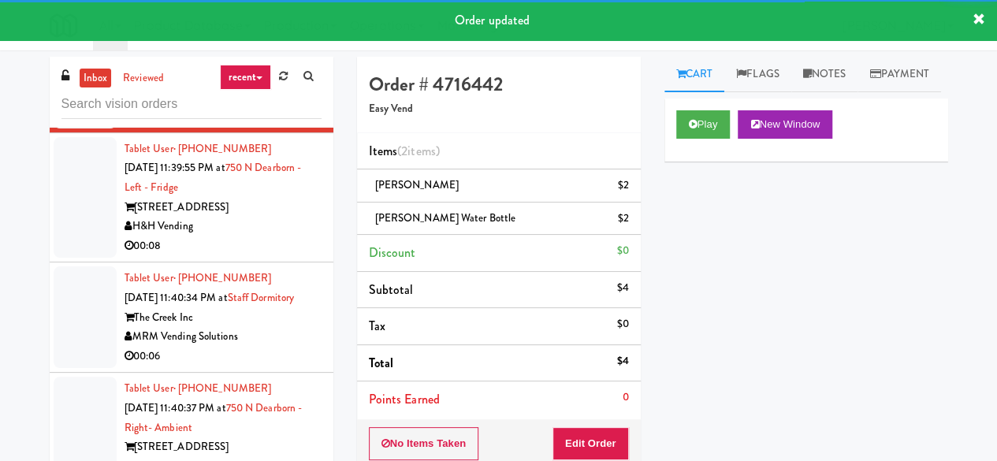
click at [284, 256] on div "00:08" at bounding box center [223, 246] width 197 height 20
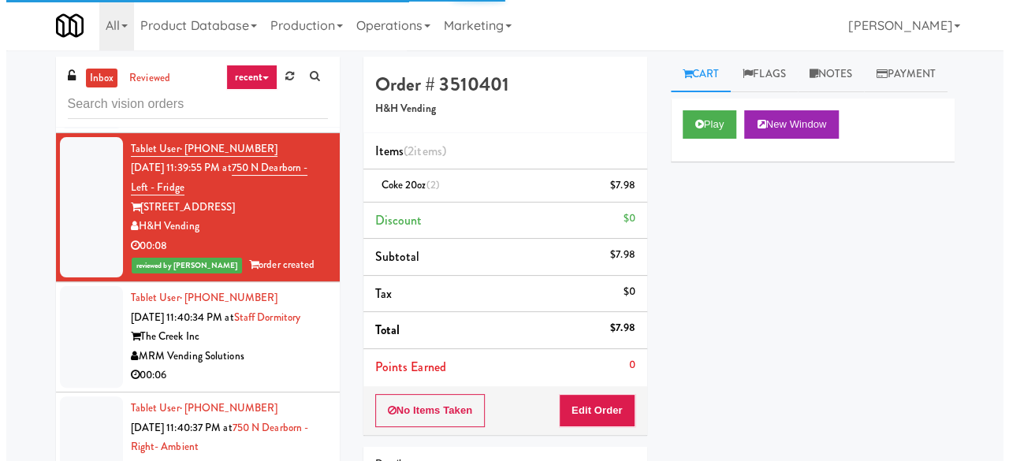
scroll to position [3338, 0]
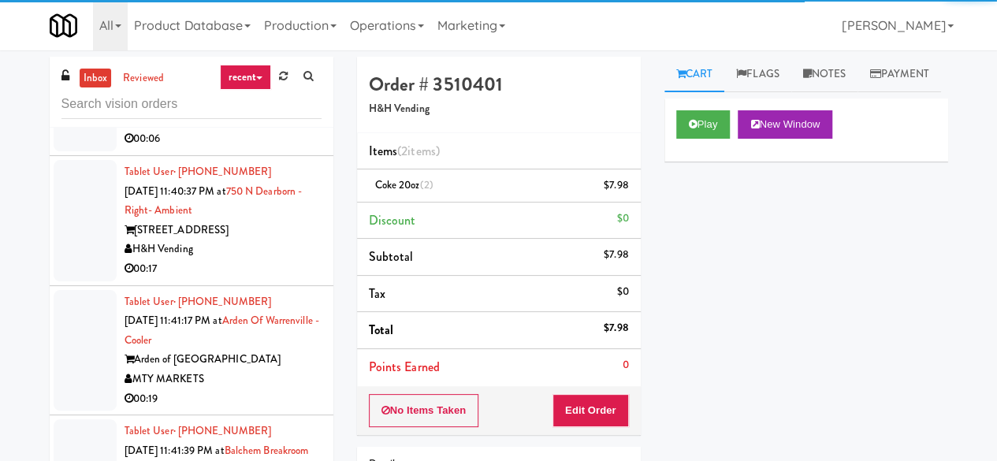
click at [276, 130] on div "MRM Vending Solutions" at bounding box center [223, 120] width 197 height 20
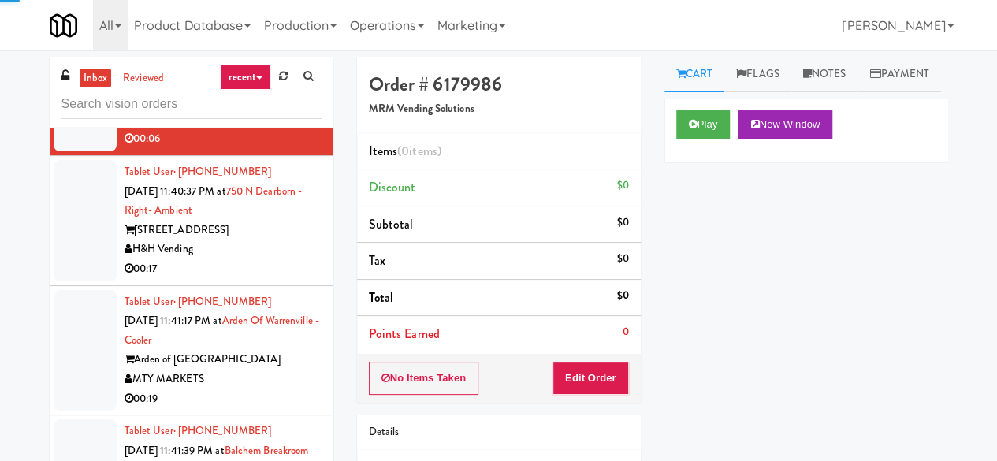
click at [288, 259] on div "H&H Vending" at bounding box center [223, 250] width 197 height 20
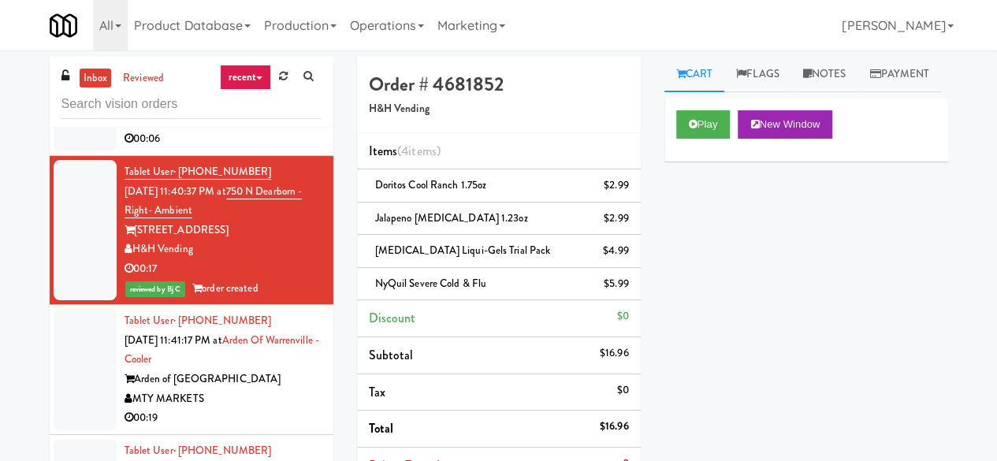
click at [254, 110] on div "The Creek Inc" at bounding box center [223, 101] width 197 height 20
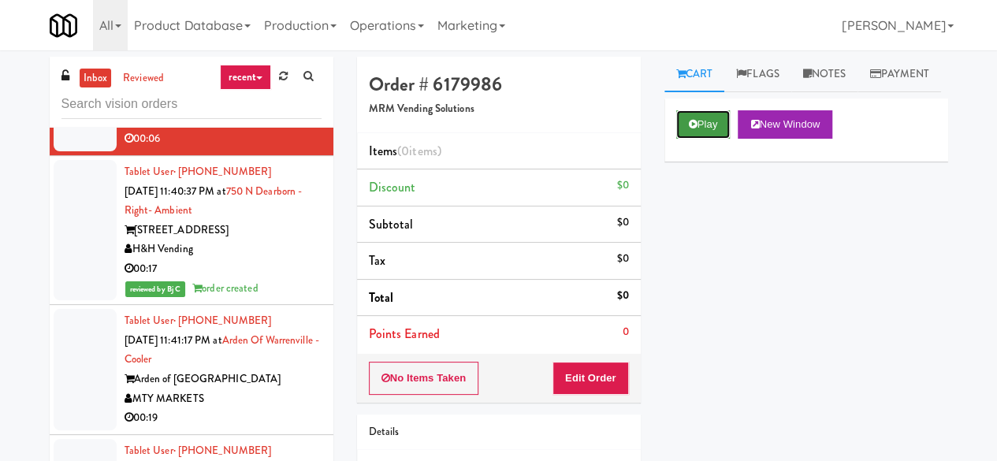
click at [694, 129] on icon at bounding box center [693, 124] width 9 height 10
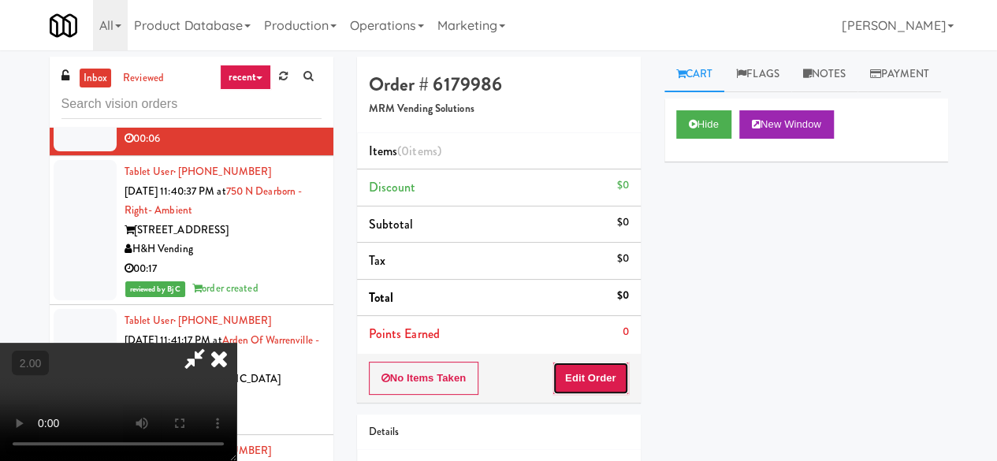
click at [612, 365] on button "Edit Order" at bounding box center [590, 378] width 76 height 33
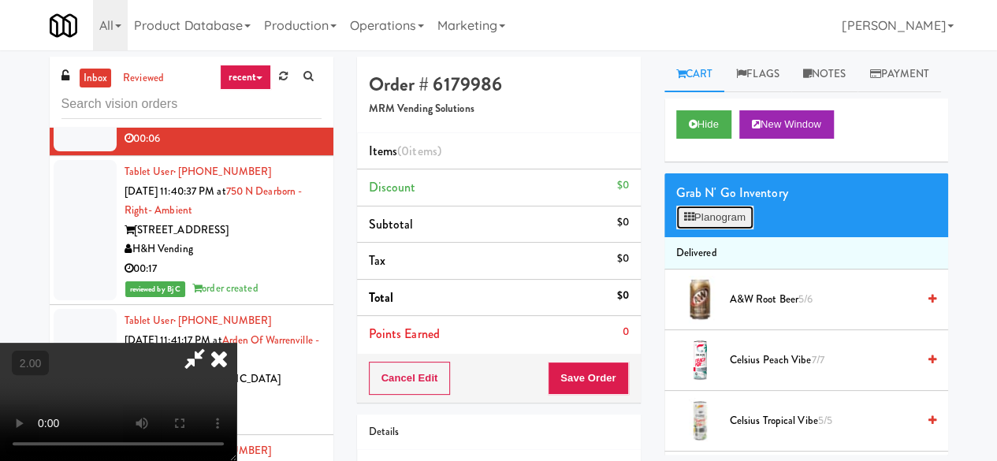
click at [697, 229] on button "Planogram" at bounding box center [714, 218] width 77 height 24
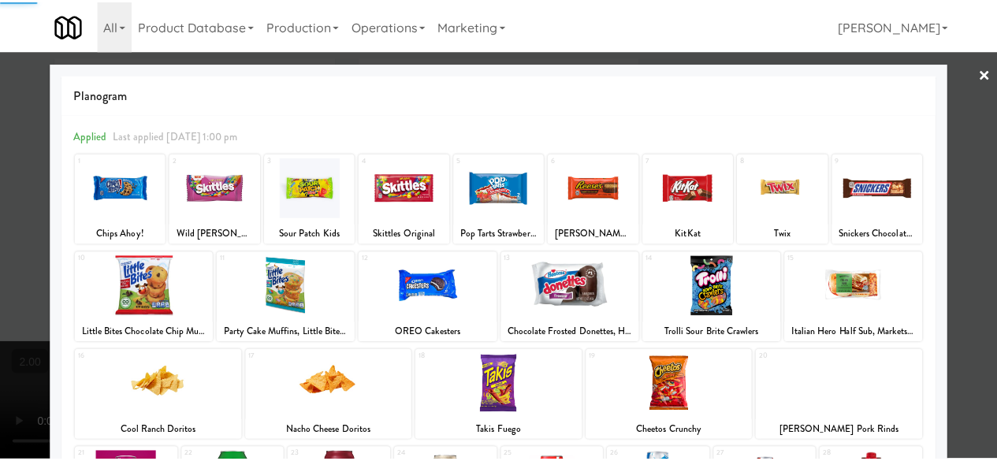
scroll to position [312, 0]
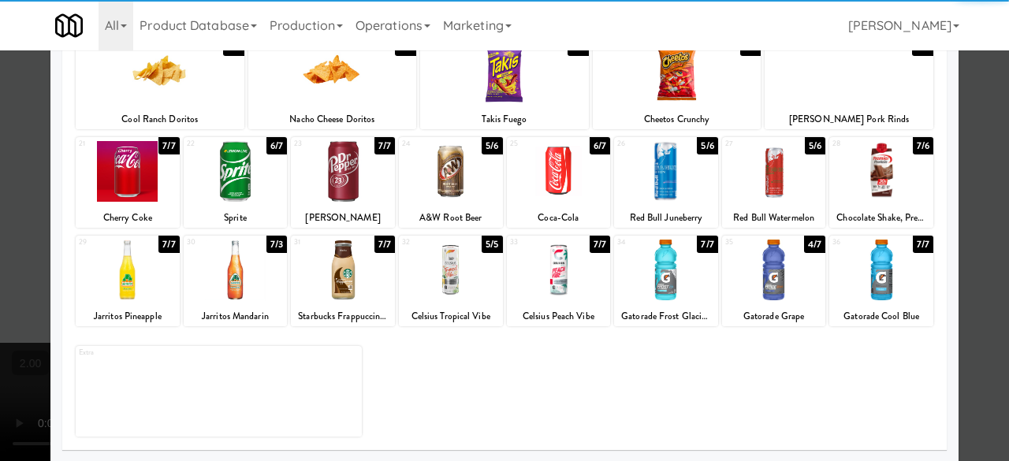
click at [236, 303] on div "30 7/3 Jarritos Mandarin" at bounding box center [236, 281] width 104 height 91
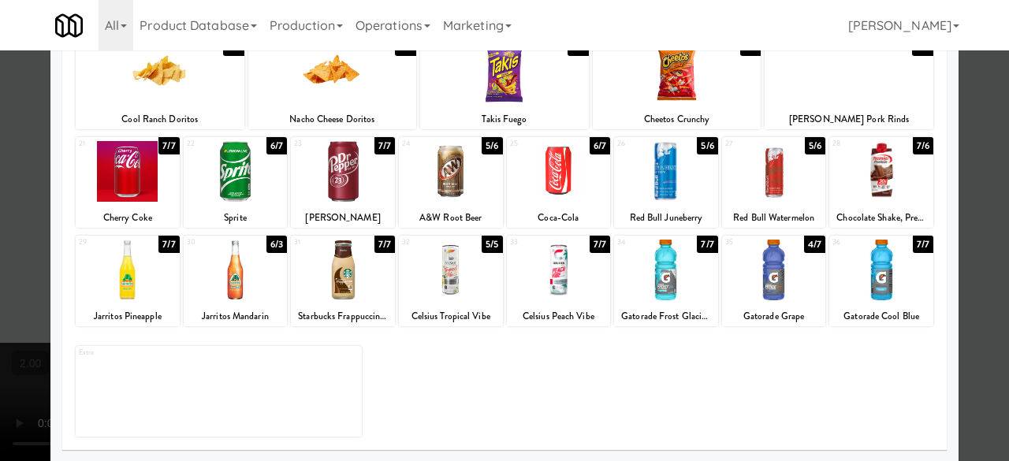
click at [969, 125] on div at bounding box center [504, 230] width 1009 height 461
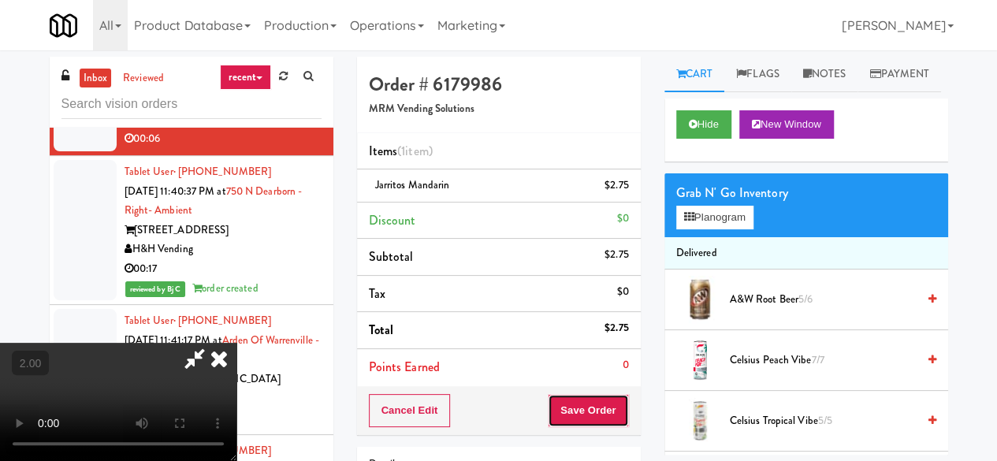
click at [608, 409] on button "Save Order" at bounding box center [588, 410] width 80 height 33
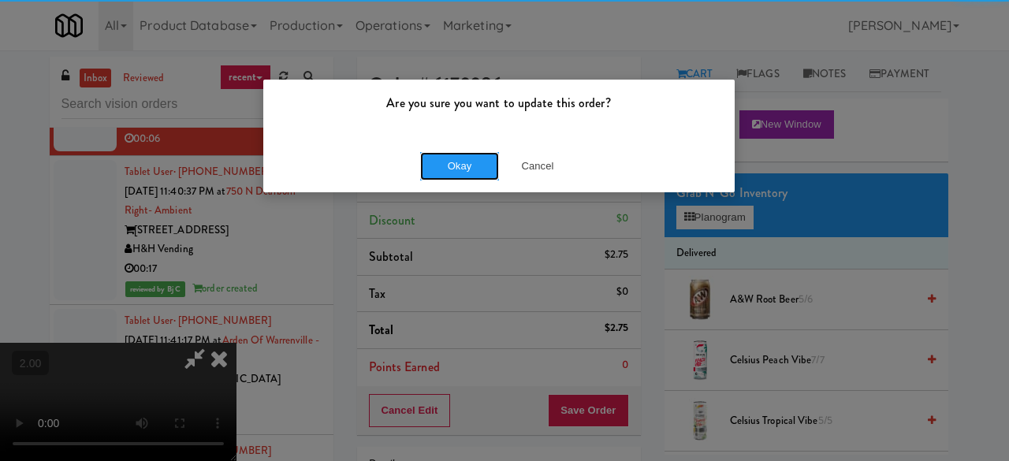
click at [440, 173] on button "Okay" at bounding box center [459, 166] width 79 height 28
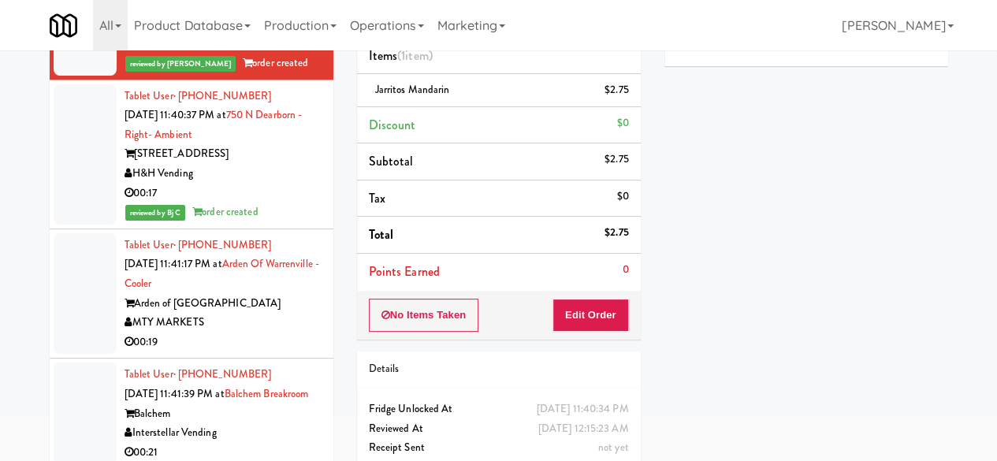
scroll to position [151, 0]
